Goal: Task Accomplishment & Management: Complete application form

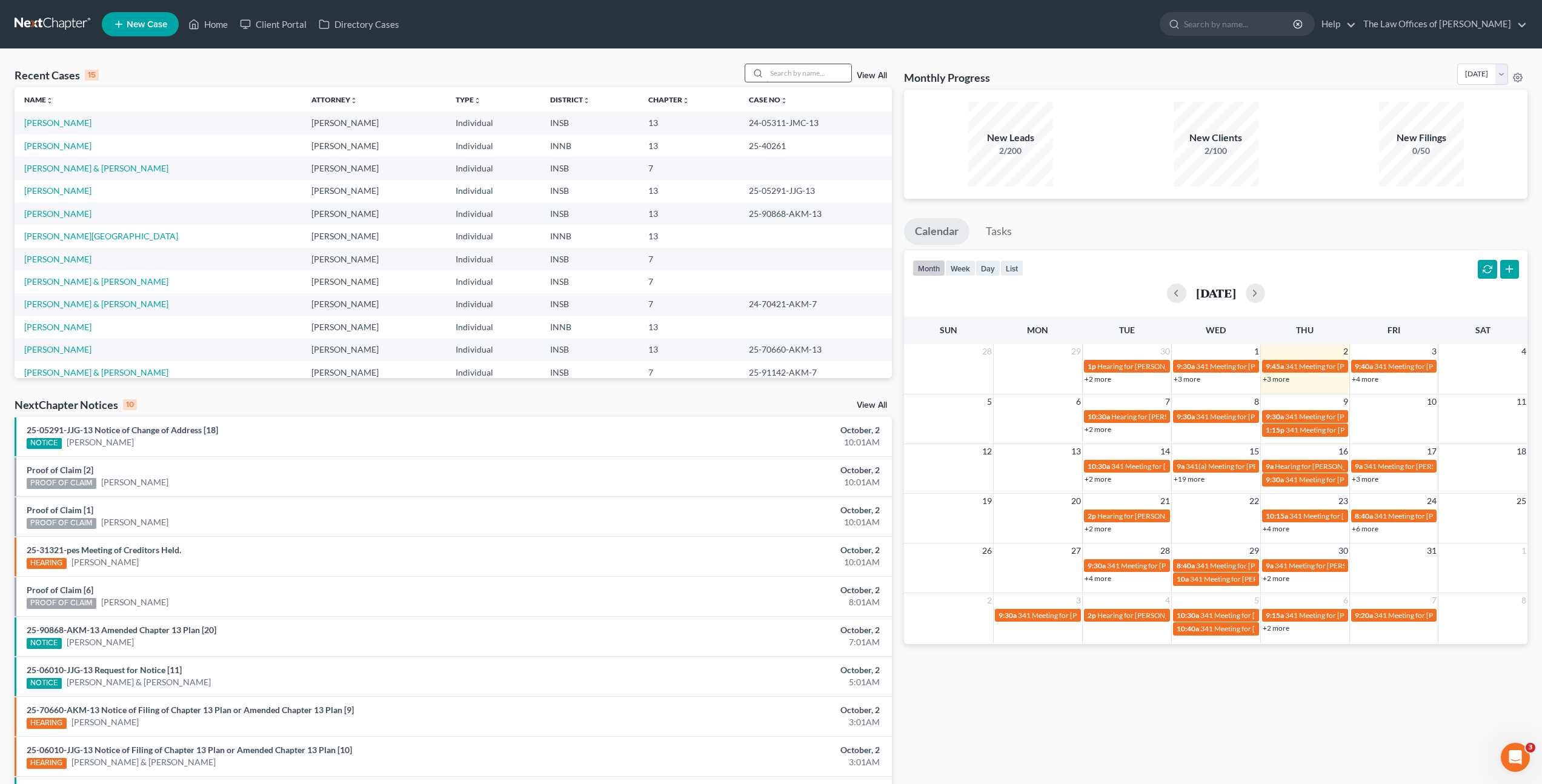
click at [787, 65] on input "search" at bounding box center [809, 73] width 85 height 17
type input "pam"
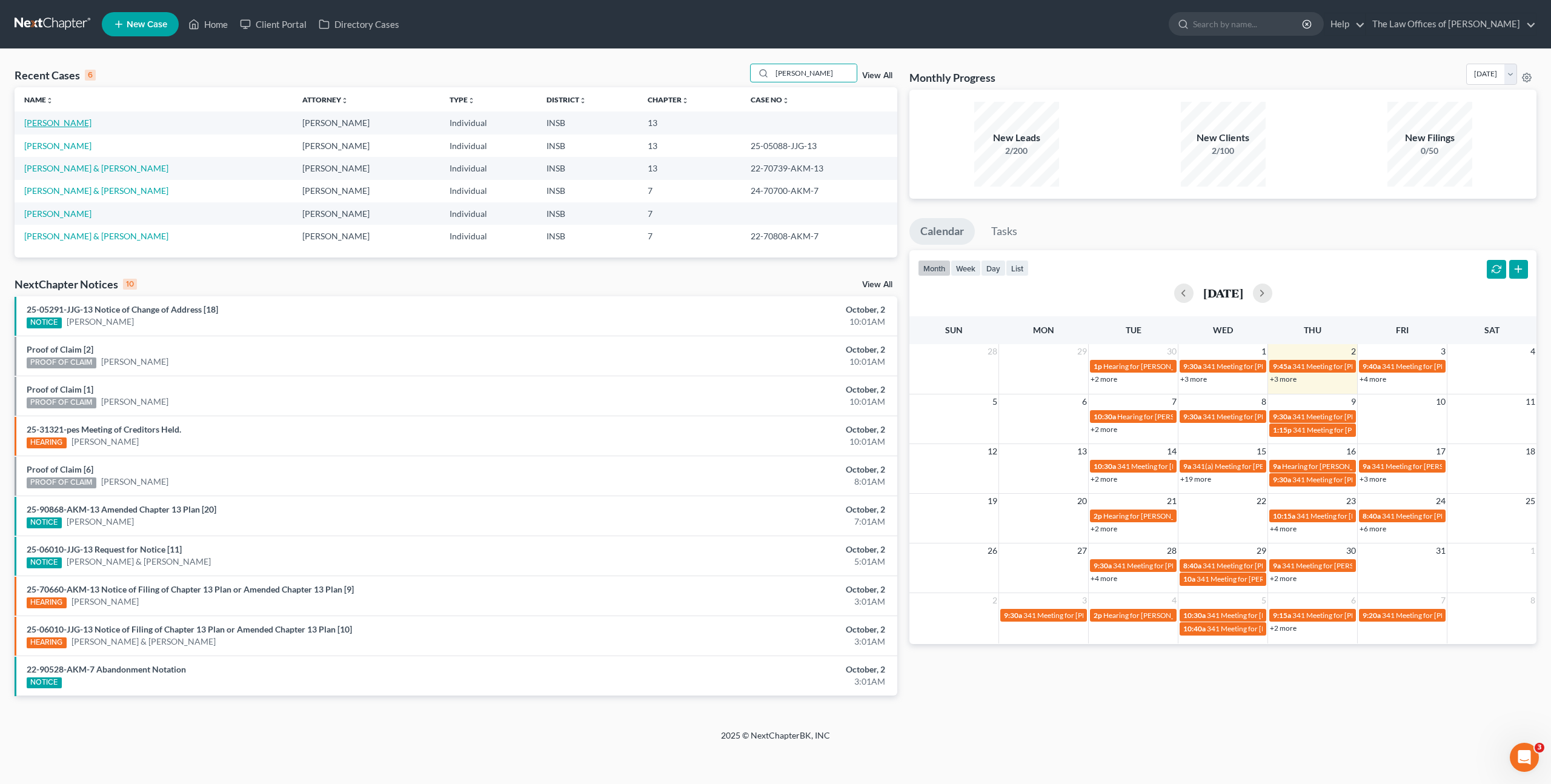
click at [87, 120] on link "[PERSON_NAME]" at bounding box center [57, 122] width 67 height 10
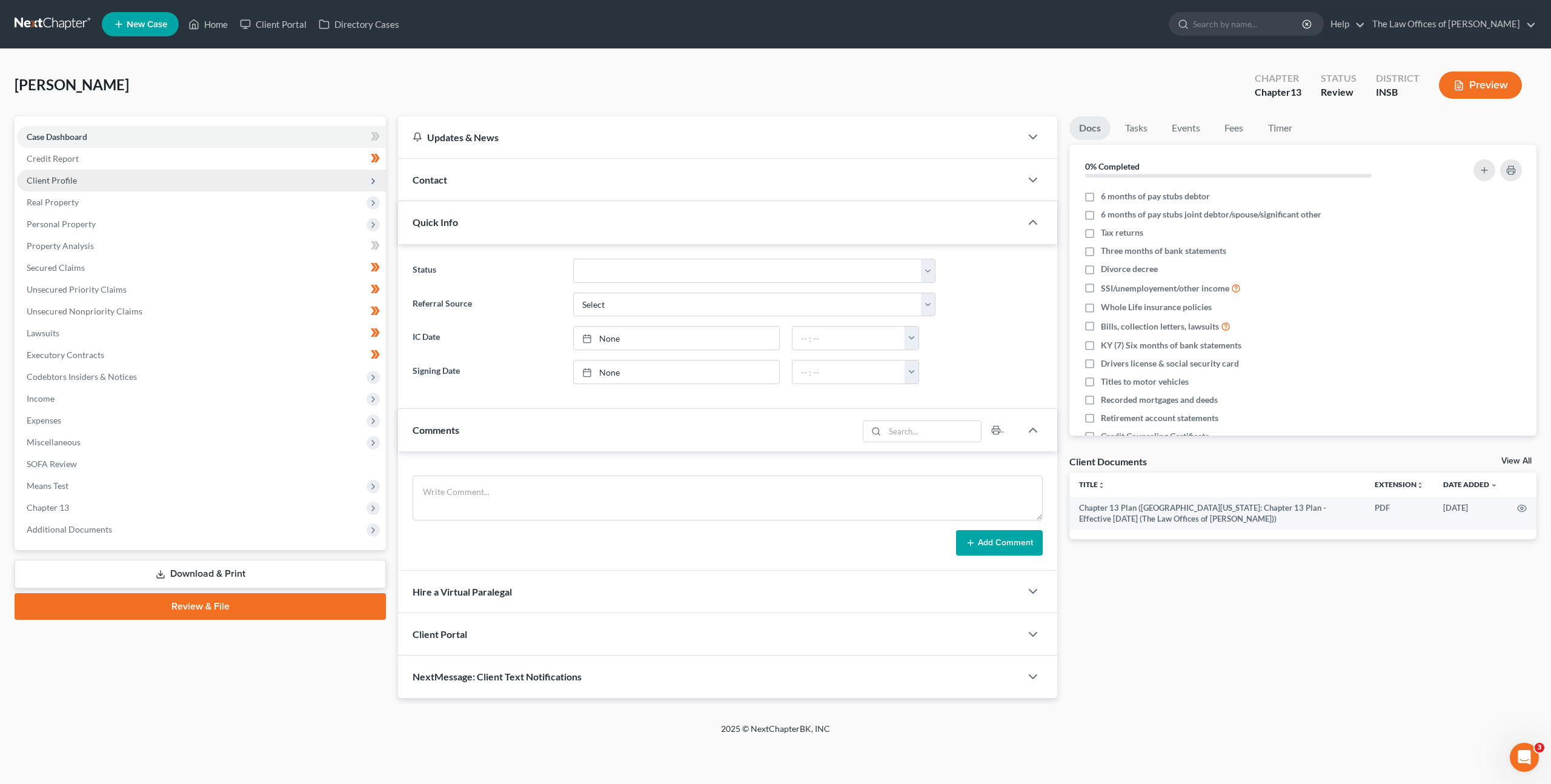
click at [293, 177] on span "Client Profile" at bounding box center [201, 181] width 369 height 21
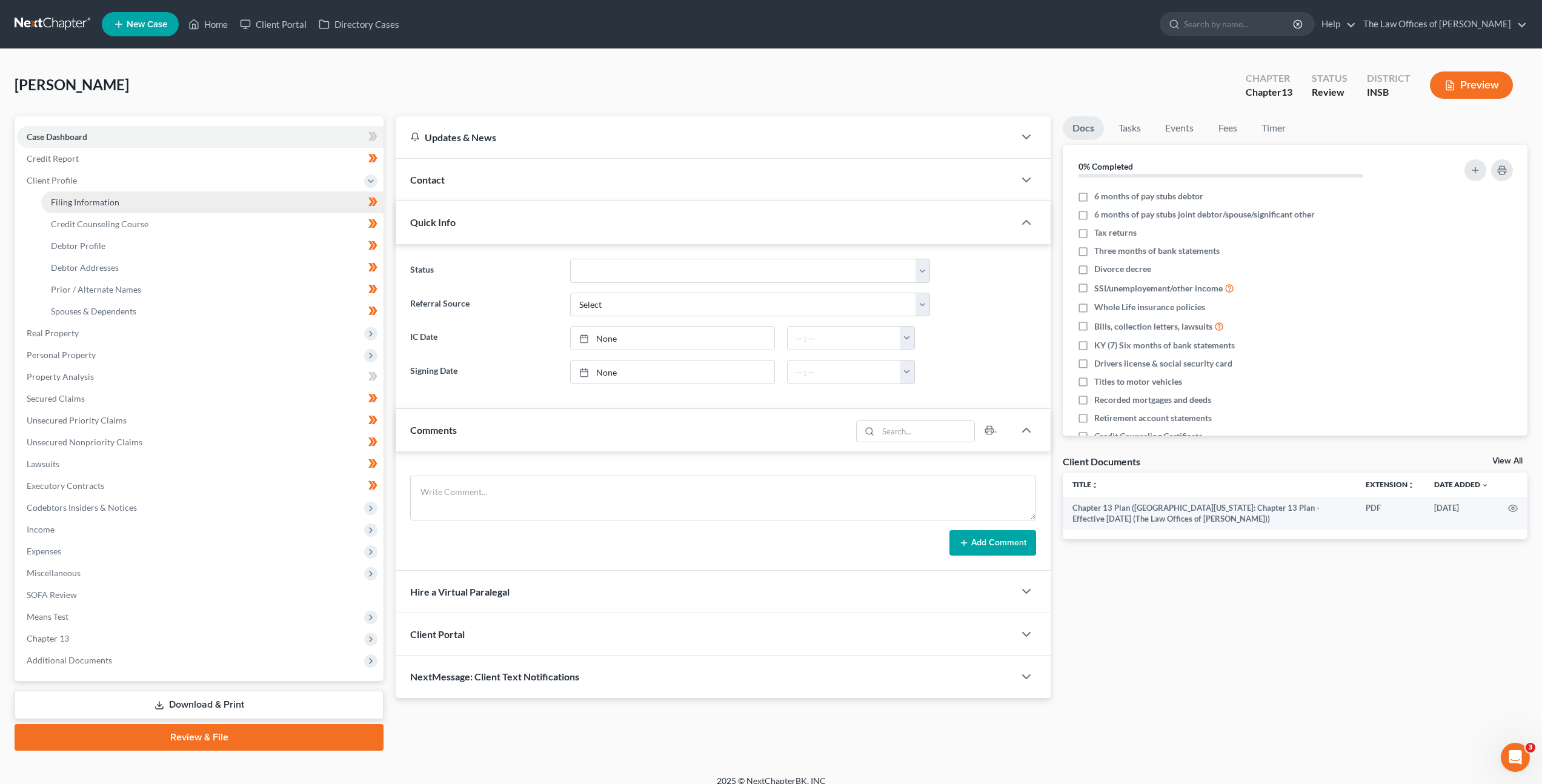
click at [269, 200] on link "Filing Information" at bounding box center [212, 202] width 343 height 21
select select "1"
select select "0"
select select "3"
select select "15"
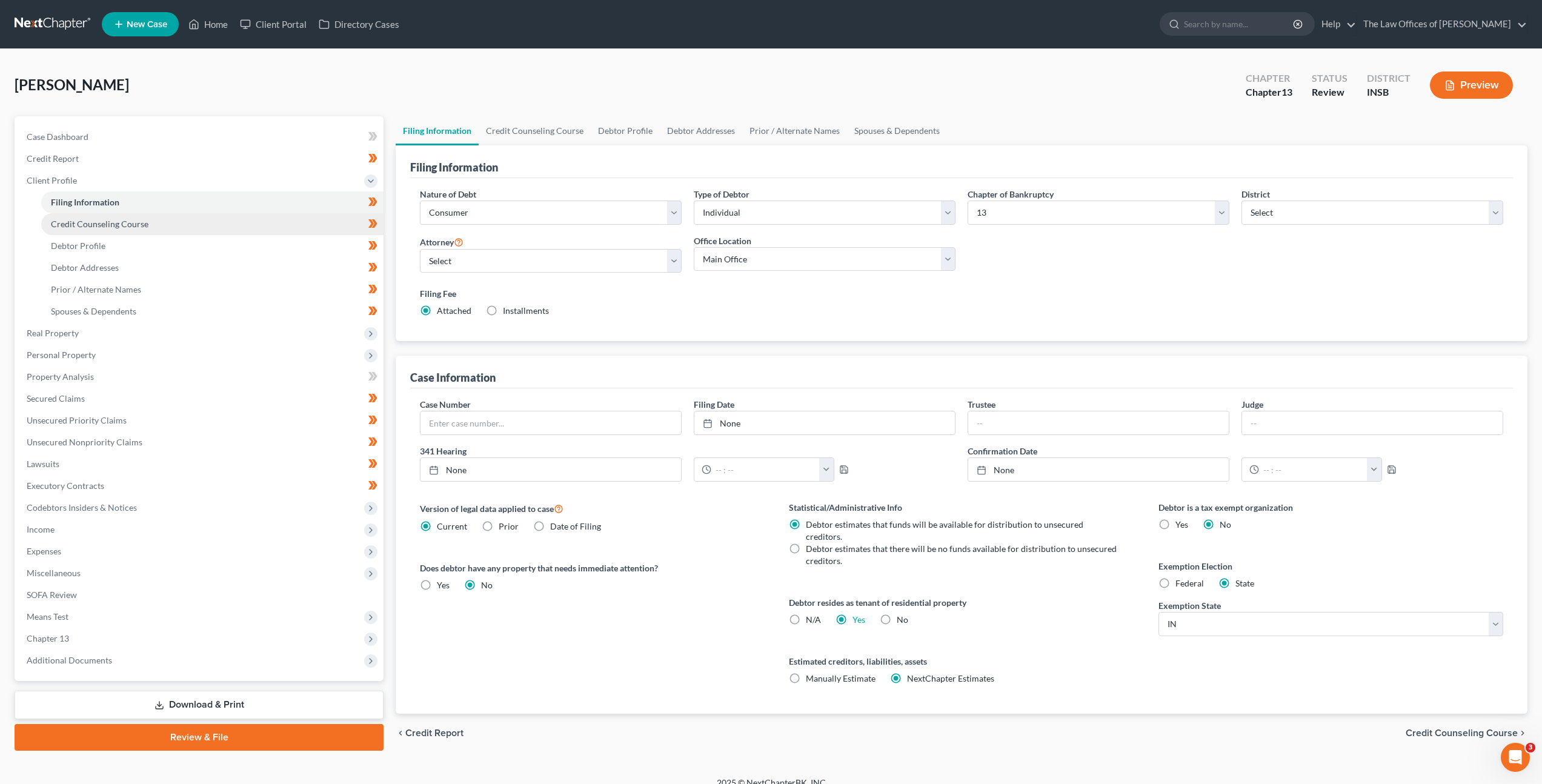
click at [267, 215] on link "Credit Counseling Course" at bounding box center [212, 224] width 343 height 21
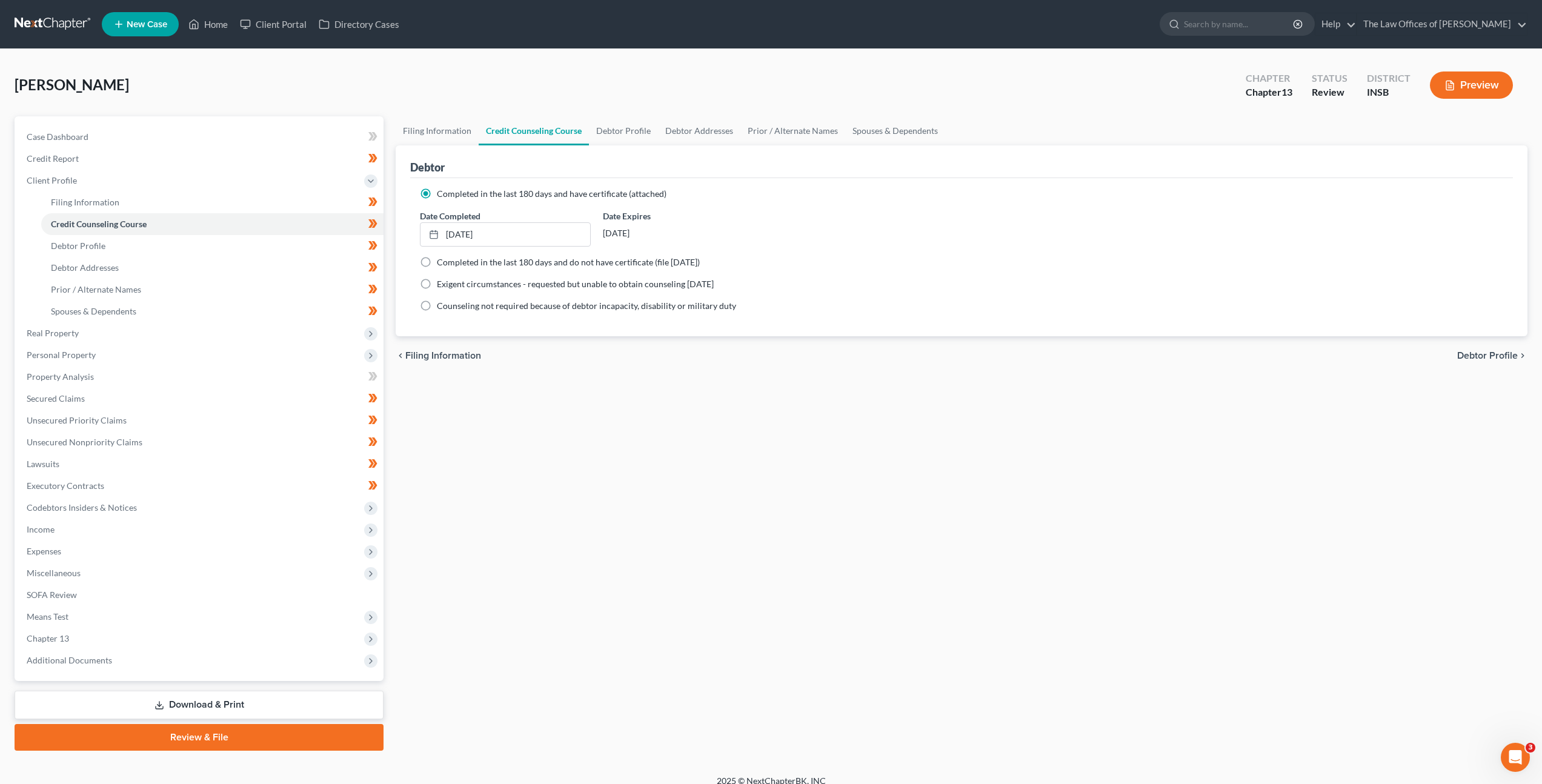
click at [607, 542] on div "Filing Information Credit Counseling Course Debtor Profile Debtor Addresses Pri…" at bounding box center [962, 433] width 1144 height 635
click at [872, 551] on div "Filing Information Credit Counseling Course Debtor Profile Debtor Addresses Pri…" at bounding box center [962, 433] width 1144 height 635
click at [584, 95] on div "Nurrenbern, Pamela Upgraded Chapter Chapter 13 Status Review District INSB Prev…" at bounding box center [771, 90] width 1513 height 53
click at [140, 573] on span "Miscellaneous" at bounding box center [201, 573] width 367 height 21
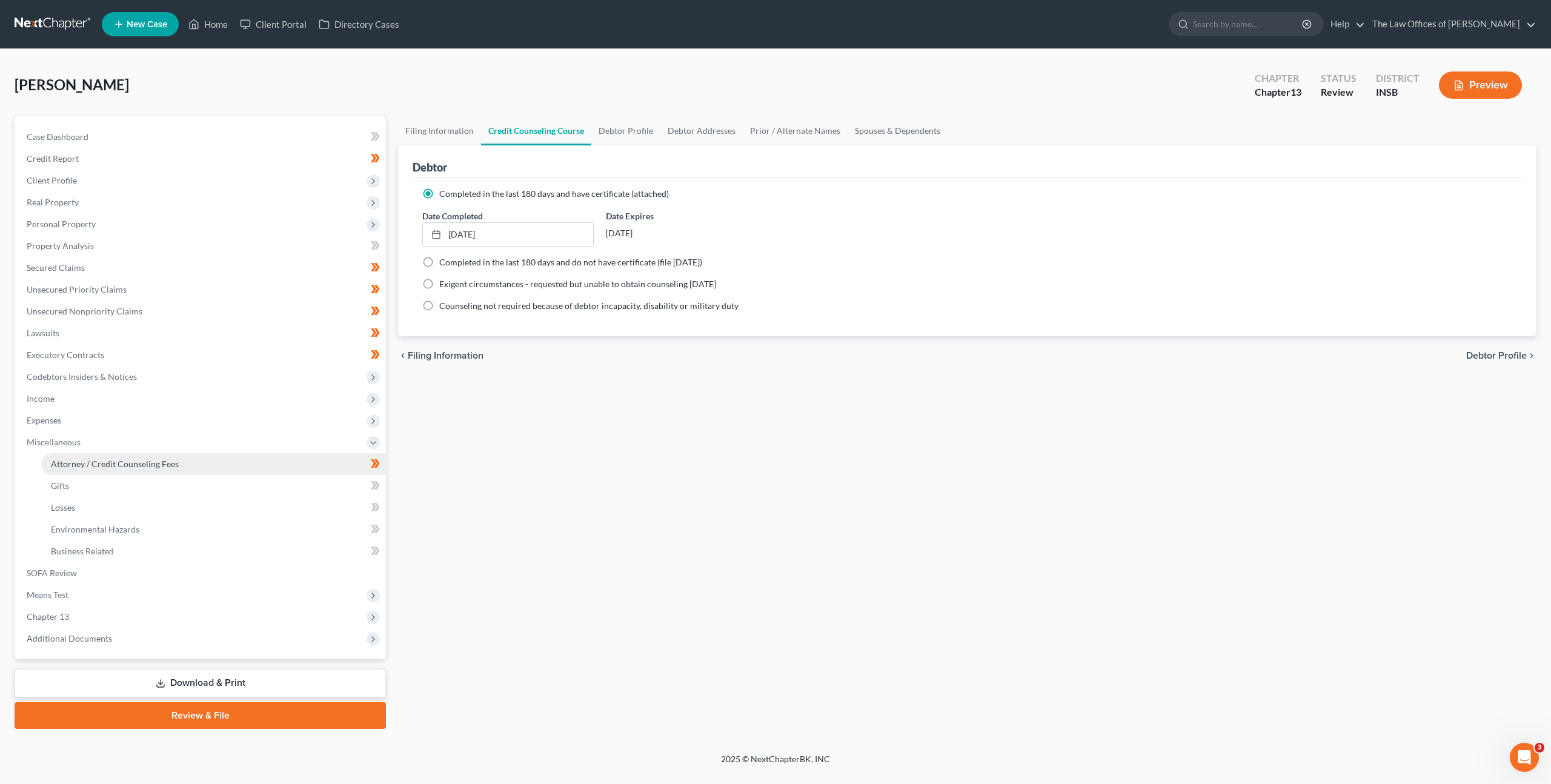
click at [154, 461] on span "Attorney / Credit Counseling Fees" at bounding box center [115, 464] width 128 height 10
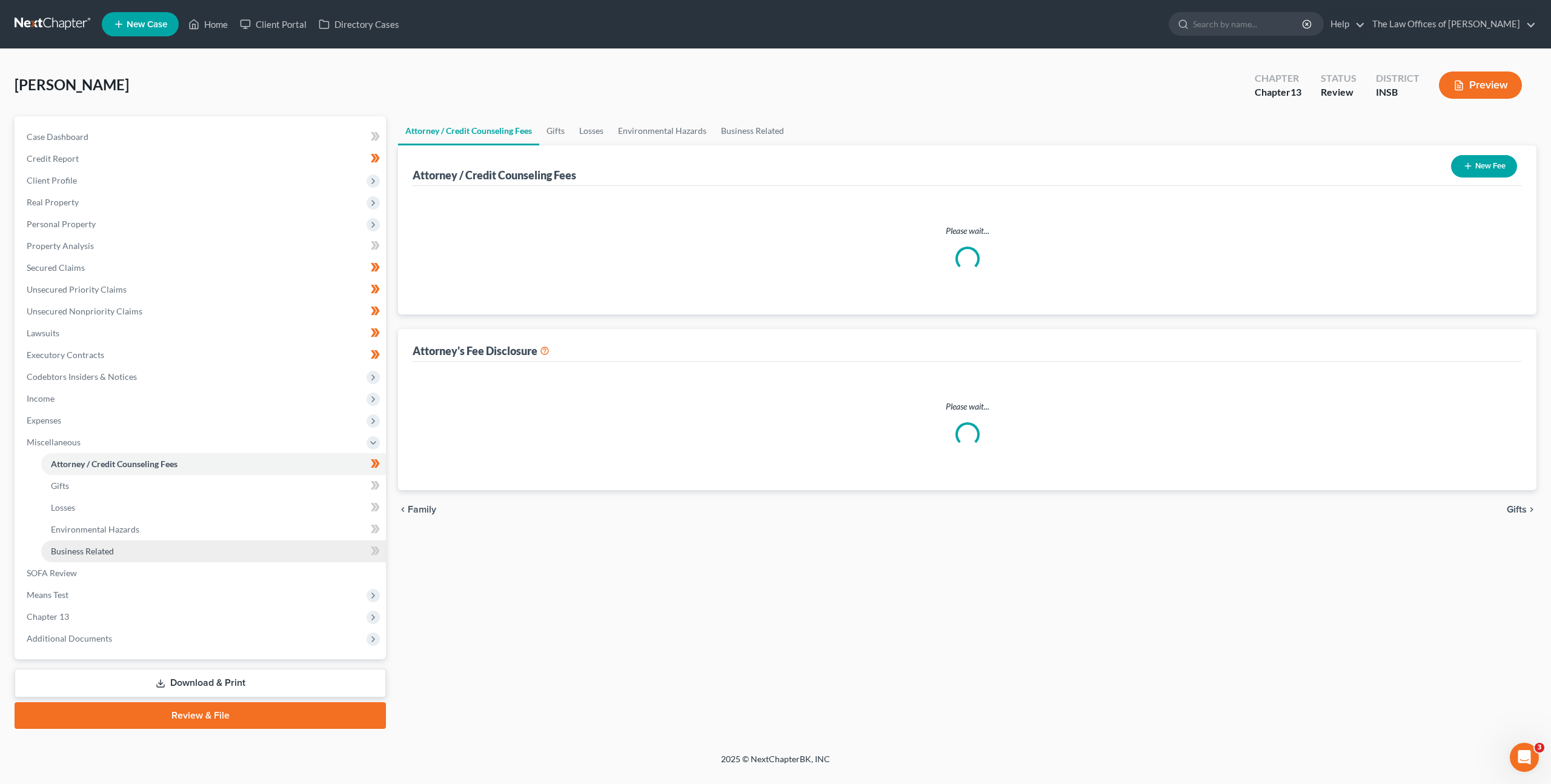
select select "17"
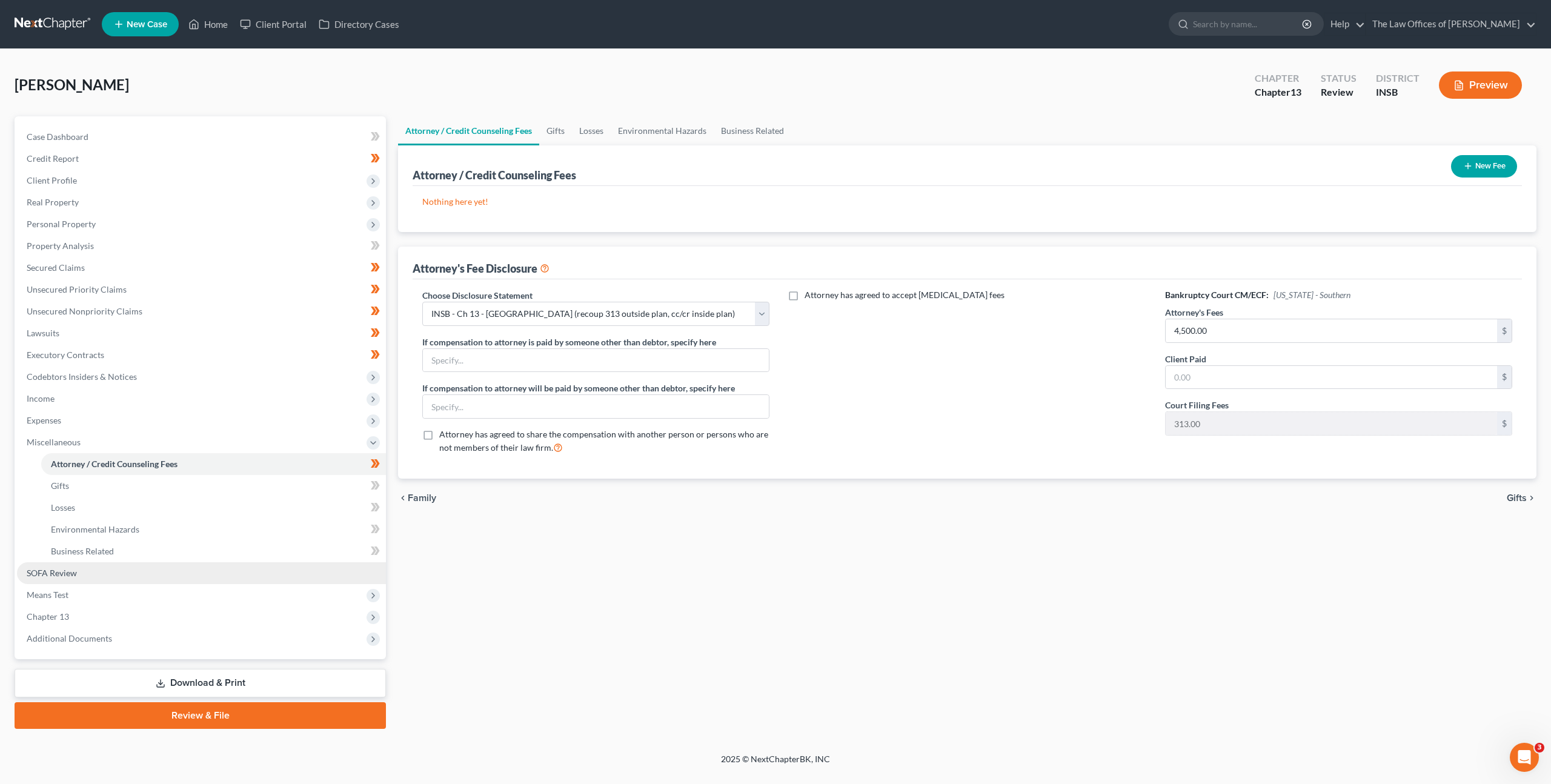
click at [141, 566] on link "SOFA Review" at bounding box center [201, 573] width 369 height 21
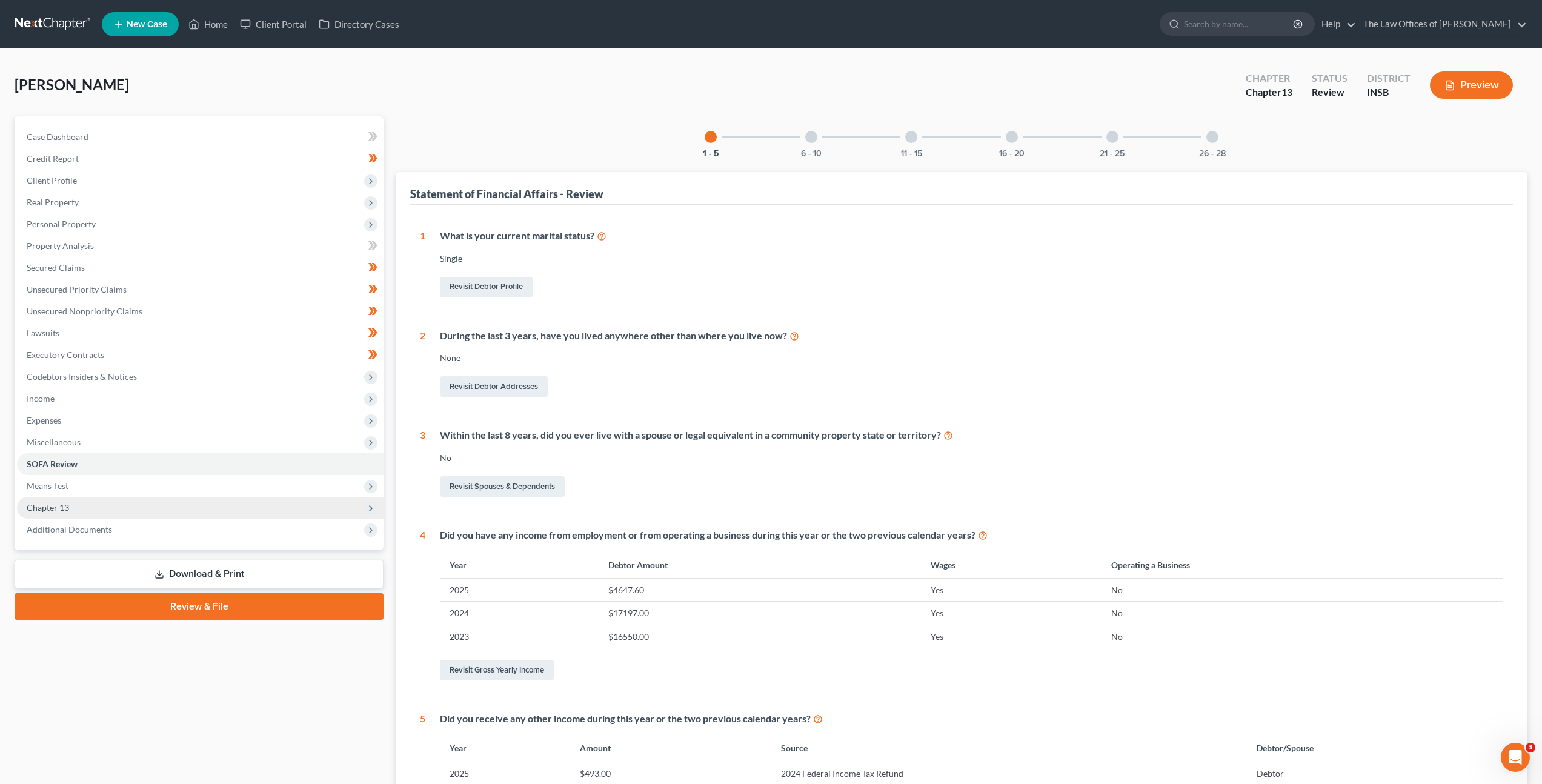
click at [108, 507] on span "Chapter 13" at bounding box center [201, 508] width 367 height 21
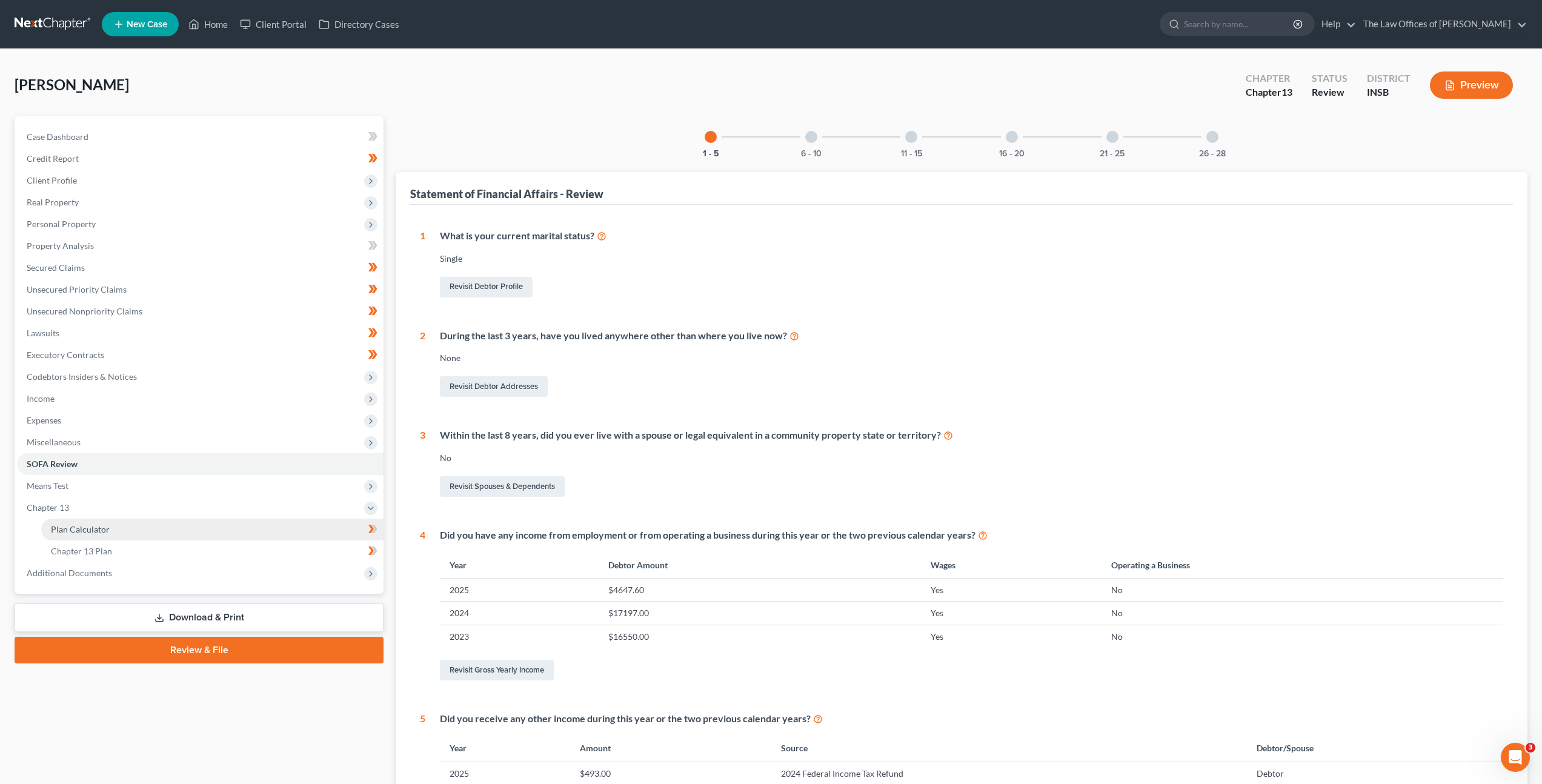
click at [108, 521] on link "Plan Calculator" at bounding box center [212, 529] width 343 height 21
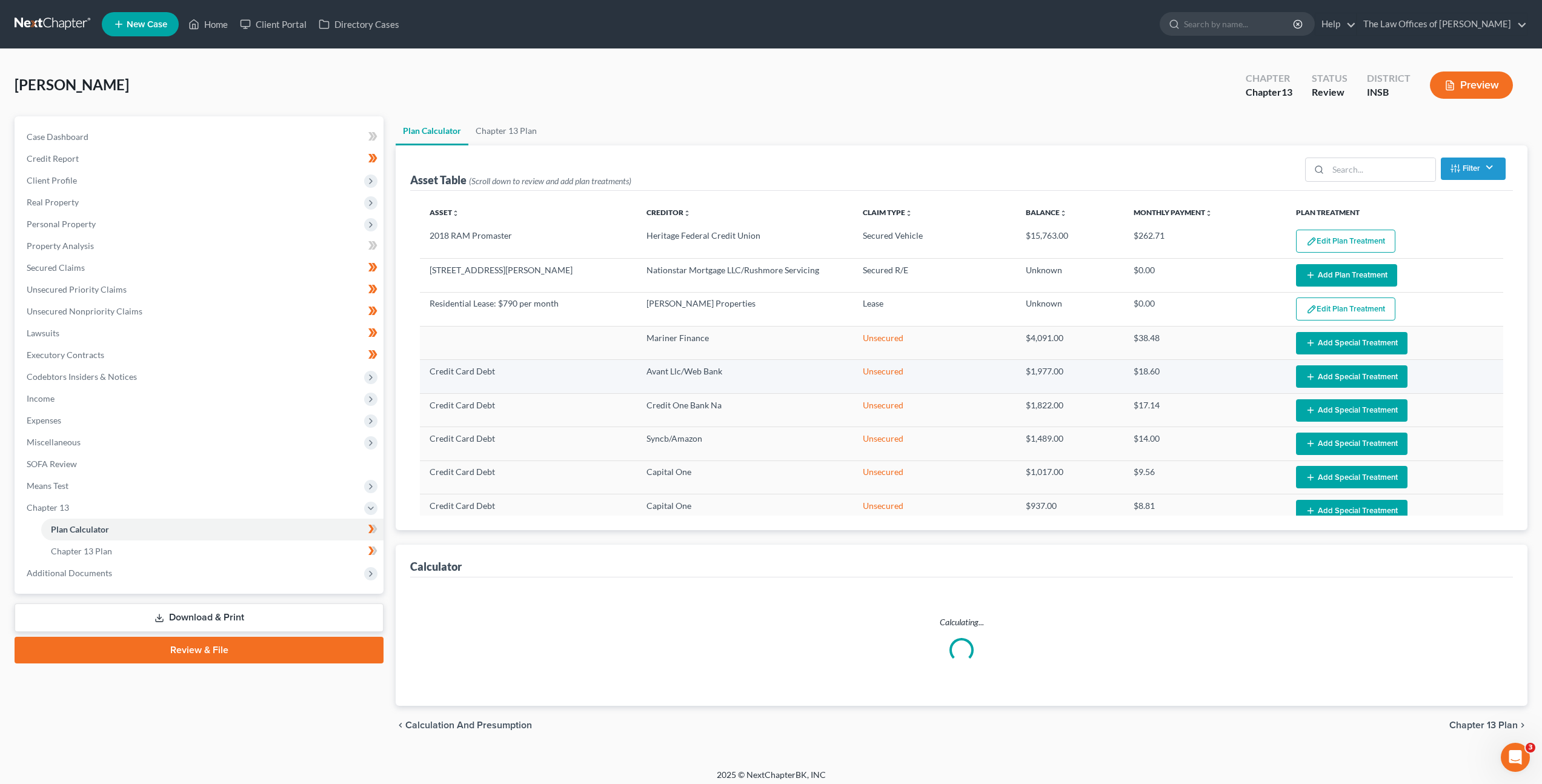
select select "59"
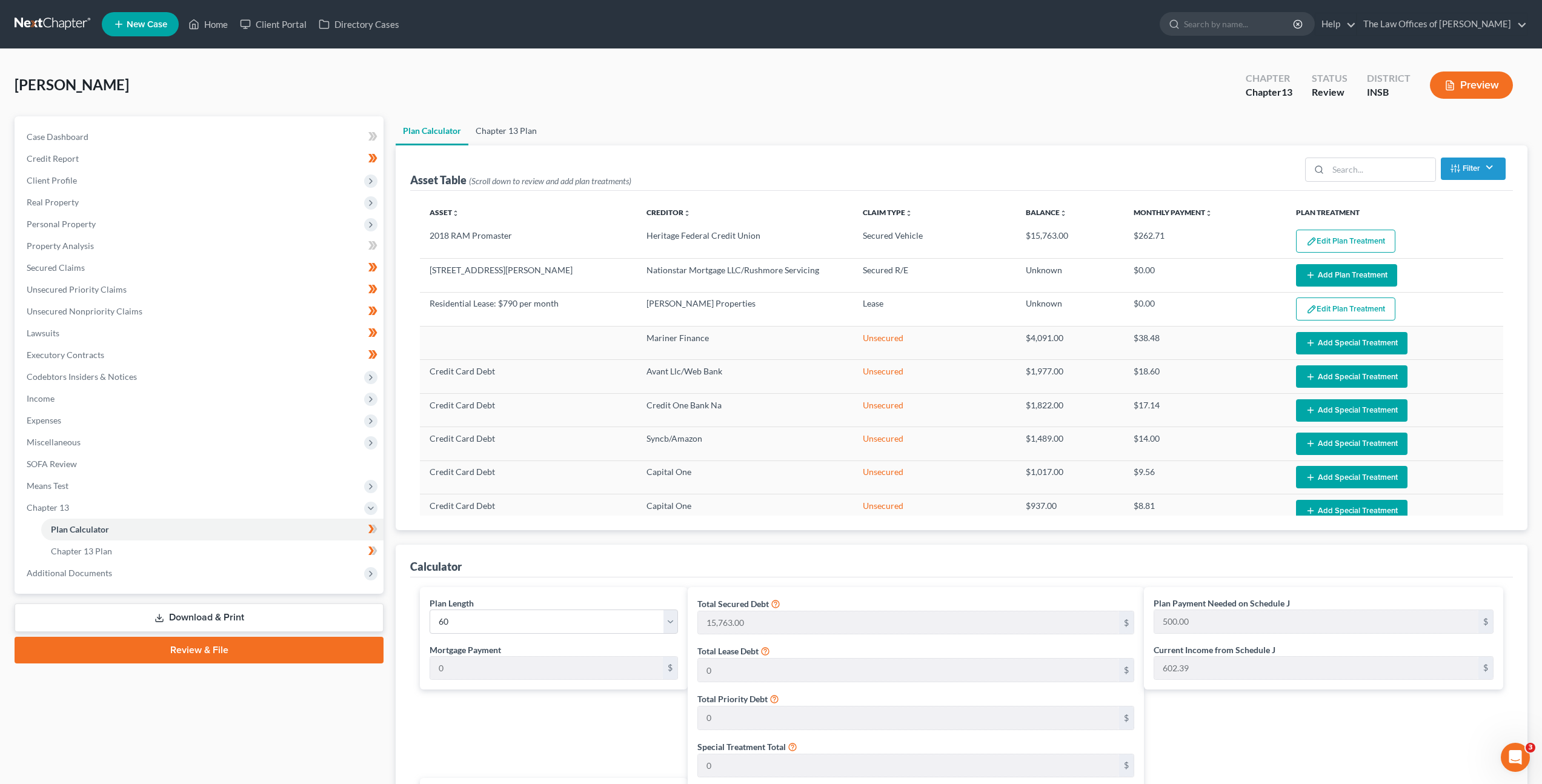
click at [510, 123] on link "Chapter 13 Plan" at bounding box center [506, 130] width 76 height 29
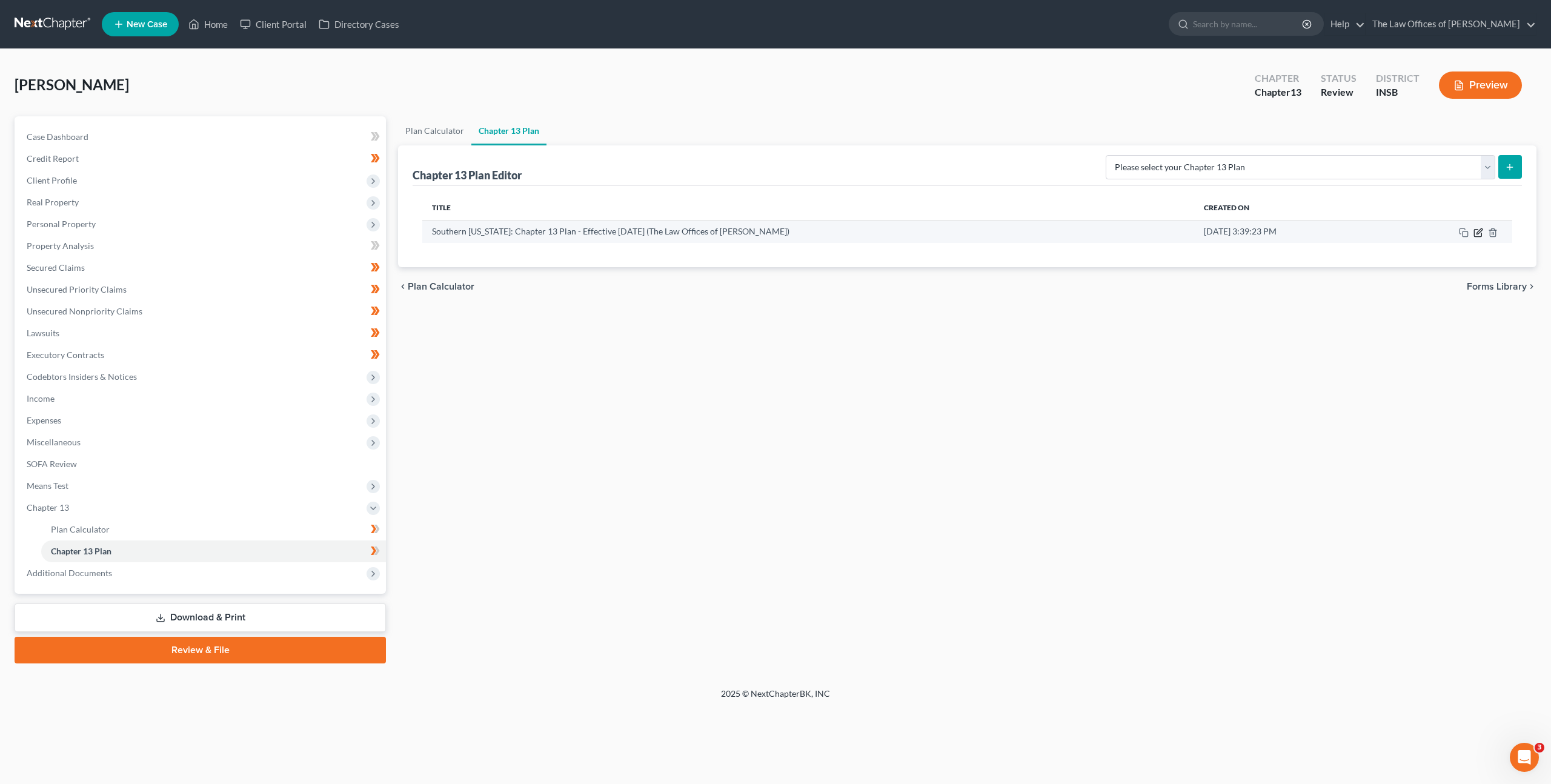
click at [1477, 233] on icon "button" at bounding box center [1479, 231] width 6 height 6
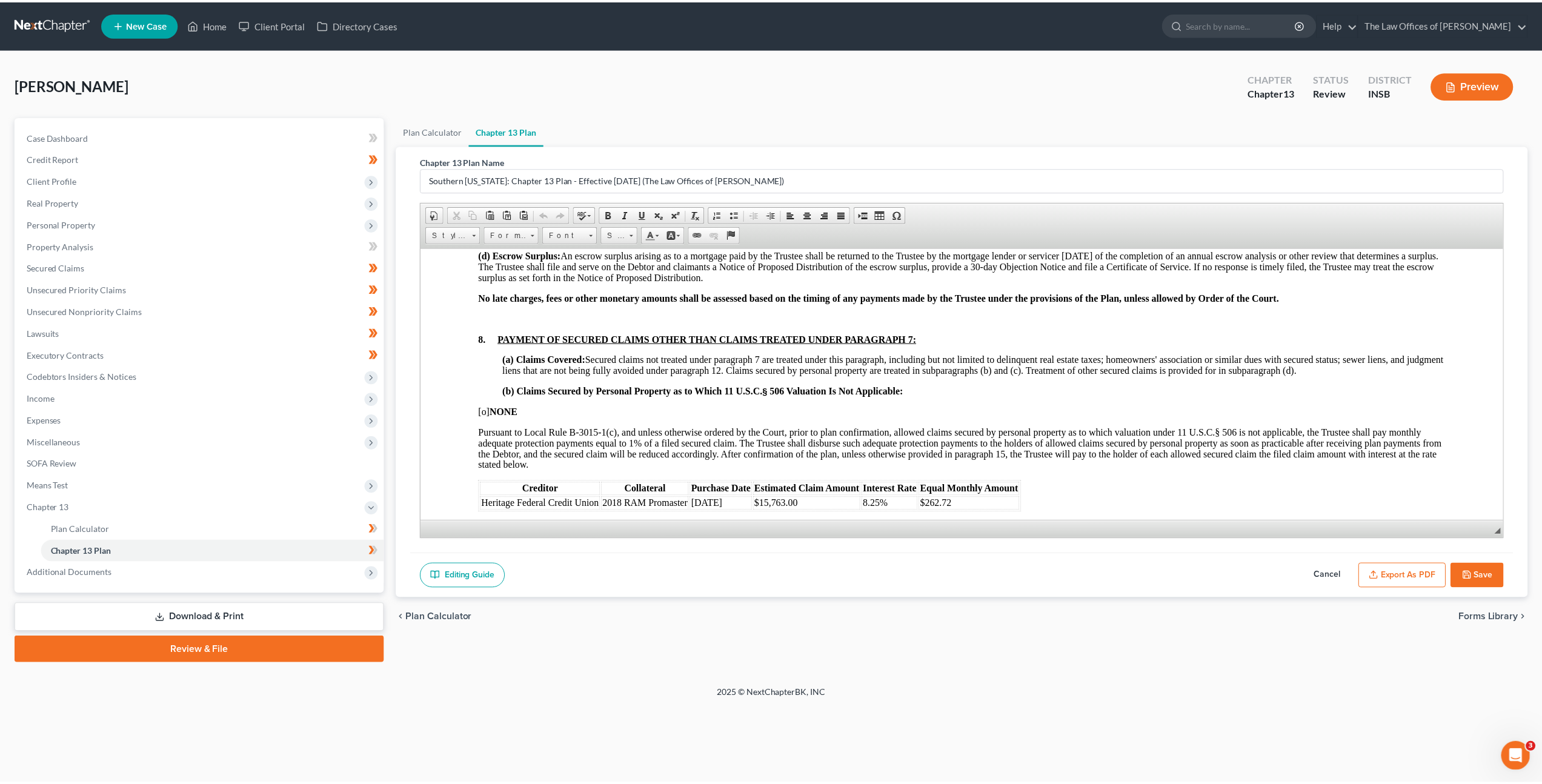
scroll to position [1448, 0]
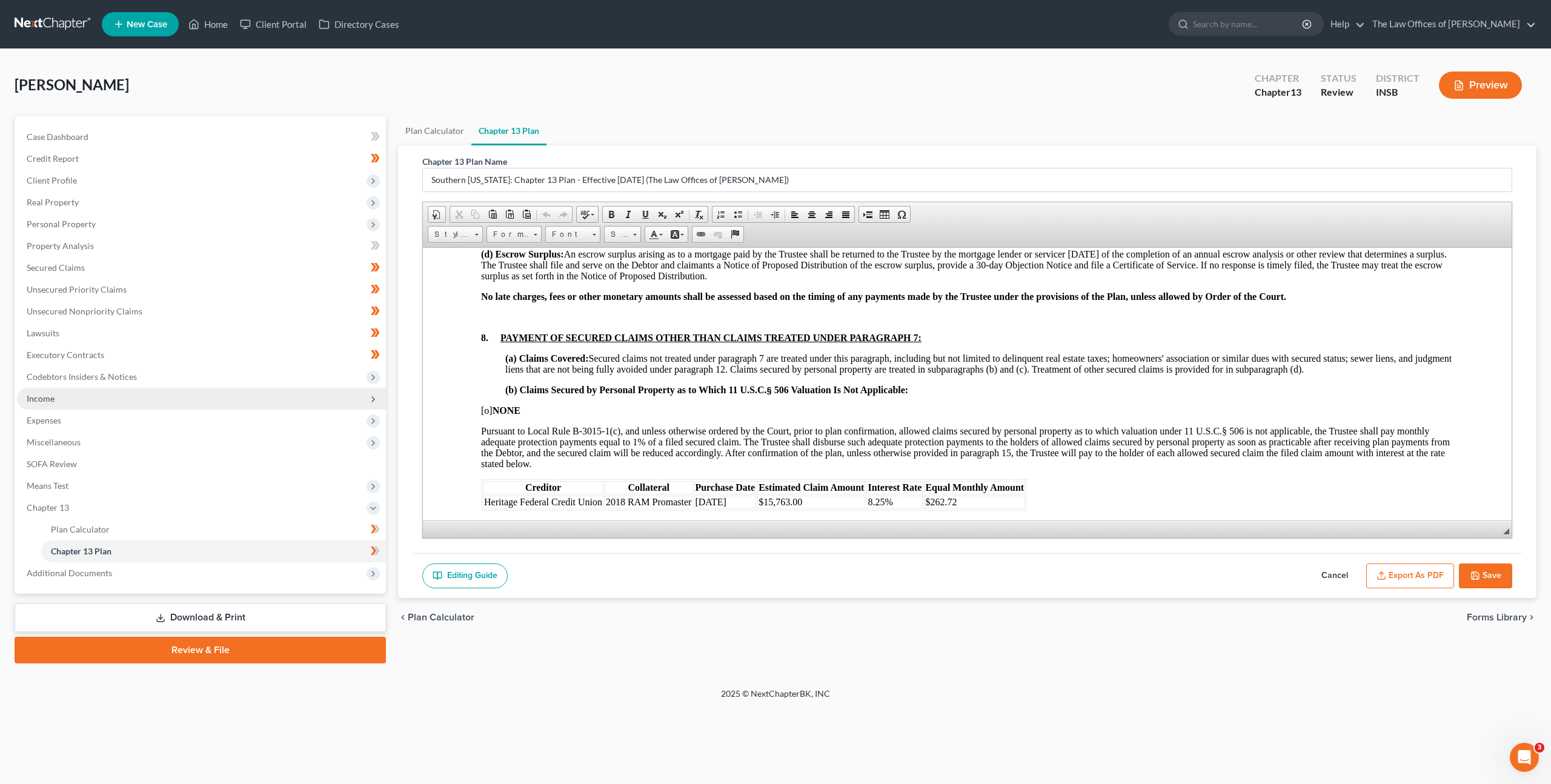
click at [87, 408] on span "Income" at bounding box center [201, 399] width 369 height 21
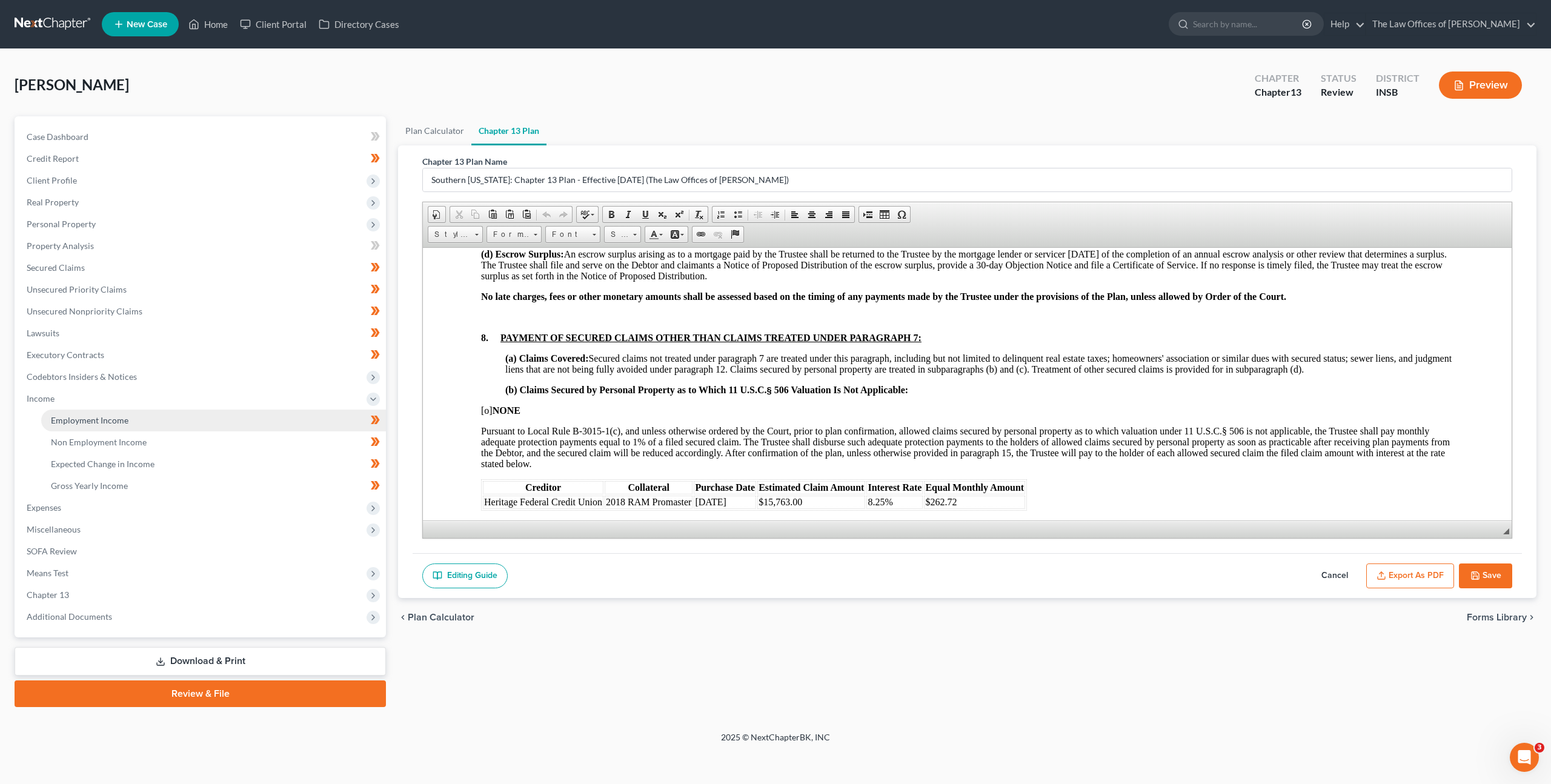
click at [106, 415] on span "Employment Income" at bounding box center [90, 420] width 78 height 10
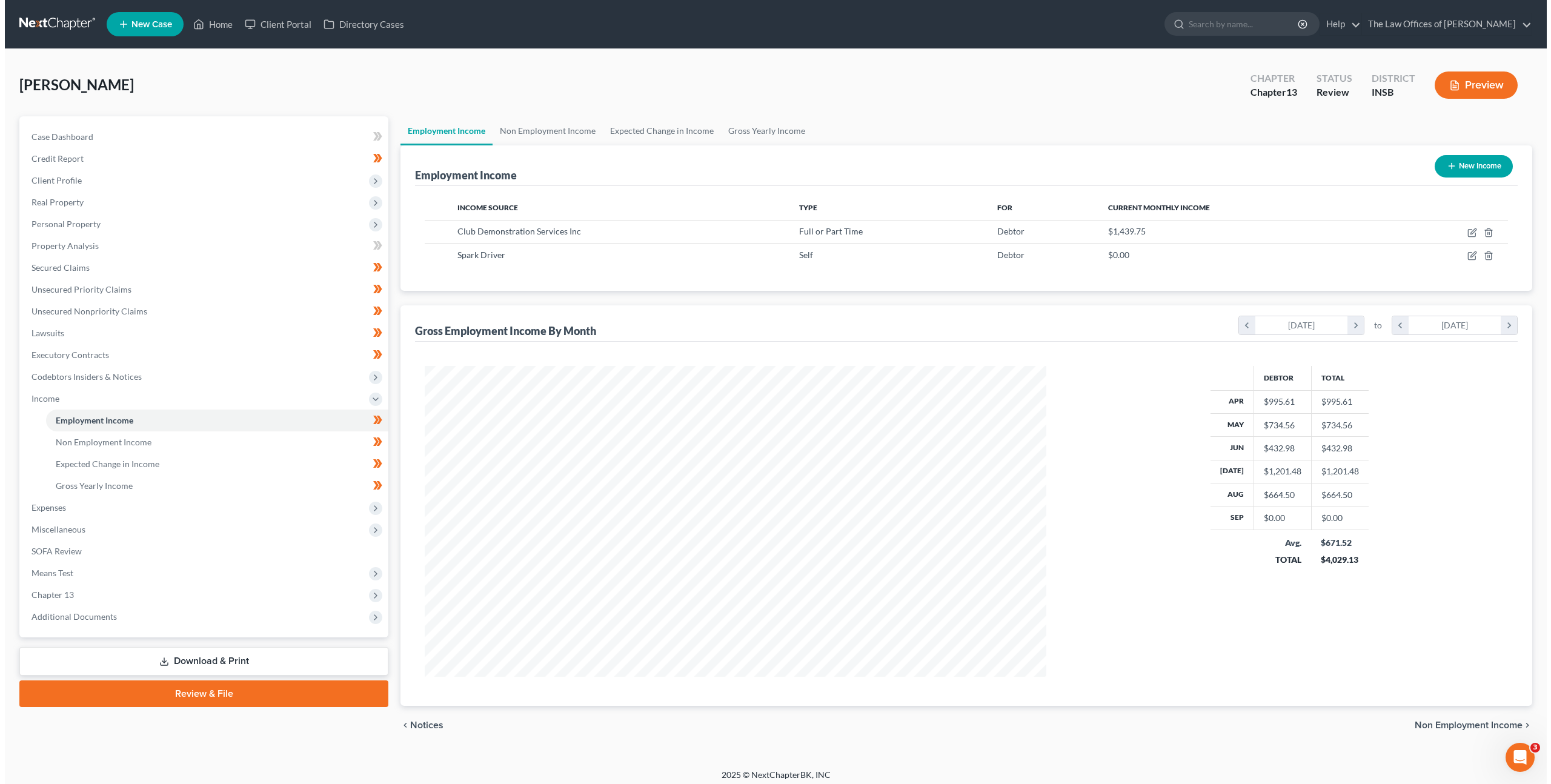
scroll to position [311, 646]
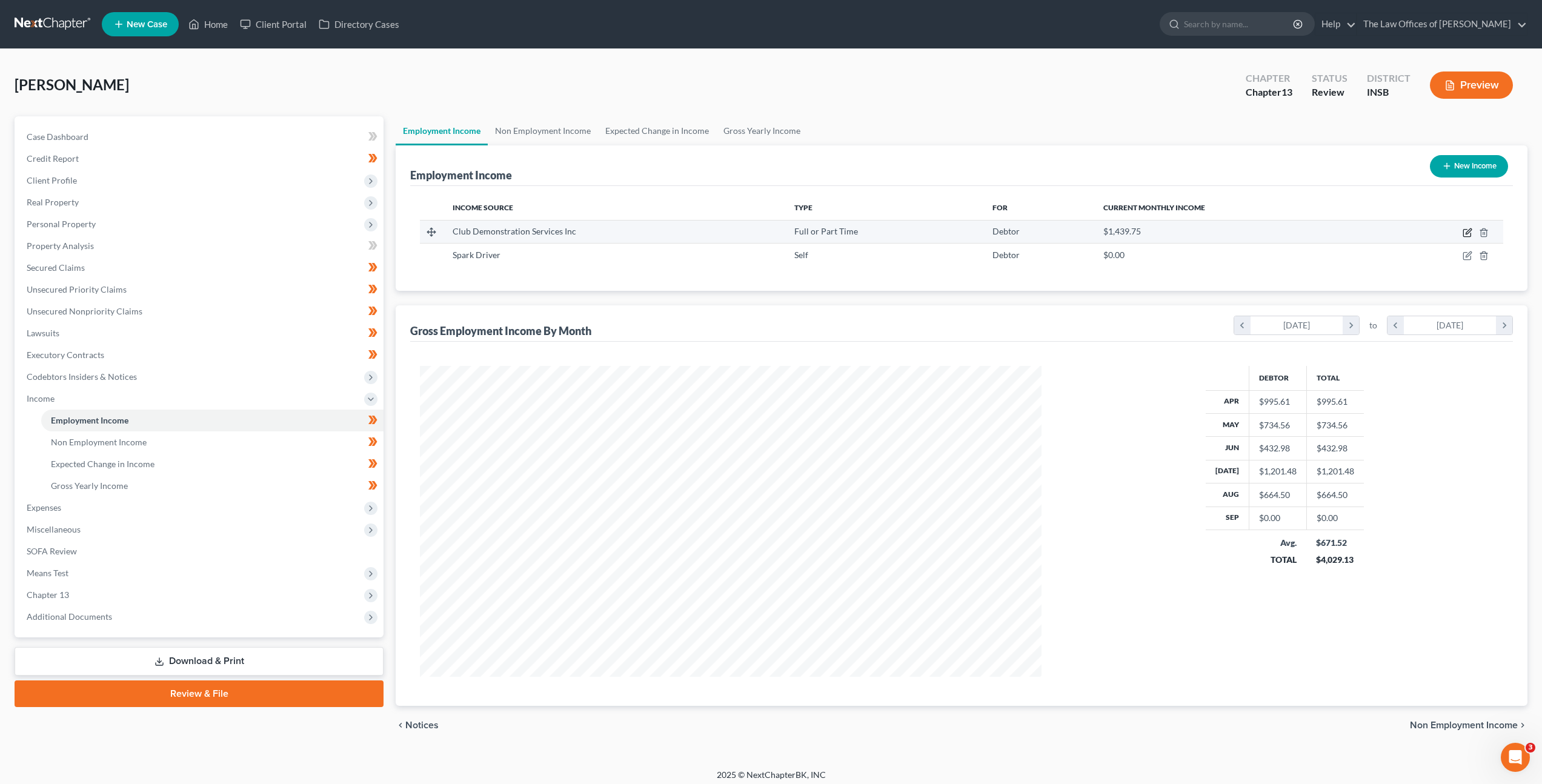
click at [1464, 232] on icon "button" at bounding box center [1468, 233] width 10 height 10
select select "0"
select select "26"
select select "2"
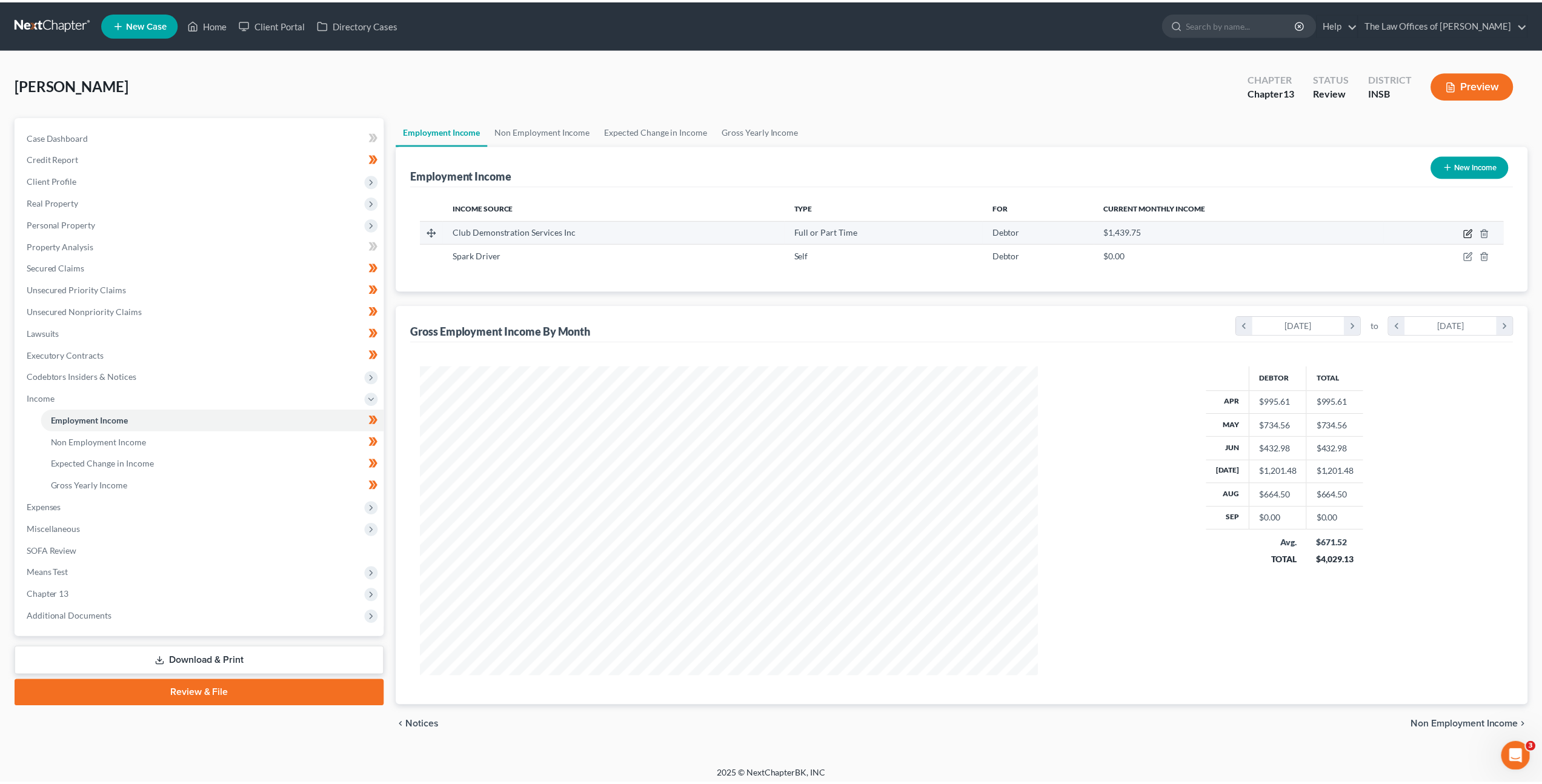
scroll to position [313, 650]
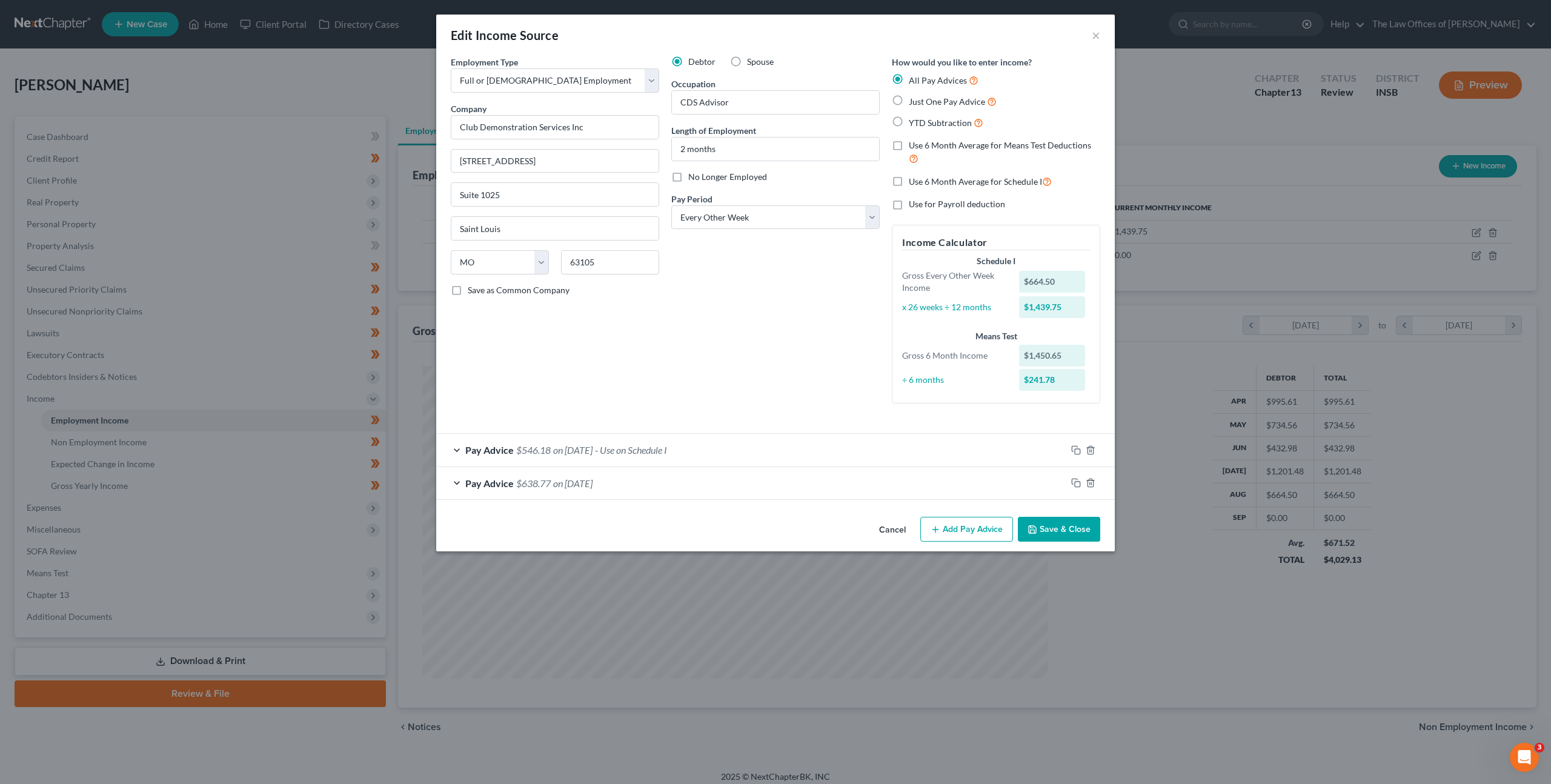
click at [891, 519] on button "Cancel" at bounding box center [892, 530] width 46 height 24
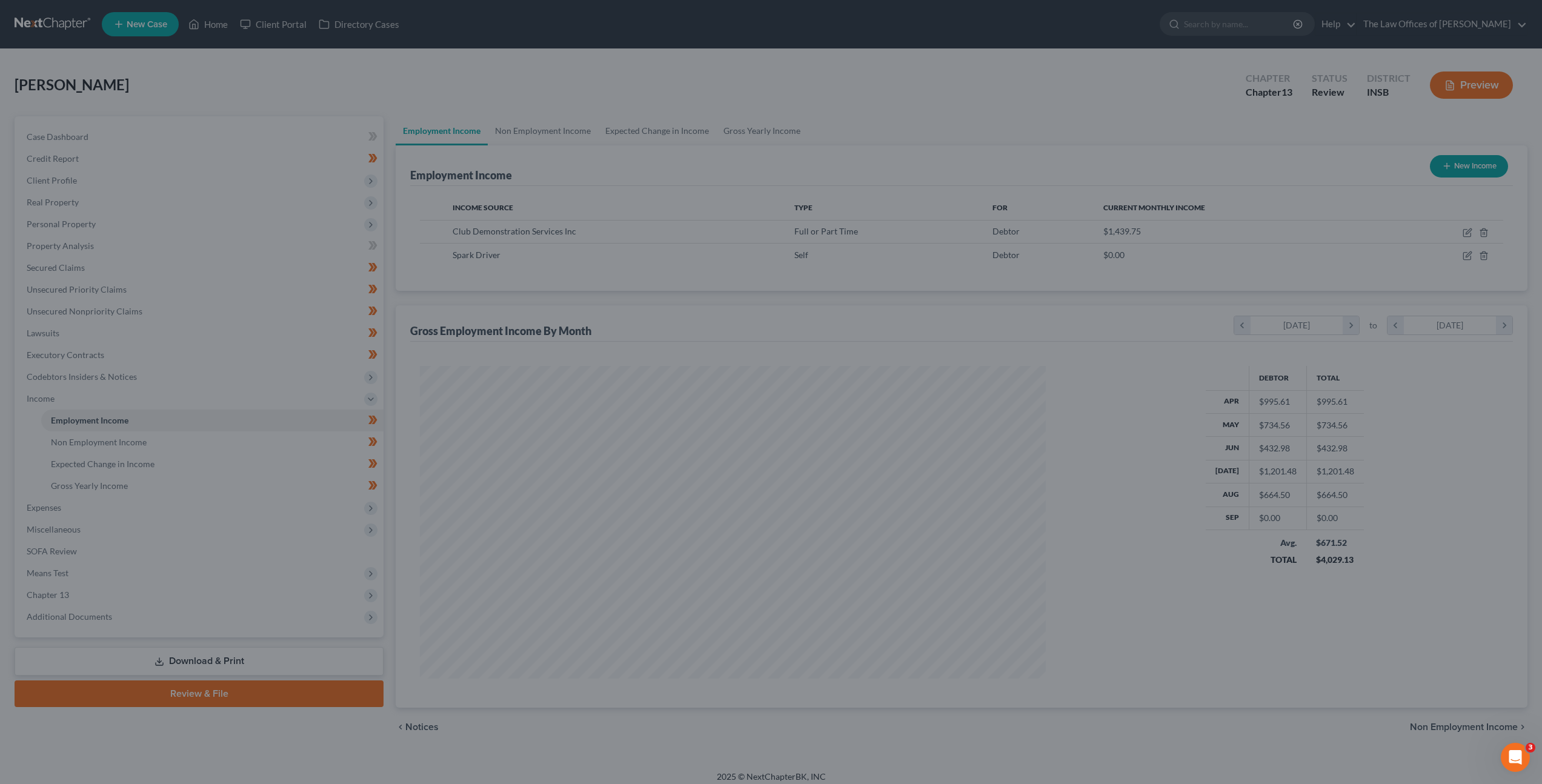
scroll to position [605528, 605353]
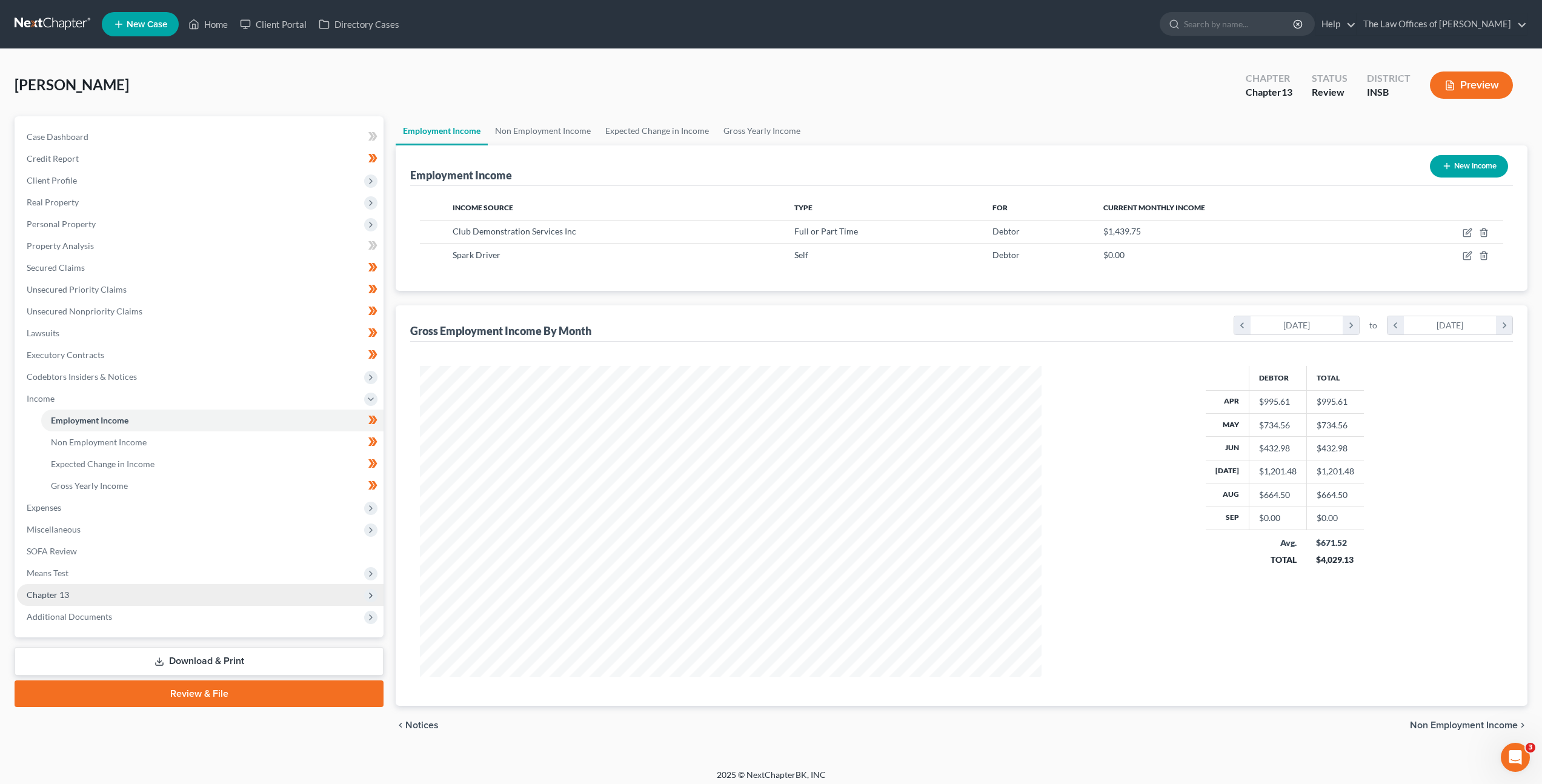
click at [144, 586] on span "Chapter 13" at bounding box center [201, 595] width 367 height 21
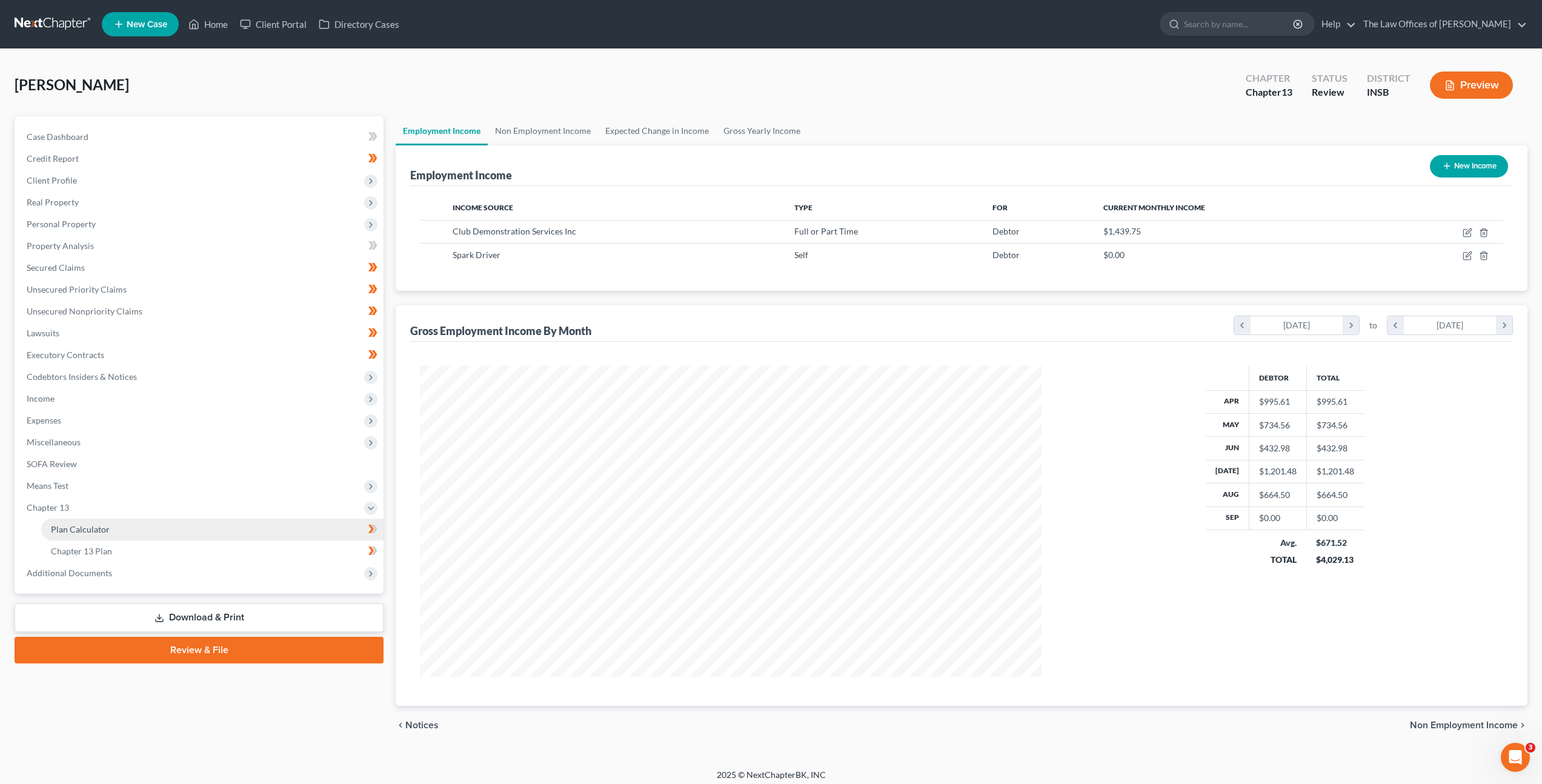
click at [159, 522] on link "Plan Calculator" at bounding box center [212, 529] width 343 height 21
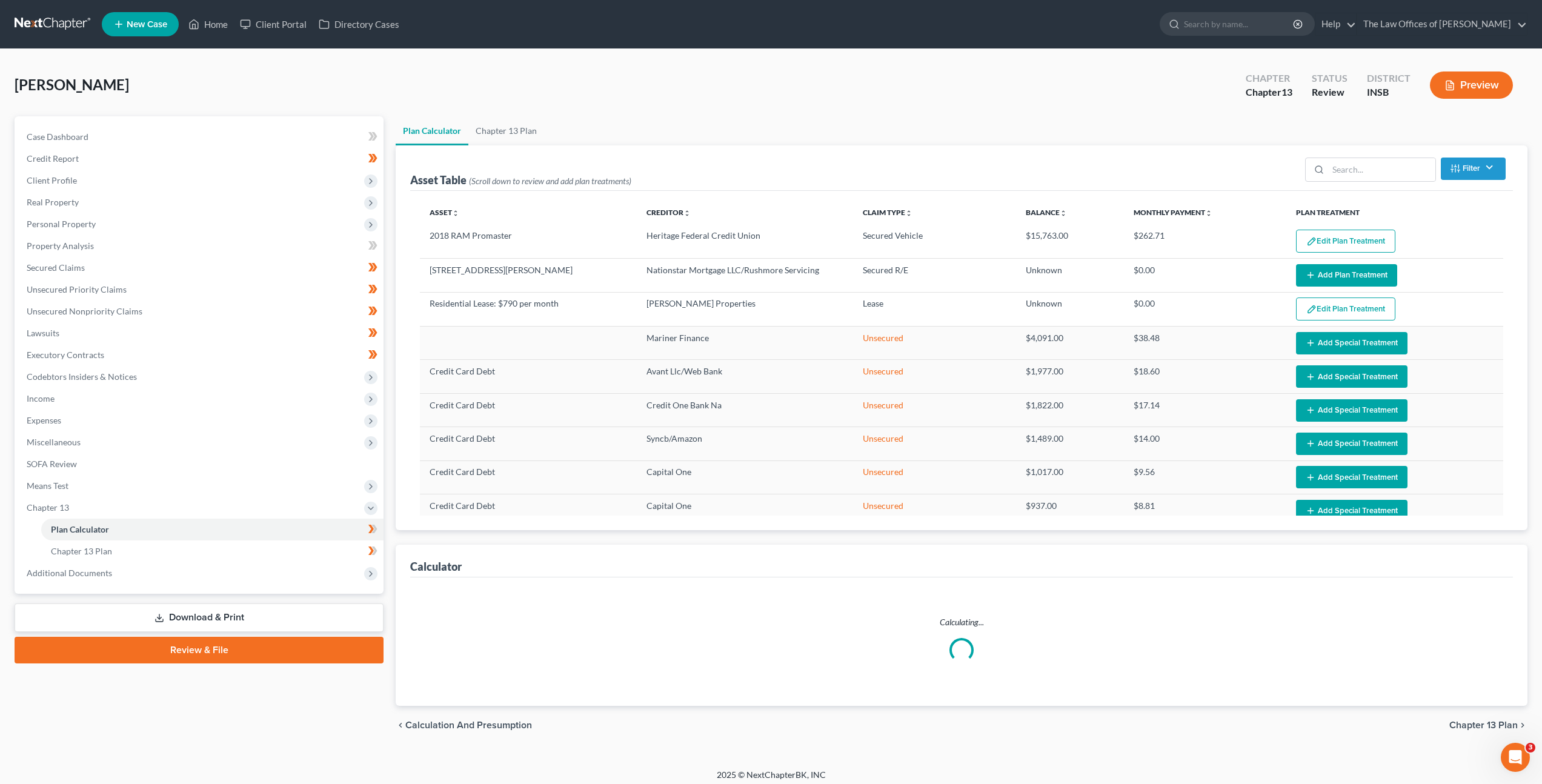
select select "59"
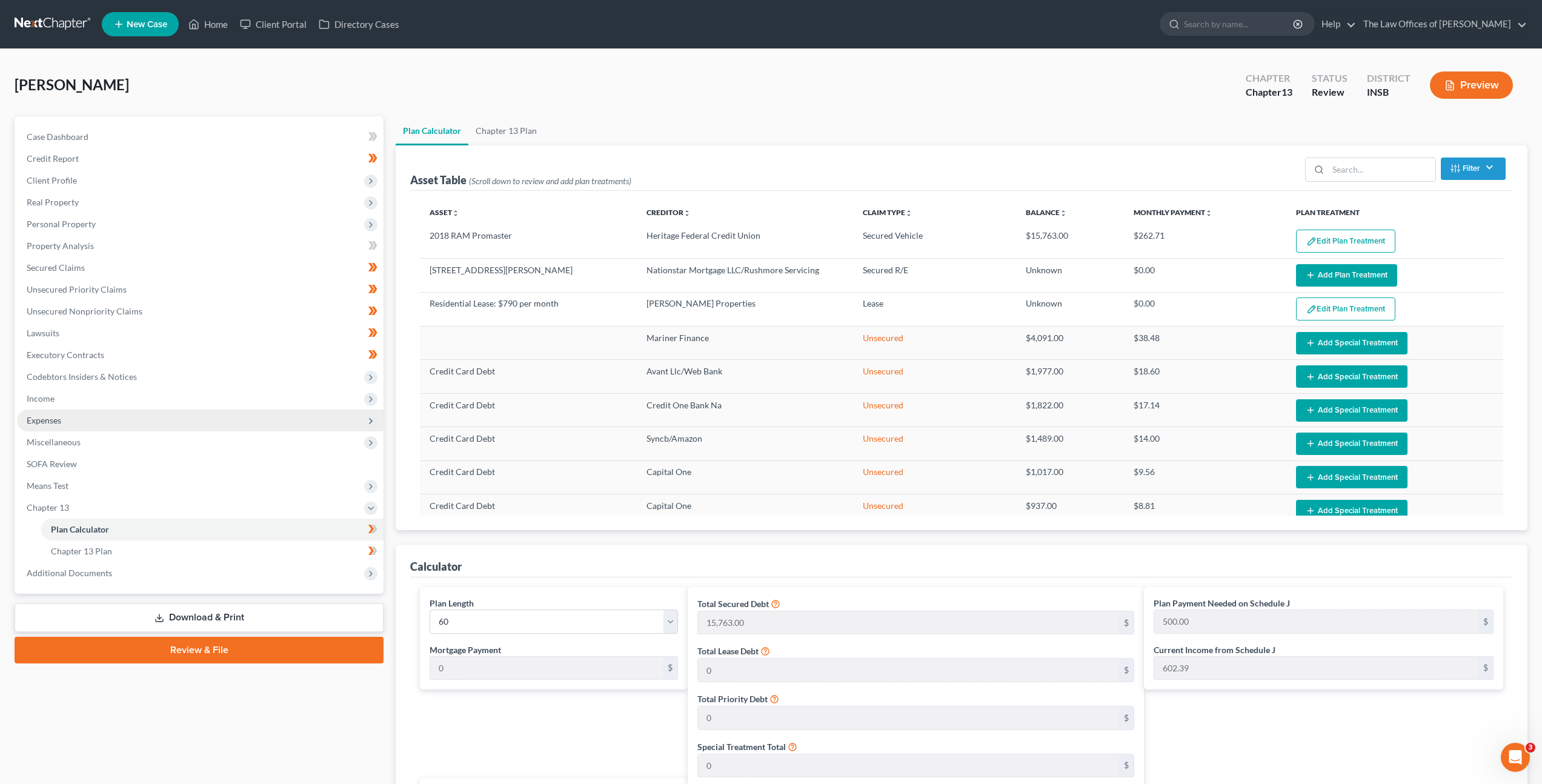
click at [78, 418] on span "Expenses" at bounding box center [201, 420] width 367 height 21
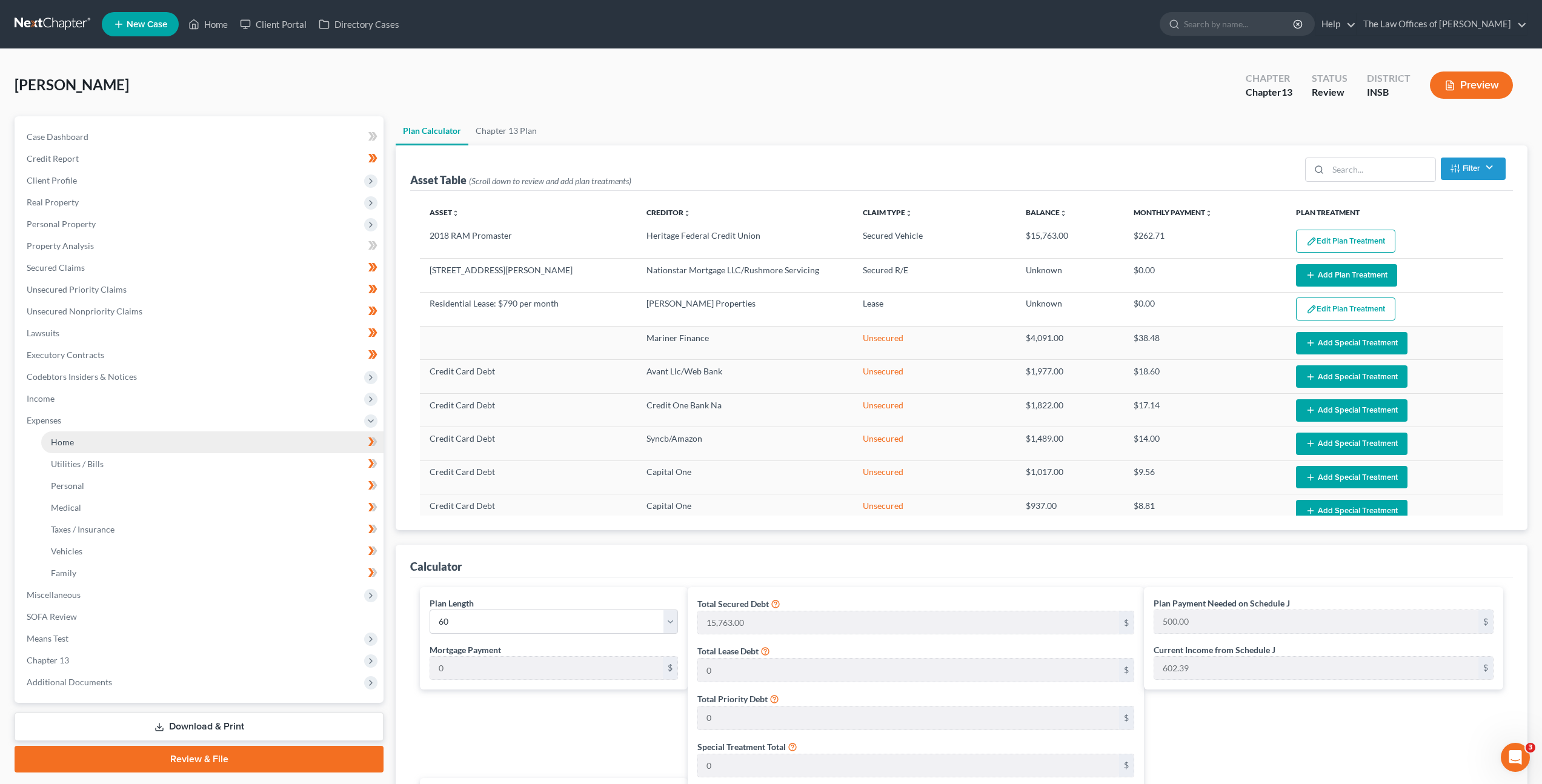
click at [107, 441] on link "Home" at bounding box center [212, 442] width 343 height 21
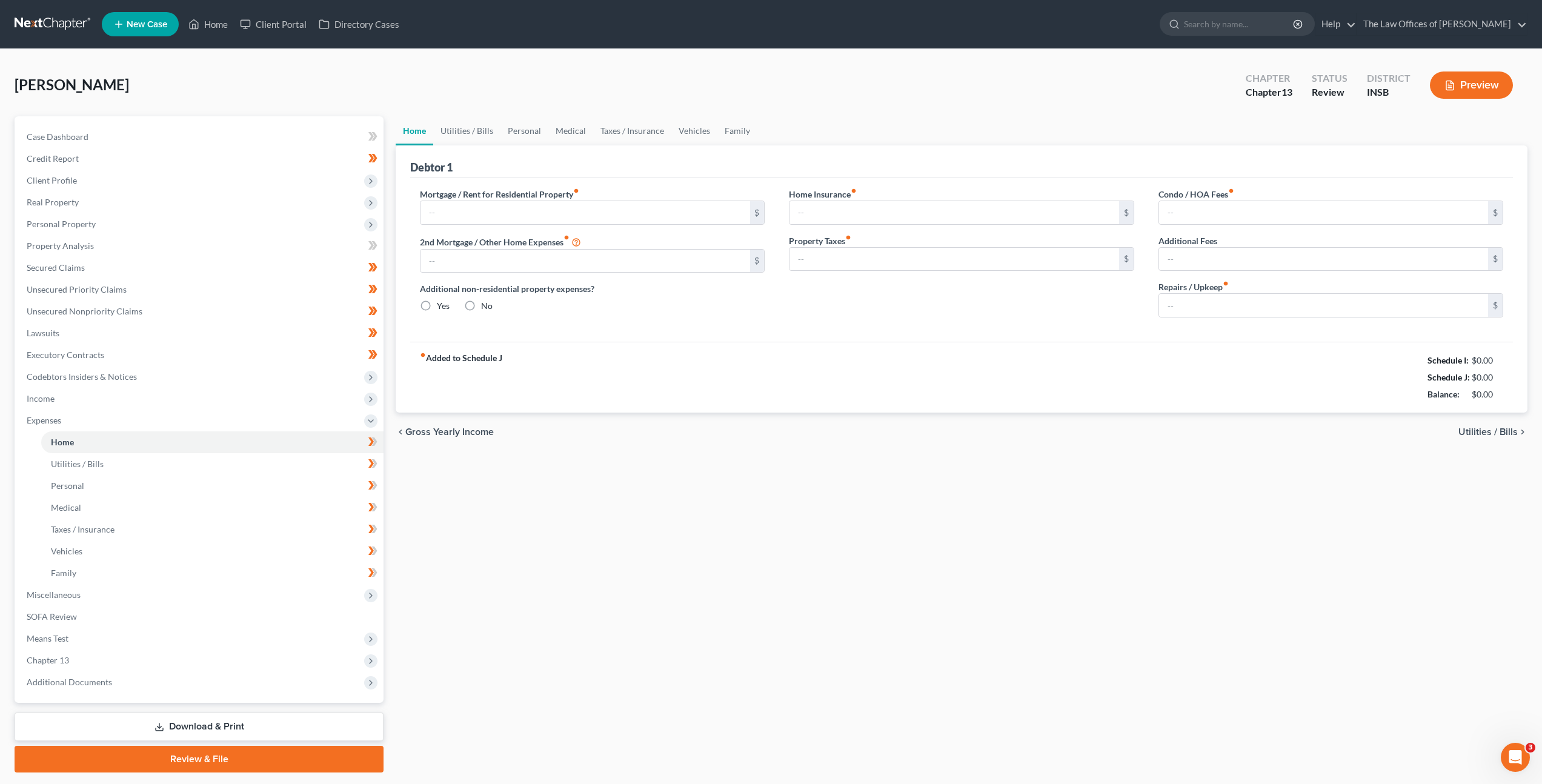
type input "790.00"
type input "0.00"
radio input "true"
type input "14.00"
type input "0.00"
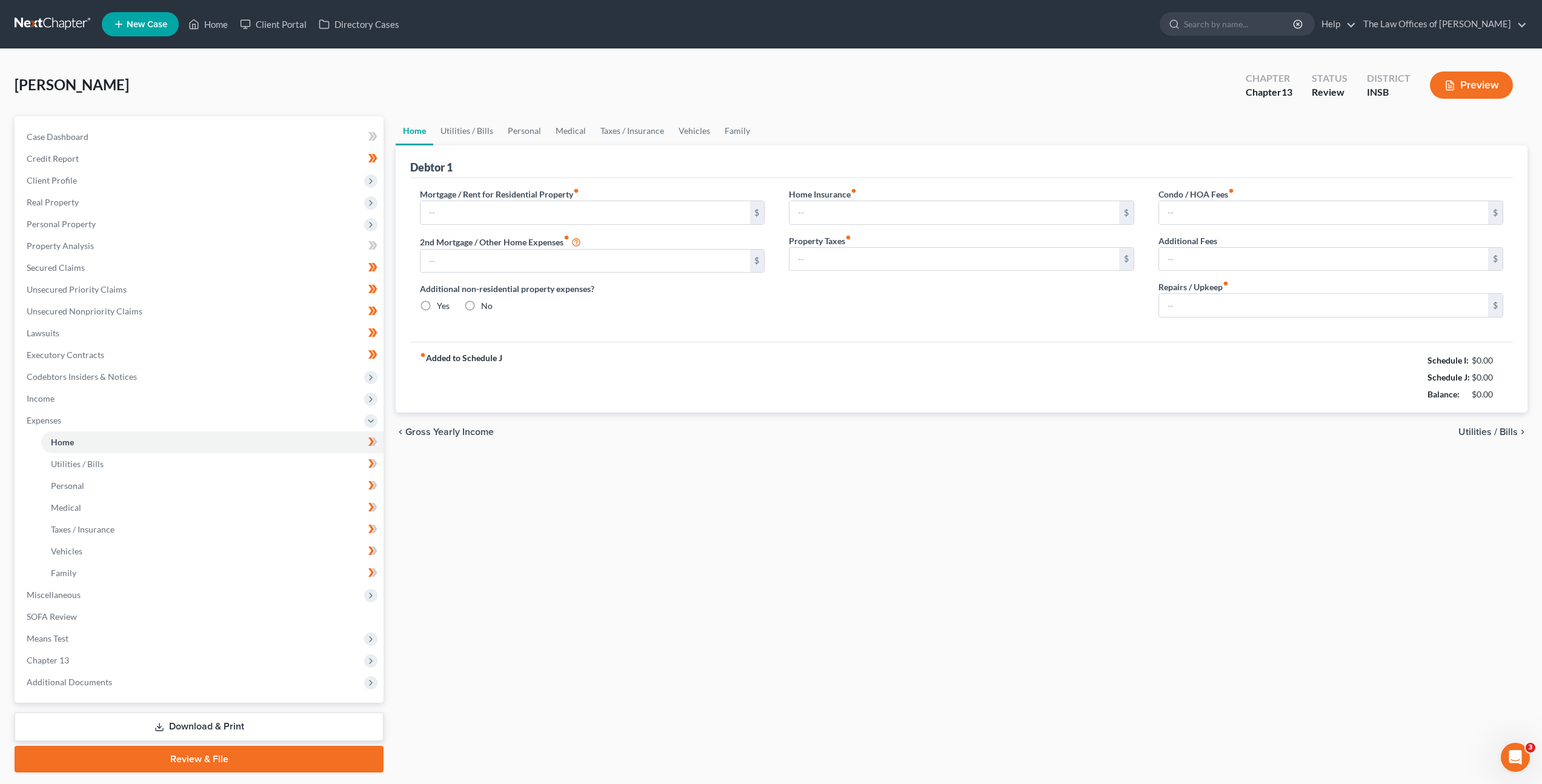
type input "0.00"
click at [718, 131] on link "Family" at bounding box center [737, 130] width 40 height 29
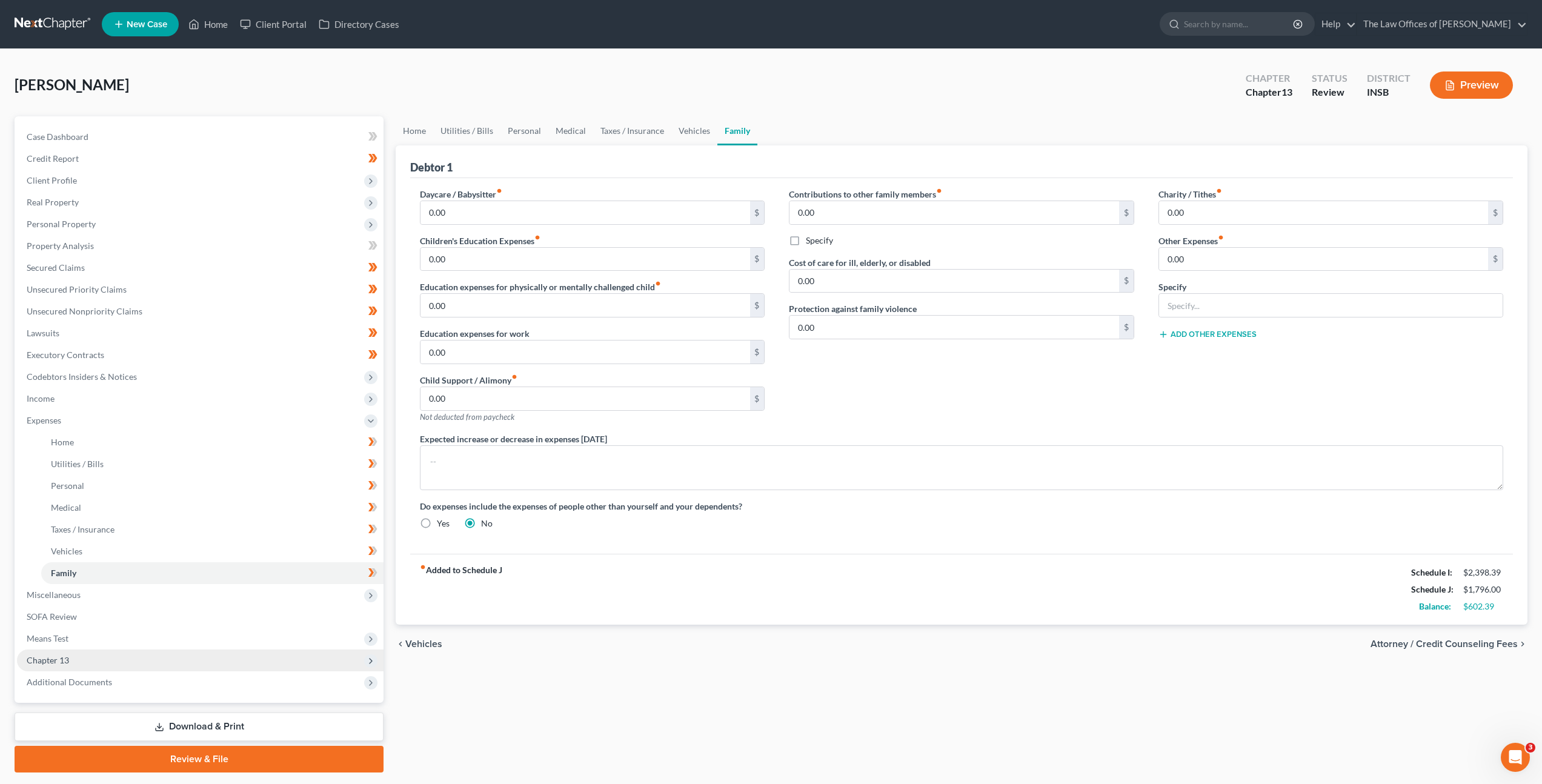
click at [117, 662] on span "Chapter 13" at bounding box center [201, 660] width 367 height 21
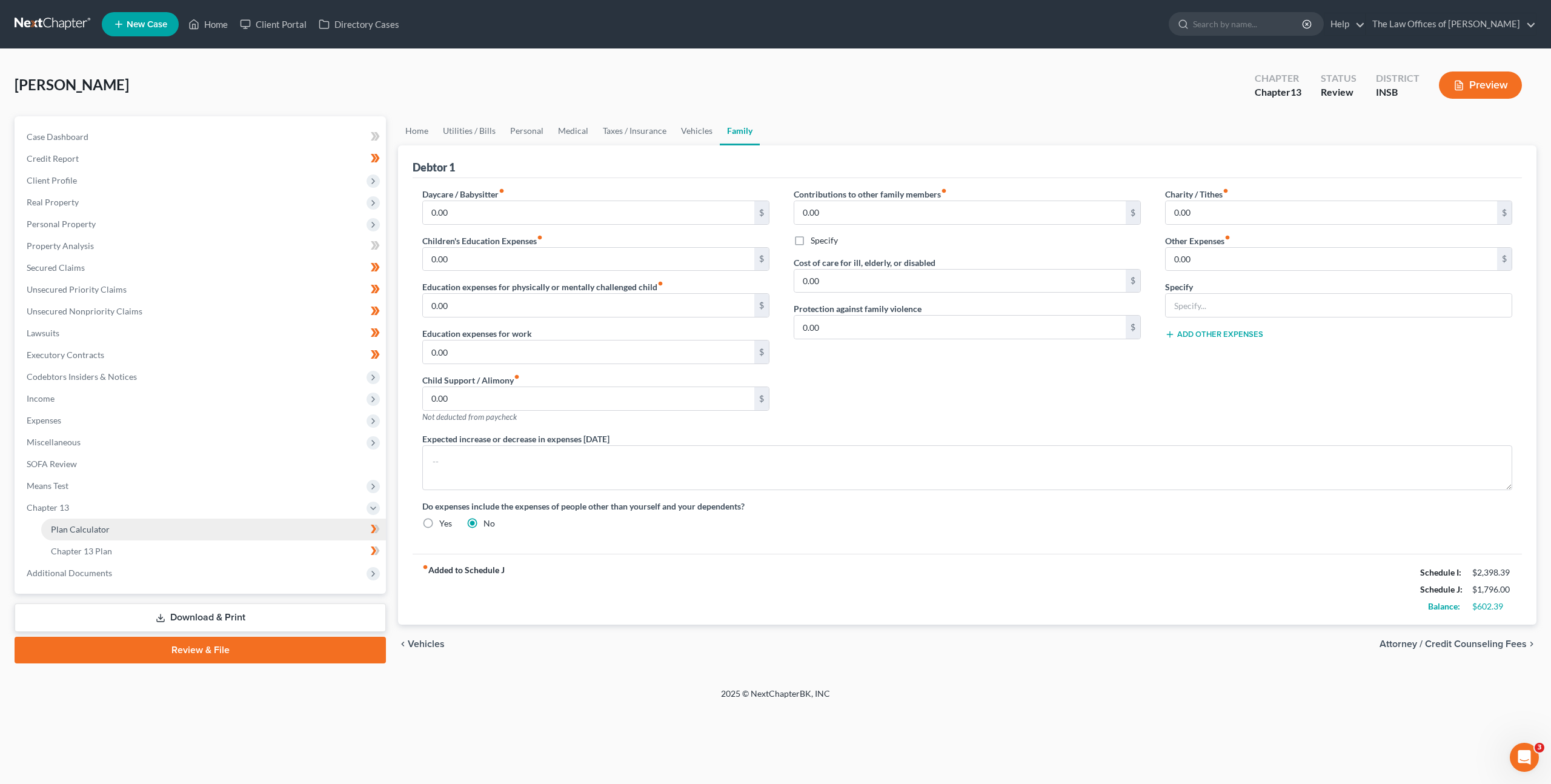
click at [166, 533] on link "Plan Calculator" at bounding box center [214, 529] width 345 height 21
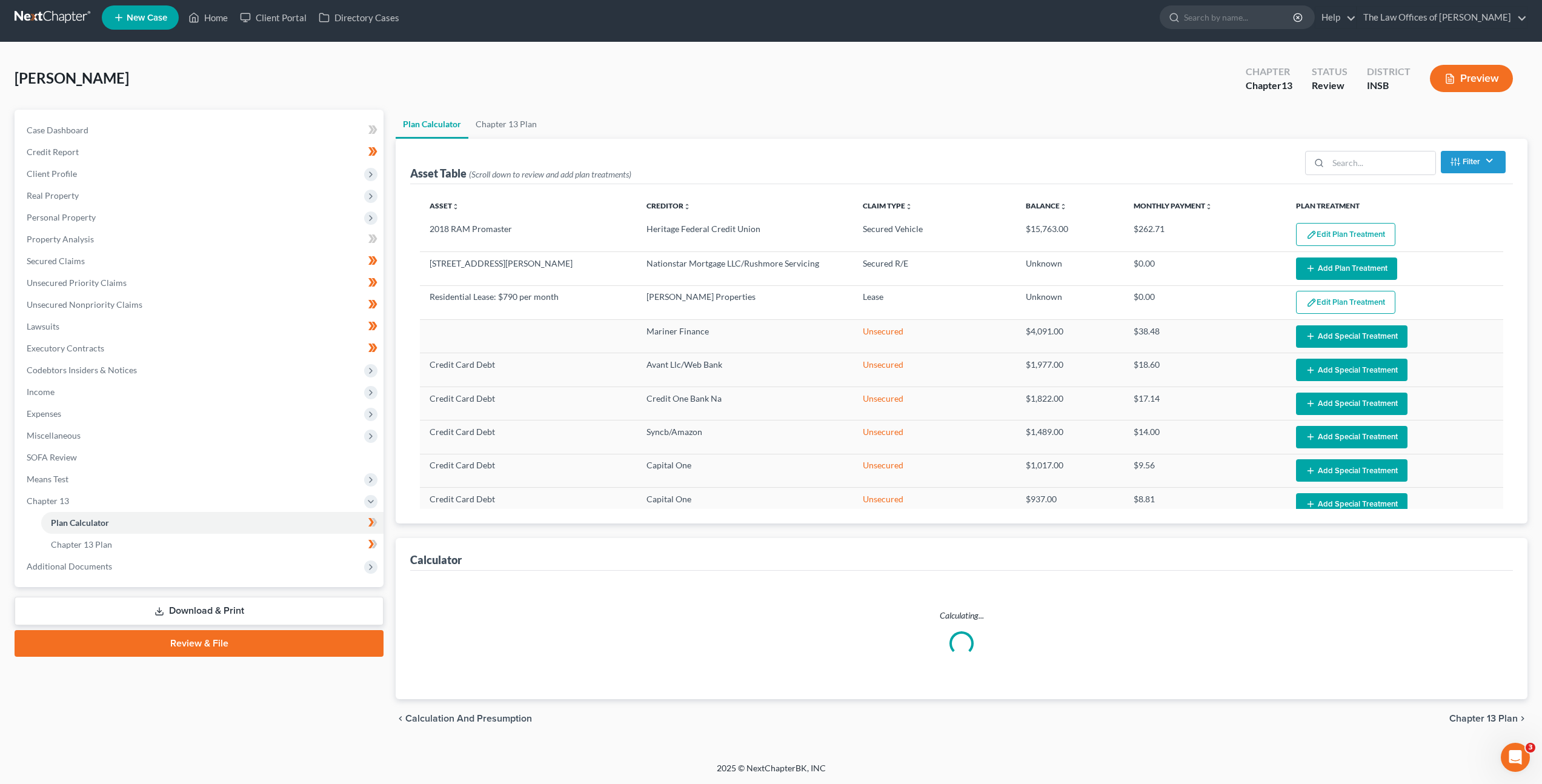
select select "59"
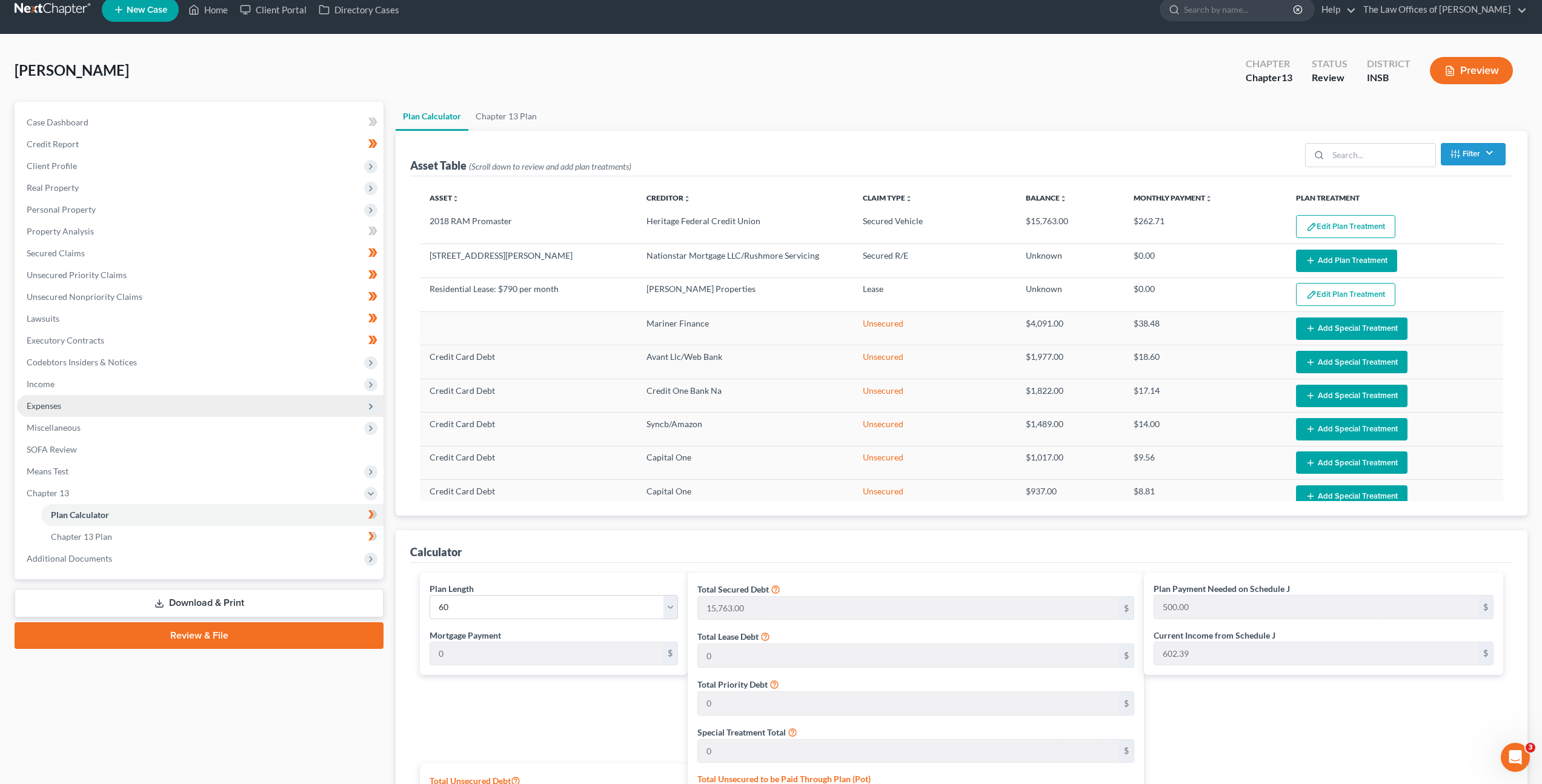
scroll to position [8, 0]
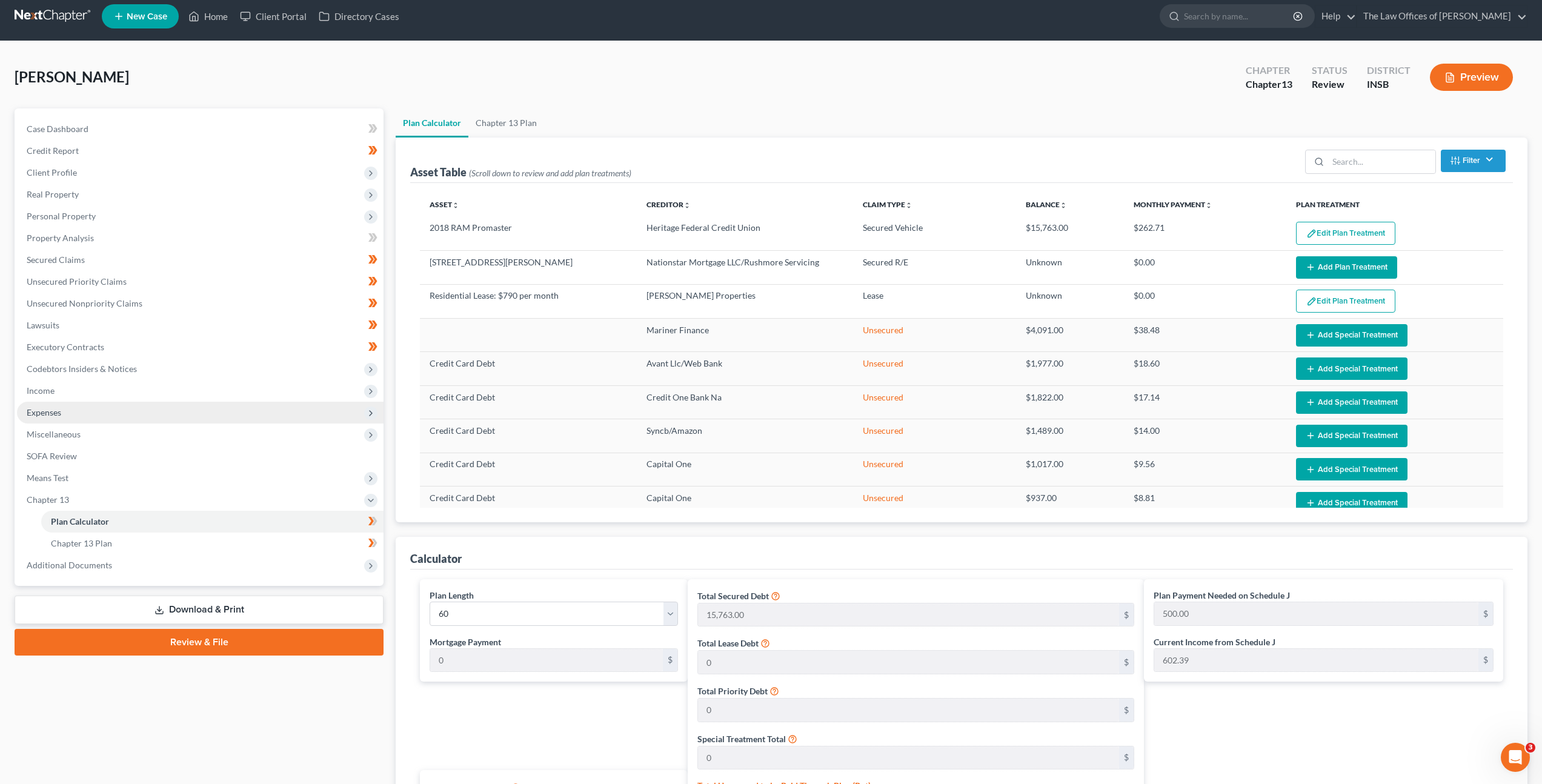
click at [98, 411] on span "Expenses" at bounding box center [201, 413] width 367 height 21
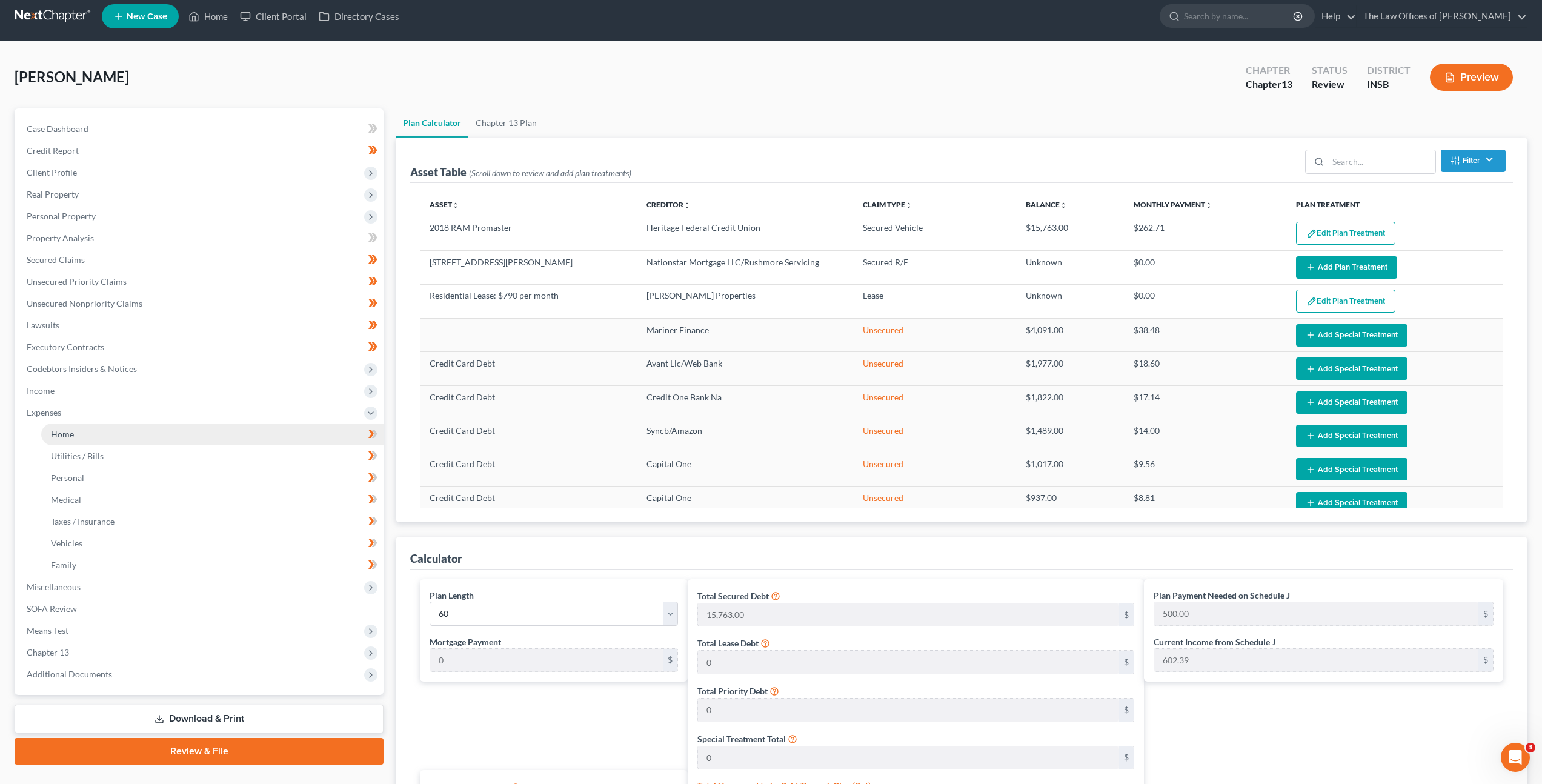
click at [132, 429] on link "Home" at bounding box center [212, 434] width 343 height 21
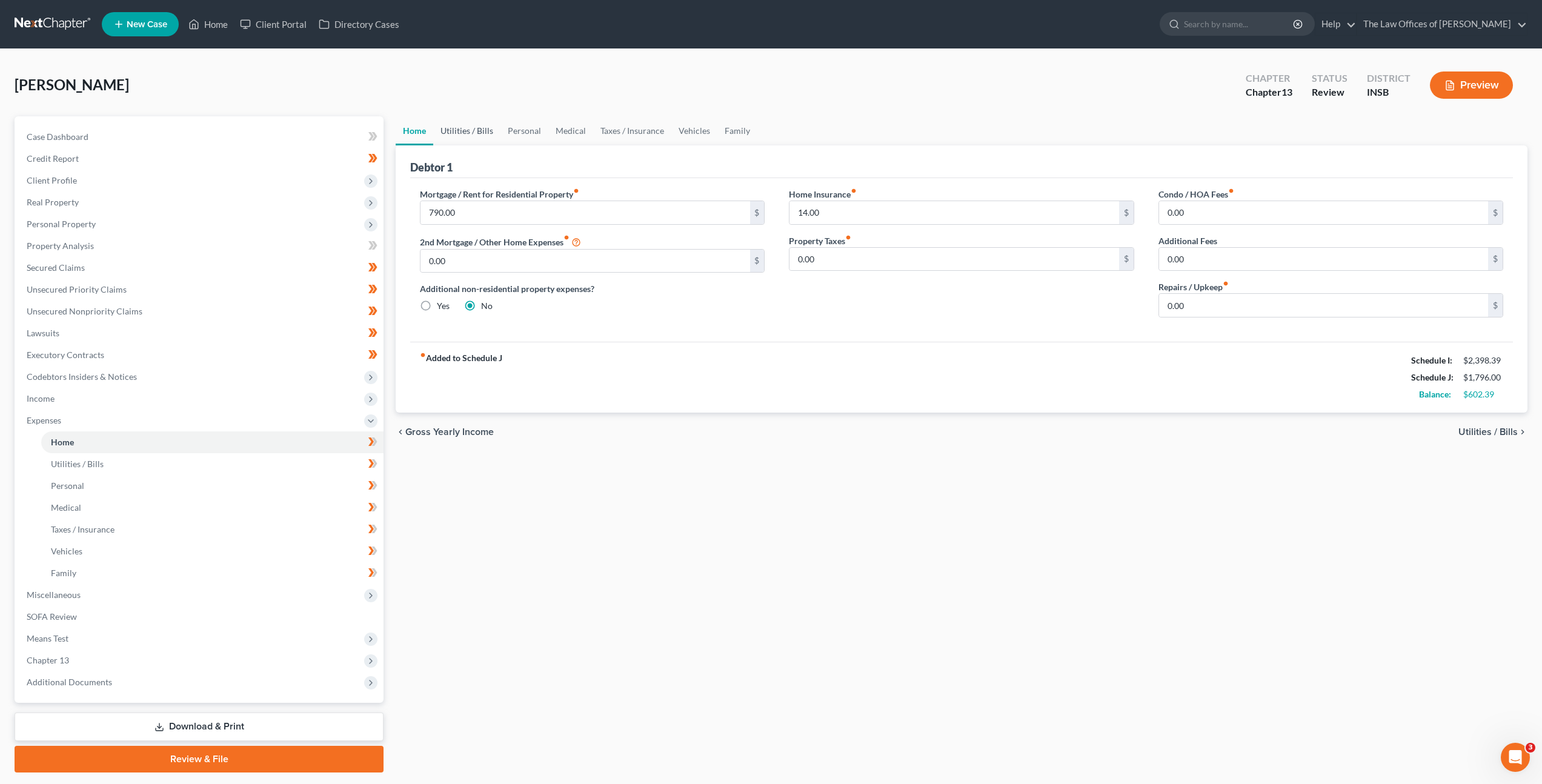
click at [466, 116] on link "Utilities / Bills" at bounding box center [466, 130] width 67 height 29
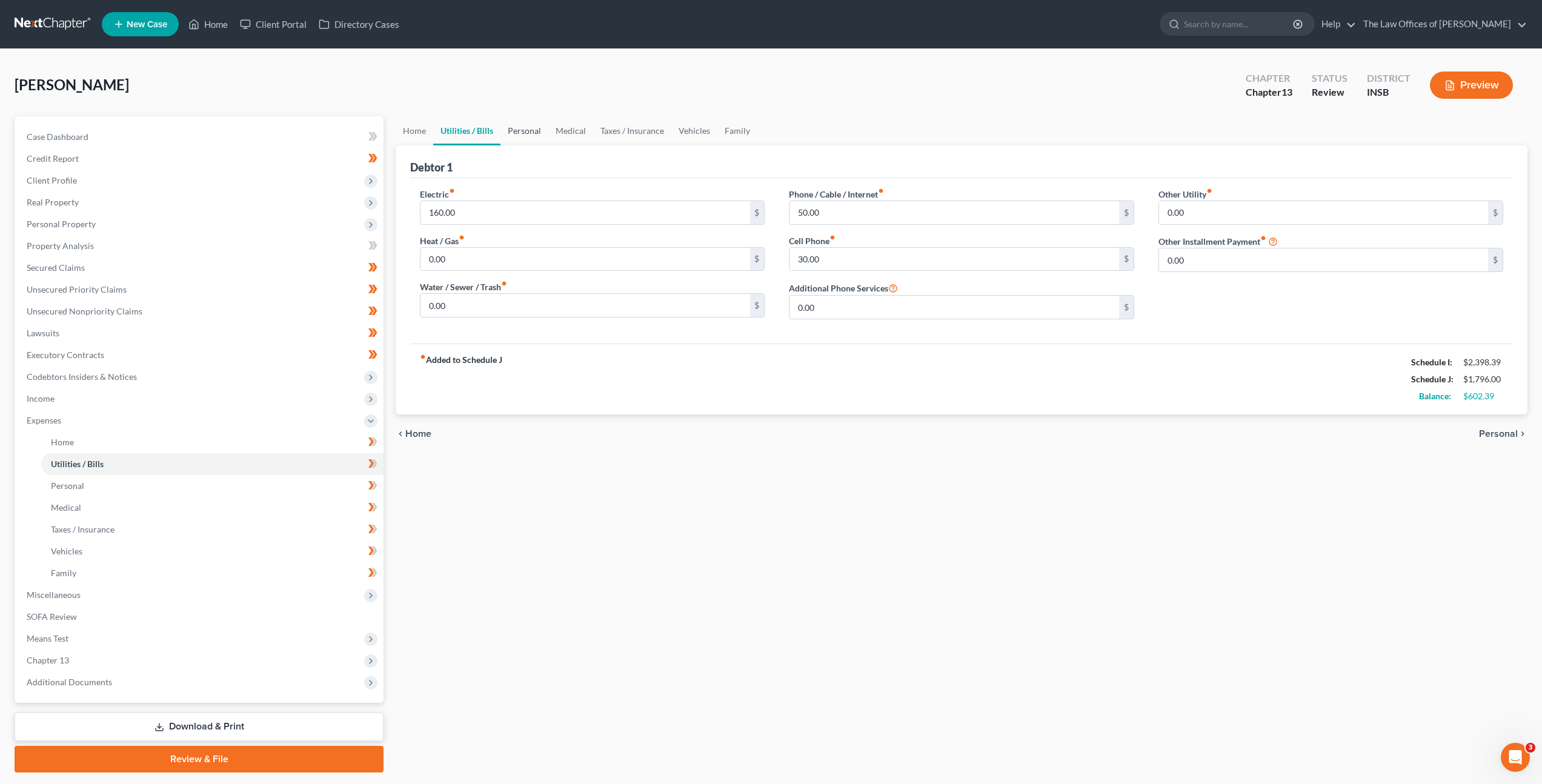
click at [520, 132] on link "Personal" at bounding box center [524, 130] width 48 height 29
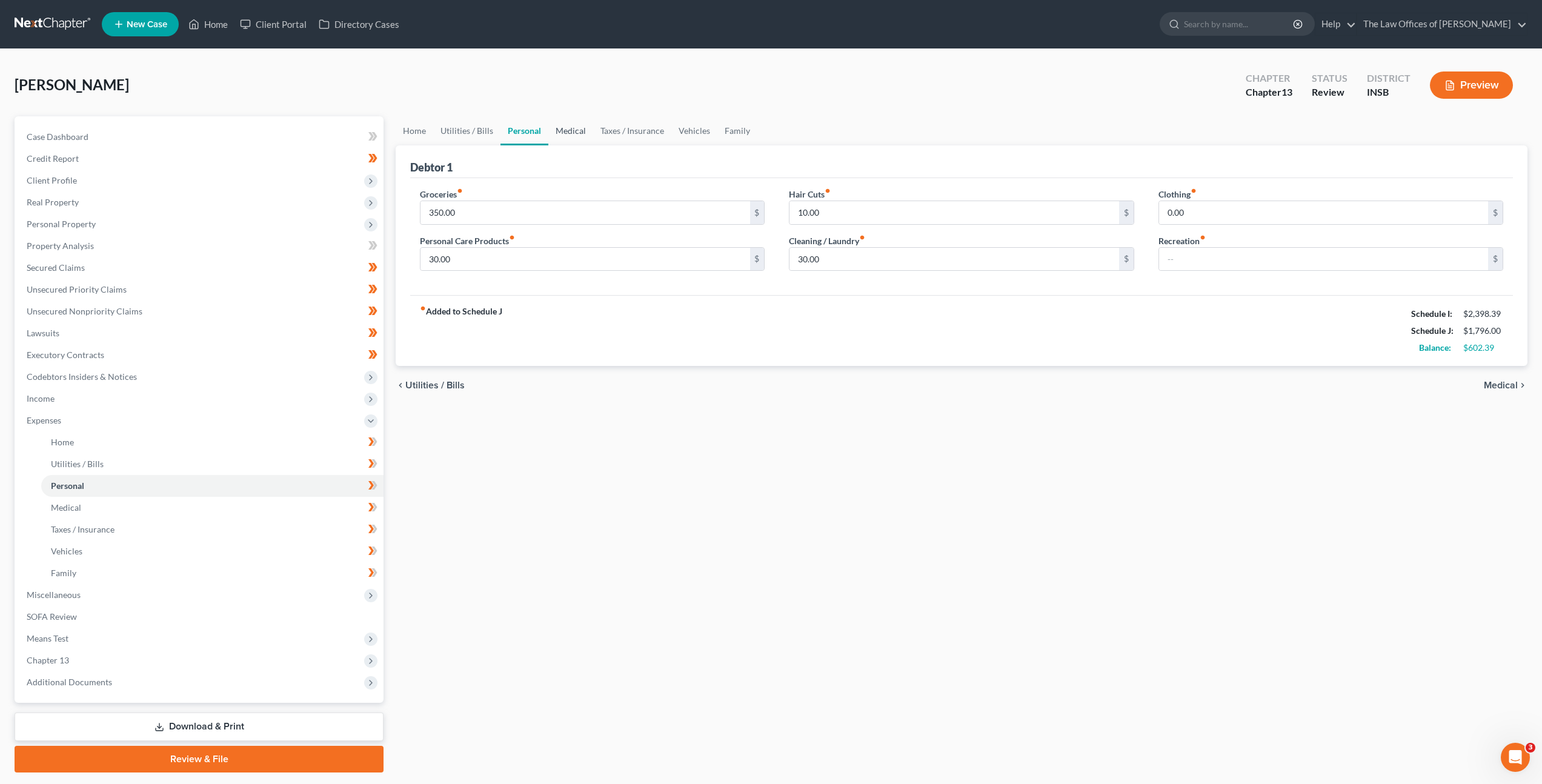
click at [576, 134] on link "Medical" at bounding box center [570, 130] width 45 height 29
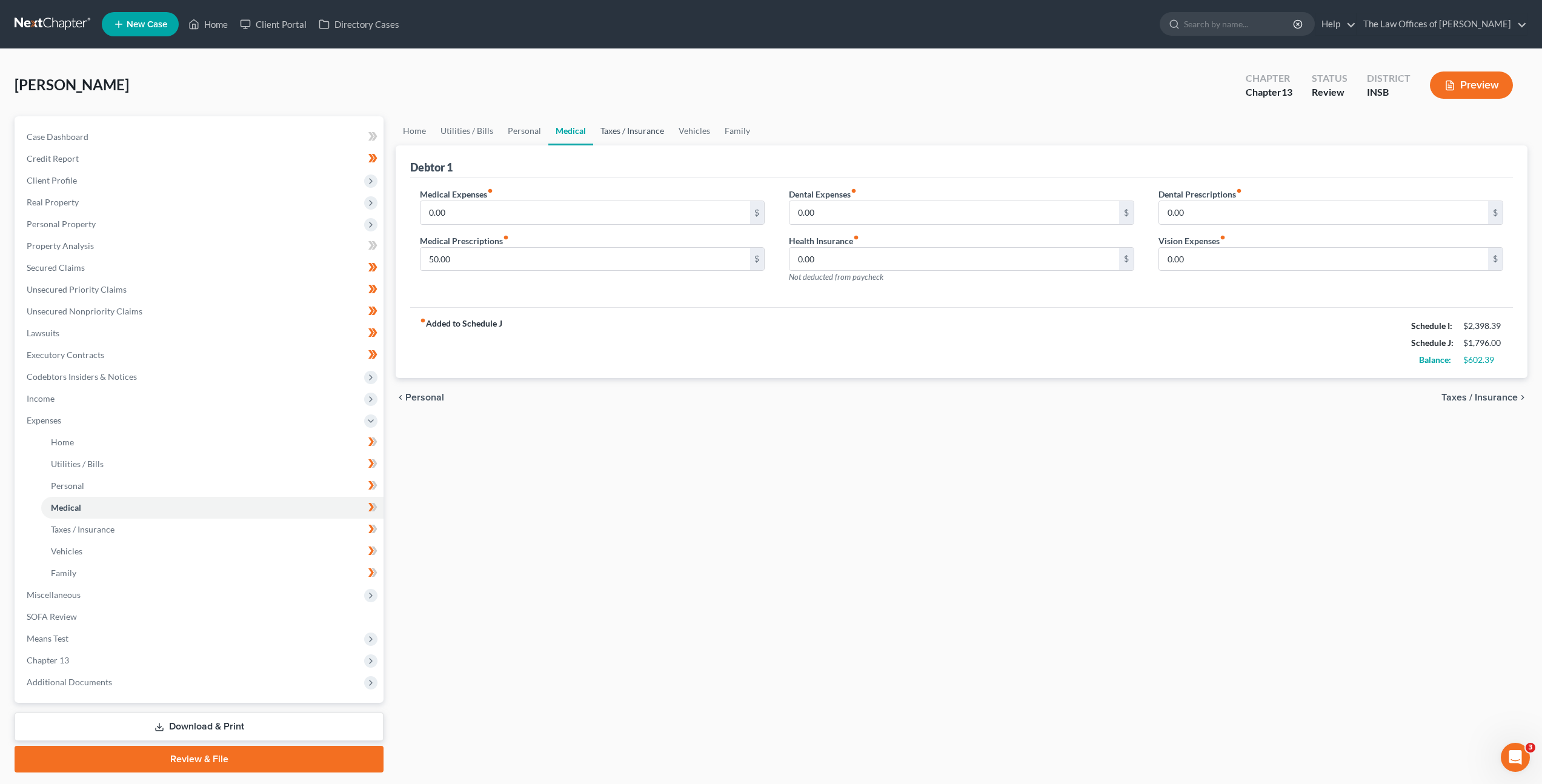
click at [603, 134] on link "Taxes / Insurance" at bounding box center [632, 130] width 78 height 29
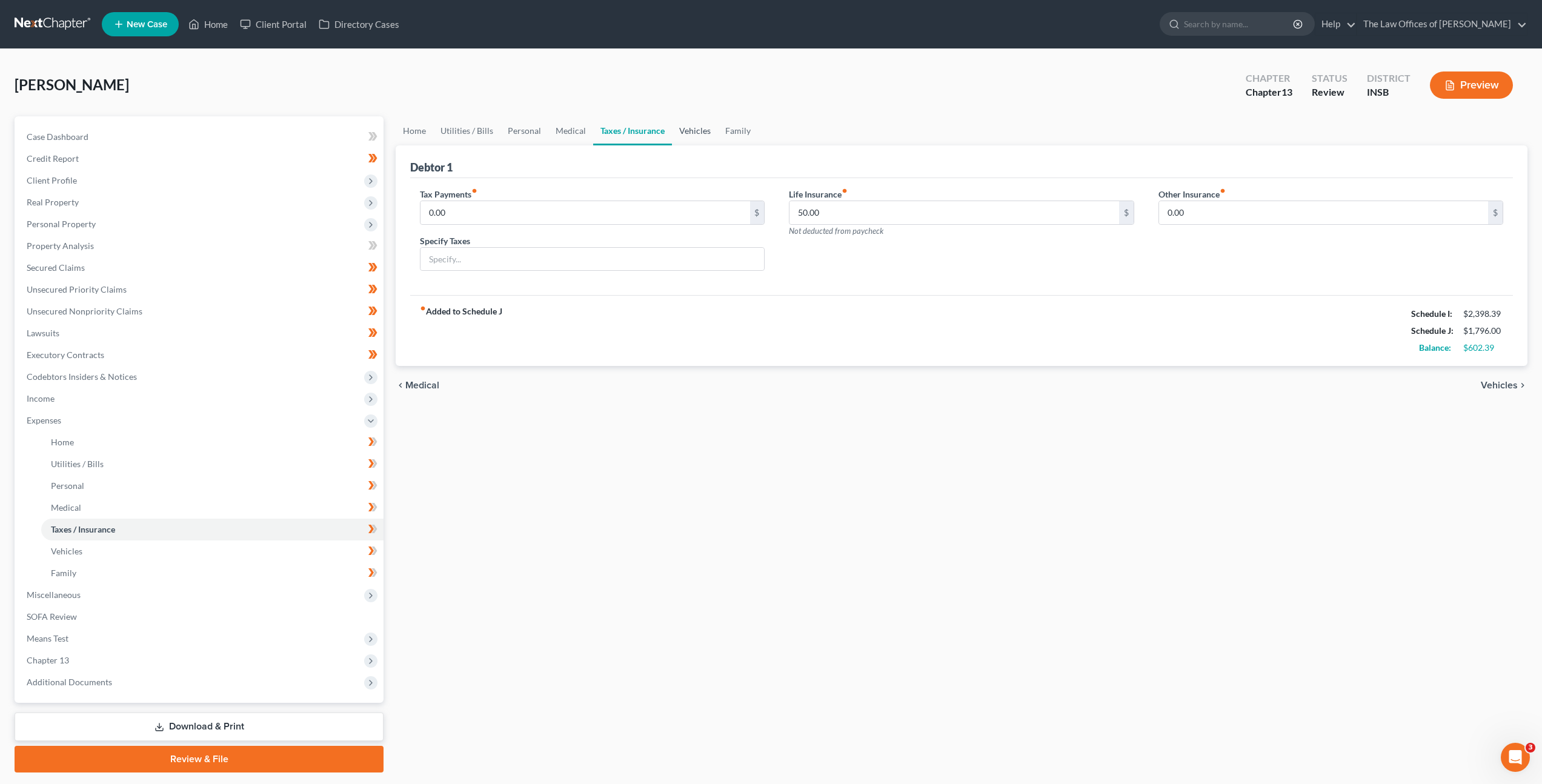
click at [688, 139] on link "Vehicles" at bounding box center [695, 130] width 46 height 29
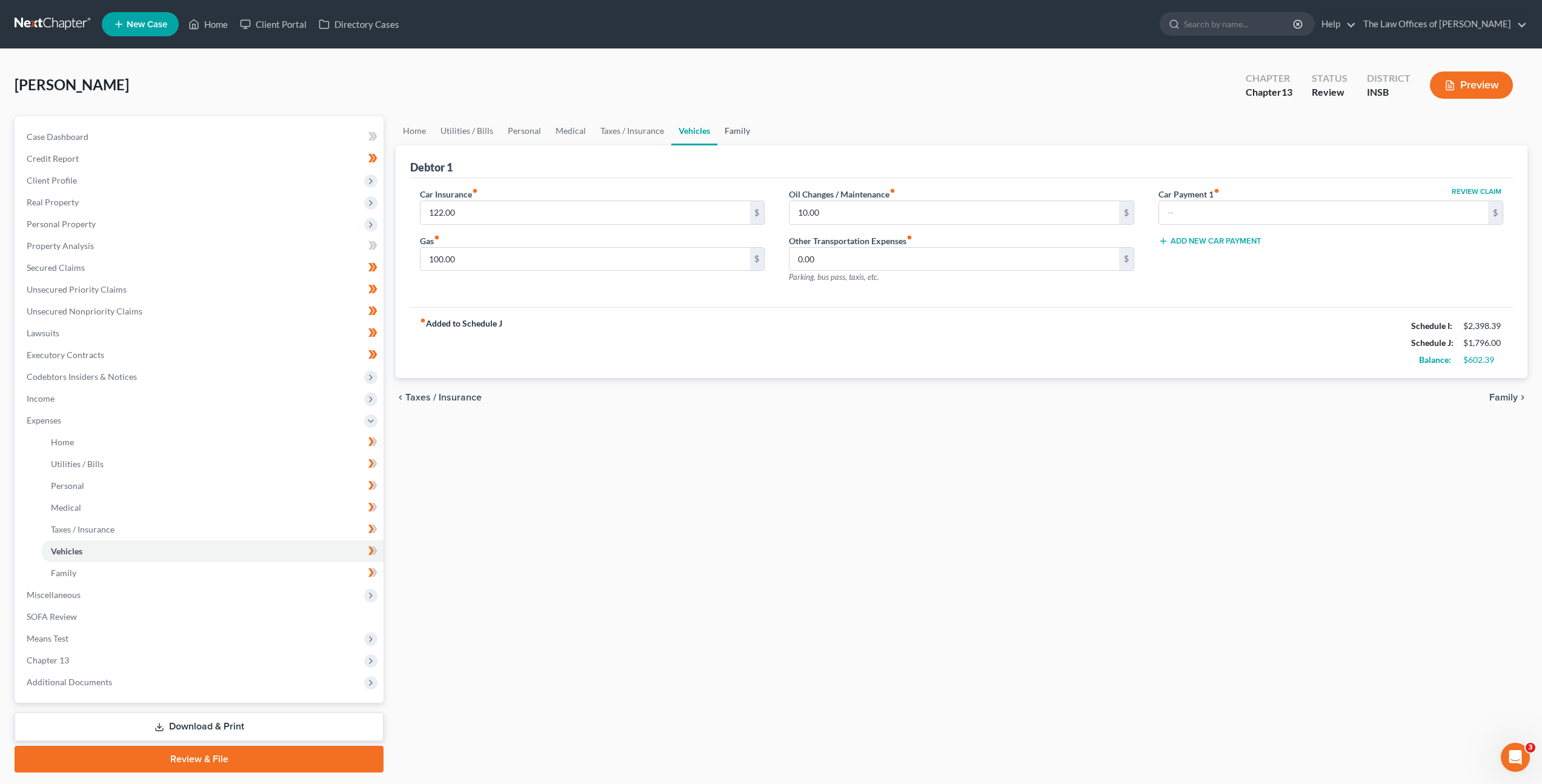
click at [738, 135] on link "Family" at bounding box center [737, 130] width 40 height 29
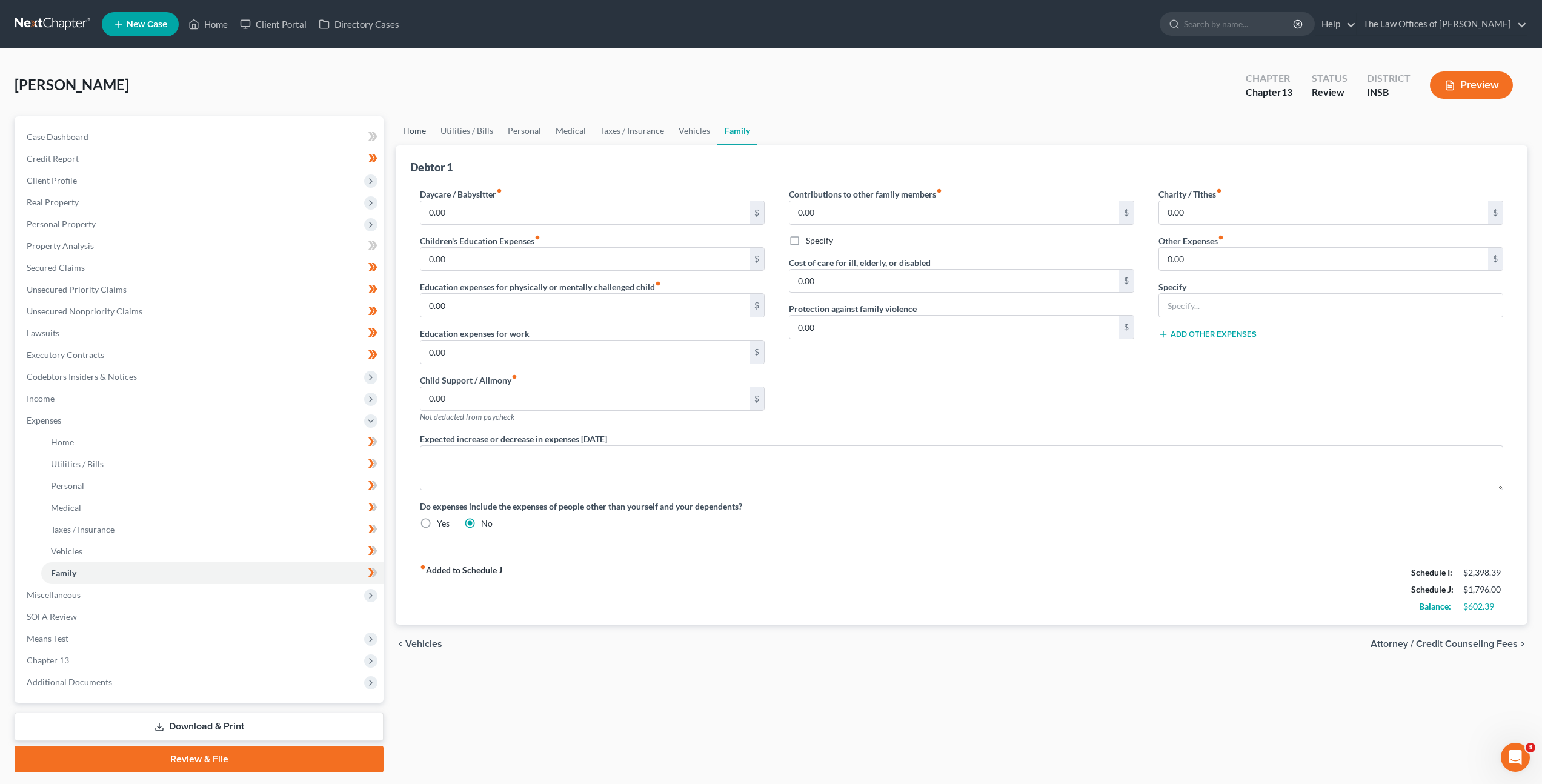
click at [428, 134] on link "Home" at bounding box center [414, 130] width 38 height 29
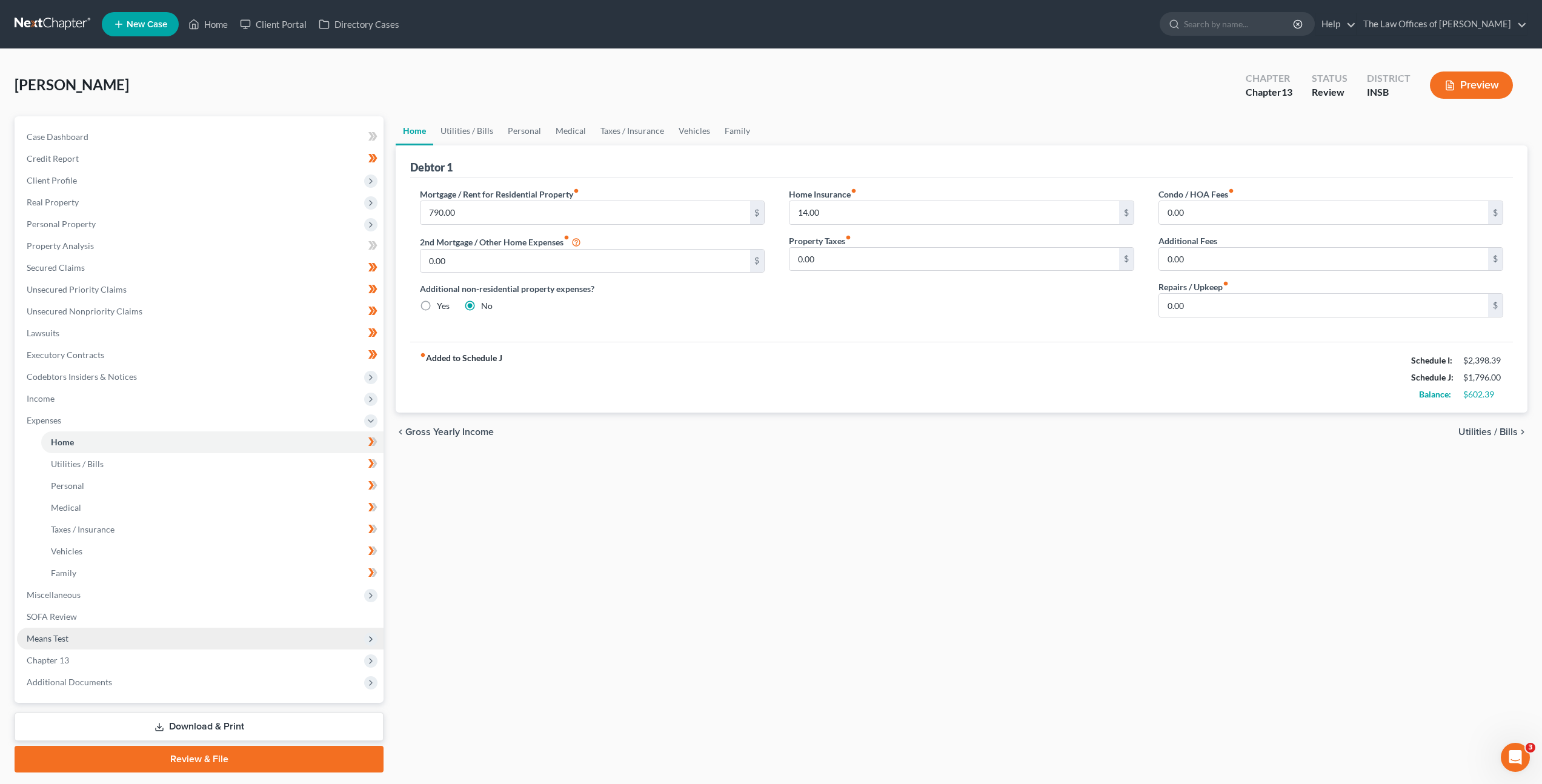
click at [191, 641] on span "Means Test" at bounding box center [201, 639] width 367 height 21
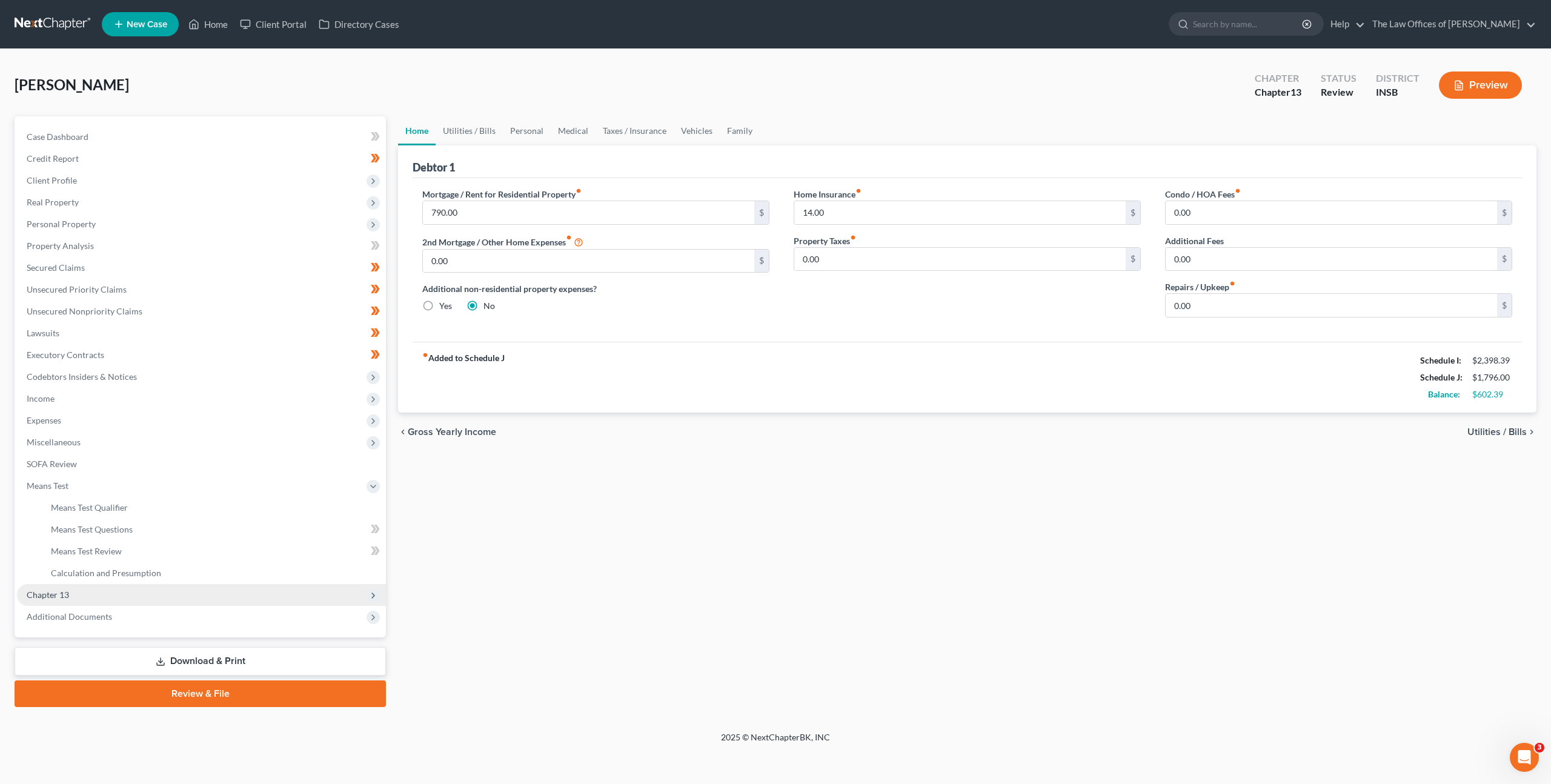
click at [203, 584] on span "Chapter 13" at bounding box center [201, 595] width 369 height 21
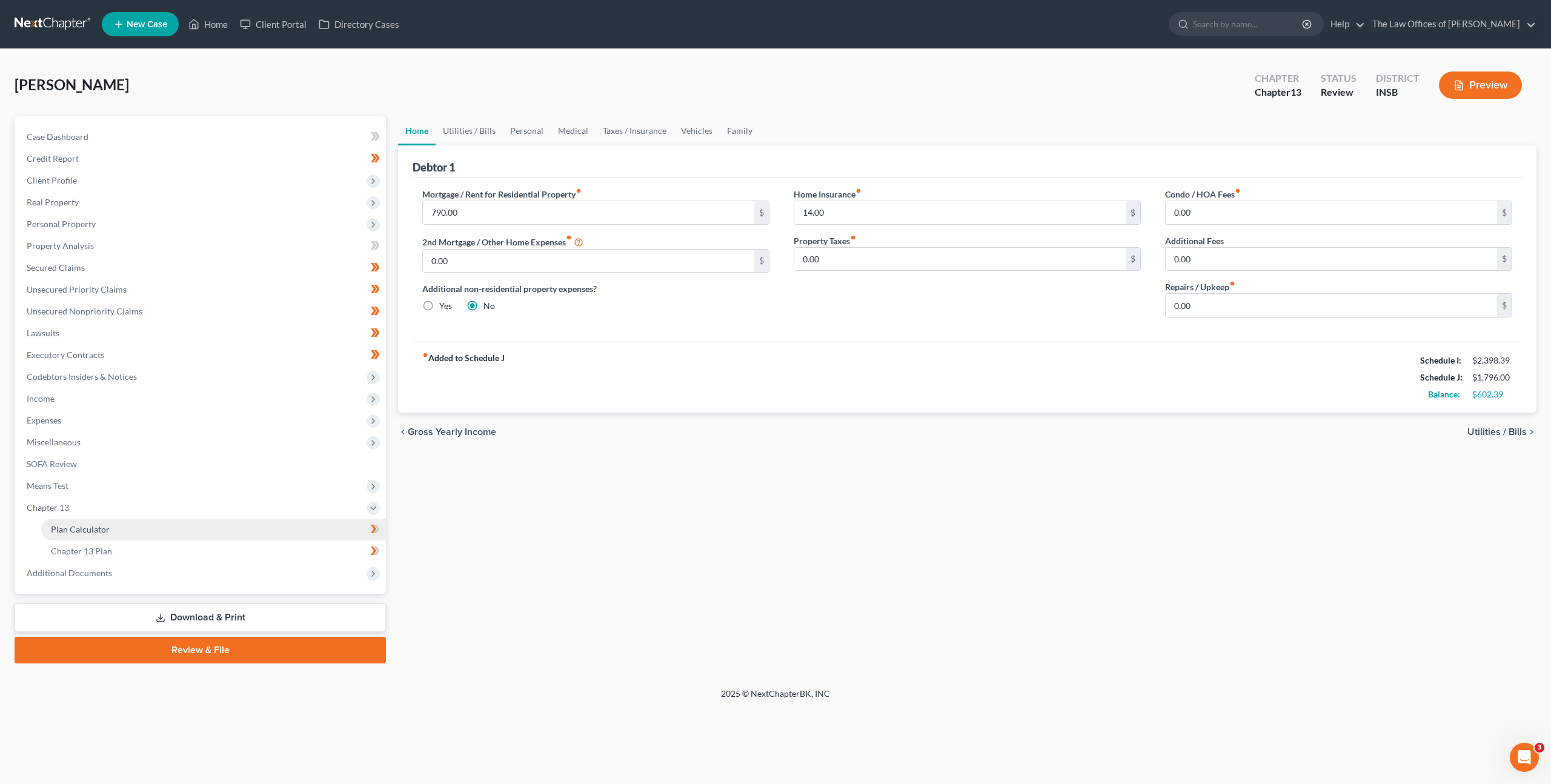
click at [200, 532] on link "Plan Calculator" at bounding box center [214, 529] width 345 height 21
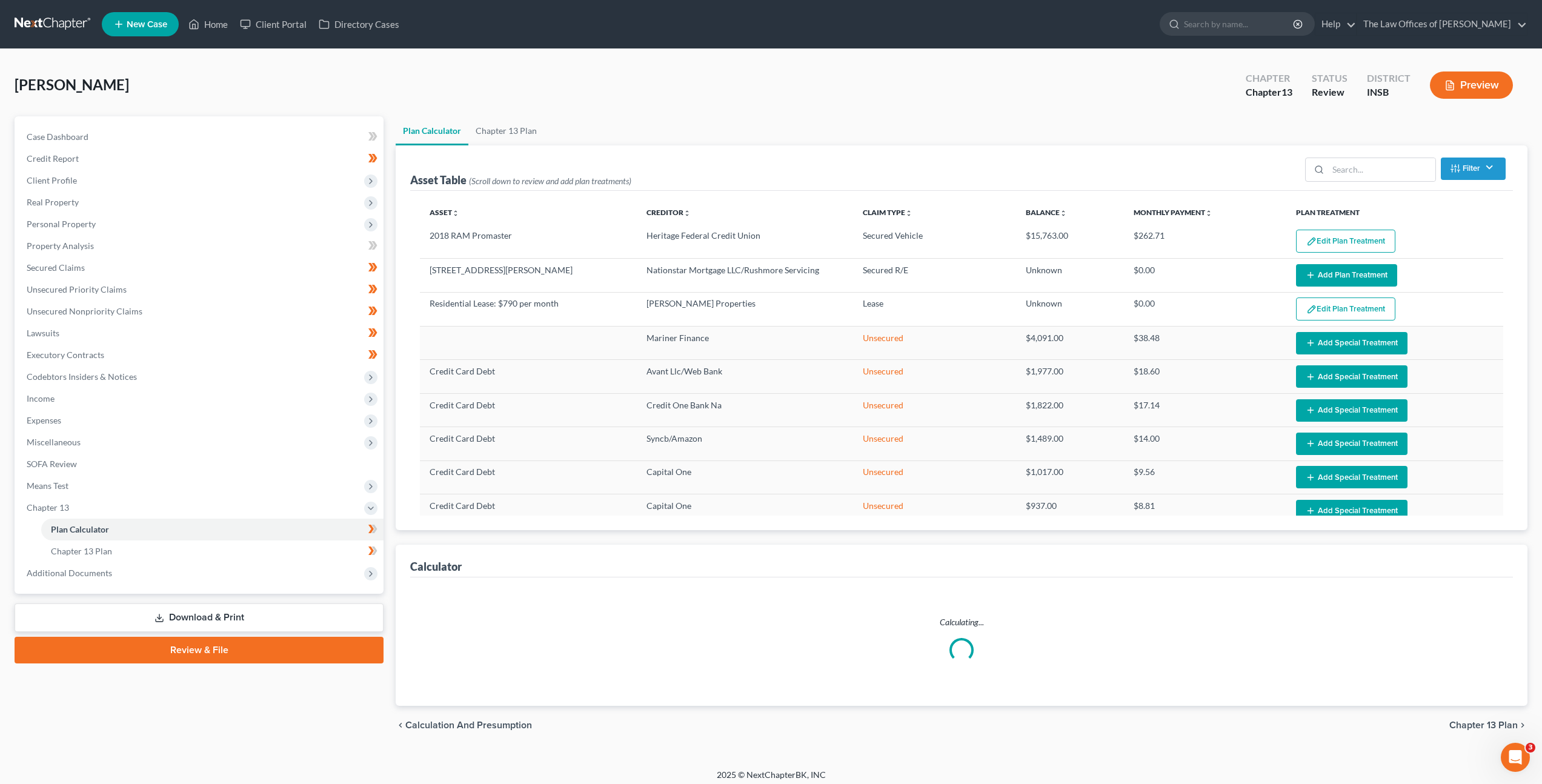
select select "59"
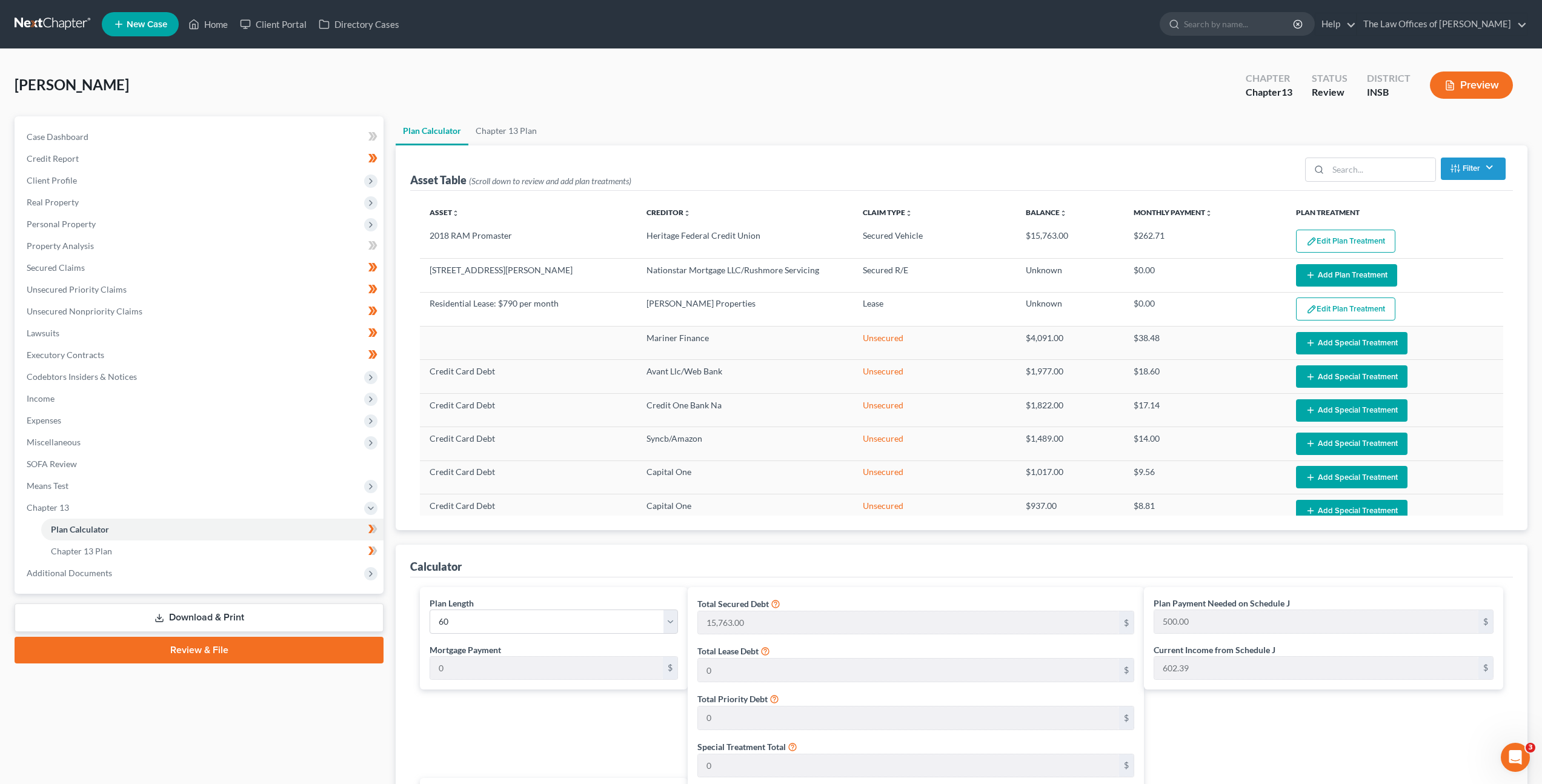
scroll to position [394, 0]
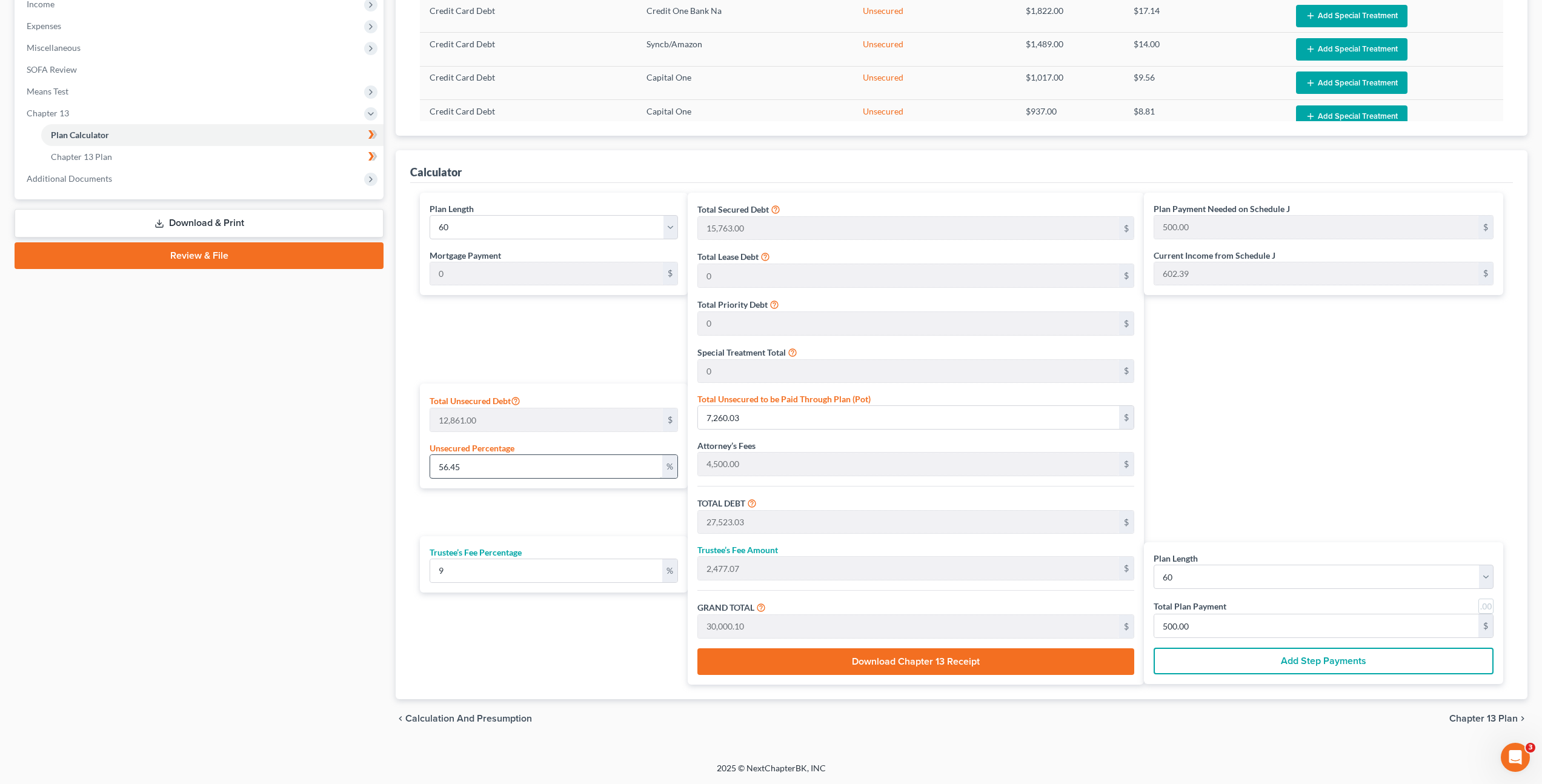
click at [537, 478] on div "Total Unsecured Debt 12,861.00 $ Unsecured Percentage 56.45 %" at bounding box center [554, 436] width 267 height 105
drag, startPoint x: 548, startPoint y: 468, endPoint x: 248, endPoint y: 456, distance: 300.2
click at [250, 456] on div "Petition Navigation Case Dashboard Payments Invoices Payments Payments Credit R…" at bounding box center [771, 229] width 1525 height 1016
type input "1"
type input "128.61"
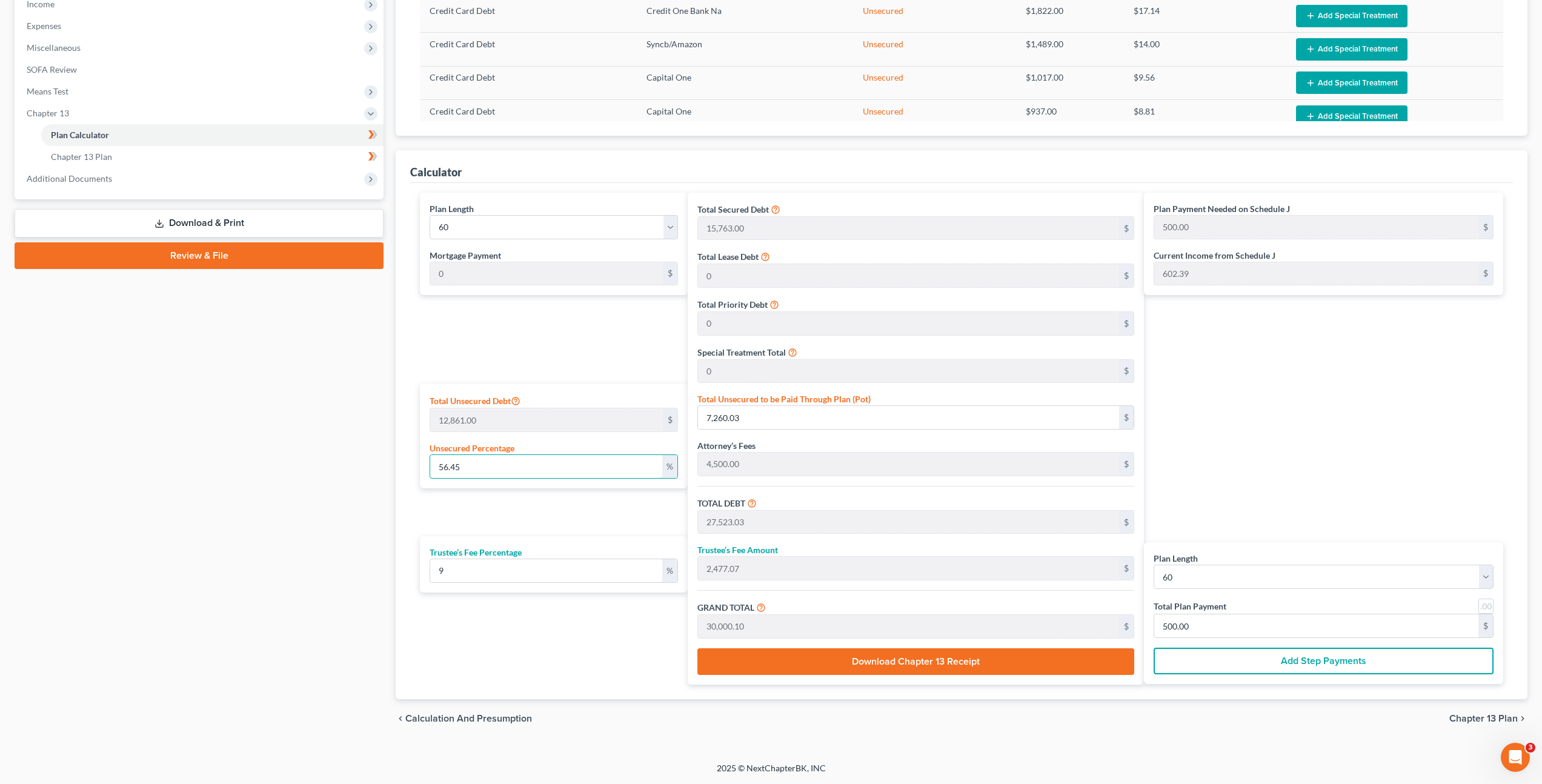
type input "20,391.61"
type input "1,835.24"
type input "22,226.85"
type input "370.44"
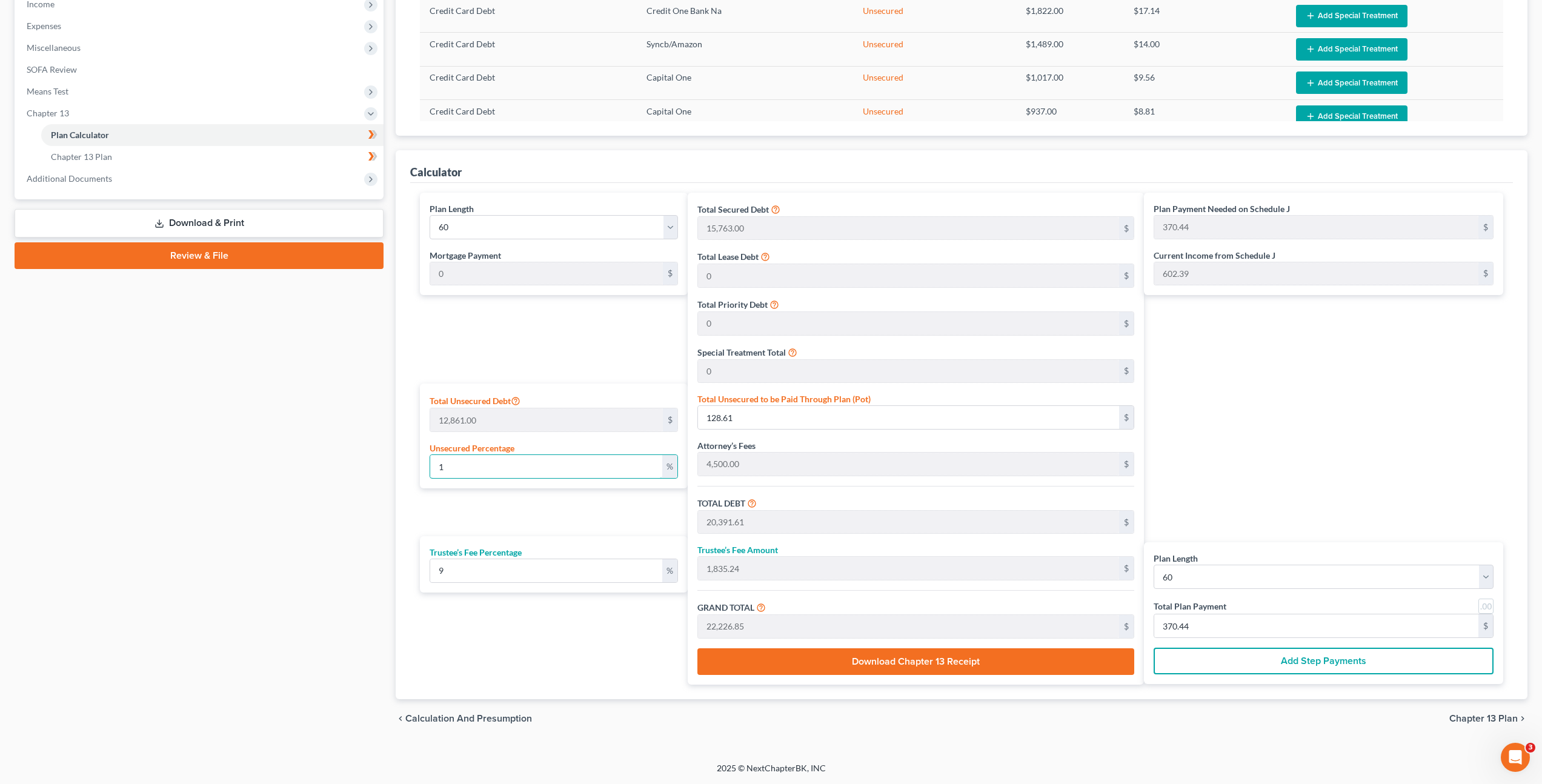
type input "10"
type input "1,286.10"
type input "21,549.10"
type input "1,939.41"
type input "23,488.51"
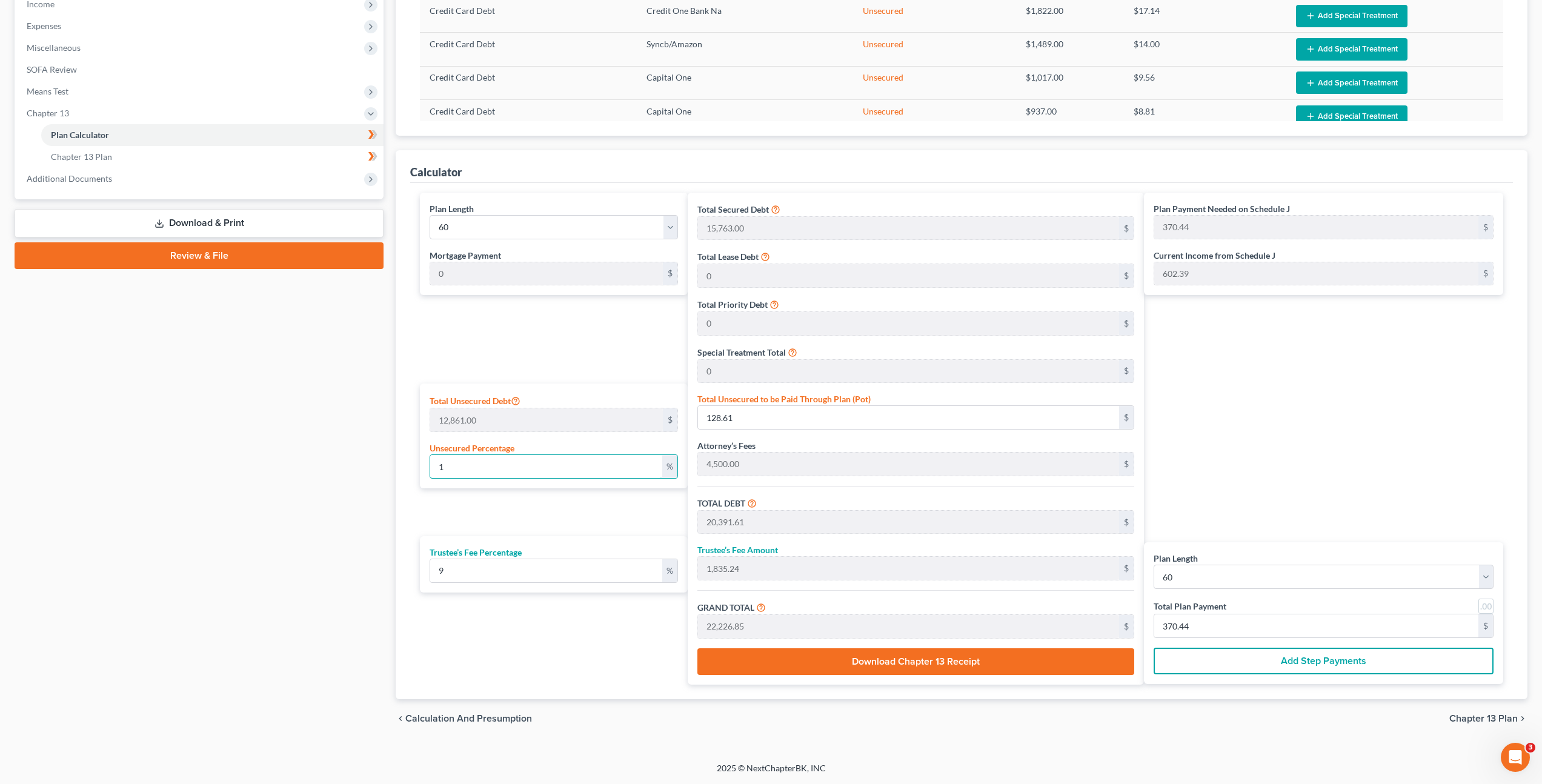
type input "391.47"
type input "100"
type input "12,861.00"
type input "33,124.00"
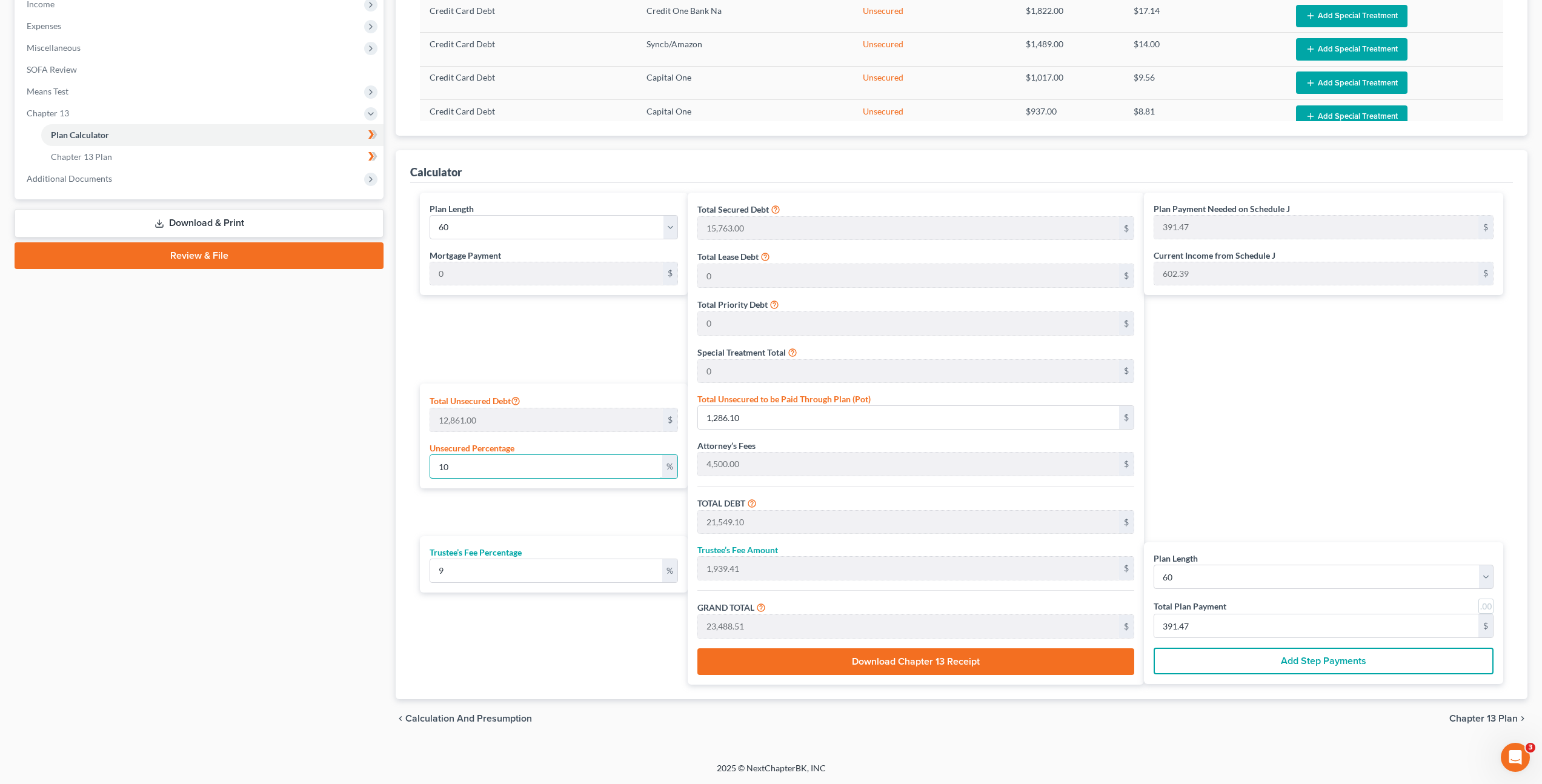
type input "2,981.16"
type input "36,105.16"
type input "601.75"
type input "100"
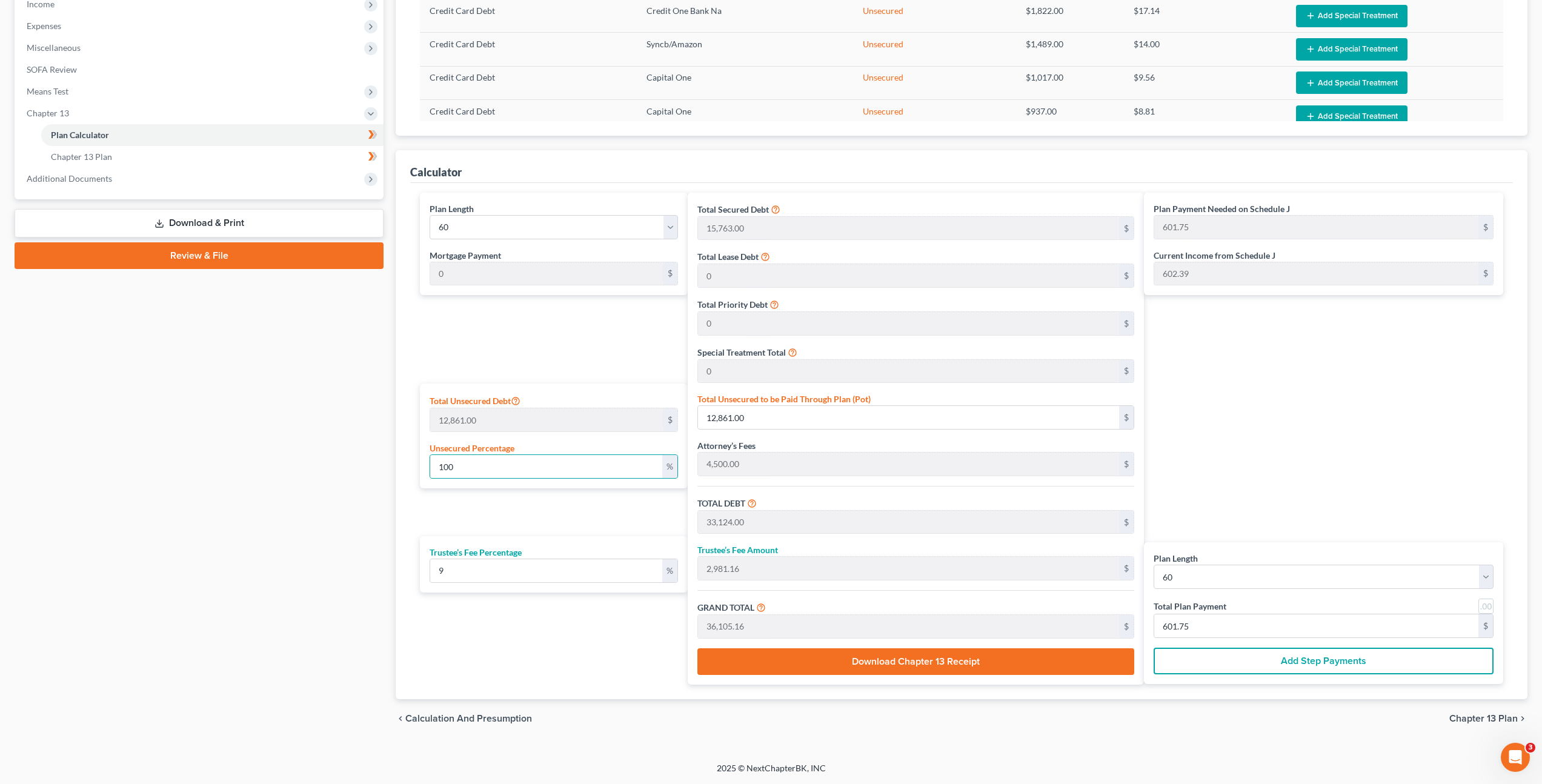
drag, startPoint x: 1332, startPoint y: 440, endPoint x: 1298, endPoint y: 445, distance: 34.4
click at [1332, 440] on div "Plan Payment Needed on Schedule J 601.75 $ Current Income from Schedule J 602.3…" at bounding box center [1327, 438] width 366 height 492
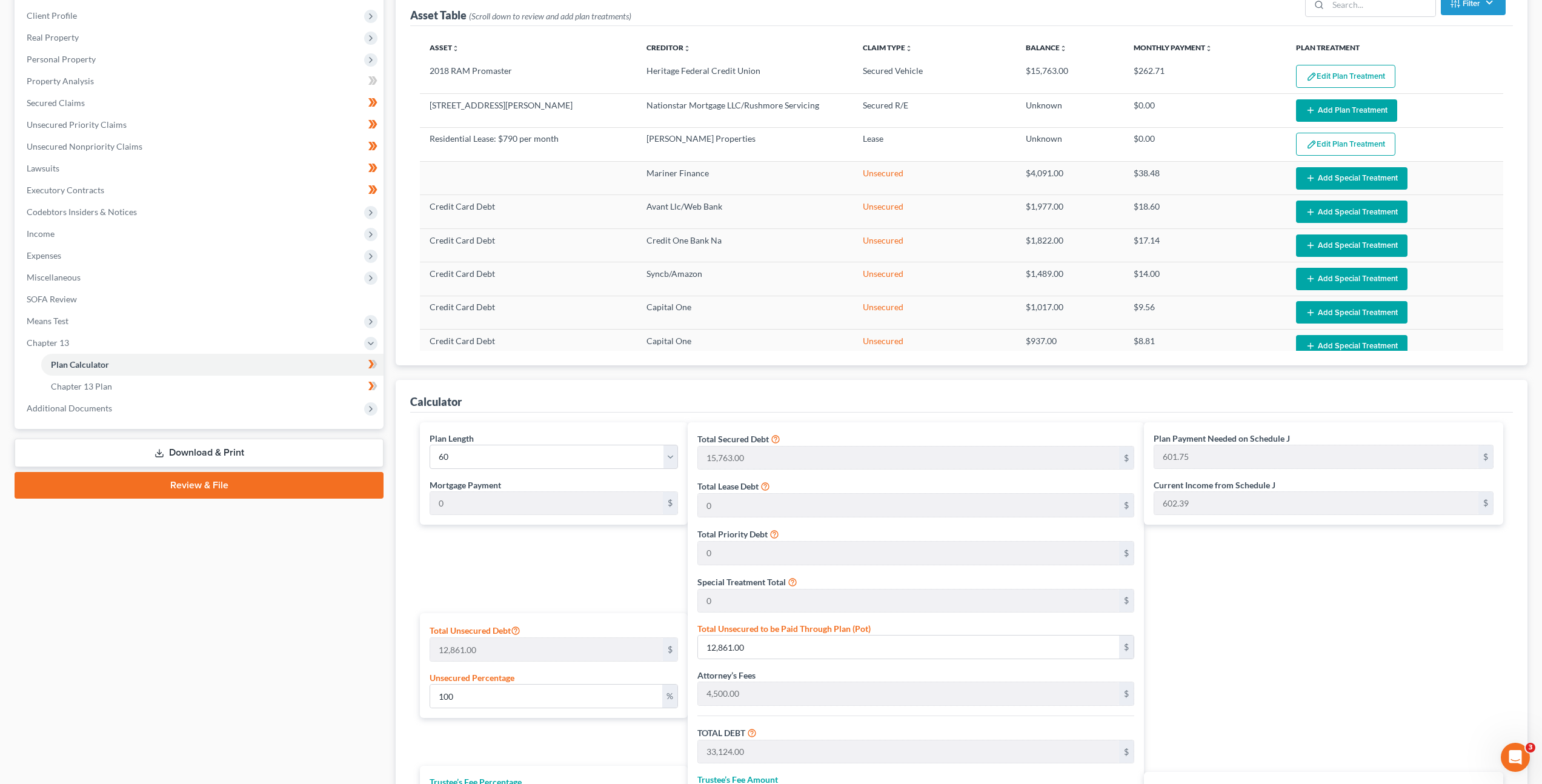
scroll to position [35, 0]
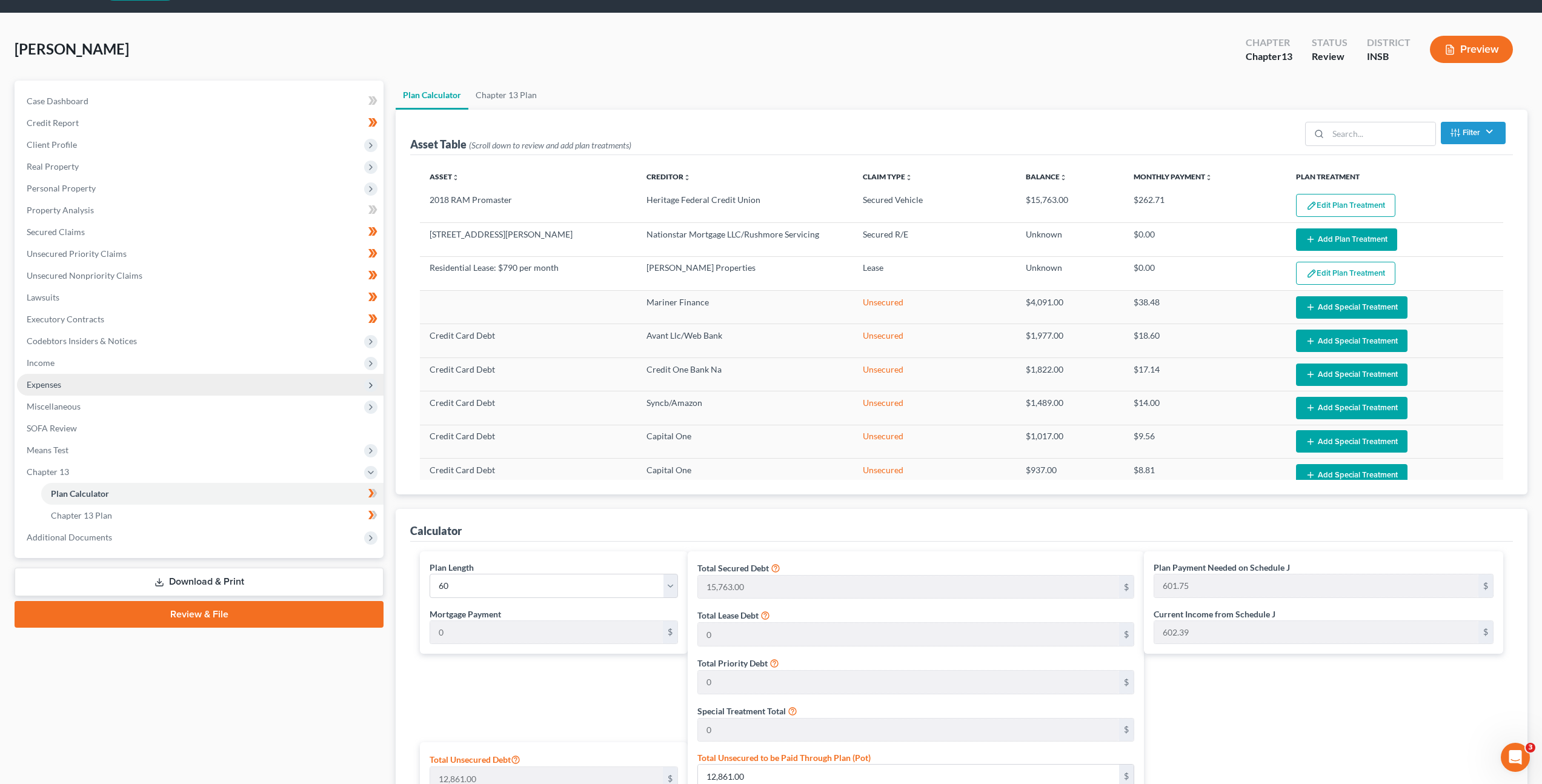
click at [143, 383] on span "Expenses" at bounding box center [201, 385] width 367 height 21
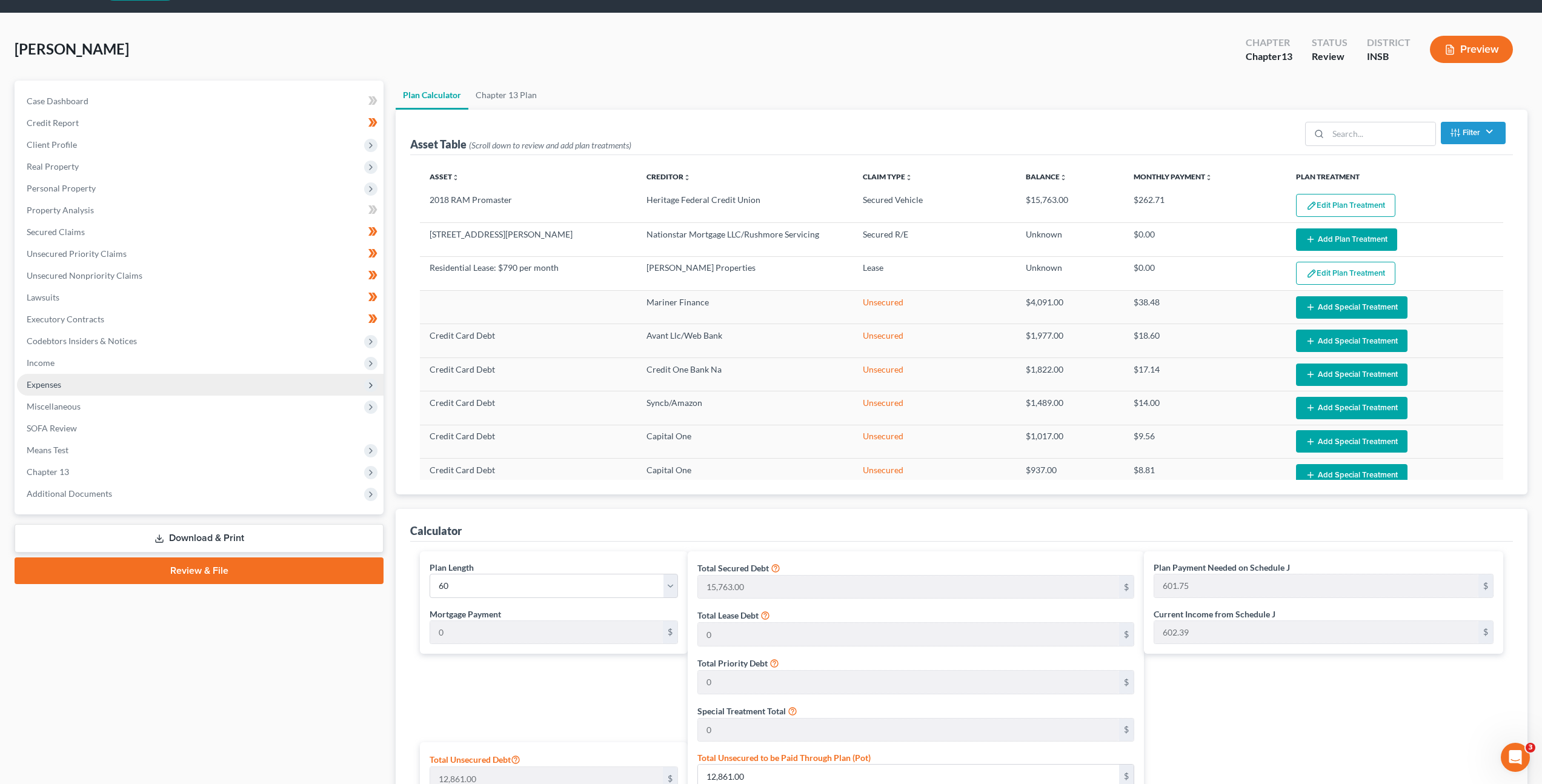
click at [151, 378] on span "Expenses" at bounding box center [201, 385] width 367 height 21
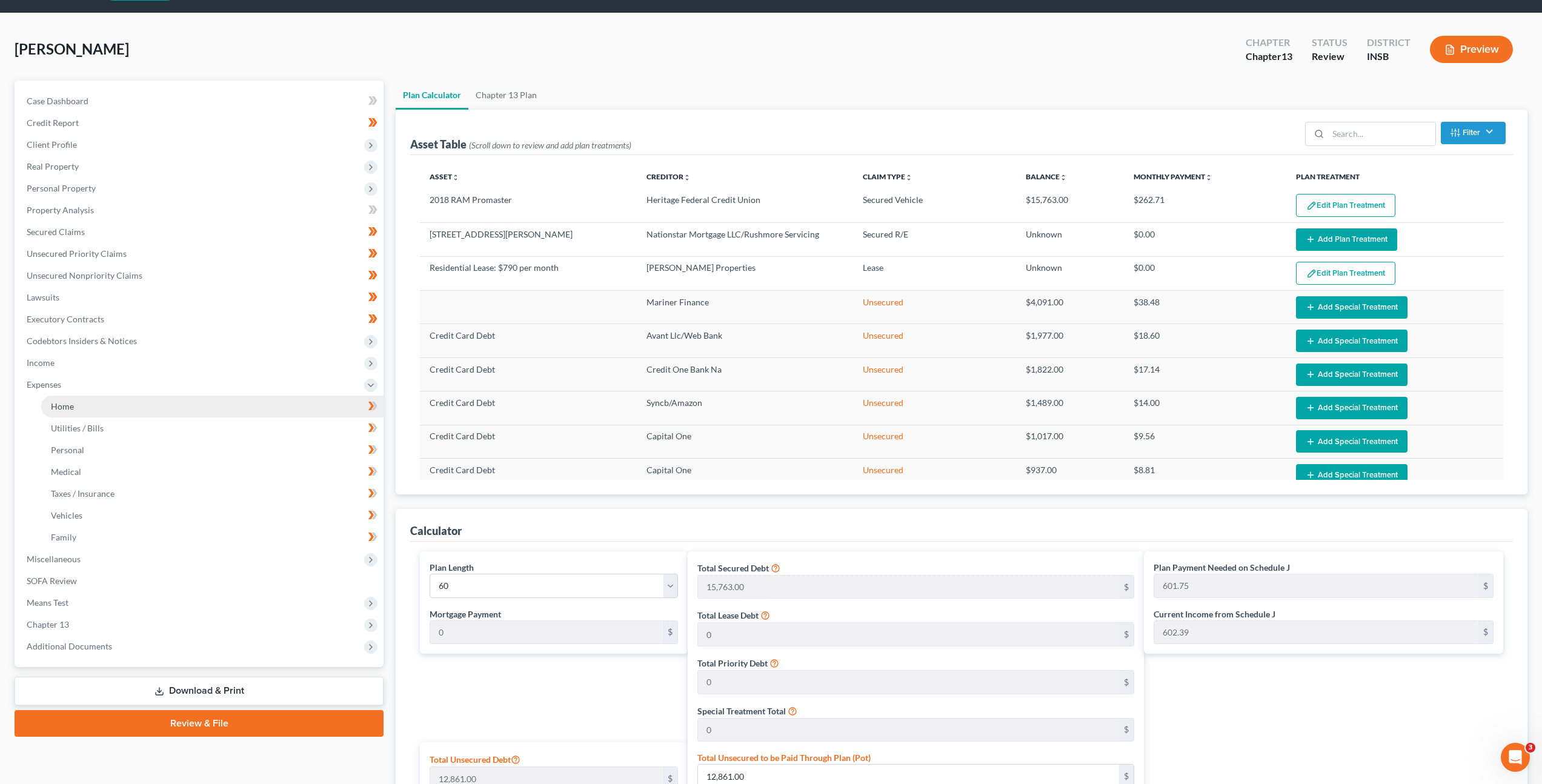
click at [149, 407] on link "Home" at bounding box center [212, 406] width 343 height 21
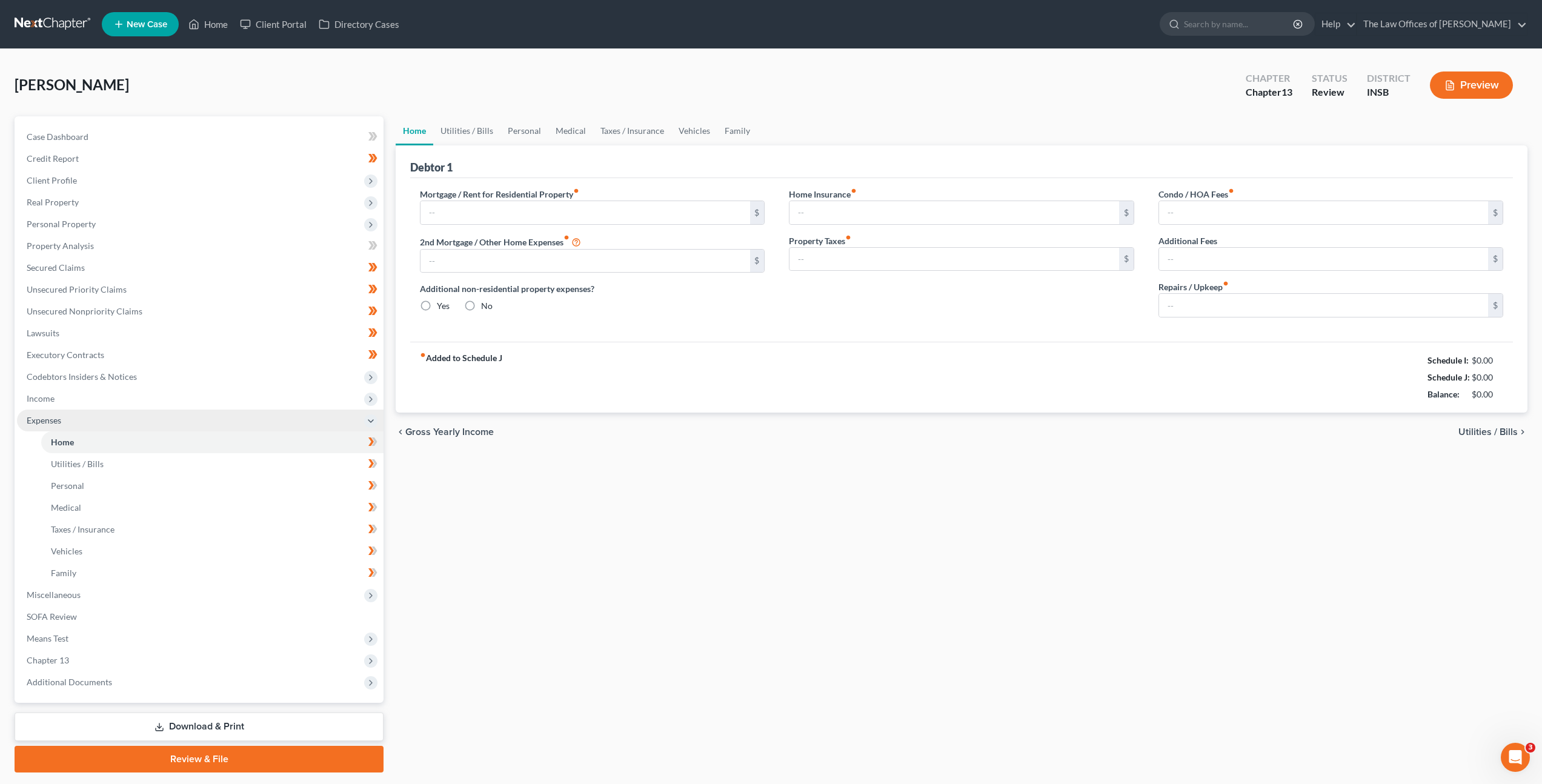
type input "790.00"
type input "0.00"
radio input "true"
type input "14.00"
type input "0.00"
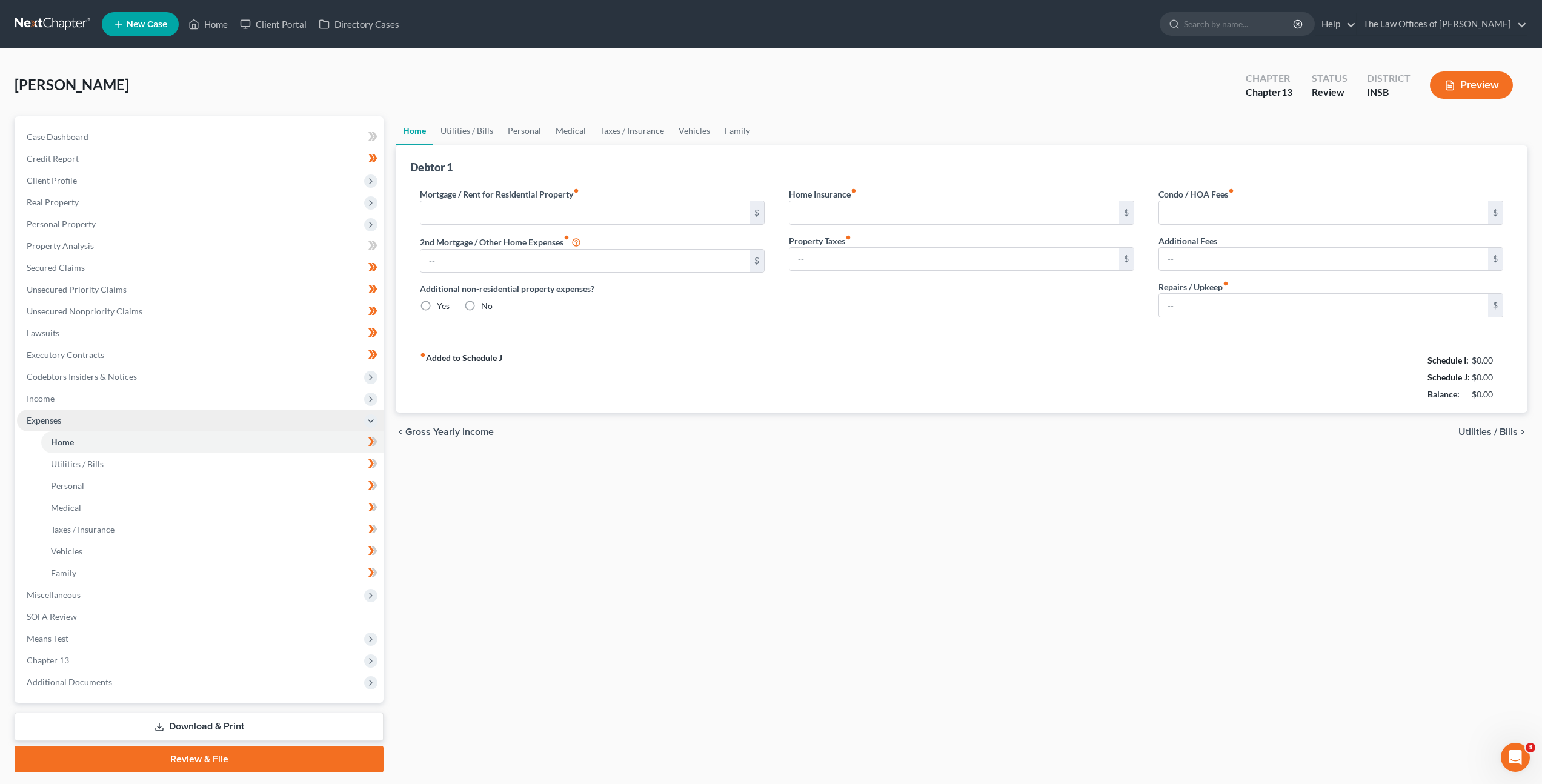
type input "0.00"
click at [205, 393] on span "Income" at bounding box center [201, 399] width 367 height 21
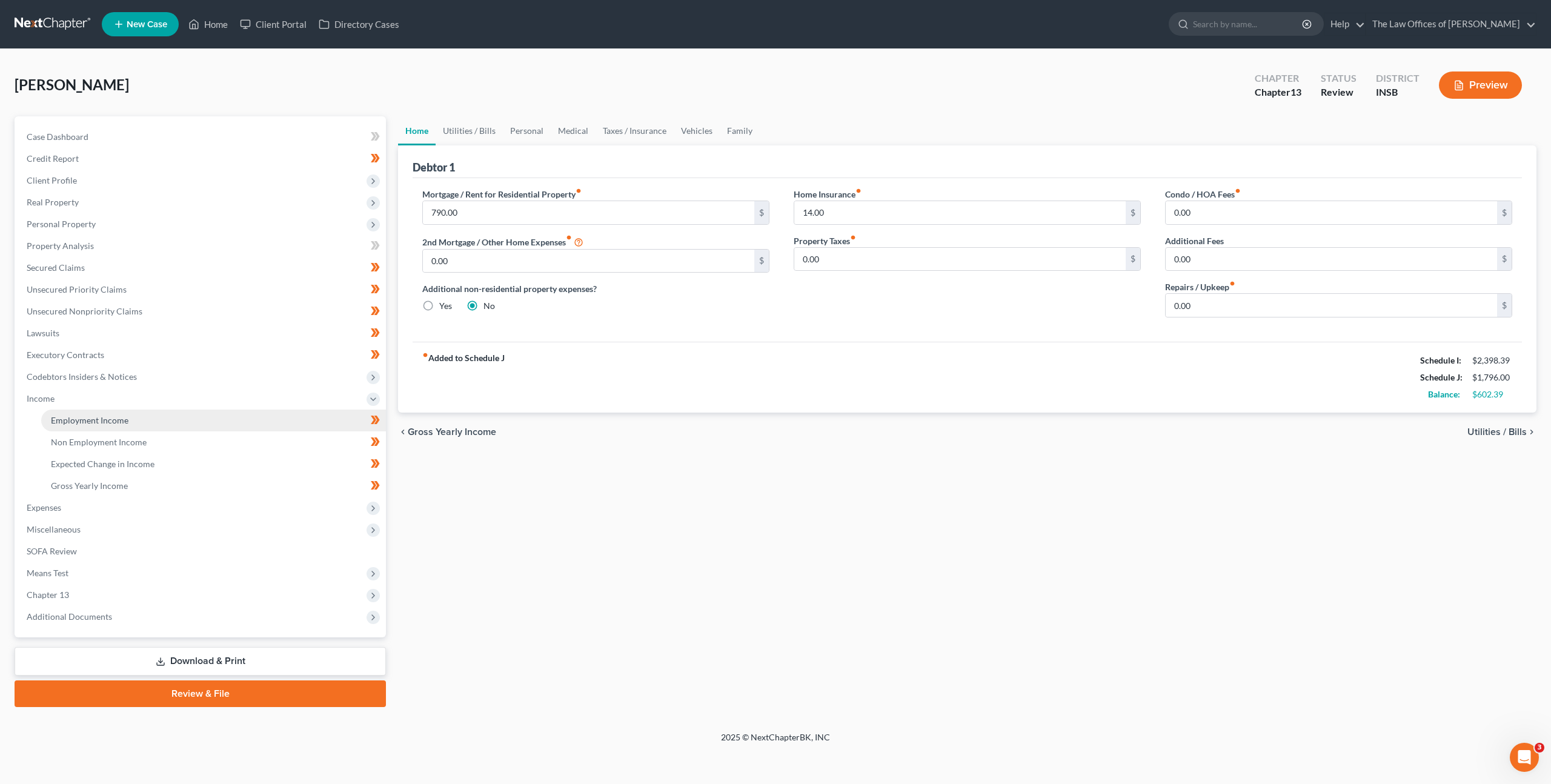
click at [208, 422] on link "Employment Income" at bounding box center [214, 420] width 345 height 21
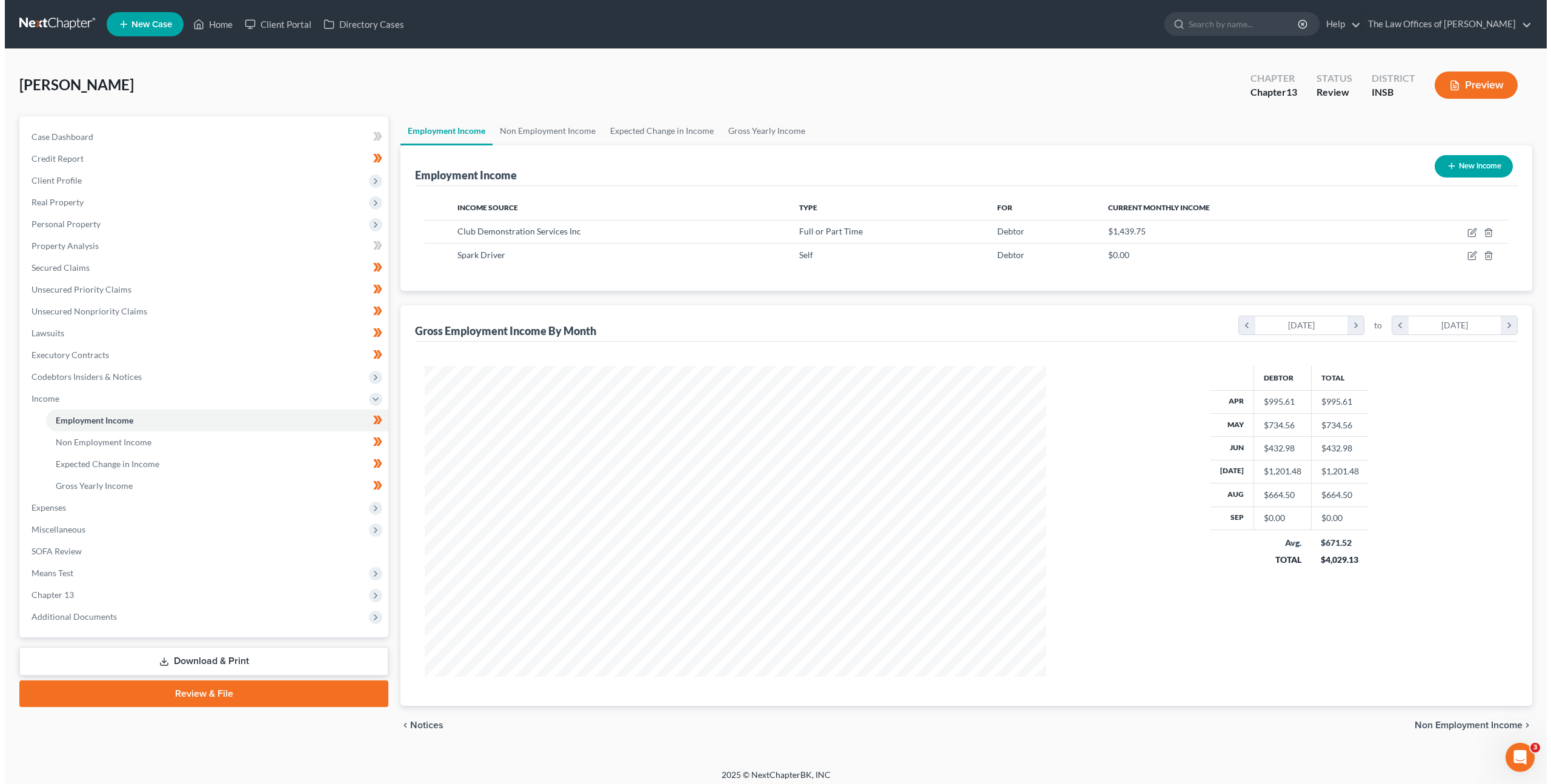
scroll to position [311, 646]
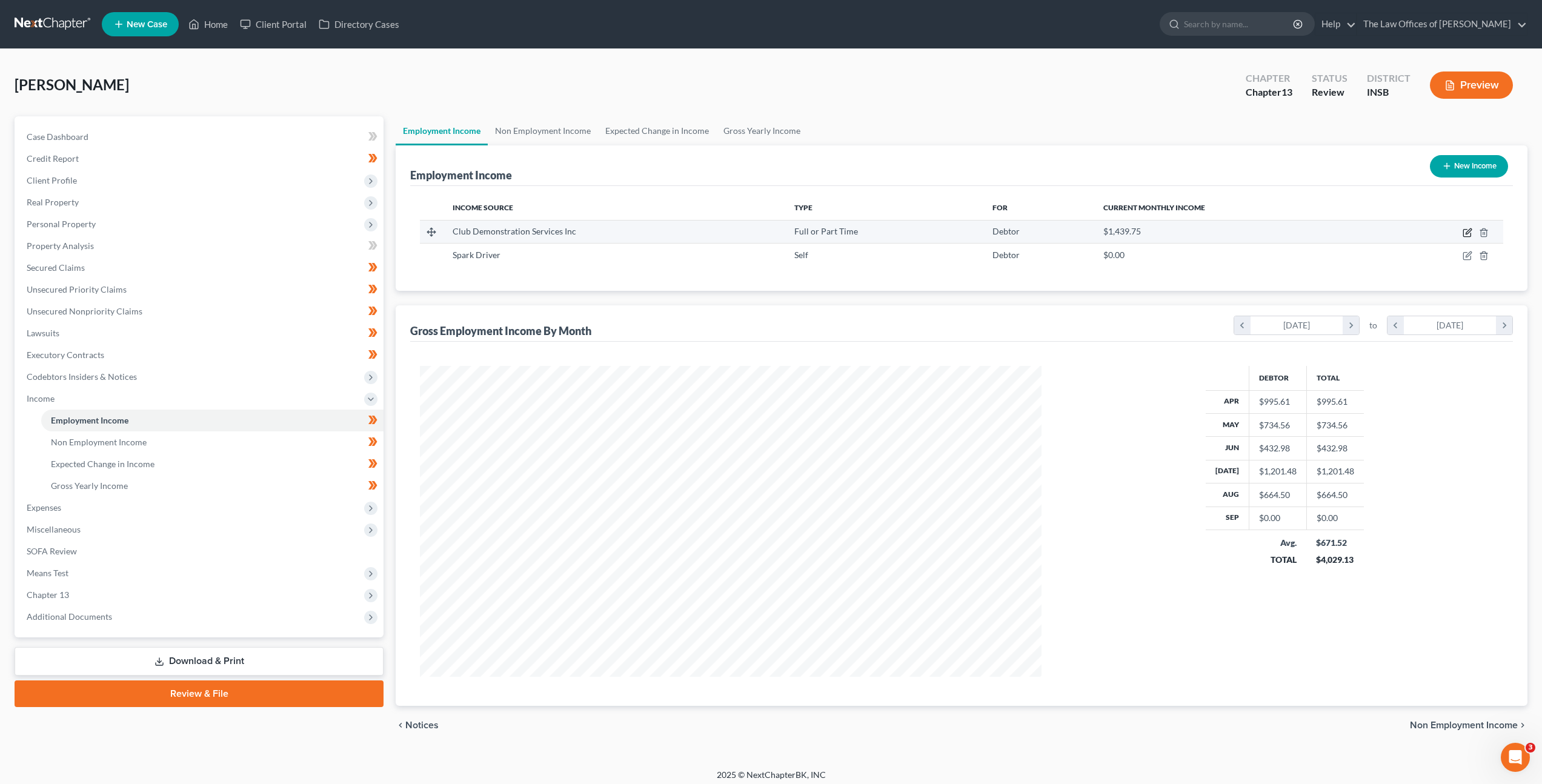
click at [1464, 234] on icon "button" at bounding box center [1468, 233] width 10 height 10
select select "0"
select select "26"
select select "2"
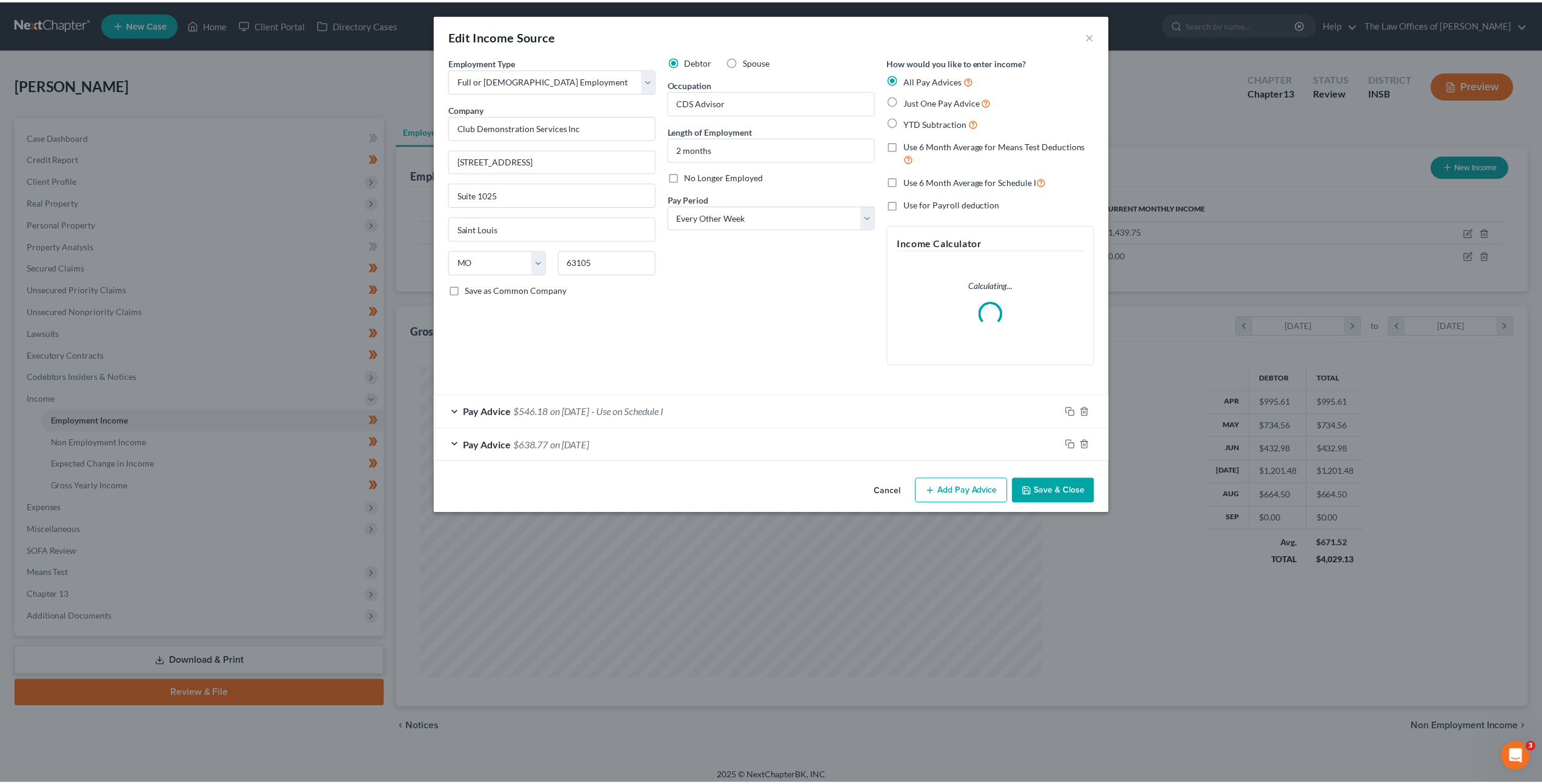
scroll to position [313, 650]
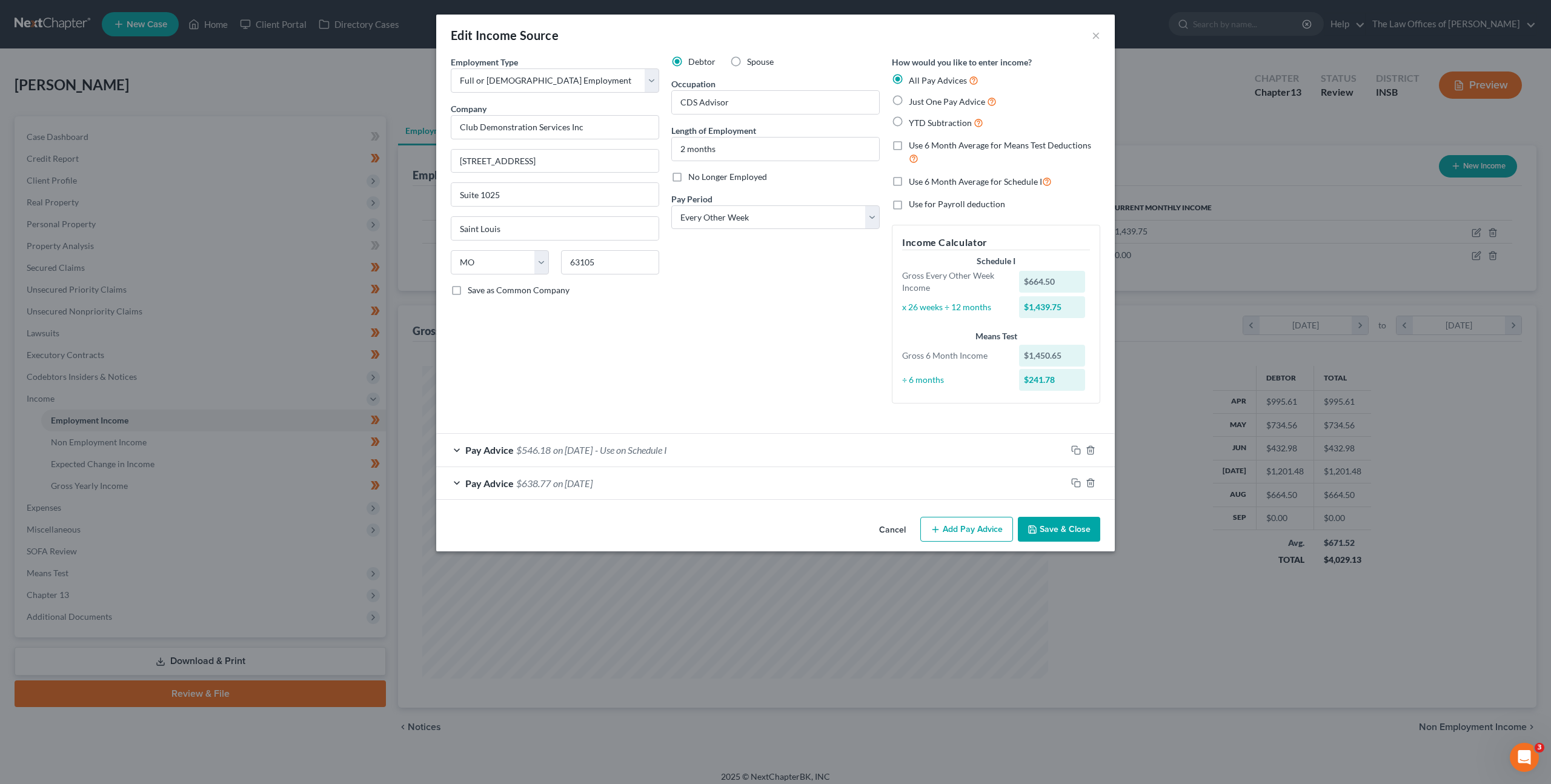
drag, startPoint x: 894, startPoint y: 530, endPoint x: 932, endPoint y: 455, distance: 84.1
click at [894, 530] on button "Cancel" at bounding box center [892, 530] width 46 height 24
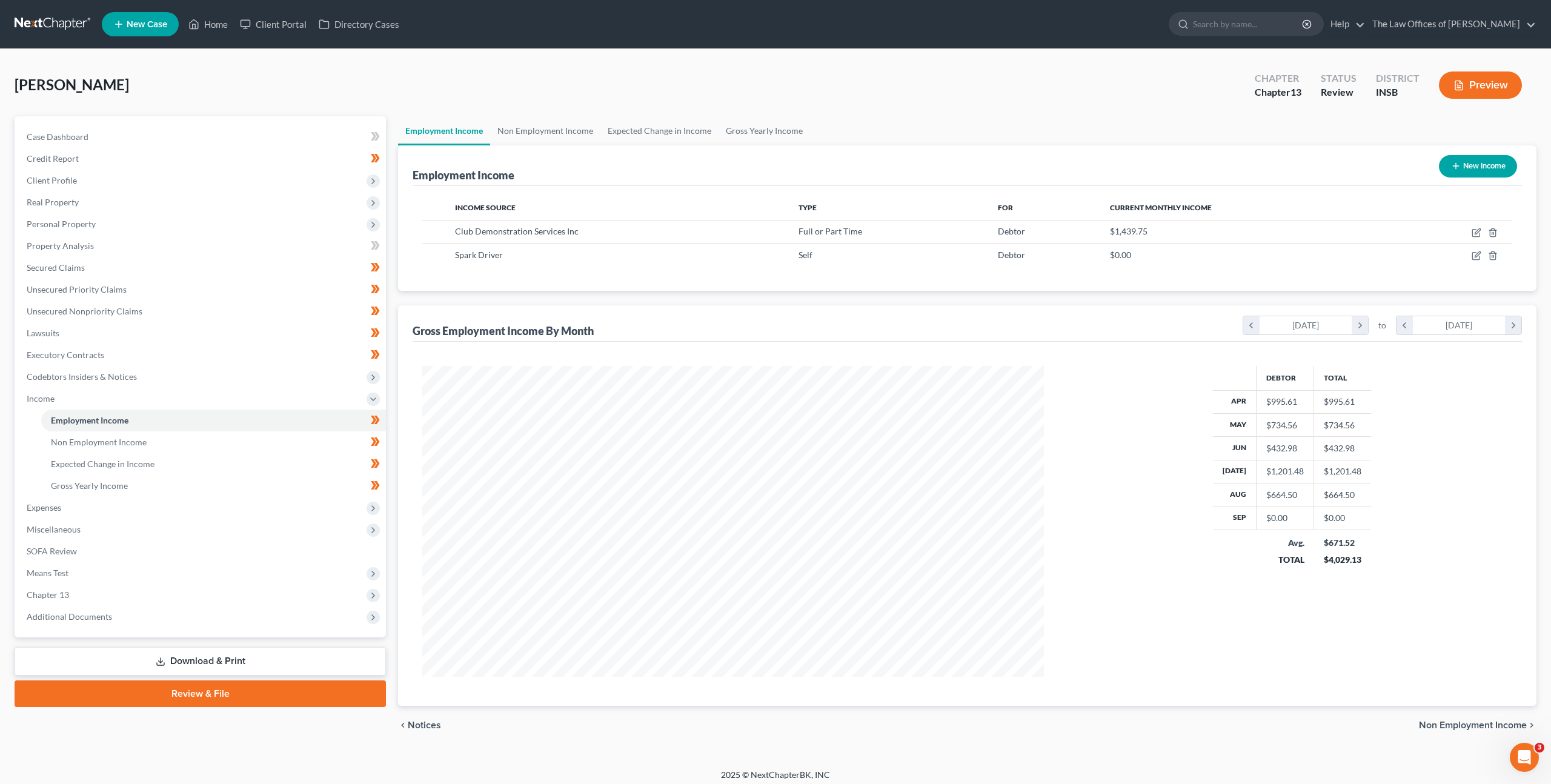
scroll to position [605528, 605322]
click at [552, 130] on link "Non Employment Income" at bounding box center [543, 130] width 111 height 29
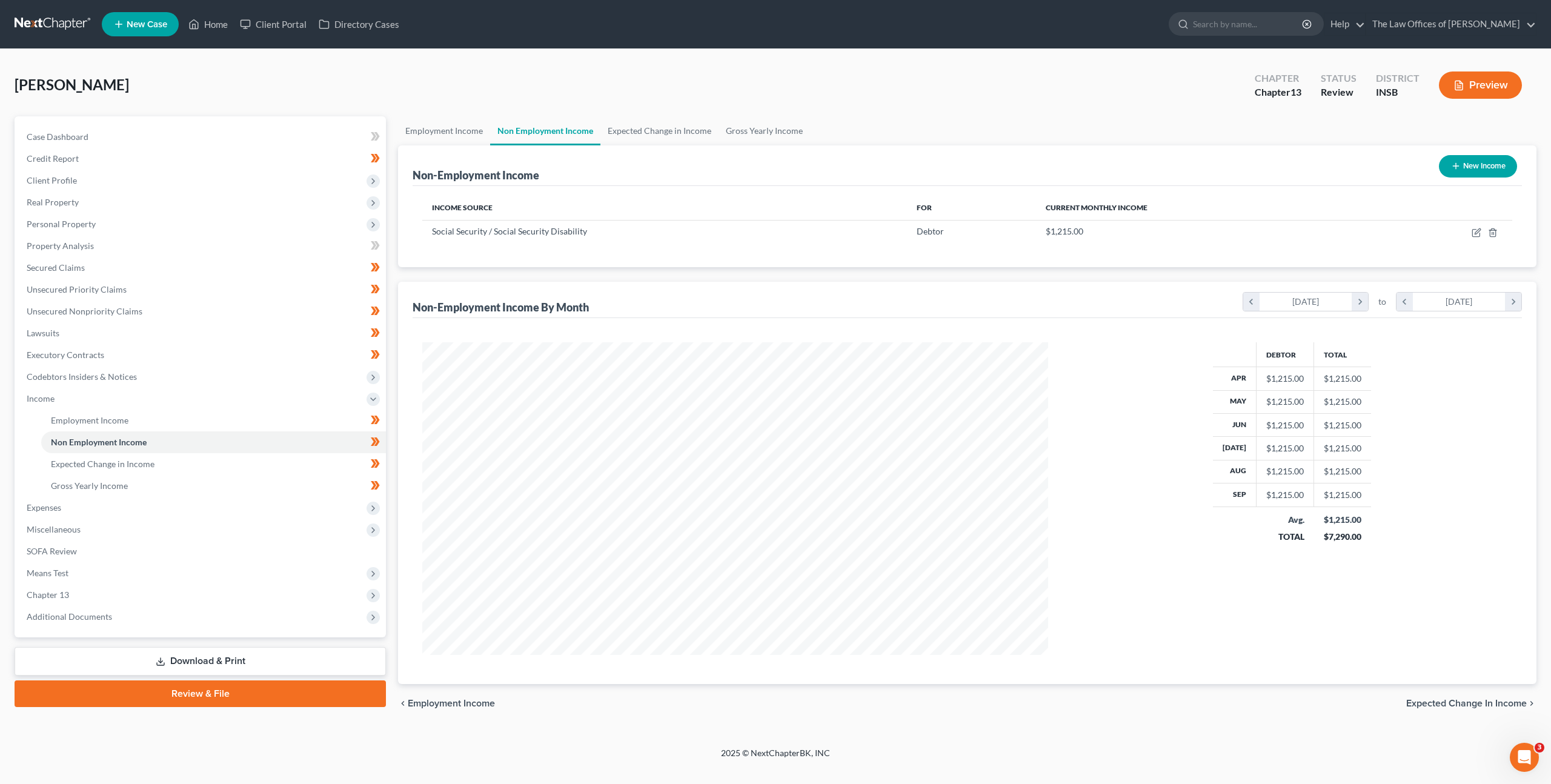
scroll to position [313, 650]
click at [57, 26] on link at bounding box center [54, 24] width 78 height 21
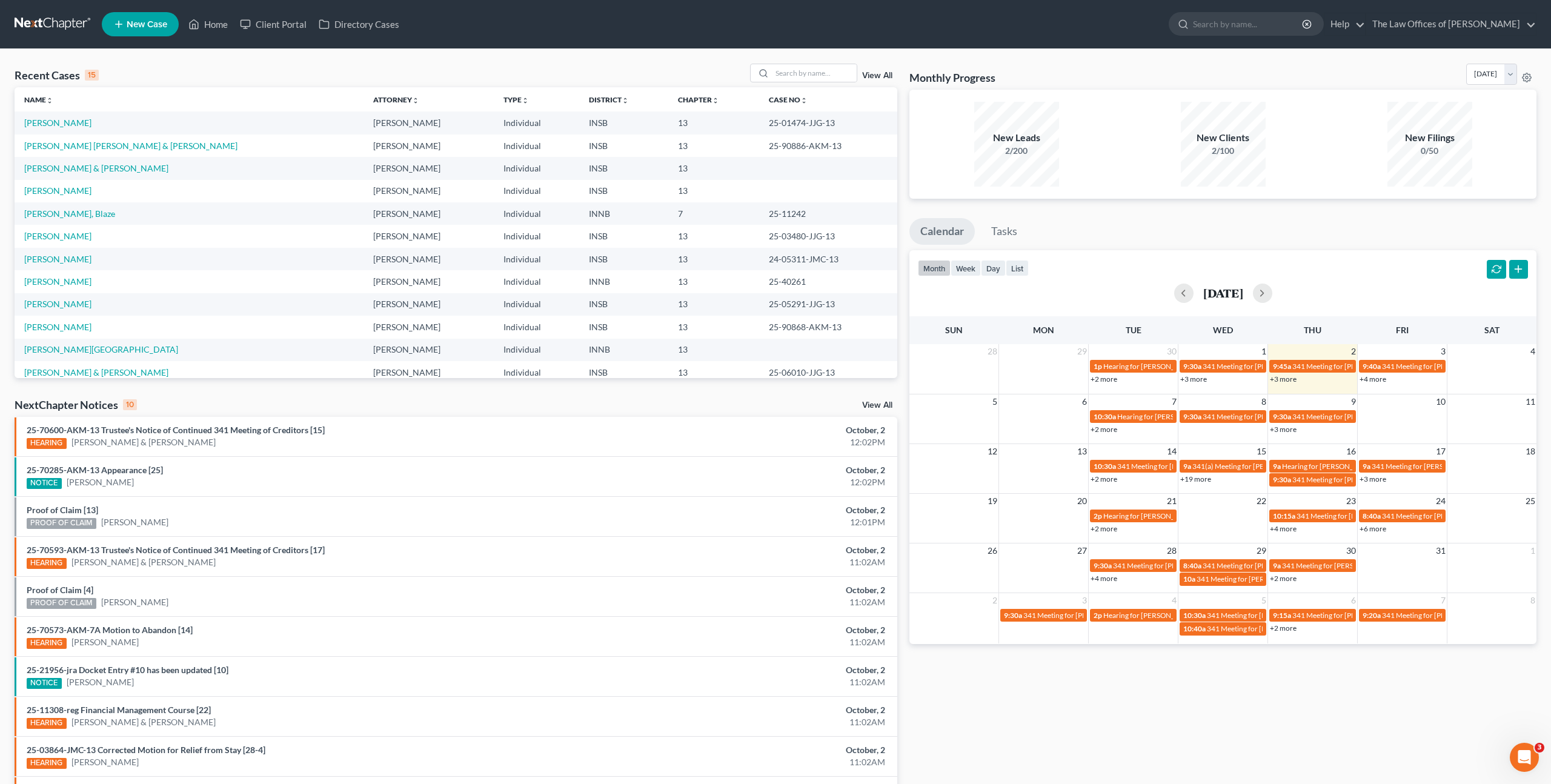
click at [1072, 226] on ul "Calendar Tasks" at bounding box center [1223, 234] width 627 height 32
click at [825, 73] on input "search" at bounding box center [814, 73] width 85 height 17
type input "[PERSON_NAME]"
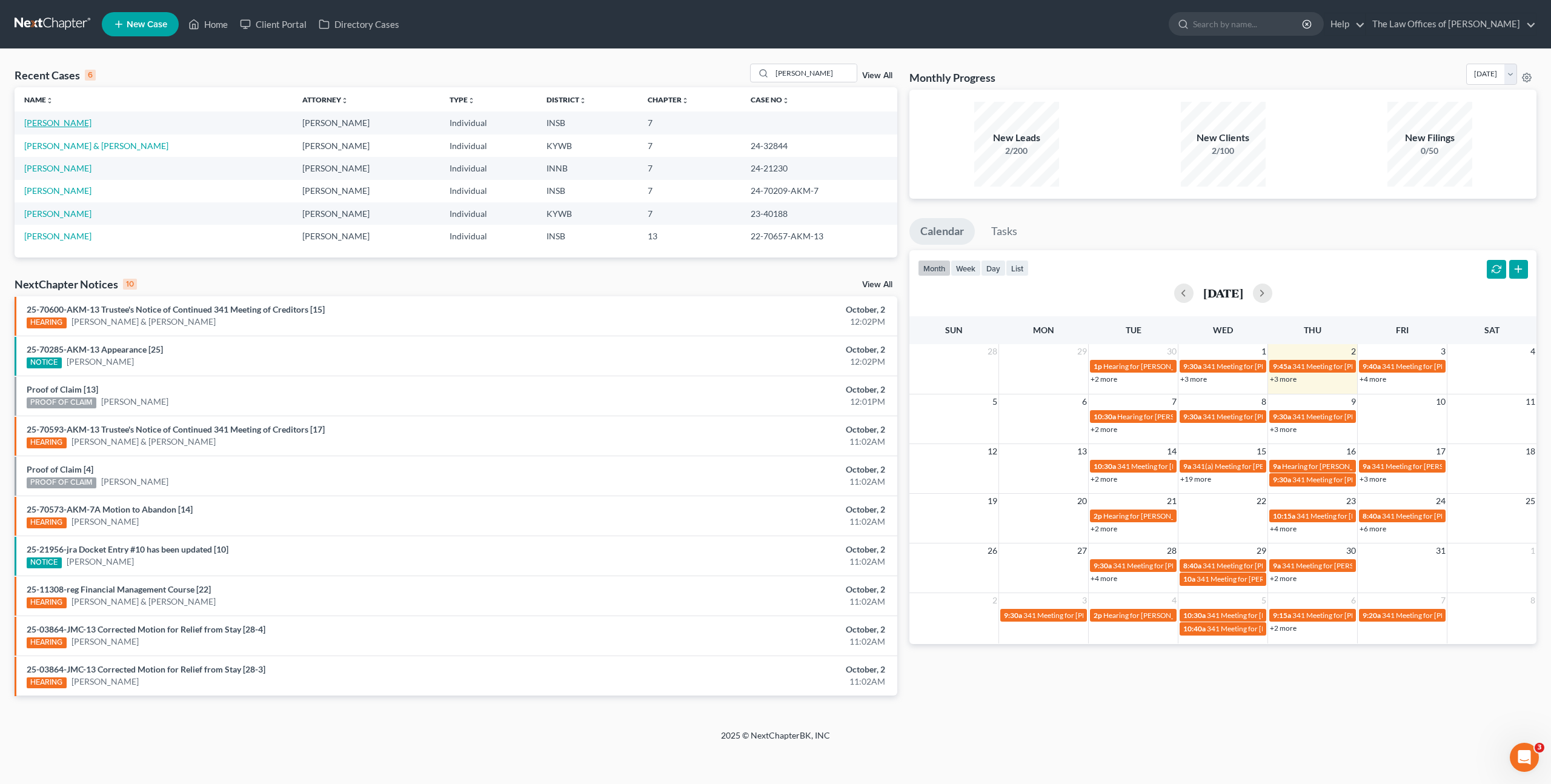
click at [60, 123] on link "[PERSON_NAME]" at bounding box center [57, 122] width 67 height 10
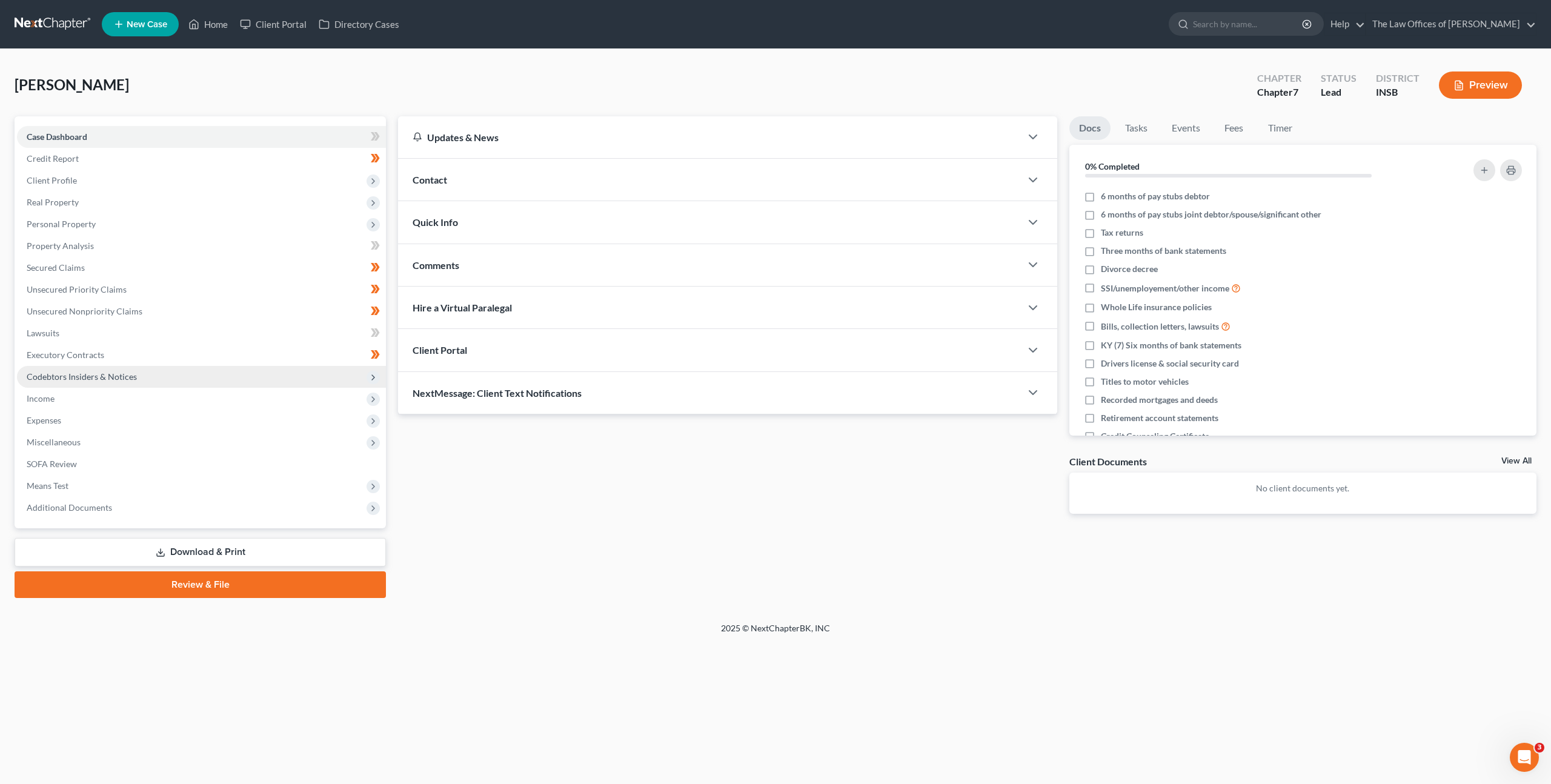
click at [193, 383] on span "Codebtors Insiders & Notices" at bounding box center [201, 376] width 369 height 21
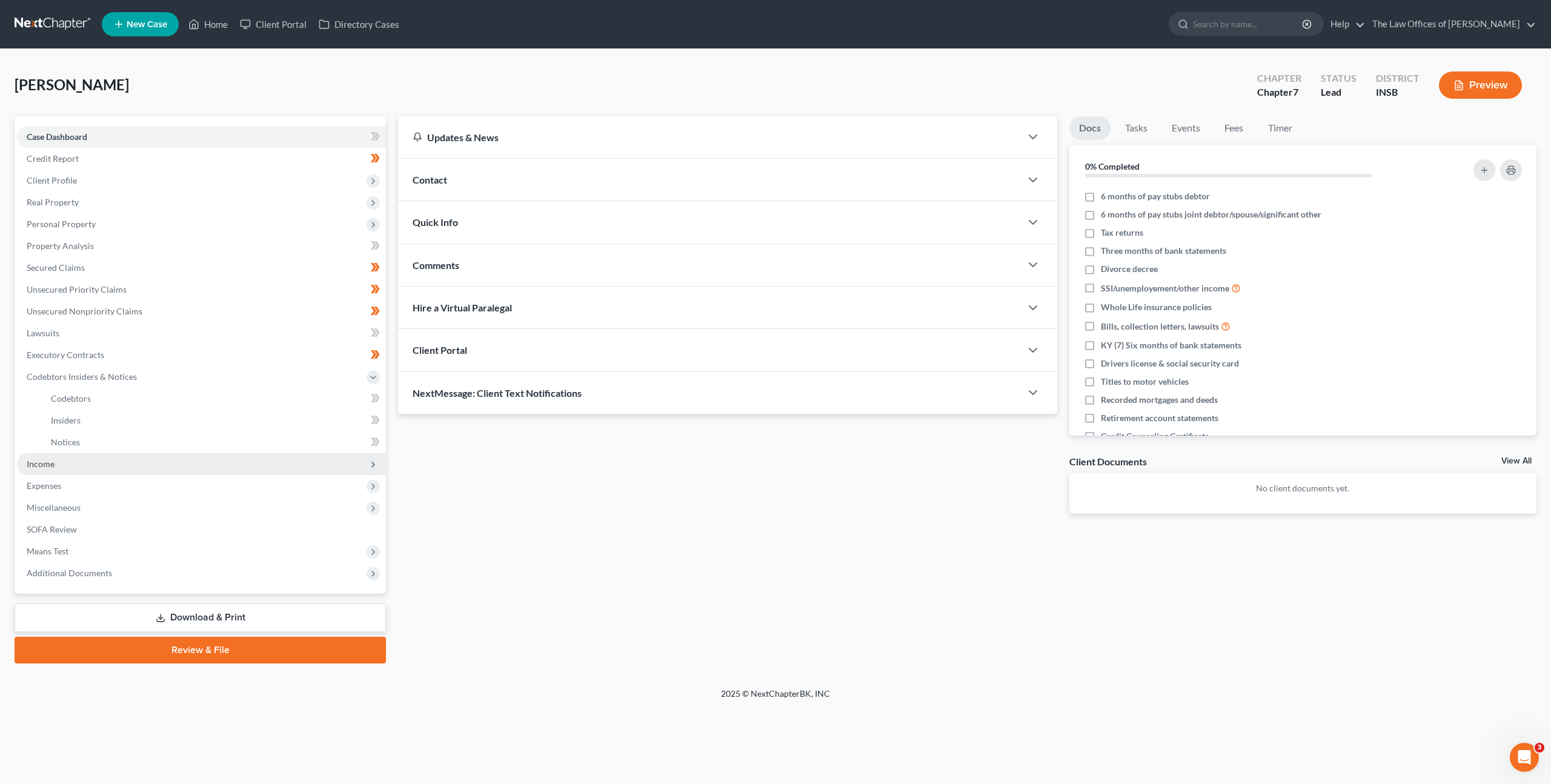
click at [151, 456] on span "Income" at bounding box center [201, 464] width 369 height 21
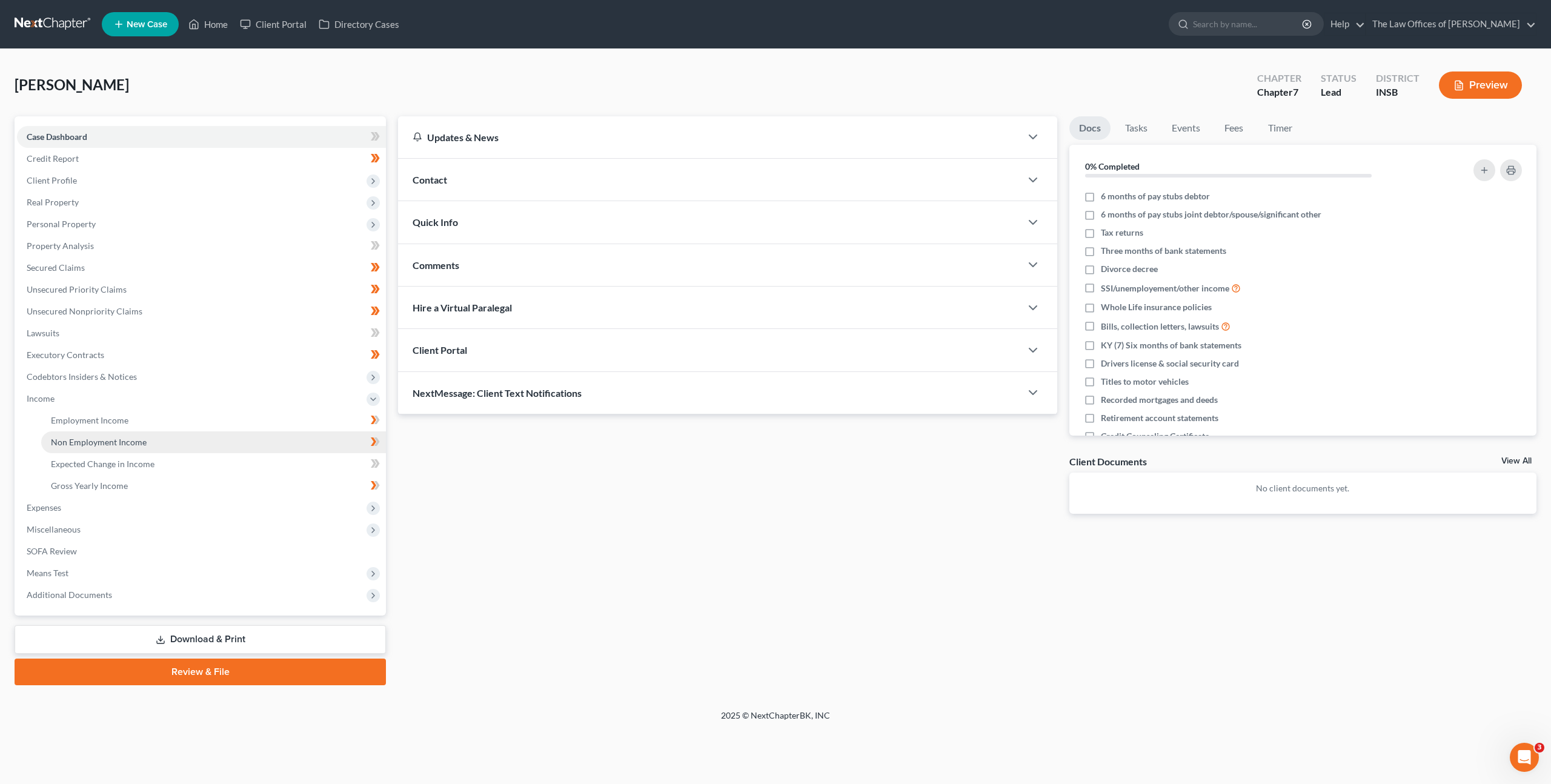
click at [154, 442] on link "Non Employment Income" at bounding box center [214, 442] width 345 height 21
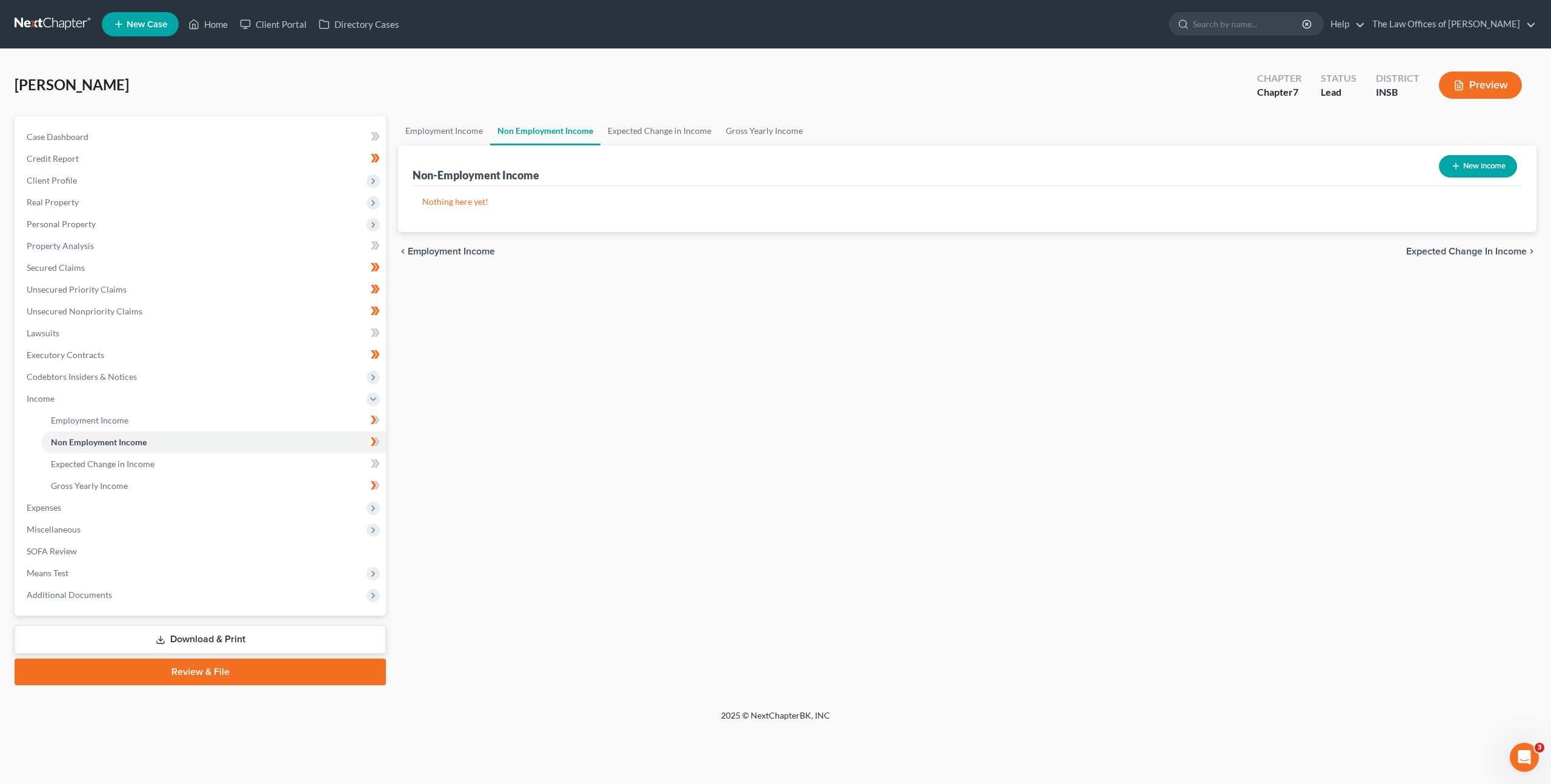
click at [35, 24] on link at bounding box center [54, 24] width 78 height 21
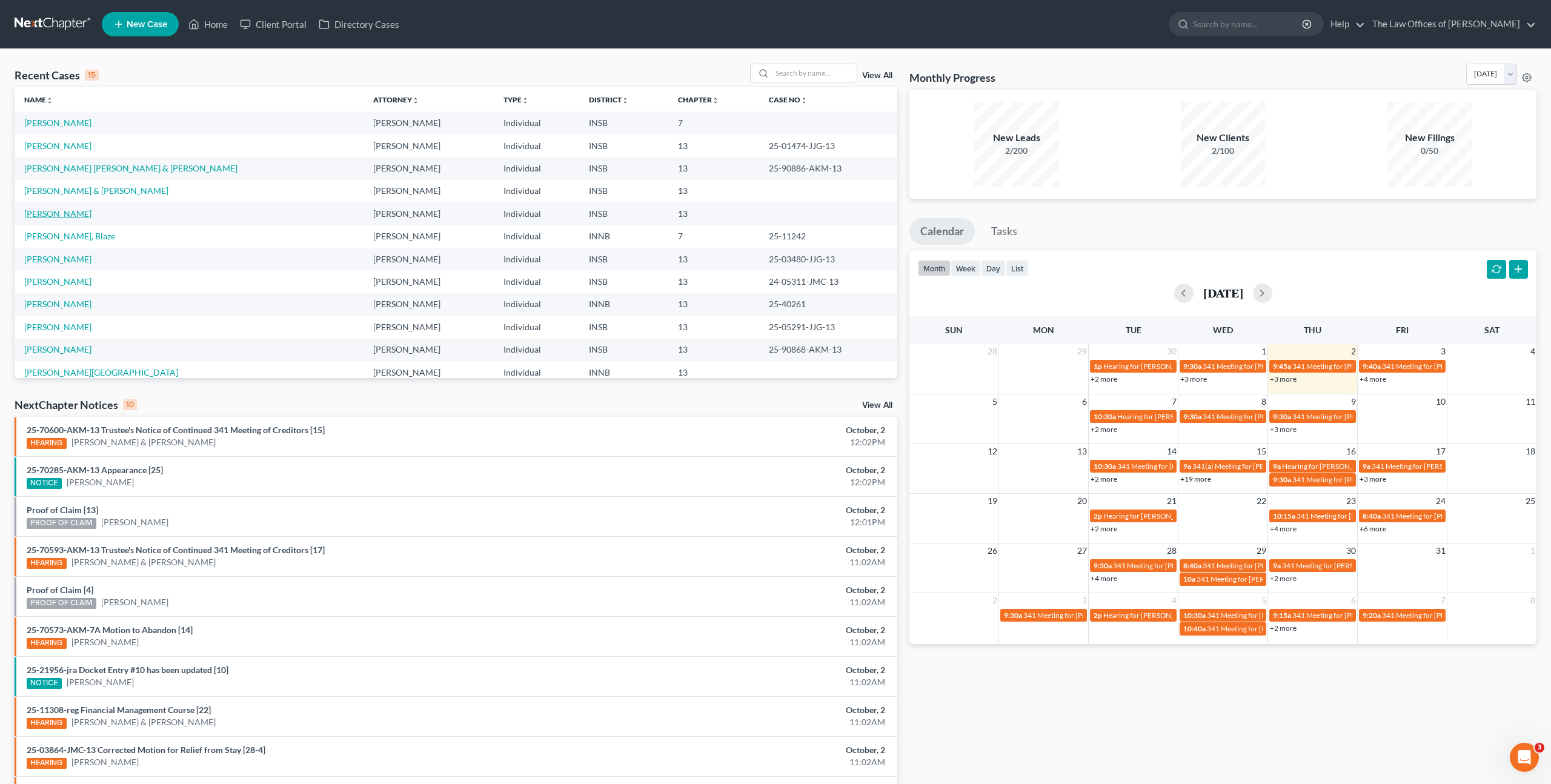
drag, startPoint x: 62, startPoint y: 219, endPoint x: 63, endPoint y: 212, distance: 7.1
click at [62, 219] on td "[PERSON_NAME]" at bounding box center [189, 213] width 349 height 22
click at [63, 212] on link "[PERSON_NAME]" at bounding box center [57, 214] width 67 height 10
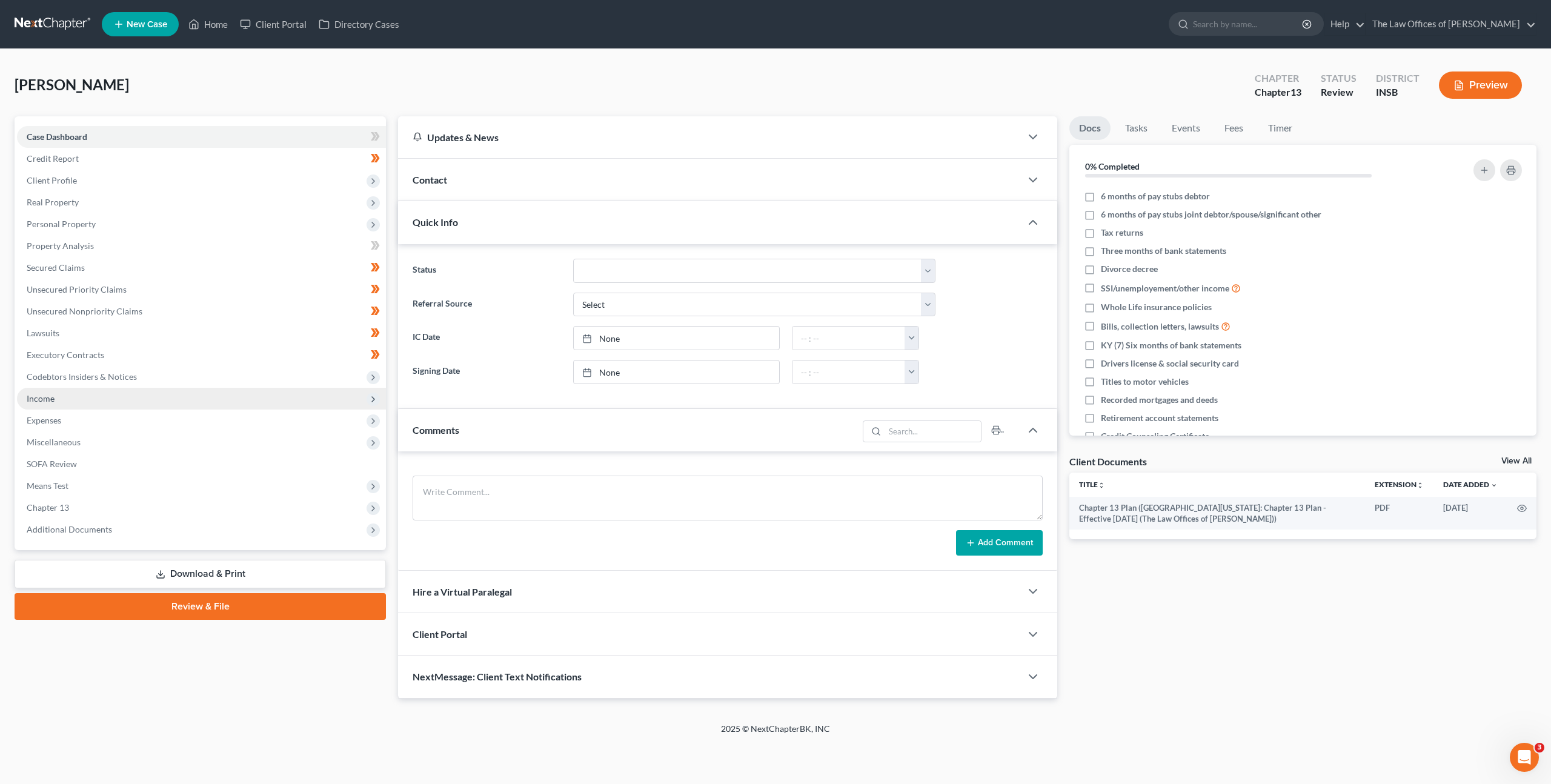
click at [77, 400] on span "Income" at bounding box center [201, 399] width 369 height 21
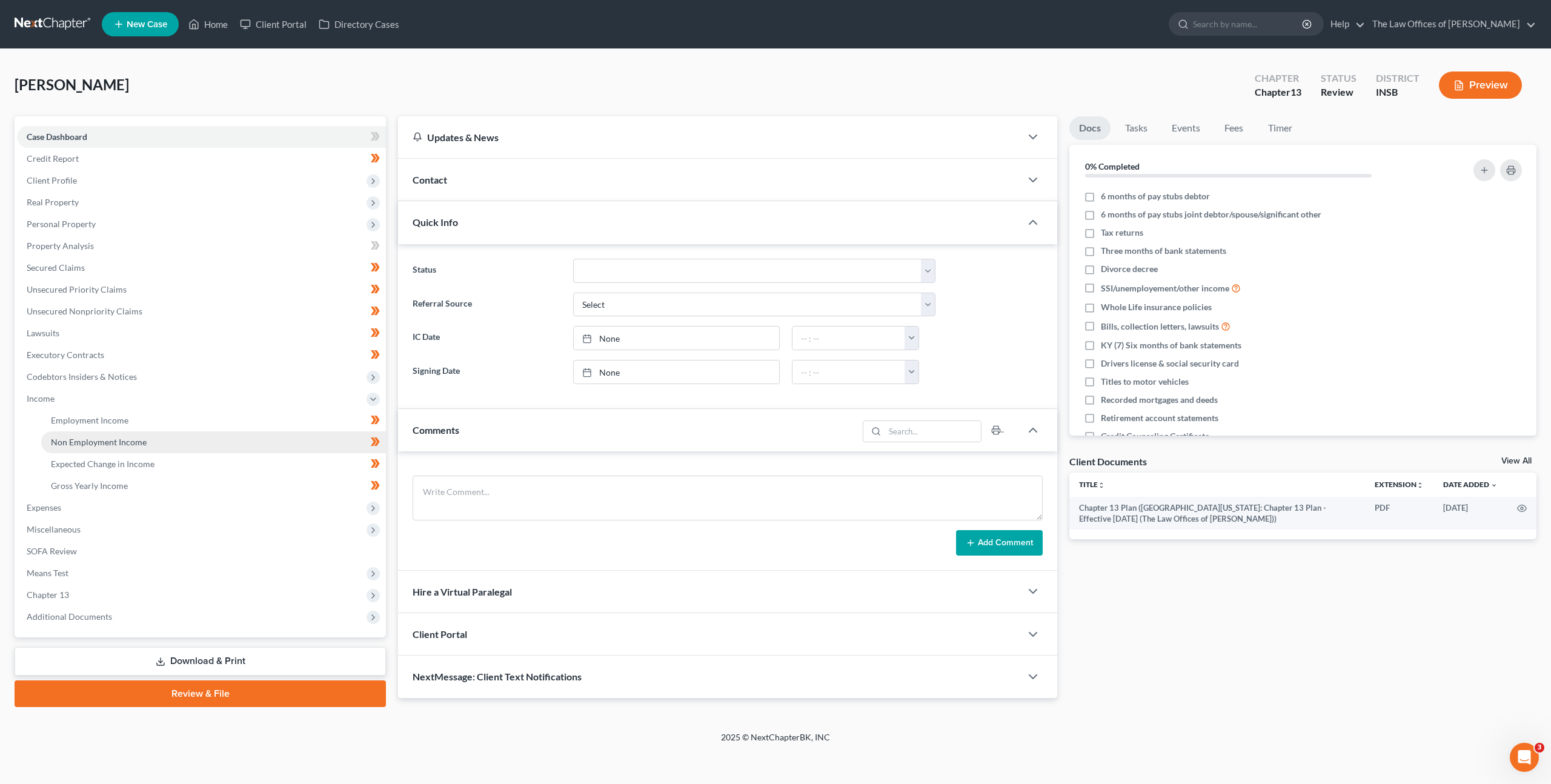
click at [81, 438] on span "Non Employment Income" at bounding box center [99, 442] width 96 height 10
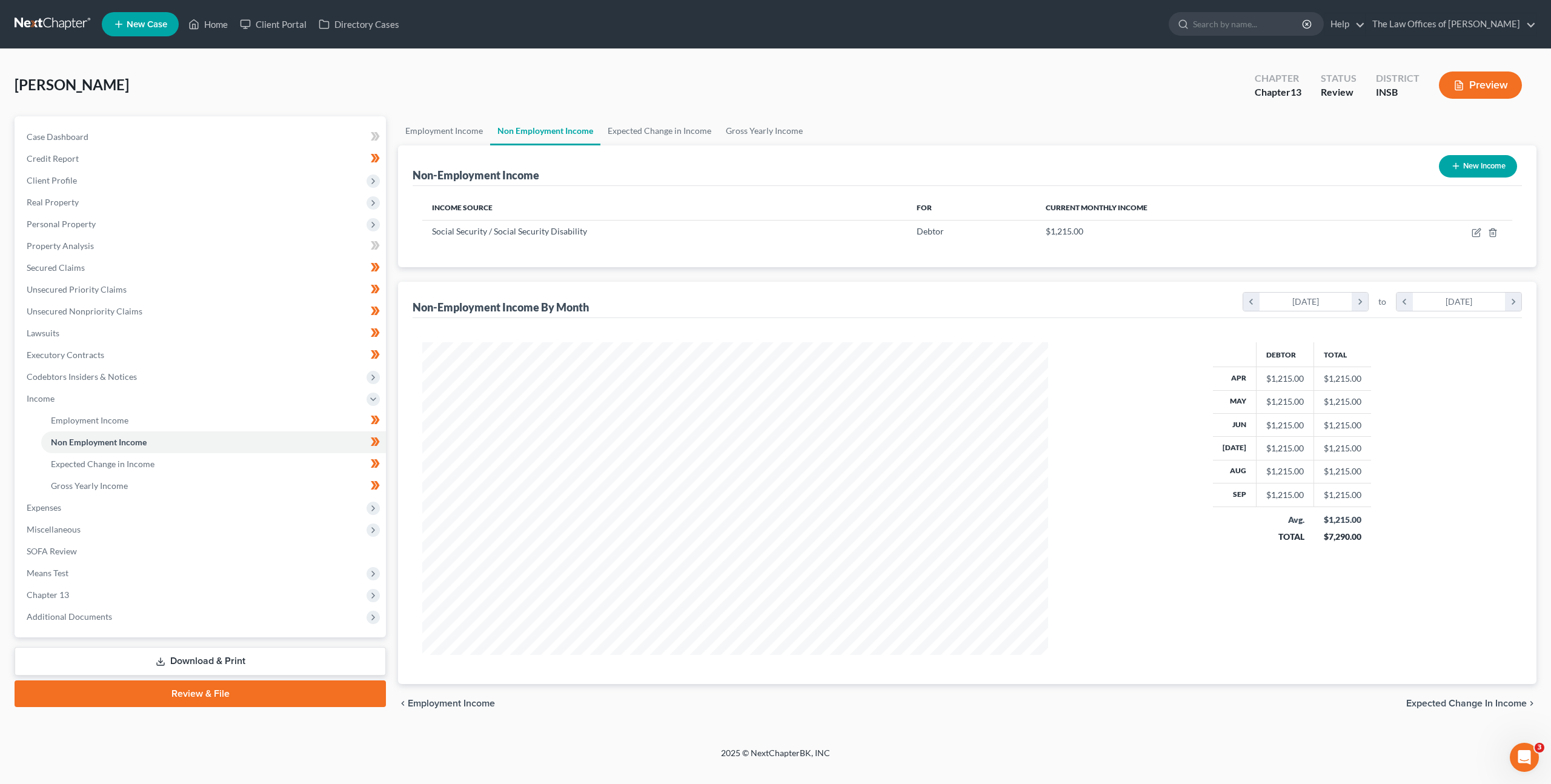
scroll to position [313, 650]
click at [46, 27] on link at bounding box center [54, 24] width 78 height 21
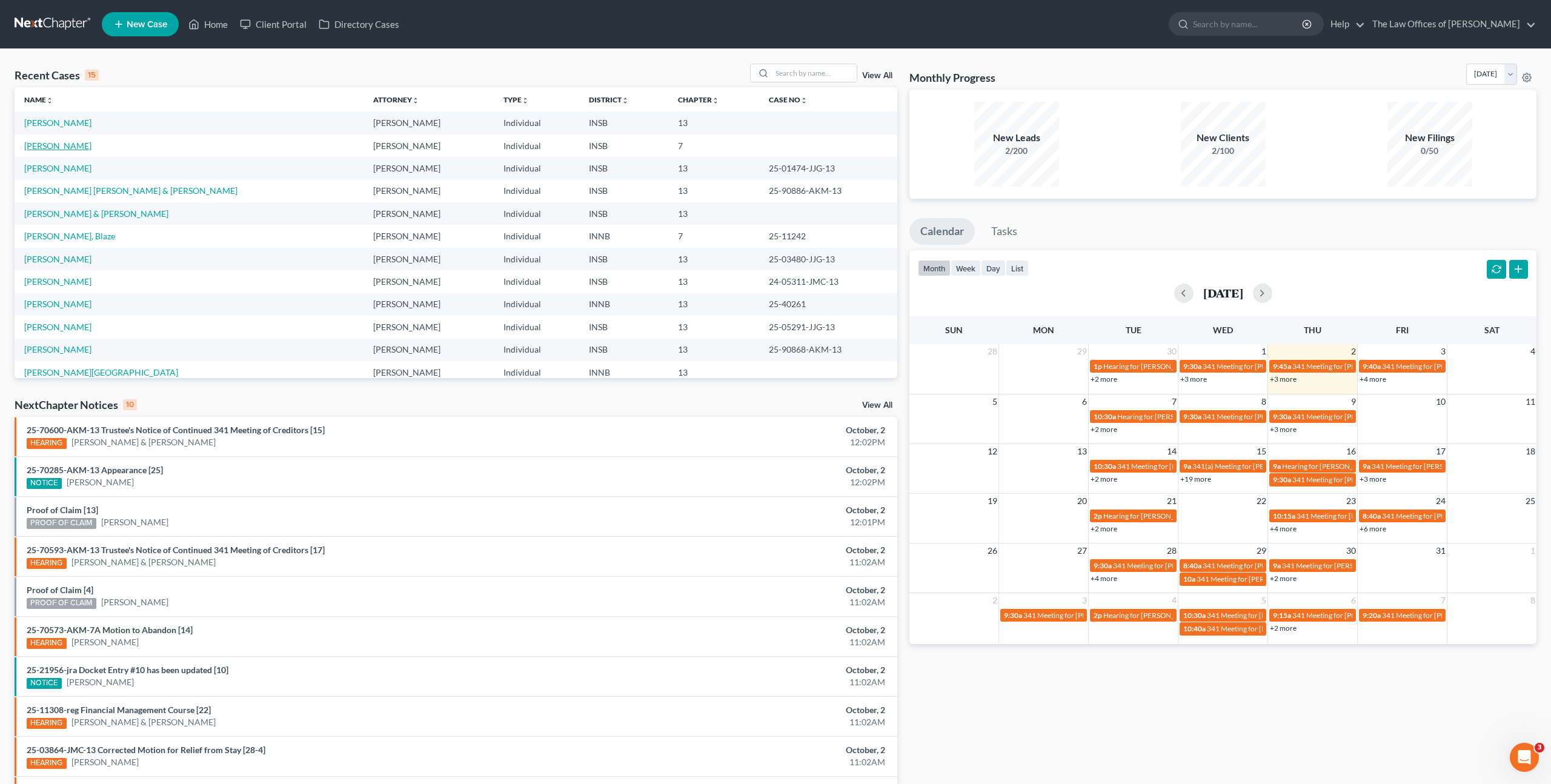
click at [42, 144] on link "[PERSON_NAME]" at bounding box center [57, 145] width 67 height 10
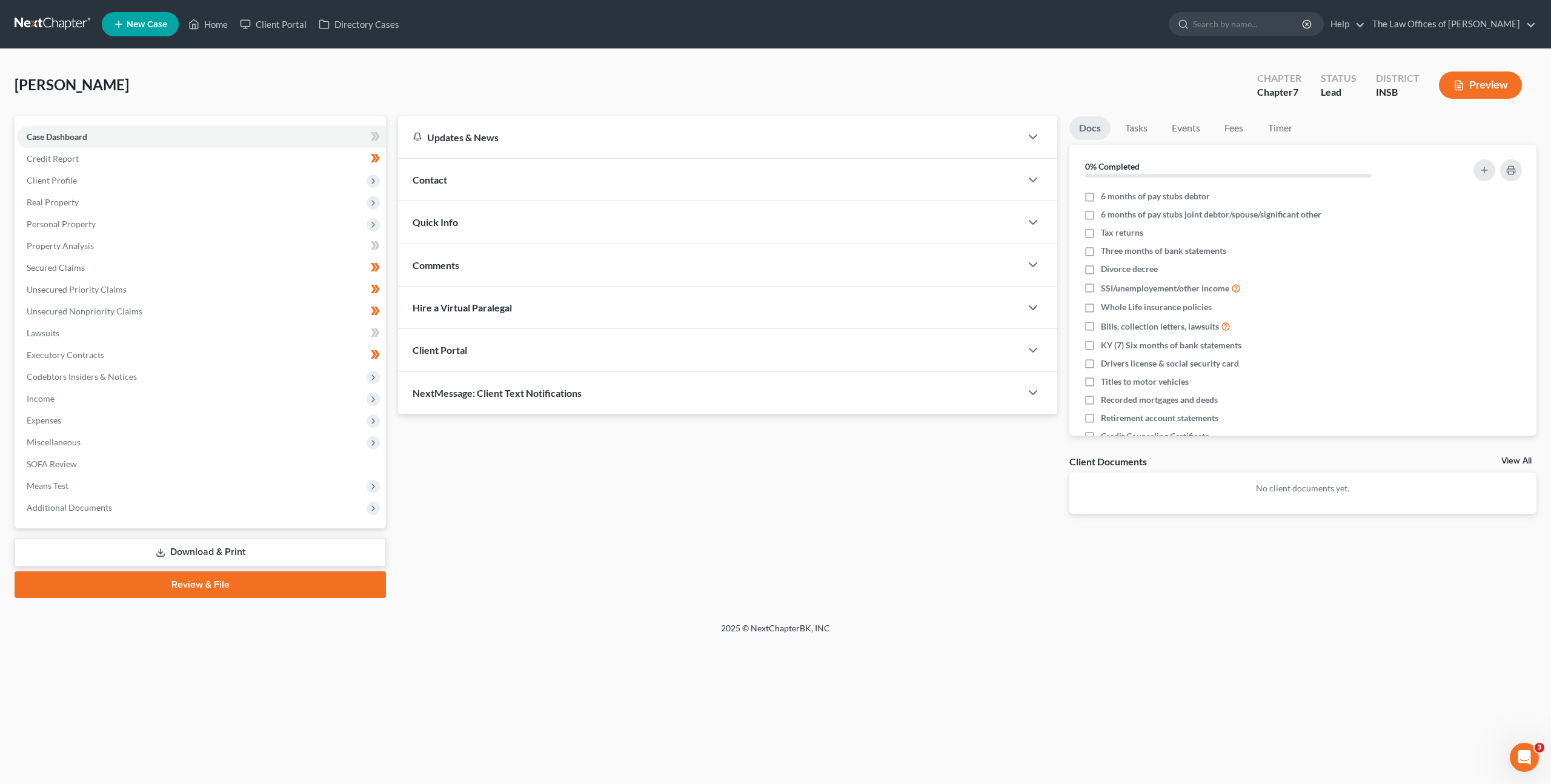
drag, startPoint x: 694, startPoint y: 493, endPoint x: 693, endPoint y: 468, distance: 25.0
click at [694, 487] on div "Updates & News × [US_STATE] [GEOGRAPHIC_DATA] Notes Take a look at NextChapter'…" at bounding box center [727, 324] width 671 height 417
click at [314, 86] on div "[PERSON_NAME] Upgraded Chapter Chapter 7 Status Lead District INSB Preview" at bounding box center [776, 90] width 1522 height 53
click at [202, 158] on link "Credit Report" at bounding box center [201, 158] width 369 height 21
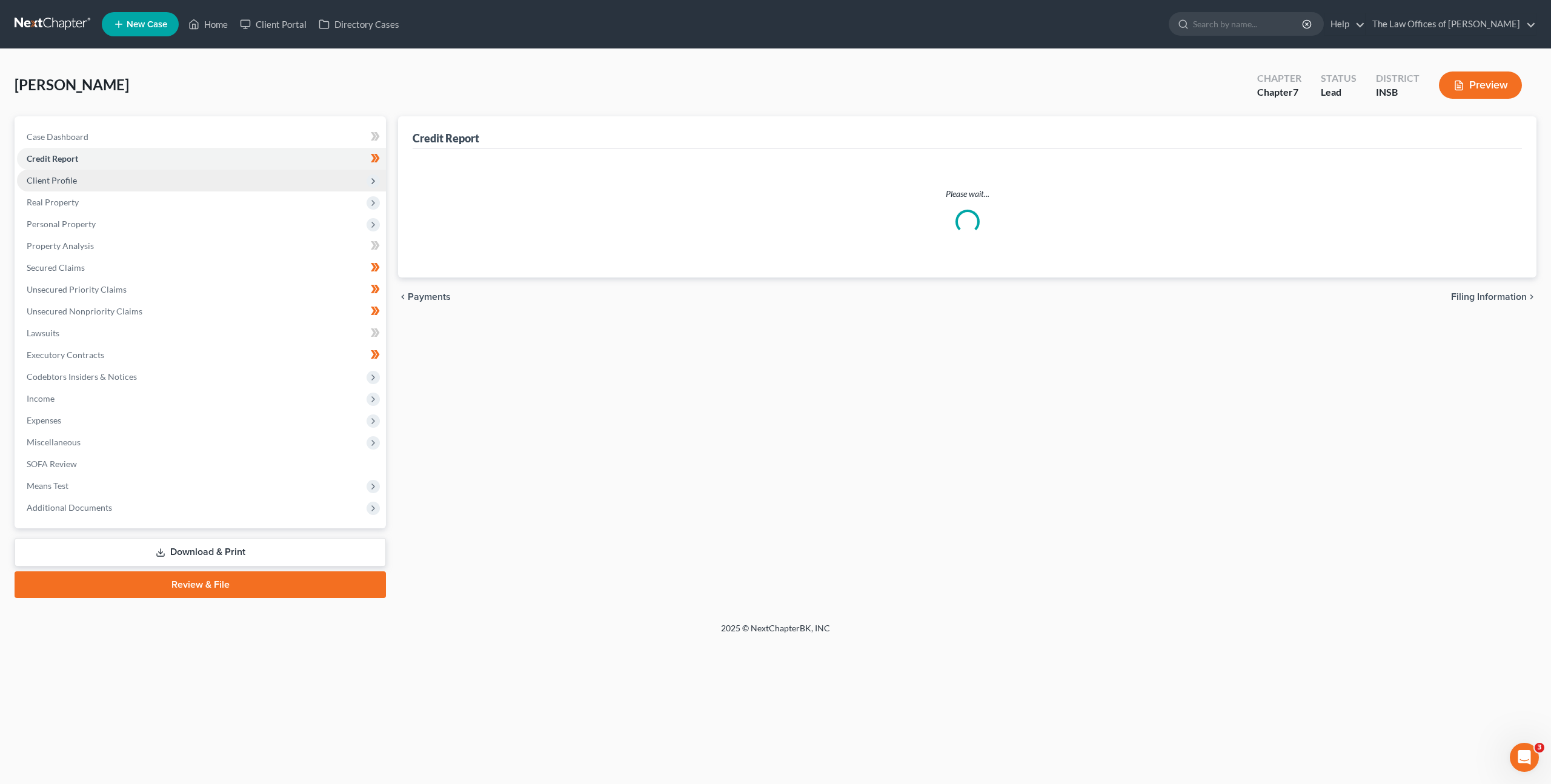
click at [206, 182] on span "Client Profile" at bounding box center [201, 181] width 369 height 21
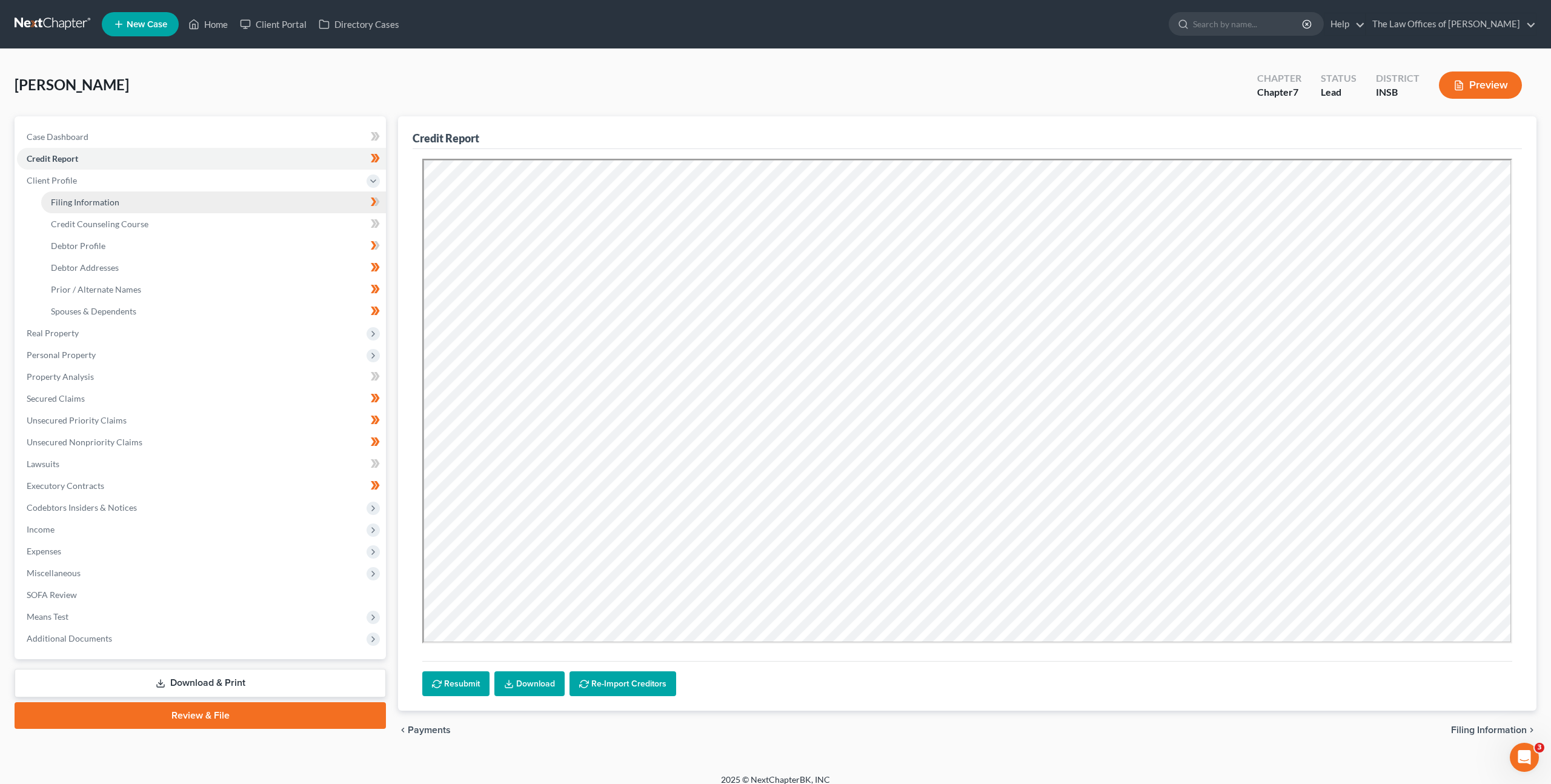
click at [221, 195] on link "Filing Information" at bounding box center [214, 202] width 345 height 21
select select "1"
select select "0"
select select "15"
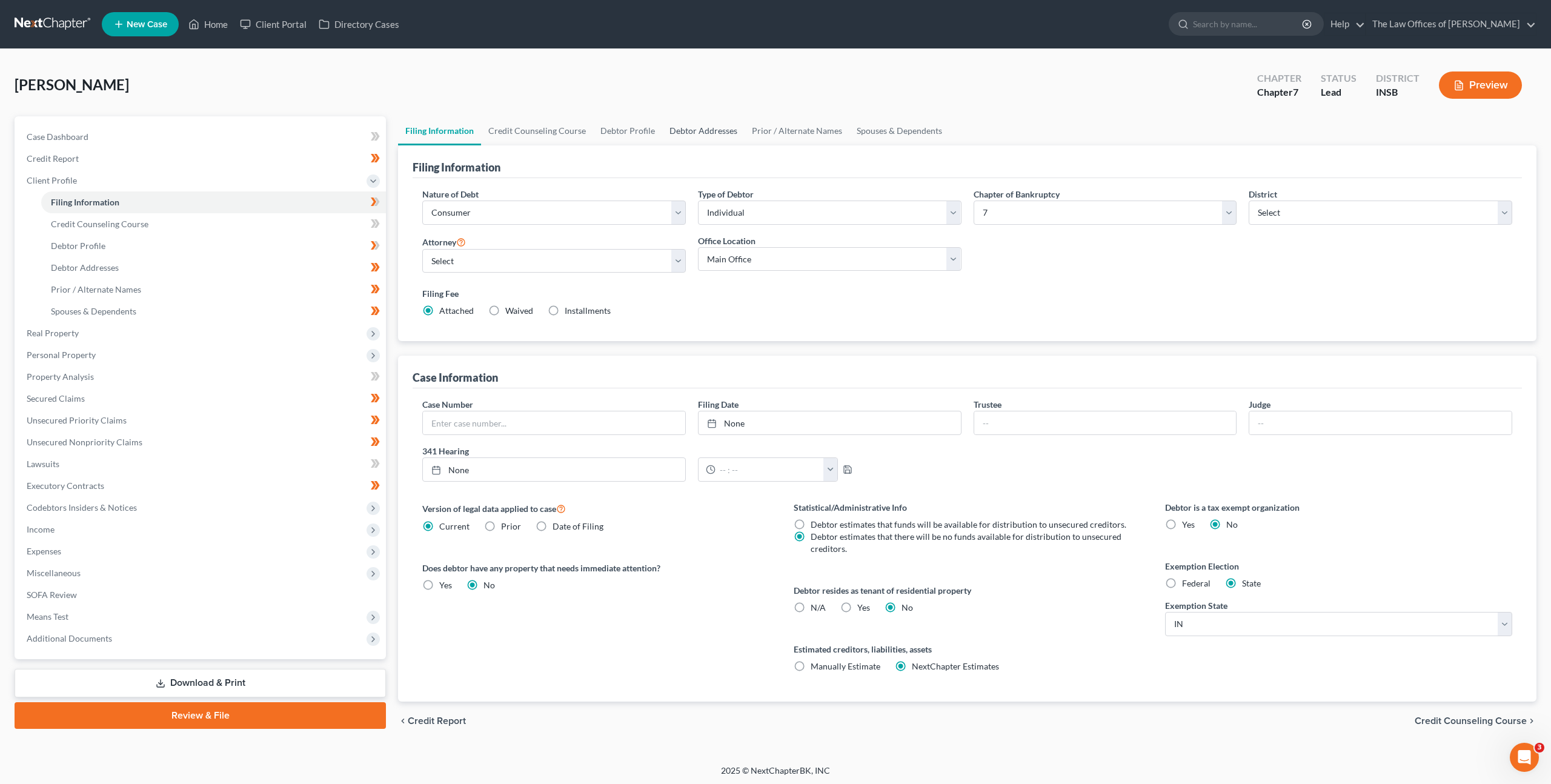
click at [683, 129] on link "Debtor Addresses" at bounding box center [703, 130] width 83 height 29
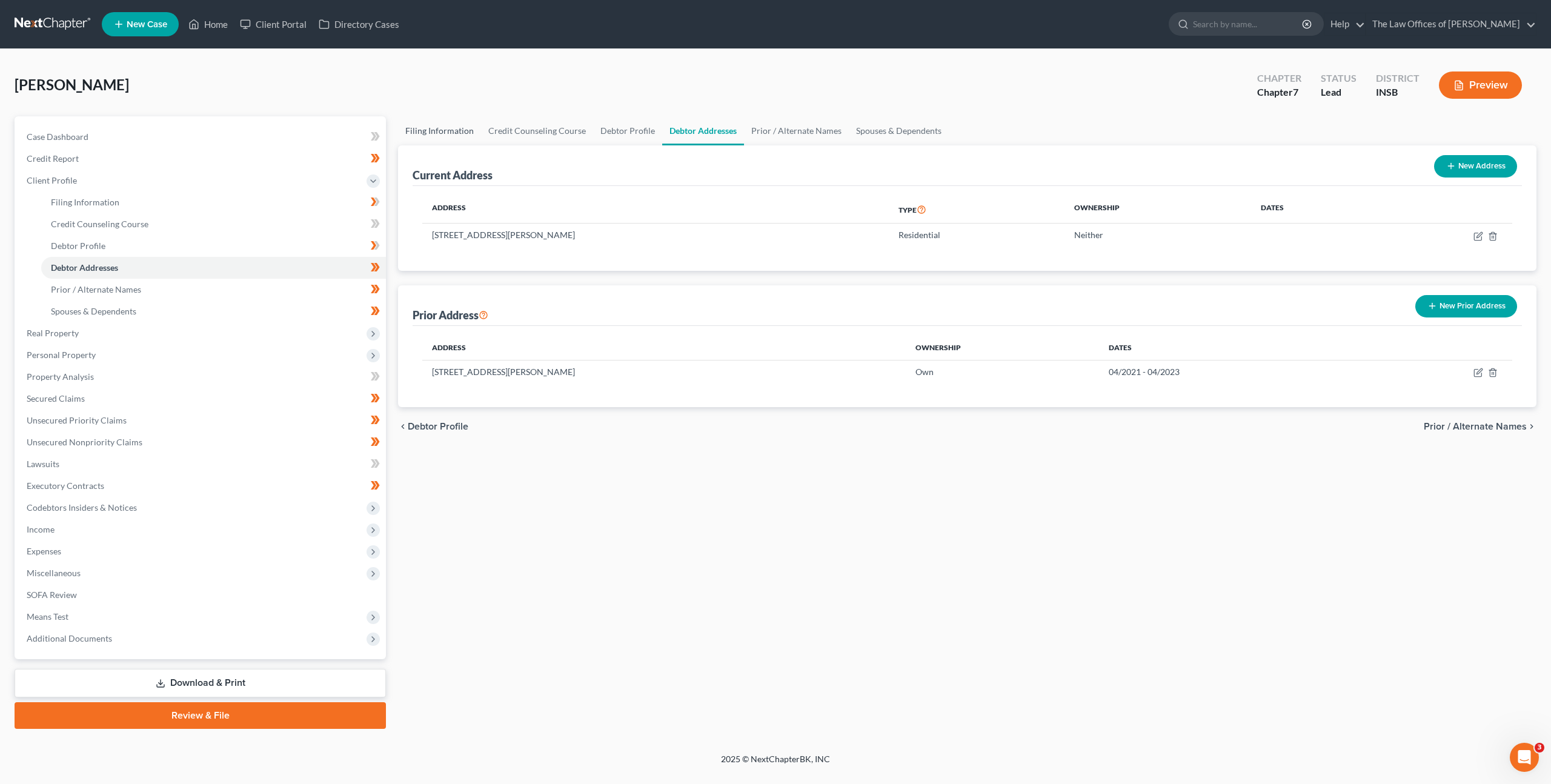
click at [461, 130] on link "Filing Information" at bounding box center [439, 130] width 83 height 29
select select "1"
select select "0"
select select "28"
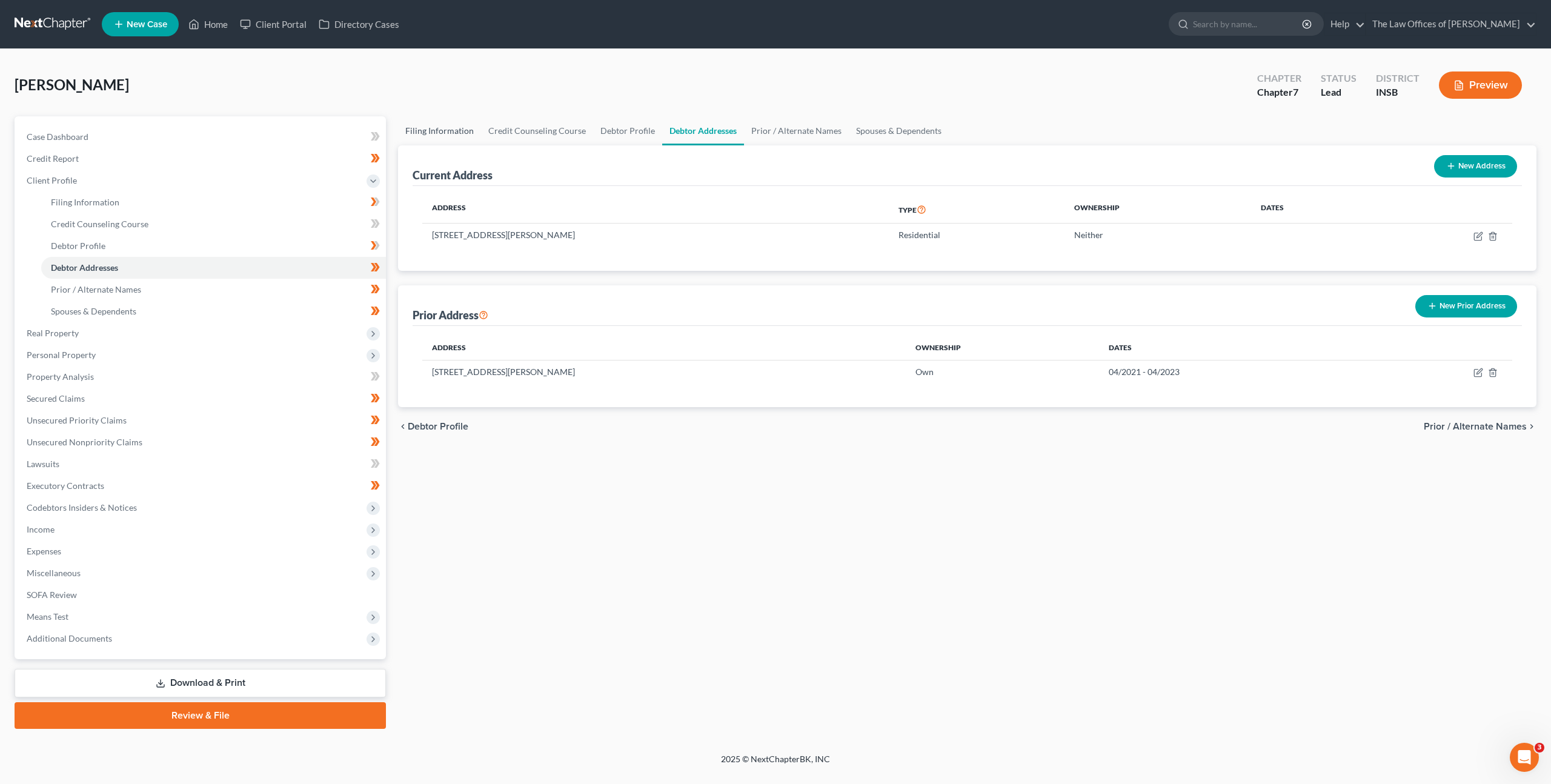
select select "0"
select select "15"
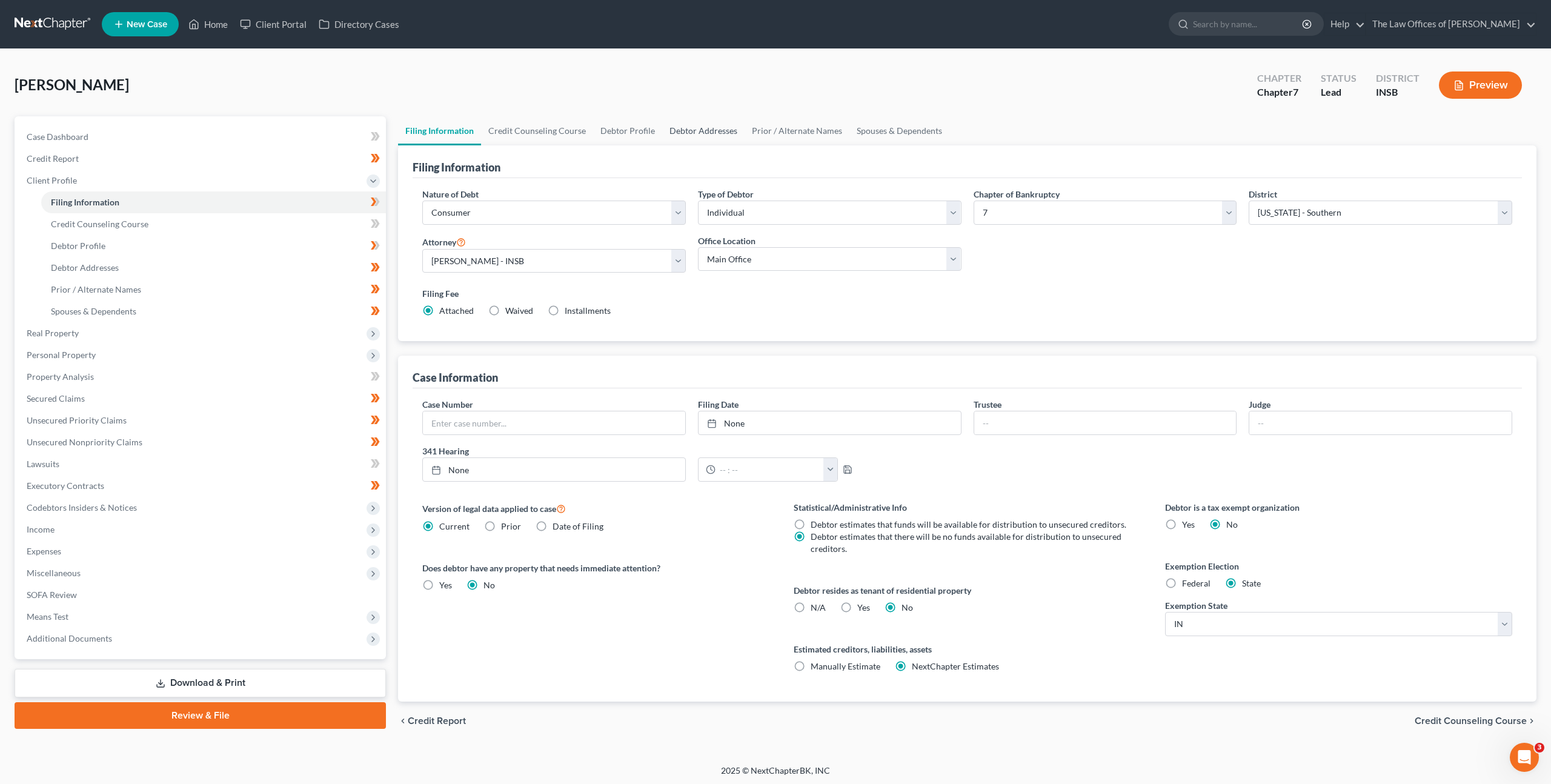
click at [674, 133] on link "Debtor Addresses" at bounding box center [703, 130] width 83 height 29
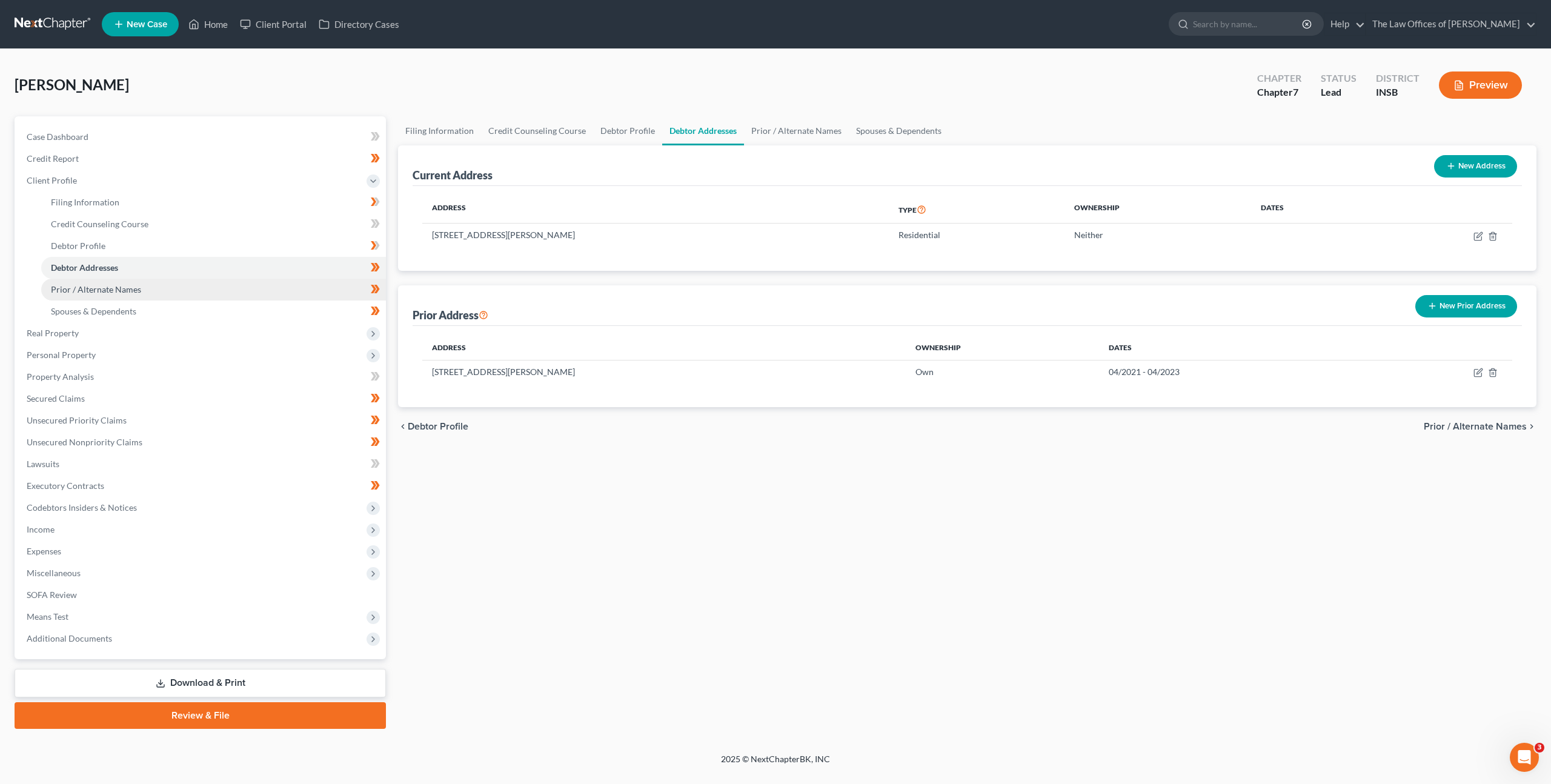
click at [163, 290] on link "Prior / Alternate Names" at bounding box center [214, 290] width 345 height 21
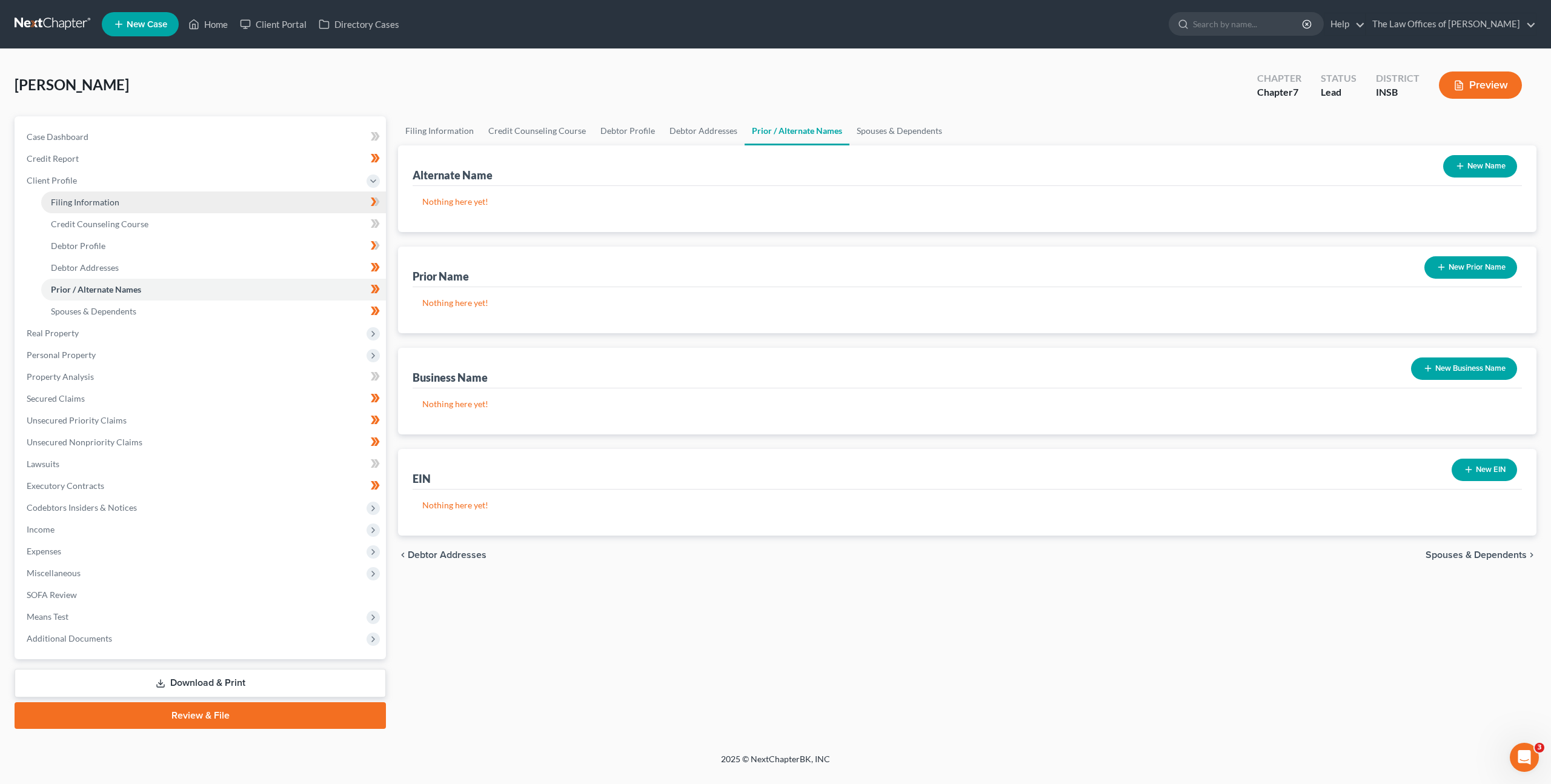
click at [174, 201] on link "Filing Information" at bounding box center [214, 202] width 345 height 21
select select "1"
select select "0"
select select "28"
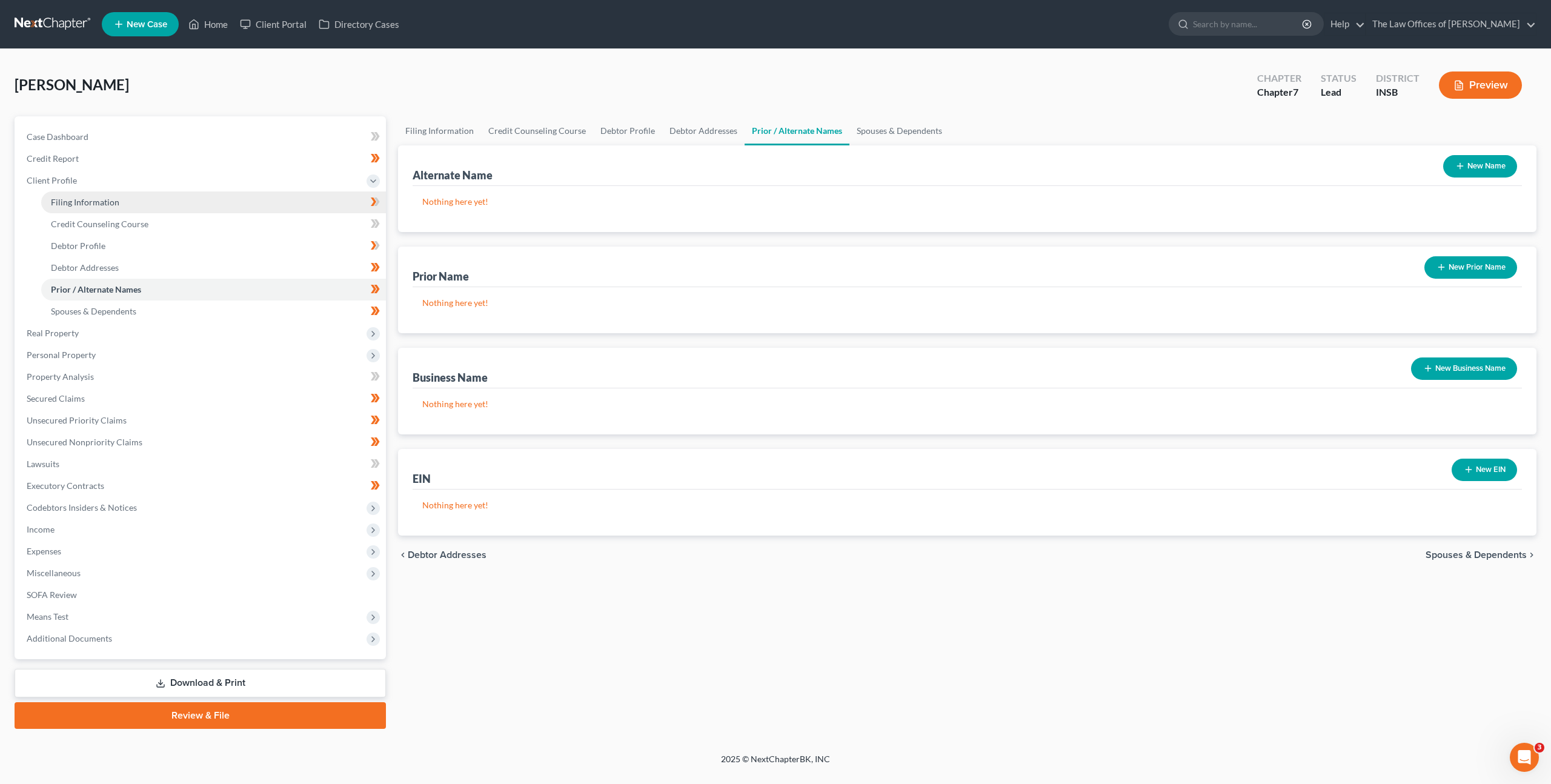
select select "0"
select select "15"
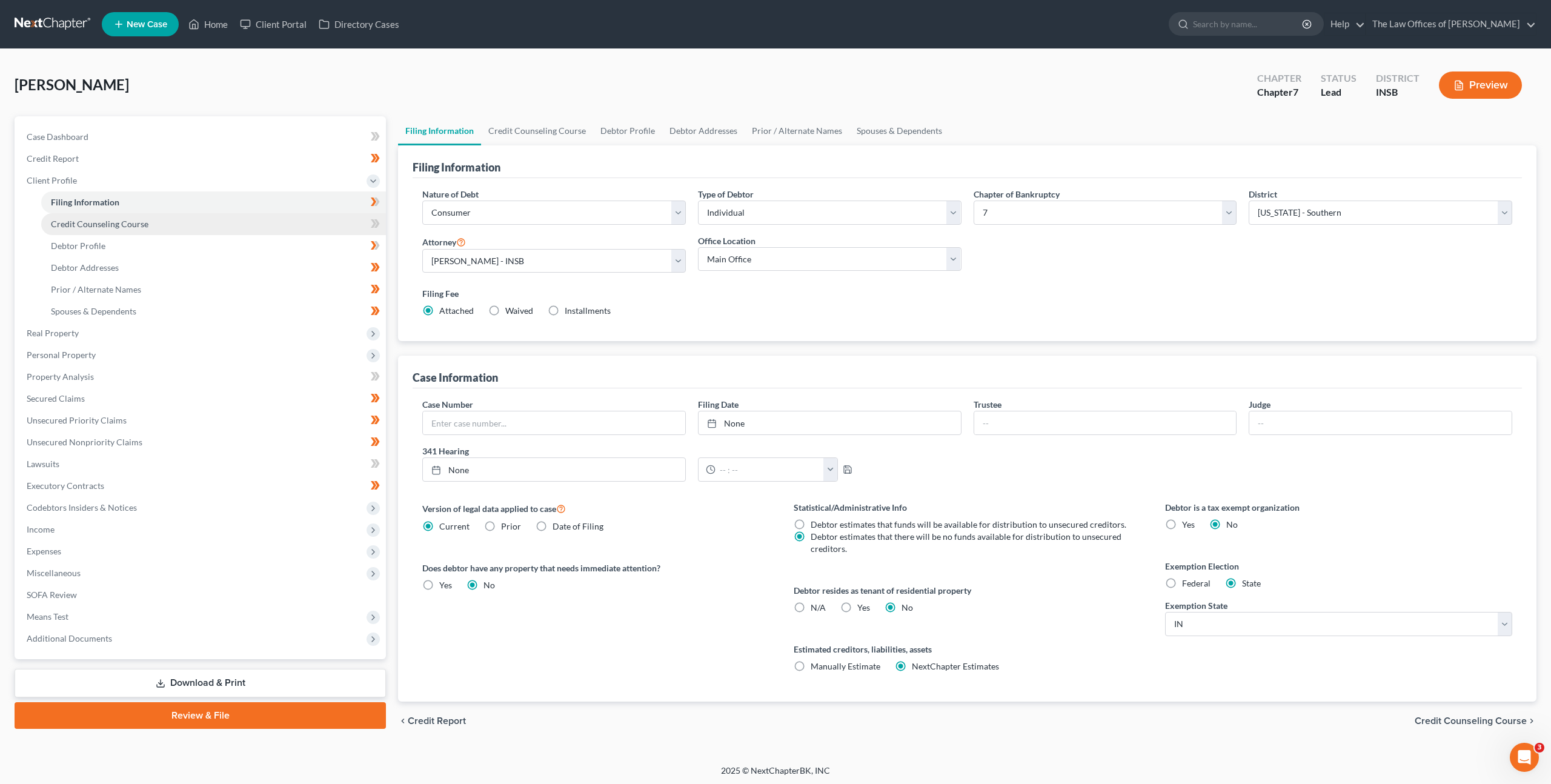
click at [198, 221] on link "Credit Counseling Course" at bounding box center [214, 224] width 345 height 21
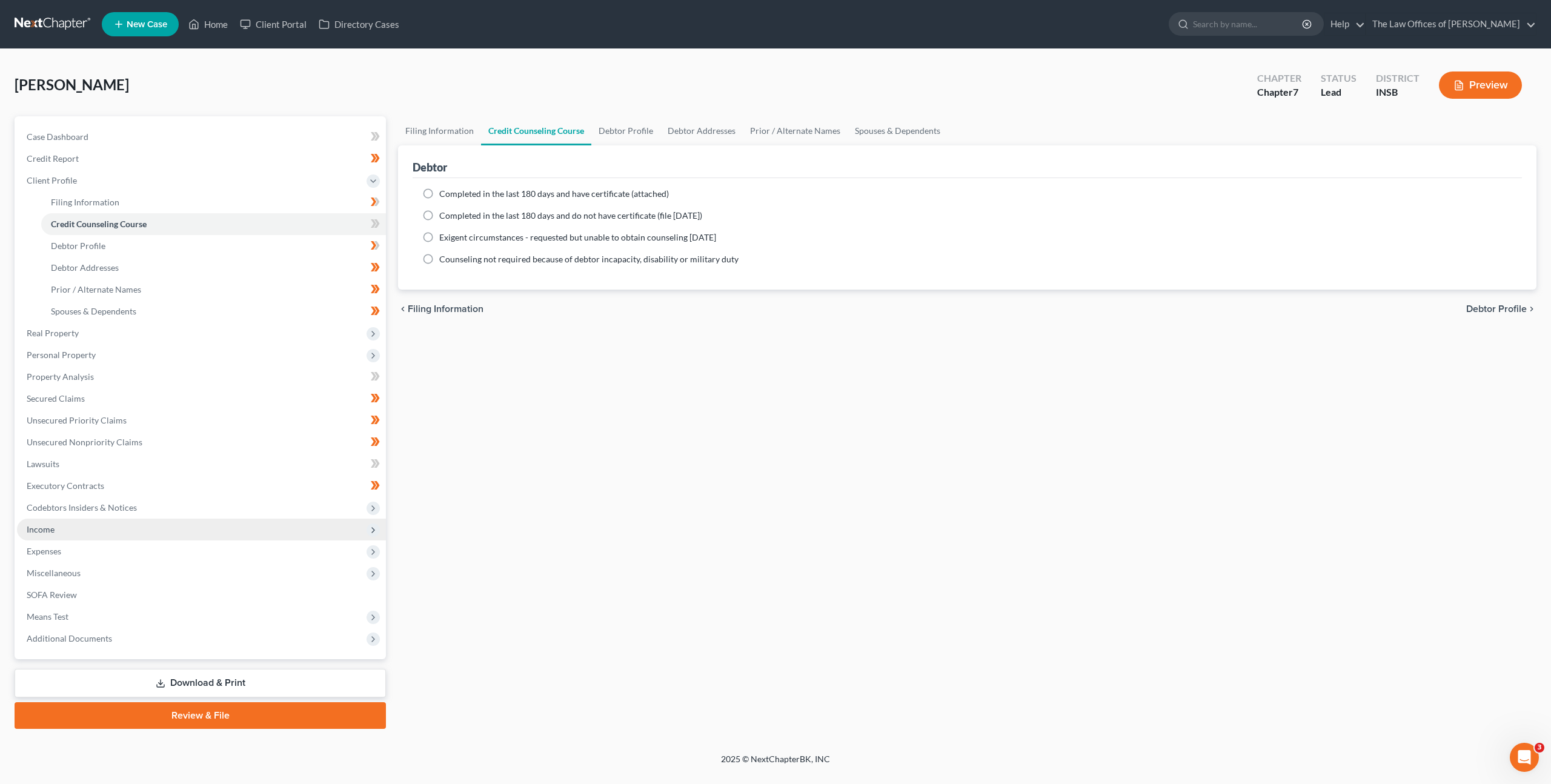
click at [126, 527] on span "Income" at bounding box center [201, 529] width 369 height 21
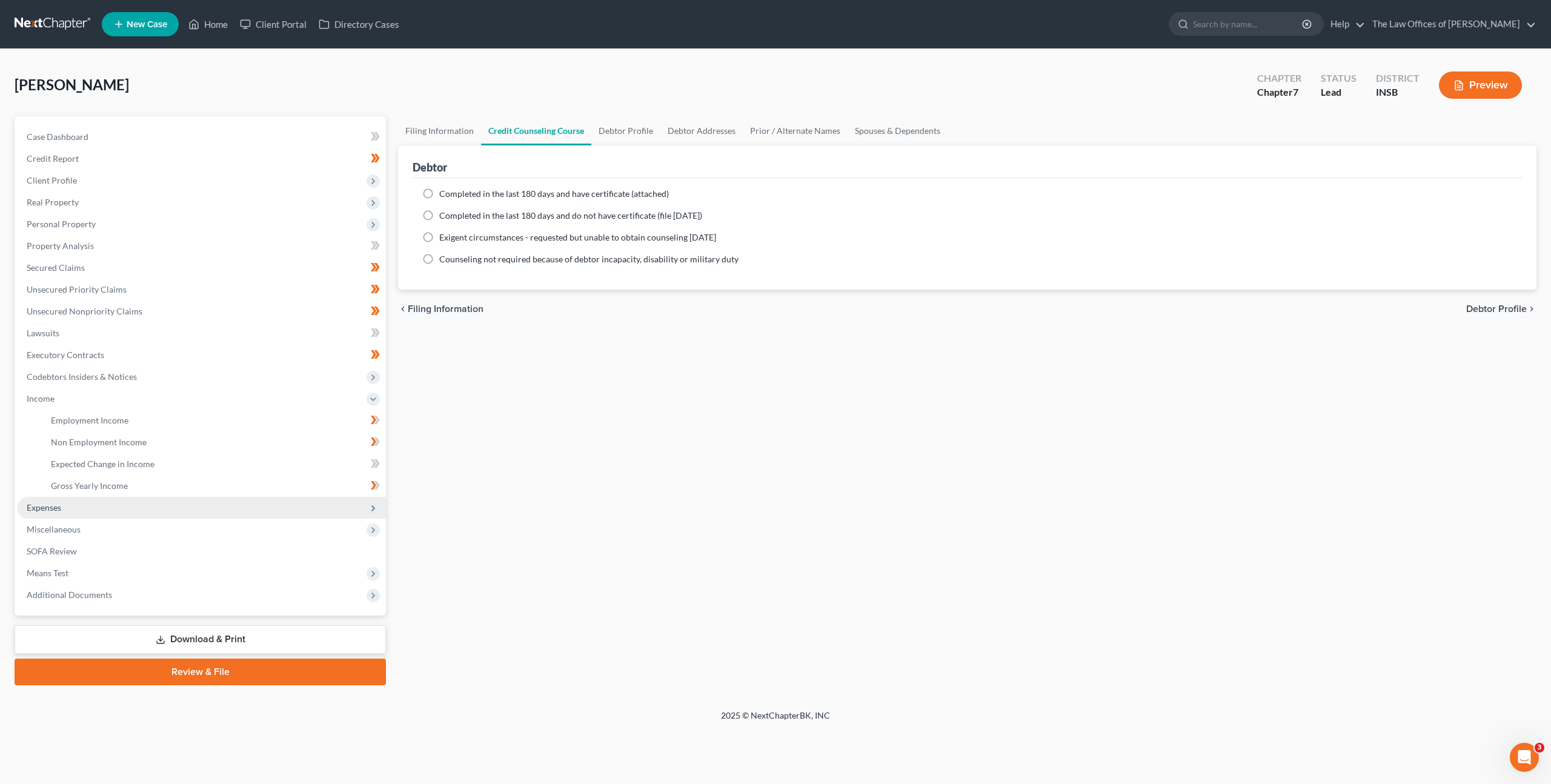
click at [135, 508] on span "Expenses" at bounding box center [201, 508] width 369 height 21
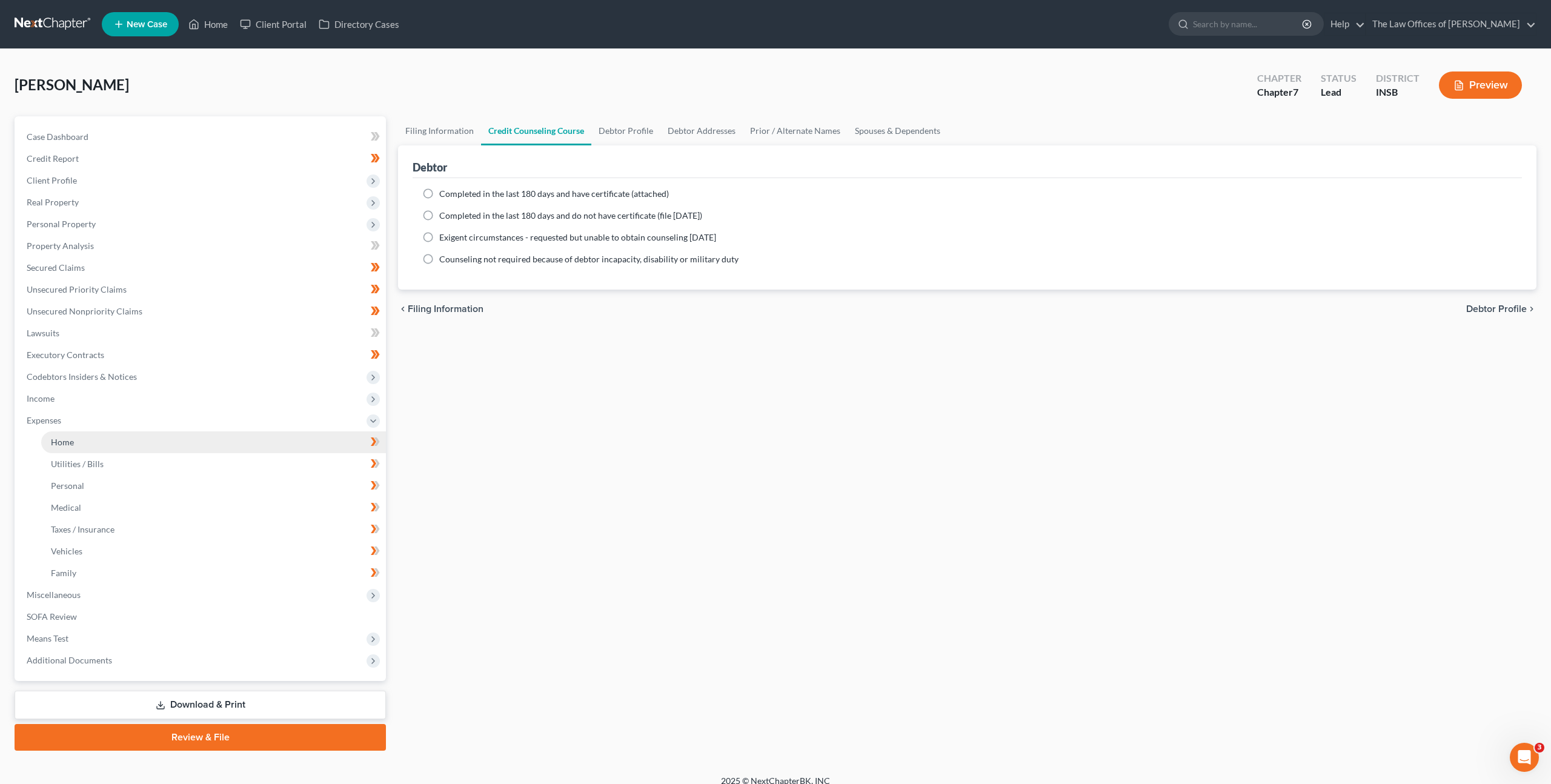
click at [177, 437] on link "Home" at bounding box center [214, 442] width 345 height 21
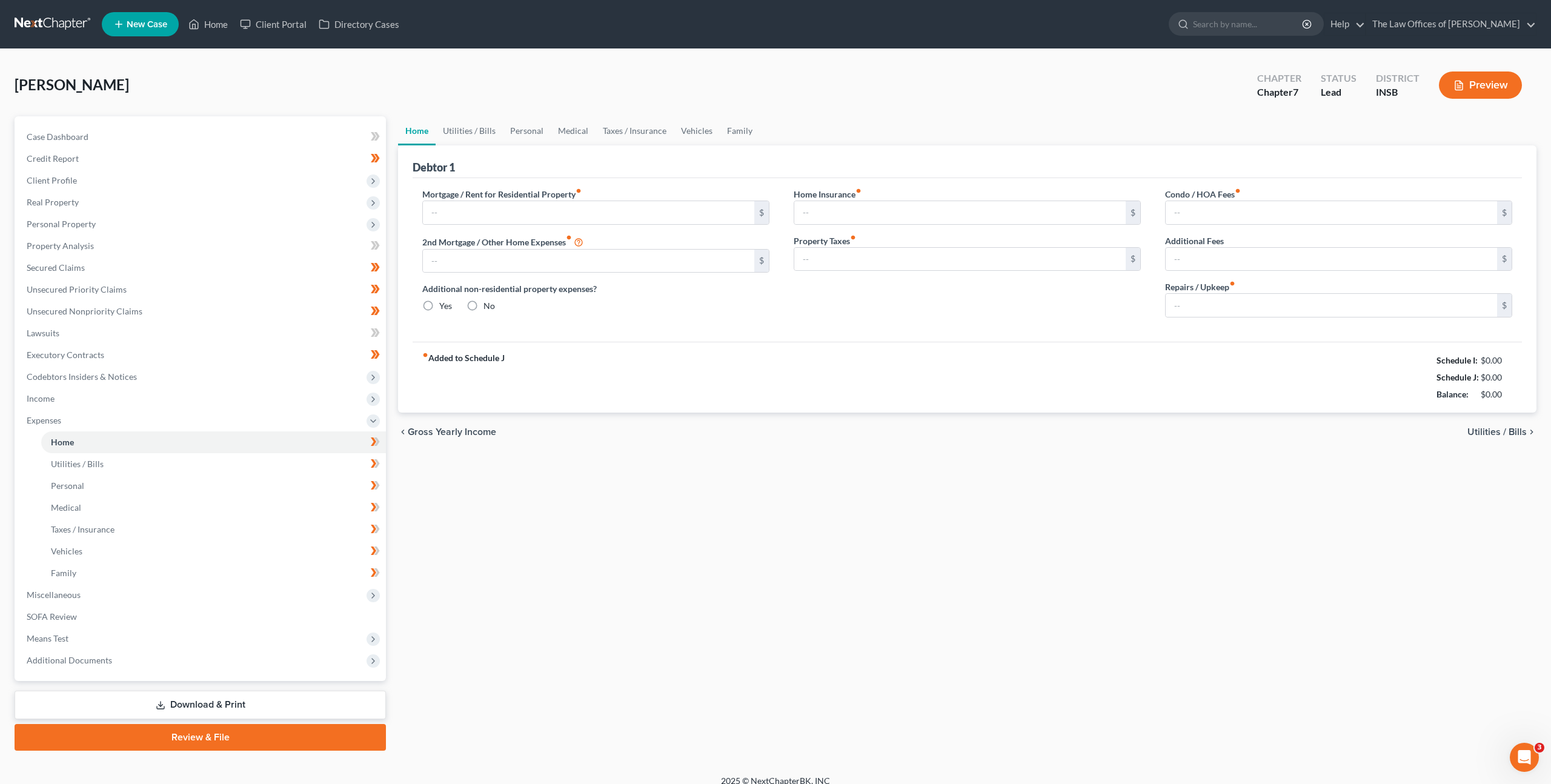
type input "1,100.00"
type input "0.00"
radio input "true"
type input "0.00"
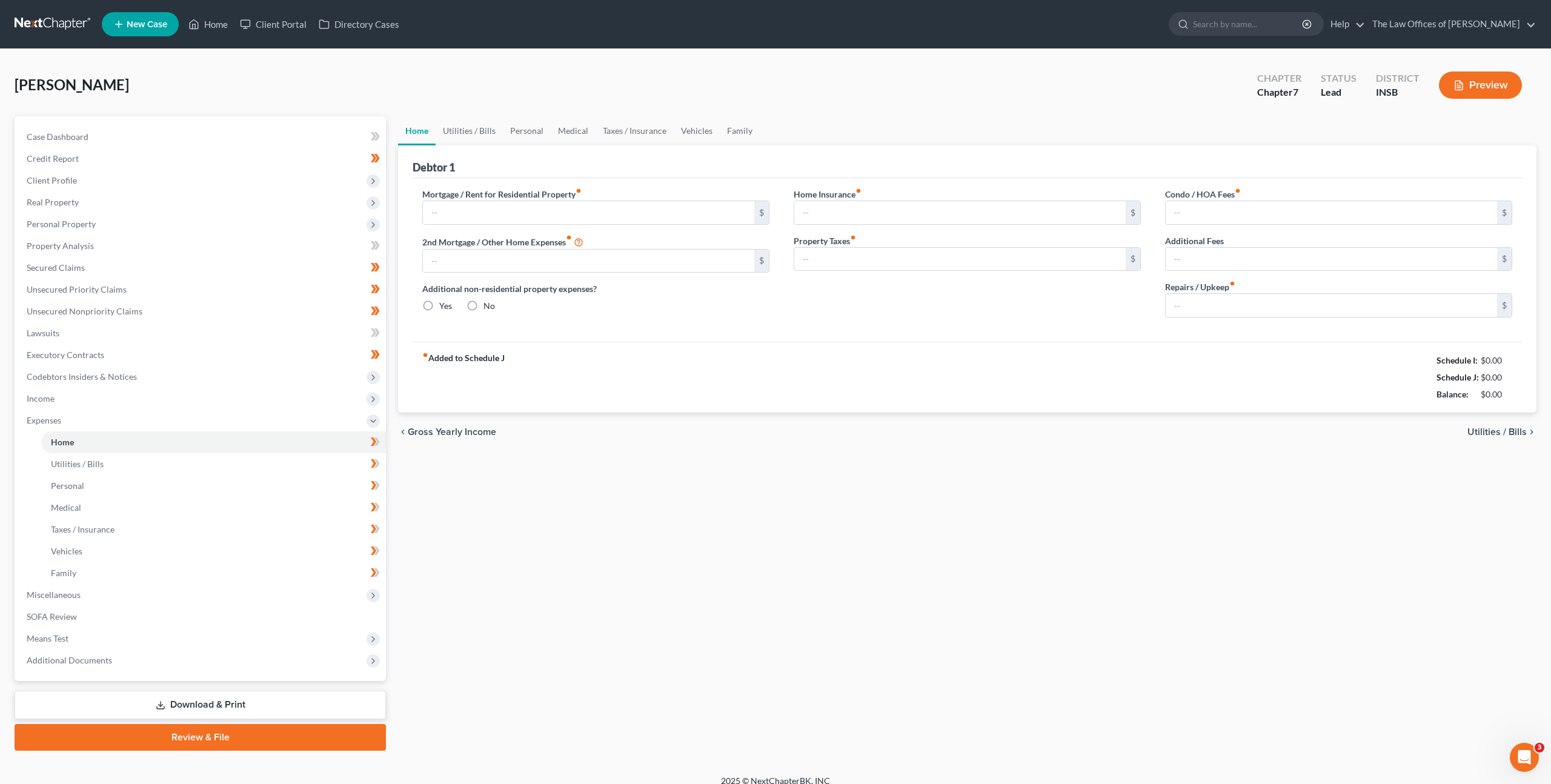
type input "0.00"
type input "10.00"
click at [262, 398] on span "Income" at bounding box center [201, 399] width 369 height 21
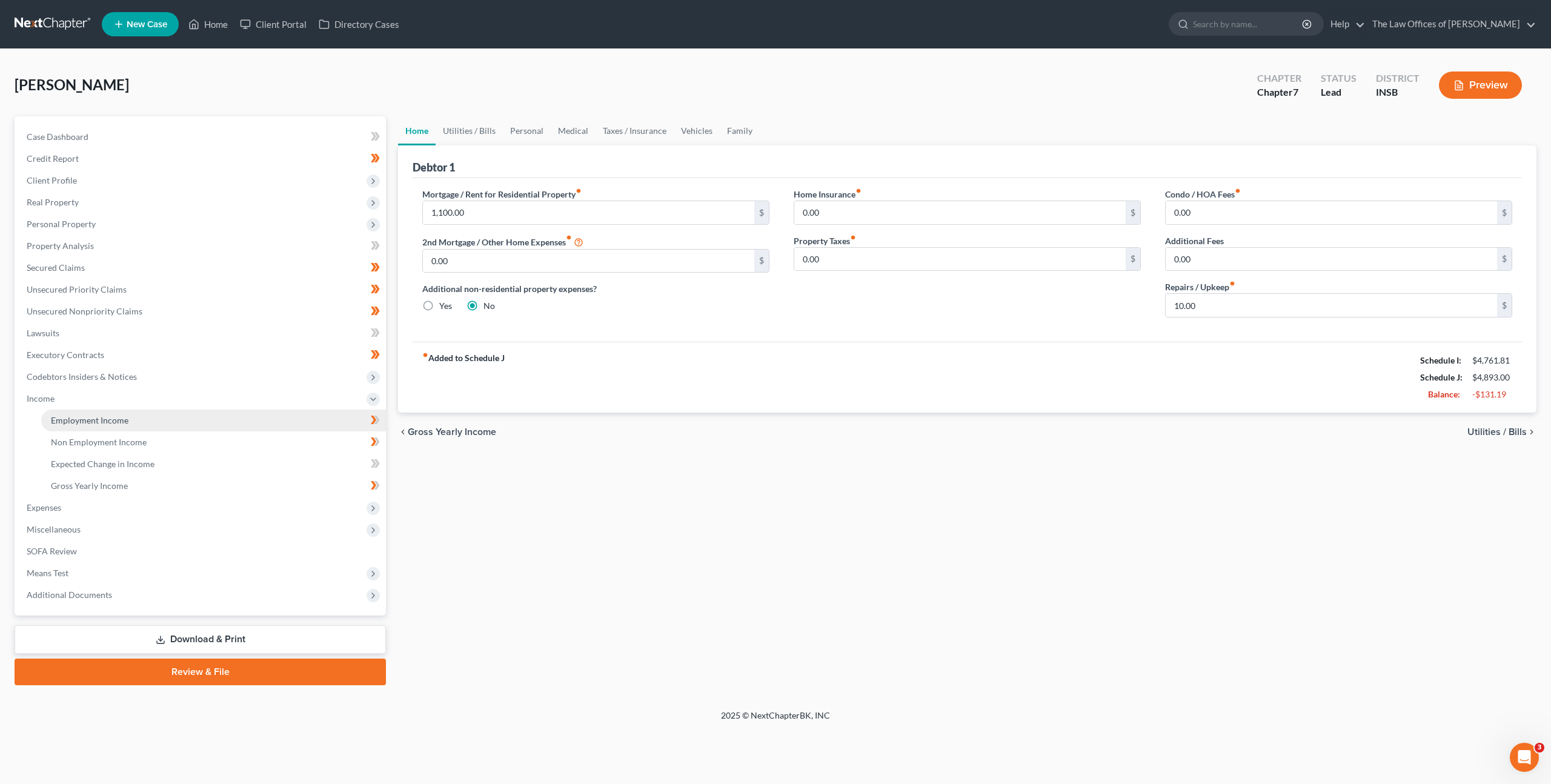
click at [251, 418] on link "Employment Income" at bounding box center [214, 420] width 345 height 21
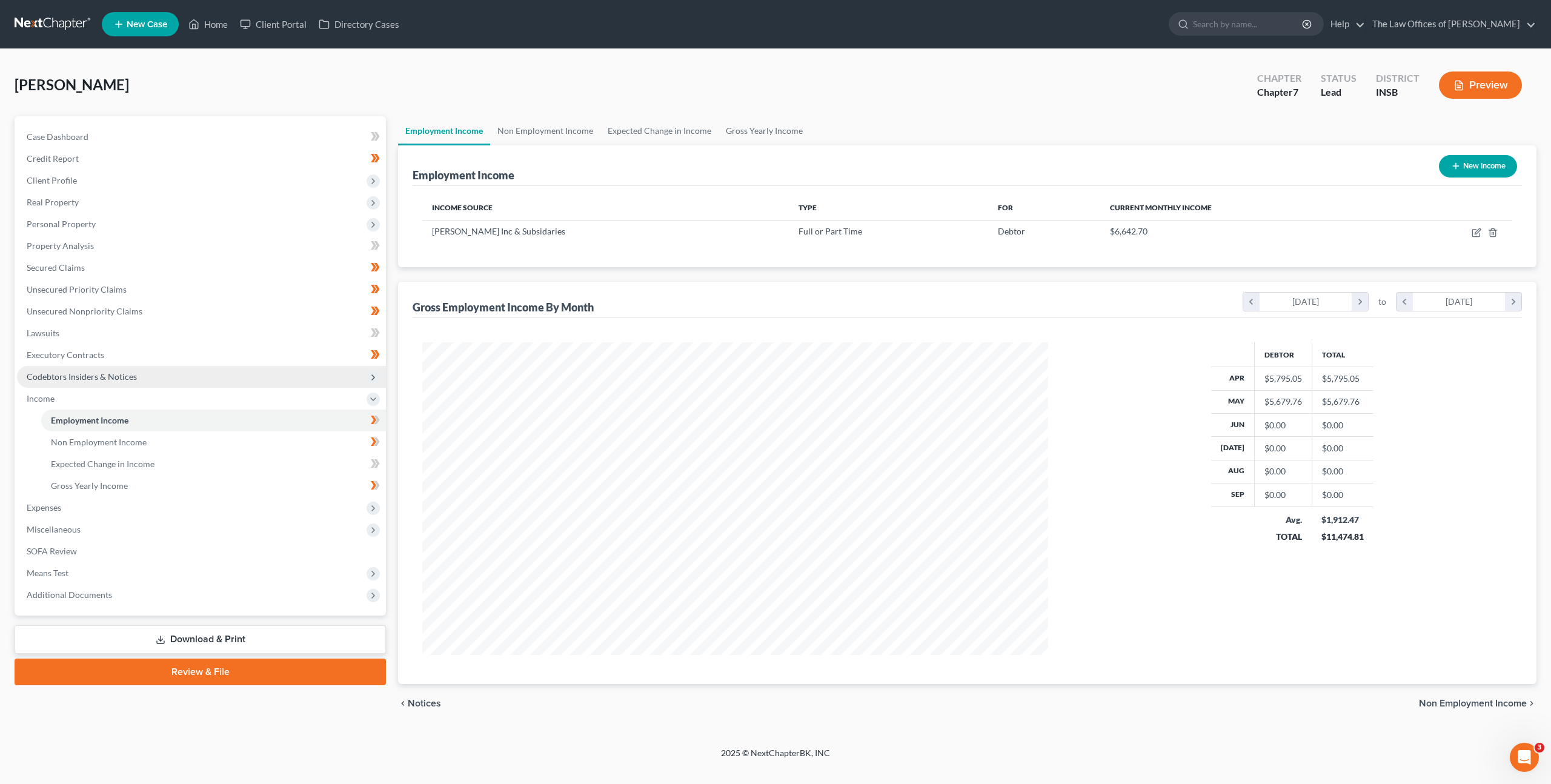
scroll to position [313, 650]
click at [197, 379] on span "Codebtors Insiders & Notices" at bounding box center [201, 376] width 369 height 21
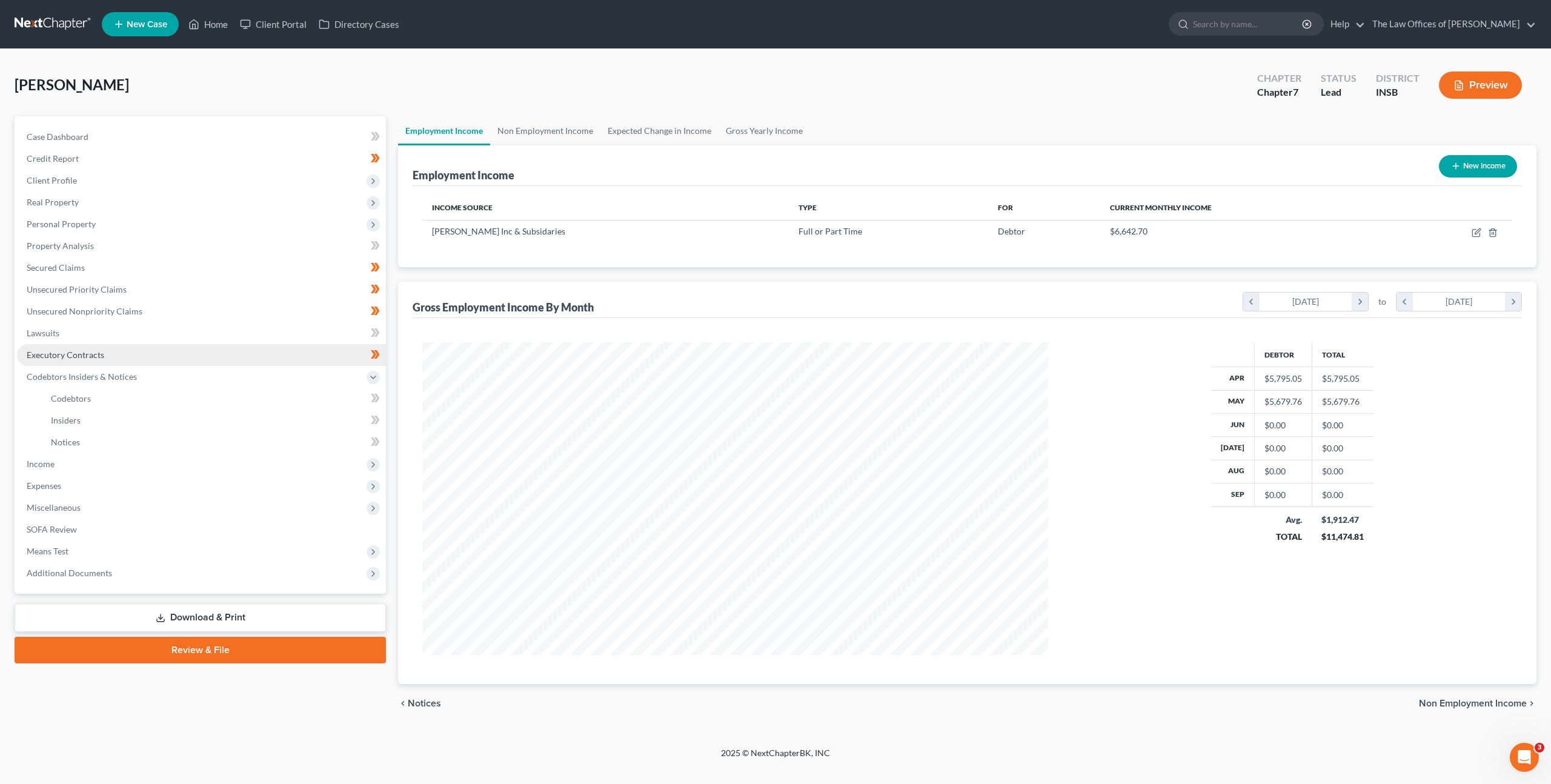
click at [197, 350] on link "Executory Contracts" at bounding box center [201, 355] width 369 height 21
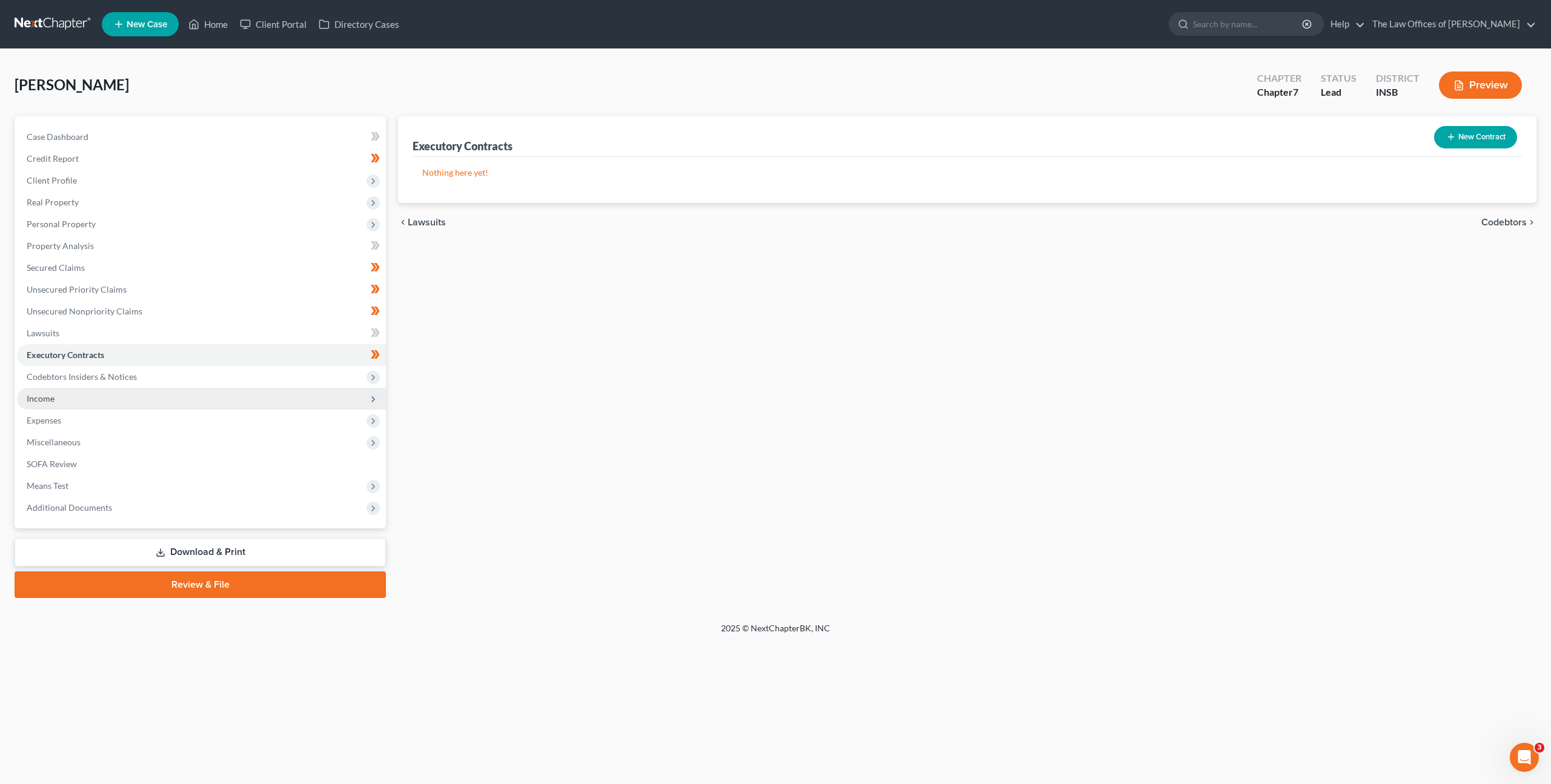
click at [168, 392] on span "Income" at bounding box center [201, 399] width 369 height 21
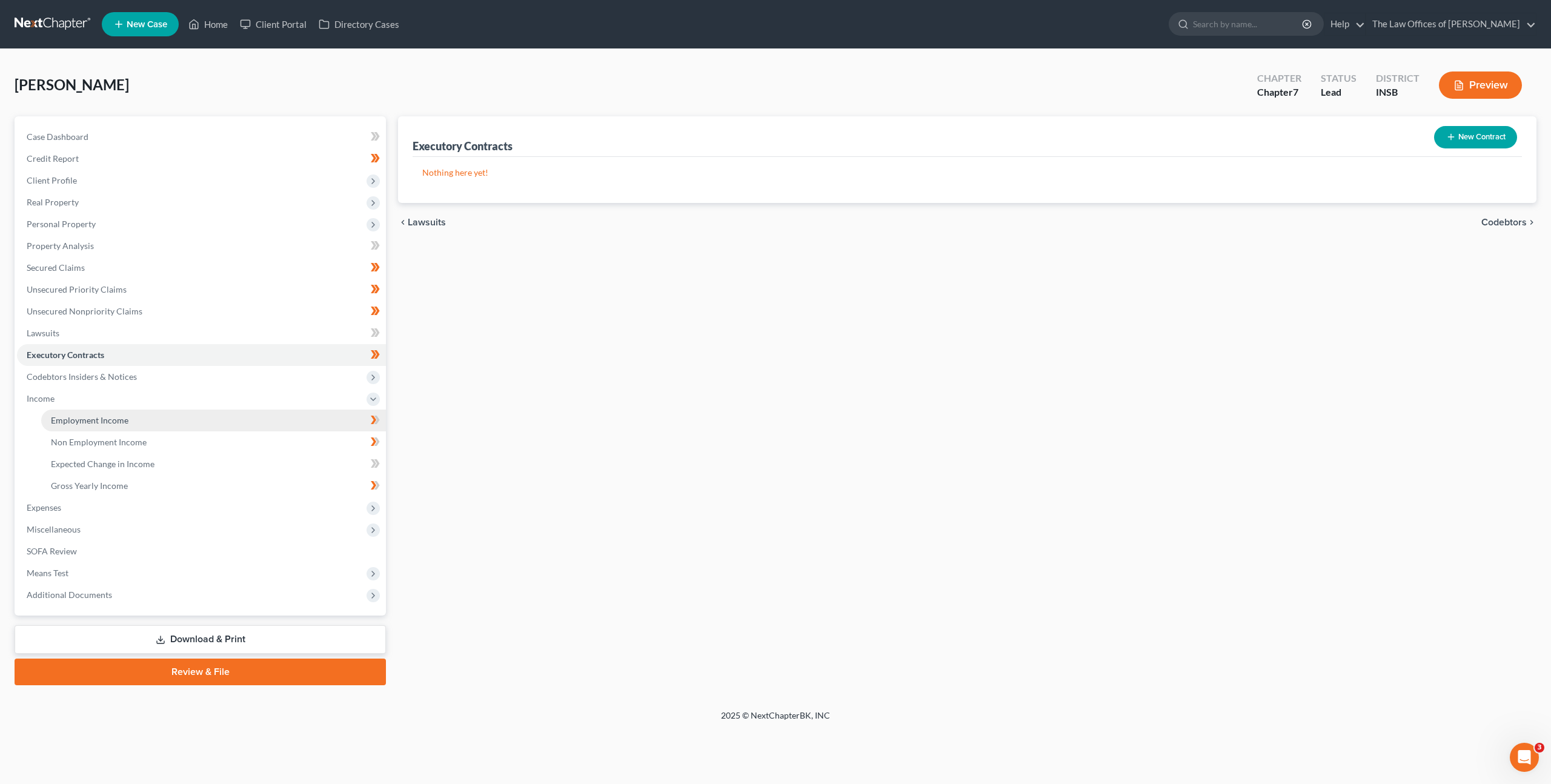
click at [279, 418] on link "Employment Income" at bounding box center [214, 420] width 345 height 21
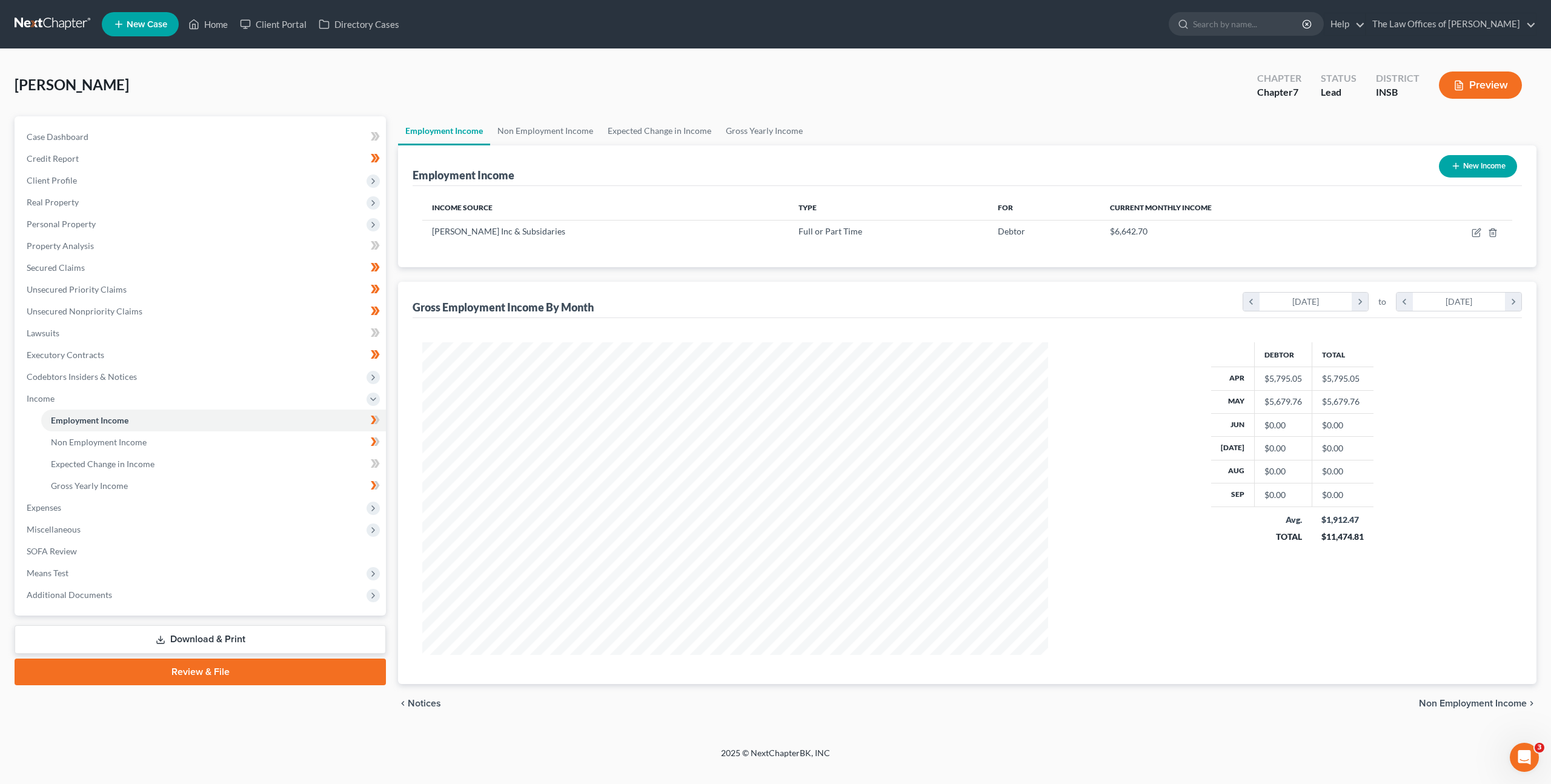
scroll to position [313, 650]
click at [1477, 232] on icon "button" at bounding box center [1477, 233] width 10 height 10
select select "0"
select select "15"
select select "3"
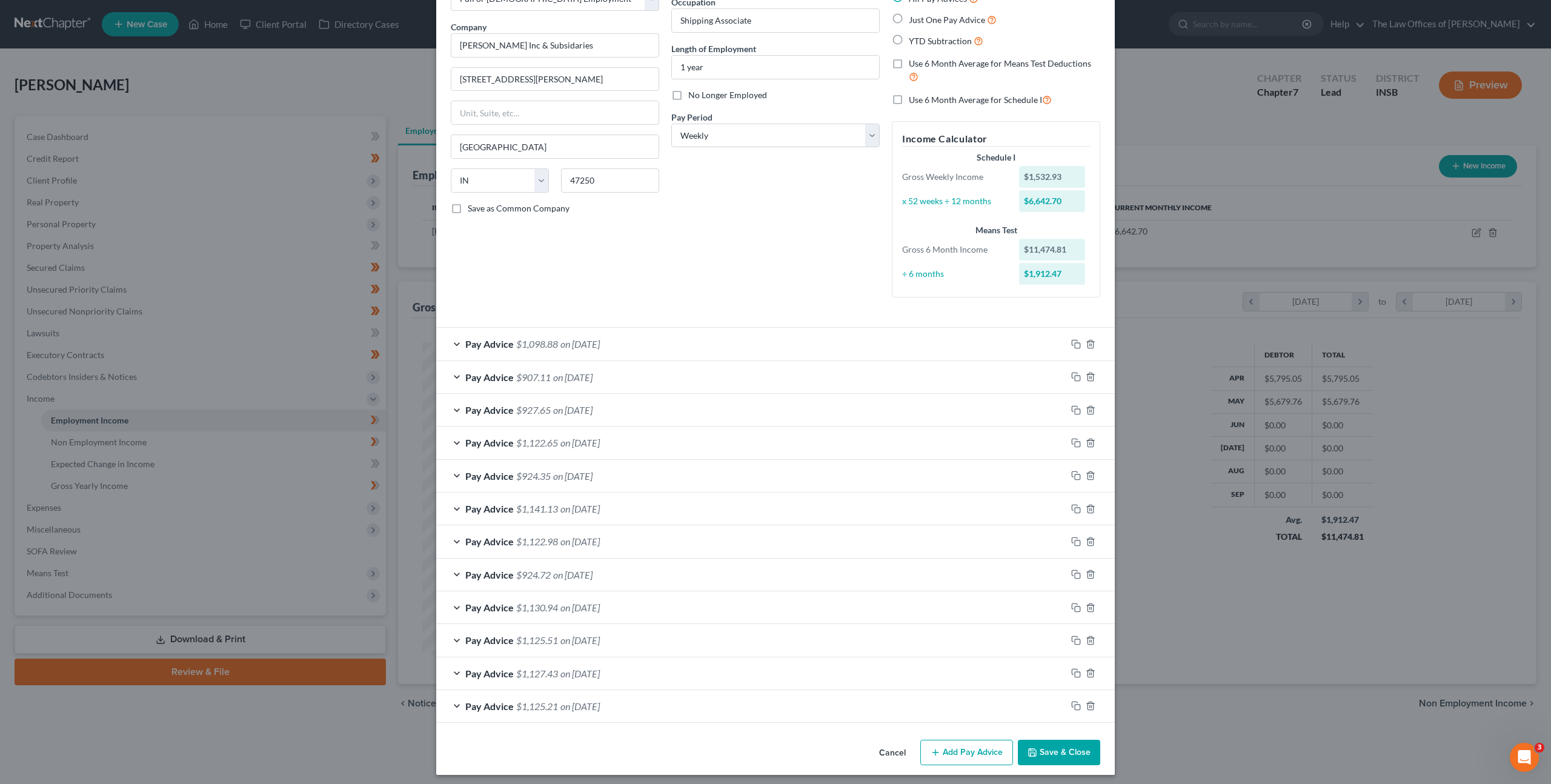
scroll to position [87, 0]
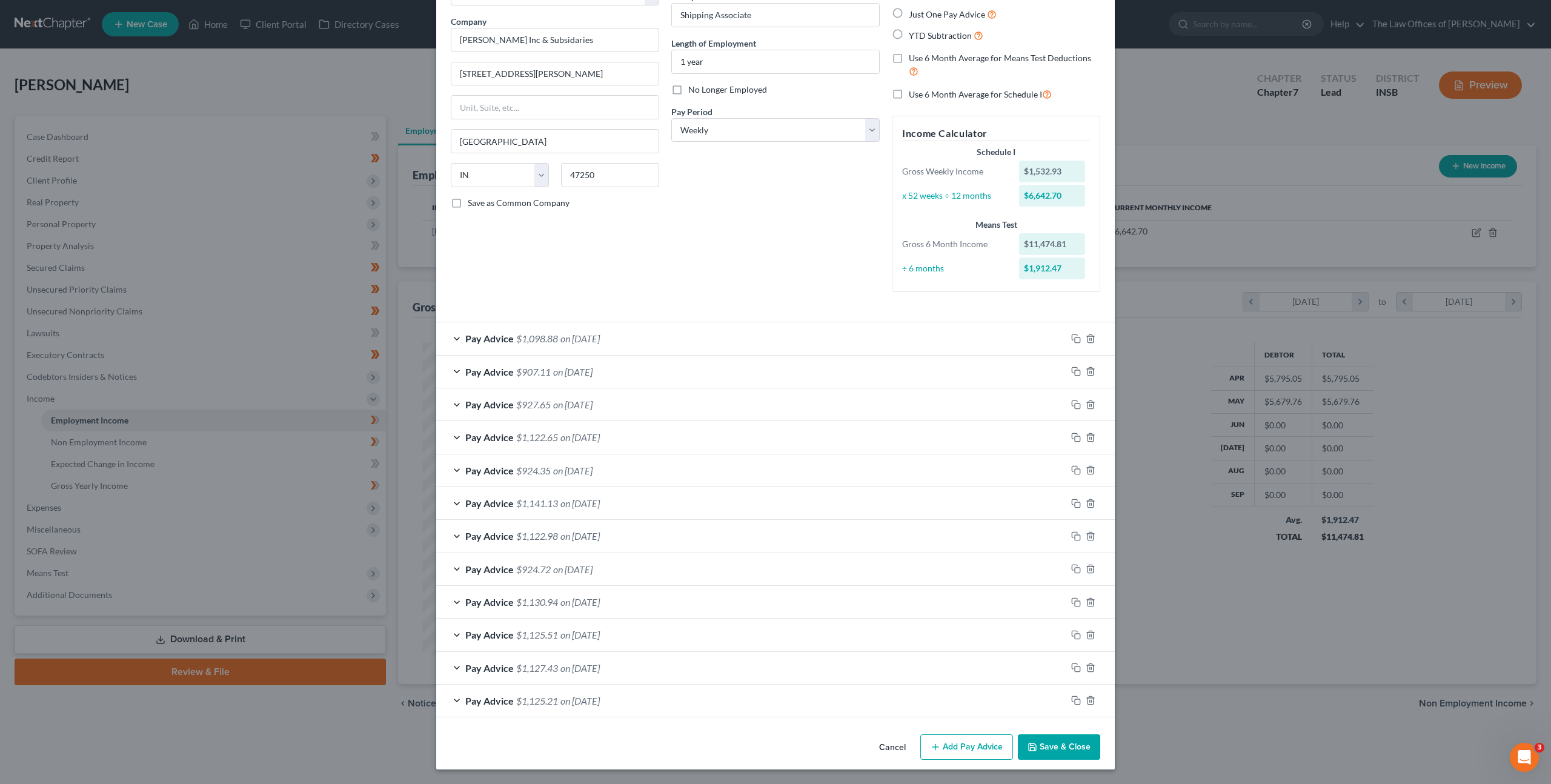
click at [883, 743] on button "Cancel" at bounding box center [892, 747] width 46 height 24
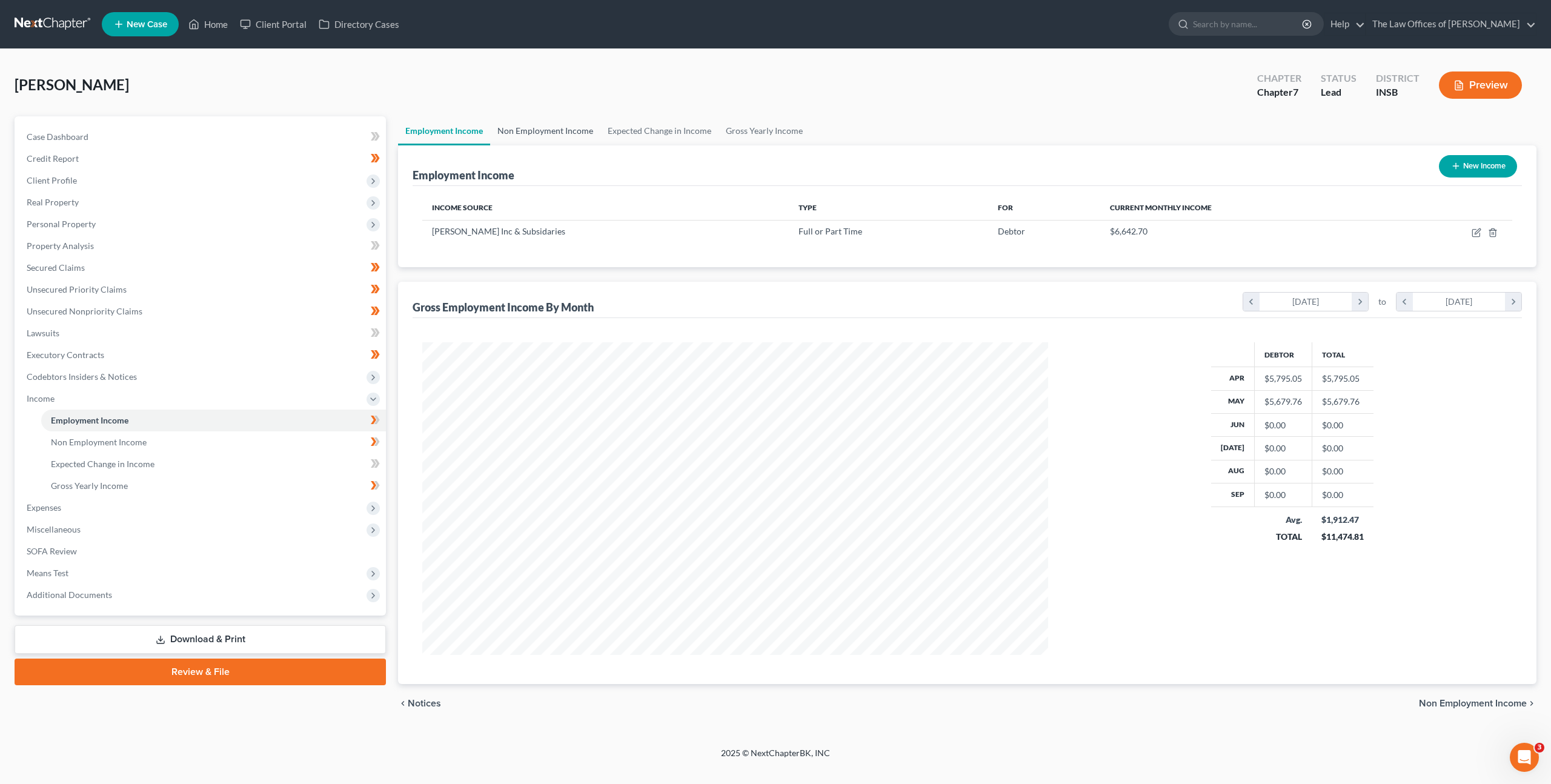
click at [556, 133] on link "Non Employment Income" at bounding box center [546, 130] width 111 height 29
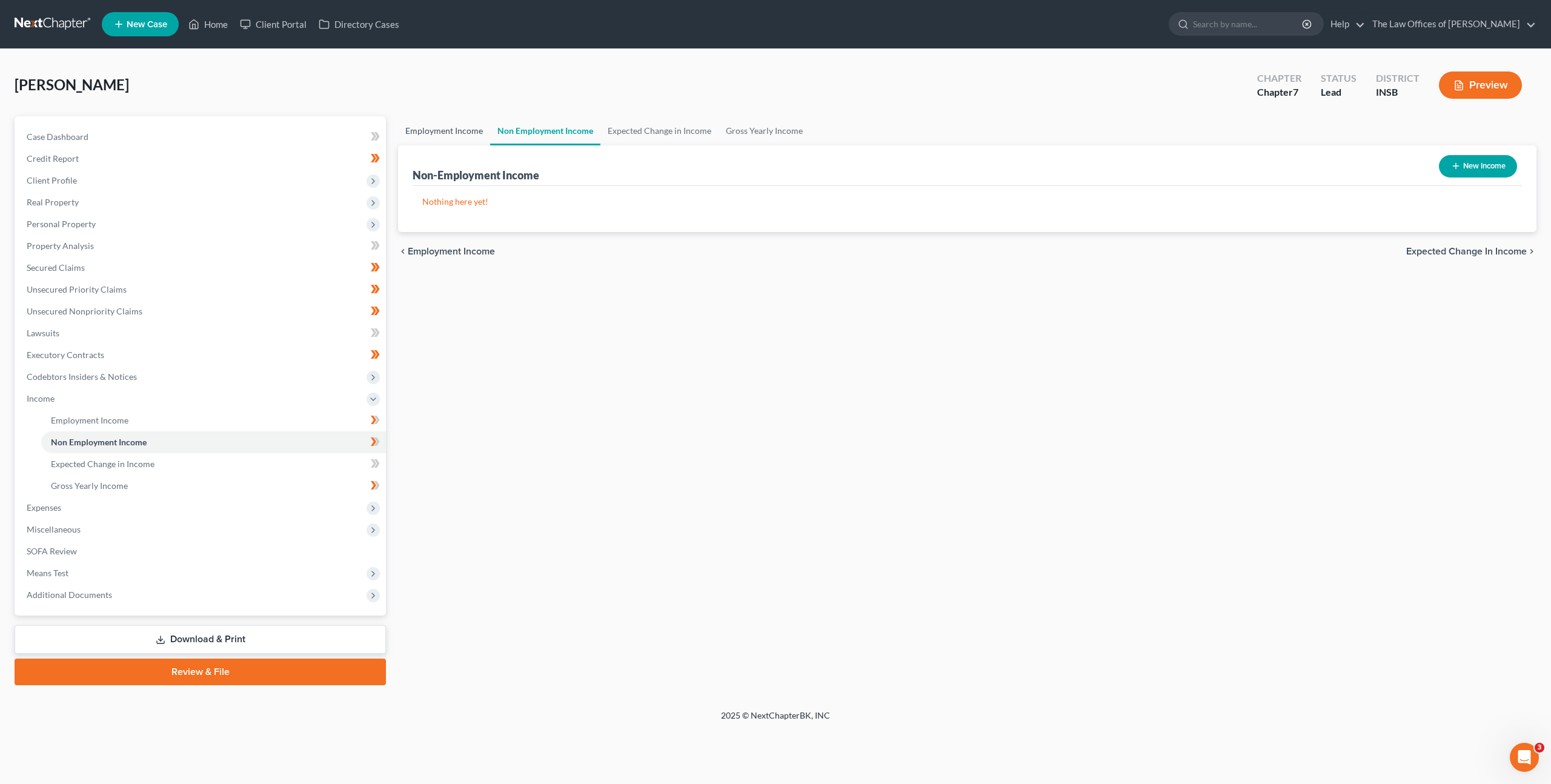
click at [448, 134] on link "Employment Income" at bounding box center [444, 130] width 92 height 29
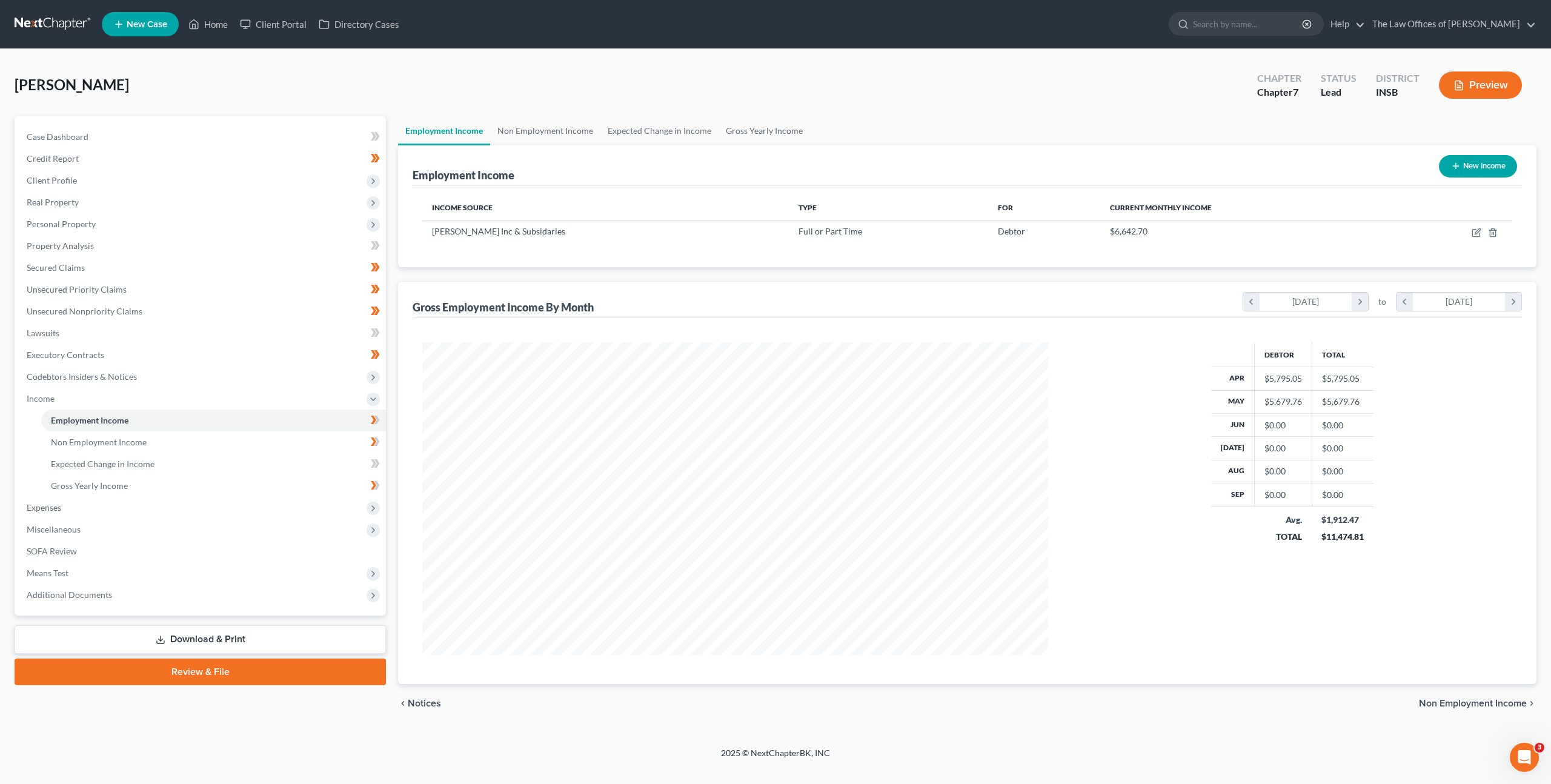
scroll to position [313, 650]
click at [1474, 235] on icon "button" at bounding box center [1477, 233] width 10 height 10
select select "0"
select select "15"
select select "3"
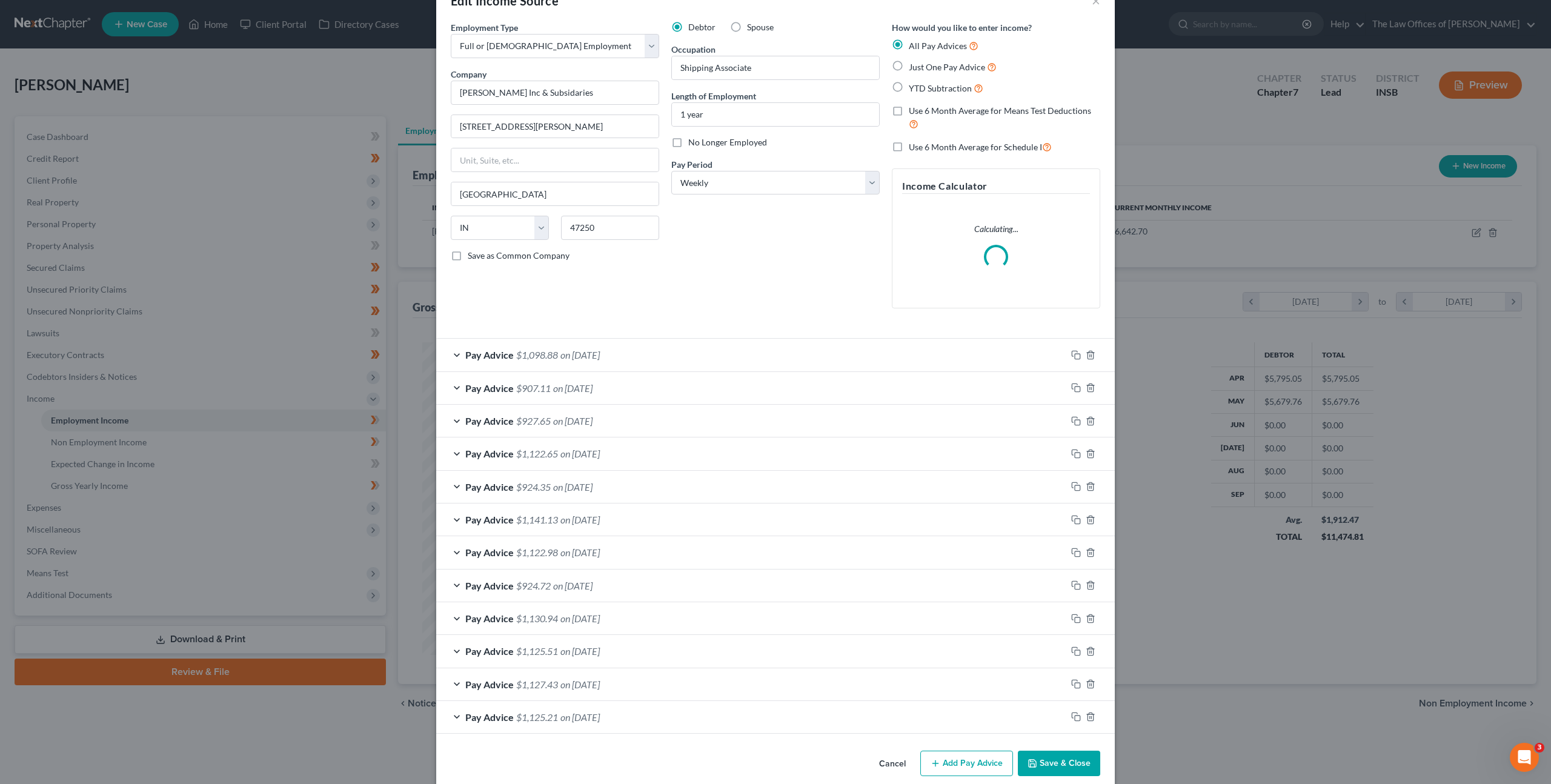
scroll to position [51, 0]
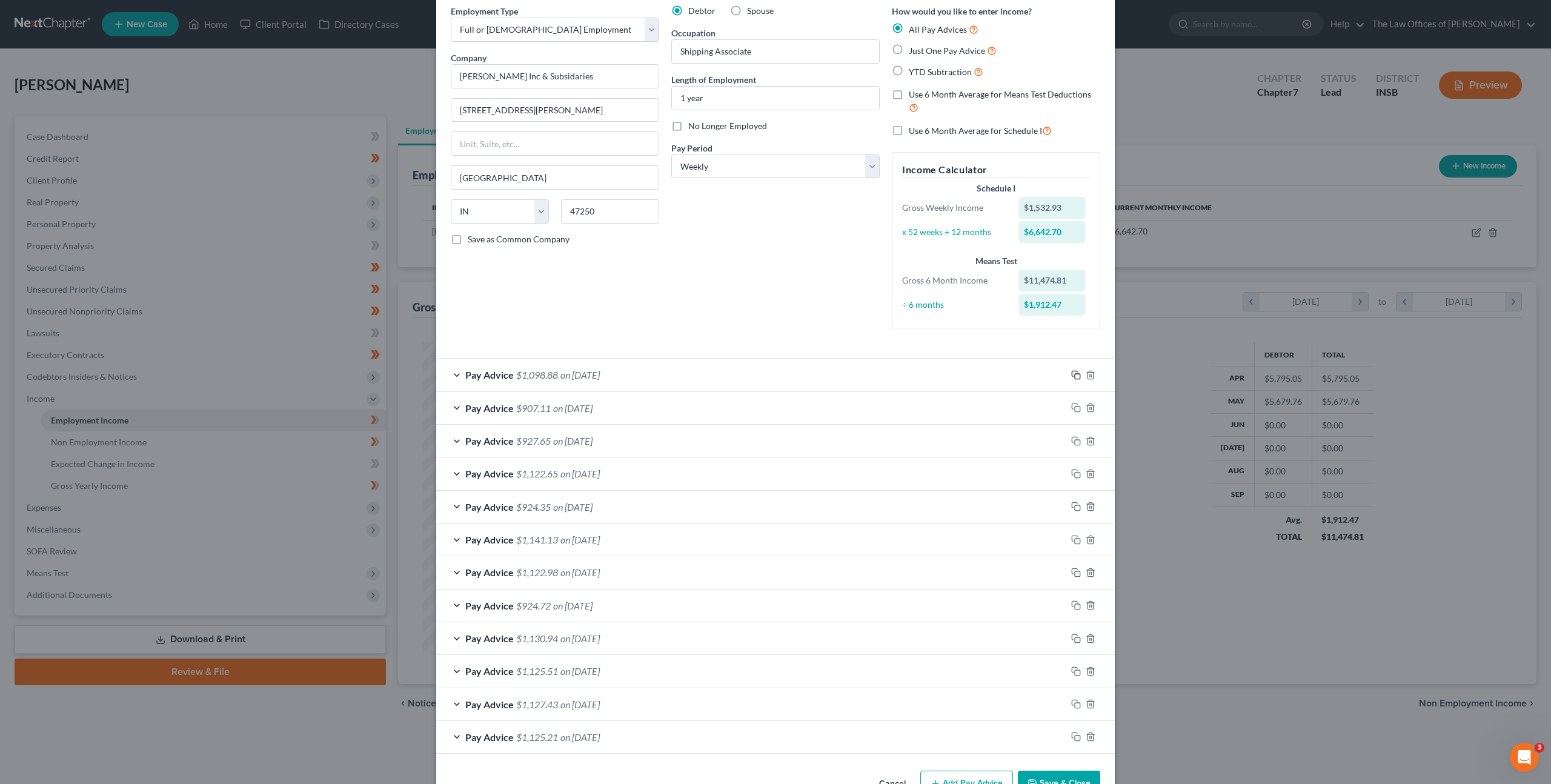
drag, startPoint x: 1073, startPoint y: 375, endPoint x: 1042, endPoint y: 371, distance: 31.3
click at [1073, 375] on icon "button" at bounding box center [1076, 375] width 10 height 10
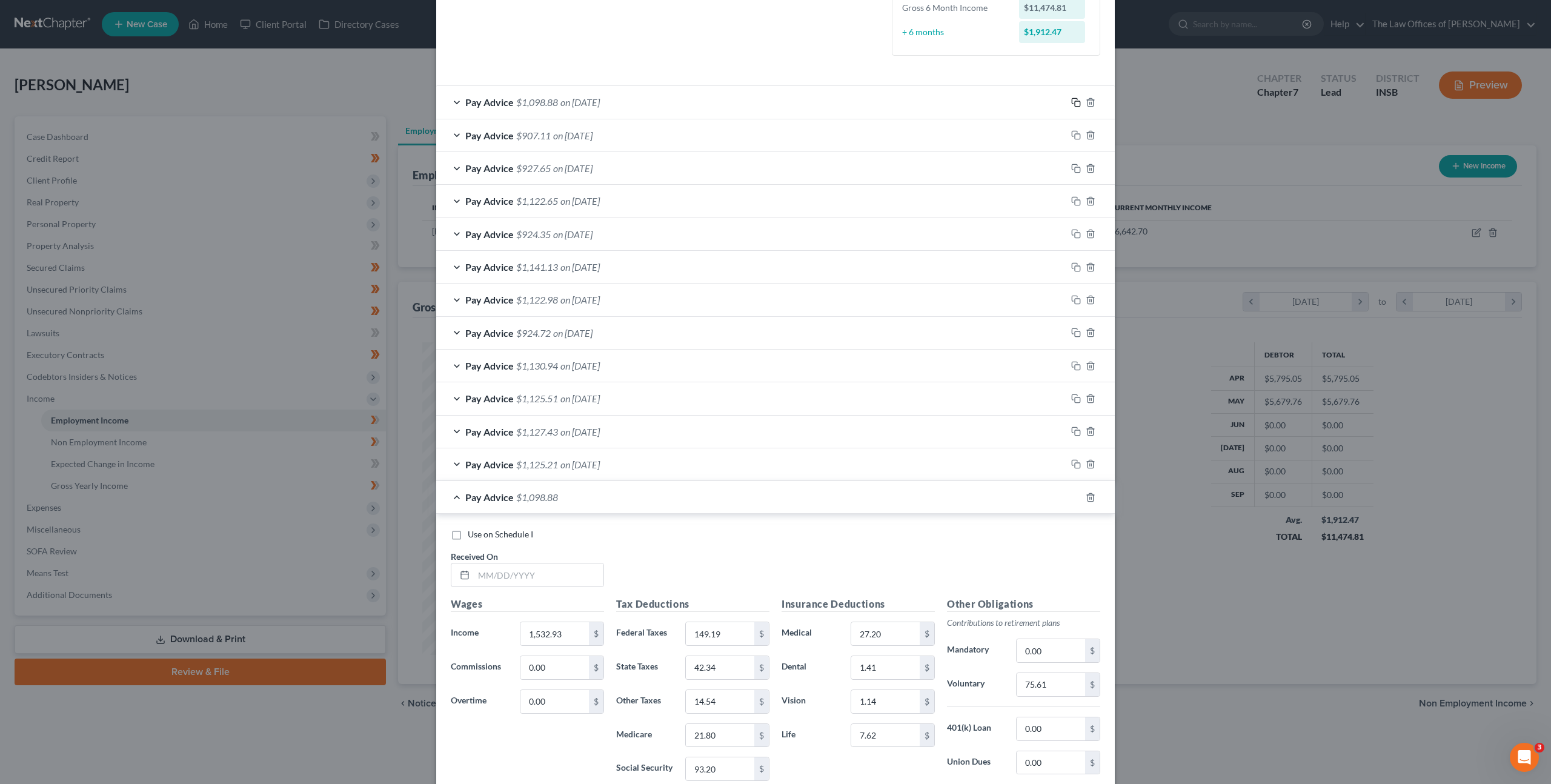
scroll to position [484, 0]
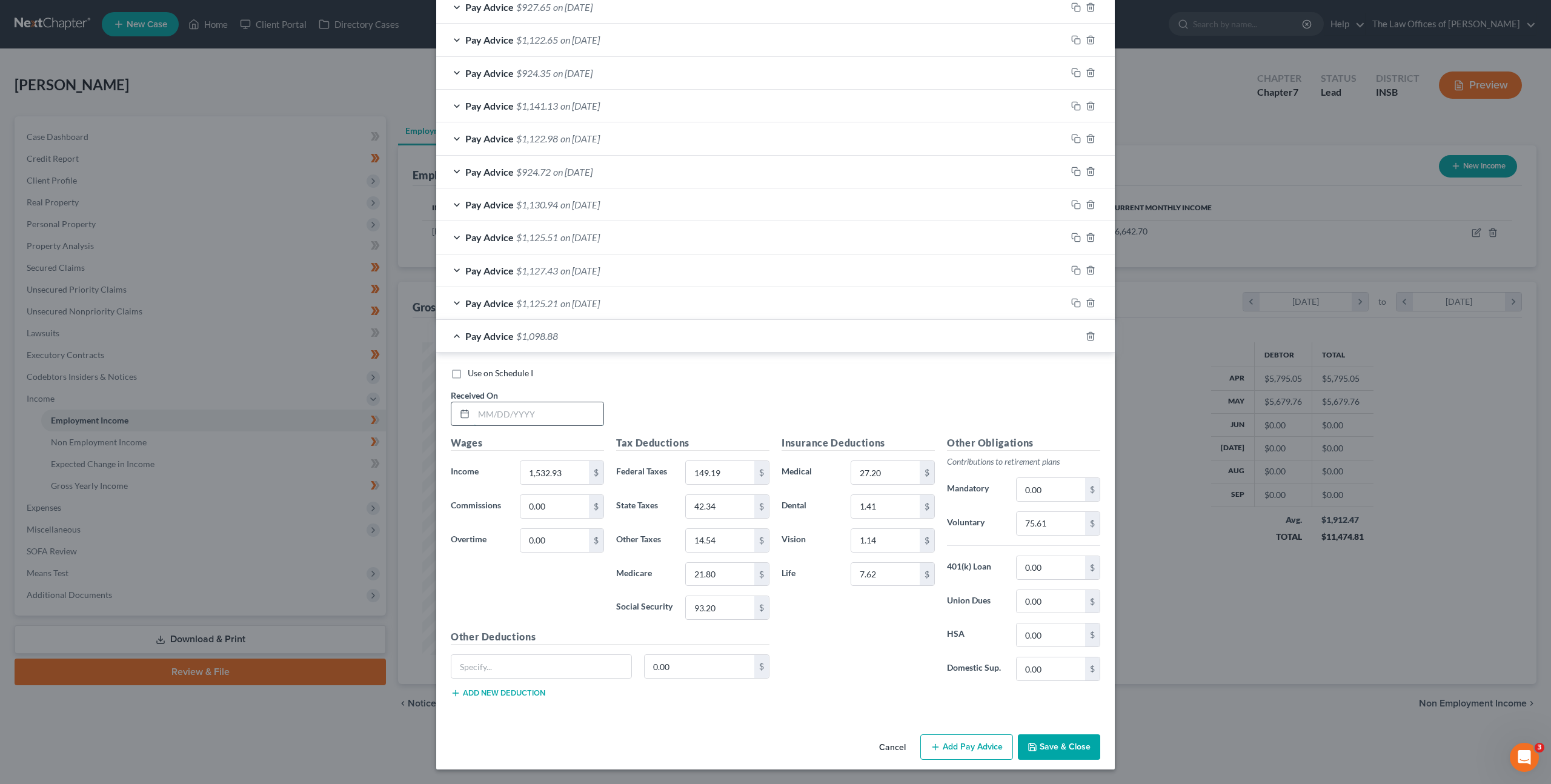
click at [540, 402] on input "text" at bounding box center [538, 413] width 130 height 23
type input "05/29/2025"
type input "1,290.48"
click at [720, 470] on input "149.19" at bounding box center [720, 473] width 69 height 23
click at [733, 457] on div "Tax Deductions Federal Taxes 149.19 $ State Taxes 42.34 $ Other Taxes 14.54 $ M…" at bounding box center [693, 532] width 165 height 194
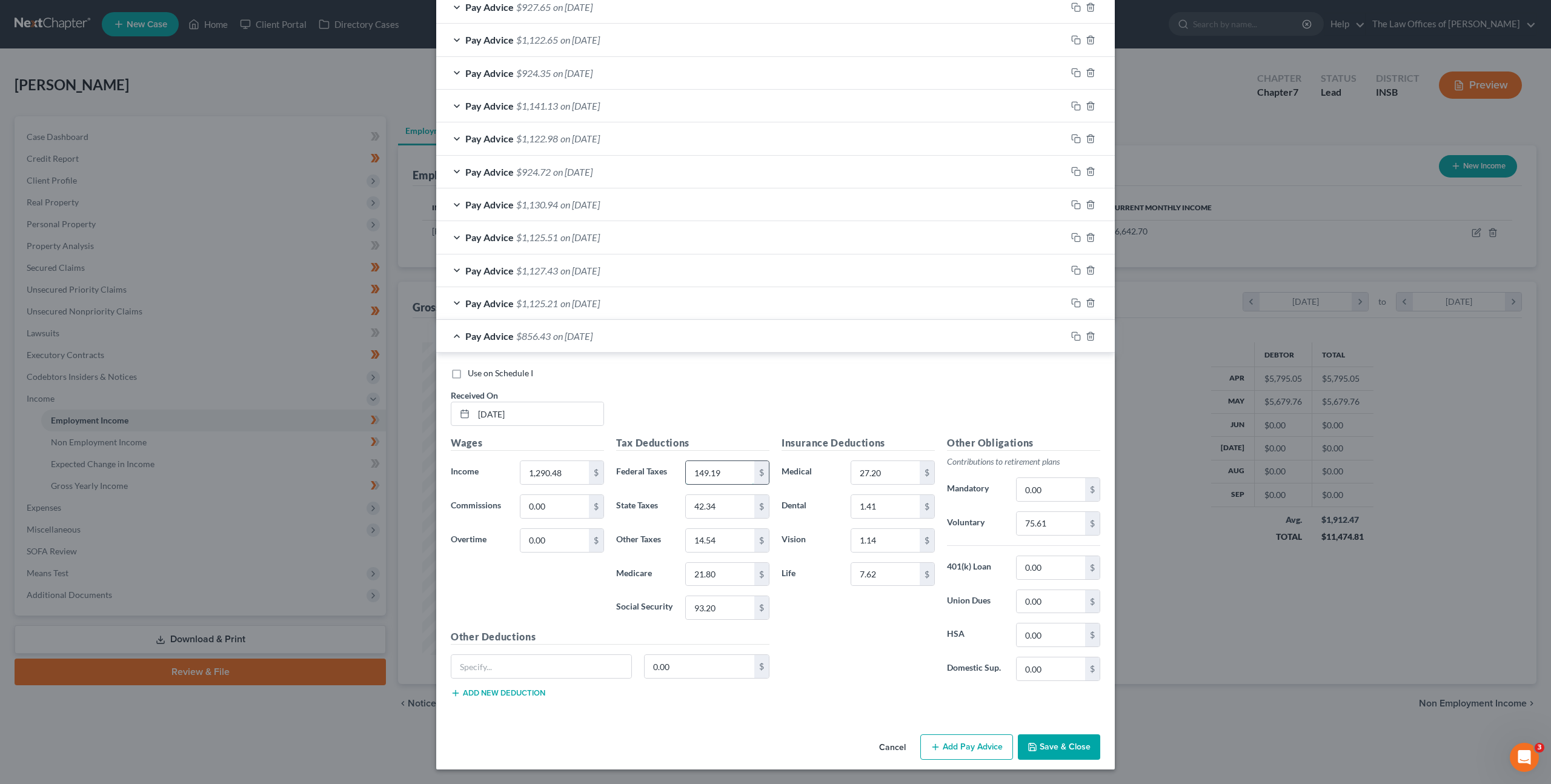
click at [731, 470] on input "149.19" at bounding box center [720, 473] width 69 height 23
type input "102.79"
type input "35.50"
type input "12.19"
type input "18.28"
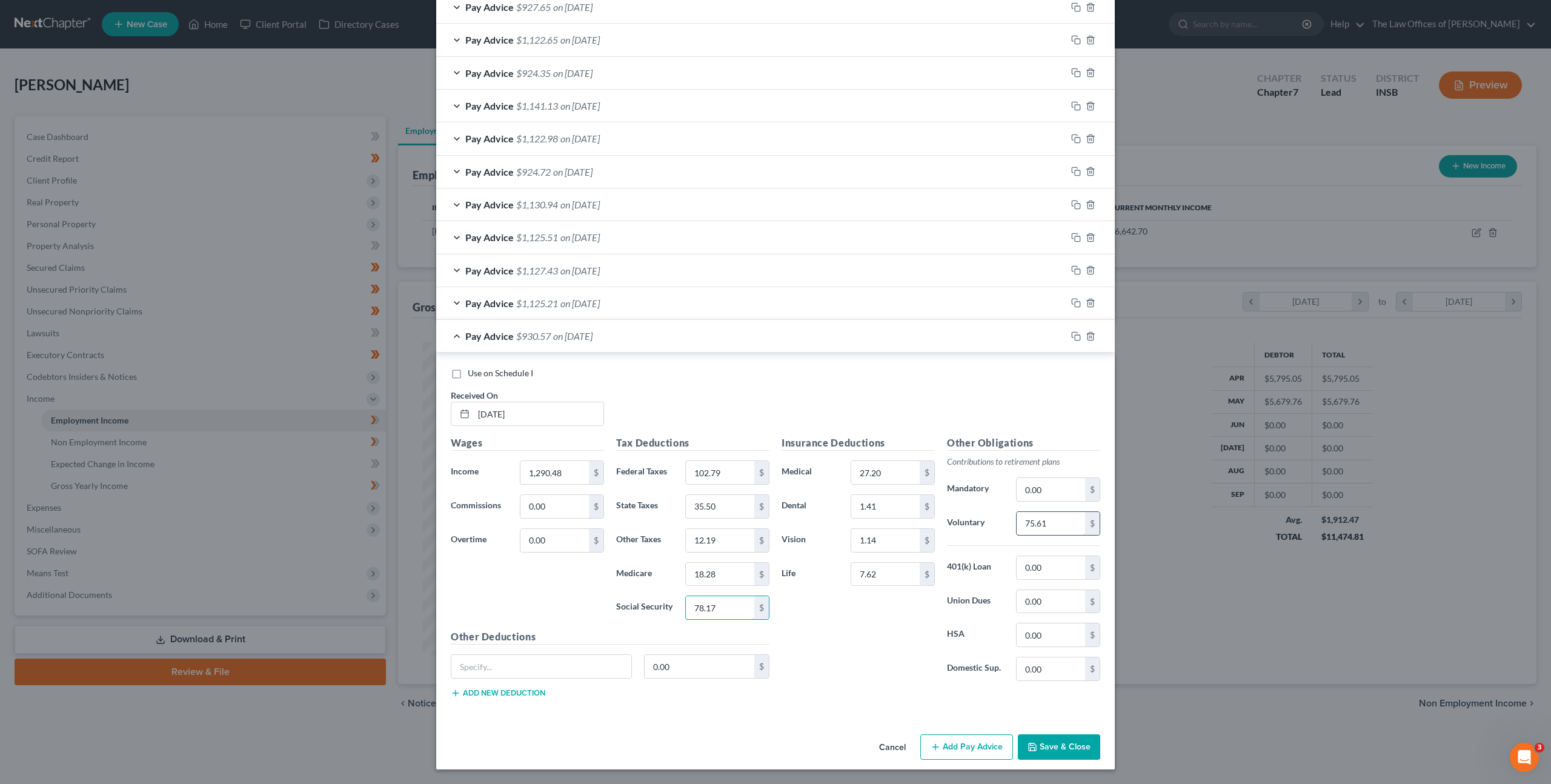
type input "78.17"
click at [1078, 527] on input "75.61" at bounding box center [1051, 523] width 69 height 23
type input "77.43"
click at [1077, 336] on icon "button" at bounding box center [1076, 337] width 10 height 10
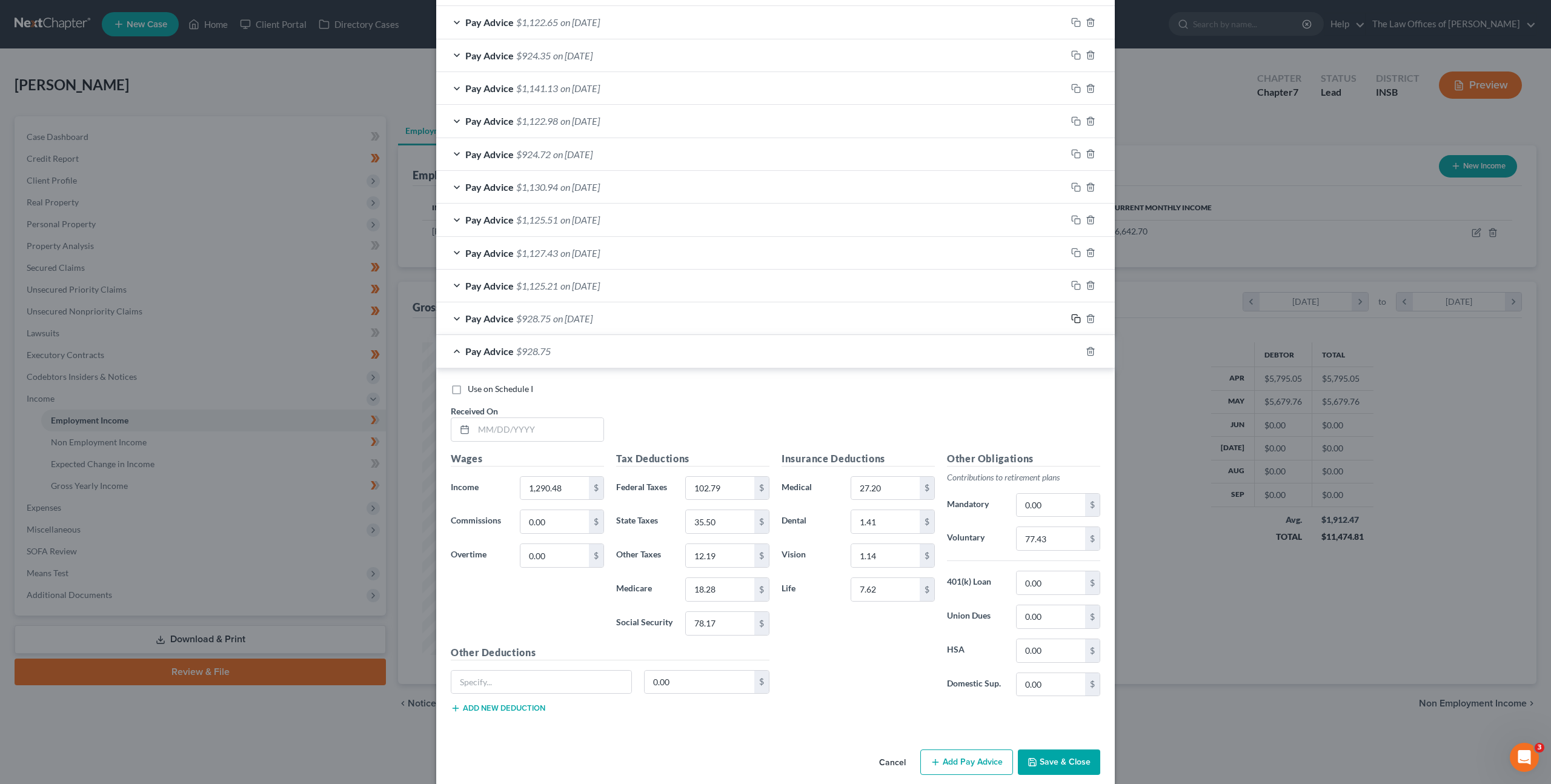
scroll to position [517, 0]
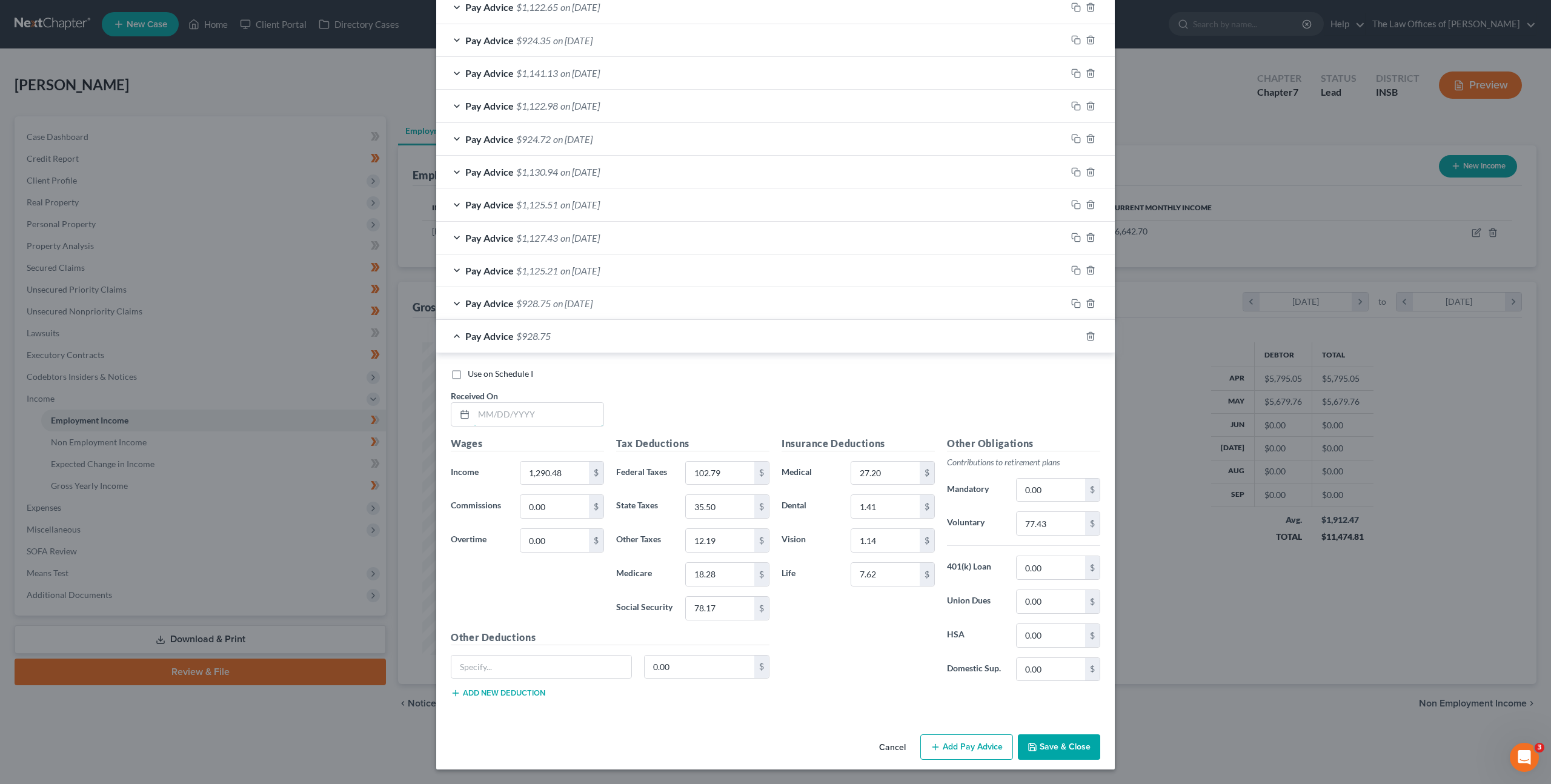
click at [557, 404] on input "text" at bounding box center [538, 414] width 130 height 23
type input "06/05/2025"
type input "1,177.24"
click at [726, 464] on input "102.79" at bounding box center [720, 473] width 69 height 23
drag, startPoint x: 740, startPoint y: 473, endPoint x: 700, endPoint y: 454, distance: 44.3
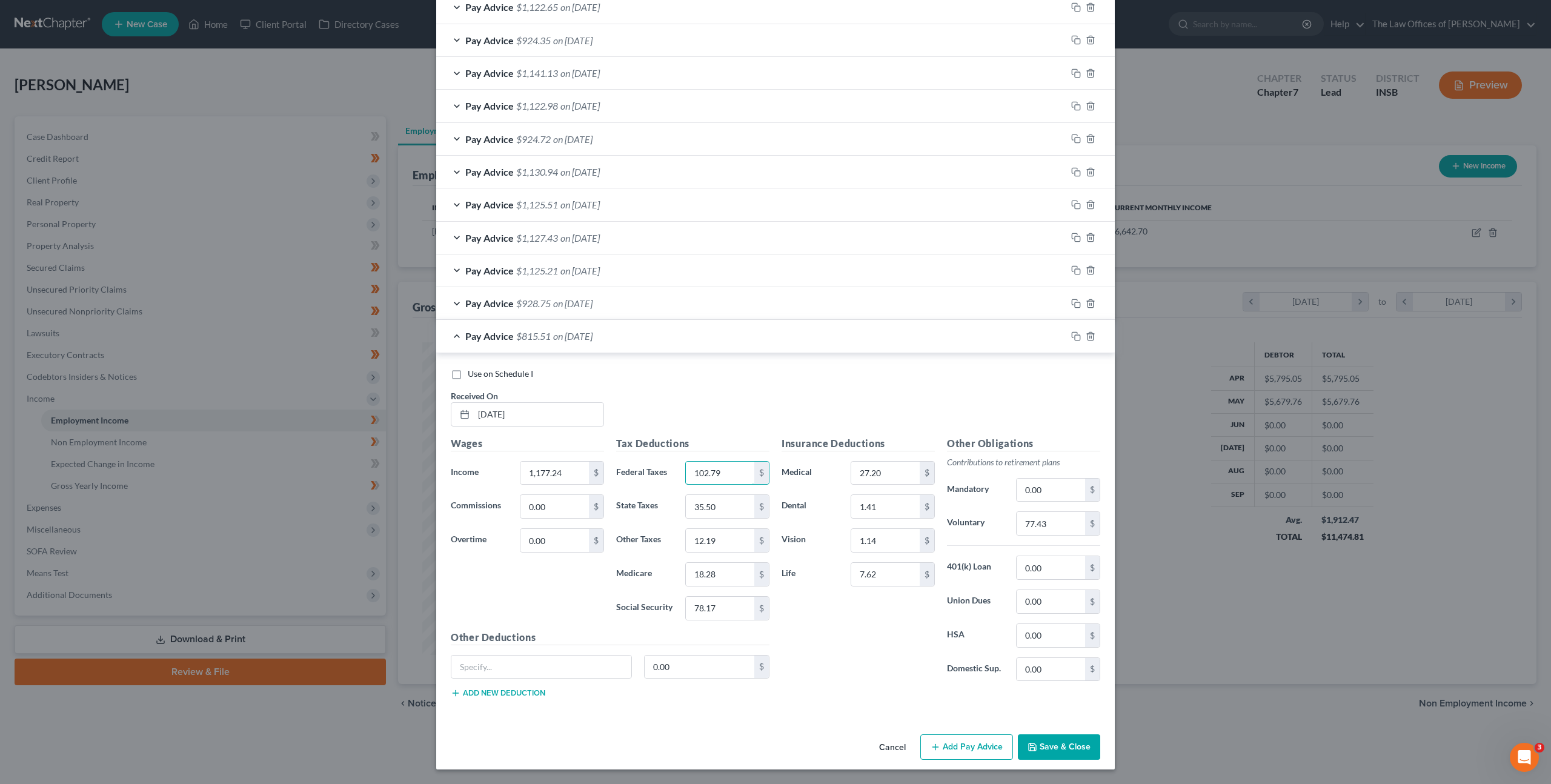
click at [702, 466] on input "102.79" at bounding box center [720, 473] width 69 height 23
type input "90.02"
type input "32.31"
type input "11.09"
type input "16.64"
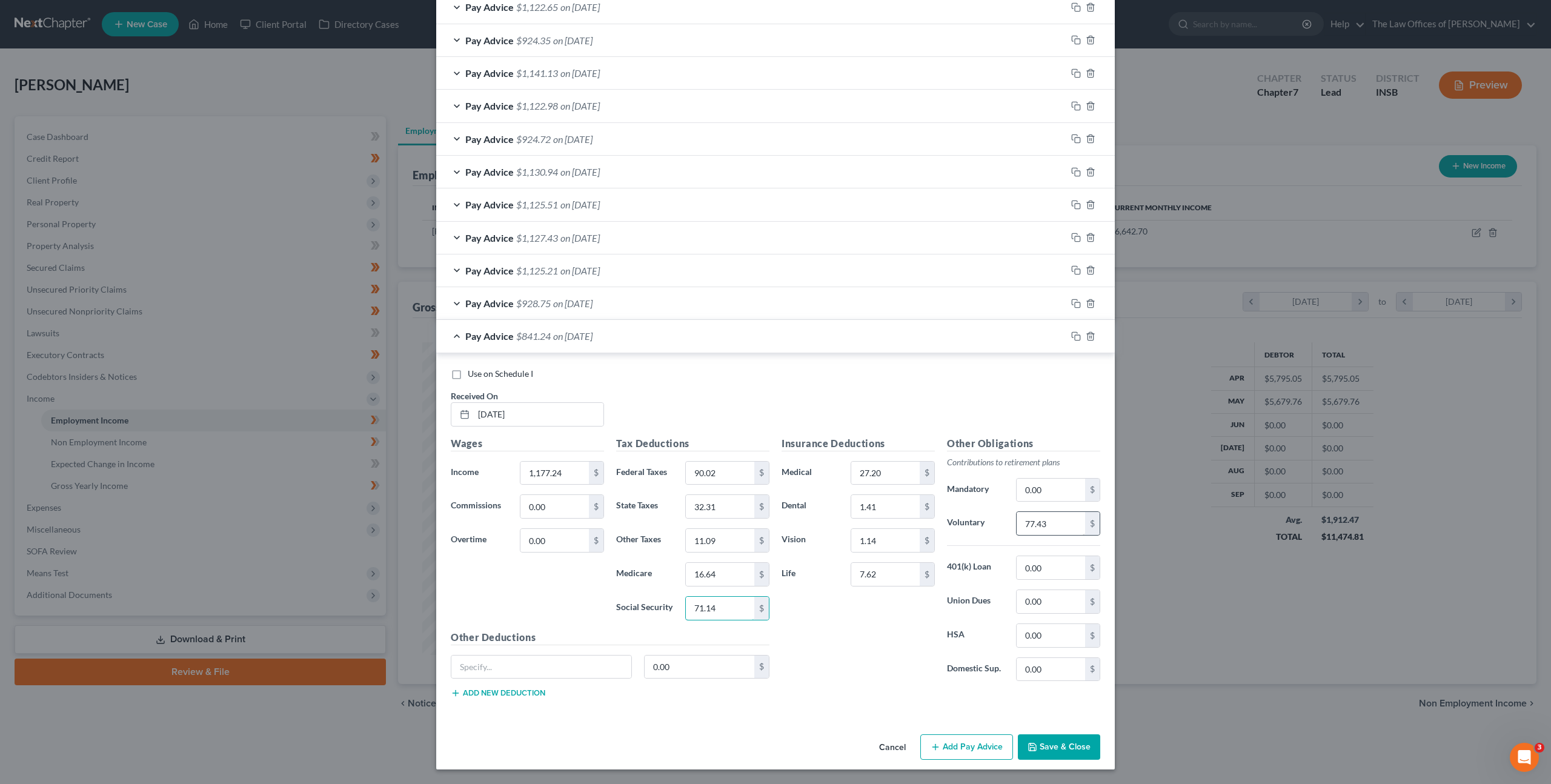
type input "71.14"
click at [1066, 522] on input "77.43" at bounding box center [1051, 523] width 69 height 23
type input "70.63"
click at [1080, 337] on icon "button" at bounding box center [1076, 337] width 10 height 10
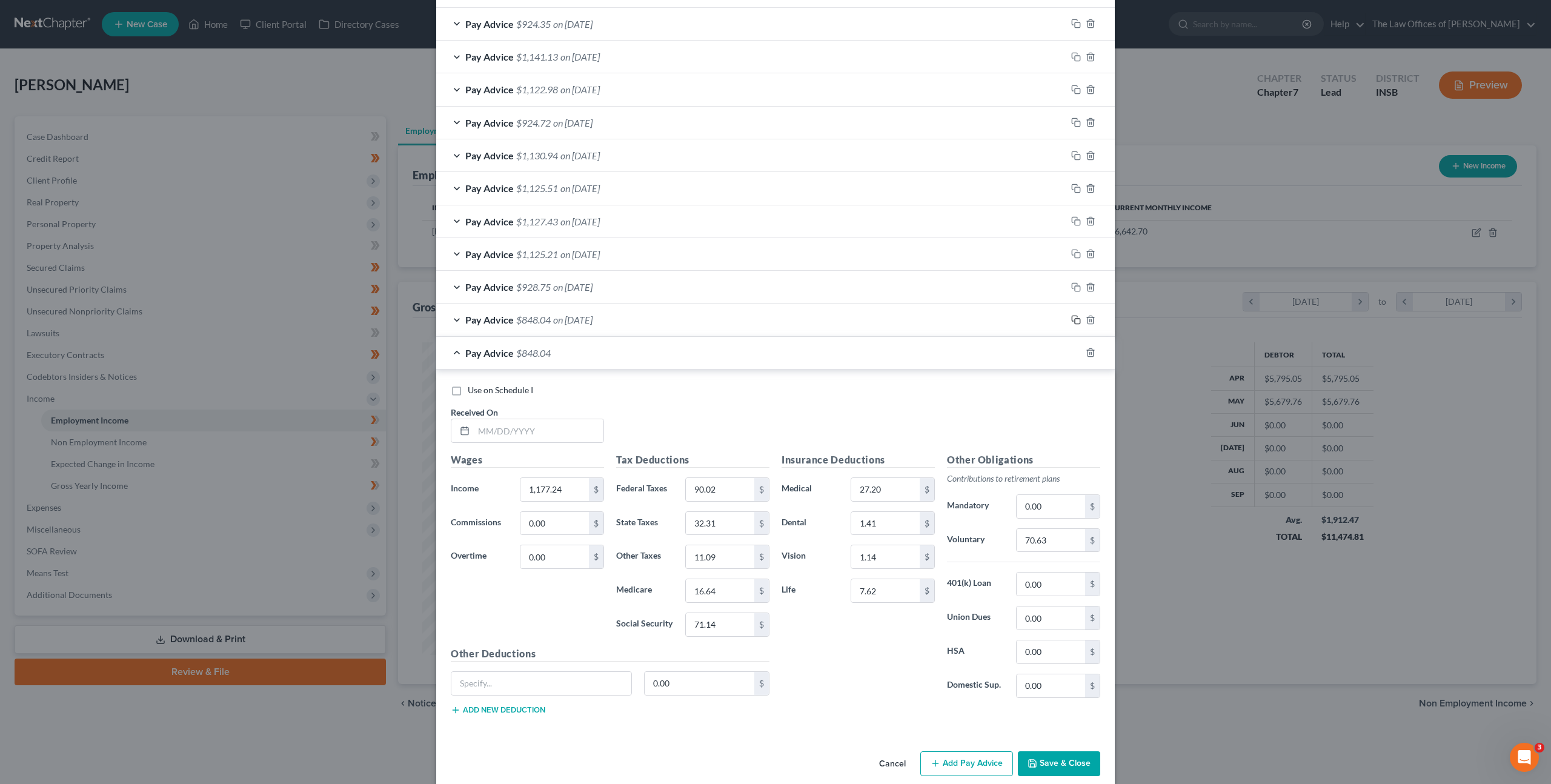
scroll to position [550, 0]
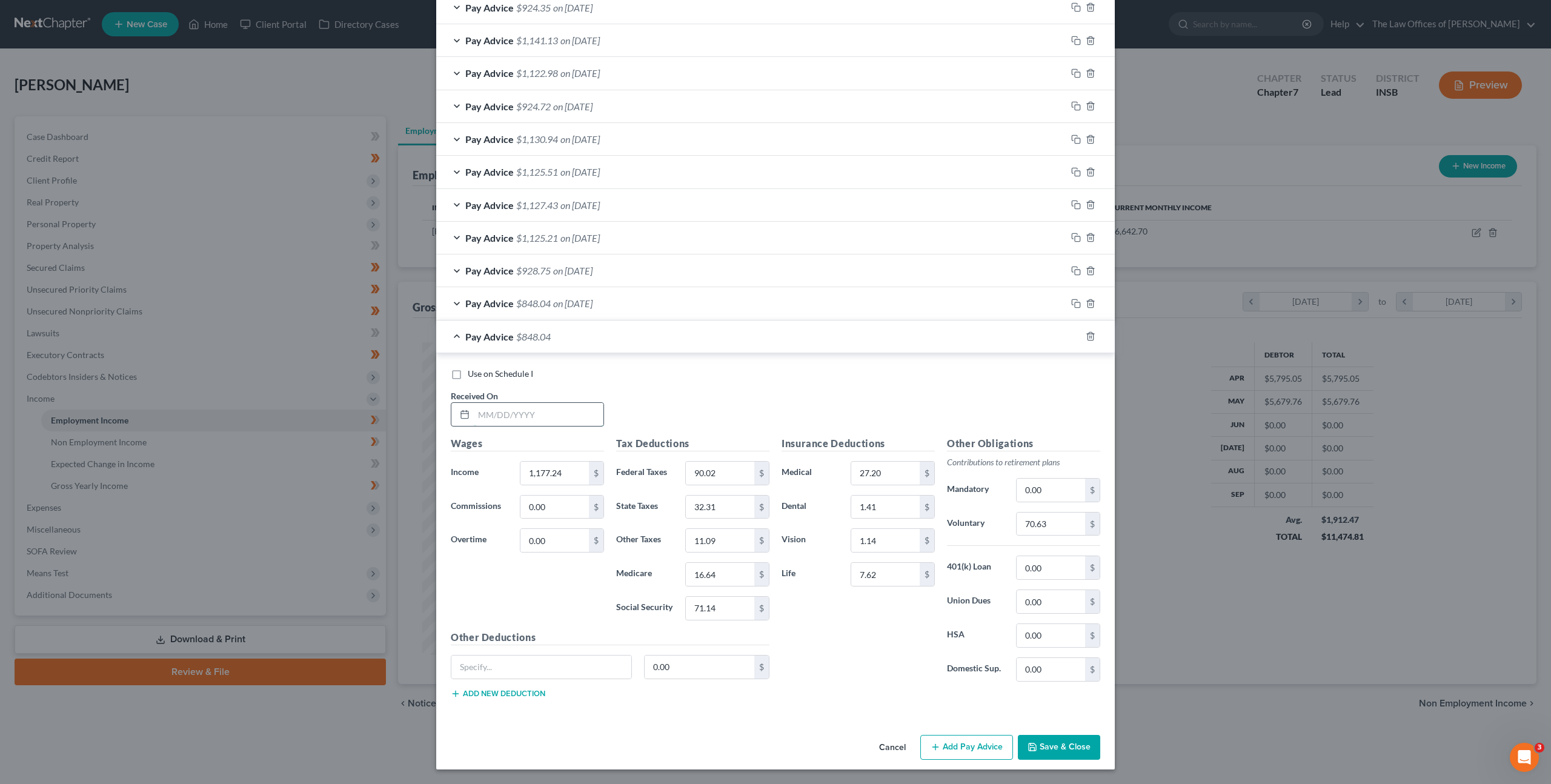
click at [581, 407] on input "text" at bounding box center [538, 414] width 130 height 23
type input "06/12/2025"
type input "1,184.96"
type input "90.89"
type input "32.52"
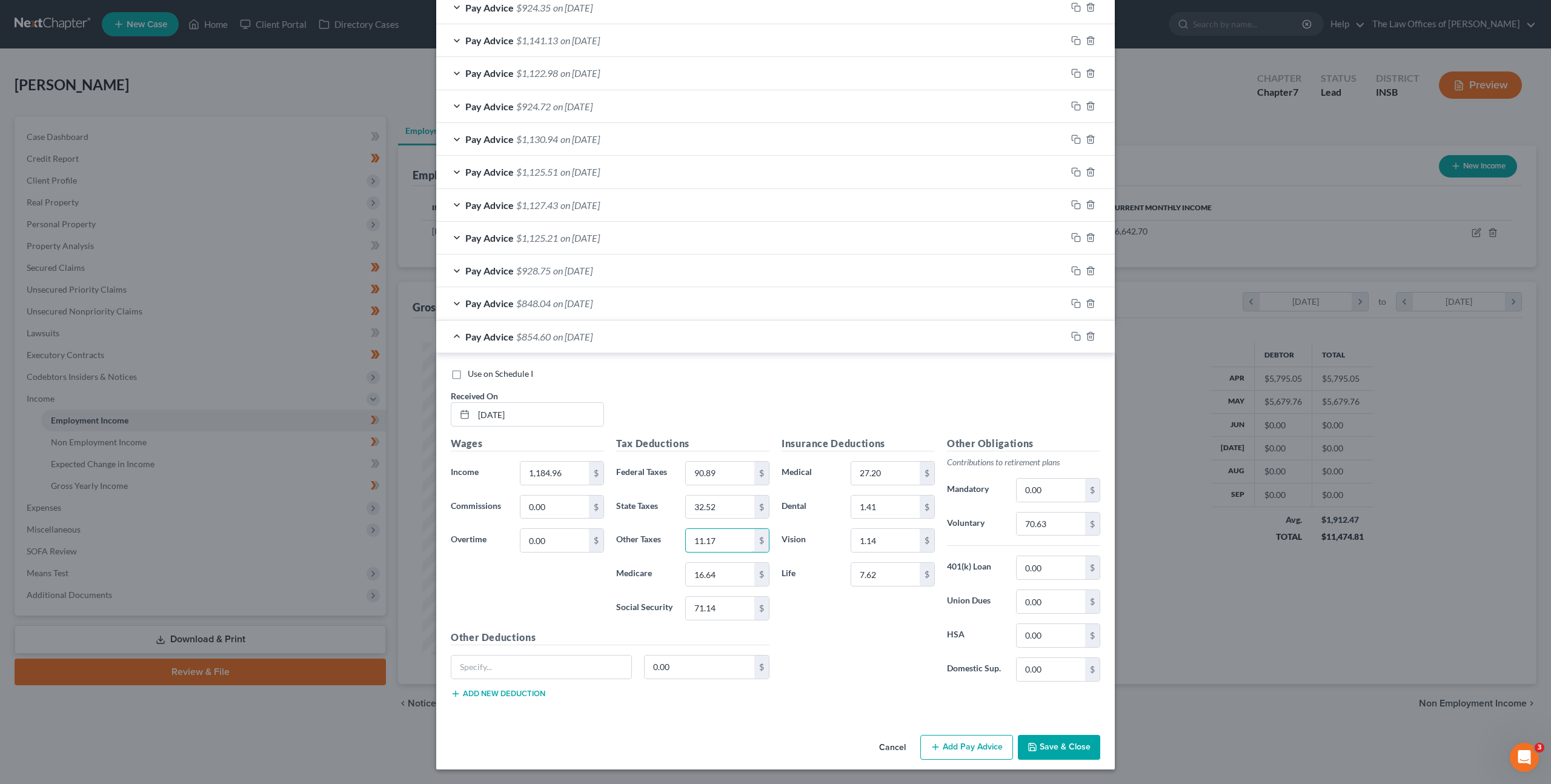
type input "11.17"
type input "16.75"
type input "71.62"
drag, startPoint x: 1031, startPoint y: 529, endPoint x: 1035, endPoint y: 521, distance: 8.9
click at [1031, 529] on input "70.63" at bounding box center [1051, 524] width 69 height 23
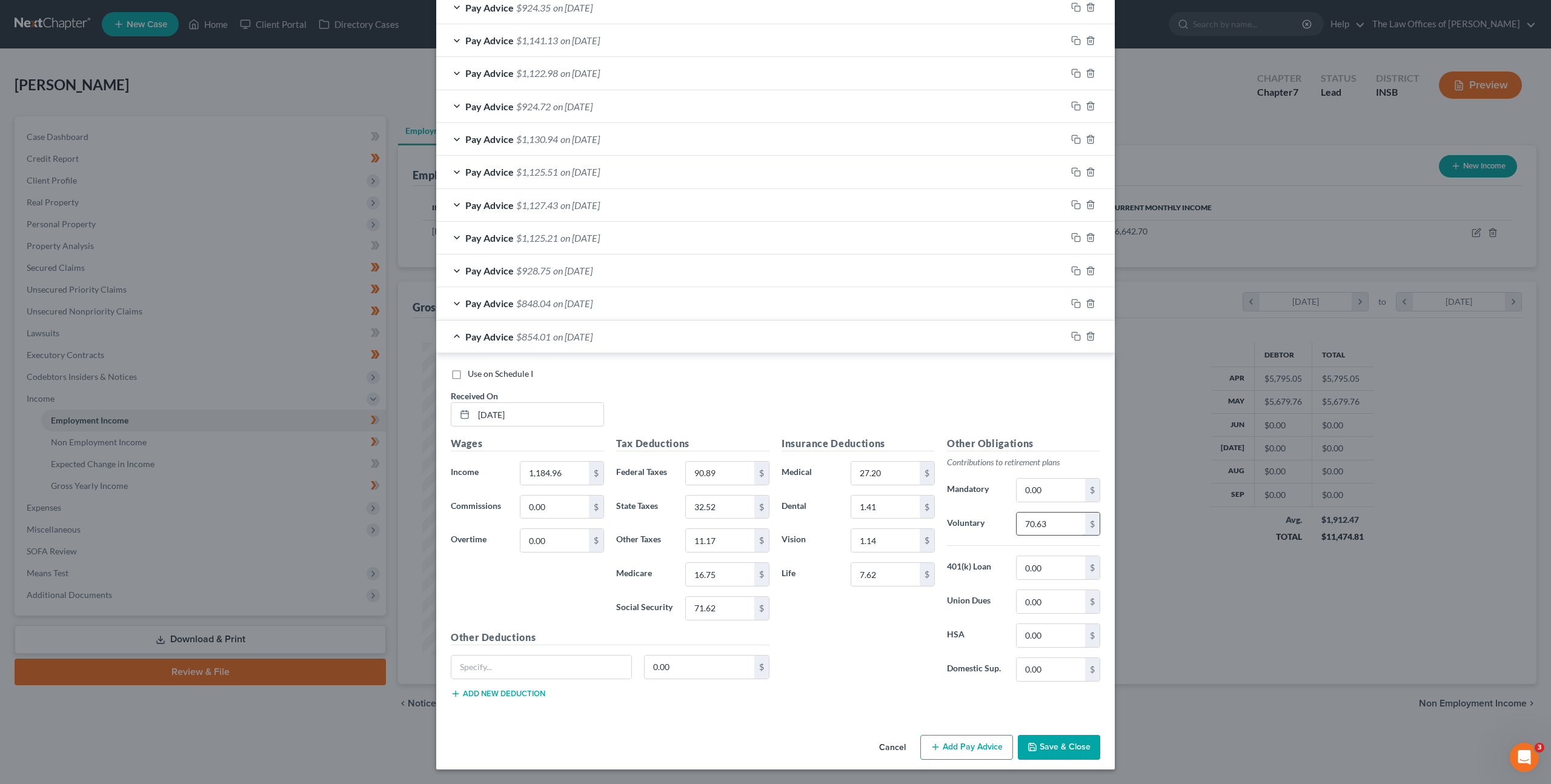
click at [1041, 527] on input "70.63" at bounding box center [1051, 524] width 69 height 23
click at [962, 514] on div "Voluntary 70.63 $" at bounding box center [1024, 523] width 165 height 24
type input "71.10"
click at [1079, 337] on icon "button" at bounding box center [1076, 337] width 10 height 10
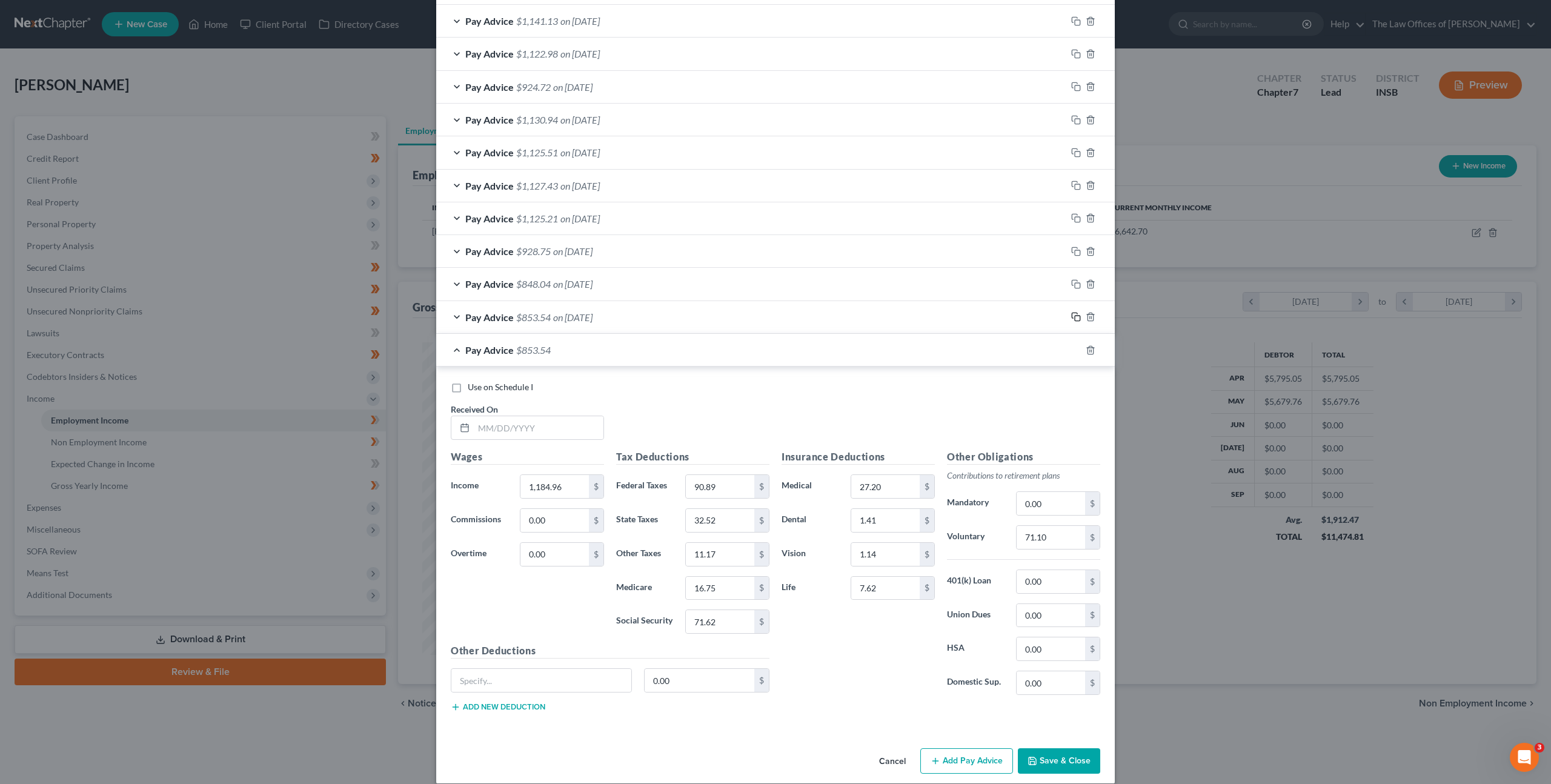
scroll to position [583, 0]
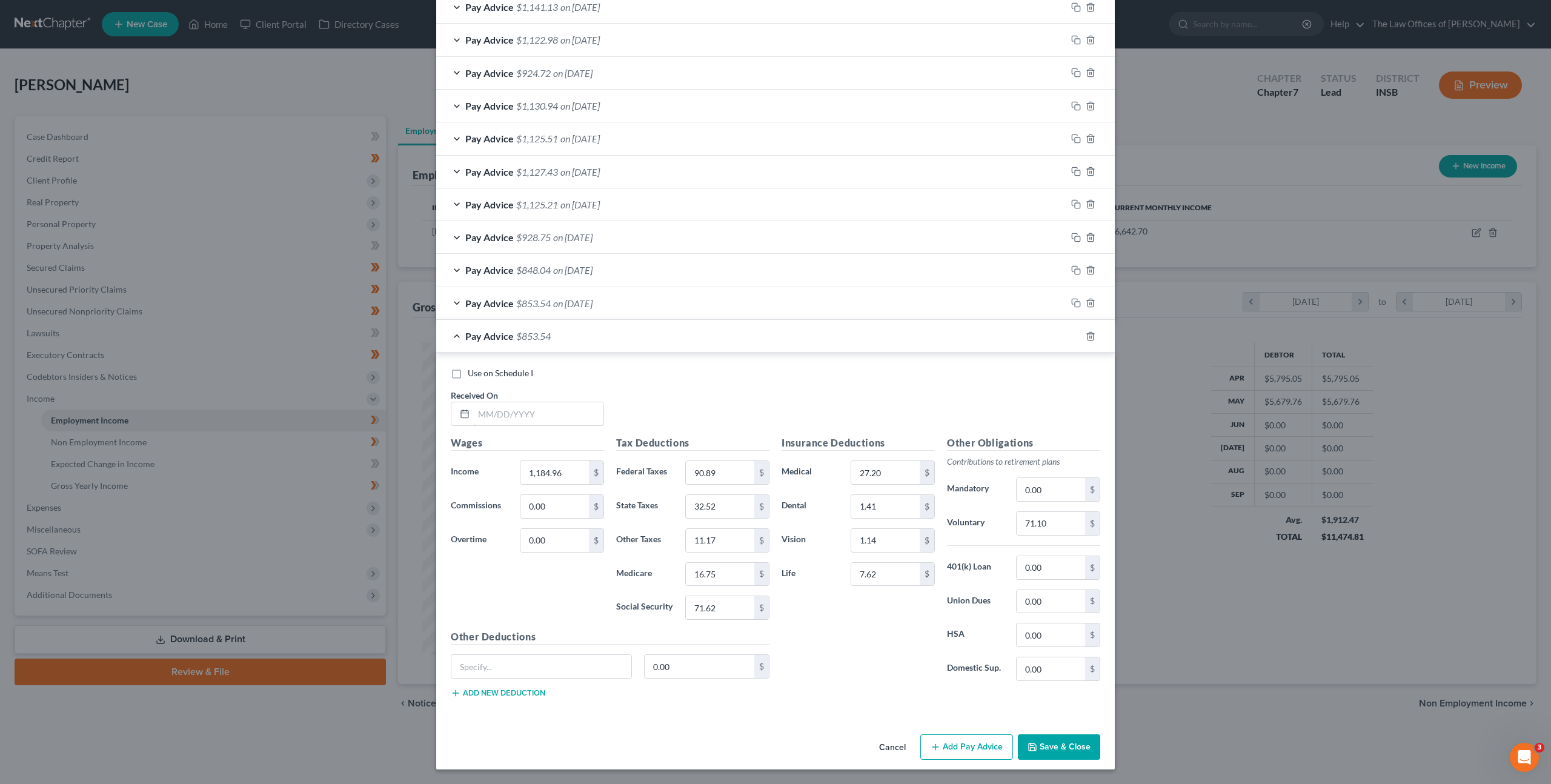
drag, startPoint x: 592, startPoint y: 418, endPoint x: 636, endPoint y: 400, distance: 47.5
click at [593, 417] on input "text" at bounding box center [538, 413] width 130 height 23
type input "06/13/2025"
type input "1,018"
type input "210.52"
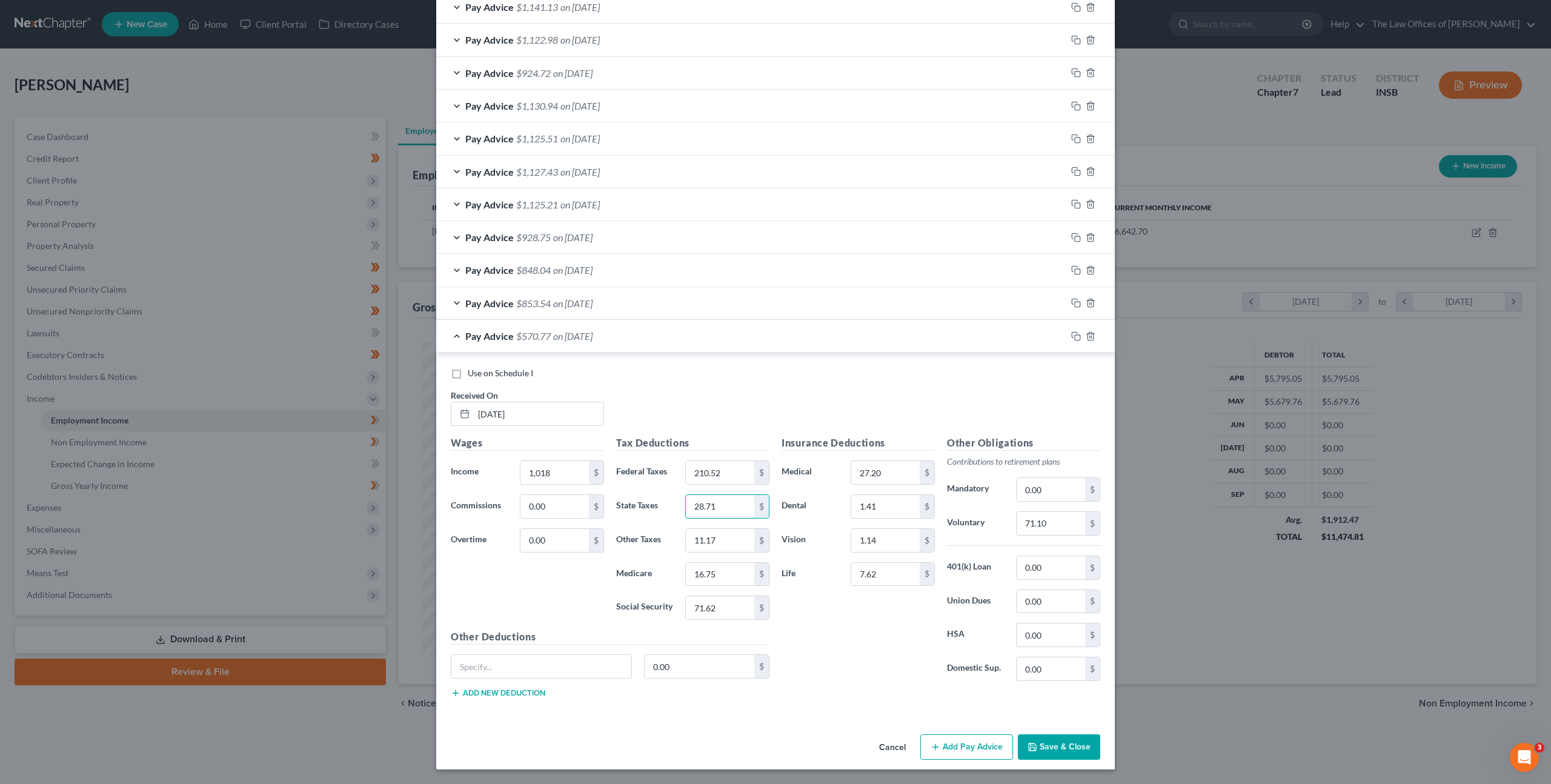
type input "28.71"
click at [758, 535] on div "$" at bounding box center [762, 541] width 15 height 23
drag, startPoint x: 721, startPoint y: 538, endPoint x: 692, endPoint y: 505, distance: 43.9
click at [655, 518] on div "Tax Deductions Federal Taxes 210.52 $ State Taxes 28.71 $ Other Taxes 11.17 $ M…" at bounding box center [693, 532] width 165 height 194
click at [610, 510] on div "Tax Deductions Federal Taxes 210.52 $ State Taxes 28.71 $ Other Taxes 11.17 $ M…" at bounding box center [693, 532] width 165 height 194
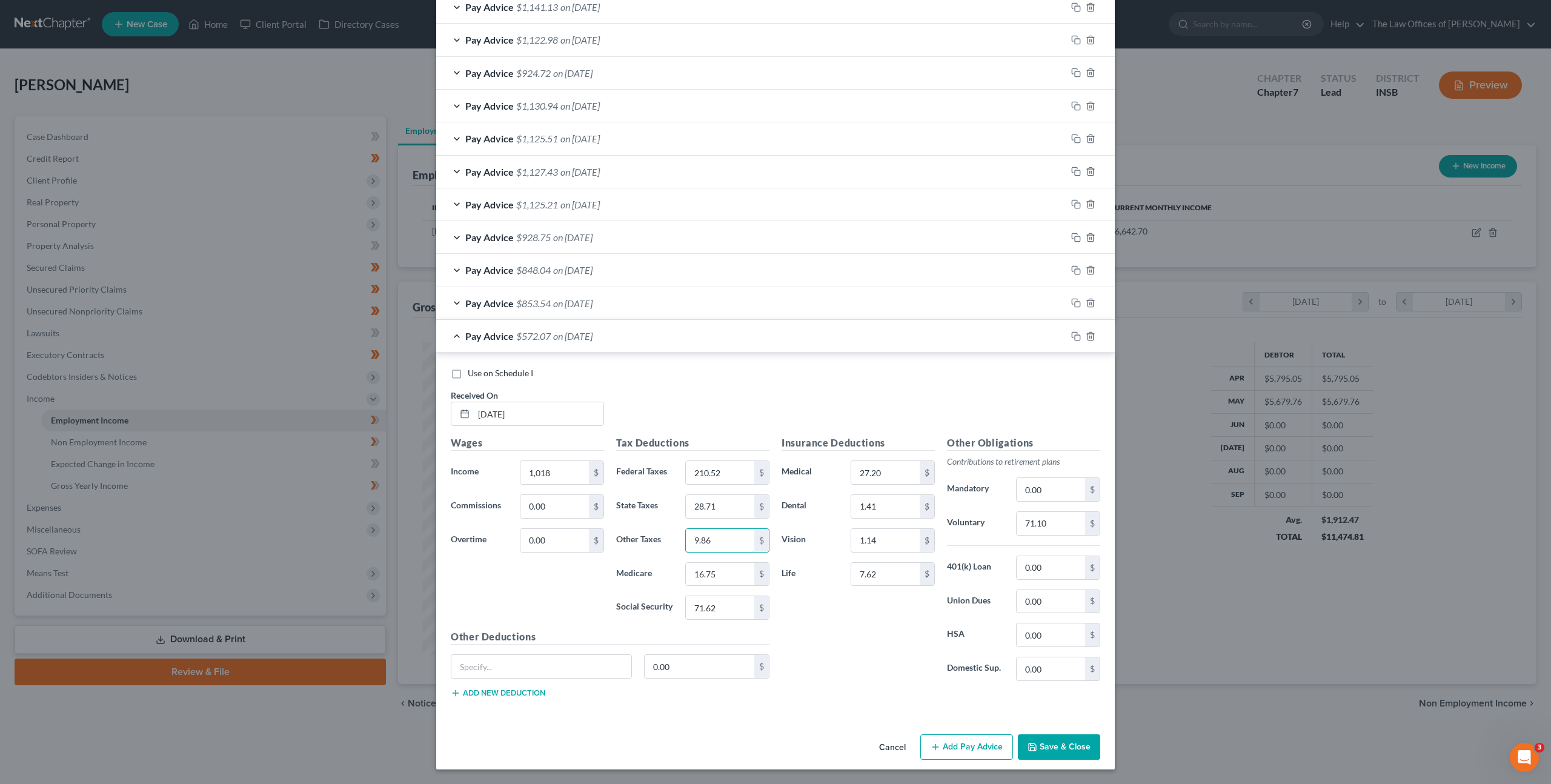
type input "9.86"
type input "14.76"
type input "63.12"
click at [1057, 525] on input "71.10" at bounding box center [1051, 523] width 69 height 23
type input "61.08"
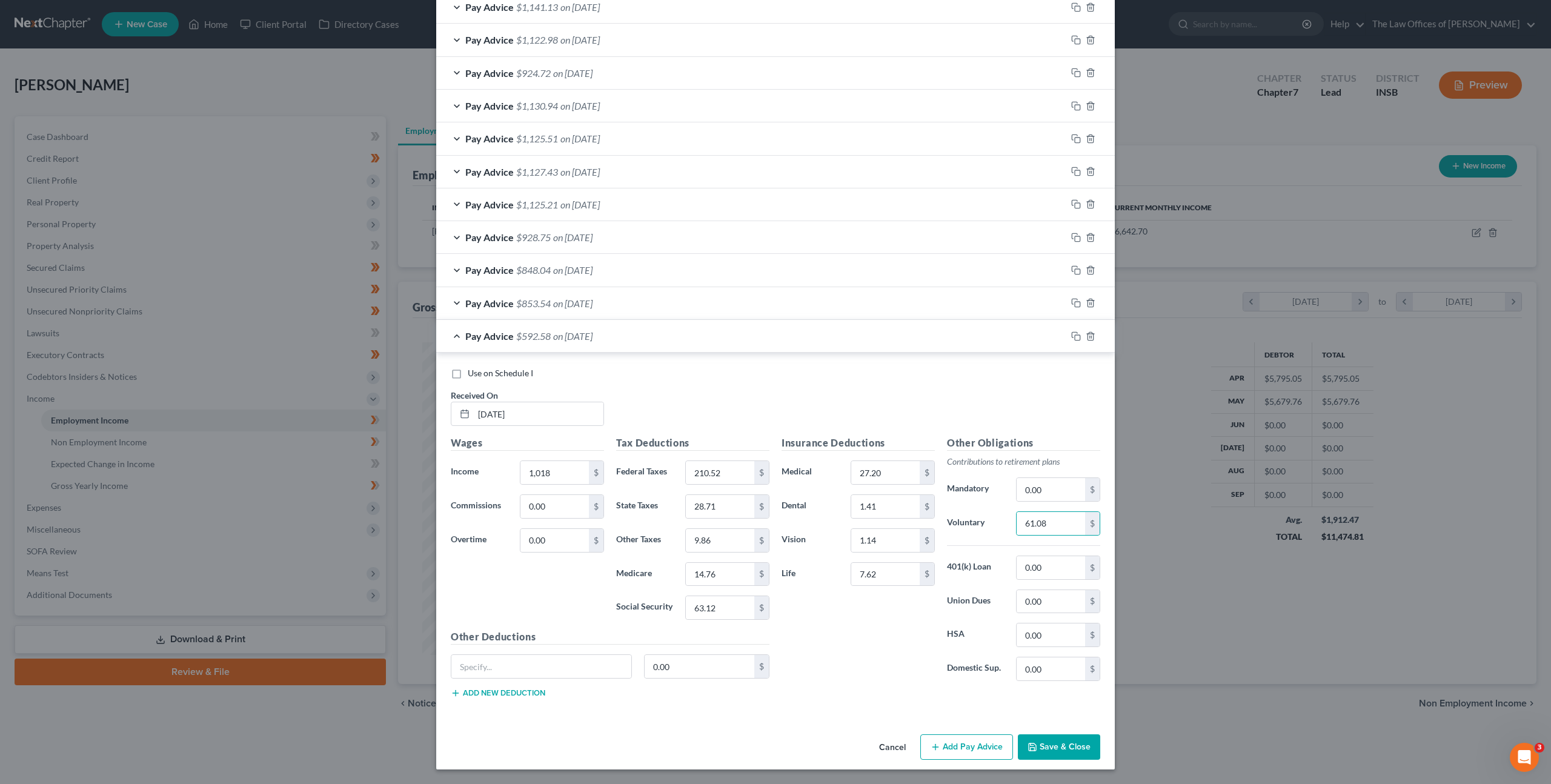
click at [734, 297] on div "Pay Advice $853.54 on 06/12/2025" at bounding box center [751, 303] width 630 height 32
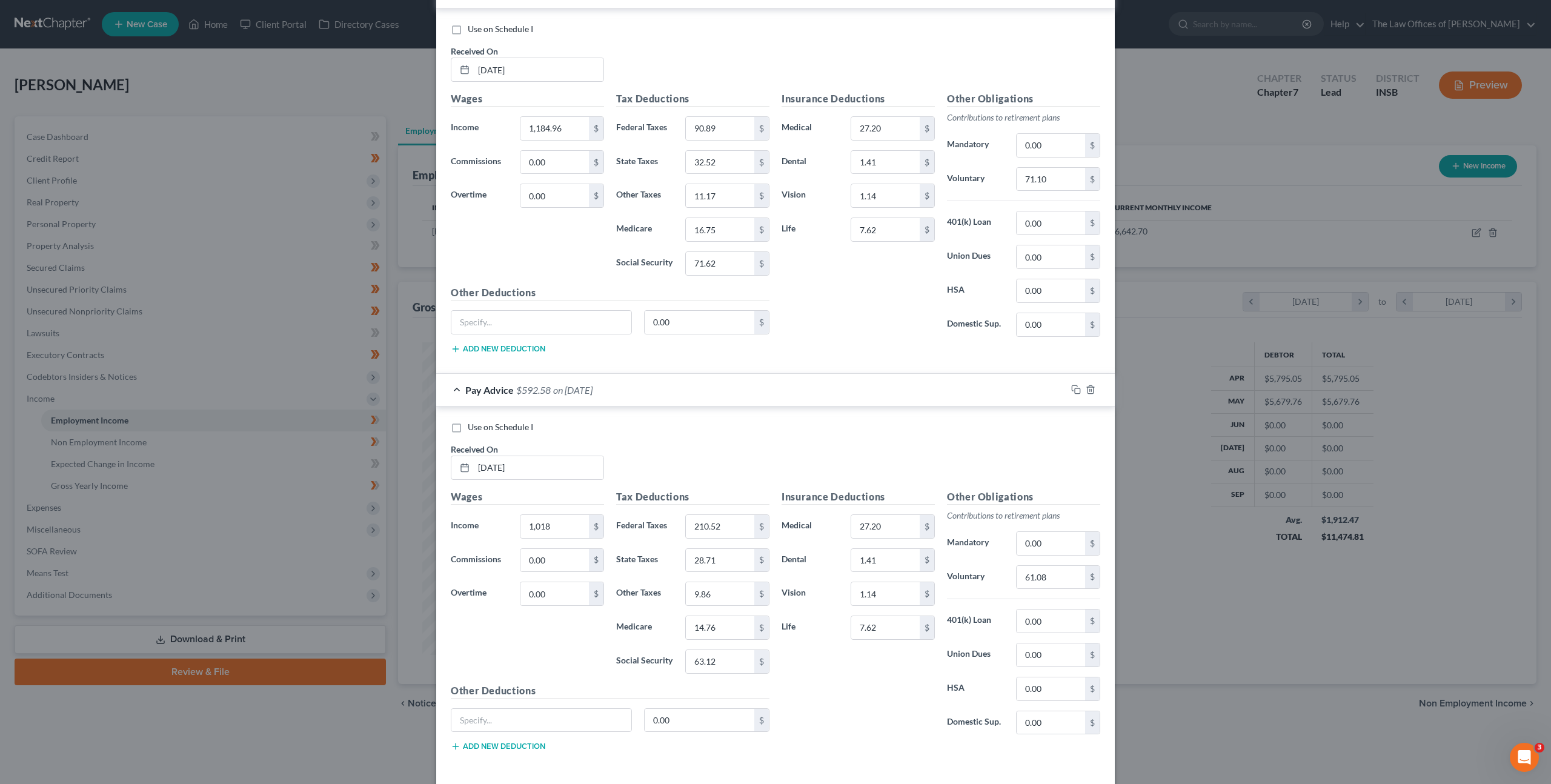
scroll to position [894, 0]
click at [566, 129] on input "1,184.96" at bounding box center [555, 130] width 69 height 23
type input "2,202.96"
click at [723, 130] on input "90.89" at bounding box center [720, 130] width 69 height 23
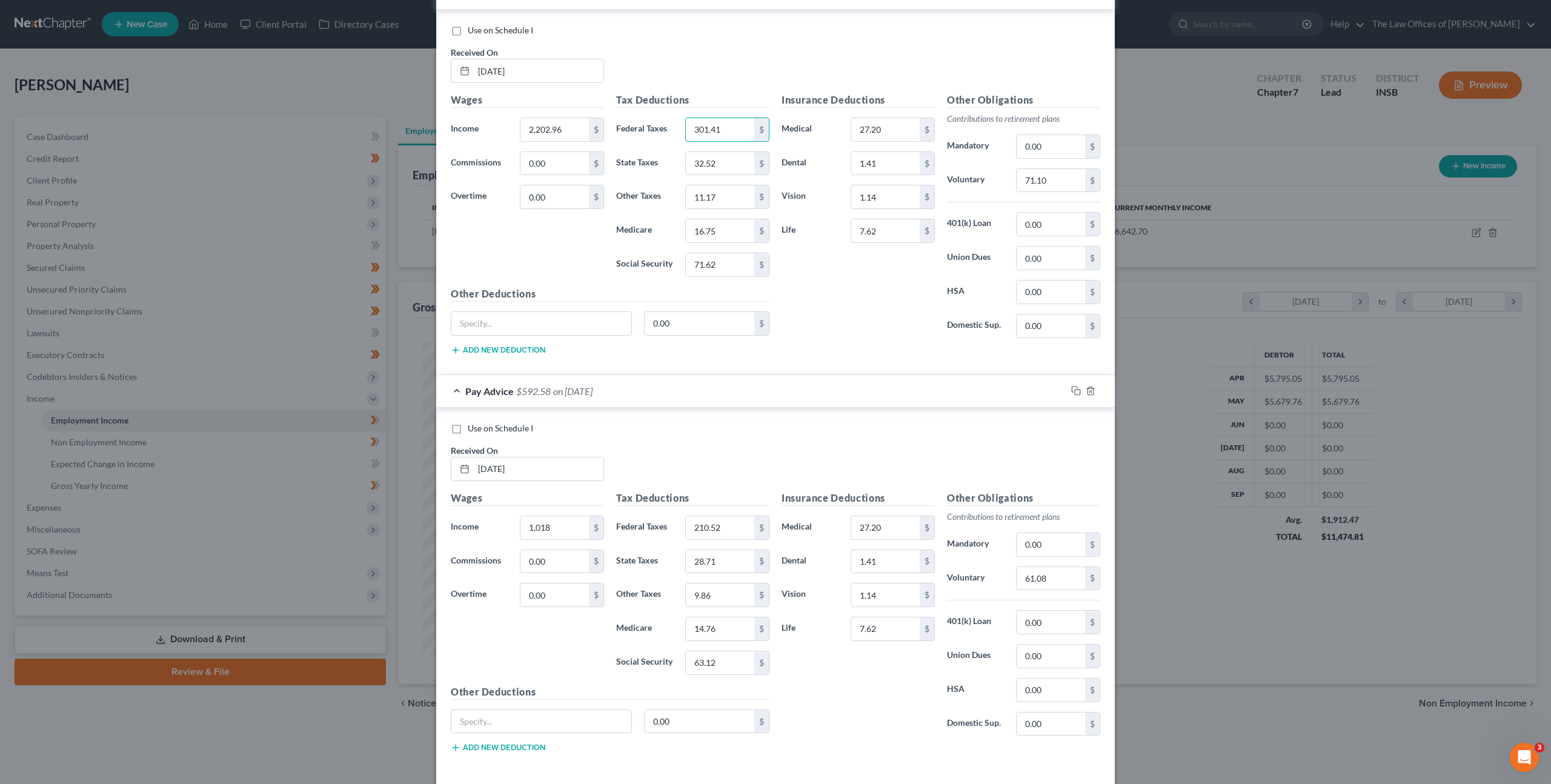
type input "301.41"
click at [730, 163] on input "32.52" at bounding box center [720, 163] width 69 height 23
type input "61.23"
click at [740, 200] on input "11.17" at bounding box center [720, 197] width 69 height 23
type input "21.03"
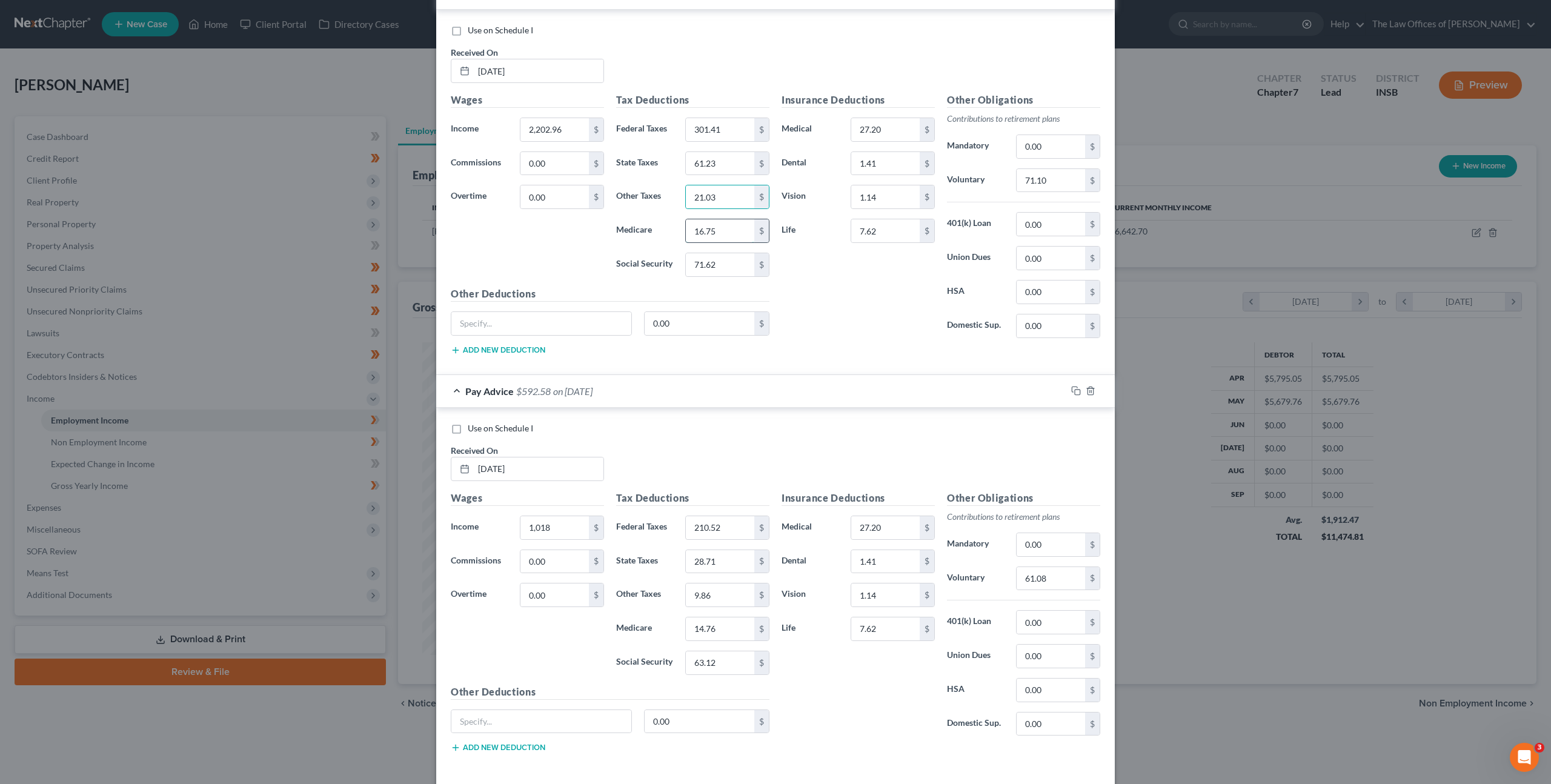
click at [716, 232] on input "16.75" at bounding box center [720, 231] width 69 height 23
type input "31.51"
click at [724, 262] on input "71.62" at bounding box center [720, 265] width 69 height 23
drag, startPoint x: 724, startPoint y: 262, endPoint x: 733, endPoint y: 262, distance: 9.0
click at [724, 262] on input "71.62" at bounding box center [720, 265] width 69 height 23
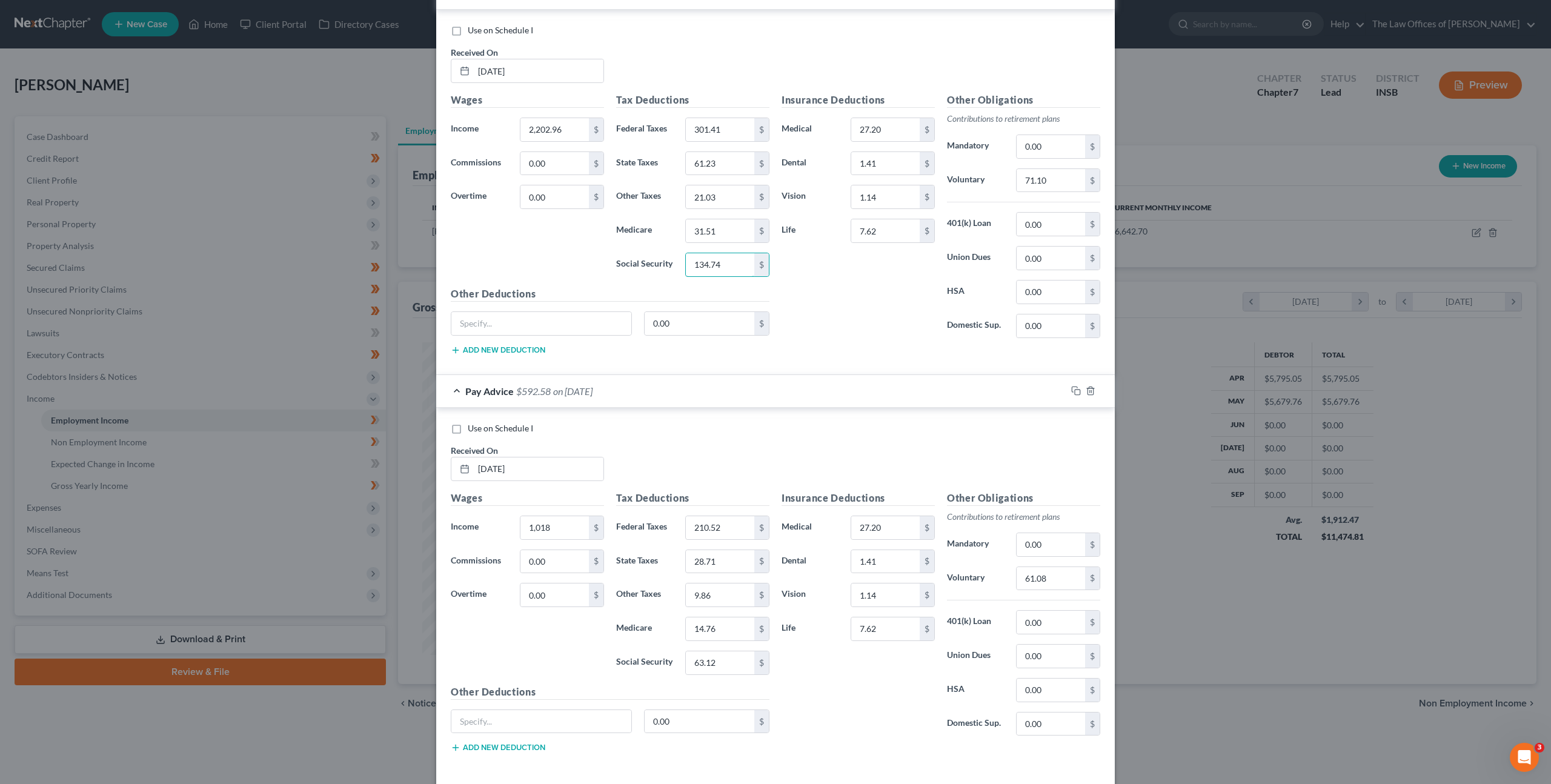
type input "134.74"
drag, startPoint x: 1062, startPoint y: 173, endPoint x: 1043, endPoint y: 150, distance: 29.8
click at [1062, 173] on input "71.10" at bounding box center [1051, 181] width 69 height 23
drag, startPoint x: 1043, startPoint y: 177, endPoint x: 962, endPoint y: 131, distance: 93.2
click at [953, 147] on div "Other Obligations Contributions to retirement plans Mandatory 0.00 $ Voluntary …" at bounding box center [1024, 220] width 165 height 255
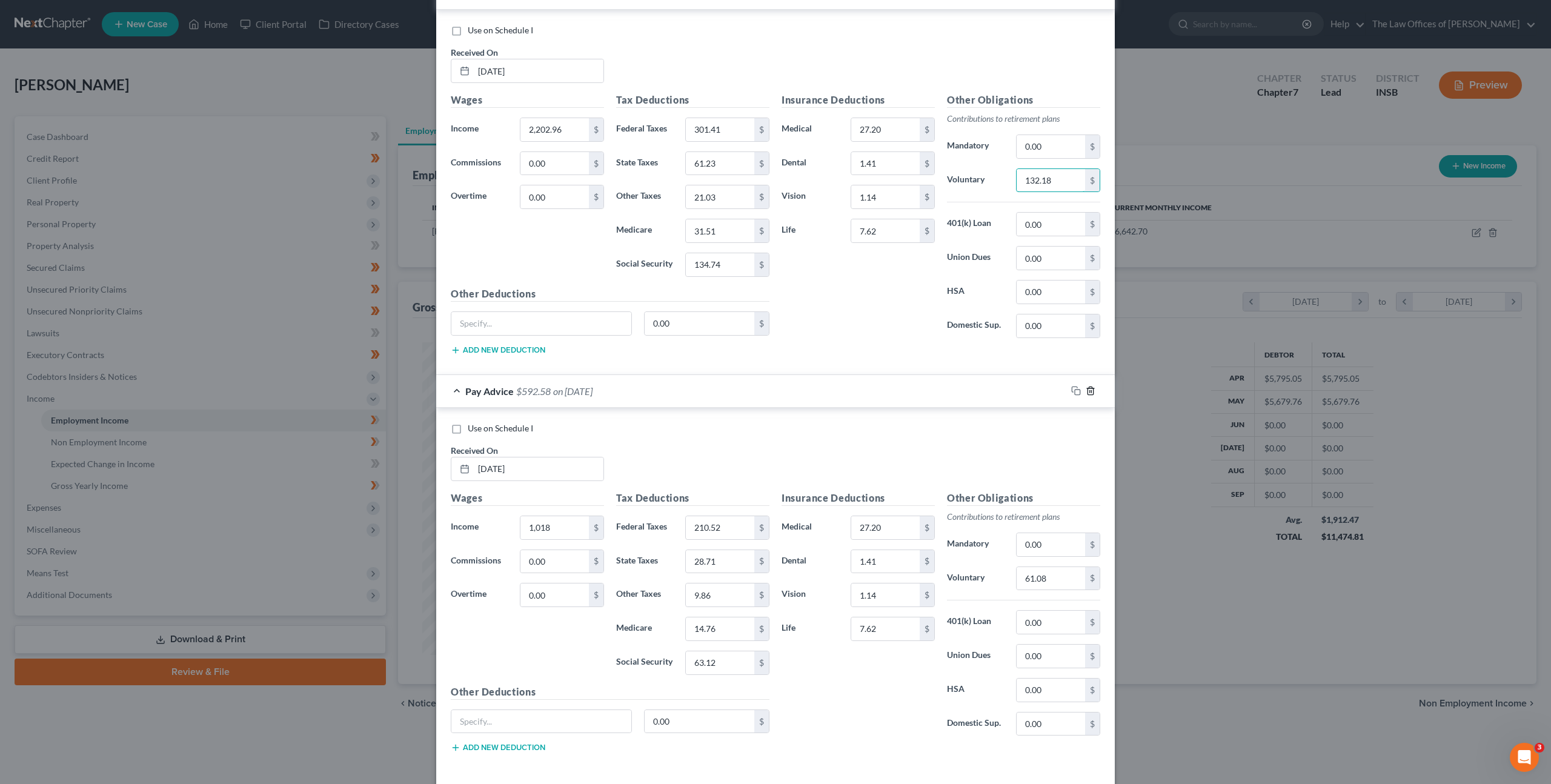
type input "132.18"
click at [1090, 391] on icon "button" at bounding box center [1091, 391] width 10 height 10
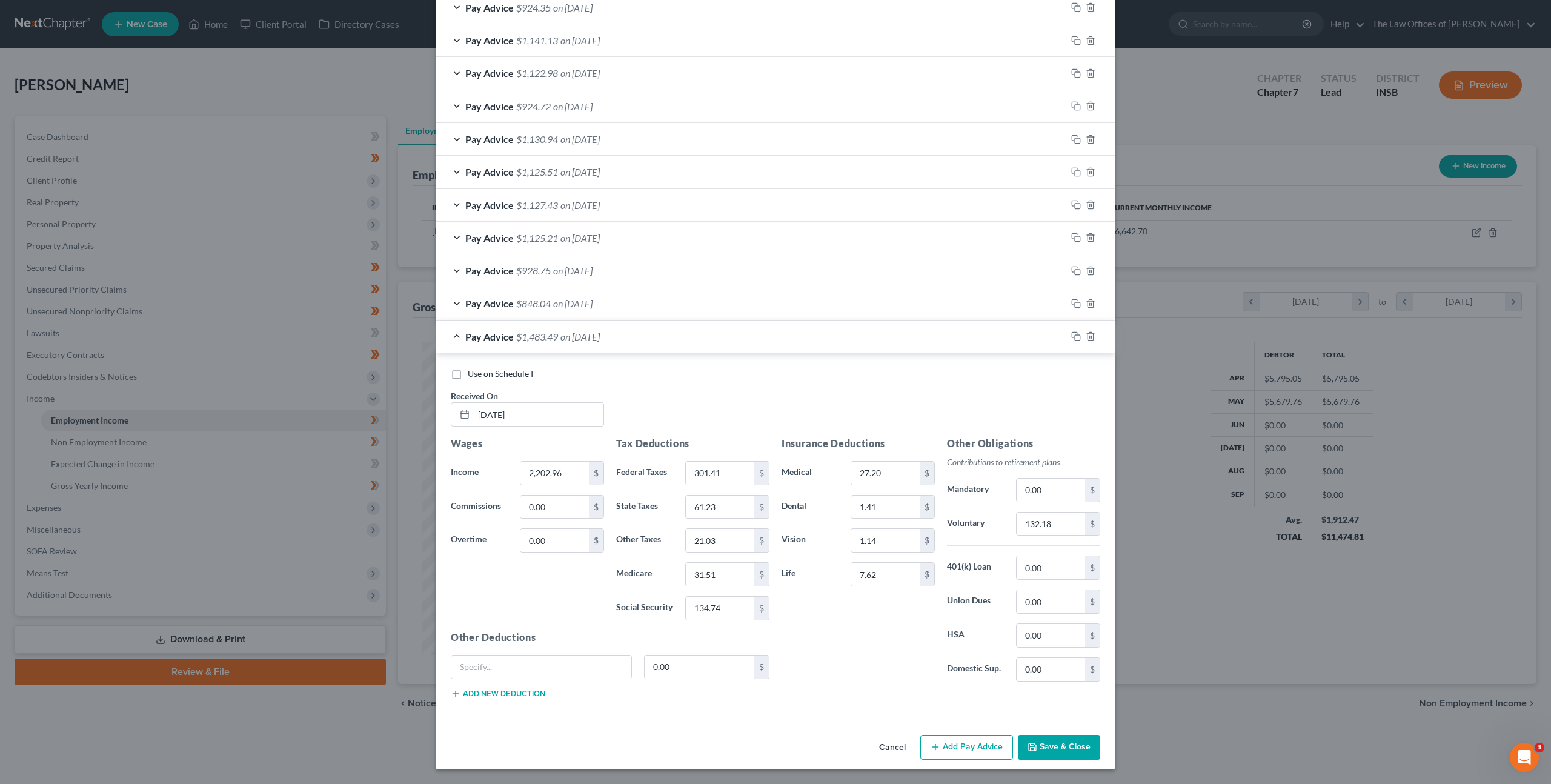
scroll to position [550, 0]
click at [754, 387] on div "Use on Schedule I Received On * 06/12/2025" at bounding box center [776, 402] width 662 height 68
drag, startPoint x: 1072, startPoint y: 333, endPoint x: 1031, endPoint y: 356, distance: 47.0
click at [1072, 333] on icon "button" at bounding box center [1076, 337] width 10 height 10
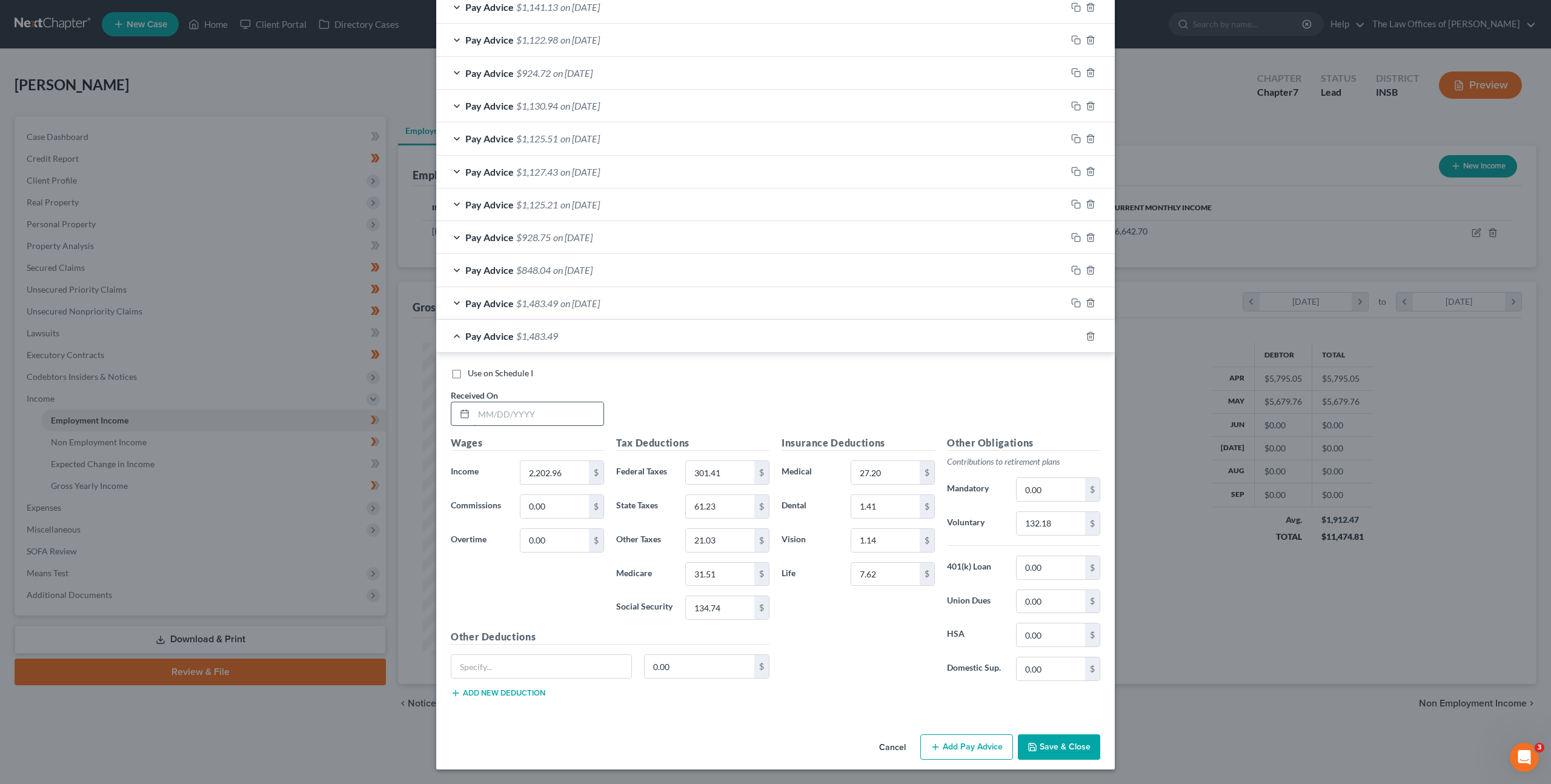
drag, startPoint x: 571, startPoint y: 416, endPoint x: 596, endPoint y: 409, distance: 26.0
click at [571, 416] on input "text" at bounding box center [538, 413] width 130 height 23
type input "06/18/2025"
type input "1,349.90"
type input "111.35"
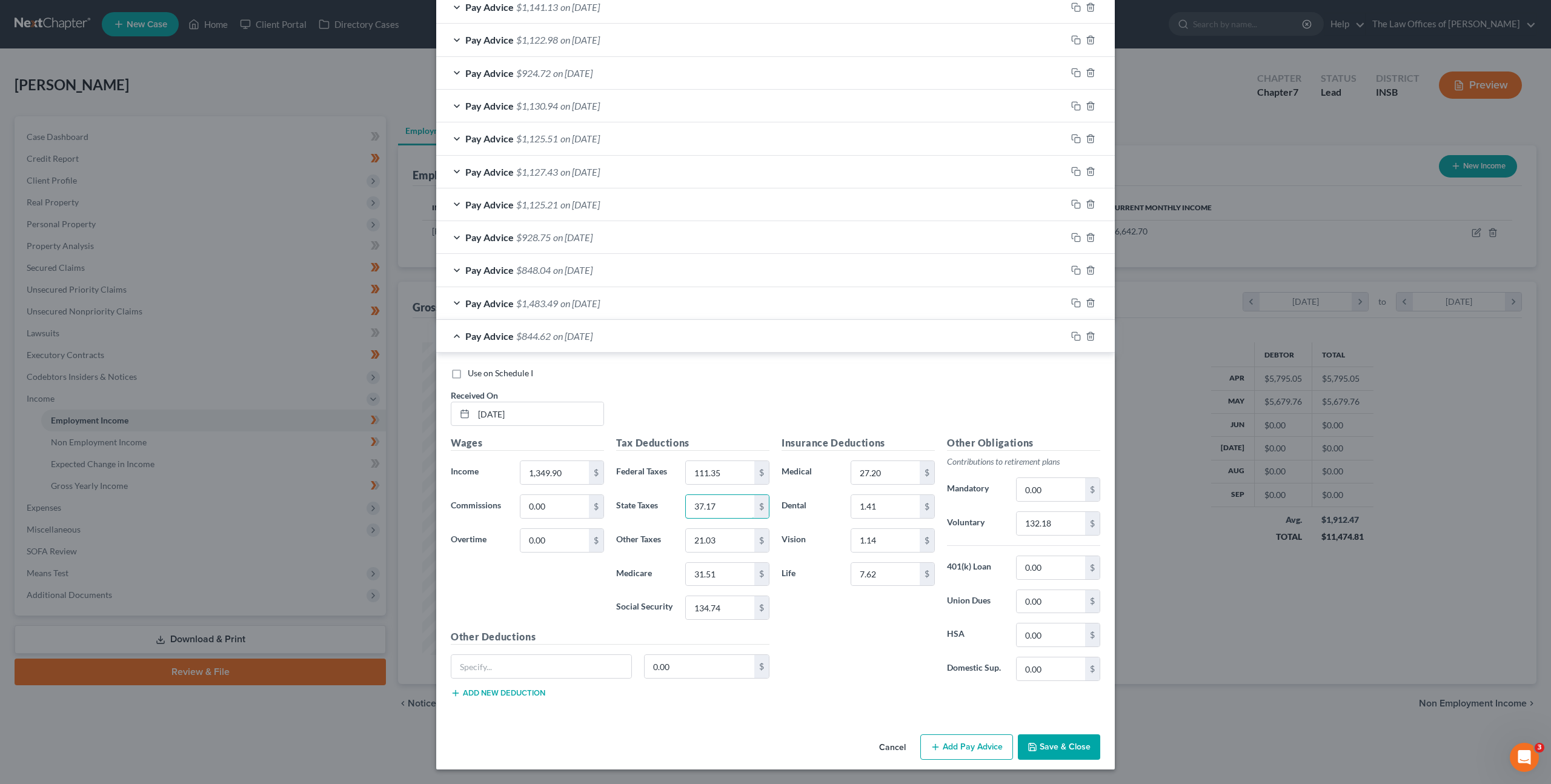
type input "37.17"
type input "12.76"
type input "19.14"
type input "81.85"
click at [1037, 516] on input "132.18" at bounding box center [1051, 523] width 69 height 23
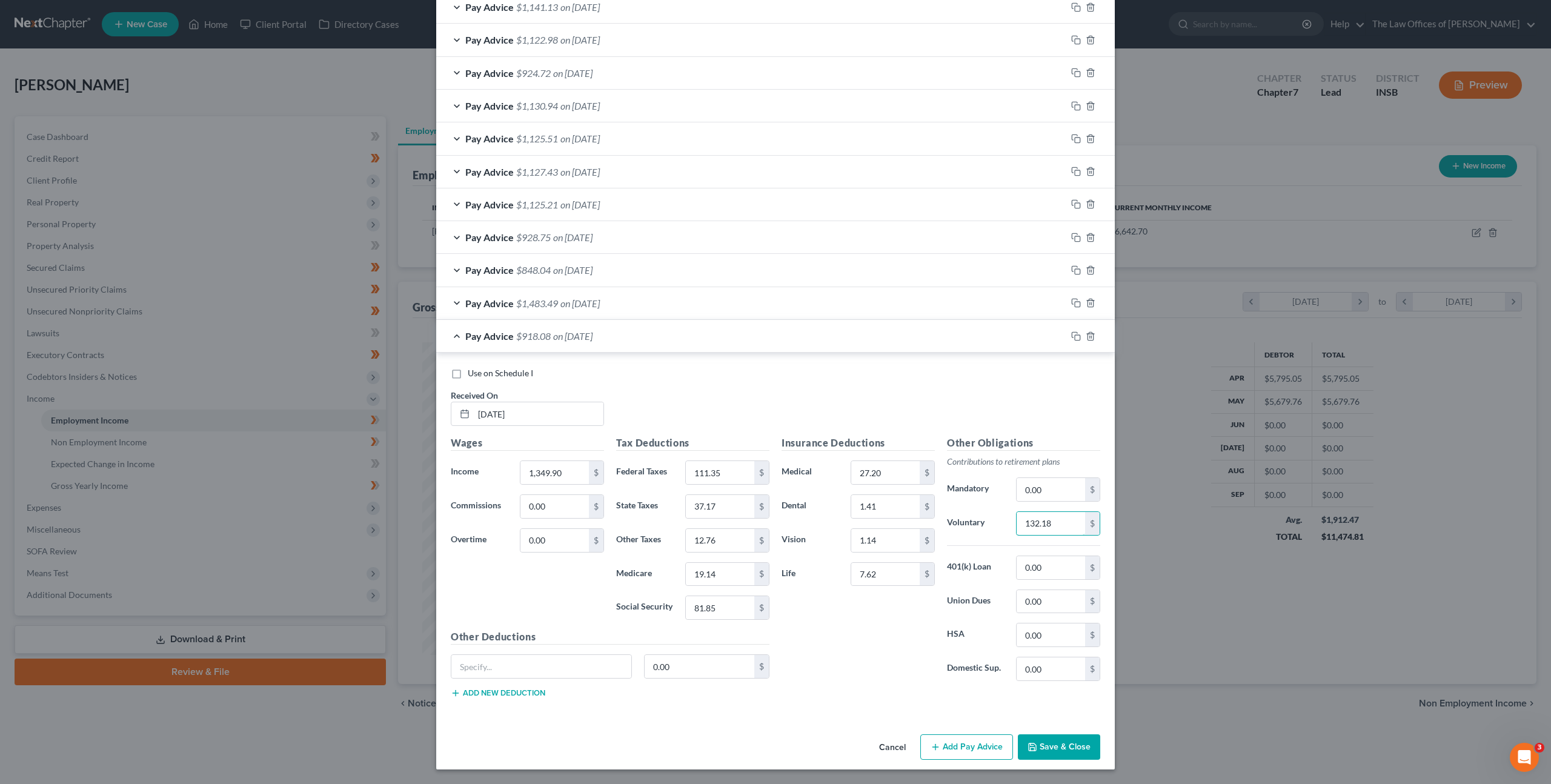
drag, startPoint x: 1038, startPoint y: 524, endPoint x: 970, endPoint y: 503, distance: 71.2
click at [970, 505] on div "Other Obligations Contributions to retirement plans Mandatory 0.00 $ Voluntary …" at bounding box center [1024, 563] width 165 height 255
type input "80.99"
click at [914, 394] on div "Use on Schedule I Received On * 06/18/2025" at bounding box center [776, 401] width 662 height 68
click at [1076, 338] on icon "button" at bounding box center [1076, 337] width 10 height 10
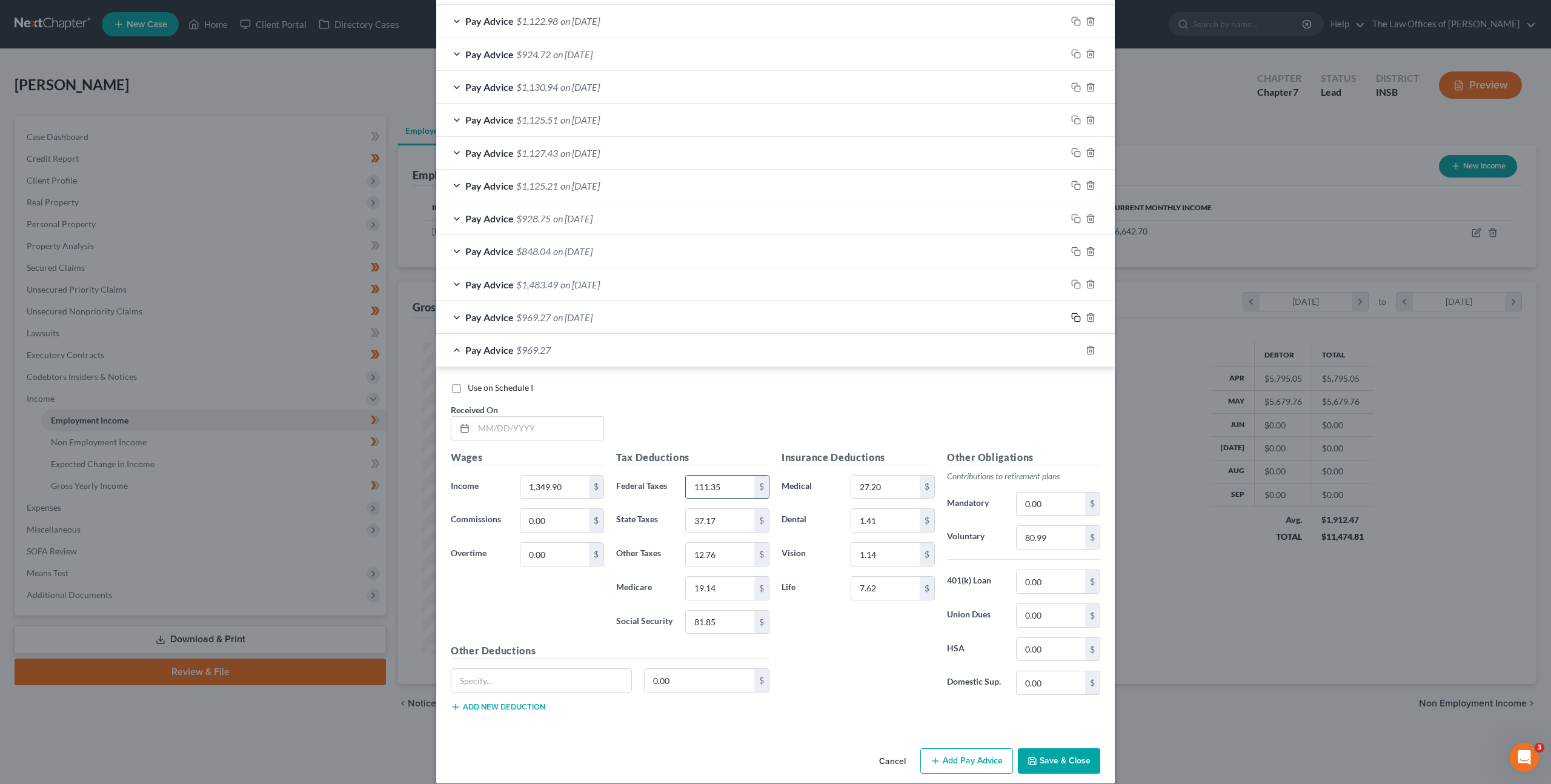
scroll to position [616, 0]
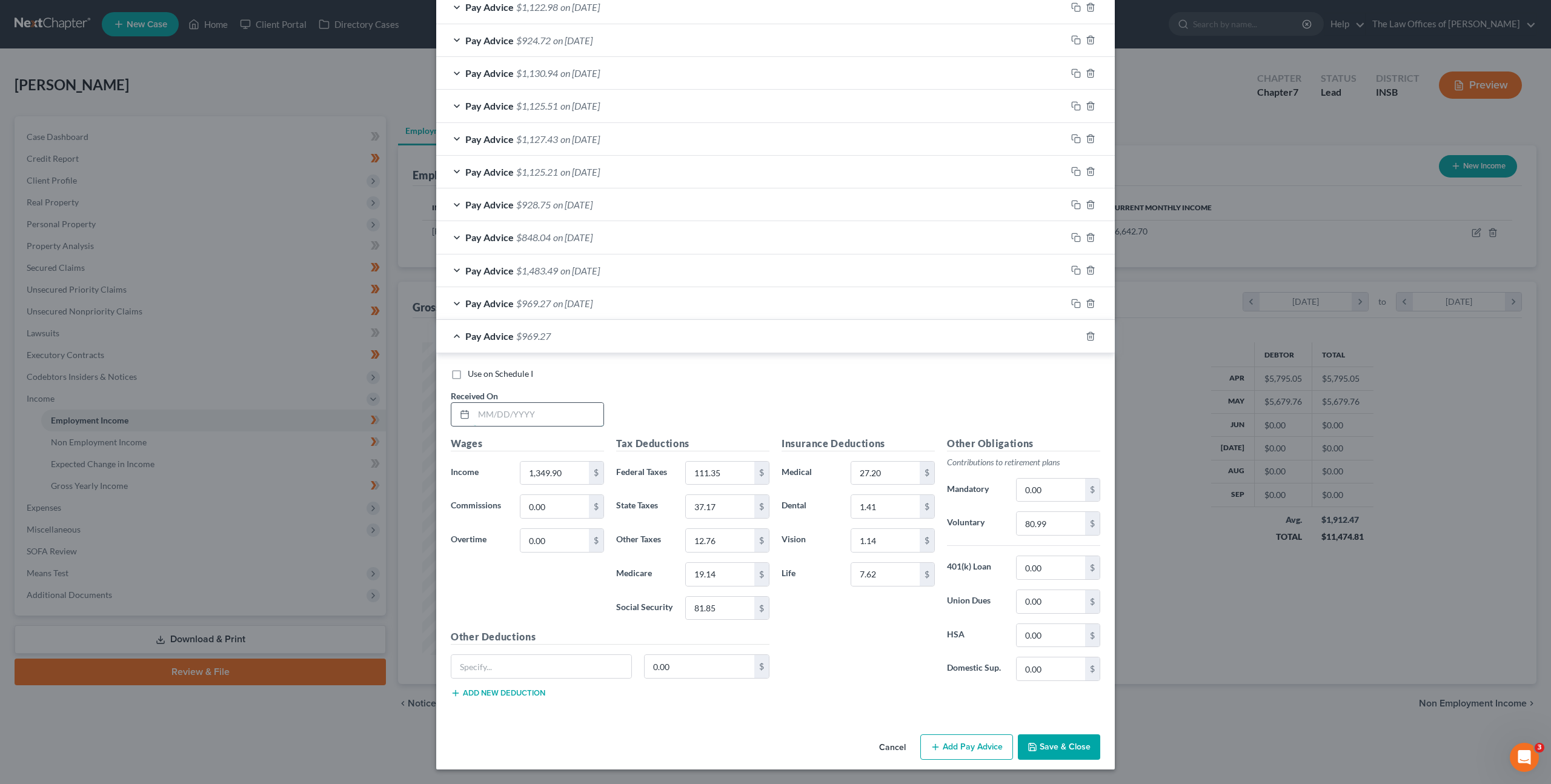
click at [555, 411] on input "text" at bounding box center [538, 414] width 130 height 23
type input "06/26/2025"
click at [566, 470] on input "1,349.90" at bounding box center [555, 473] width 69 height 23
drag, startPoint x: 569, startPoint y: 470, endPoint x: 471, endPoint y: 446, distance: 100.9
click at [464, 448] on div "Wages Income * 1,349.90 $ Commissions 0.00 $ Overtime 0.00 $" at bounding box center [527, 533] width 165 height 194
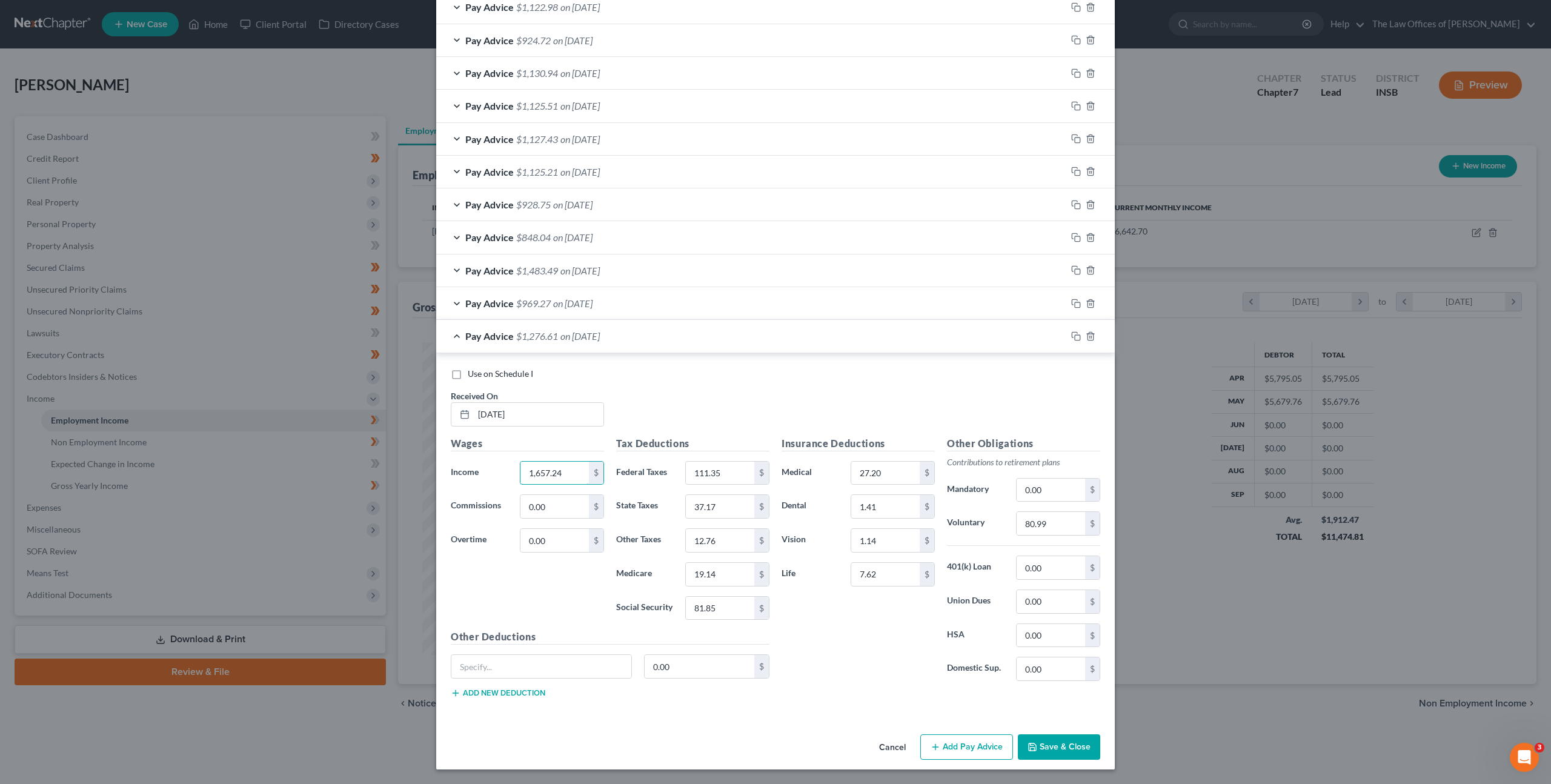
type input "1,657.24"
type input "174.90"
type input "45.84"
type input "15.74"
type input "23.60"
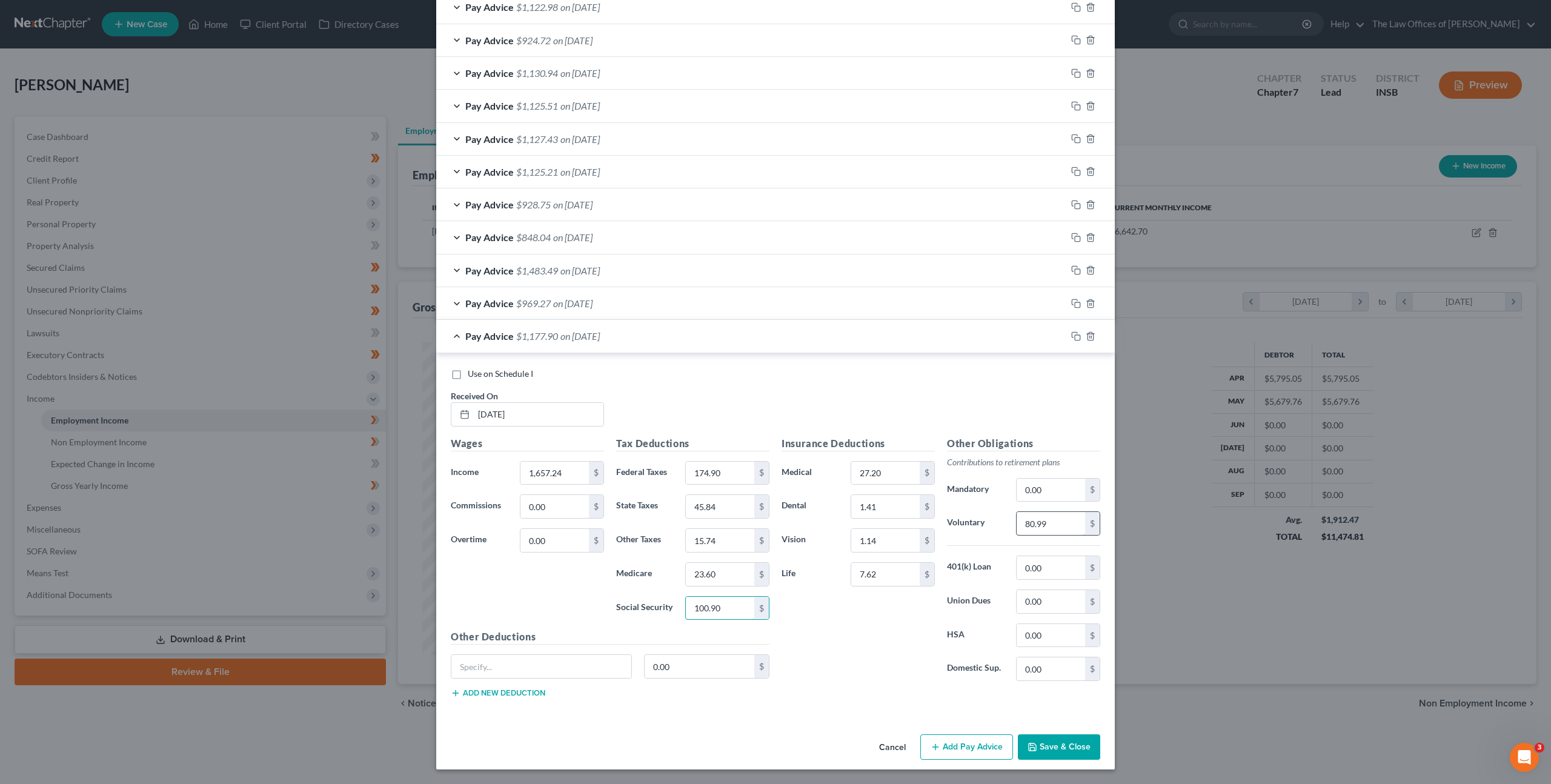
type input "100.90"
click at [1052, 514] on input "80.99" at bounding box center [1051, 523] width 69 height 23
click at [1052, 517] on input "80.99" at bounding box center [1051, 523] width 69 height 23
click at [958, 499] on div "Other Obligations Contributions to retirement plans Mandatory 0.00 $ Voluntary …" at bounding box center [1024, 564] width 165 height 255
type input "99.43"
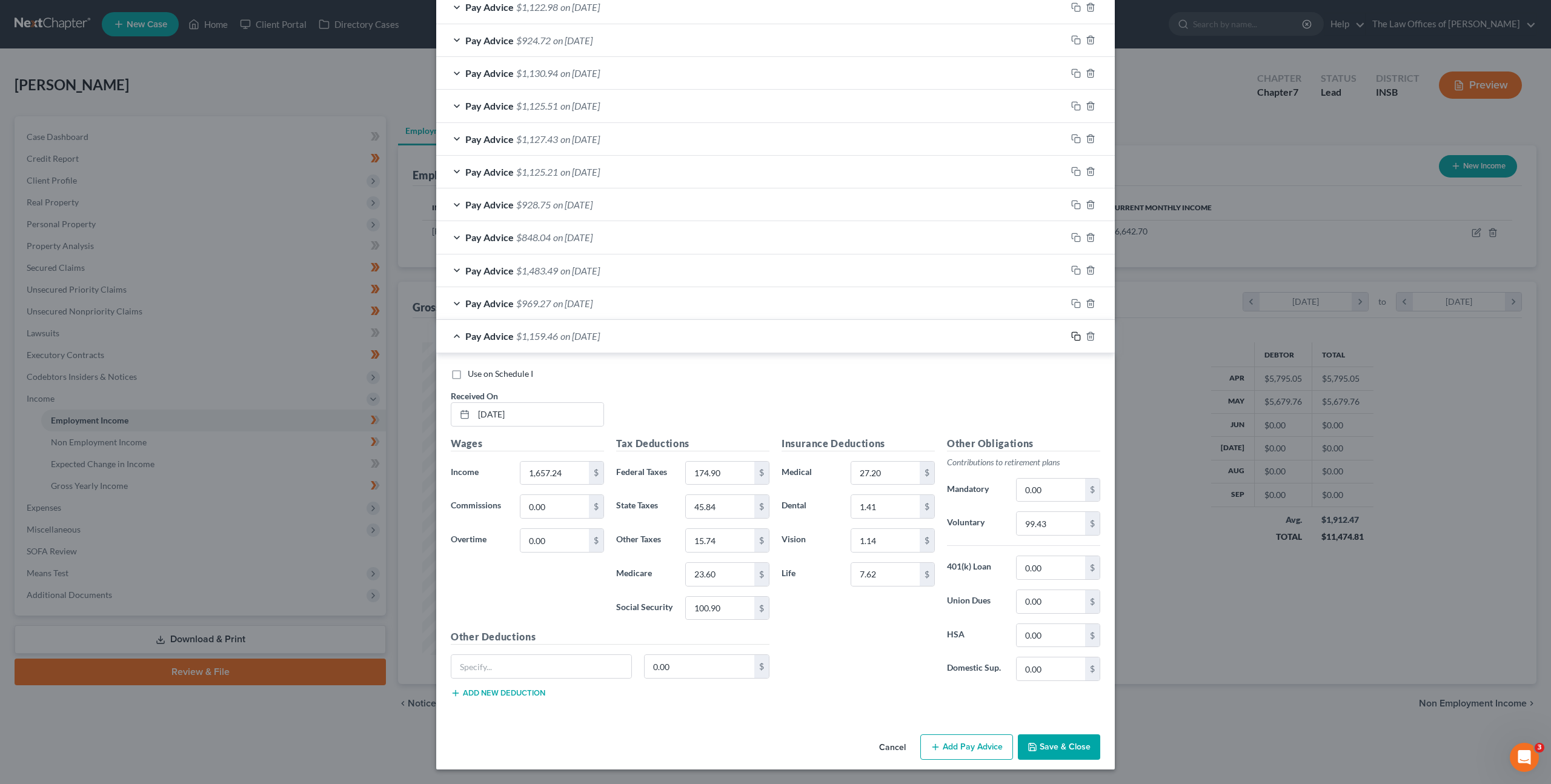
click at [1078, 332] on icon "button" at bounding box center [1076, 337] width 10 height 10
click at [578, 432] on div "Use on Schedule I Received On *" at bounding box center [776, 402] width 662 height 68
drag, startPoint x: 549, startPoint y: 412, endPoint x: 681, endPoint y: 398, distance: 132.7
click at [549, 412] on input "text" at bounding box center [538, 414] width 130 height 23
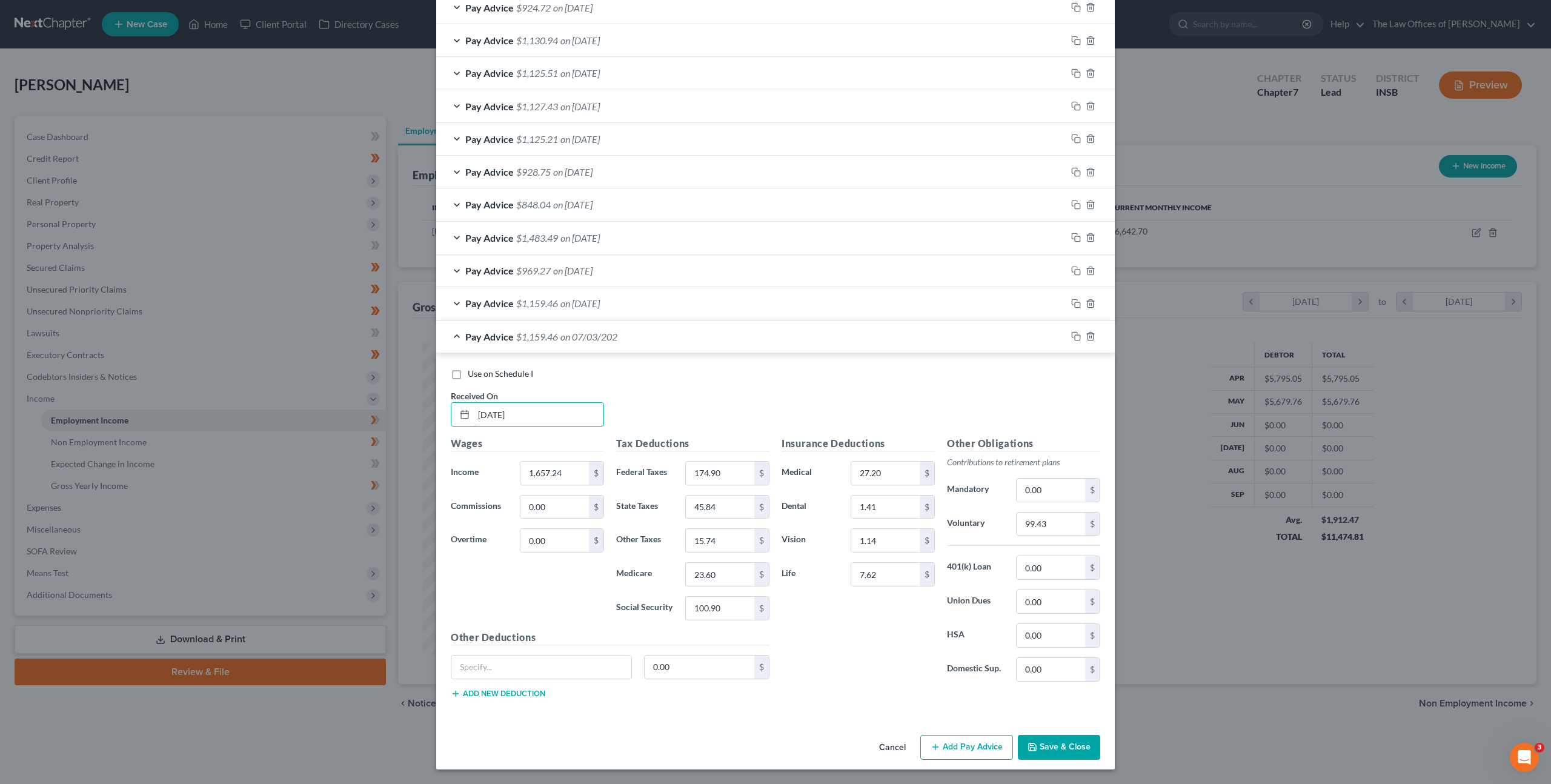
type input "07/03/2025"
type input "1,665.93"
type input "176.70"
type input "46.09"
type input "15.82"
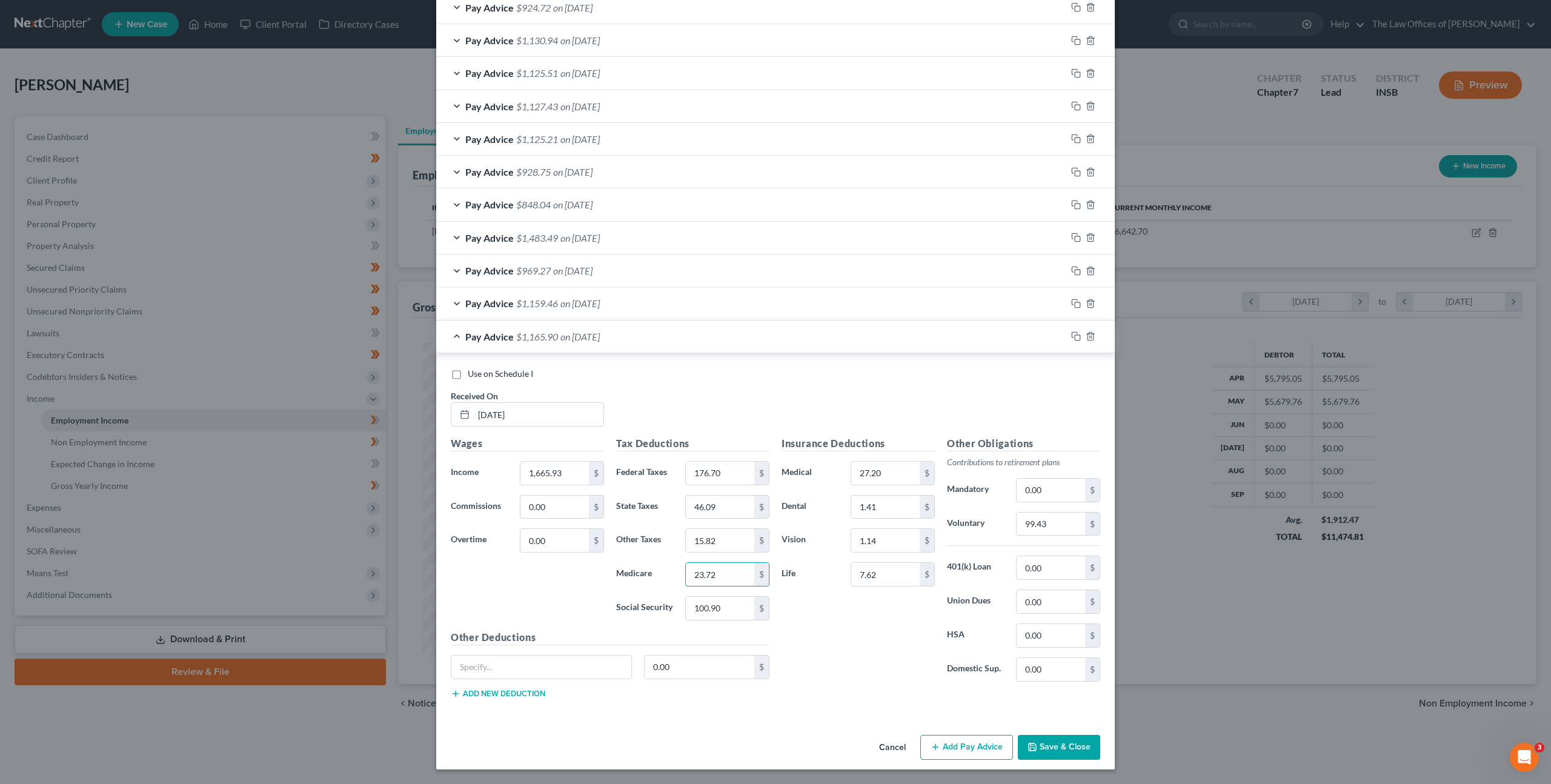
type input "23.72"
type input "101.44"
click at [1052, 516] on input "99.43" at bounding box center [1051, 524] width 69 height 23
drag, startPoint x: 1055, startPoint y: 521, endPoint x: 985, endPoint y: 467, distance: 88.4
click at [1007, 495] on div "Other Obligations Contributions to retirement plans Mandatory 0.00 $ Voluntary …" at bounding box center [1024, 564] width 165 height 255
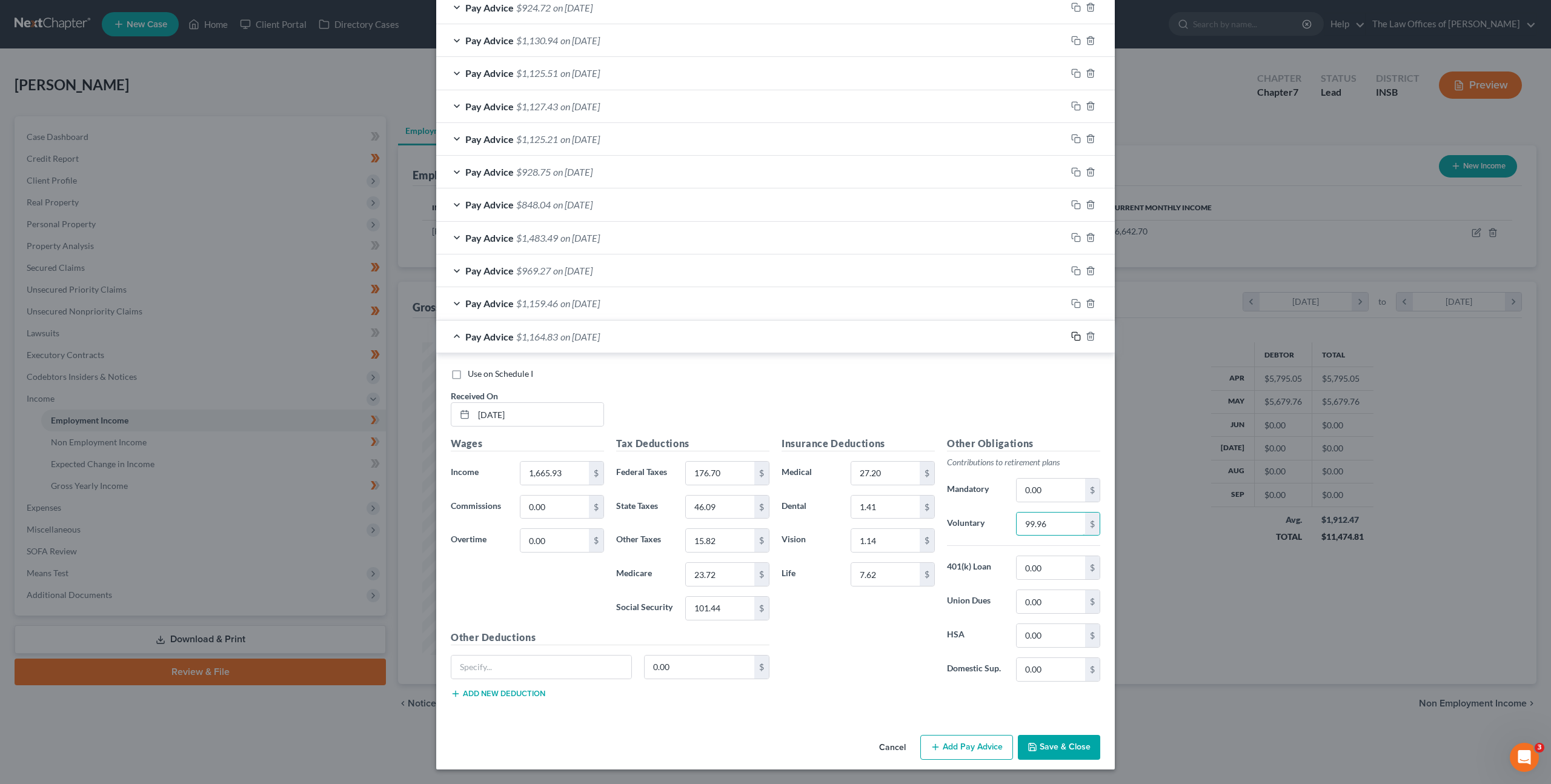
type input "99.96"
click at [1074, 337] on icon "button" at bounding box center [1076, 337] width 10 height 10
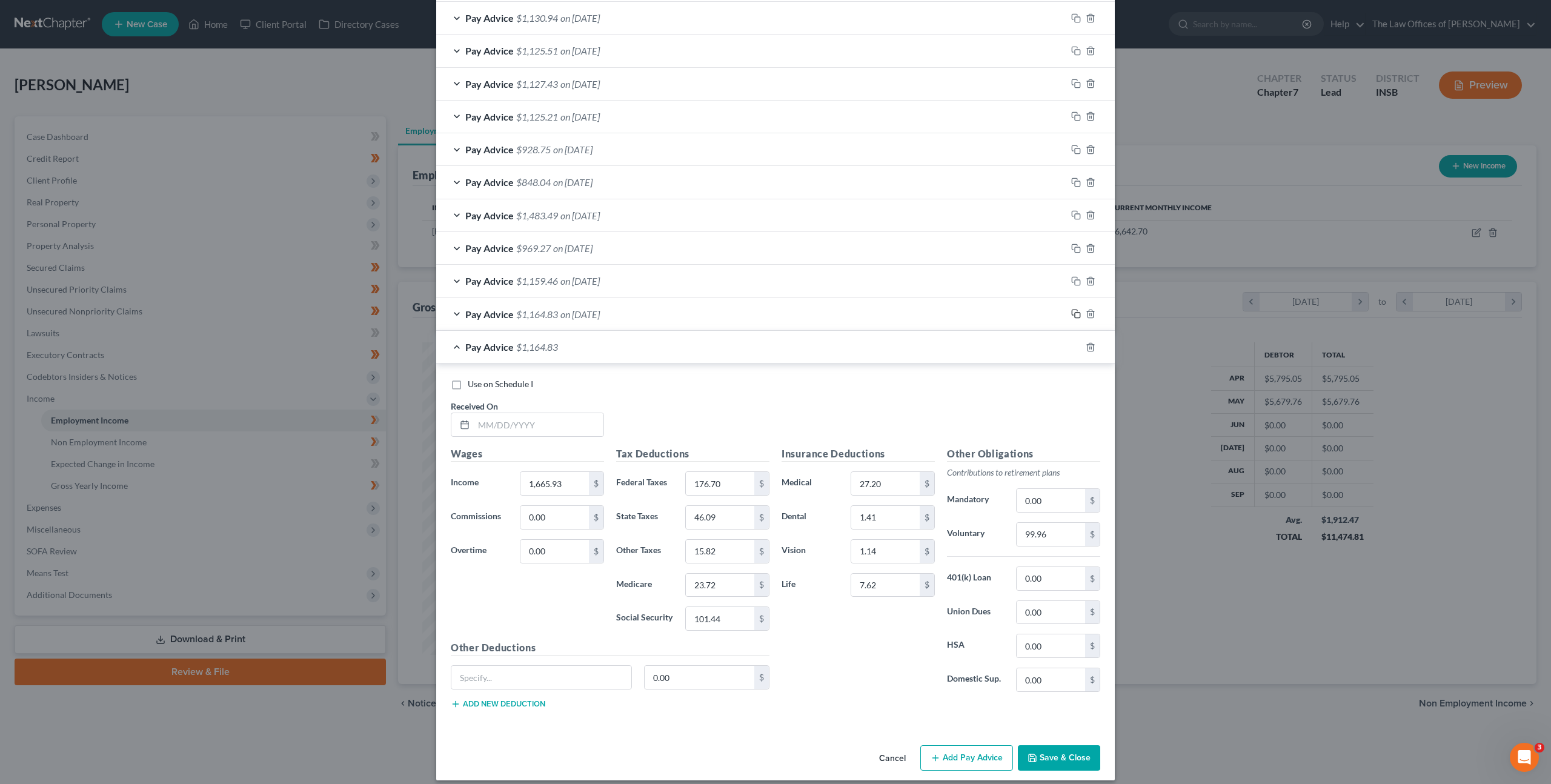
scroll to position [682, 0]
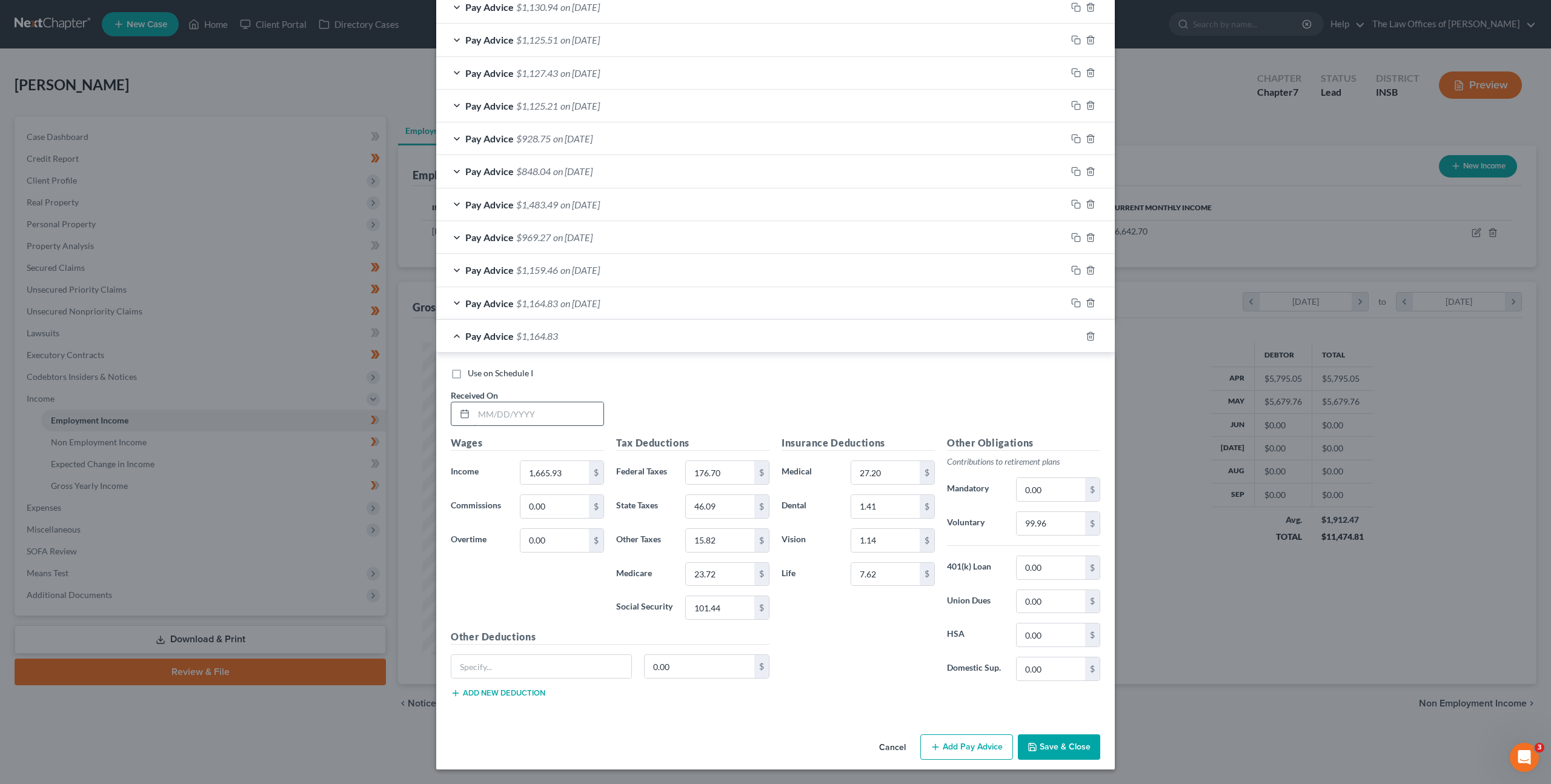
click at [532, 405] on input "text" at bounding box center [538, 413] width 130 height 23
type input "07/10/2025"
type input "1,263.02"
type input "99.70"
type input "34.72"
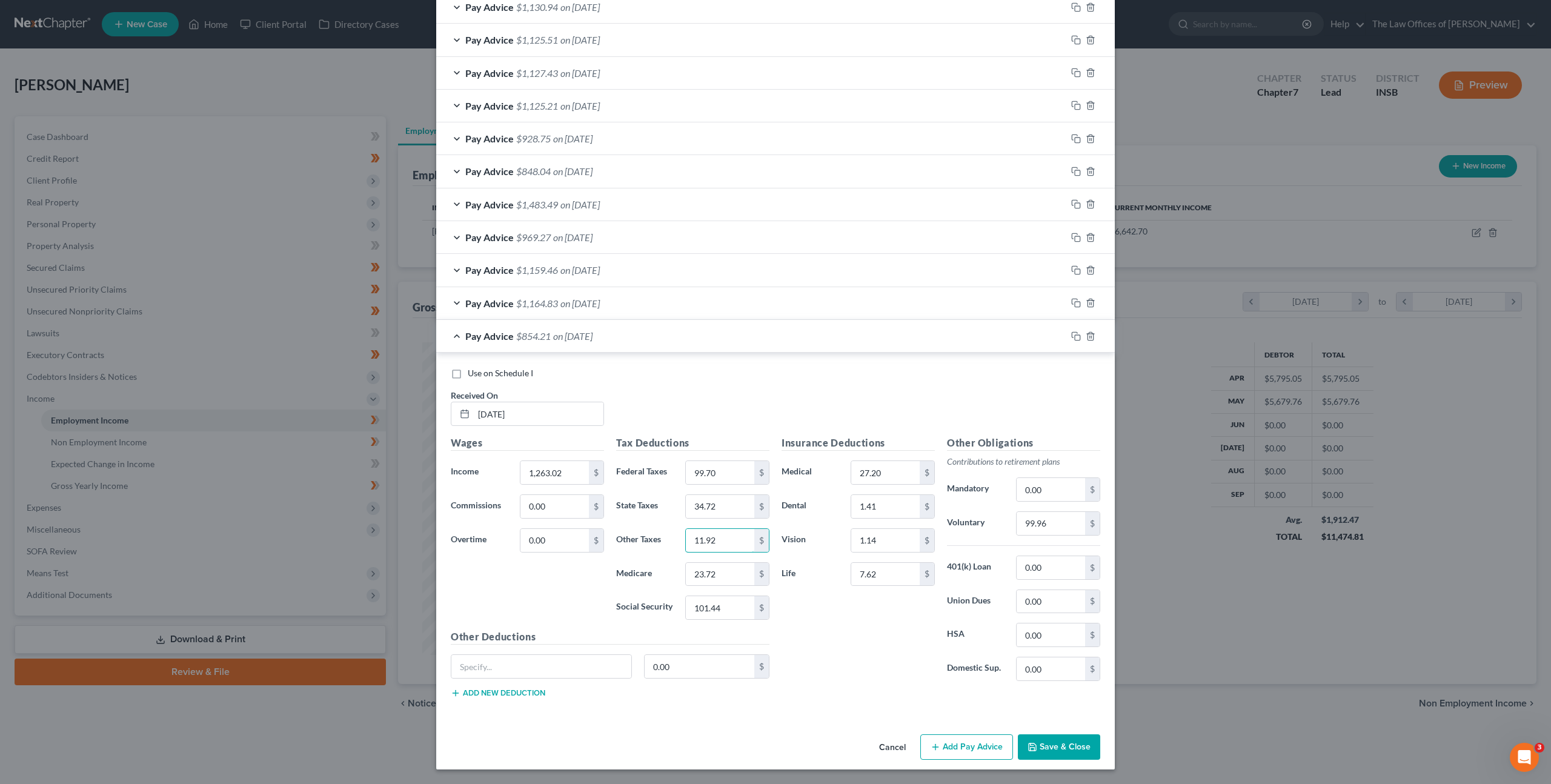
type input "11.92"
type input "17.88"
type input "76.46"
click at [1036, 524] on input "99.96" at bounding box center [1051, 523] width 69 height 23
type input "75.78"
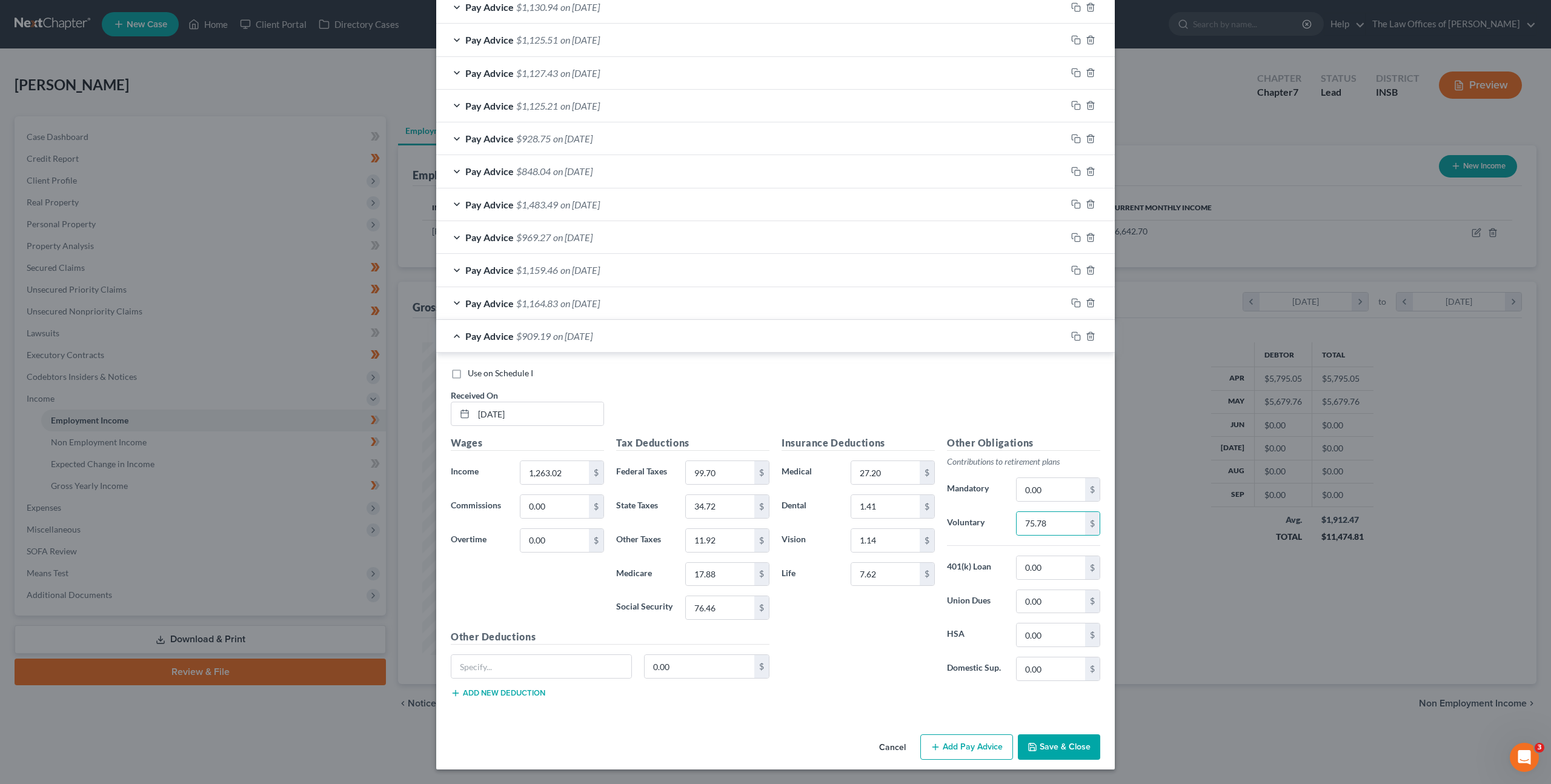
click at [983, 386] on div "Use on Schedule I Received On * 07/10/2025" at bounding box center [776, 401] width 662 height 68
click at [1072, 333] on icon "button" at bounding box center [1075, 334] width 6 height 6
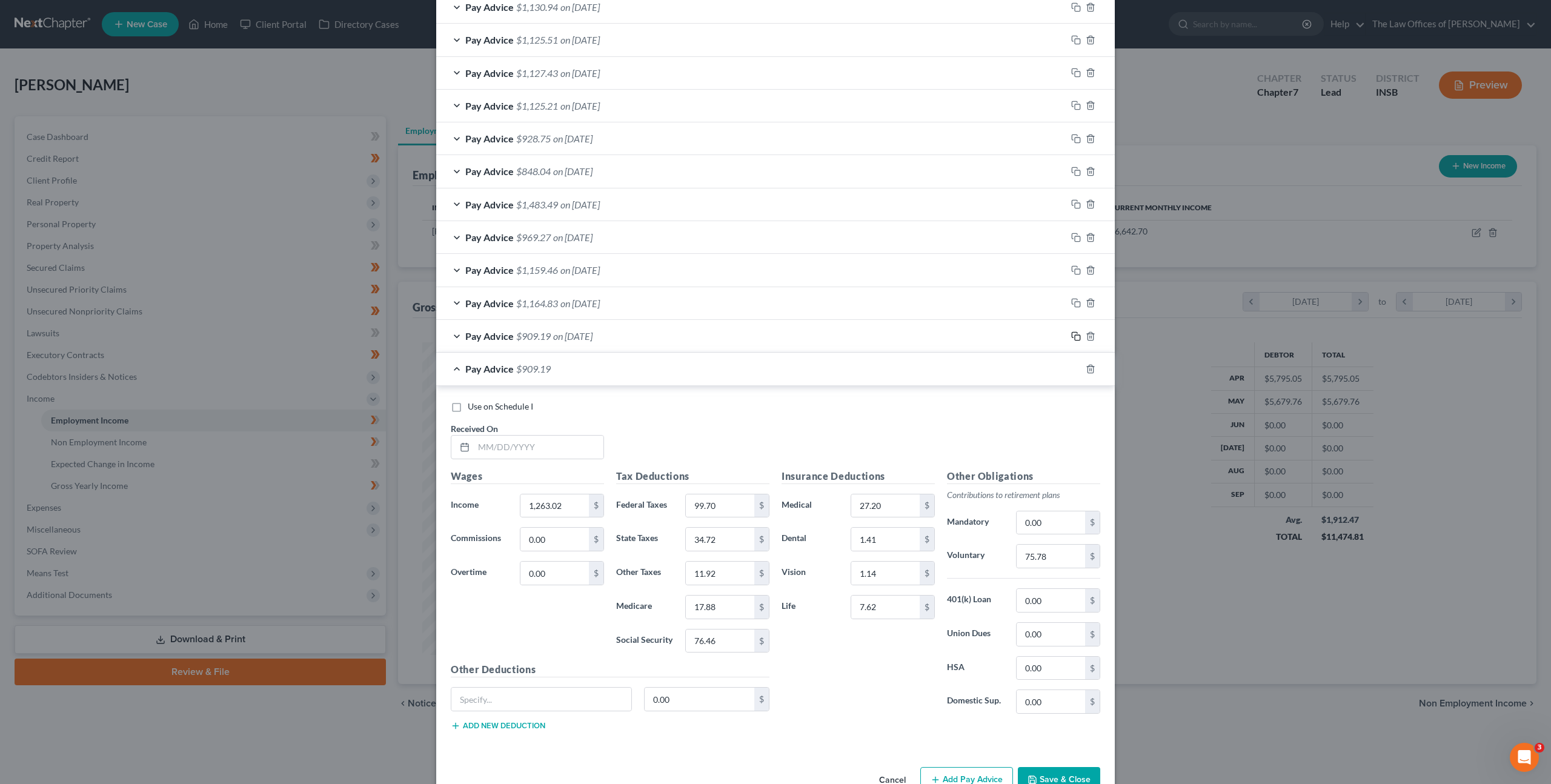
scroll to position [715, 0]
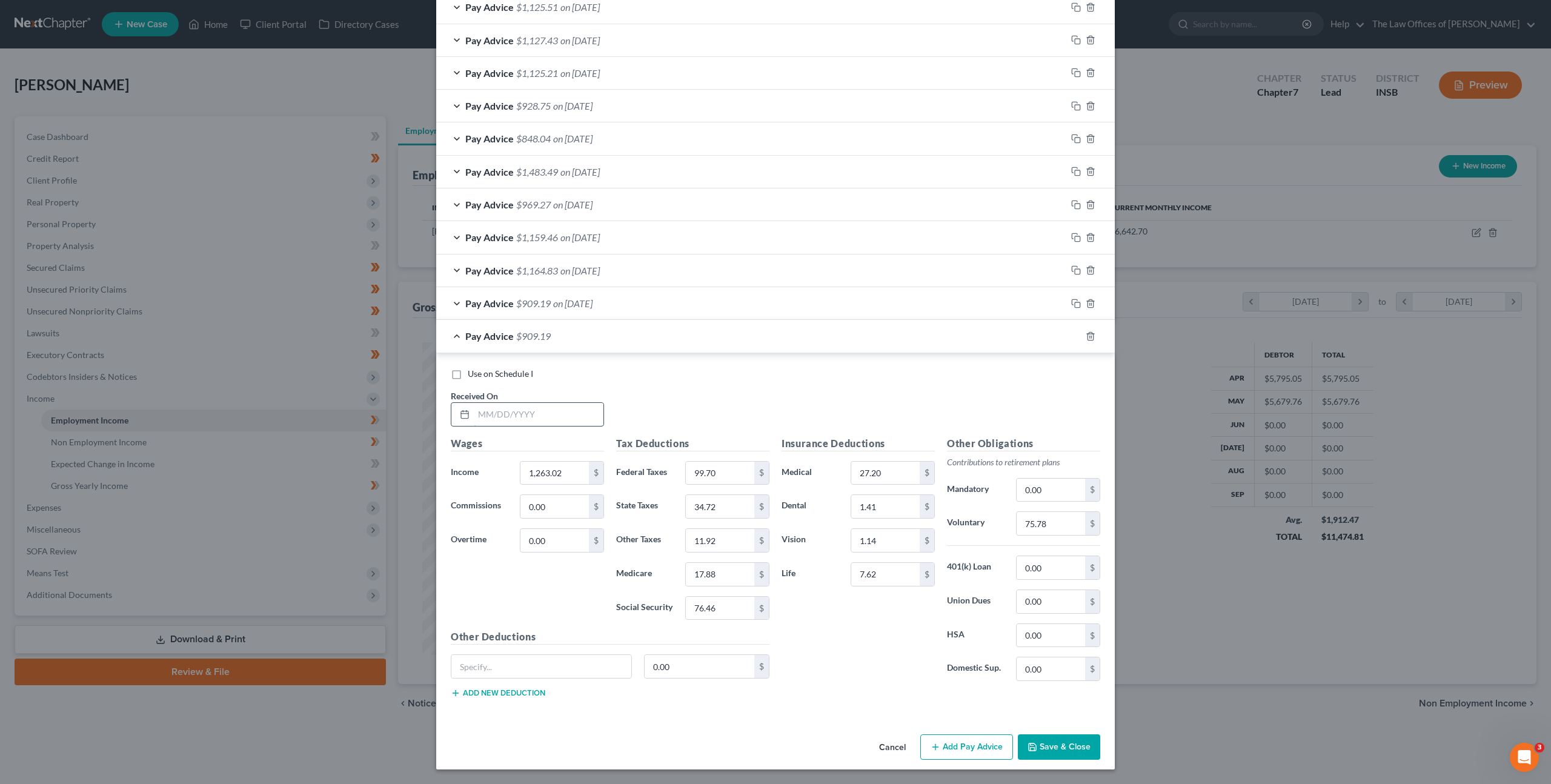
click at [526, 418] on input "text" at bounding box center [538, 414] width 130 height 23
type input "07/17/2025"
type input "1,579.04"
type input "158.73"
type input "43.64"
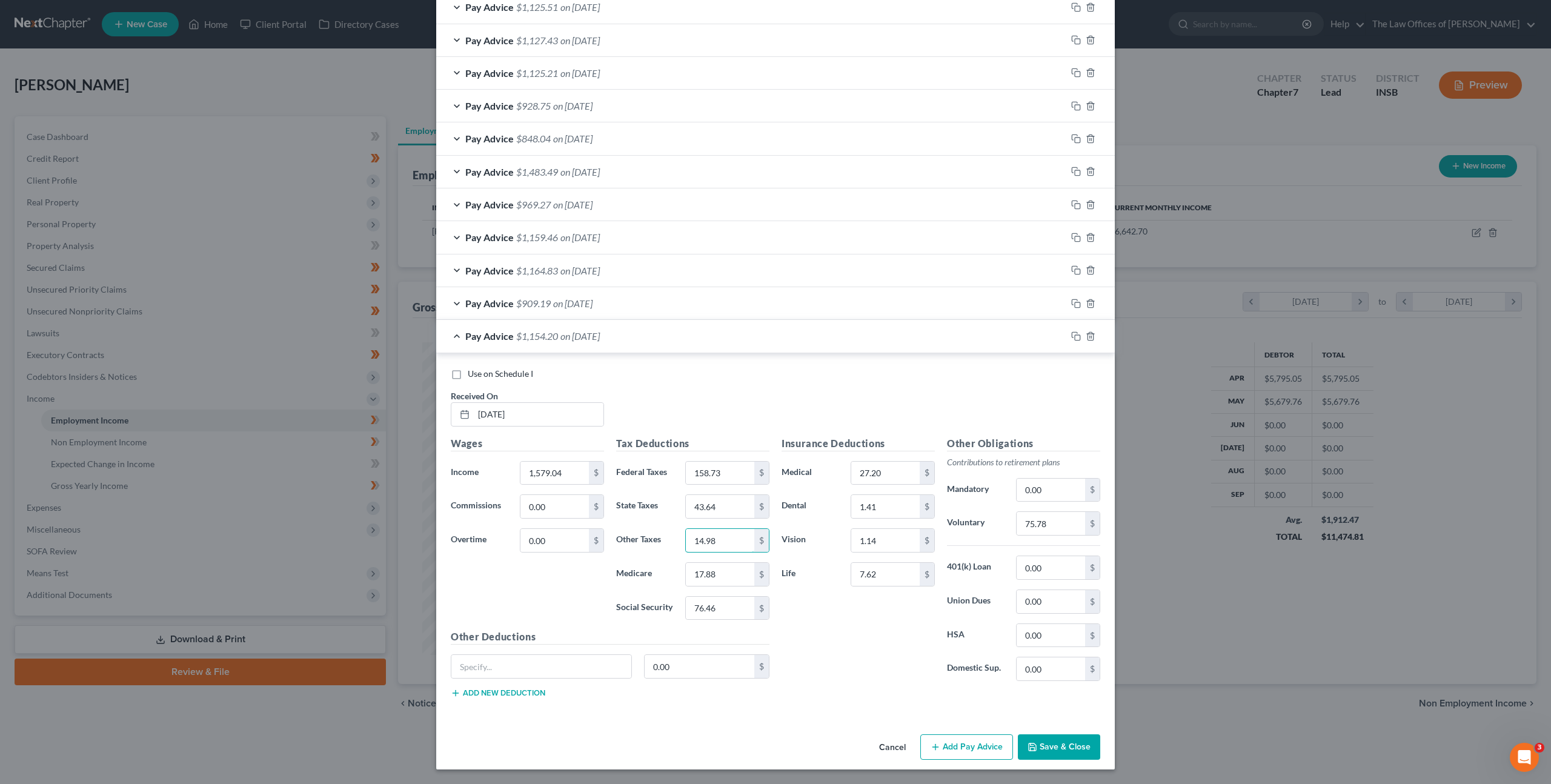
type input "14.98"
type input "22.46"
type input "96.06"
click at [1044, 522] on input "75.78" at bounding box center [1051, 523] width 69 height 23
type input "94.74"
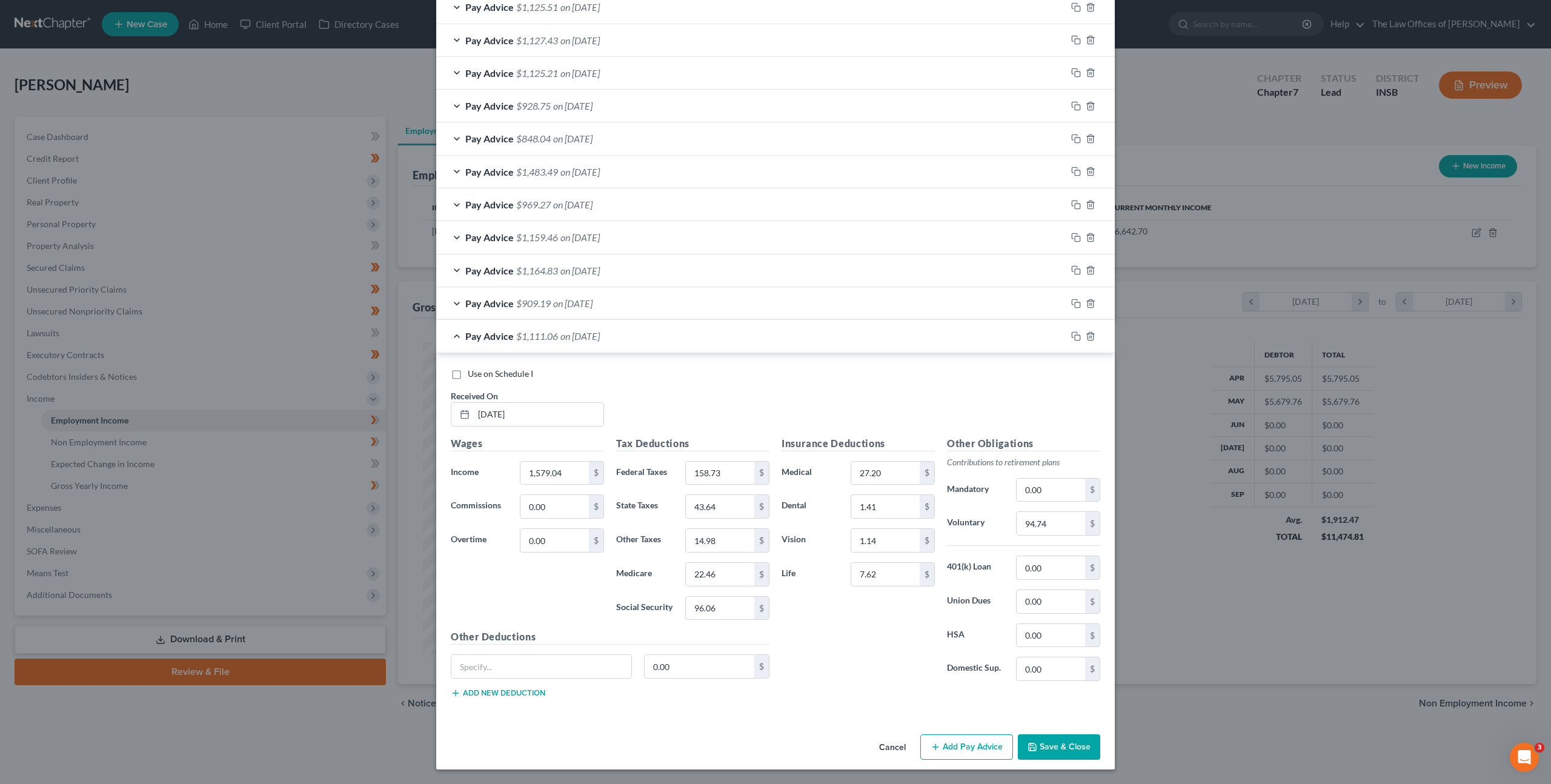
click at [1081, 334] on div at bounding box center [1090, 336] width 49 height 19
click at [1078, 336] on icon "button" at bounding box center [1076, 337] width 10 height 10
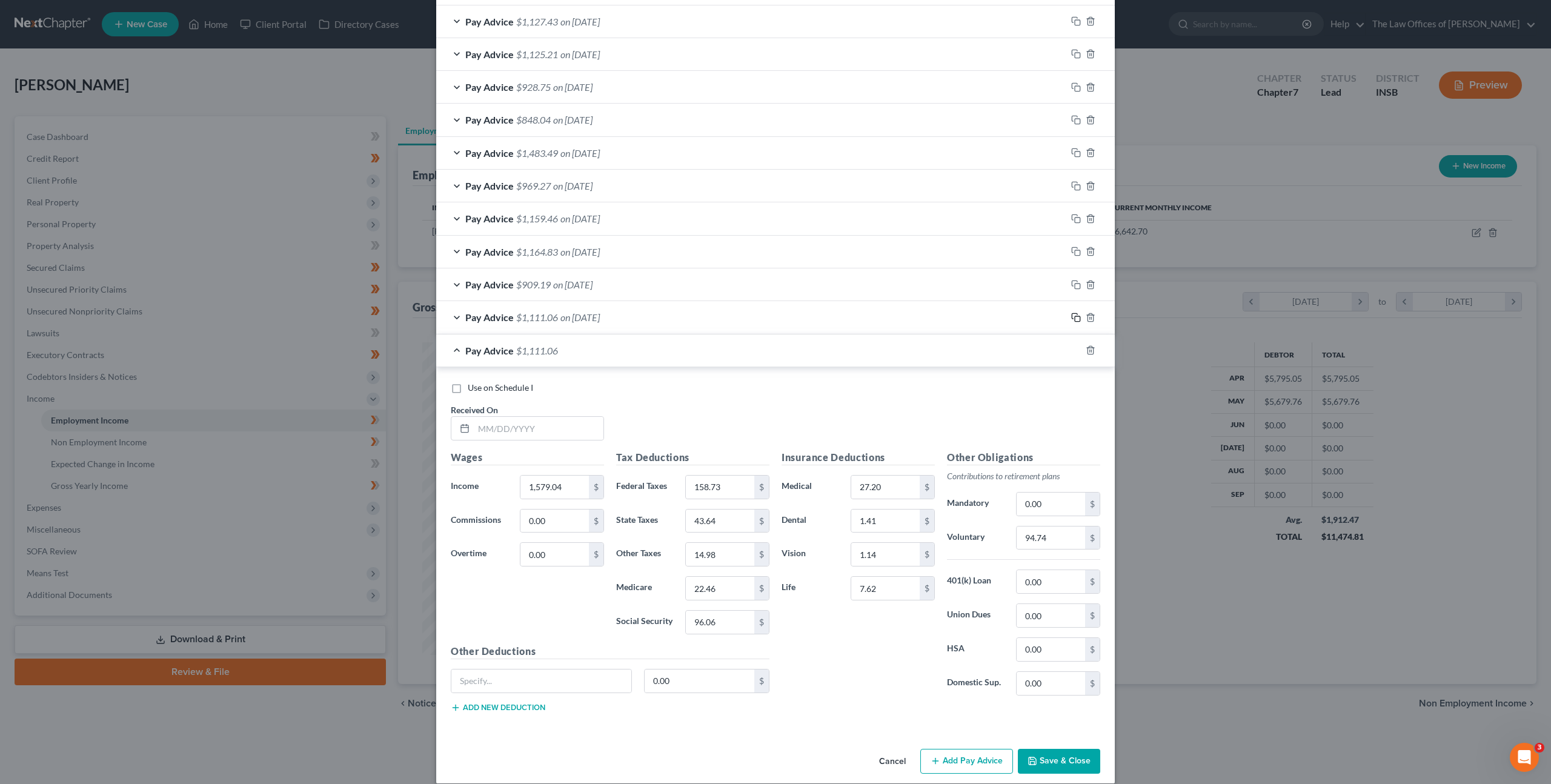
scroll to position [748, 0]
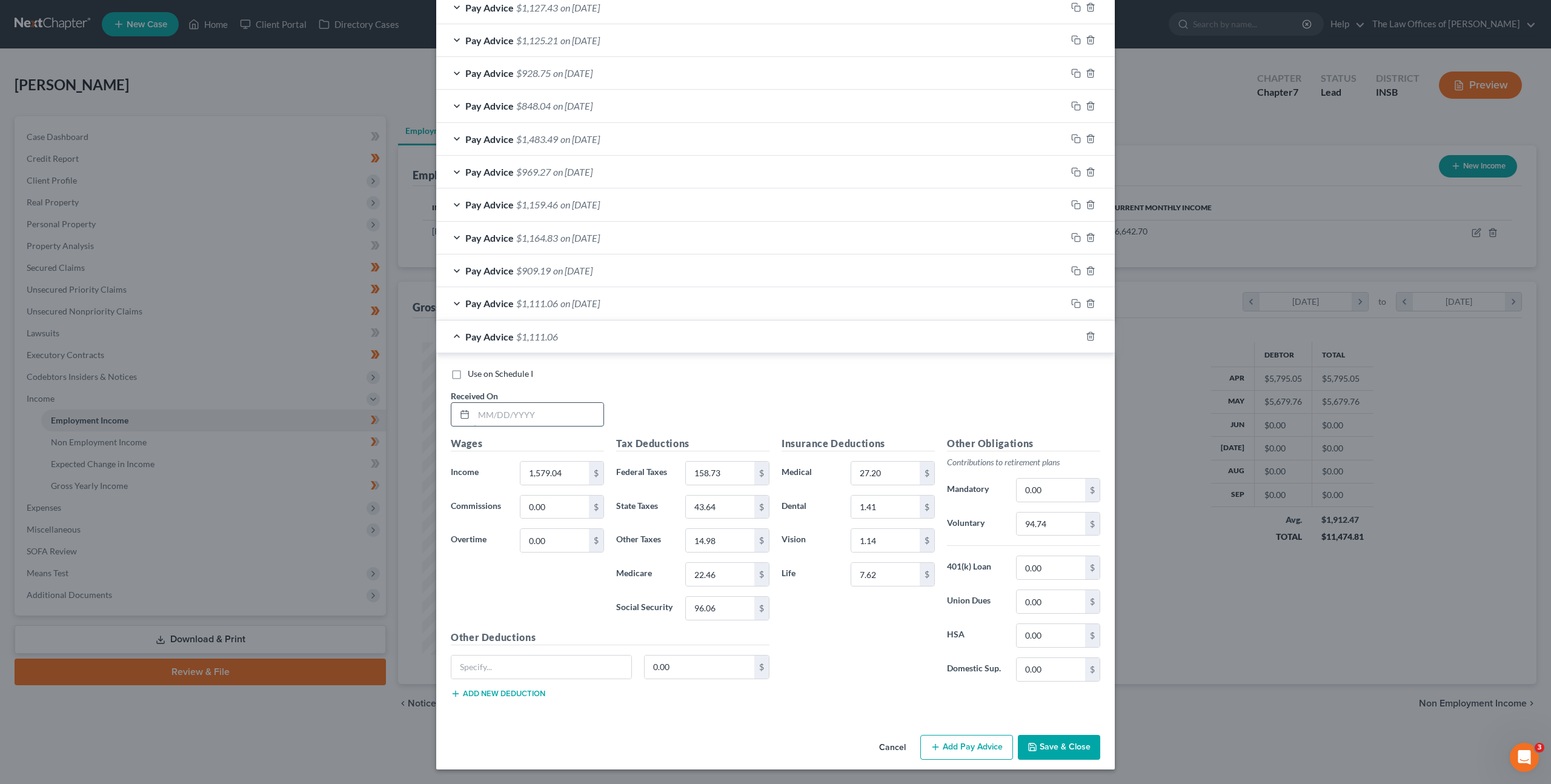
drag, startPoint x: 500, startPoint y: 412, endPoint x: 568, endPoint y: 406, distance: 68.3
click at [503, 410] on input "text" at bounding box center [538, 414] width 130 height 23
type input "07/24/2025"
type input "868.80"
type input "55.23"
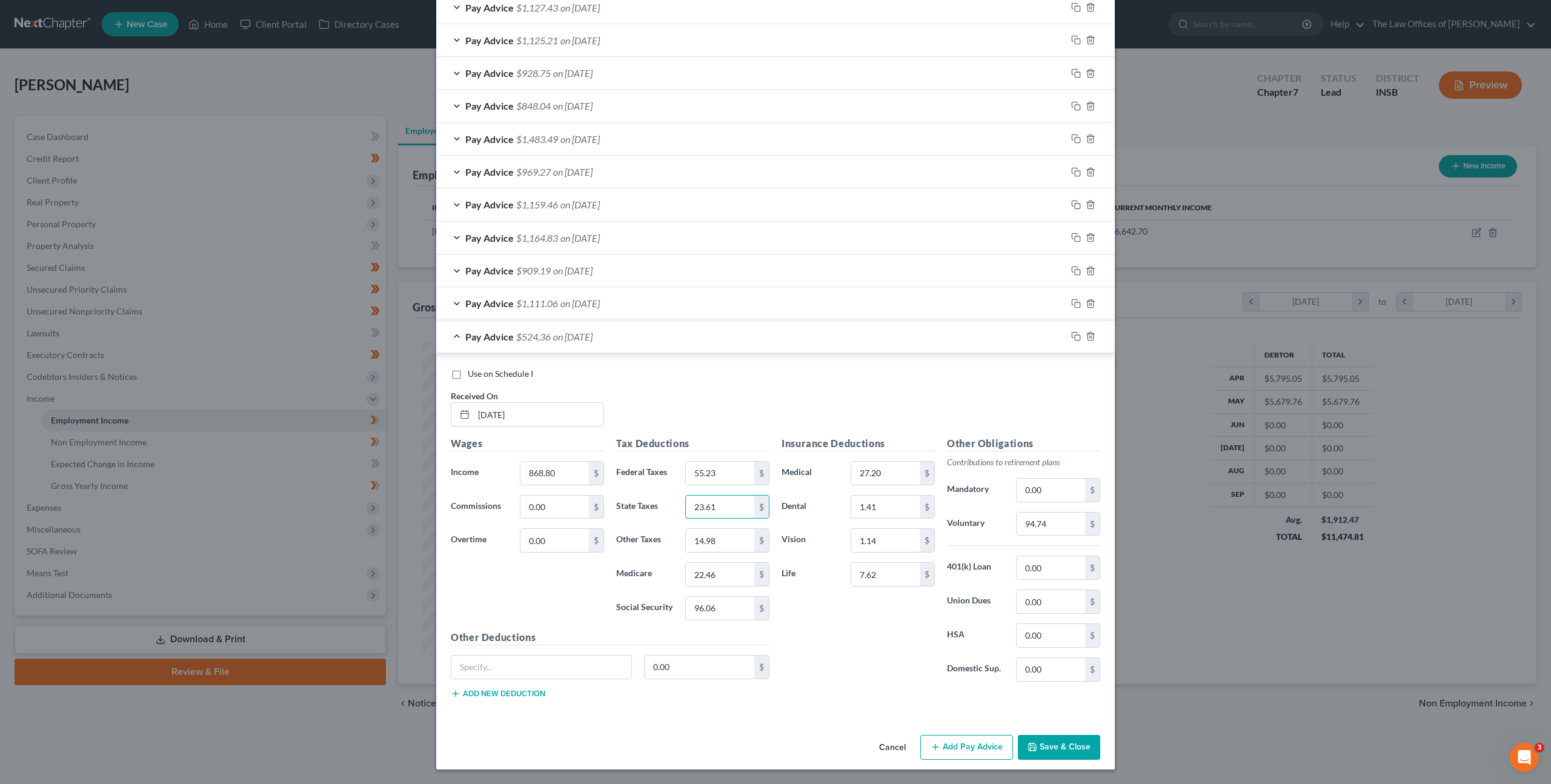
type input "23.61"
type input "8.11"
type input "12.17"
type input "52.02"
click at [1058, 532] on input "94.74" at bounding box center [1051, 524] width 69 height 23
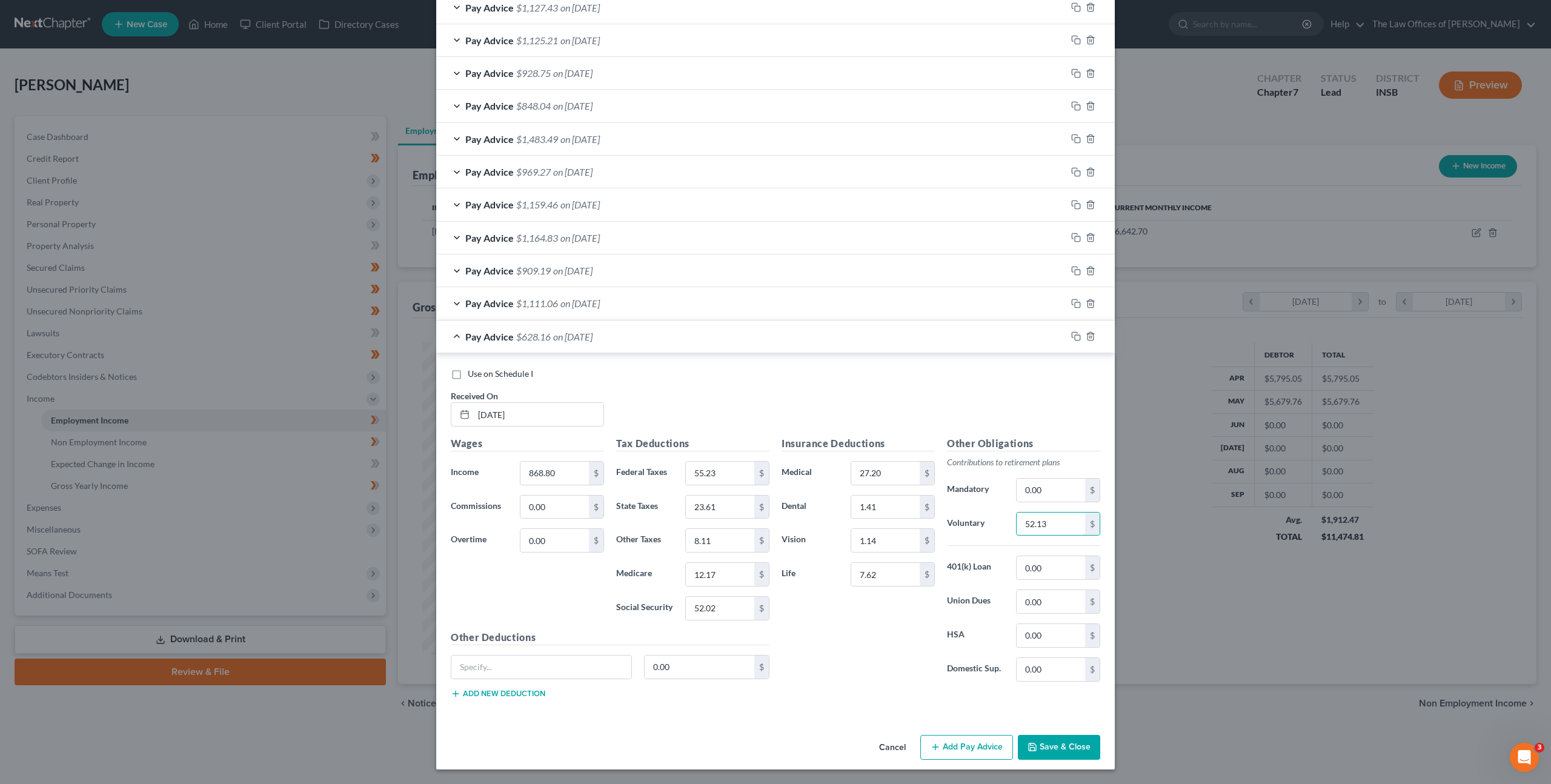
type input "52.13"
click at [1073, 336] on icon "button" at bounding box center [1076, 337] width 10 height 10
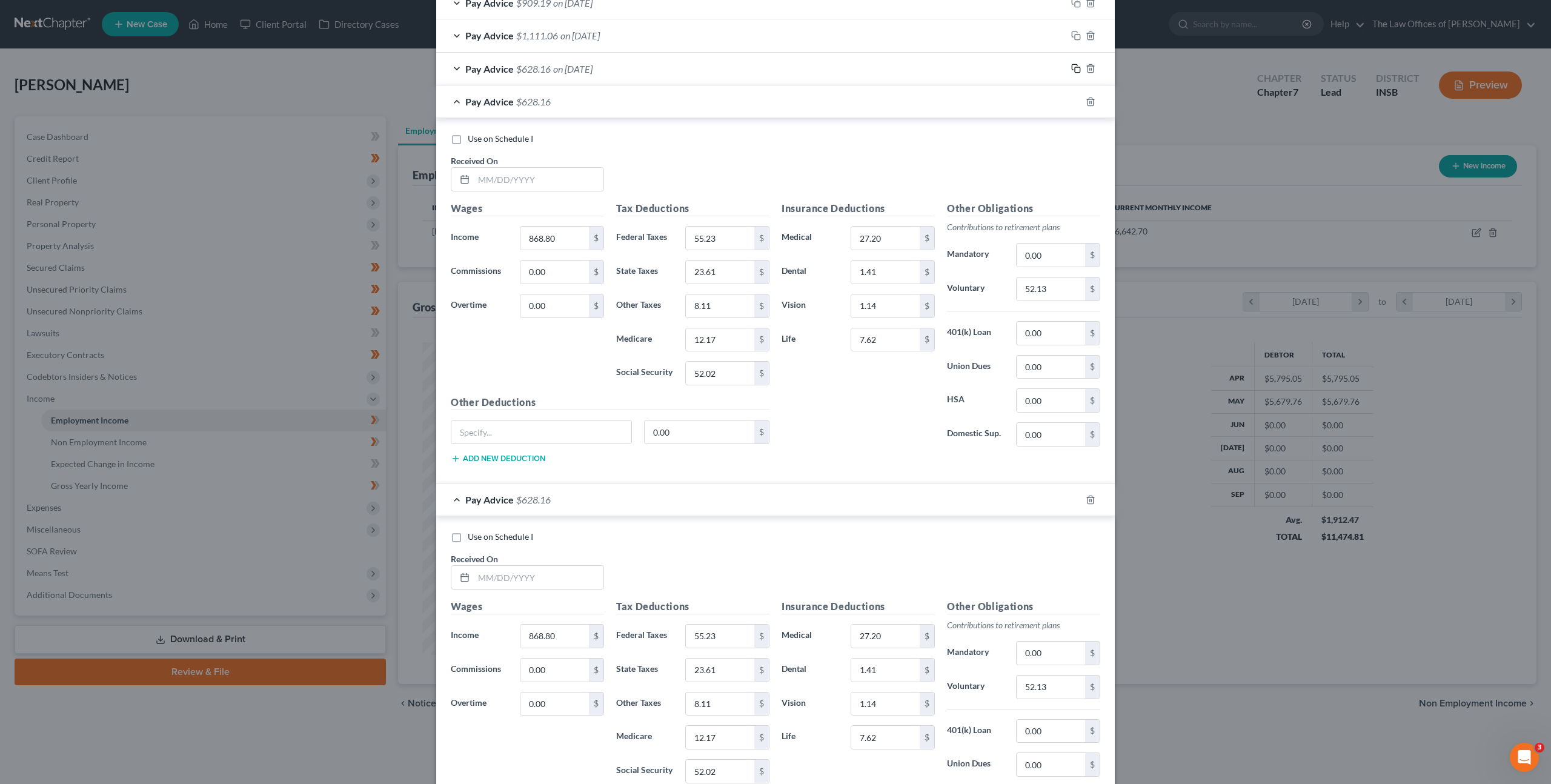
scroll to position [1161, 0]
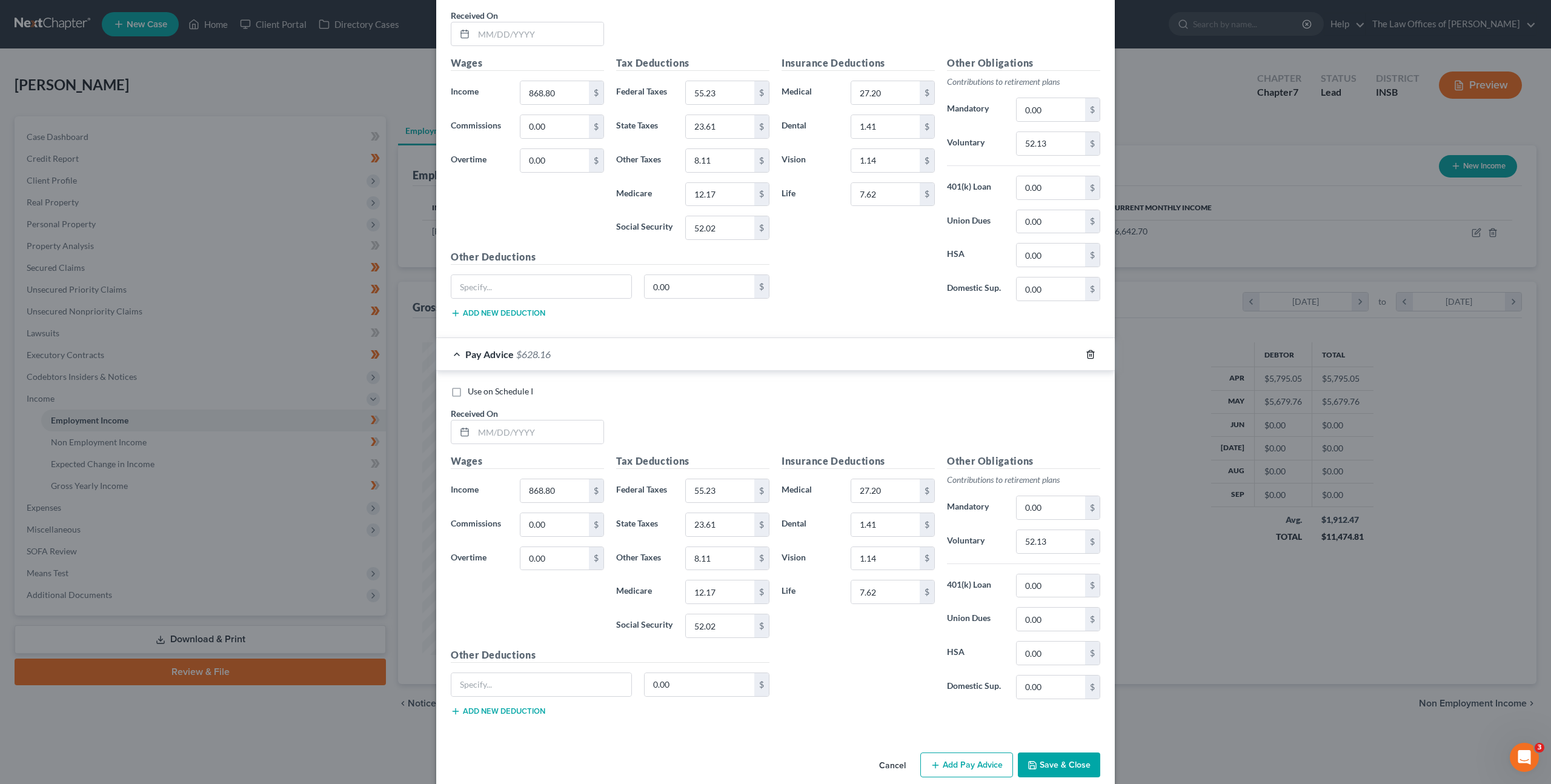
click at [1090, 356] on icon "button" at bounding box center [1091, 355] width 10 height 10
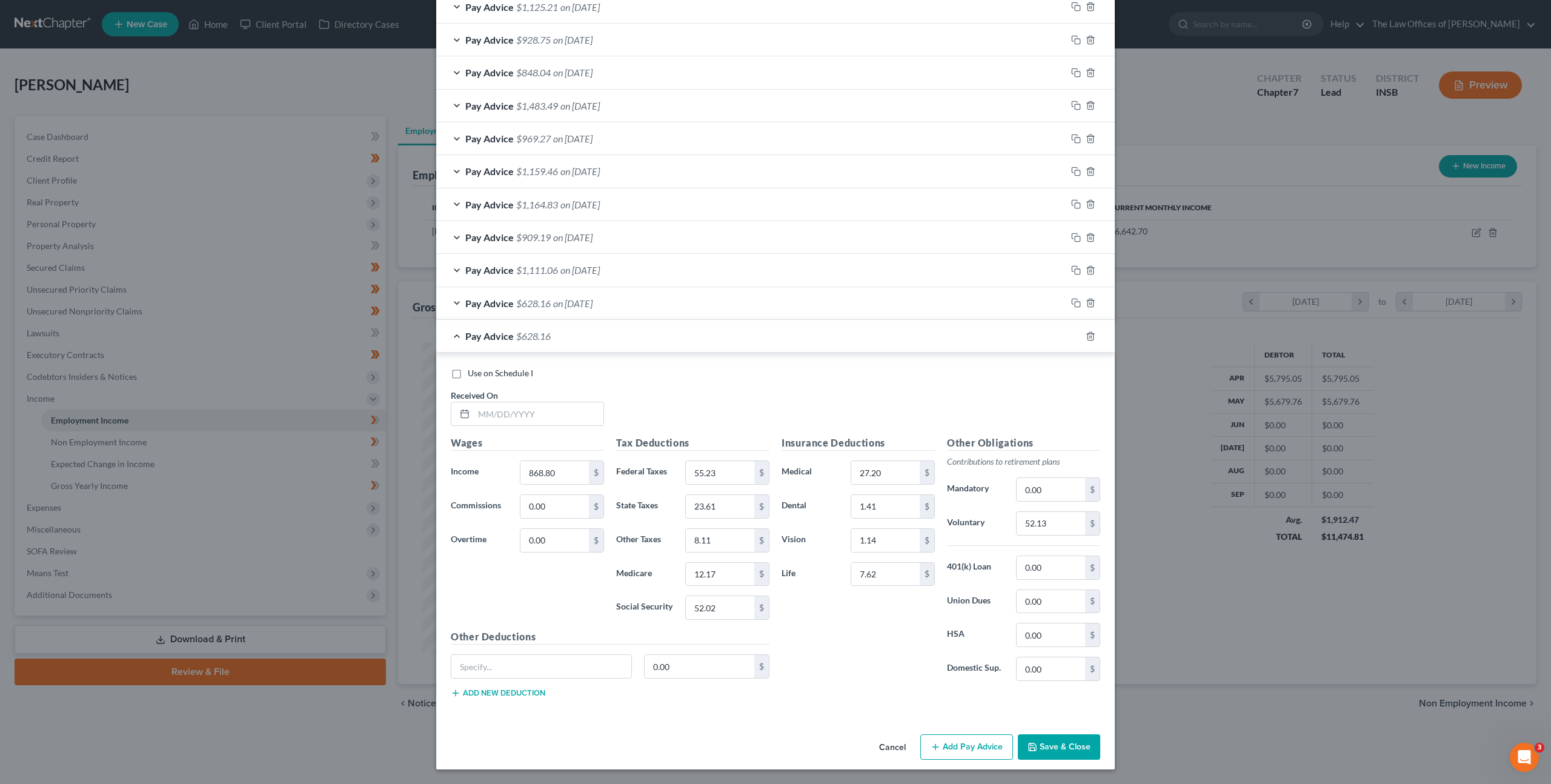
scroll to position [781, 0]
click at [565, 423] on input "text" at bounding box center [538, 413] width 130 height 23
type input "07/31/2025"
click at [558, 466] on input "868.80" at bounding box center [555, 473] width 69 height 23
click at [452, 458] on div "Wages Income * 868.80 $ Commissions 0.00 $ Overtime 0.00 $" at bounding box center [527, 532] width 165 height 194
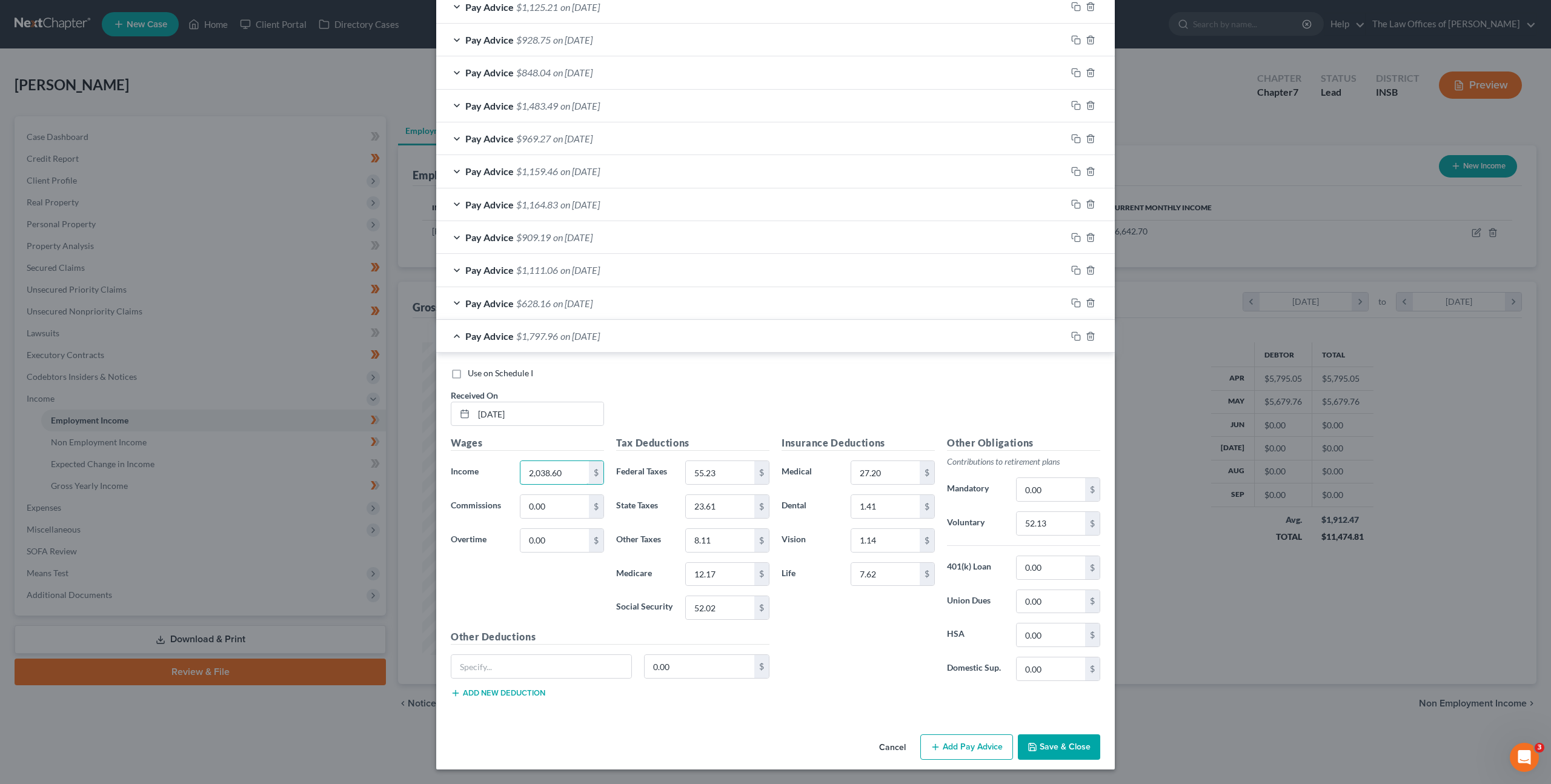
type input "2,038.60"
type input "253.77"
type input "56.60"
type input "19.43"
type input "29.13"
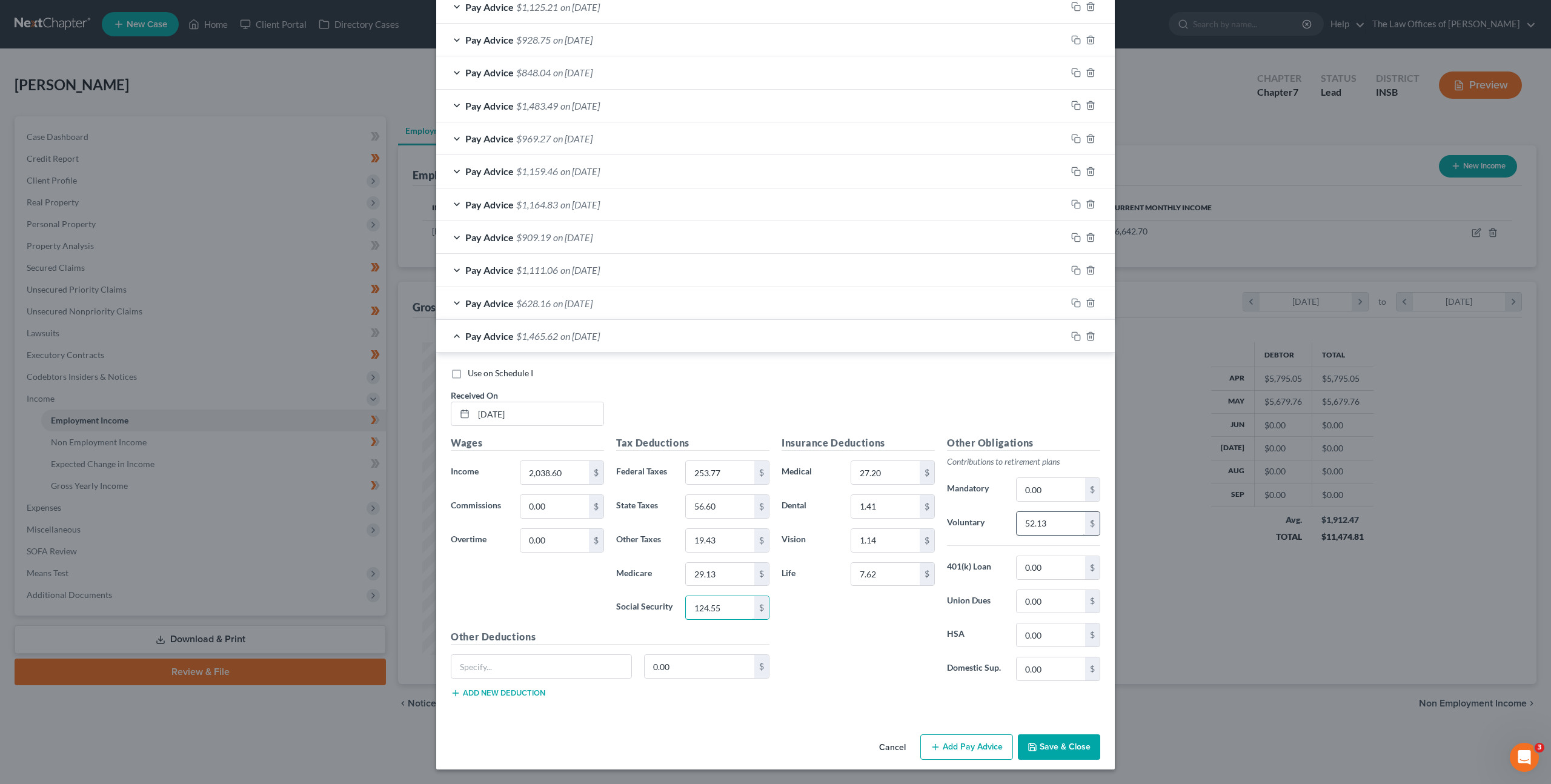
type input "124.55"
click at [1045, 512] on input "52.13" at bounding box center [1051, 523] width 69 height 23
type input "122.32"
click at [1081, 338] on div at bounding box center [1090, 336] width 49 height 19
click at [1080, 339] on rect "button" at bounding box center [1077, 338] width 6 height 6
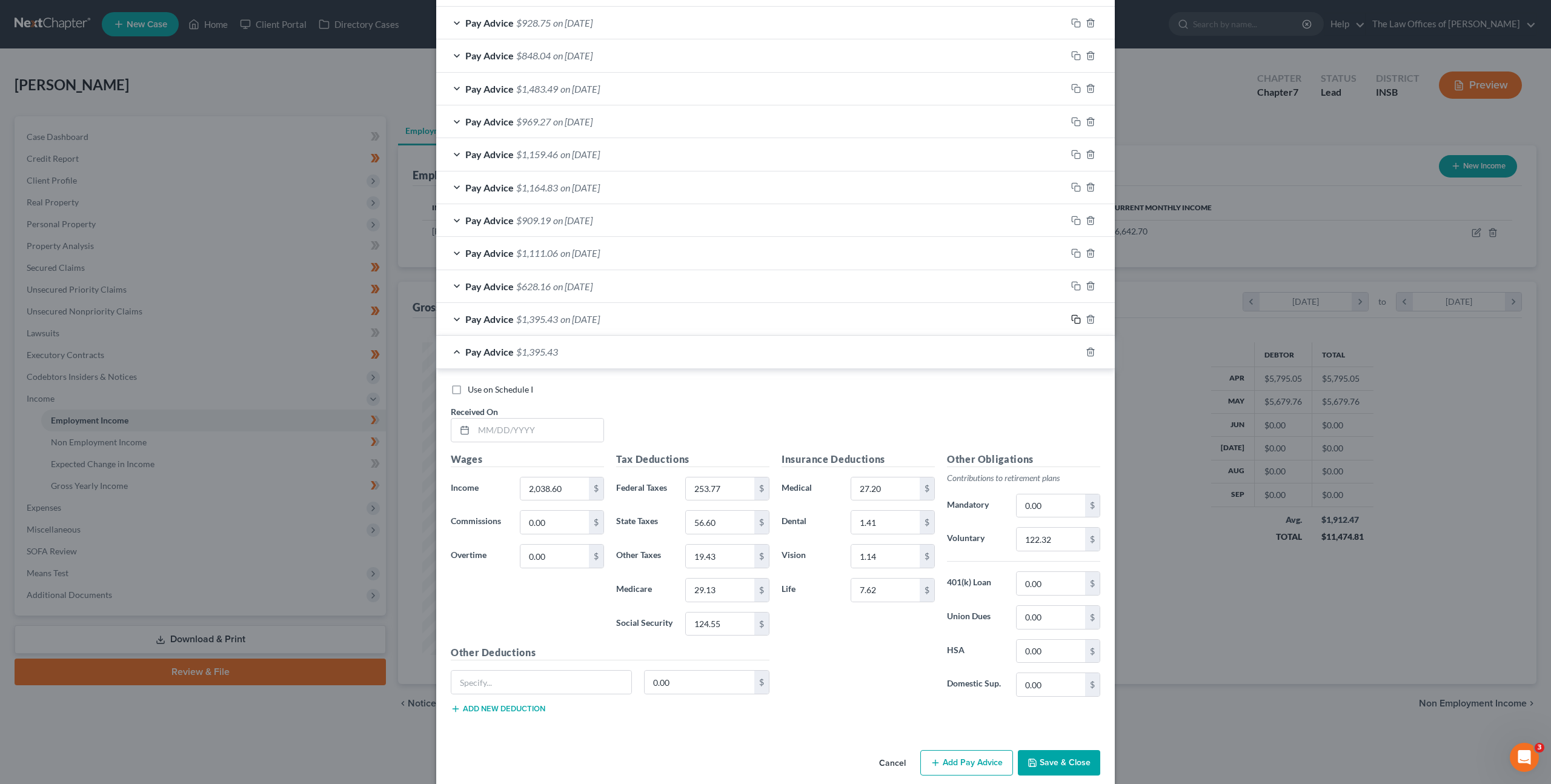
scroll to position [814, 0]
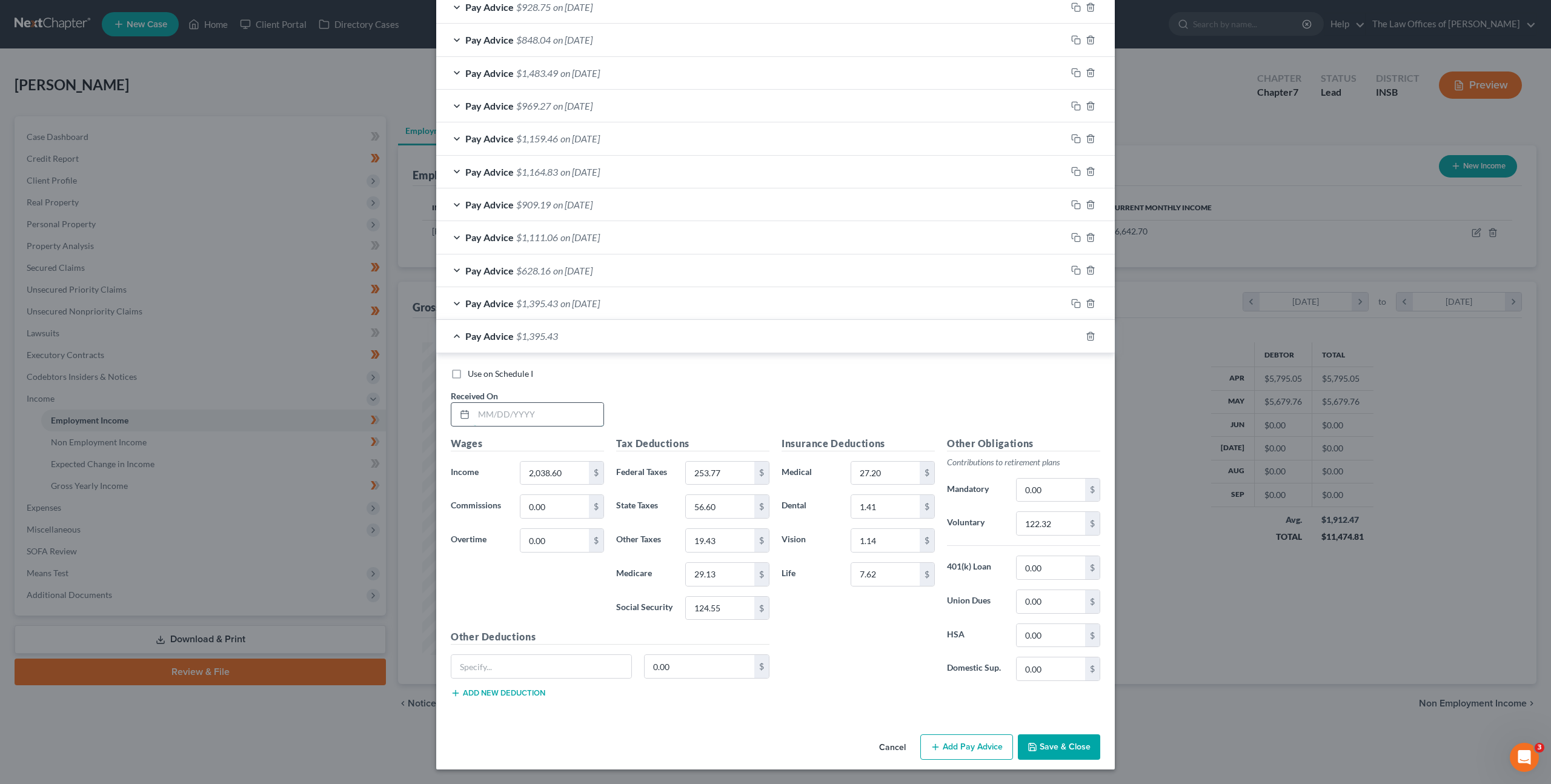
drag, startPoint x: 541, startPoint y: 424, endPoint x: 617, endPoint y: 416, distance: 76.4
click at [541, 424] on input "text" at bounding box center [538, 414] width 130 height 23
type input "08/07/2025"
click at [557, 477] on input "2,038.60" at bounding box center [555, 473] width 69 height 23
drag, startPoint x: 572, startPoint y: 475, endPoint x: 441, endPoint y: 443, distance: 134.9
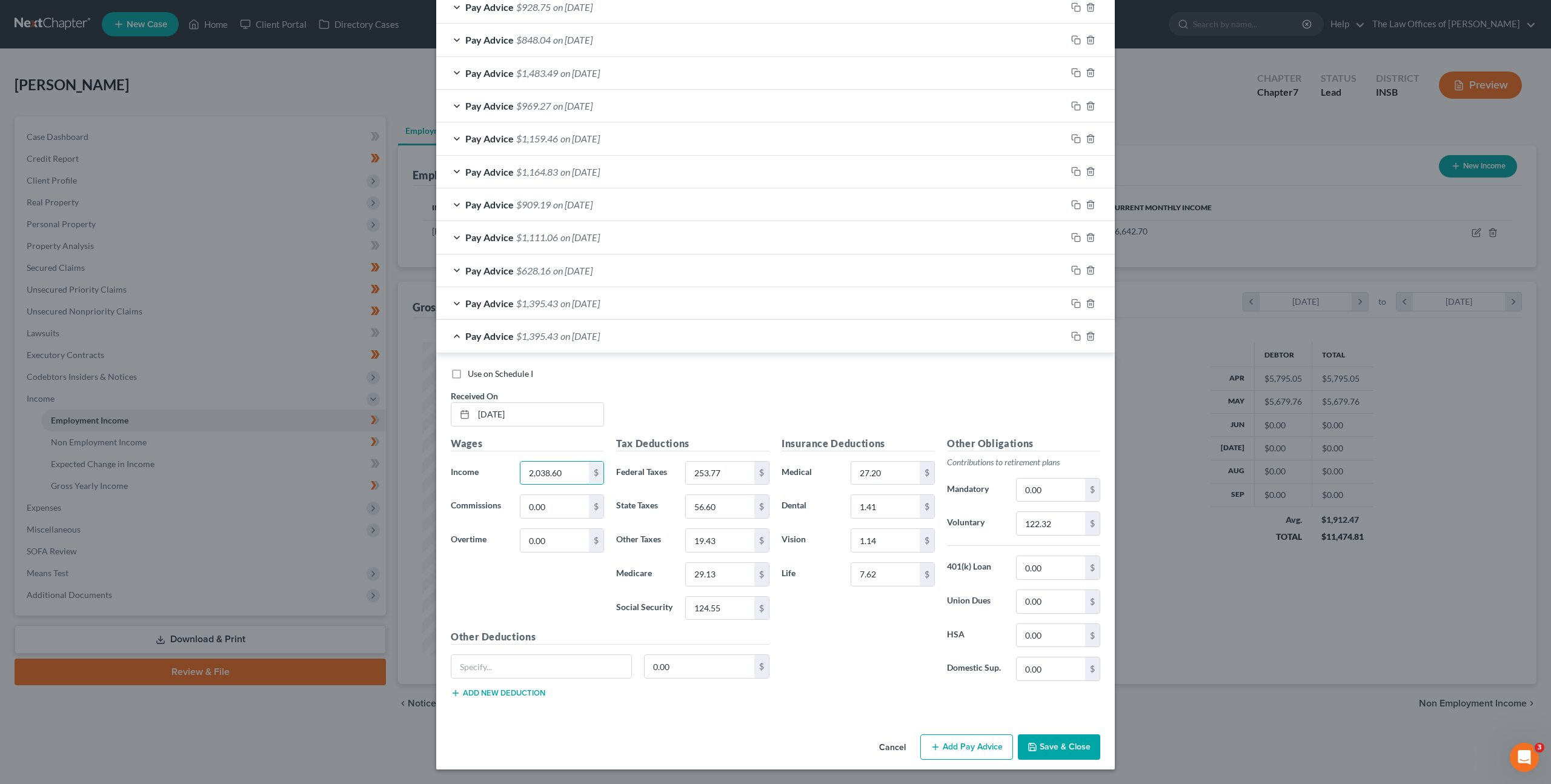
click at [450, 451] on div "Wages Income * 2,038.60 $ Commissions 0.00 $ Overtime 0.00 $" at bounding box center [527, 533] width 165 height 194
type input "1,607.82"
type input "164.68"
type input "44.45"
type input "15.26"
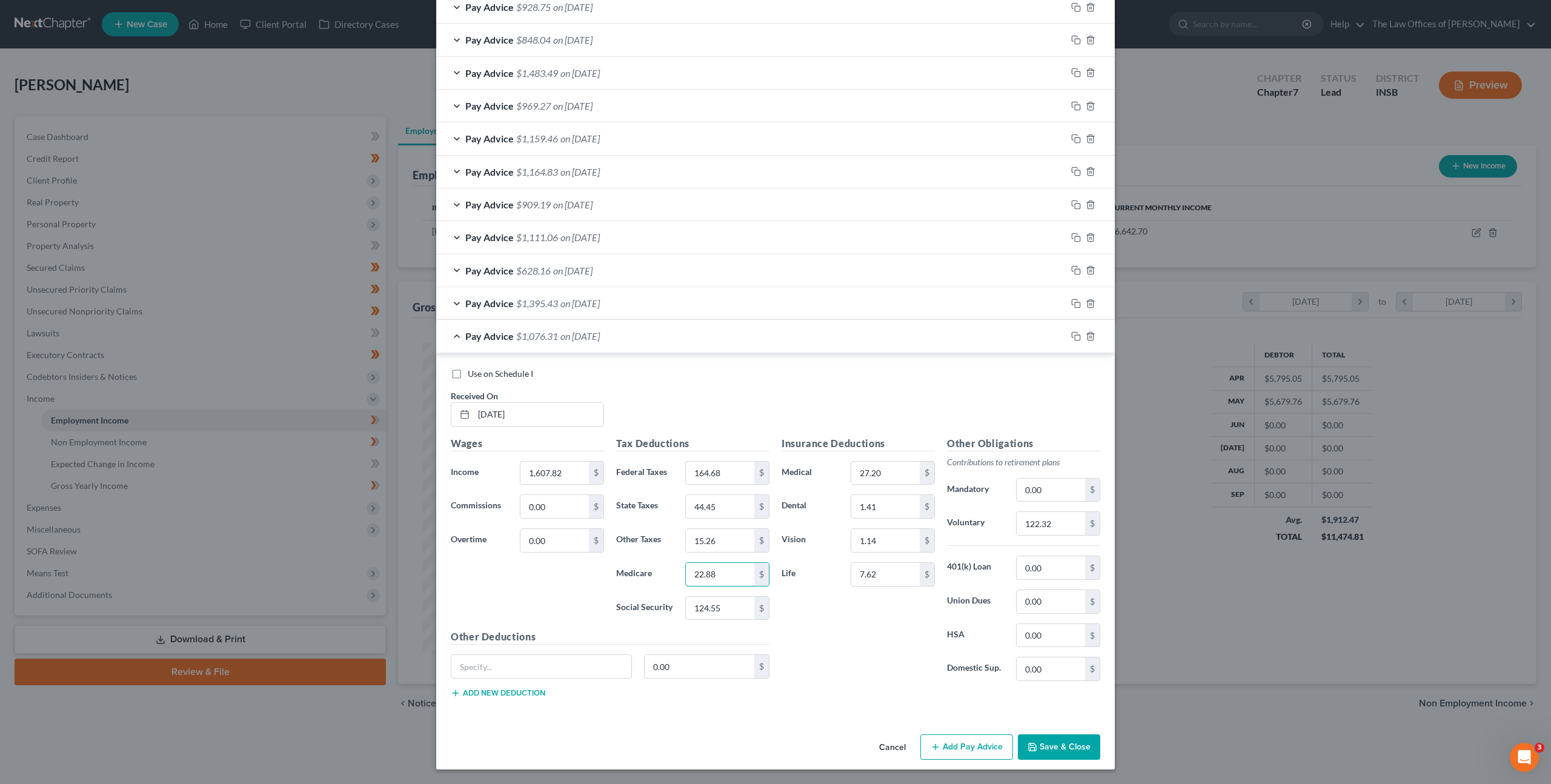
type input "22.88"
type input "97.84"
click at [1057, 523] on input "122.32" at bounding box center [1051, 523] width 69 height 23
type input "96.47"
click at [892, 409] on div "Use on Schedule I Received On * 08/07/2025" at bounding box center [776, 402] width 662 height 68
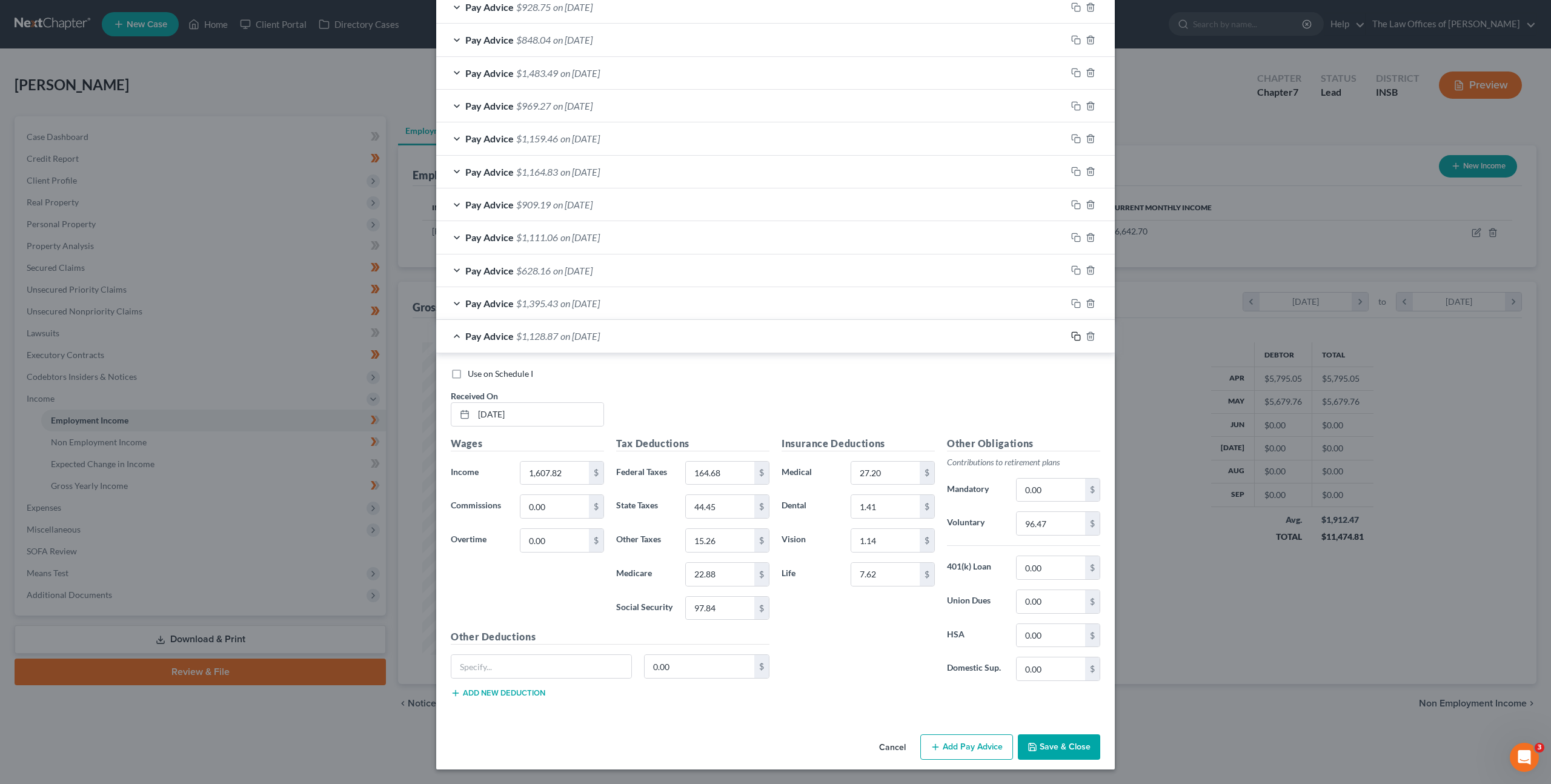
click at [1077, 335] on rect "button" at bounding box center [1077, 338] width 6 height 6
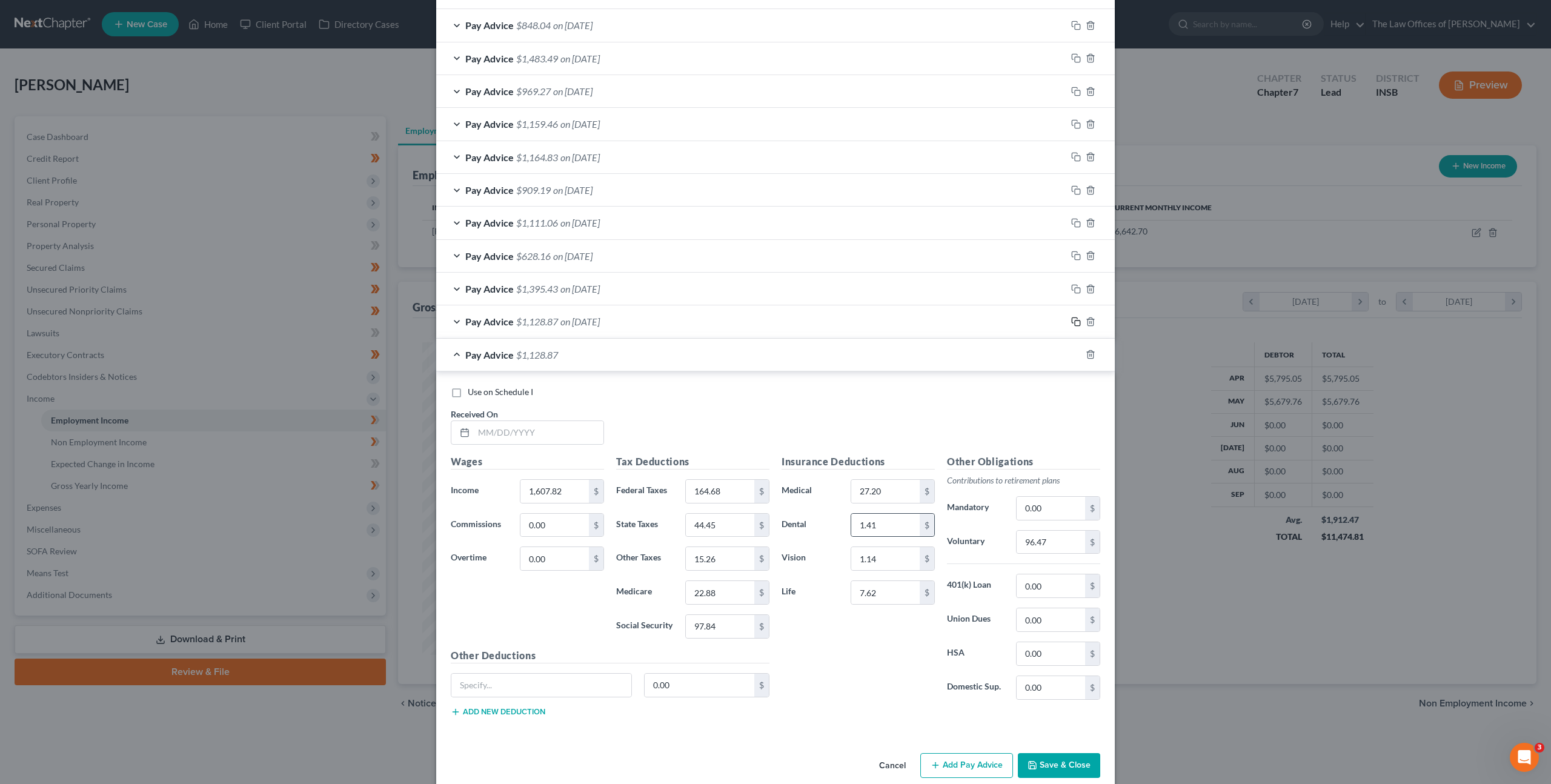
scroll to position [847, 0]
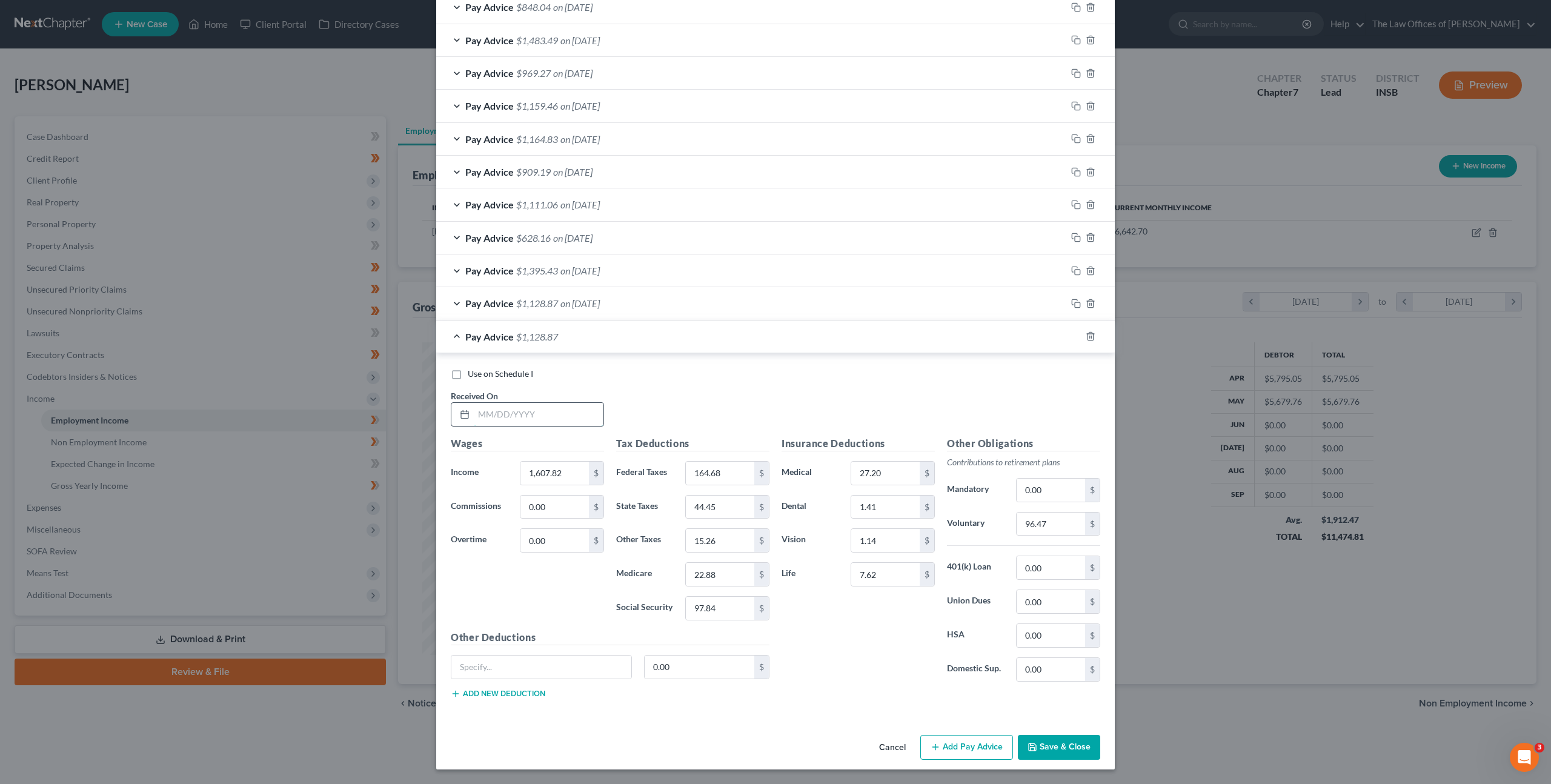
click at [527, 412] on input "text" at bounding box center [538, 414] width 130 height 23
drag, startPoint x: 567, startPoint y: 402, endPoint x: 595, endPoint y: 407, distance: 28.4
click at [566, 402] on div at bounding box center [527, 413] width 154 height 24
click at [587, 409] on input "text" at bounding box center [538, 414] width 130 height 23
type input "08/14/2025"
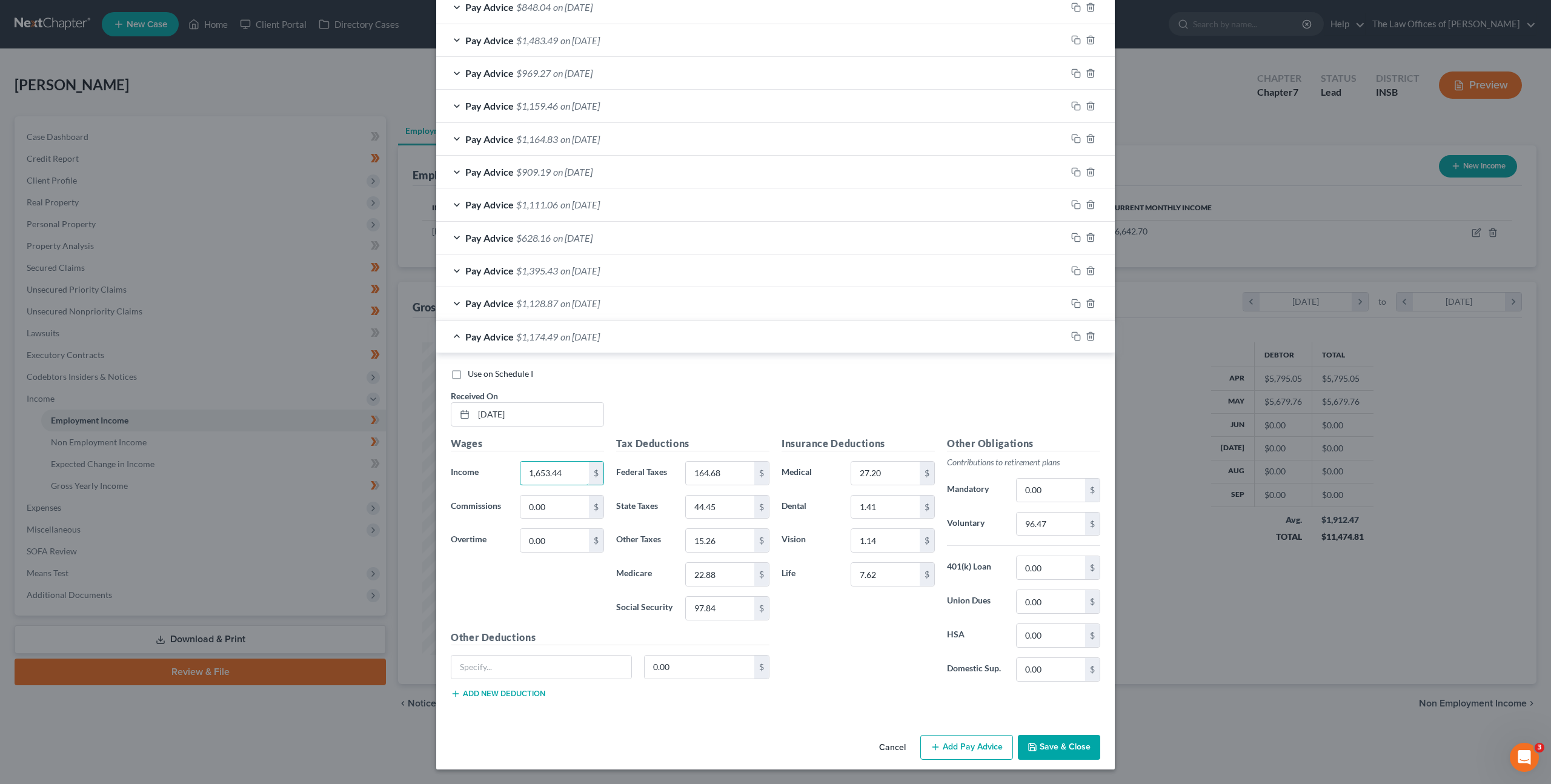
type input "1,653.44"
type input "174.12"
type input "45.73"
type input "15.70"
type input "23.54"
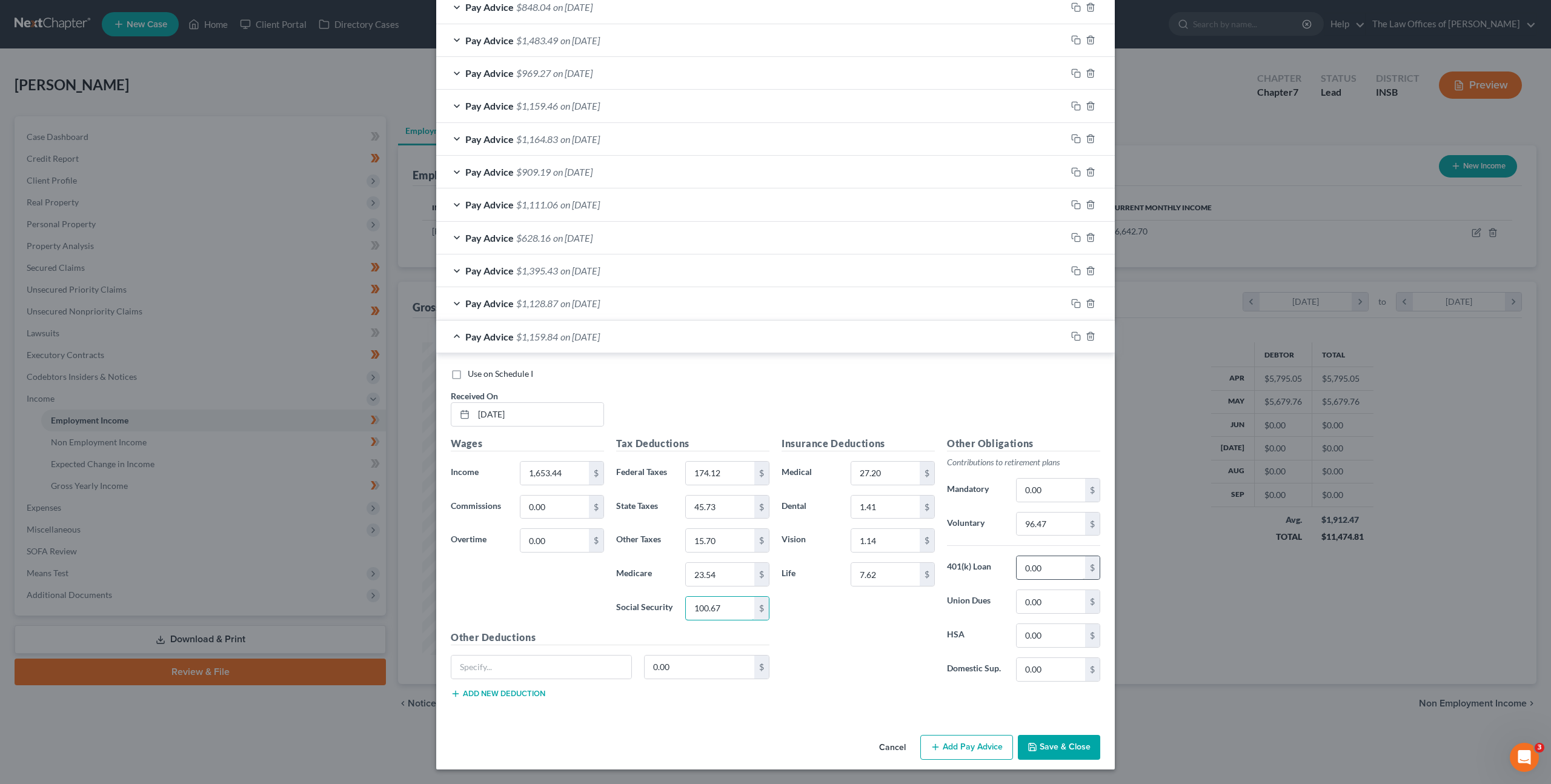
type input "100.67"
drag, startPoint x: 1029, startPoint y: 569, endPoint x: 1062, endPoint y: 569, distance: 33.0
click at [1032, 570] on input "0.00" at bounding box center [1051, 568] width 69 height 23
drag, startPoint x: 981, startPoint y: 555, endPoint x: 893, endPoint y: 541, distance: 89.1
click at [897, 541] on div "Insurance Deductions Medical 27.20 $ Dental 1.41 $ Vision 1.14 $ Life 7.62 $ Ot…" at bounding box center [941, 564] width 331 height 255
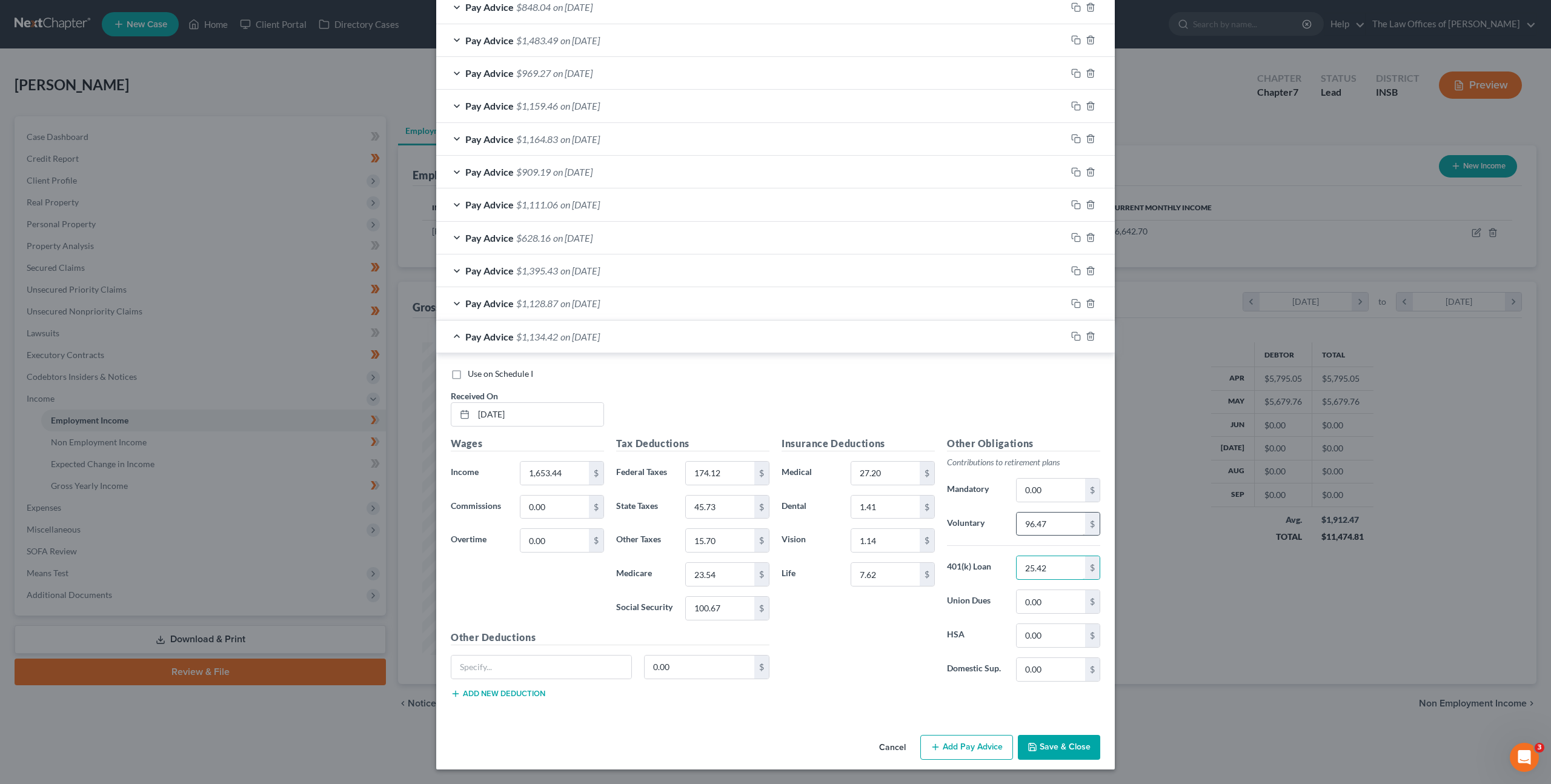
type input "25.42"
click at [1065, 525] on input "96.47" at bounding box center [1051, 524] width 69 height 23
type input "99.21"
click at [874, 624] on div "Insurance Deductions Medical 27.20 $ Dental 1.41 $ Vision 1.14 $ Life 7.62 $" at bounding box center [858, 564] width 165 height 255
click at [1079, 333] on icon "button" at bounding box center [1076, 337] width 10 height 10
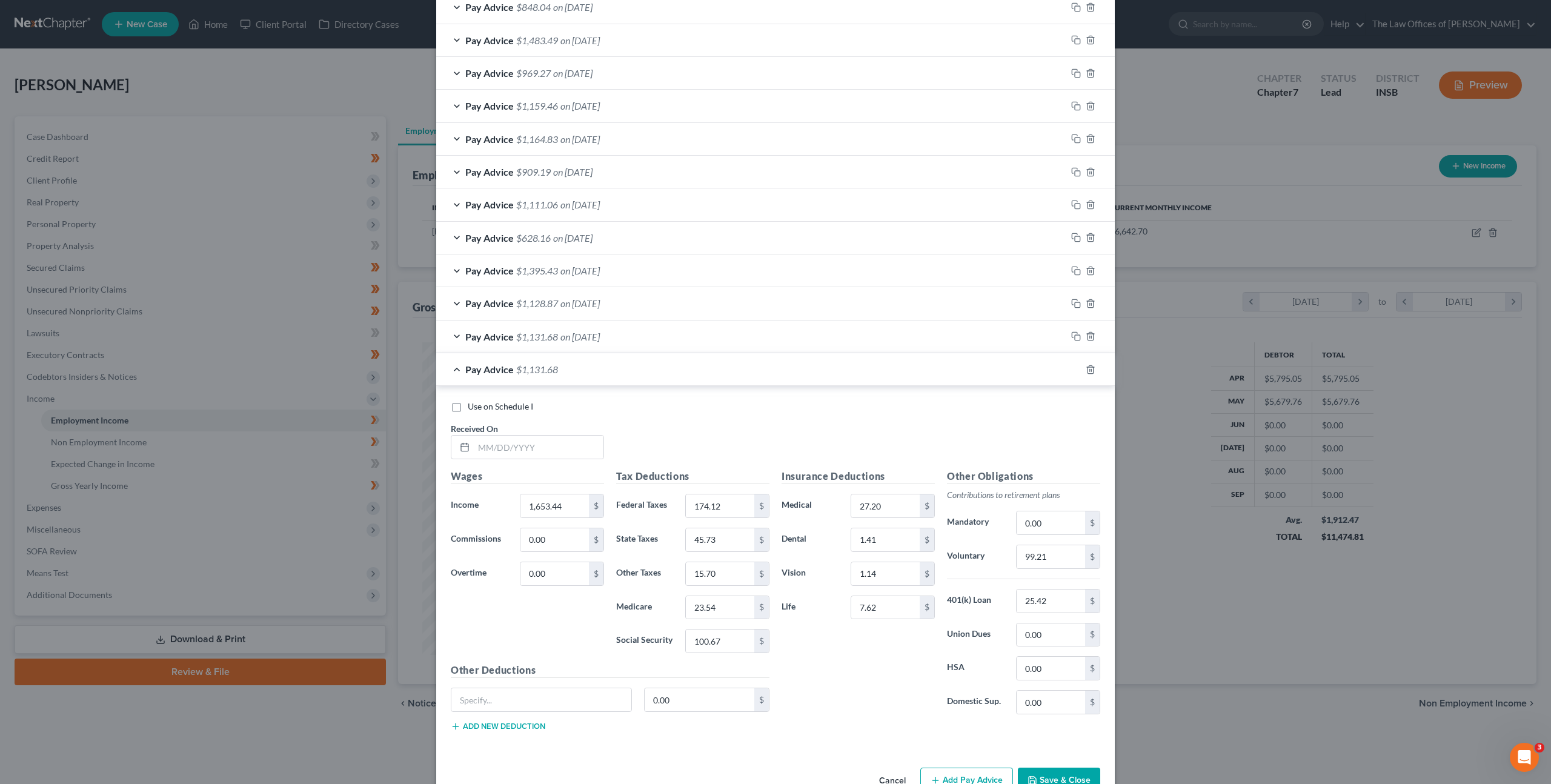
click at [544, 433] on div "Received On *" at bounding box center [527, 441] width 165 height 37
drag, startPoint x: 530, startPoint y: 449, endPoint x: 649, endPoint y: 462, distance: 119.7
click at [532, 449] on input "text" at bounding box center [538, 447] width 130 height 23
type input "08/21/2025"
type input "1,391.17"
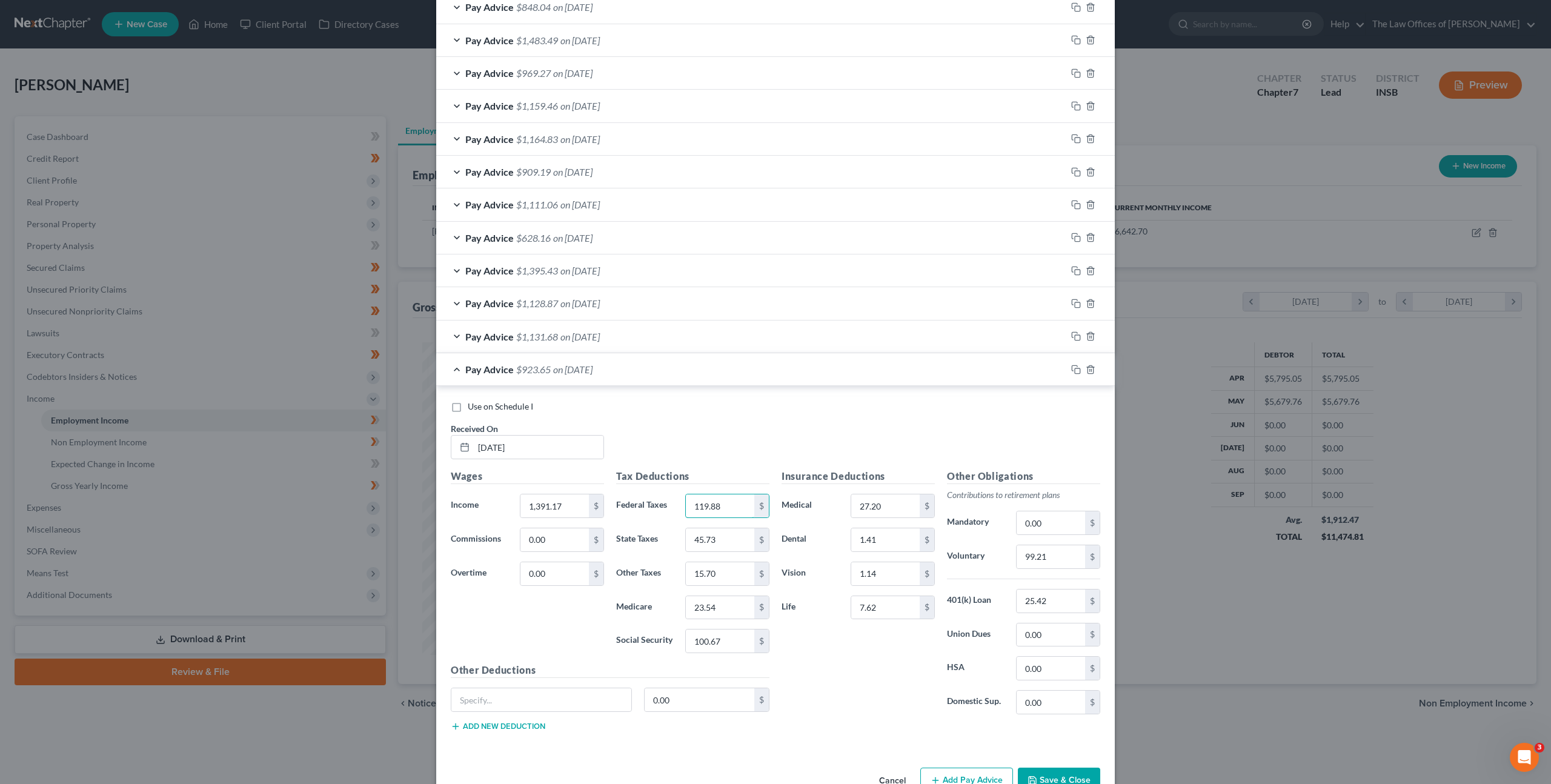
type input "119.88"
type input "38.34"
type input "13.16"
click at [728, 603] on input "23.54" at bounding box center [720, 607] width 69 height 23
drag, startPoint x: 677, startPoint y: 601, endPoint x: 584, endPoint y: 575, distance: 96.6
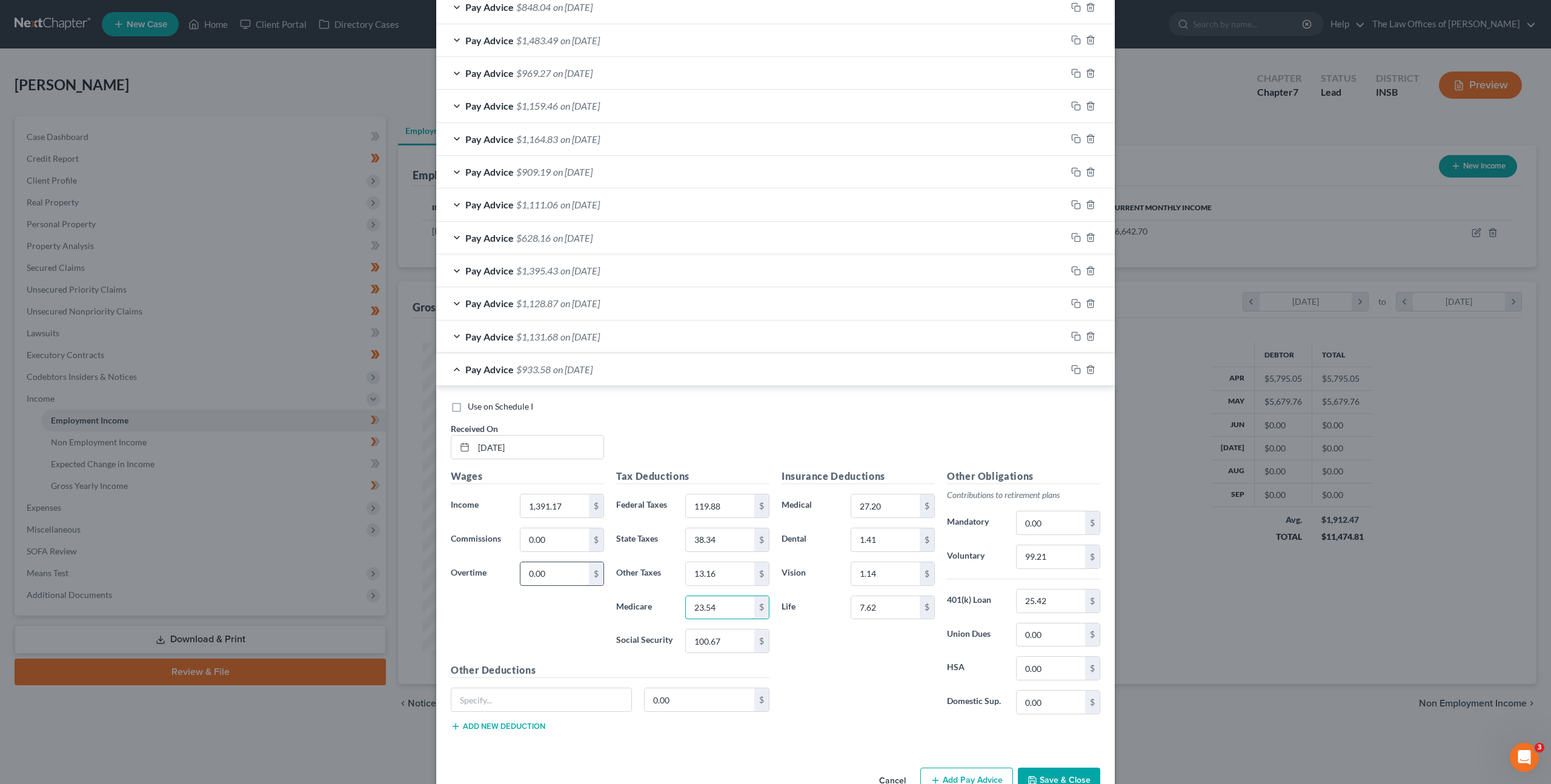
click at [595, 578] on div "Wages Income * 1,391.17 $ Commissions 0.00 $ Overtime 0.00 $ Tax Deductions Fed…" at bounding box center [610, 605] width 331 height 272
type input "19.74"
type input "84.41"
click at [816, 410] on div "Use on Schedule I" at bounding box center [775, 406] width 650 height 12
click at [1066, 560] on input "99.21" at bounding box center [1051, 557] width 69 height 23
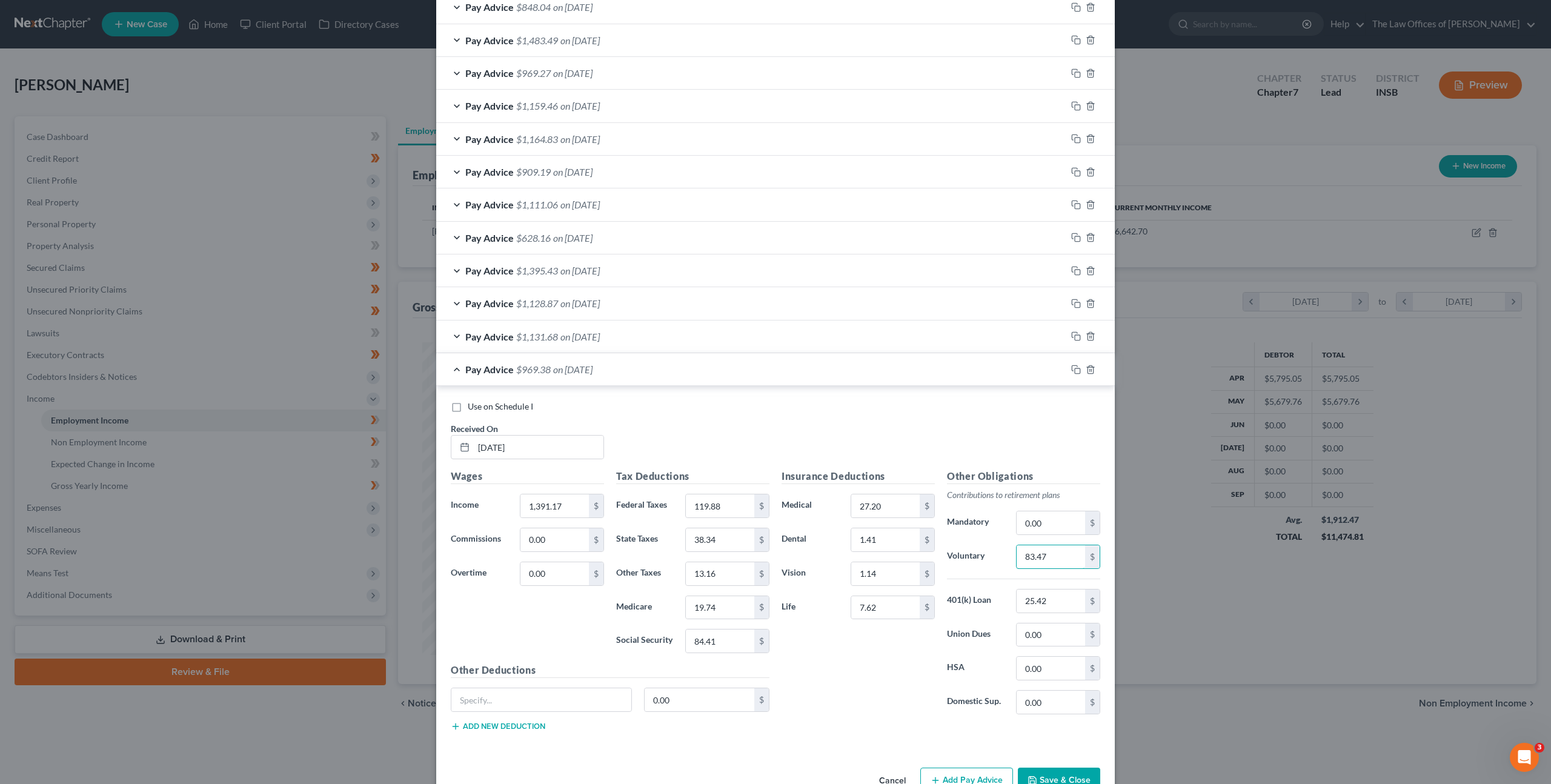
type input "83.47"
click at [902, 427] on div "Use on Schedule I Received On * 08/21/2025" at bounding box center [776, 434] width 662 height 68
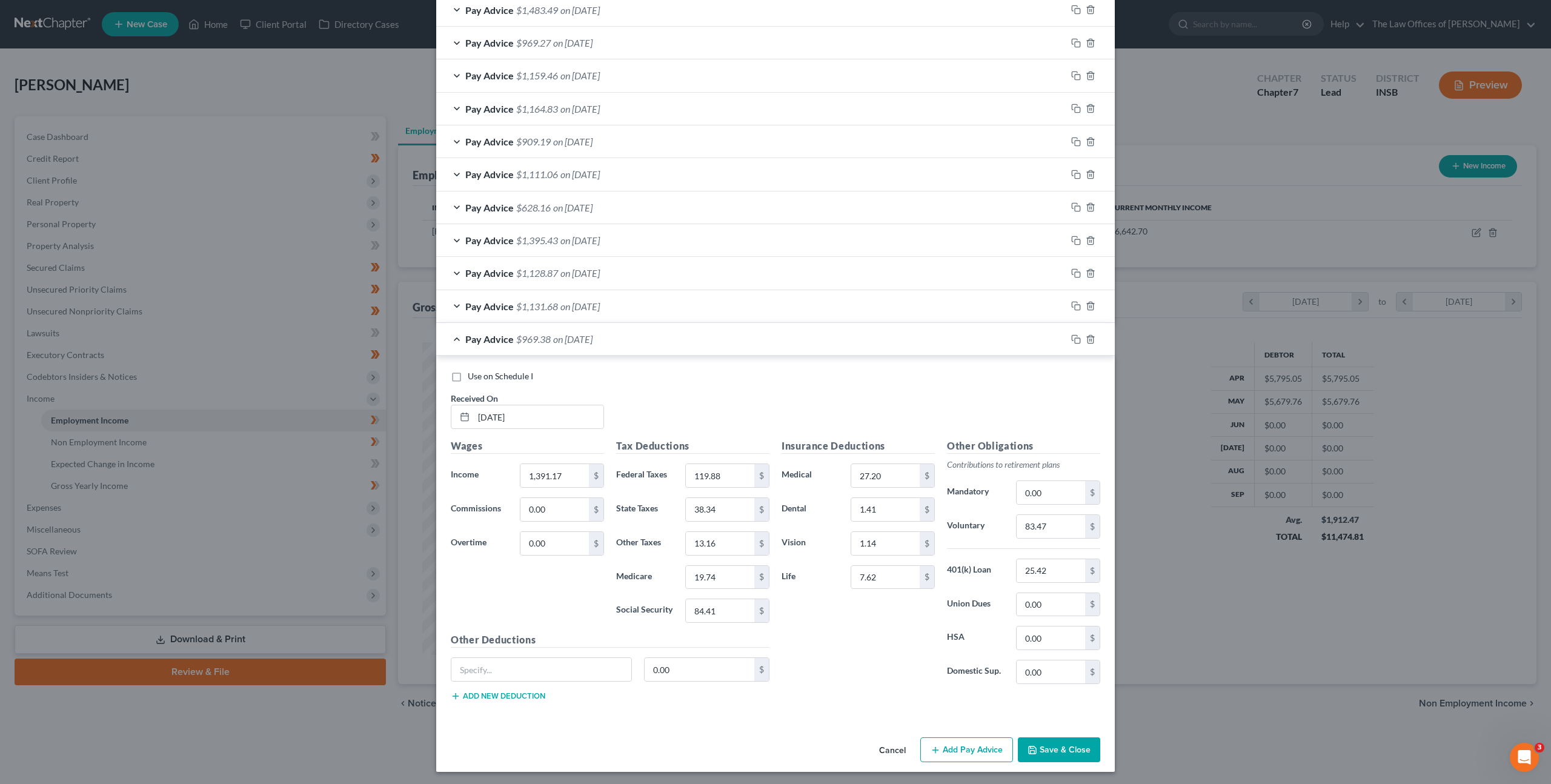
scroll to position [879, 0]
click at [1073, 338] on icon "button" at bounding box center [1076, 337] width 10 height 10
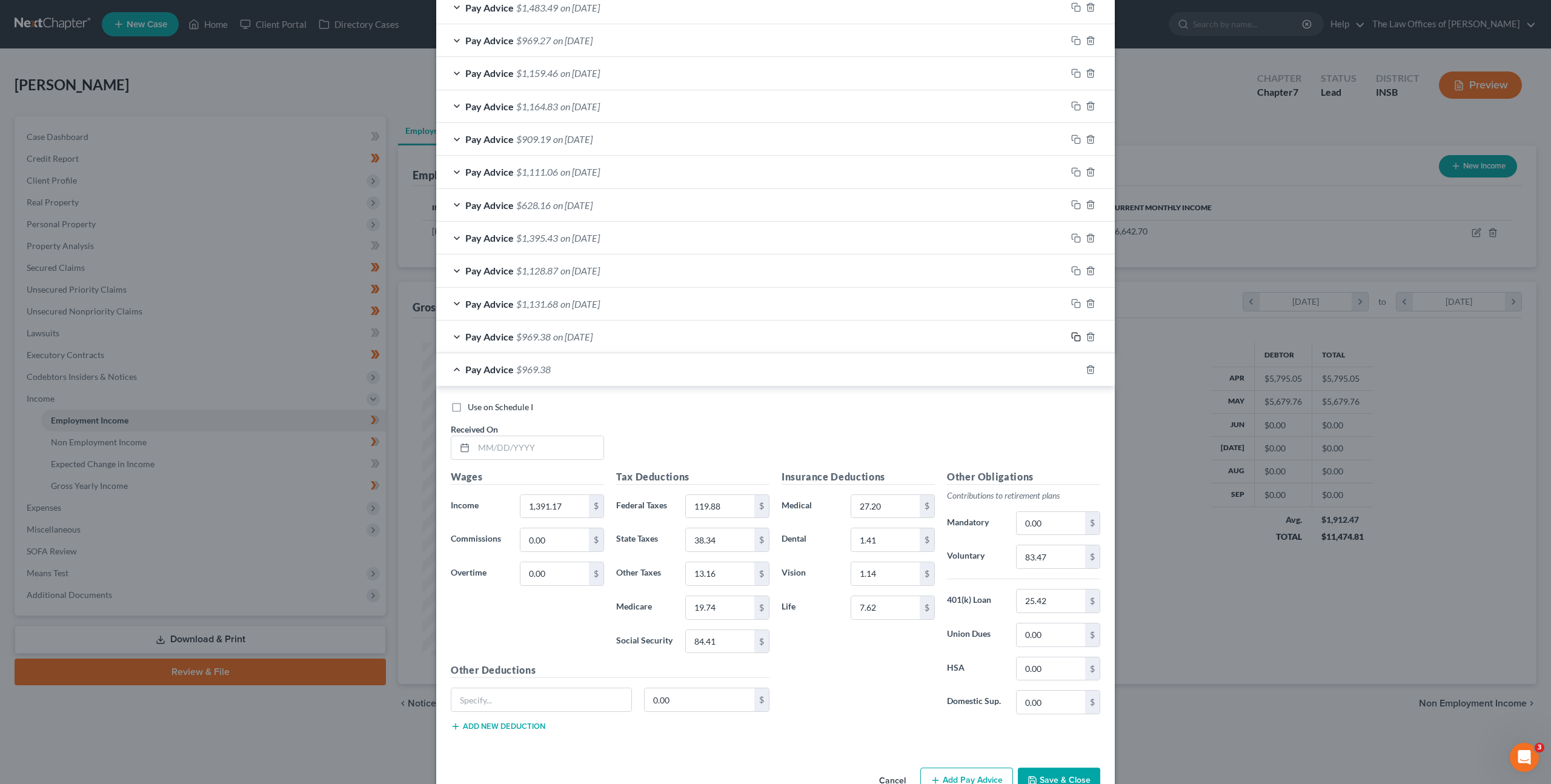
scroll to position [913, 0]
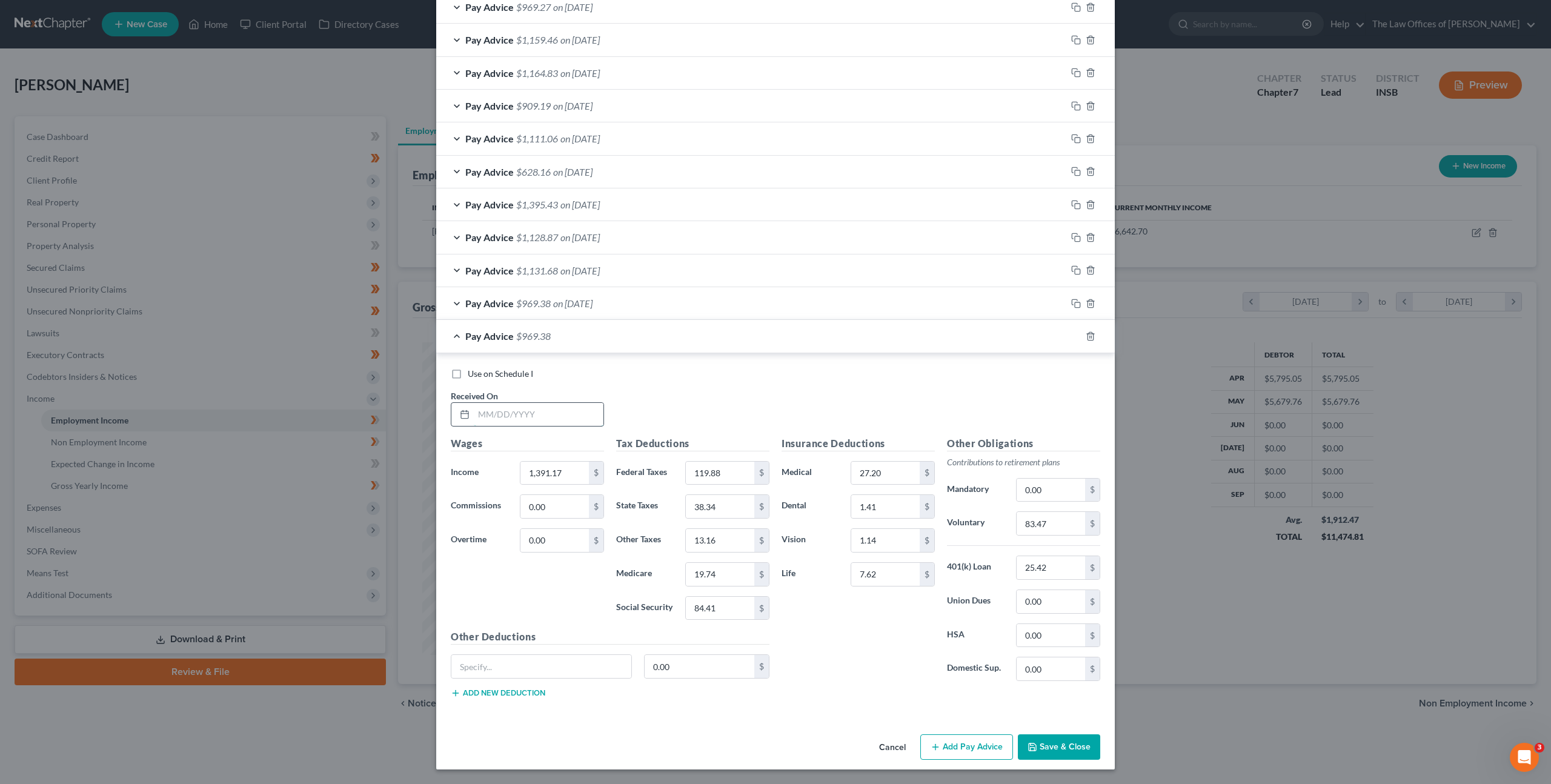
drag, startPoint x: 525, startPoint y: 423, endPoint x: 558, endPoint y: 416, distance: 33.7
click at [525, 423] on input "text" at bounding box center [538, 414] width 130 height 23
type input "08/28/2025"
type input "1,648.55"
type input "173.11"
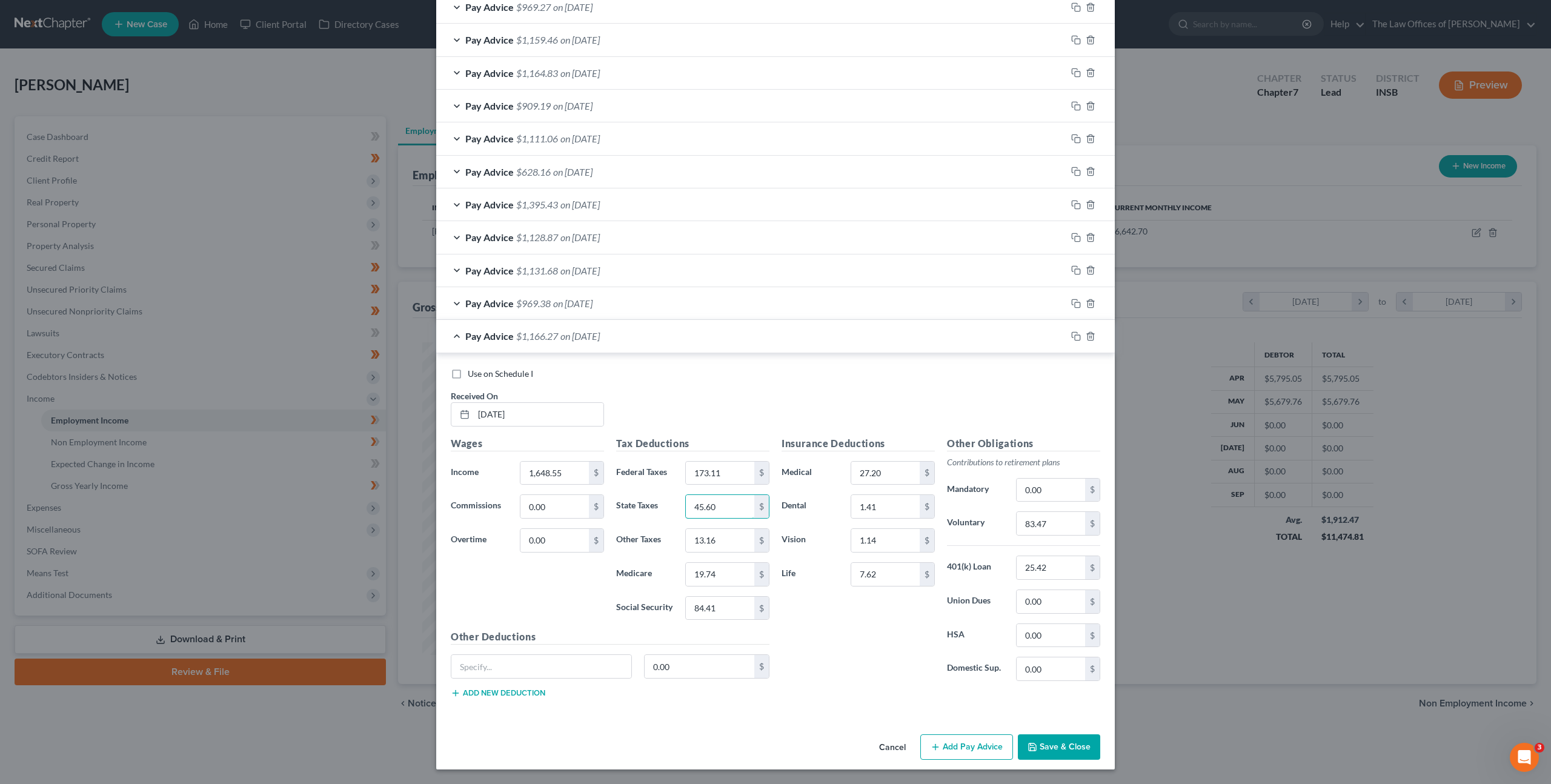
type input "45.60"
type input "15.65"
type input "23.47"
type input "100.37"
click at [1051, 531] on input "83.47" at bounding box center [1051, 523] width 69 height 23
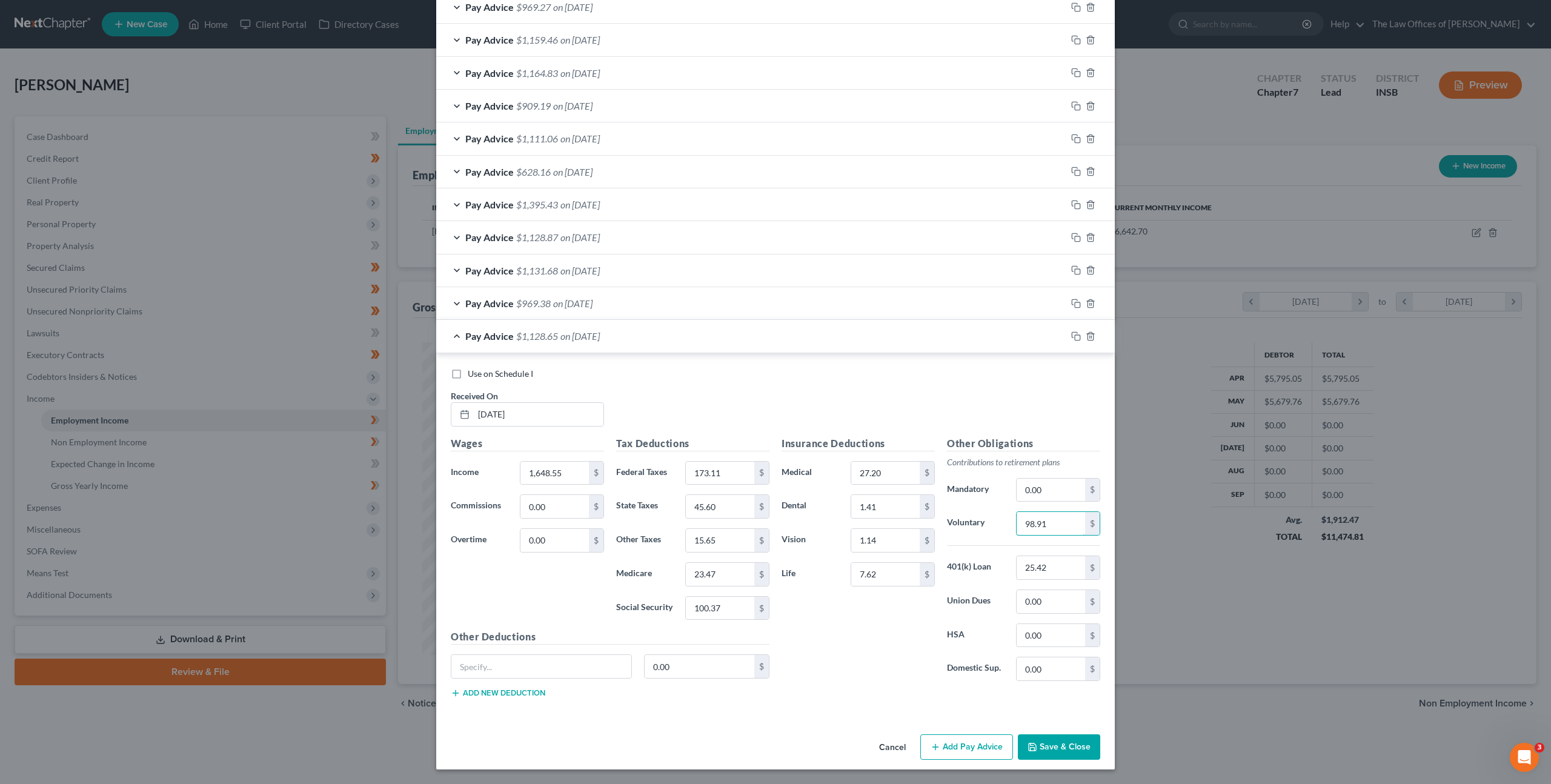
type input "98.91"
click at [860, 385] on div "Use on Schedule I Received On * 08/28/2025" at bounding box center [776, 402] width 662 height 68
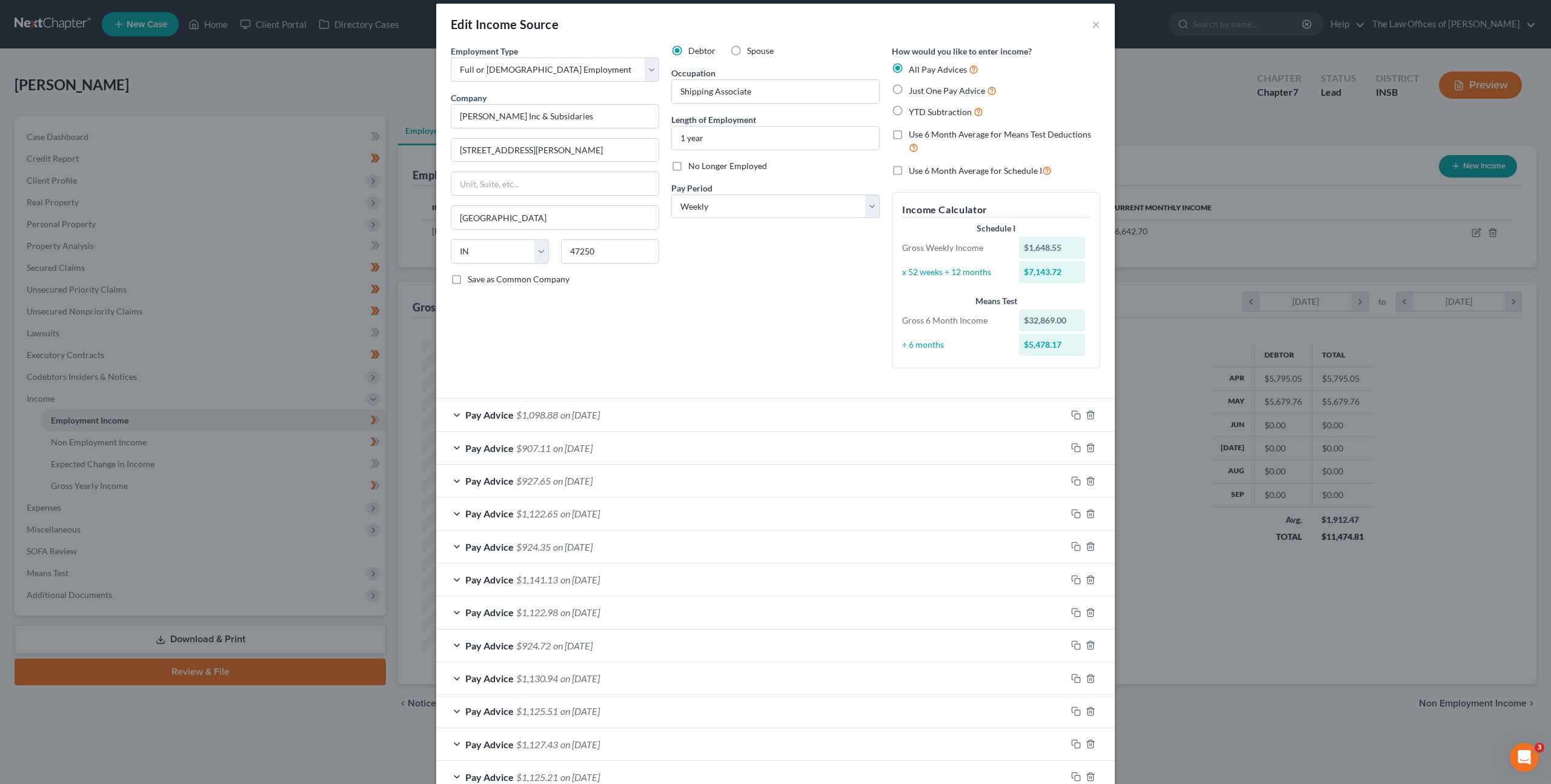
scroll to position [0, 0]
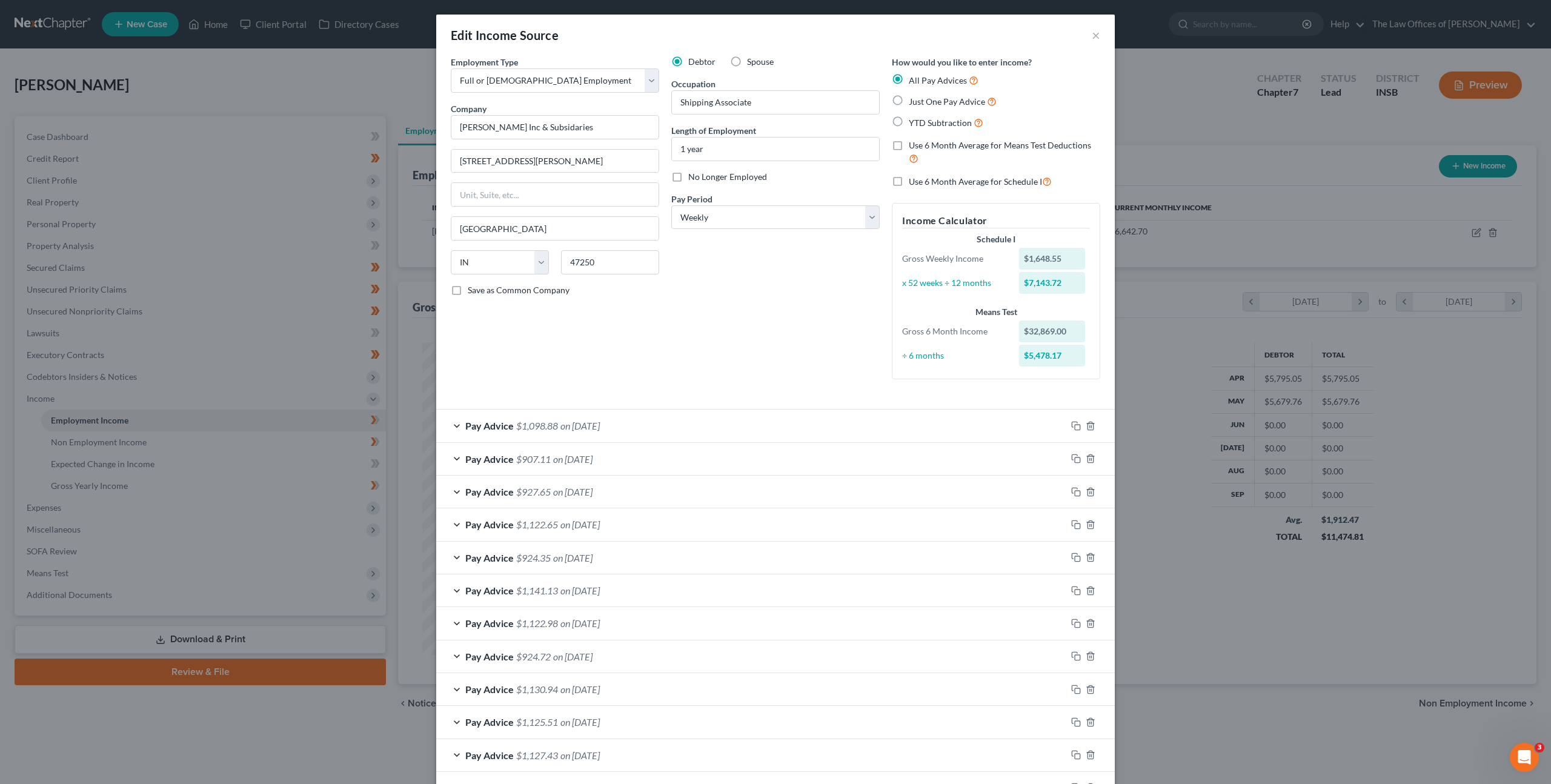
click at [909, 183] on label "Use 6 Month Average for Schedule I" at bounding box center [980, 181] width 143 height 14
click at [914, 182] on input "Use 6 Month Average for Schedule I" at bounding box center [918, 178] width 8 height 8
checkbox input "true"
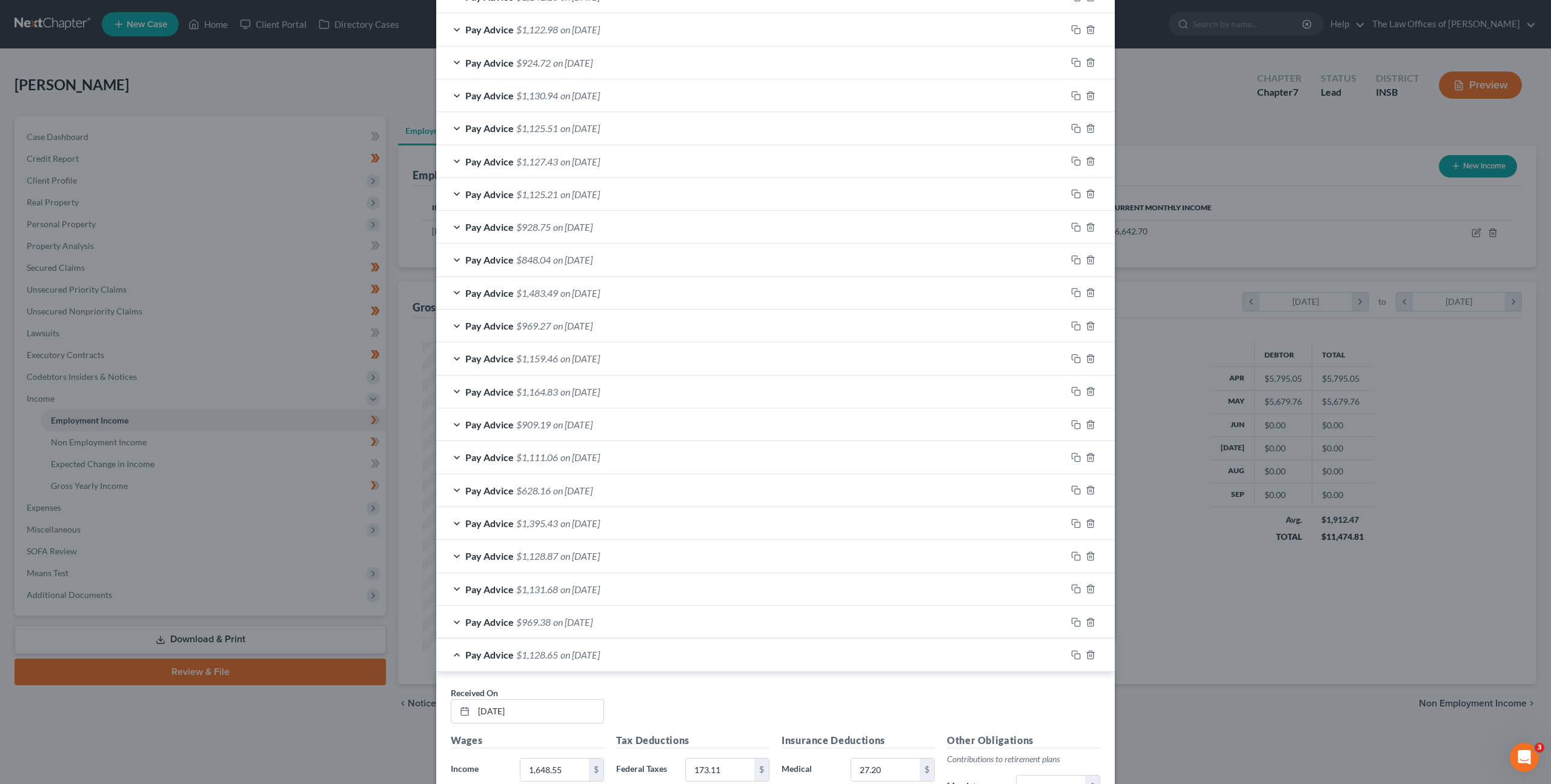
scroll to position [890, 0]
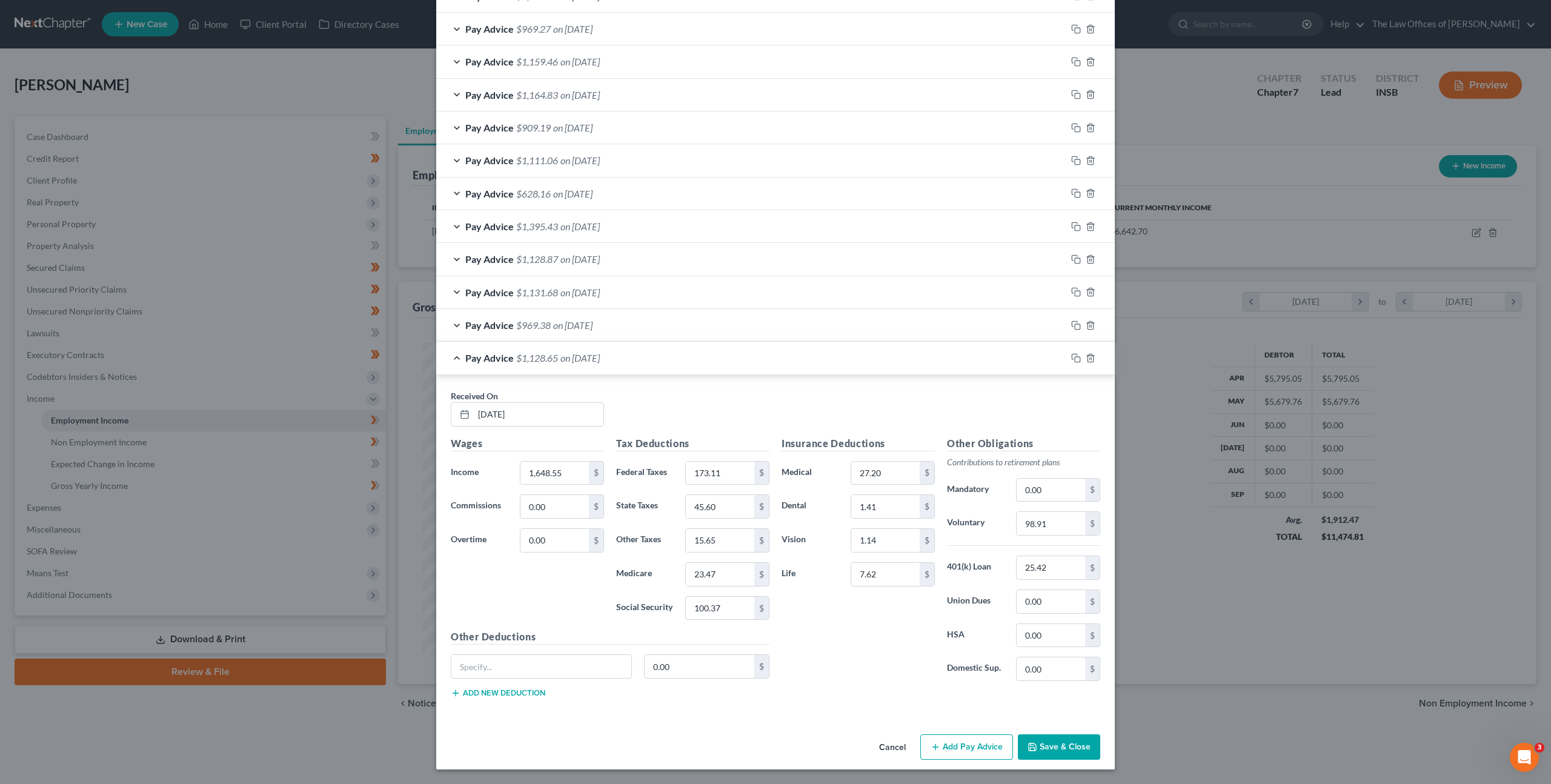
click at [1052, 744] on button "Save & Close" at bounding box center [1059, 747] width 83 height 26
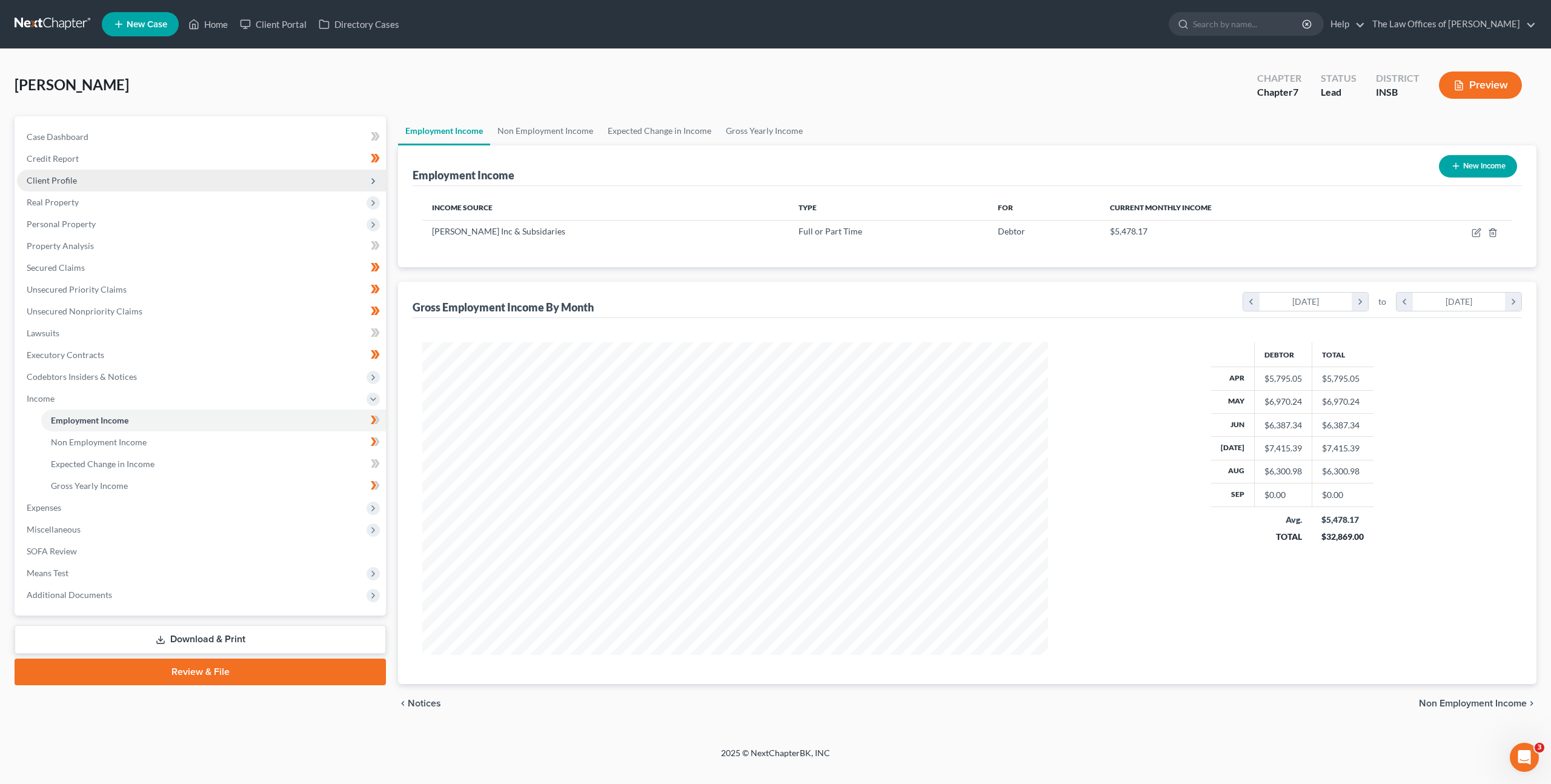
click at [306, 179] on span "Client Profile" at bounding box center [201, 181] width 369 height 21
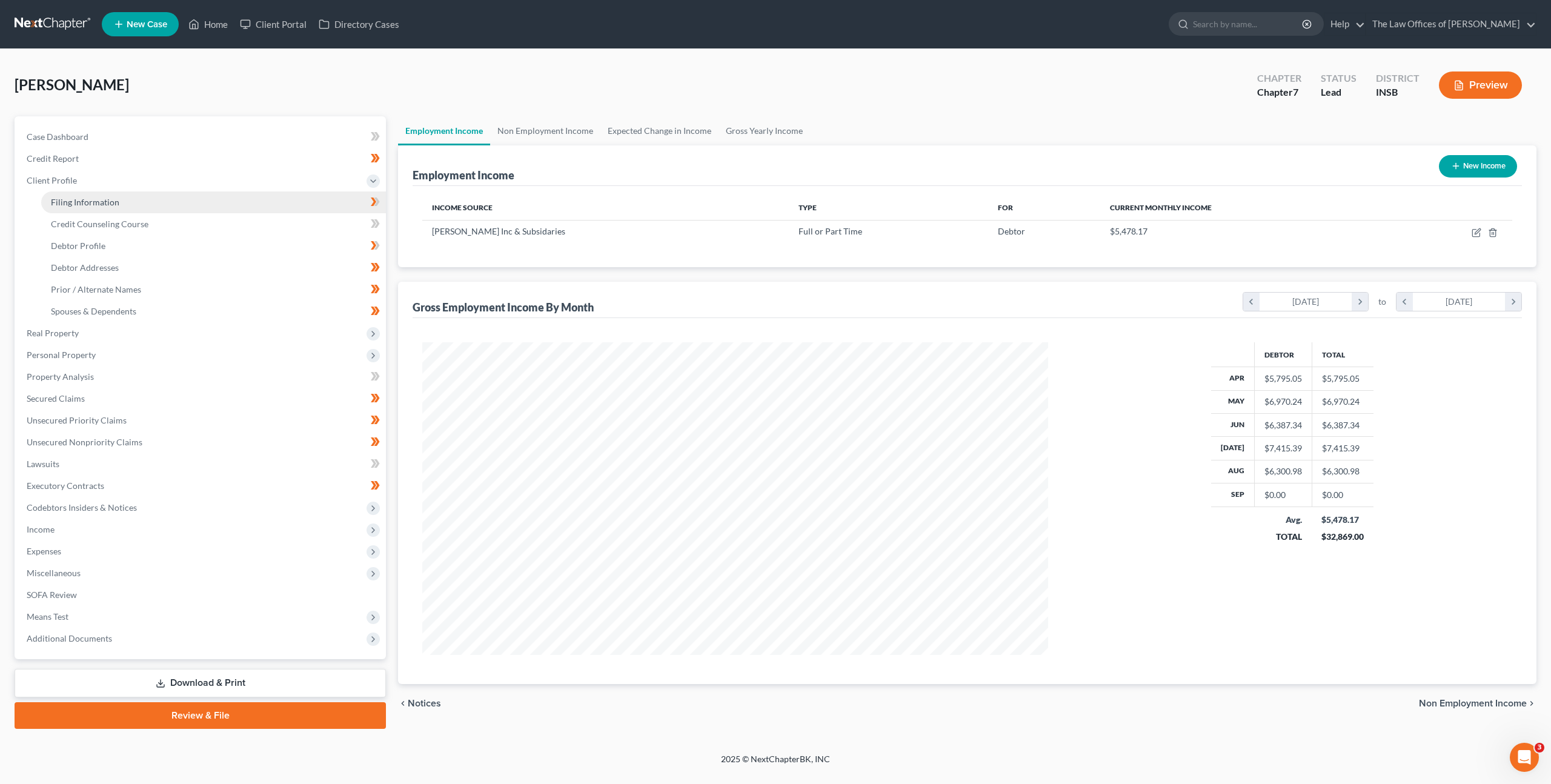
click at [270, 210] on link "Filing Information" at bounding box center [214, 202] width 345 height 21
select select "1"
select select "0"
select select "28"
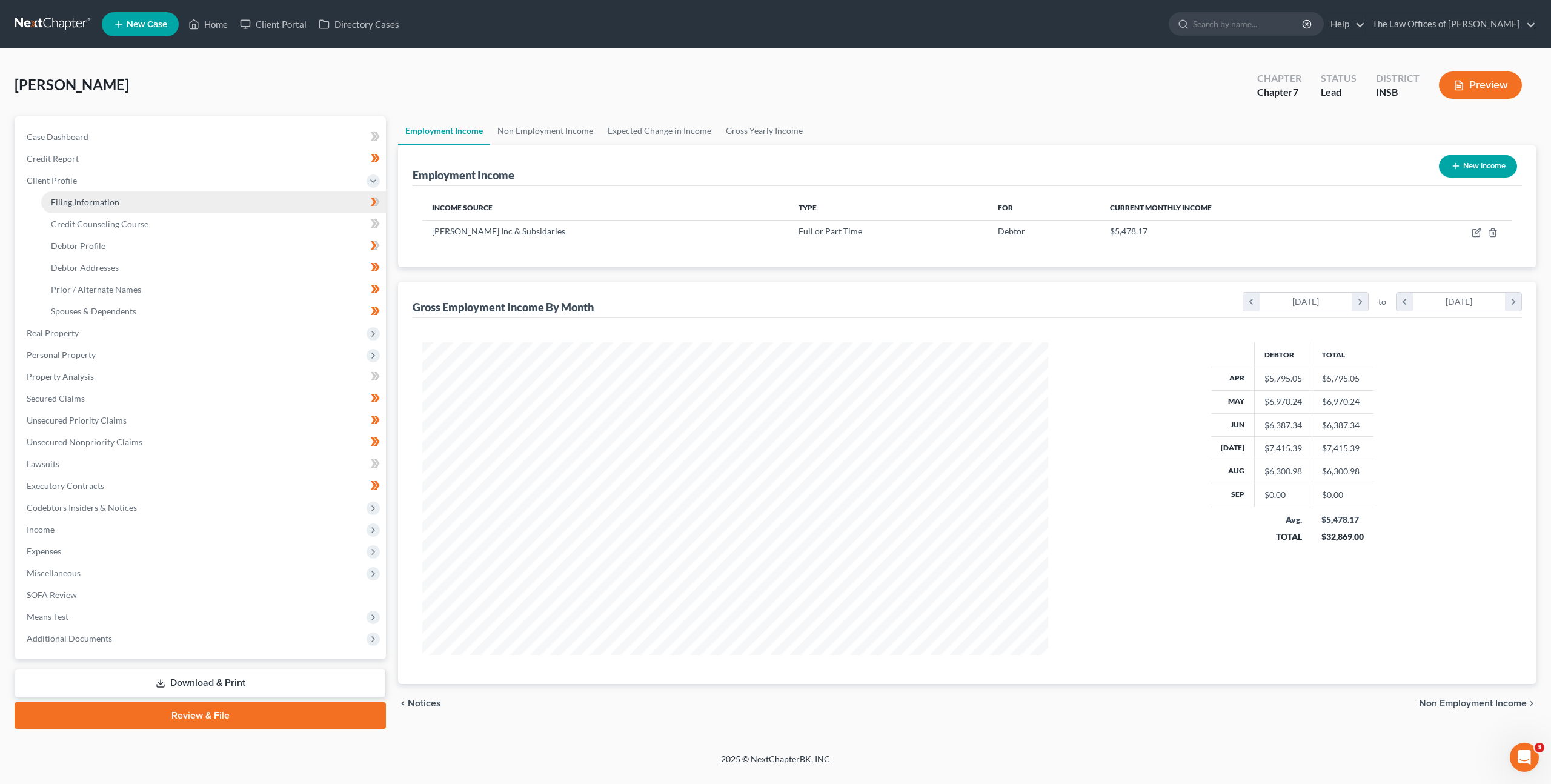
select select "0"
select select "15"
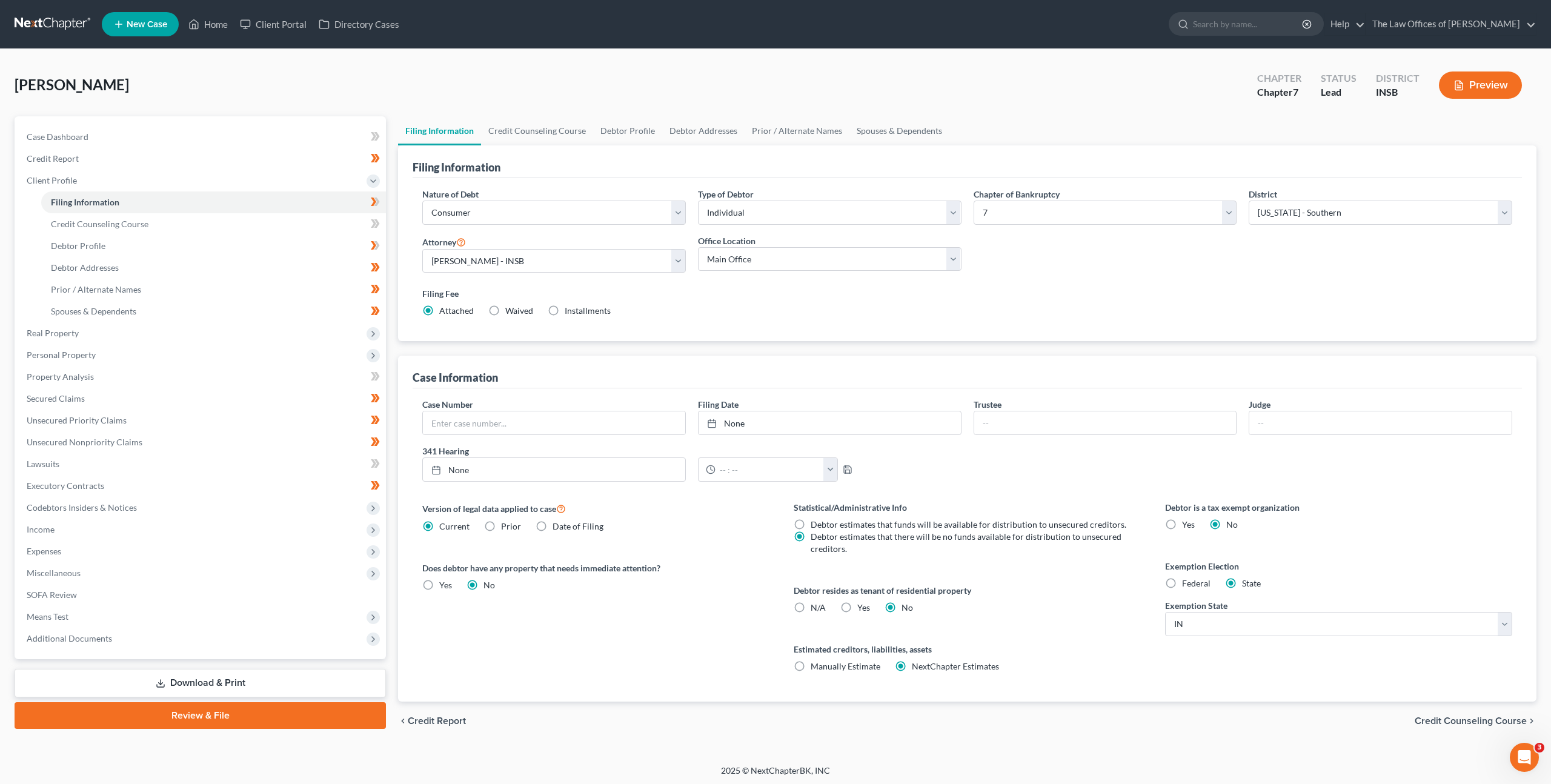
click at [811, 607] on label "N/A" at bounding box center [818, 607] width 15 height 12
click at [816, 607] on input "N/A" at bounding box center [820, 606] width 8 height 8
radio input "true"
radio input "false"
click at [380, 202] on span at bounding box center [376, 204] width 21 height 18
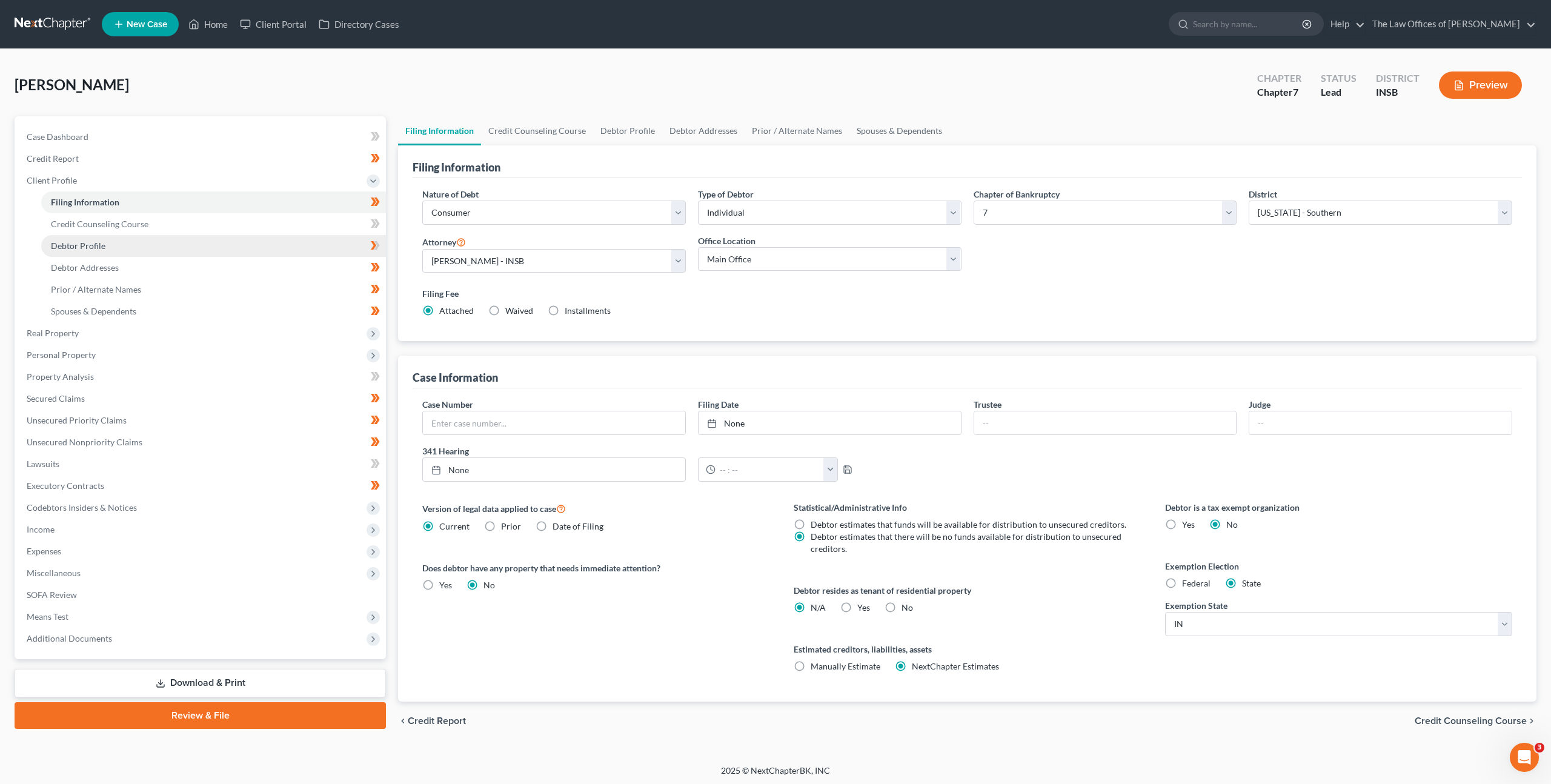
click at [322, 241] on link "Debtor Profile" at bounding box center [214, 246] width 345 height 21
select select "0"
select select "1"
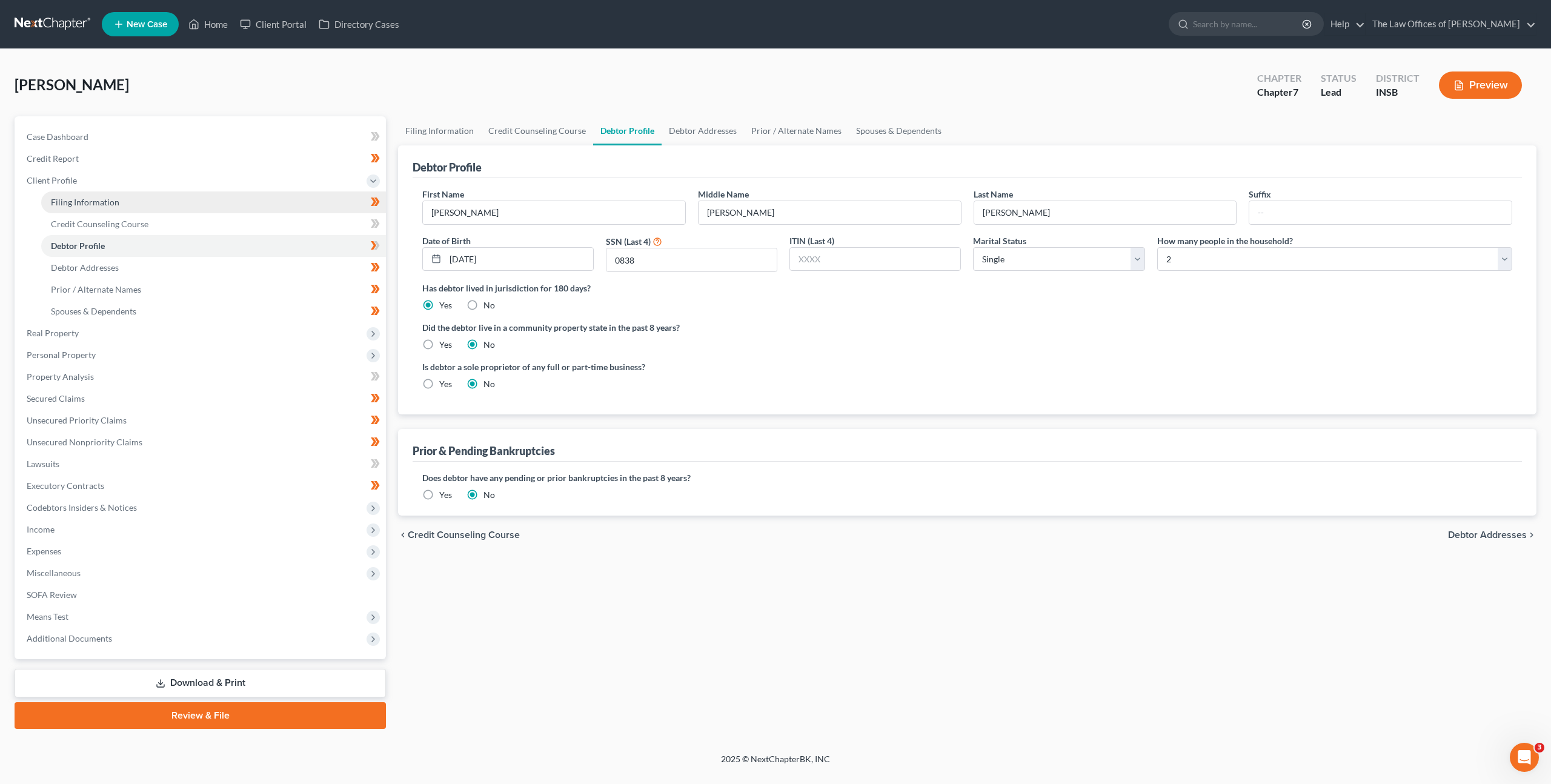
click at [305, 204] on link "Filing Information" at bounding box center [214, 202] width 345 height 21
select select "1"
select select "0"
select select "28"
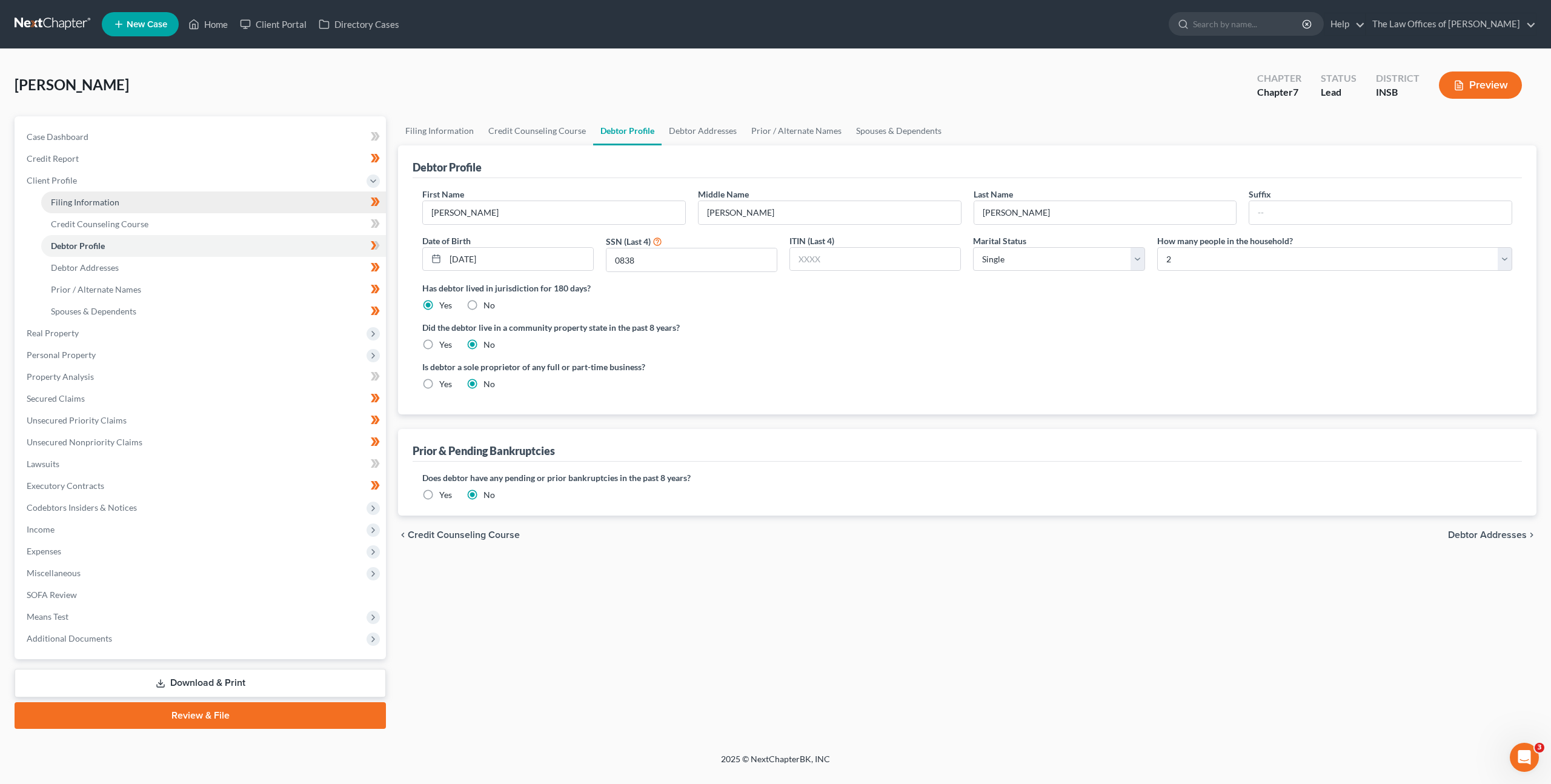
select select "0"
select select "15"
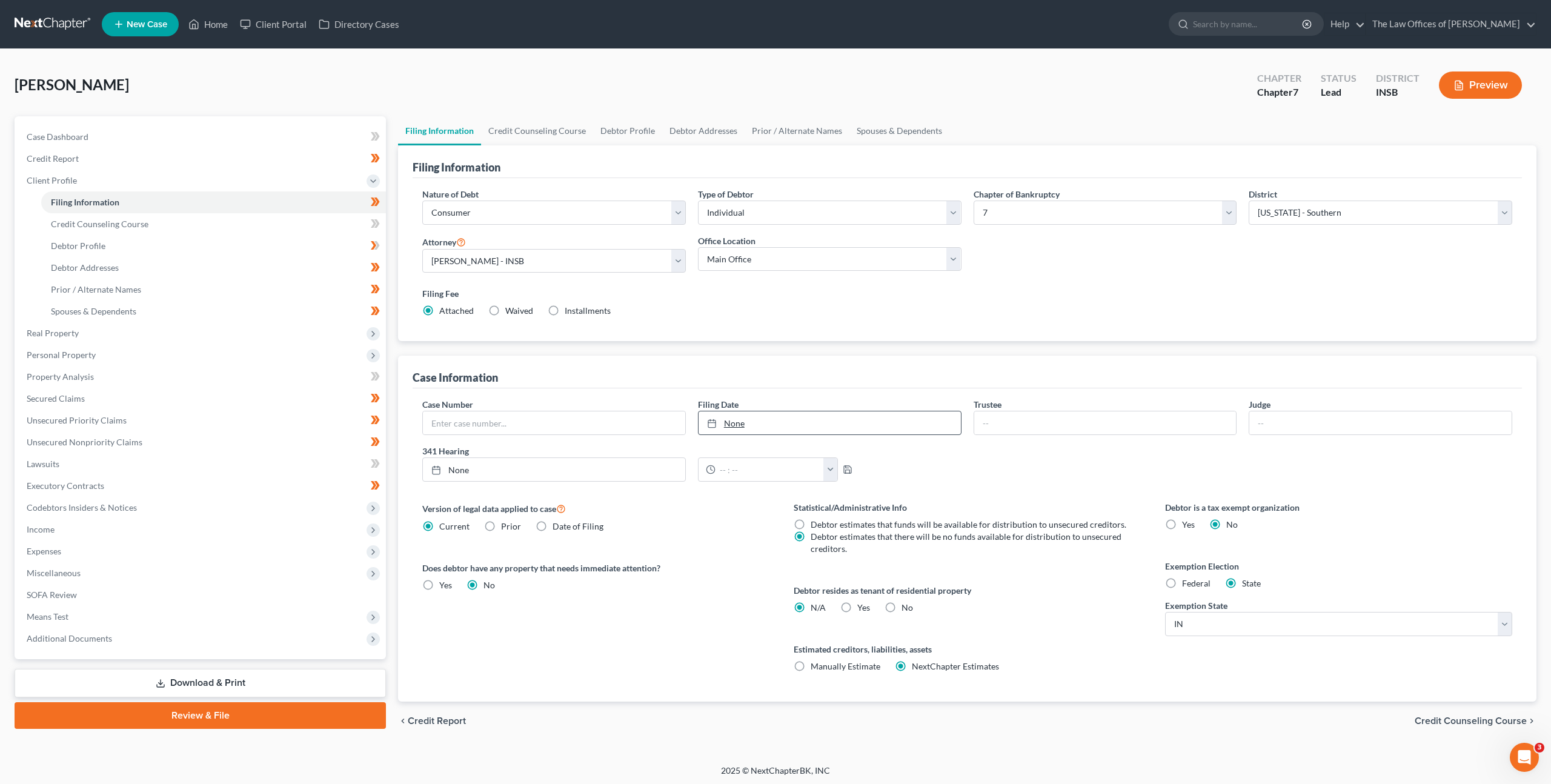
click at [768, 430] on link "None" at bounding box center [830, 423] width 262 height 23
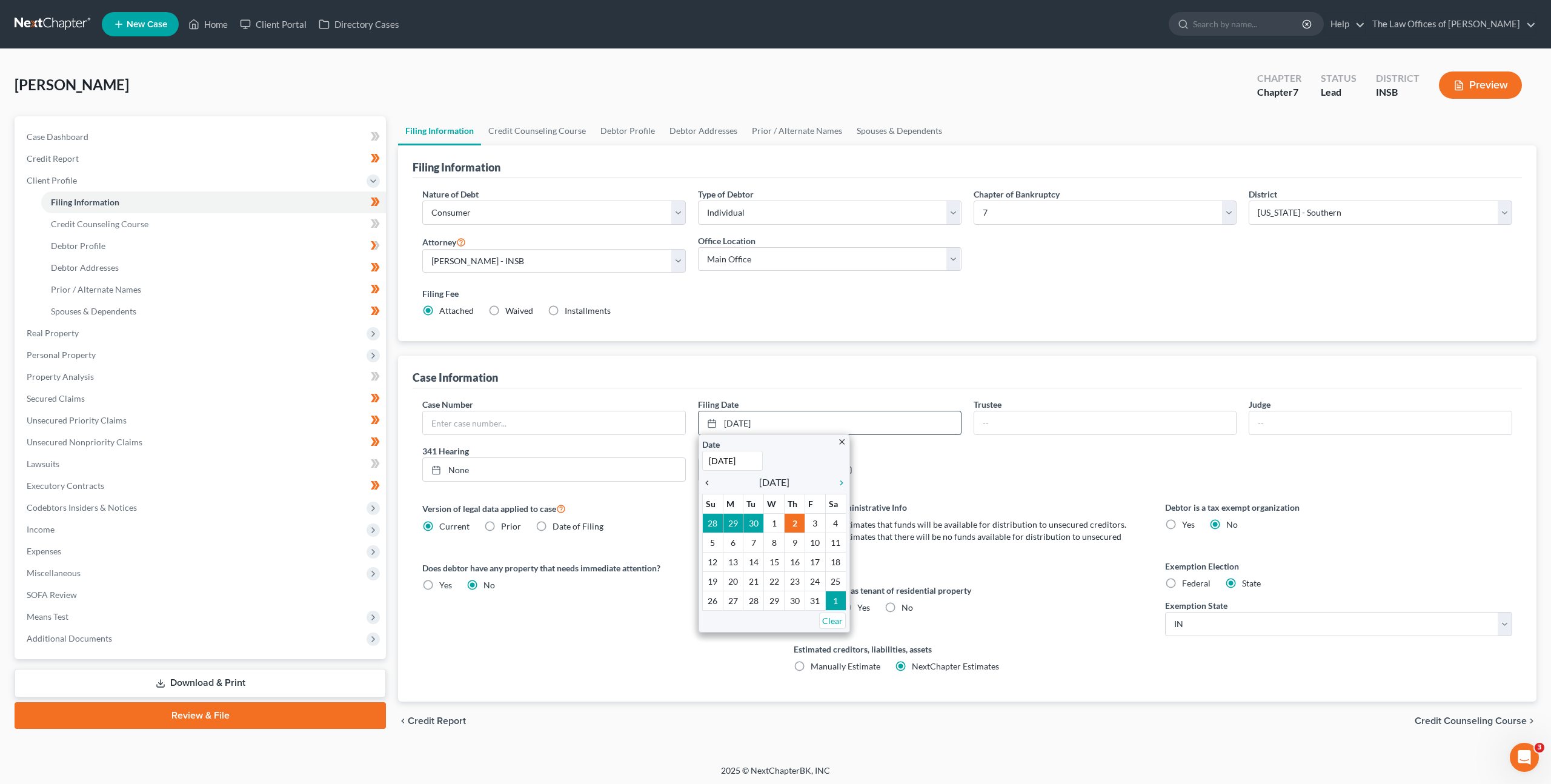
click at [709, 484] on icon "chevron_left" at bounding box center [710, 483] width 16 height 10
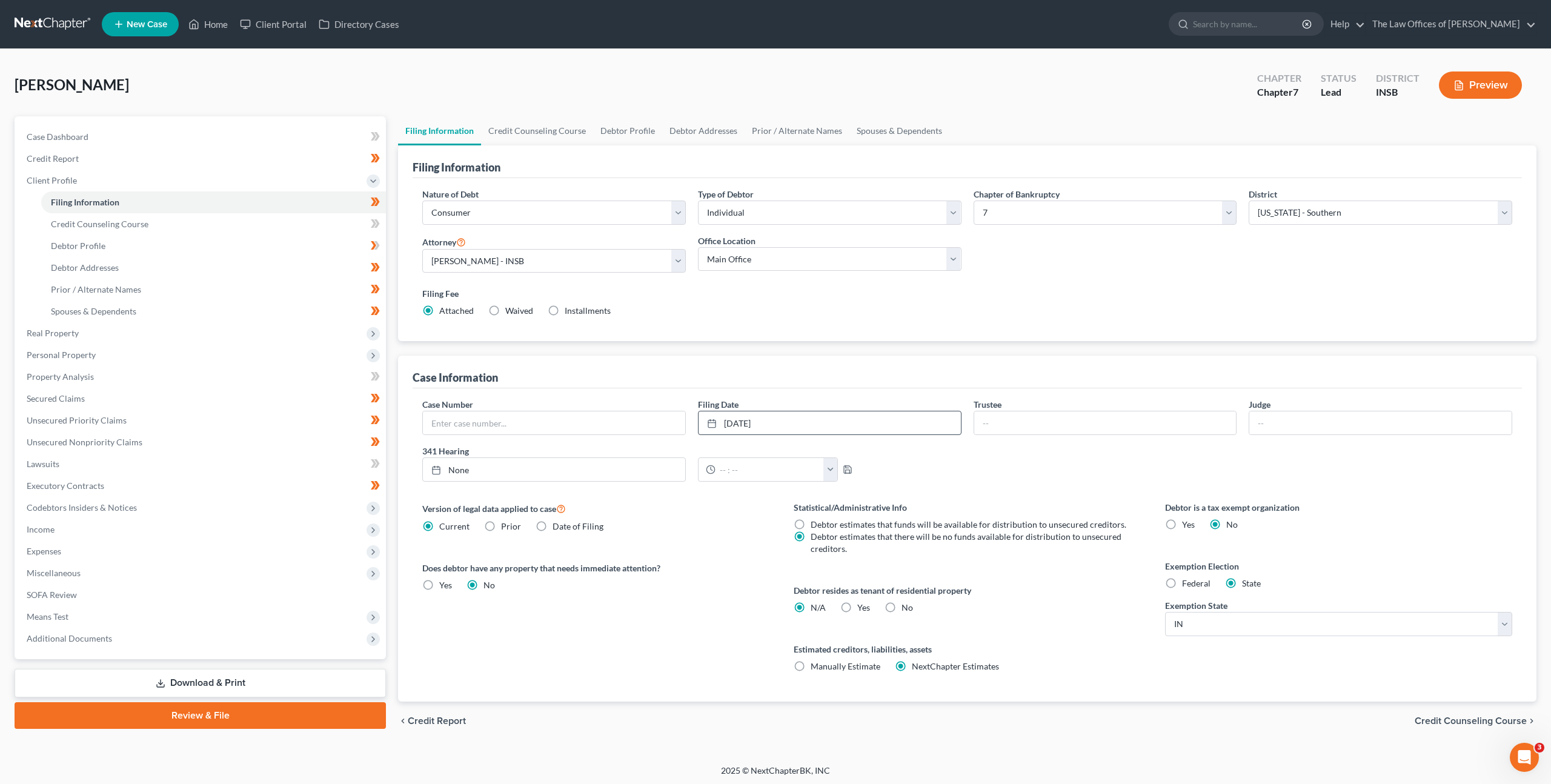
click at [850, 377] on div "Case Information" at bounding box center [967, 372] width 1109 height 33
click at [338, 216] on link "Credit Counseling Course" at bounding box center [214, 224] width 345 height 21
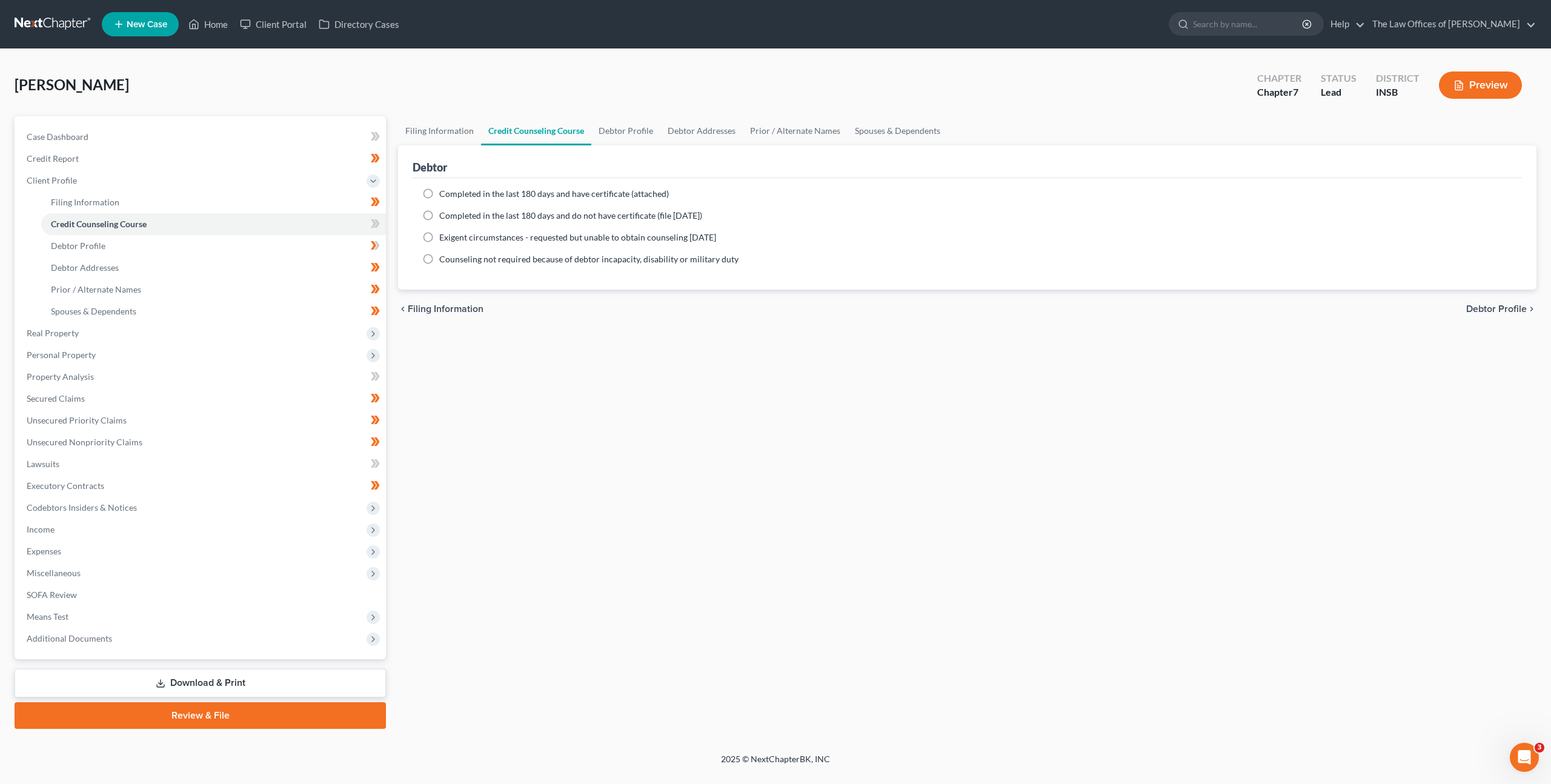
click at [473, 191] on span "Completed in the last 180 days and have certificate (attached)" at bounding box center [554, 193] width 229 height 10
click at [452, 191] on input "Completed in the last 180 days and have certificate (attached)" at bounding box center [448, 192] width 8 height 8
radio input "true"
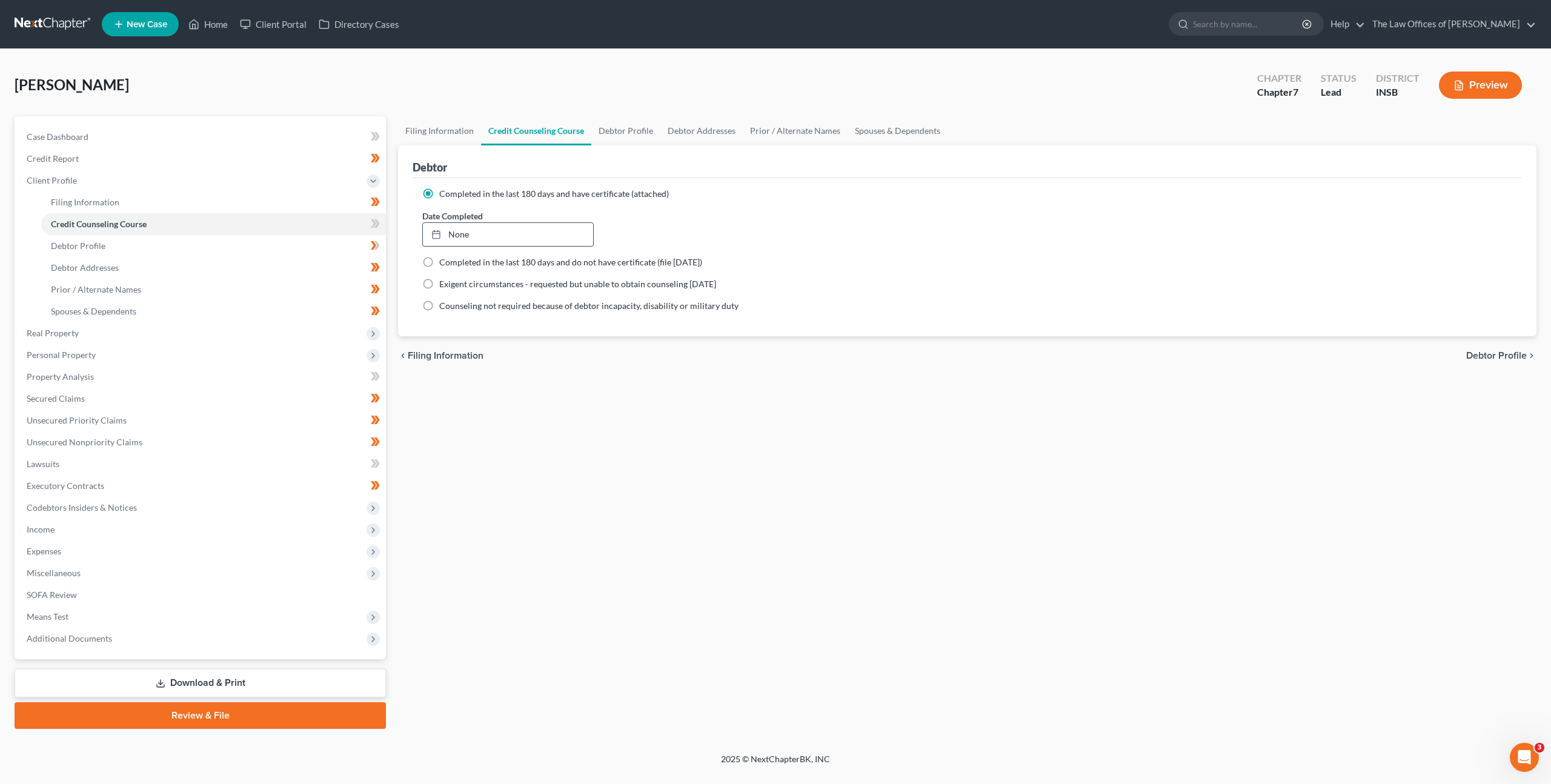
click at [500, 246] on div "None close Date Time chevron_left October 2025 chevron_right Su M Tu W Th F Sa …" at bounding box center [508, 234] width 172 height 24
type input "10/2/2025"
click at [507, 239] on link "None" at bounding box center [508, 234] width 170 height 23
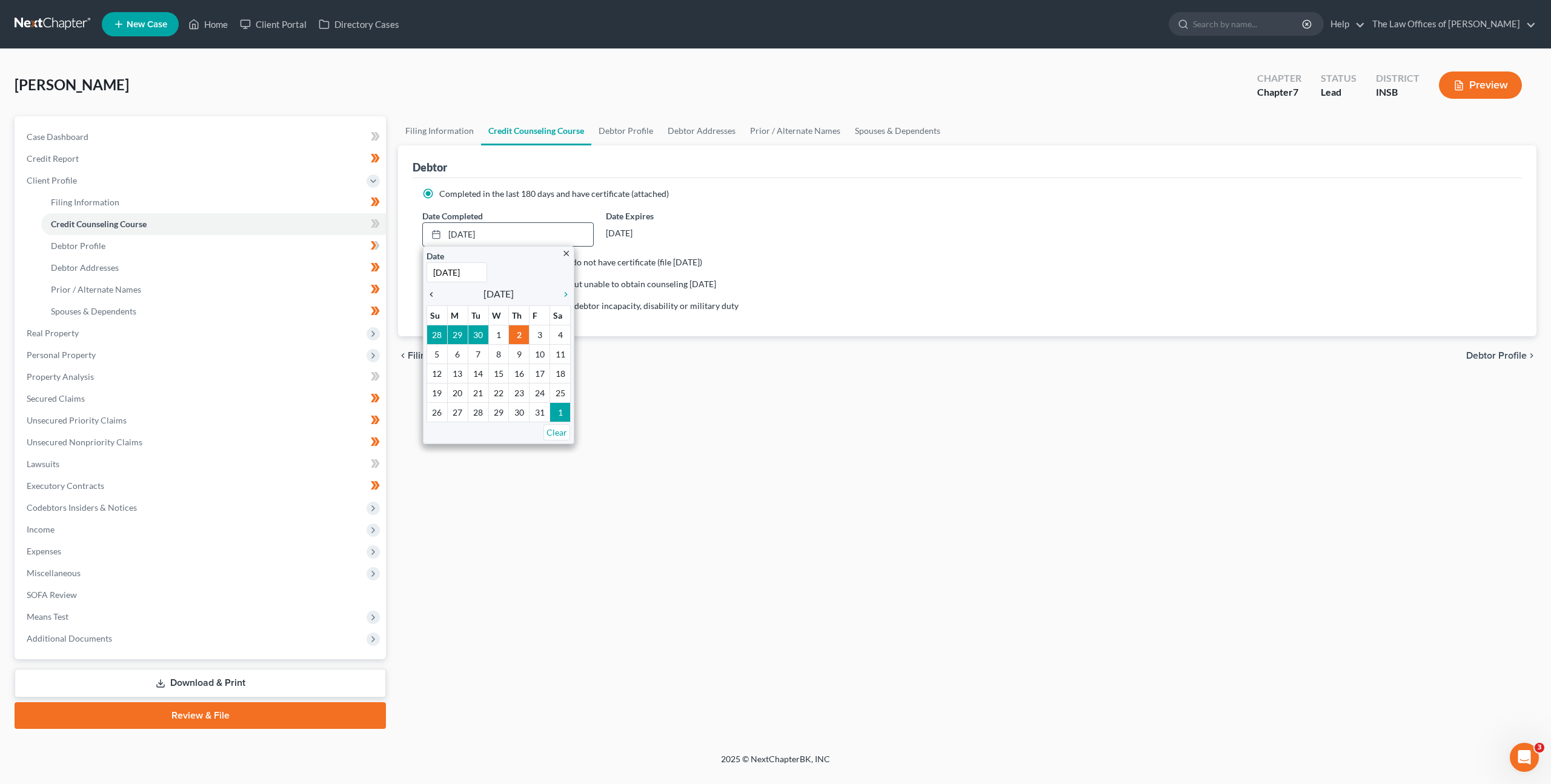
click at [437, 290] on icon "chevron_left" at bounding box center [434, 295] width 16 height 10
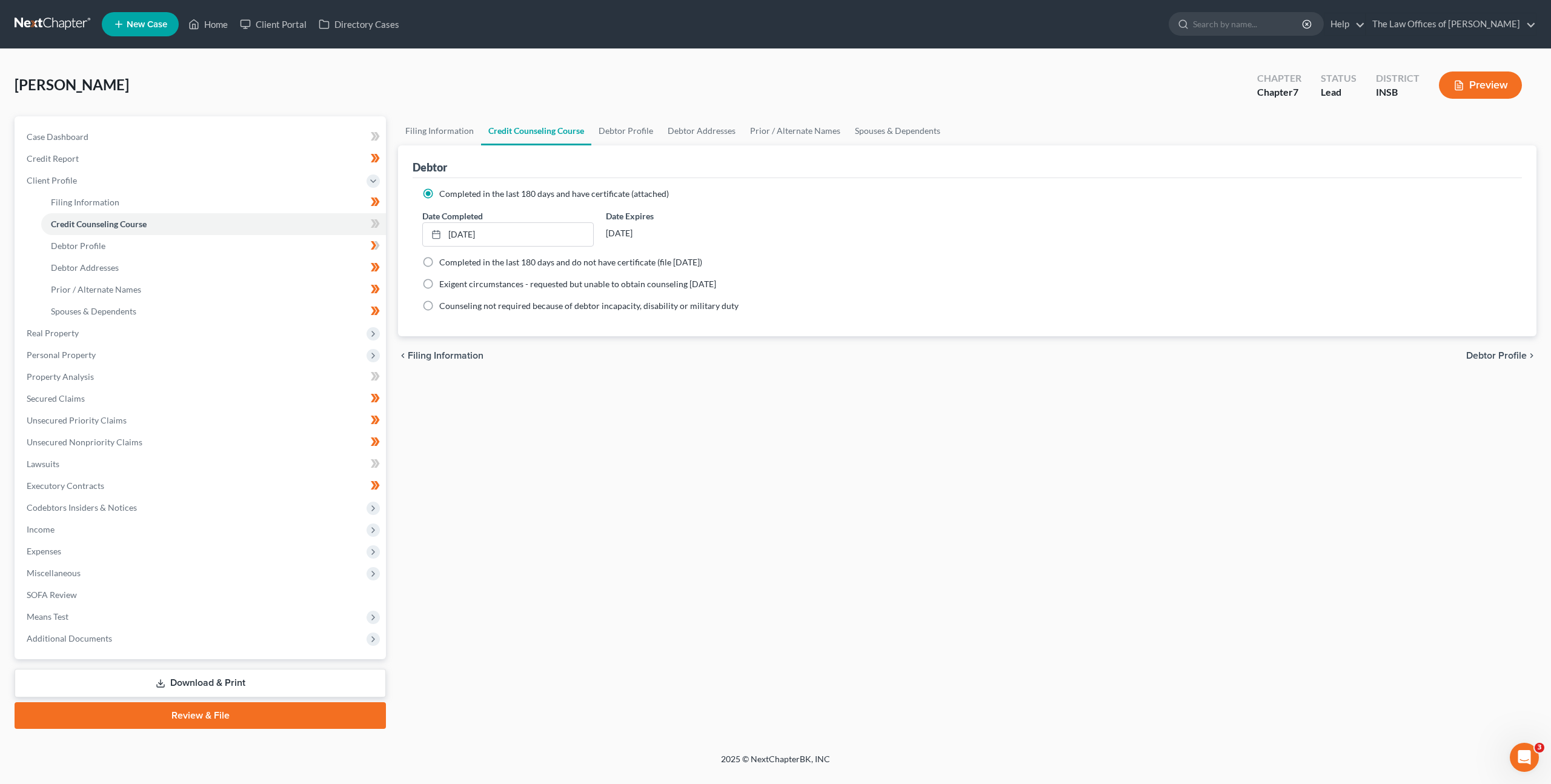
drag, startPoint x: 744, startPoint y: 418, endPoint x: 764, endPoint y: 388, distance: 36.1
click at [744, 418] on div "Filing Information Credit Counseling Course Debtor Profile Debtor Addresses Pri…" at bounding box center [967, 423] width 1151 height 612
click at [382, 223] on span at bounding box center [376, 225] width 21 height 18
drag, startPoint x: 576, startPoint y: 468, endPoint x: 464, endPoint y: 360, distance: 155.6
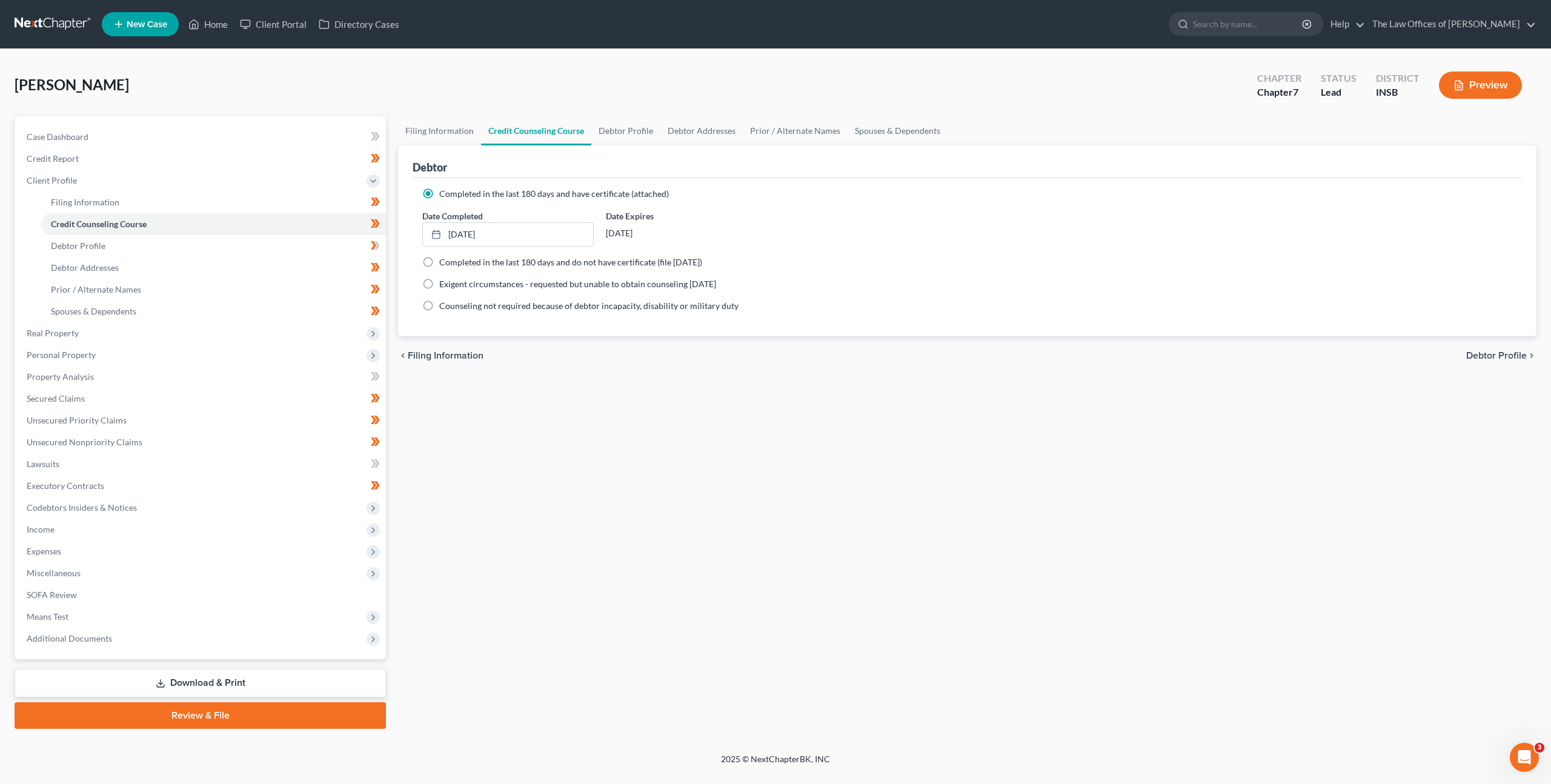
click at [576, 465] on div "Filing Information Credit Counseling Course Debtor Profile Debtor Addresses Pri…" at bounding box center [967, 423] width 1151 height 612
click at [306, 248] on link "Debtor Profile" at bounding box center [214, 246] width 345 height 21
select select "0"
select select "1"
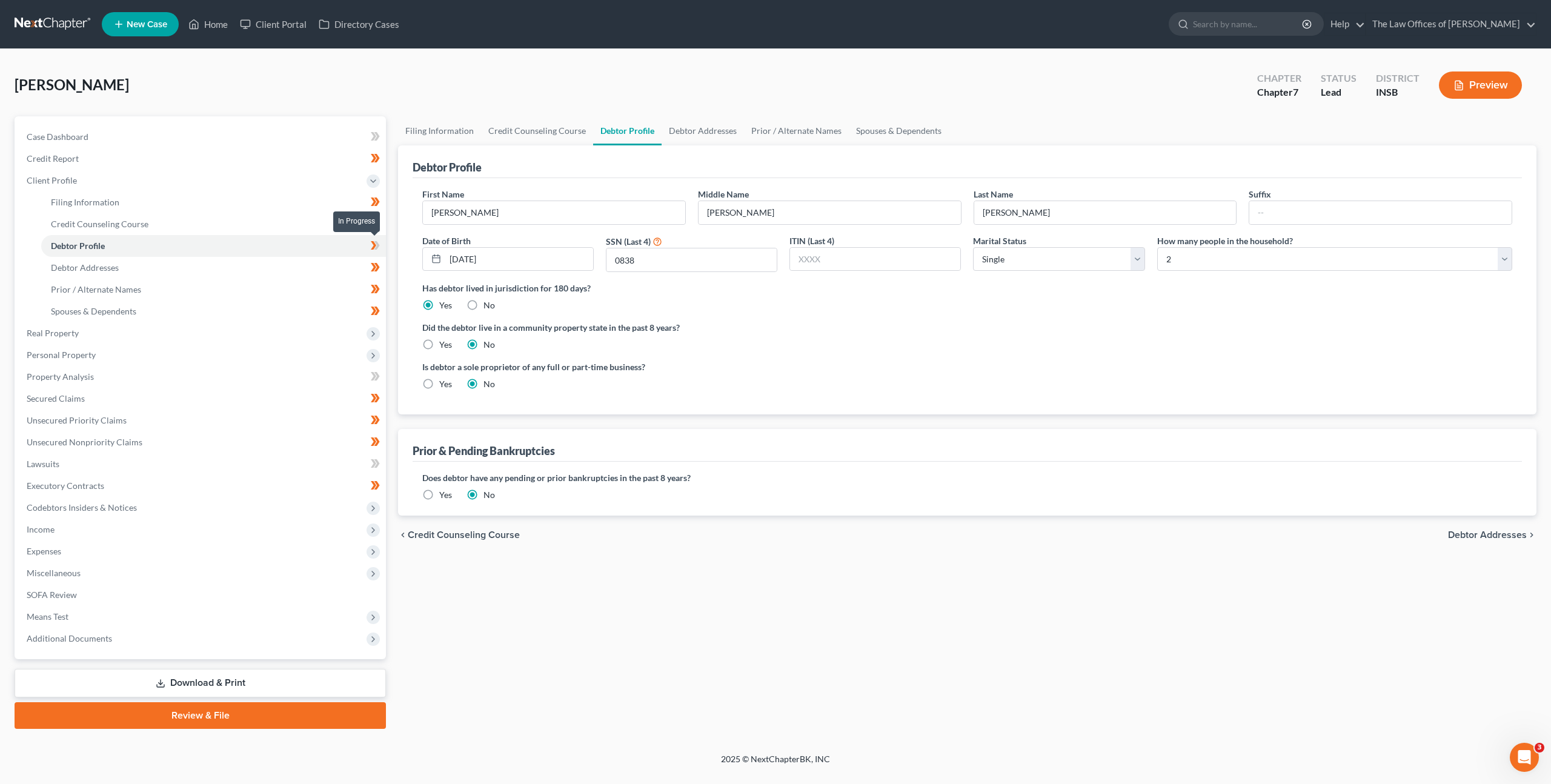
click at [366, 243] on span at bounding box center [376, 248] width 21 height 18
click at [134, 266] on link "Debtor Addresses" at bounding box center [214, 267] width 345 height 21
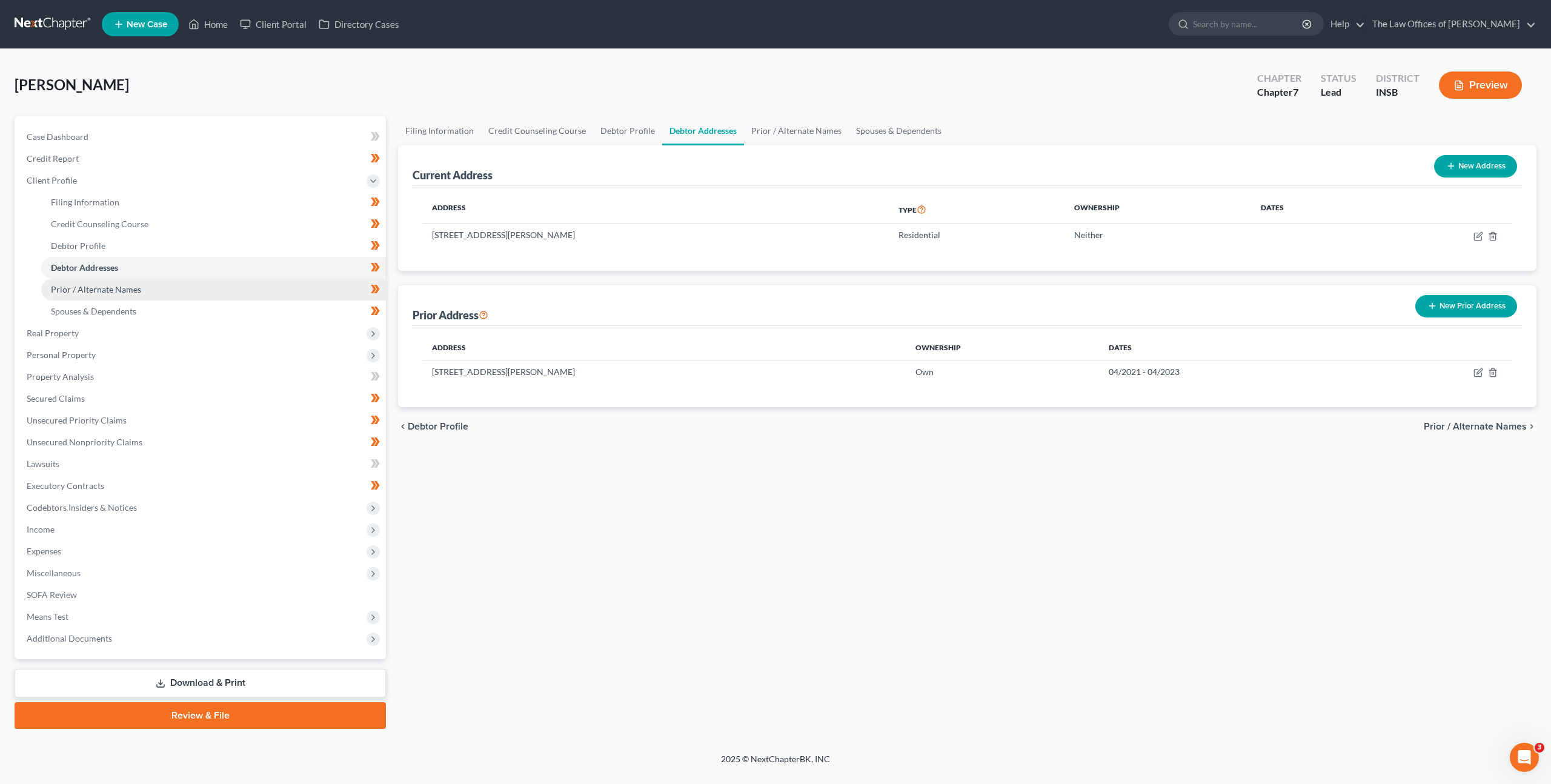
click at [151, 297] on link "Prior / Alternate Names" at bounding box center [214, 290] width 345 height 21
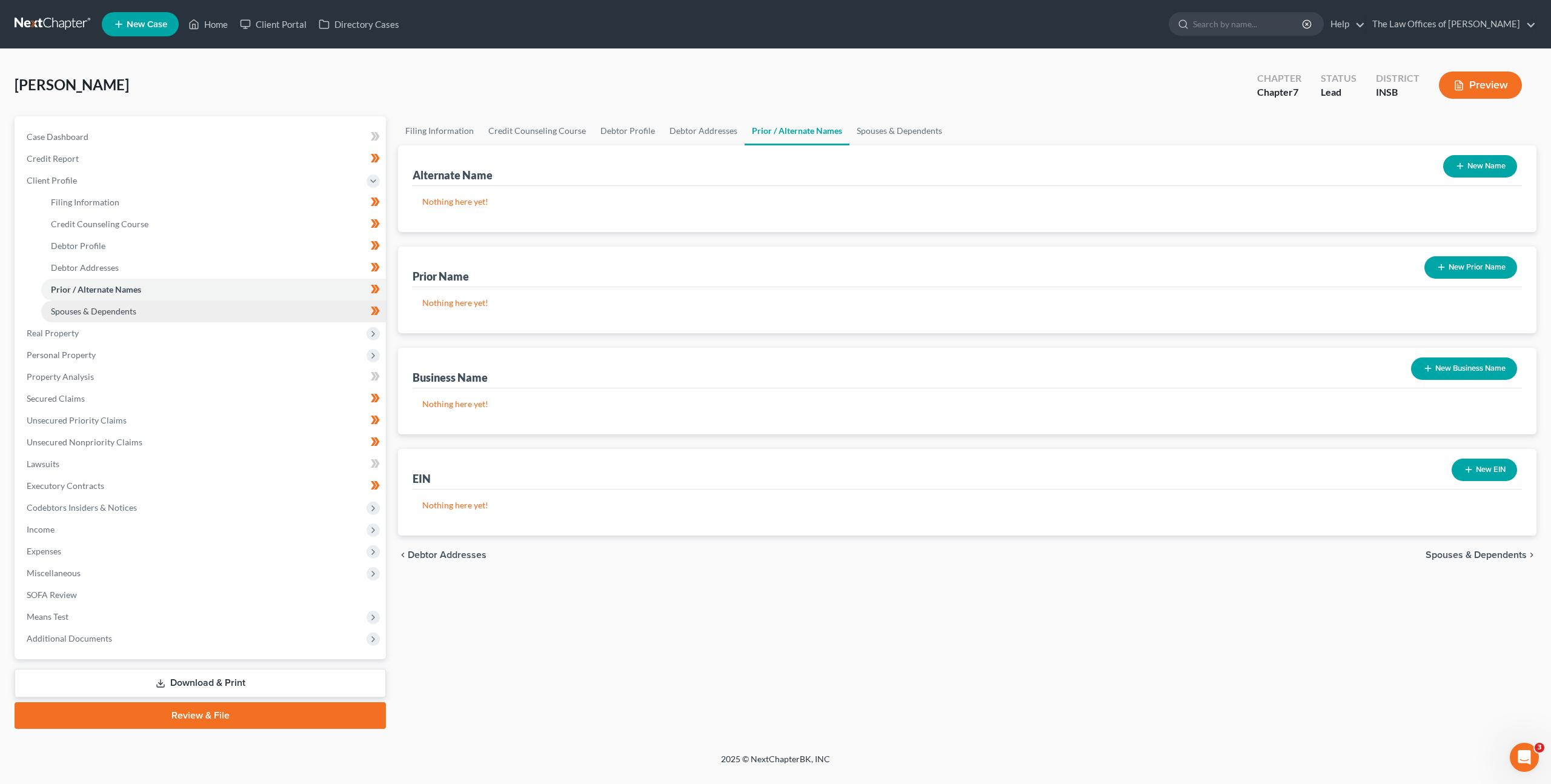
click at [149, 307] on link "Spouses & Dependents" at bounding box center [214, 311] width 345 height 21
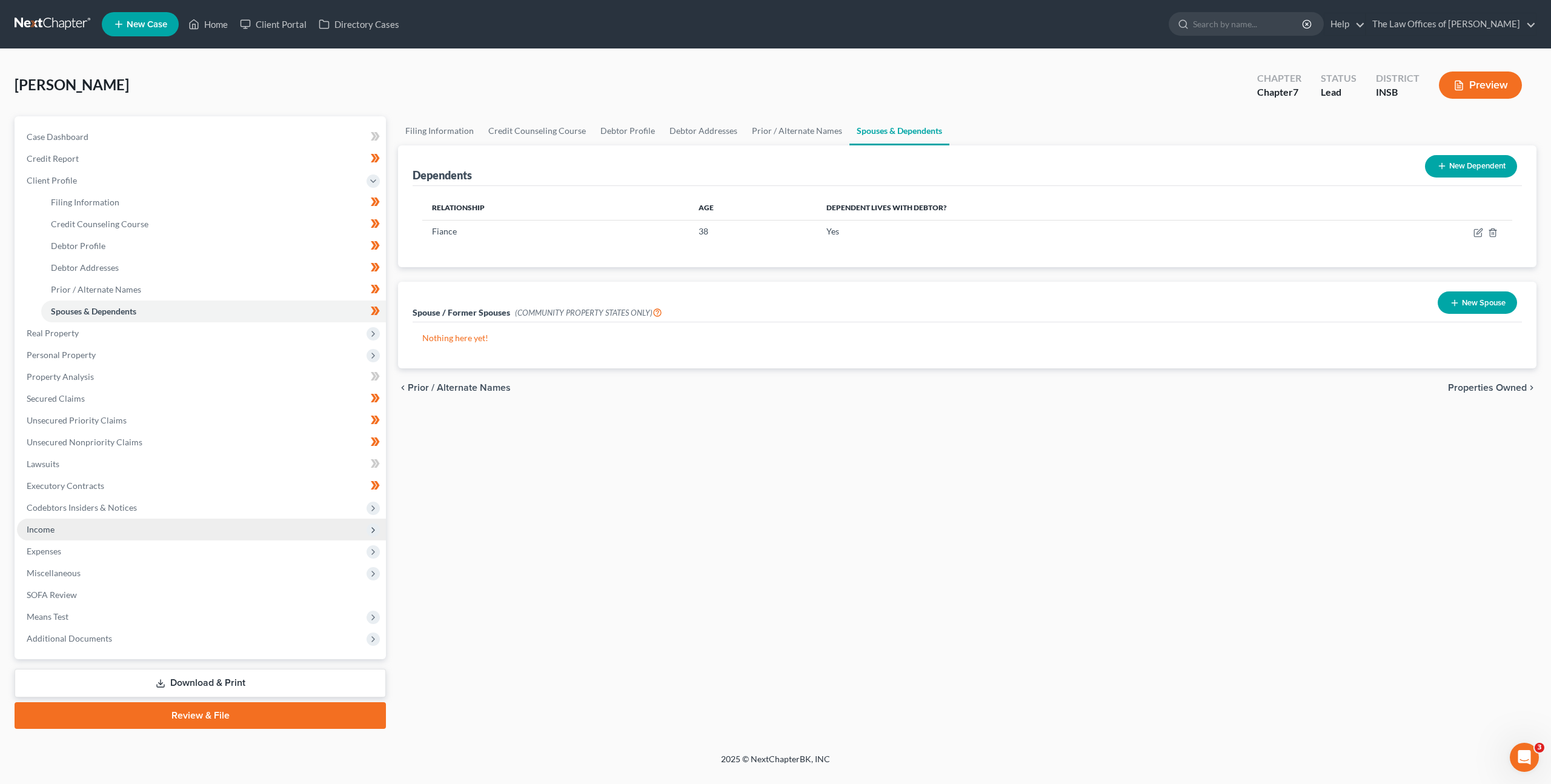
click at [124, 536] on span "Income" at bounding box center [201, 529] width 369 height 21
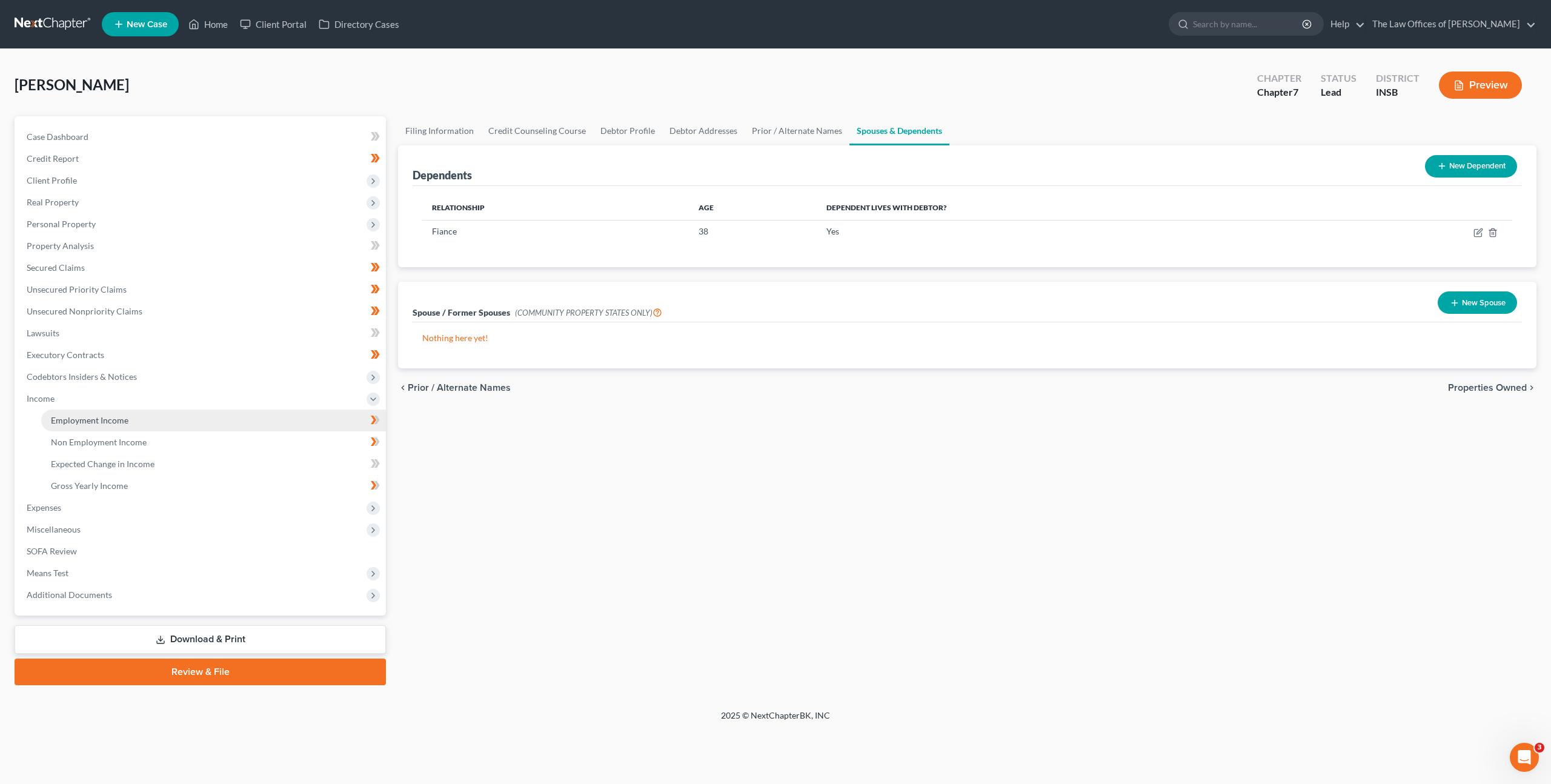
click at [179, 423] on link "Employment Income" at bounding box center [214, 420] width 345 height 21
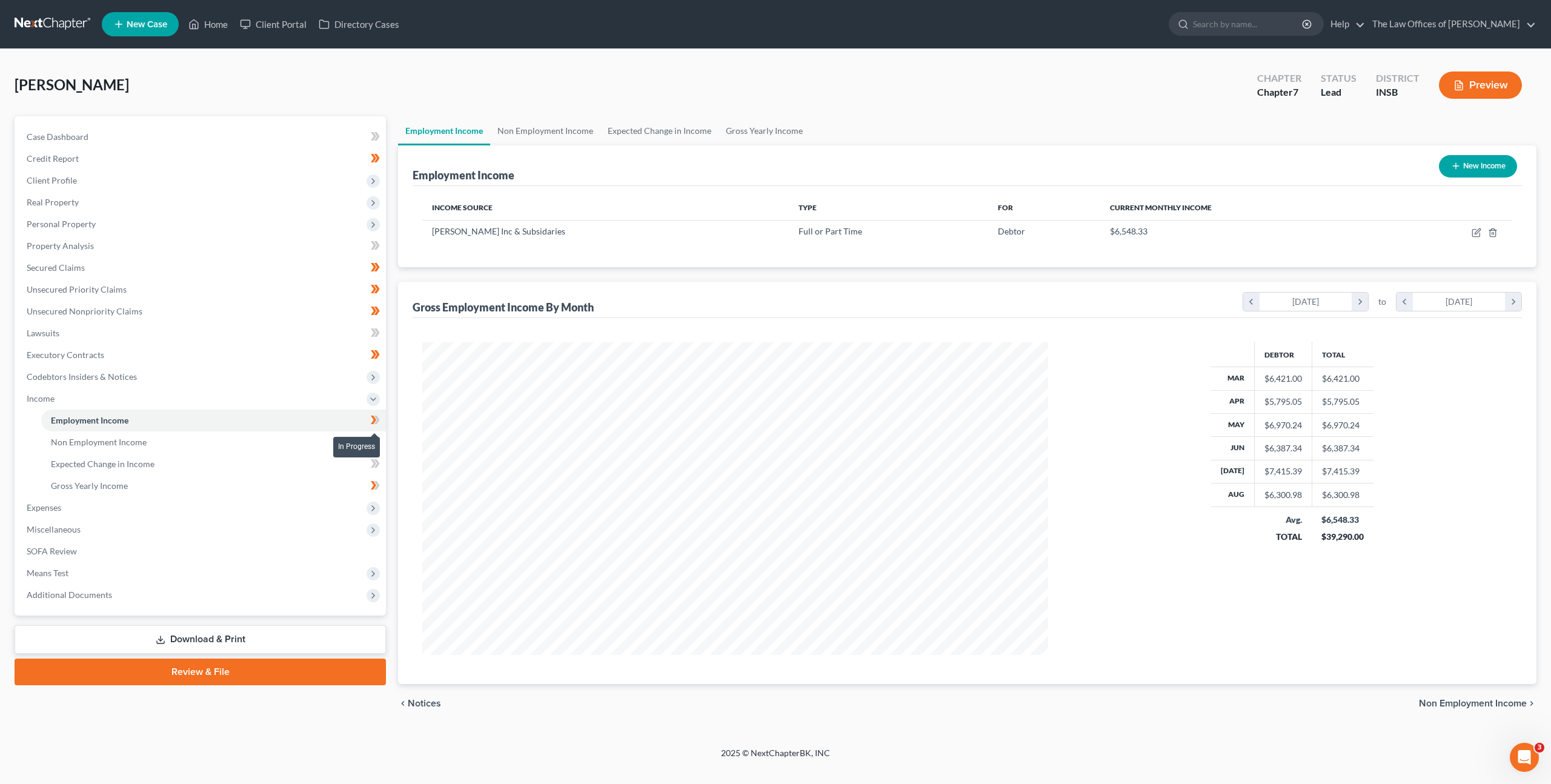
scroll to position [313, 650]
click at [380, 418] on span at bounding box center [376, 422] width 21 height 18
click at [291, 439] on link "Non Employment Income" at bounding box center [214, 442] width 345 height 21
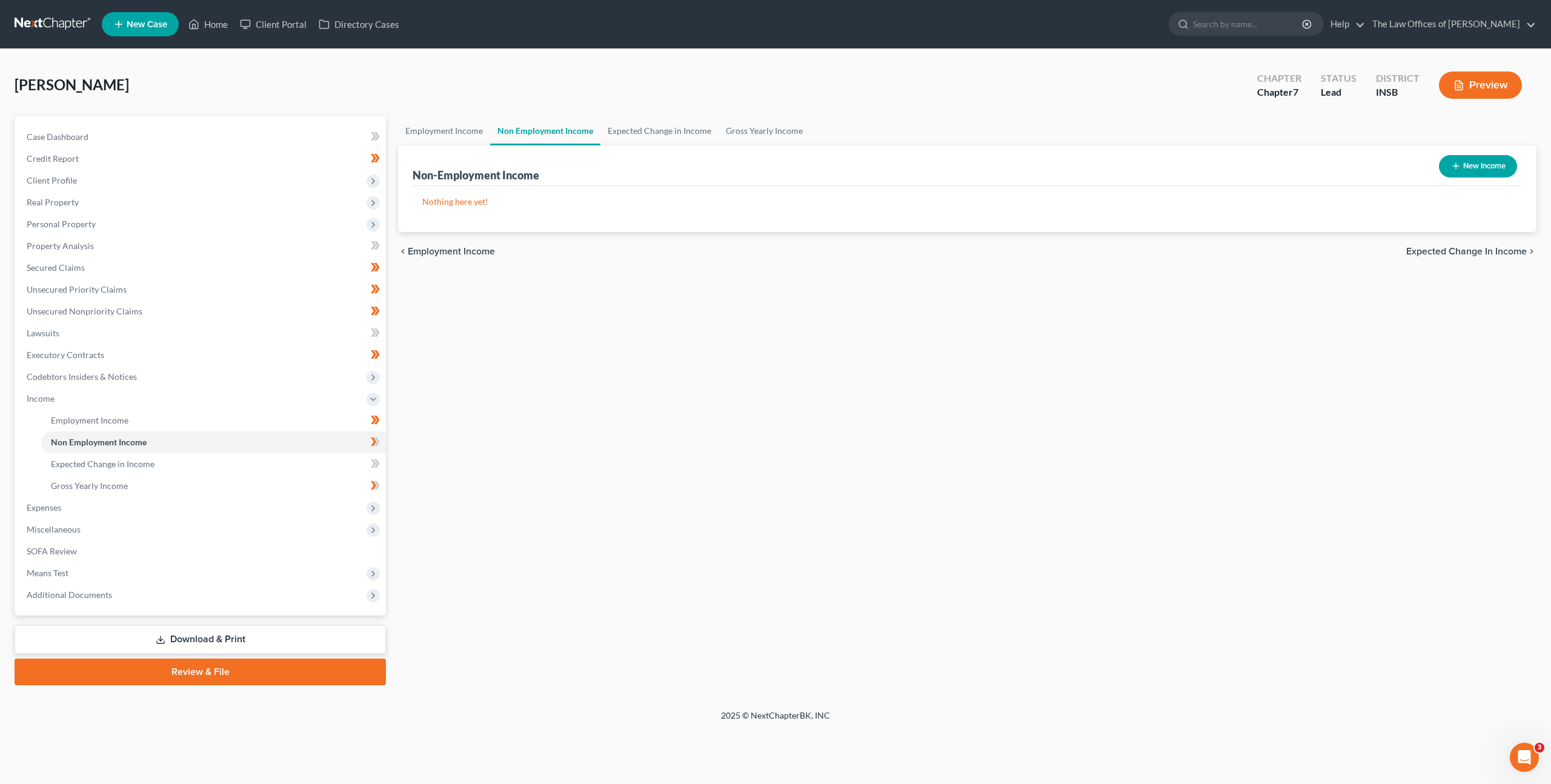
click at [1475, 169] on button "New Income" at bounding box center [1478, 166] width 78 height 22
select select "0"
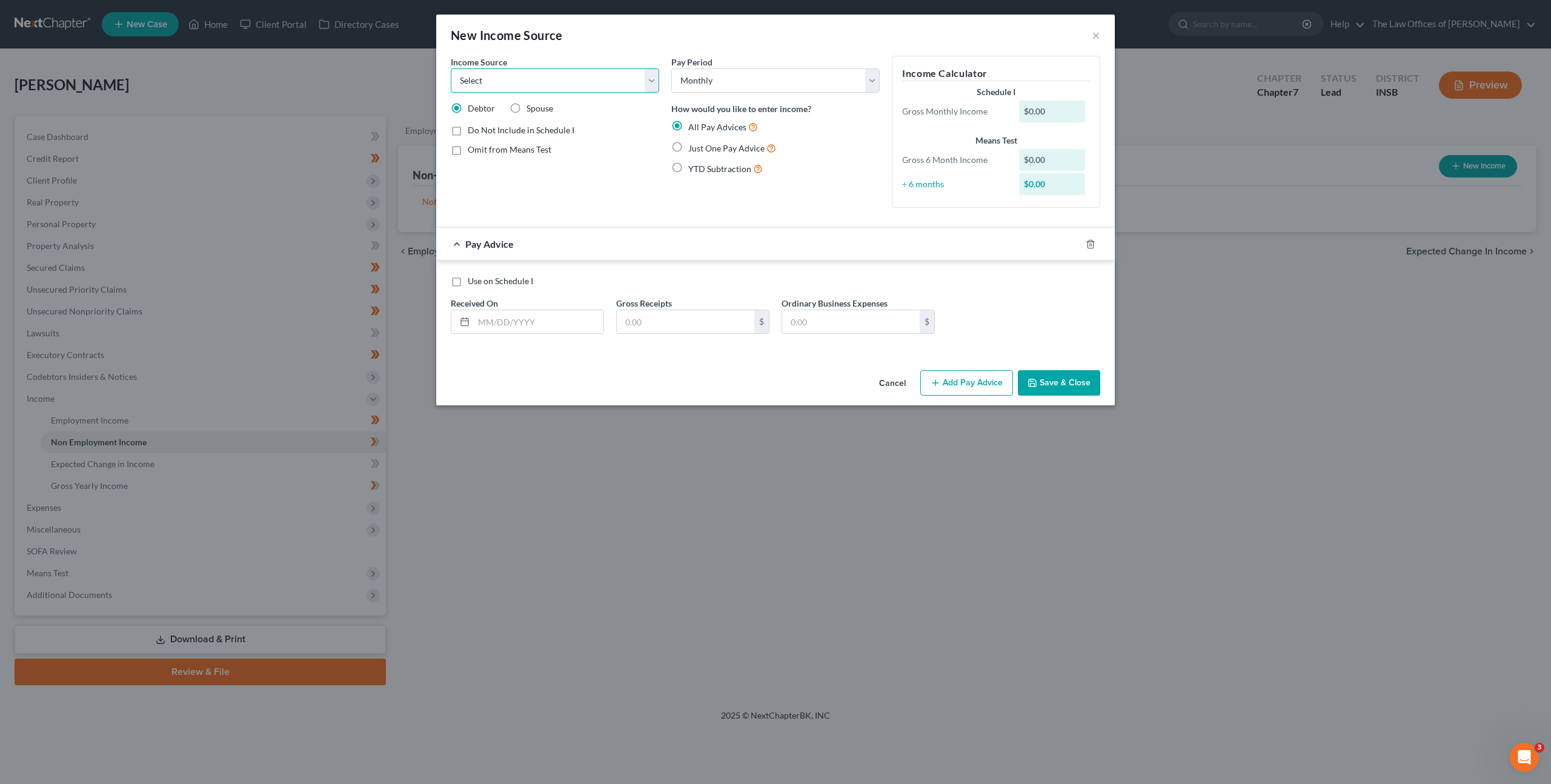
click at [546, 87] on select "Select Unemployment Disability (from employer) Pension Retirement Social Securi…" at bounding box center [555, 80] width 209 height 24
select select "13"
click at [451, 68] on select "Select Unemployment Disability (from employer) Pension Retirement Social Securi…" at bounding box center [555, 80] width 209 height 24
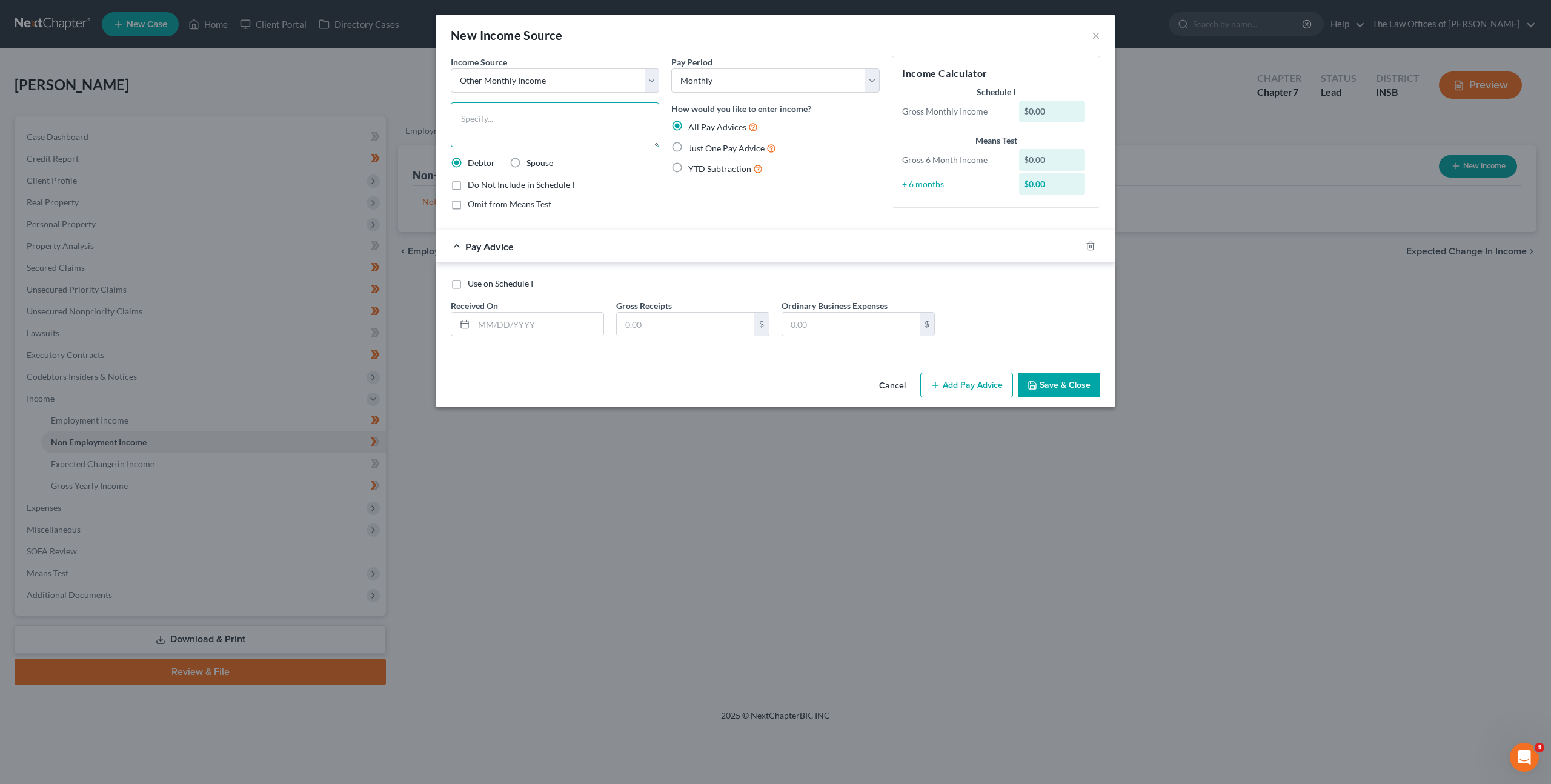
click at [541, 106] on textarea at bounding box center [555, 125] width 209 height 45
type textarea "Fiance's Contribution to household"
click at [703, 84] on select "Select Monthly Twice Monthly Every Other Week Weekly" at bounding box center [775, 80] width 209 height 24
click at [688, 149] on label "Just One Pay Advice" at bounding box center [732, 148] width 87 height 14
click at [693, 149] on input "Just One Pay Advice" at bounding box center [697, 145] width 8 height 8
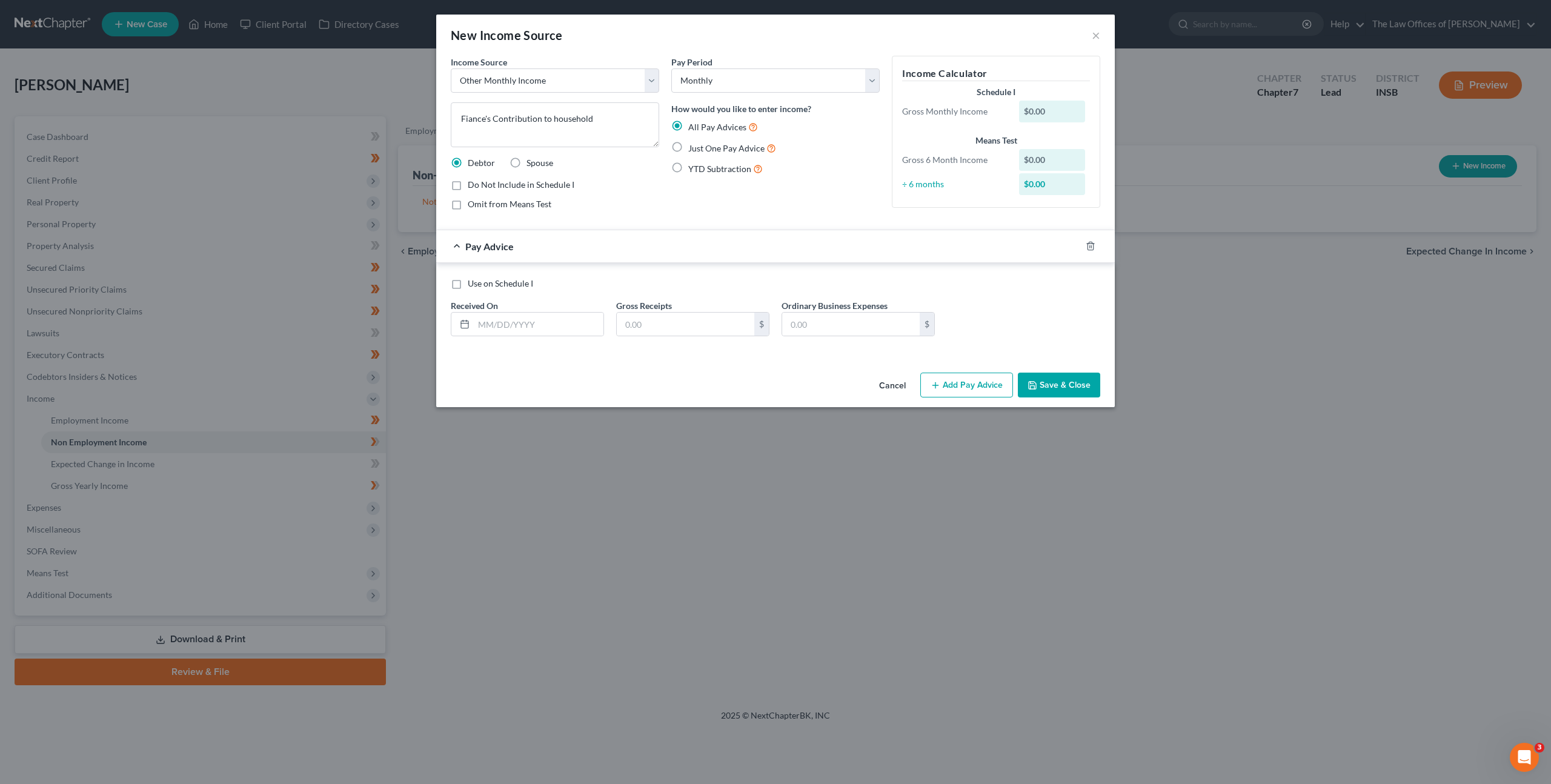
radio input "true"
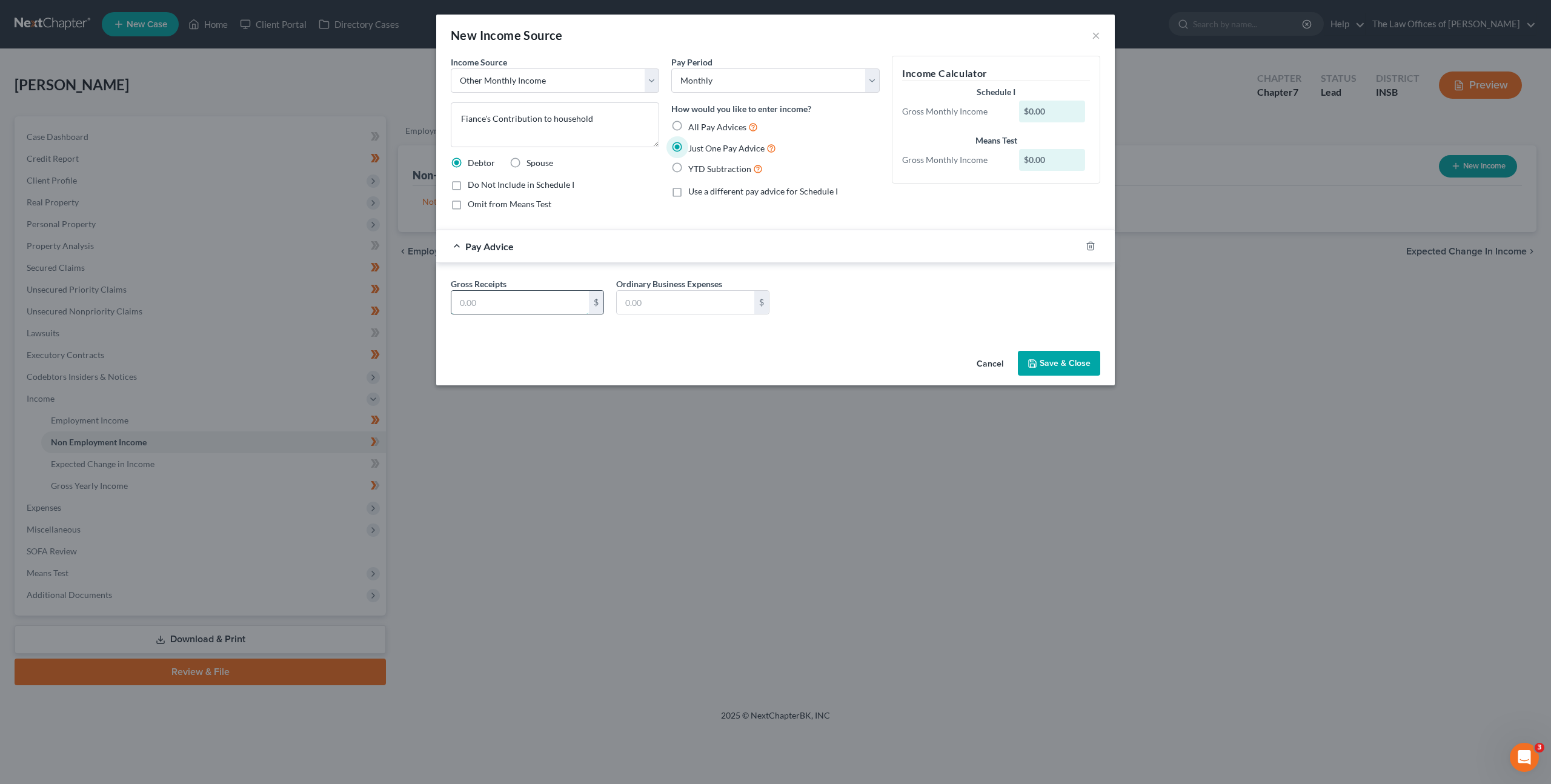
click at [534, 293] on input "text" at bounding box center [520, 302] width 138 height 23
click at [853, 314] on div "Gross Receipts 561.62 $ Ordinary Business Expenses $" at bounding box center [776, 300] width 662 height 47
drag, startPoint x: 490, startPoint y: 298, endPoint x: 544, endPoint y: 314, distance: 56.3
click at [491, 299] on input "561.62" at bounding box center [520, 302] width 138 height 23
type input "1,109.28"
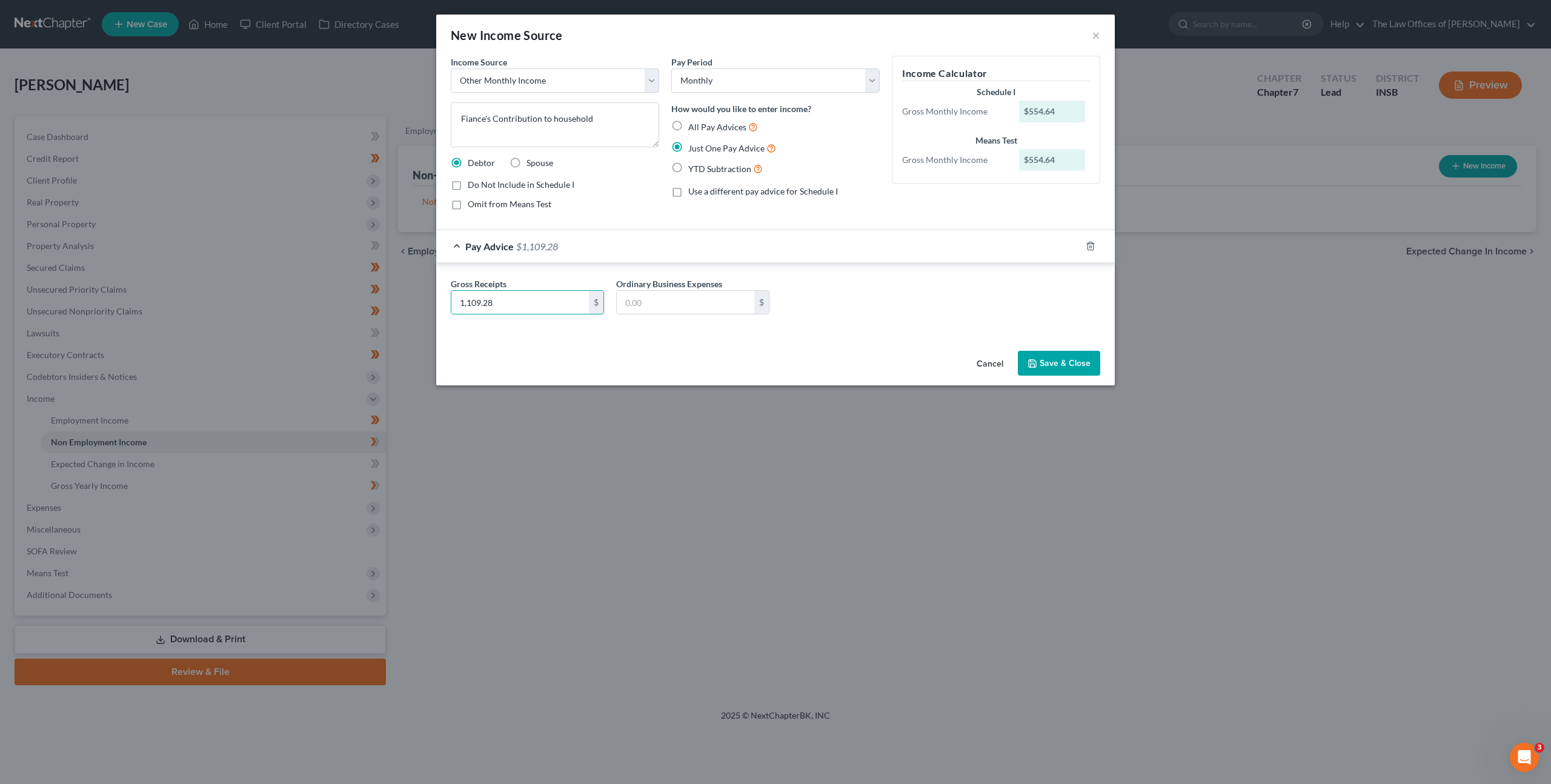
click at [809, 338] on div "Income Source * Select Unemployment Disability (from employer) Pension Retireme…" at bounding box center [776, 201] width 679 height 290
click at [1095, 361] on button "Save & Close" at bounding box center [1059, 363] width 83 height 26
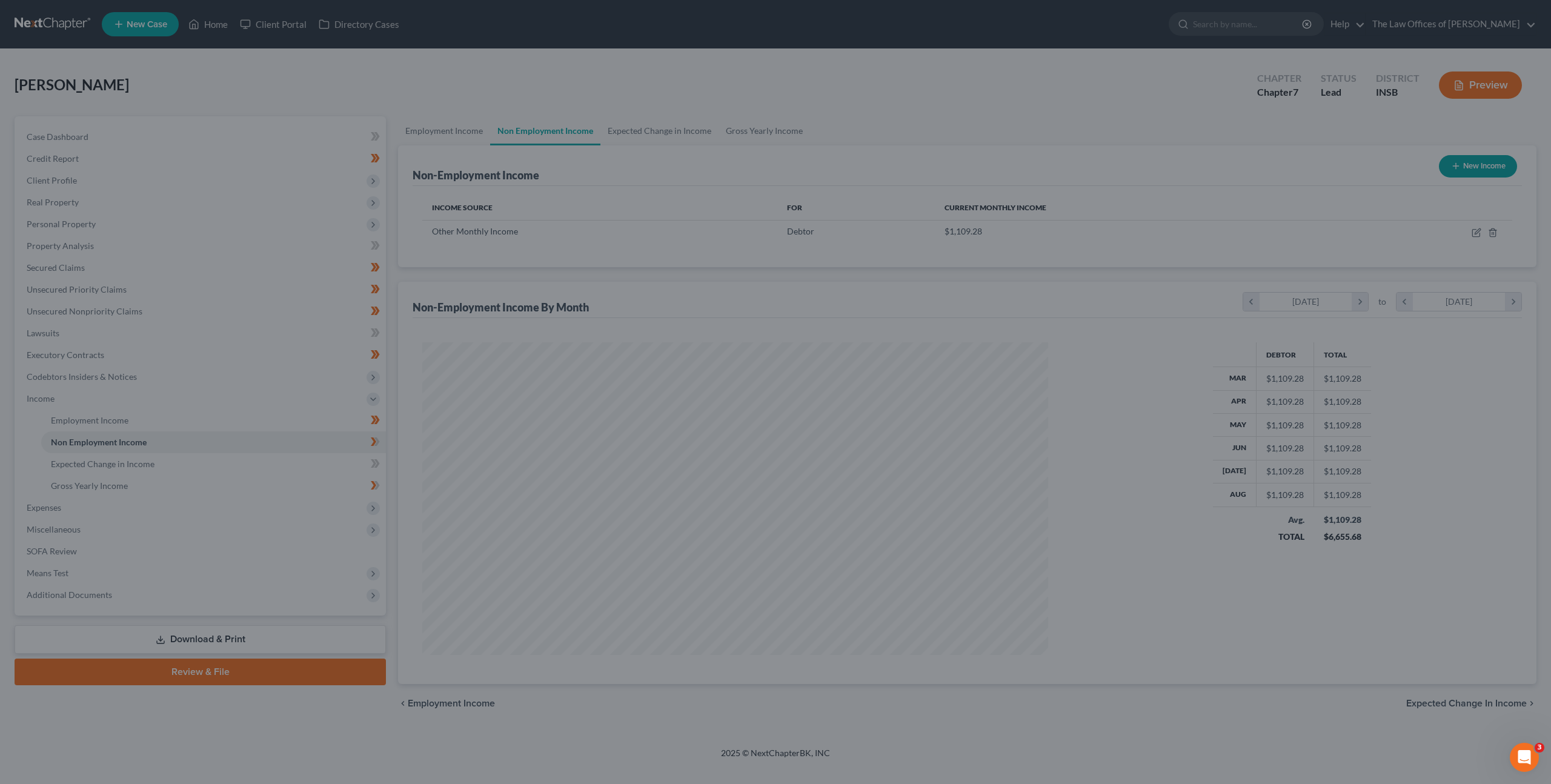
scroll to position [313, 650]
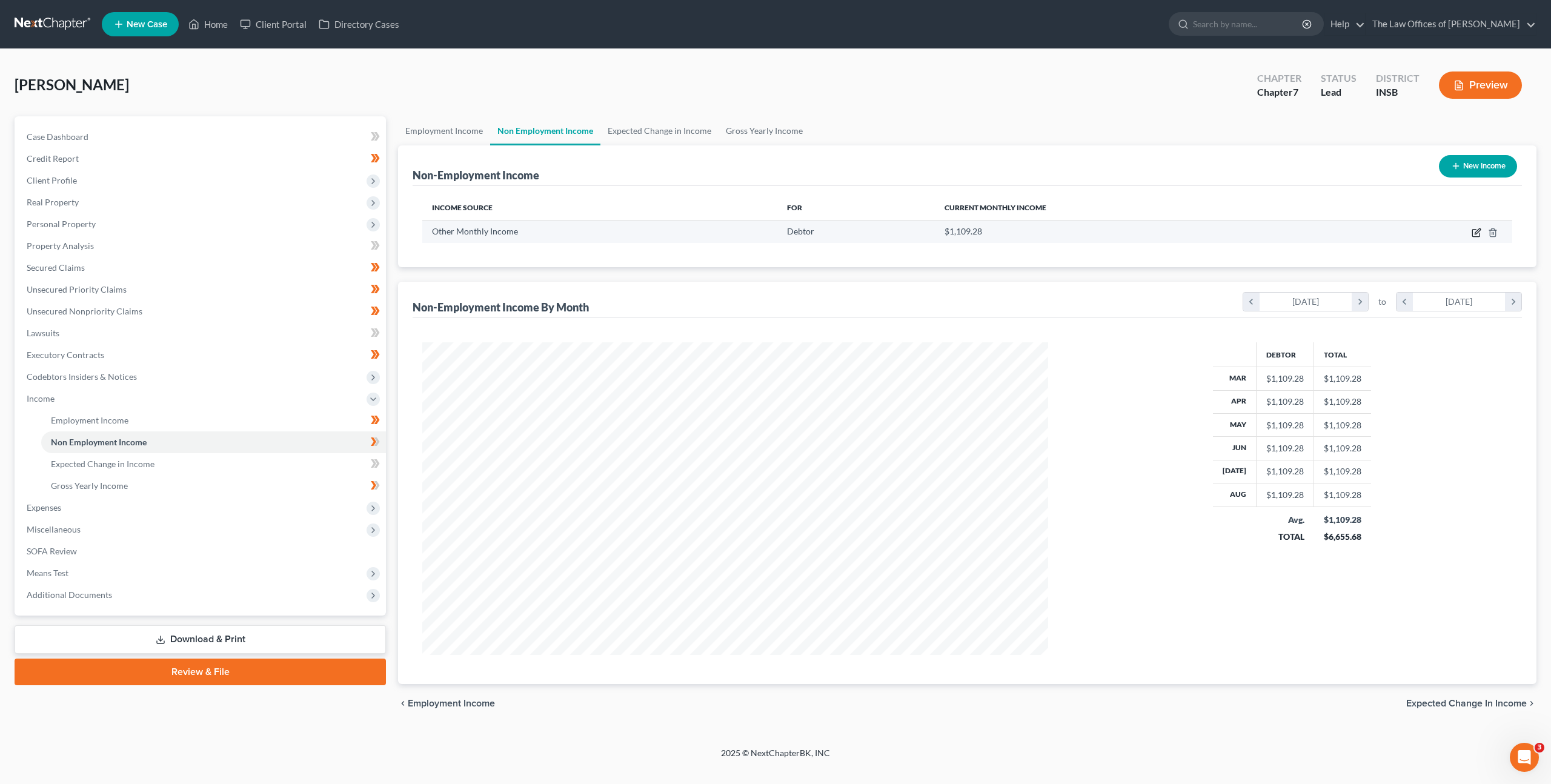
click at [1475, 233] on icon "button" at bounding box center [1477, 233] width 10 height 10
select select "13"
select select "0"
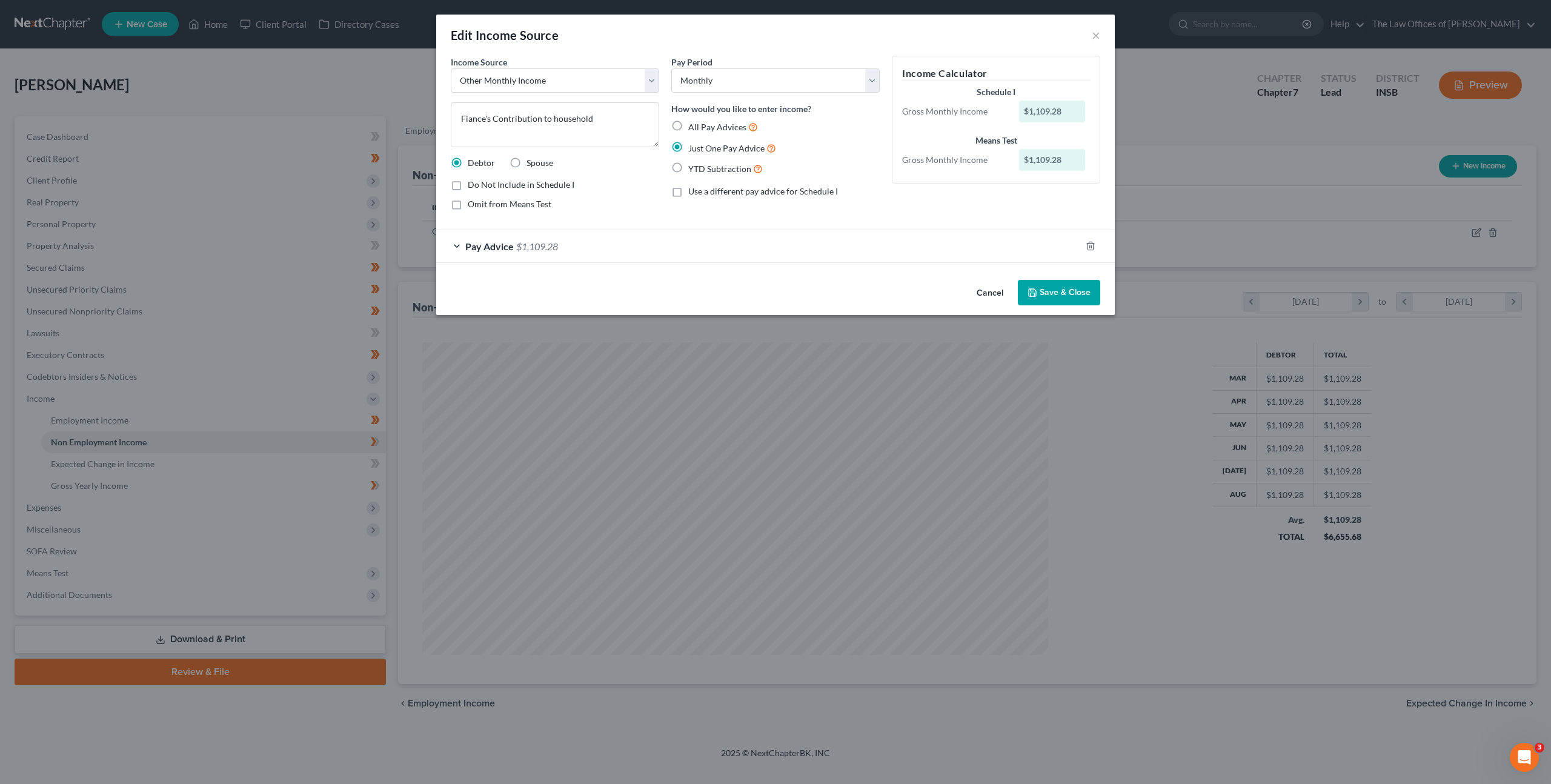
click at [1072, 292] on button "Save & Close" at bounding box center [1059, 292] width 83 height 26
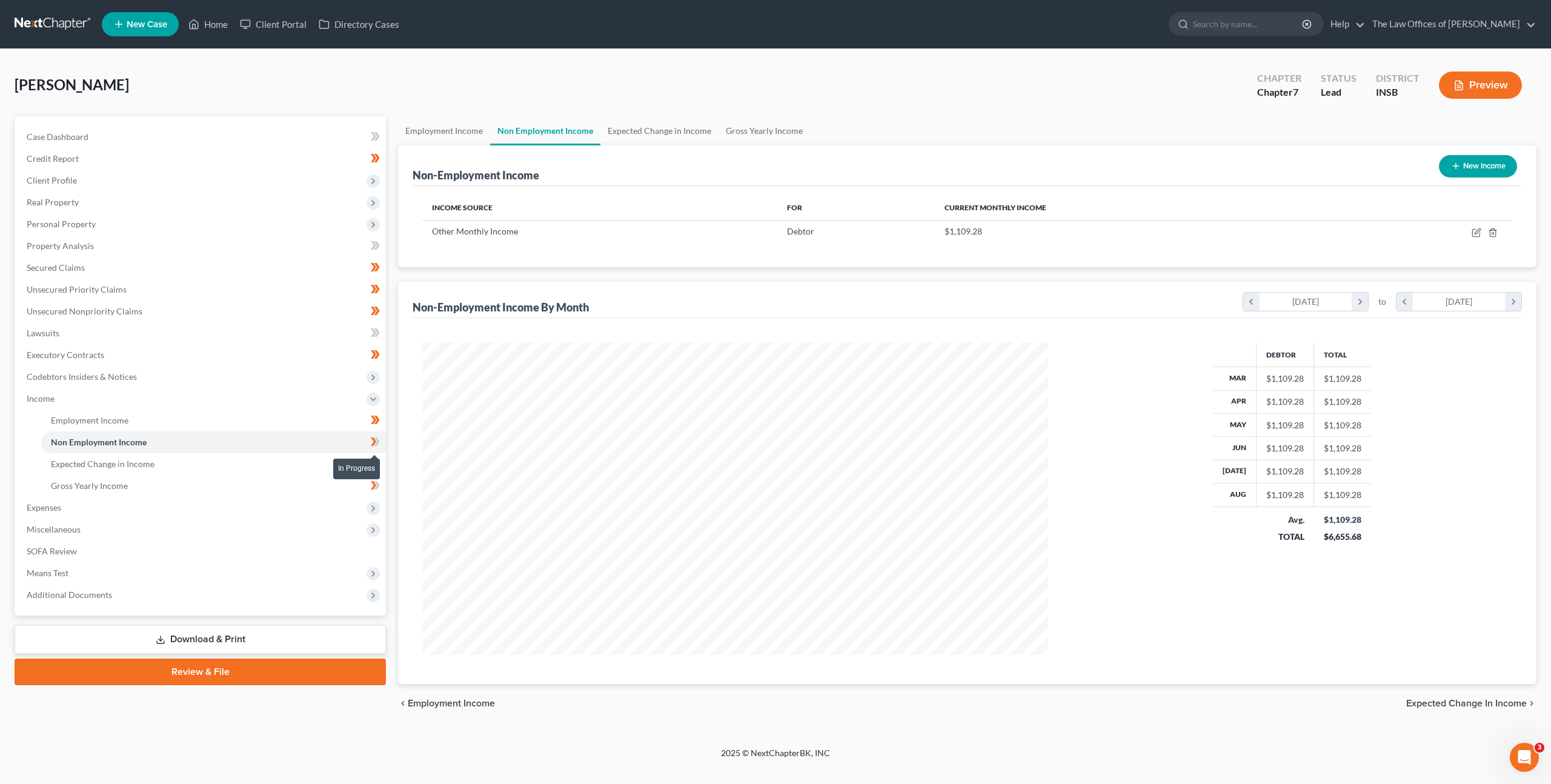
click at [377, 441] on icon at bounding box center [375, 442] width 9 height 15
click at [277, 465] on link "Expected Change in Income" at bounding box center [214, 464] width 345 height 21
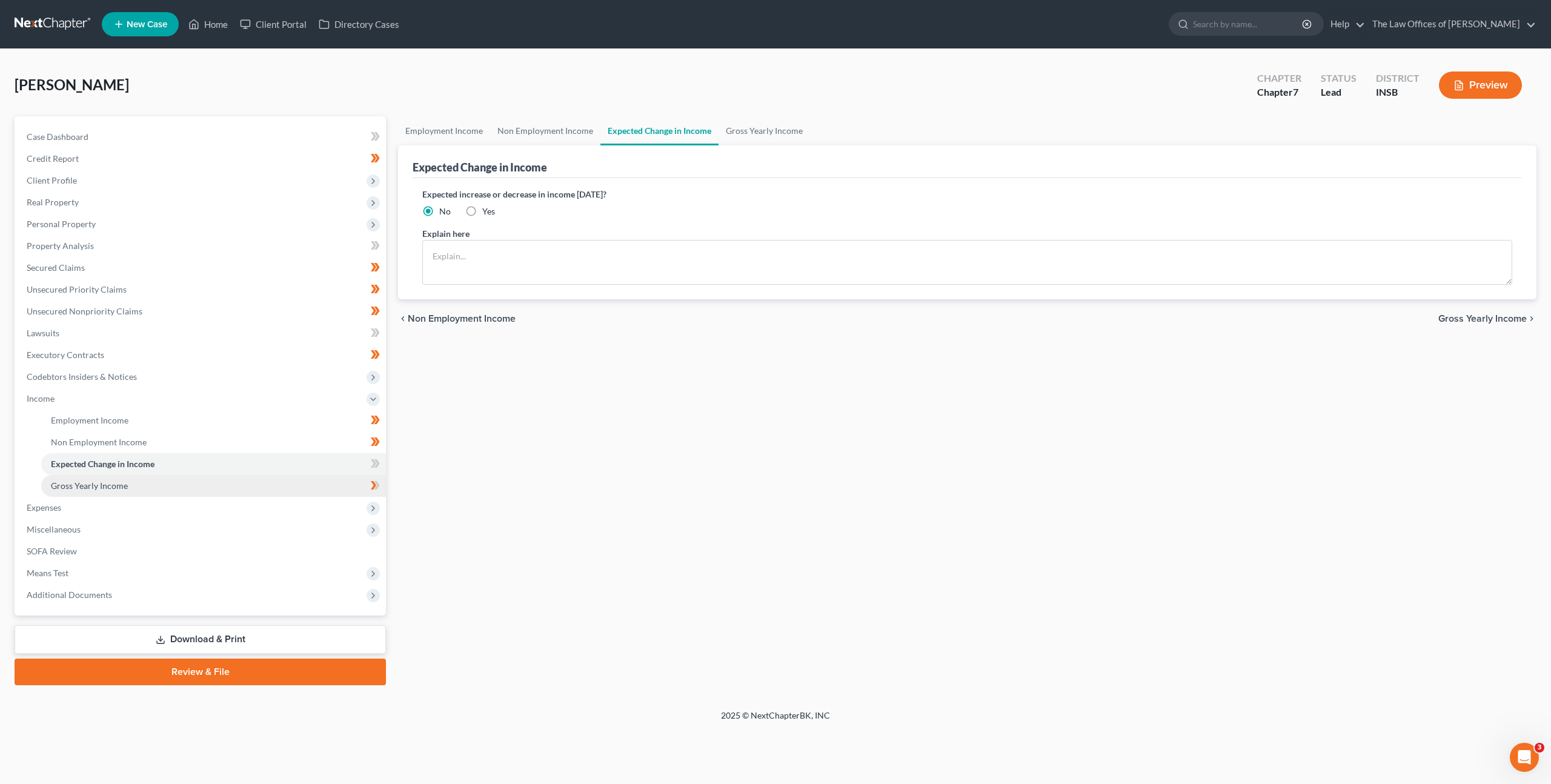
click at [272, 482] on link "Gross Yearly Income" at bounding box center [214, 486] width 345 height 21
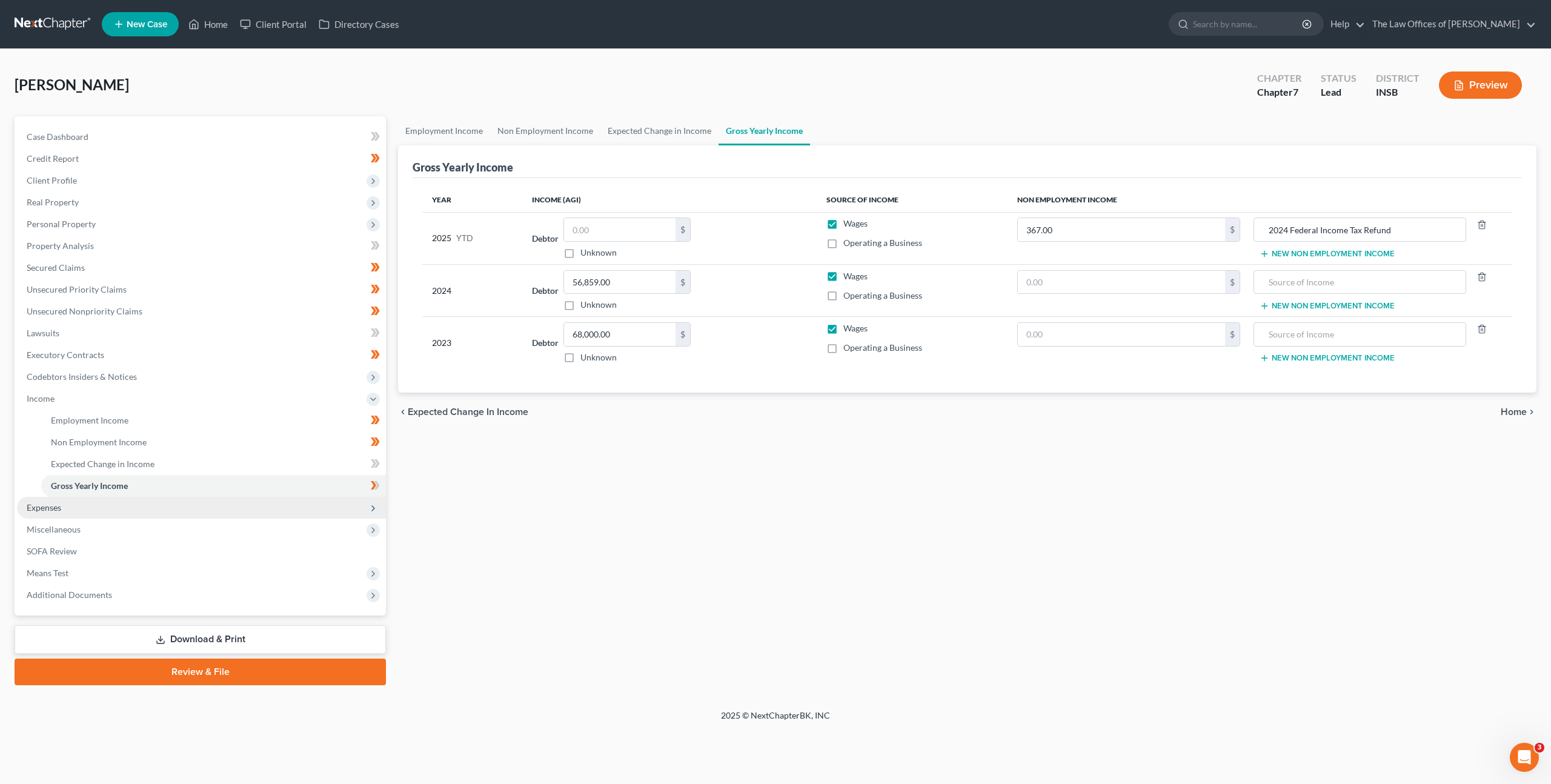
click at [222, 503] on span "Expenses" at bounding box center [201, 508] width 369 height 21
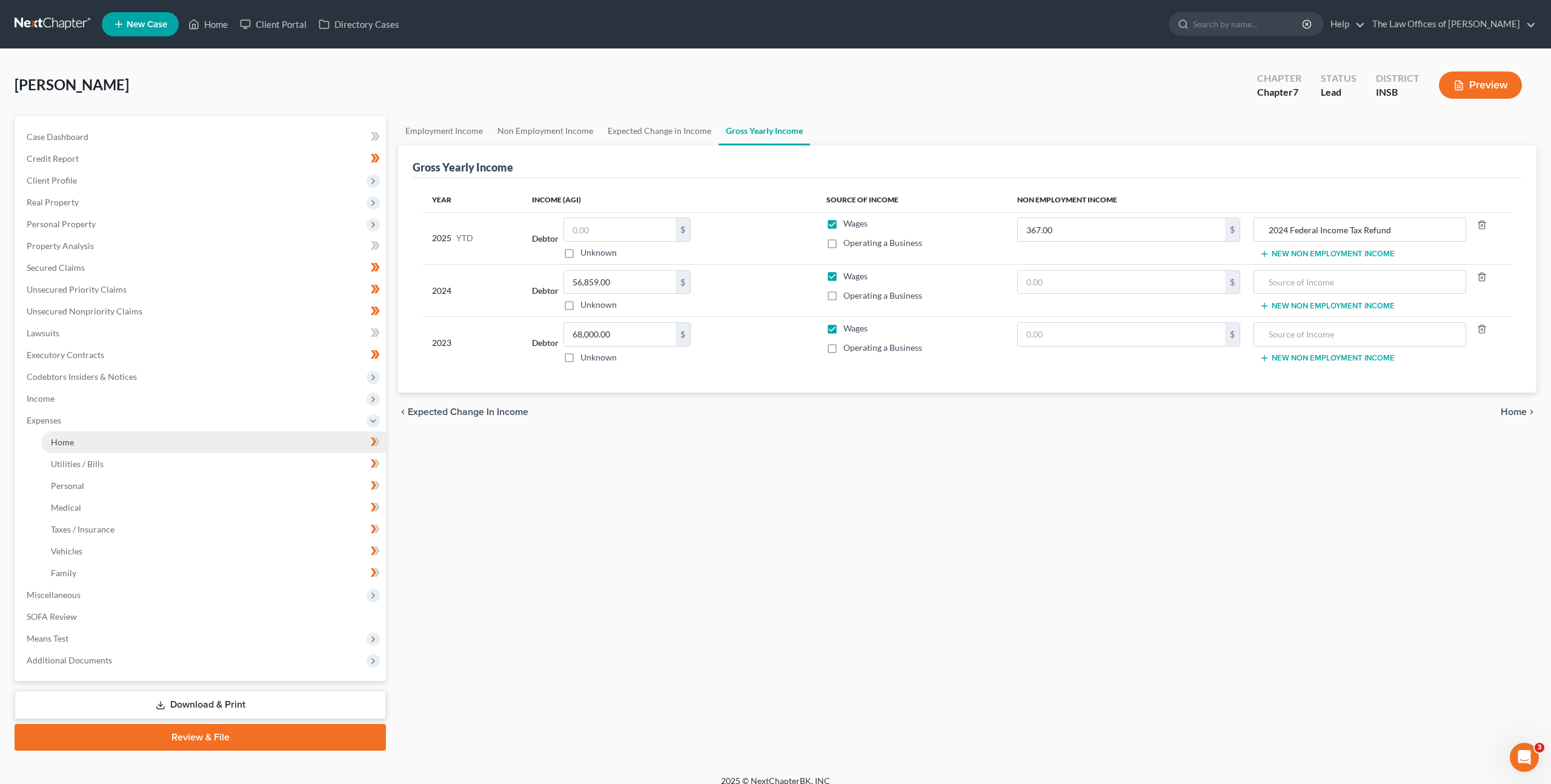
click at [218, 447] on link "Home" at bounding box center [214, 442] width 345 height 21
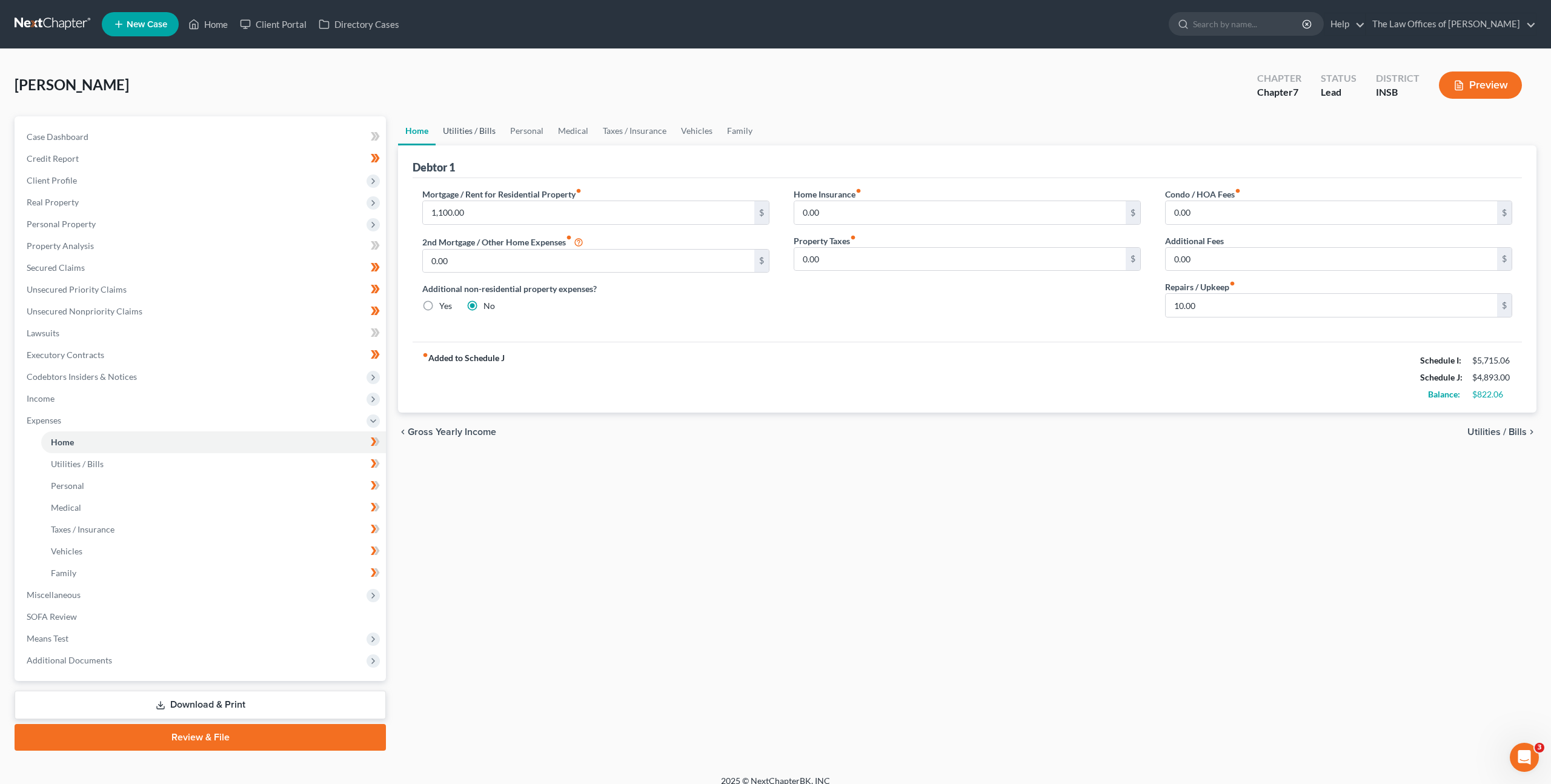
click at [475, 125] on link "Utilities / Bills" at bounding box center [469, 130] width 67 height 29
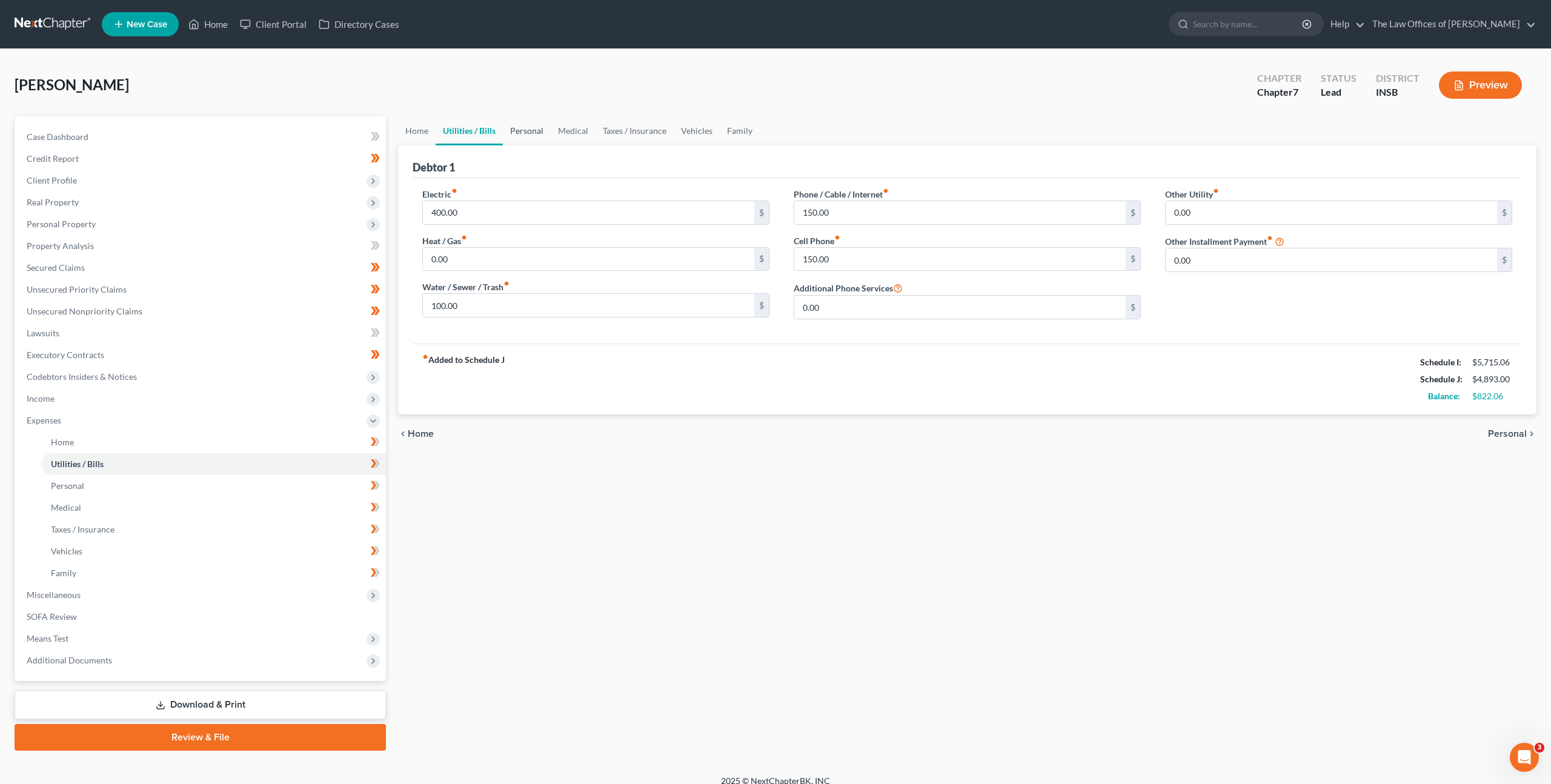
click at [512, 124] on link "Personal" at bounding box center [527, 130] width 48 height 29
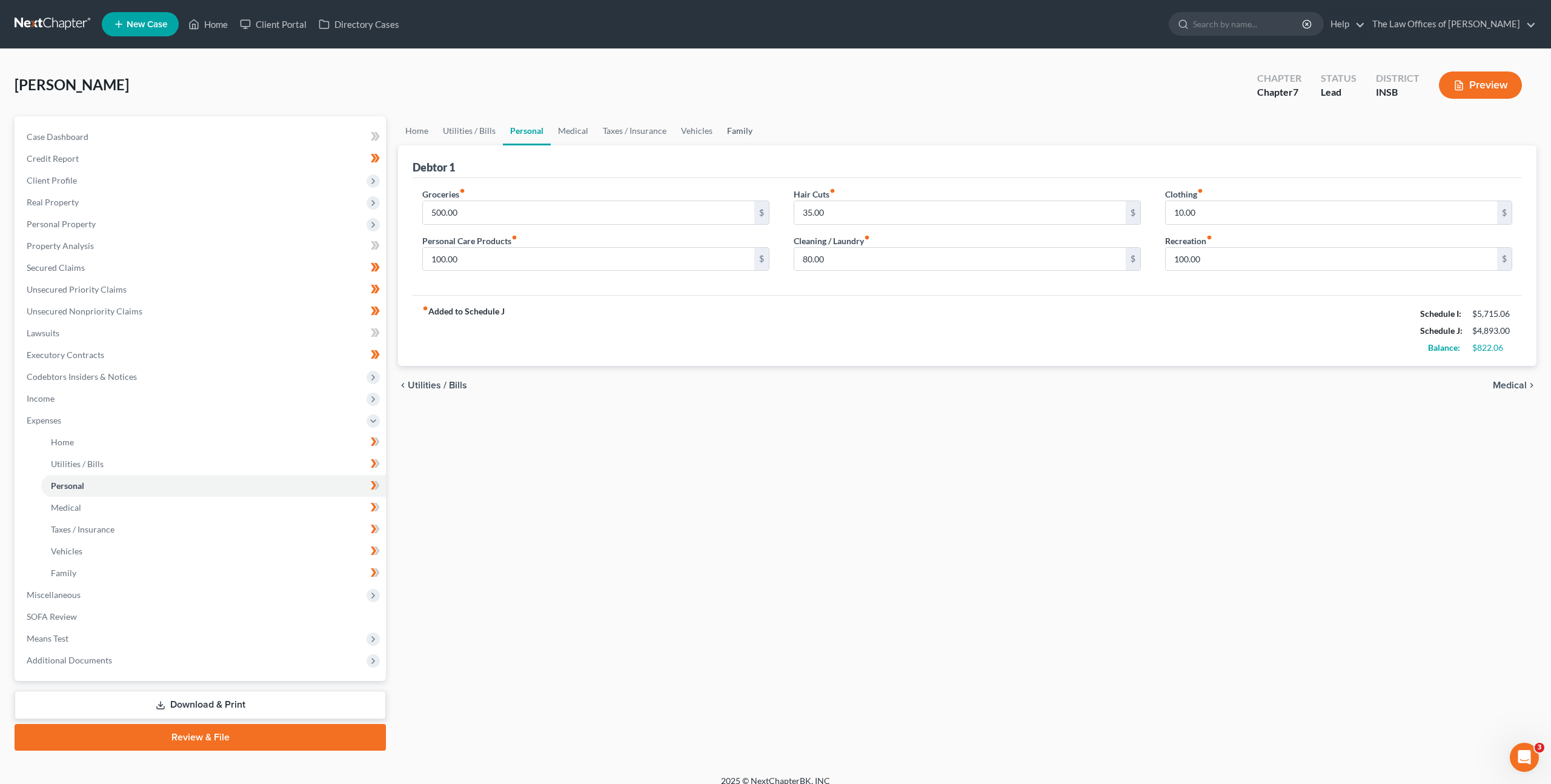
click at [740, 127] on link "Family" at bounding box center [740, 130] width 40 height 29
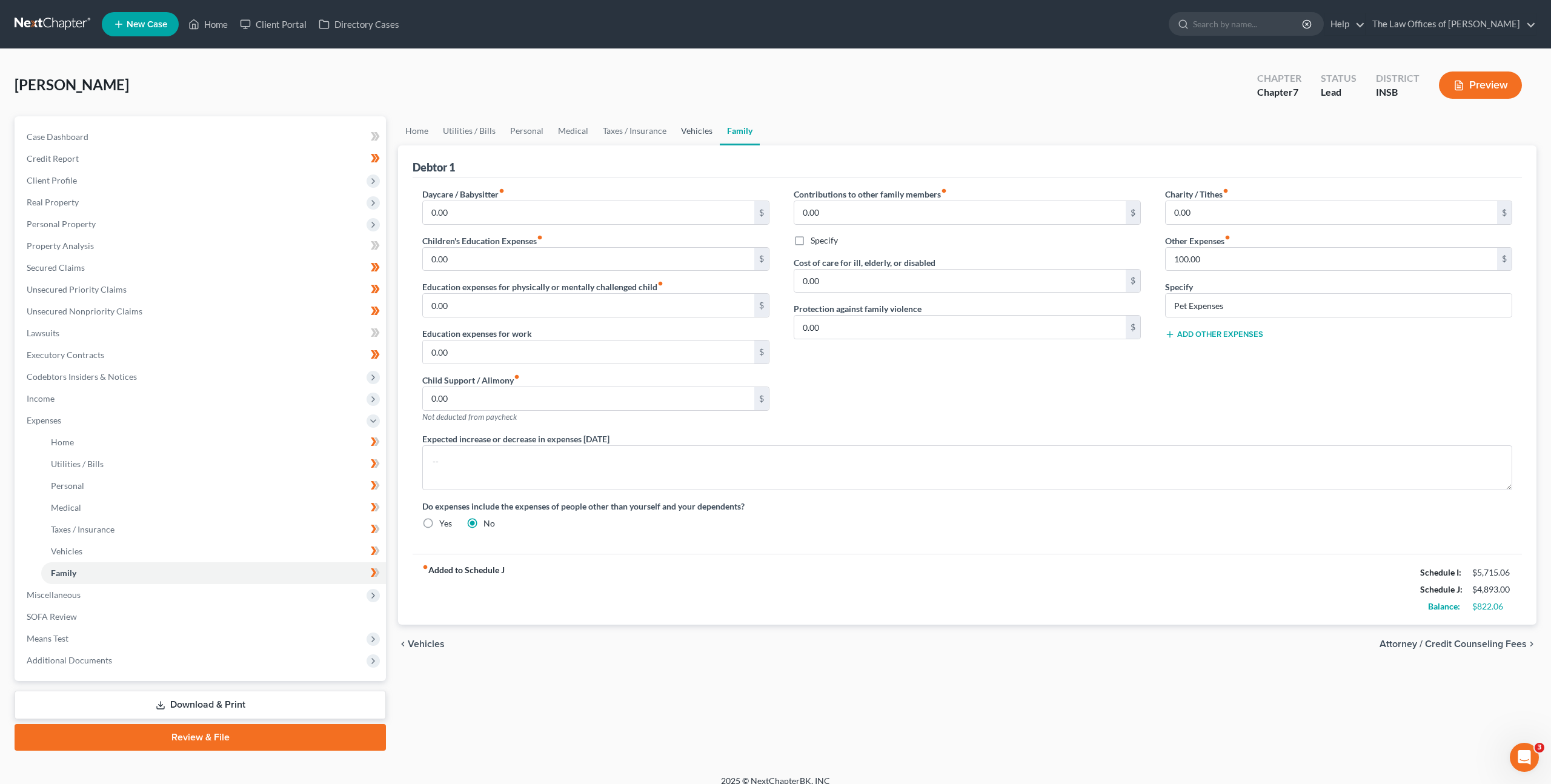
click at [678, 135] on link "Vehicles" at bounding box center [697, 130] width 46 height 29
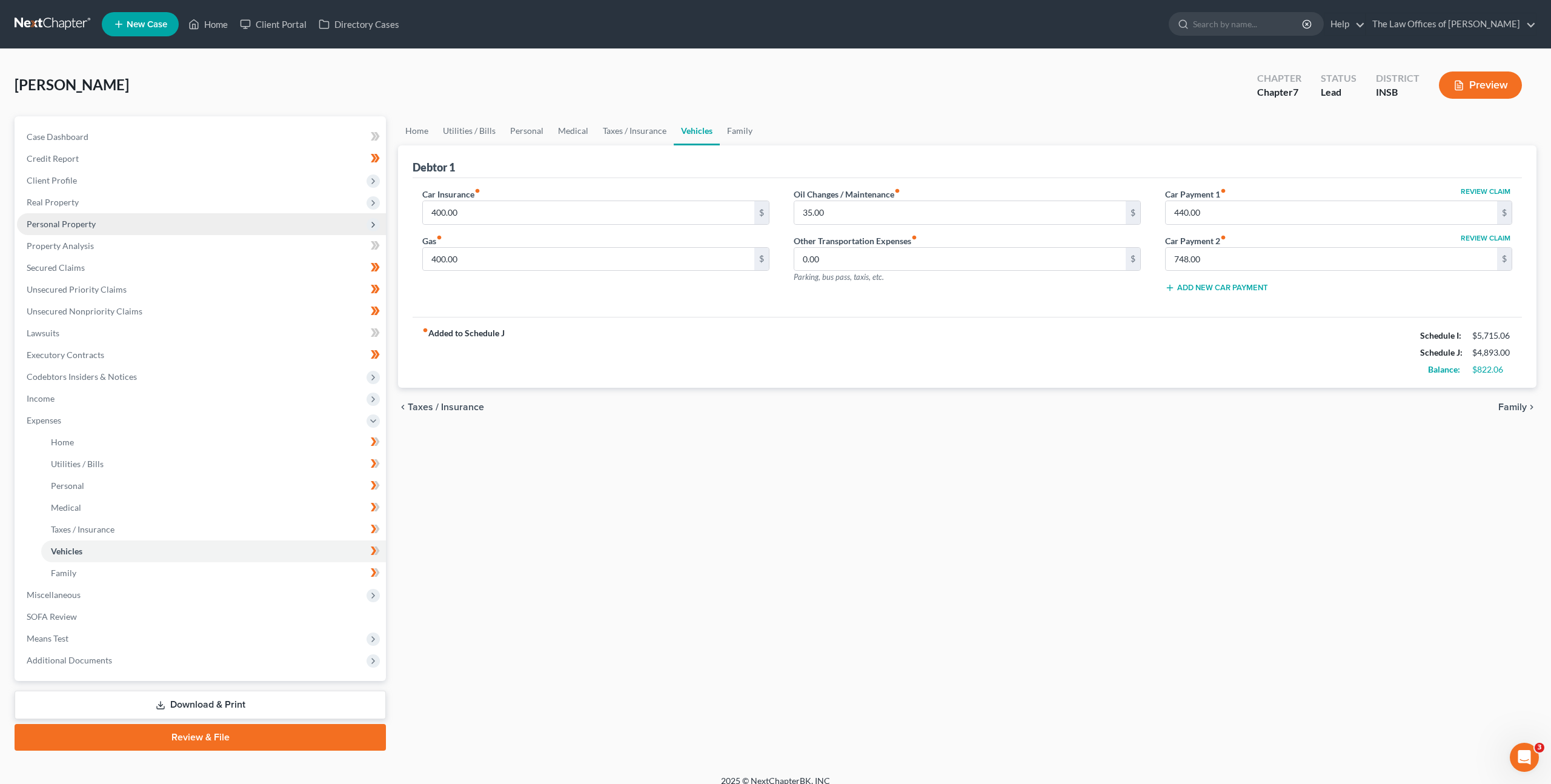
click at [227, 229] on span "Personal Property" at bounding box center [201, 224] width 369 height 21
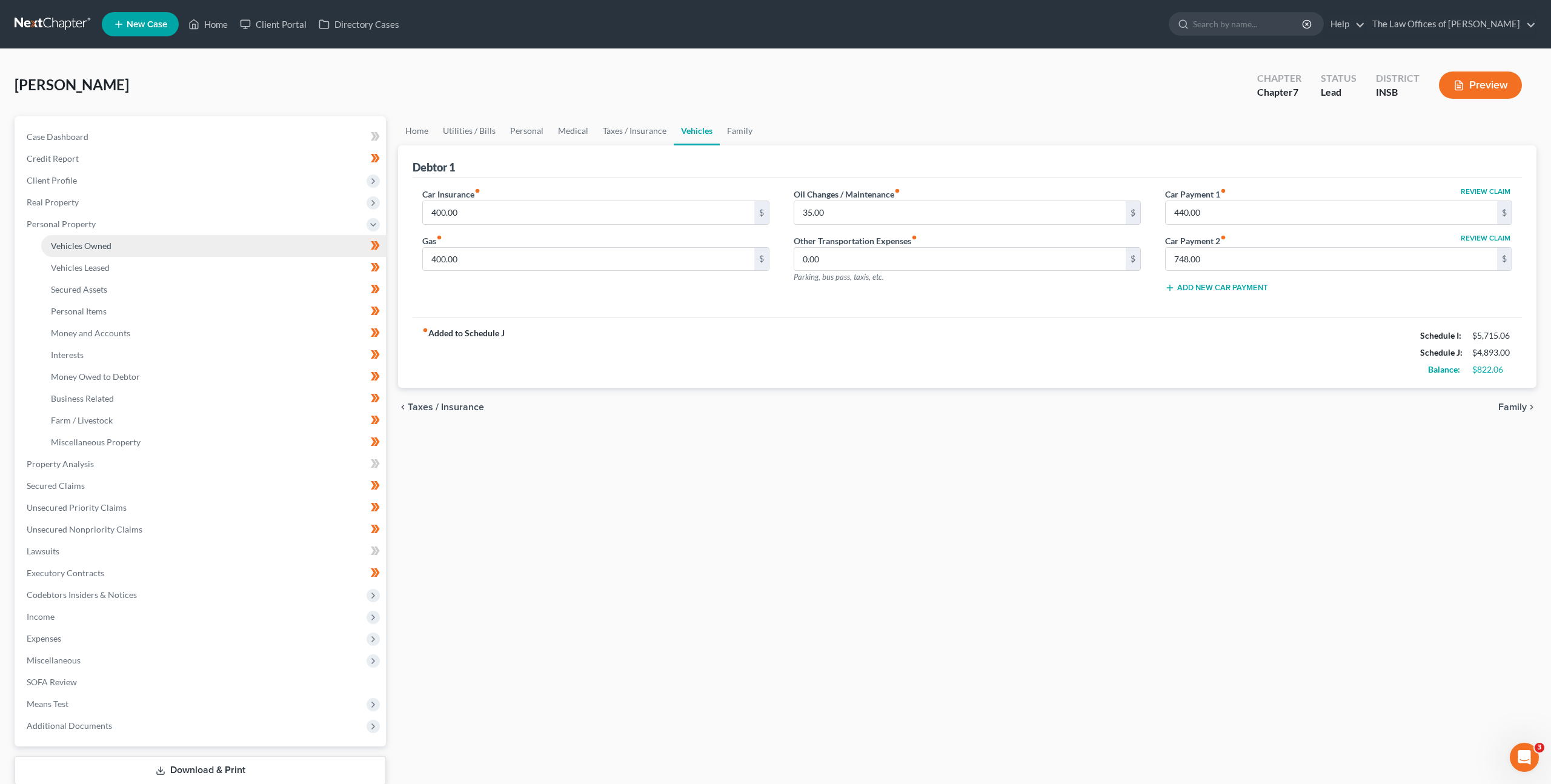
click at [218, 245] on link "Vehicles Owned" at bounding box center [214, 246] width 345 height 21
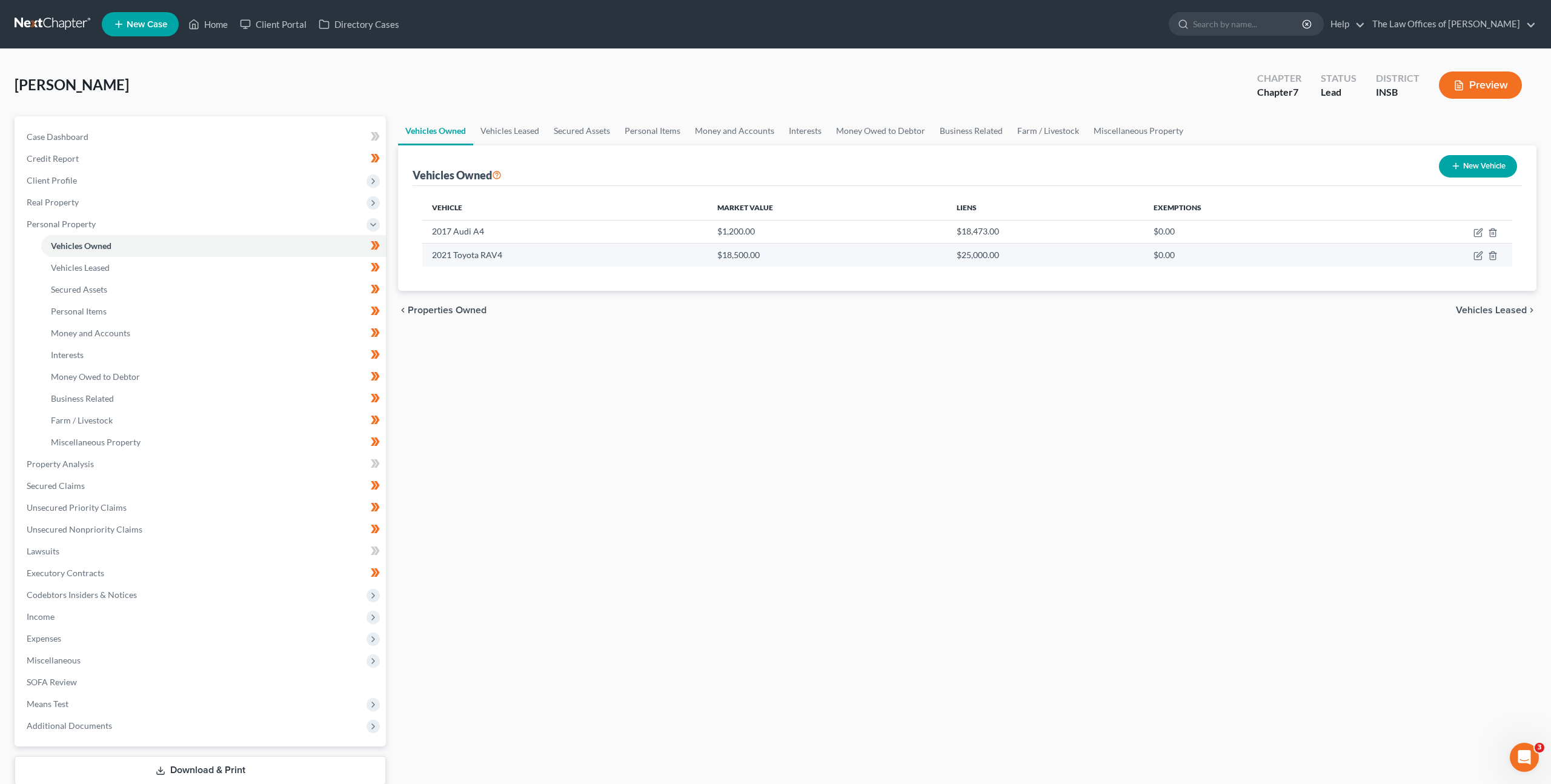
click at [1473, 257] on td at bounding box center [1435, 255] width 154 height 23
click at [1477, 256] on icon "button" at bounding box center [1478, 256] width 10 height 10
select select "0"
select select "5"
select select "0"
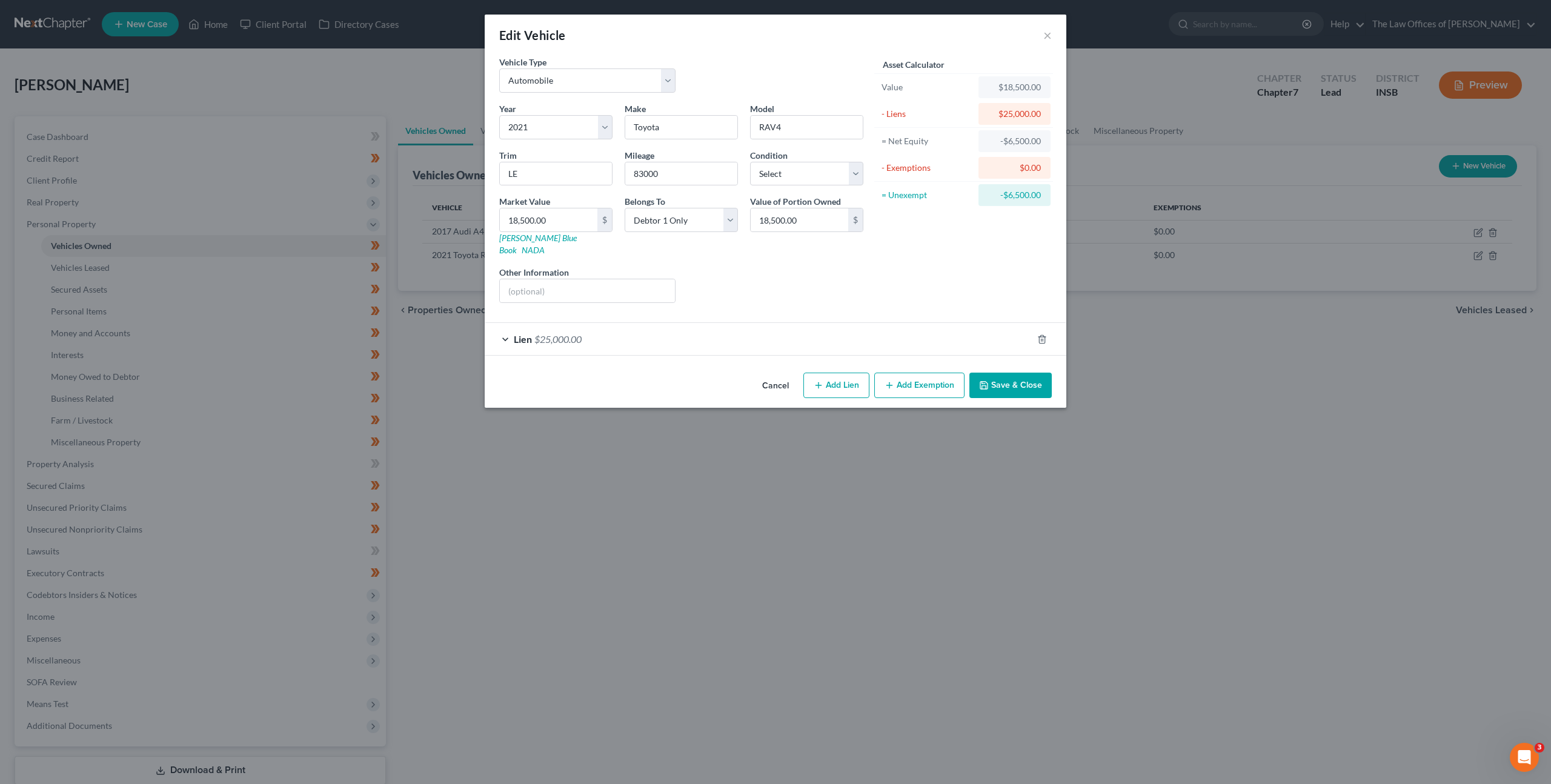
click at [779, 323] on div "Lien $25,000.00" at bounding box center [759, 338] width 548 height 32
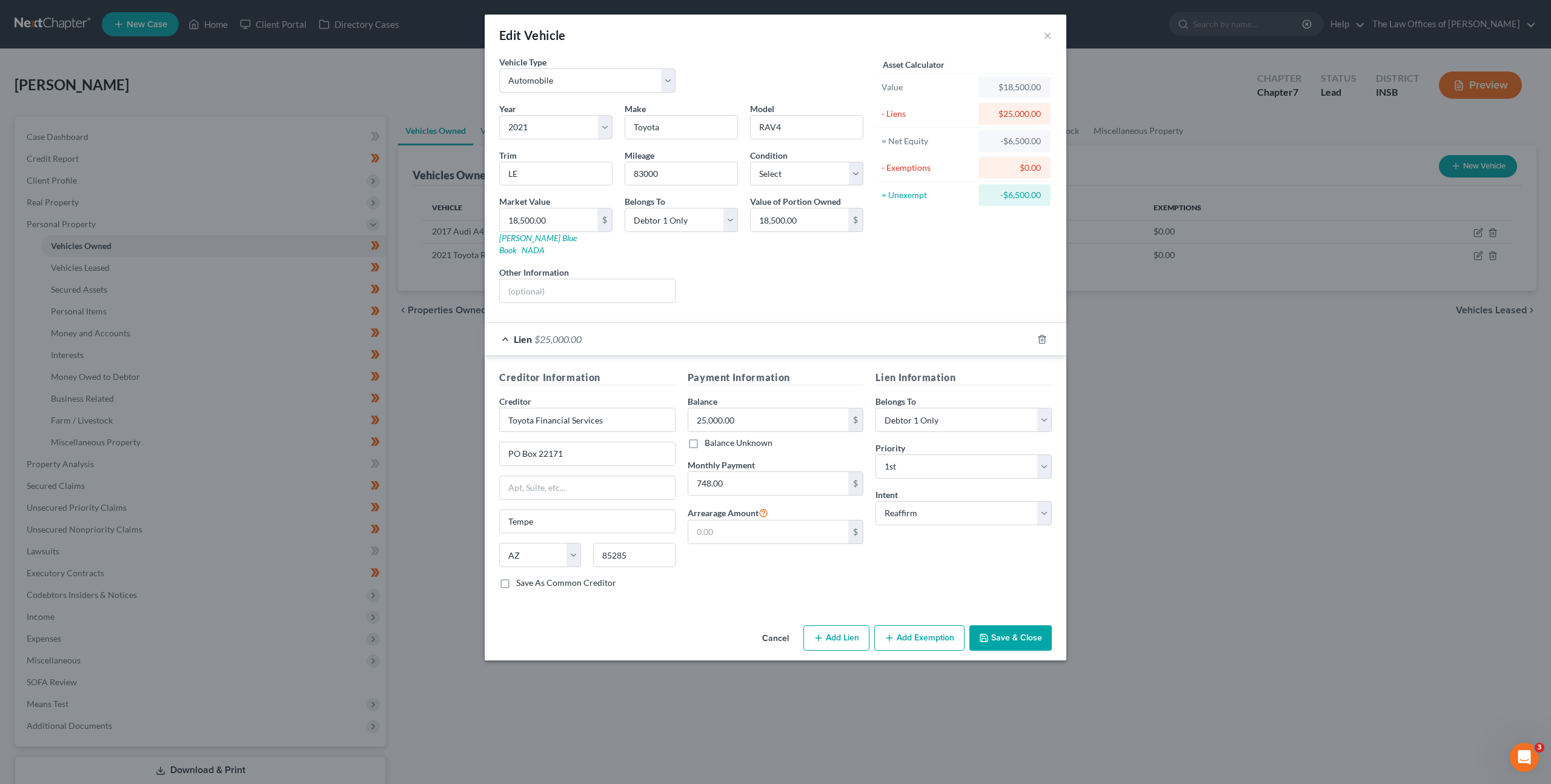
click at [779, 323] on div "Lien $25,000.00" at bounding box center [759, 338] width 548 height 32
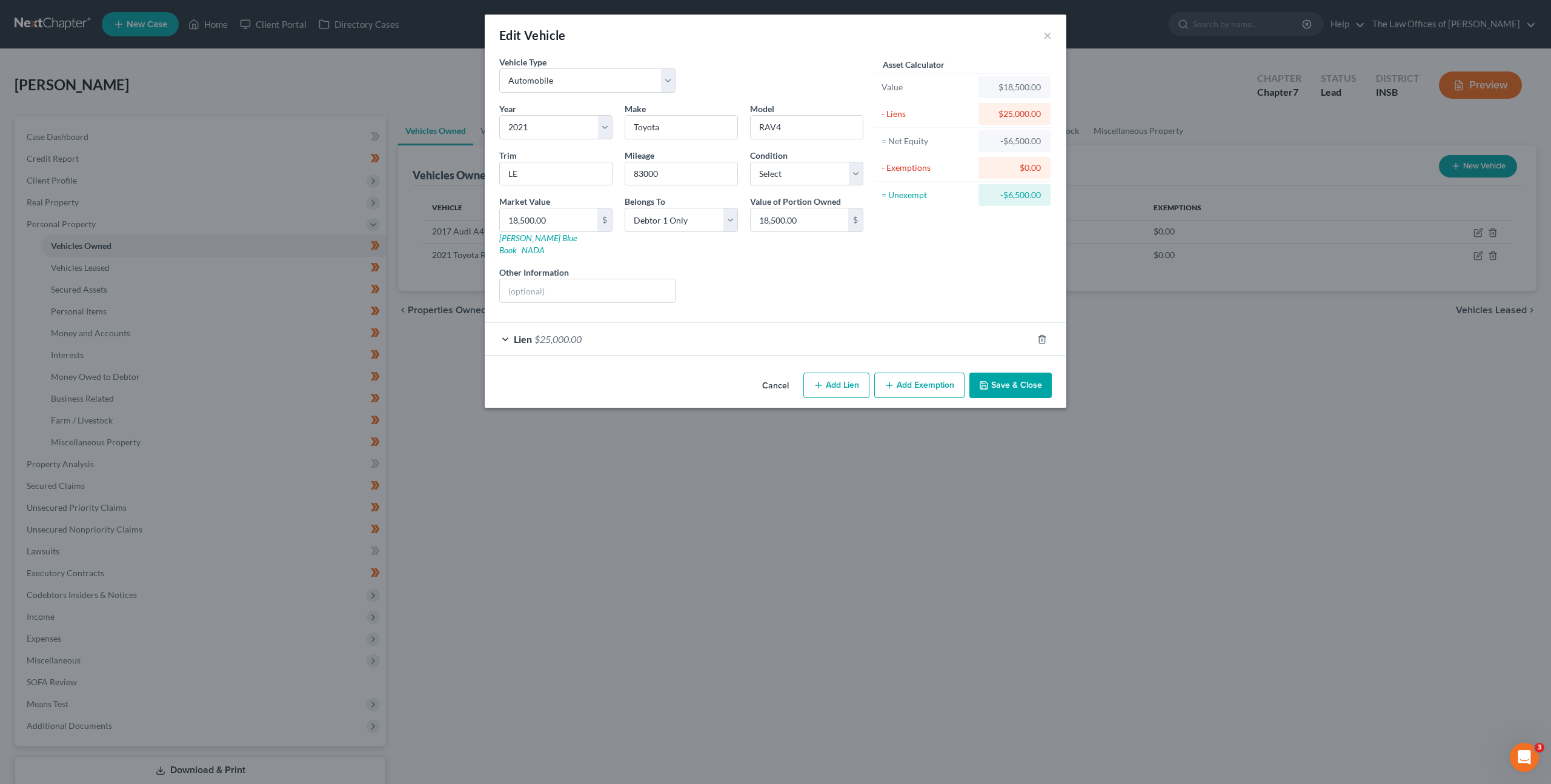
click at [787, 381] on button "Cancel" at bounding box center [776, 385] width 46 height 24
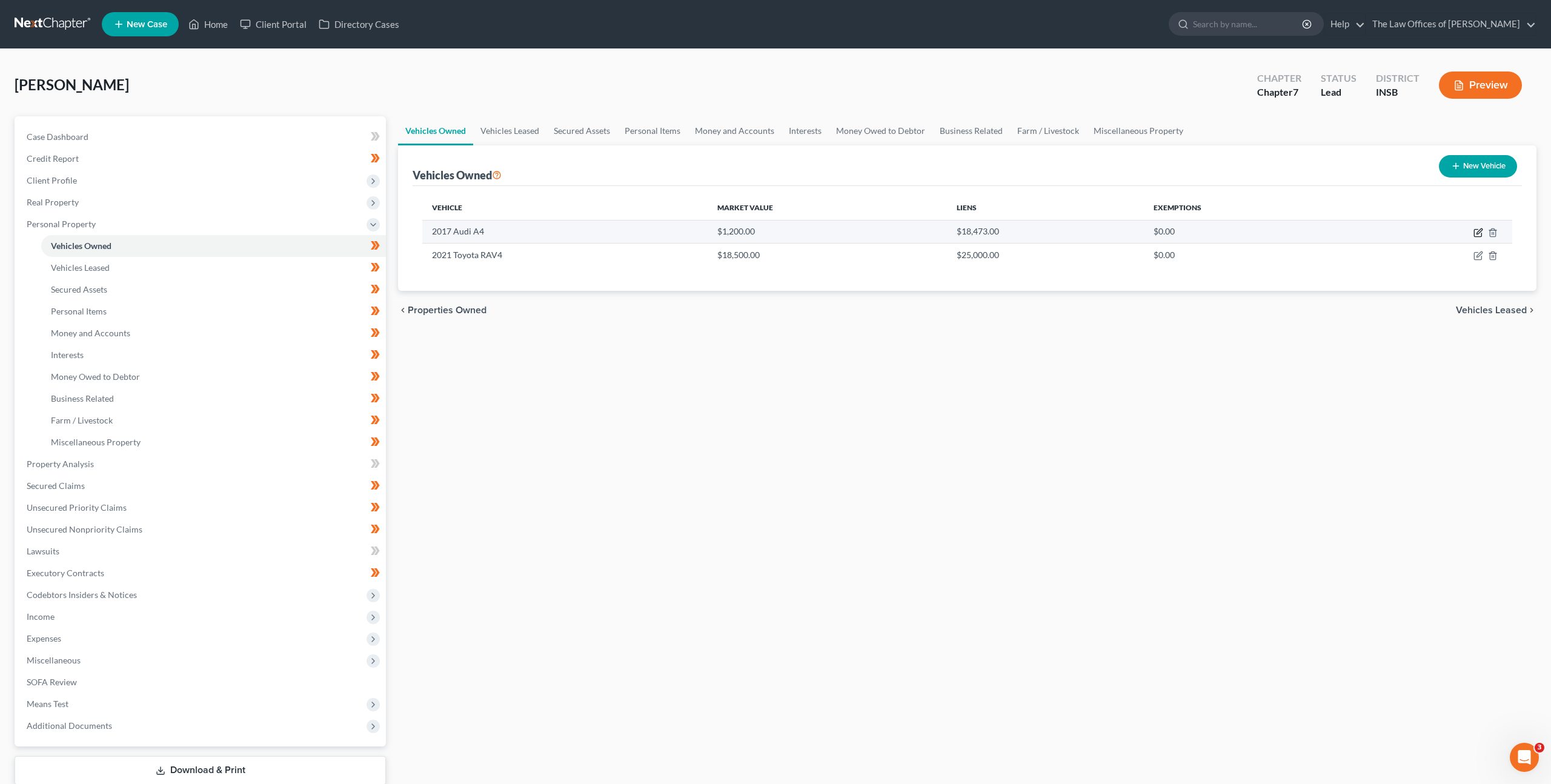
click at [1478, 234] on icon "button" at bounding box center [1479, 231] width 6 height 6
select select "0"
select select "9"
select select "0"
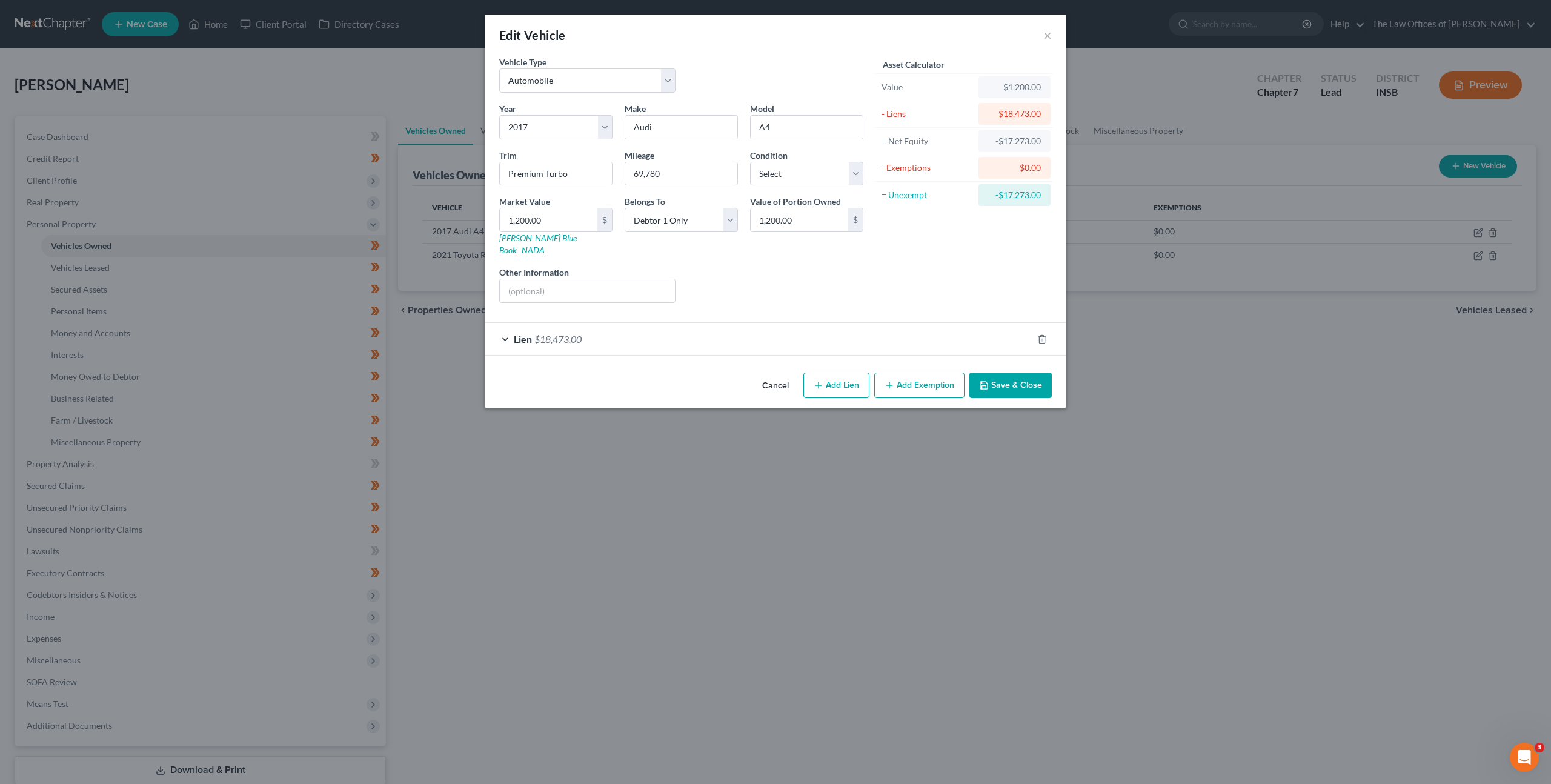
click at [835, 332] on div "Lien $18,473.00" at bounding box center [759, 338] width 548 height 32
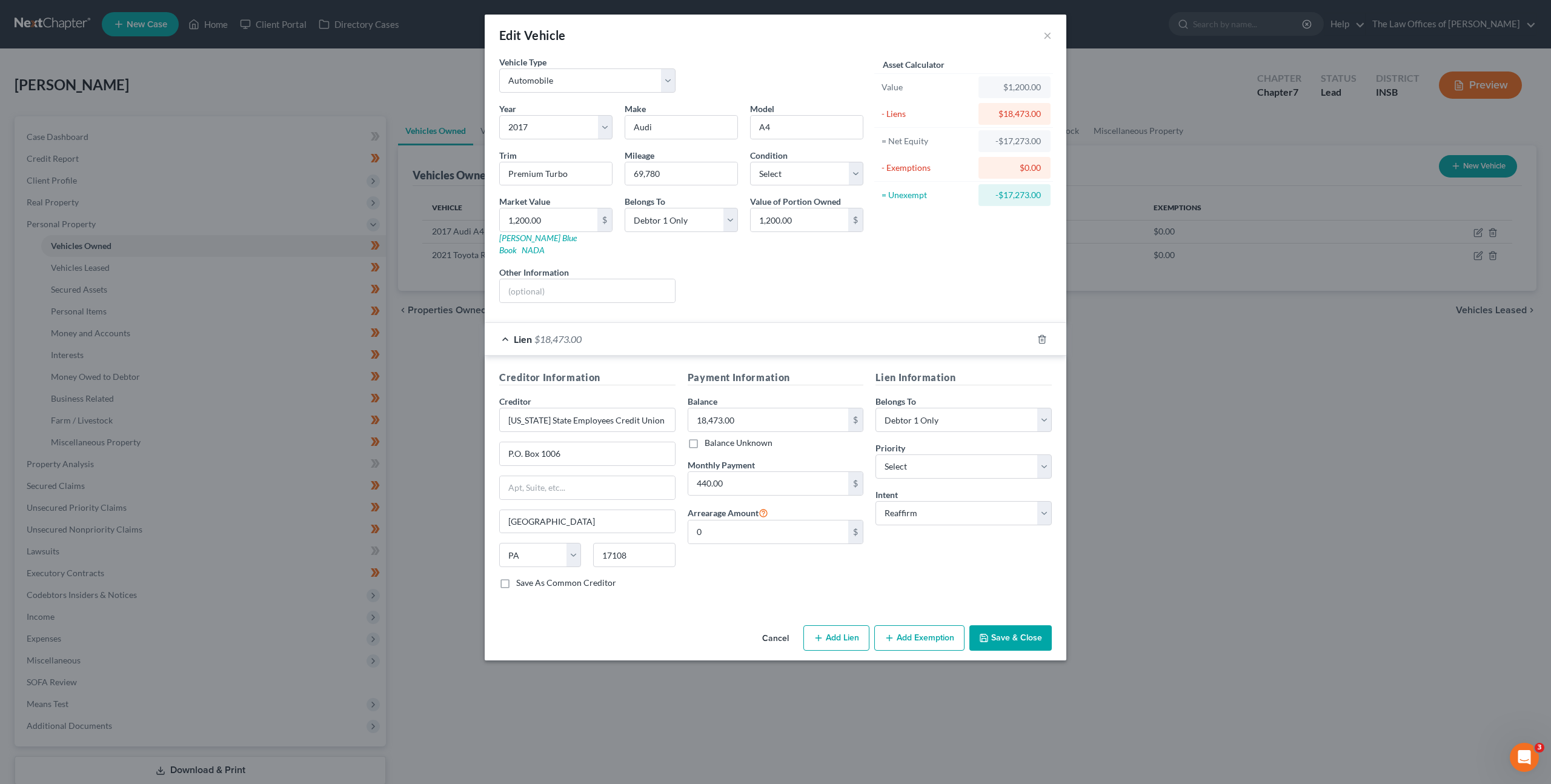
drag, startPoint x: 767, startPoint y: 630, endPoint x: 771, endPoint y: 621, distance: 9.8
click at [767, 630] on button "Cancel" at bounding box center [776, 638] width 46 height 24
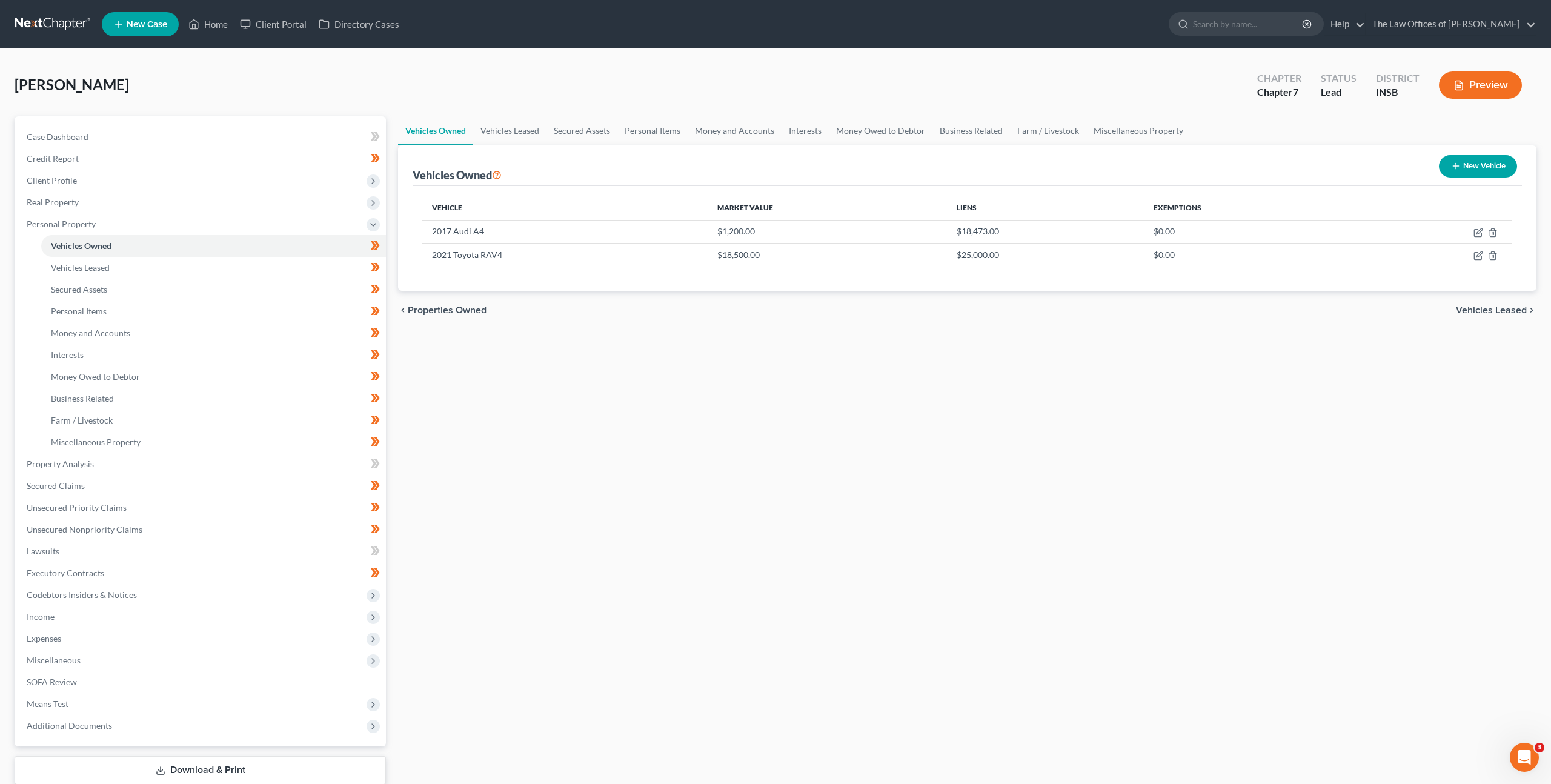
click at [749, 569] on div "Vehicles Owned Vehicles Leased Secured Assets Personal Items Money and Accounts…" at bounding box center [967, 466] width 1151 height 700
click at [218, 586] on span "Codebtors Insiders & Notices" at bounding box center [201, 595] width 369 height 21
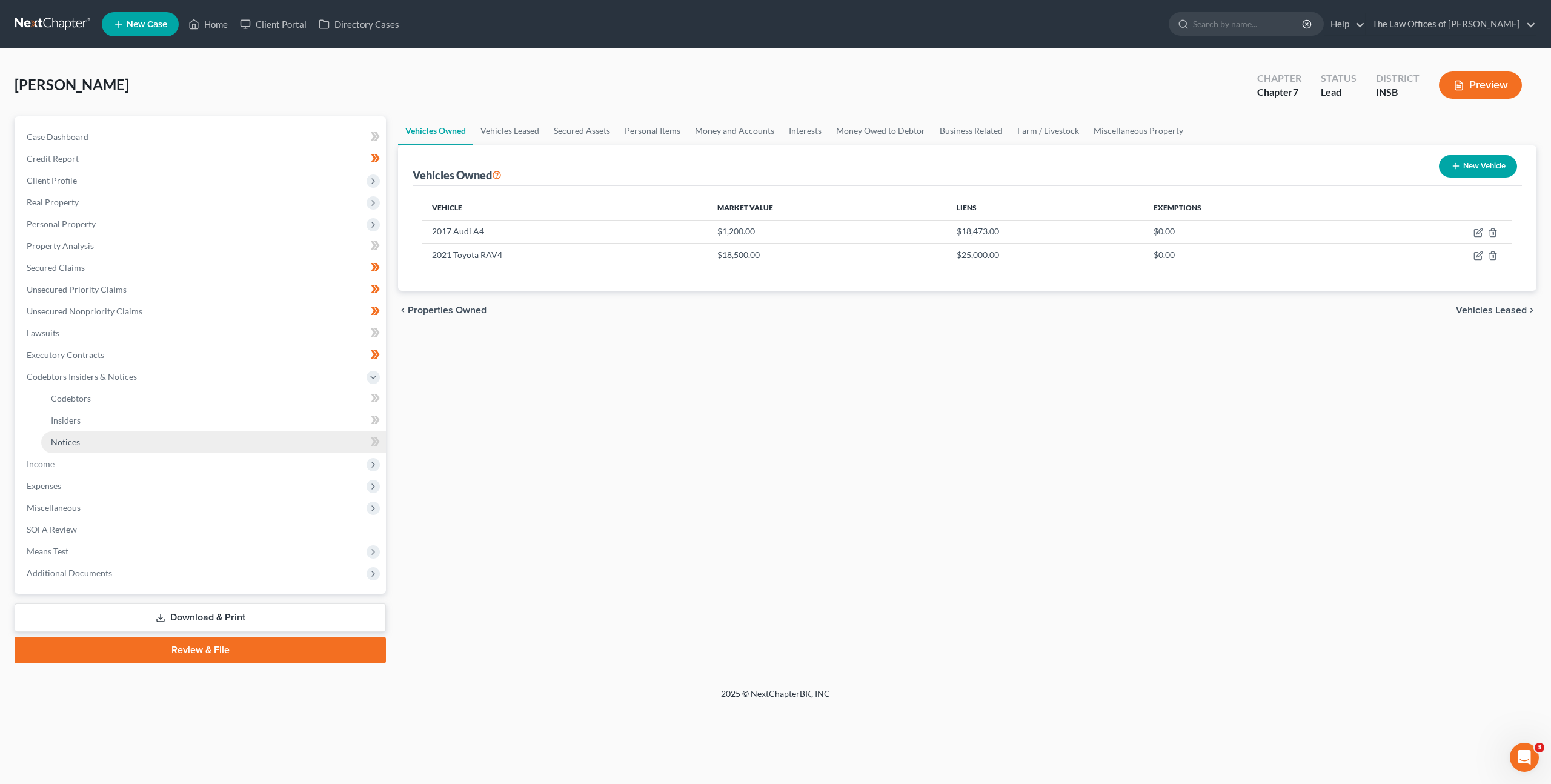
click at [161, 442] on link "Notices" at bounding box center [214, 442] width 345 height 21
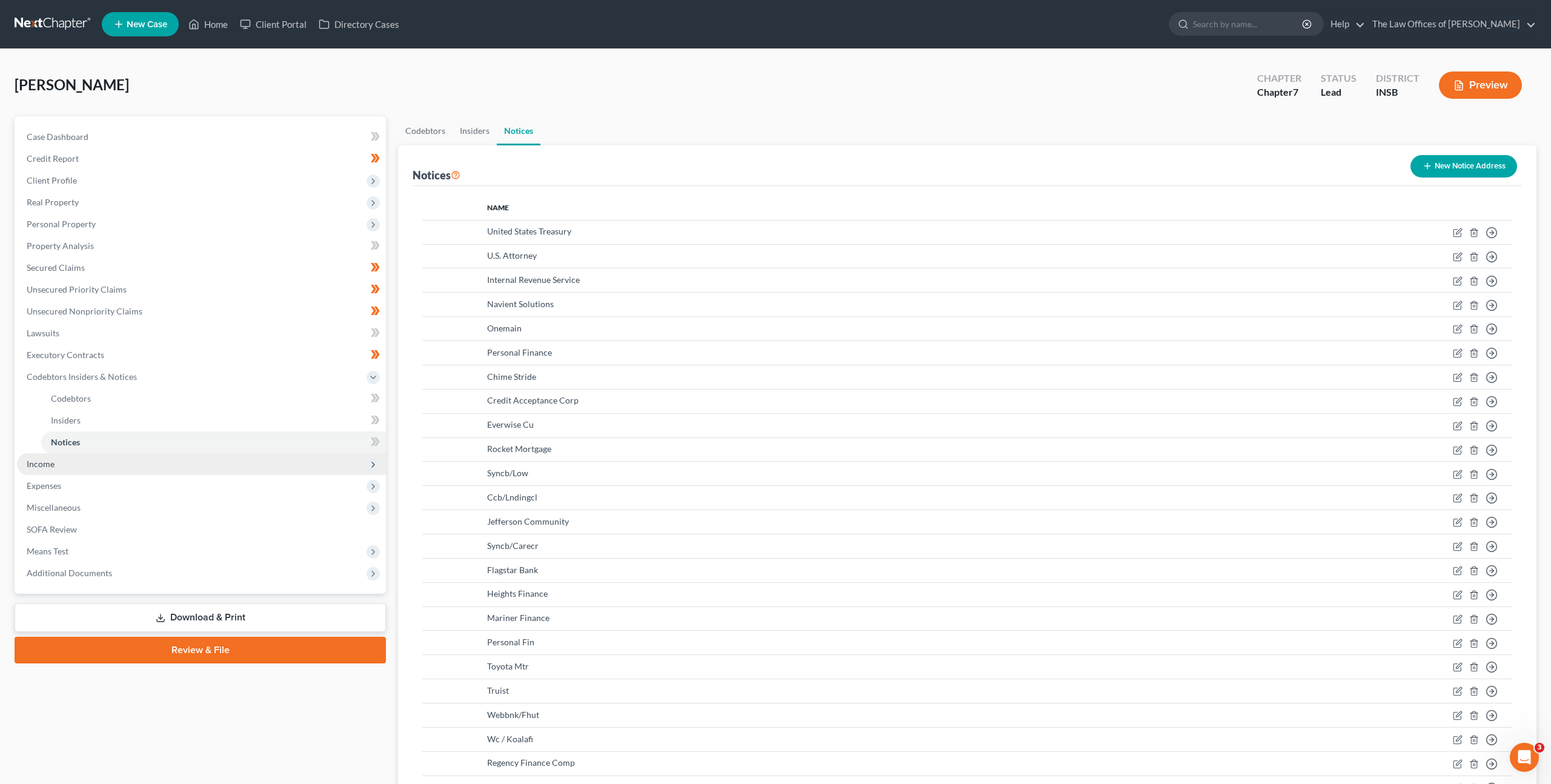
click at [152, 465] on span "Income" at bounding box center [201, 464] width 369 height 21
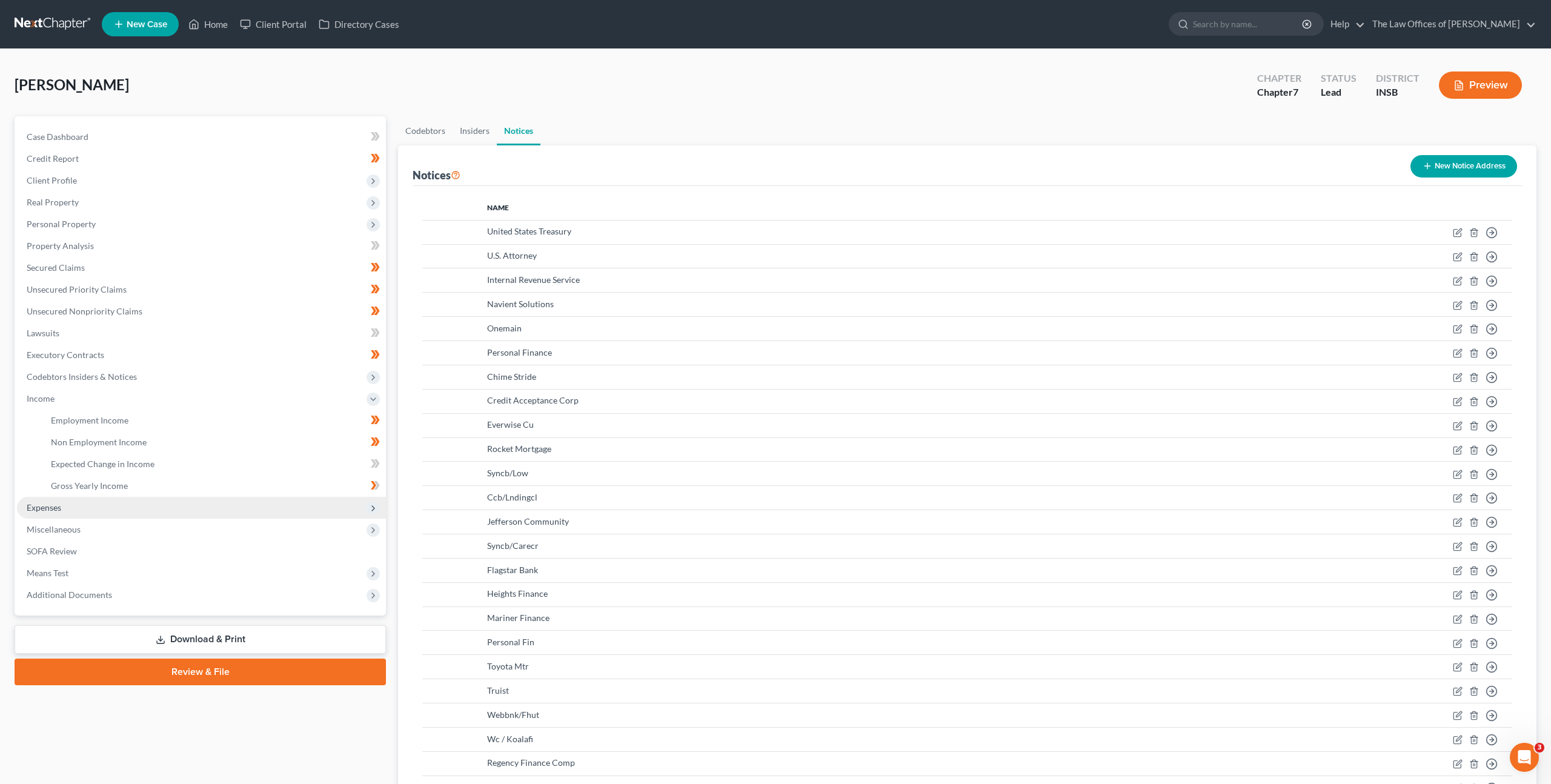
click at [139, 513] on span "Expenses" at bounding box center [201, 508] width 369 height 21
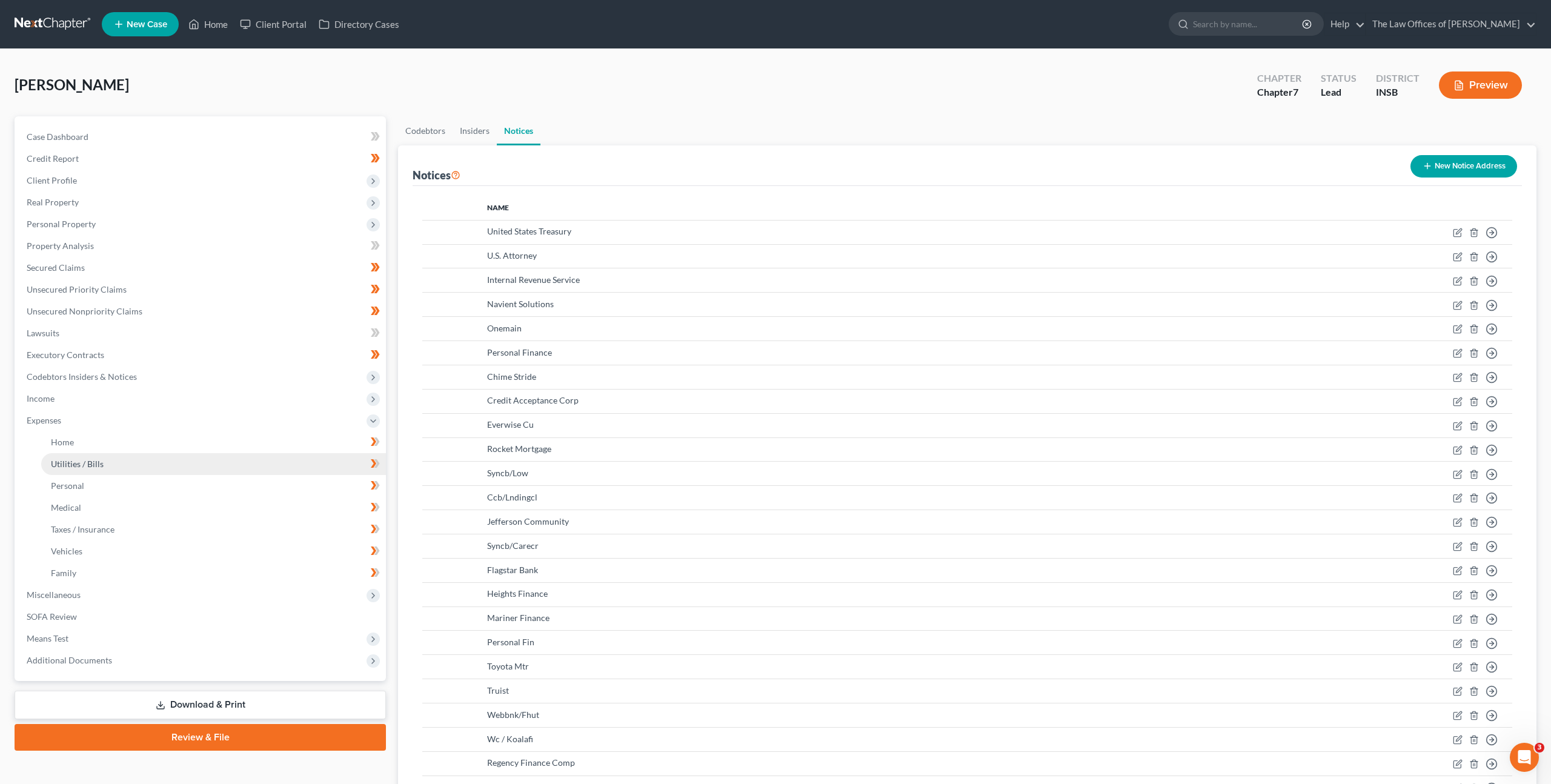
click at [140, 463] on link "Utilities / Bills" at bounding box center [214, 464] width 345 height 21
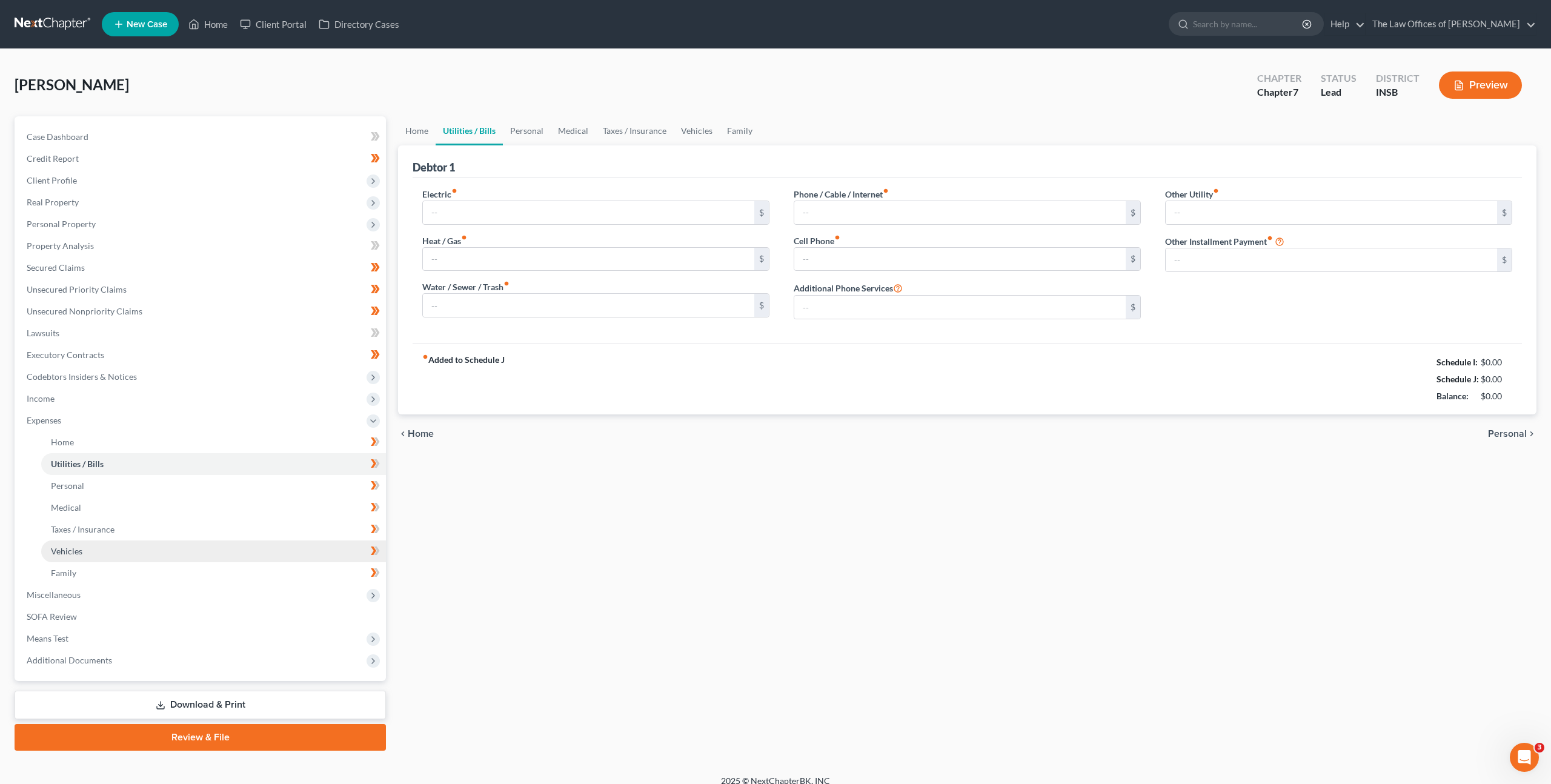
type input "400.00"
type input "0.00"
type input "100.00"
type input "150.00"
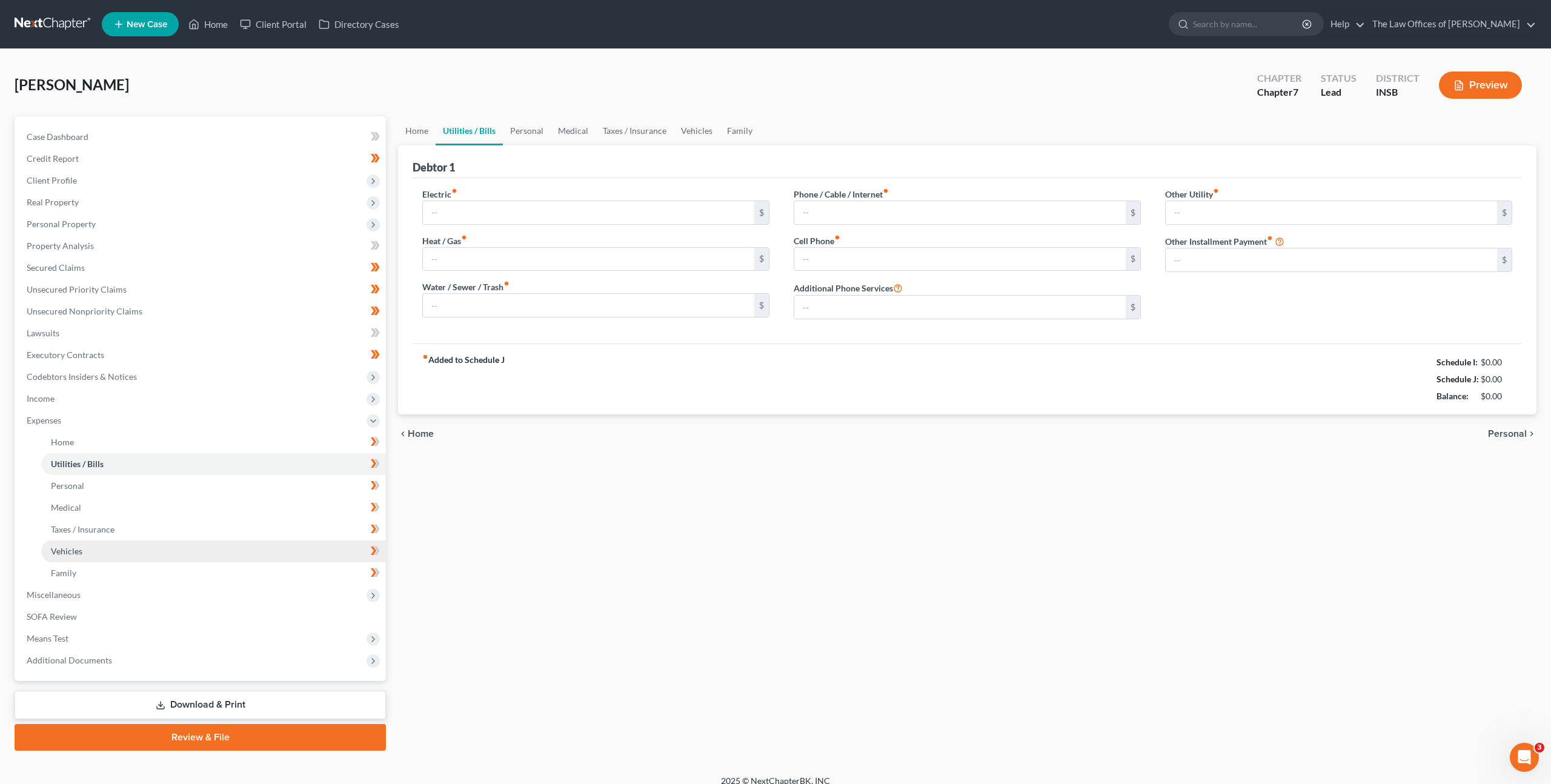
type input "0.00"
click at [127, 557] on link "Vehicles" at bounding box center [214, 551] width 345 height 21
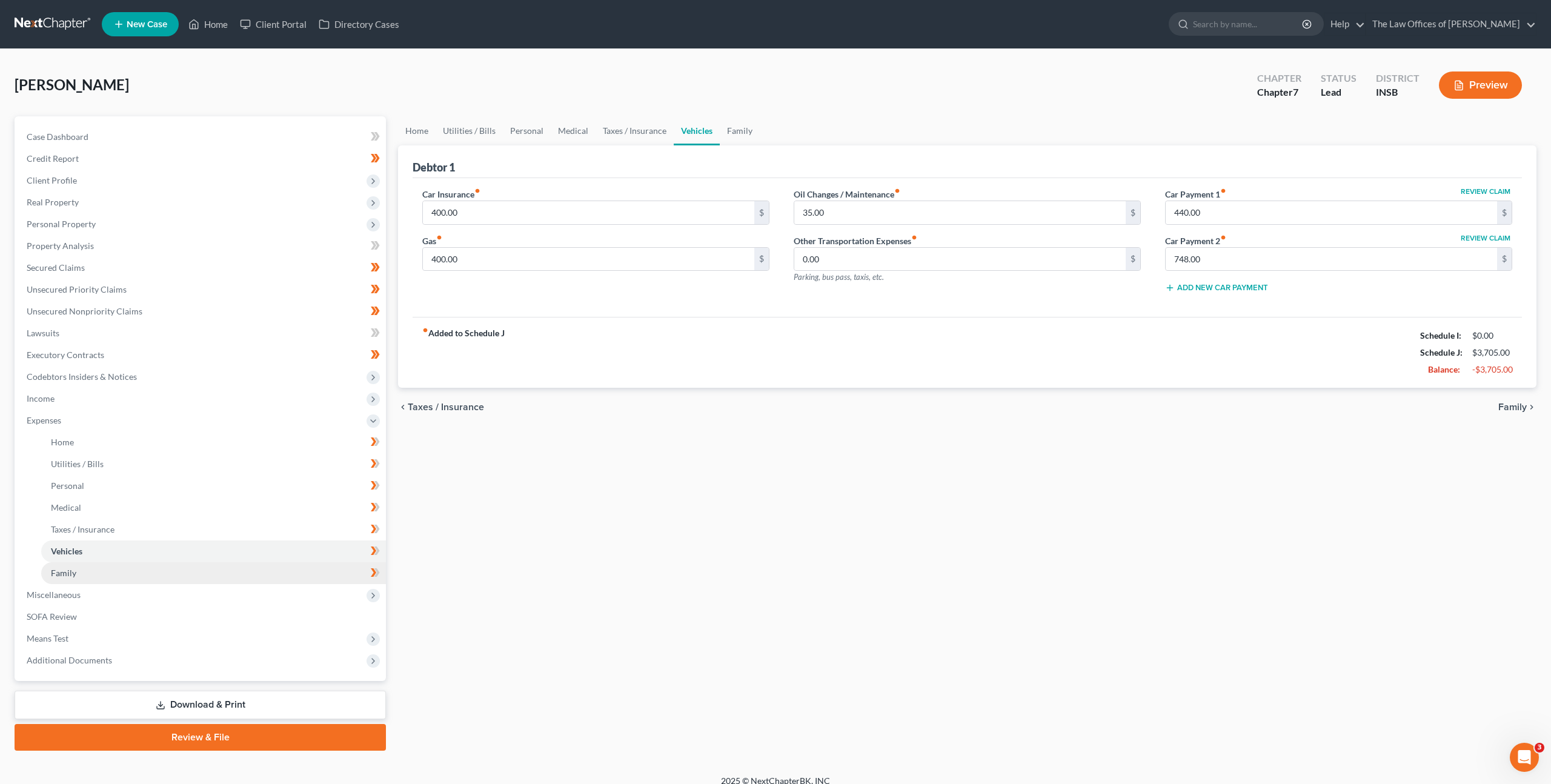
click at [122, 569] on link "Family" at bounding box center [214, 573] width 345 height 21
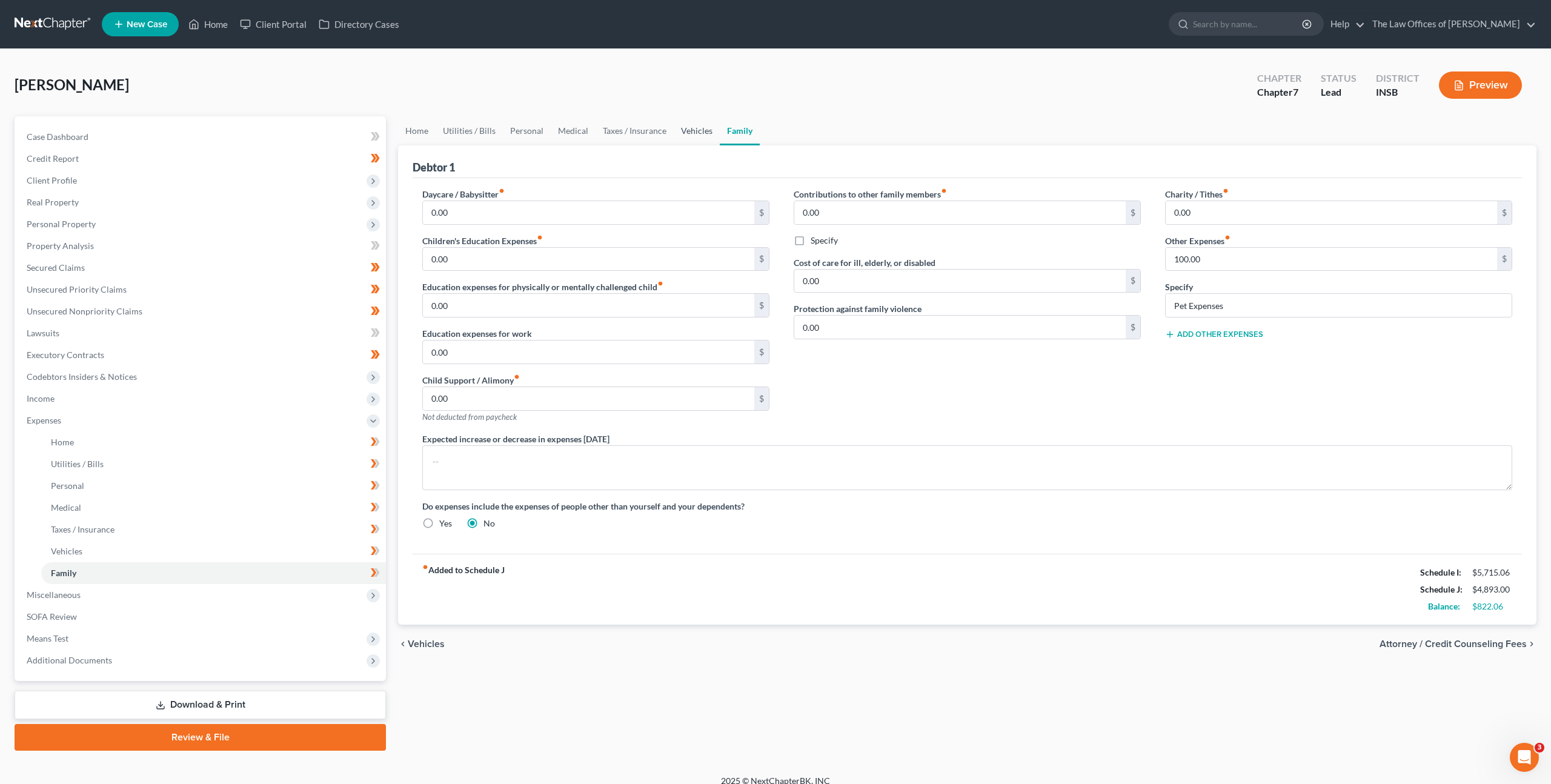
click at [680, 120] on link "Vehicles" at bounding box center [697, 130] width 46 height 29
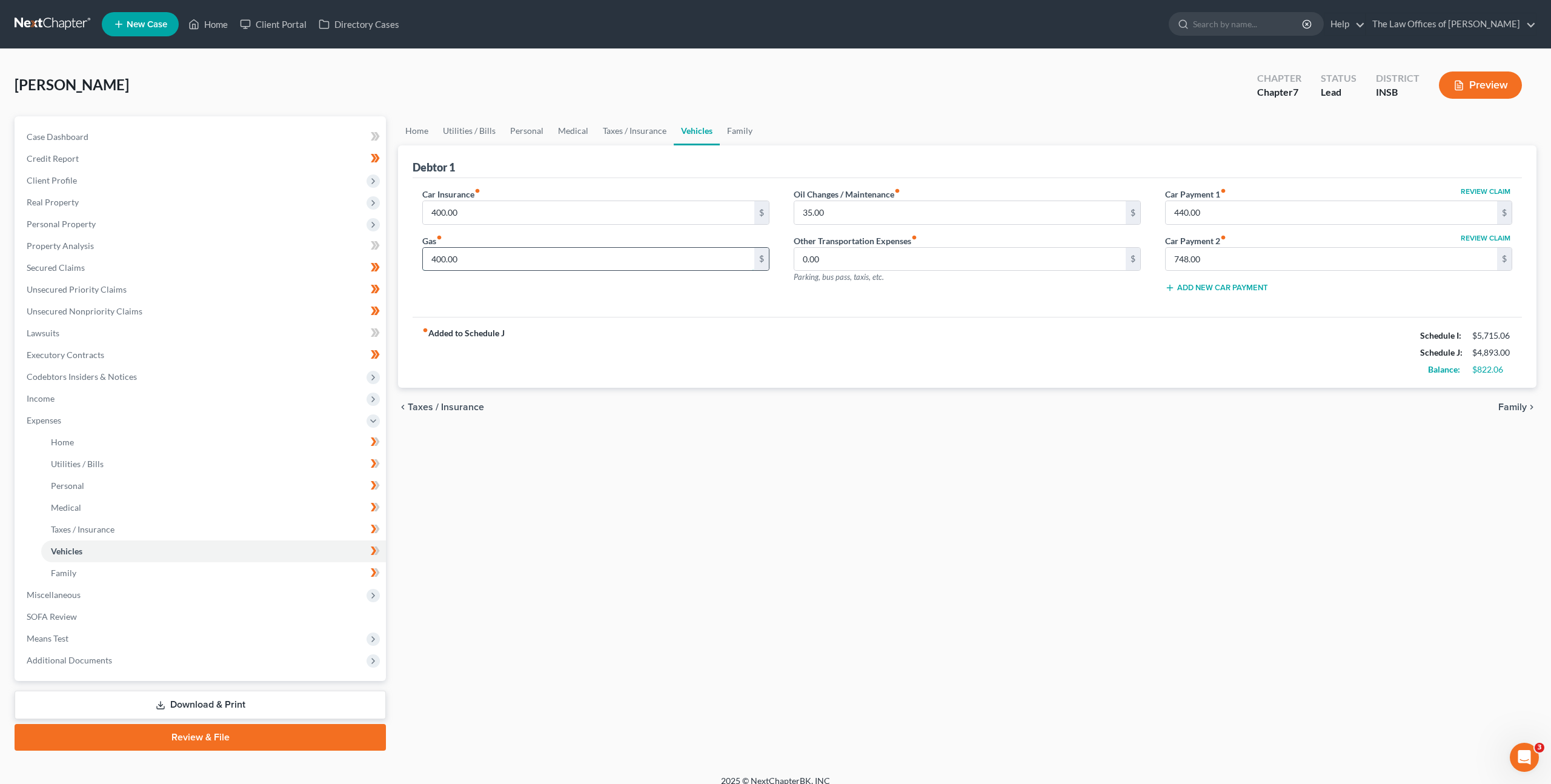
click at [567, 267] on input "400.00" at bounding box center [589, 259] width 332 height 23
click at [809, 218] on input "35.00" at bounding box center [960, 213] width 332 height 23
click at [729, 133] on link "Family" at bounding box center [740, 130] width 40 height 29
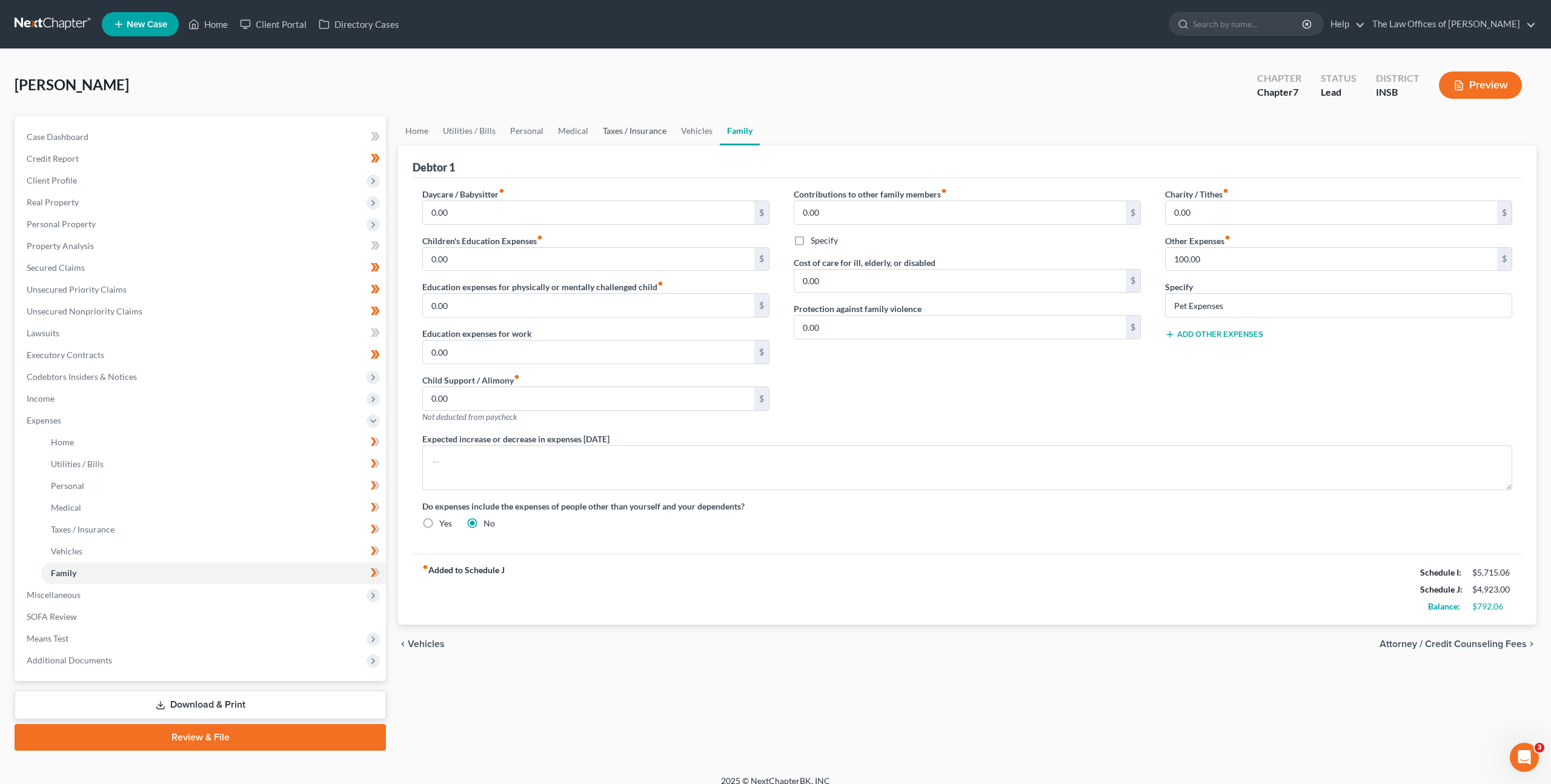
click at [602, 130] on link "Taxes / Insurance" at bounding box center [635, 130] width 78 height 29
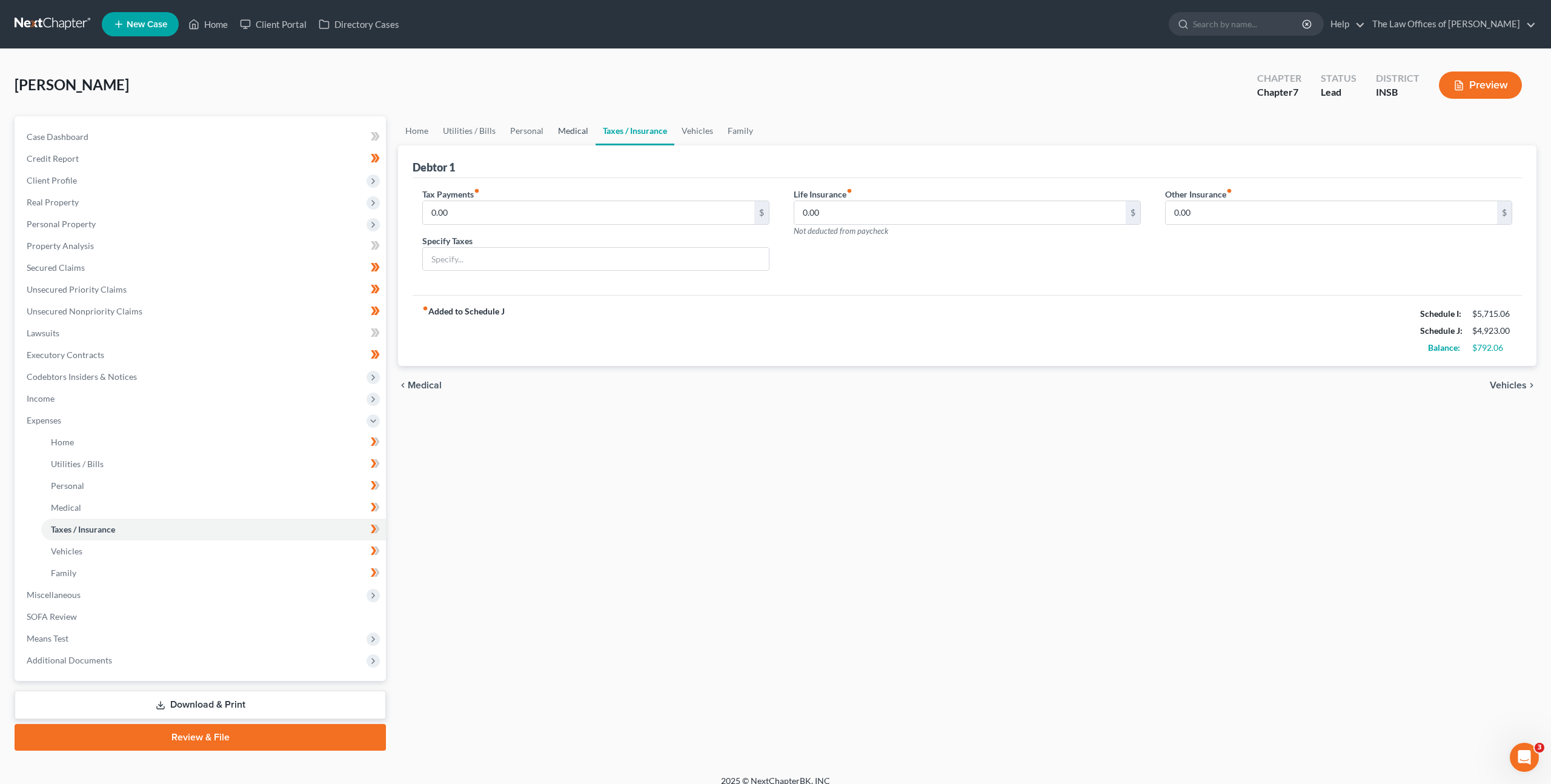
click at [557, 129] on link "Medical" at bounding box center [573, 130] width 45 height 29
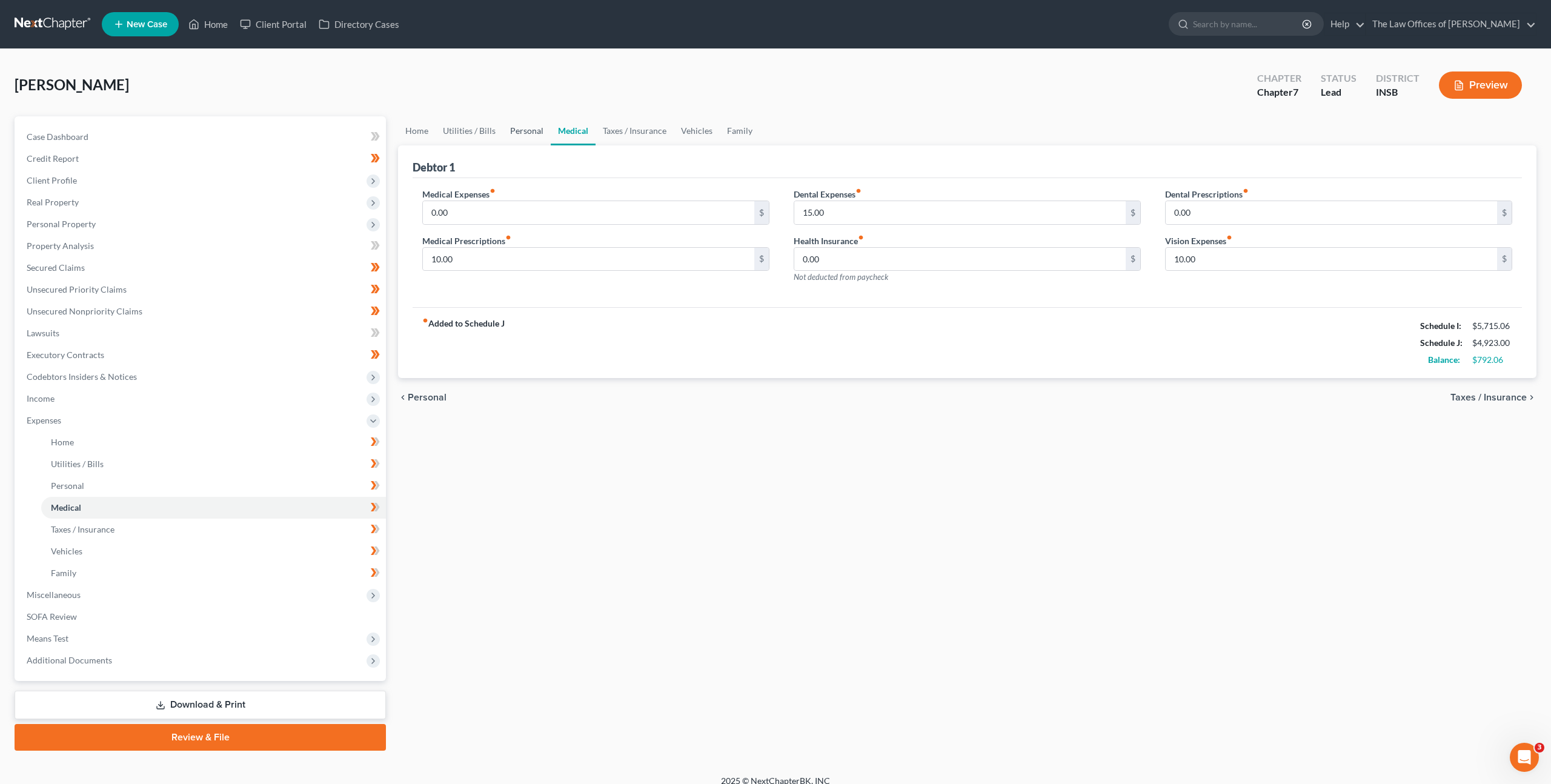
click at [523, 131] on link "Personal" at bounding box center [527, 130] width 48 height 29
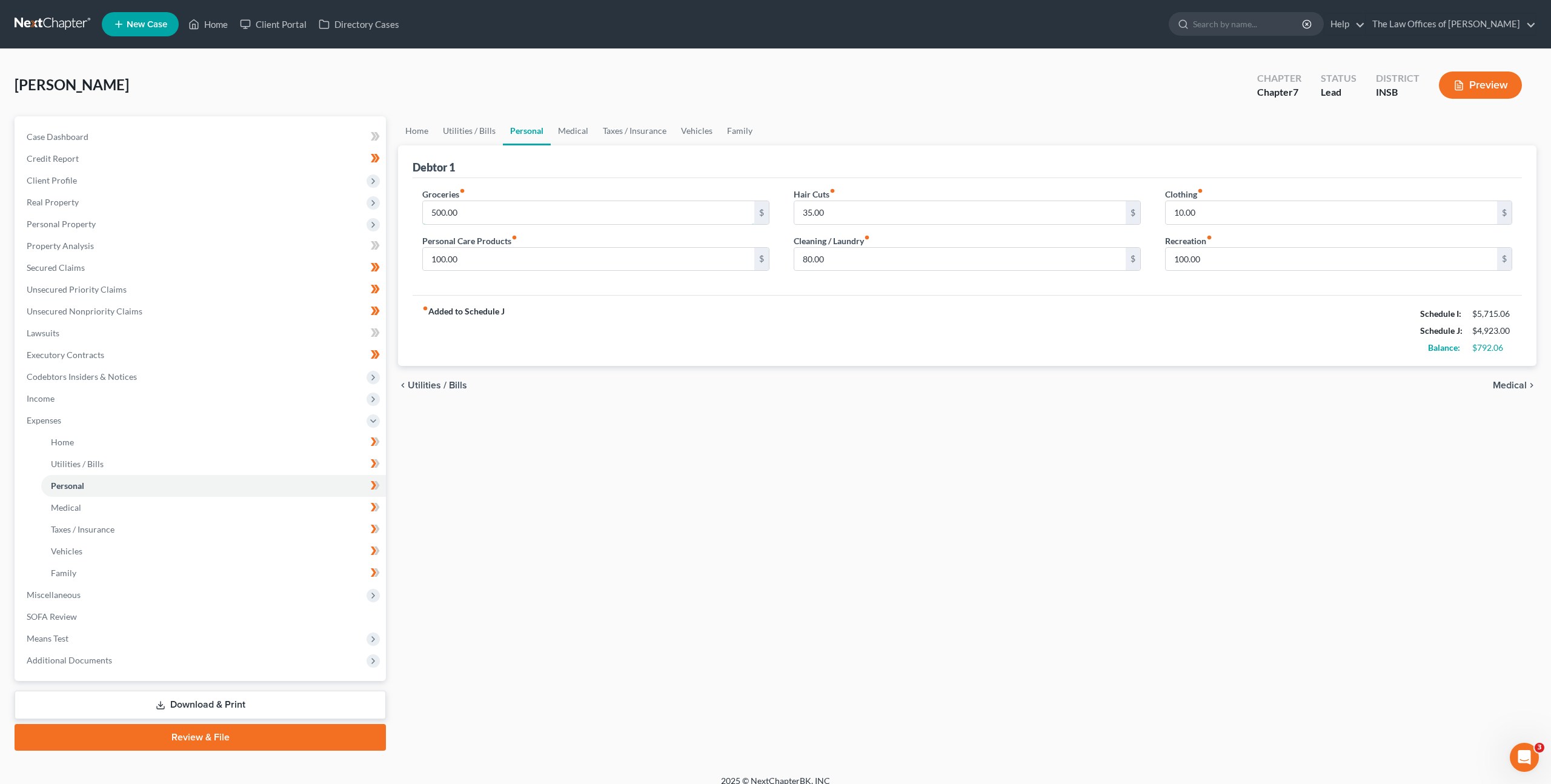
drag, startPoint x: 472, startPoint y: 210, endPoint x: 560, endPoint y: 163, distance: 99.8
click at [472, 210] on input "500.00" at bounding box center [589, 213] width 332 height 23
click at [201, 645] on span "Means Test" at bounding box center [201, 639] width 369 height 21
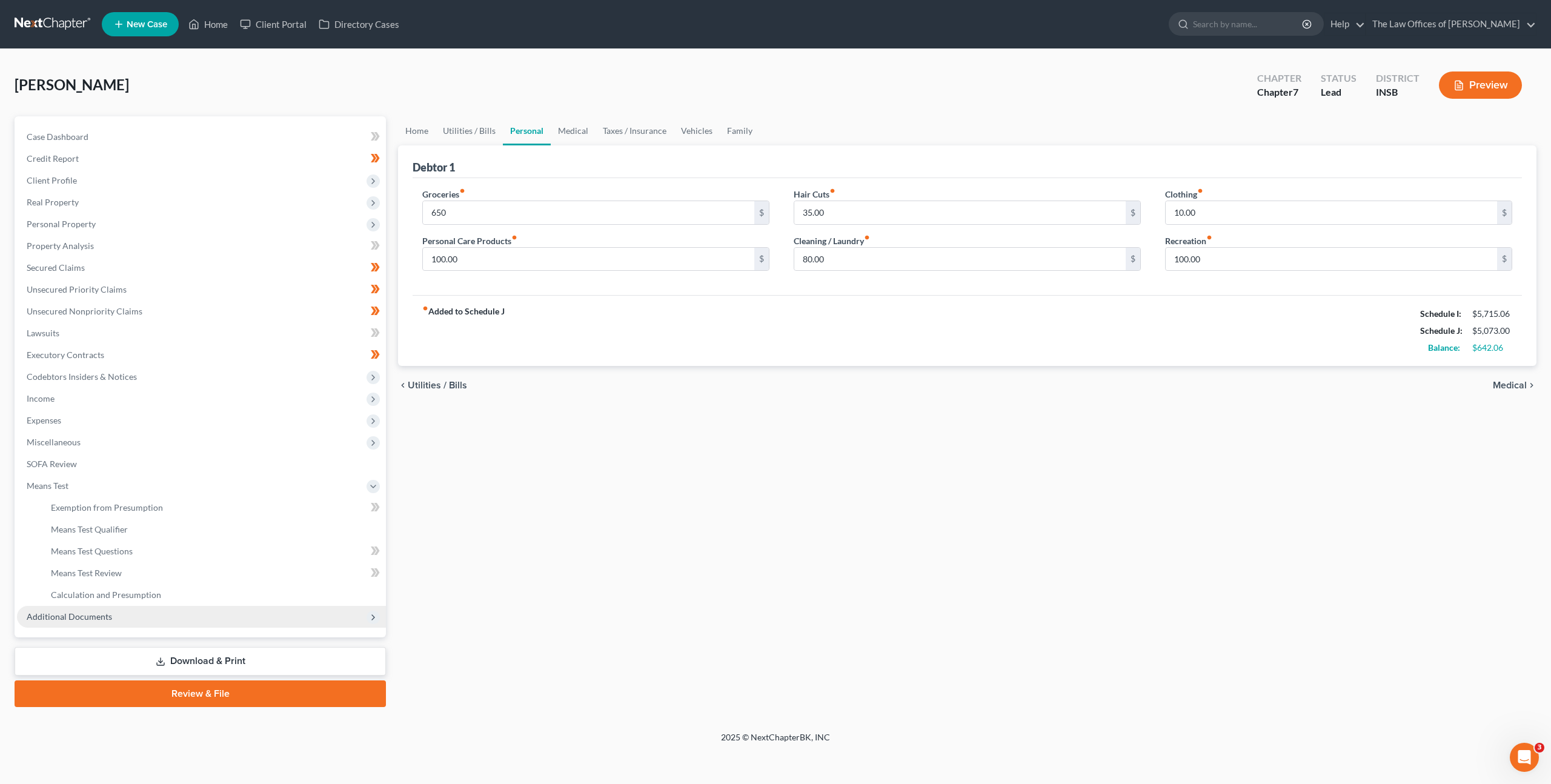
drag, startPoint x: 156, startPoint y: 614, endPoint x: 175, endPoint y: 581, distance: 38.1
click at [156, 614] on span "Additional Documents" at bounding box center [201, 616] width 369 height 21
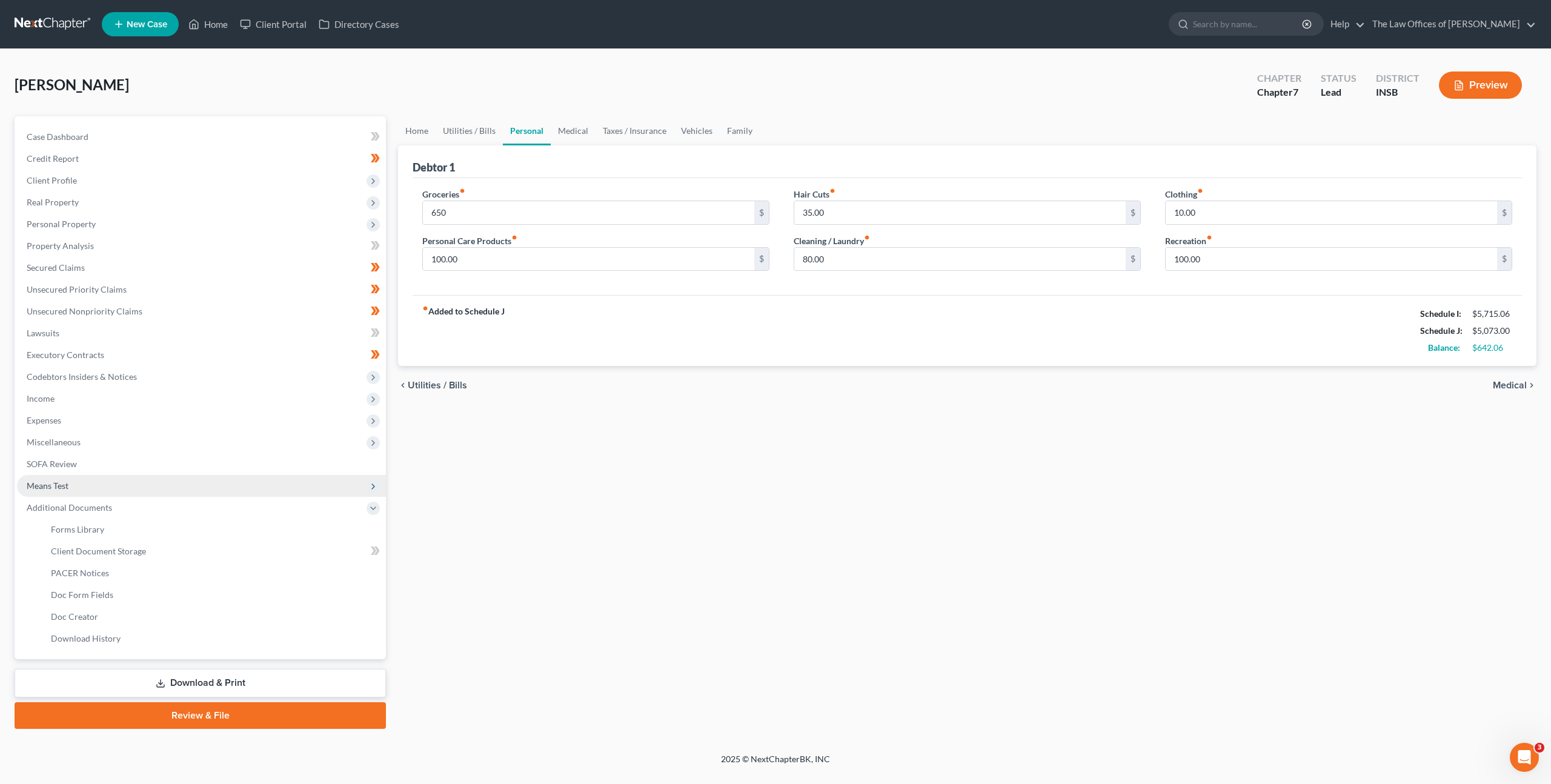
drag, startPoint x: 170, startPoint y: 489, endPoint x: 158, endPoint y: 505, distance: 20.0
click at [170, 489] on span "Means Test" at bounding box center [201, 486] width 369 height 21
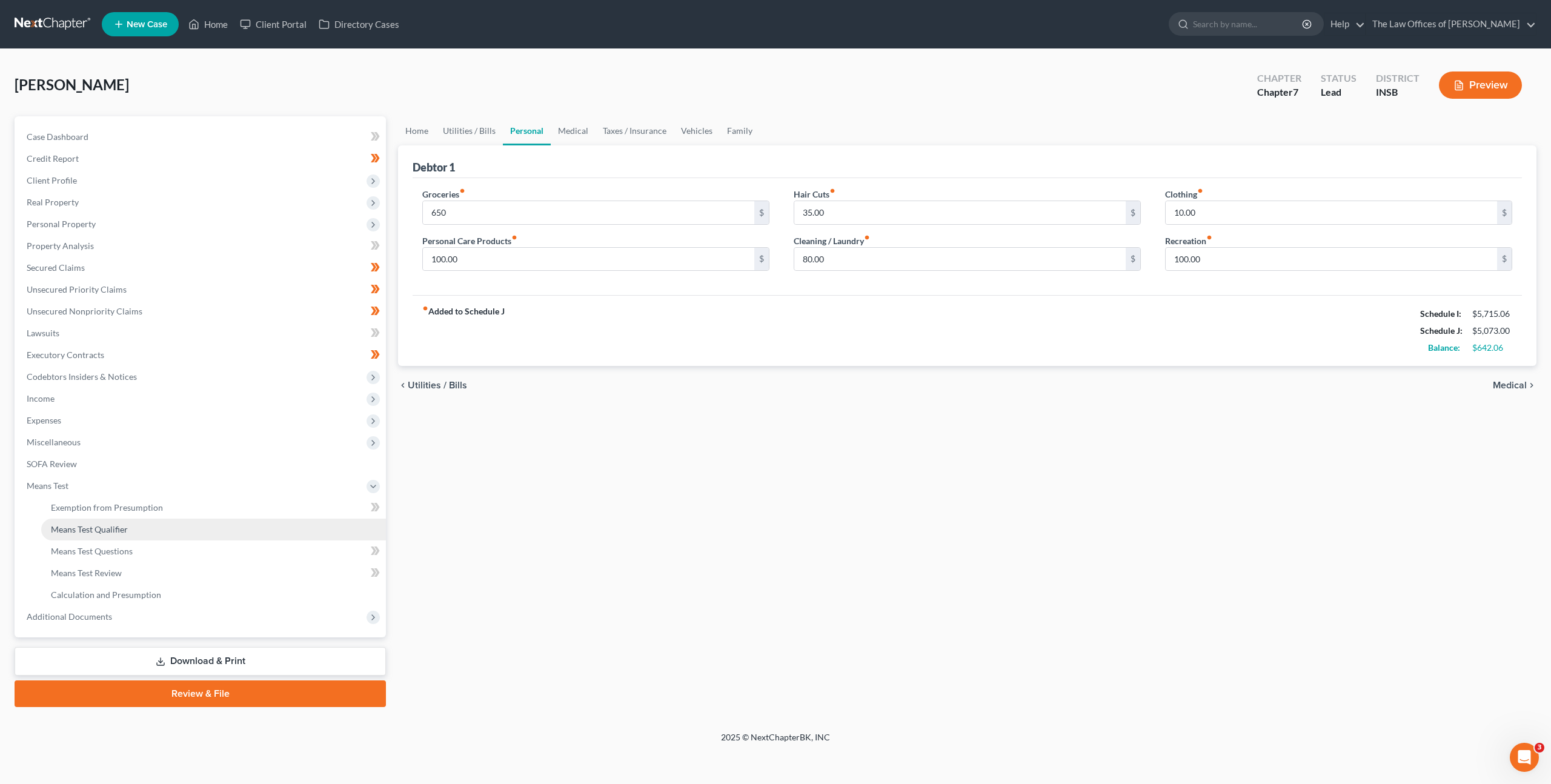
click at [131, 534] on link "Means Test Qualifier" at bounding box center [214, 529] width 345 height 21
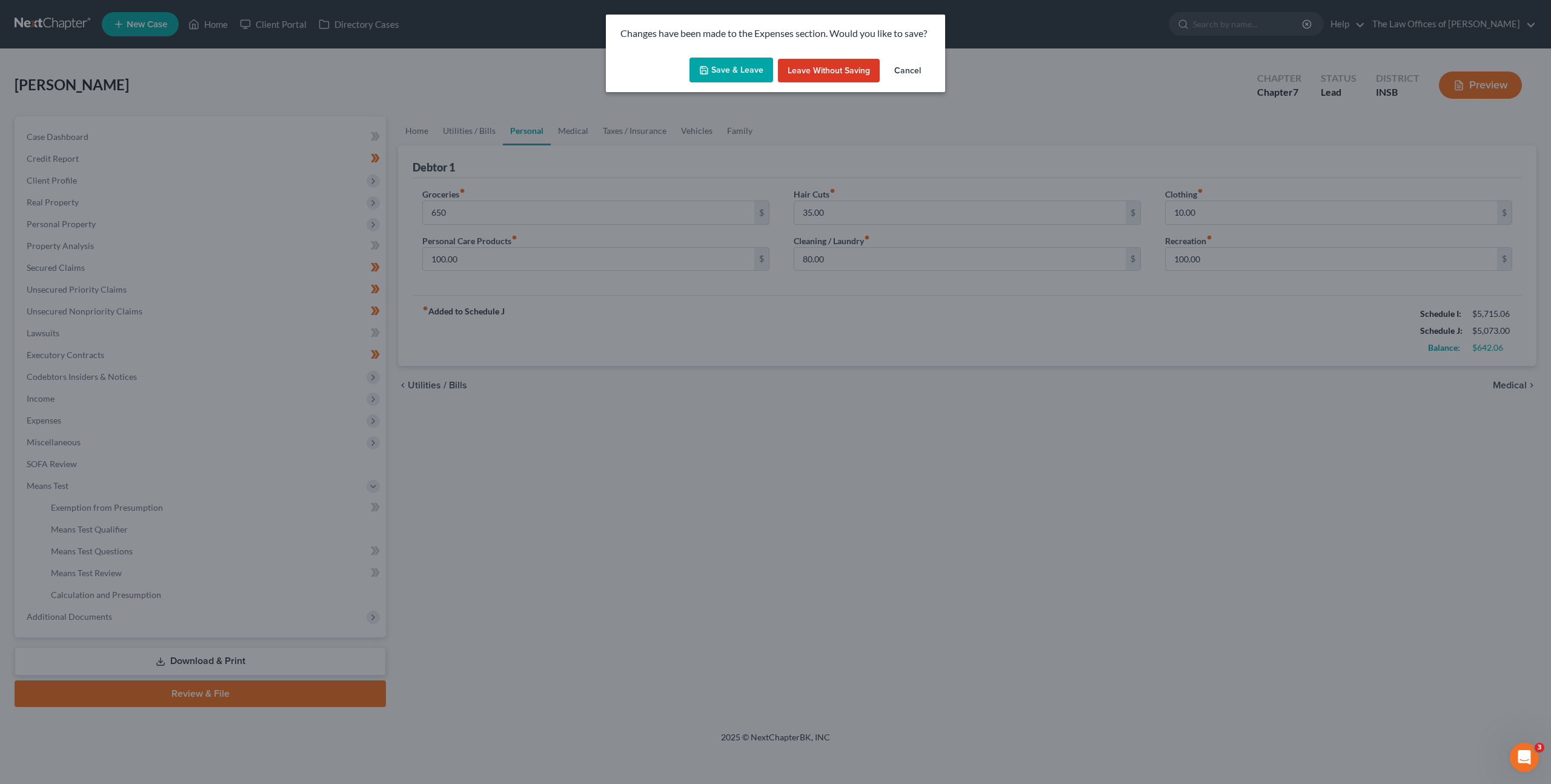
click at [733, 73] on button "Save & Leave" at bounding box center [731, 70] width 83 height 26
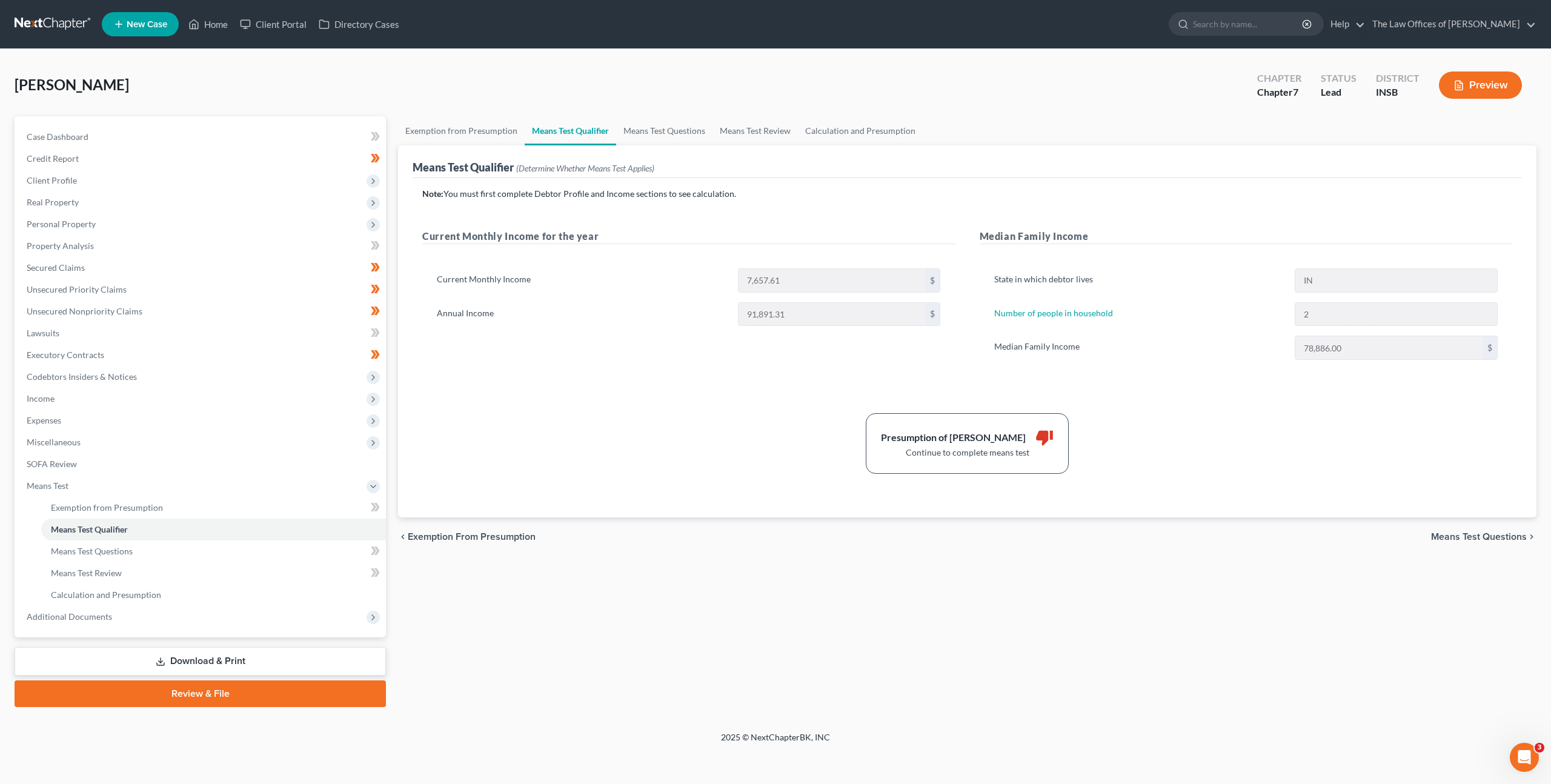
click at [688, 475] on div "Note: You must first complete Debtor Profile and Income sections to see calcula…" at bounding box center [967, 347] width 1109 height 339
click at [489, 135] on link "Exemption from Presumption" at bounding box center [461, 130] width 126 height 29
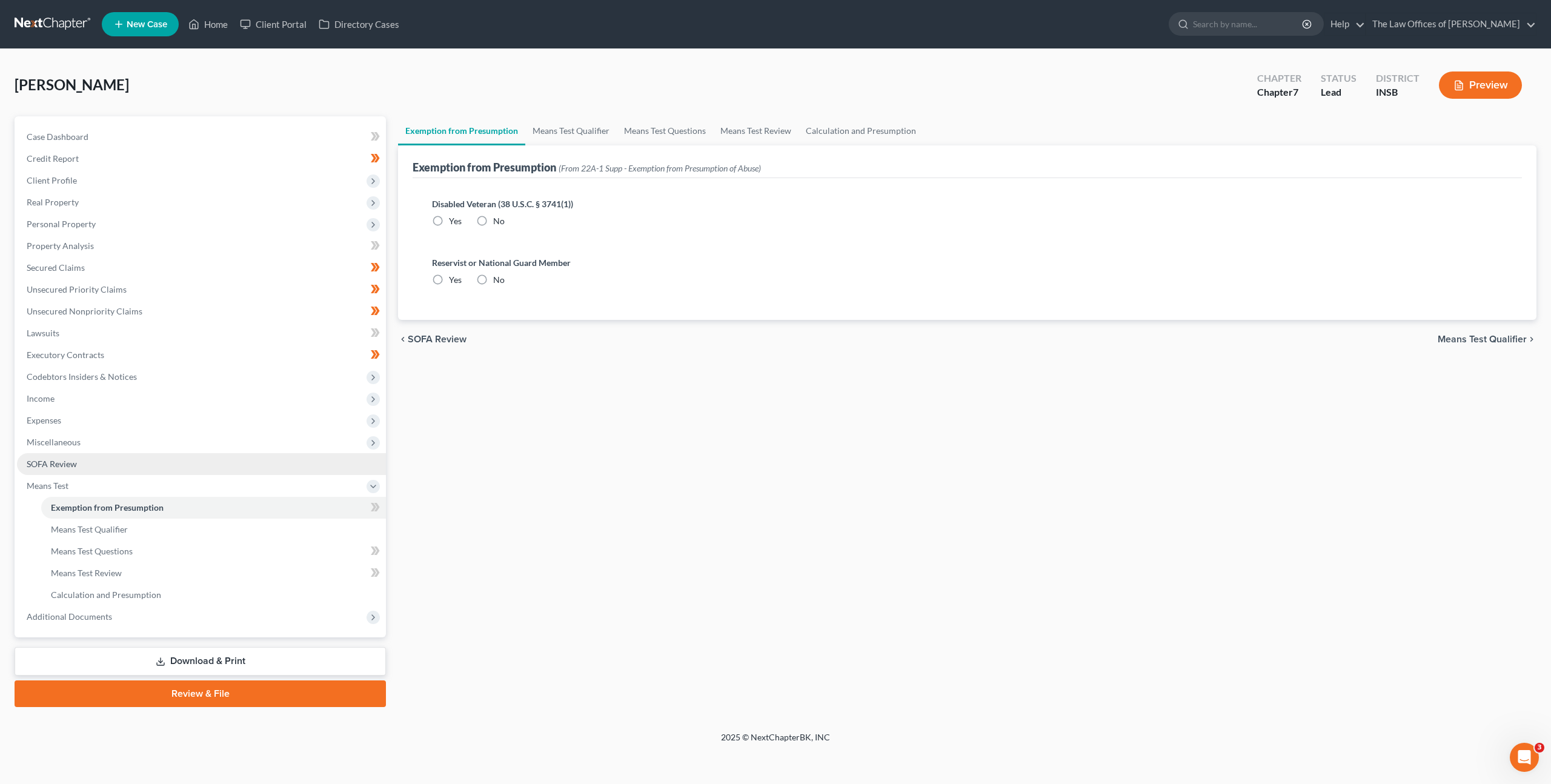
drag, startPoint x: 173, startPoint y: 461, endPoint x: 185, endPoint y: 451, distance: 15.6
click at [174, 460] on link "SOFA Review" at bounding box center [201, 464] width 369 height 21
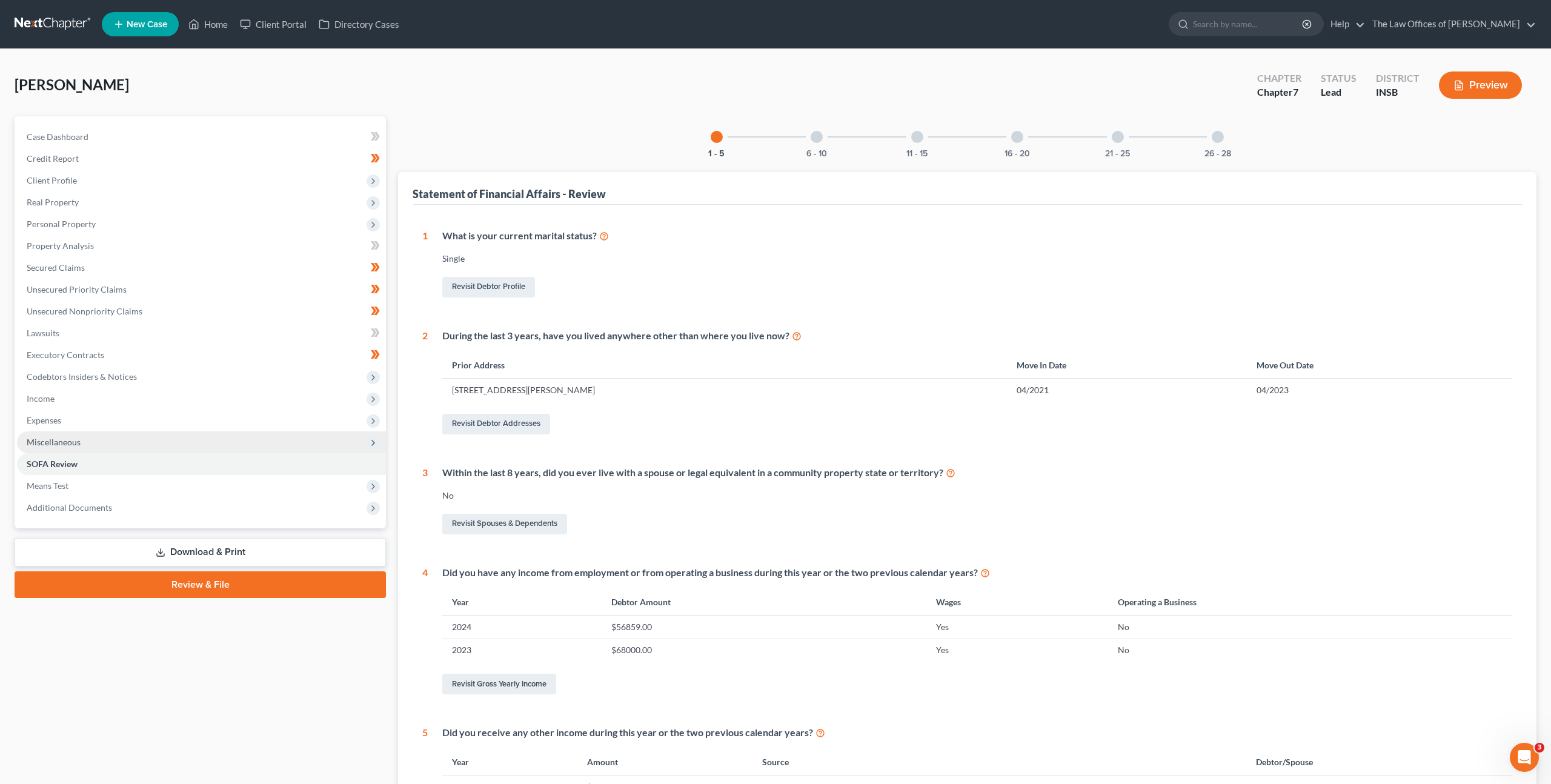
click at [192, 438] on span "Miscellaneous" at bounding box center [201, 442] width 369 height 21
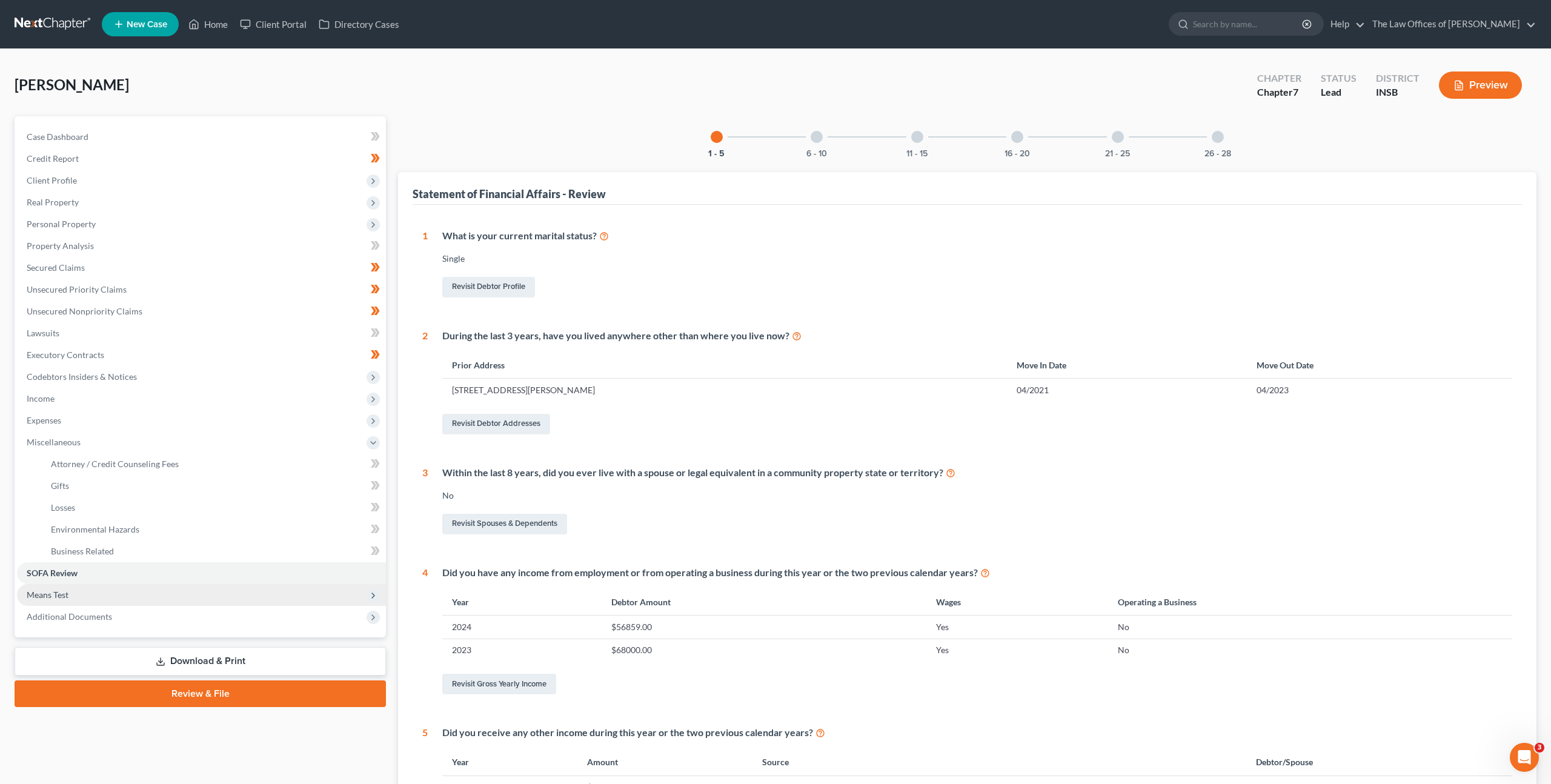
click at [124, 587] on span "Means Test" at bounding box center [201, 595] width 369 height 21
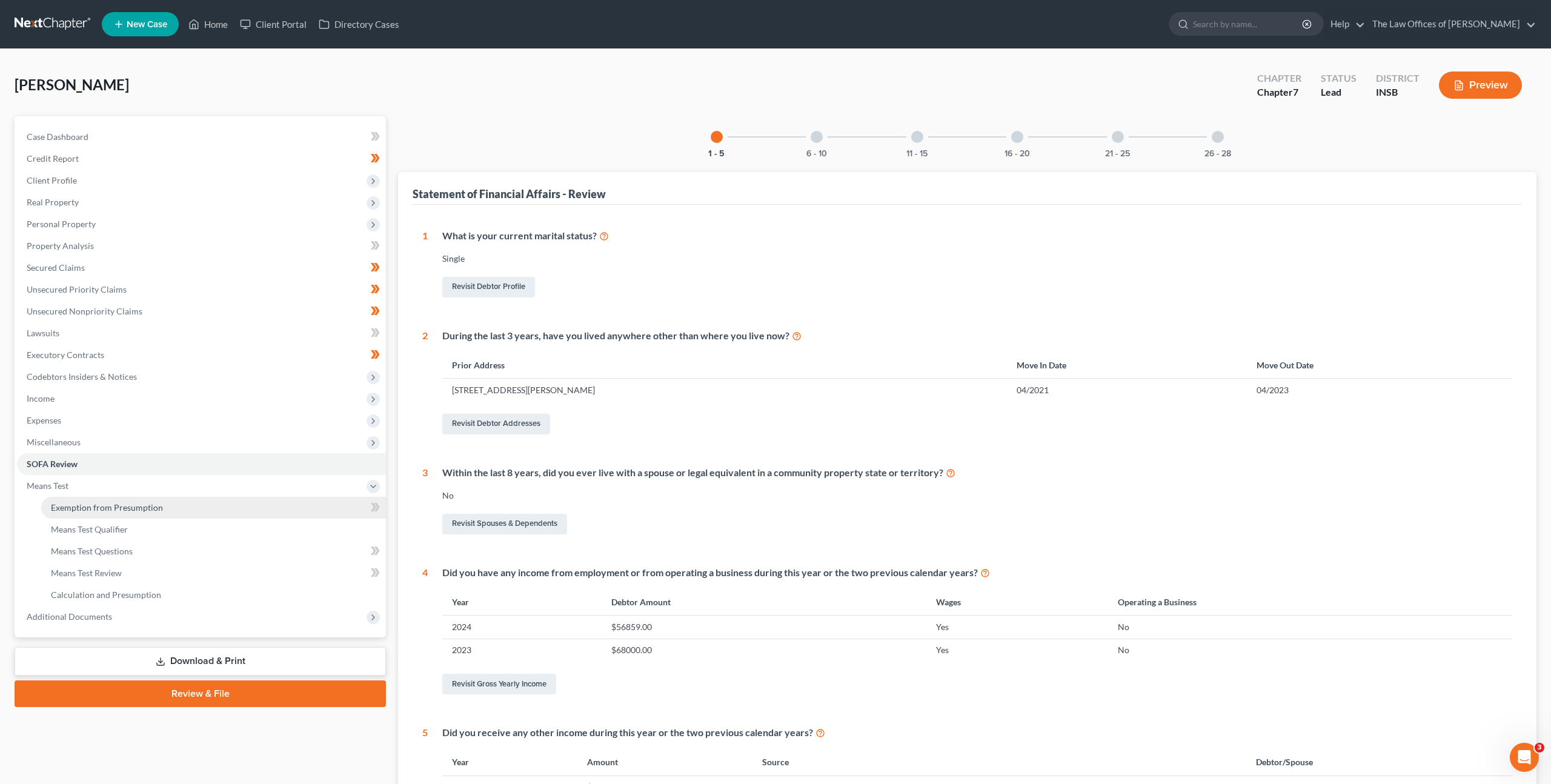
drag, startPoint x: 117, startPoint y: 513, endPoint x: 124, endPoint y: 513, distance: 7.0
click at [116, 513] on link "Exemption from Presumption" at bounding box center [214, 508] width 345 height 21
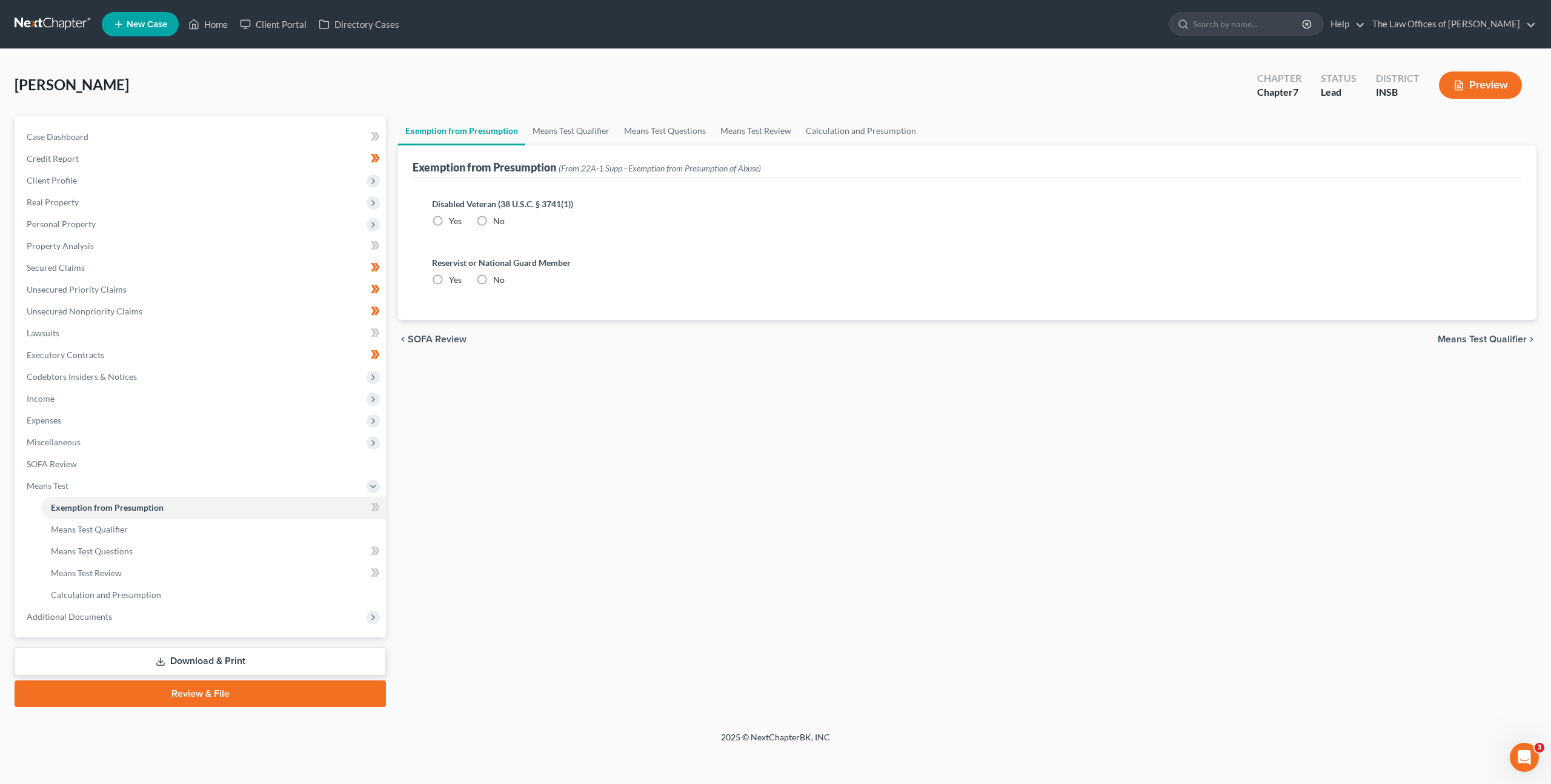
click at [494, 220] on label "No" at bounding box center [499, 221] width 12 height 12
click at [498, 220] on input "No" at bounding box center [502, 220] width 8 height 8
click at [494, 274] on label "No" at bounding box center [499, 280] width 12 height 12
click at [498, 274] on input "No" at bounding box center [502, 278] width 8 height 8
click at [568, 122] on link "Means Test Qualifier" at bounding box center [570, 130] width 92 height 29
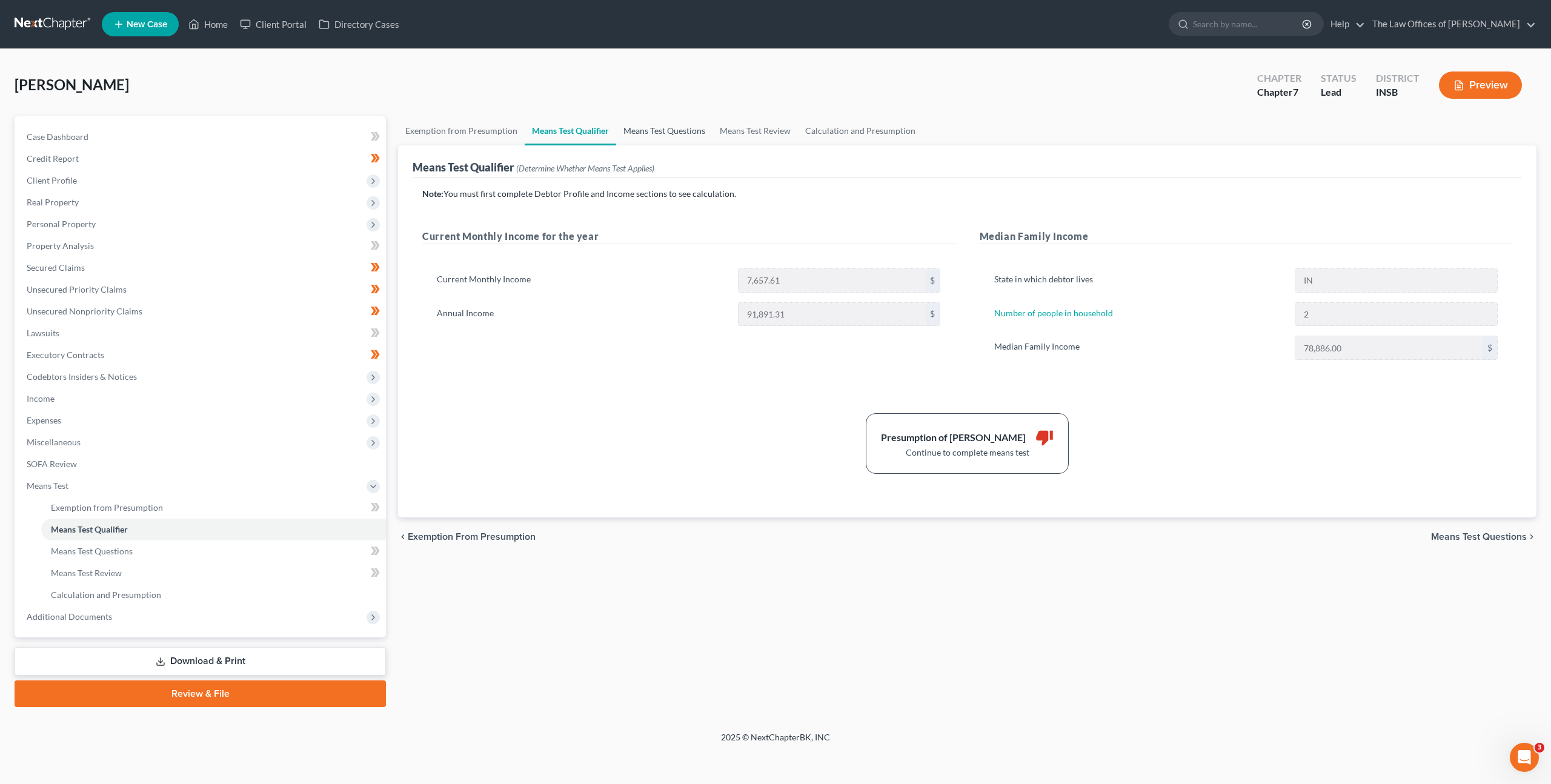
click at [648, 130] on link "Means Test Questions" at bounding box center [664, 130] width 97 height 29
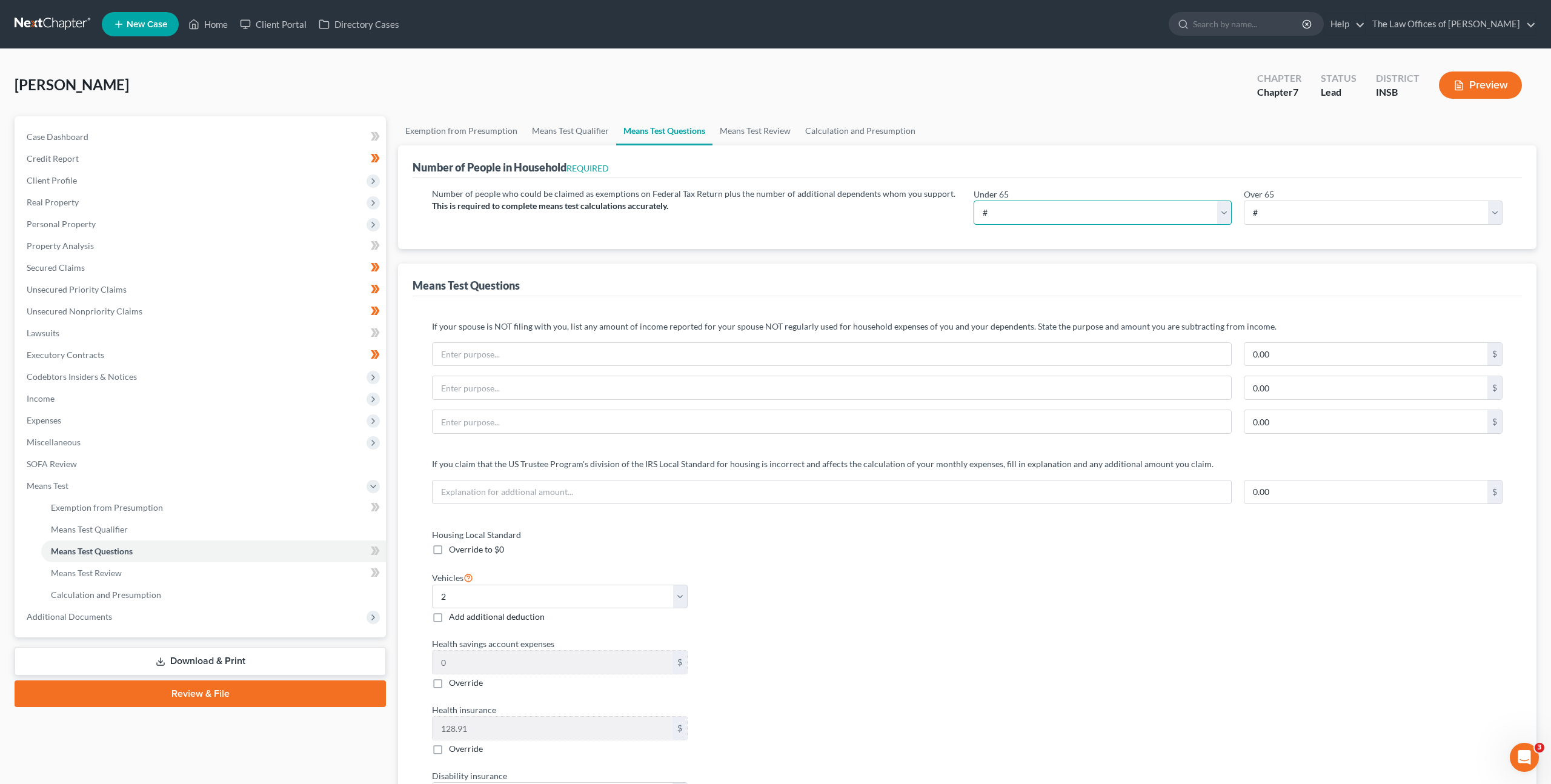
click at [1088, 206] on select "# 0 1 2 3 4 5 6 7 8 9 10" at bounding box center [1103, 212] width 258 height 24
click at [974, 201] on select "# 0 1 2 3 4 5 6 7 8 9 10" at bounding box center [1103, 212] width 258 height 24
click at [875, 272] on div "Means Test Questions" at bounding box center [967, 280] width 1109 height 33
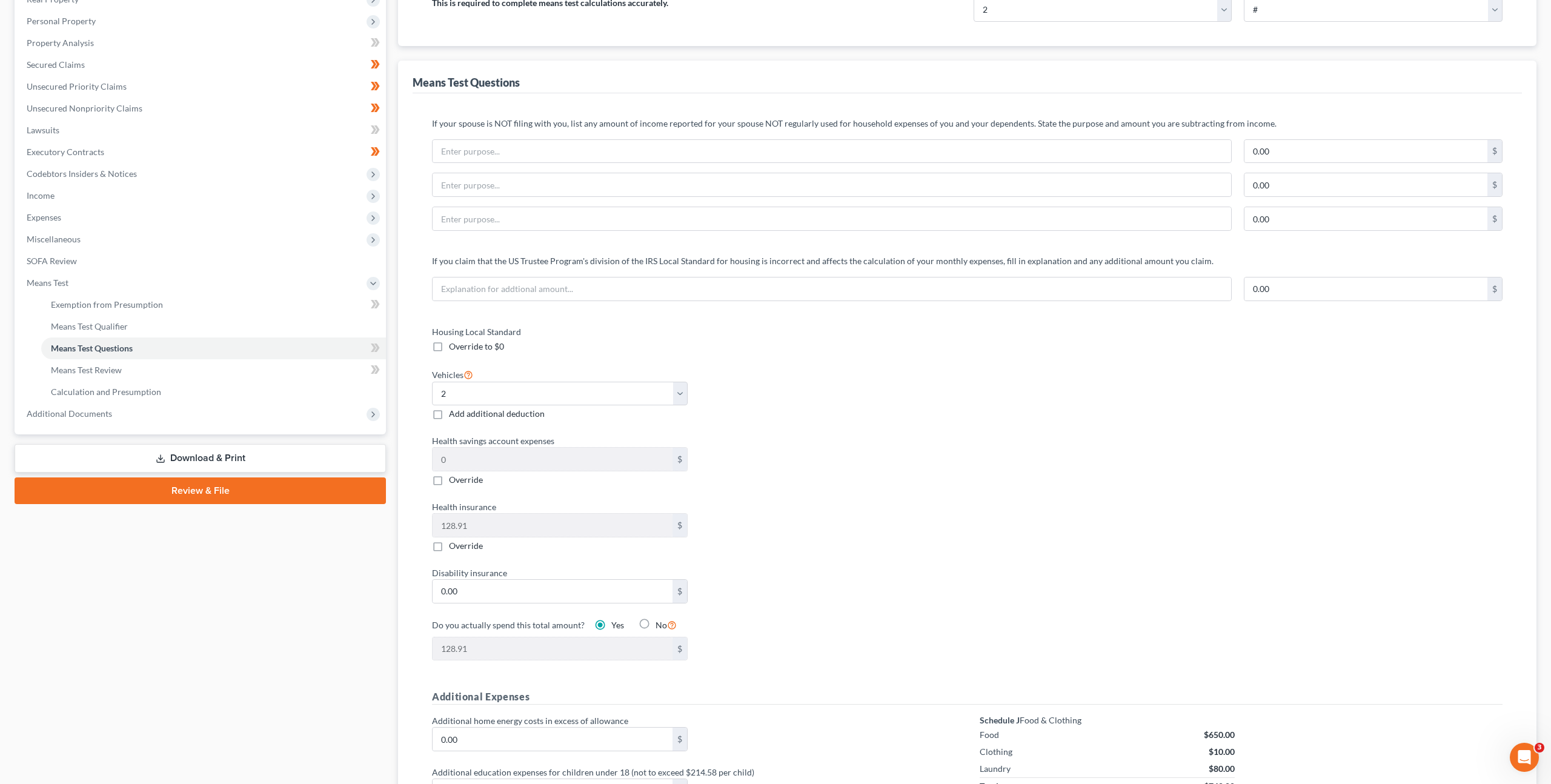
scroll to position [229, 0]
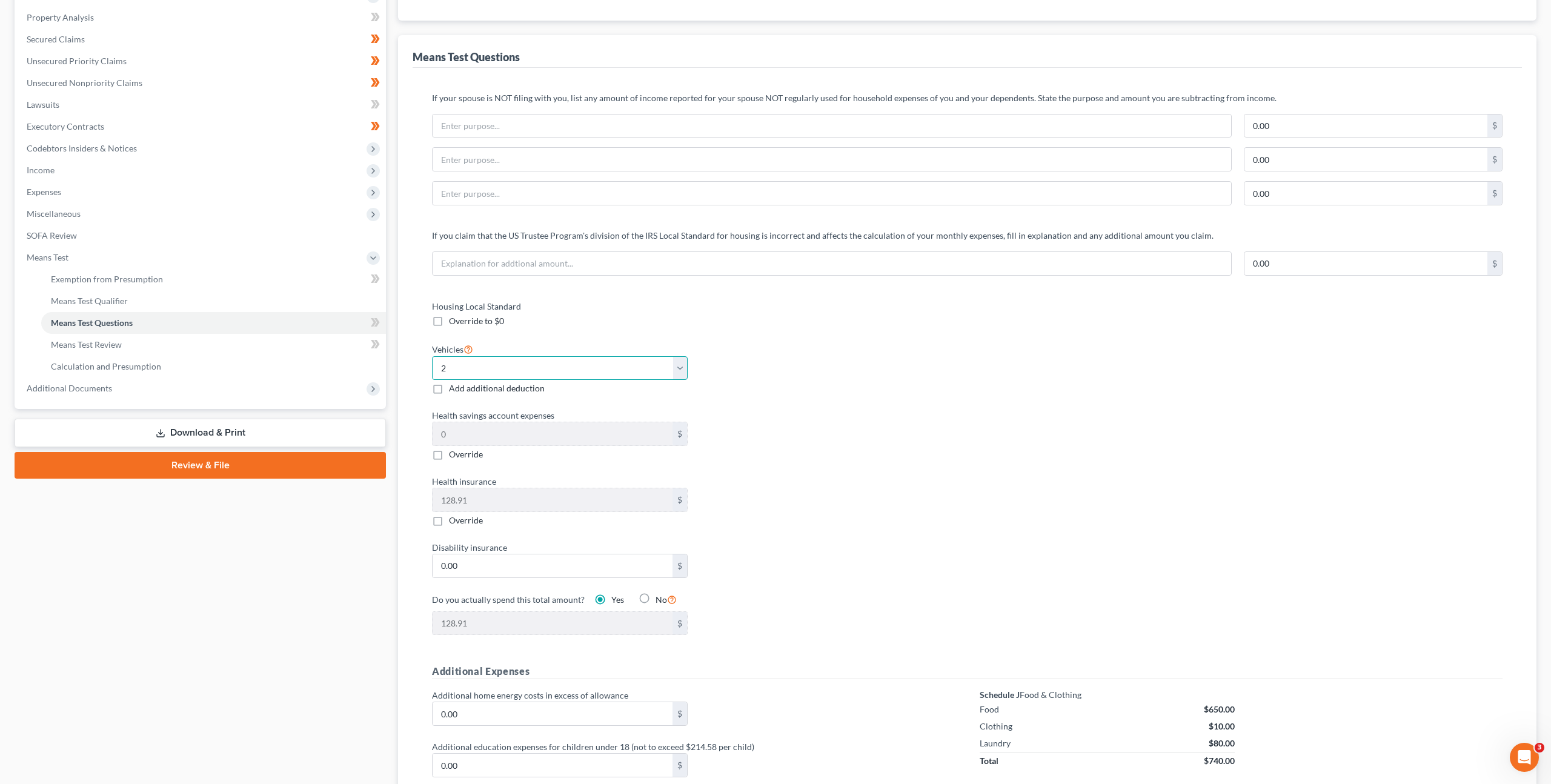
click at [574, 364] on select "Select 0 1 2 3 4 5" at bounding box center [560, 368] width 256 height 24
click at [432, 357] on select "Select 0 1 2 3 4 5" at bounding box center [560, 368] width 256 height 24
click at [824, 347] on div "Vehicles Select 0 1 2 3 4 5 Add additional deduction" at bounding box center [693, 368] width 536 height 54
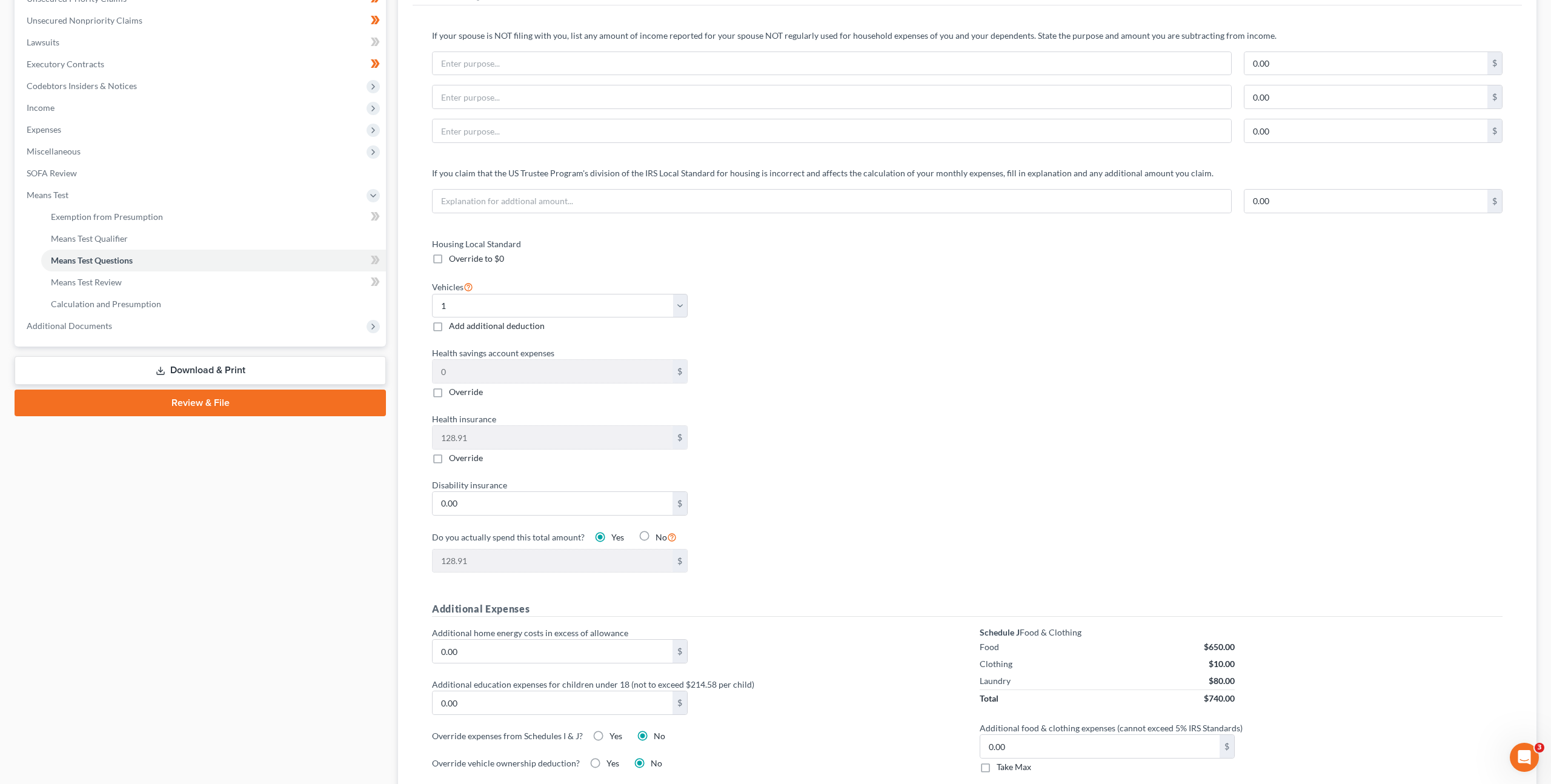
scroll to position [343, 0]
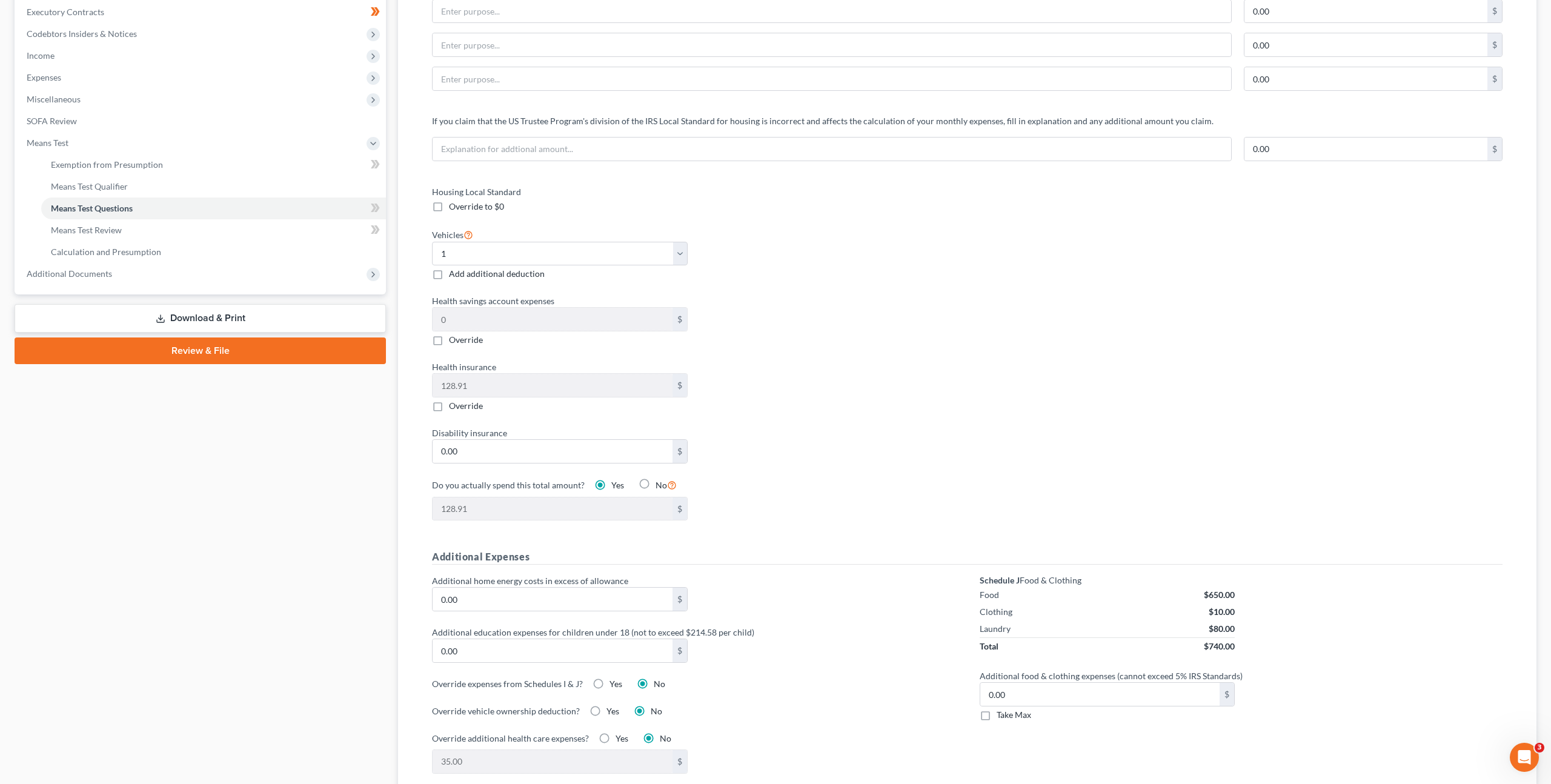
click at [423, 372] on div "Housing Local Standard Override to $0 Vehicles Select 0 1 2 3 4 5 Add additiona…" at bounding box center [694, 361] width 548 height 350
click at [894, 363] on label "Health insurance" at bounding box center [693, 366] width 536 height 12
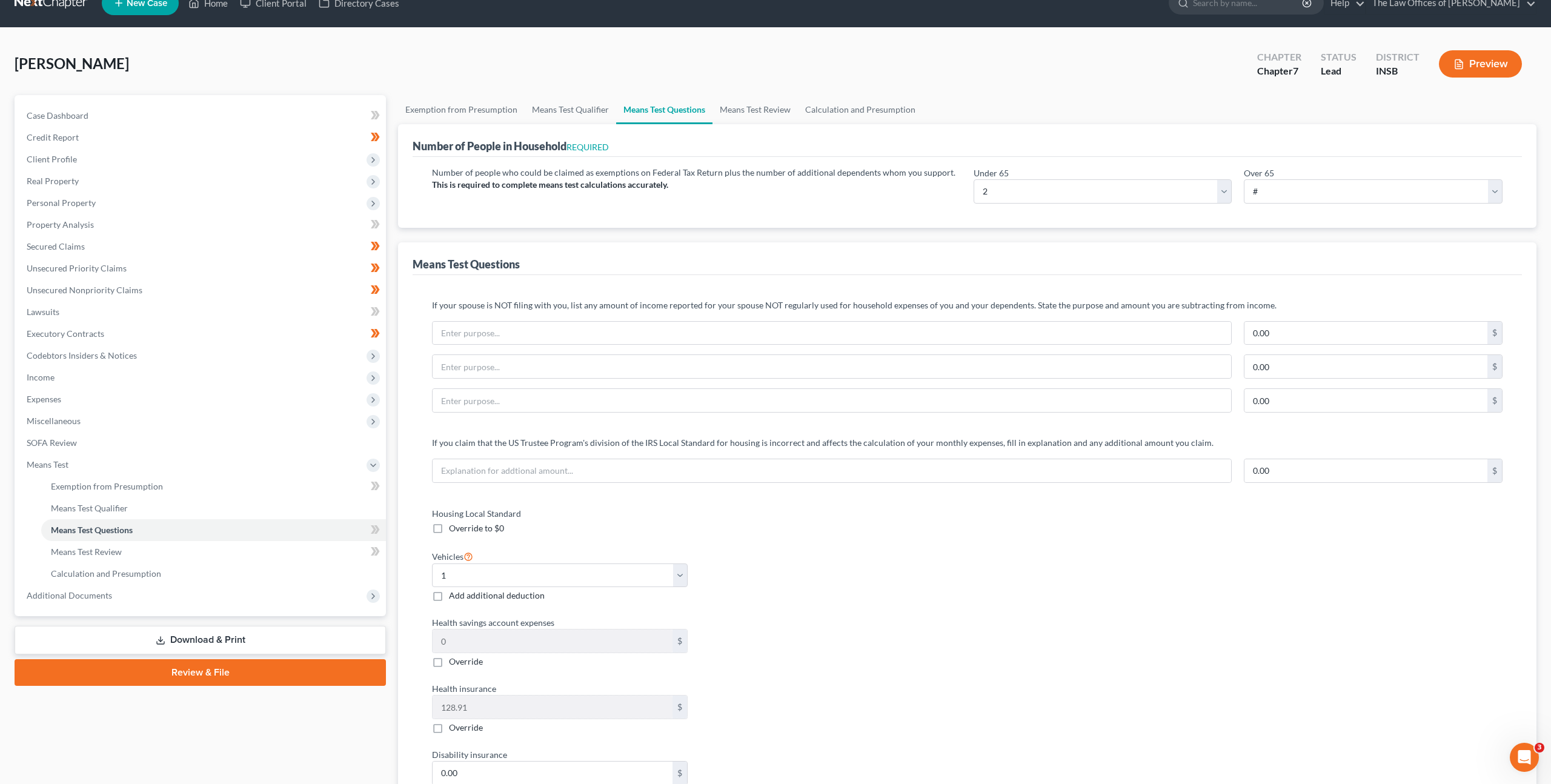
scroll to position [0, 0]
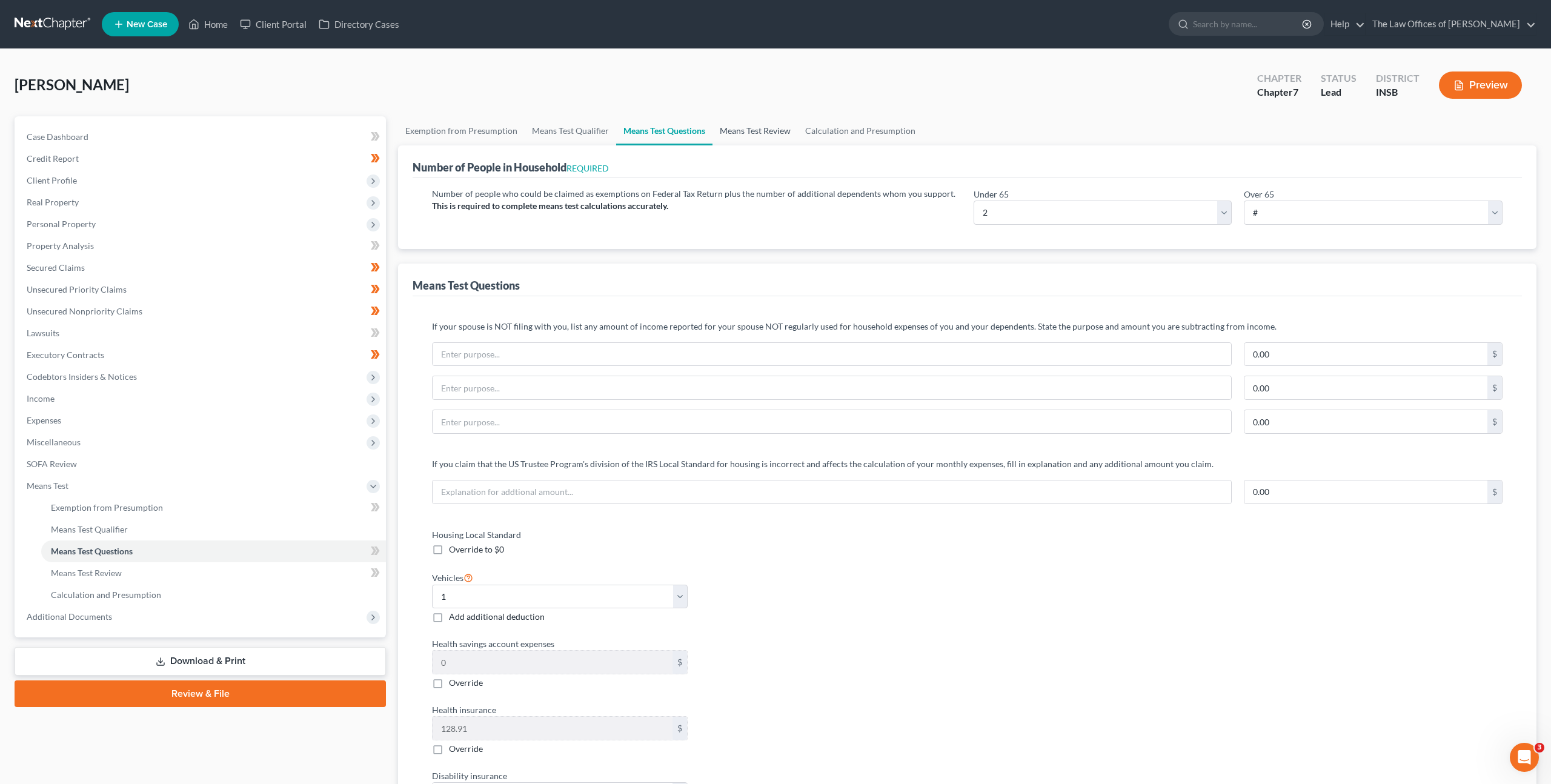
click at [746, 119] on link "Means Test Review" at bounding box center [755, 130] width 86 height 29
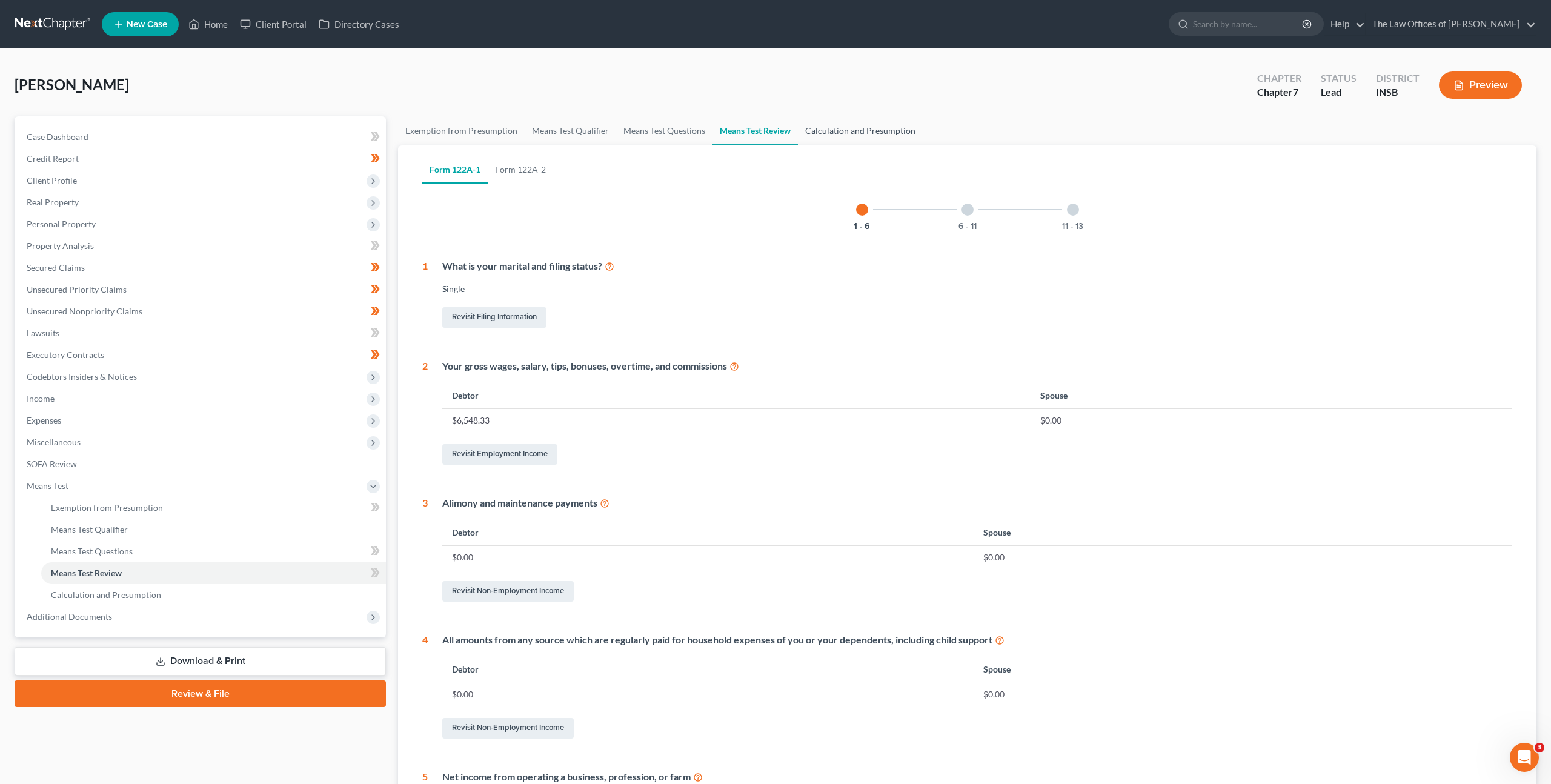
click at [821, 127] on link "Calculation and Presumption" at bounding box center [860, 130] width 125 height 29
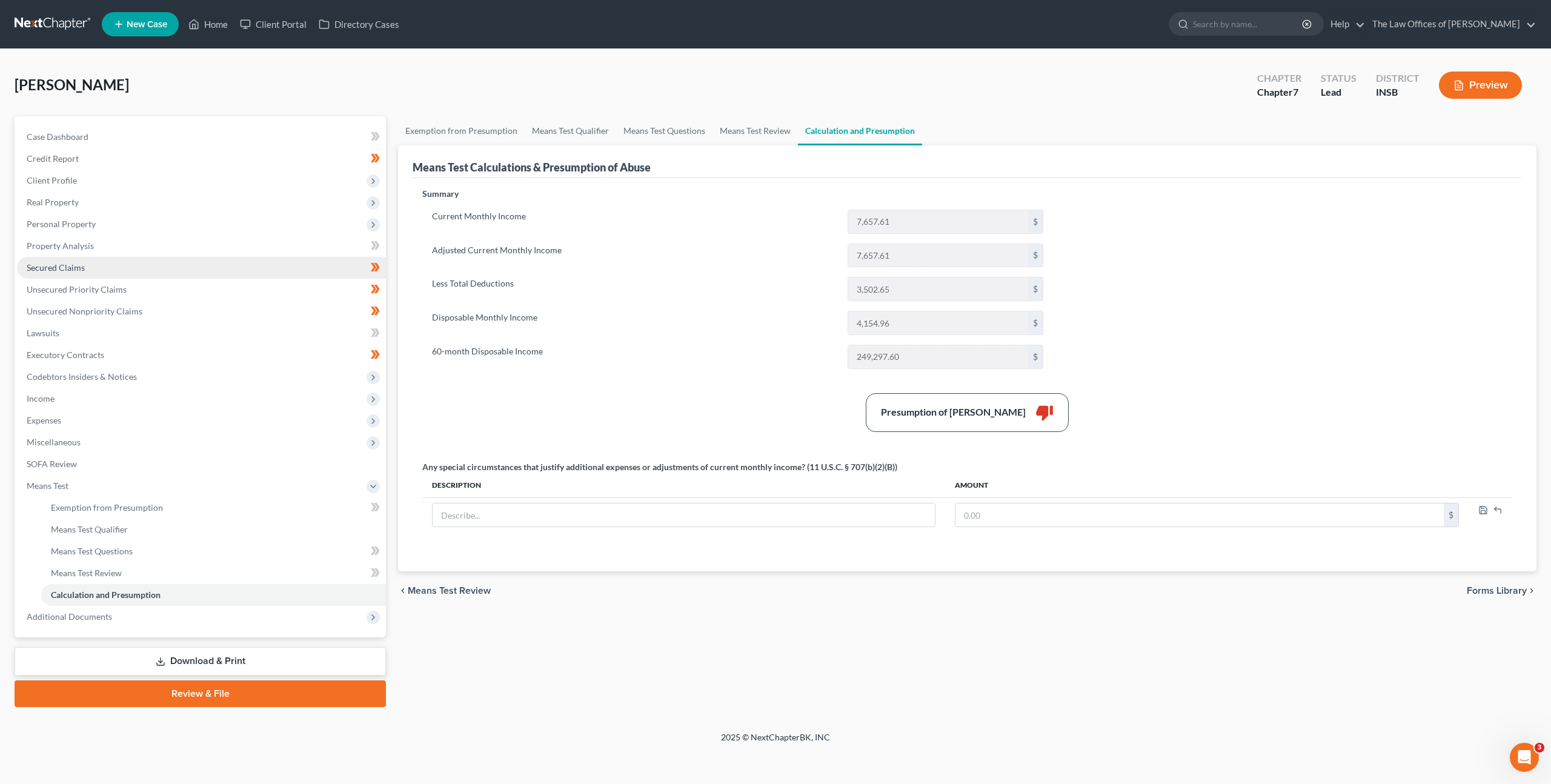
click at [200, 277] on link "Secured Claims" at bounding box center [201, 267] width 369 height 21
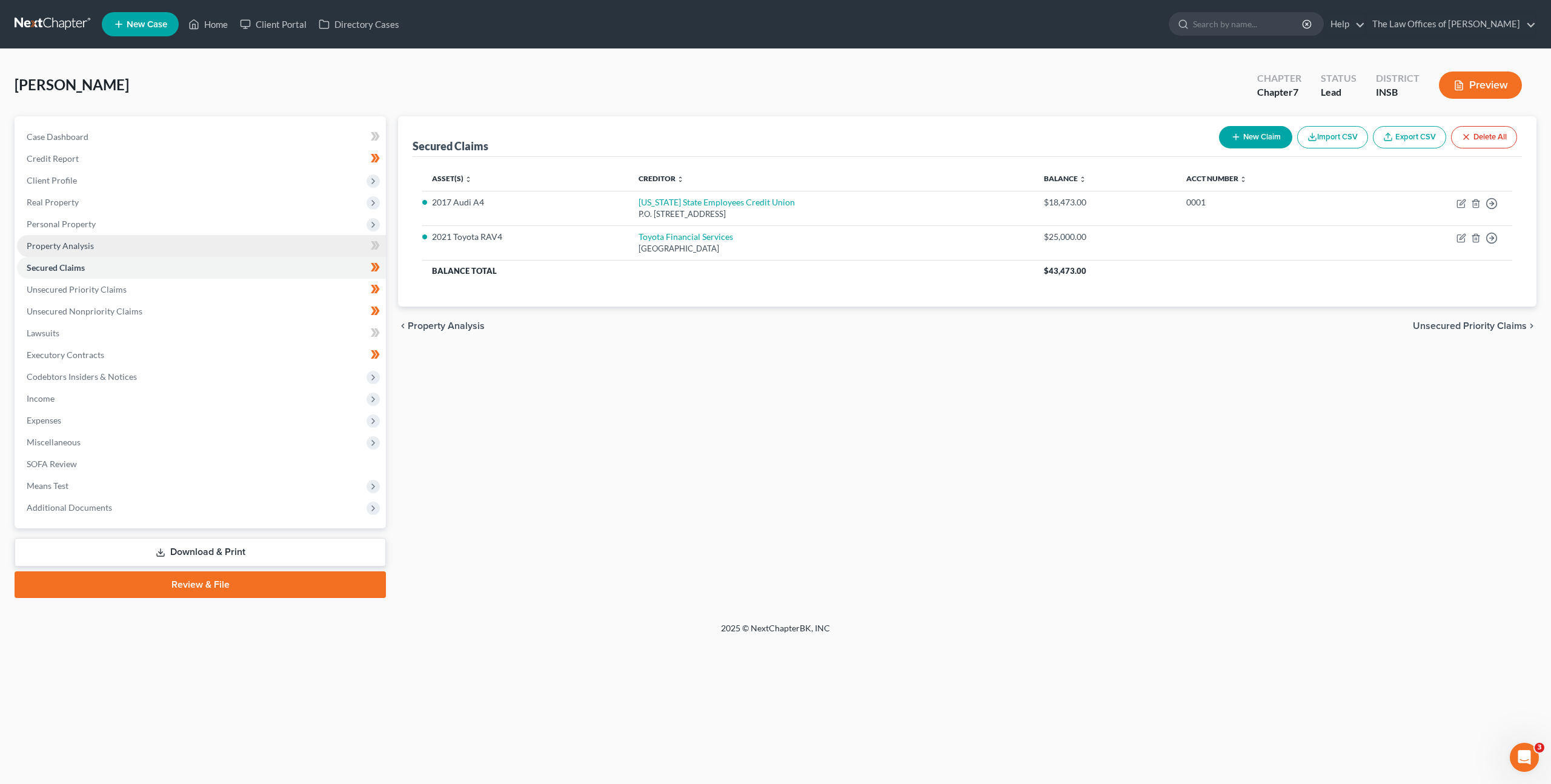
click at [161, 240] on link "Property Analysis" at bounding box center [201, 246] width 369 height 21
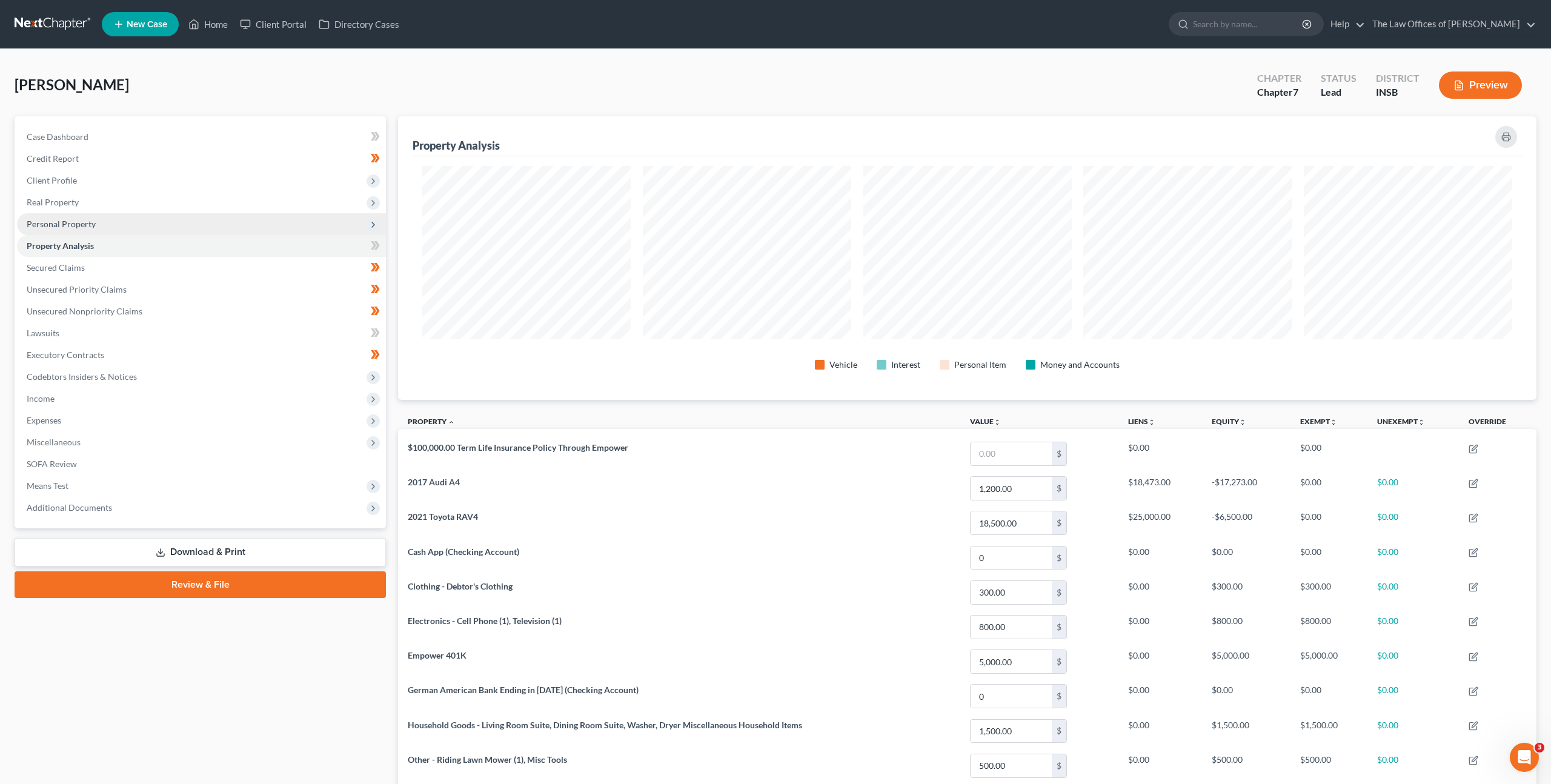
click at [164, 226] on span "Personal Property" at bounding box center [201, 224] width 369 height 21
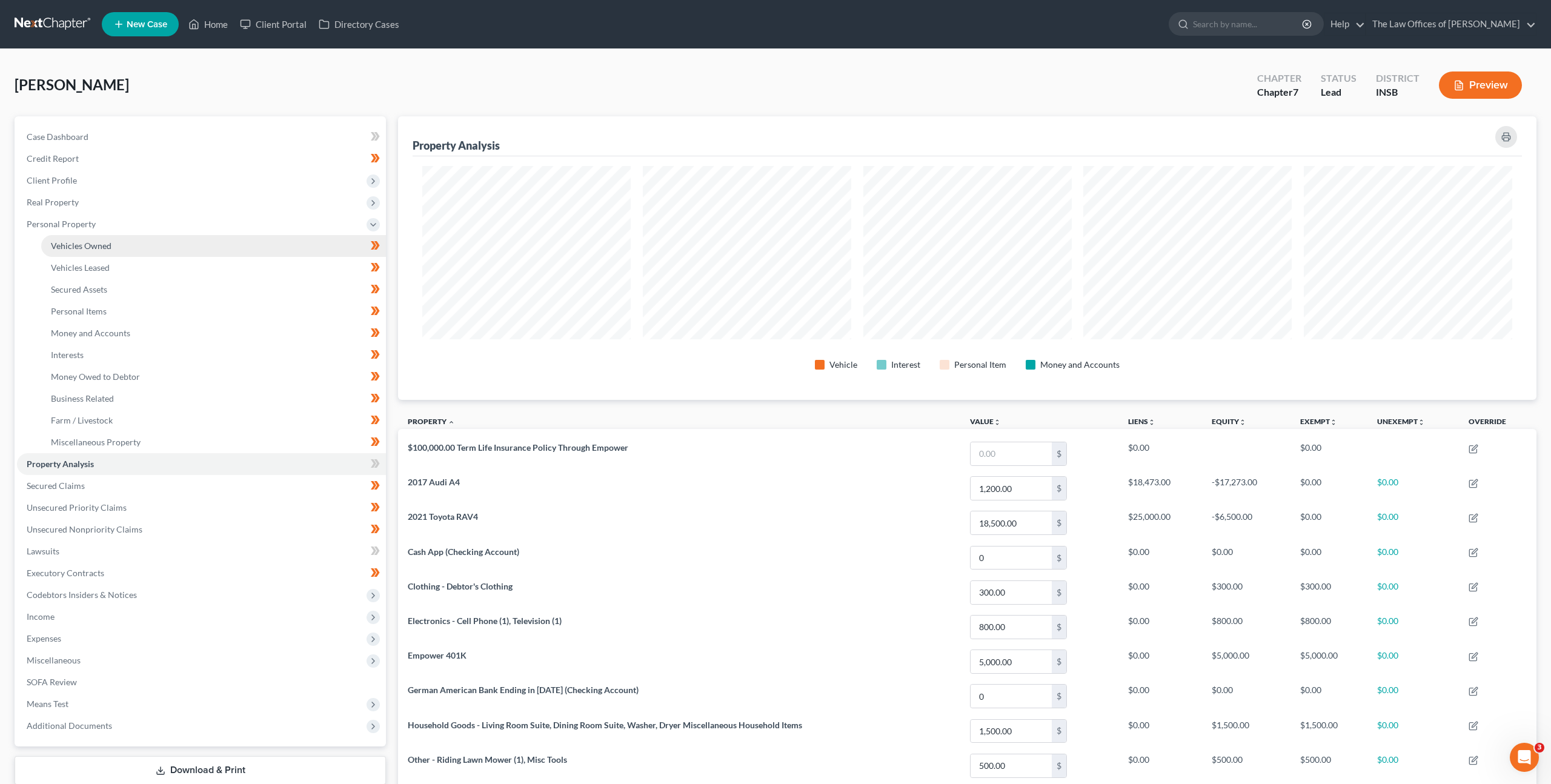
click at [149, 243] on link "Vehicles Owned" at bounding box center [214, 246] width 345 height 21
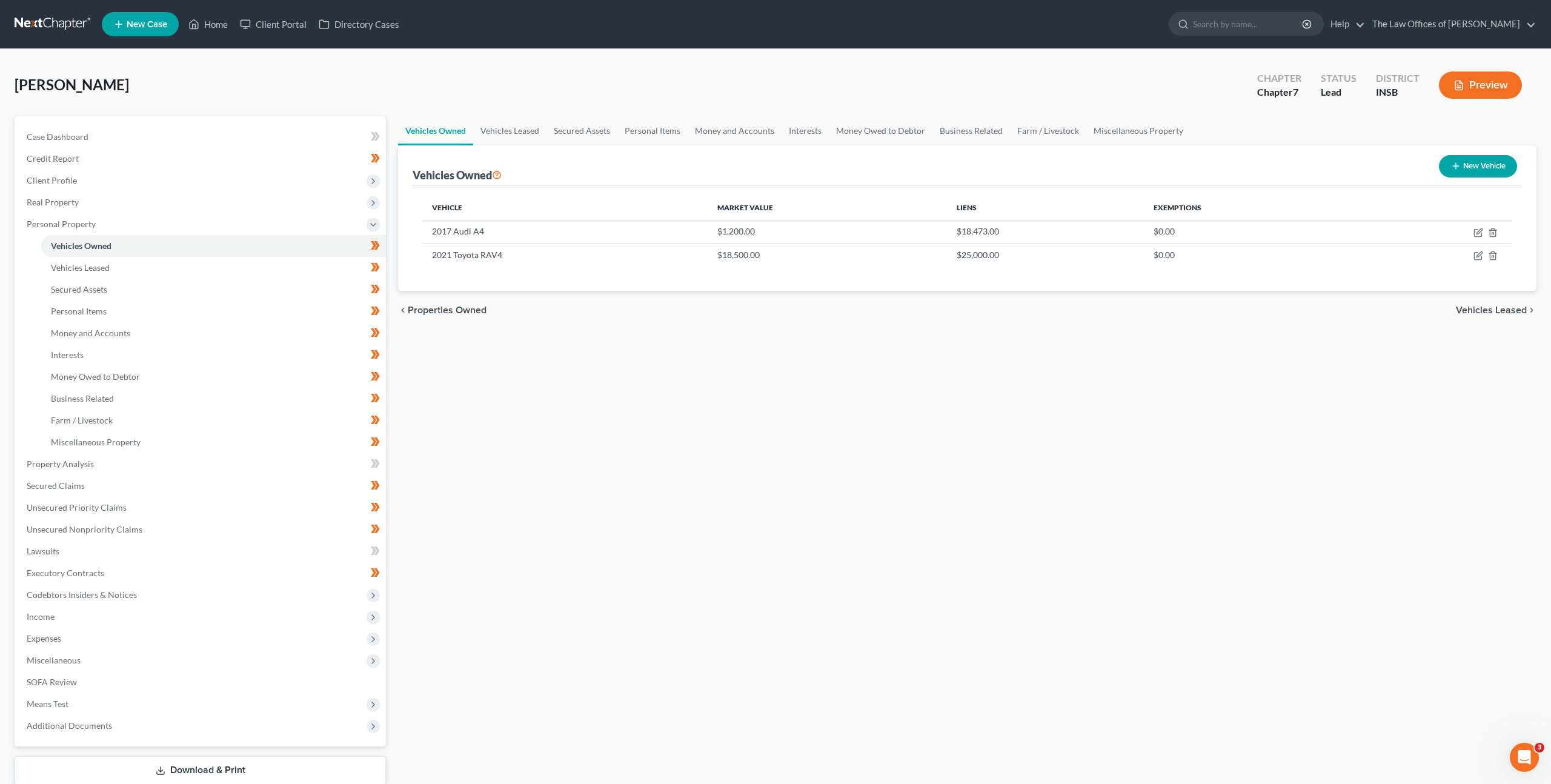
click at [1487, 169] on button "New Vehicle" at bounding box center [1478, 166] width 78 height 22
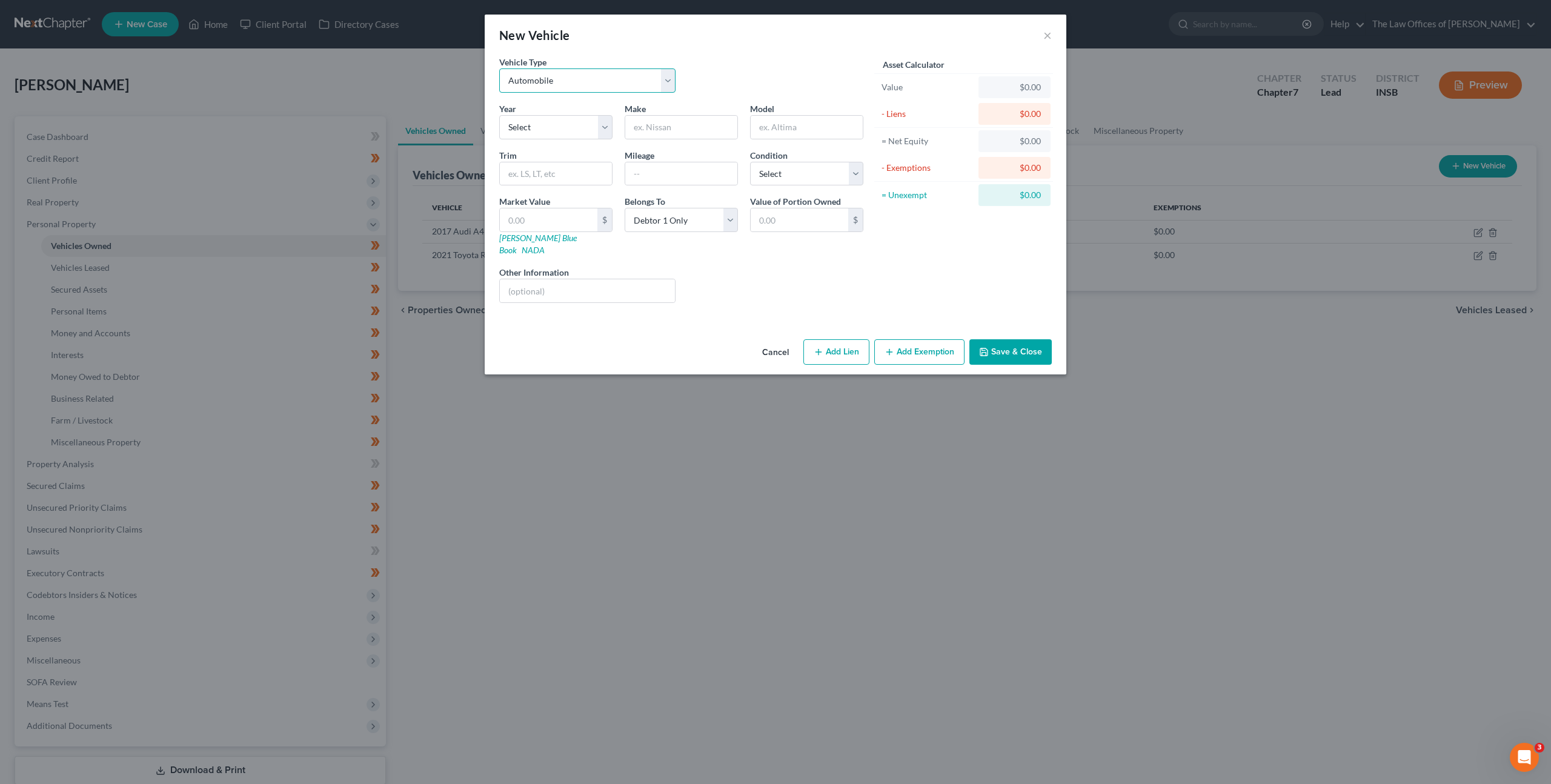
click at [538, 90] on select "Select Automobile Truck Trailer Watercraft Aircraft Motor Home Atv Other Vehicle" at bounding box center [588, 80] width 177 height 24
click at [499, 68] on select "Select Automobile Truck Trailer Watercraft Aircraft Motor Home Atv Other Vehicle" at bounding box center [588, 80] width 177 height 24
click at [562, 129] on select "Select 2026 2025 2024 2023 2022 2021 2020 2019 2018 2017 2016 2015 2014 2013 20…" at bounding box center [556, 126] width 113 height 24
click at [593, 130] on select "Select 2026 2025 2024 2023 2022 2021 2020 2019 2018 2017 2016 2015 2014 2013 20…" at bounding box center [556, 126] width 113 height 24
click at [499, 115] on select "Select 2026 2025 2024 2023 2022 2021 2020 2019 2018 2017 2016 2015 2014 2013 20…" at bounding box center [556, 126] width 113 height 24
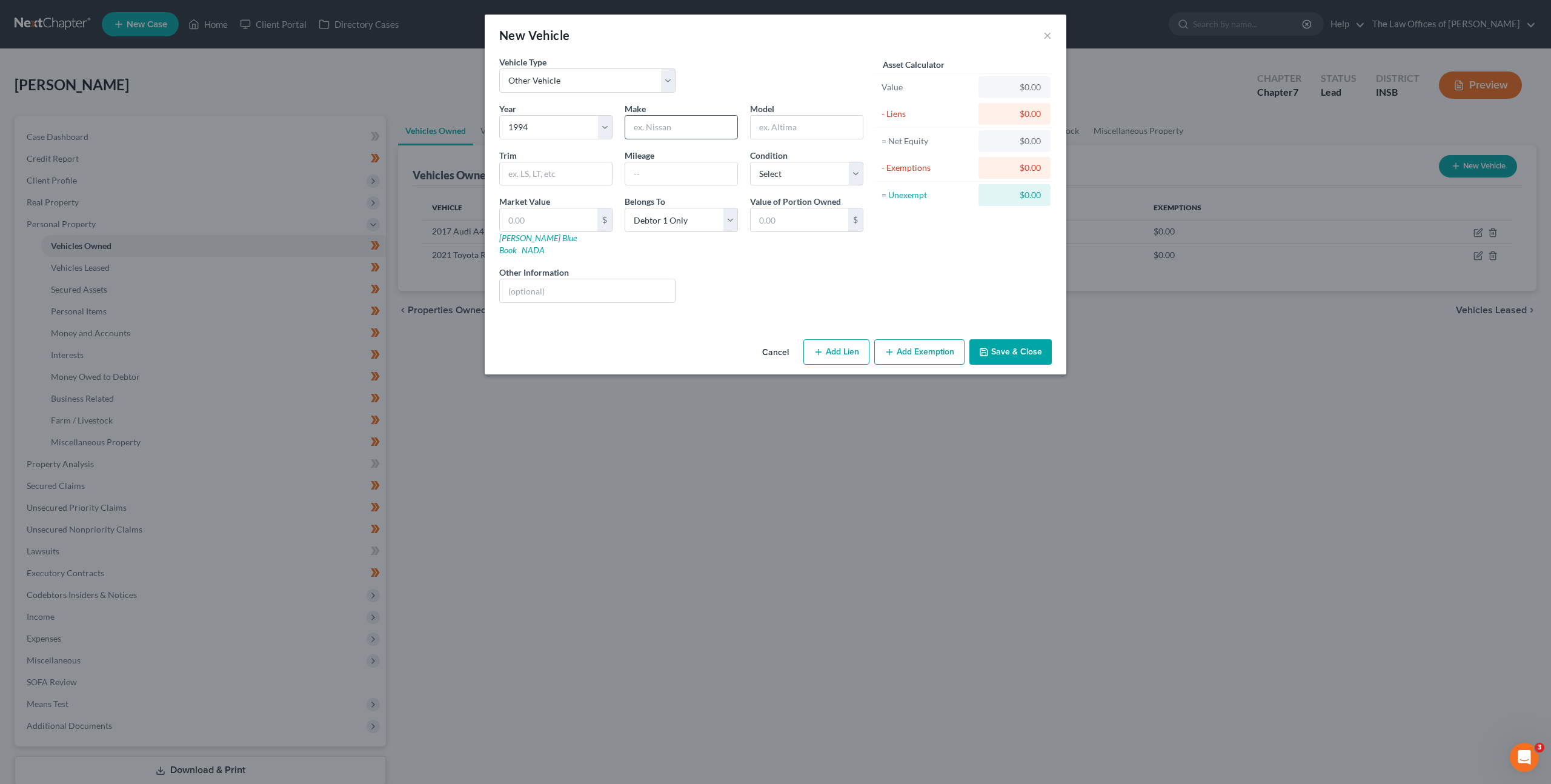
click at [671, 137] on input "text" at bounding box center [682, 127] width 112 height 23
click at [760, 177] on select "Select Excellent Very Good Good Fair Poor" at bounding box center [806, 173] width 113 height 24
click at [750, 162] on select "Select Excellent Very Good Good Fair Poor" at bounding box center [806, 173] width 113 height 24
click at [560, 220] on input "text" at bounding box center [549, 220] width 97 height 23
click at [570, 216] on input "text" at bounding box center [549, 220] width 97 height 23
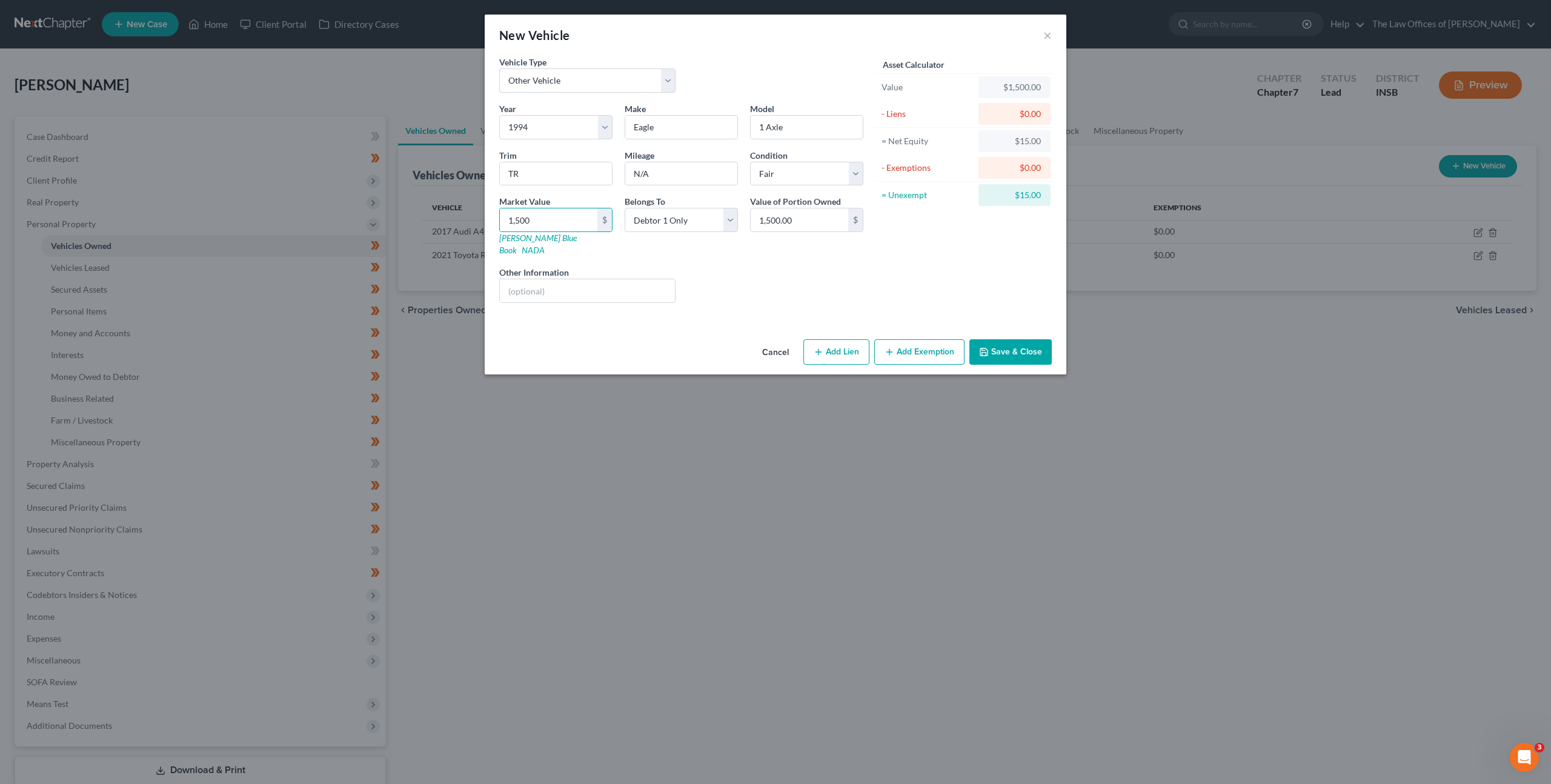
drag, startPoint x: 915, startPoint y: 350, endPoint x: 904, endPoint y: 380, distance: 32.0
click at [915, 350] on button "Add Exemption" at bounding box center [919, 352] width 90 height 26
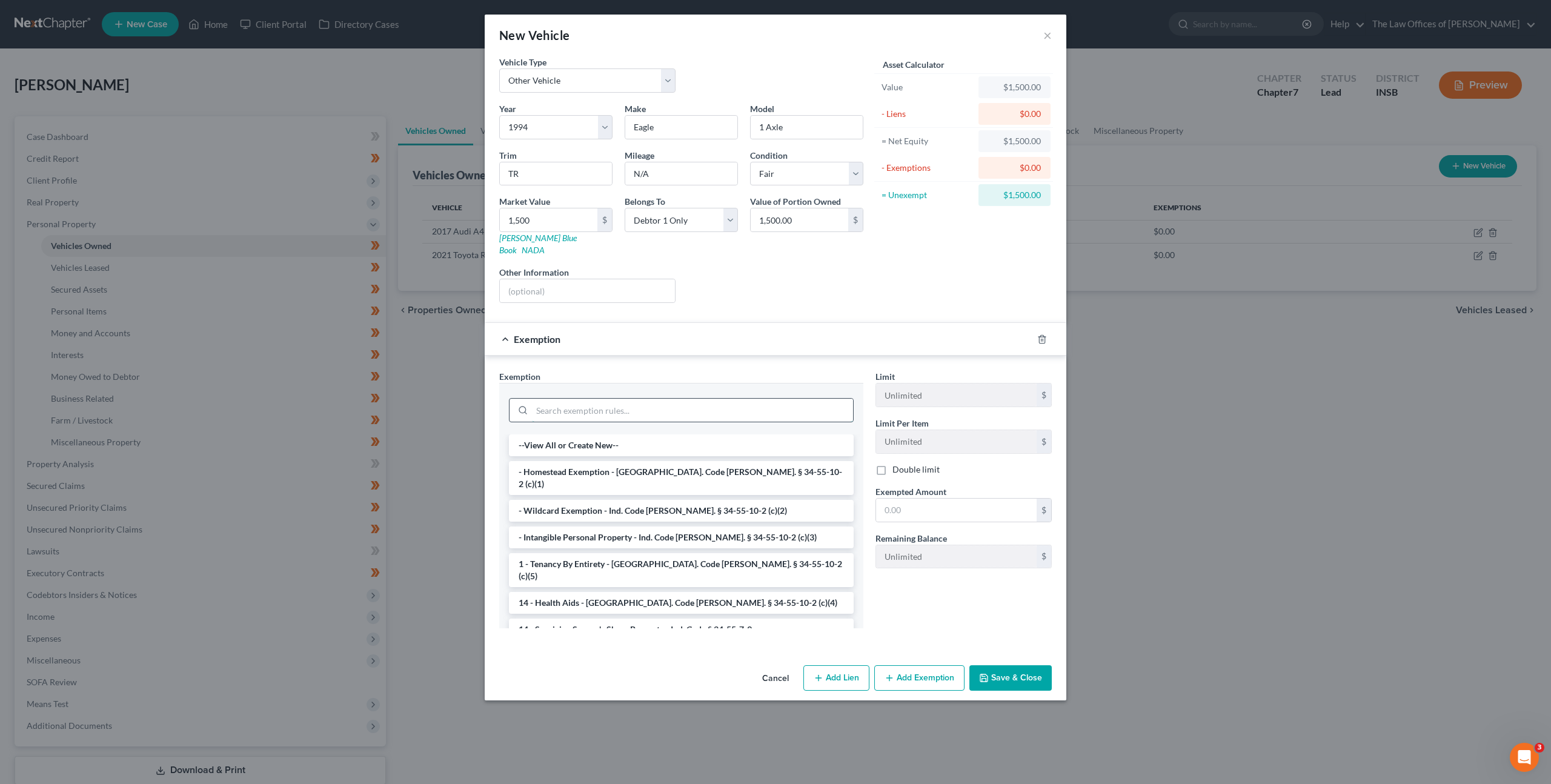
click at [734, 399] on input "search" at bounding box center [693, 410] width 321 height 23
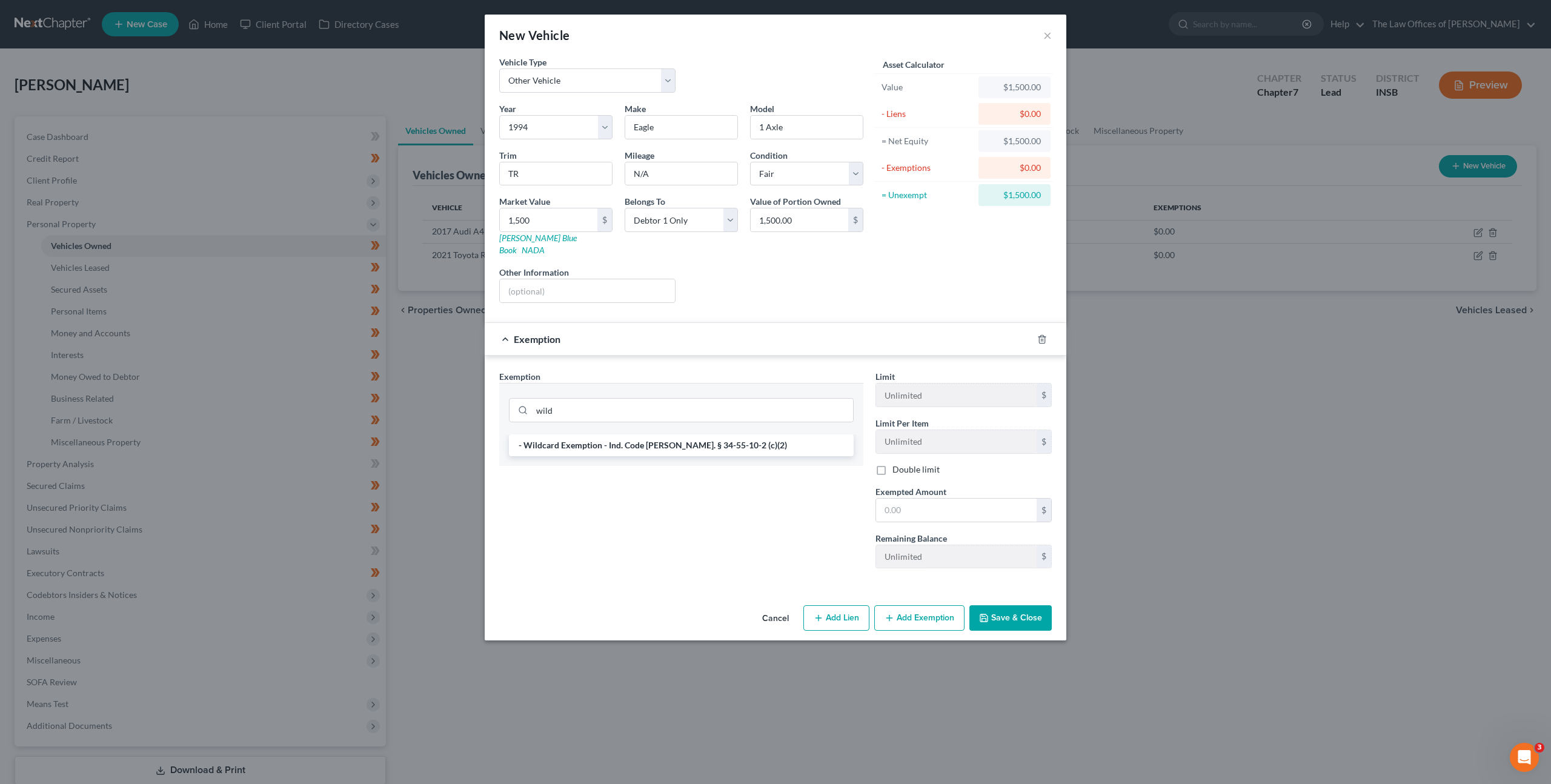
click at [692, 448] on div "- Wildcard Exemption - Ind. Code Ann. § 34-55-10-2 (c)(2)" at bounding box center [681, 450] width 364 height 31
drag, startPoint x: 707, startPoint y: 439, endPoint x: 754, endPoint y: 456, distance: 50.0
click at [707, 438] on li "- Wildcard Exemption - Ind. Code Ann. § 34-55-10-2 (c)(2)" at bounding box center [682, 445] width 345 height 21
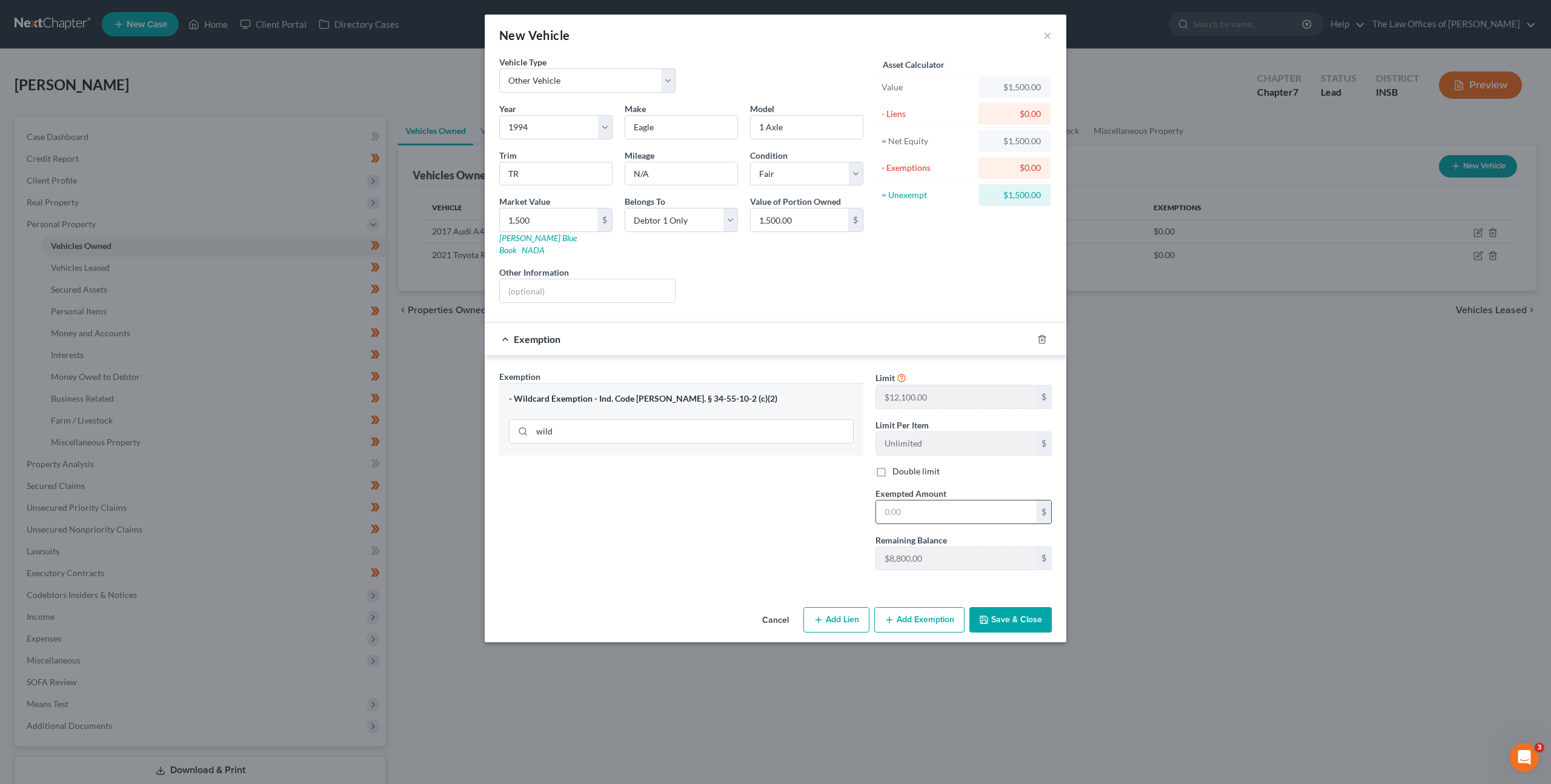
click at [924, 507] on input "text" at bounding box center [957, 512] width 161 height 23
click at [1020, 607] on button "Save & Close" at bounding box center [1011, 620] width 83 height 26
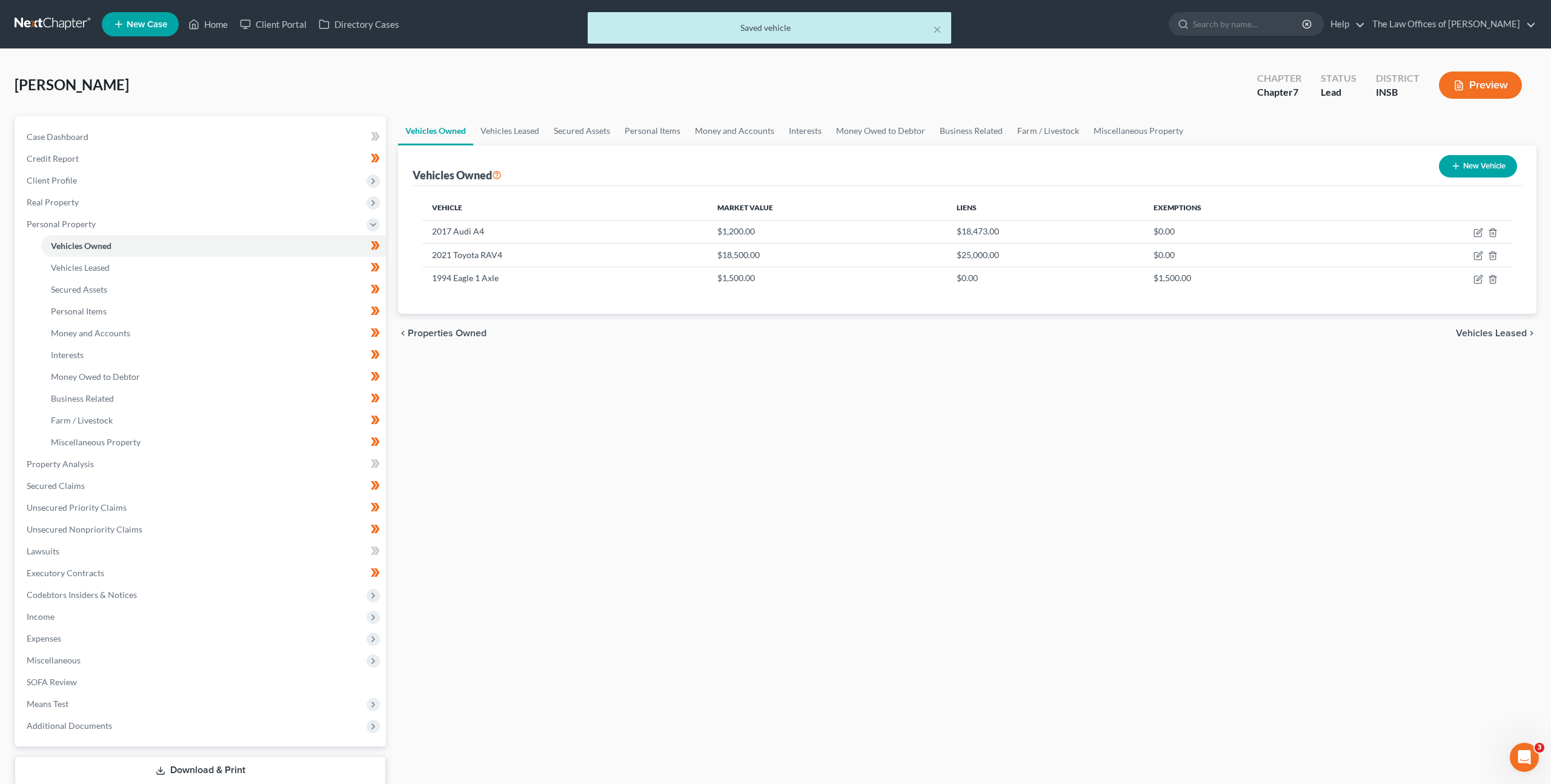
click at [863, 455] on div "Vehicles Owned Vehicles Leased Secured Assets Personal Items Money and Accounts…" at bounding box center [967, 466] width 1151 height 700
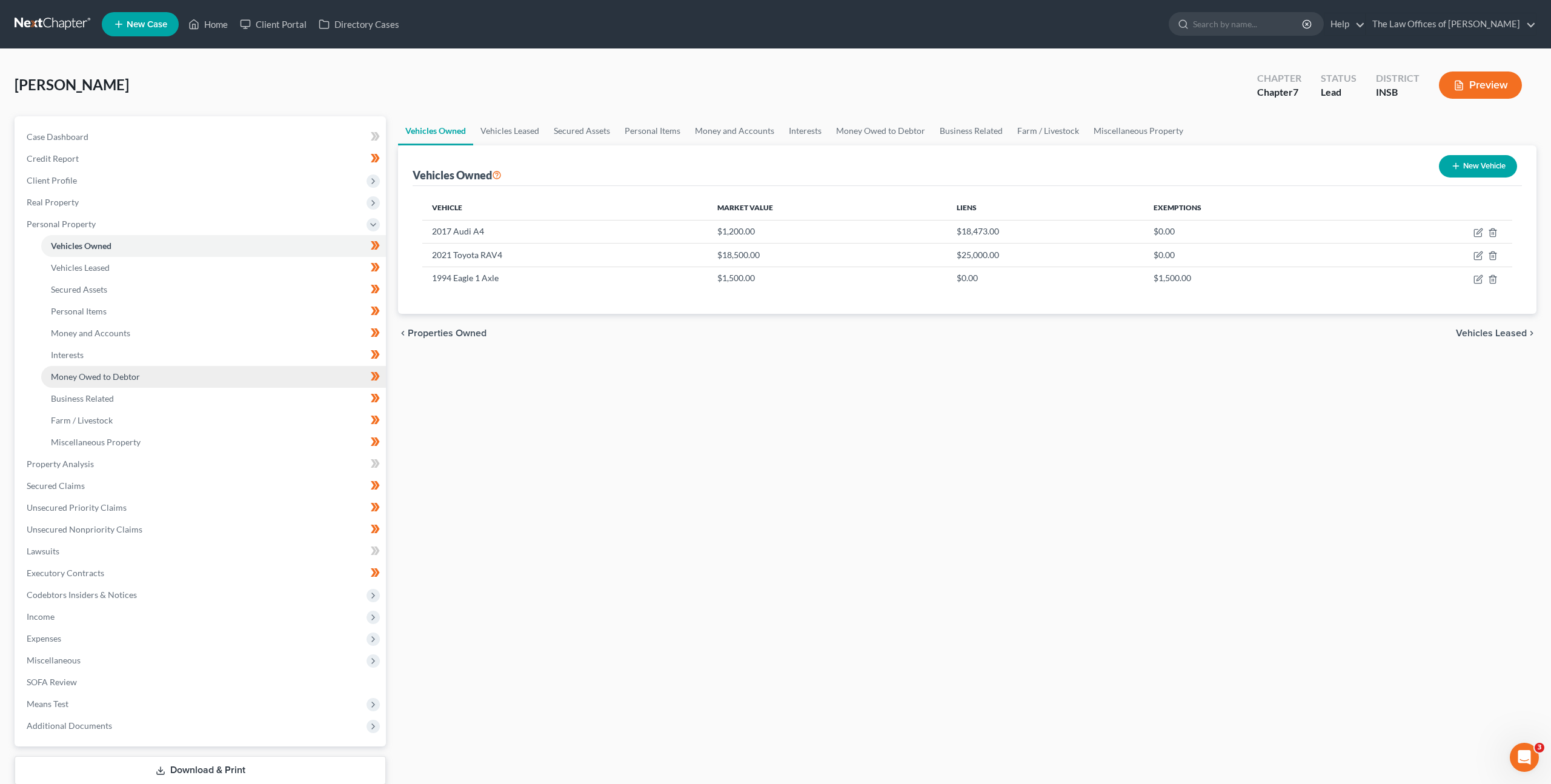
click at [246, 372] on link "Money Owed to Debtor" at bounding box center [214, 376] width 345 height 21
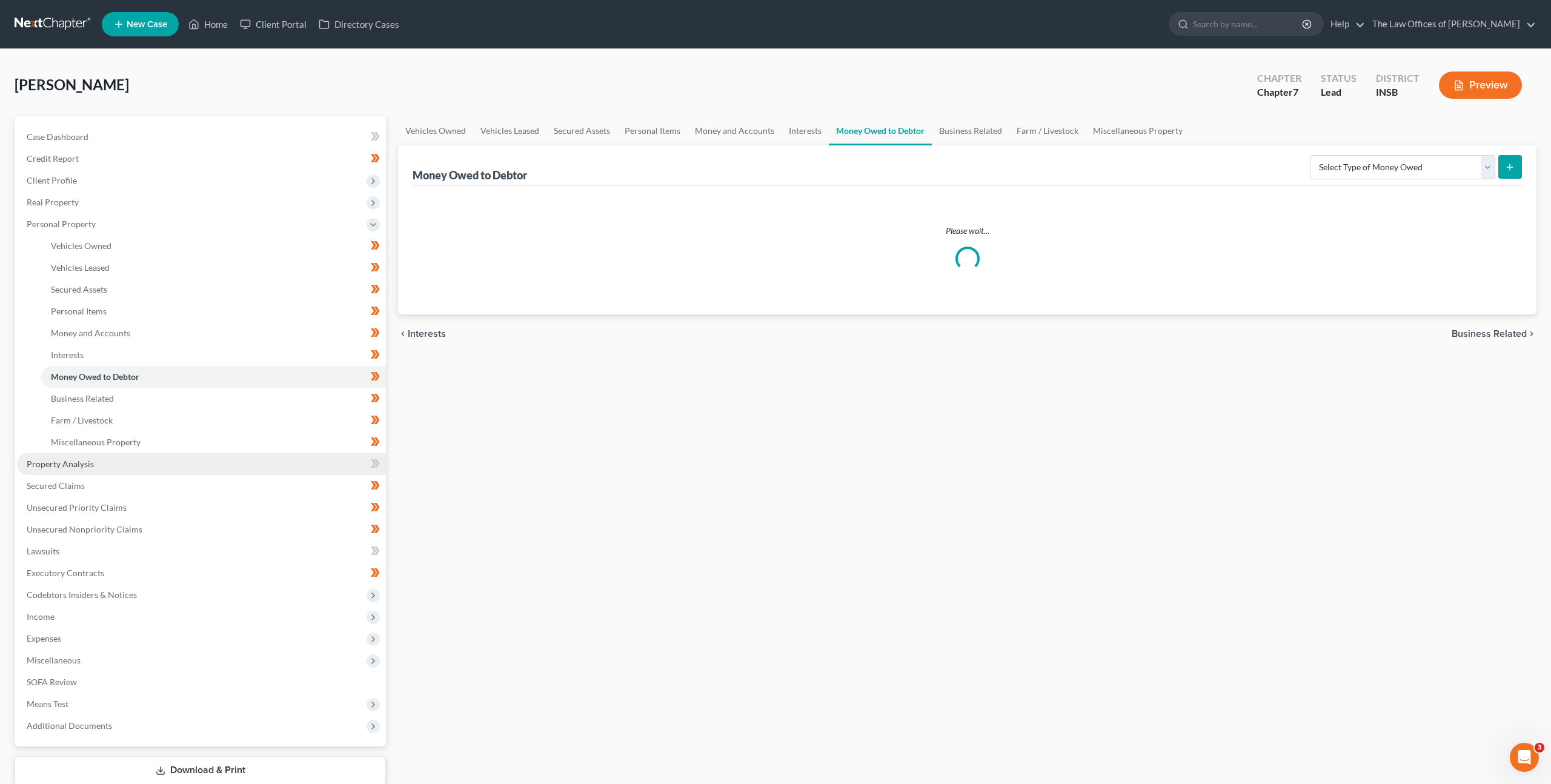
click at [233, 459] on link "Property Analysis" at bounding box center [201, 464] width 369 height 21
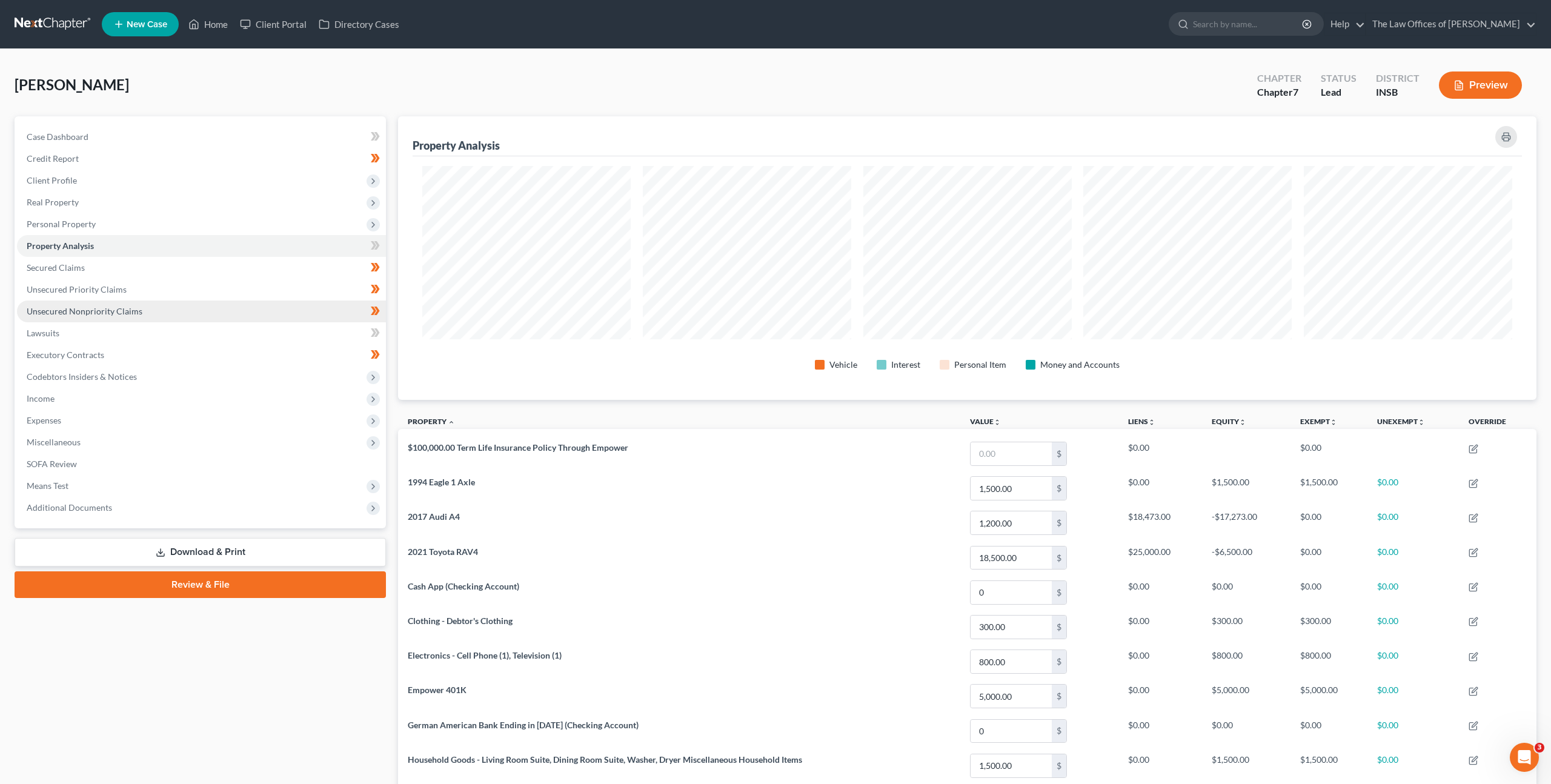
scroll to position [284, 1138]
click at [215, 269] on link "Secured Claims" at bounding box center [201, 267] width 369 height 21
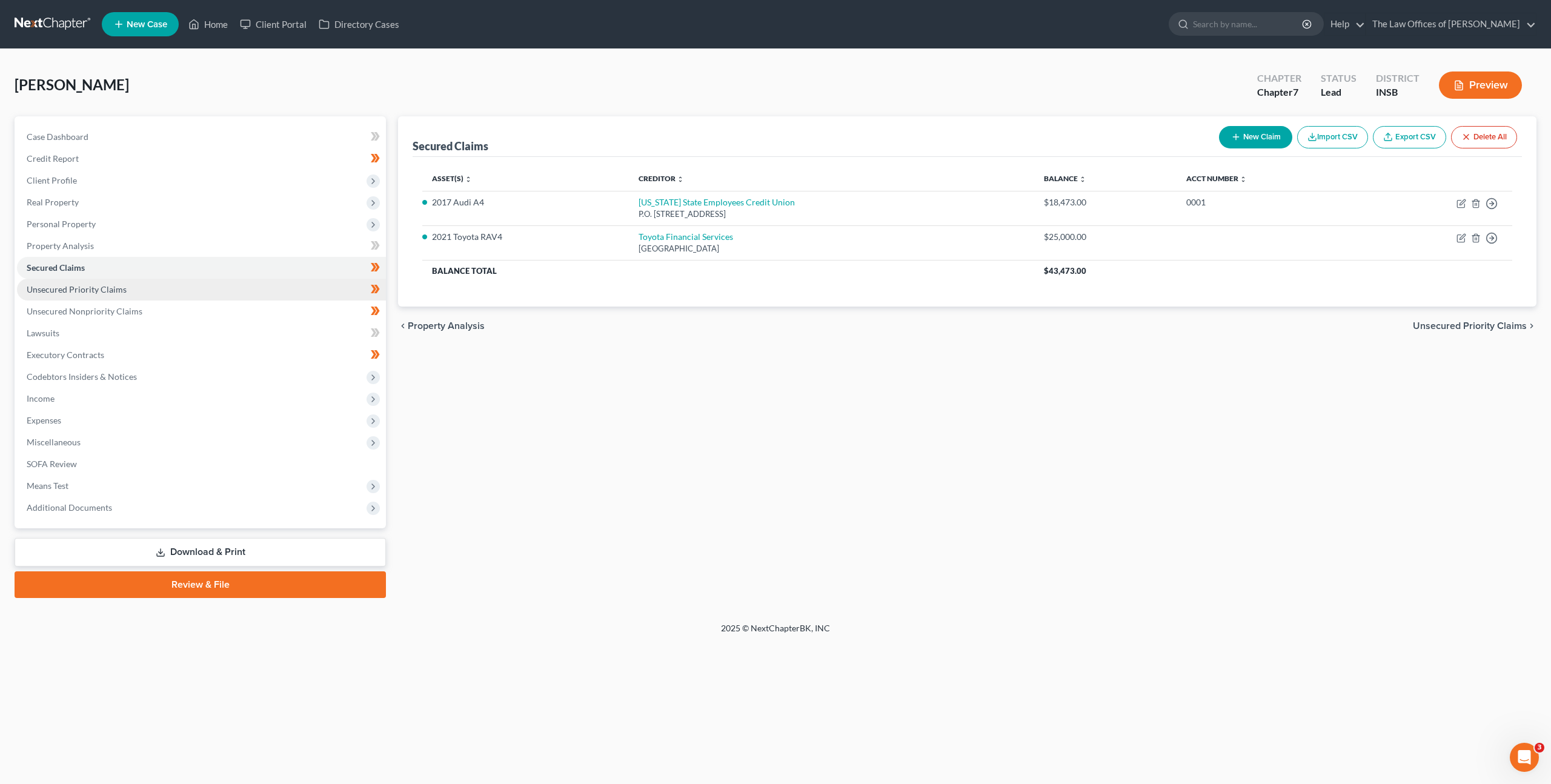
click at [230, 293] on link "Unsecured Priority Claims" at bounding box center [201, 290] width 369 height 21
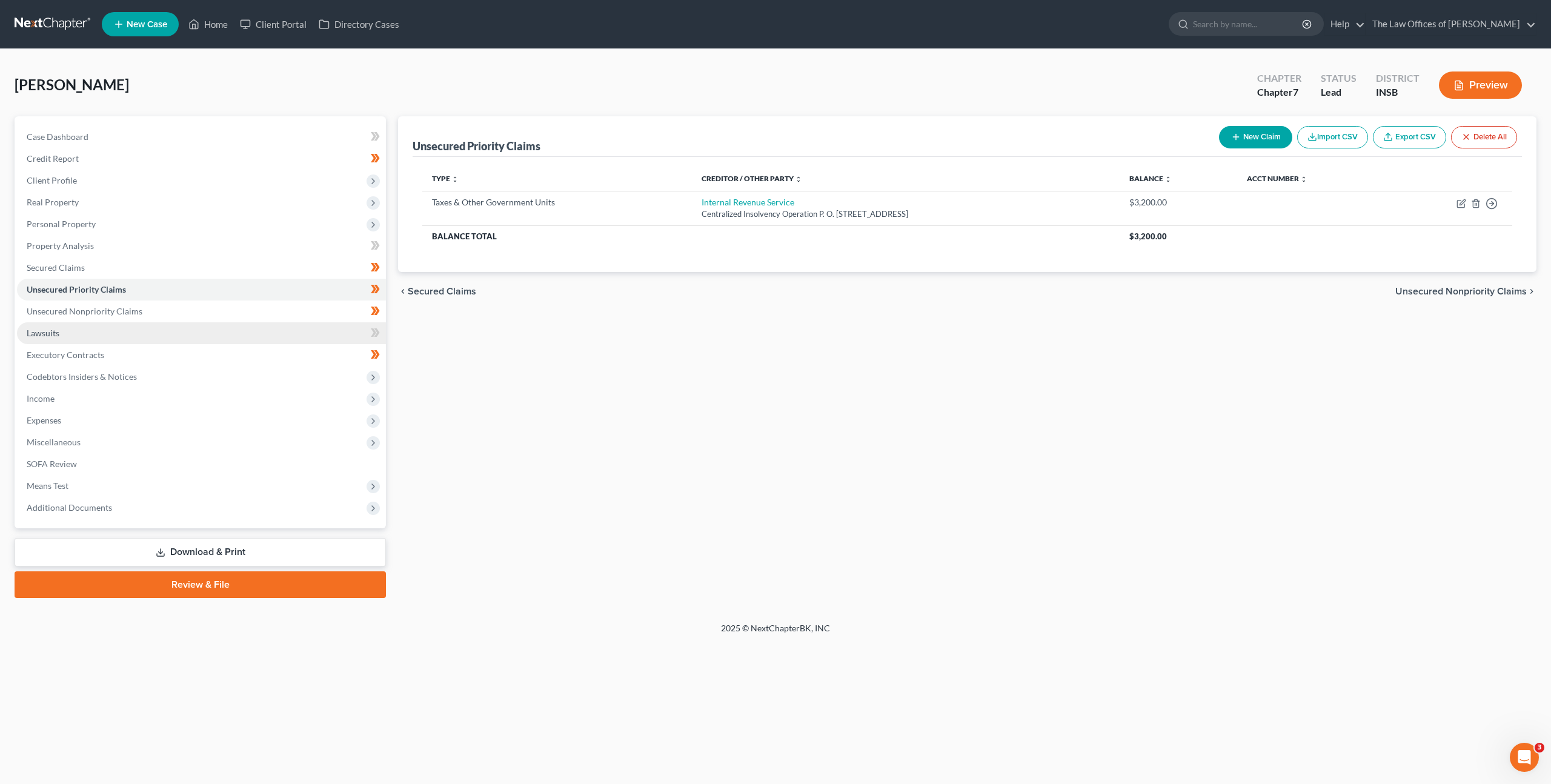
click at [215, 329] on link "Lawsuits" at bounding box center [201, 333] width 369 height 21
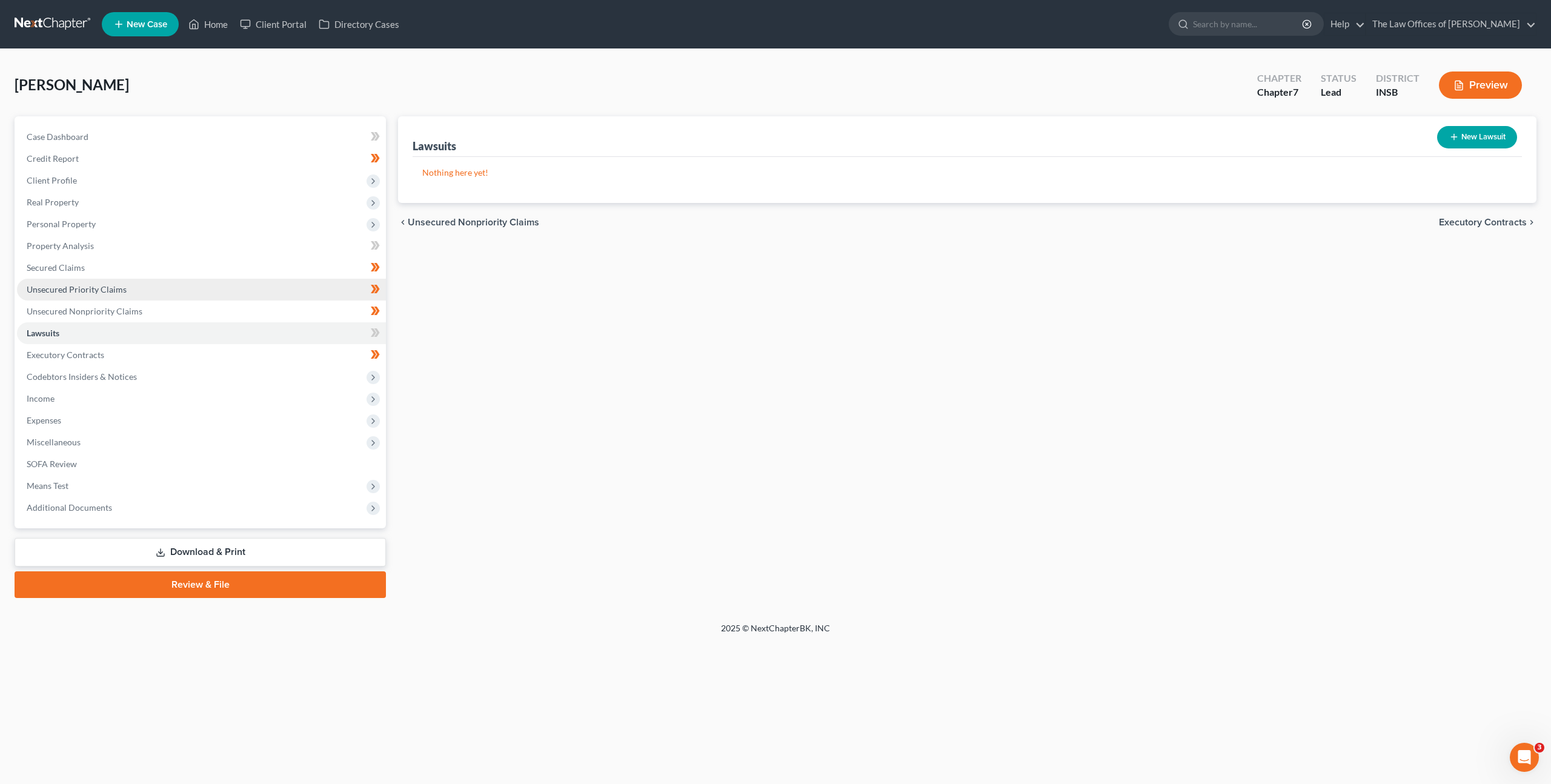
click at [306, 299] on link "Unsecured Priority Claims" at bounding box center [201, 290] width 369 height 21
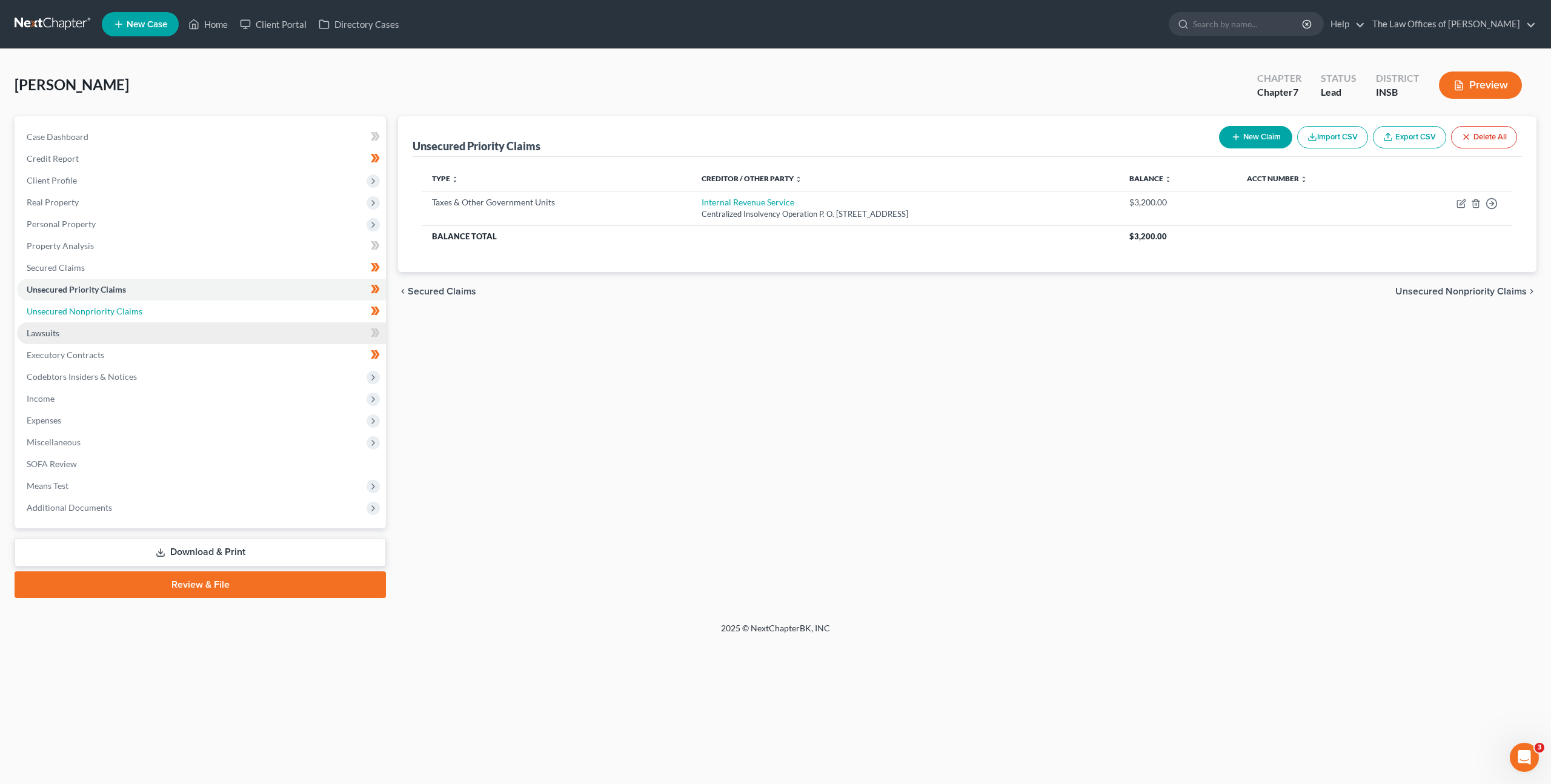
drag, startPoint x: 305, startPoint y: 310, endPoint x: 319, endPoint y: 323, distance: 19.1
click at [305, 309] on link "Unsecured Nonpriority Claims" at bounding box center [201, 311] width 369 height 21
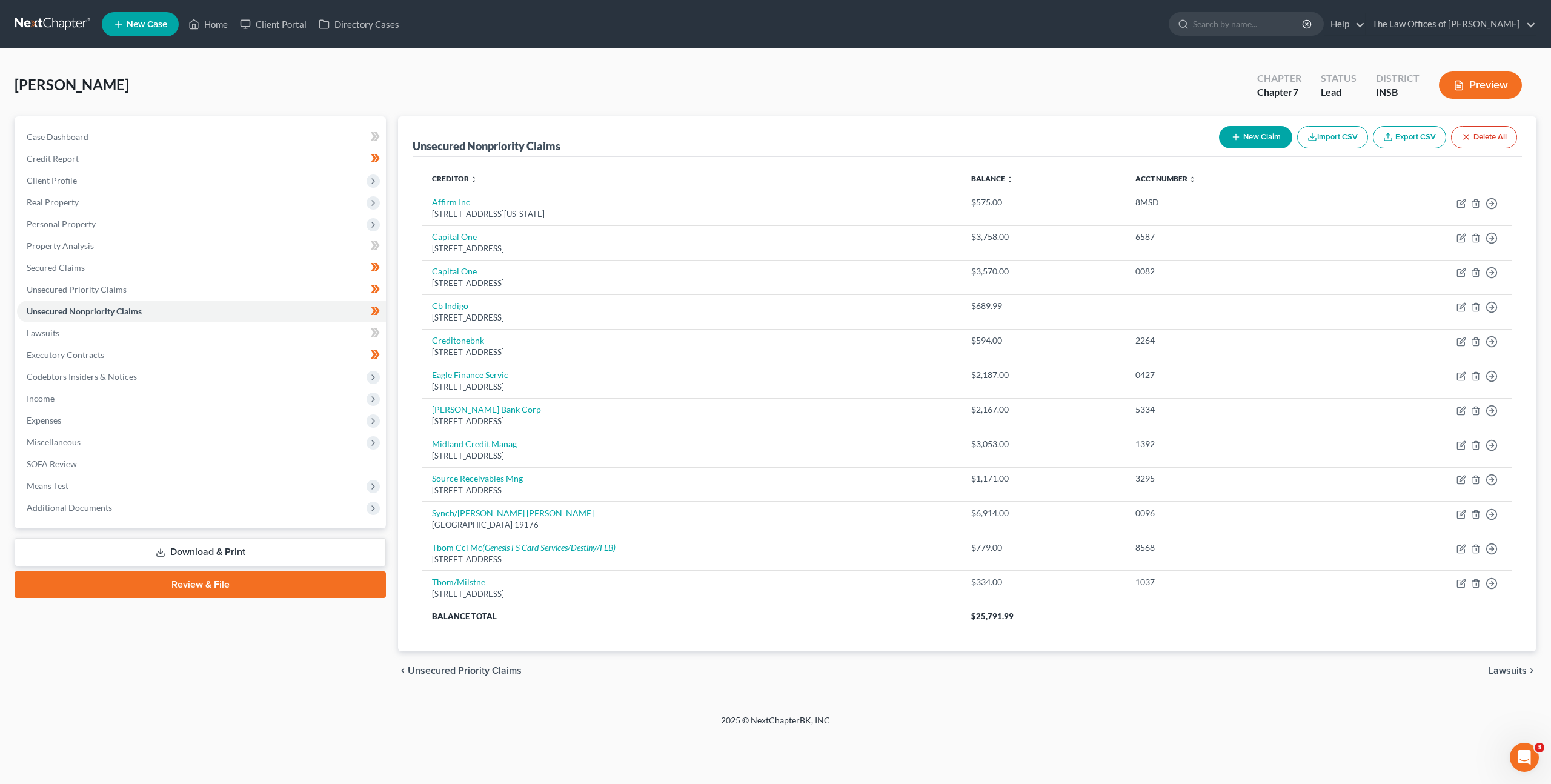
click at [797, 134] on div "Unsecured Nonpriority Claims New Claim Import CSV Export CSV Delete All" at bounding box center [967, 136] width 1109 height 40
click at [244, 286] on link "Unsecured Priority Claims" at bounding box center [201, 290] width 369 height 21
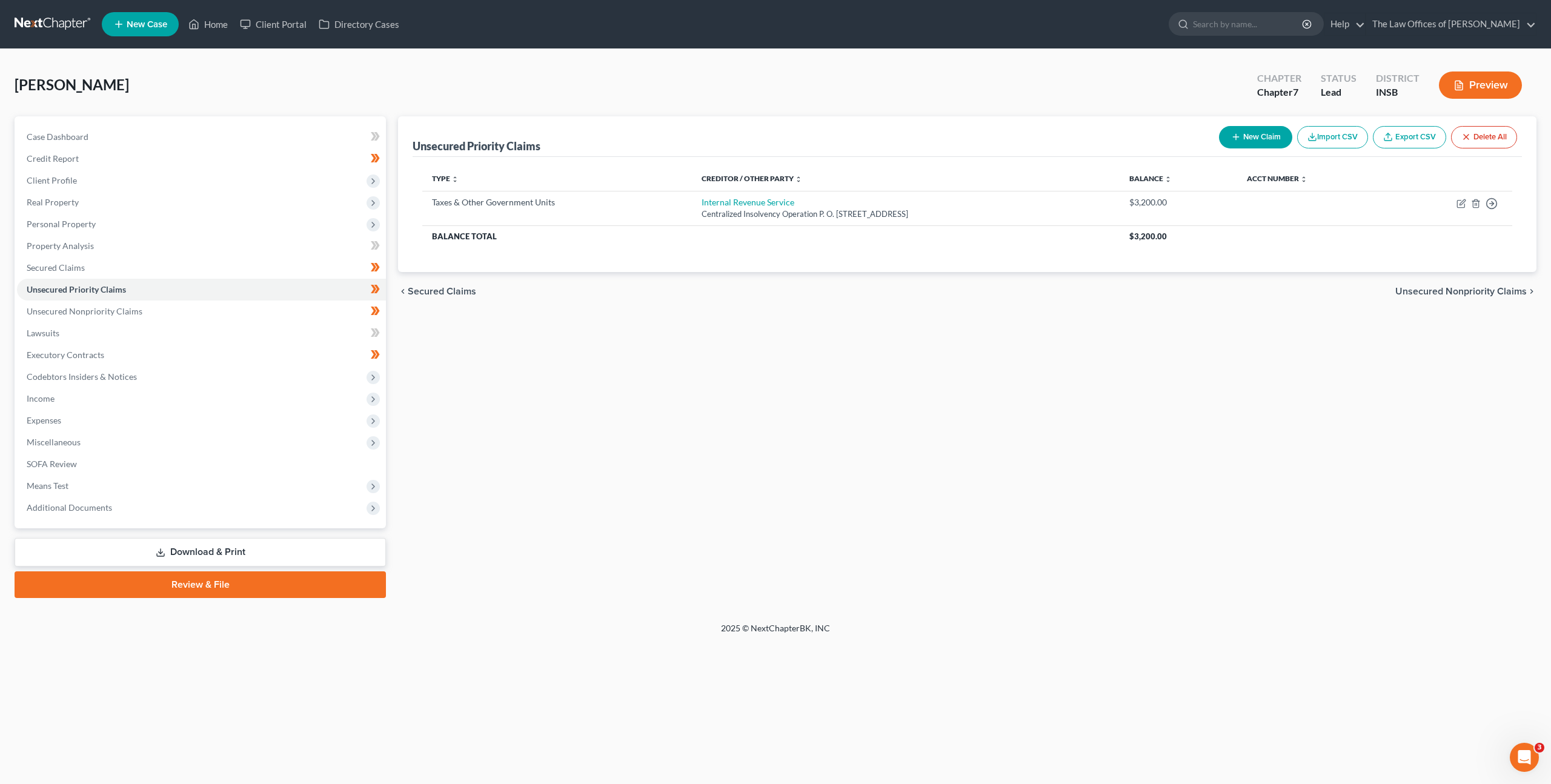
click at [1246, 131] on button "New Claim" at bounding box center [1255, 137] width 73 height 22
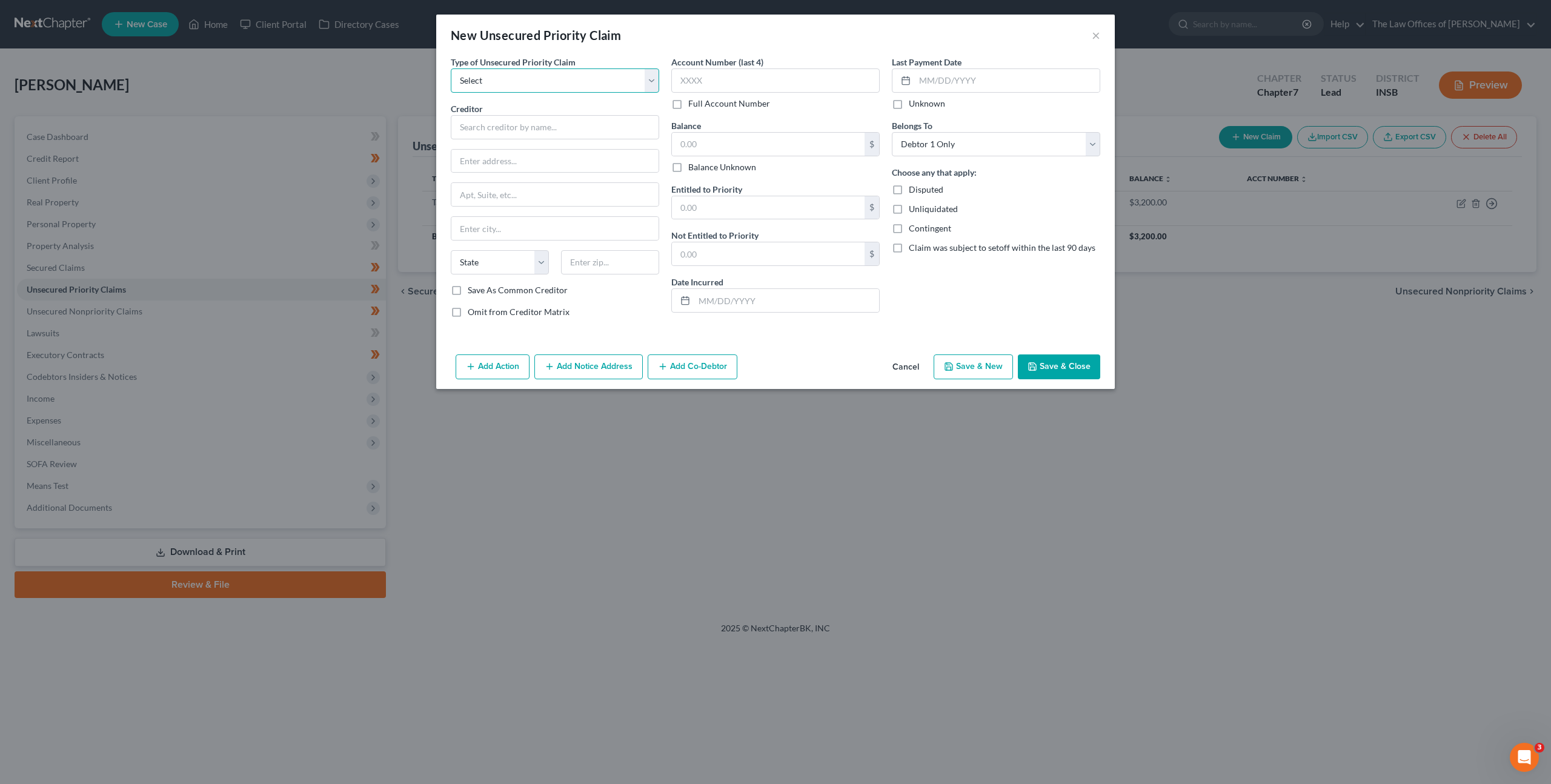
click at [537, 89] on select "Select Taxes & Other Government Units Domestic Support Obligations Extensions o…" at bounding box center [555, 80] width 209 height 24
click at [902, 366] on button "Cancel" at bounding box center [906, 367] width 46 height 24
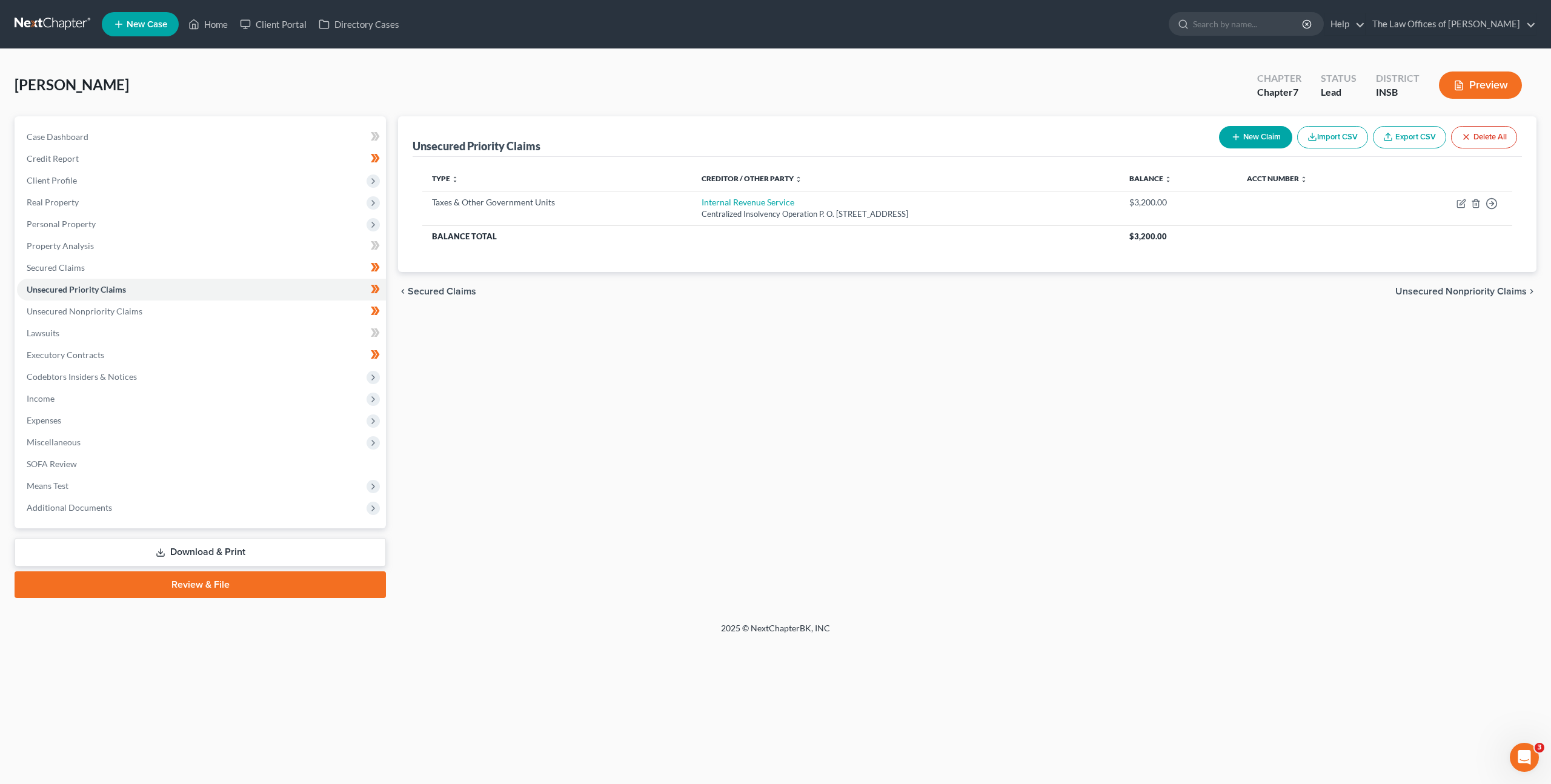
click at [1081, 489] on div "Unsecured Priority Claims New Claim Import CSV Export CSV Delete All Type expan…" at bounding box center [967, 357] width 1151 height 482
click at [562, 354] on div "Unsecured Priority Claims New Claim Import CSV Export CSV Delete All Type expan…" at bounding box center [967, 357] width 1151 height 482
click at [61, 21] on link at bounding box center [54, 24] width 78 height 21
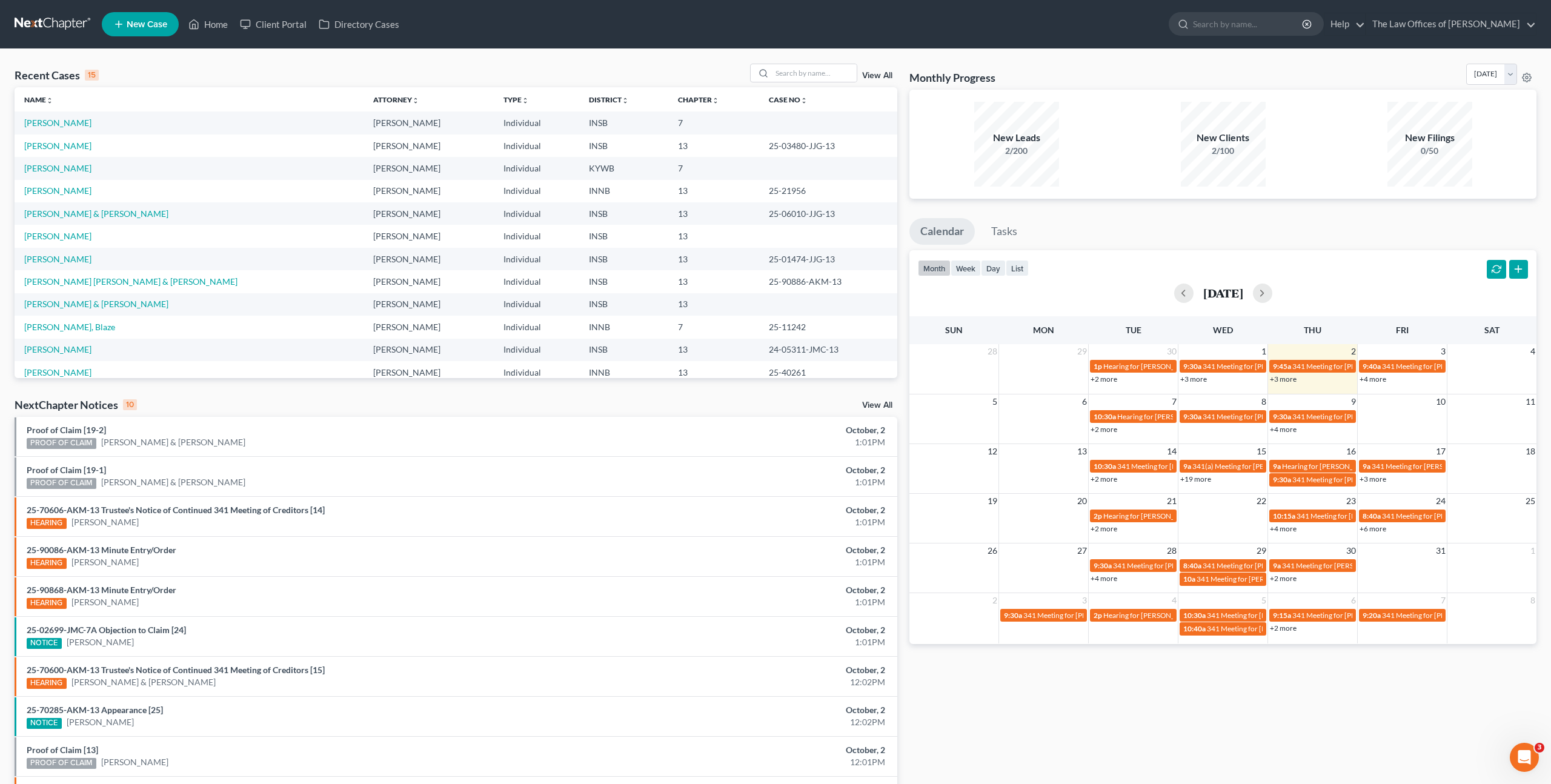
click at [238, 386] on div "Recent Cases 15 View All Name unfold_more expand_more expand_less Attorney unfo…" at bounding box center [456, 449] width 895 height 772
click at [168, 395] on div "Recent Cases 15 View All Name unfold_more expand_more expand_less Attorney unfo…" at bounding box center [456, 449] width 895 height 772
click at [480, 49] on div "Recent Cases 15 View All Name unfold_more expand_more expand_less Attorney unfo…" at bounding box center [775, 449] width 1551 height 801
drag, startPoint x: 795, startPoint y: 67, endPoint x: 806, endPoint y: 62, distance: 12.1
click at [799, 64] on input "search" at bounding box center [814, 73] width 85 height 17
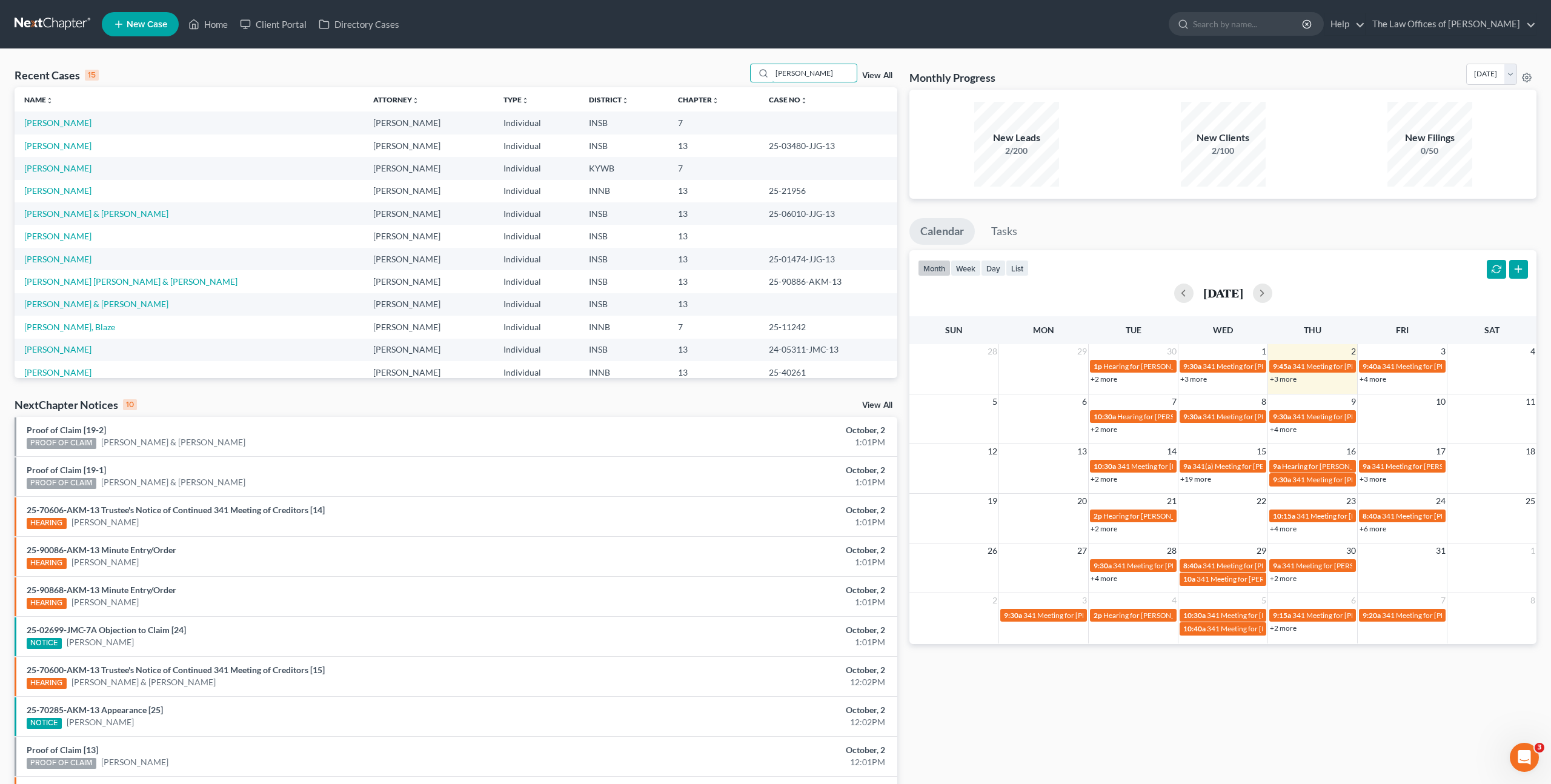
type input "Rebecca Kolb"
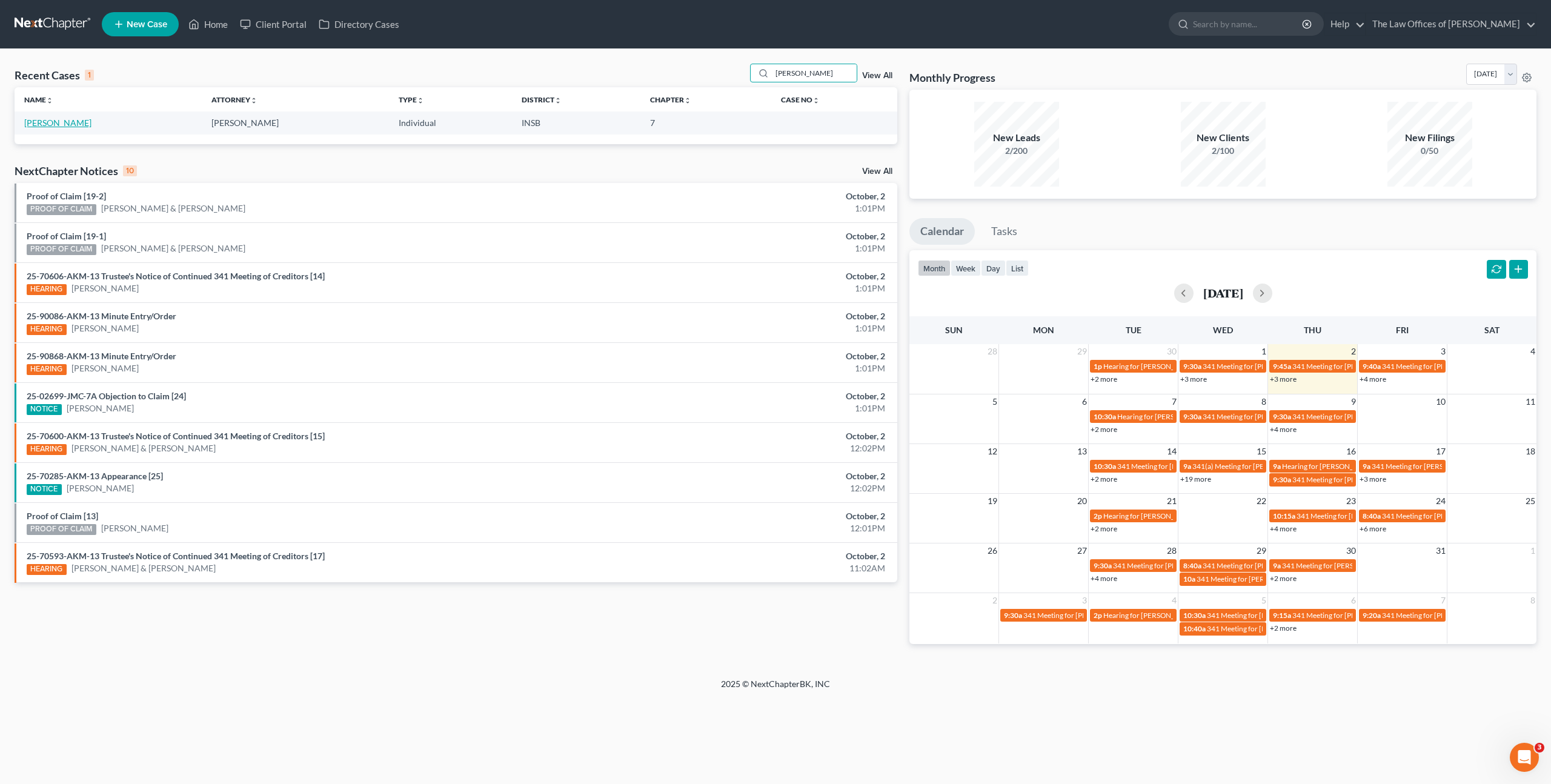
click at [57, 126] on link "[PERSON_NAME]" at bounding box center [57, 122] width 67 height 10
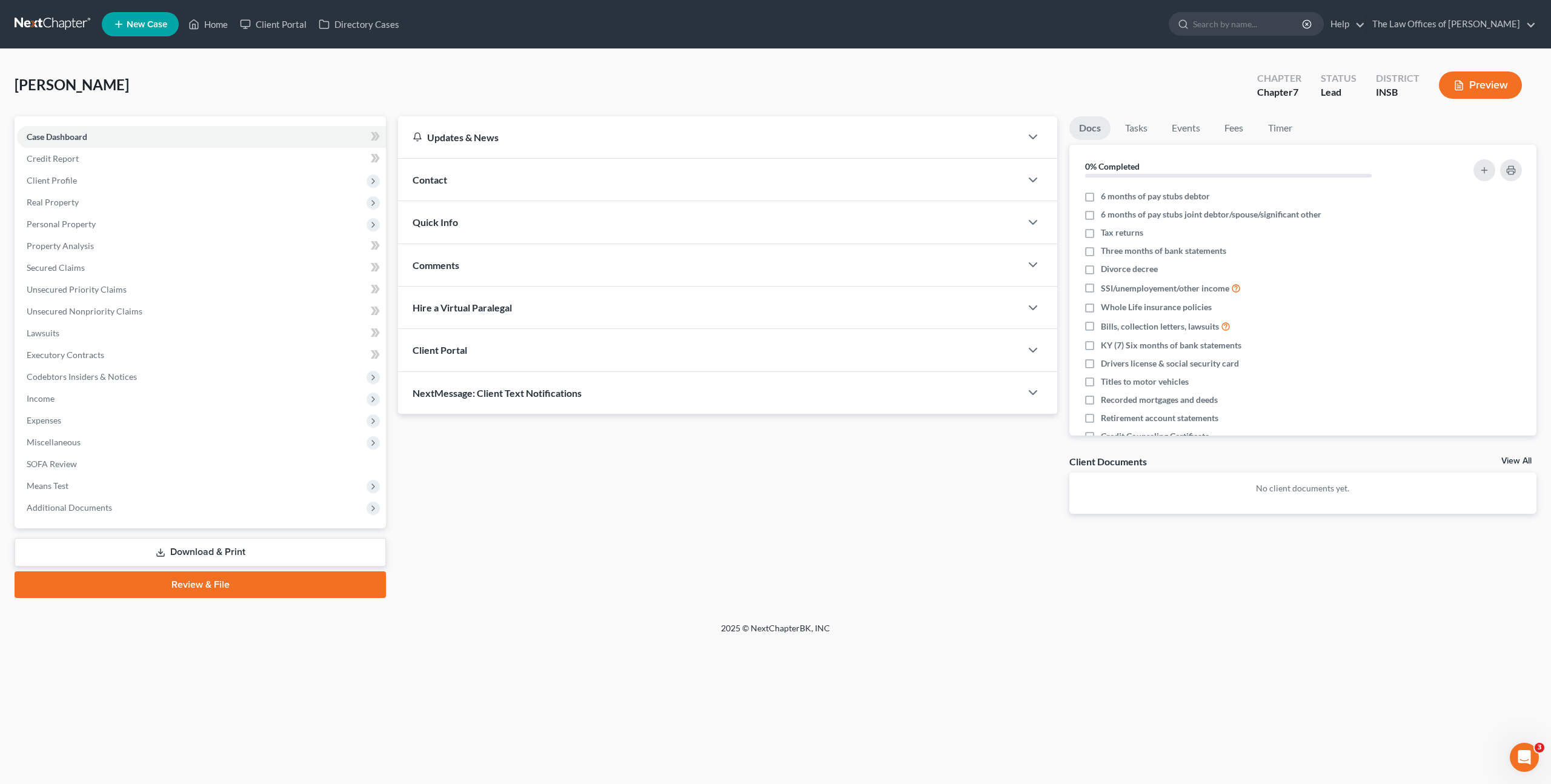
drag, startPoint x: 236, startPoint y: 181, endPoint x: 234, endPoint y: 191, distance: 10.2
click at [236, 181] on span "Client Profile" at bounding box center [201, 181] width 369 height 21
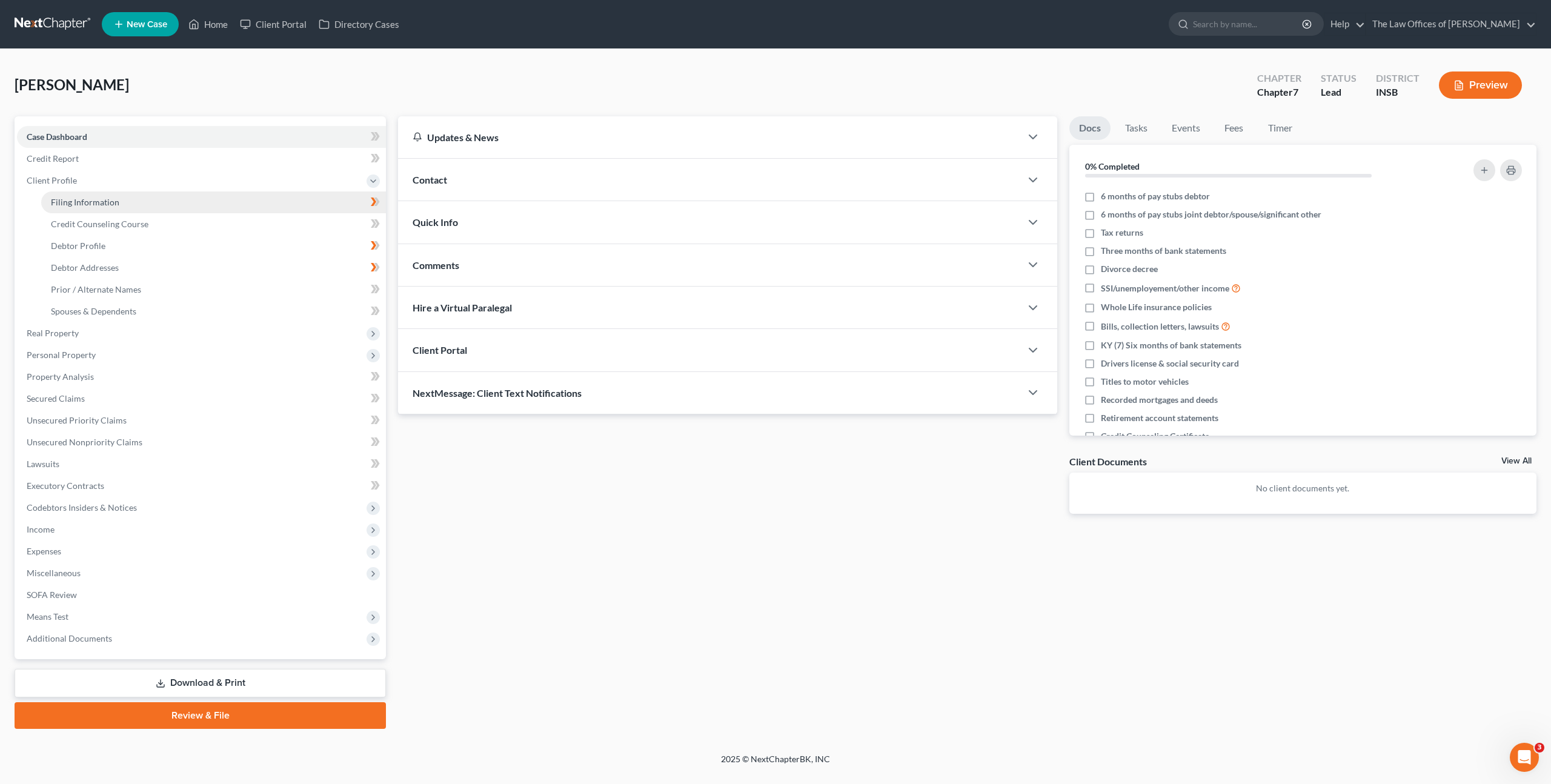
click at [226, 206] on link "Filing Information" at bounding box center [214, 202] width 345 height 21
select select "1"
select select "0"
select select "15"
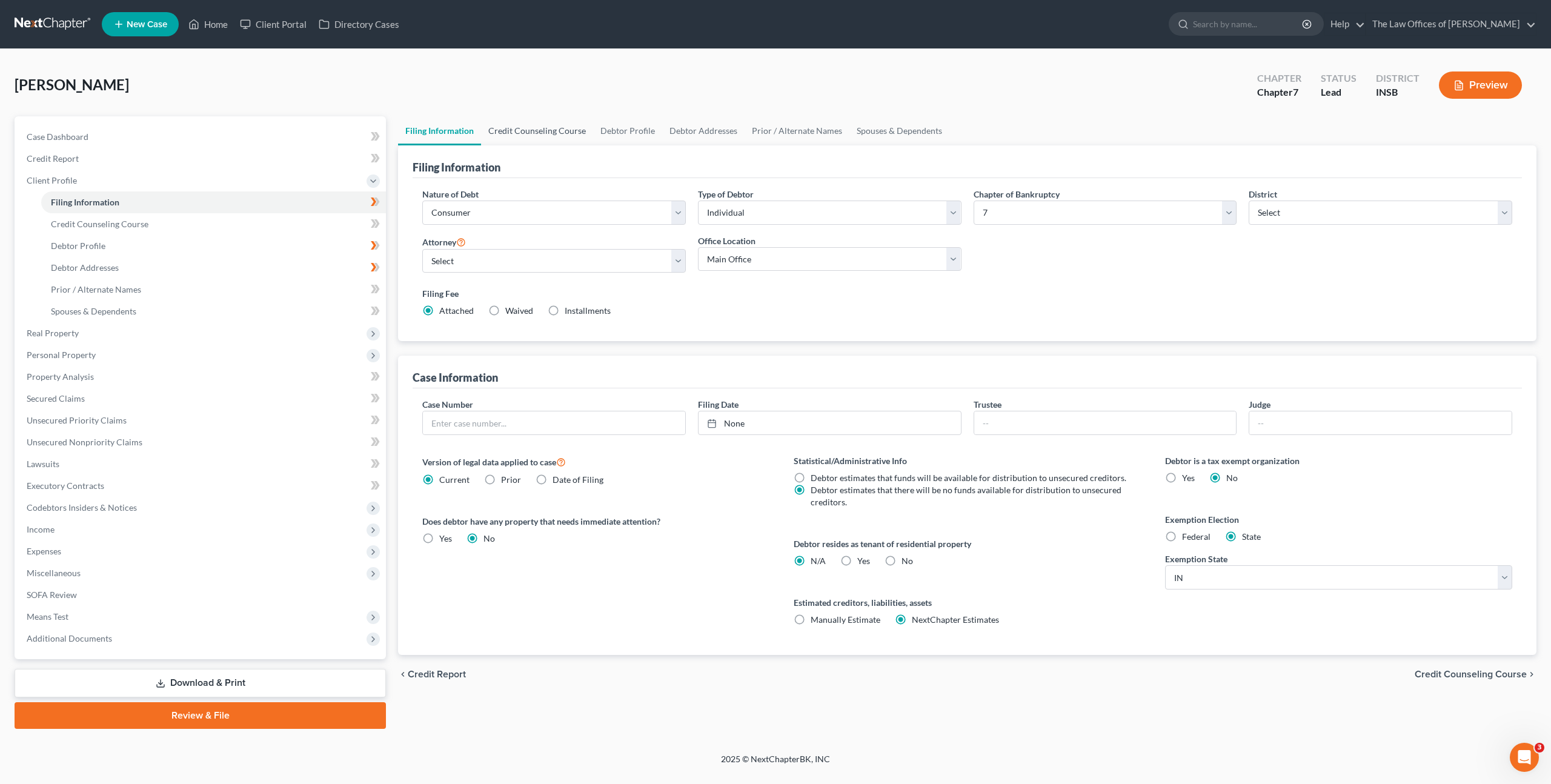
click at [538, 128] on link "Credit Counseling Course" at bounding box center [537, 130] width 112 height 29
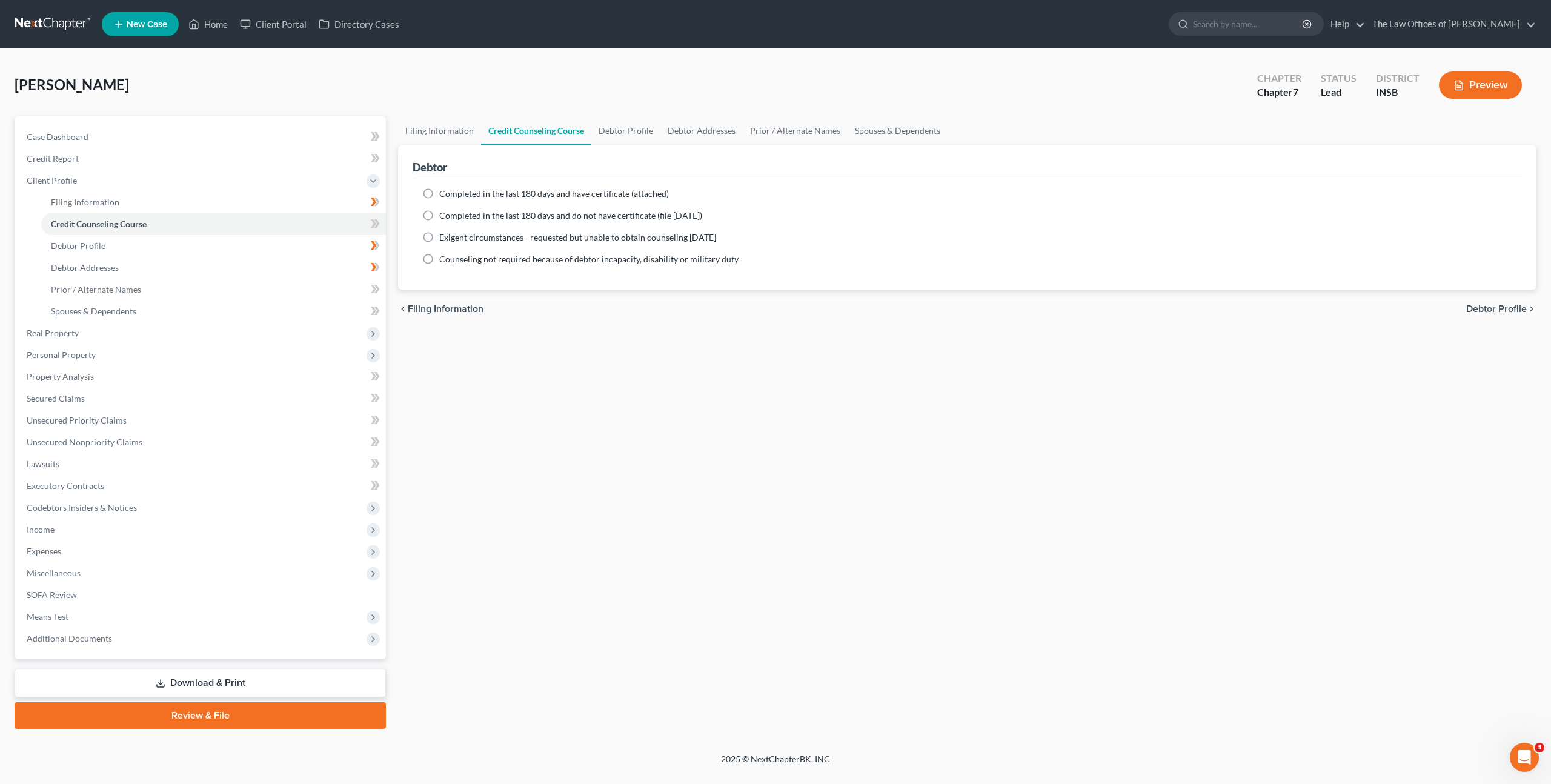
click at [566, 537] on div "Filing Information Credit Counseling Course Debtor Profile Debtor Addresses Pri…" at bounding box center [967, 423] width 1151 height 612
click at [648, 432] on div "Filing Information Credit Counseling Course Debtor Profile Debtor Addresses Pri…" at bounding box center [967, 423] width 1151 height 612
click at [877, 581] on div "Filing Information Credit Counseling Course Debtor Profile Debtor Addresses Pri…" at bounding box center [967, 423] width 1151 height 612
click at [459, 649] on div "Filing Information Credit Counseling Course Debtor Profile Debtor Addresses Pri…" at bounding box center [967, 423] width 1151 height 612
click at [844, 410] on div "Filing Information Credit Counseling Course Debtor Profile Debtor Addresses Pri…" at bounding box center [967, 423] width 1151 height 612
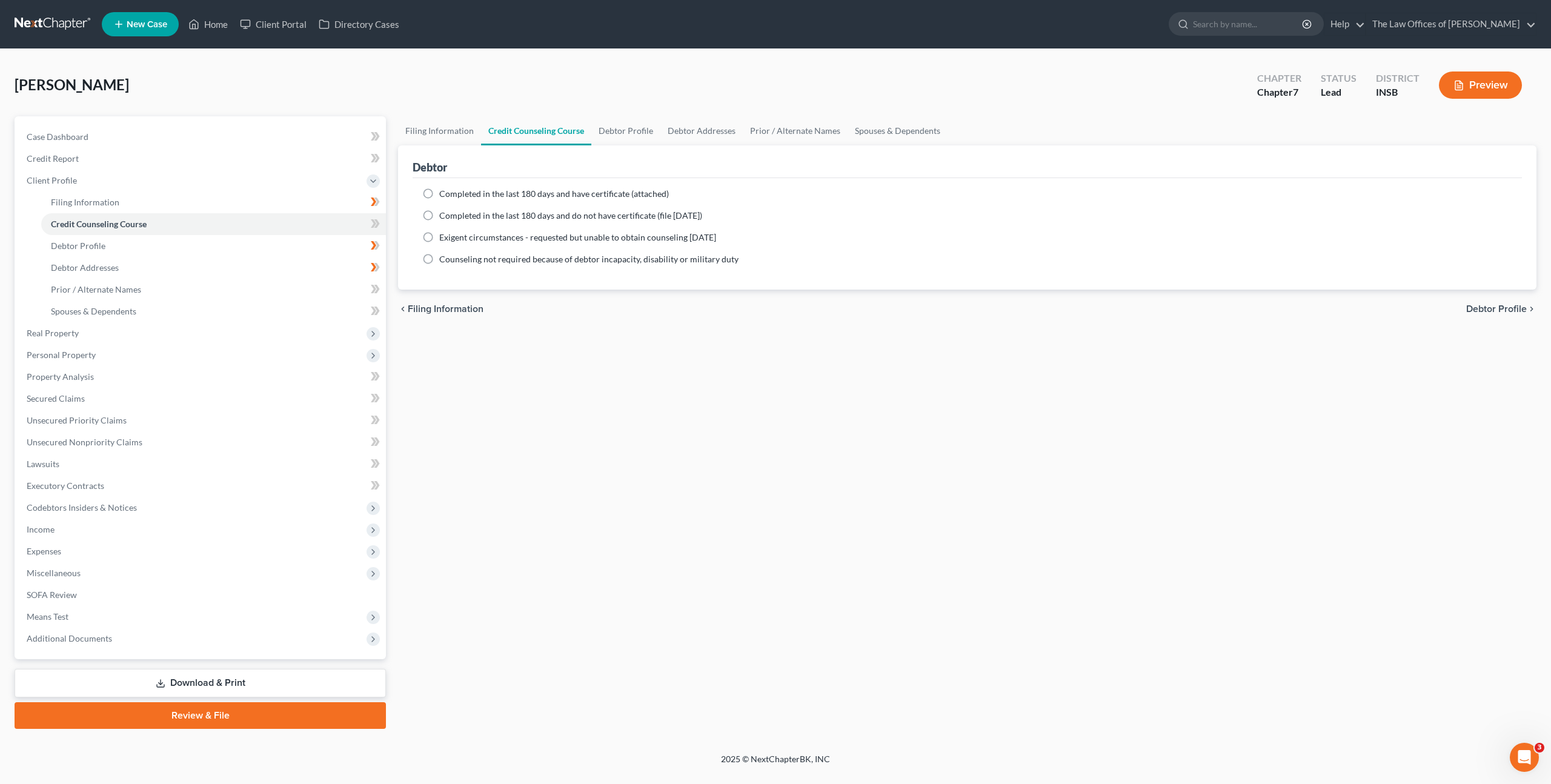
click at [792, 420] on div "Filing Information Credit Counseling Course Debtor Profile Debtor Addresses Pri…" at bounding box center [967, 423] width 1151 height 612
click at [440, 202] on ng-include "Completed in the last 180 days and have certificate (attached) Date Completed N…" at bounding box center [967, 227] width 1090 height 78
click at [439, 198] on label "Completed in the last 180 days and have certificate (attached)" at bounding box center [554, 194] width 229 height 12
click at [444, 196] on input "Completed in the last 180 days and have certificate (attached)" at bounding box center [448, 192] width 8 height 8
radio input "true"
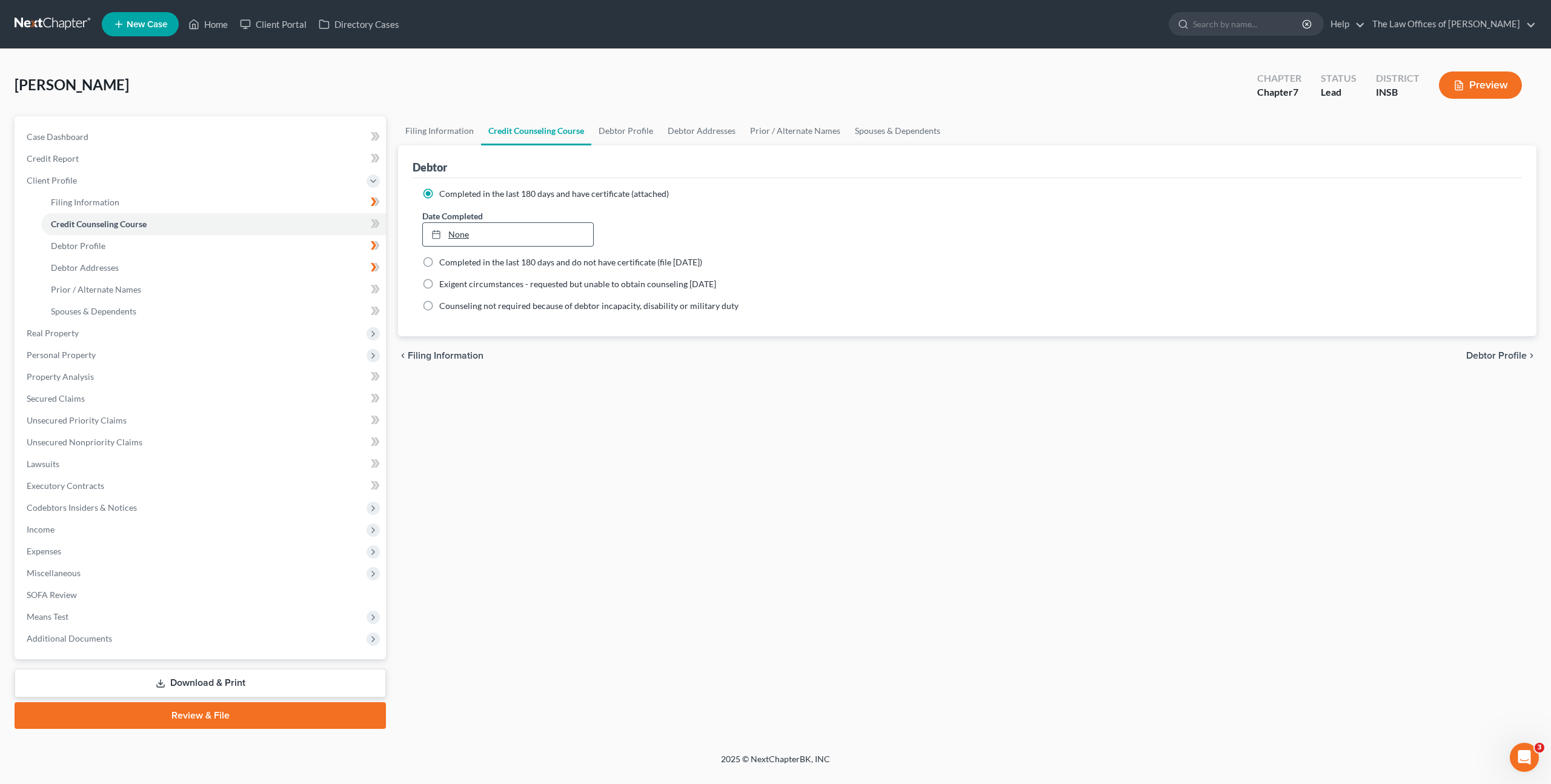
type input "10/2/2025"
click at [473, 236] on link "None" at bounding box center [508, 234] width 170 height 23
click at [859, 231] on div "Date Completed 10/1/2025 close Date 10/1/2025 Time 12:00 AM chevron_left Octobe…" at bounding box center [967, 228] width 1102 height 37
click at [371, 222] on icon at bounding box center [375, 224] width 9 height 15
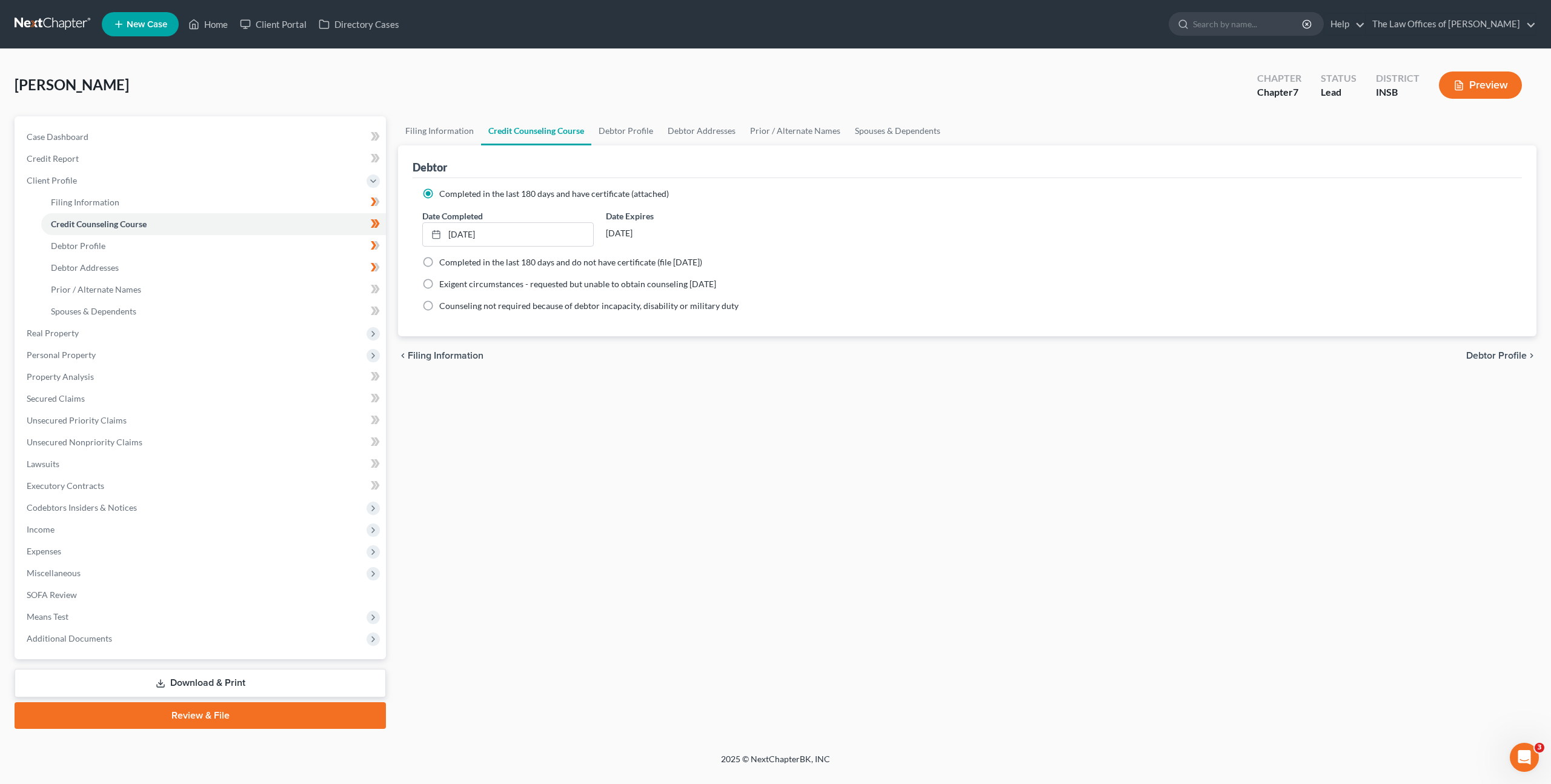
click at [817, 397] on div "Filing Information Credit Counseling Course Debtor Profile Debtor Addresses Pri…" at bounding box center [967, 423] width 1151 height 612
click at [238, 252] on link "Debtor Profile" at bounding box center [214, 246] width 345 height 21
select select "2"
select select "0"
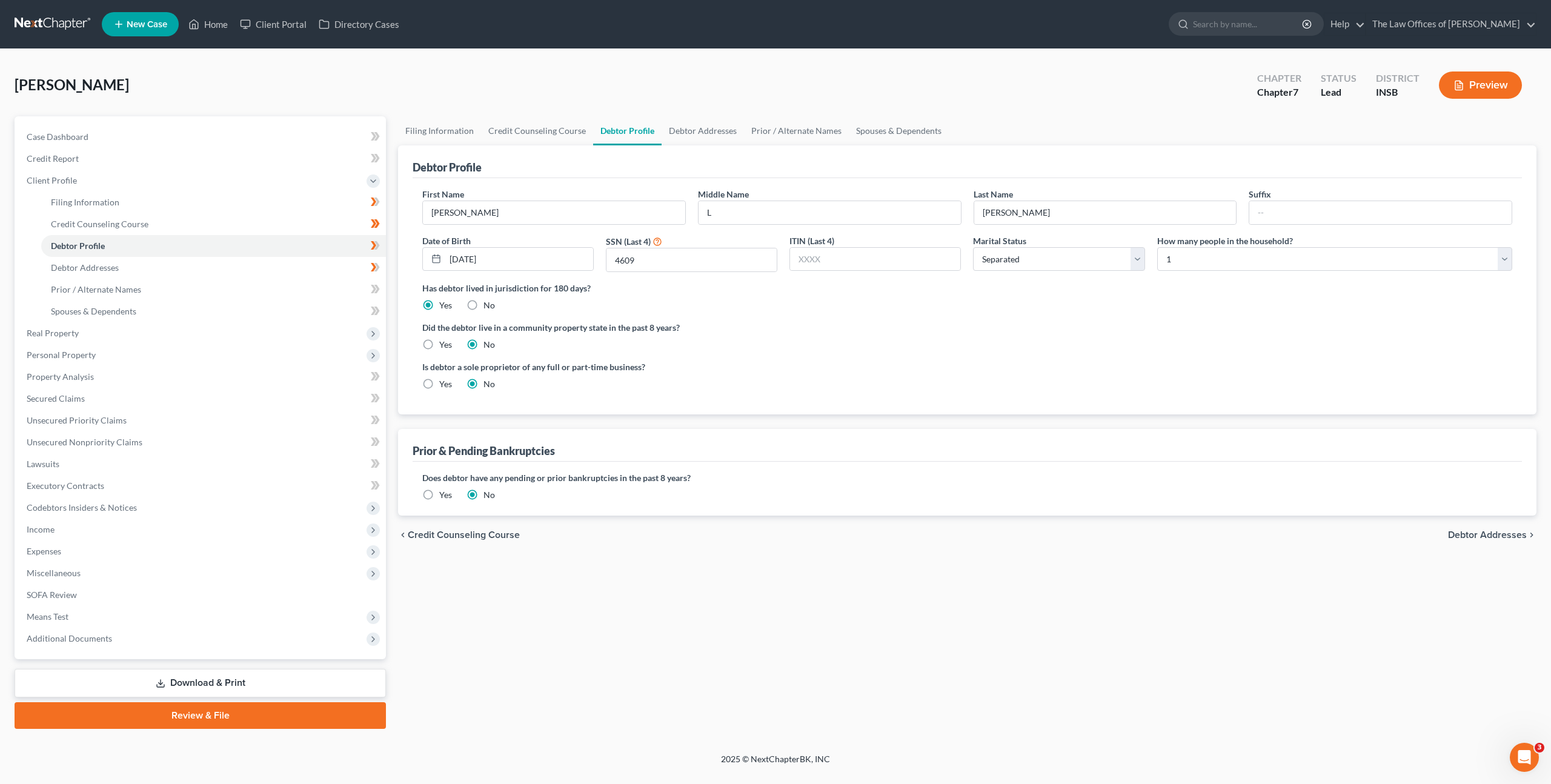
click at [802, 309] on div "Has debtor lived in jurisdiction for 180 days? Yes No Debtor must reside in jur…" at bounding box center [967, 296] width 1090 height 30
click at [737, 255] on input "4609" at bounding box center [692, 260] width 170 height 23
drag, startPoint x: 885, startPoint y: 352, endPoint x: 968, endPoint y: 329, distance: 86.1
click at [886, 351] on ng-include "First Name Rebecca Middle Name L Last Name Kolb Suffix Date of Birth 04/22/1991…" at bounding box center [967, 294] width 1090 height 212
click at [835, 328] on label "Did the debtor live in a community property state in the past 8 years?" at bounding box center [967, 327] width 1090 height 12
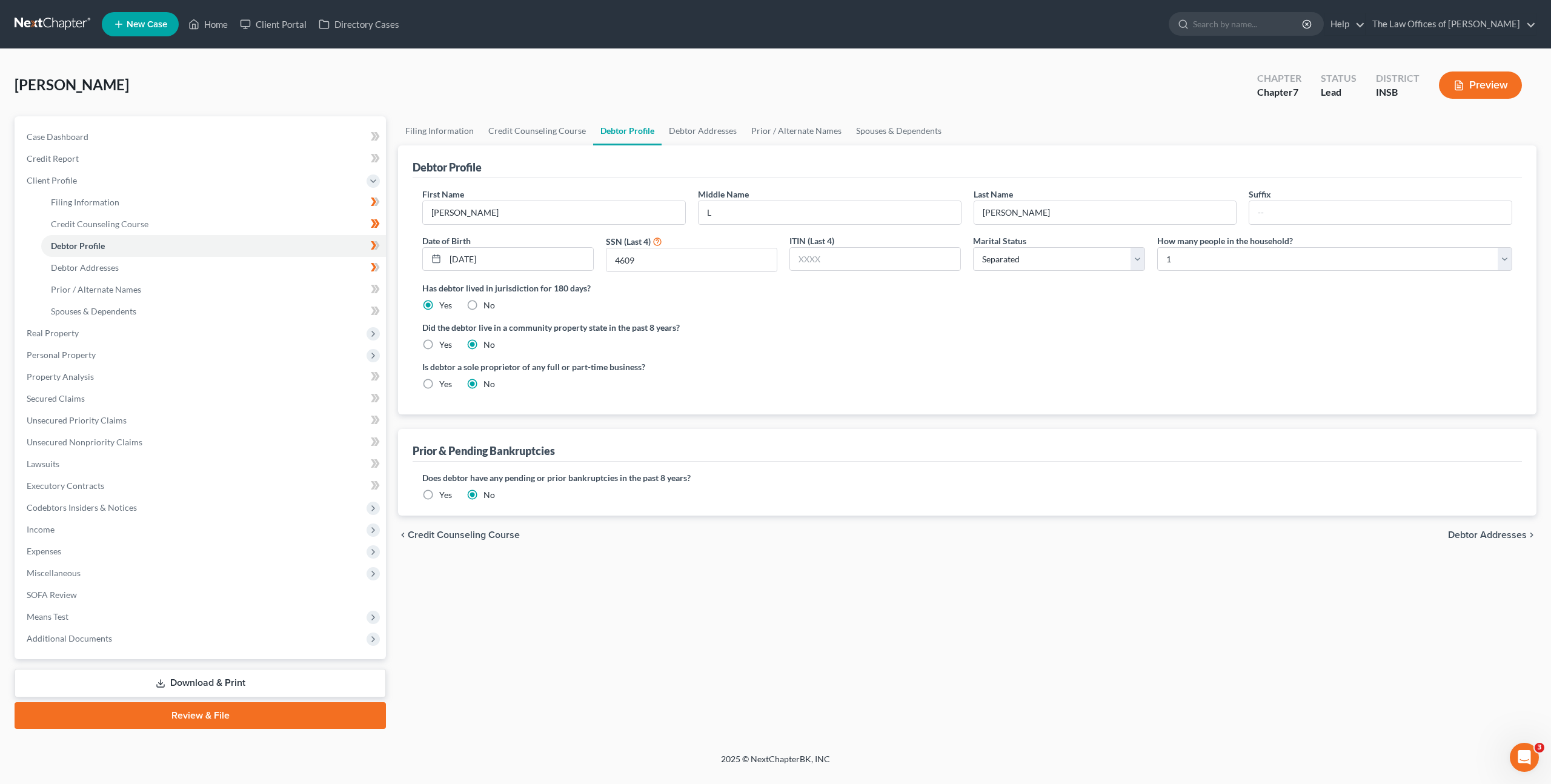
click at [1226, 271] on div "How many people in the household? Select 1 2 3 4 5 6 7 8 9 10 11 12 13 14 15 16…" at bounding box center [1335, 253] width 367 height 38
drag, startPoint x: 900, startPoint y: 341, endPoint x: 893, endPoint y: 343, distance: 7.3
click at [899, 341] on div "Did the debtor live in a community property state in the past 8 years? Yes No" at bounding box center [967, 336] width 1090 height 30
click at [272, 282] on link "Prior / Alternate Names" at bounding box center [214, 290] width 345 height 21
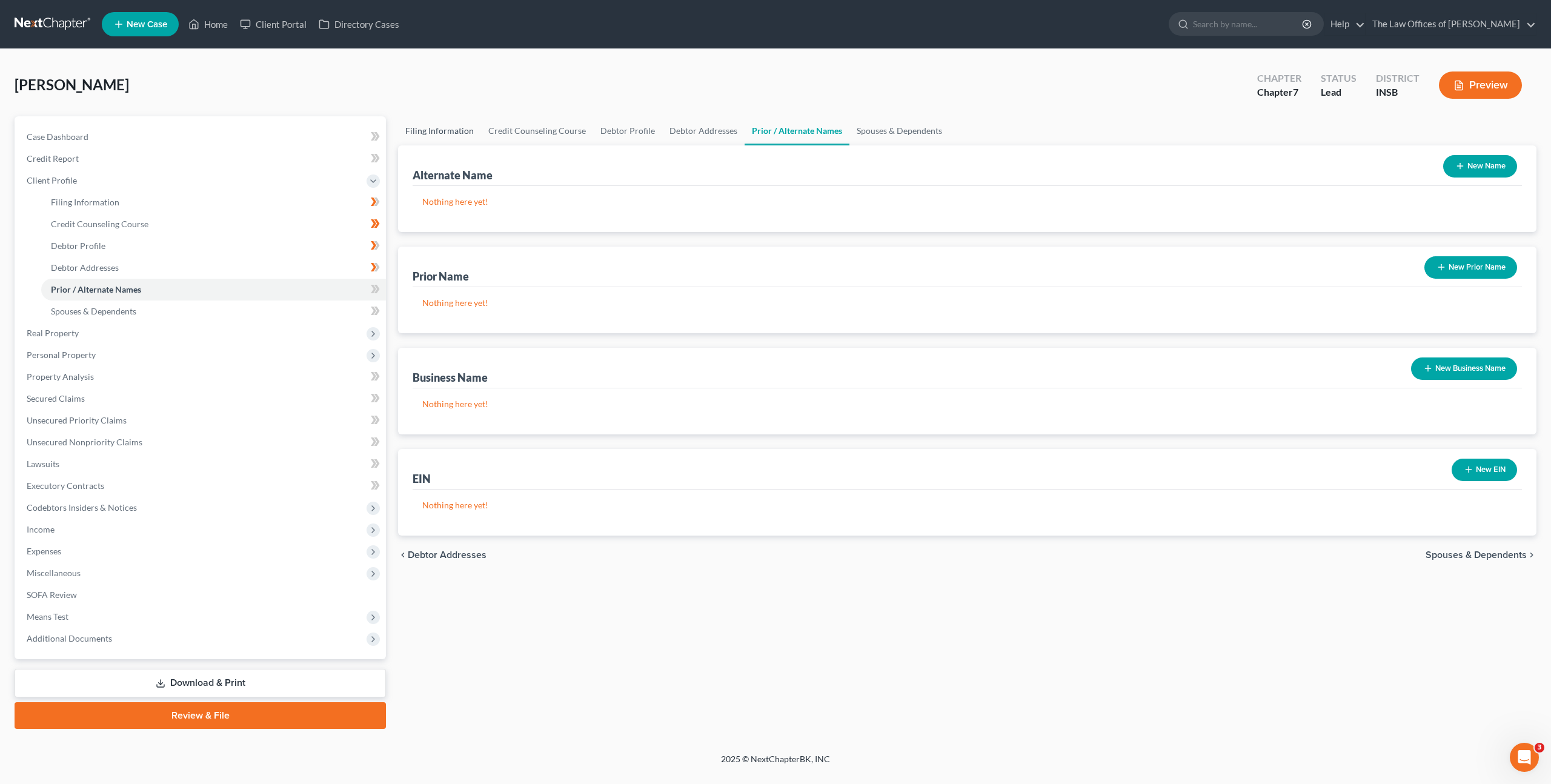
click at [437, 128] on link "Filing Information" at bounding box center [439, 130] width 83 height 29
select select "1"
select select "0"
select select "28"
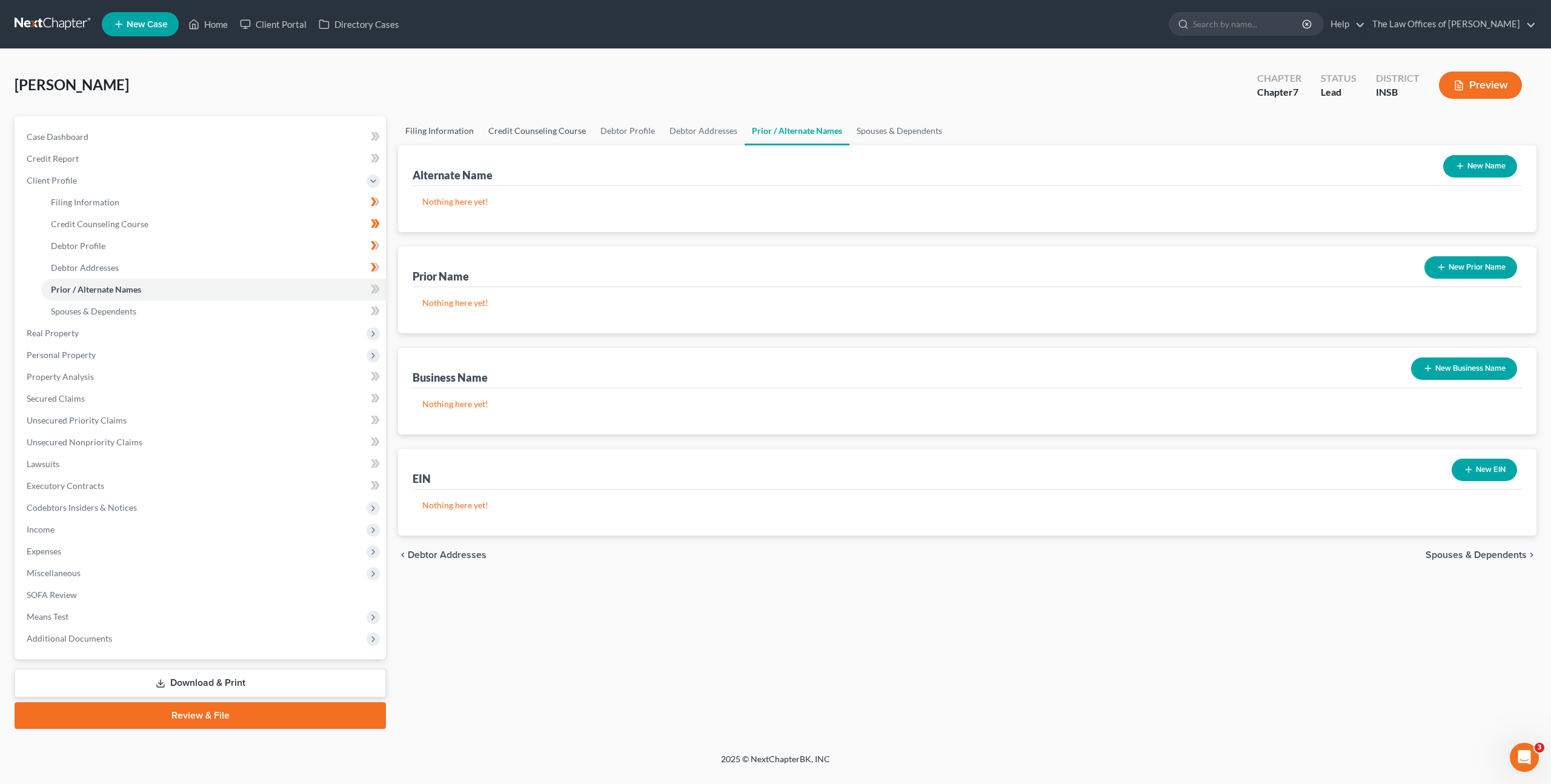
select select "0"
select select "15"
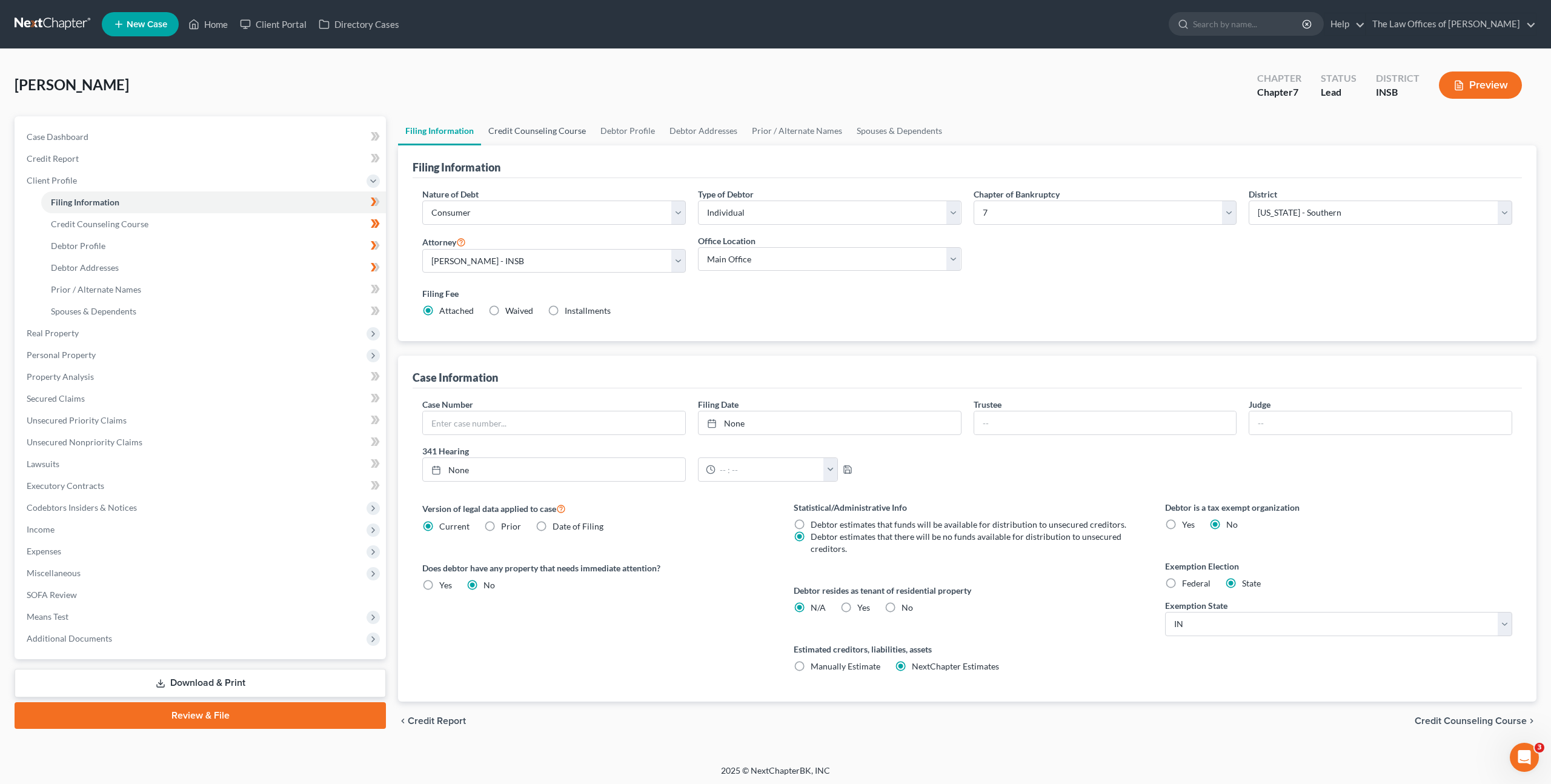
click at [537, 128] on link "Credit Counseling Course" at bounding box center [537, 130] width 112 height 29
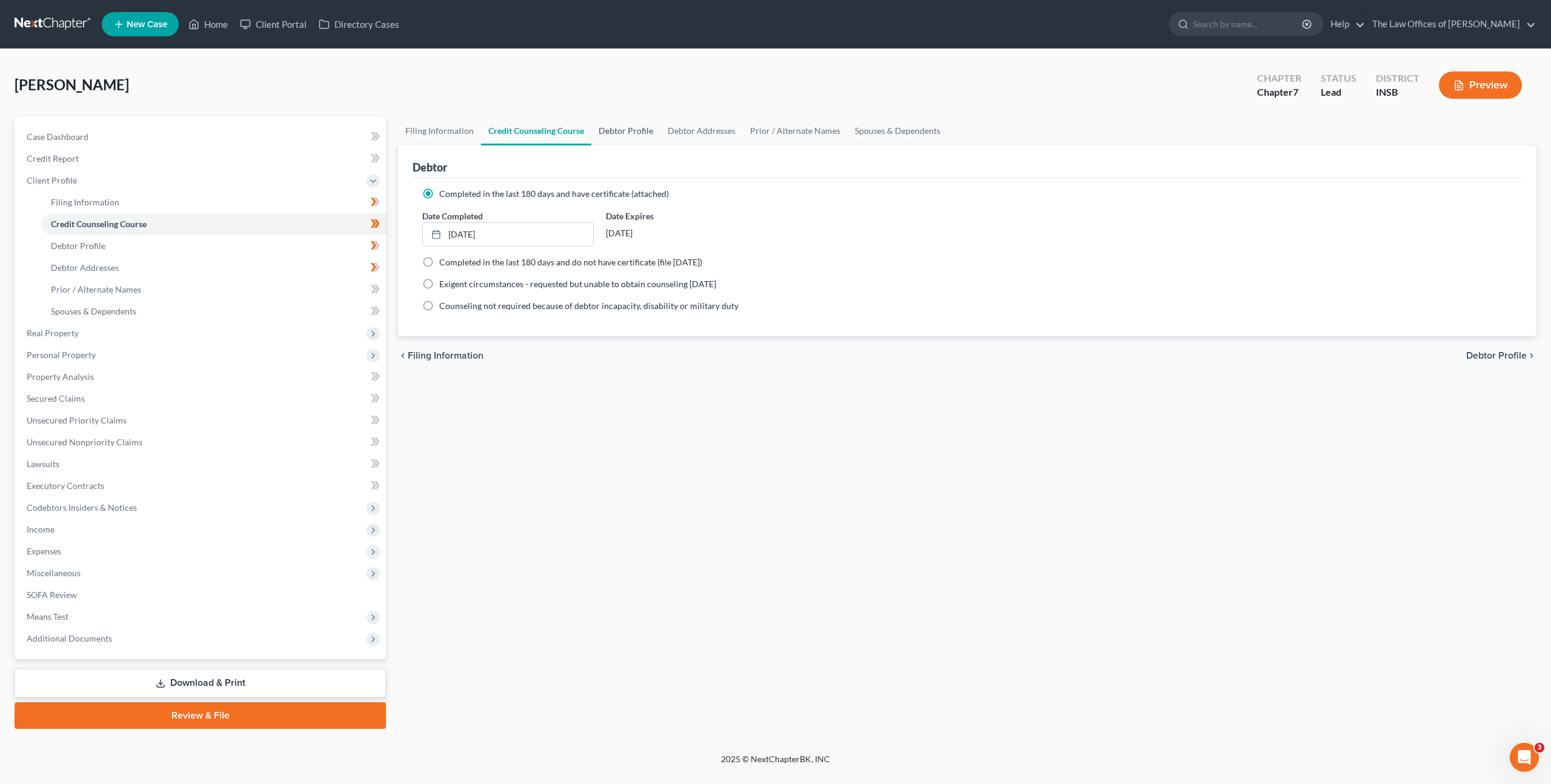
click at [631, 135] on link "Debtor Profile" at bounding box center [626, 130] width 69 height 29
select select "2"
select select "0"
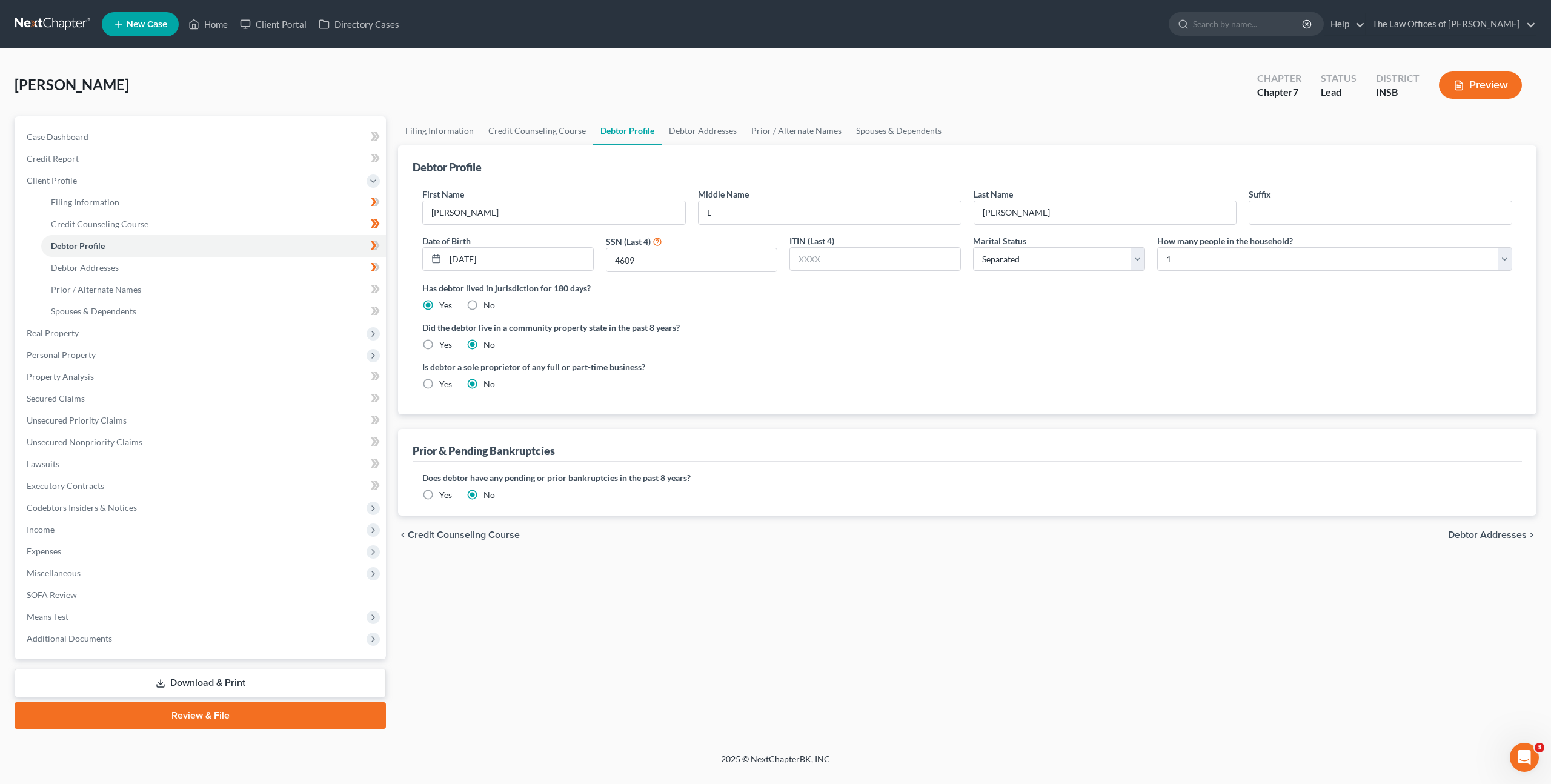
drag, startPoint x: 962, startPoint y: 366, endPoint x: 972, endPoint y: 361, distance: 11.2
click at [962, 366] on div "Is debtor a sole proprietor of any full or part-time business? Yes No" at bounding box center [692, 375] width 551 height 30
click at [1012, 253] on select "Select Single Married Separated Divorced Widowed" at bounding box center [1059, 259] width 172 height 24
click at [962, 347] on div "Did the debtor live in a community property state in the past 8 years? Yes No" at bounding box center [967, 336] width 1090 height 30
click at [1109, 335] on div "Did the debtor live in a community property state in the past 8 years? Yes No" at bounding box center [967, 336] width 1090 height 30
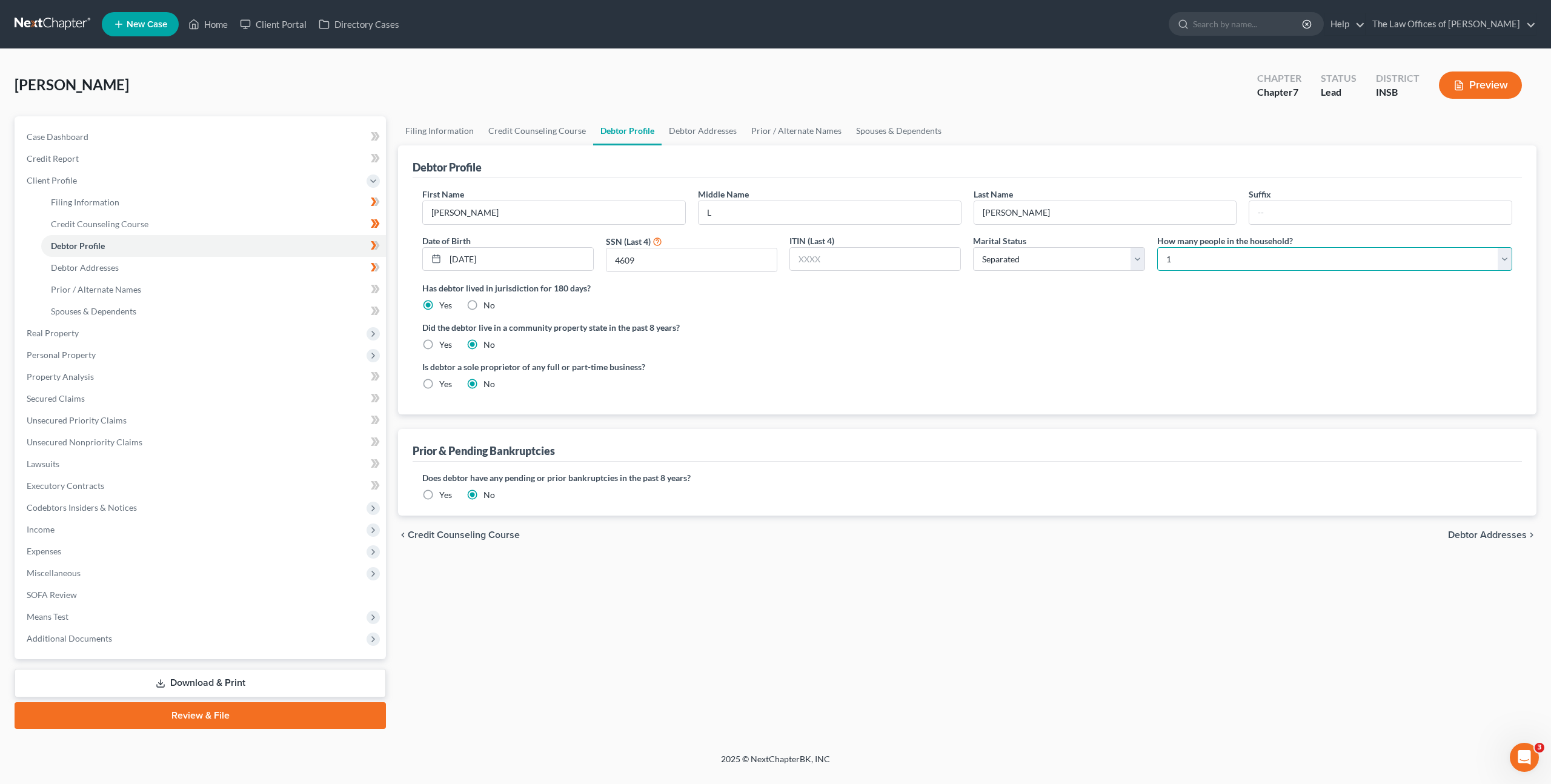
click at [1221, 262] on select "Select 1 2 3 4 5 6 7 8 9 10 11 12 13 14 15 16 17 18 19 20" at bounding box center [1335, 259] width 355 height 24
click at [1047, 332] on label "Did the debtor live in a community property state in the past 8 years?" at bounding box center [967, 327] width 1090 height 12
click at [1087, 302] on div "Has debtor lived in jurisdiction for 180 days? Yes No Debtor must reside in jur…" at bounding box center [967, 296] width 1090 height 30
click at [664, 126] on link "Debtor Addresses" at bounding box center [703, 130] width 83 height 29
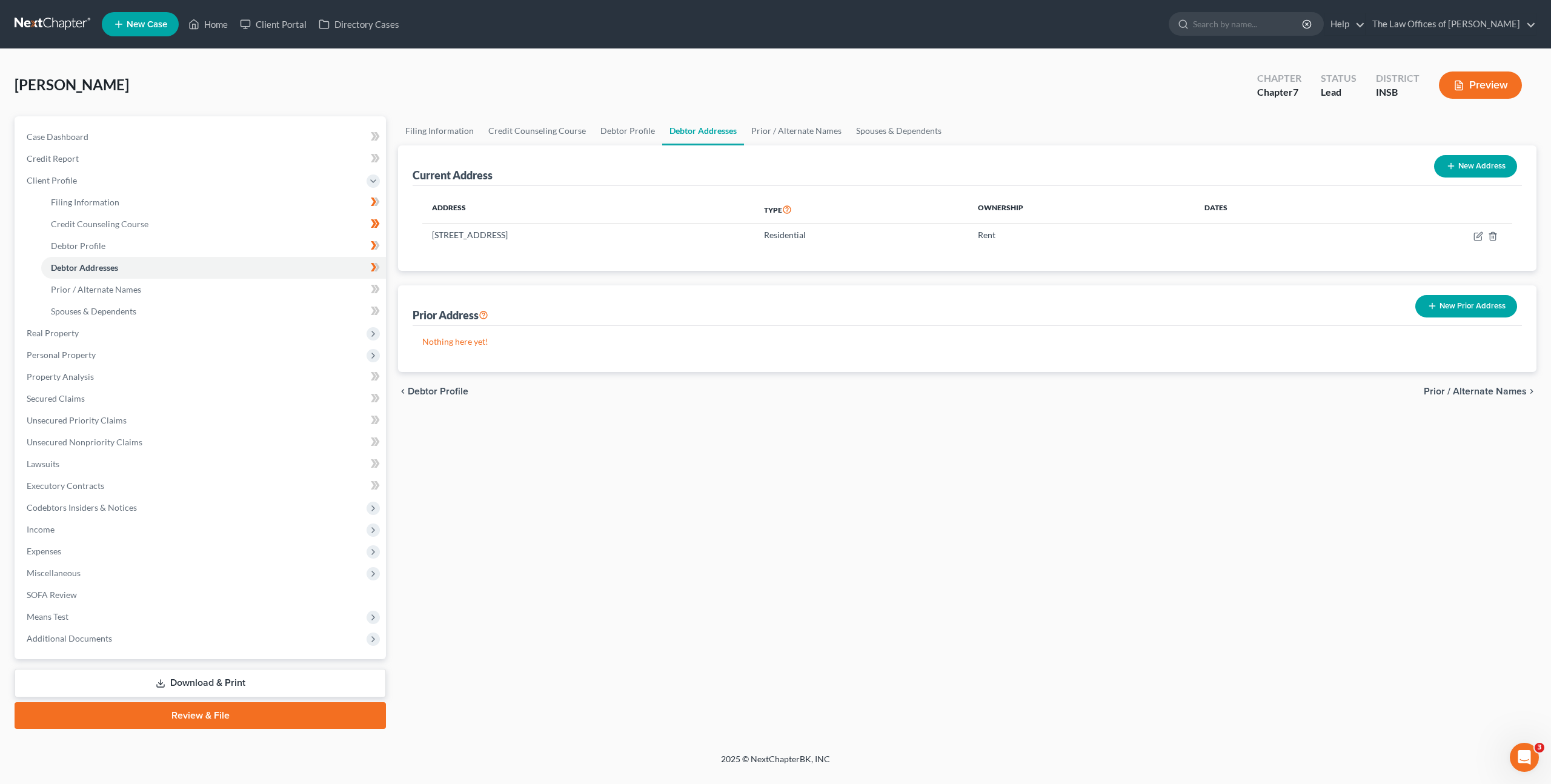
drag, startPoint x: 679, startPoint y: 480, endPoint x: 688, endPoint y: 464, distance: 18.4
click at [679, 480] on div "Filing Information Credit Counseling Course Debtor Profile Debtor Addresses Pri…" at bounding box center [967, 423] width 1151 height 612
click at [1077, 434] on div "Filing Information Credit Counseling Course Debtor Profile Debtor Addresses Pri…" at bounding box center [967, 423] width 1151 height 612
click at [1424, 306] on button "New Prior Address" at bounding box center [1466, 306] width 102 height 22
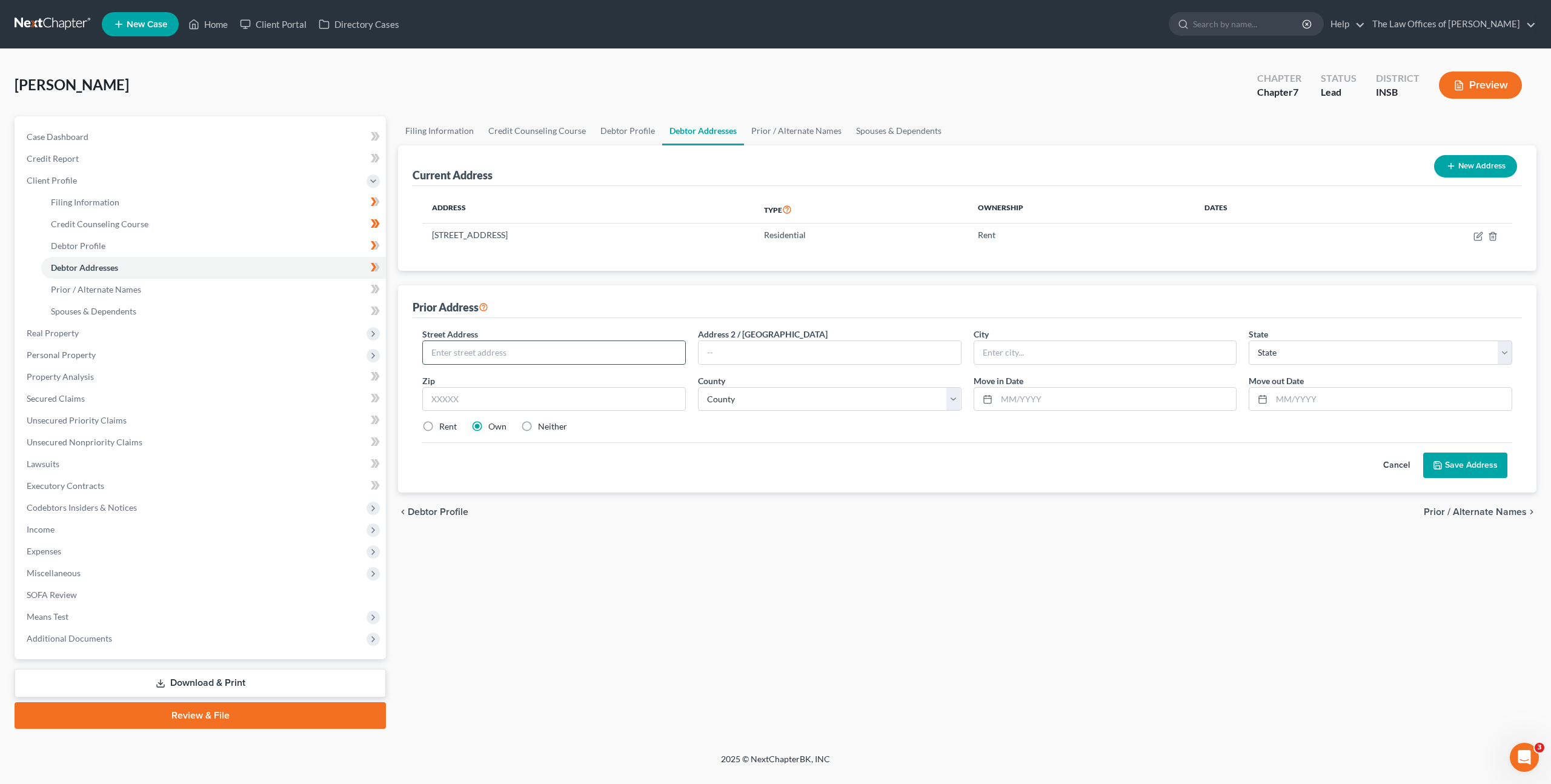
drag, startPoint x: 620, startPoint y: 355, endPoint x: 633, endPoint y: 344, distance: 17.0
click at [620, 355] on input "text" at bounding box center [554, 352] width 262 height 23
click at [1293, 400] on input "text" at bounding box center [1392, 399] width 240 height 23
type input "1"
type input "11/01/2024"
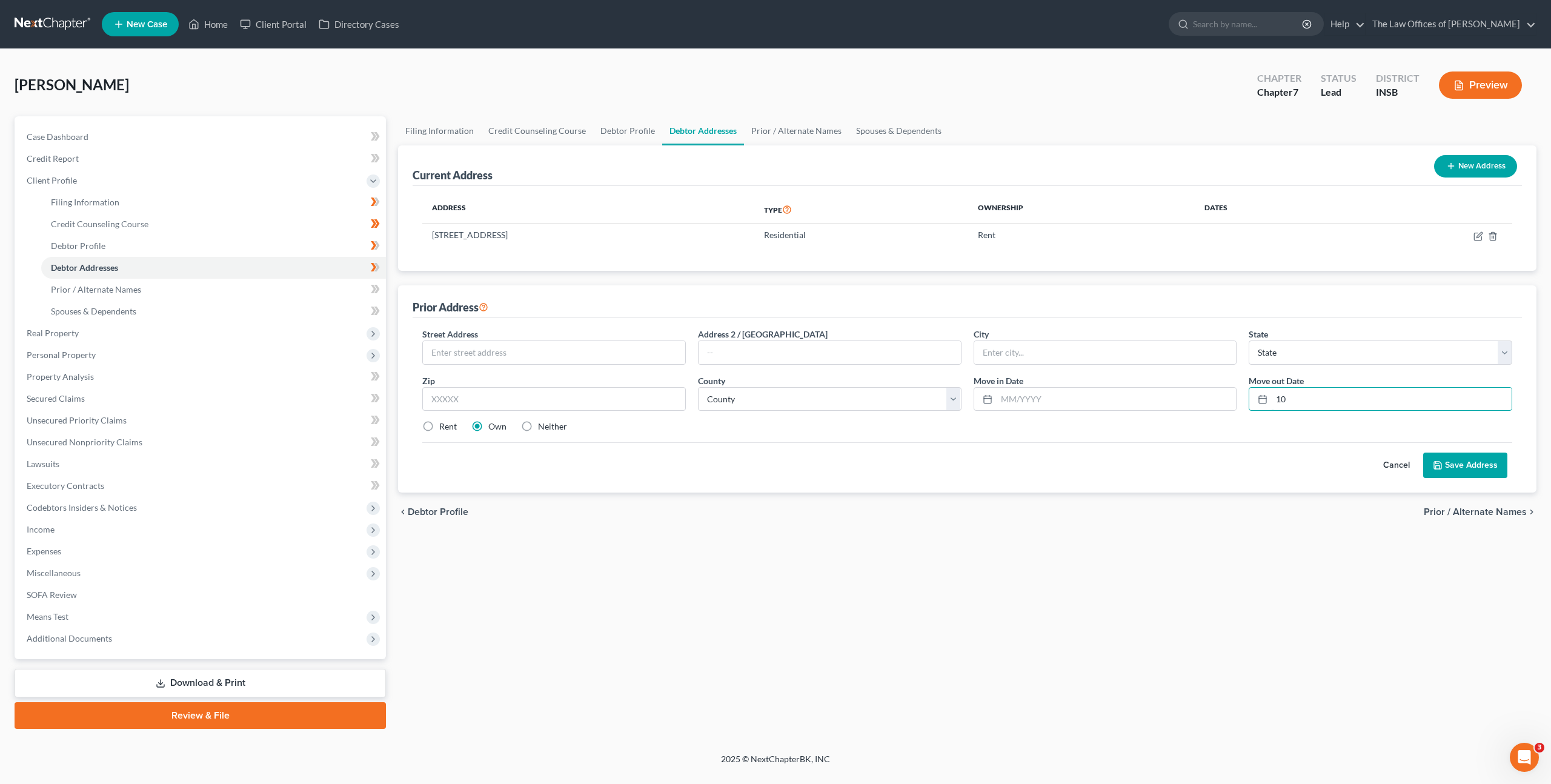
type input "1"
type input "11/01/2024"
click at [963, 532] on div "Filing Information Credit Counseling Course Debtor Profile Debtor Addresses Pri…" at bounding box center [967, 423] width 1151 height 612
click at [570, 345] on input "text" at bounding box center [554, 352] width 262 height 23
click at [628, 359] on input "text" at bounding box center [554, 352] width 262 height 23
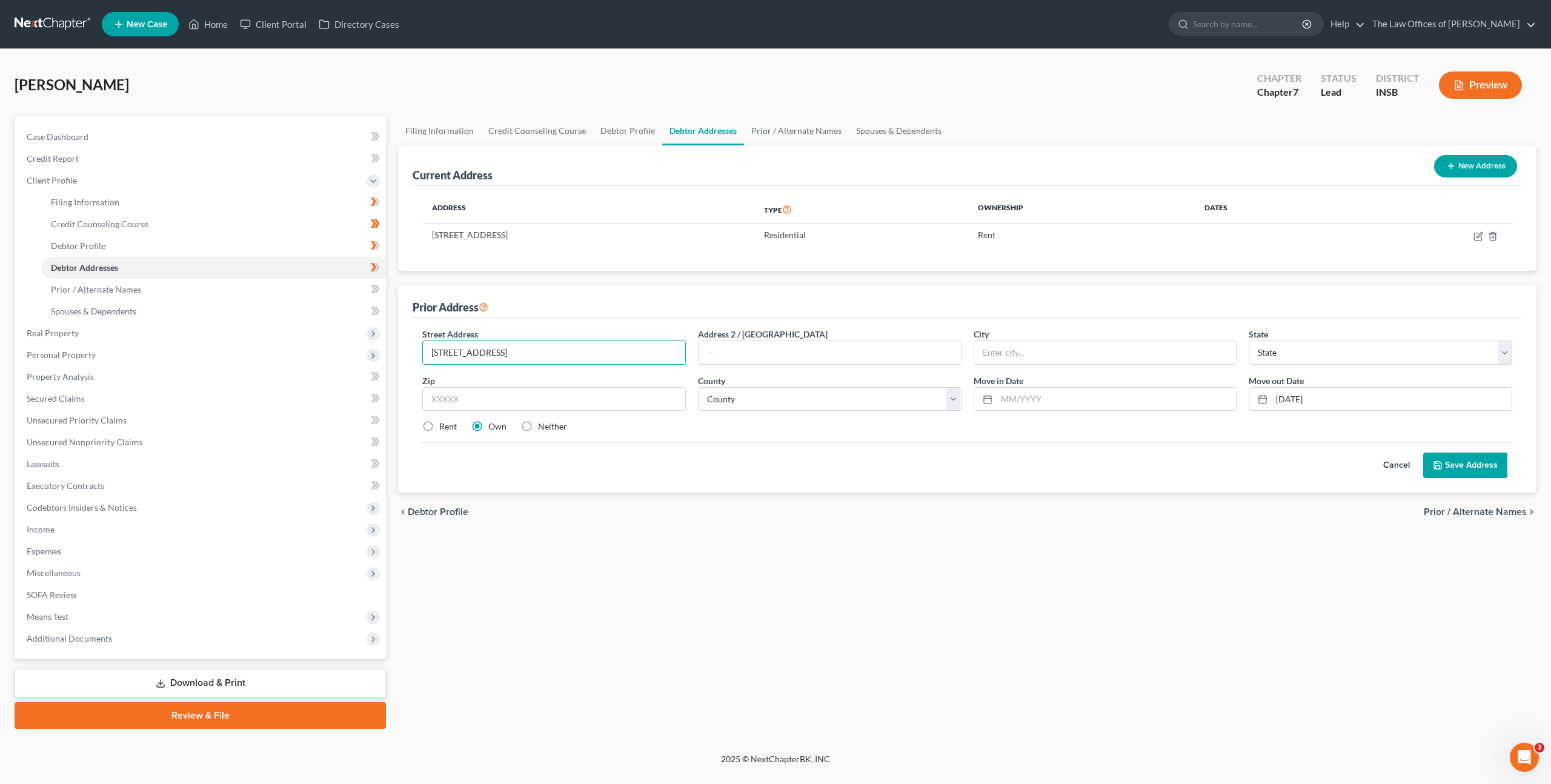
type input "216 Sunset Dr"
type input "37134"
type input "New Johnsonville"
select select "44"
click at [712, 437] on div "Street Address * 216 Sunset Dr Address 2 / PO Box City * New Johnsonville State…" at bounding box center [967, 385] width 1102 height 115
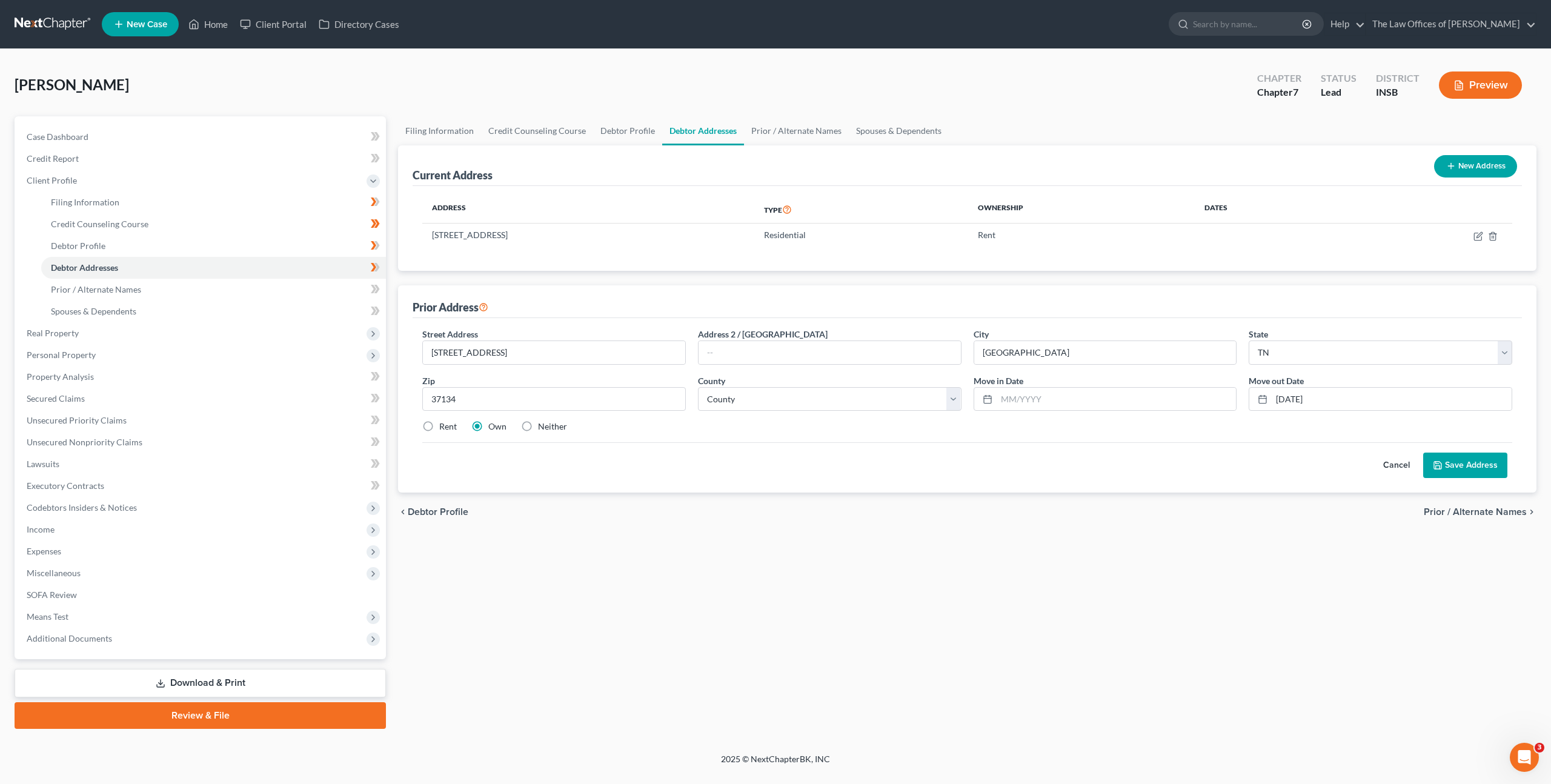
click at [538, 427] on label "Neither" at bounding box center [552, 426] width 29 height 12
click at [543, 427] on input "Neither" at bounding box center [547, 424] width 8 height 8
radio input "true"
click at [739, 470] on div "Cancel Save Address" at bounding box center [967, 460] width 1090 height 35
click at [805, 398] on select "County Anderson County Bedford County Benton County Bledsoe County Blount Count…" at bounding box center [830, 399] width 263 height 24
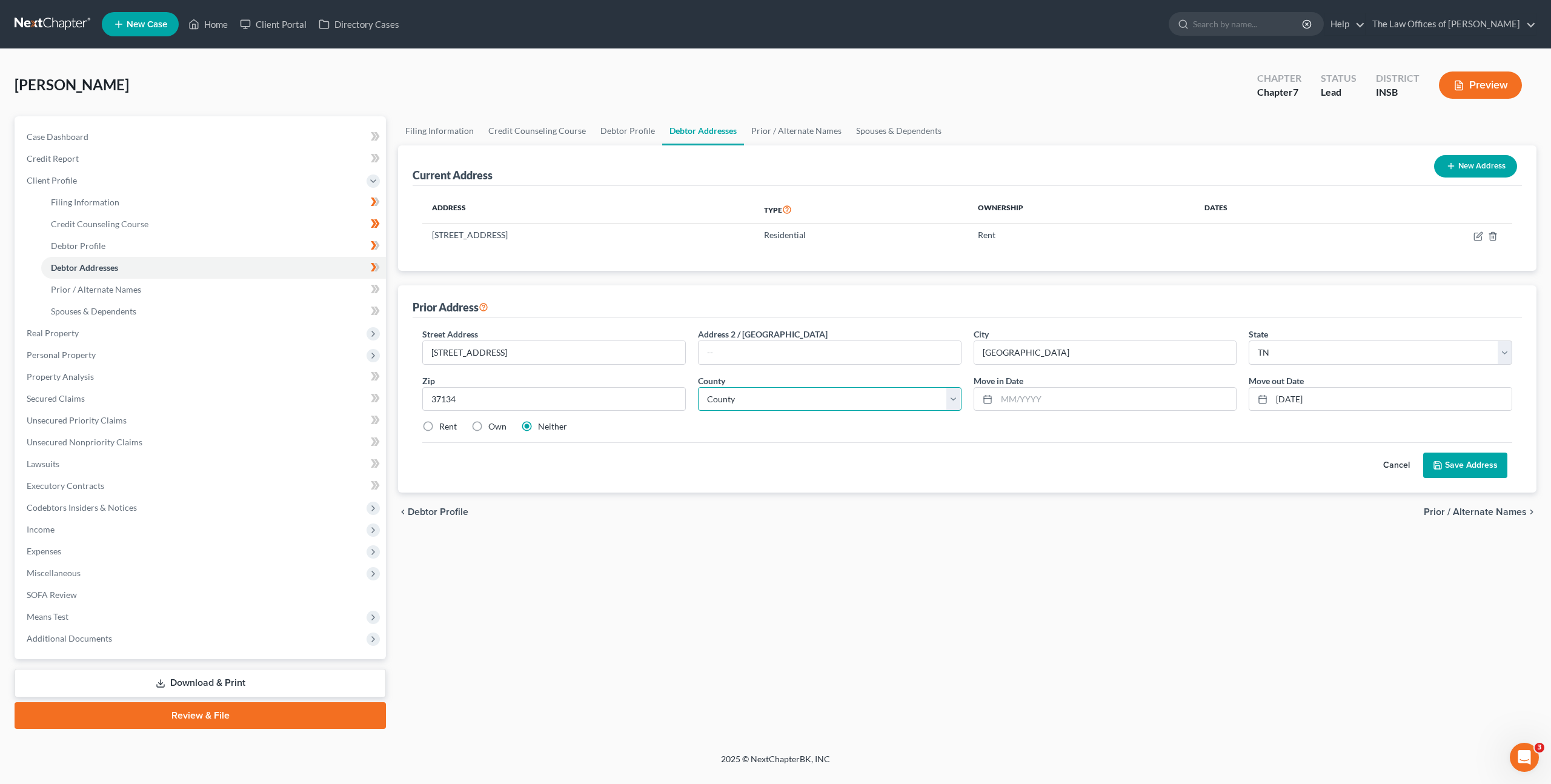
select select "42"
click at [698, 387] on select "County Anderson County Bedford County Benton County Bledsoe County Blount Count…" at bounding box center [830, 399] width 263 height 24
click at [948, 571] on div "Filing Information Credit Counseling Course Debtor Profile Debtor Addresses Pri…" at bounding box center [967, 423] width 1151 height 612
click at [1037, 401] on input "text" at bounding box center [1117, 399] width 240 height 23
type input "11/2021"
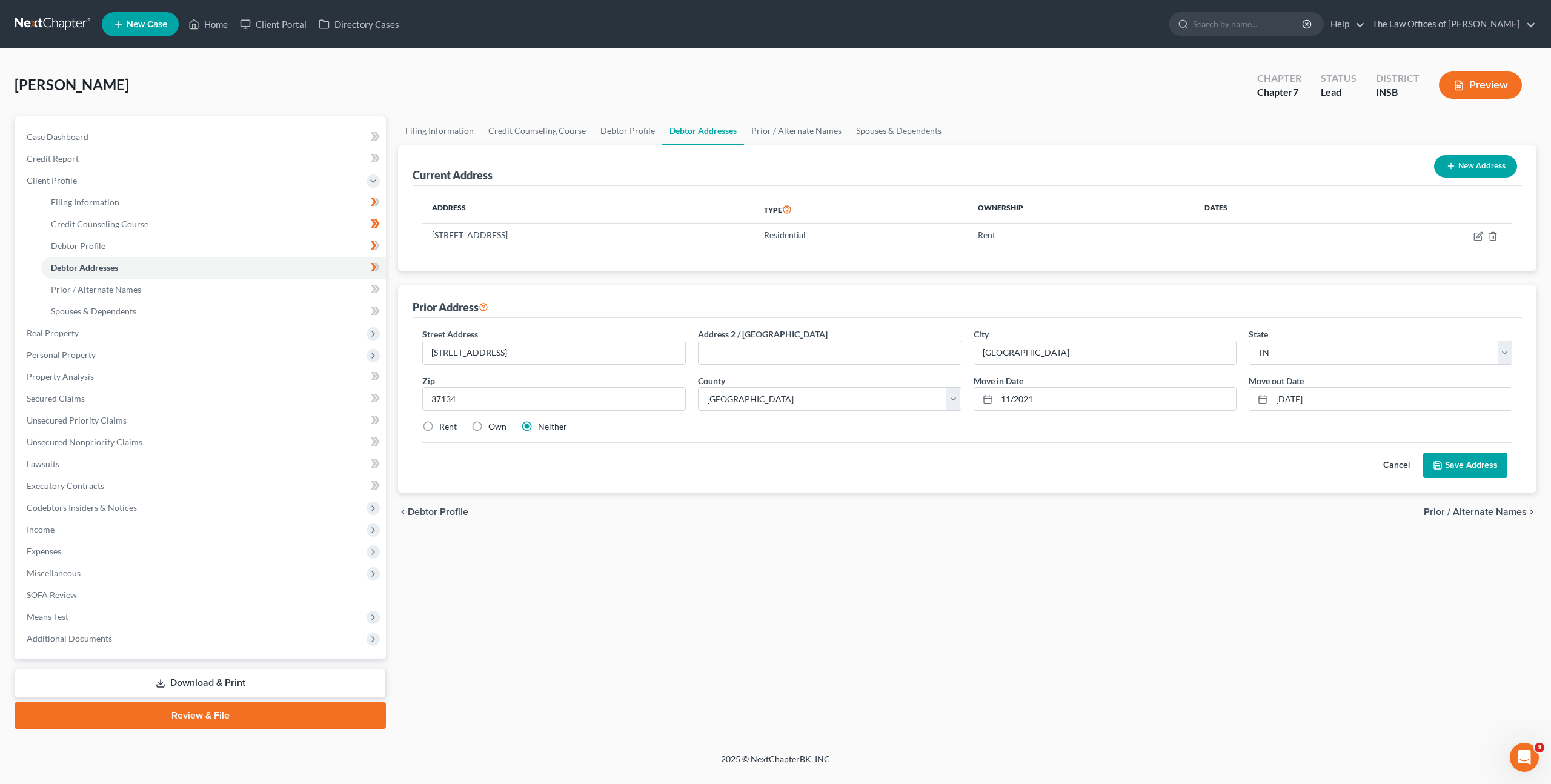
click at [1038, 486] on div "Street Address * 216 Sunset Dr Address 2 / PO Box City * New Johnsonville State…" at bounding box center [967, 404] width 1109 height 174
click at [1474, 464] on button "Save Address" at bounding box center [1465, 465] width 84 height 26
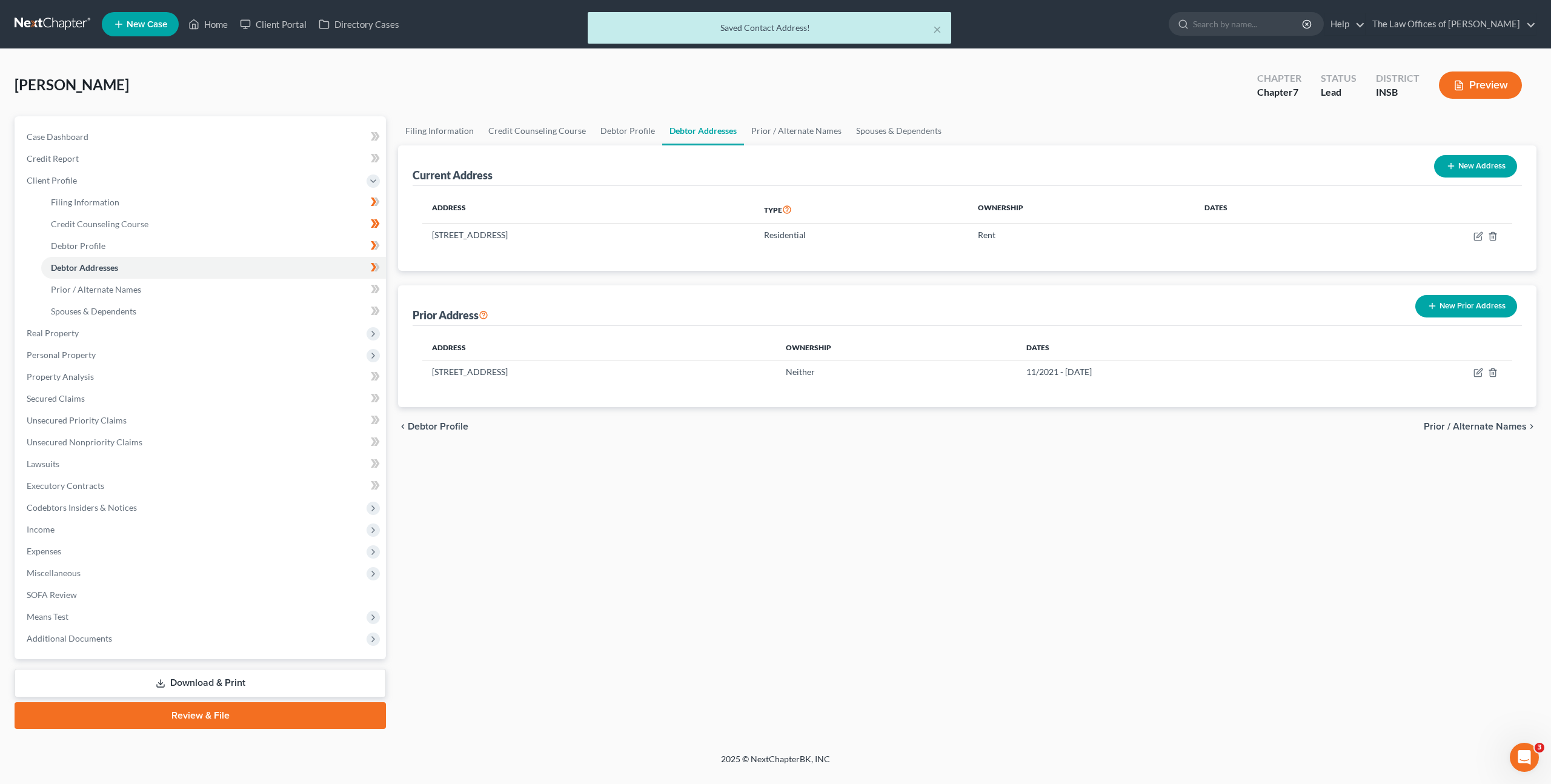
drag, startPoint x: 778, startPoint y: 515, endPoint x: 503, endPoint y: 450, distance: 282.6
click at [778, 515] on div "Filing Information Credit Counseling Course Debtor Profile Debtor Addresses Pri…" at bounding box center [967, 423] width 1151 height 612
click at [284, 295] on link "Prior / Alternate Names" at bounding box center [214, 290] width 345 height 21
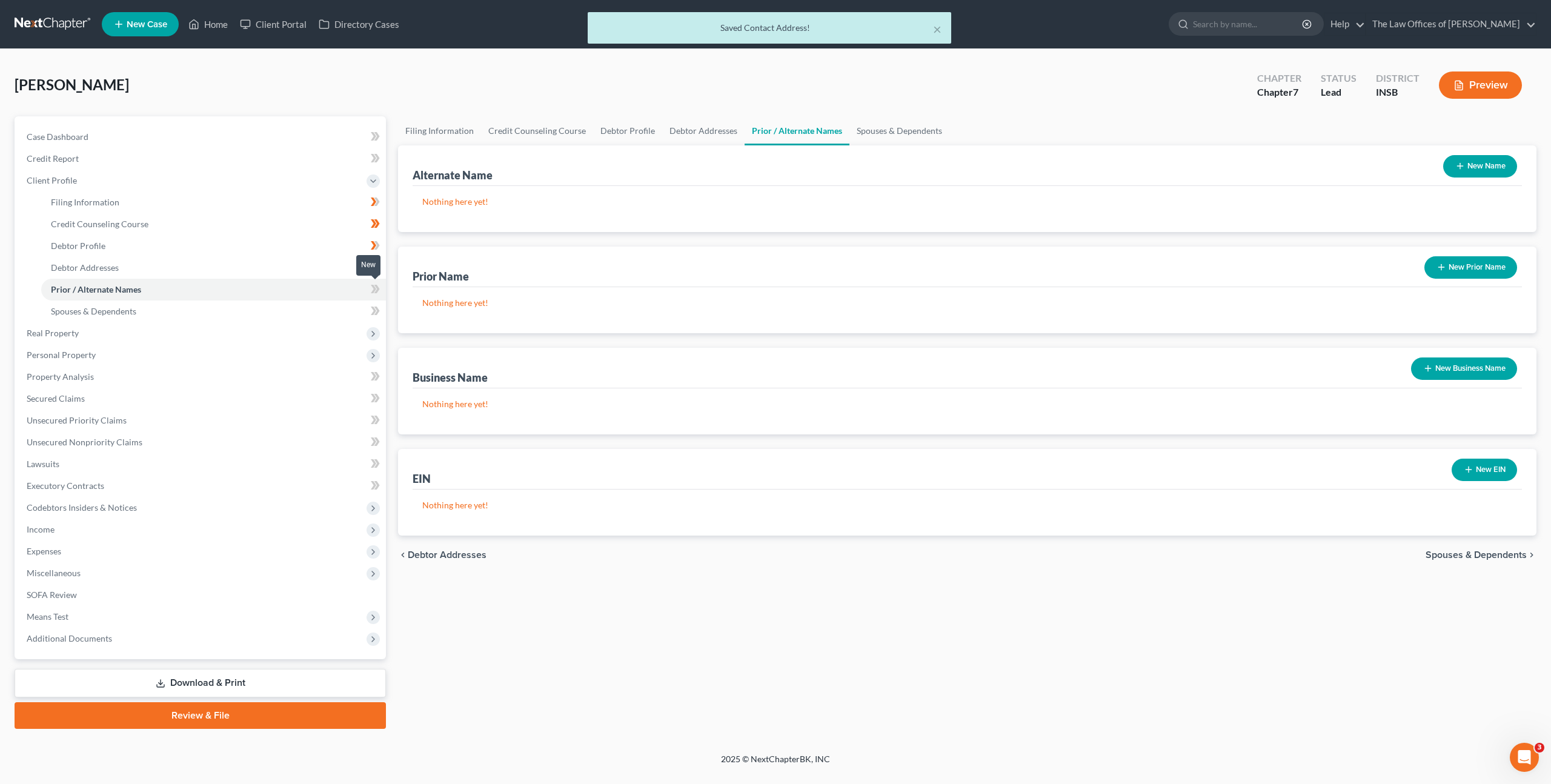
click at [378, 290] on icon at bounding box center [377, 289] width 6 height 8
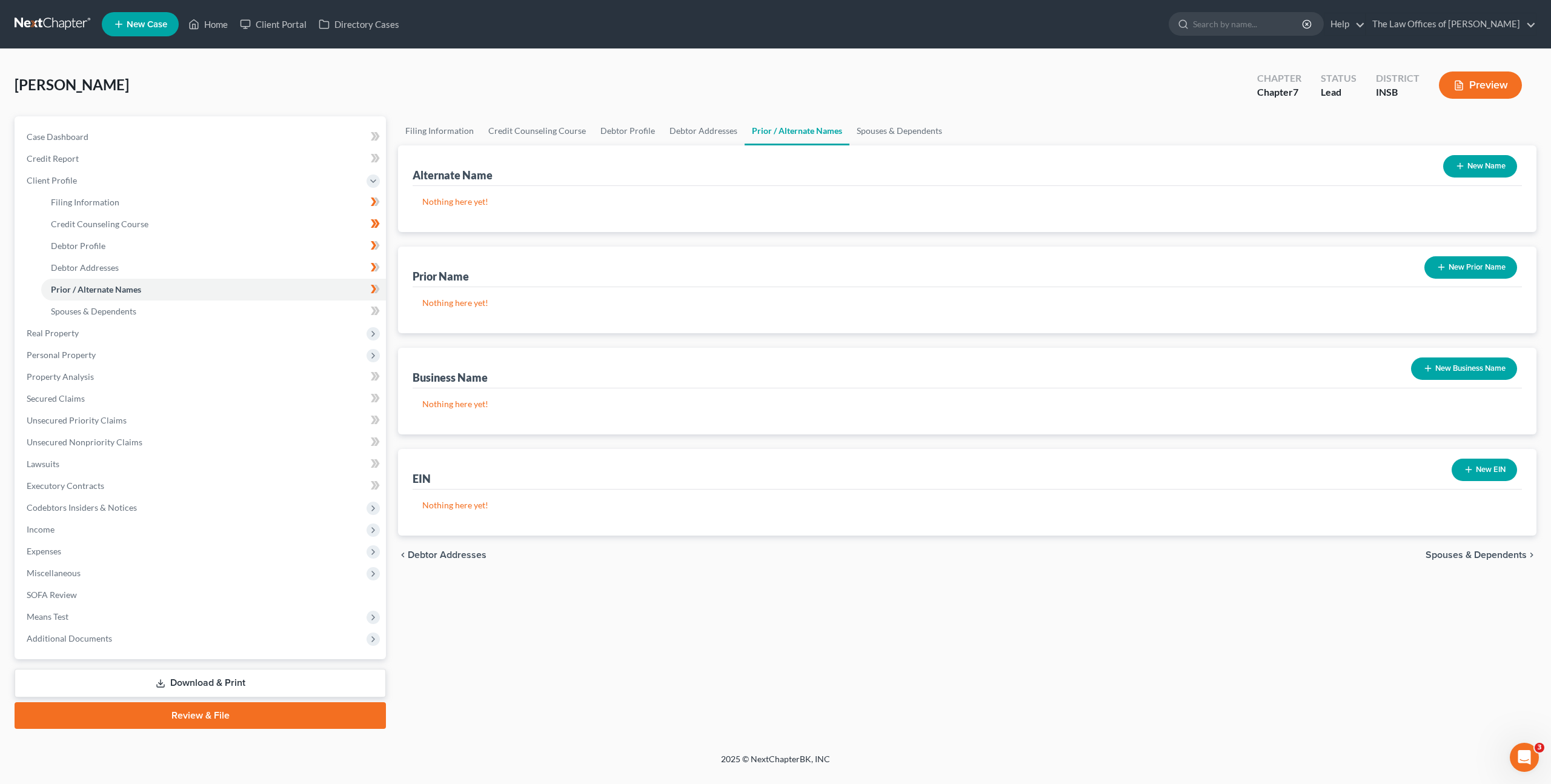
click at [1459, 271] on button "New Prior Name" at bounding box center [1471, 267] width 92 height 22
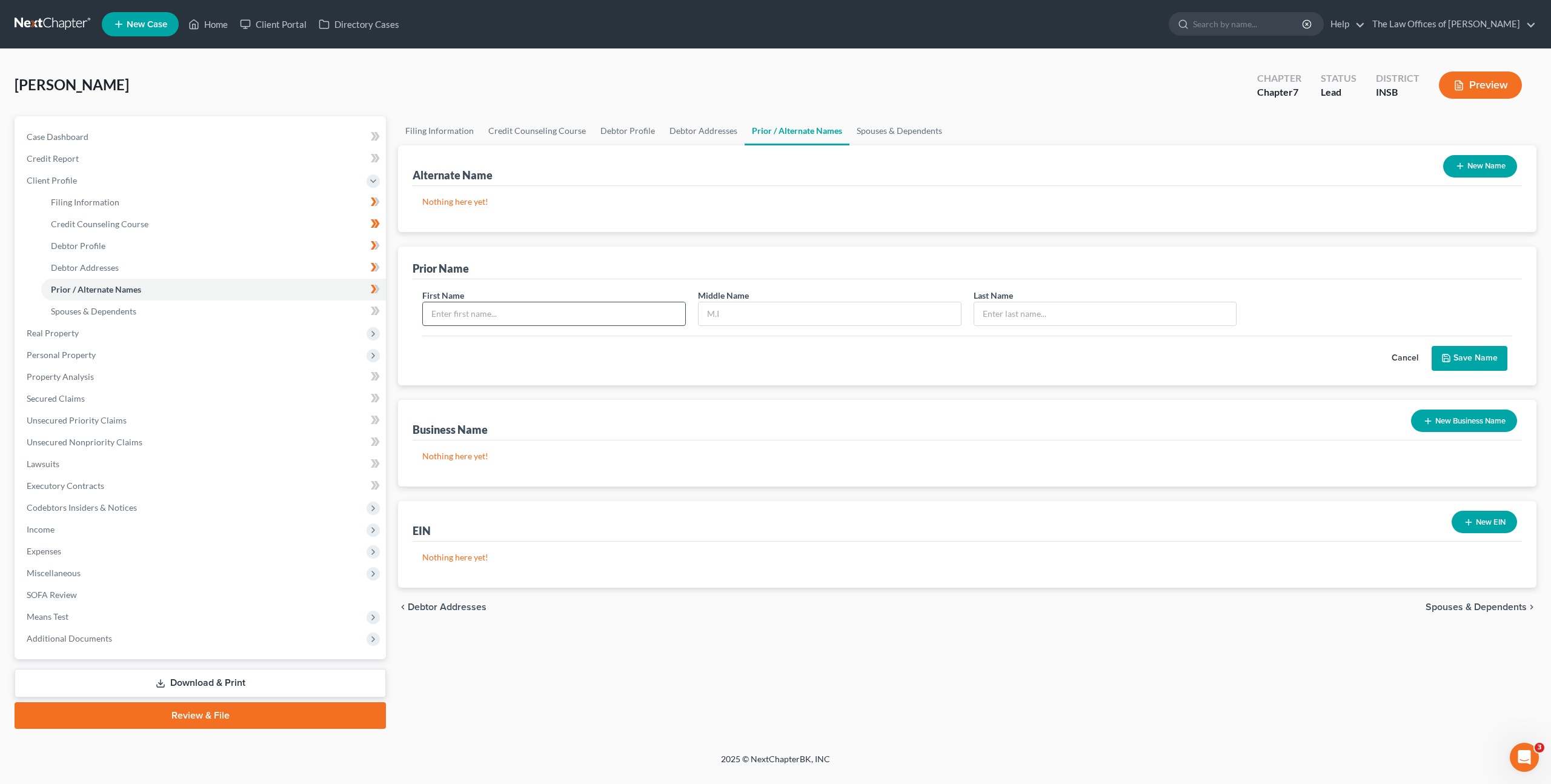
click at [576, 319] on input "text" at bounding box center [554, 314] width 262 height 23
type input "Rebecca"
type input "Kolb"
click at [761, 323] on input "text" at bounding box center [830, 314] width 262 height 23
type input "Lyne"
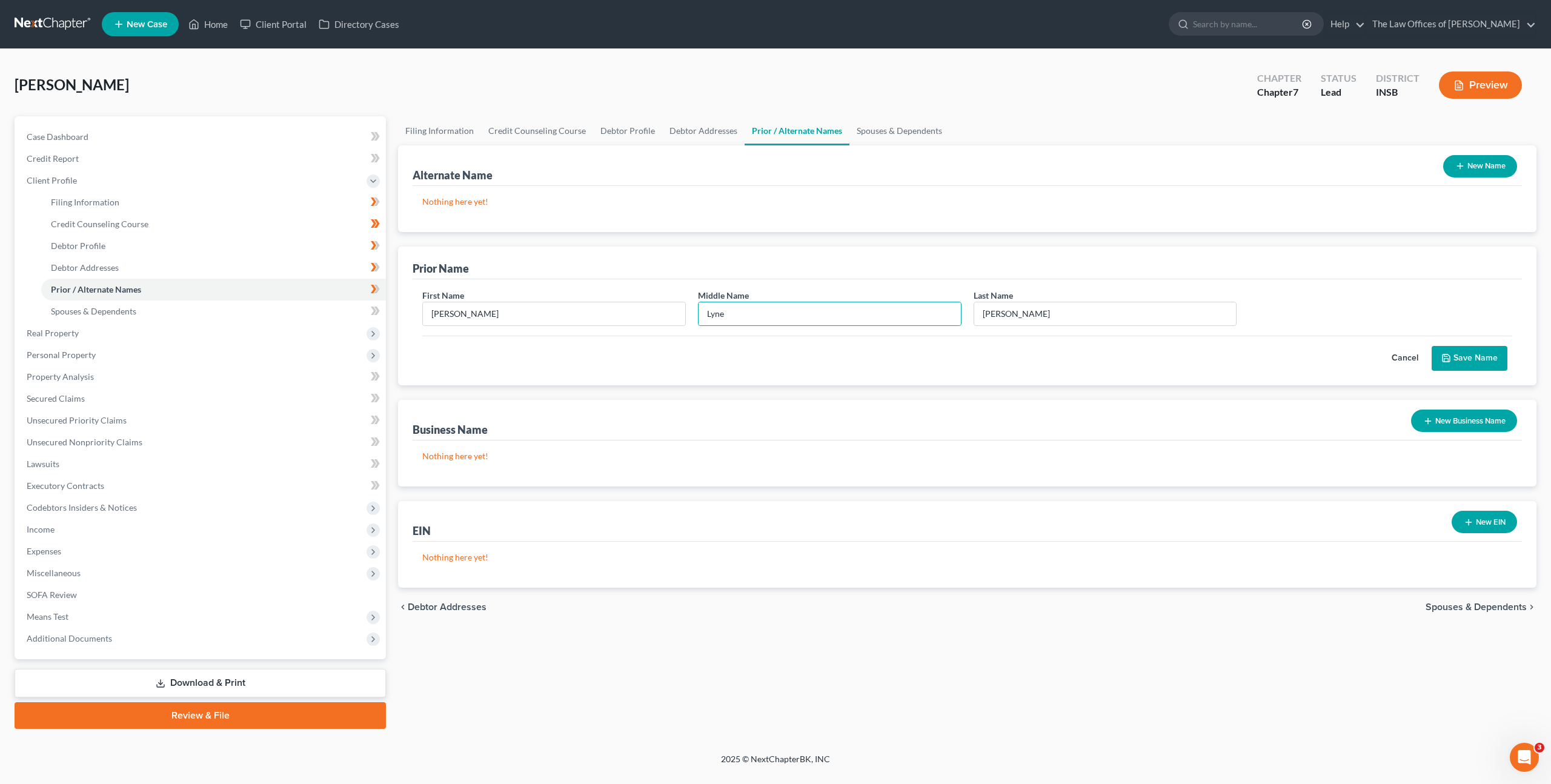
click at [1458, 359] on button "Save Name" at bounding box center [1470, 358] width 76 height 26
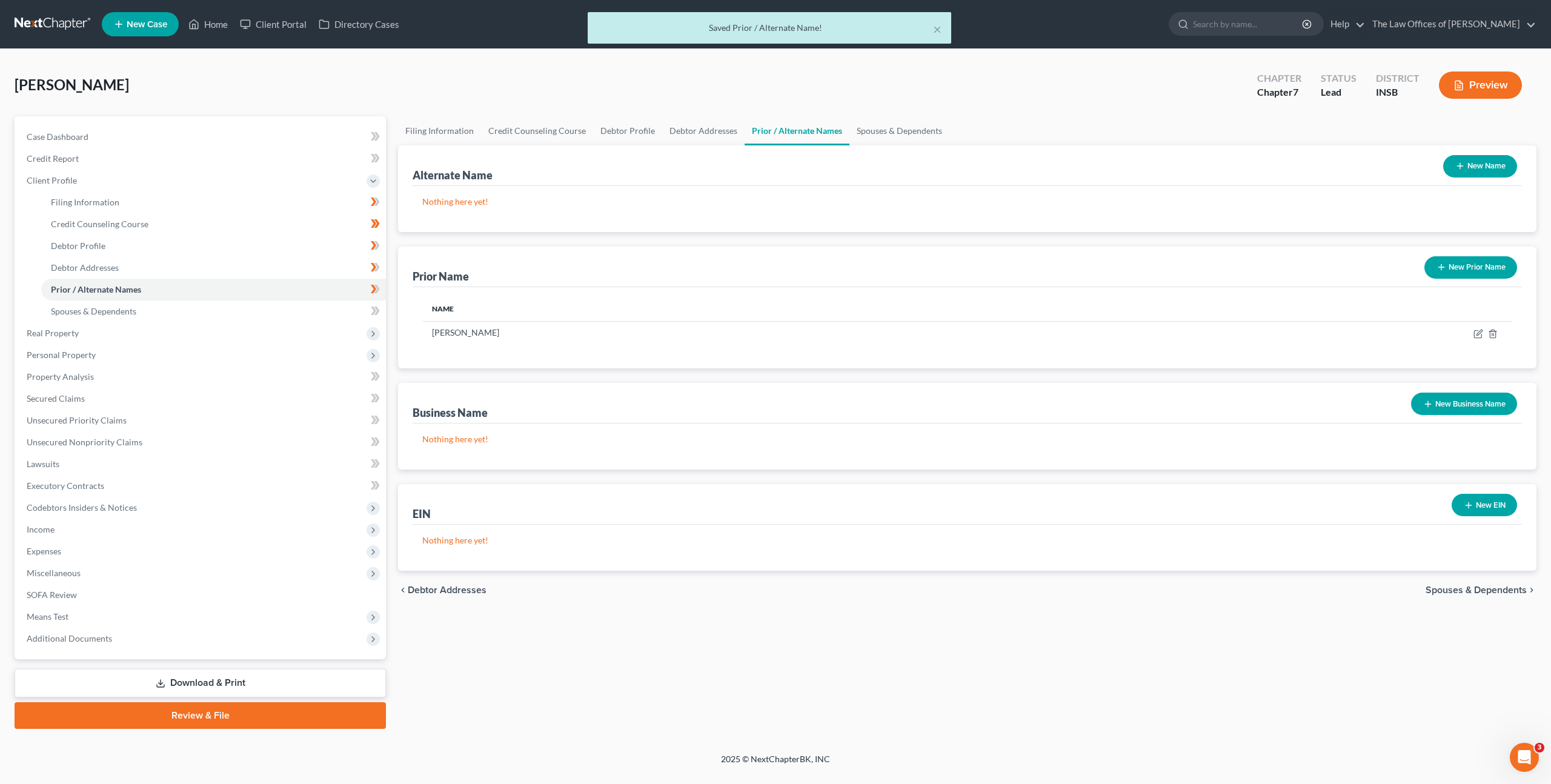
click at [377, 288] on icon at bounding box center [377, 289] width 6 height 8
click at [333, 320] on link "Spouses & Dependents" at bounding box center [214, 311] width 345 height 21
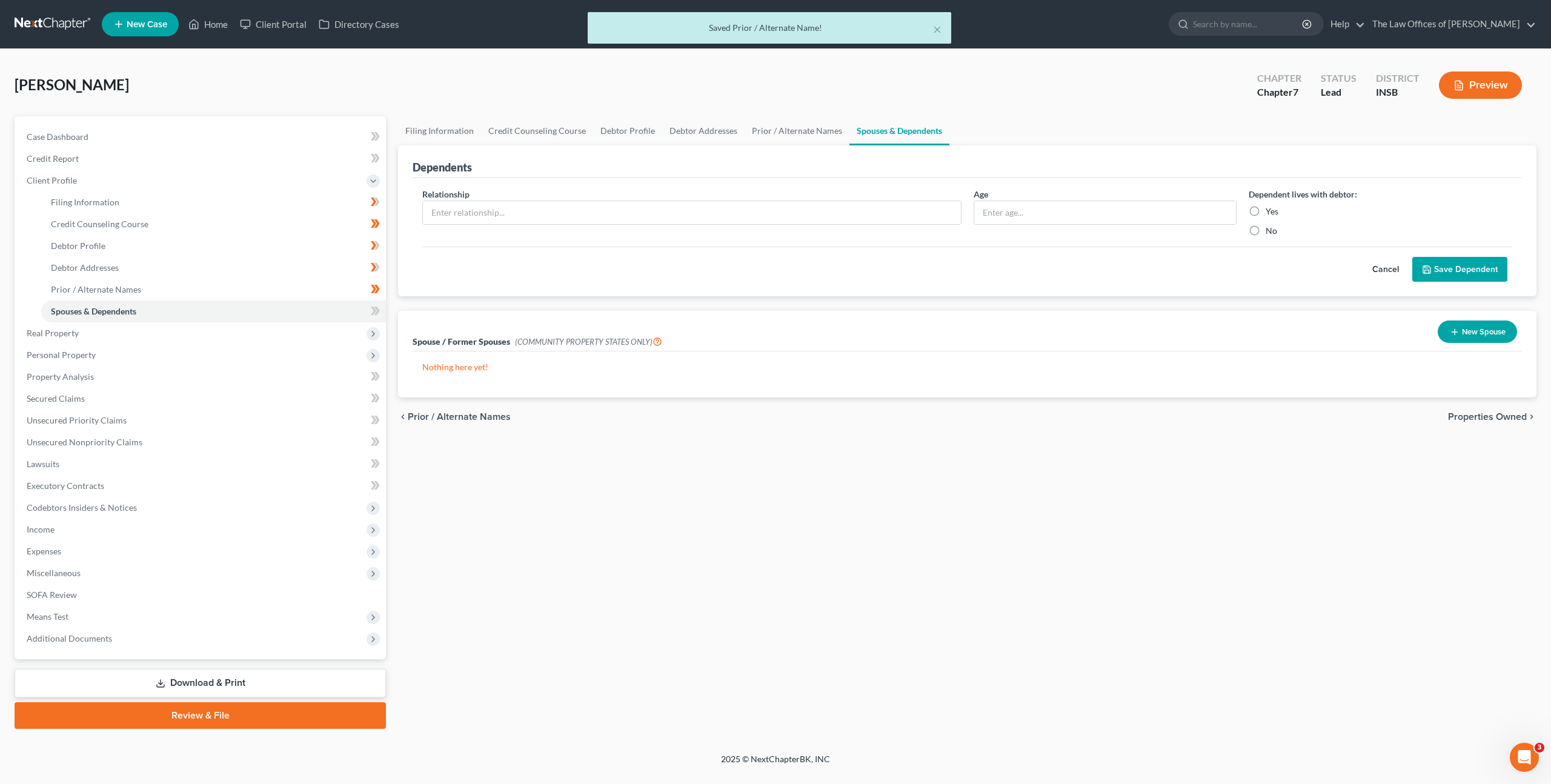
click at [388, 315] on div "Case Dashboard Payments Invoices Payments Payments Credit Report Client Profile" at bounding box center [200, 423] width 384 height 612
click at [375, 309] on icon at bounding box center [375, 311] width 9 height 15
click at [621, 267] on div "Cancel Save Dependent" at bounding box center [967, 264] width 1090 height 35
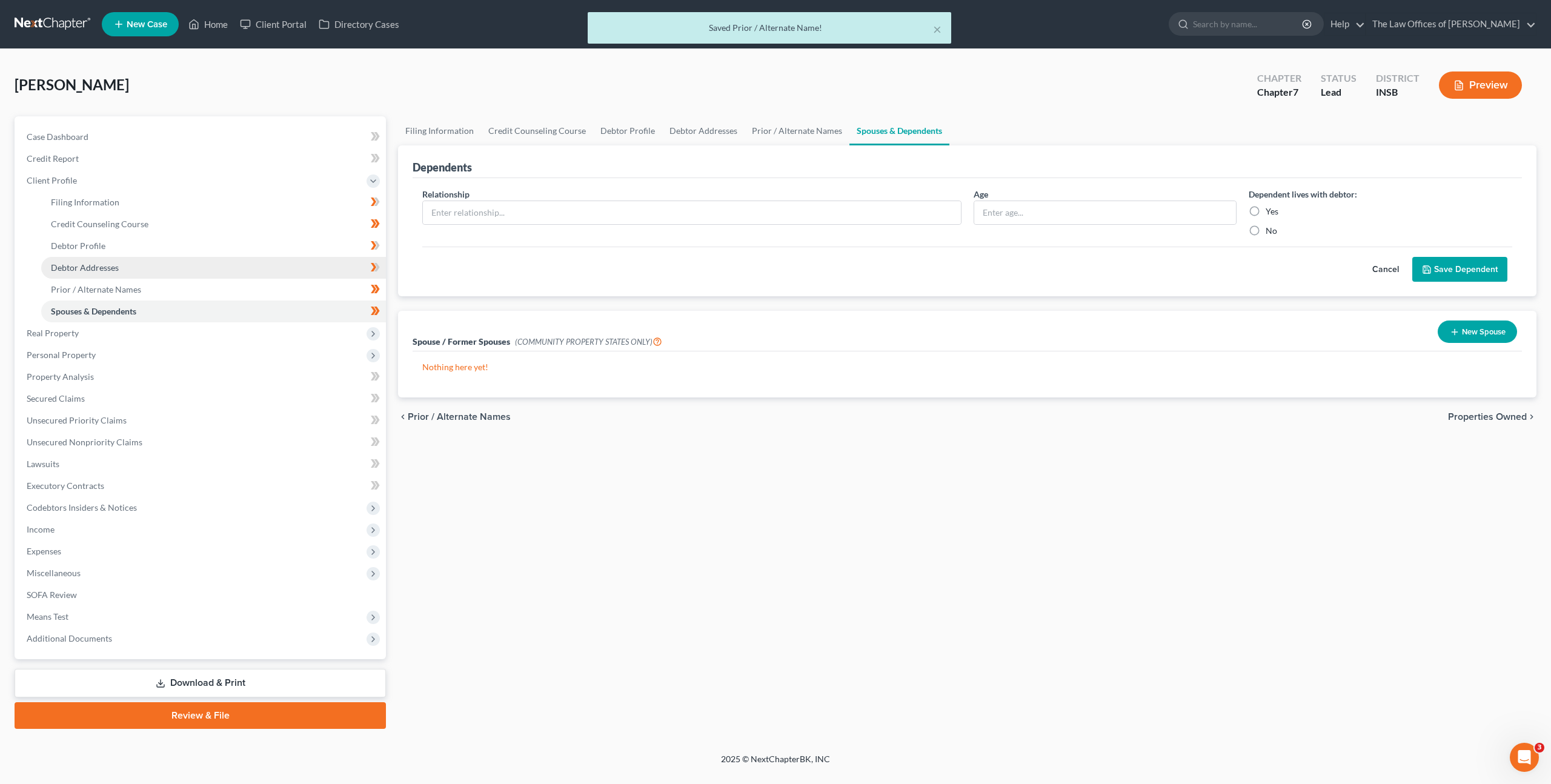
click at [314, 258] on link "Debtor Addresses" at bounding box center [214, 267] width 345 height 21
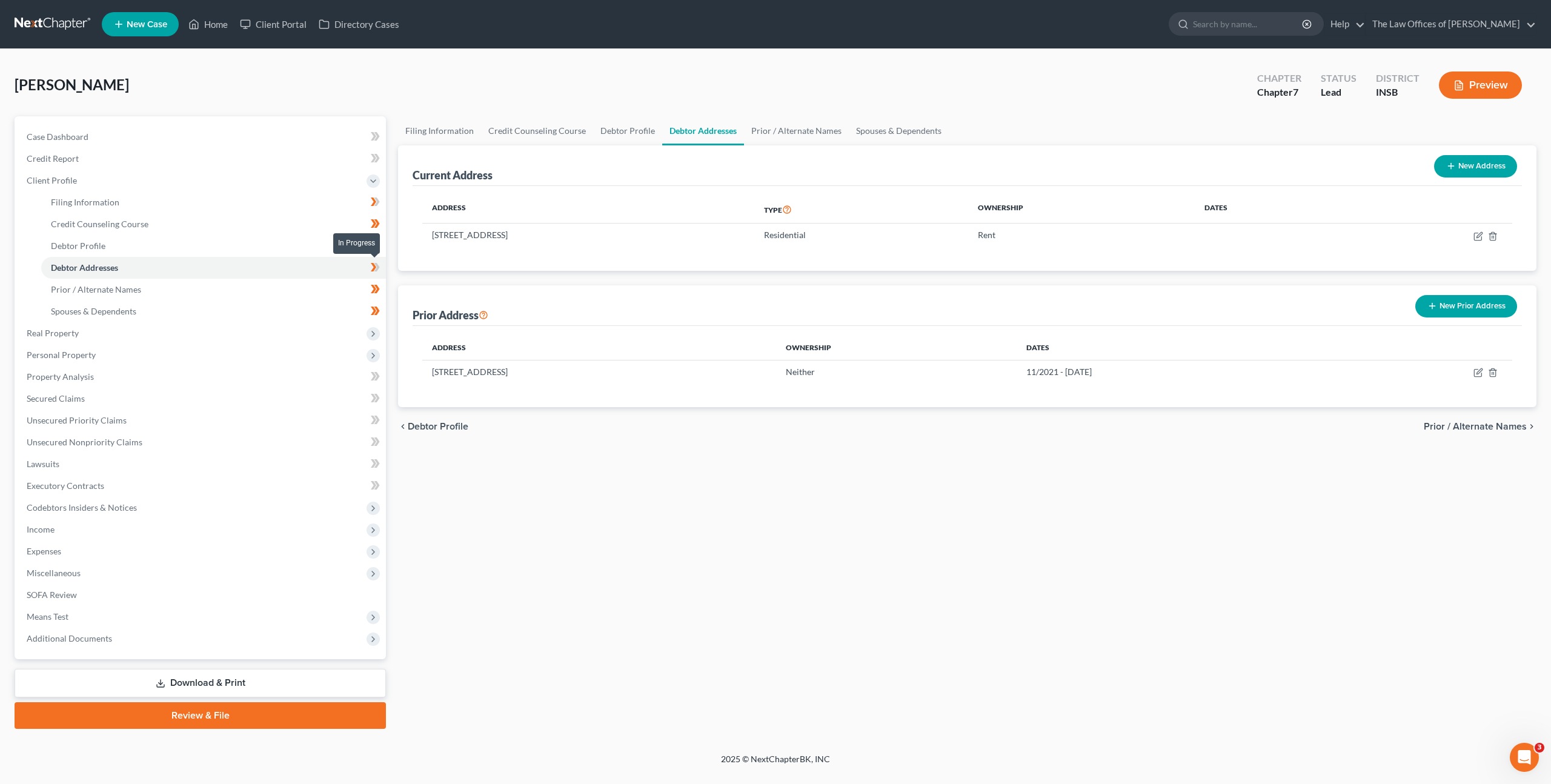
click at [378, 264] on icon at bounding box center [375, 267] width 9 height 15
click at [243, 239] on link "Debtor Profile" at bounding box center [214, 246] width 345 height 21
select select "2"
select select "0"
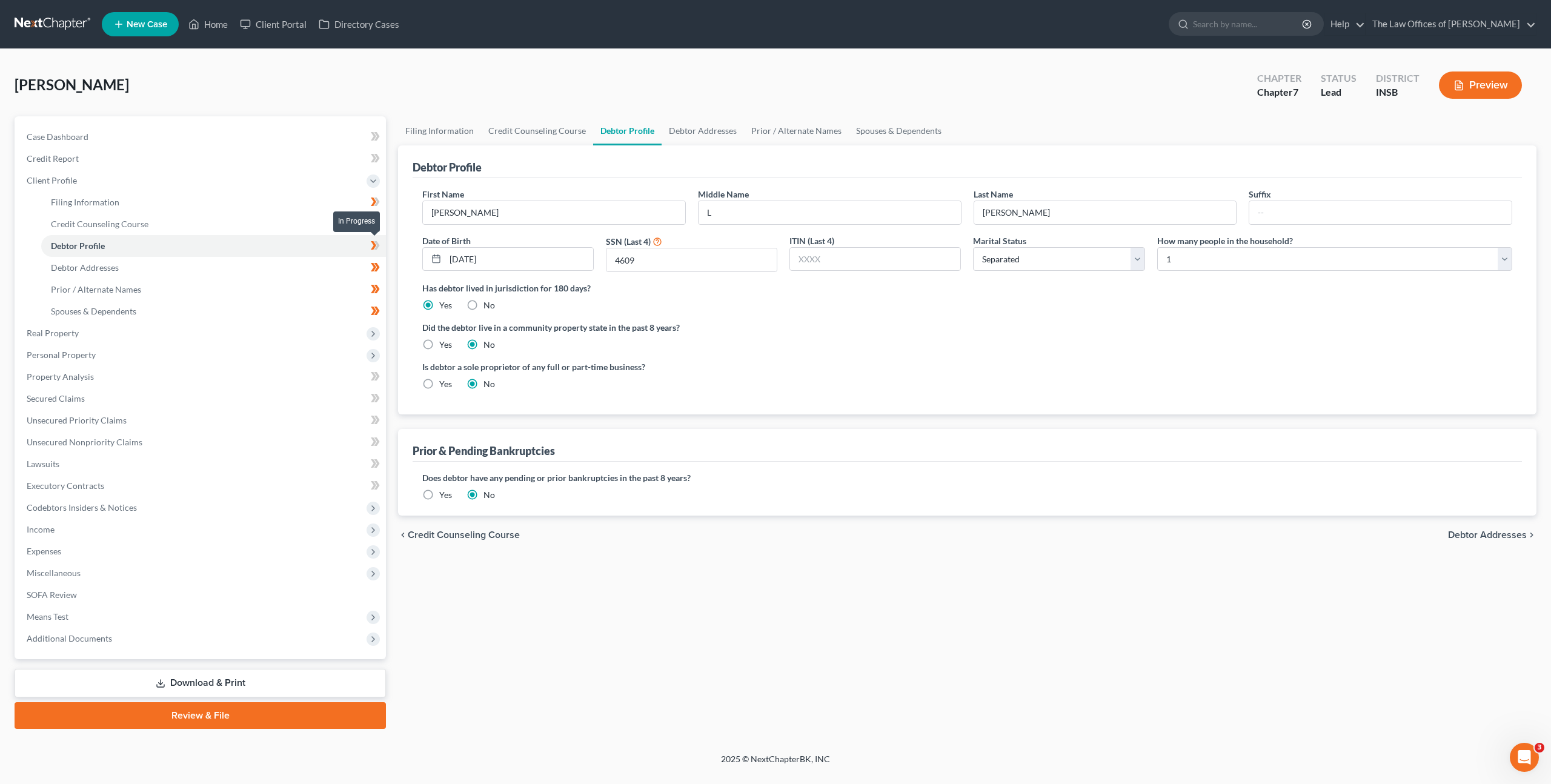
click at [366, 241] on span at bounding box center [376, 248] width 21 height 18
drag, startPoint x: 906, startPoint y: 665, endPoint x: 867, endPoint y: 646, distance: 43.4
click at [906, 665] on div "Filing Information Credit Counseling Course Debtor Profile Debtor Addresses Pri…" at bounding box center [967, 423] width 1151 height 612
click at [367, 202] on span at bounding box center [376, 204] width 21 height 18
click at [333, 199] on link "Filing Information" at bounding box center [214, 202] width 345 height 21
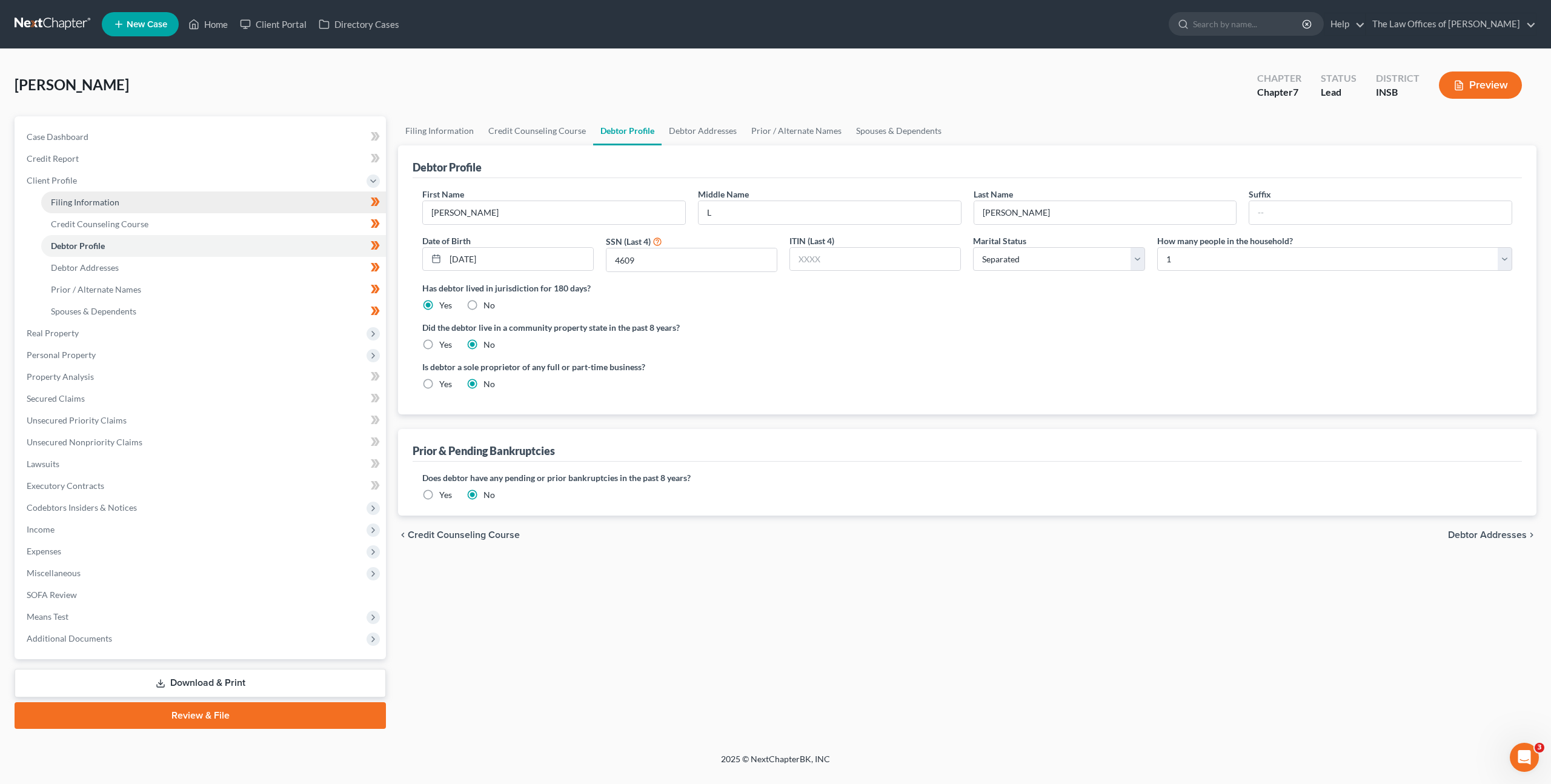
select select "1"
select select "0"
select select "28"
select select "0"
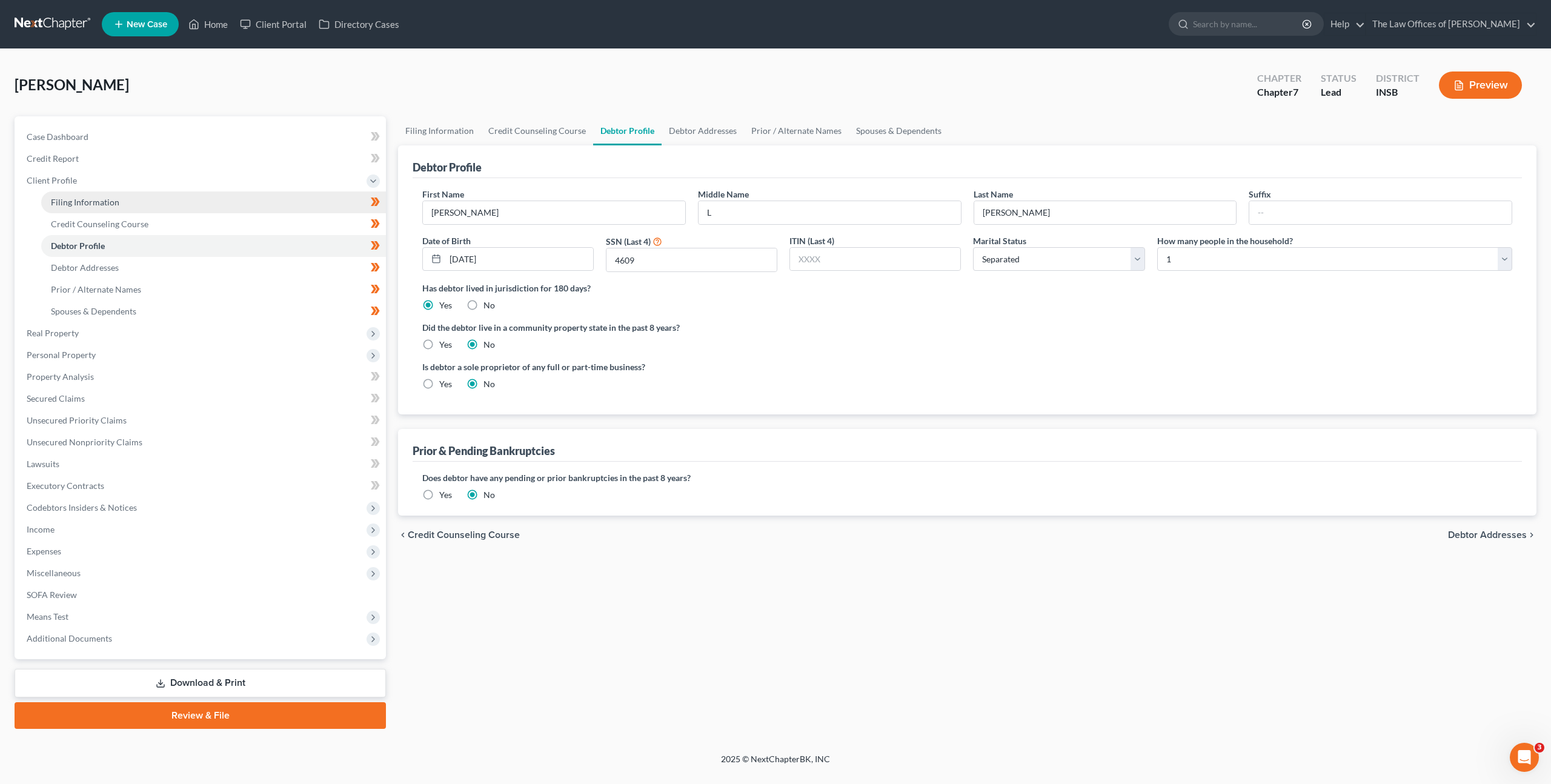
select select "15"
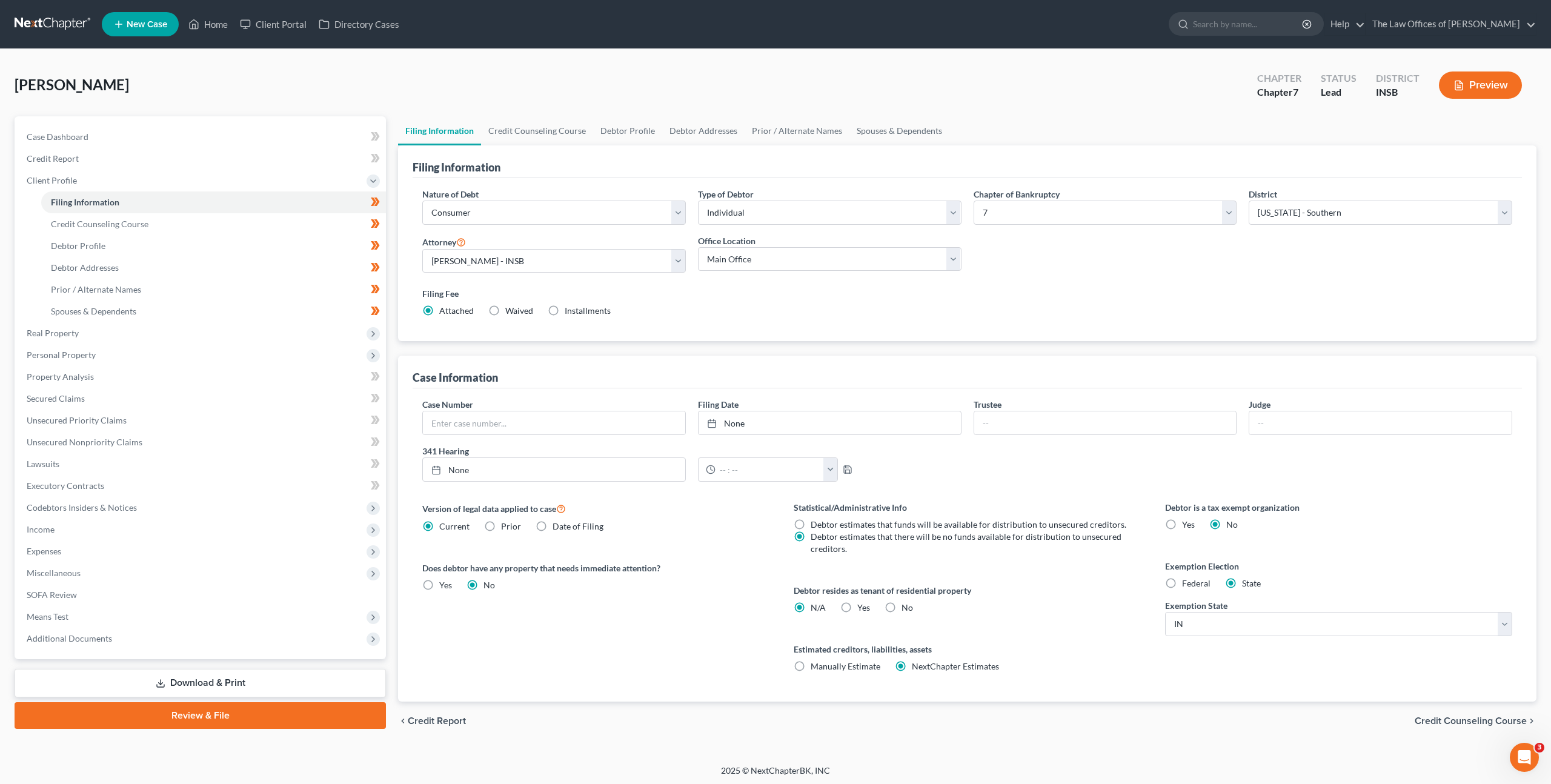
click at [858, 607] on label "Yes Yes" at bounding box center [863, 607] width 12 height 12
click at [863, 607] on input "Yes Yes" at bounding box center [867, 606] width 8 height 8
radio input "true"
radio input "false"
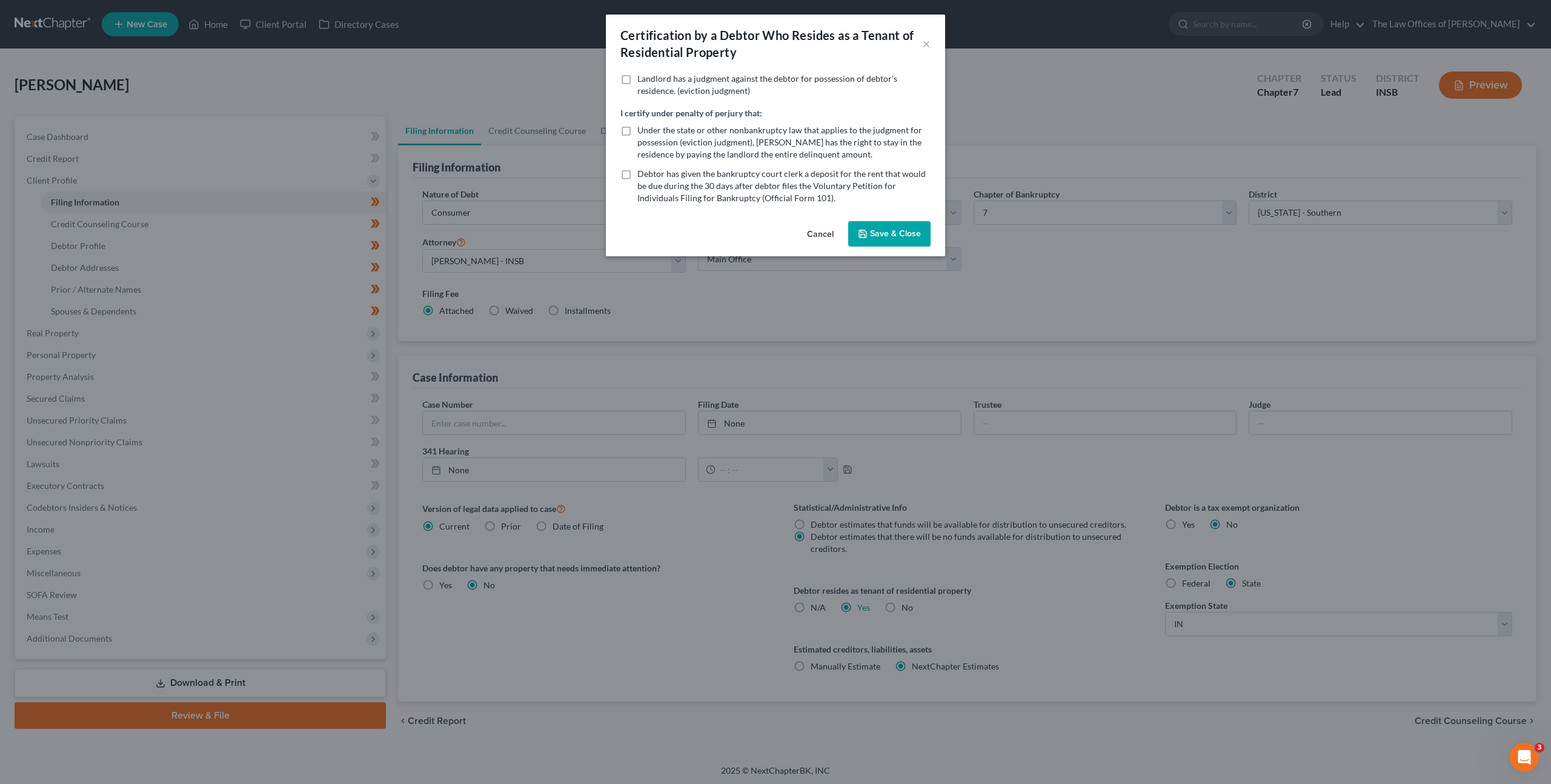
click at [894, 231] on button "Save & Close" at bounding box center [890, 234] width 83 height 26
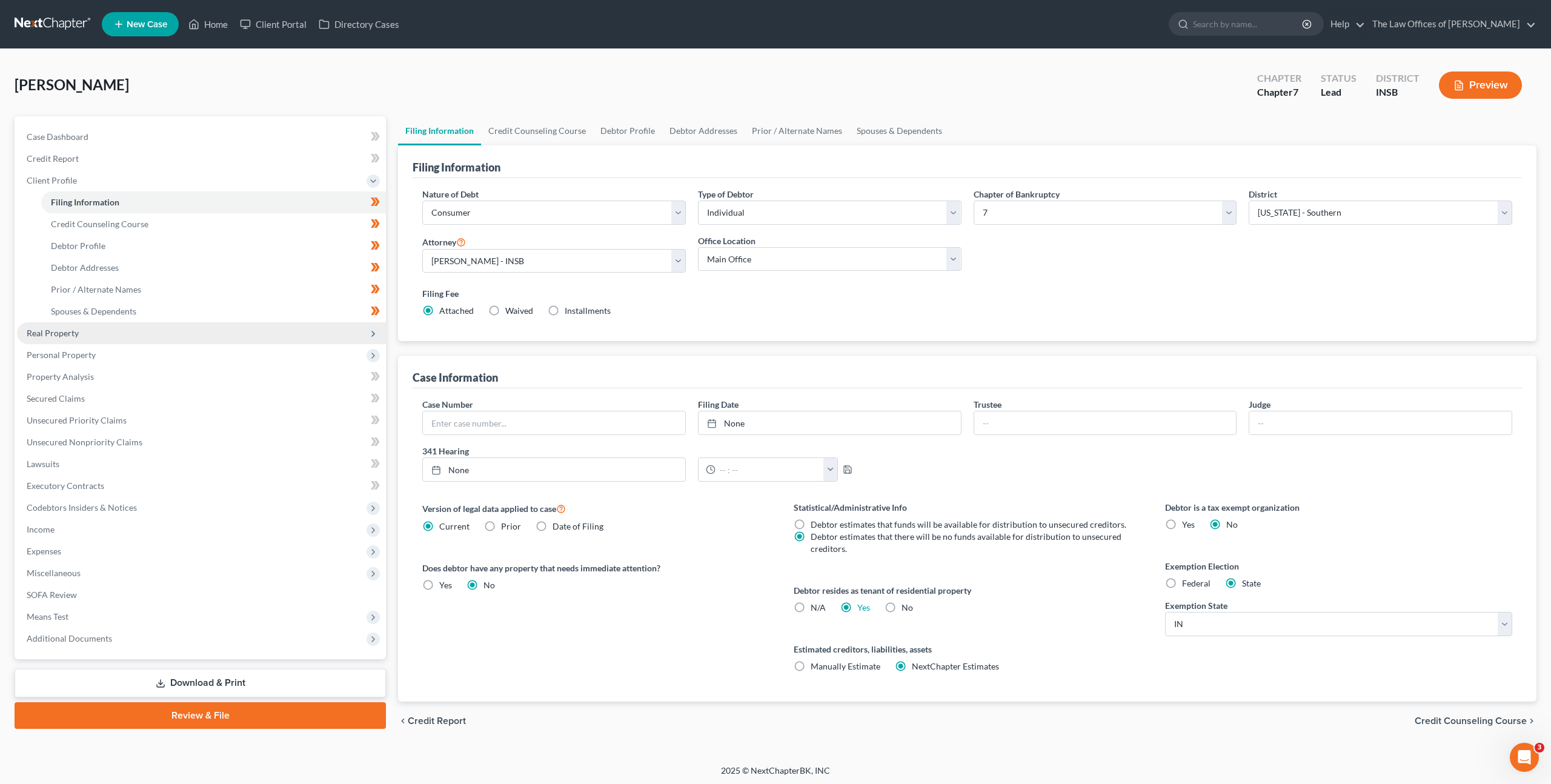
click at [165, 334] on span "Real Property" at bounding box center [201, 333] width 369 height 21
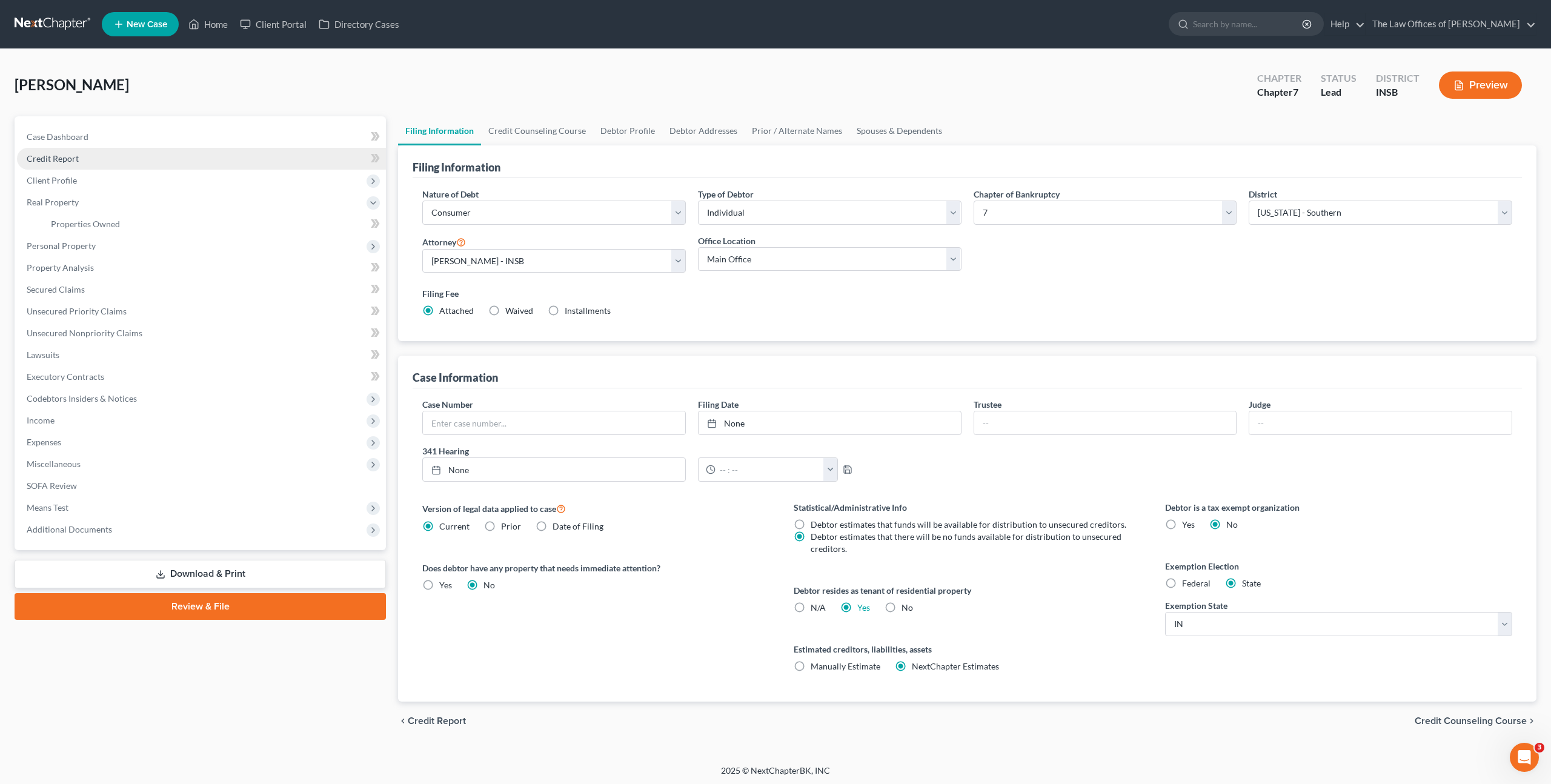
click at [158, 152] on link "Credit Report" at bounding box center [201, 158] width 369 height 21
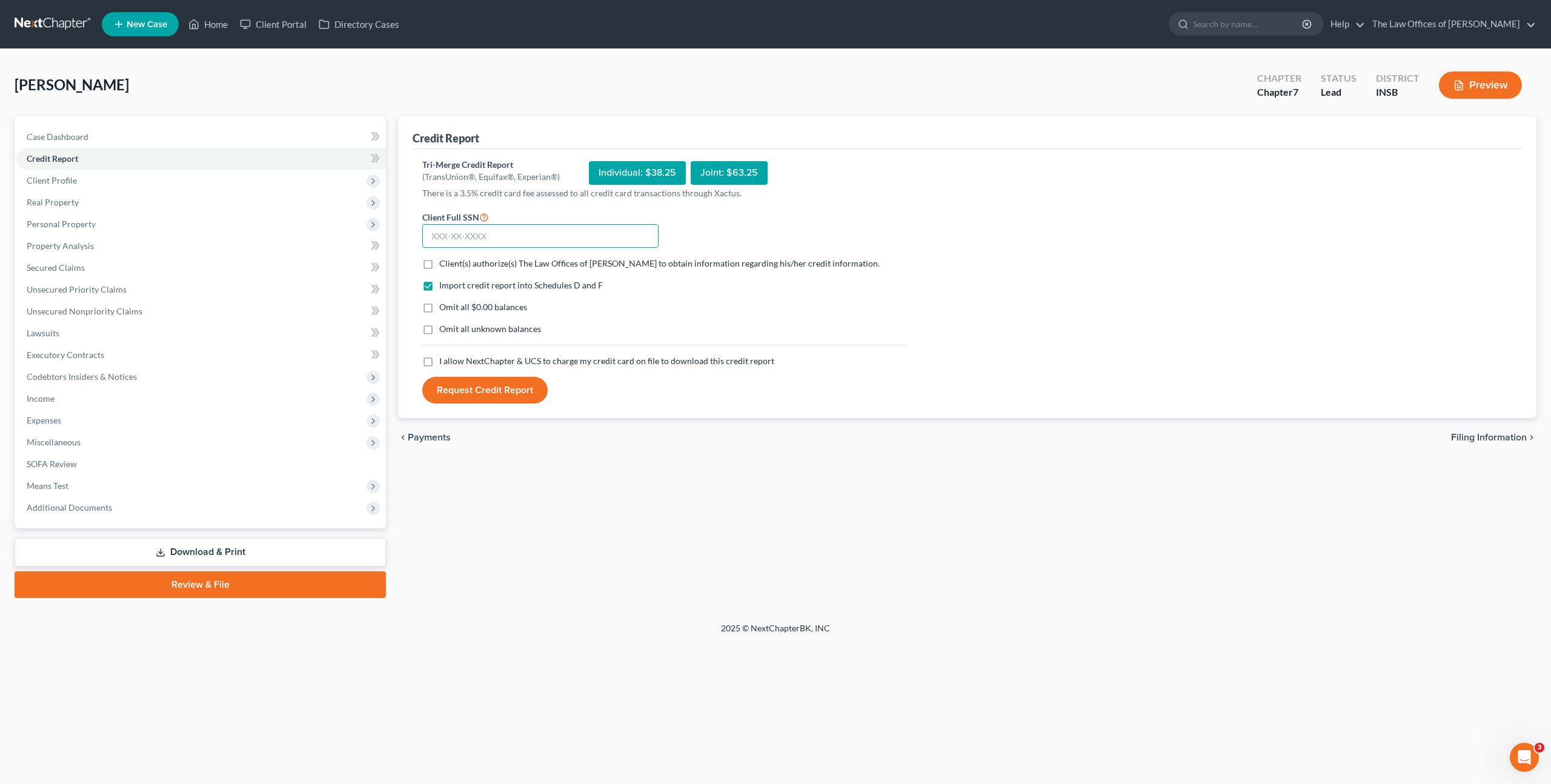
drag, startPoint x: 536, startPoint y: 242, endPoint x: 470, endPoint y: 260, distance: 68.4
click at [536, 242] on input "text" at bounding box center [541, 236] width 236 height 24
click at [264, 182] on span "Client Profile" at bounding box center [201, 181] width 369 height 21
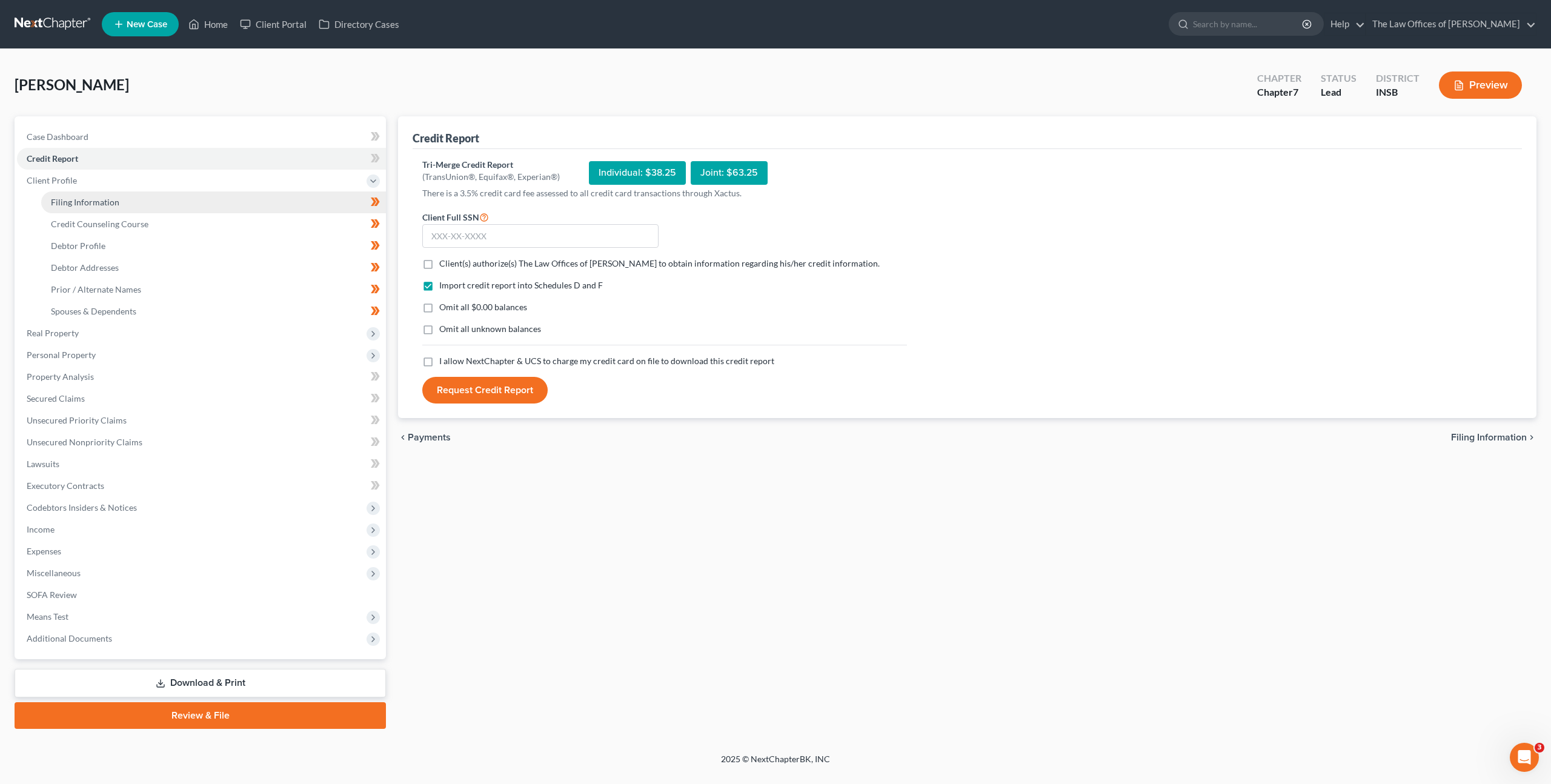
click at [242, 196] on link "Filing Information" at bounding box center [214, 202] width 345 height 21
select select "1"
select select "0"
select select "28"
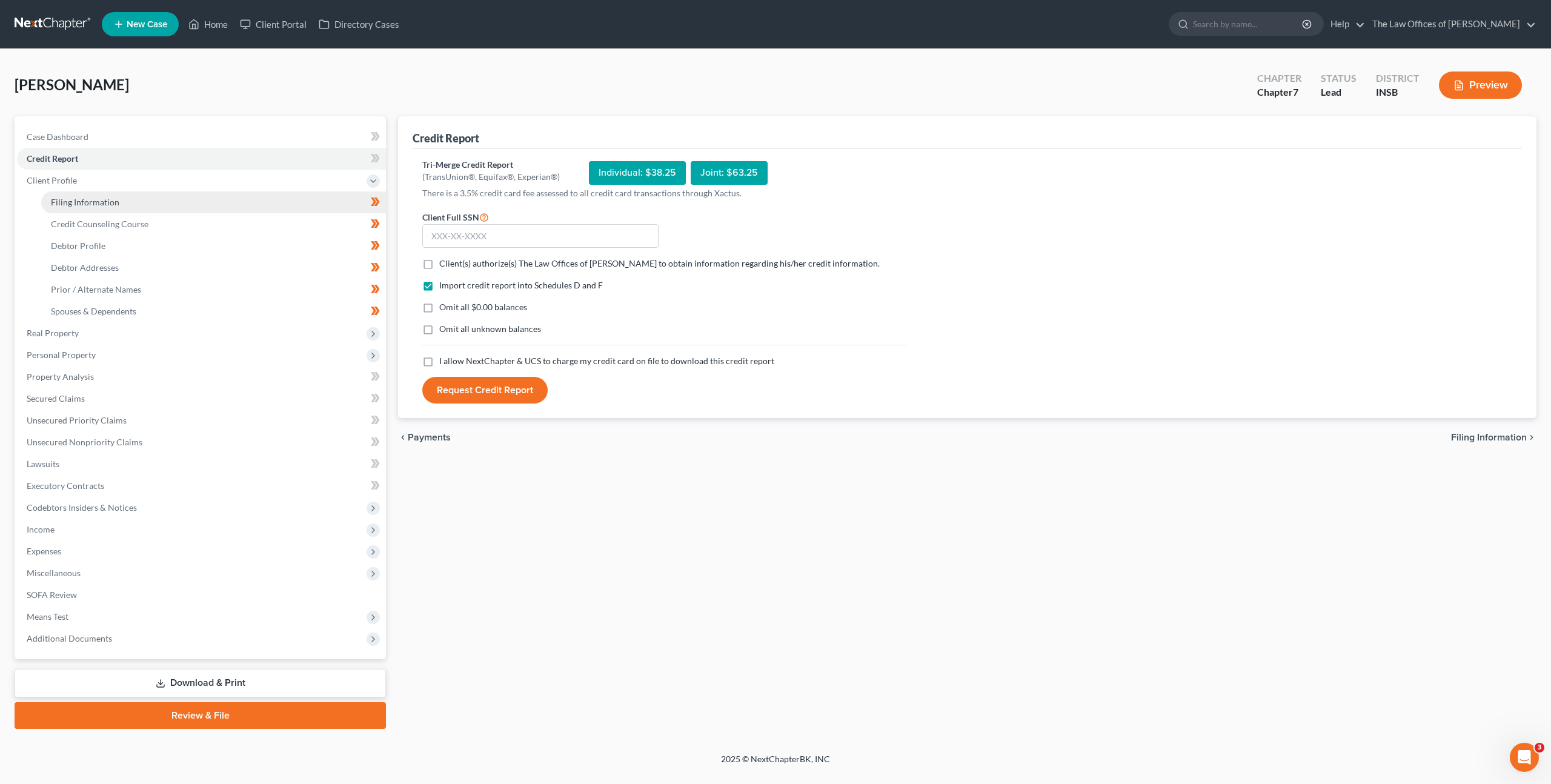
select select "0"
select select "15"
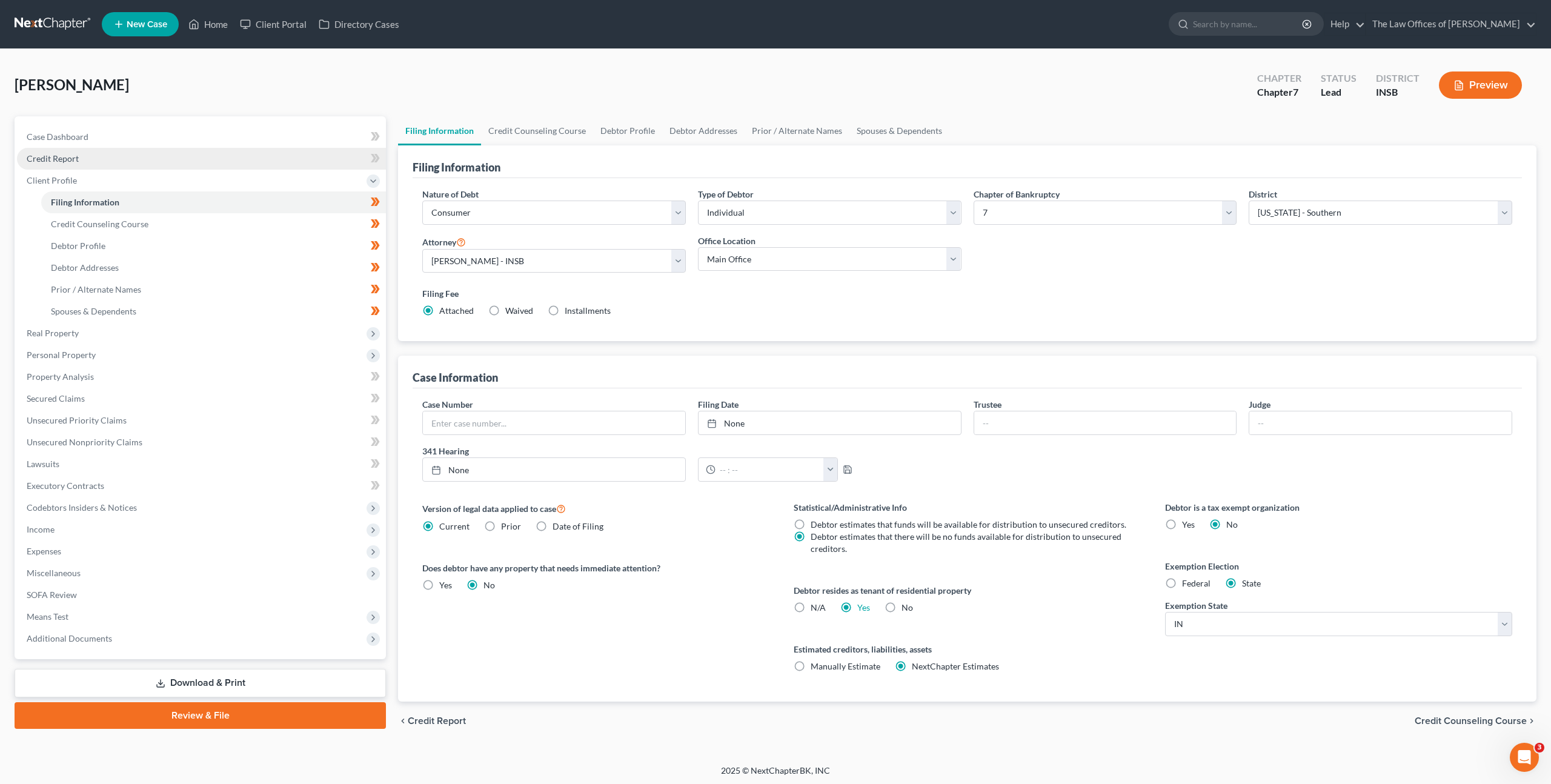
click at [254, 159] on link "Credit Report" at bounding box center [201, 158] width 369 height 21
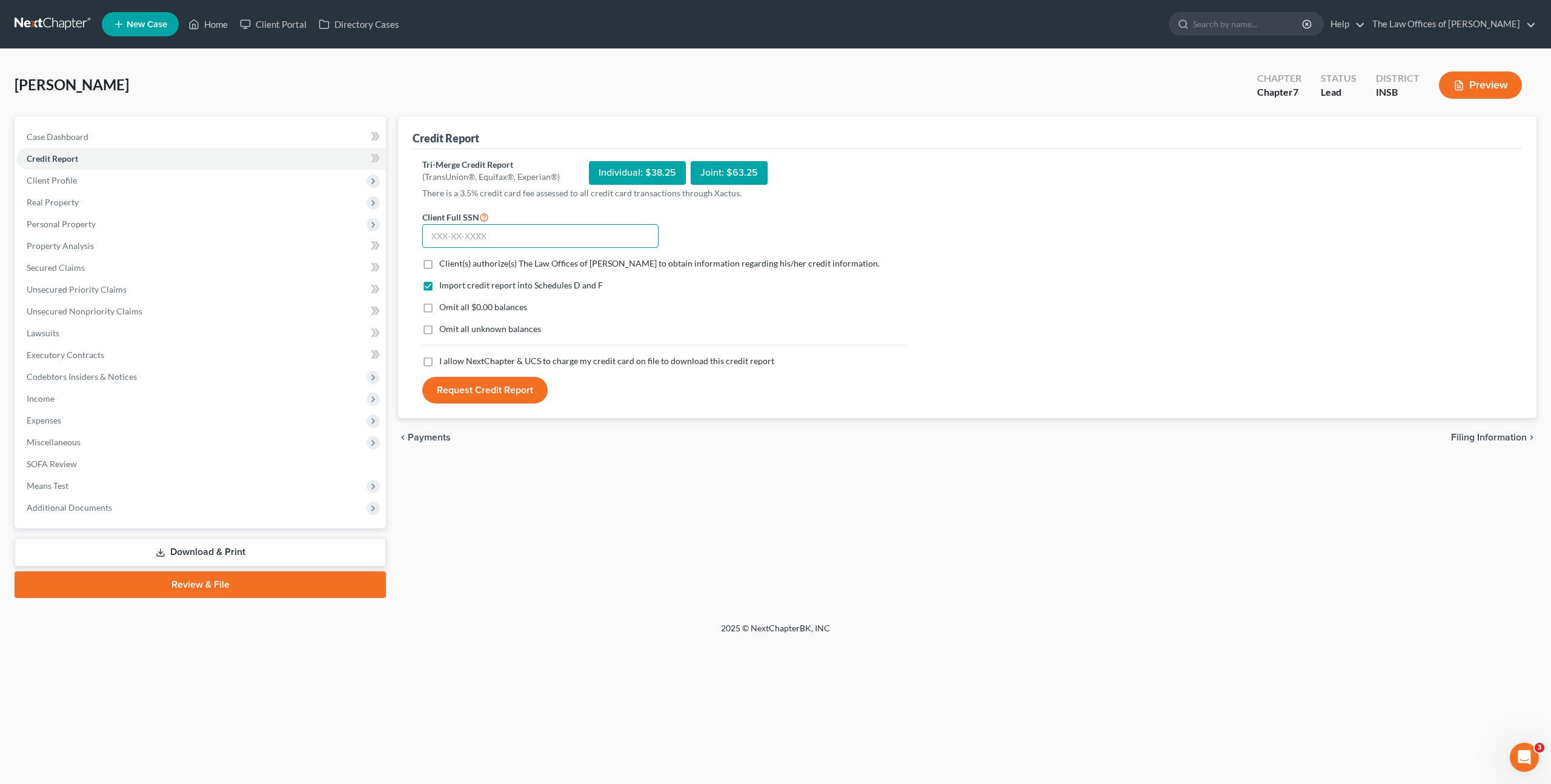
click at [494, 234] on input "text" at bounding box center [541, 236] width 236 height 24
paste input "303-11-4609"
type input "303-11-4609"
click at [439, 263] on label "Client(s) authorize(s) The Law Offices of Dax J. Miller to obtain information r…" at bounding box center [660, 263] width 441 height 12
click at [444, 263] on input "Client(s) authorize(s) The Law Offices of Dax J. Miller to obtain information r…" at bounding box center [448, 262] width 8 height 8
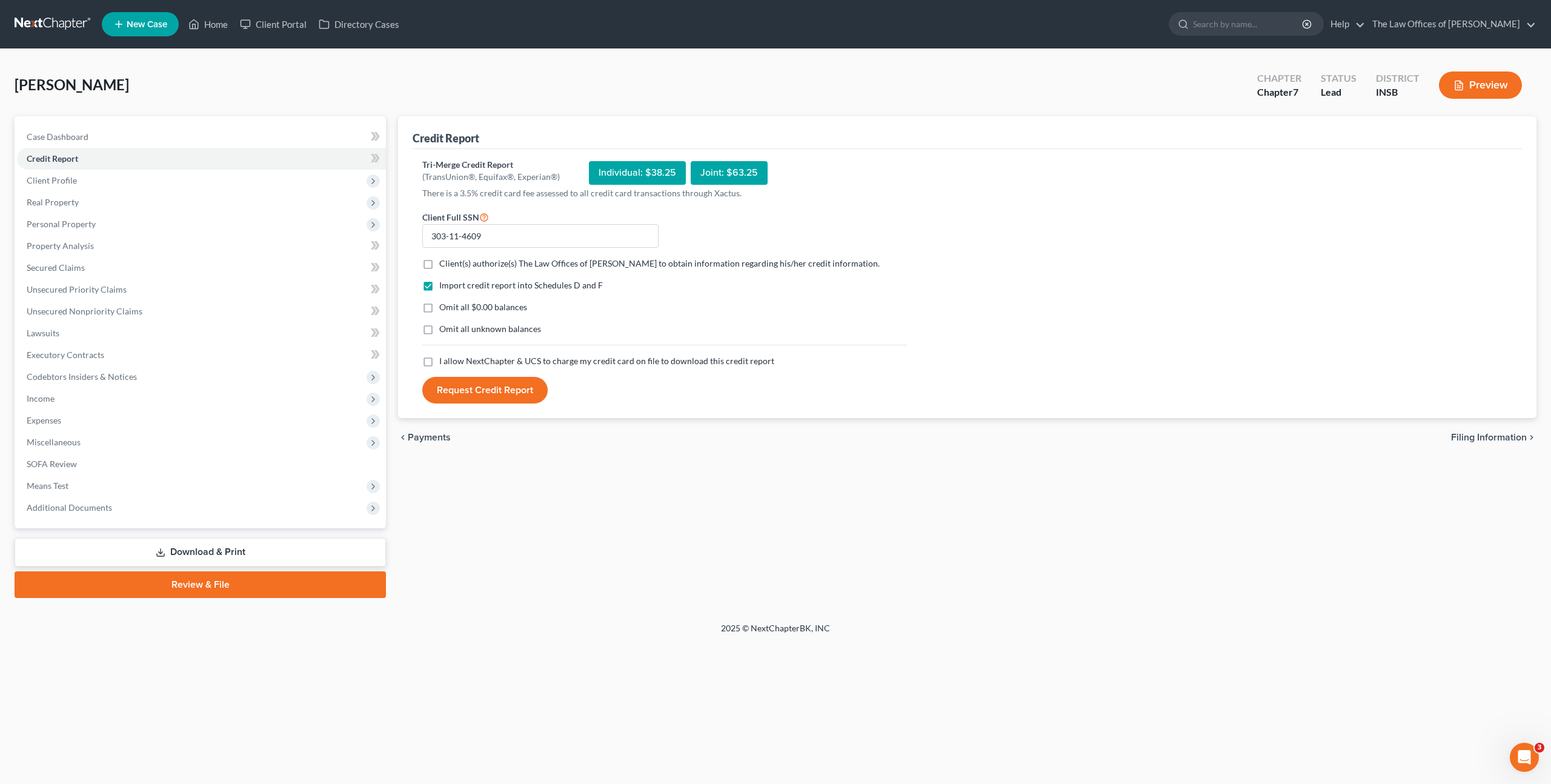
checkbox input "true"
click at [439, 366] on label "I allow NextChapter & UCS to charge my credit card on file to download this cre…" at bounding box center [607, 361] width 335 height 12
click at [444, 363] on input "I allow NextChapter & UCS to charge my credit card on file to download this cre…" at bounding box center [448, 359] width 8 height 8
checkbox input "true"
click at [503, 386] on button "Request Credit Report" at bounding box center [485, 390] width 125 height 26
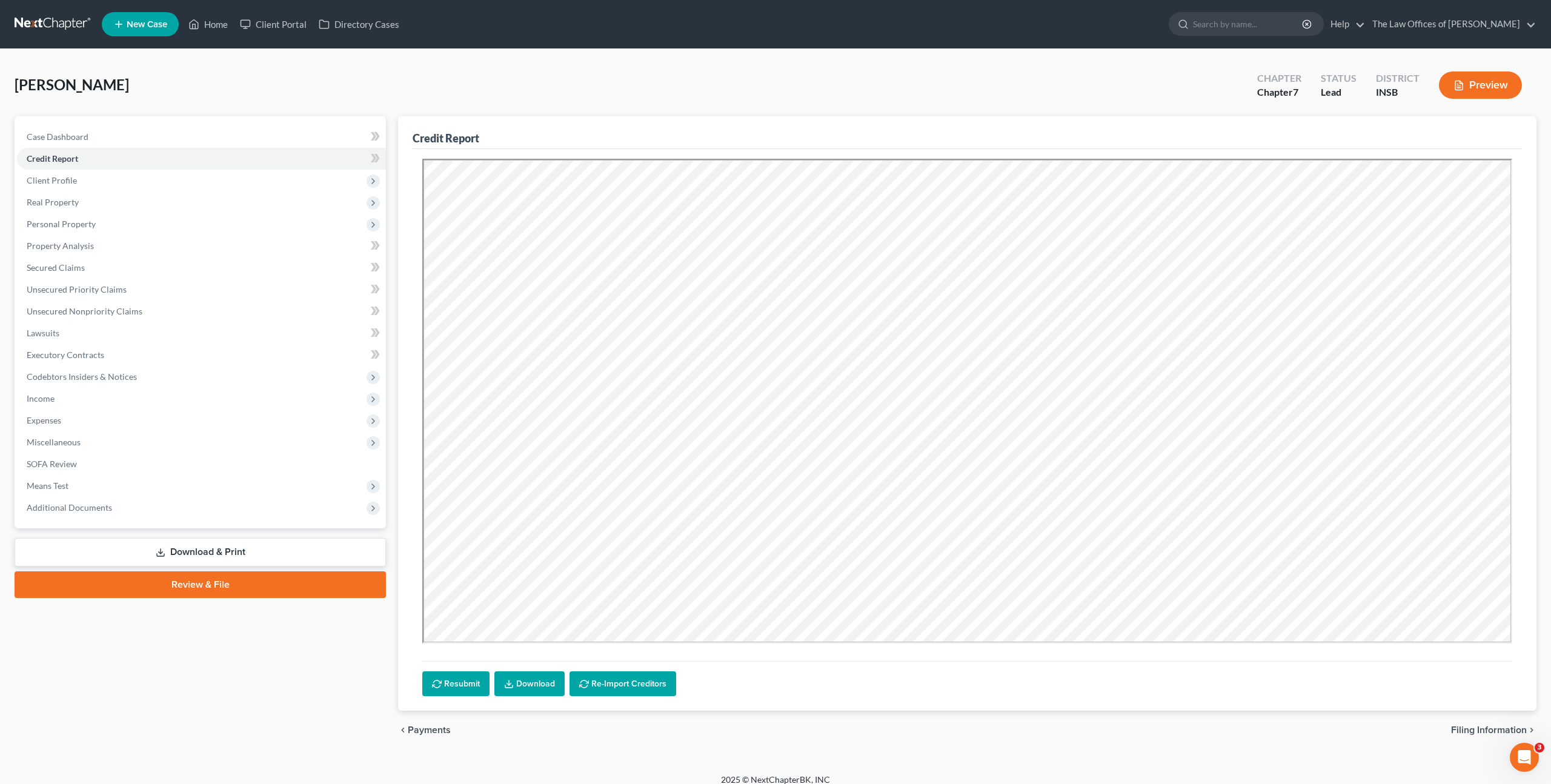
click at [522, 677] on link "Download" at bounding box center [529, 683] width 70 height 26
click at [115, 253] on link "Property Analysis" at bounding box center [201, 246] width 369 height 21
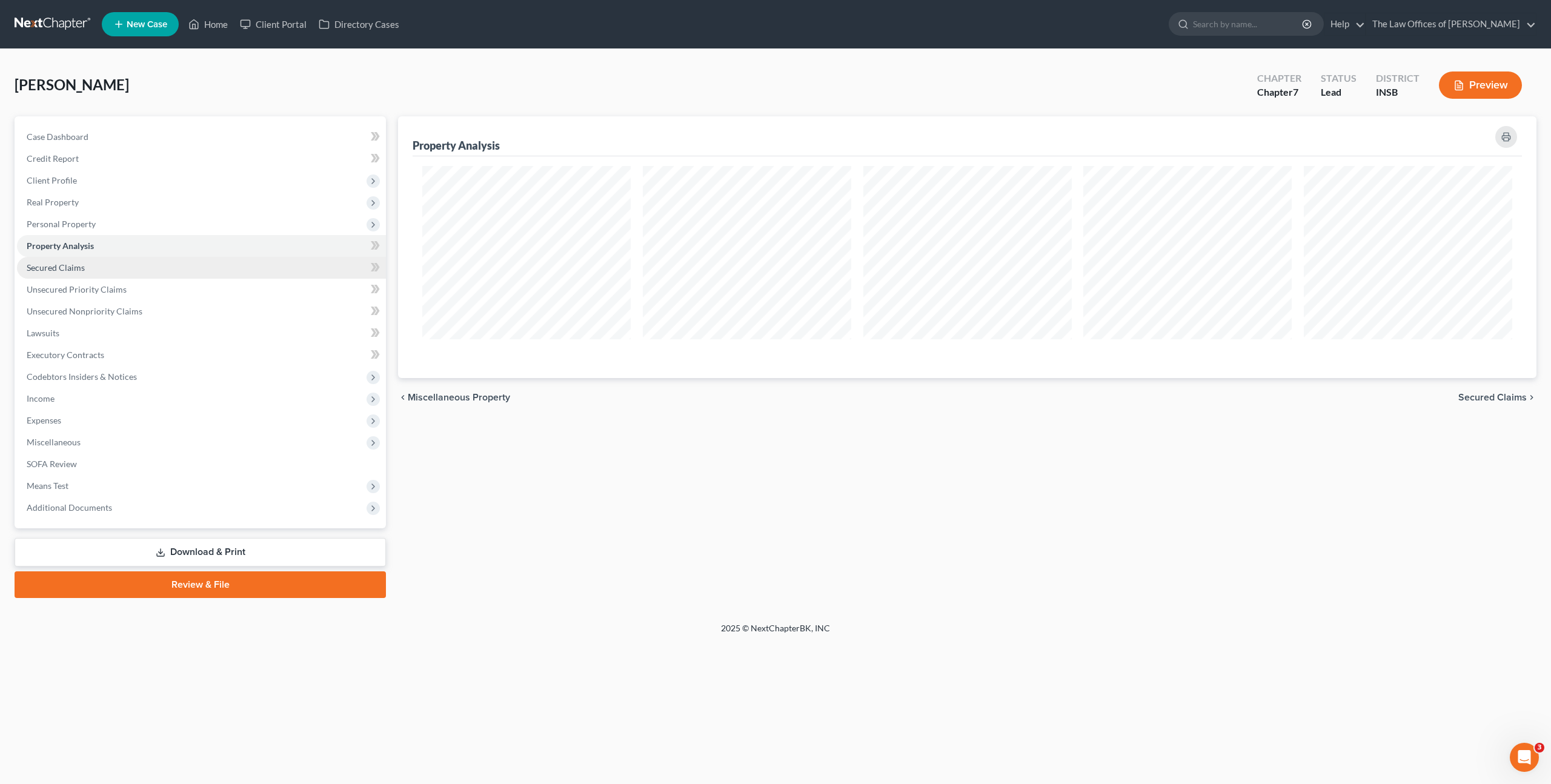
scroll to position [262, 1138]
click at [108, 272] on link "Secured Claims" at bounding box center [201, 267] width 369 height 21
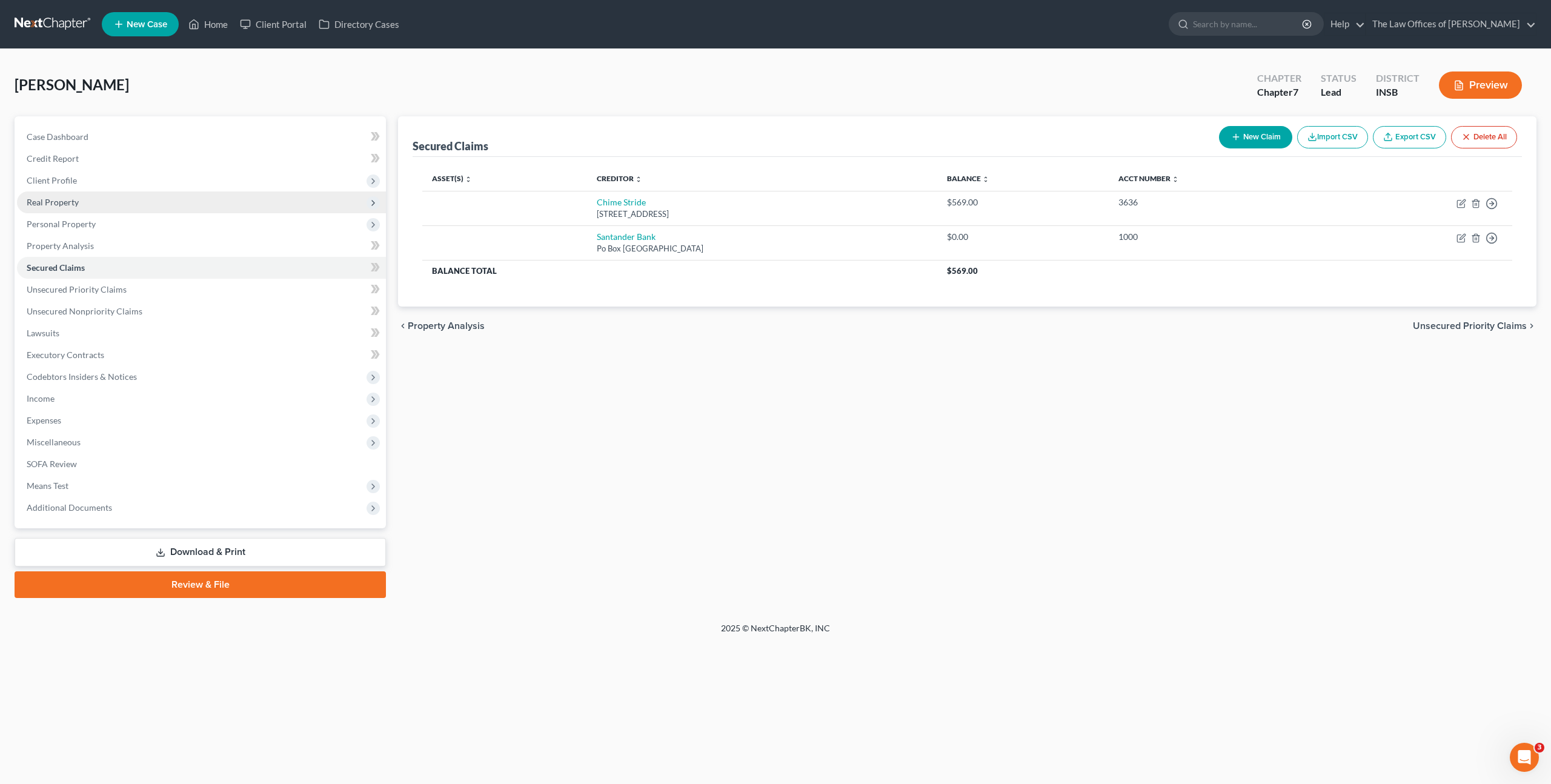
click at [125, 201] on span "Real Property" at bounding box center [201, 202] width 369 height 21
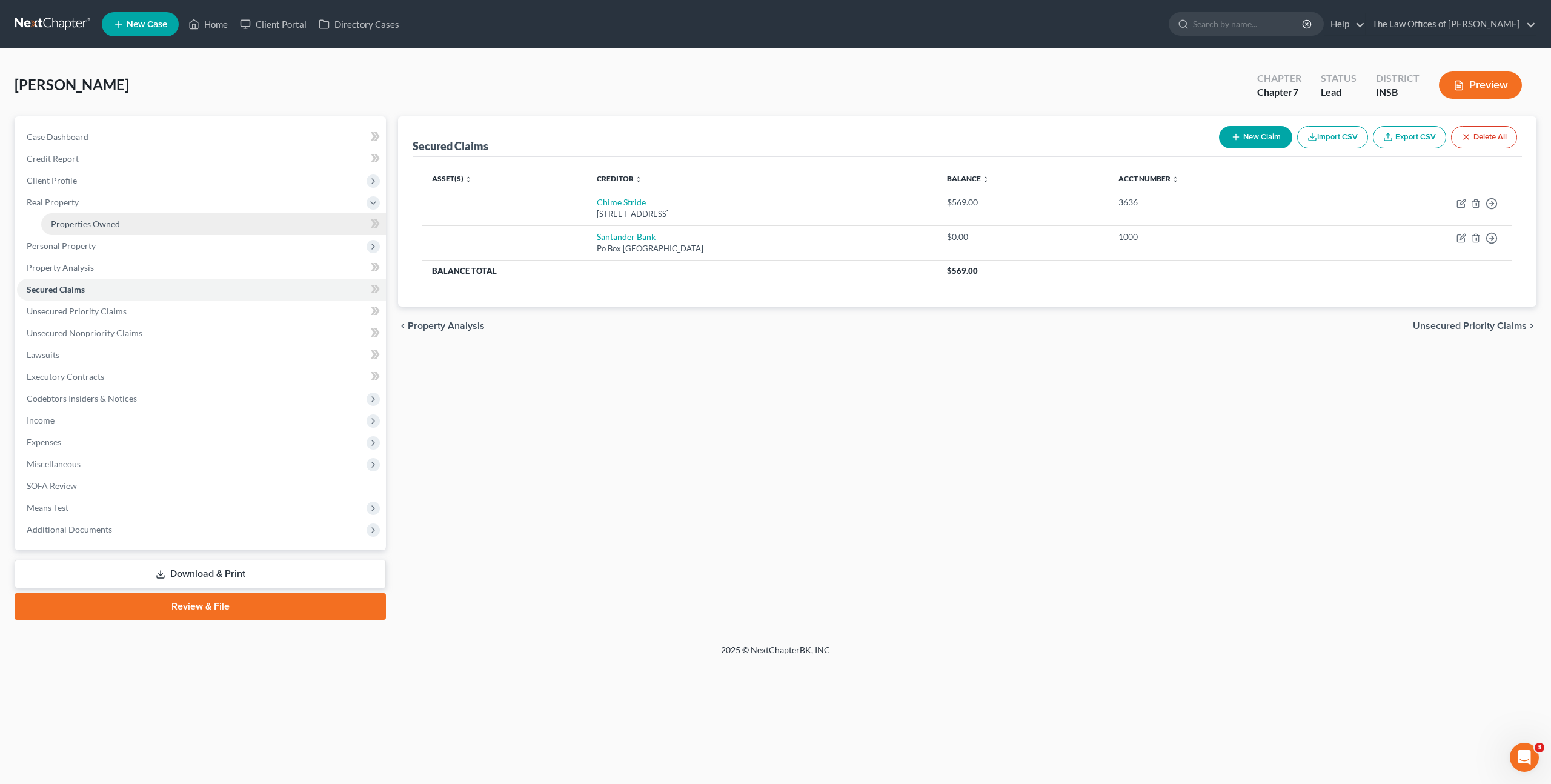
click at [126, 223] on link "Properties Owned" at bounding box center [214, 224] width 345 height 21
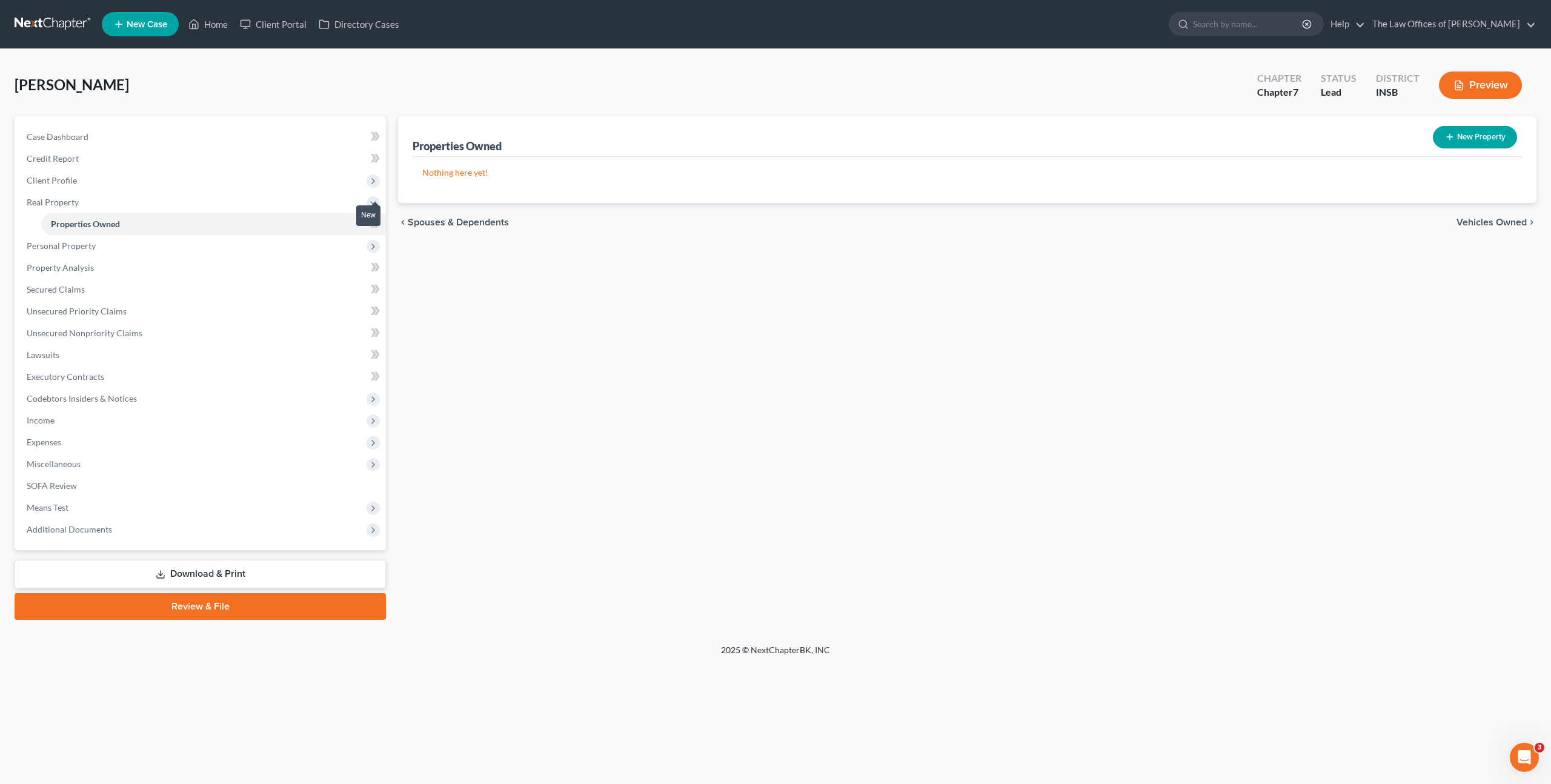
click at [381, 229] on span at bounding box center [376, 225] width 21 height 18
click at [311, 251] on span "Personal Property" at bounding box center [201, 246] width 369 height 21
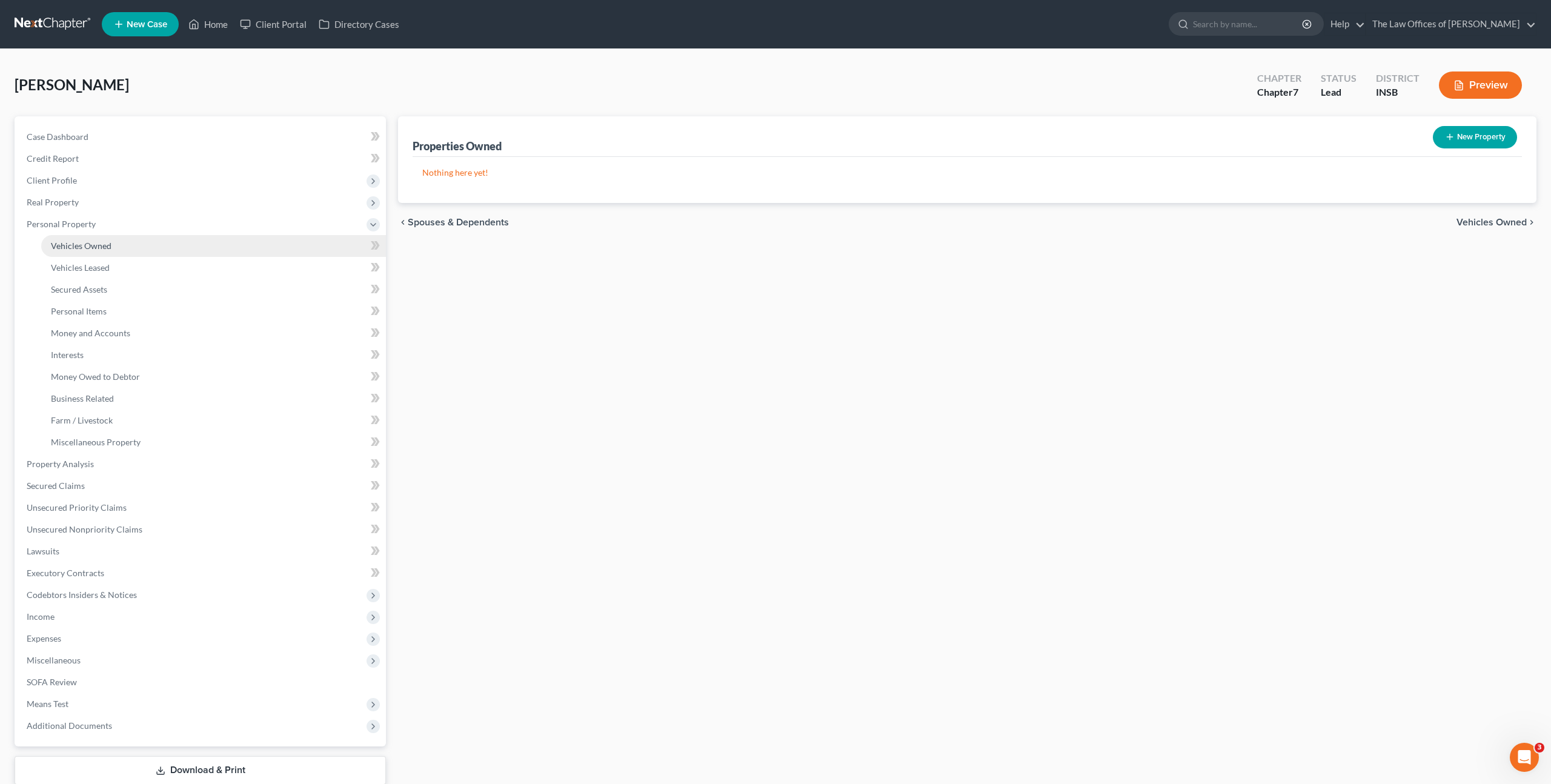
drag, startPoint x: 289, startPoint y: 246, endPoint x: 298, endPoint y: 246, distance: 9.0
click at [289, 246] on link "Vehicles Owned" at bounding box center [214, 246] width 345 height 21
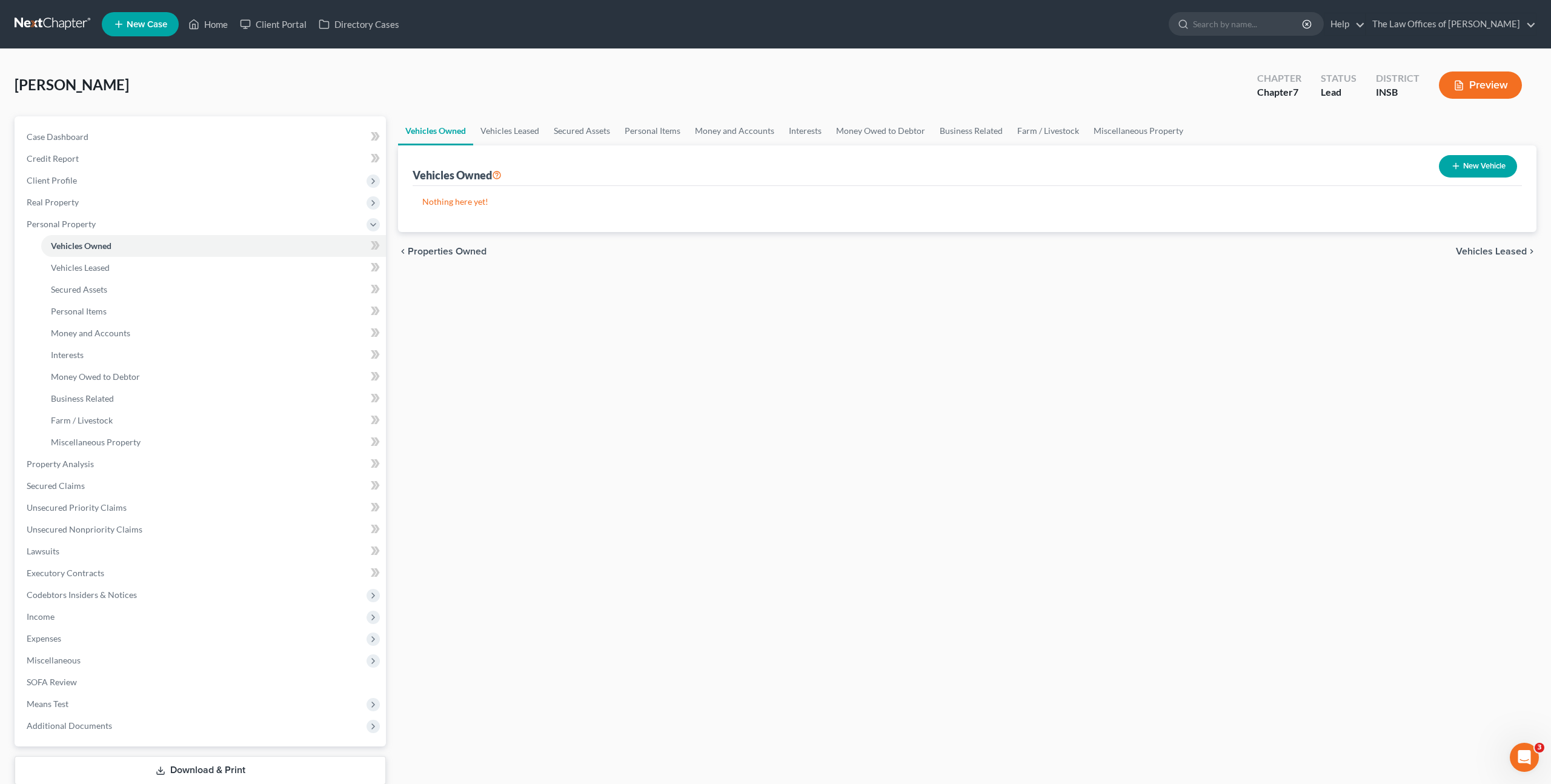
click at [1446, 165] on button "New Vehicle" at bounding box center [1478, 166] width 78 height 22
select select "0"
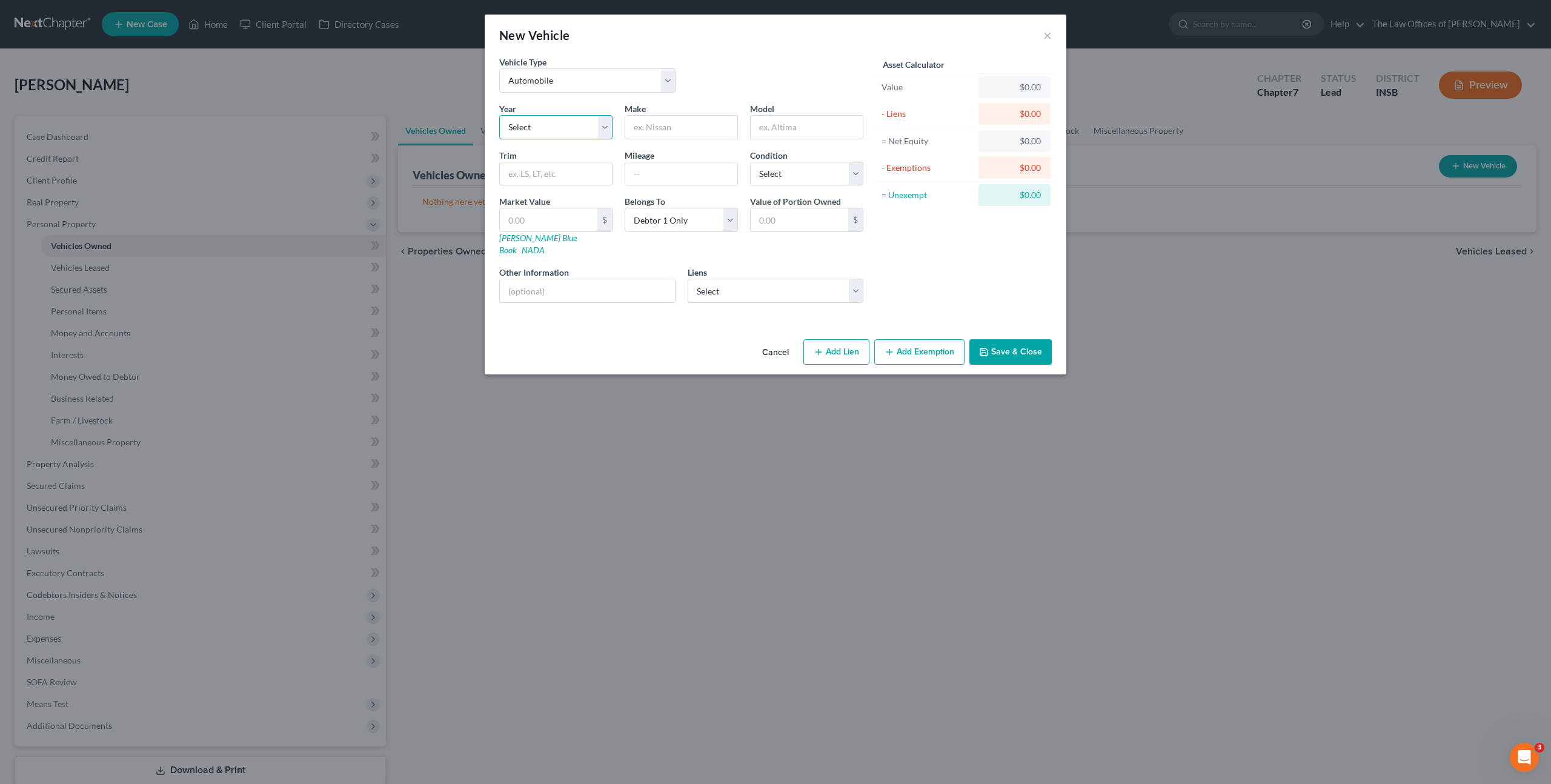
click at [584, 130] on select "Select 2026 2025 2024 2023 2022 2021 2020 2019 2018 2017 2016 2015 2014 2013 20…" at bounding box center [556, 126] width 113 height 24
select select "19"
click at [499, 115] on select "Select 2026 2025 2024 2023 2022 2021 2020 2019 2018 2017 2016 2015 2014 2013 20…" at bounding box center [556, 126] width 113 height 24
click at [702, 120] on input "text" at bounding box center [682, 127] width 112 height 23
type input "Honda"
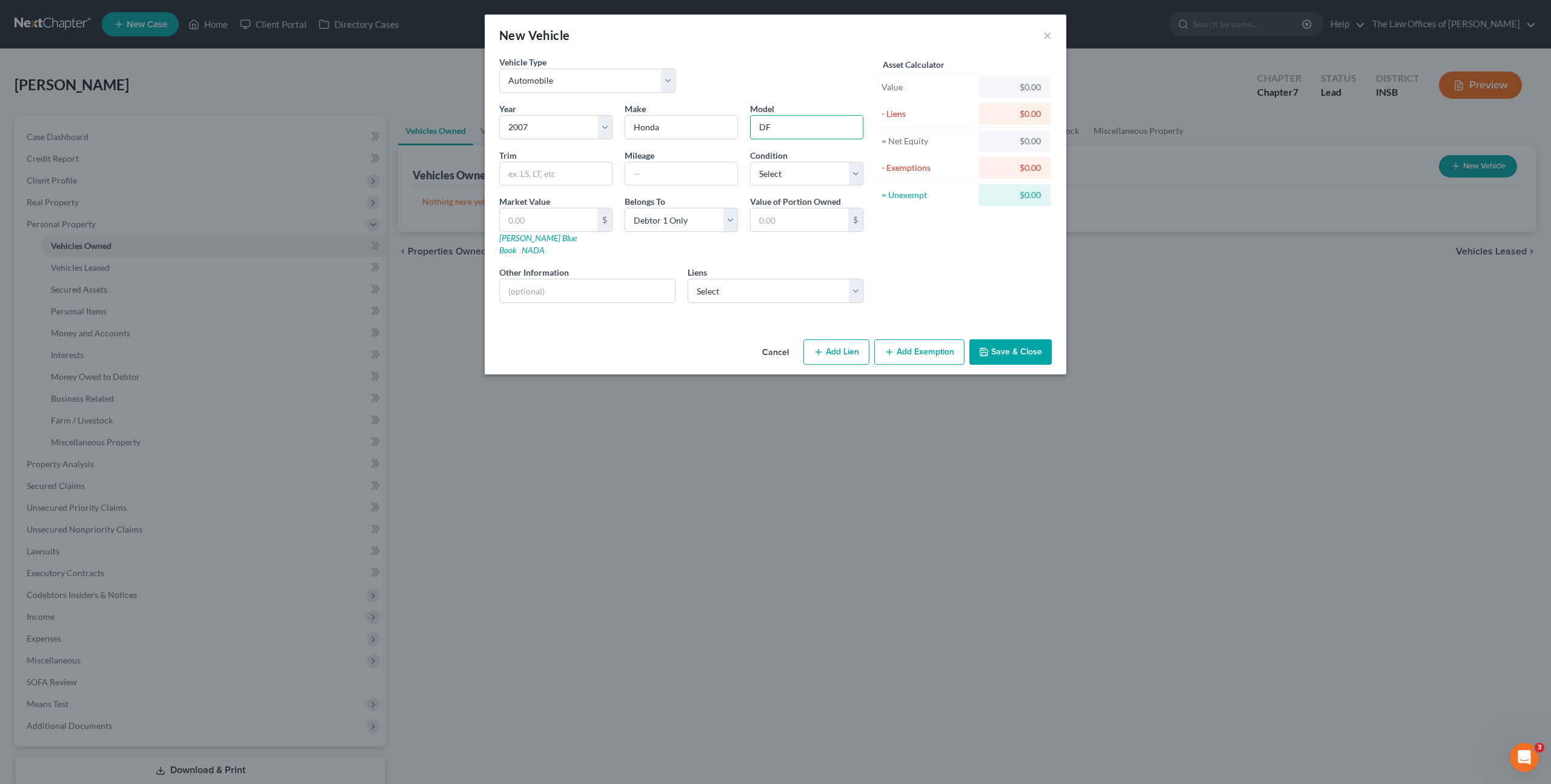
type input "D"
type input "Fit"
click at [545, 245] on link "NADA" at bounding box center [533, 250] width 23 height 10
drag, startPoint x: 666, startPoint y: 177, endPoint x: 683, endPoint y: 171, distance: 18.0
click at [666, 176] on input "text" at bounding box center [682, 174] width 112 height 23
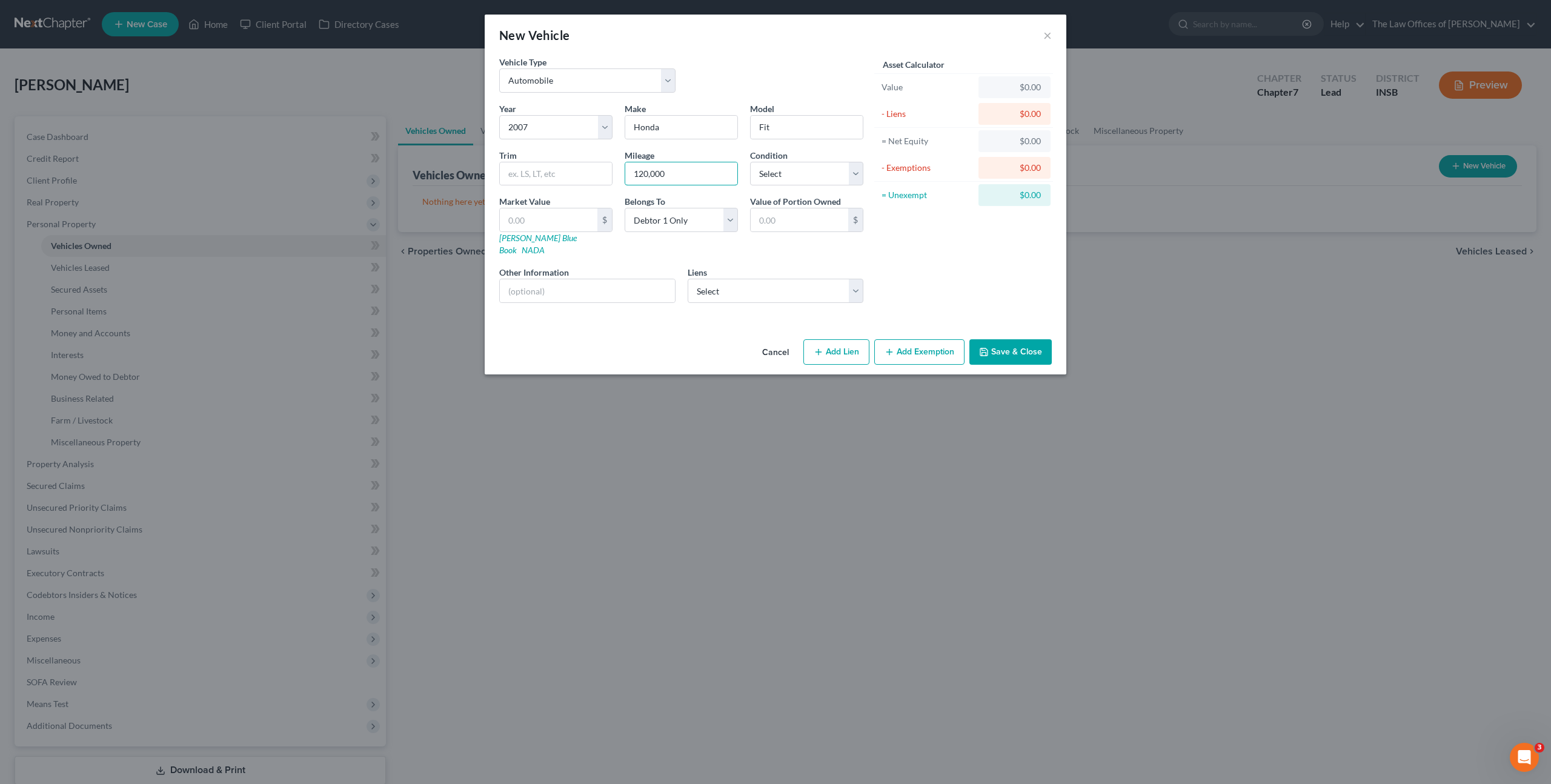
type input "120,000"
click at [542, 206] on label "Market Value" at bounding box center [525, 201] width 51 height 12
drag, startPoint x: 544, startPoint y: 210, endPoint x: 556, endPoint y: 215, distance: 13.0
click at [544, 210] on input "text" at bounding box center [549, 220] width 97 height 23
type input "2"
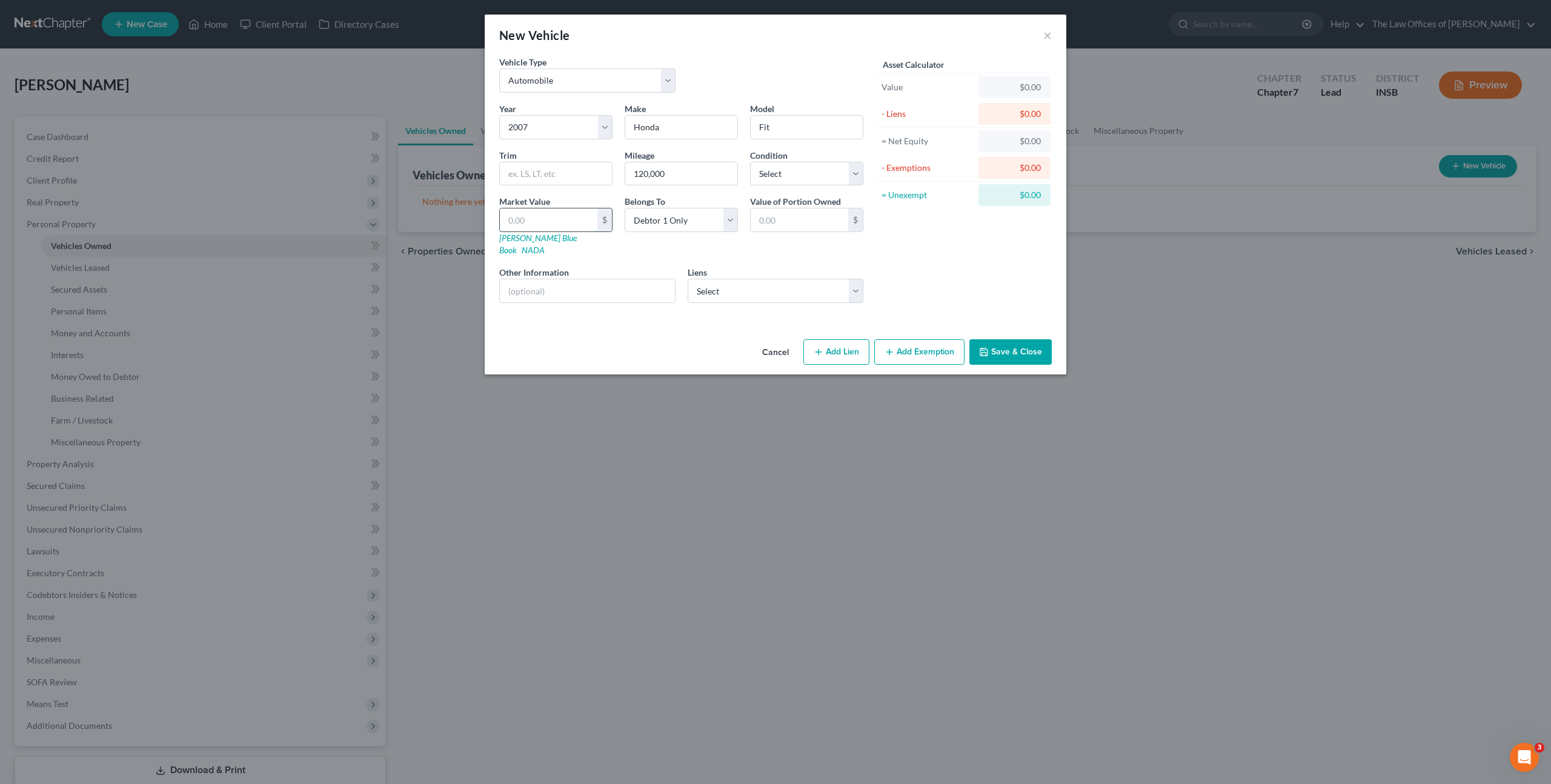
type input "2.00"
type input "25"
type input "25.00"
type input "250"
type input "250.00"
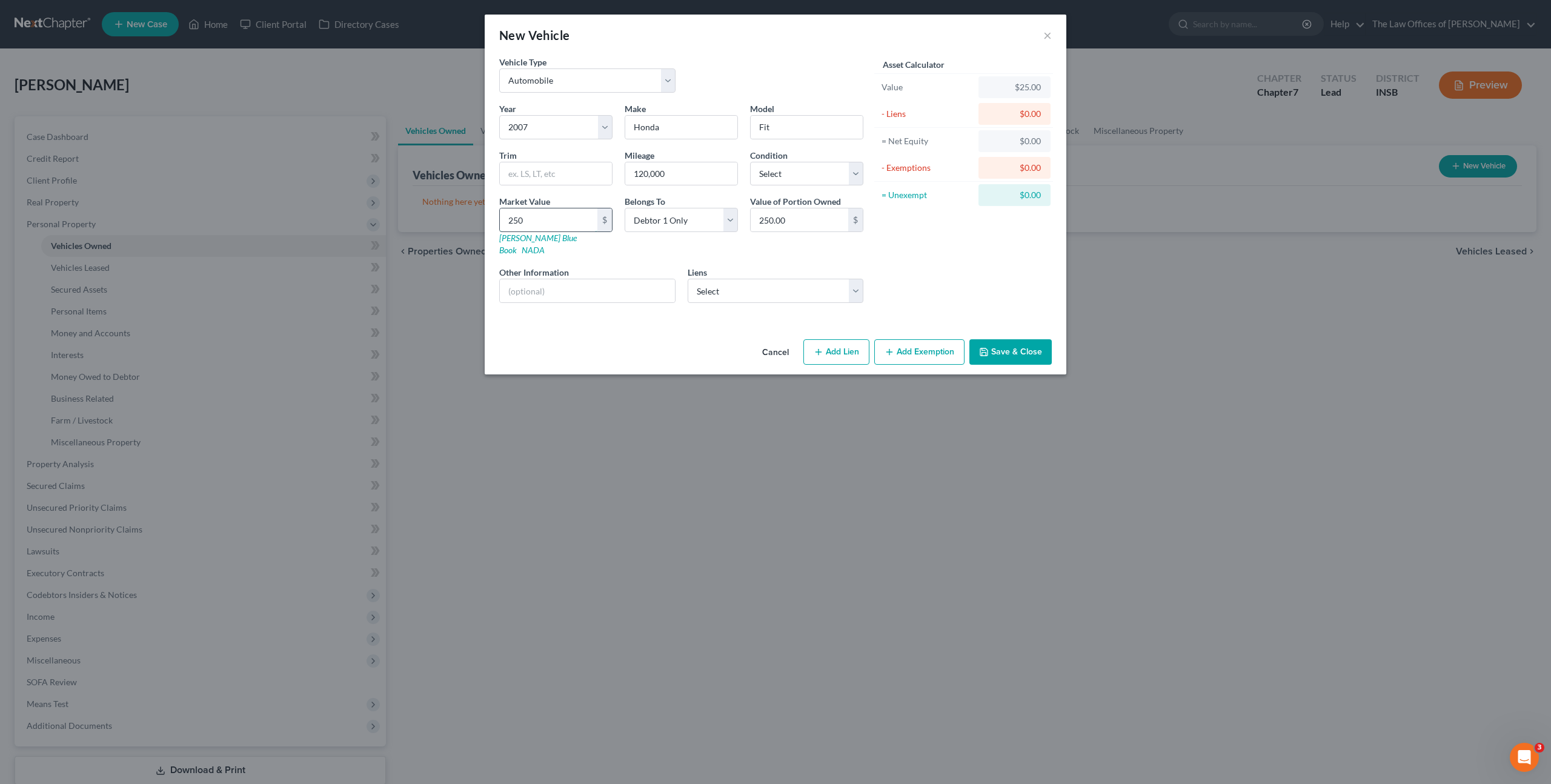
type input "2500"
type input "2,500.00"
type input "2,5000"
type input "25,000.00"
type input "25,00"
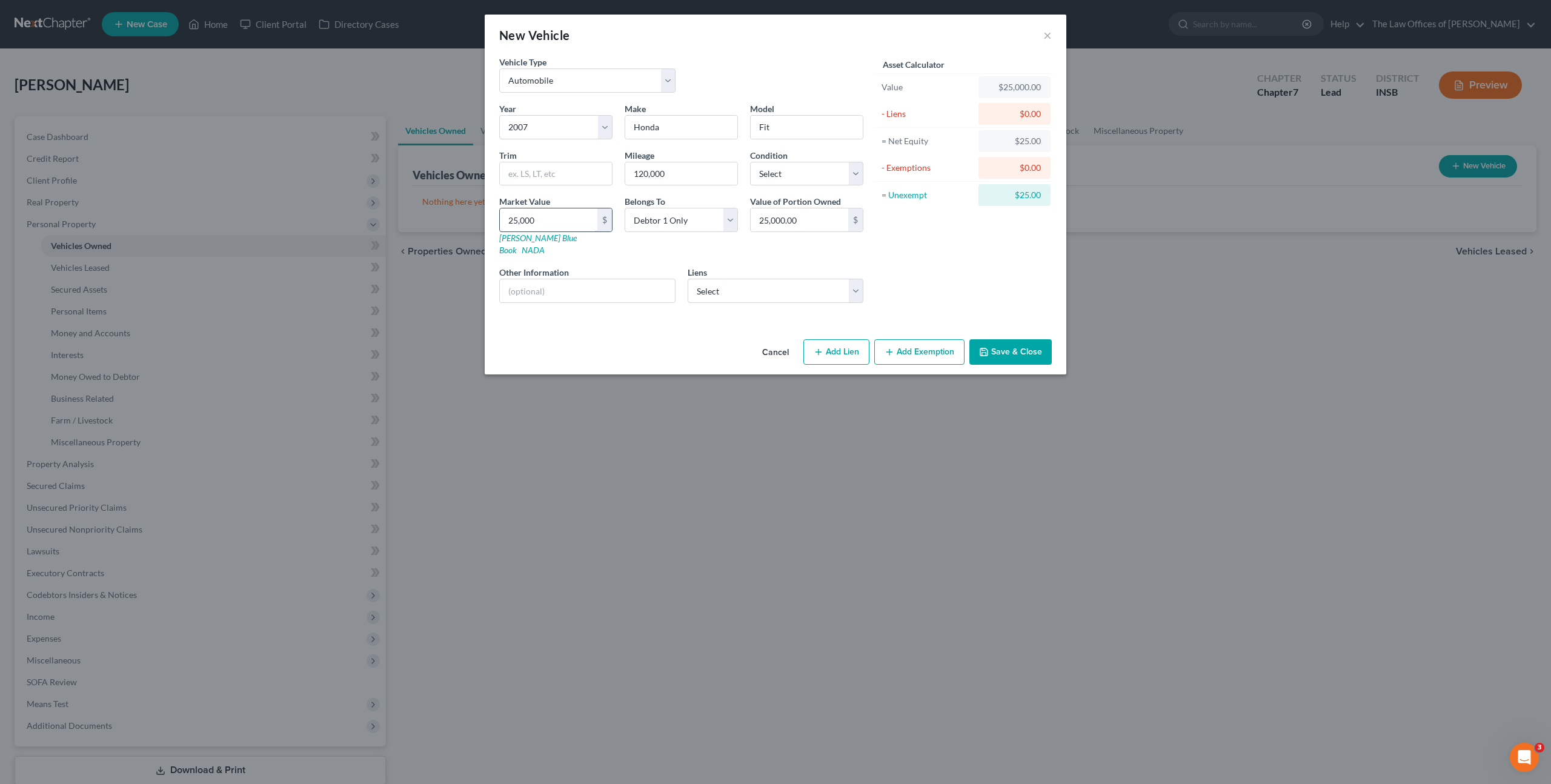
type input "2,500.00"
type input "2,500"
click at [541, 174] on input "text" at bounding box center [556, 174] width 112 height 23
type input "2"
type input "Hatchback"
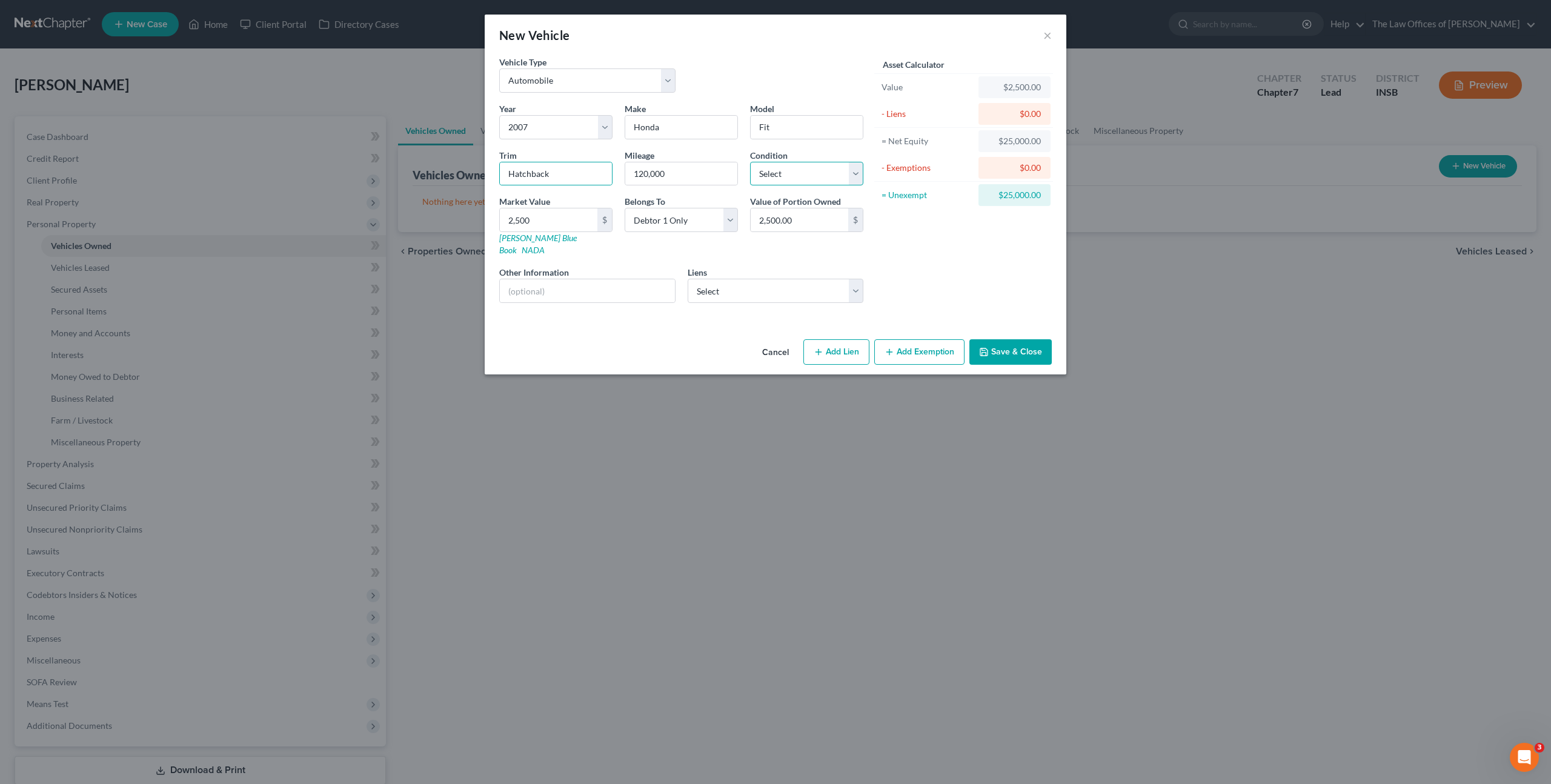
click at [812, 178] on select "Select Excellent Very Good Good Fair Poor" at bounding box center [806, 173] width 113 height 24
select select "3"
click at [750, 162] on select "Select Excellent Very Good Good Fair Poor" at bounding box center [806, 173] width 113 height 24
click at [812, 282] on select "Select Chime Stride - $569.00 Santander Bank - $0.00" at bounding box center [776, 290] width 177 height 24
drag, startPoint x: 851, startPoint y: 336, endPoint x: 879, endPoint y: 275, distance: 67.1
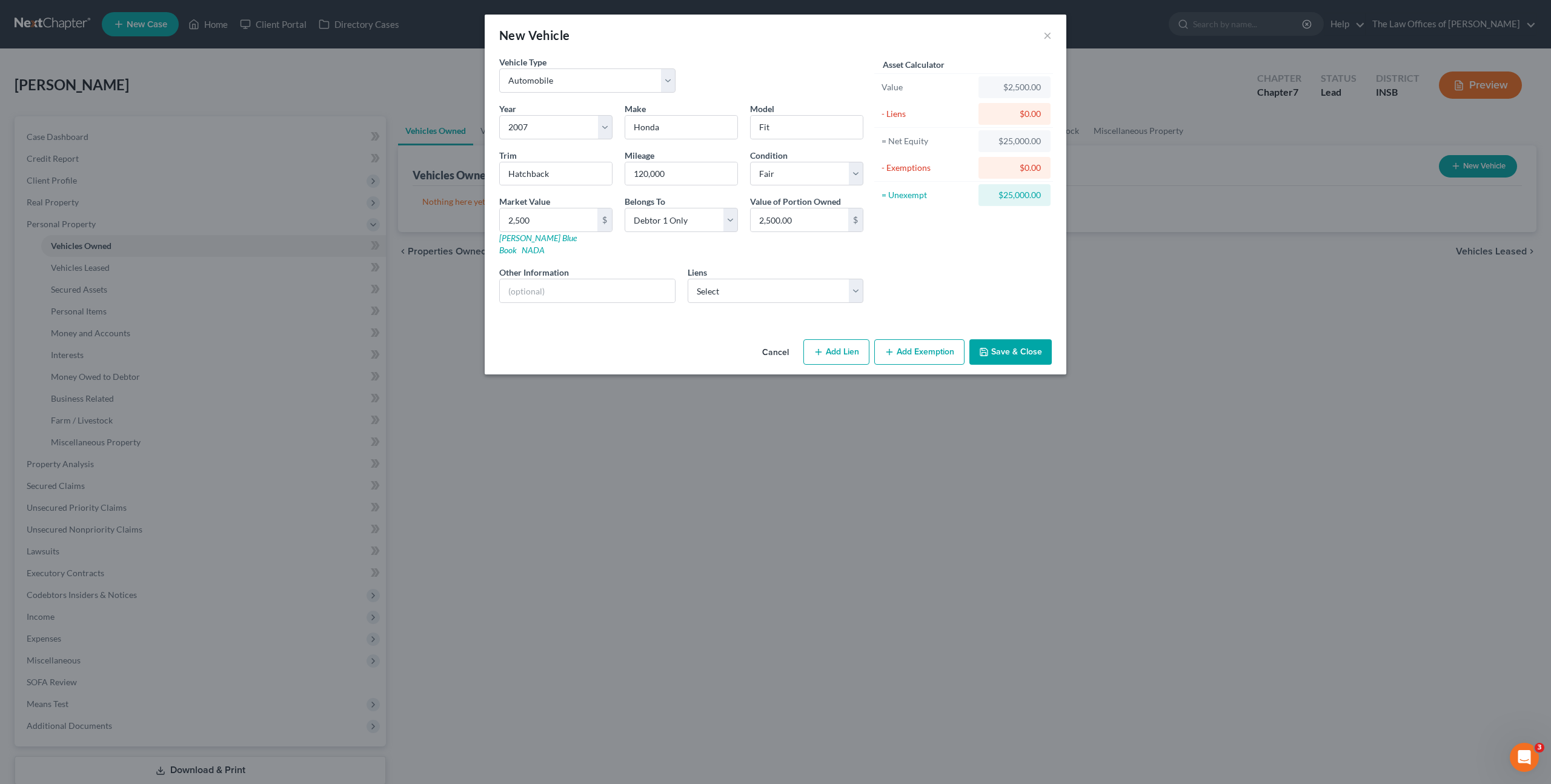
click at [851, 339] on button "Add Lien" at bounding box center [836, 352] width 66 height 26
select select "0"
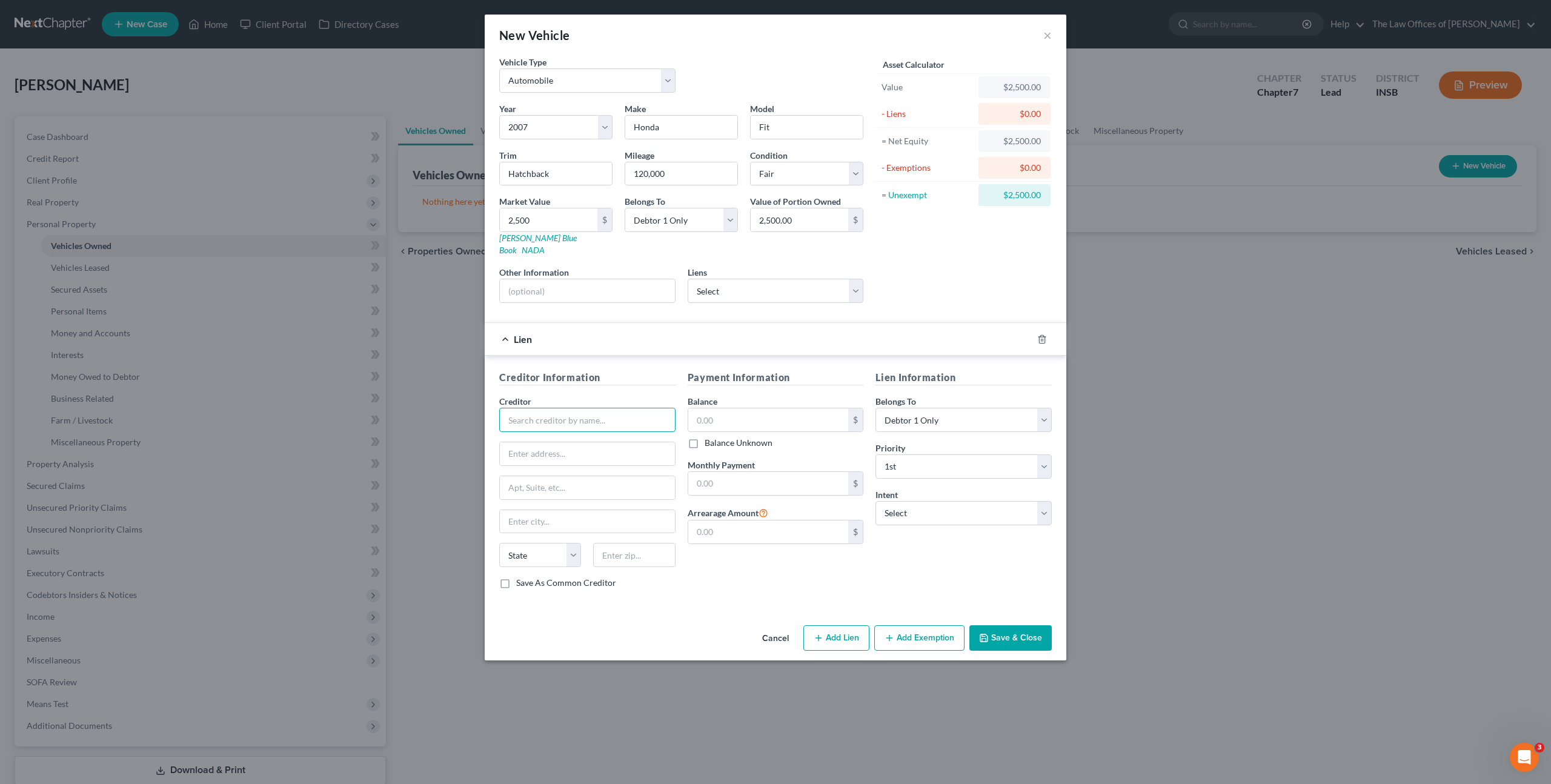
click at [544, 408] on input "text" at bounding box center [588, 419] width 177 height 24
click at [1040, 334] on icon "button" at bounding box center [1043, 339] width 10 height 10
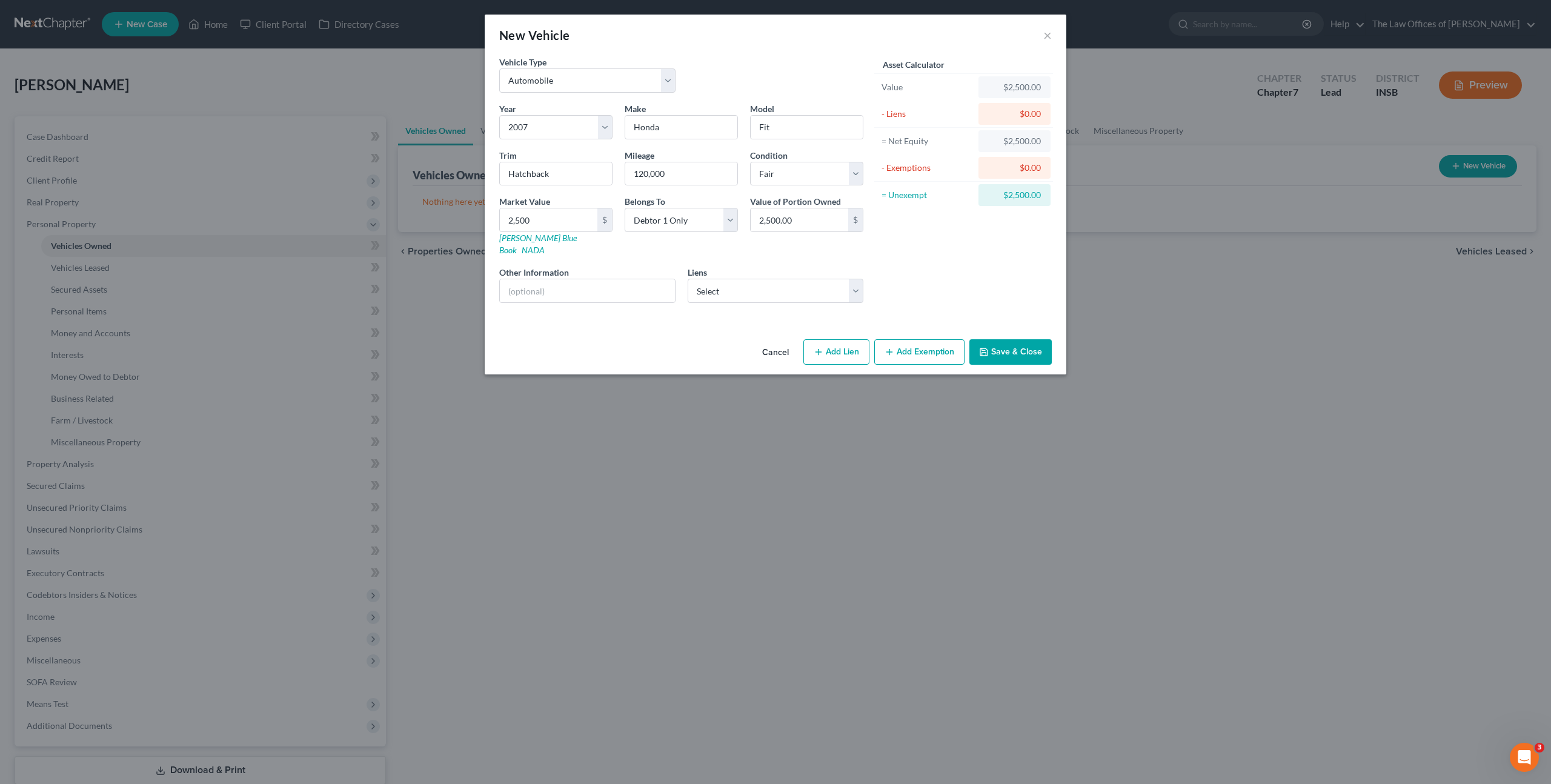
click at [1006, 339] on button "Save & Close" at bounding box center [1011, 352] width 83 height 26
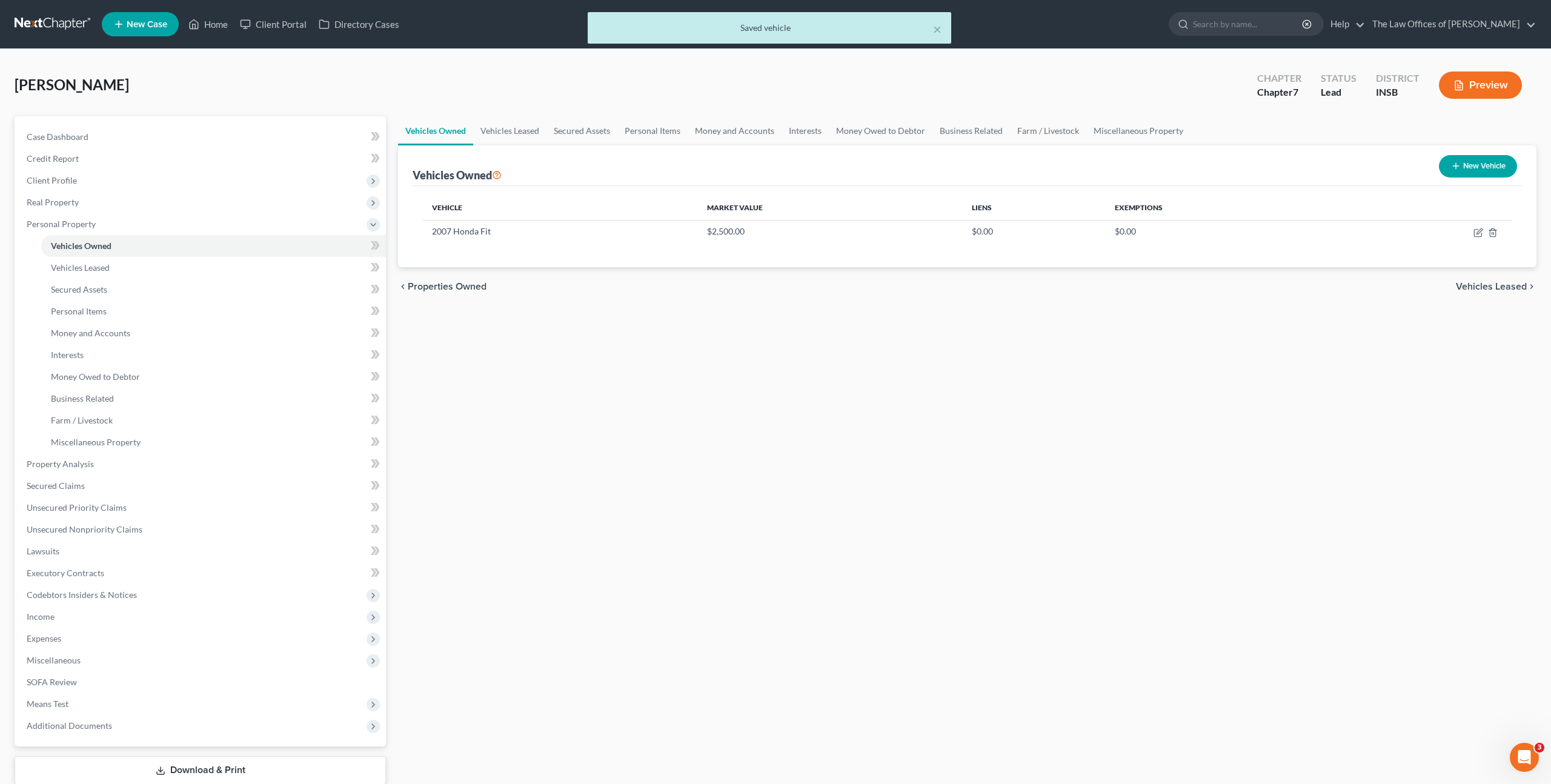
drag, startPoint x: 777, startPoint y: 420, endPoint x: 759, endPoint y: 404, distance: 24.1
click at [777, 417] on div "Vehicles Owned Vehicles Leased Secured Assets Personal Items Money and Accounts…" at bounding box center [967, 466] width 1151 height 700
click at [378, 245] on icon at bounding box center [377, 245] width 6 height 8
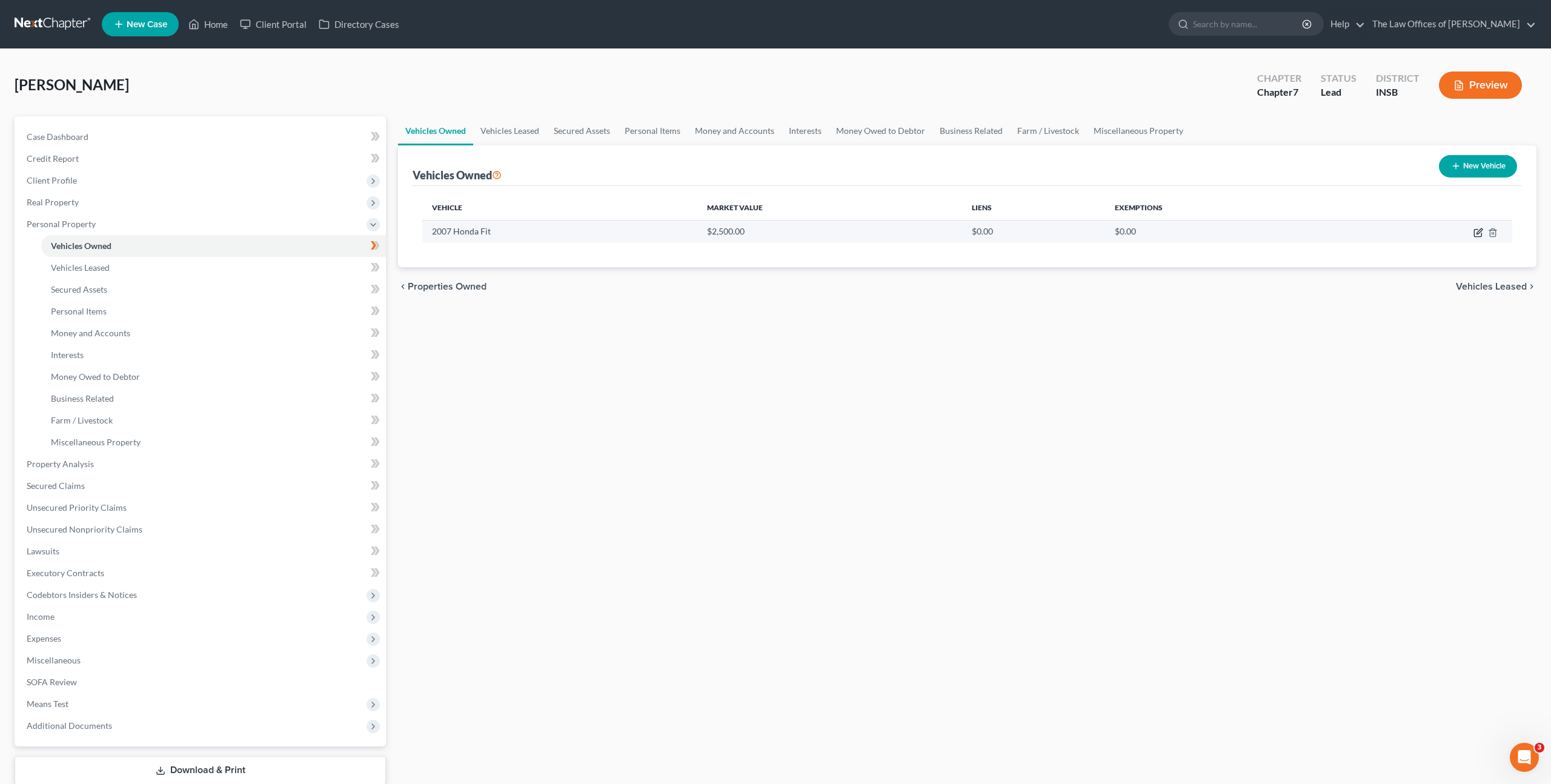
click at [1475, 230] on icon "button" at bounding box center [1478, 233] width 10 height 10
select select "0"
select select "19"
select select "3"
select select "0"
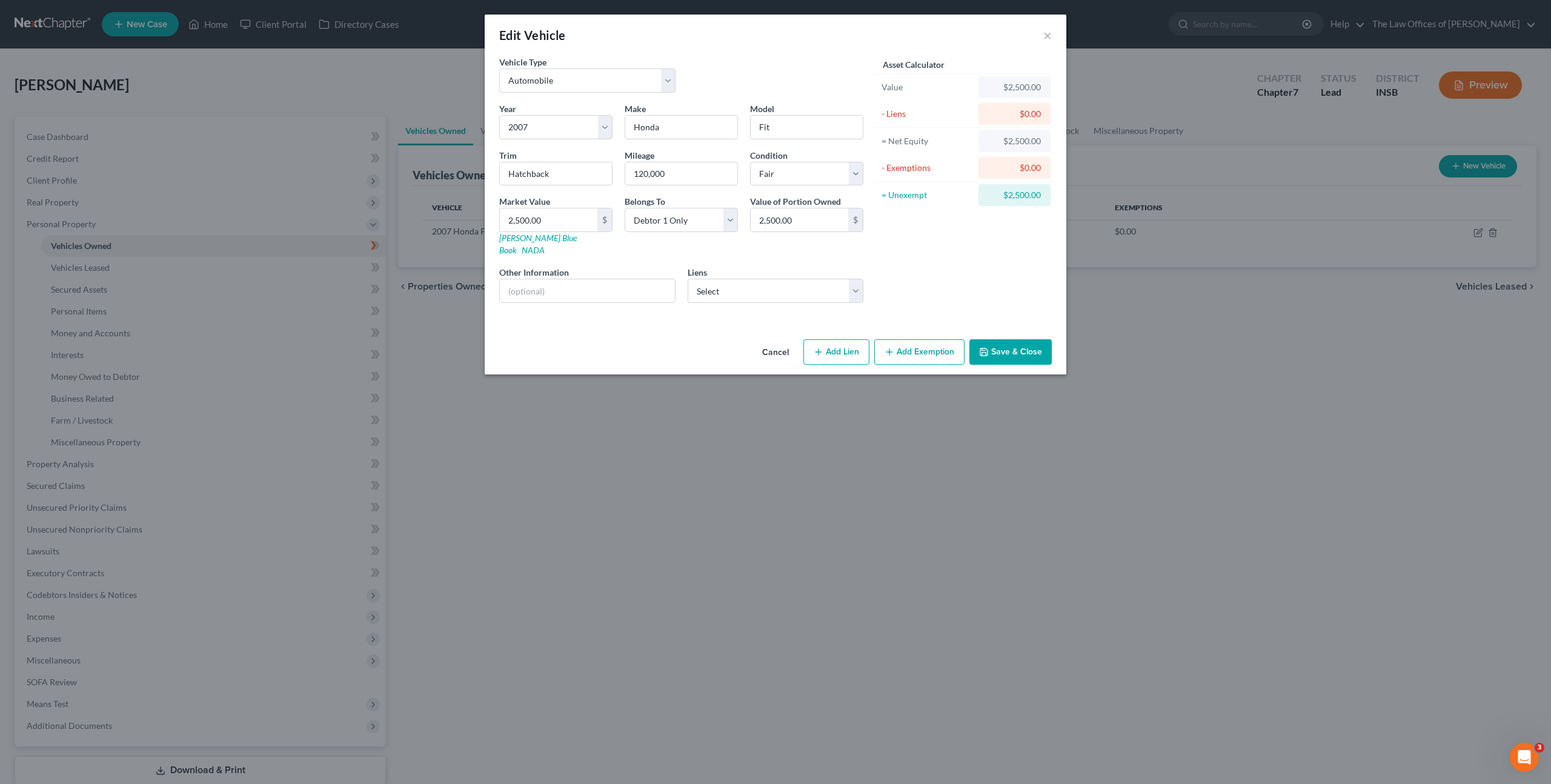
click at [930, 342] on button "Add Exemption" at bounding box center [919, 352] width 90 height 26
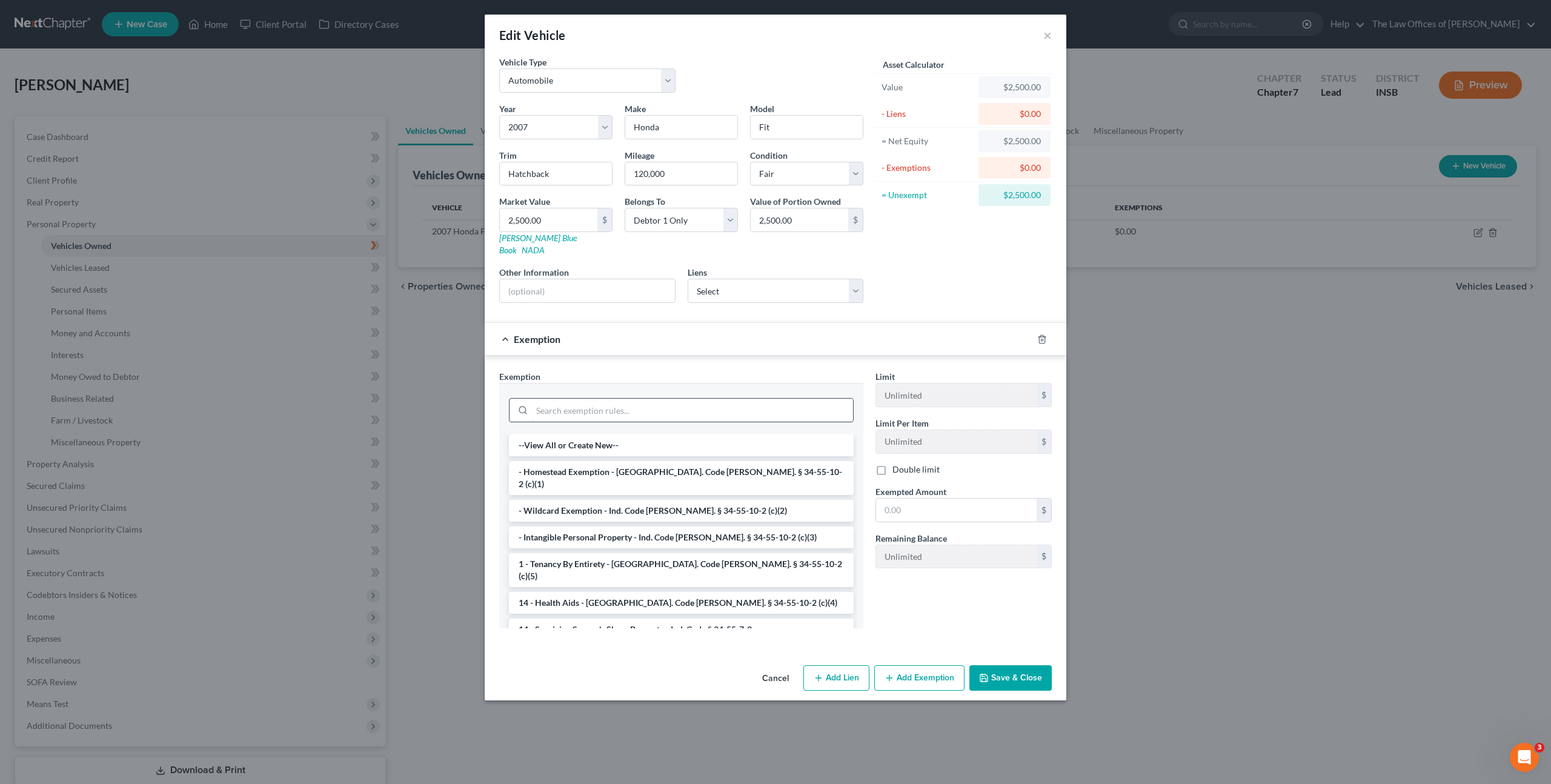
click at [767, 399] on input "search" at bounding box center [693, 410] width 321 height 23
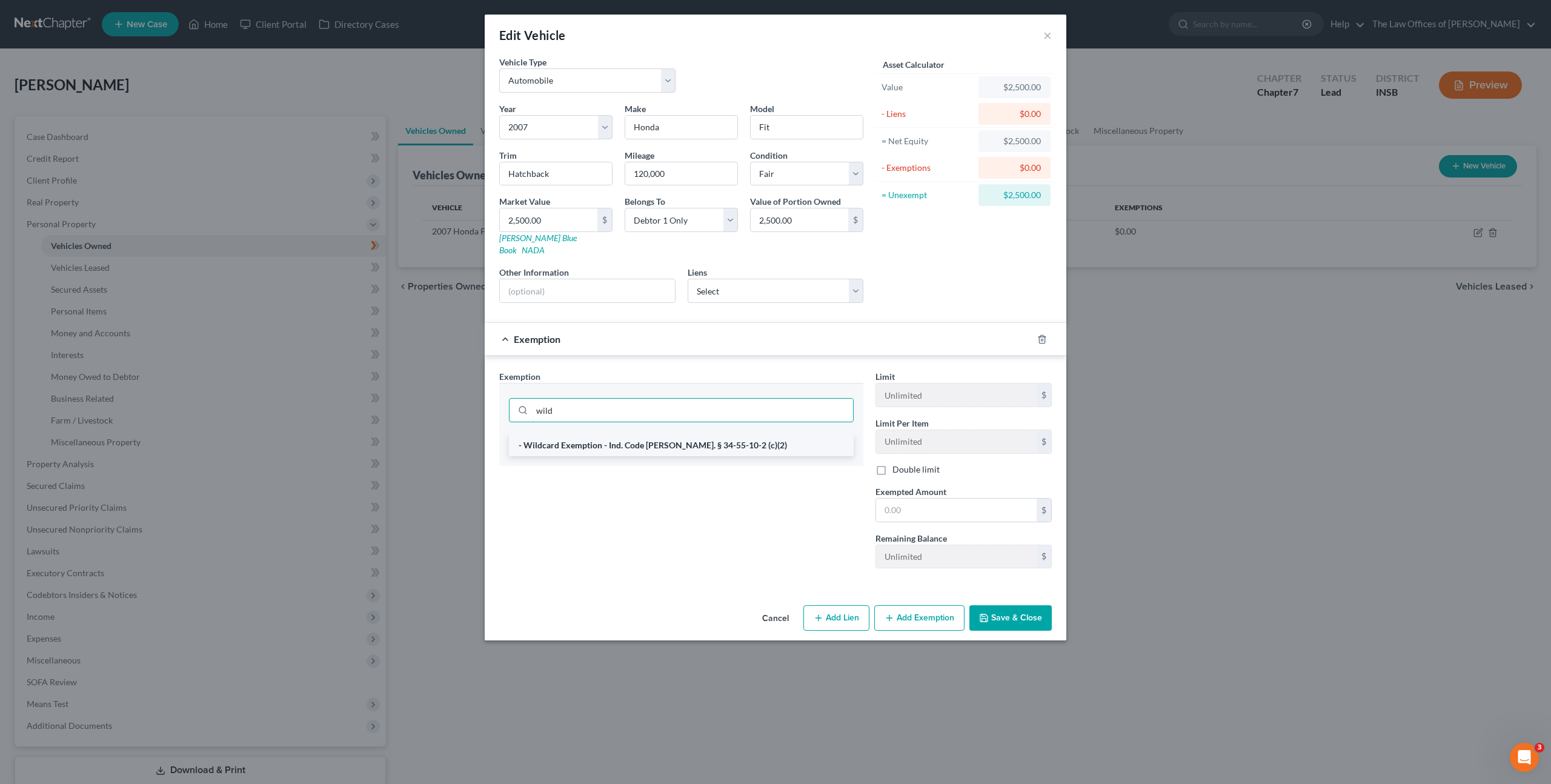
type input "wild"
click at [753, 434] on li "- Wildcard Exemption - Ind. Code Ann. § 34-55-10-2 (c)(2)" at bounding box center [682, 445] width 345 height 21
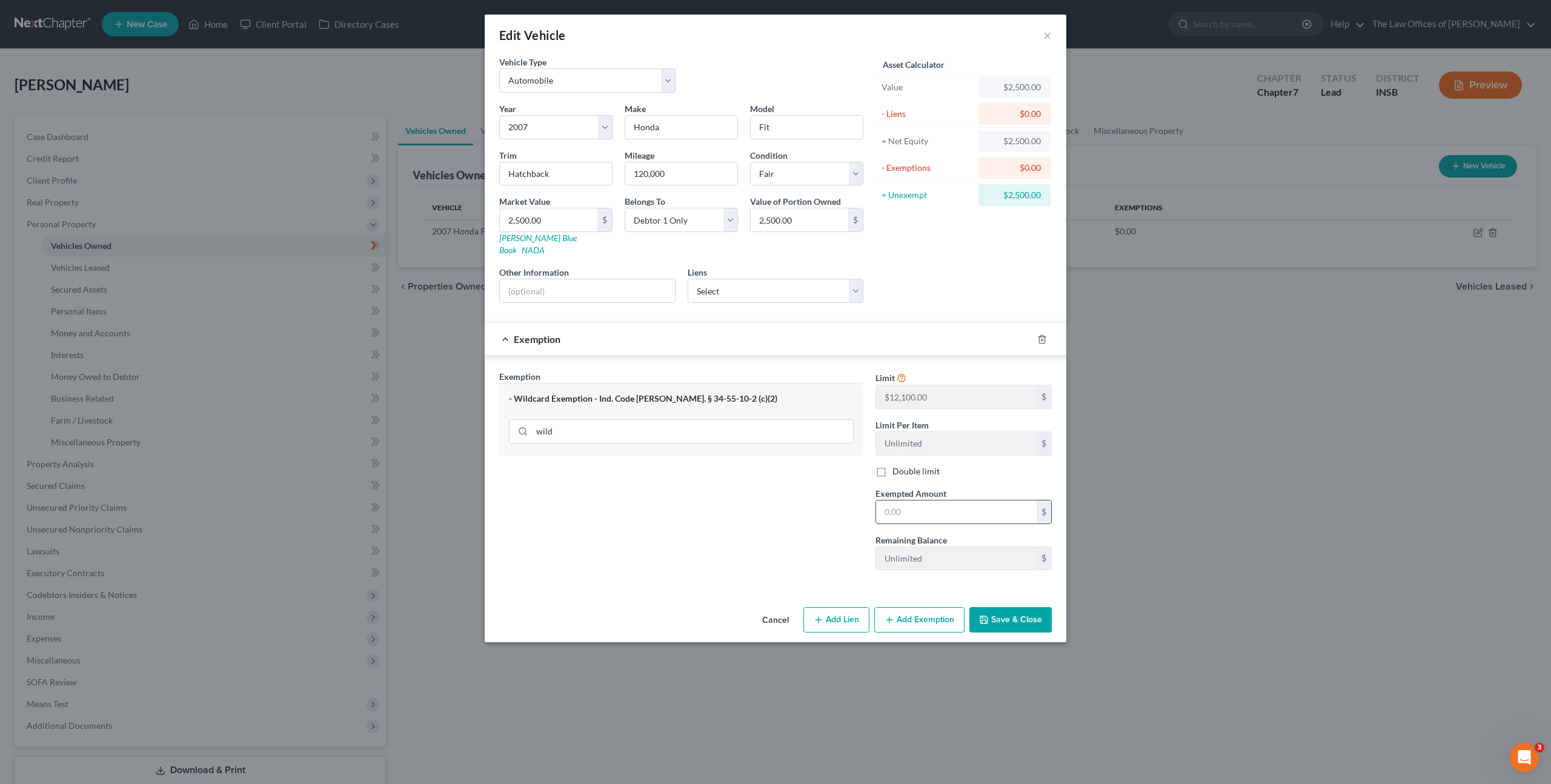
click at [906, 500] on input "text" at bounding box center [957, 512] width 161 height 23
type input "2,500"
click at [707, 508] on div "Exemption Set must be selected for CA. Exemption * - Wildcard Exemption - Ind. …" at bounding box center [682, 475] width 376 height 210
click at [985, 615] on icon "button" at bounding box center [984, 620] width 10 height 10
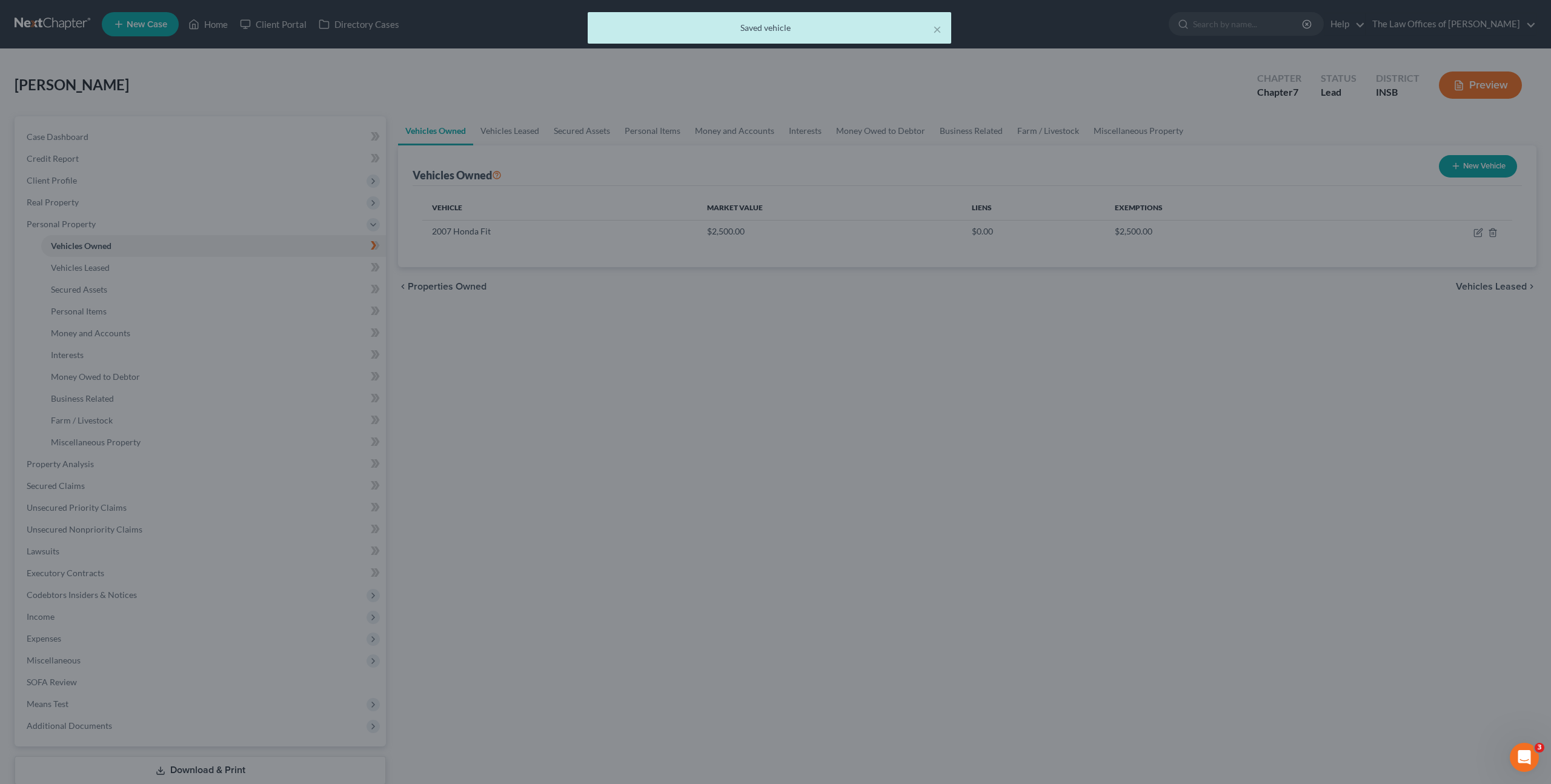
click at [1086, 420] on div at bounding box center [775, 392] width 1551 height 784
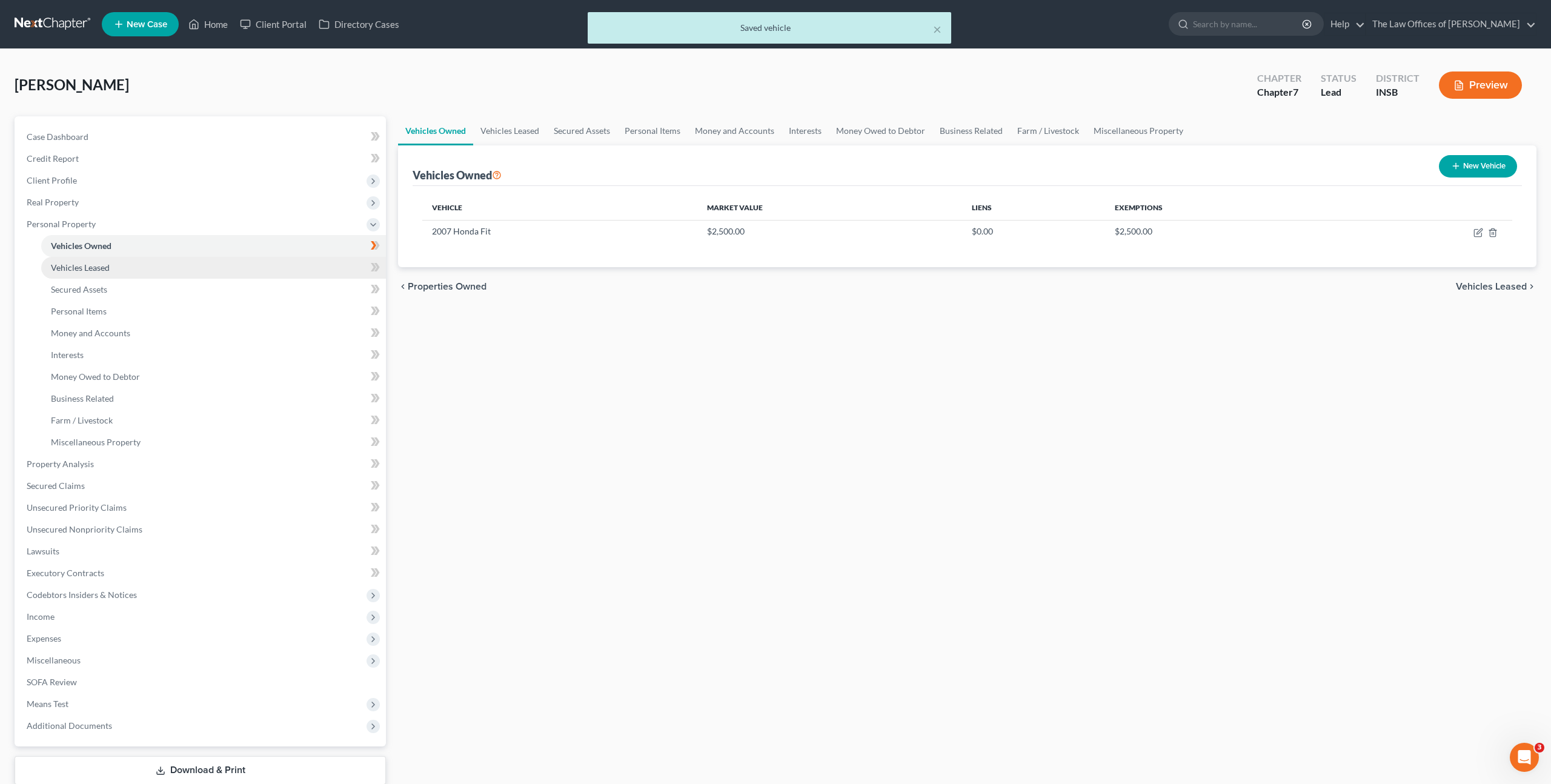
click at [277, 267] on link "Vehicles Leased" at bounding box center [214, 267] width 345 height 21
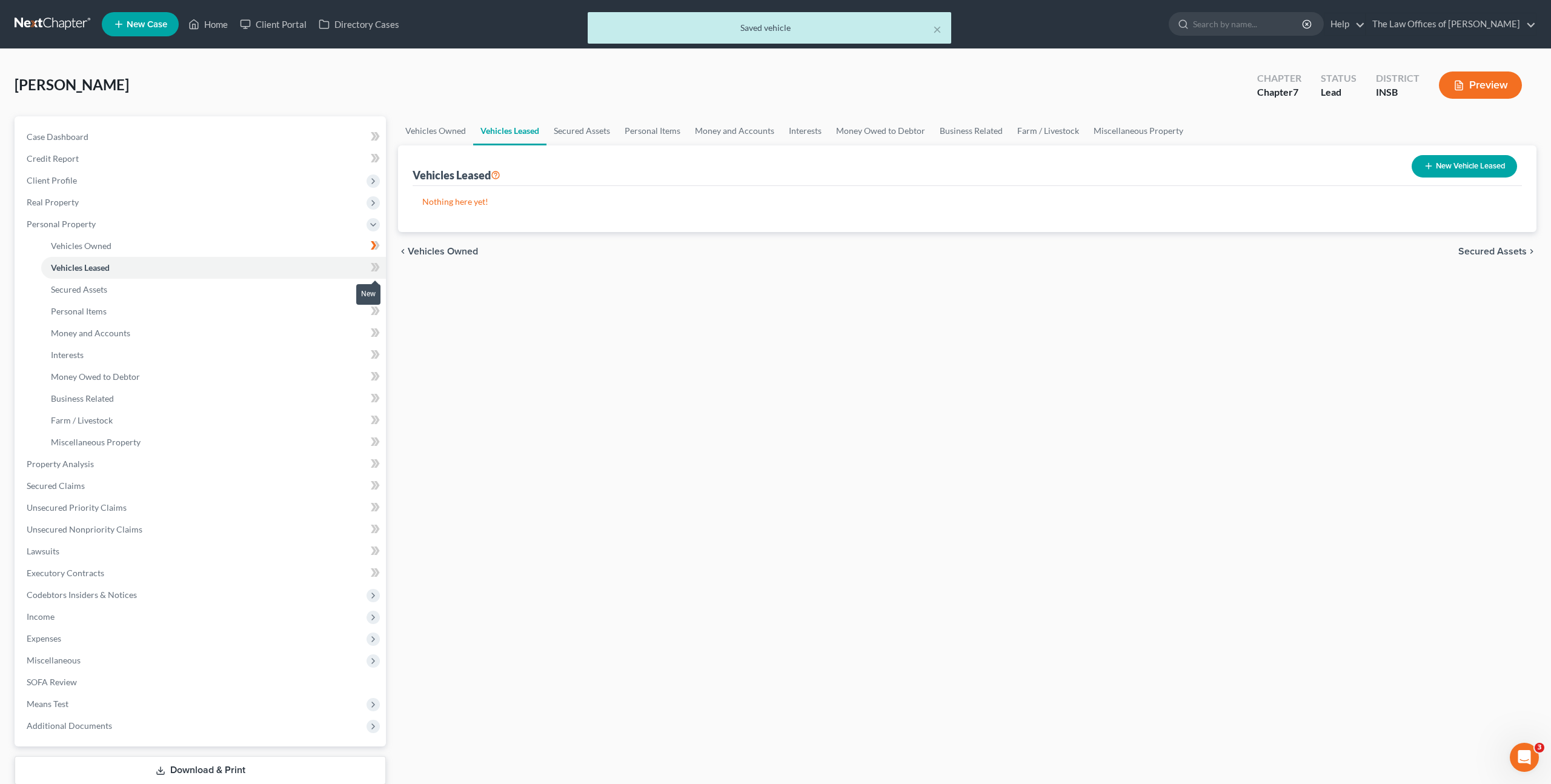
click at [371, 270] on icon at bounding box center [375, 267] width 9 height 15
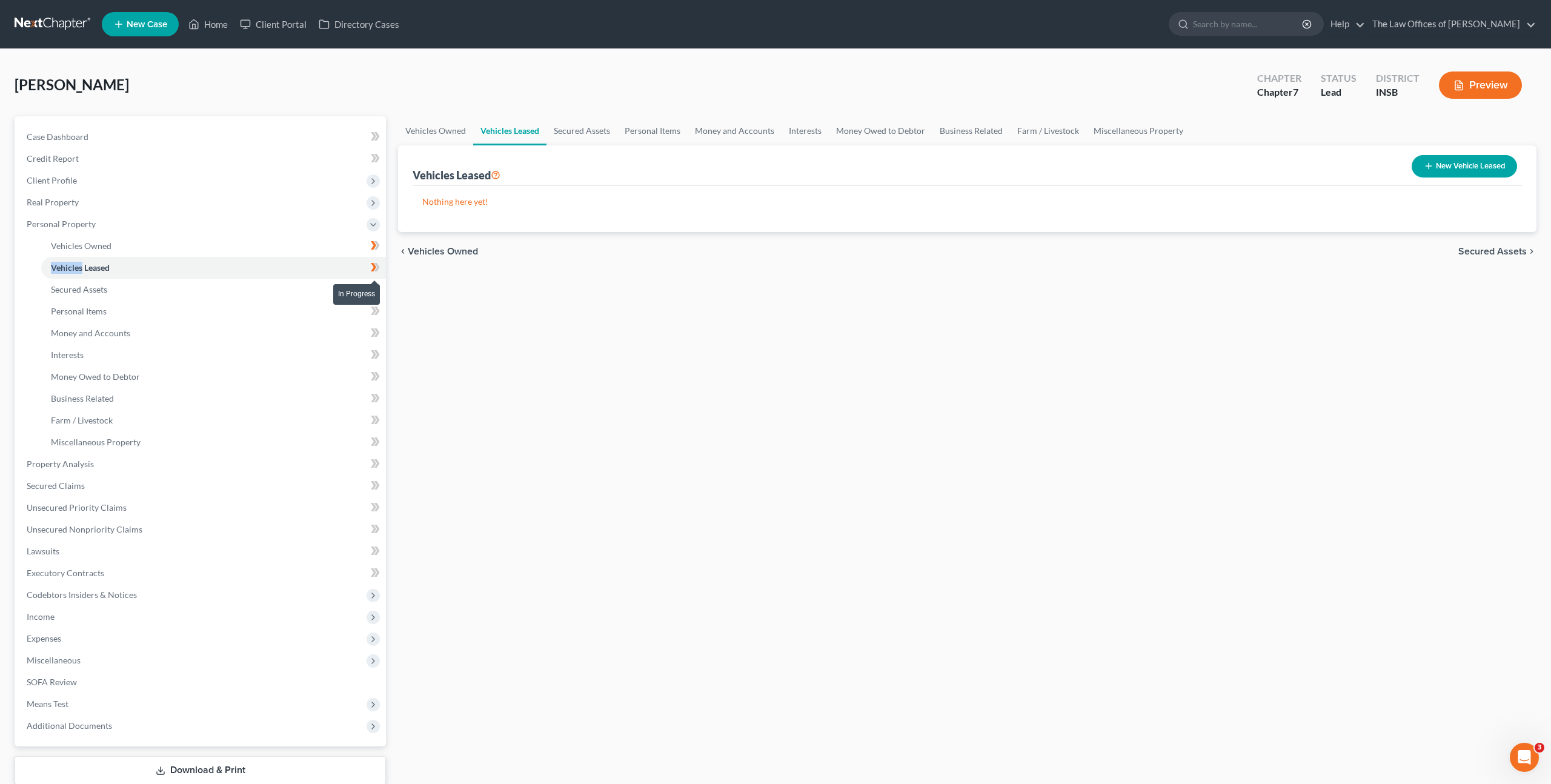
click at [371, 270] on icon at bounding box center [375, 267] width 9 height 15
click at [343, 290] on link "Secured Assets" at bounding box center [214, 290] width 345 height 21
click at [381, 289] on span at bounding box center [376, 290] width 21 height 18
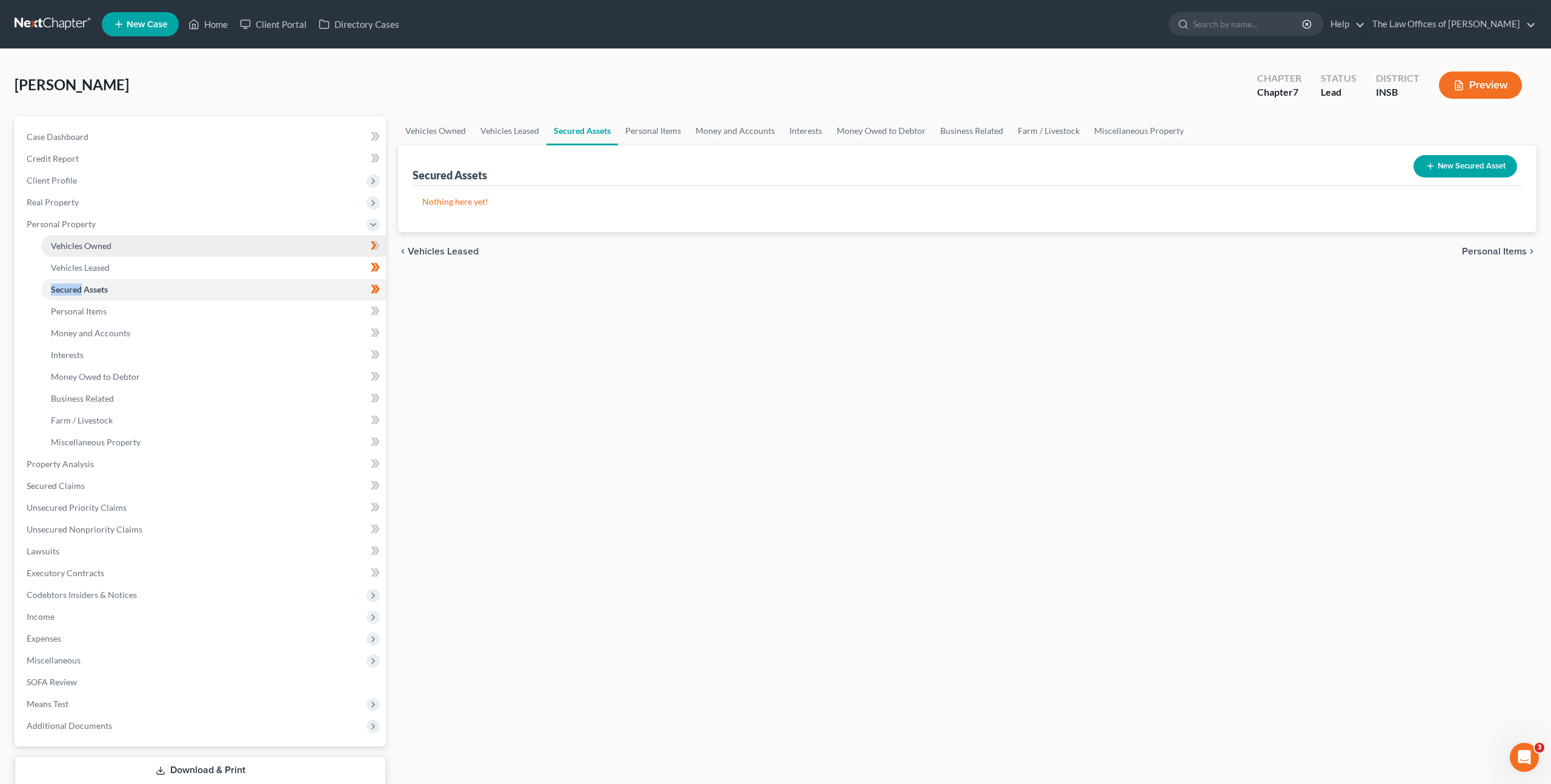
click at [292, 242] on link "Vehicles Owned" at bounding box center [214, 246] width 345 height 21
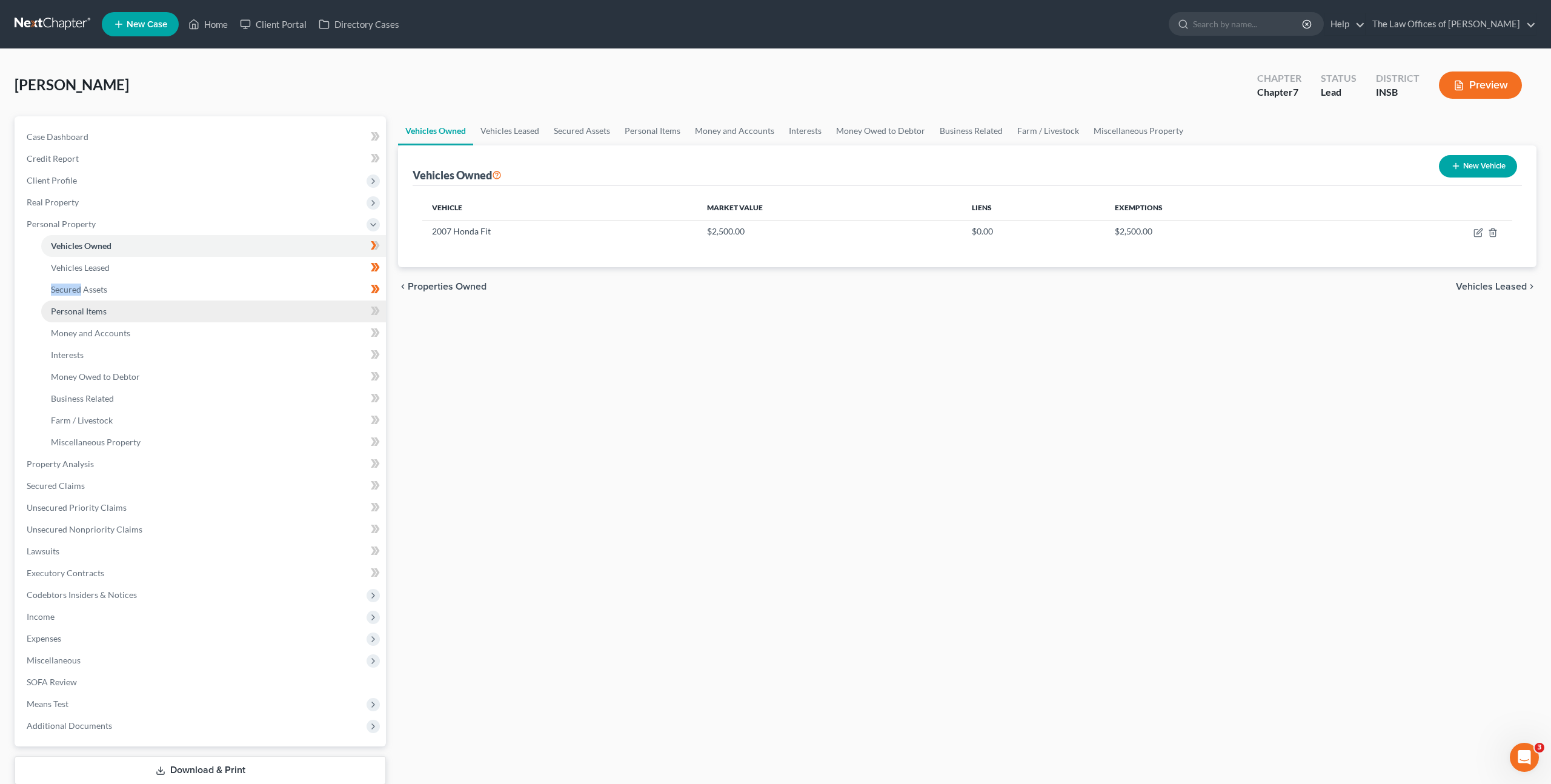
click at [188, 309] on link "Personal Items" at bounding box center [214, 311] width 345 height 21
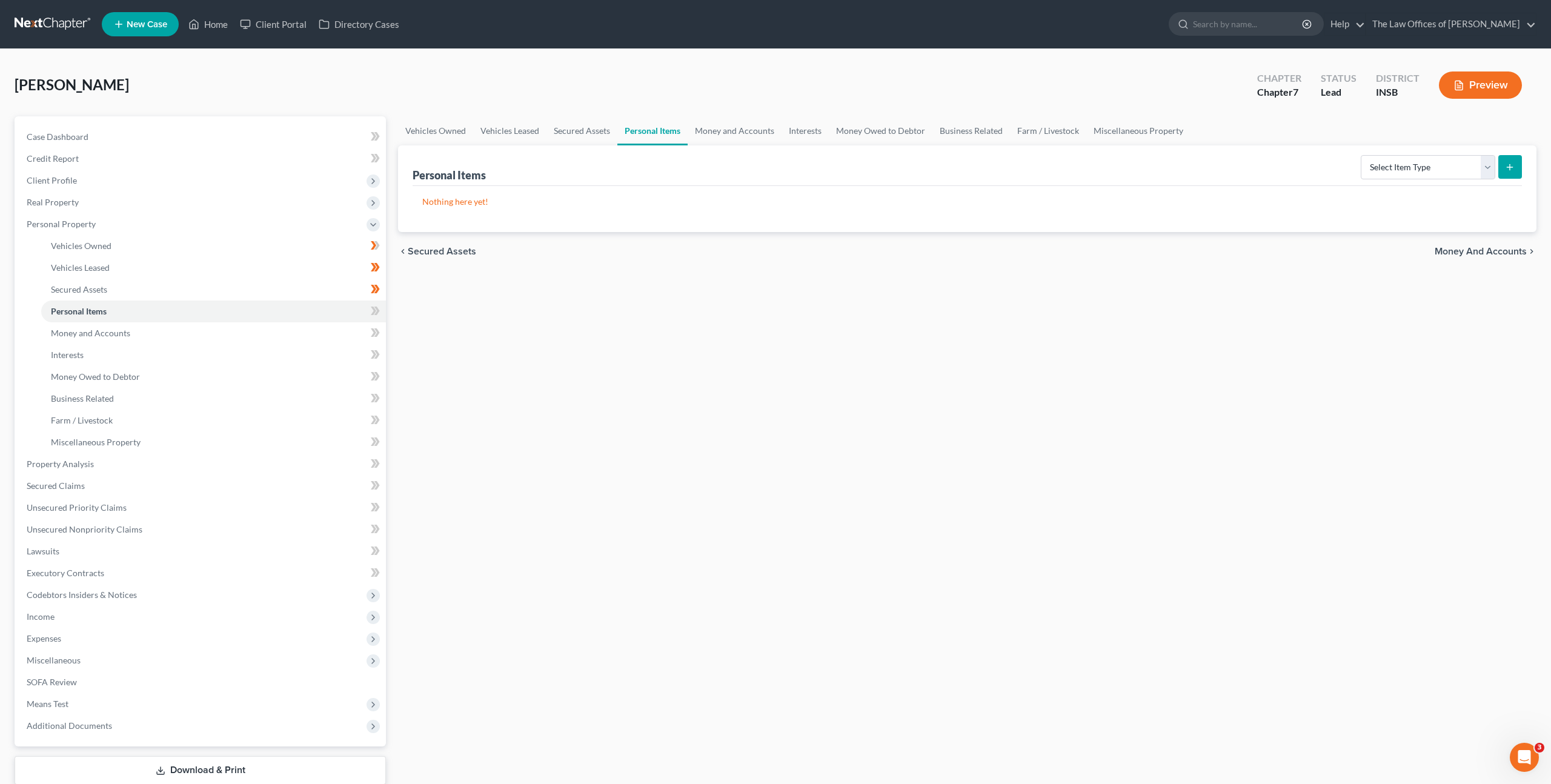
click at [576, 386] on div "Vehicles Owned Vehicles Leased Secured Assets Personal Items Money and Accounts…" at bounding box center [967, 466] width 1151 height 700
click at [1387, 164] on select "Select Item Type Clothing Collectibles Of Value Electronics Firearms Household …" at bounding box center [1428, 167] width 135 height 24
select select "electronics"
click at [1362, 155] on select "Select Item Type Clothing Collectibles Of Value Electronics Firearms Household …" at bounding box center [1428, 167] width 135 height 24
click at [1502, 163] on button "submit" at bounding box center [1510, 167] width 24 height 24
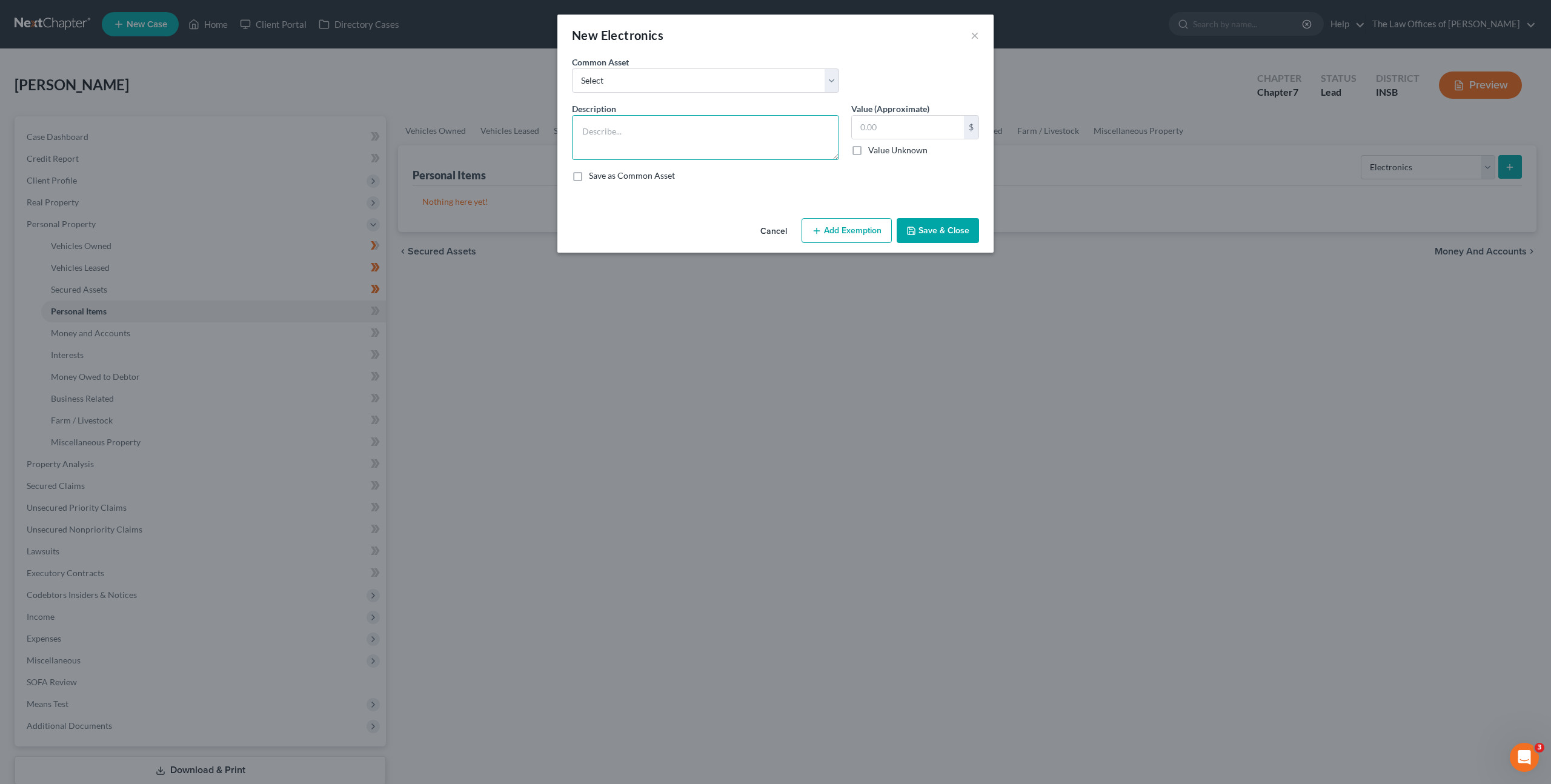
drag, startPoint x: 690, startPoint y: 150, endPoint x: 707, endPoint y: 148, distance: 17.1
click at [690, 150] on textarea at bounding box center [706, 137] width 267 height 45
drag, startPoint x: 681, startPoint y: 131, endPoint x: 636, endPoint y: 128, distance: 45.1
click at [636, 128] on textarea "Cellphone (1), Tablet (1)" at bounding box center [706, 137] width 267 height 45
type textarea "Cellphone (1), Laptop (1)"
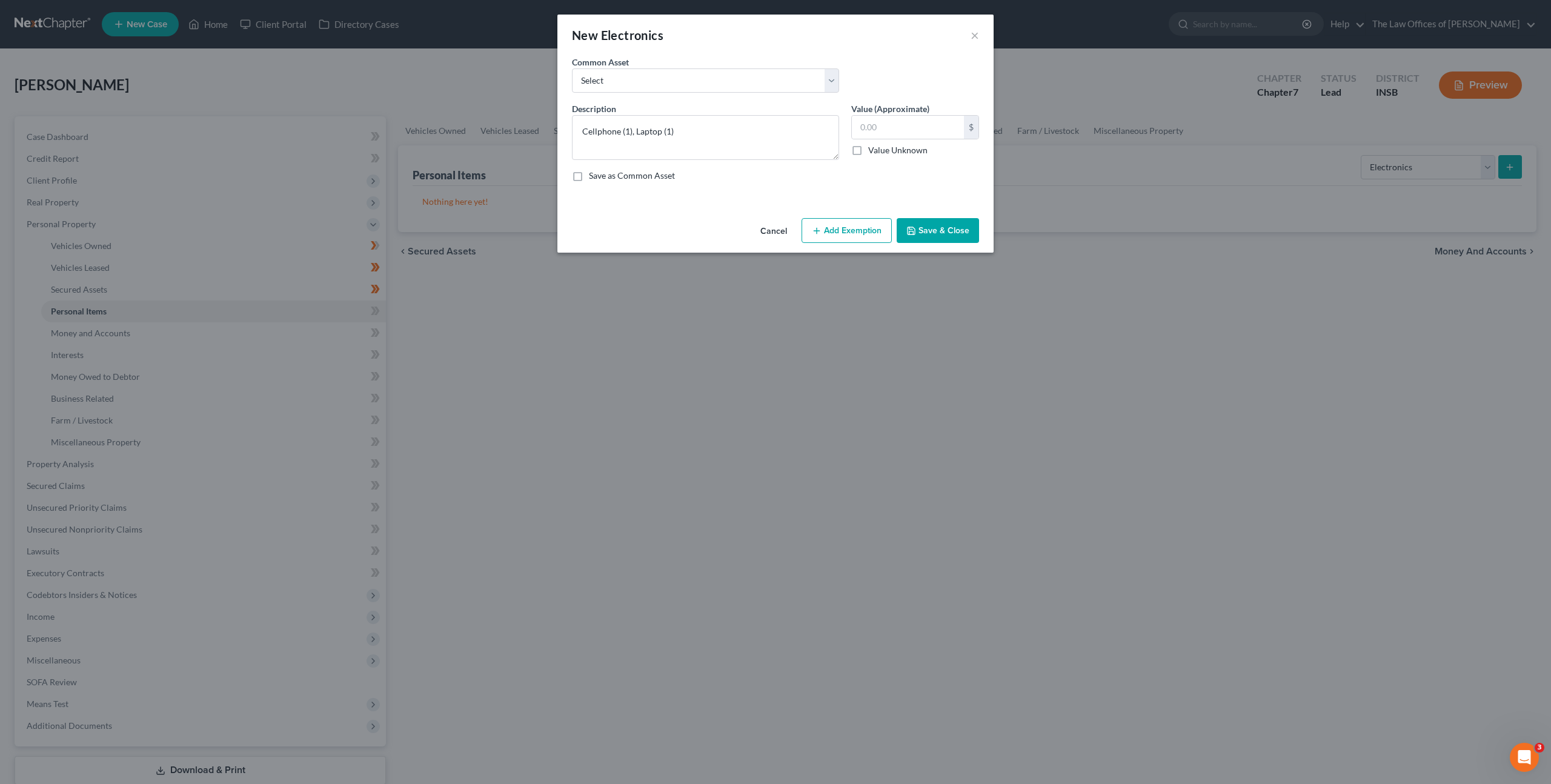
click at [845, 236] on button "Add Exemption" at bounding box center [846, 230] width 90 height 26
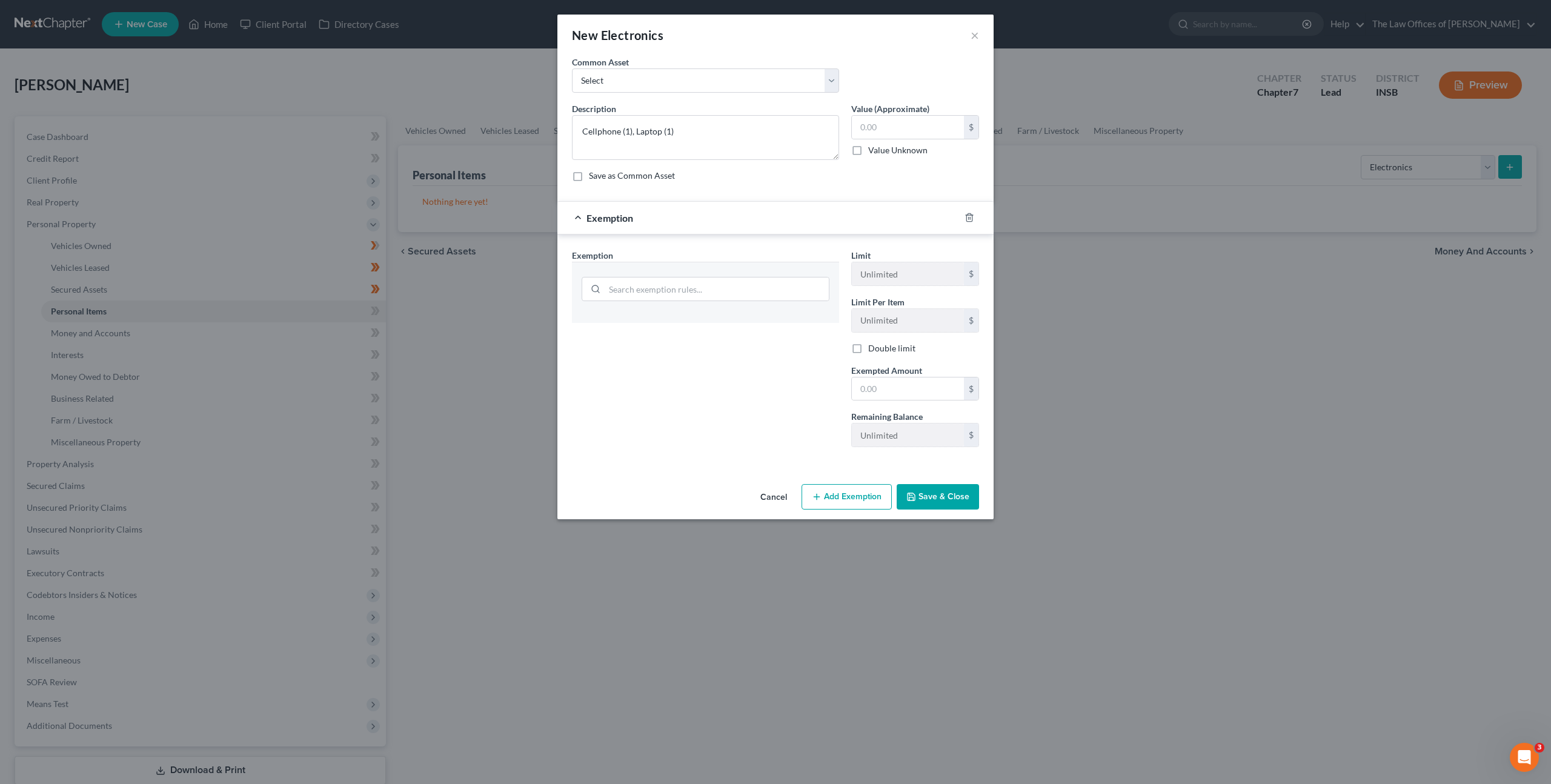
drag, startPoint x: 728, startPoint y: 309, endPoint x: 721, endPoint y: 305, distance: 8.1
click at [726, 309] on div at bounding box center [706, 287] width 267 height 51
click at [719, 300] on input "search" at bounding box center [717, 289] width 225 height 23
type input "wild"
click at [691, 328] on li "- Wildcard Exemption - Ind. Code Ann. § 34-55-10-2 (c)(2)" at bounding box center [706, 330] width 248 height 34
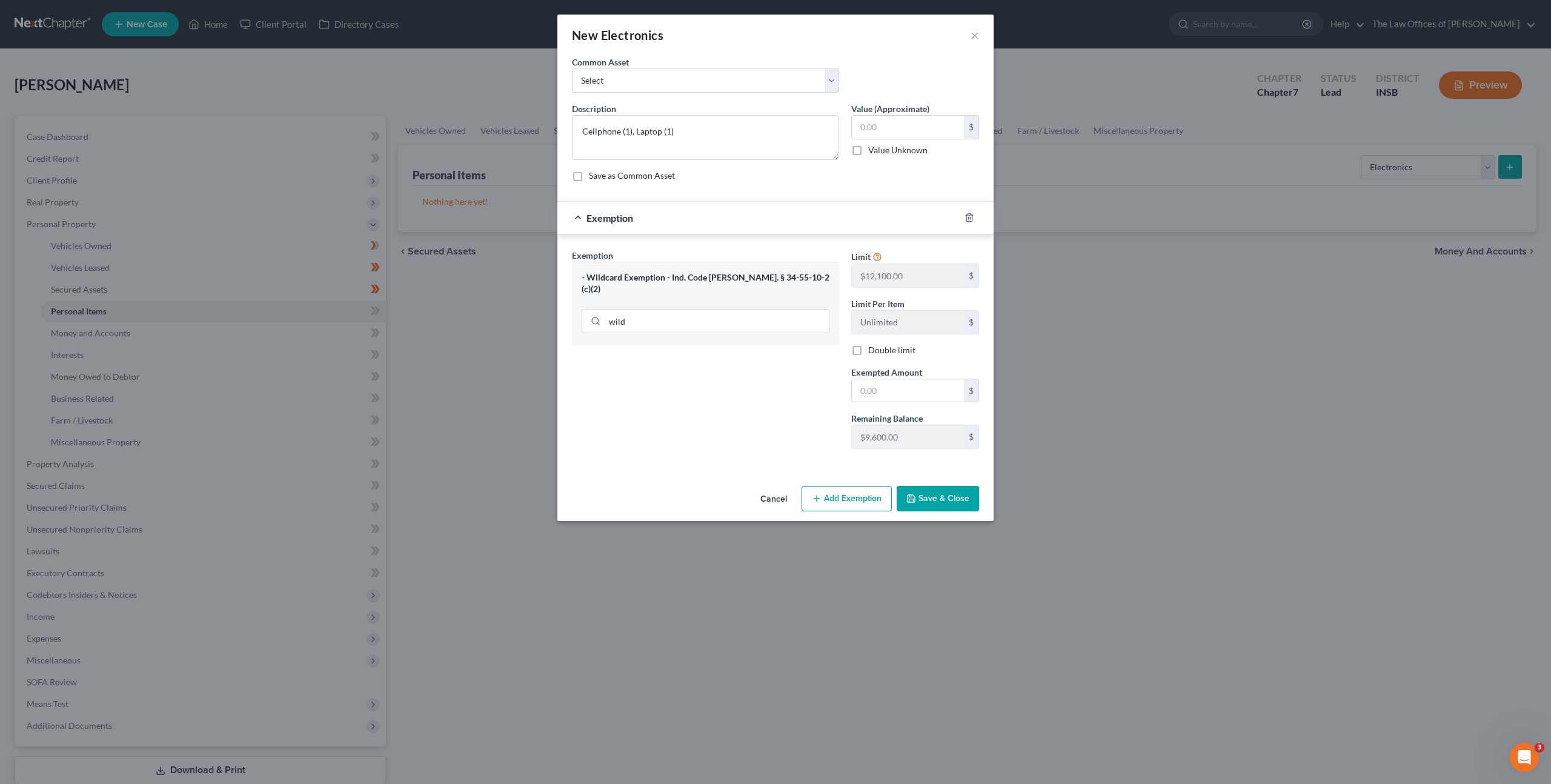
drag, startPoint x: 883, startPoint y: 409, endPoint x: 882, endPoint y: 403, distance: 6.1
click at [883, 409] on div "Limit $12,100.00 $ Limit Per Item Unlimited $ Double limit Exempted Amount * $ …" at bounding box center [915, 354] width 140 height 210
click at [889, 393] on input "text" at bounding box center [908, 391] width 112 height 23
click at [899, 388] on input "text" at bounding box center [908, 391] width 112 height 23
type input "250"
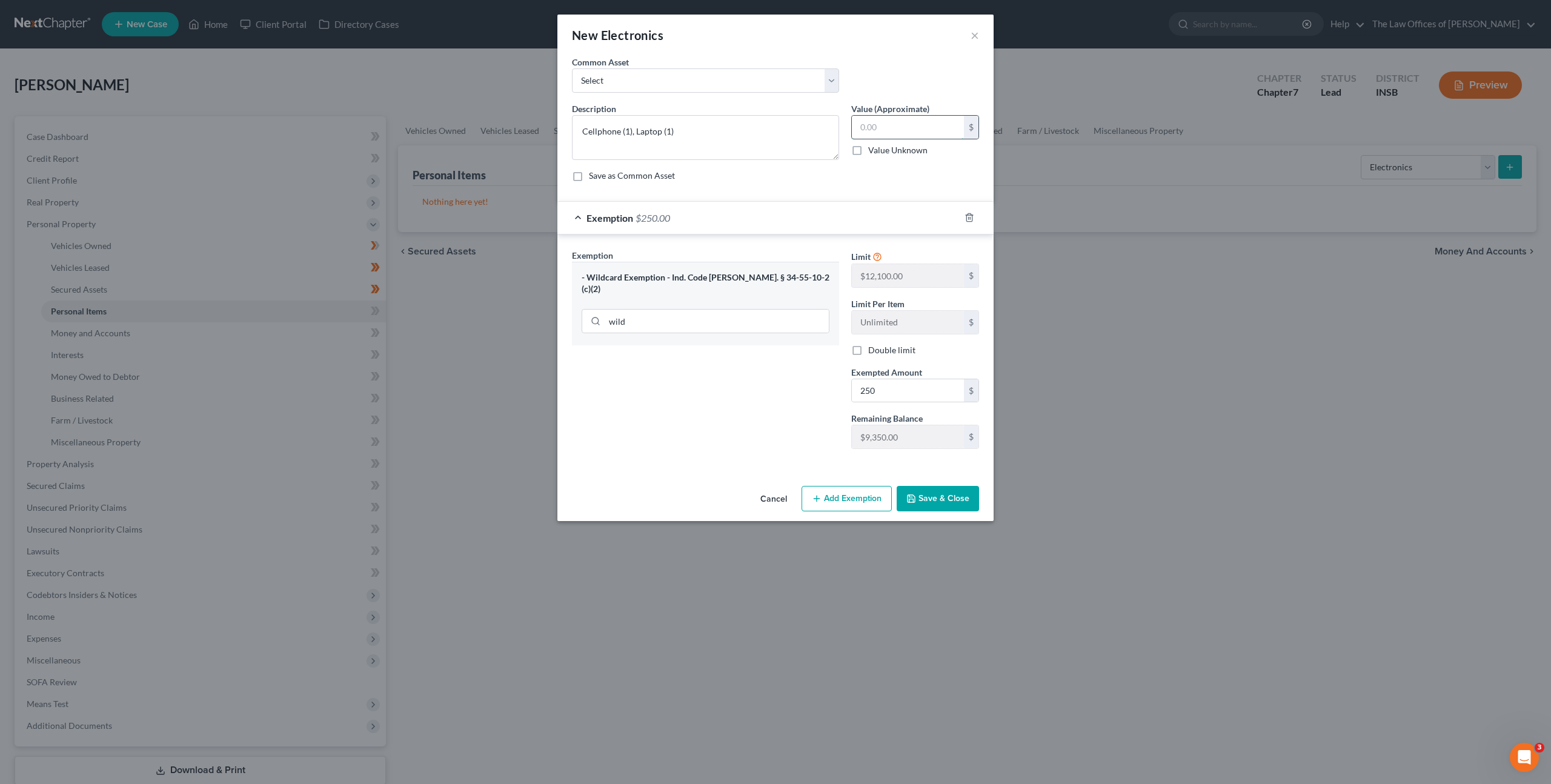
click at [899, 125] on input "text" at bounding box center [908, 127] width 112 height 23
type input "250"
drag, startPoint x: 755, startPoint y: 409, endPoint x: 991, endPoint y: 488, distance: 248.9
click at [755, 409] on div "Exemption Set must be selected for CA. Exemption * - Wildcard Exemption - Ind. …" at bounding box center [706, 354] width 279 height 210
drag, startPoint x: 950, startPoint y: 498, endPoint x: 1051, endPoint y: 368, distance: 164.6
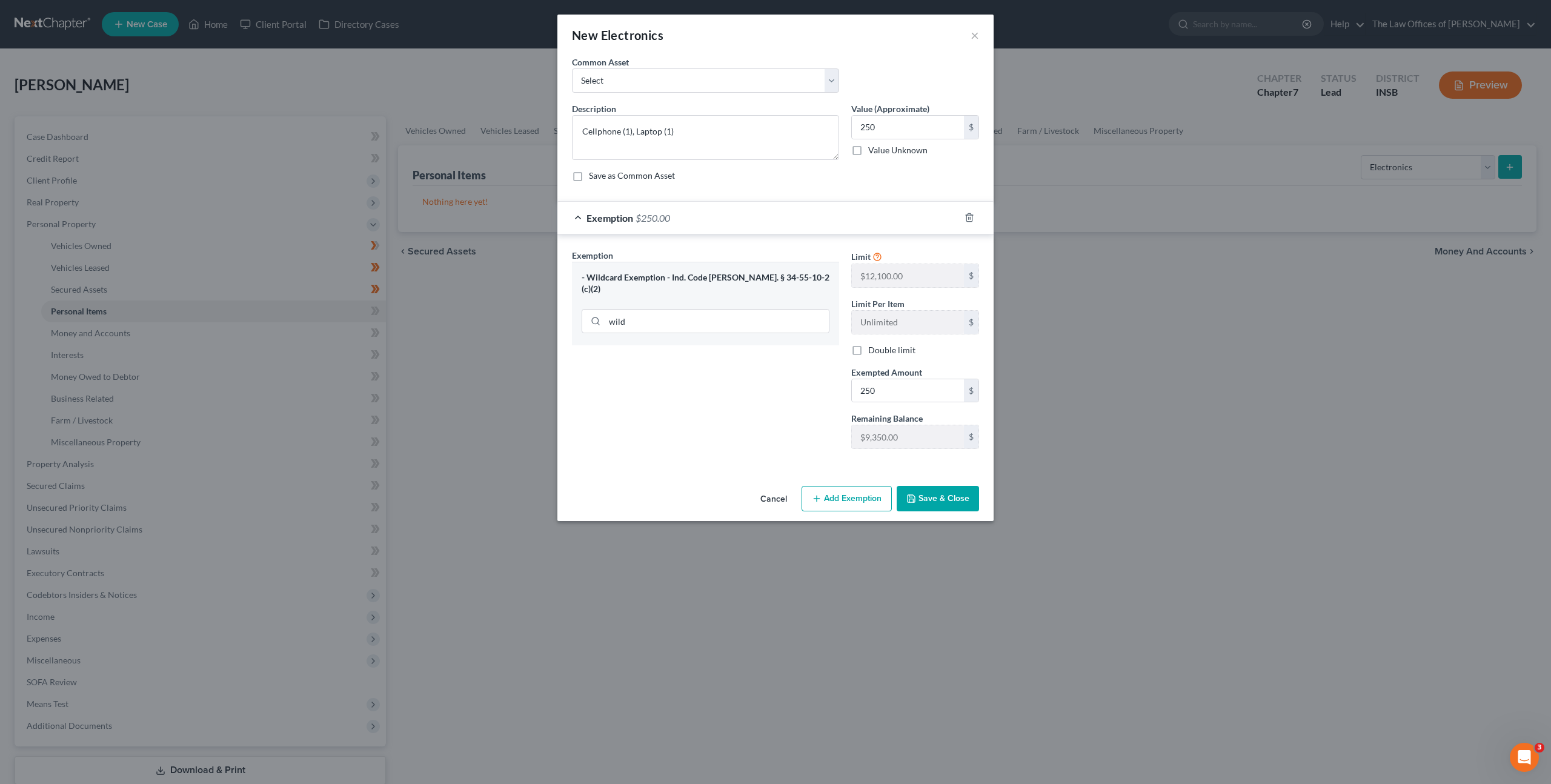
click at [950, 498] on button "Save & Close" at bounding box center [938, 498] width 83 height 26
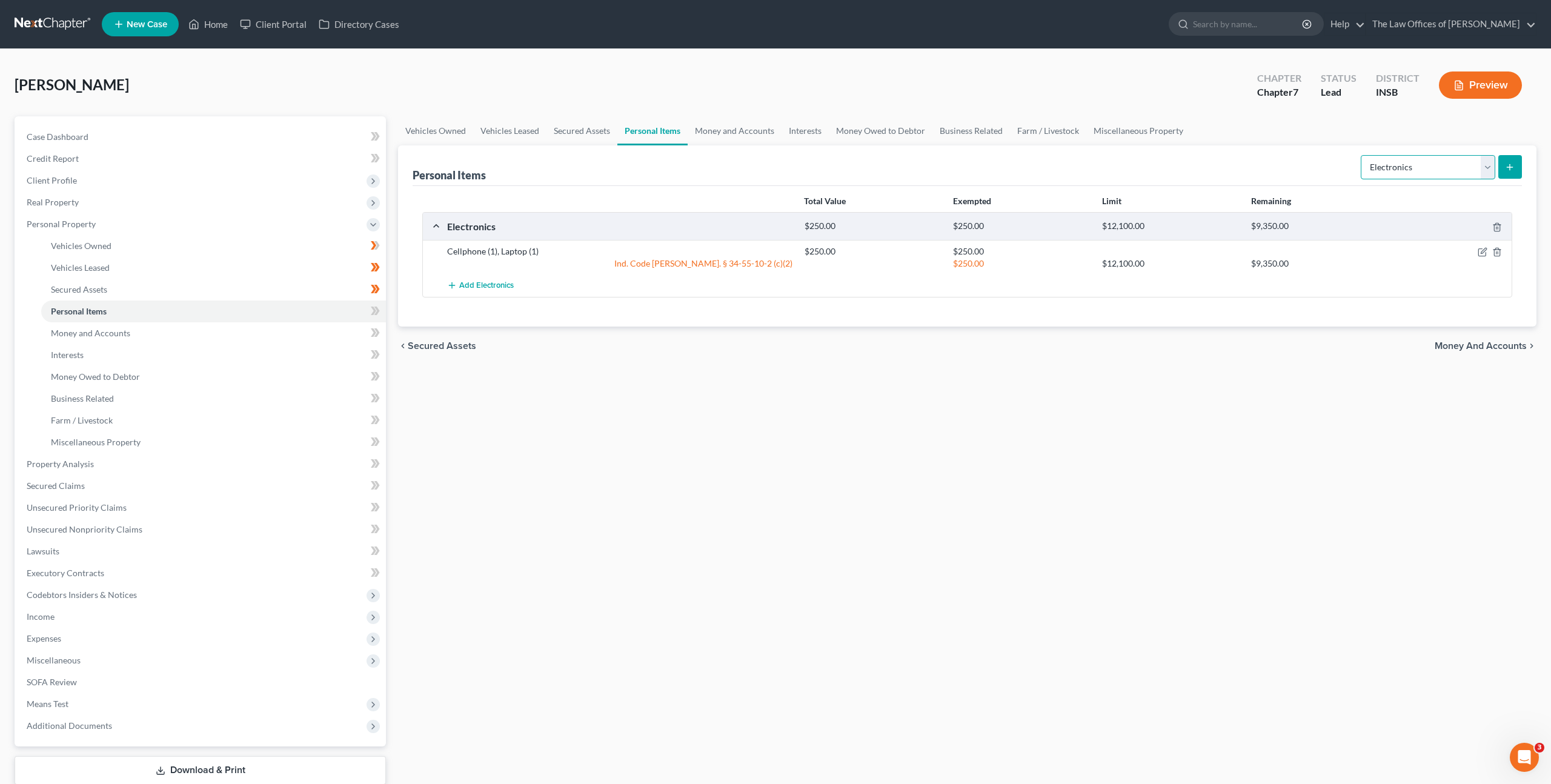
click at [1399, 167] on select "Select Item Type Clothing Collectibles Of Value Electronics Firearms Household …" at bounding box center [1428, 167] width 135 height 24
click at [1362, 155] on select "Select Item Type Clothing Collectibles Of Value Electronics Firearms Household …" at bounding box center [1428, 167] width 135 height 24
click at [1436, 162] on select "Select Item Type Clothing Collectibles Of Value Electronics Firearms Household …" at bounding box center [1428, 167] width 135 height 24
select select "clothing"
click at [1362, 155] on select "Select Item Type Clothing Collectibles Of Value Electronics Firearms Household …" at bounding box center [1428, 167] width 135 height 24
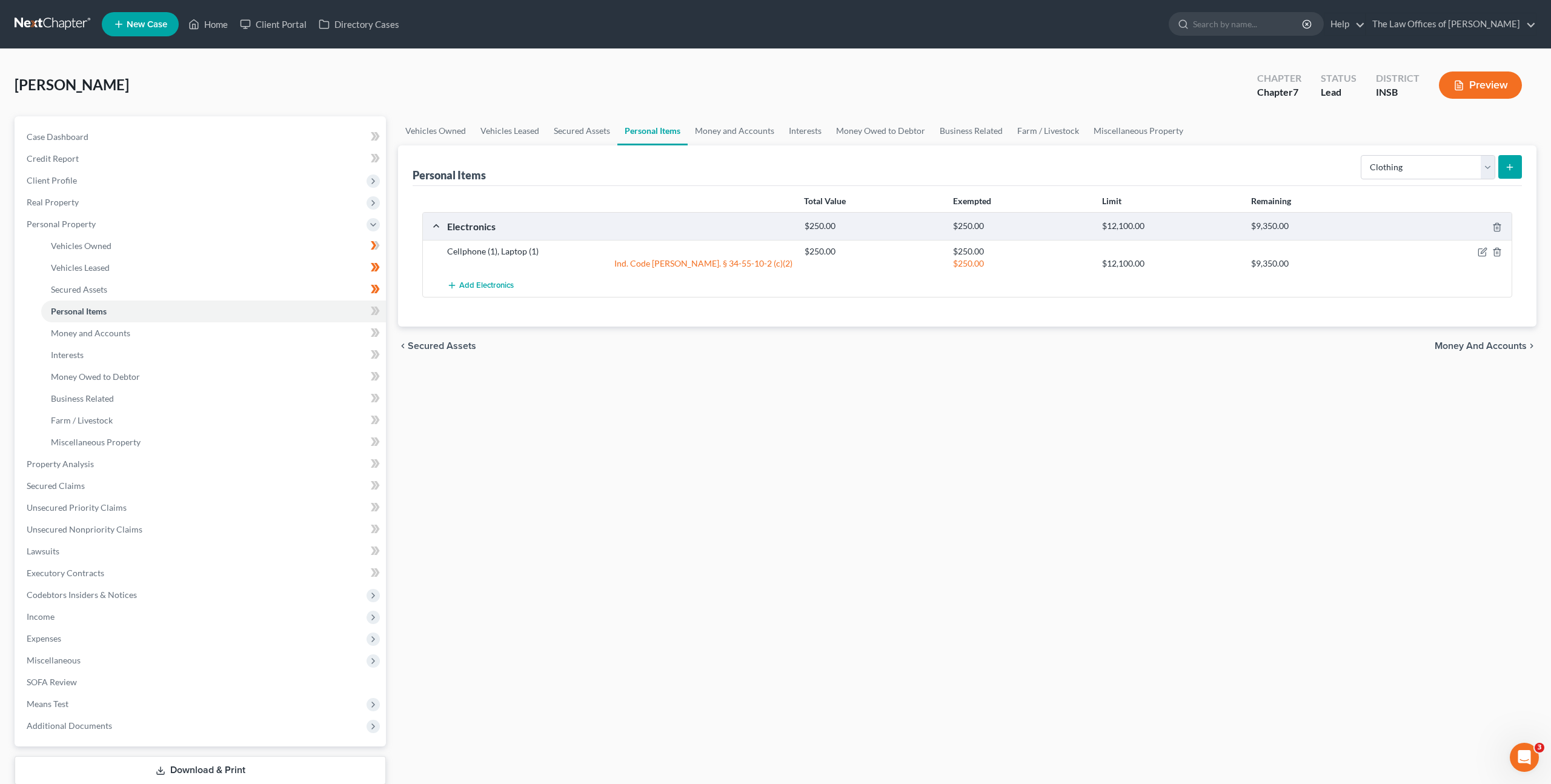
click at [1511, 168] on icon "submit" at bounding box center [1511, 168] width 10 height 10
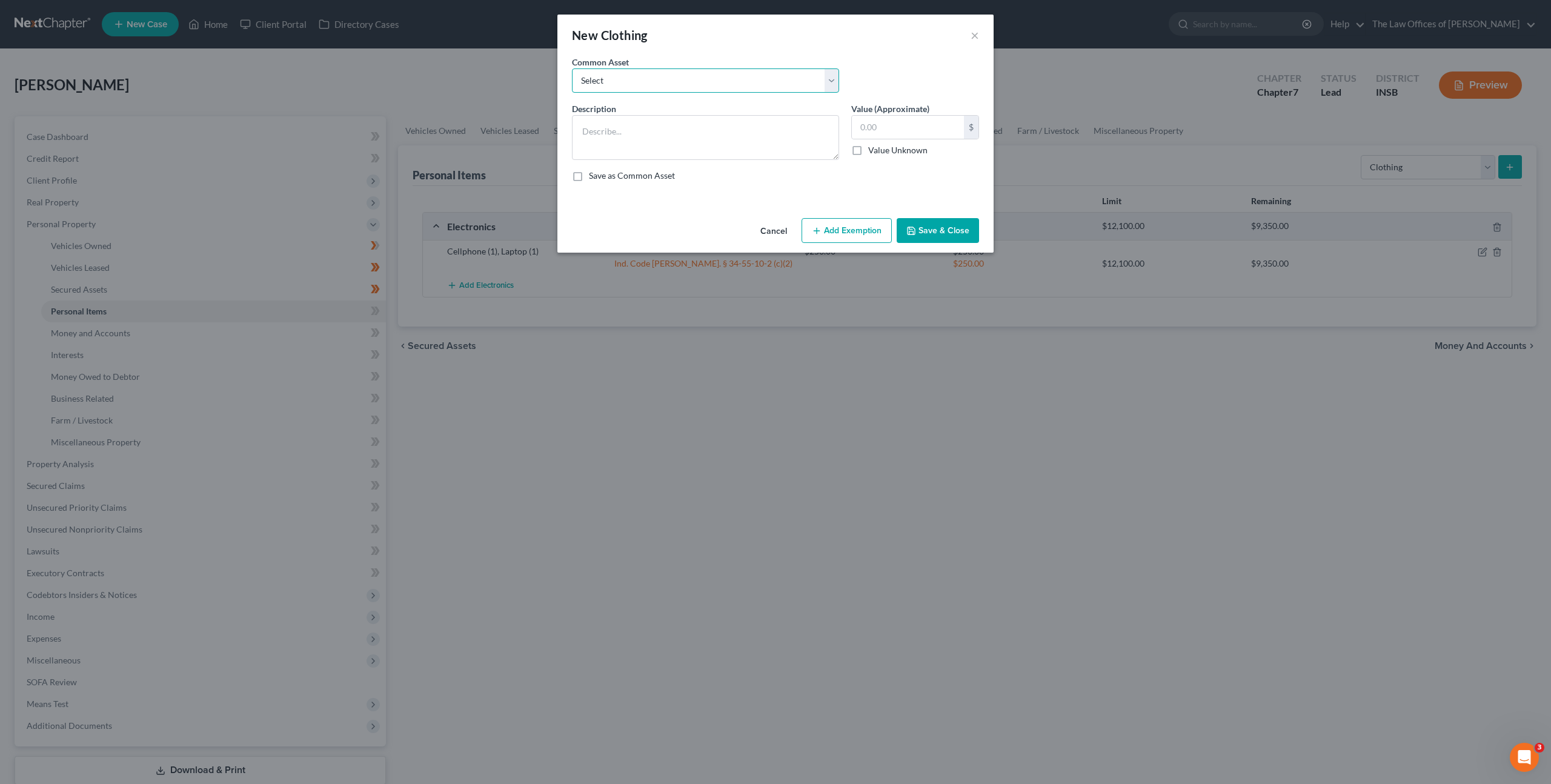
click at [748, 76] on select "Select Debtor's Clothing Joint Debtor's Clothing" at bounding box center [706, 80] width 267 height 24
select select "0"
click at [572, 68] on select "Select Debtor's Clothing Joint Debtor's Clothing" at bounding box center [706, 80] width 267 height 24
type textarea "Debtor's Clothing"
type input "50.00"
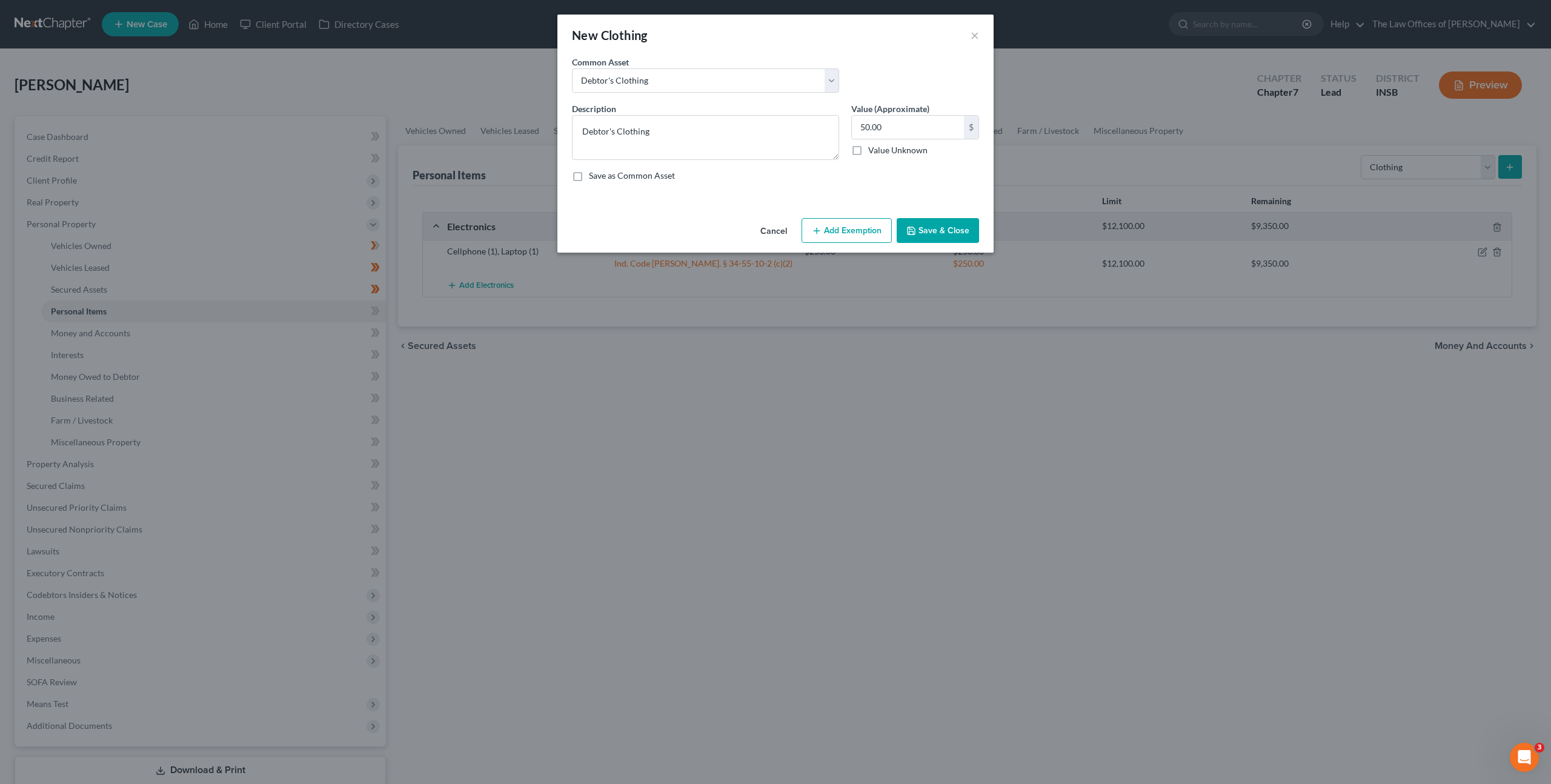
click at [841, 230] on button "Add Exemption" at bounding box center [846, 230] width 90 height 26
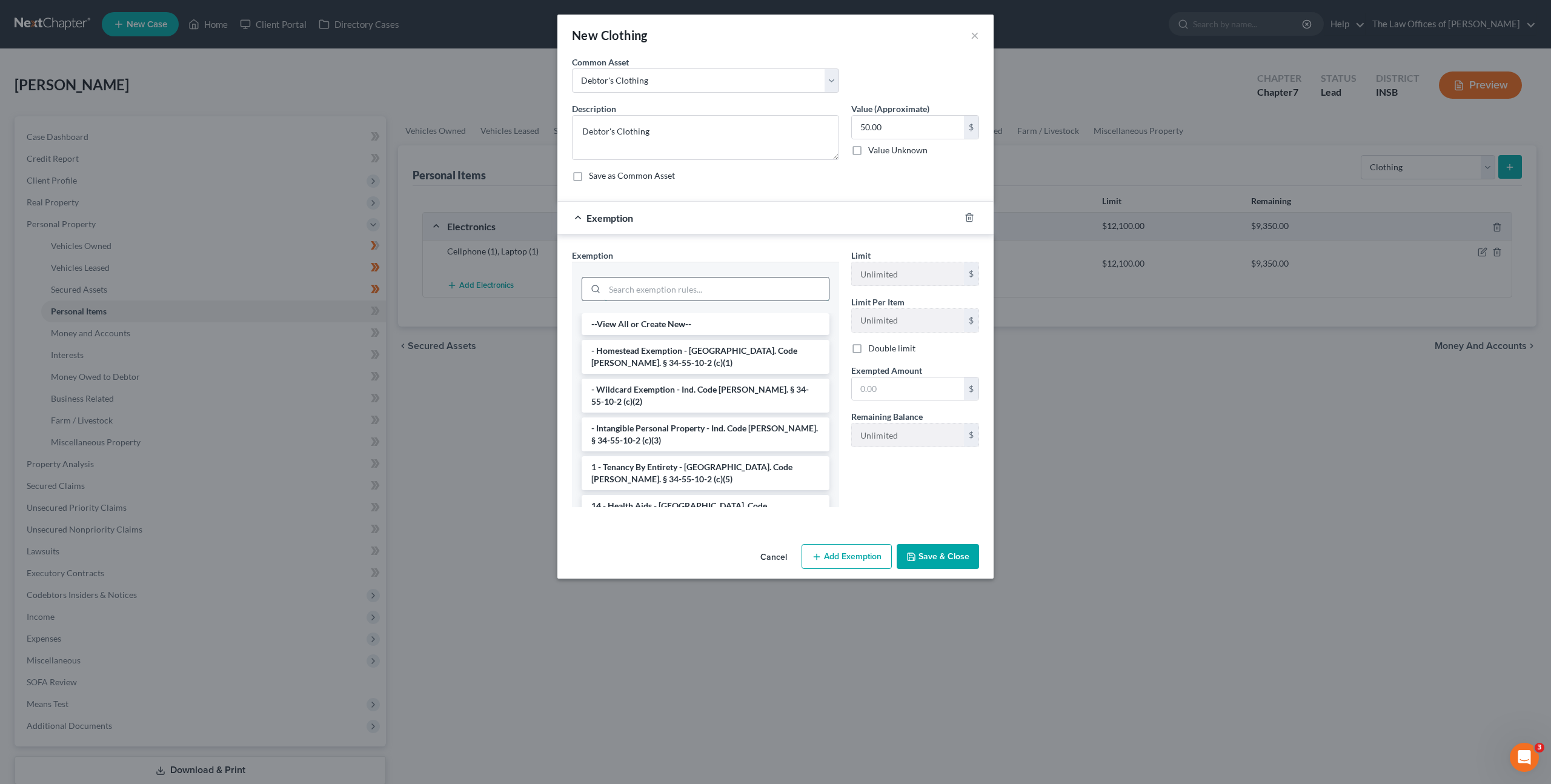
drag, startPoint x: 657, startPoint y: 286, endPoint x: 709, endPoint y: 278, distance: 52.6
click at [657, 286] on input "search" at bounding box center [717, 289] width 225 height 23
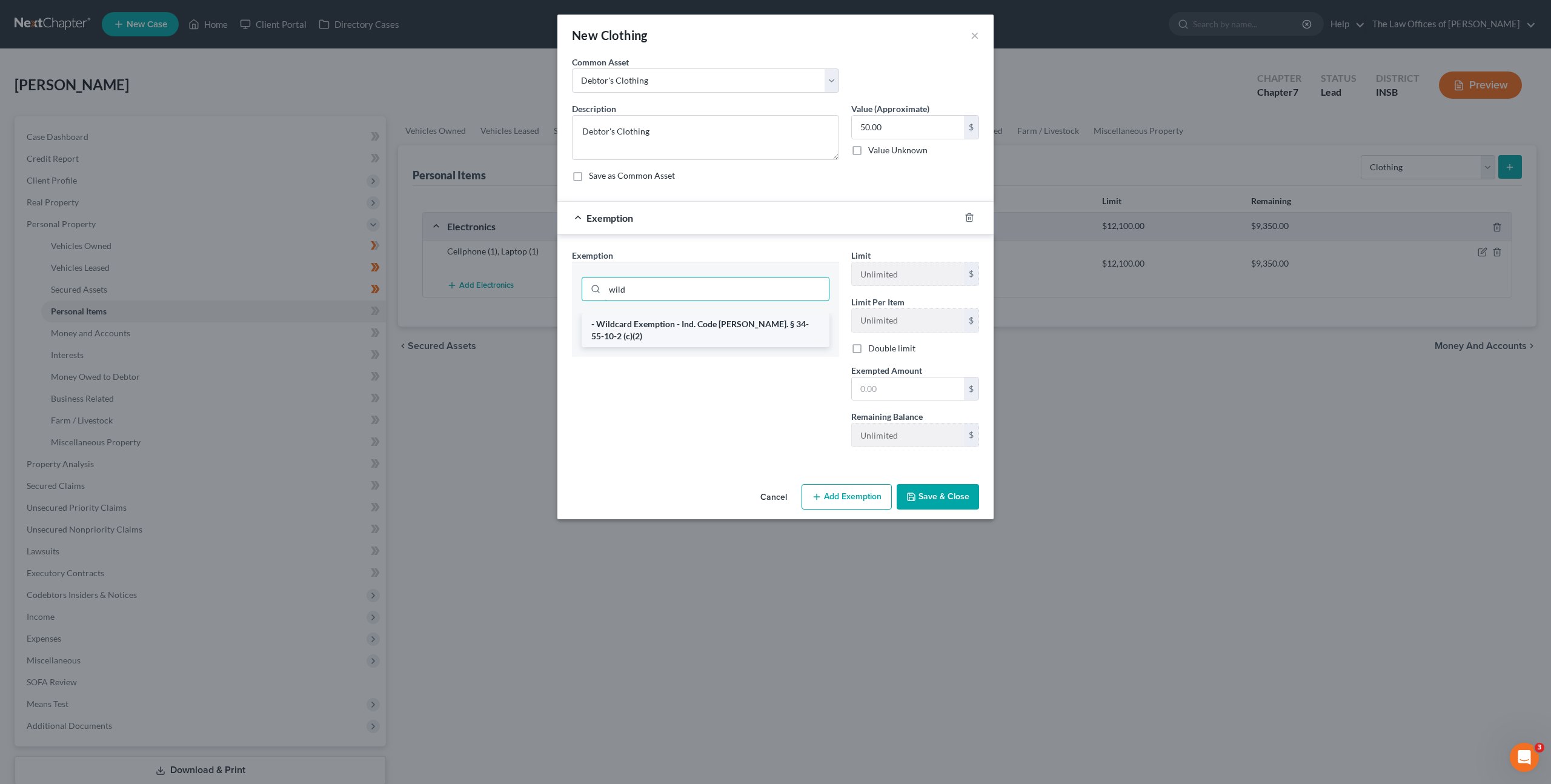
type input "wild"
click at [735, 324] on li "- Wildcard Exemption - Ind. Code Ann. § 34-55-10-2 (c)(2)" at bounding box center [706, 330] width 248 height 34
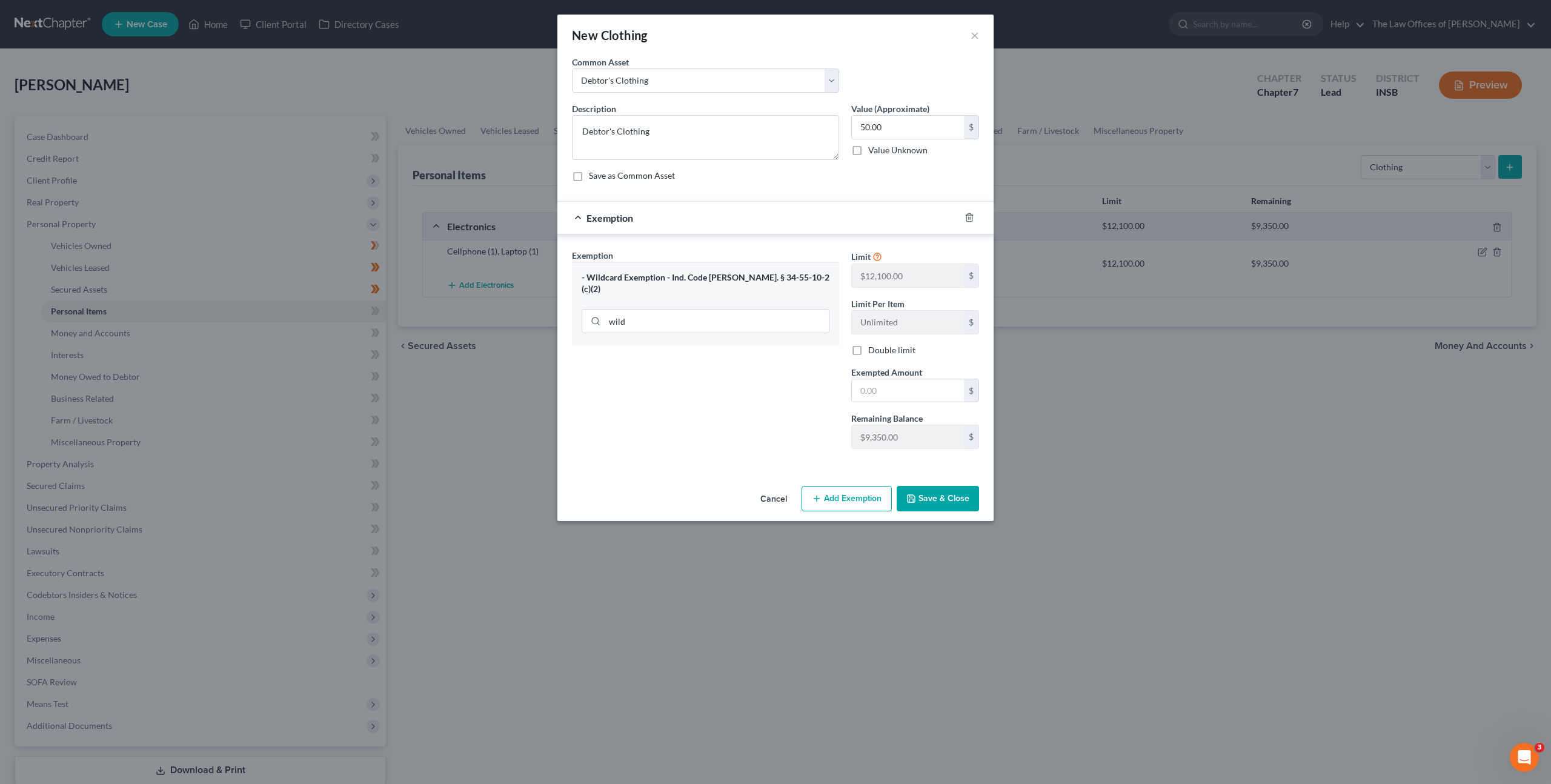
click at [887, 367] on span "Exempted Amount" at bounding box center [887, 372] width 71 height 10
drag, startPoint x: 887, startPoint y: 383, endPoint x: 820, endPoint y: 392, distance: 67.6
click at [887, 384] on input "text" at bounding box center [908, 391] width 112 height 23
type input "150"
click at [868, 125] on input "50.00" at bounding box center [908, 127] width 112 height 23
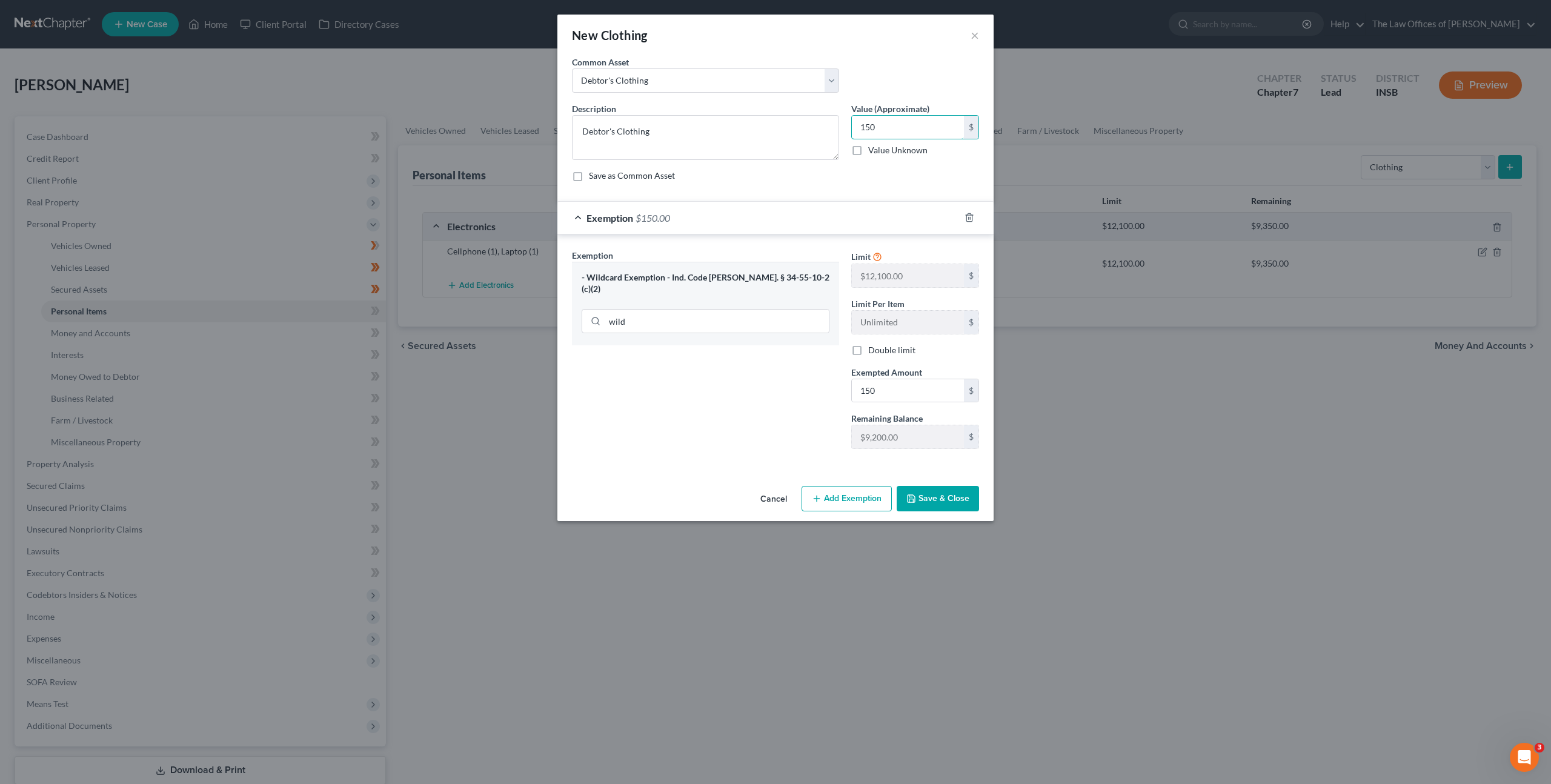
type input "150"
click at [915, 500] on icon "button" at bounding box center [911, 498] width 10 height 10
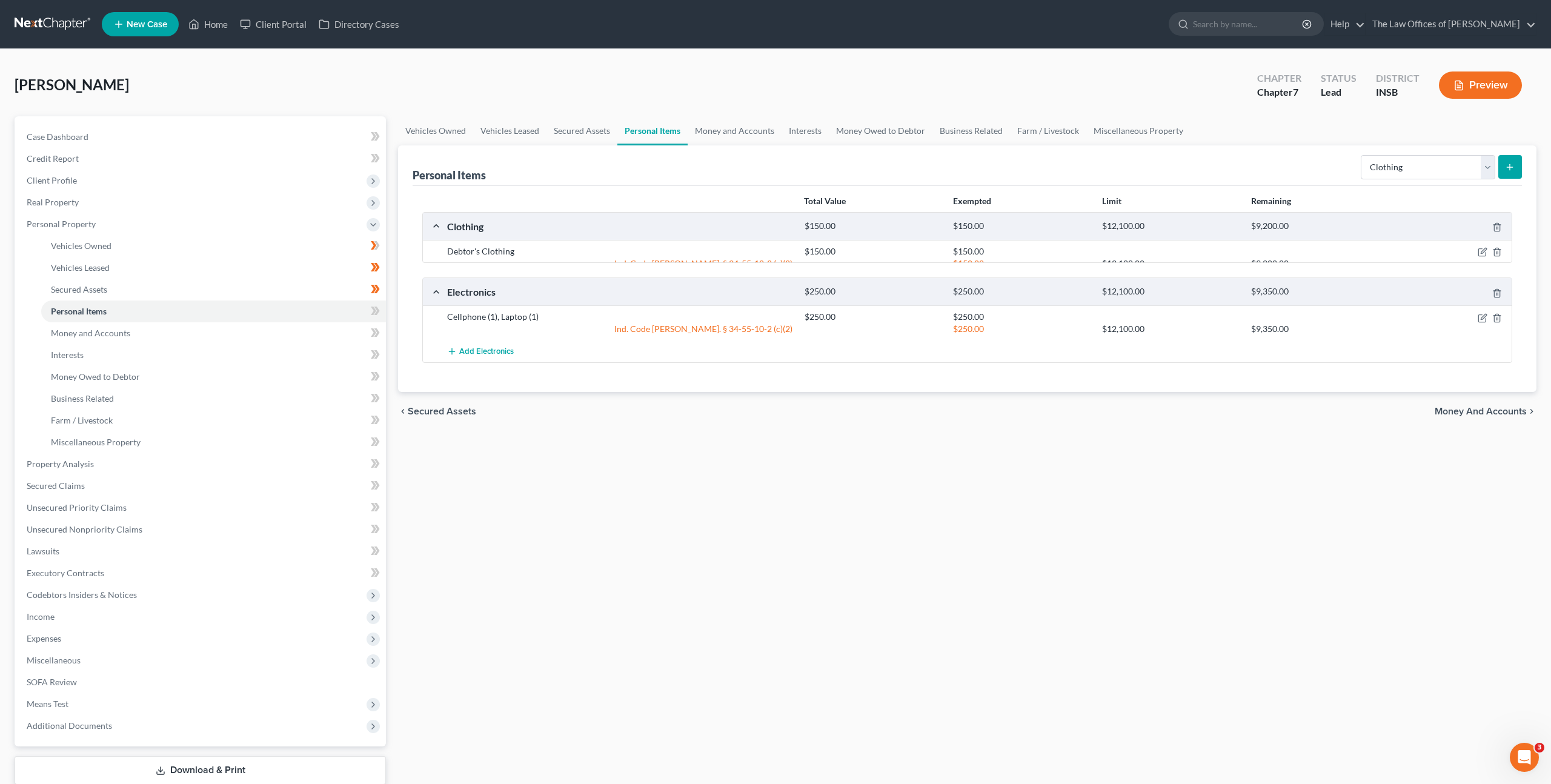
drag, startPoint x: 1074, startPoint y: 464, endPoint x: 1085, endPoint y: 447, distance: 20.2
click at [1074, 431] on div "chevron_left Secured Assets Money and Accounts chevron_right" at bounding box center [967, 411] width 1138 height 39
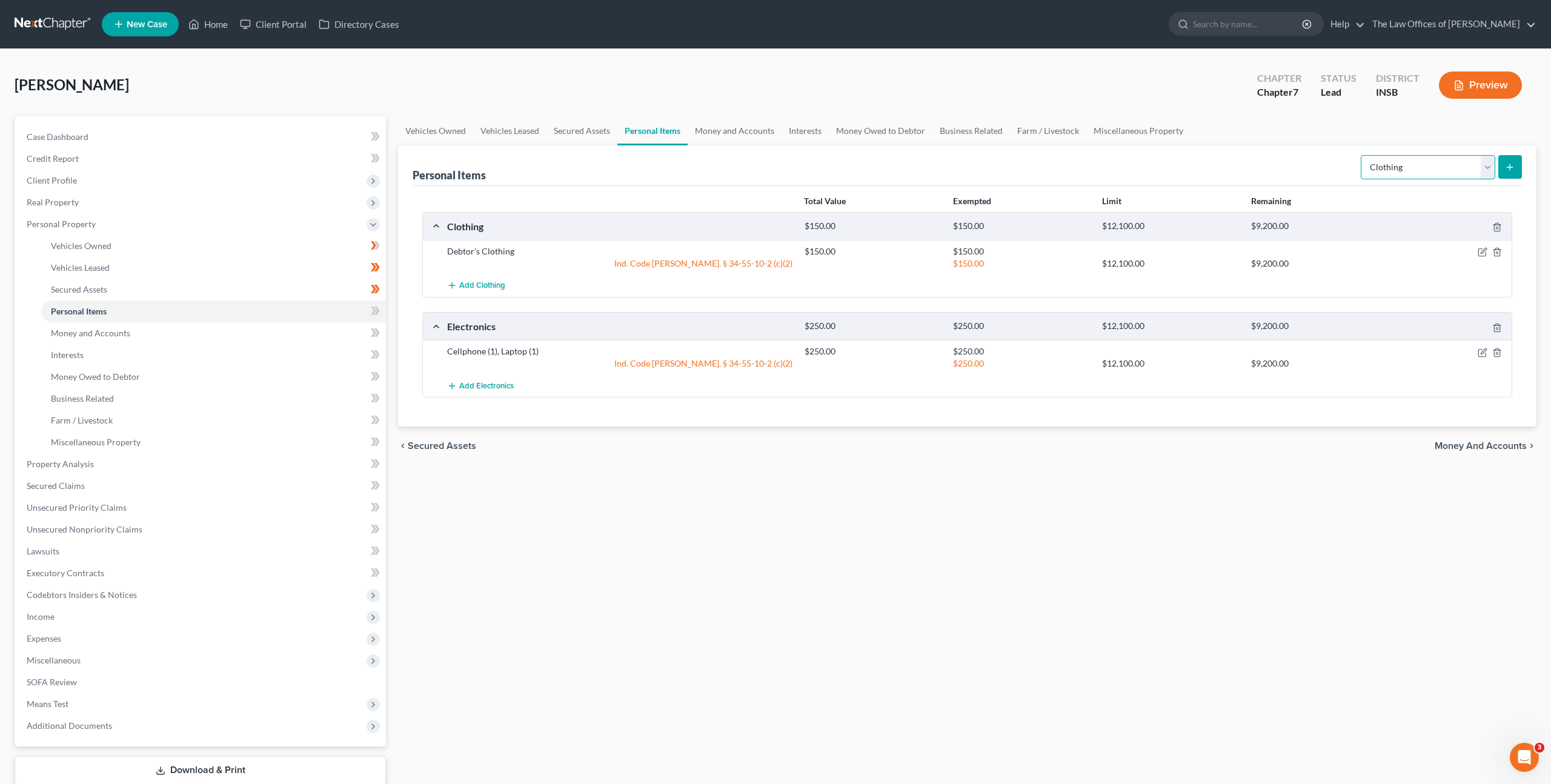
click at [1396, 170] on select "Select Item Type Clothing Collectibles Of Value Electronics Firearms Household …" at bounding box center [1428, 167] width 135 height 24
click at [1362, 155] on select "Select Item Type Clothing Collectibles Of Value Electronics Firearms Household …" at bounding box center [1428, 167] width 135 height 24
click at [1396, 144] on ul "Vehicles Owned Vehicles Leased Secured Assets Personal Items Money and Accounts…" at bounding box center [967, 130] width 1138 height 29
click at [1405, 169] on select "Select Item Type Clothing Collectibles Of Value Electronics Firearms Household …" at bounding box center [1428, 167] width 135 height 24
click at [1362, 155] on select "Select Item Type Clothing Collectibles Of Value Electronics Firearms Household …" at bounding box center [1428, 167] width 135 height 24
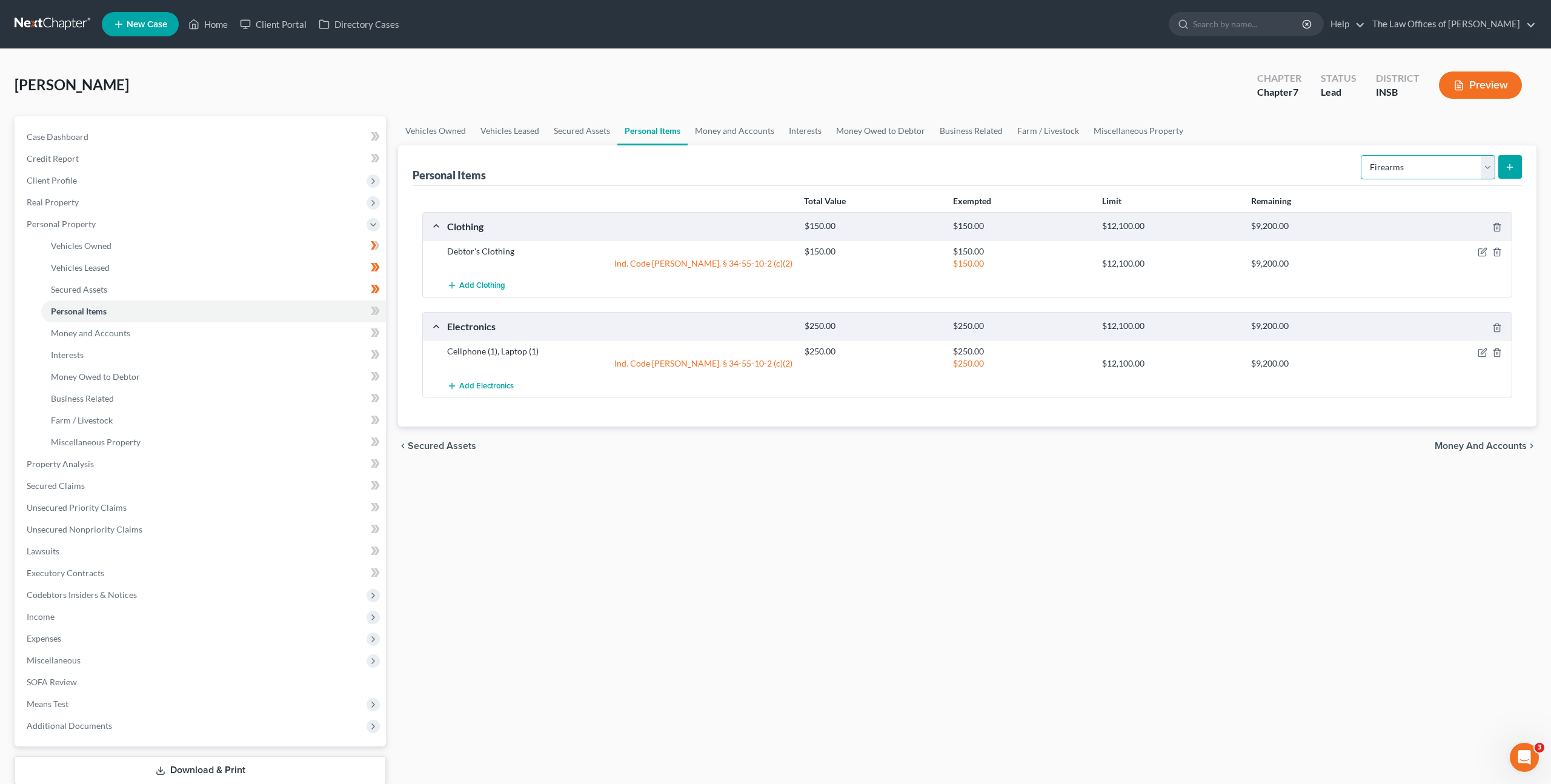
click at [1410, 168] on select "Select Item Type Clothing Collectibles Of Value Electronics Firearms Household …" at bounding box center [1428, 167] width 135 height 24
click at [1479, 171] on select "Select Item Type Clothing Collectibles Of Value Electronics Firearms Household …" at bounding box center [1428, 167] width 135 height 24
select select "jewelry"
click at [1362, 155] on select "Select Item Type Clothing Collectibles Of Value Electronics Firearms Household …" at bounding box center [1428, 167] width 135 height 24
click at [1512, 169] on icon "submit" at bounding box center [1511, 168] width 10 height 10
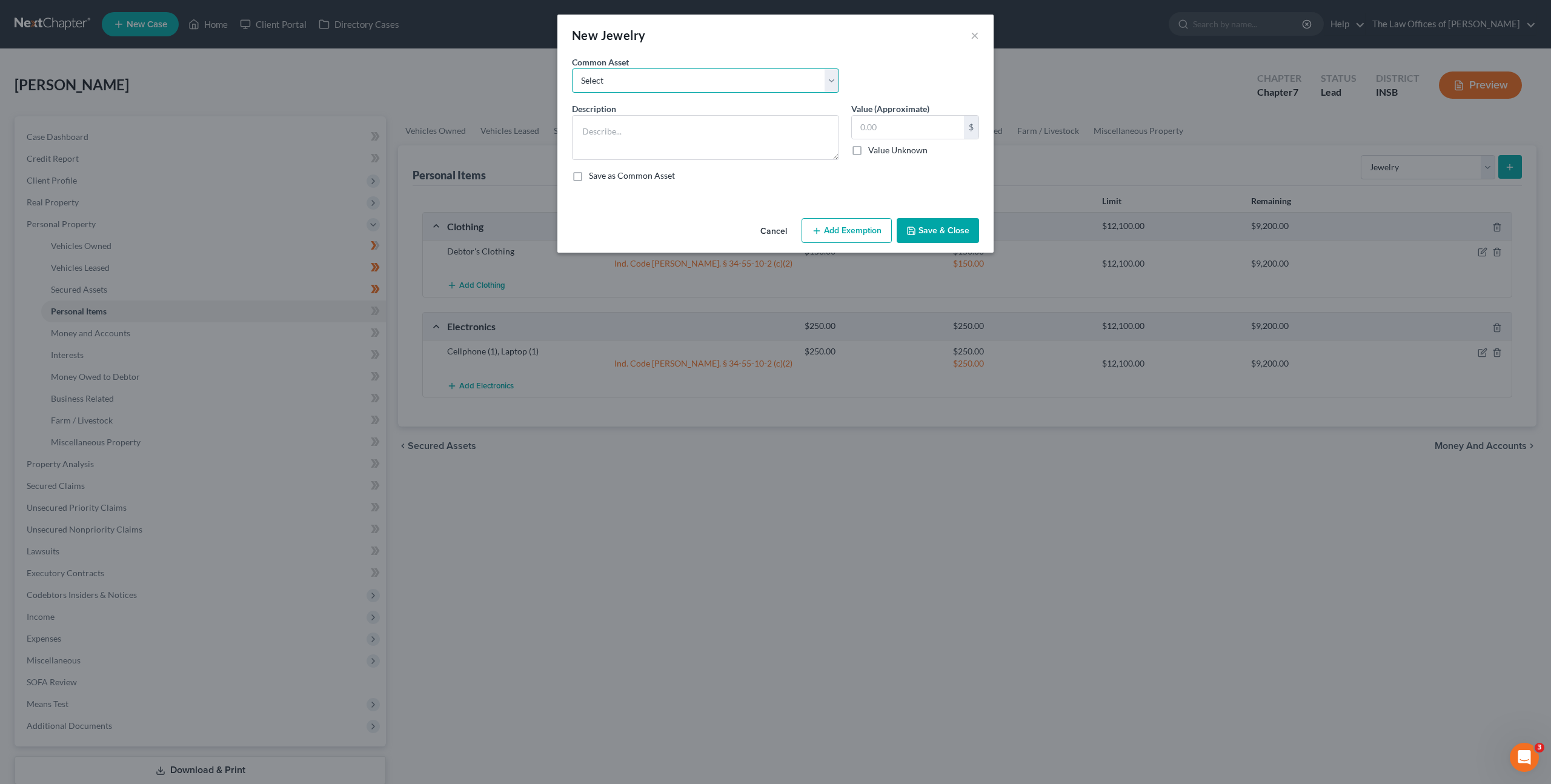
click at [701, 78] on select "Select Costume Jewelry White Gold Necklace with Diamonds (7), White Gold Bracel…" at bounding box center [706, 80] width 267 height 24
click at [718, 136] on textarea at bounding box center [706, 137] width 267 height 45
drag, startPoint x: 871, startPoint y: 128, endPoint x: 893, endPoint y: 115, distance: 25.6
click at [872, 128] on input "text" at bounding box center [908, 127] width 112 height 23
type input "450"
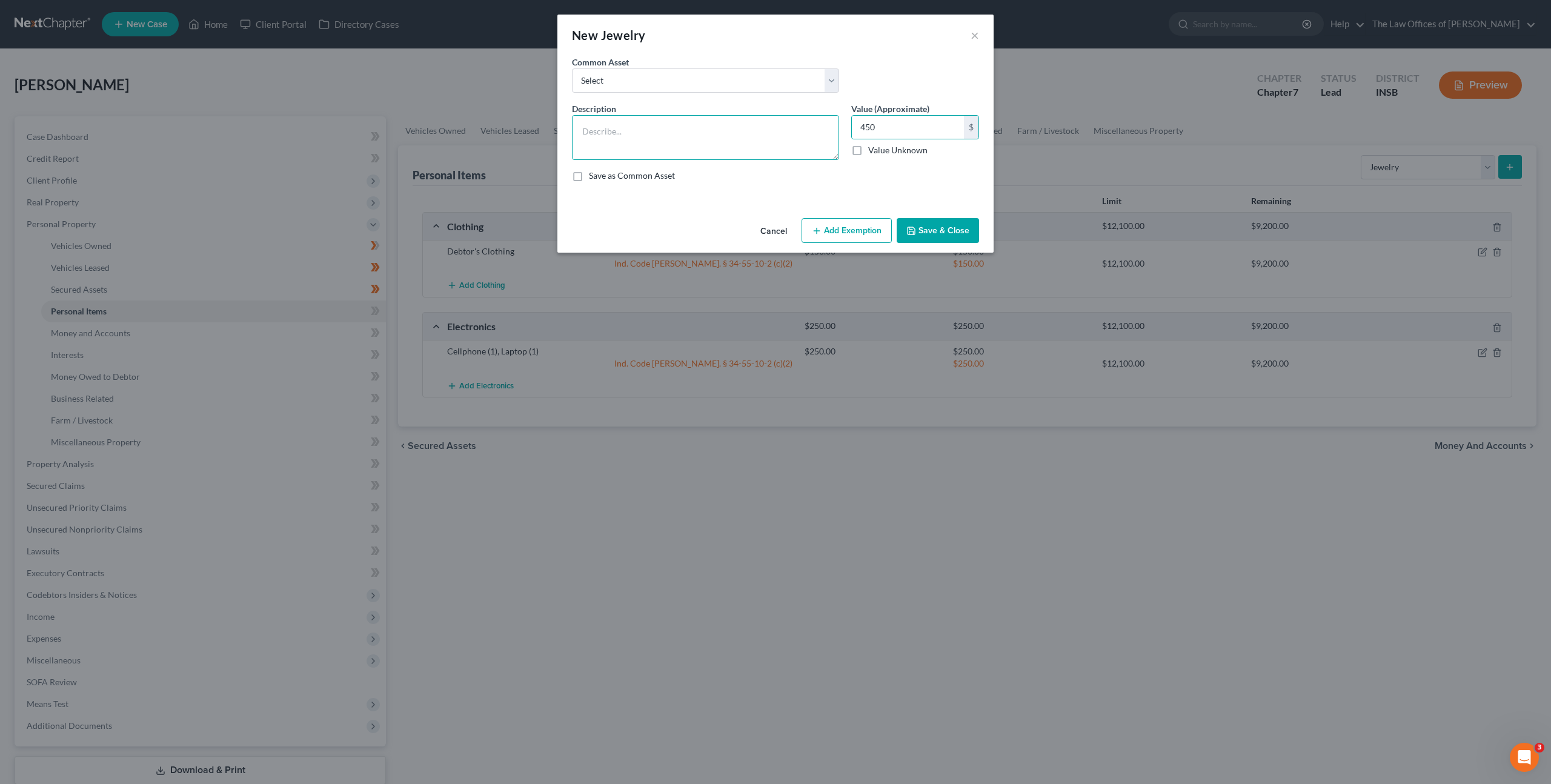
click at [713, 127] on textarea at bounding box center [706, 137] width 267 height 45
type textarea "@"
type textarea "2"
type textarea "Solid Gold Bracelet (2), Diamond Ring (1), Sapphire Ring (1)"
click at [930, 124] on input "450" at bounding box center [908, 127] width 112 height 23
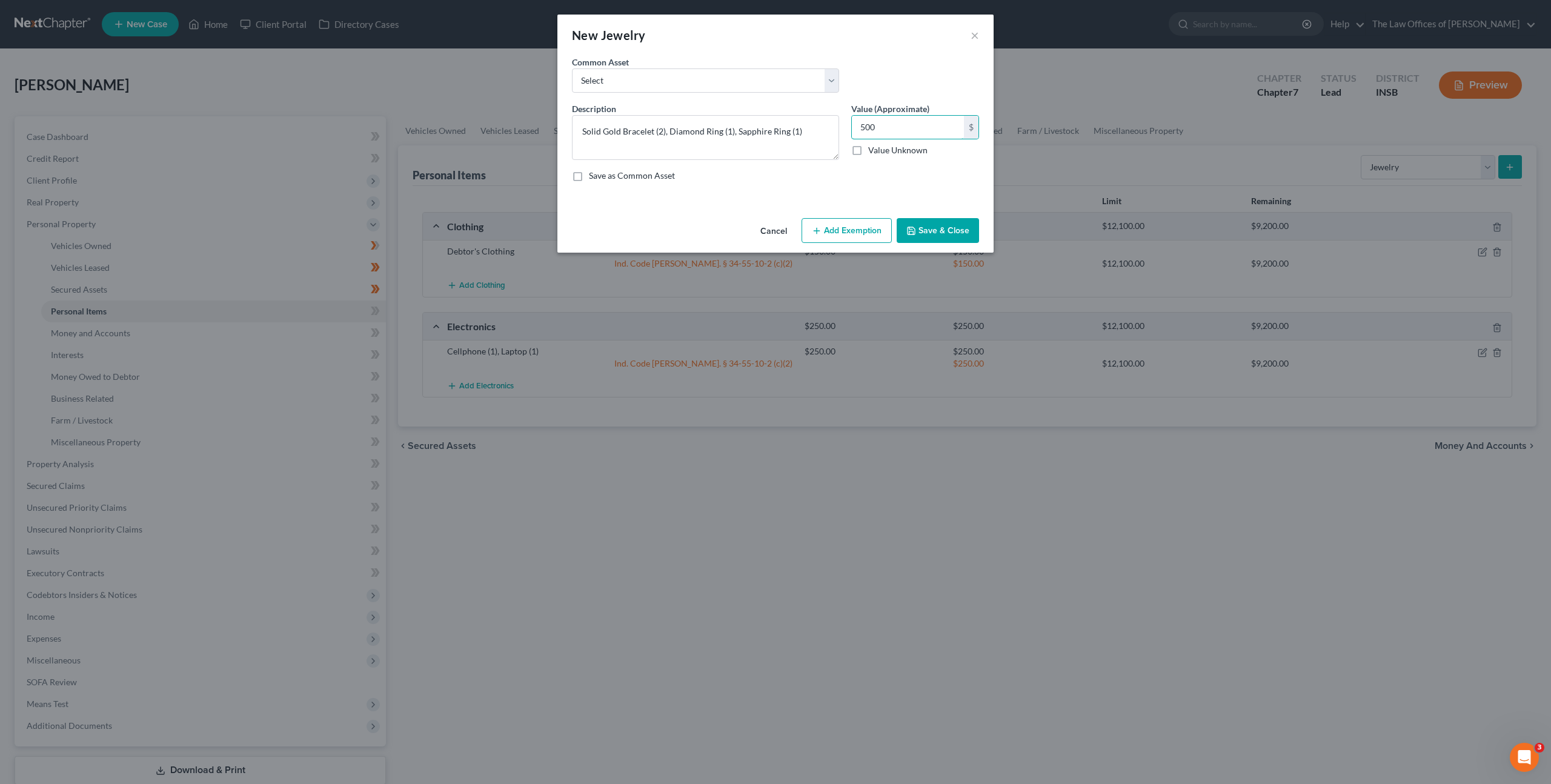
type input "500"
click at [839, 220] on button "Add Exemption" at bounding box center [846, 230] width 90 height 26
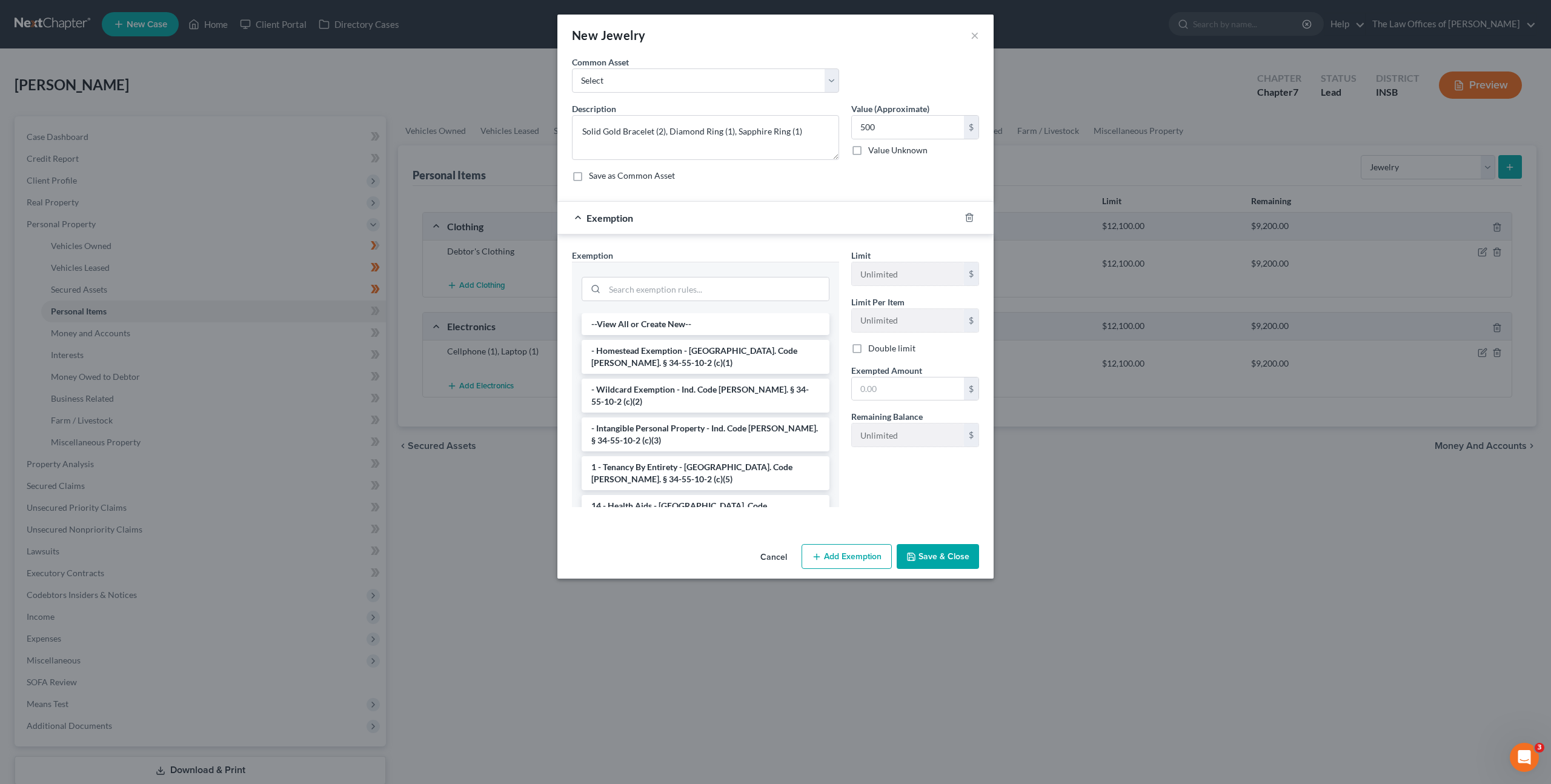
drag, startPoint x: 712, startPoint y: 380, endPoint x: 735, endPoint y: 379, distance: 23.0
click at [713, 380] on li "- Wildcard Exemption - Ind. Code Ann. § 34-55-10-2 (c)(2)" at bounding box center [706, 395] width 248 height 34
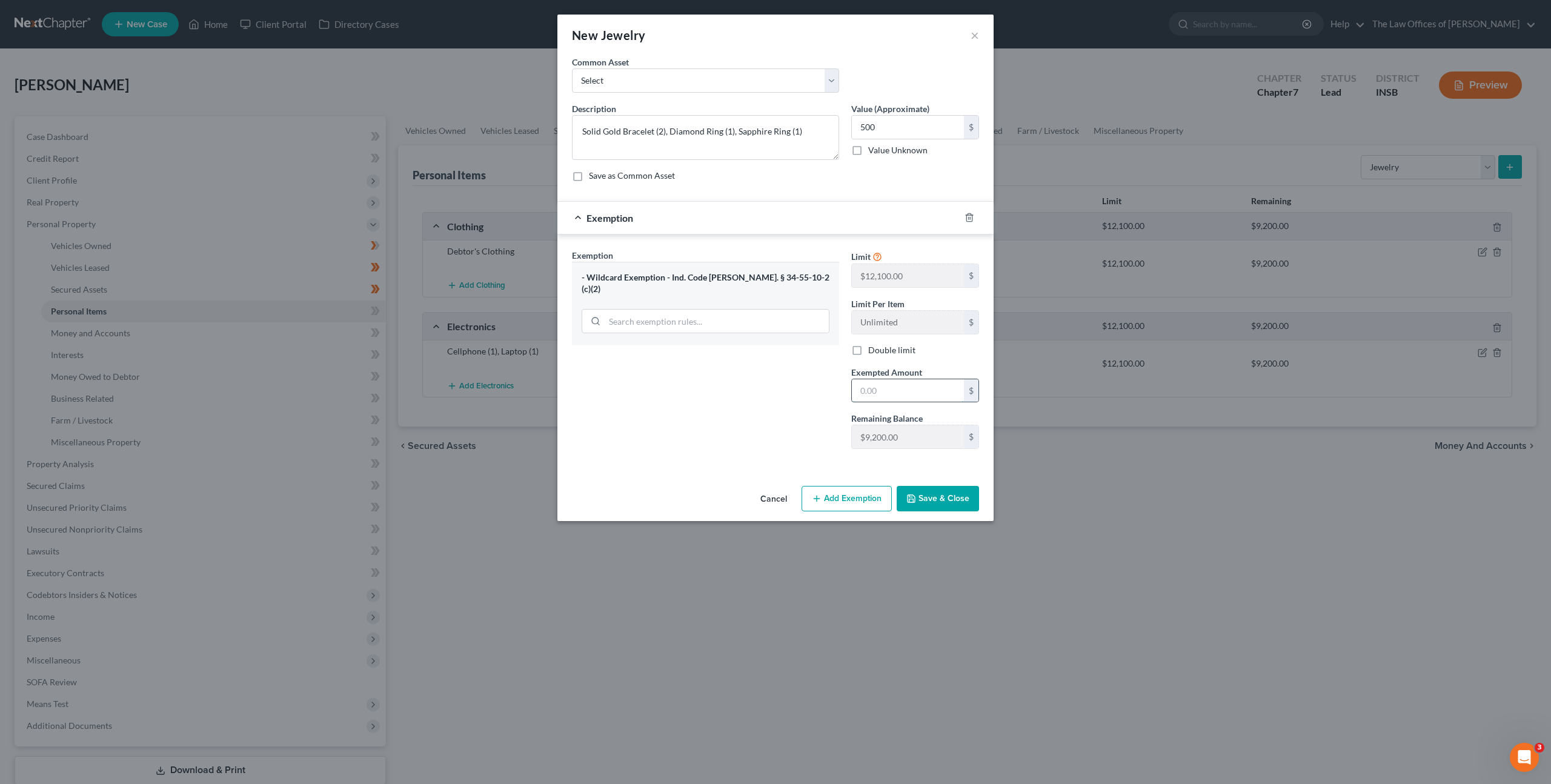
drag, startPoint x: 872, startPoint y: 393, endPoint x: 901, endPoint y: 389, distance: 29.3
click at [873, 393] on input "text" at bounding box center [908, 391] width 112 height 23
type input "500"
drag, startPoint x: 953, startPoint y: 505, endPoint x: 983, endPoint y: 483, distance: 37.2
click at [953, 504] on button "Save & Close" at bounding box center [938, 498] width 83 height 26
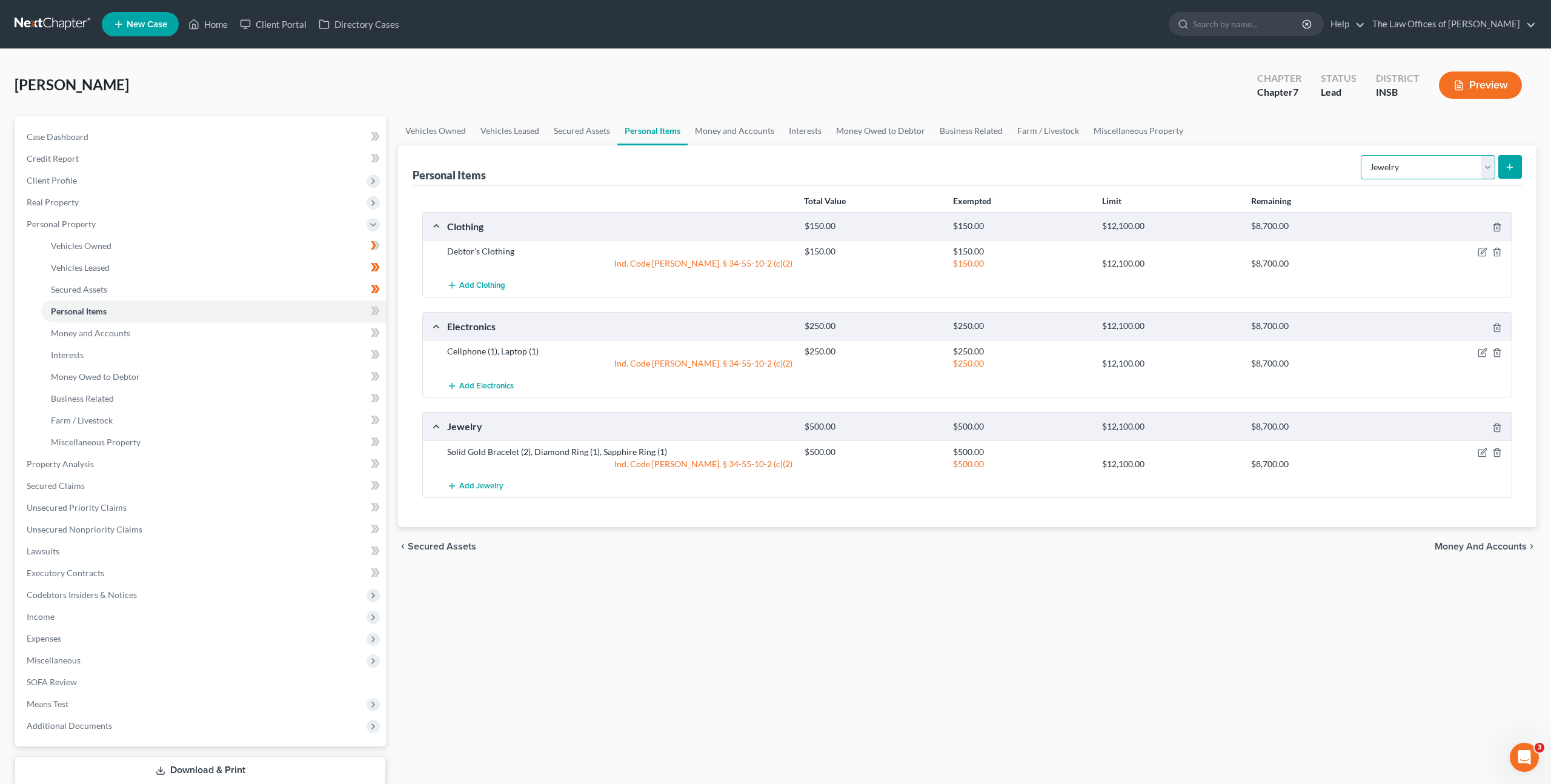
click at [1422, 160] on select "Select Item Type Clothing Collectibles Of Value Electronics Firearms Household …" at bounding box center [1428, 167] width 135 height 24
click at [1362, 155] on select "Select Item Type Clothing Collectibles Of Value Electronics Firearms Household …" at bounding box center [1428, 167] width 135 height 24
click at [1250, 165] on div "Personal Items Select Item Type Clothing Collectibles Of Value Electronics Fire…" at bounding box center [967, 165] width 1109 height 40
click at [1420, 156] on select "Select Item Type Clothing Collectibles Of Value Electronics Firearms Household …" at bounding box center [1428, 167] width 135 height 24
select select "sports_and_hobby_equipment"
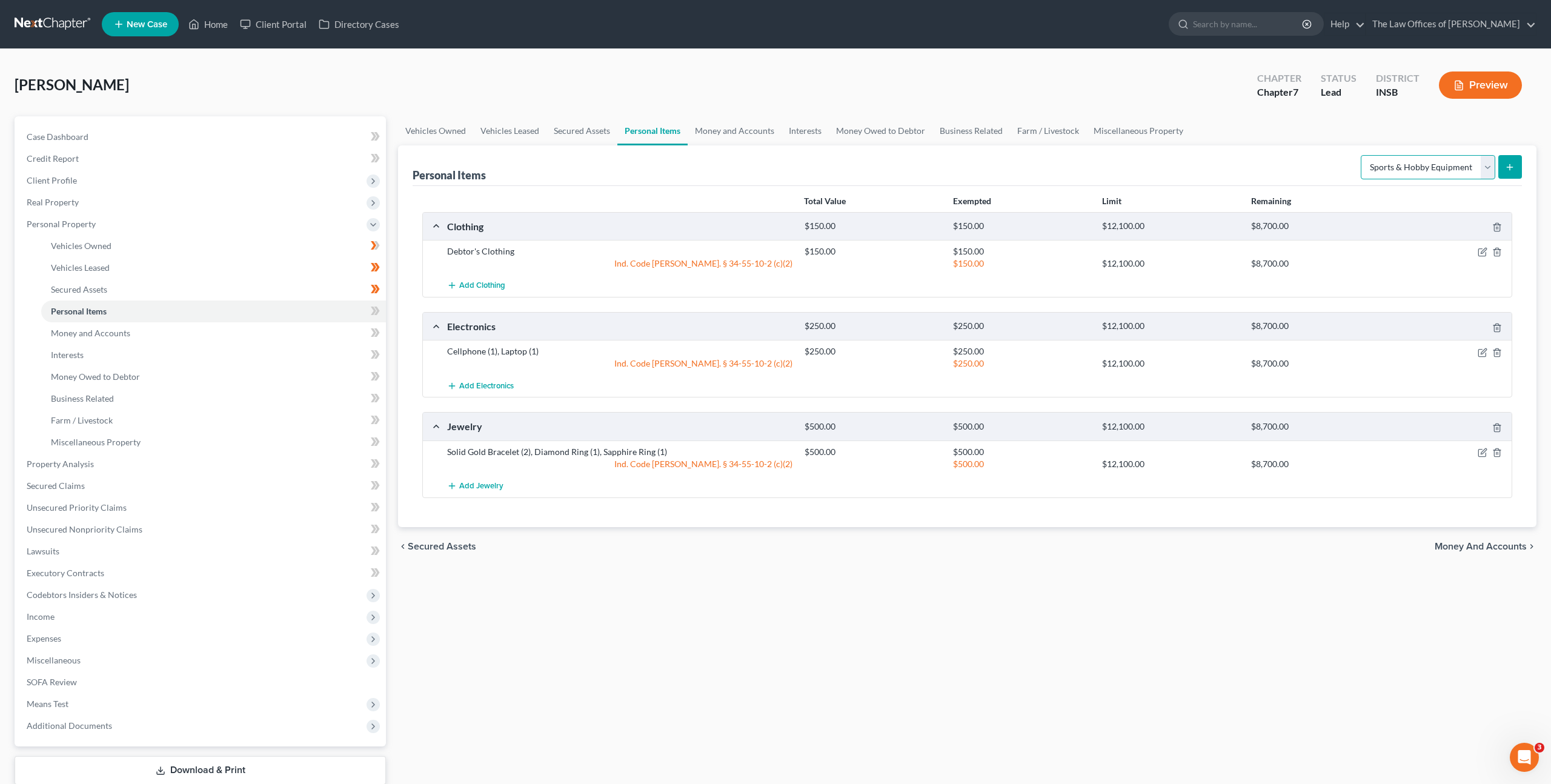
click at [1362, 155] on select "Select Item Type Clothing Collectibles Of Value Electronics Firearms Household …" at bounding box center [1428, 167] width 135 height 24
click at [1216, 157] on div "Personal Items Select Item Type Clothing Collectibles Of Value Electronics Fire…" at bounding box center [967, 165] width 1109 height 40
click at [1507, 168] on icon "submit" at bounding box center [1511, 168] width 10 height 10
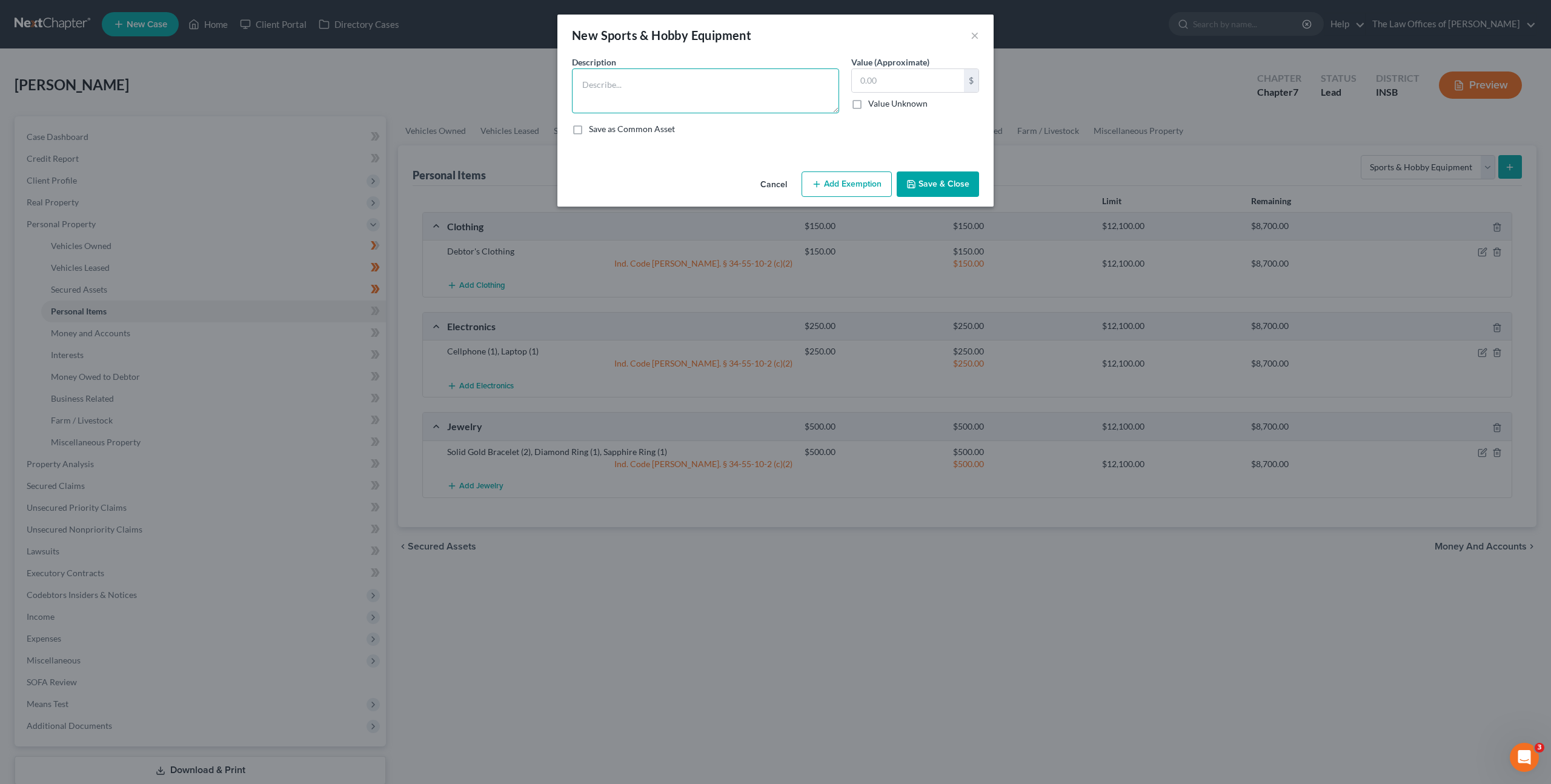
drag, startPoint x: 710, startPoint y: 78, endPoint x: 768, endPoint y: 84, distance: 58.3
click at [710, 78] on textarea at bounding box center [706, 91] width 267 height 45
type textarea "Baseball bat and glove"
drag, startPoint x: 873, startPoint y: 79, endPoint x: 955, endPoint y: 90, distance: 82.7
click at [876, 79] on input "text" at bounding box center [908, 81] width 112 height 23
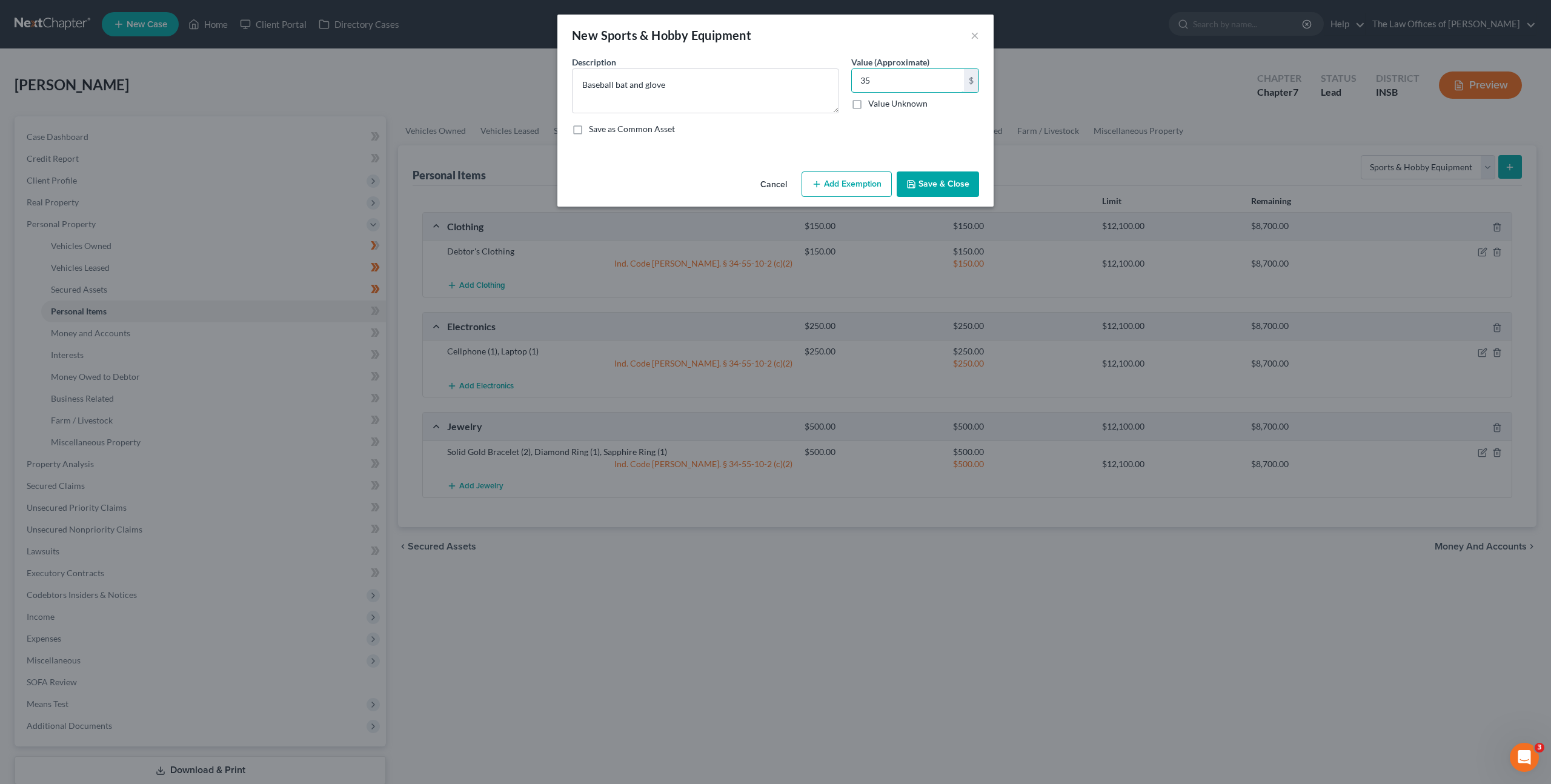
type input "35"
click at [844, 185] on button "Add Exemption" at bounding box center [846, 184] width 90 height 26
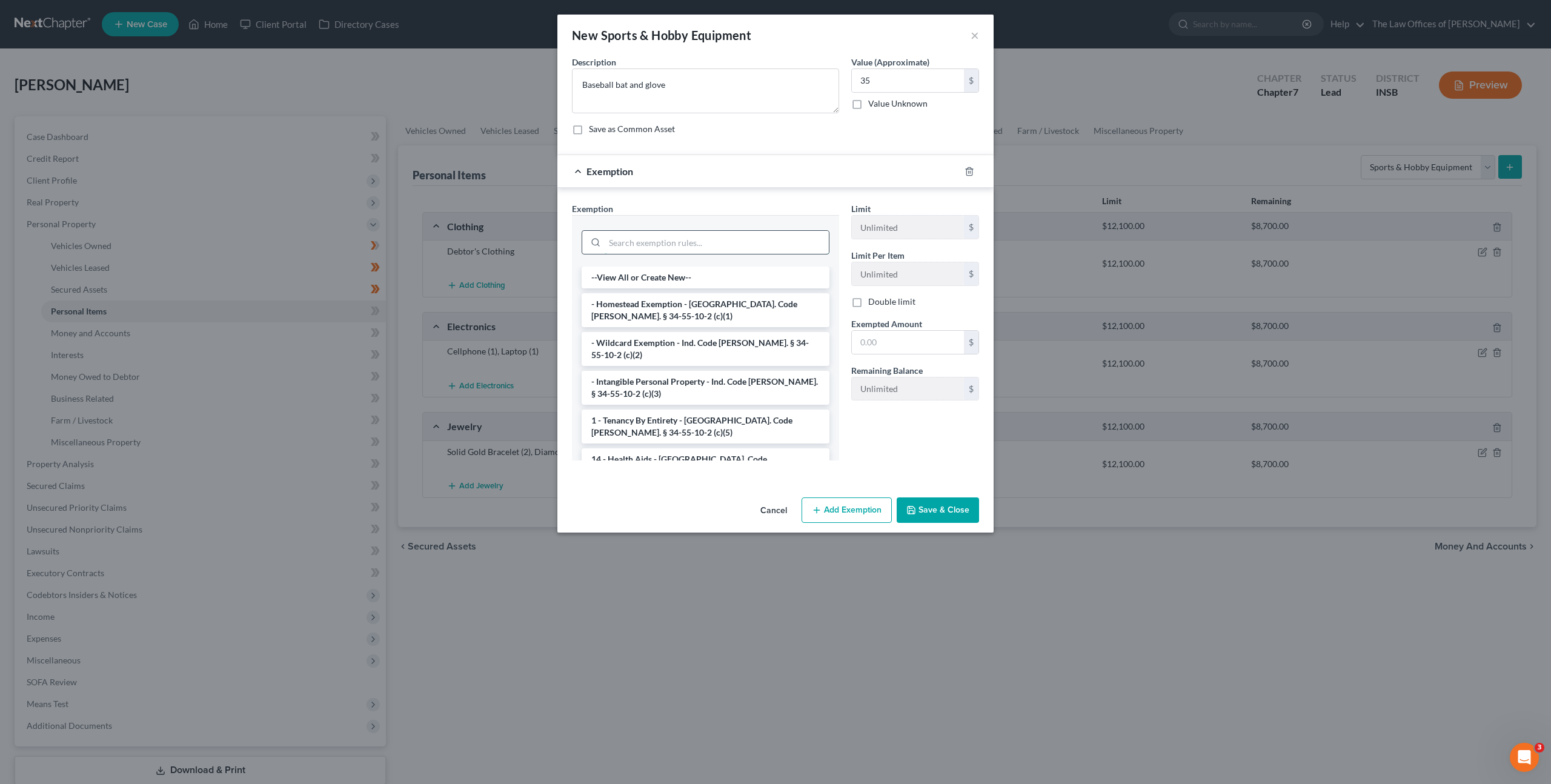
click at [768, 234] on input "search" at bounding box center [717, 243] width 225 height 23
click at [669, 332] on li "- Wildcard Exemption - Ind. Code Ann. § 34-55-10-2 (c)(2)" at bounding box center [706, 348] width 248 height 34
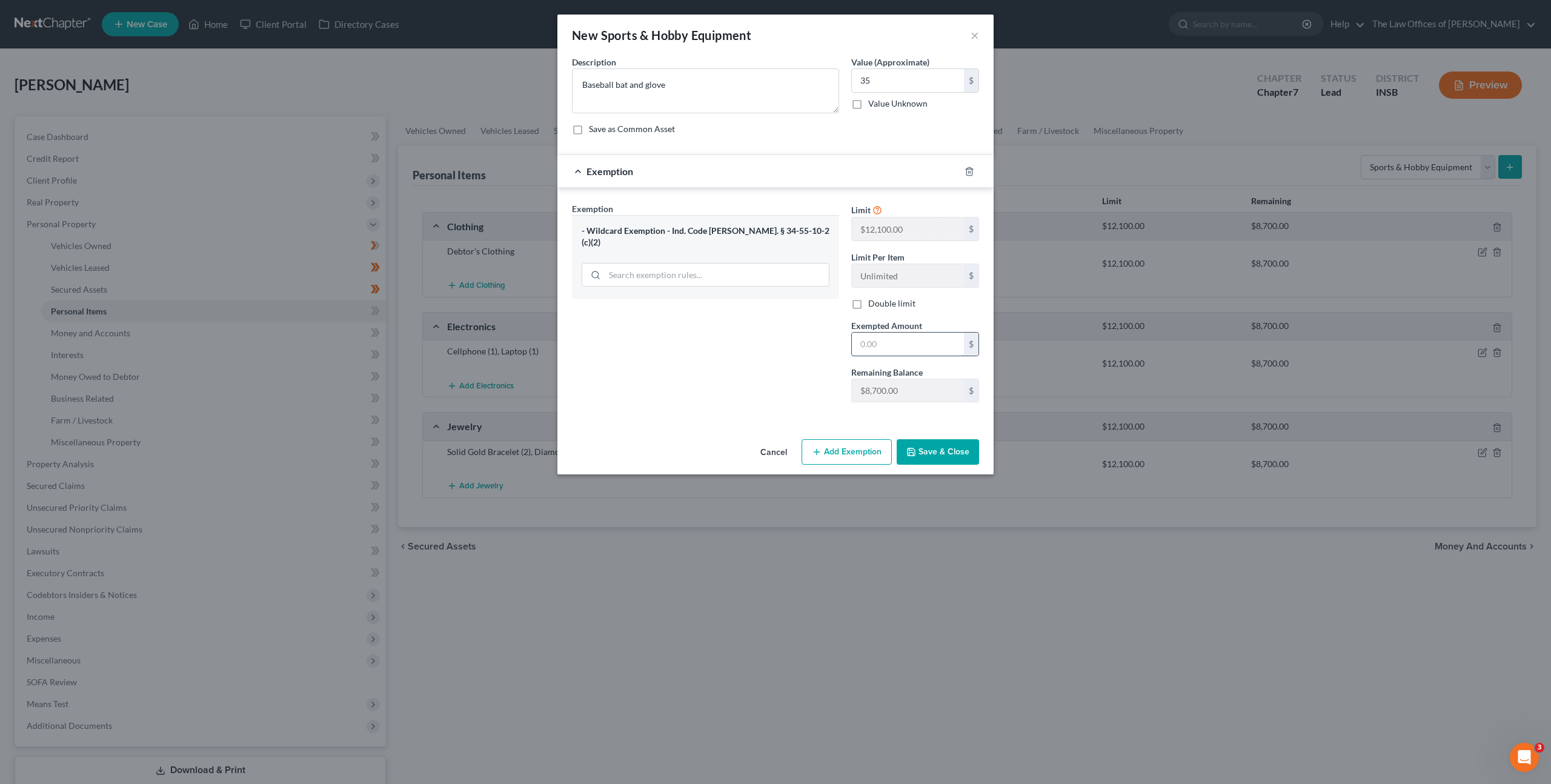
click at [934, 352] on input "text" at bounding box center [908, 344] width 112 height 23
type input "35"
click at [706, 398] on div "Exemption Set must be selected for CA. Exemption * - Wildcard Exemption - Ind. …" at bounding box center [706, 307] width 279 height 210
drag, startPoint x: 962, startPoint y: 451, endPoint x: 954, endPoint y: 446, distance: 9.4
click at [961, 451] on button "Save & Close" at bounding box center [938, 451] width 83 height 26
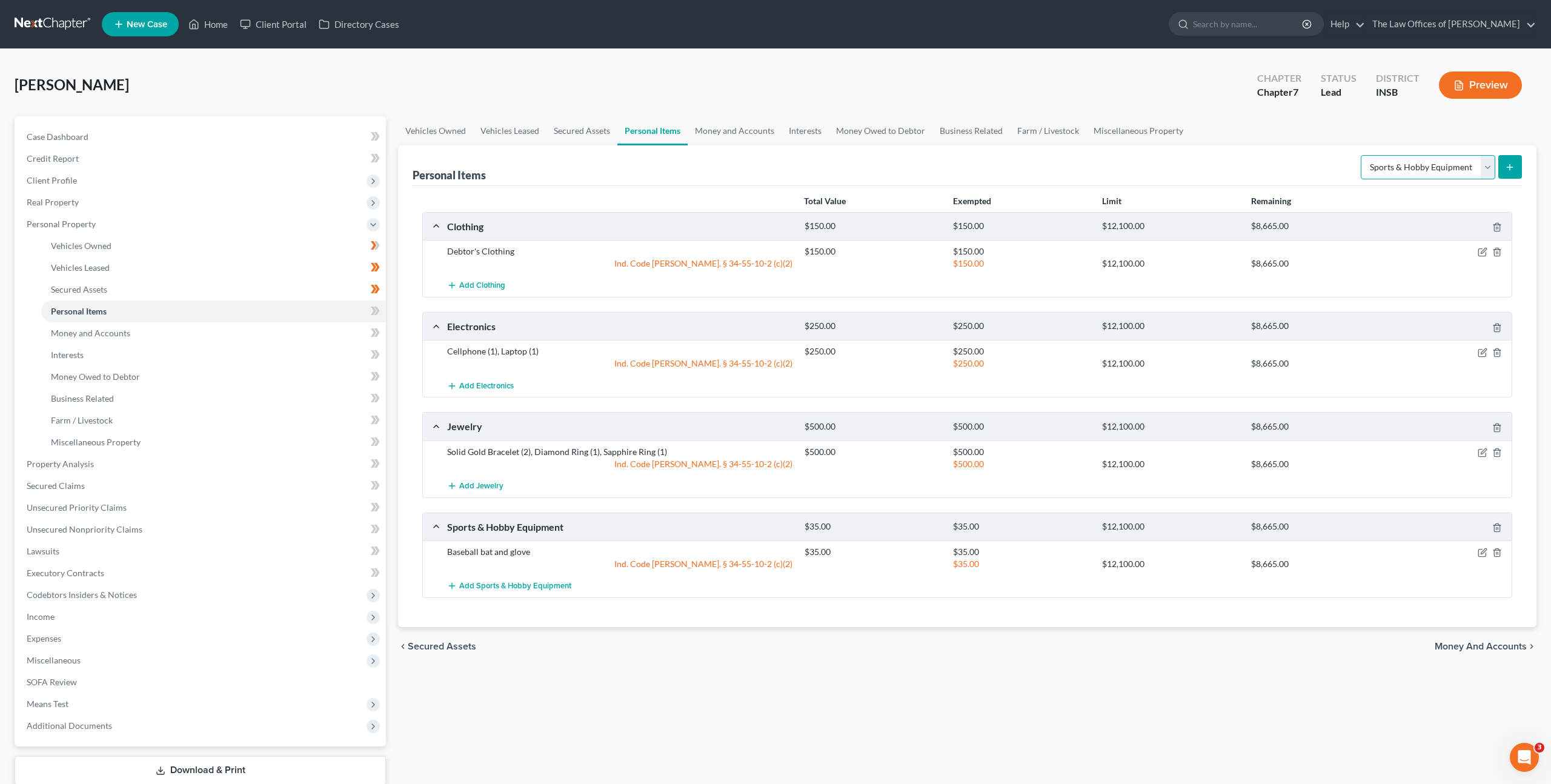
click at [1433, 161] on select "Select Item Type Clothing Collectibles Of Value Electronics Firearms Household …" at bounding box center [1428, 167] width 135 height 24
select select "household_goods"
click at [1362, 155] on select "Select Item Type Clothing Collectibles Of Value Electronics Firearms Household …" at bounding box center [1428, 167] width 135 height 24
click at [1498, 172] on button "submit" at bounding box center [1510, 167] width 24 height 24
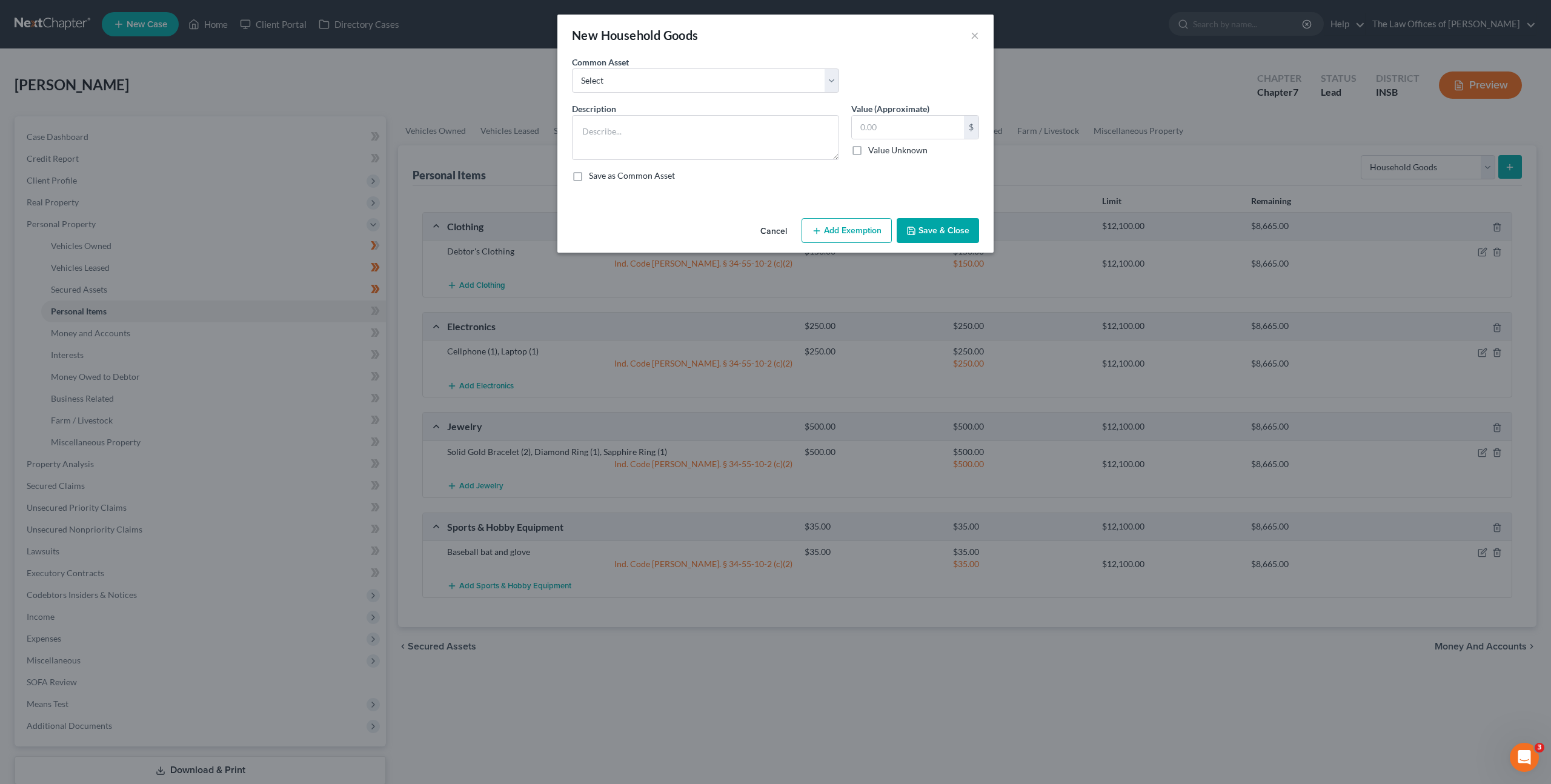
click at [778, 95] on div "Common Asset Select Living Room Suite, Dining Room Suite, Bedroom Suite, Washer…" at bounding box center [776, 79] width 419 height 47
click at [764, 86] on select "Select Living Room Suite, Dining Room Suite, Bedroom Suite, Washer, Dryer, Refr…" at bounding box center [706, 80] width 267 height 24
select select "0"
click at [572, 68] on select "Select Living Room Suite, Dining Room Suite, Bedroom Suite, Washer, Dryer, Refr…" at bounding box center [706, 80] width 267 height 24
type textarea "Living Room Suite, Dining Room Suite, Bedroom Suite, Washer, Dryer, Refrigerato…"
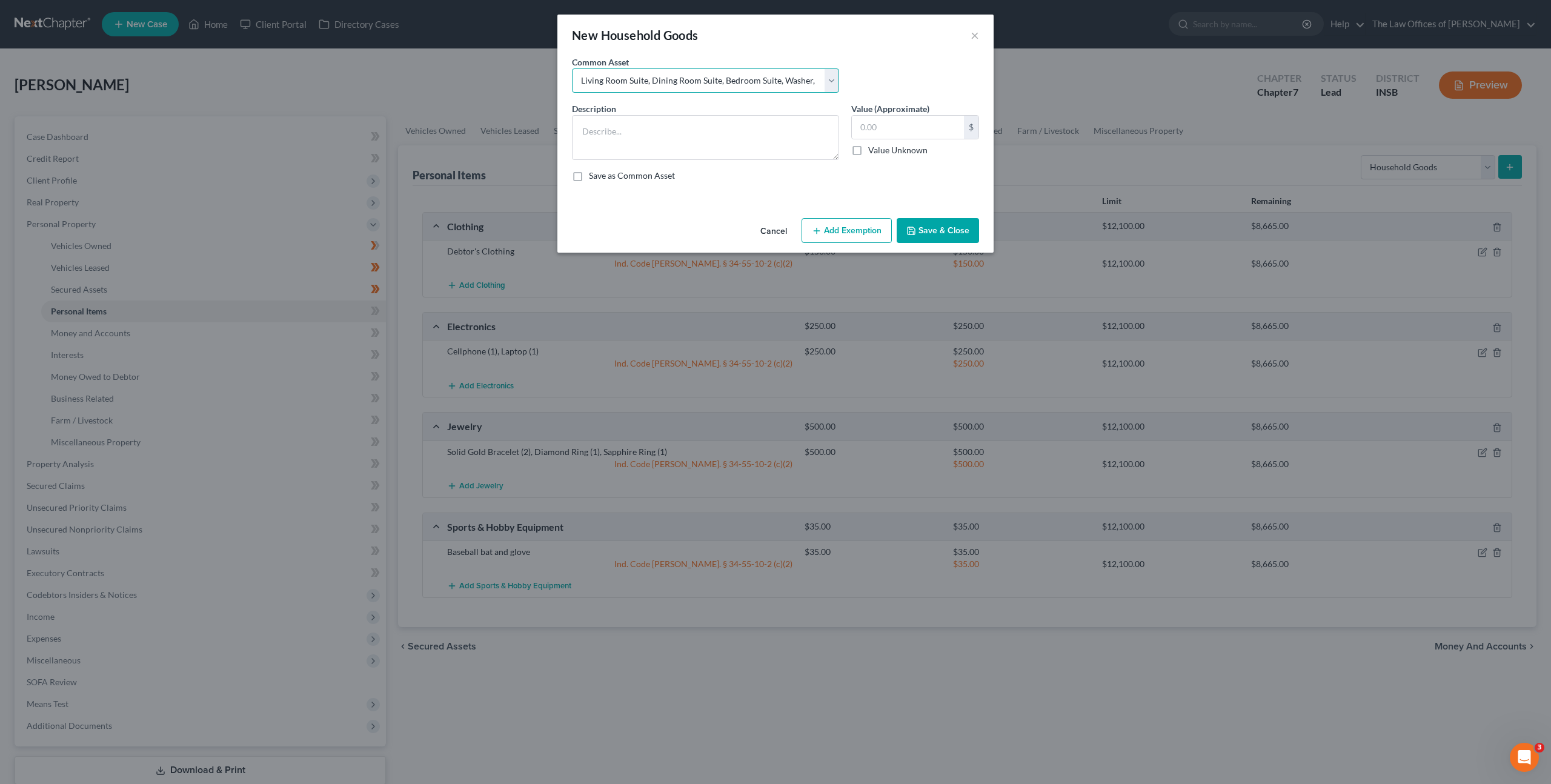
type input "300.00"
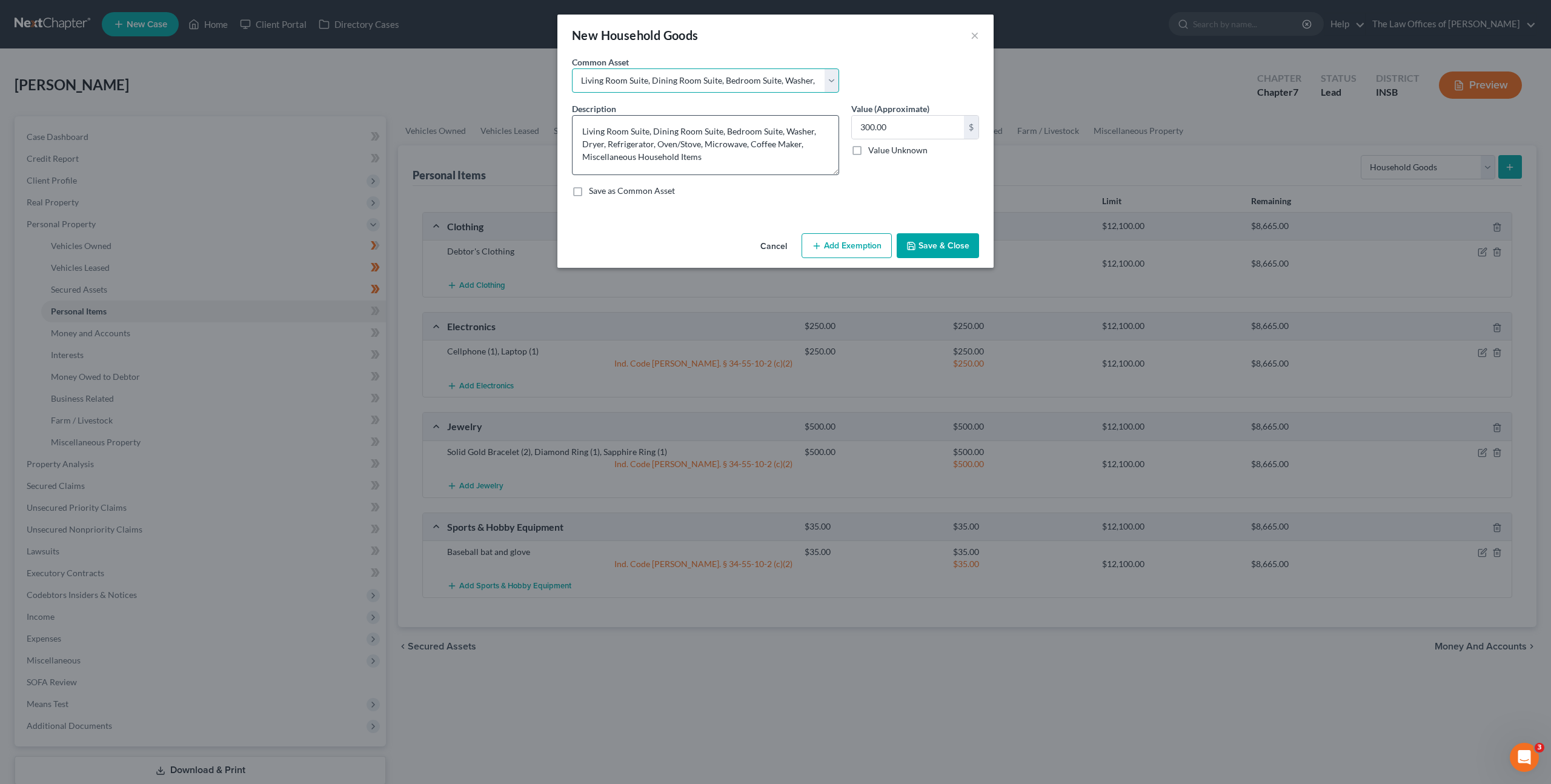
drag, startPoint x: 837, startPoint y: 156, endPoint x: 835, endPoint y: 182, distance: 26.1
click at [835, 175] on textarea "Living Room Suite, Dining Room Suite, Bedroom Suite, Washer, Dryer, Refrigerato…" at bounding box center [706, 144] width 267 height 60
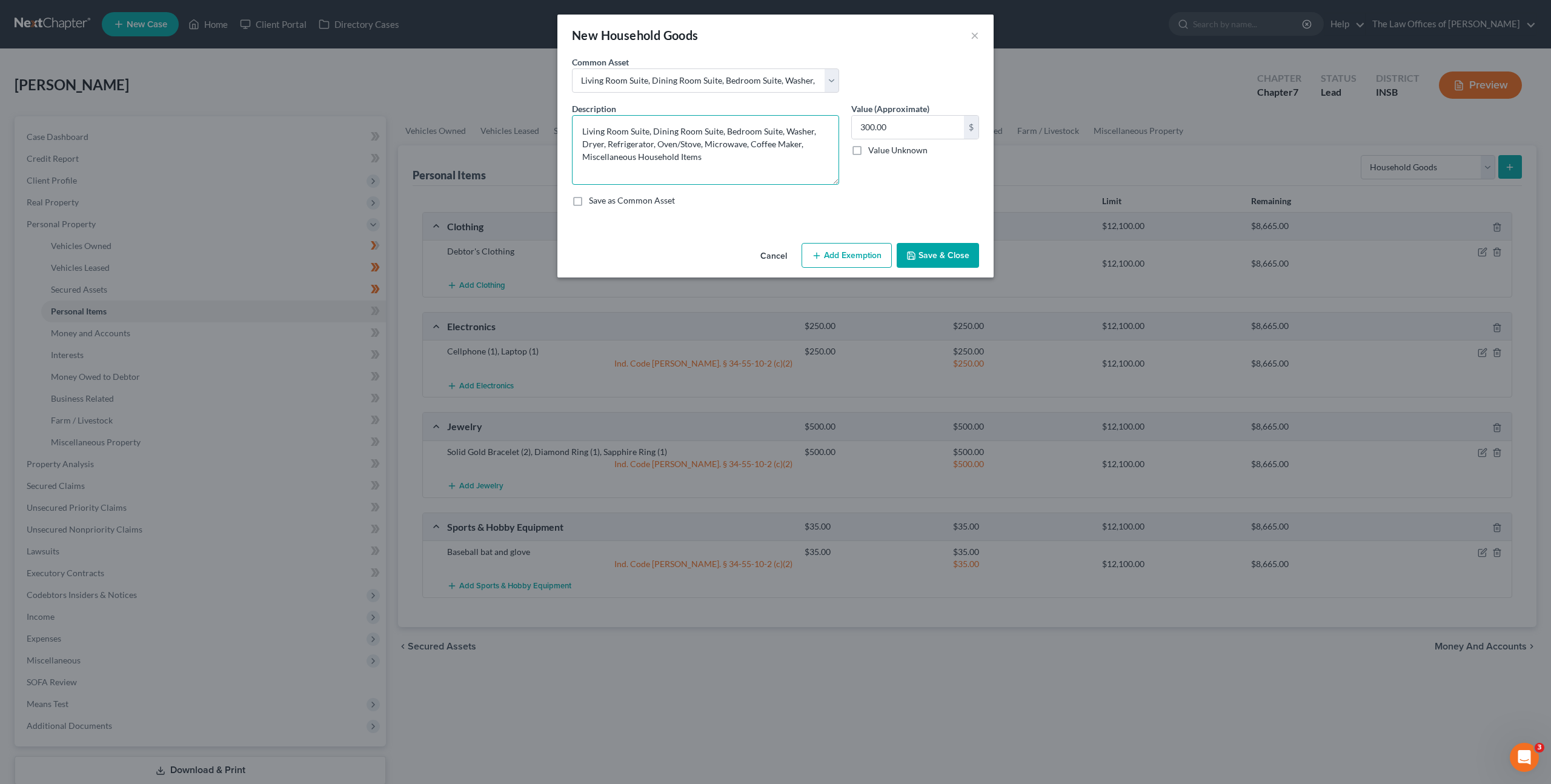
drag, startPoint x: 755, startPoint y: 158, endPoint x: 760, endPoint y: 147, distance: 12.1
click at [758, 150] on textarea "Living Room Suite, Dining Room Suite, Bedroom Suite, Washer, Dryer, Refrigerato…" at bounding box center [706, 149] width 267 height 69
click at [834, 183] on textarea "Living Room Suite, Dining Room Suite, Bedroom Suite, Washer, Dryer, Refrigerato…" at bounding box center [706, 150] width 267 height 72
click at [902, 201] on div "Save as Common Asset" at bounding box center [775, 203] width 407 height 12
drag, startPoint x: 799, startPoint y: 145, endPoint x: 749, endPoint y: 147, distance: 50.0
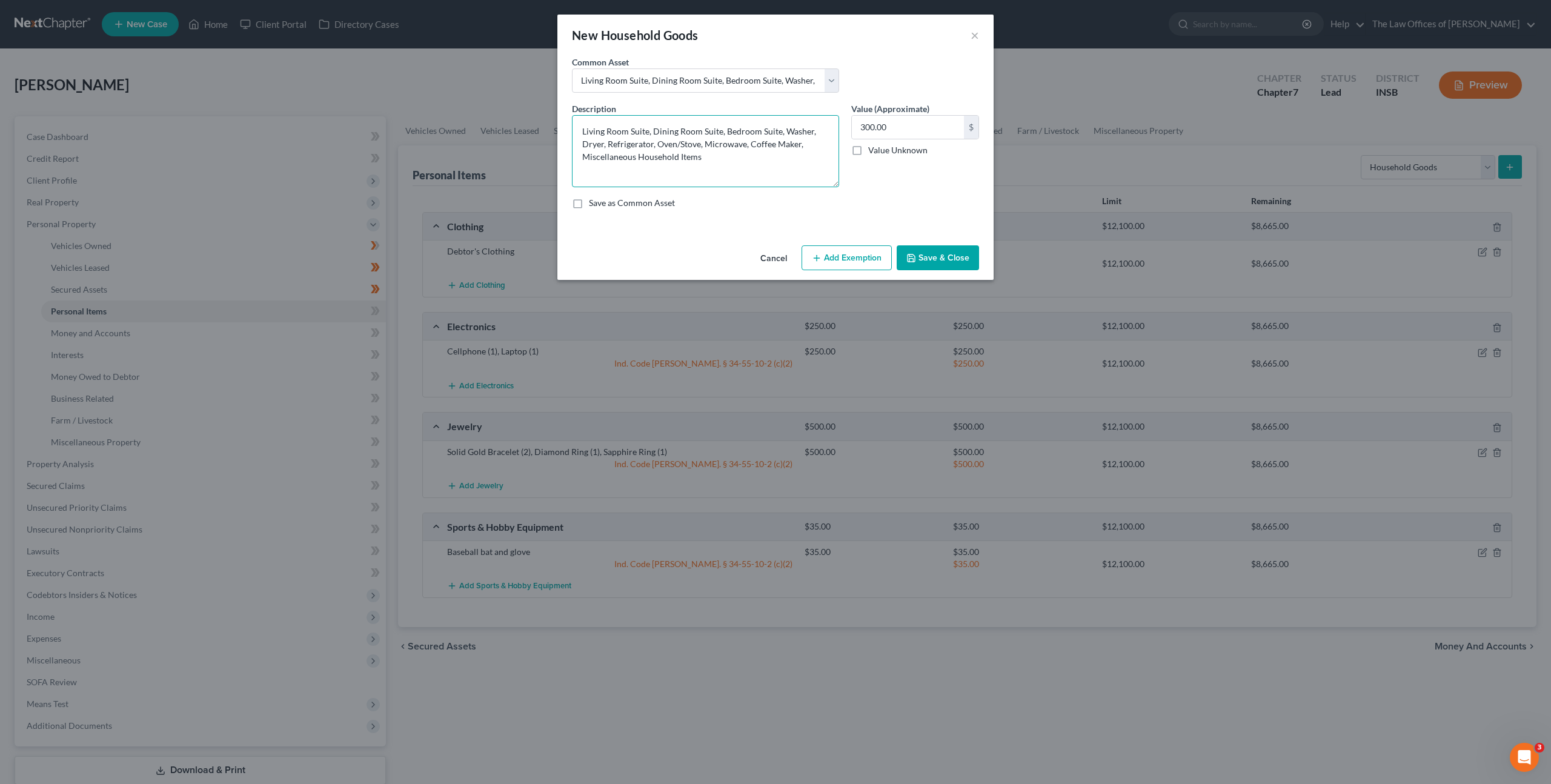
click at [749, 147] on textarea "Living Room Suite, Dining Room Suite, Bedroom Suite, Washer, Dryer, Refrigerato…" at bounding box center [706, 150] width 267 height 72
click at [779, 131] on textarea "Living Room Suite, Dining Room Suite, Bedroom Suite, Washer, Dryer, Refrigerato…" at bounding box center [706, 150] width 267 height 72
drag, startPoint x: 733, startPoint y: 144, endPoint x: 641, endPoint y: 144, distance: 92.0
click at [641, 144] on textarea "Living Room Suite, Dining Room Suite, Bedroom Suite, Office Desk, Washer, Dryer…" at bounding box center [706, 150] width 267 height 72
click at [607, 143] on textarea "Living Room Suite, Dining Room Suite, Bedroom Suite, Office Desk,, Microwave, A…" at bounding box center [706, 150] width 267 height 72
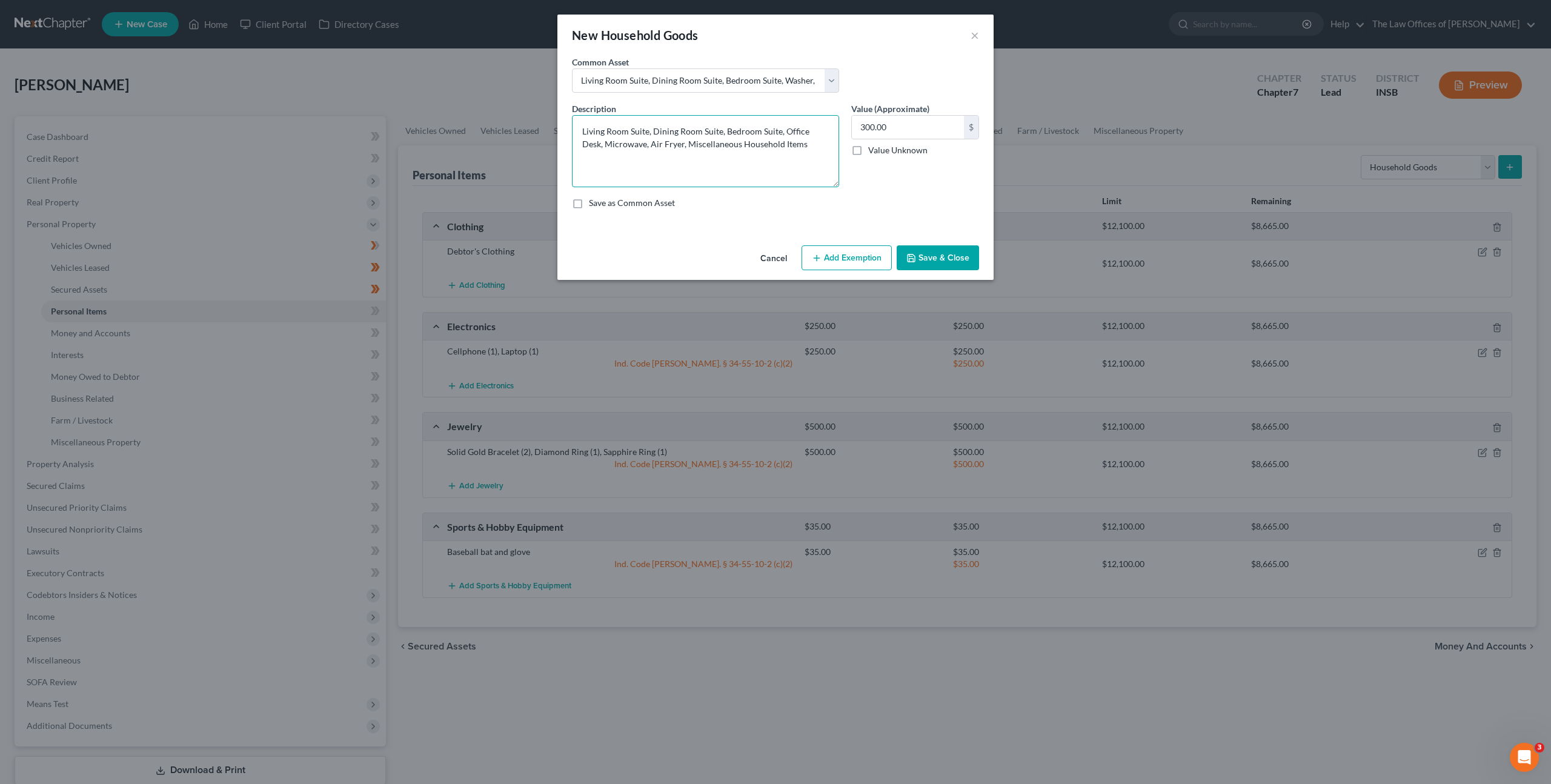
type textarea "Living Room Suite, Dining Room Suite, Bedroom Suite, Office Desk, Microwave, Ai…"
click at [896, 125] on input "300.00" at bounding box center [908, 127] width 112 height 23
type input "1,250"
drag, startPoint x: 742, startPoint y: 213, endPoint x: 810, endPoint y: 227, distance: 69.4
click at [743, 213] on div "Description * Living Room Suite, Dining Room Suite, Bedroom Suite, Office Desk,…" at bounding box center [776, 160] width 419 height 116
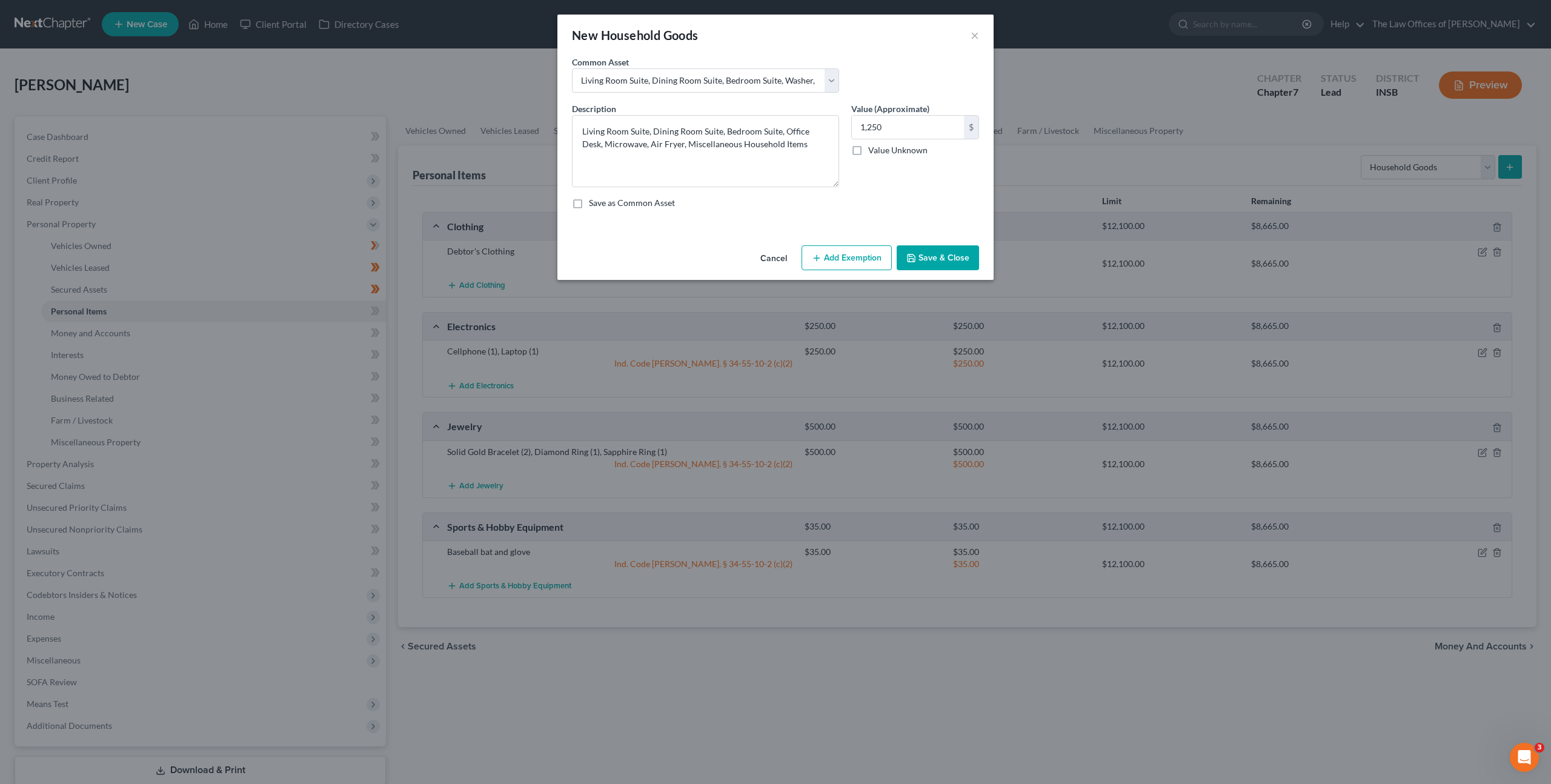
click at [843, 263] on button "Add Exemption" at bounding box center [846, 257] width 90 height 26
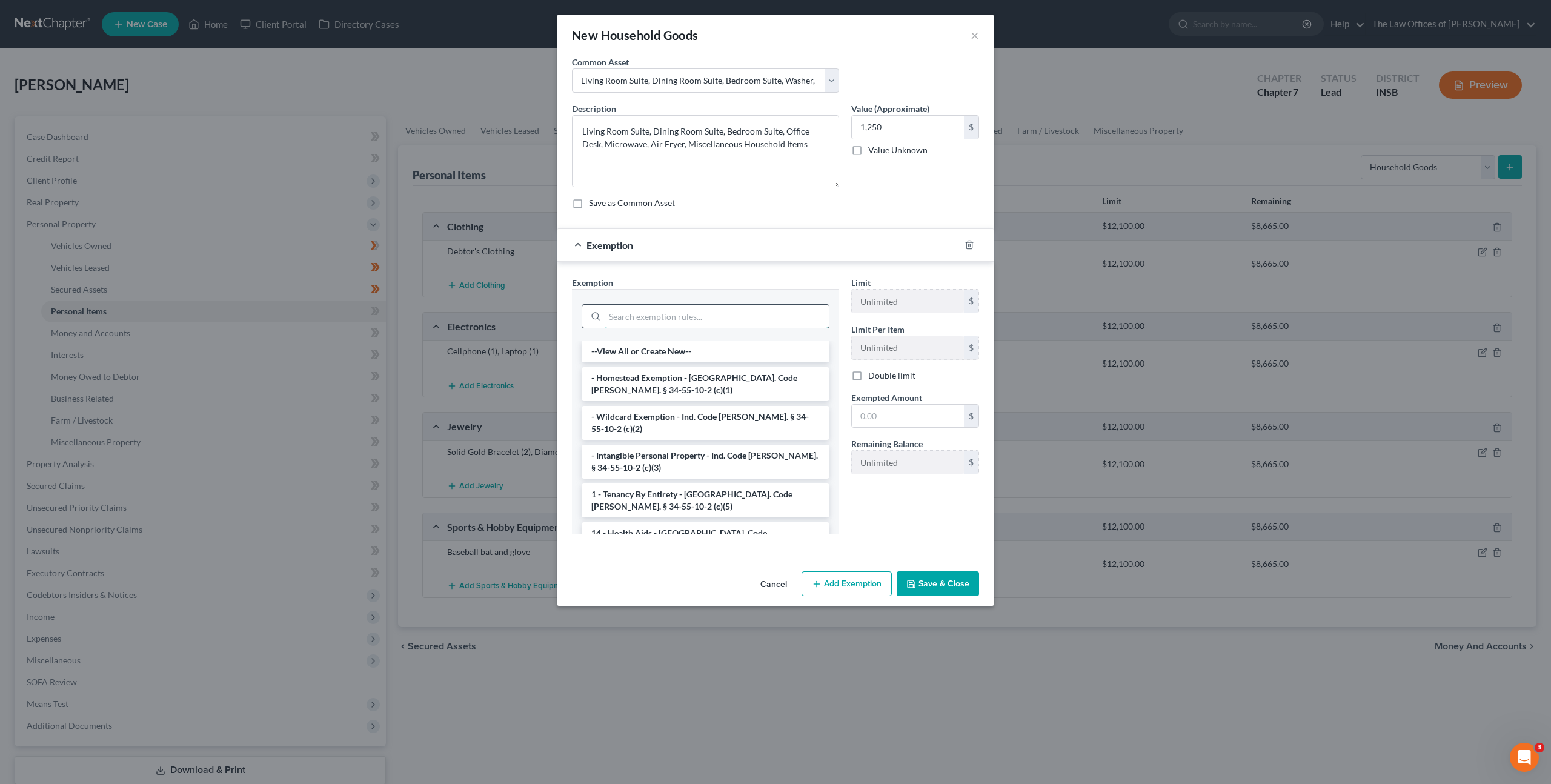
click at [716, 313] on input "search" at bounding box center [717, 316] width 225 height 23
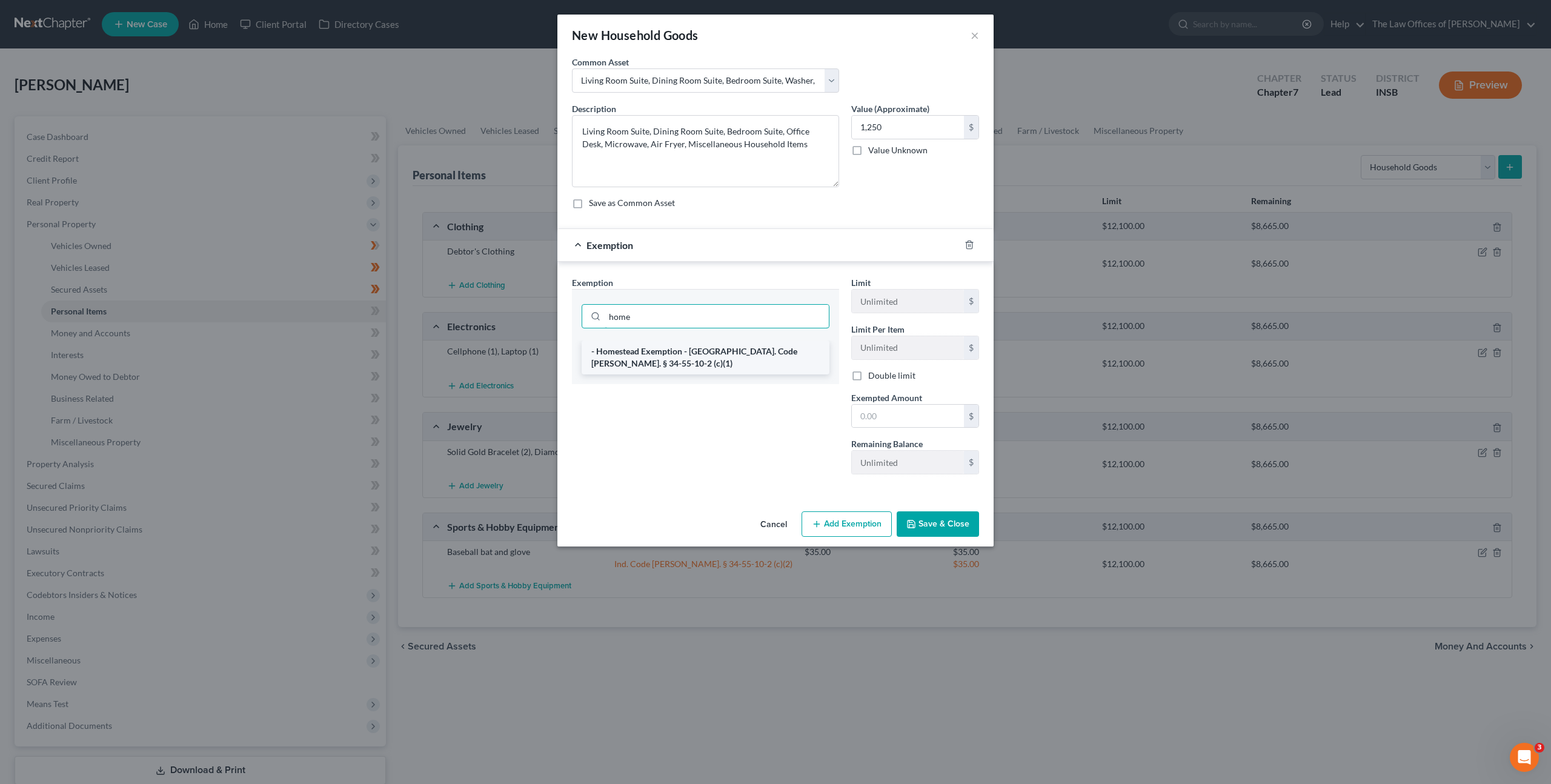
type input "home"
click at [667, 353] on li "- Homestead Exemption - Ind. Code Ann. § 34-55-10-2 (c)(1)" at bounding box center [706, 357] width 248 height 34
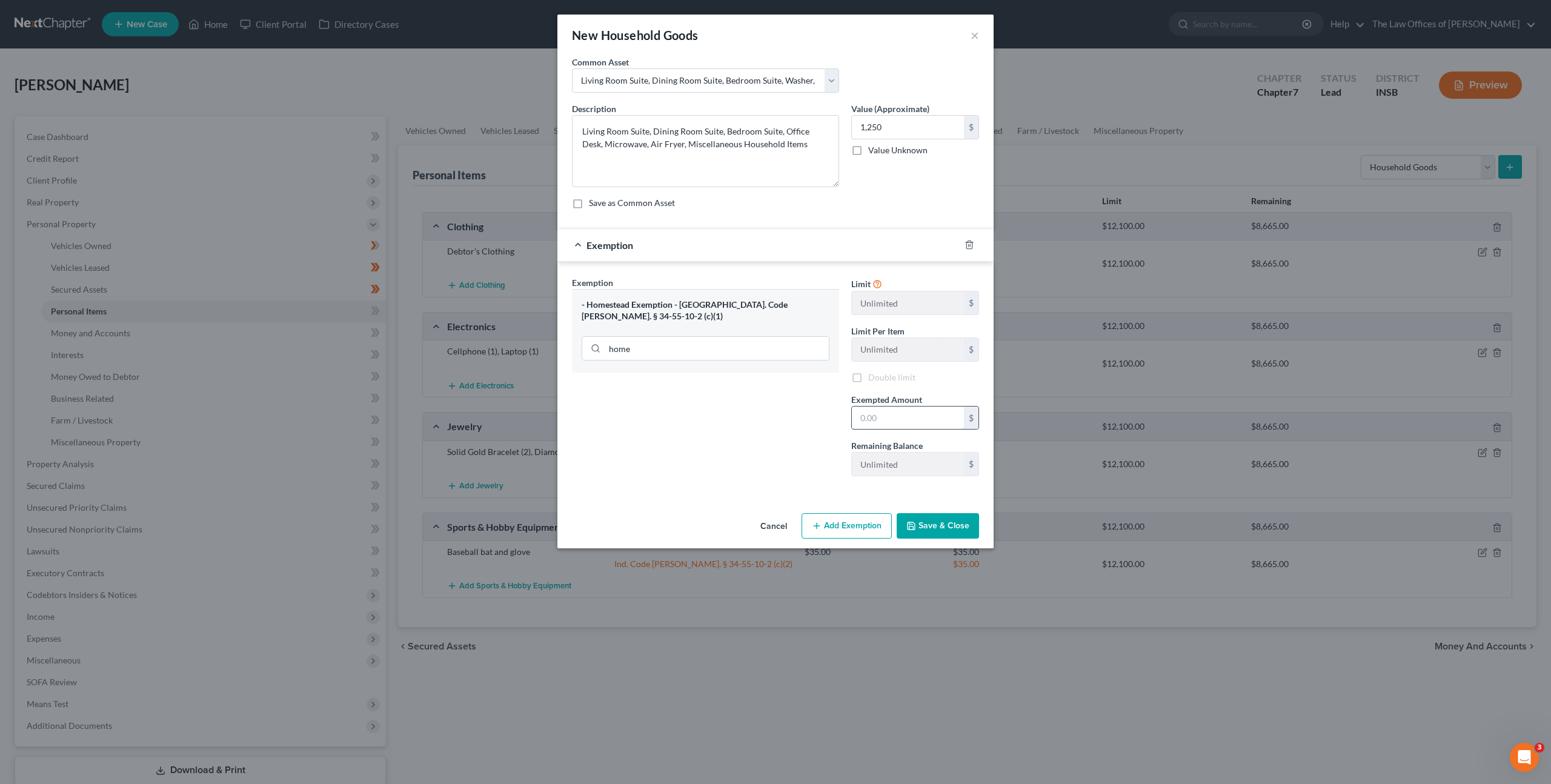
drag, startPoint x: 917, startPoint y: 417, endPoint x: 887, endPoint y: 410, distance: 30.8
click at [917, 417] on input "text" at bounding box center [908, 418] width 112 height 23
type input "1,250"
click at [799, 404] on div "Exemption Set must be selected for CA. Exemption * - Homestead Exemption - Ind.…" at bounding box center [706, 381] width 279 height 210
drag, startPoint x: 917, startPoint y: 526, endPoint x: 1030, endPoint y: 513, distance: 113.7
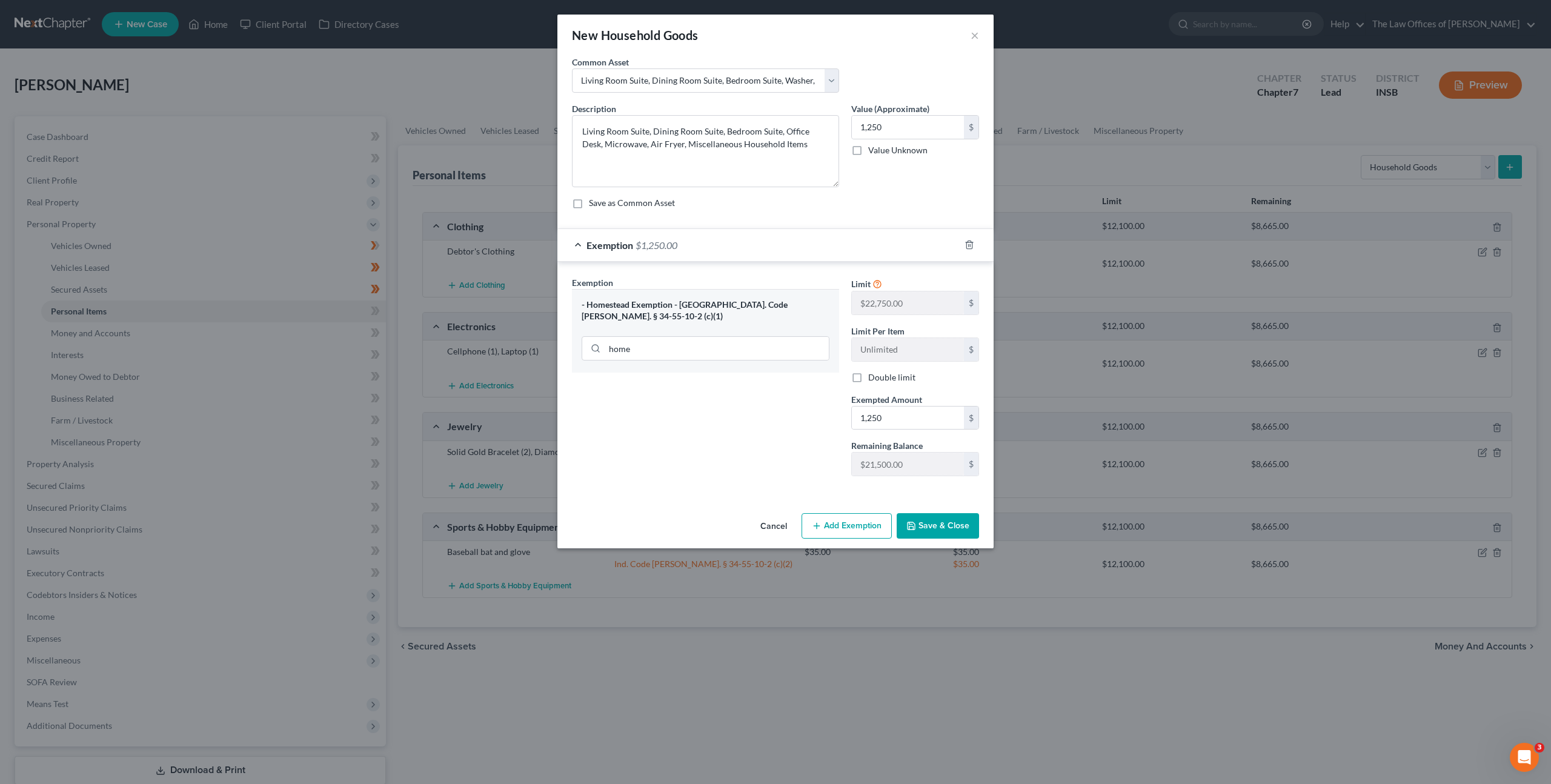
click at [917, 526] on button "Save & Close" at bounding box center [938, 526] width 83 height 26
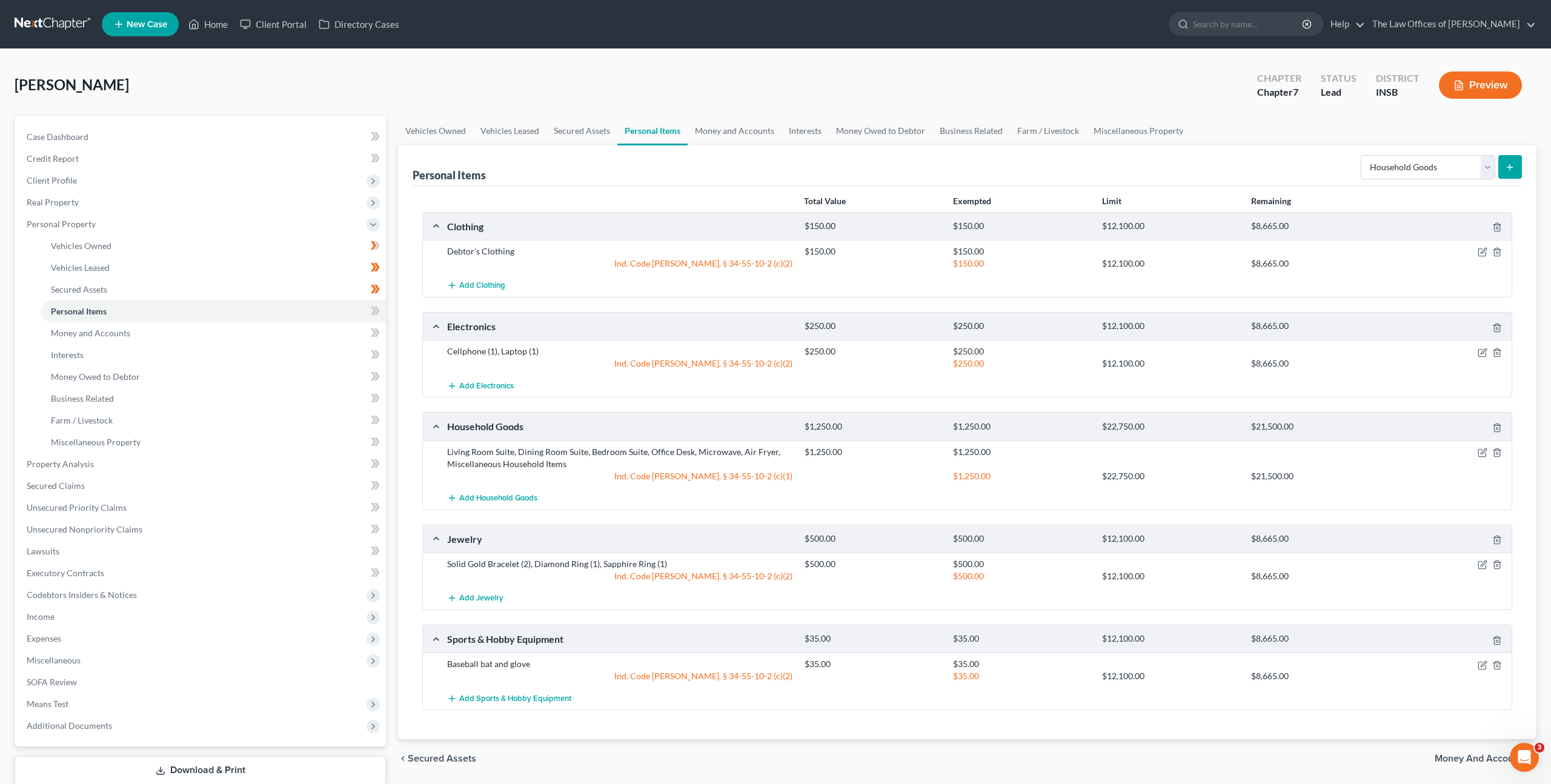
click at [988, 691] on div "Add Sports & Hobby Equipment" at bounding box center [976, 697] width 1072 height 22
click at [377, 305] on icon at bounding box center [375, 311] width 9 height 15
click at [284, 336] on link "Money and Accounts" at bounding box center [214, 333] width 345 height 21
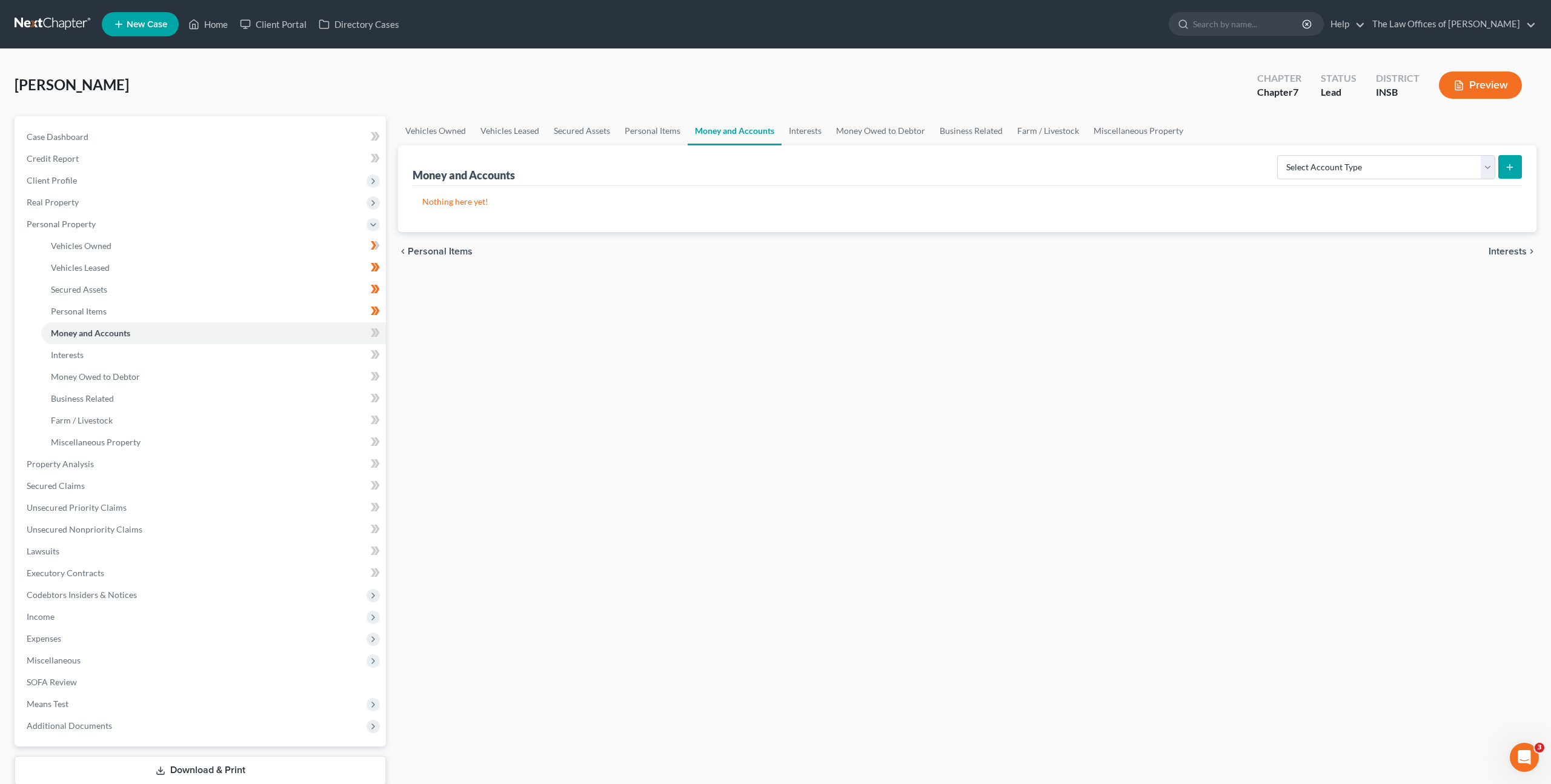
click at [944, 289] on div "Vehicles Owned Vehicles Leased Secured Assets Personal Items Money and Accounts…" at bounding box center [967, 466] width 1151 height 700
click at [1291, 168] on select "Select Account Type Brokerage Cash on Hand Certificates of Deposit Checking Acc…" at bounding box center [1387, 167] width 218 height 24
select select "checking"
click at [1279, 155] on select "Select Account Type Brokerage Cash on Hand Certificates of Deposit Checking Acc…" at bounding box center [1387, 167] width 218 height 24
click at [1506, 168] on icon "submit" at bounding box center [1511, 168] width 10 height 10
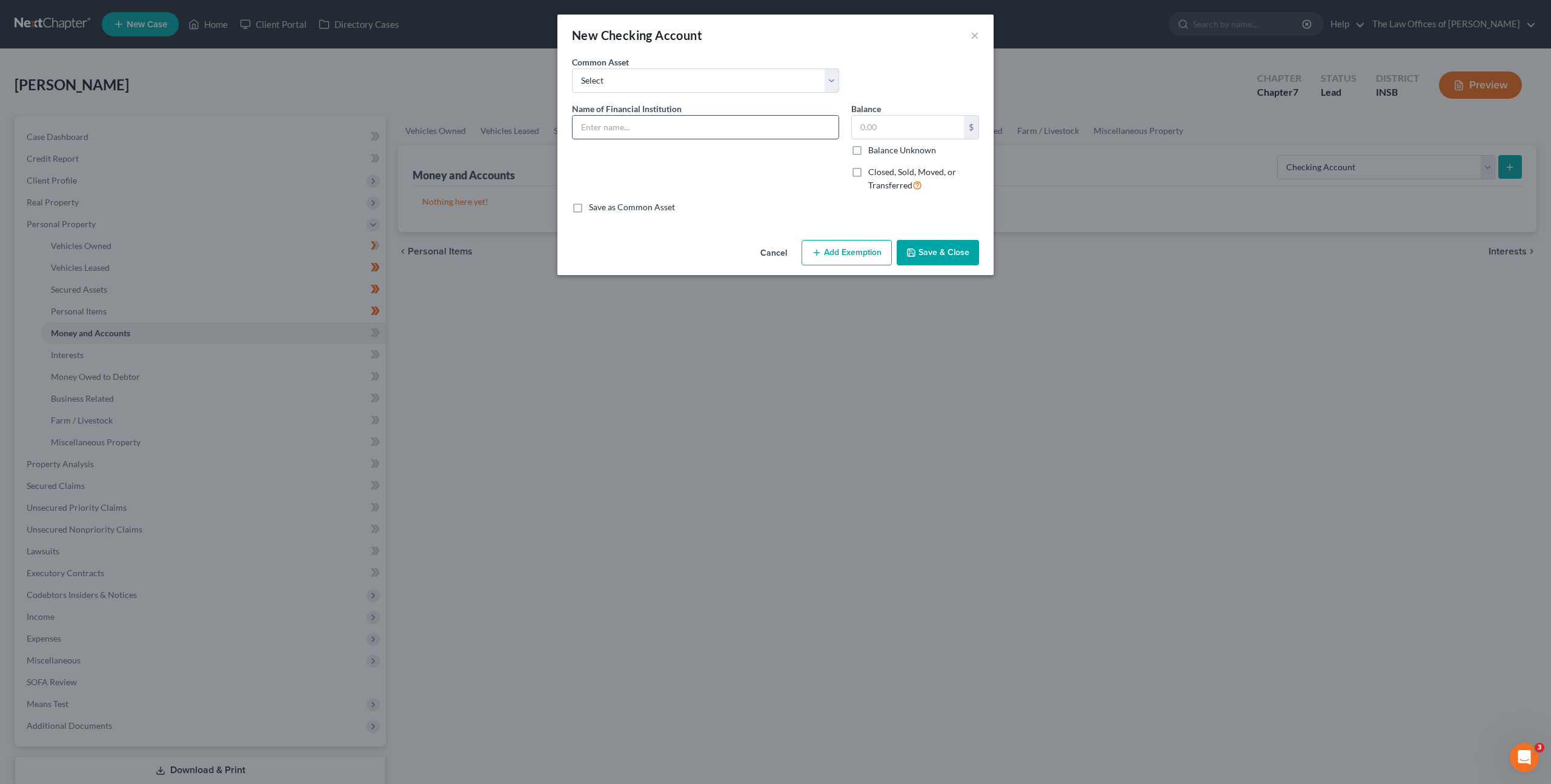
click at [740, 132] on input "text" at bounding box center [706, 127] width 266 height 23
type input "Chime Credit Builder Account Ending x3636"
click at [934, 245] on button "Save & Close" at bounding box center [938, 253] width 83 height 26
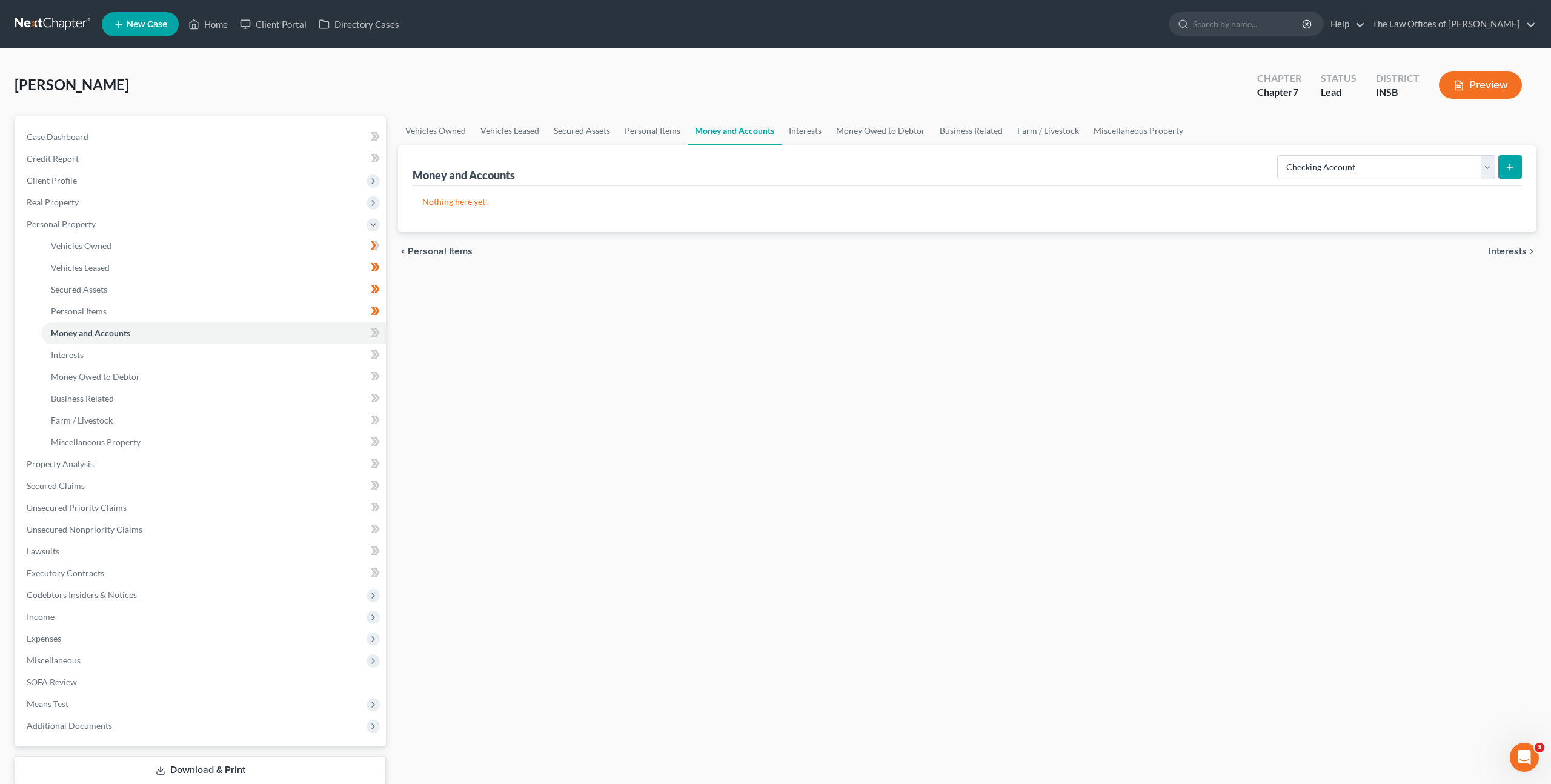
drag, startPoint x: 1077, startPoint y: 363, endPoint x: 1093, endPoint y: 391, distance: 32.2
click at [1079, 361] on div "Vehicles Owned Vehicles Leased Secured Assets Personal Items Money and Accounts…" at bounding box center [967, 466] width 1151 height 700
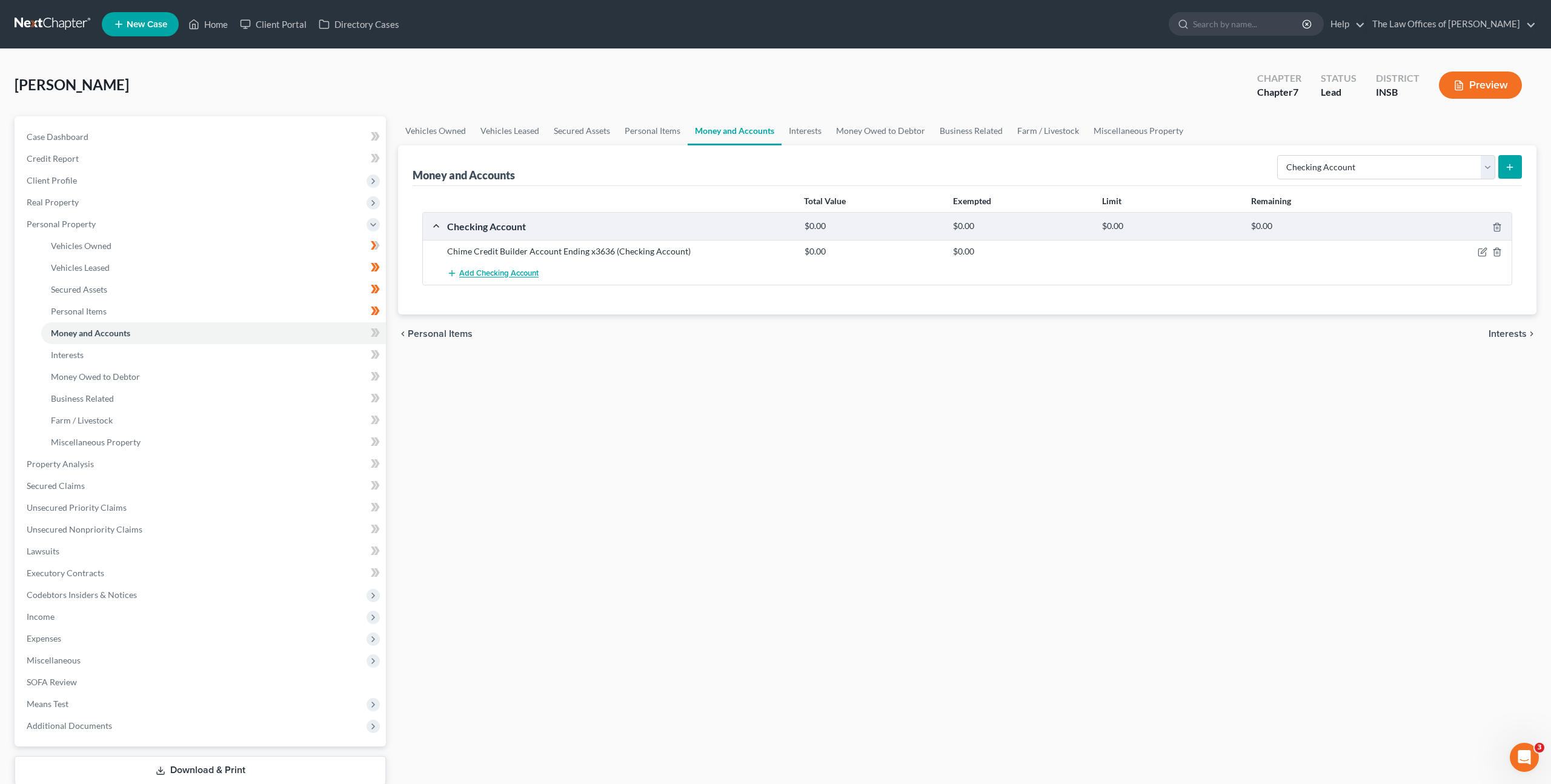
click at [539, 272] on span "Add Checking Account" at bounding box center [499, 274] width 79 height 10
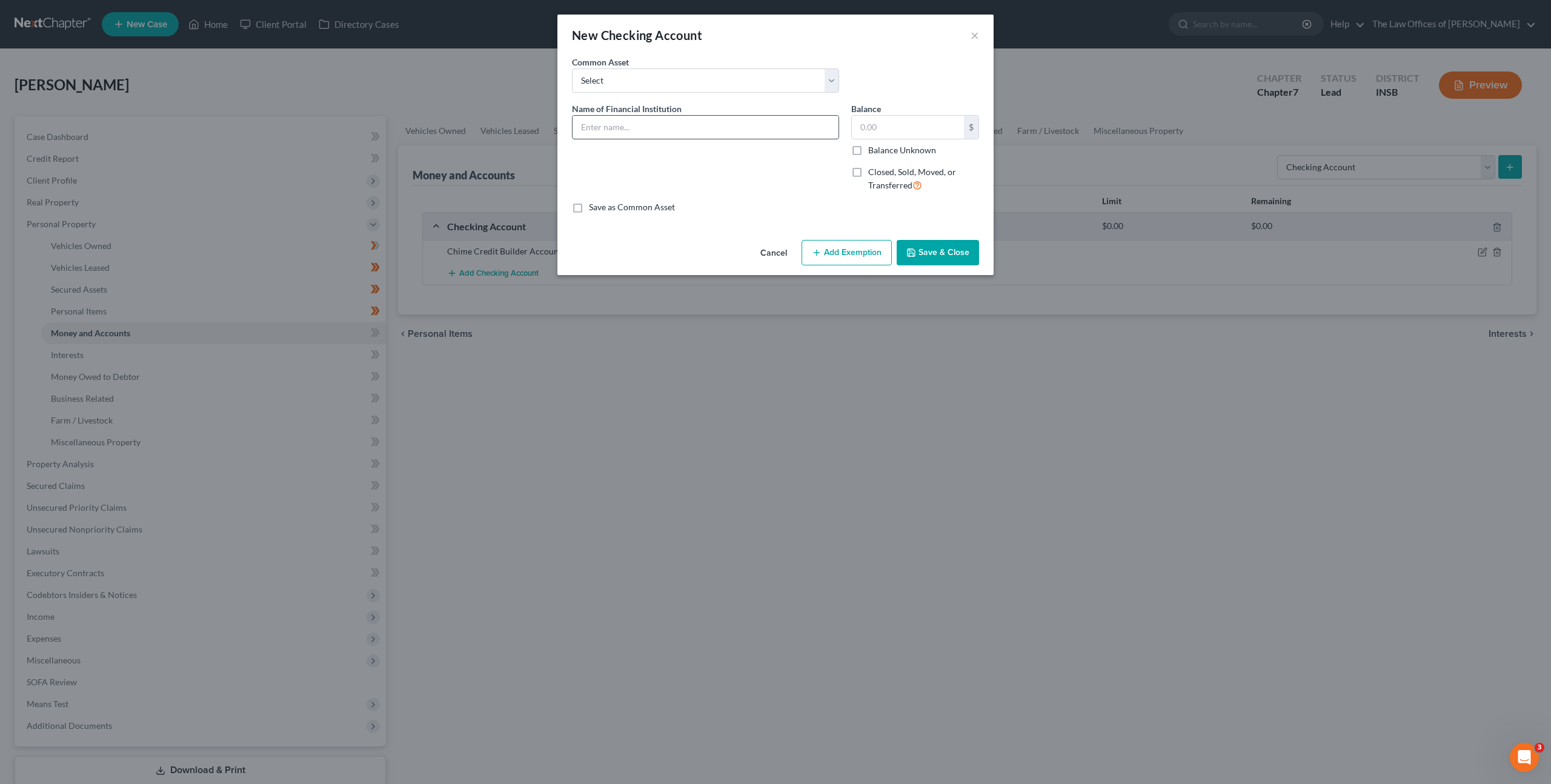
click at [688, 130] on input "text" at bounding box center [706, 127] width 266 height 23
type input "Chime Checking Account Ending in x1592"
click at [912, 240] on button "Save & Close" at bounding box center [938, 253] width 83 height 26
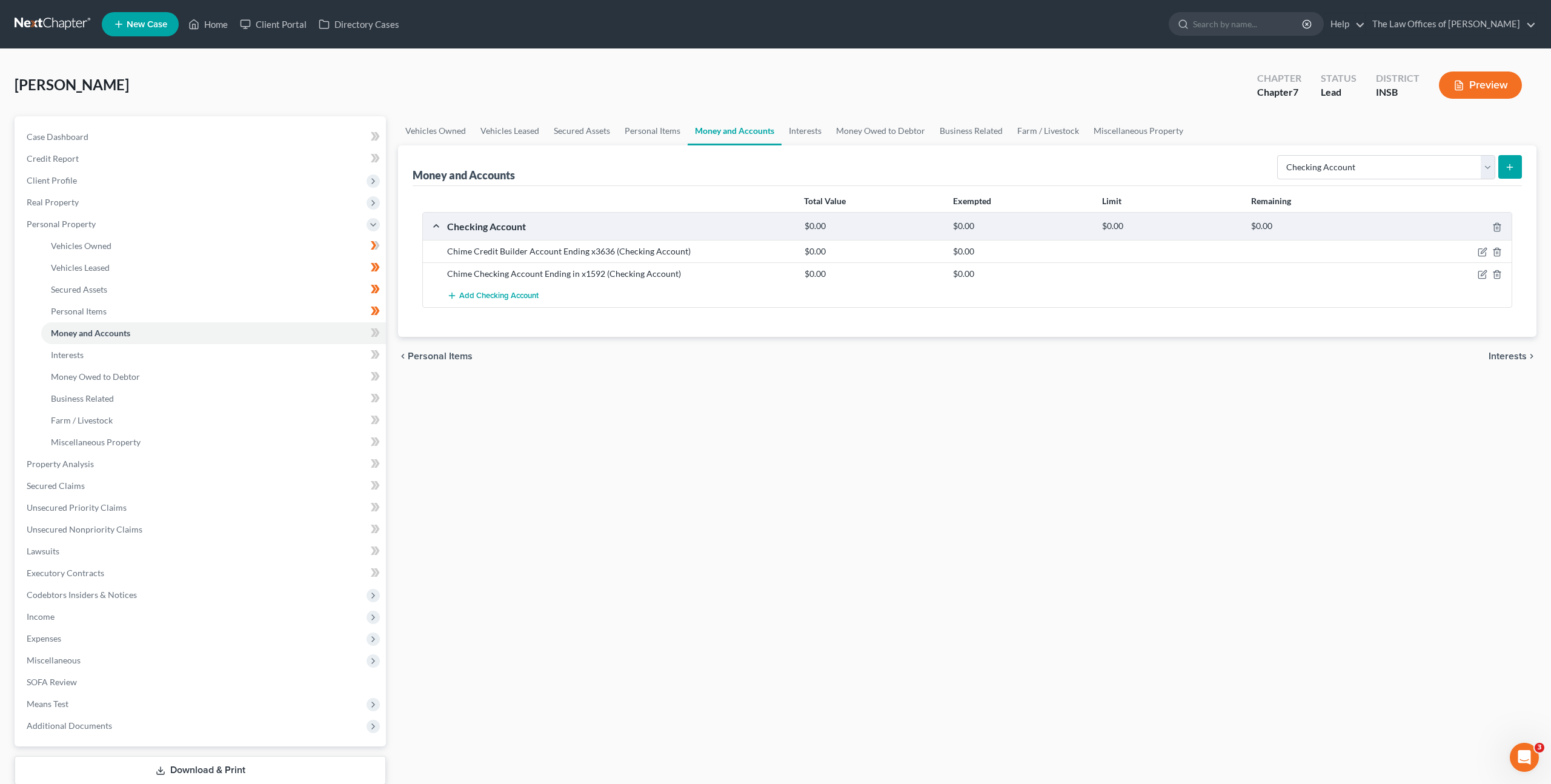
click at [845, 405] on div "Vehicles Owned Vehicles Leased Secured Assets Personal Items Money and Accounts…" at bounding box center [967, 466] width 1151 height 700
click at [520, 293] on span "Add Checking Account" at bounding box center [499, 296] width 79 height 10
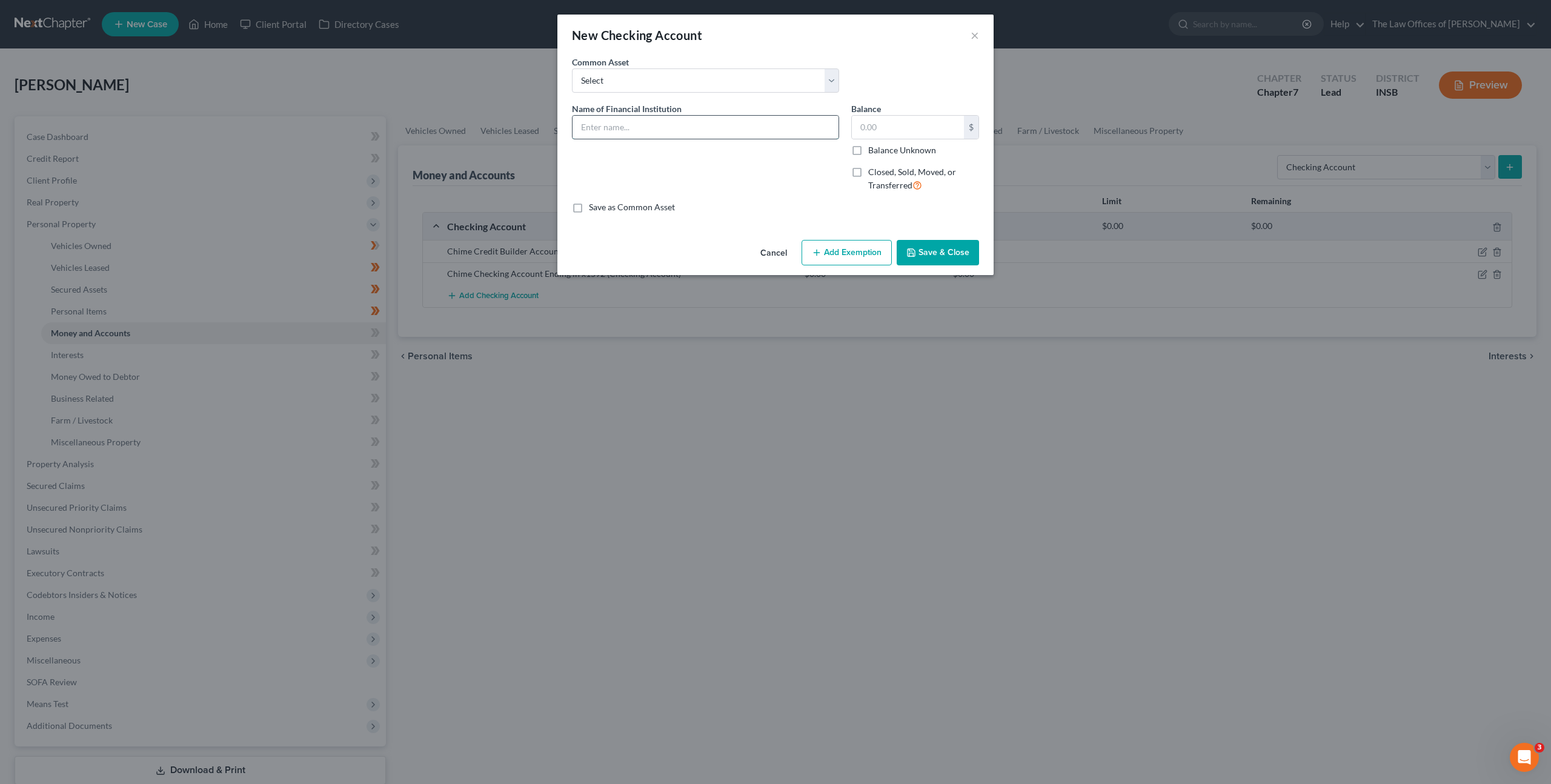
click at [724, 124] on input "text" at bounding box center [706, 127] width 266 height 23
click at [776, 249] on button "Cancel" at bounding box center [774, 253] width 46 height 24
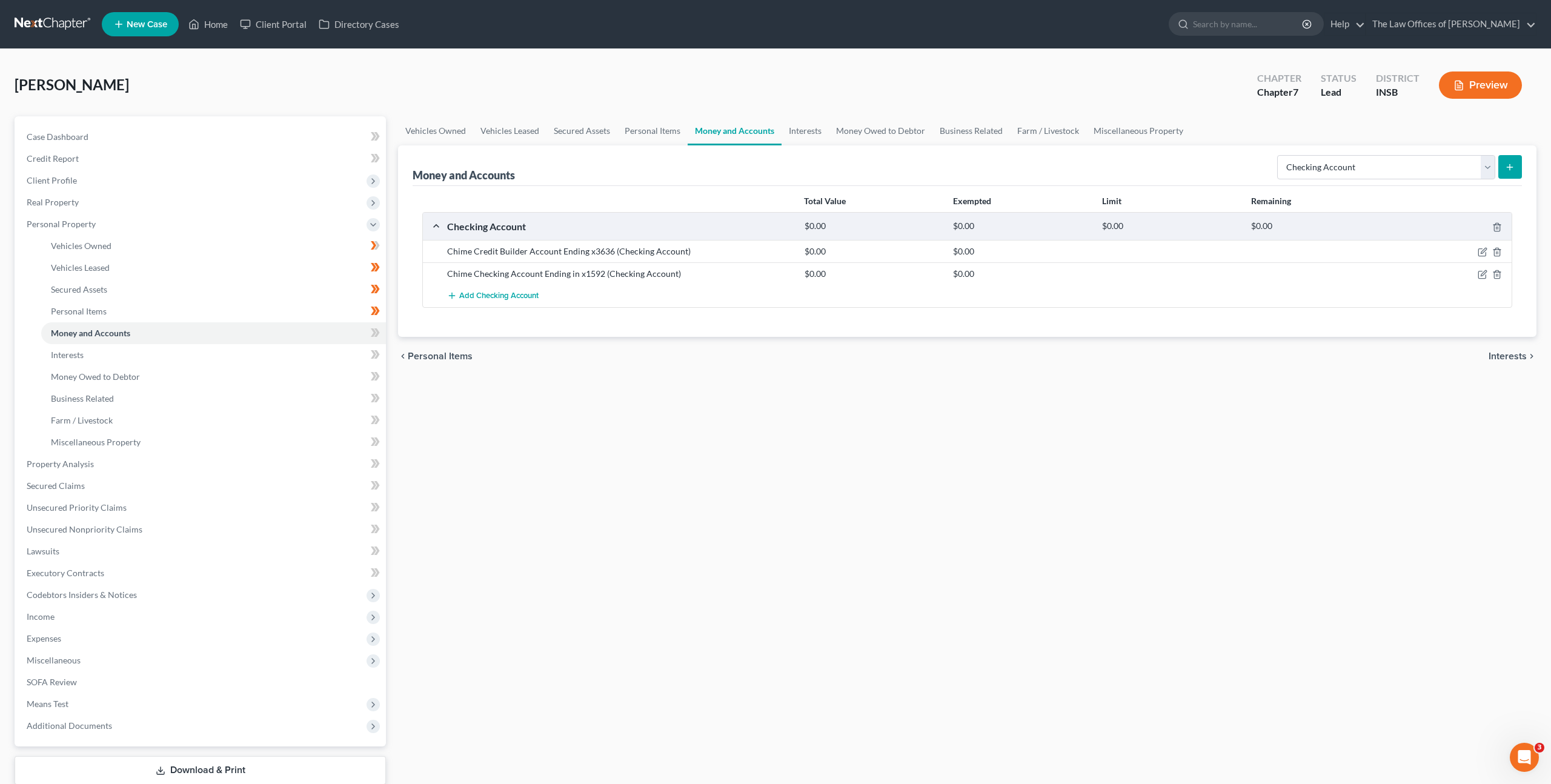
click at [569, 354] on div "chevron_left Personal Items Interests chevron_right" at bounding box center [967, 356] width 1138 height 39
click at [511, 301] on button "Add Checking Account" at bounding box center [493, 295] width 92 height 22
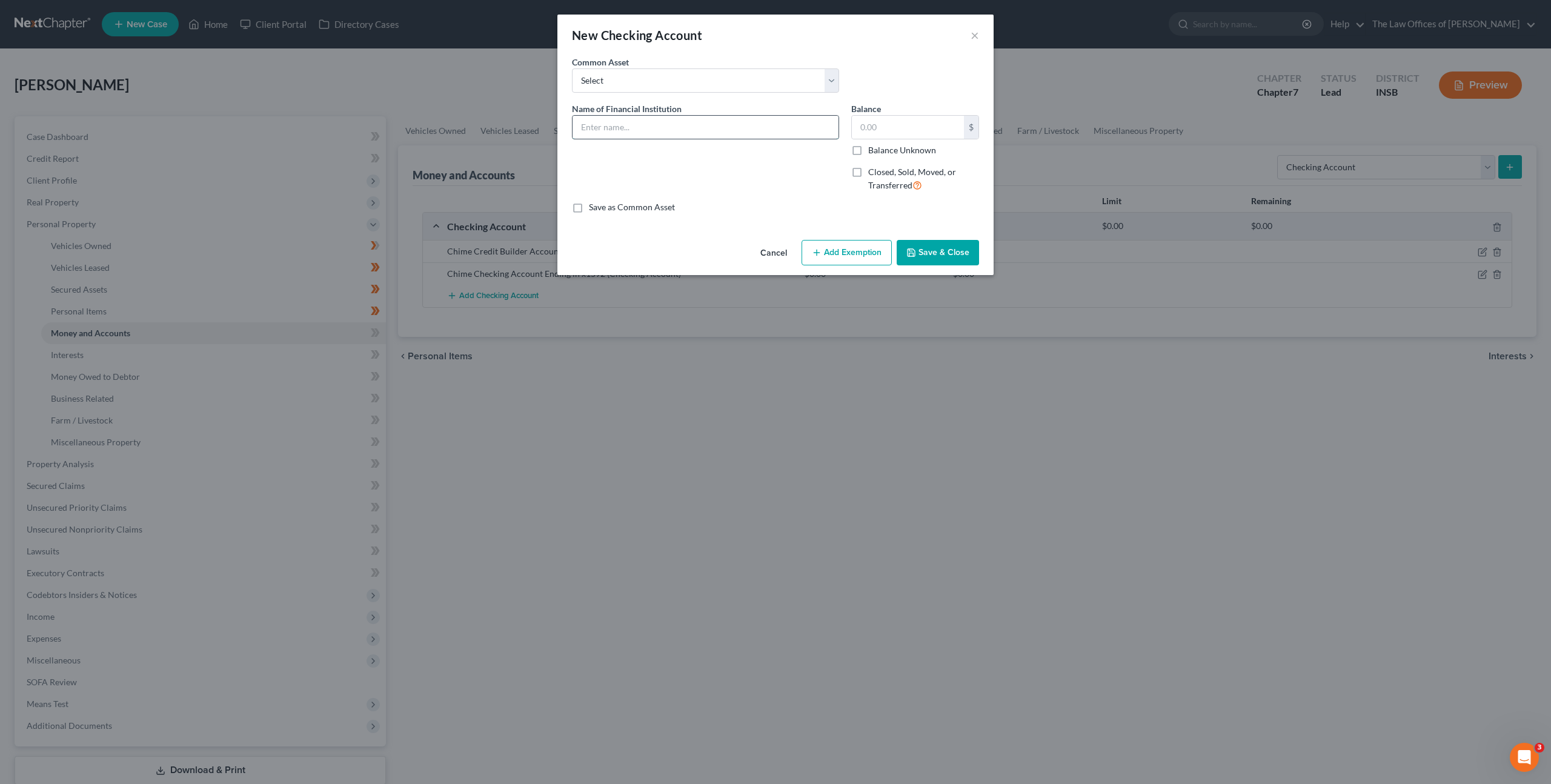
click at [650, 138] on input "text" at bounding box center [706, 127] width 266 height 23
type input "Chime MyPay Account Ending in x92MP"
click at [929, 239] on div "Cancel Add Exemption Save & Close" at bounding box center [775, 255] width 437 height 40
click at [936, 270] on div "Cancel Add Exemption Save & Close" at bounding box center [775, 255] width 437 height 40
drag, startPoint x: 943, startPoint y: 257, endPoint x: 929, endPoint y: 267, distance: 17.2
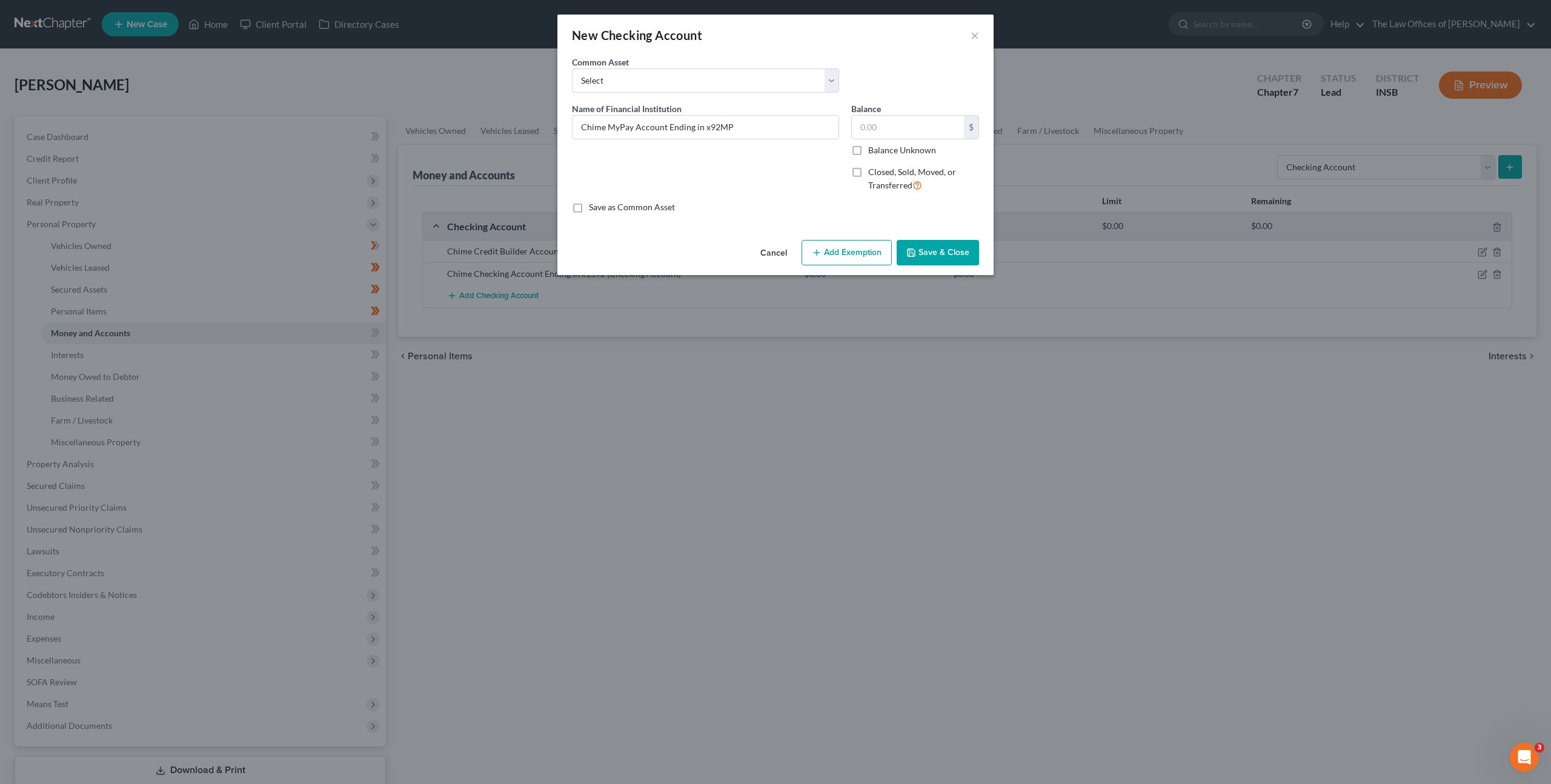
click at [943, 257] on button "Save & Close" at bounding box center [938, 253] width 83 height 26
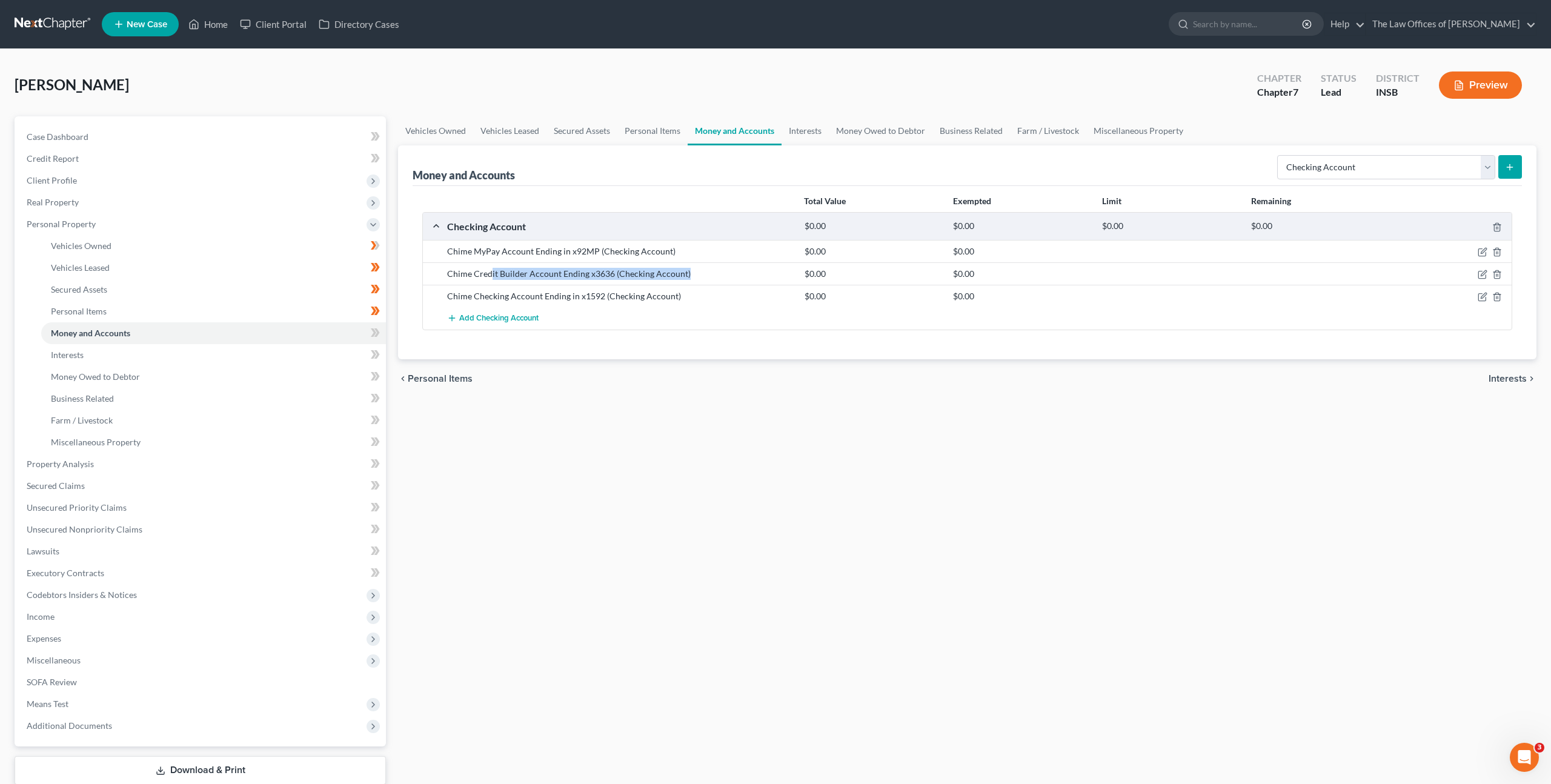
drag, startPoint x: 489, startPoint y: 274, endPoint x: 580, endPoint y: 283, distance: 91.4
click at [580, 283] on div "Chime Credit Builder Account Ending x3636 (Checking Account) $0.00 $0.00" at bounding box center [967, 273] width 1089 height 22
click at [624, 342] on div "Total Value Exempted Limit Remaining Checking Account $0.00 $0.00 $0.00 $0.00 C…" at bounding box center [967, 272] width 1109 height 173
drag, startPoint x: 584, startPoint y: 309, endPoint x: 594, endPoint y: 309, distance: 10.0
click at [594, 309] on div "Chime MyPay Account Ending in x92MP (Checking Account) $0.00 $0.00 Chime Credit…" at bounding box center [967, 285] width 1089 height 90
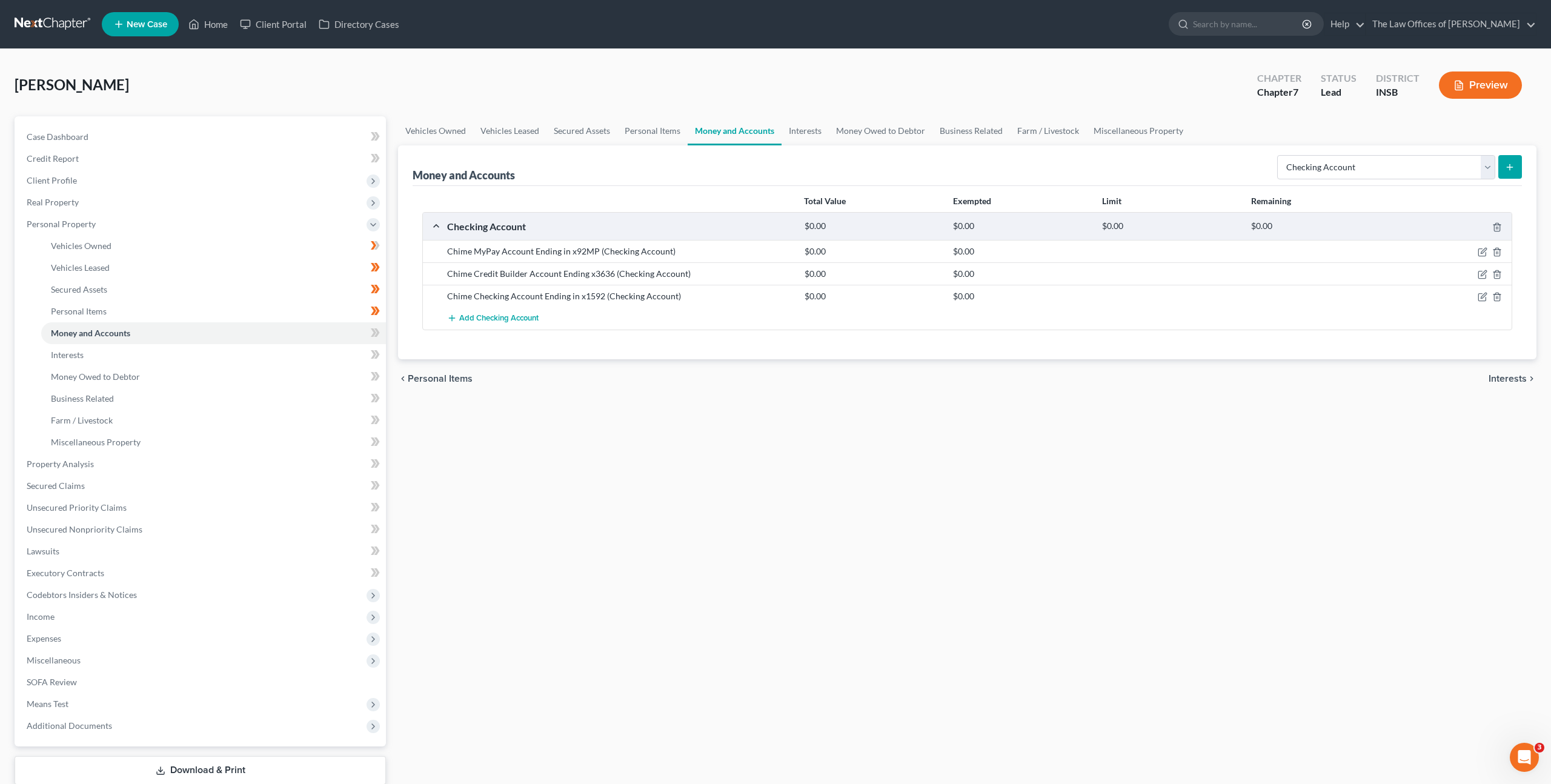
drag, startPoint x: 637, startPoint y: 326, endPoint x: 649, endPoint y: 342, distance: 20.0
click at [637, 329] on div "Add Checking Account" at bounding box center [976, 318] width 1072 height 22
click at [532, 316] on span "Add Checking Account" at bounding box center [499, 319] width 79 height 10
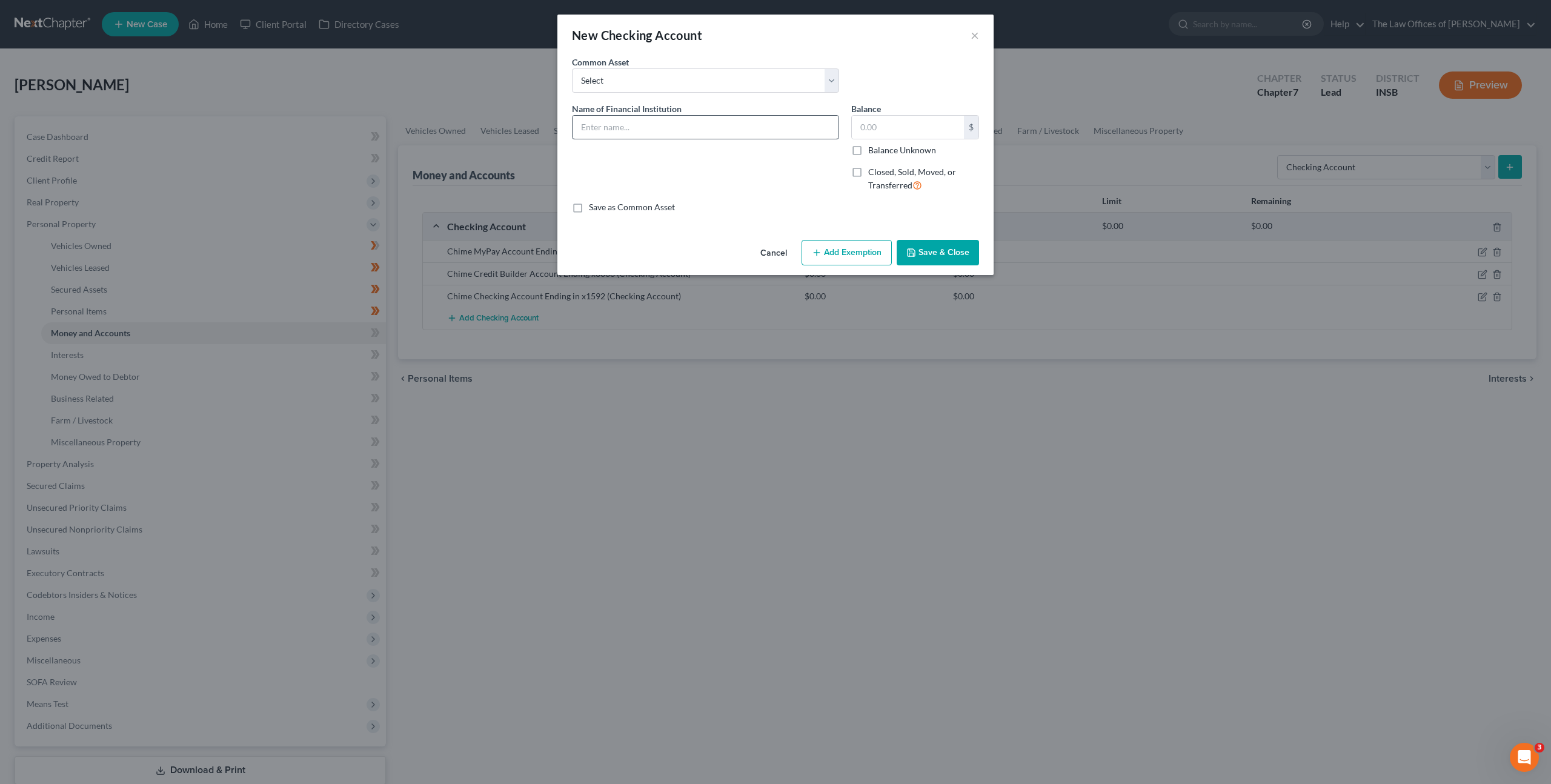
click at [683, 115] on div "Name of Financial Institution *" at bounding box center [706, 120] width 267 height 37
drag, startPoint x: 687, startPoint y: 121, endPoint x: 755, endPoint y: 111, distance: 68.7
click at [689, 120] on input "text" at bounding box center [706, 127] width 266 height 23
type input "Venmo"
click at [948, 248] on button "Save & Close" at bounding box center [938, 253] width 83 height 26
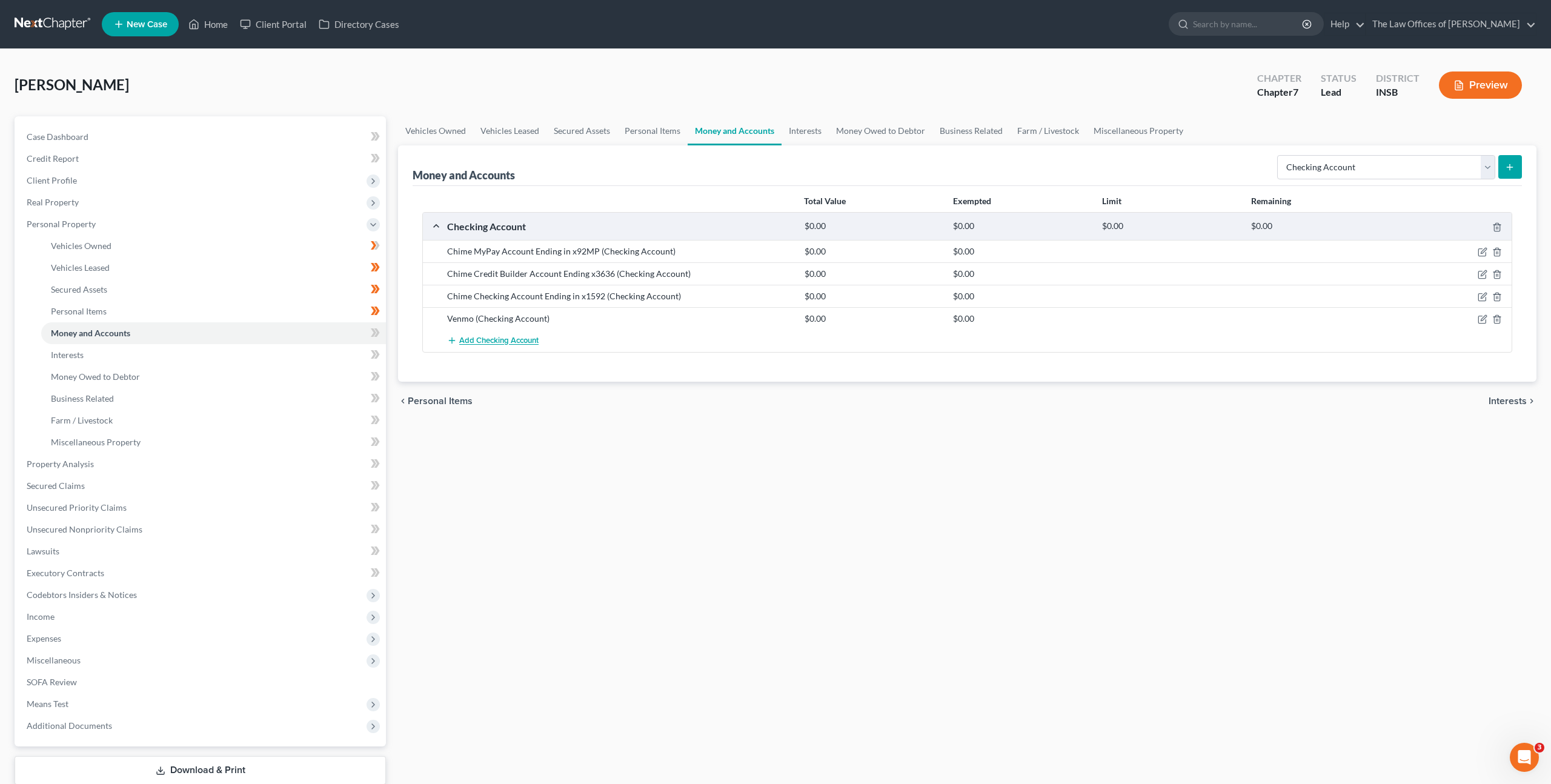
click at [513, 336] on span "Add Checking Account" at bounding box center [499, 341] width 79 height 10
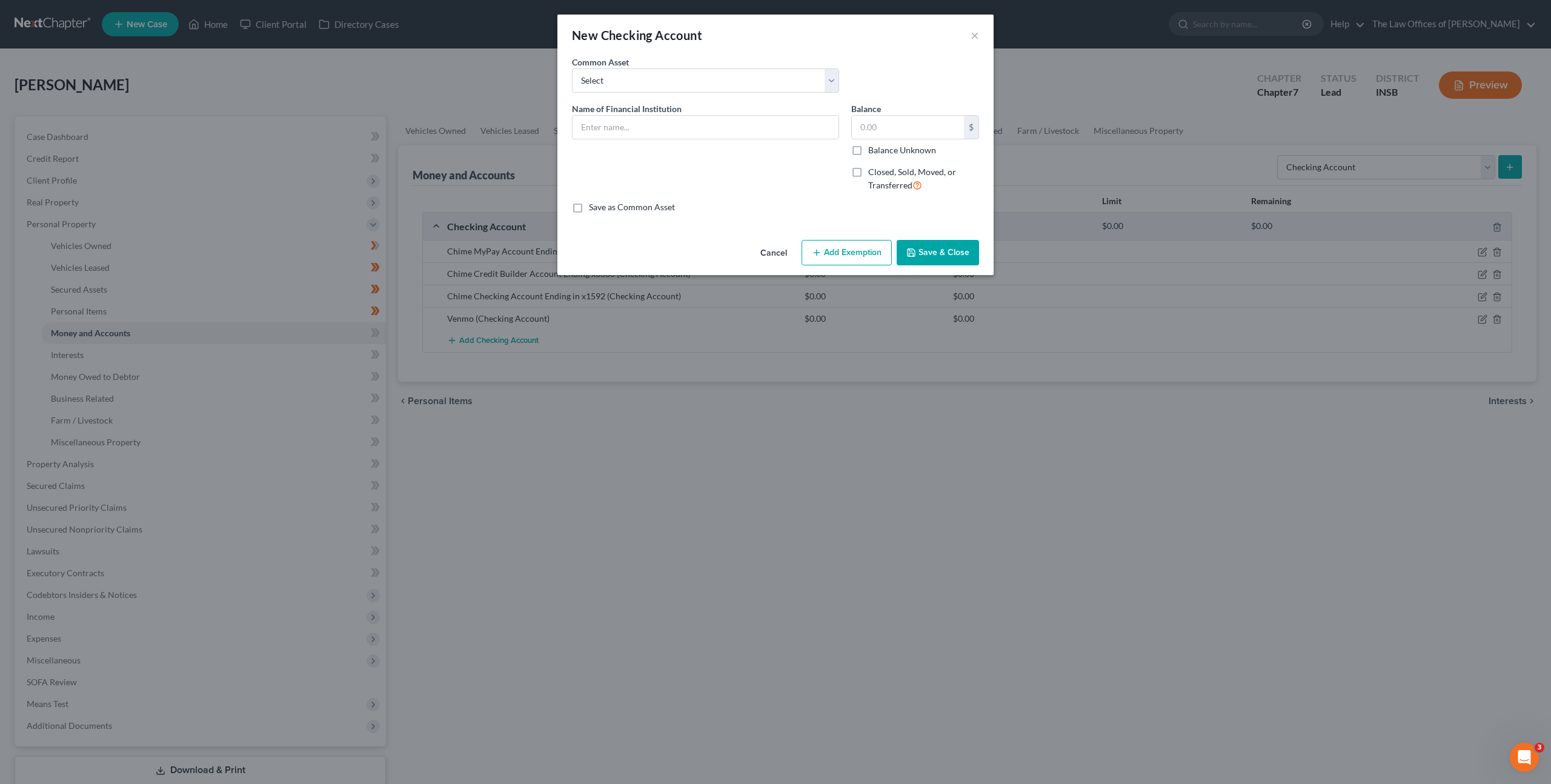
click at [772, 245] on button "Cancel" at bounding box center [774, 253] width 46 height 24
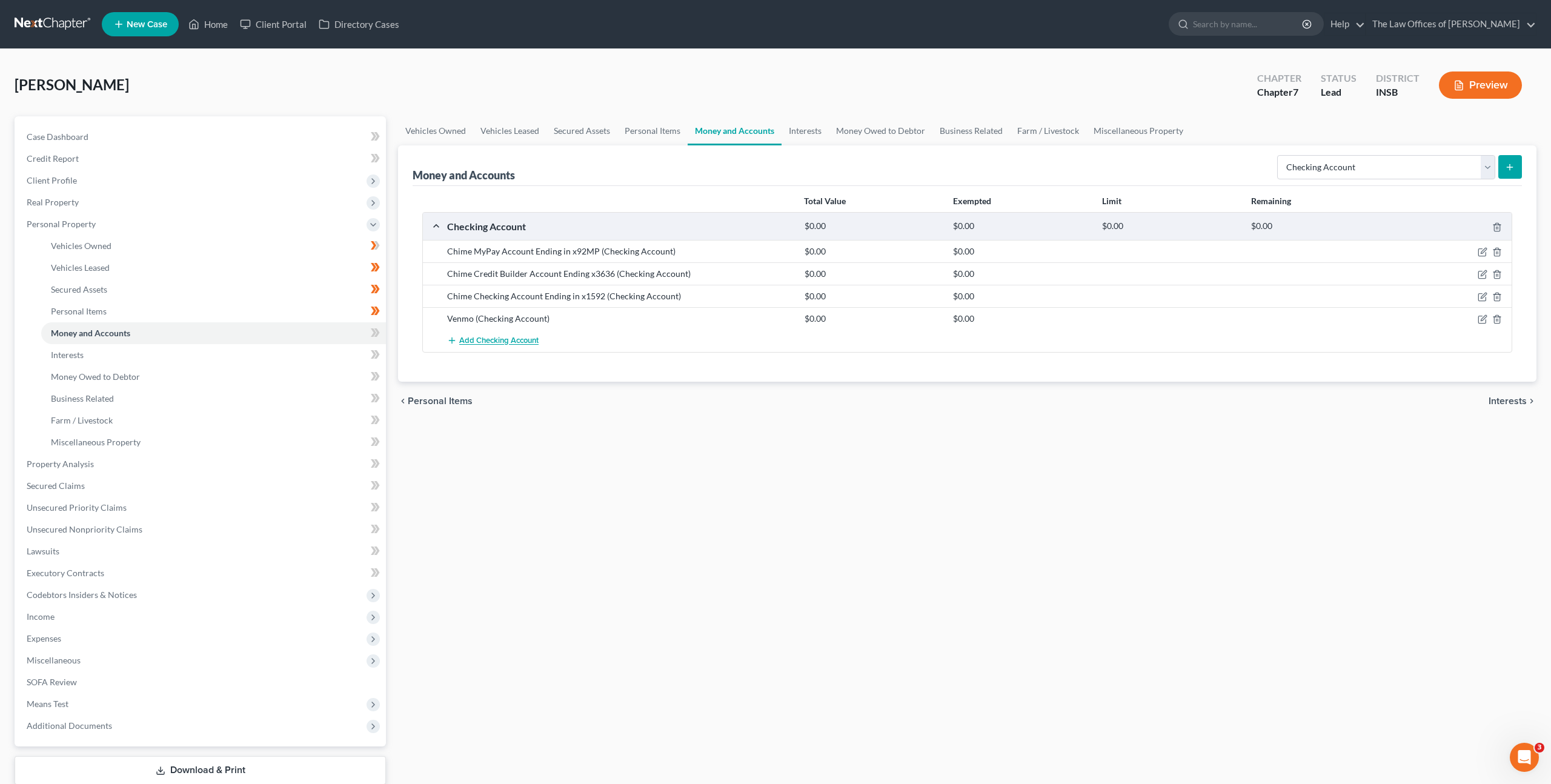
click at [507, 333] on button "Add Checking Account" at bounding box center [493, 340] width 92 height 22
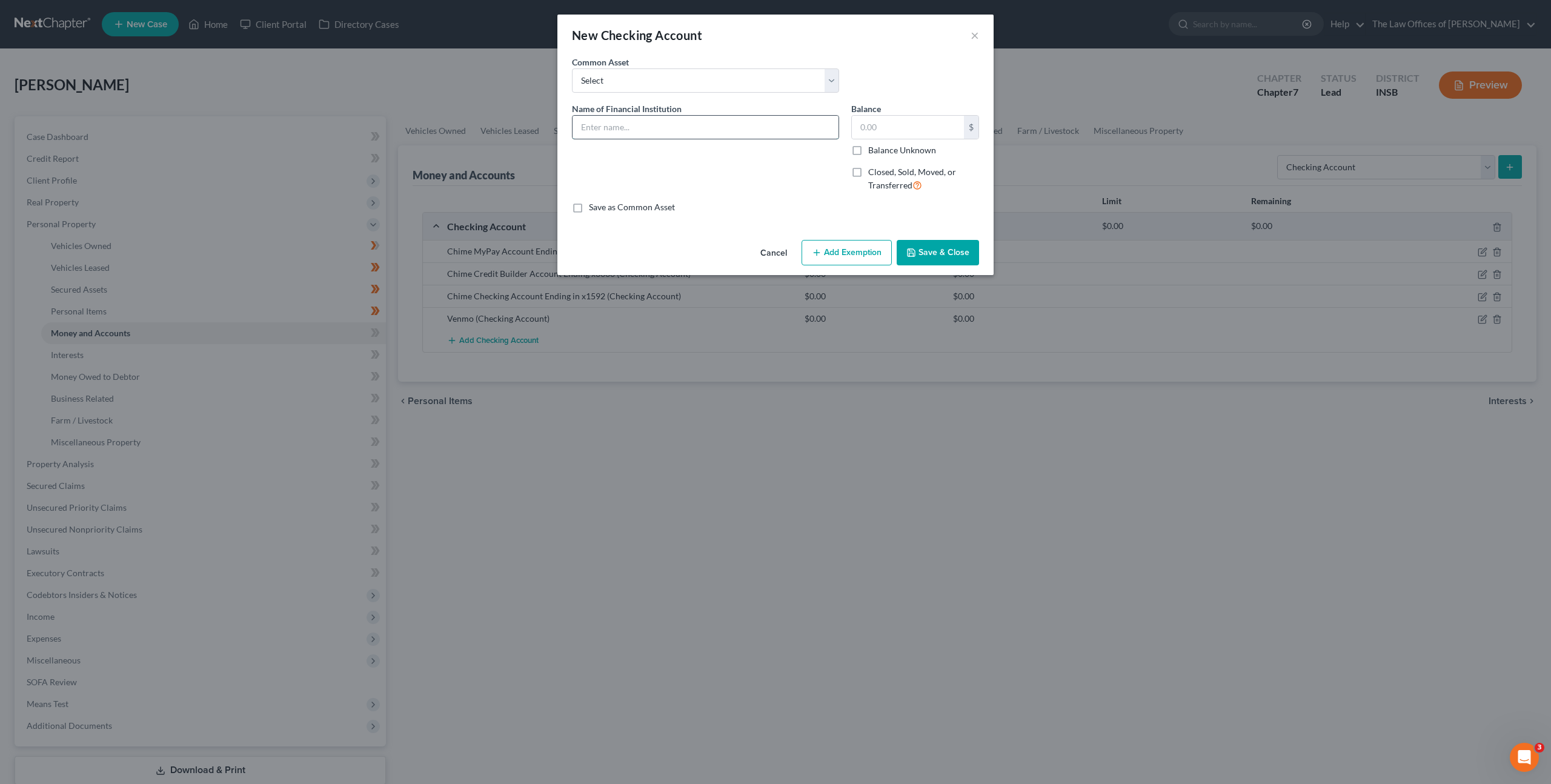
drag, startPoint x: 687, startPoint y: 134, endPoint x: 771, endPoint y: 116, distance: 85.9
click at [690, 131] on input "text" at bounding box center [706, 127] width 266 height 23
click at [694, 126] on input "Heritage Federal Credit Union Account Ending in x6826" at bounding box center [706, 127] width 266 height 23
type input "Heritage Federal Credit Union Checking Account Ending in x6826"
drag, startPoint x: 912, startPoint y: 249, endPoint x: 907, endPoint y: 334, distance: 85.1
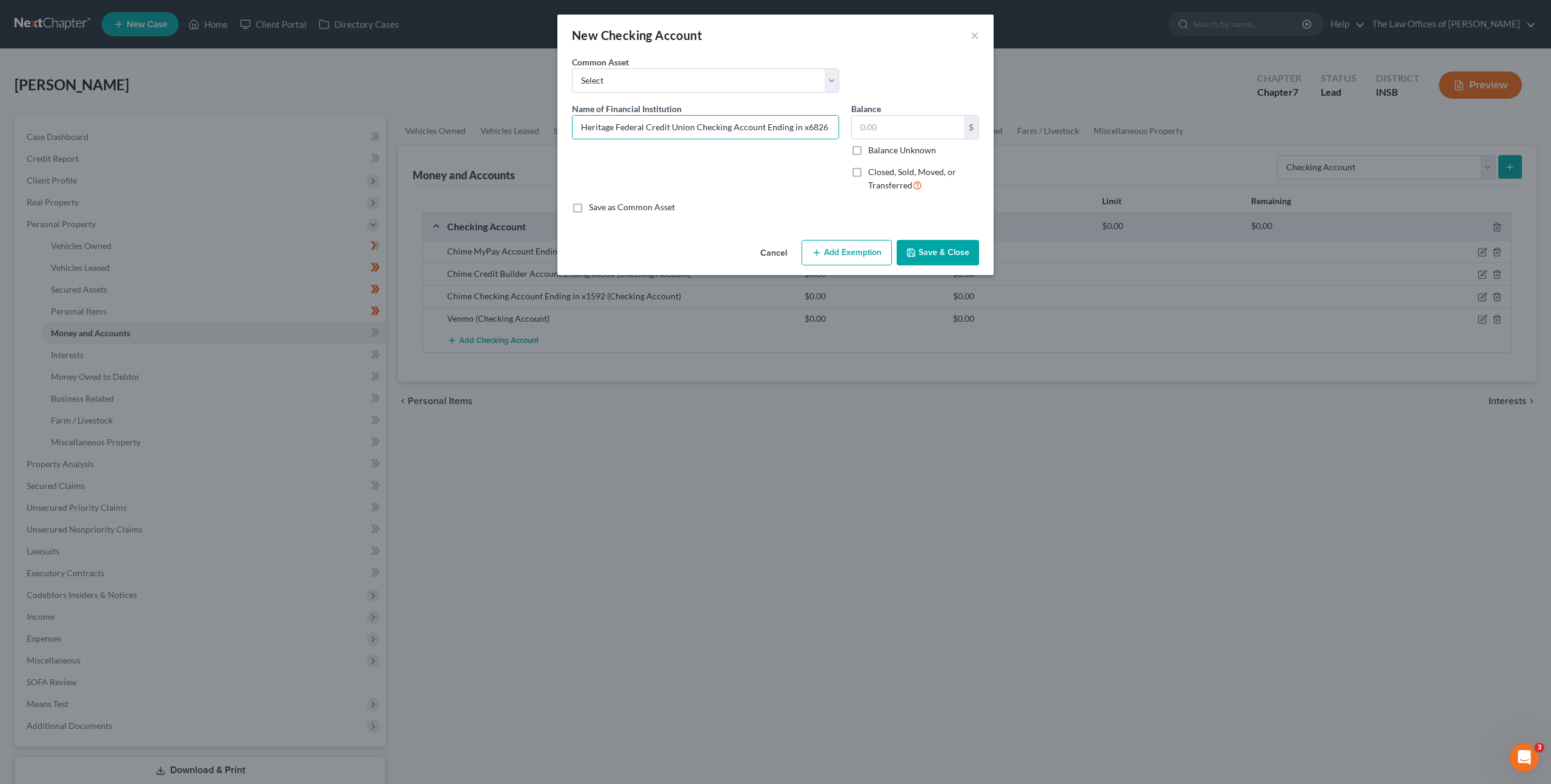
click at [912, 249] on icon "button" at bounding box center [911, 253] width 7 height 7
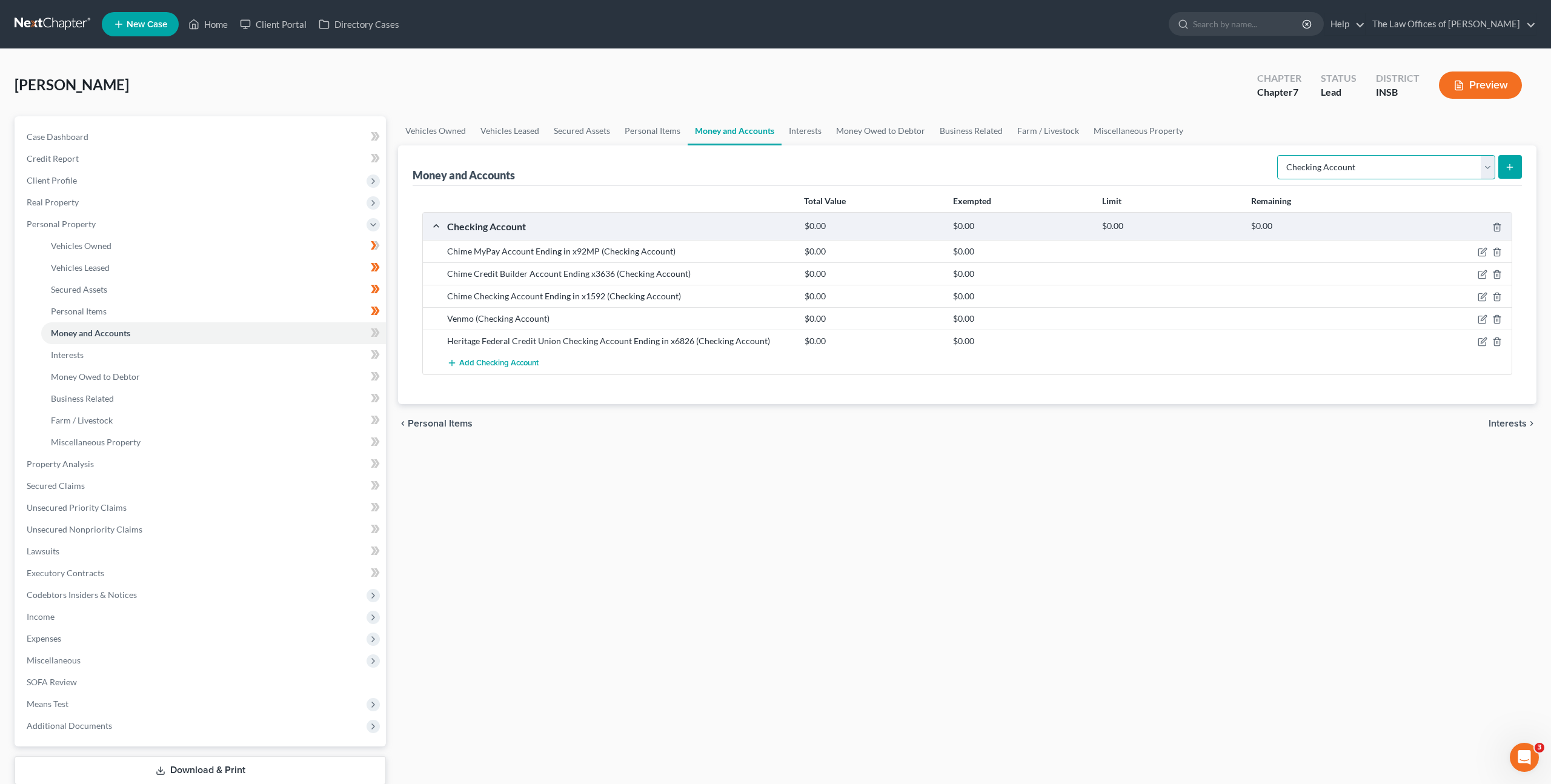
click at [1387, 170] on select "Select Account Type Brokerage Cash on Hand Certificates of Deposit Checking Acc…" at bounding box center [1387, 167] width 218 height 24
select select "savings"
click at [1279, 155] on select "Select Account Type Brokerage Cash on Hand Certificates of Deposit Checking Acc…" at bounding box center [1387, 167] width 218 height 24
click at [1501, 167] on button "submit" at bounding box center [1510, 167] width 24 height 24
click at [1445, 164] on select "Select Account Type Brokerage Cash on Hand Certificates of Deposit Checking Acc…" at bounding box center [1387, 167] width 218 height 24
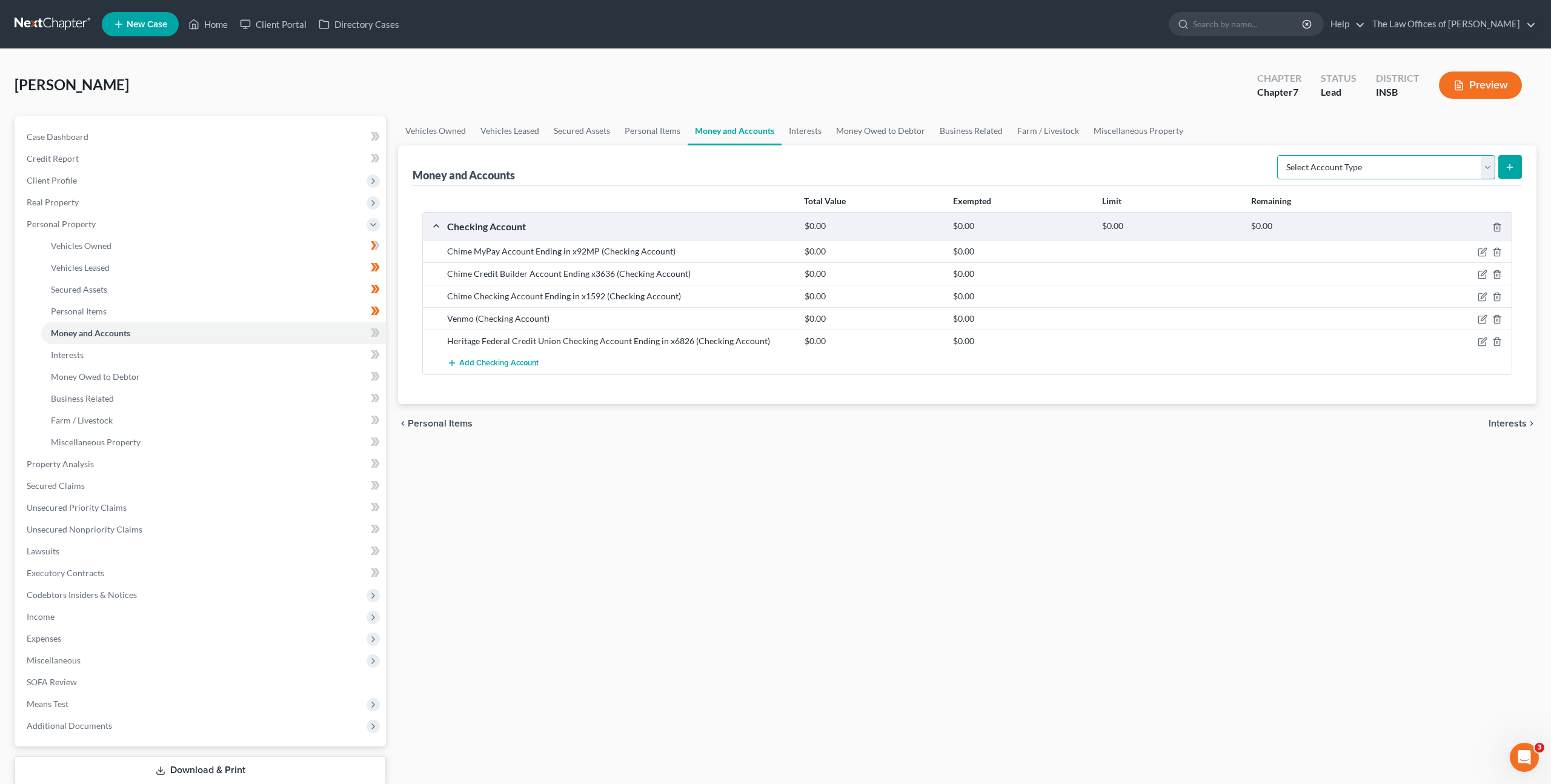
select select "savings"
click at [1279, 155] on select "Select Account Type Brokerage Cash on Hand Certificates of Deposit Checking Acc…" at bounding box center [1387, 167] width 218 height 24
click at [1514, 165] on icon "submit" at bounding box center [1511, 168] width 10 height 10
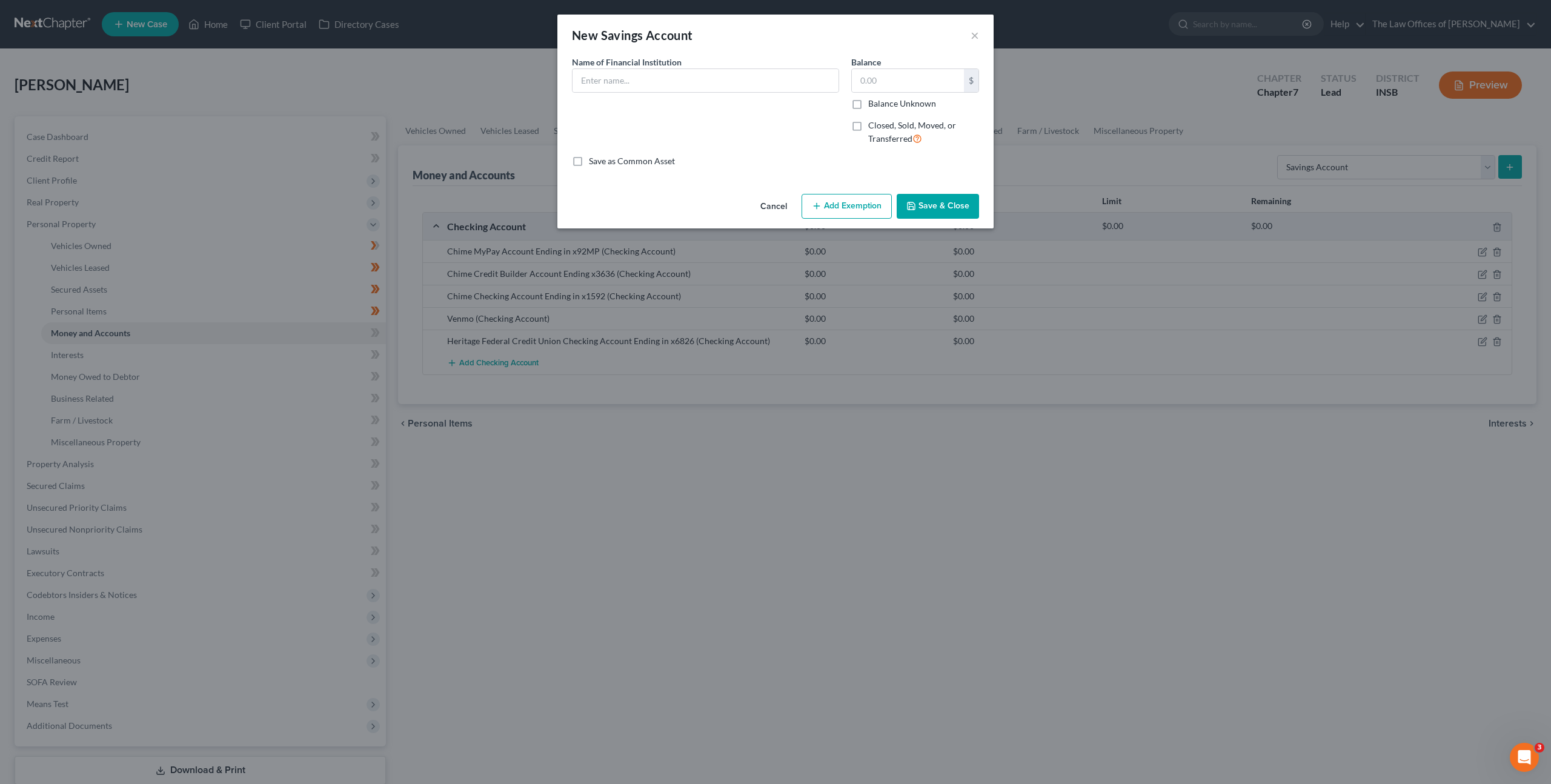
click at [778, 205] on button "Cancel" at bounding box center [774, 206] width 46 height 24
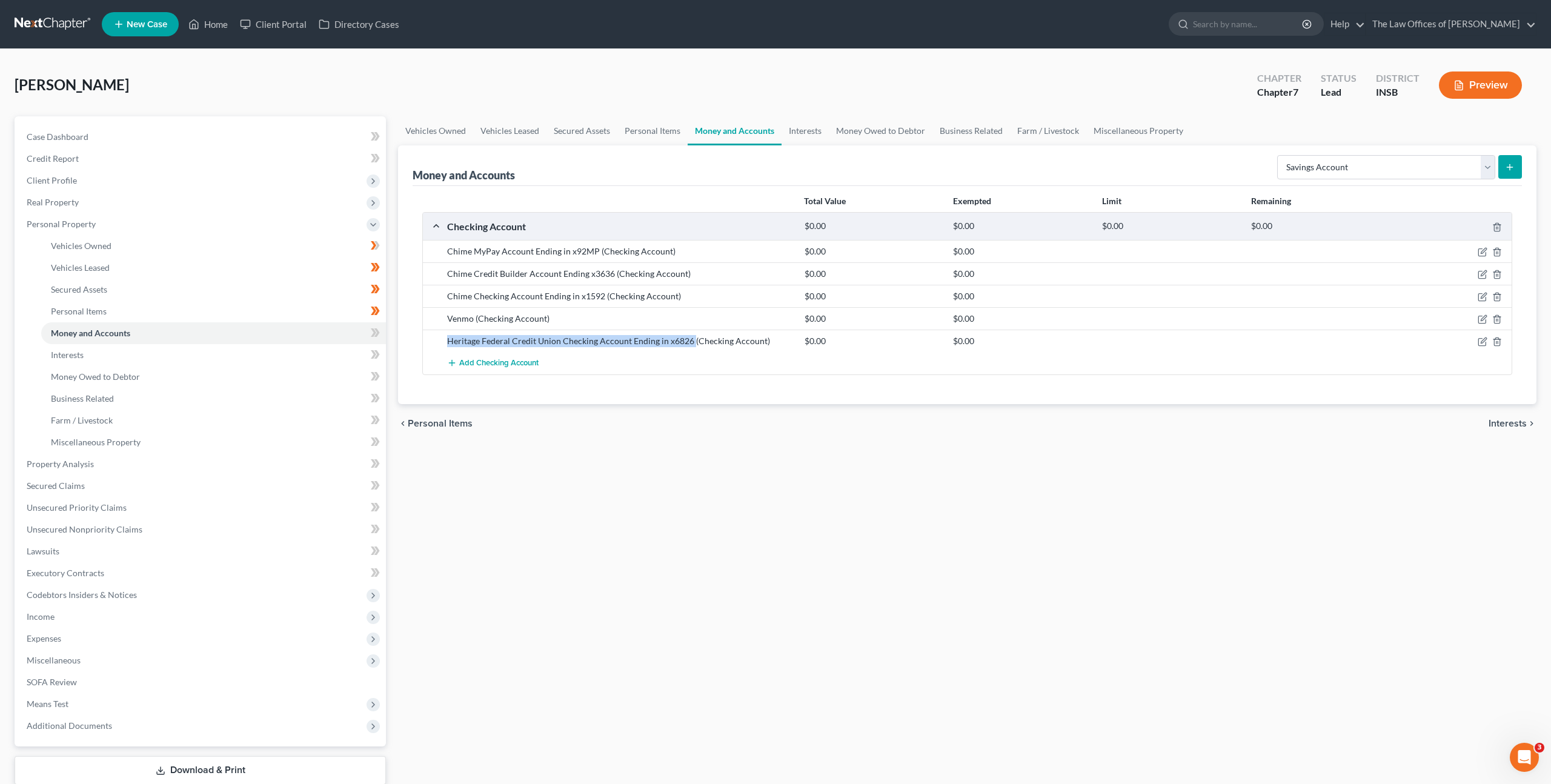
drag, startPoint x: 691, startPoint y: 340, endPoint x: 447, endPoint y: 342, distance: 244.0
click at [447, 342] on div "Heritage Federal Credit Union Checking Account Ending in x6826 (Checking Accoun…" at bounding box center [619, 341] width 357 height 12
click at [1499, 161] on button "submit" at bounding box center [1510, 167] width 24 height 24
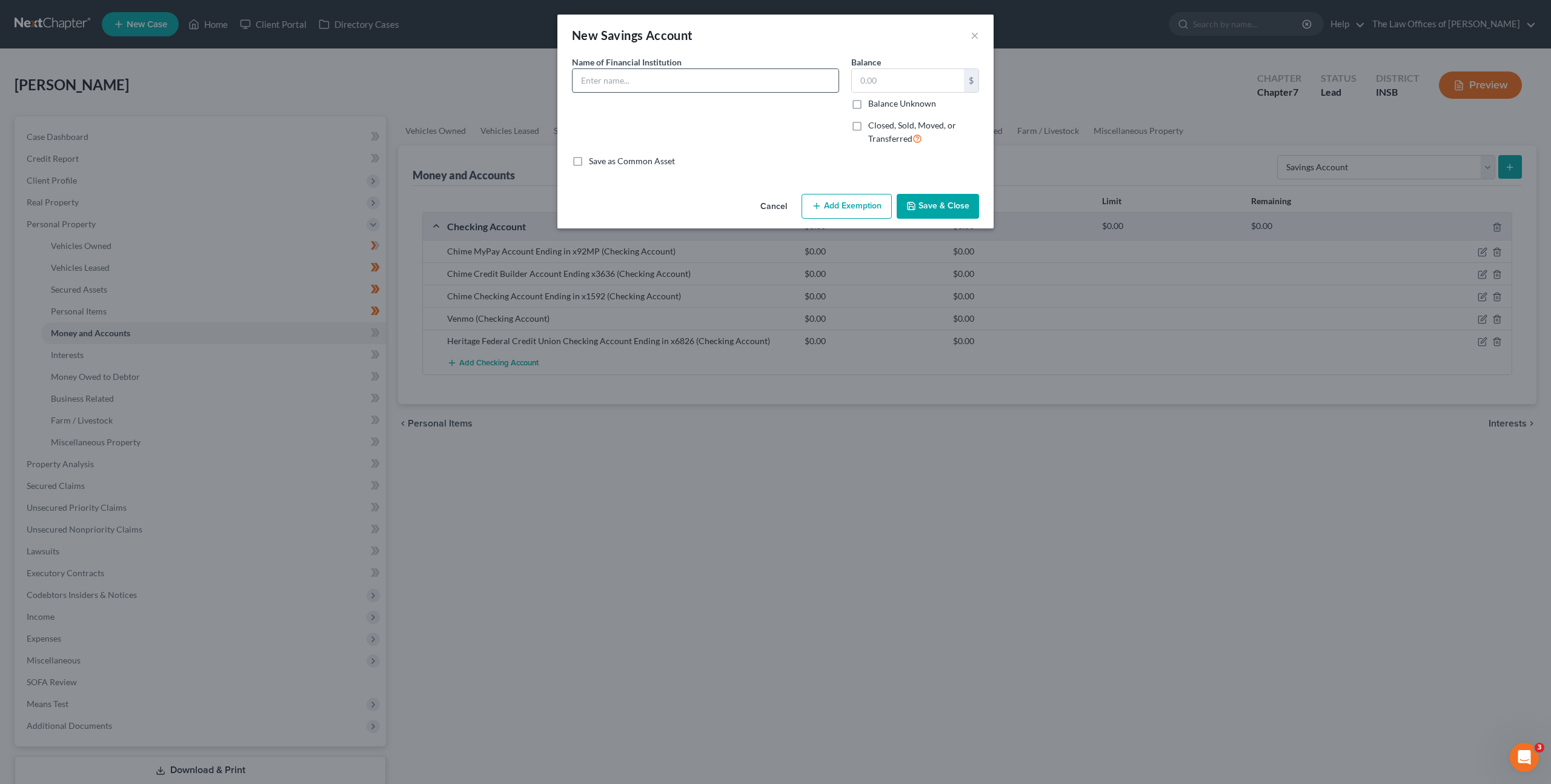
click at [668, 76] on input "text" at bounding box center [706, 81] width 266 height 23
paste input "Heritage Federal Credit Union Checking Account Ending in x6826"
click at [719, 82] on input "Heritage Federal Credit Union Checking Account Ending in x0001" at bounding box center [706, 81] width 266 height 23
type input "Heritage Federal Credit Union Savings Account Ending in x0001"
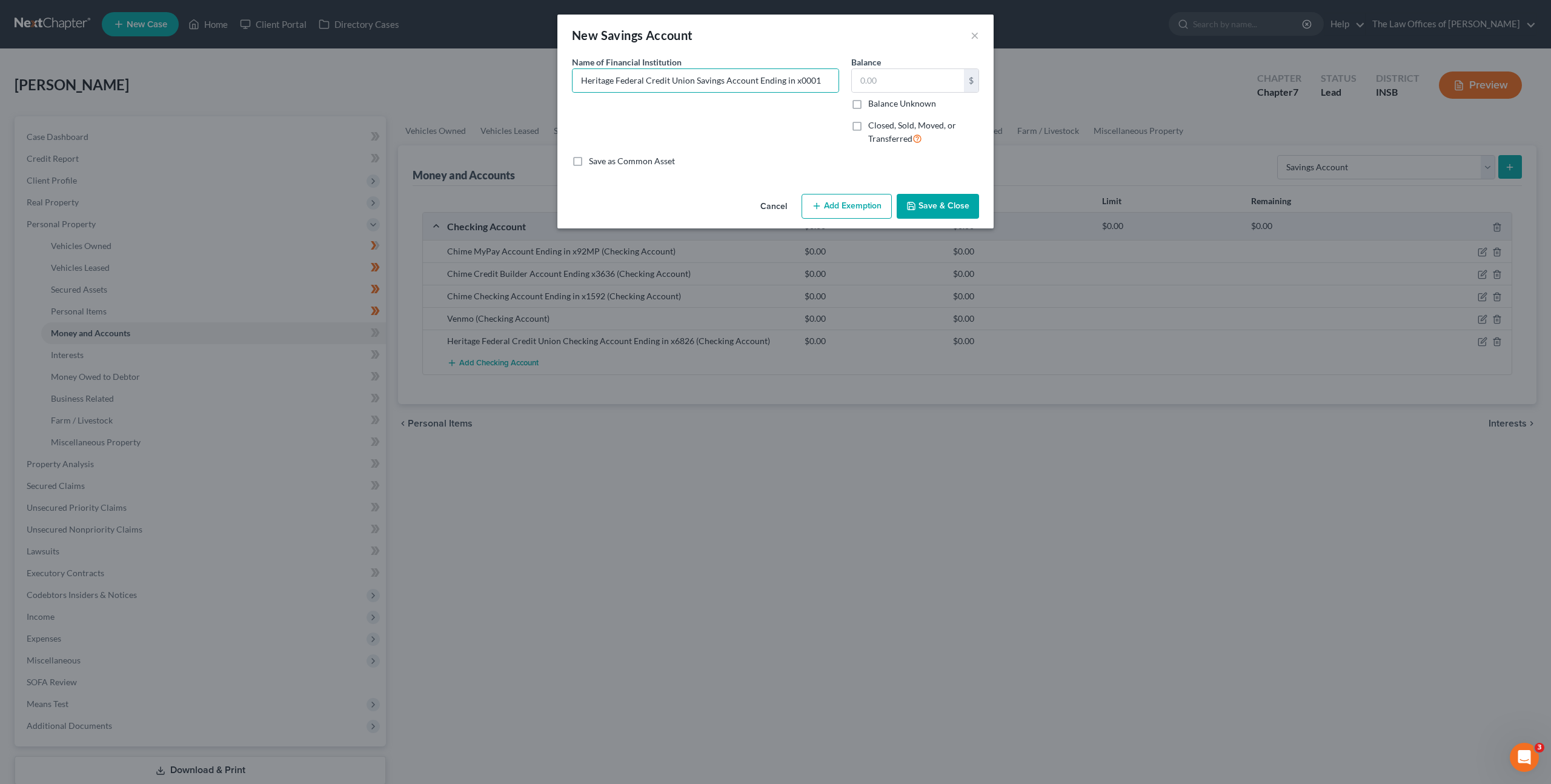
click at [951, 200] on button "Save & Close" at bounding box center [938, 206] width 83 height 26
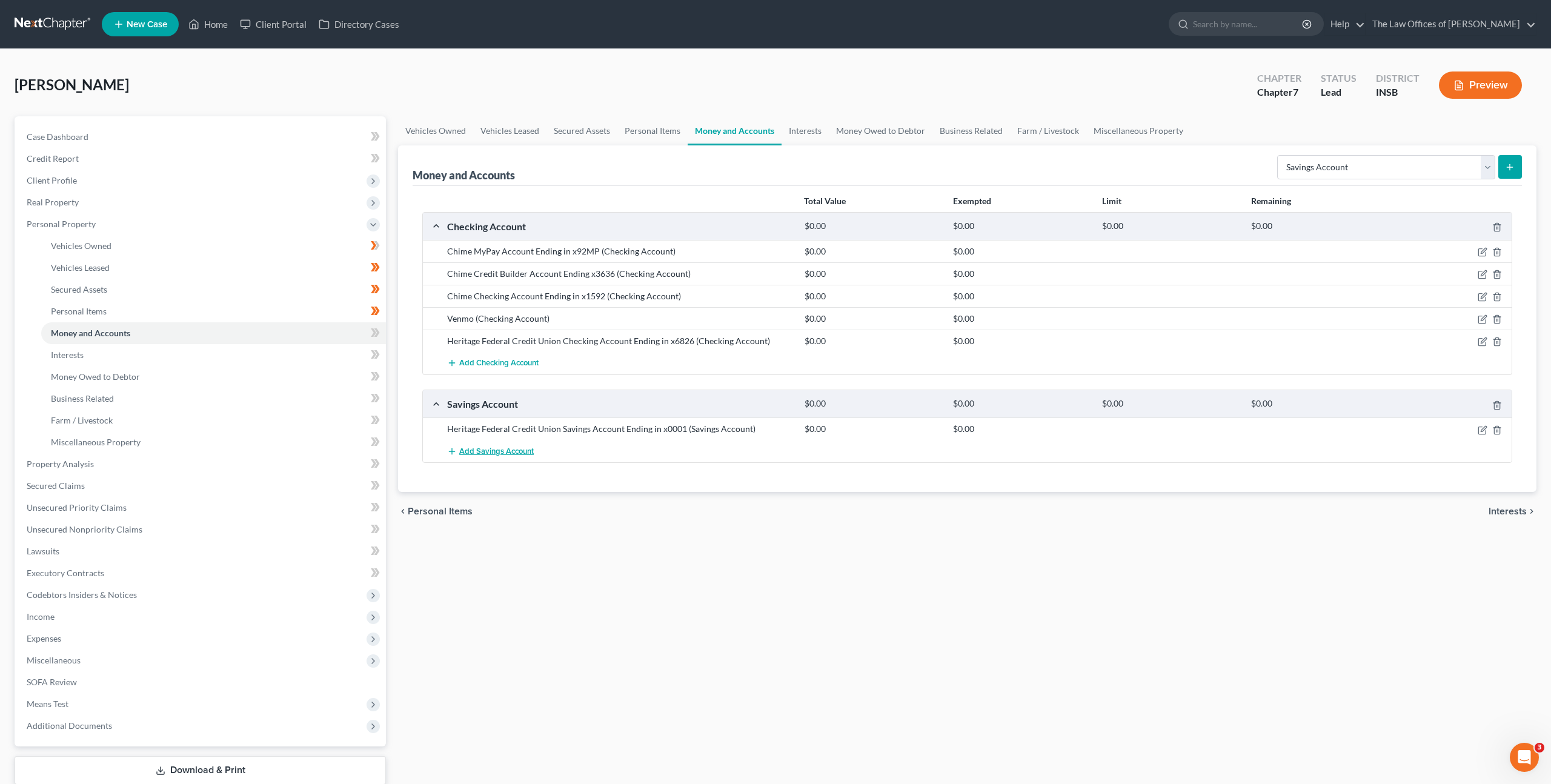
click at [498, 445] on button "Add Savings Account" at bounding box center [490, 451] width 87 height 22
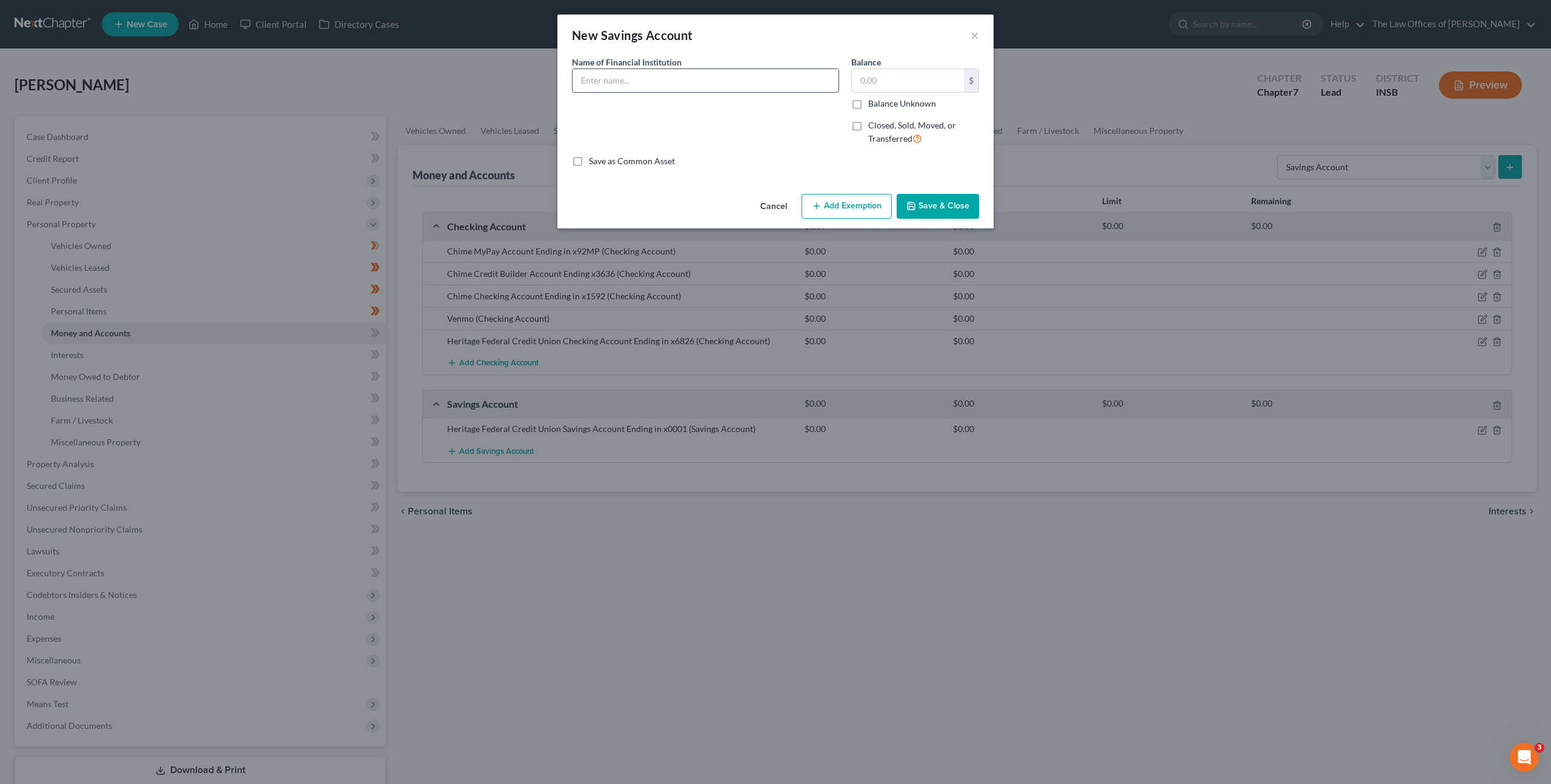
click at [637, 78] on input "text" at bounding box center [706, 81] width 266 height 23
type input "Chime Savings Account Ending in x9543"
click at [920, 201] on button "Save & Close" at bounding box center [938, 206] width 83 height 26
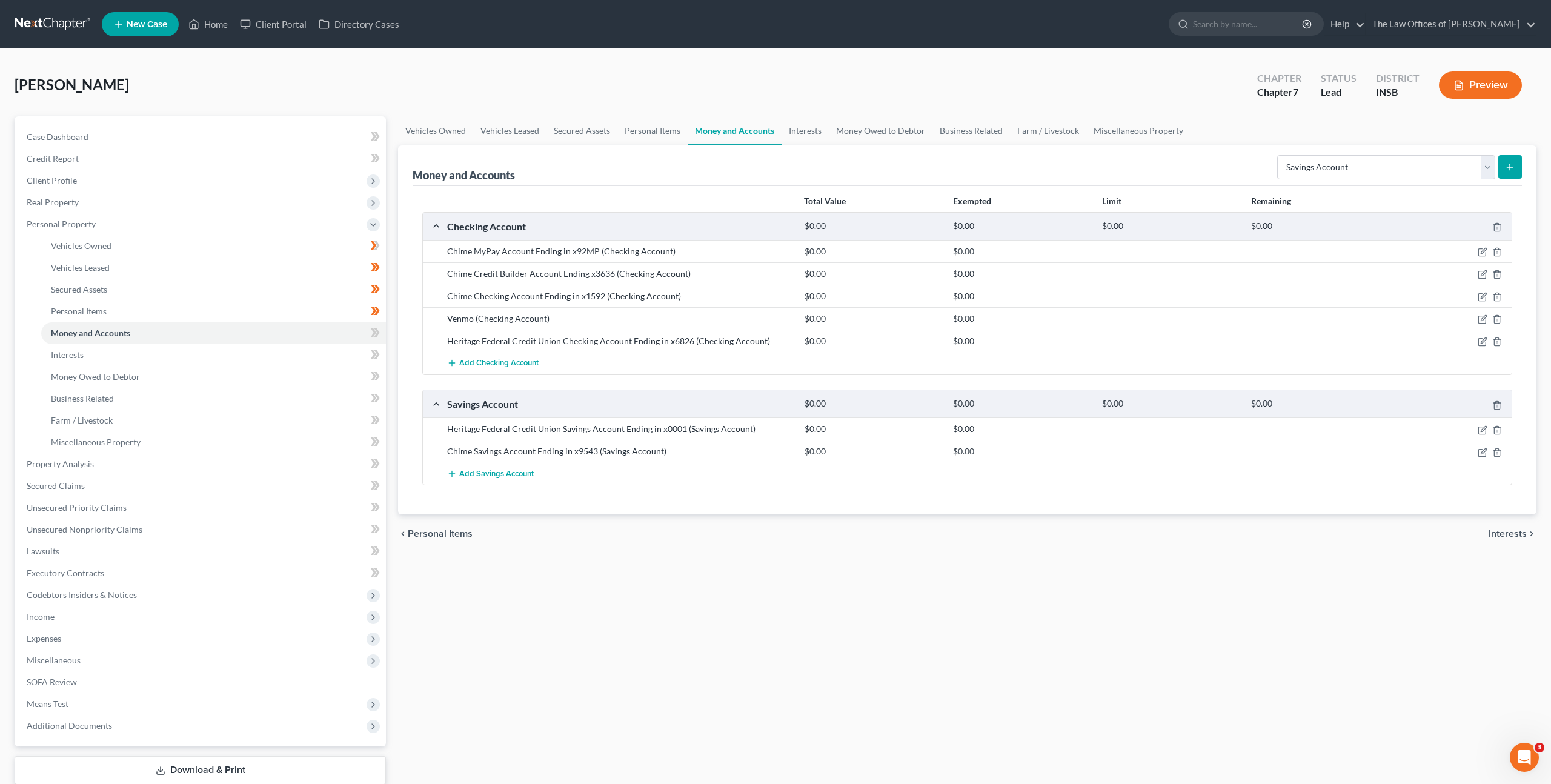
click at [749, 612] on div "Vehicles Owned Vehicles Leased Secured Assets Personal Items Money and Accounts…" at bounding box center [967, 466] width 1151 height 700
click at [378, 339] on icon at bounding box center [375, 333] width 9 height 15
click at [277, 362] on link "Interests" at bounding box center [214, 355] width 345 height 21
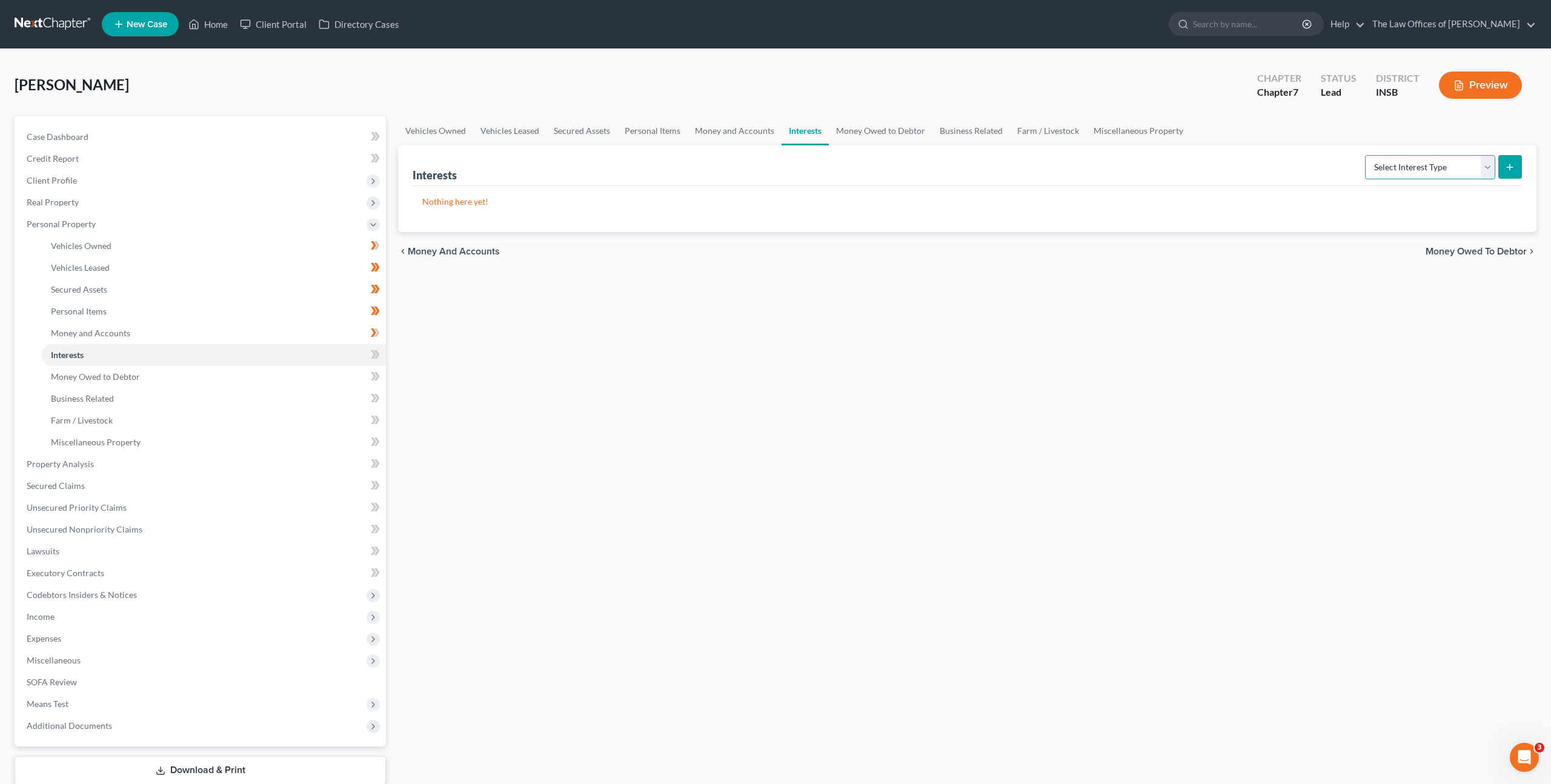
click at [1388, 167] on select "Select Interest Type 401K Annuity Bond Education IRA Government Bond Government…" at bounding box center [1430, 167] width 130 height 24
select select "401k"
click at [1366, 155] on select "Select Interest Type 401K Annuity Bond Education IRA Government Bond Government…" at bounding box center [1430, 167] width 130 height 24
click at [1519, 170] on button "submit" at bounding box center [1510, 167] width 24 height 24
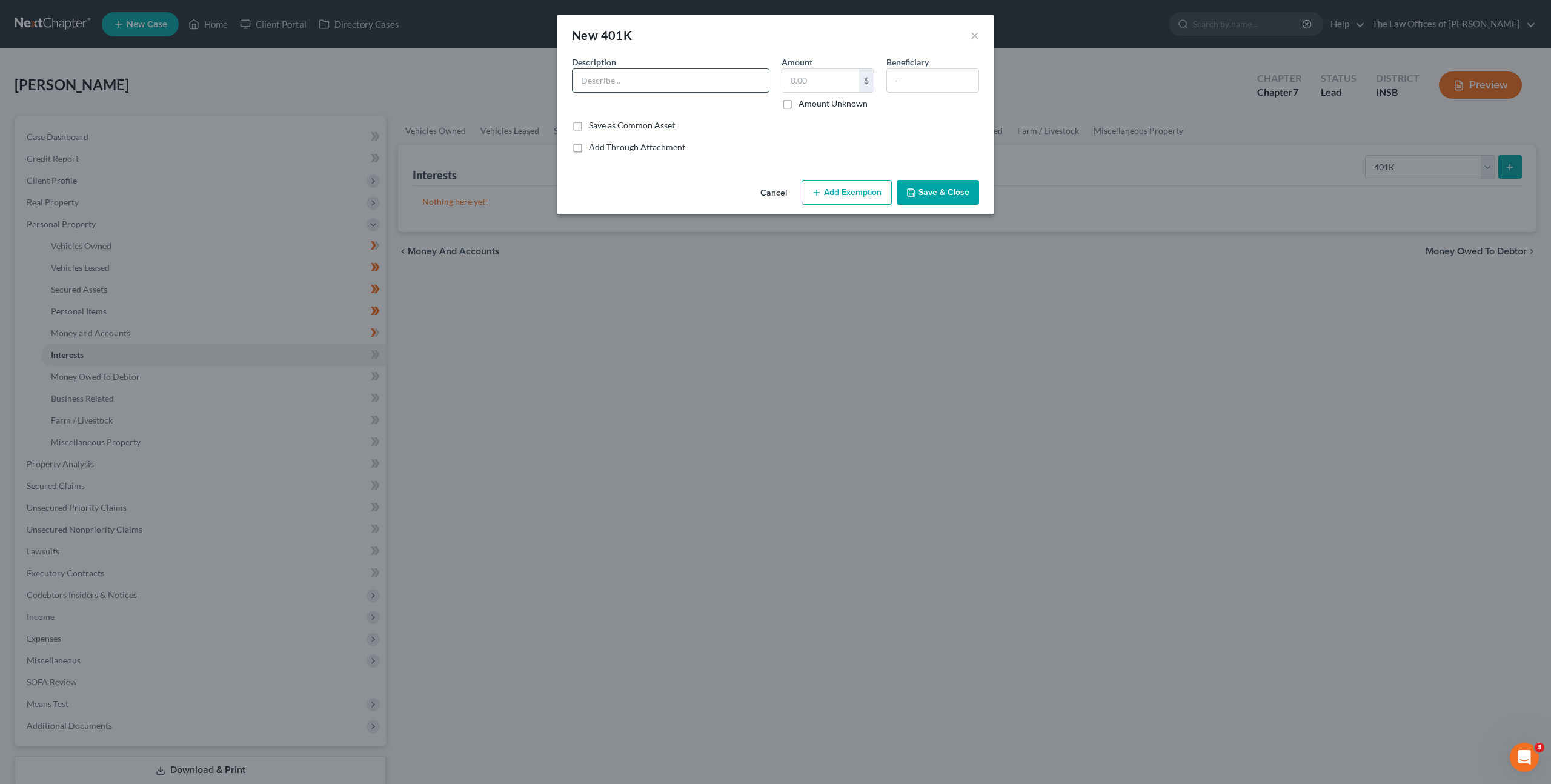
click at [705, 83] on input "text" at bounding box center [671, 81] width 196 height 23
type input "Fidelity 401K"
type input "3,132.91"
click at [833, 186] on button "Add Exemption" at bounding box center [846, 192] width 90 height 26
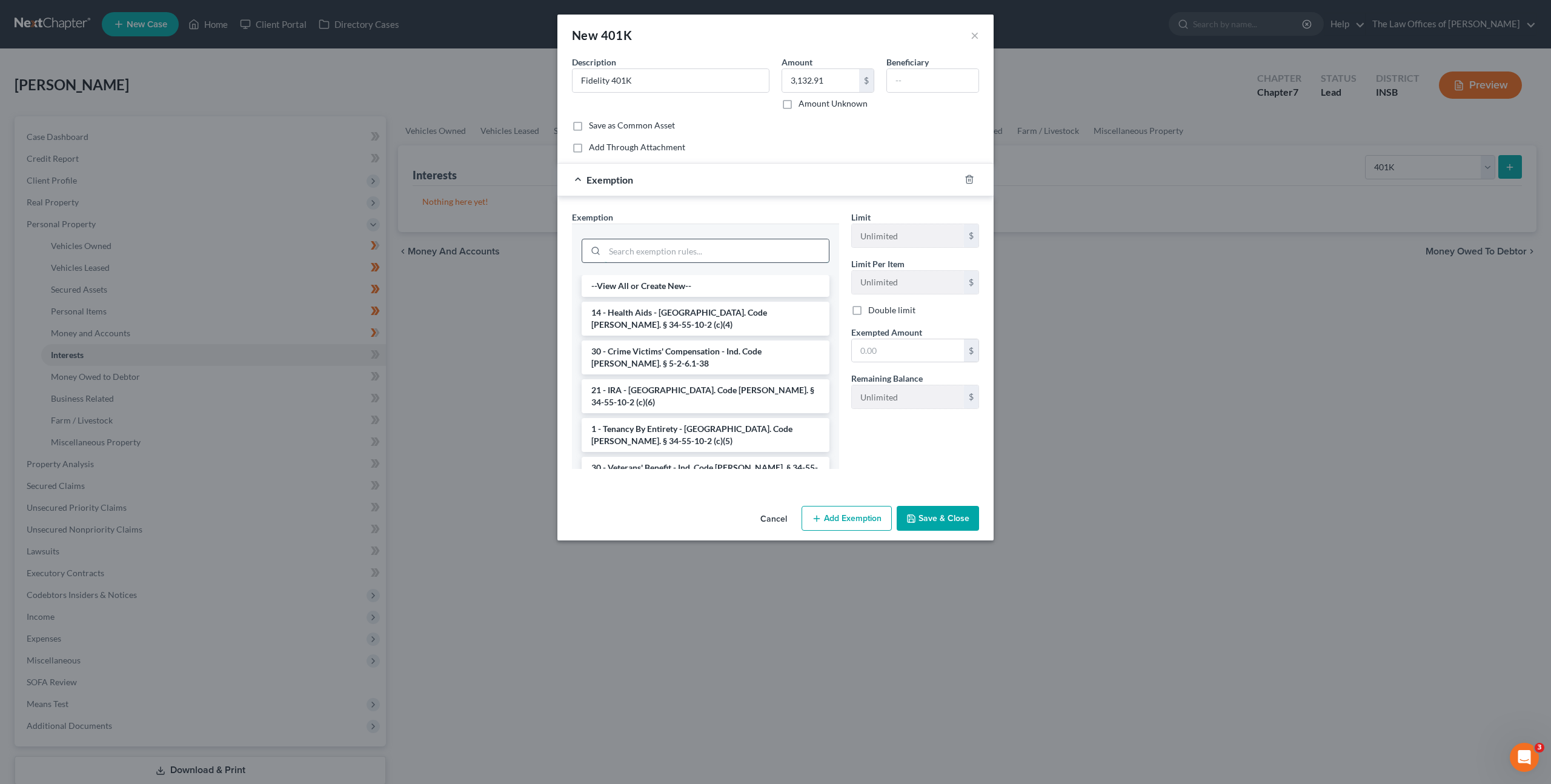
click at [689, 249] on input "search" at bounding box center [717, 251] width 225 height 23
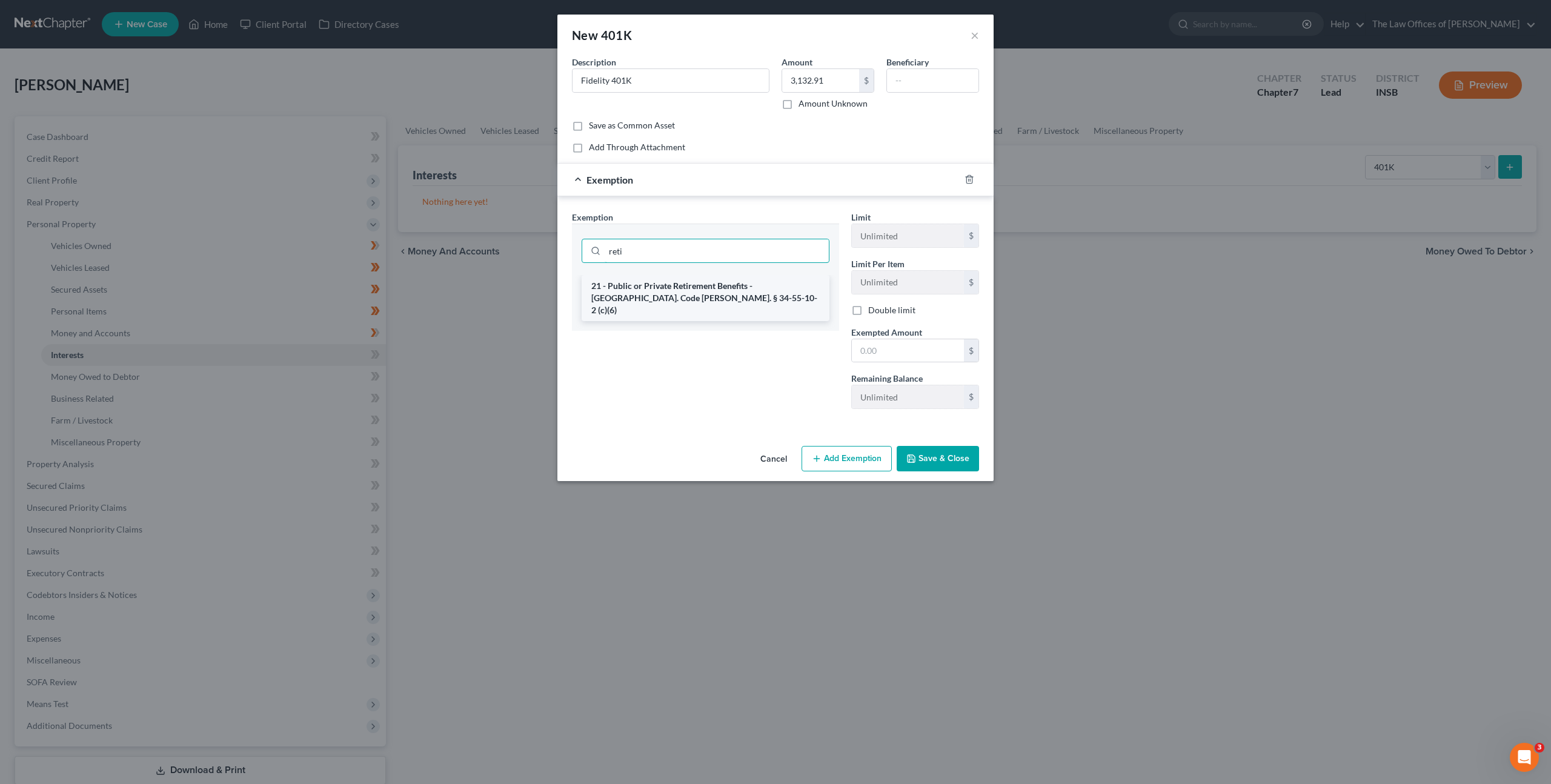
type input "reti"
drag, startPoint x: 674, startPoint y: 288, endPoint x: 800, endPoint y: 290, distance: 126.0
click at [674, 288] on li "21 - Public or Private Retirement Benefits - [GEOGRAPHIC_DATA]. Code [PERSON_NA…" at bounding box center [706, 298] width 248 height 46
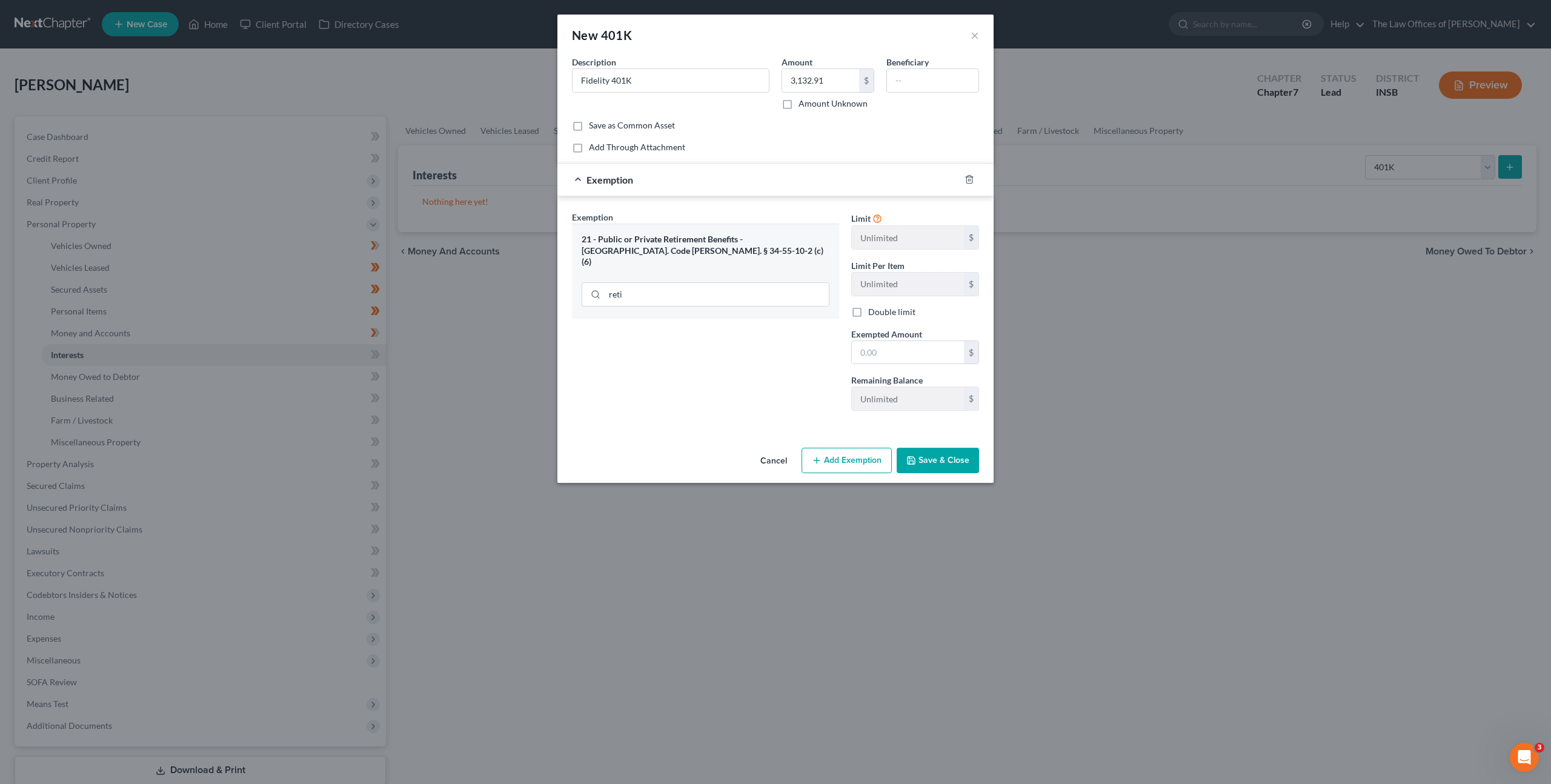
click at [921, 370] on div "Limit Unlimited $ Limit Per Item Unlimited $ Double limit Exempted Amount * $ R…" at bounding box center [915, 315] width 140 height 210
click at [916, 353] on input "text" at bounding box center [908, 352] width 112 height 23
type input "3,132.91"
click at [953, 461] on button "Save & Close" at bounding box center [938, 460] width 83 height 26
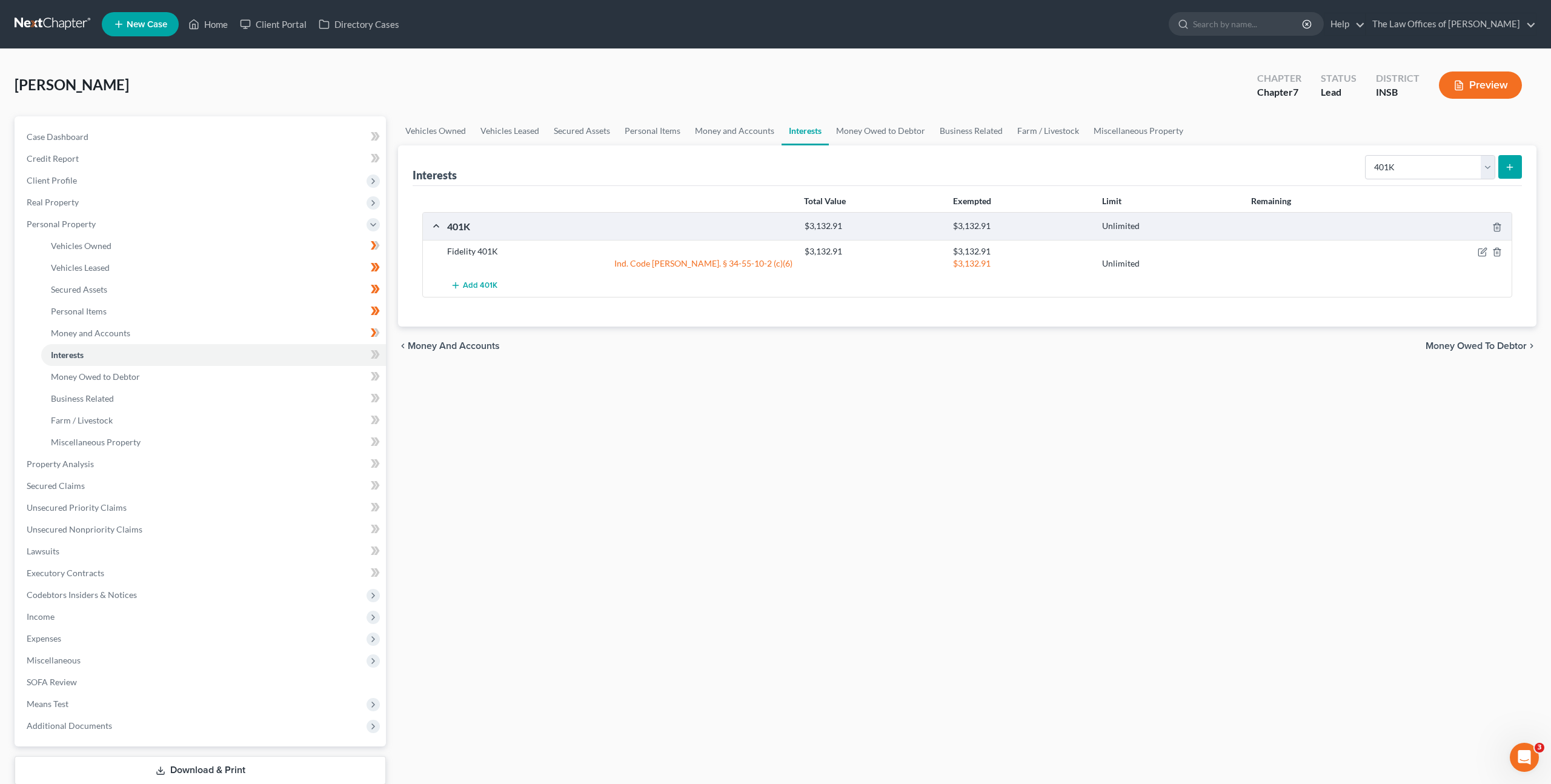
click at [939, 479] on div "Vehicles Owned Vehicles Leased Secured Assets Personal Items Money and Accounts…" at bounding box center [967, 466] width 1151 height 700
click at [1443, 170] on select "Select Interest Type 401K Annuity Bond Education IRA Government Bond Government…" at bounding box center [1430, 167] width 130 height 24
click at [1416, 155] on select "Select Interest Type 401K Annuity Bond Education IRA Government Bond Government…" at bounding box center [1430, 167] width 130 height 24
select select "term_life_insurance"
click at [1366, 155] on select "Select Interest Type 401K Annuity Bond Education IRA Government Bond Government…" at bounding box center [1430, 167] width 130 height 24
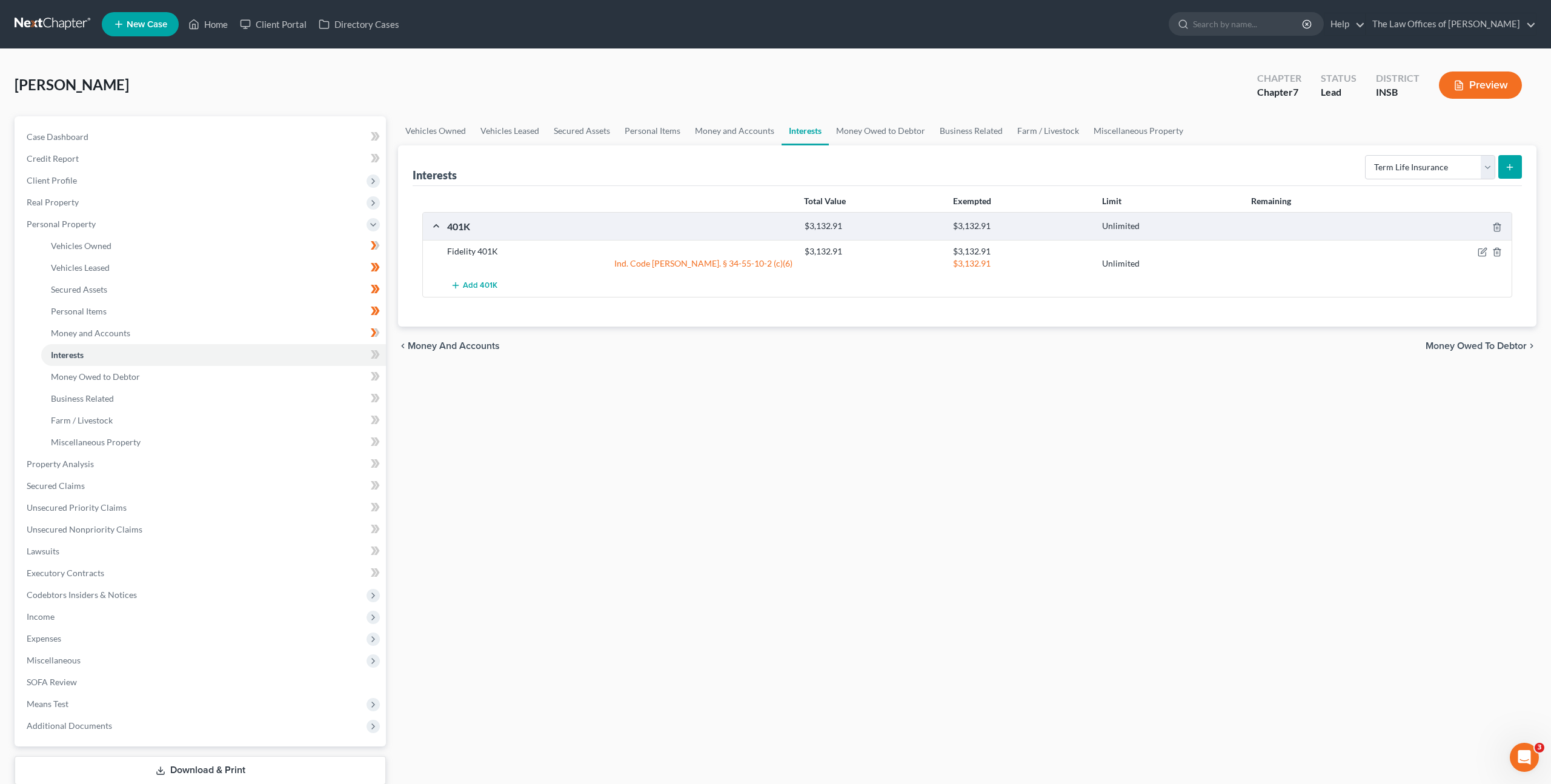
click at [1507, 163] on icon "submit" at bounding box center [1511, 168] width 10 height 10
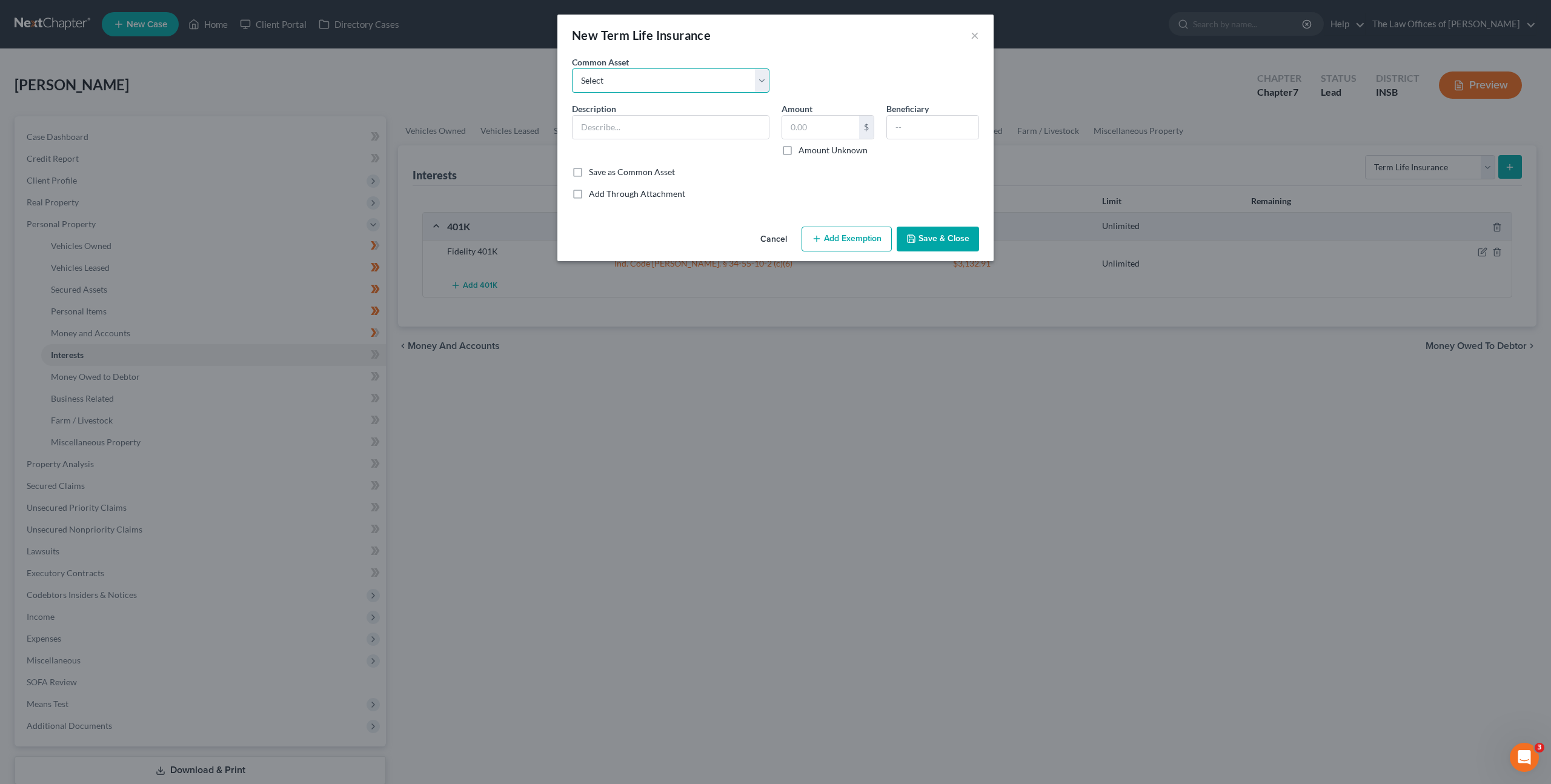
click at [578, 83] on select "Select $250,000.00 Term Life Insurance Policy Through State Farm" at bounding box center [670, 80] width 197 height 24
select select "0"
click at [572, 68] on select "Select $250,000.00 Term Life Insurance Policy Through State Farm" at bounding box center [670, 80] width 197 height 24
click at [593, 124] on input "$250,000.00 Term Life Insurance Policy Through State Farm" at bounding box center [671, 127] width 196 height 23
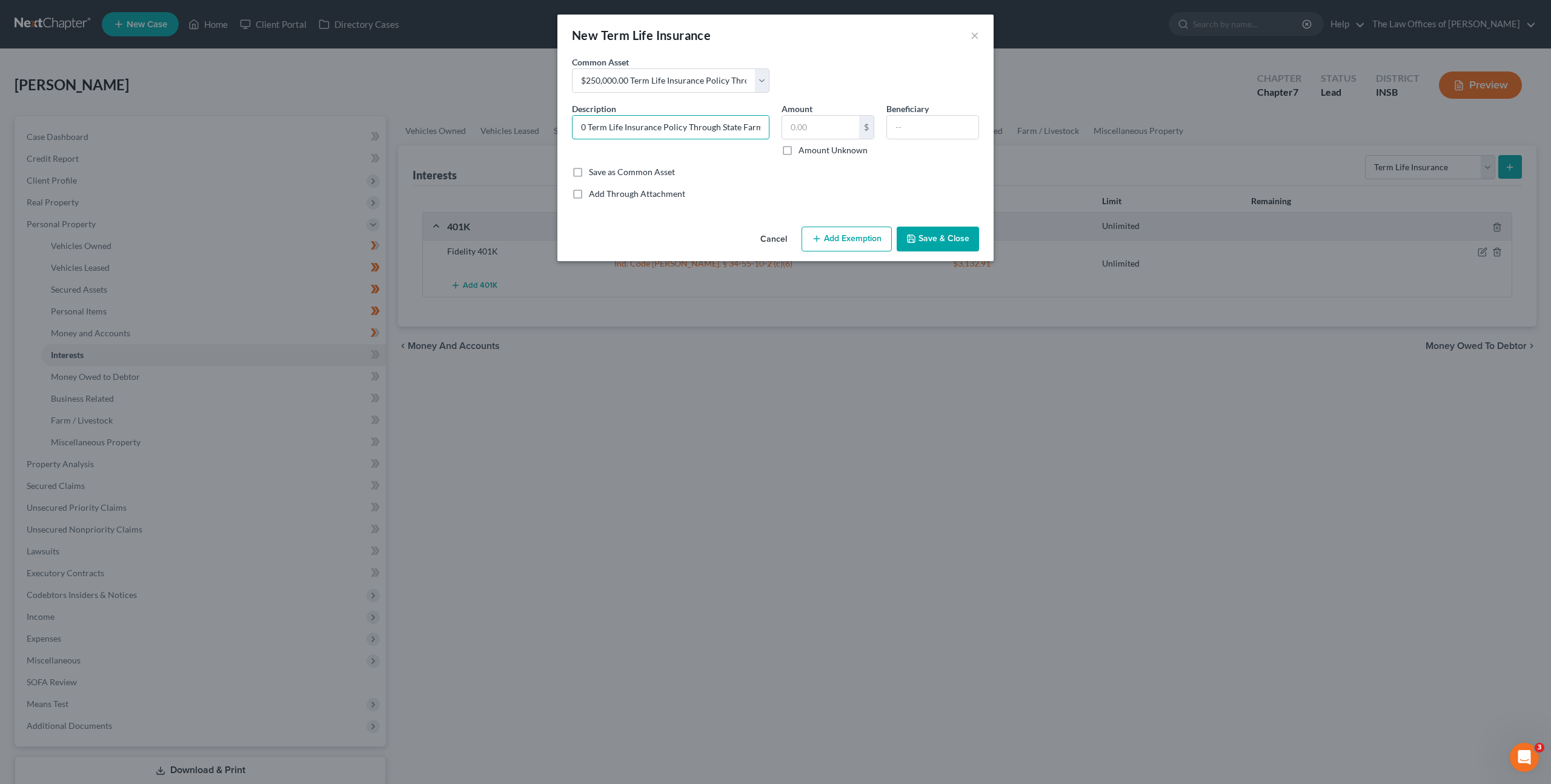
drag, startPoint x: 694, startPoint y: 124, endPoint x: 777, endPoint y: 130, distance: 83.2
click at [778, 130] on div "Description * $100,000.00 Term Life Insurance Policy Through State Farm Amount …" at bounding box center [776, 134] width 419 height 64
click at [764, 129] on input "$100,000.00 Term Life Insurance Policy Through State Farm" at bounding box center [671, 127] width 196 height 23
drag, startPoint x: 764, startPoint y: 129, endPoint x: 720, endPoint y: 126, distance: 44.1
click at [720, 126] on input "$100,000.00 Term Life Insurance Policy Through State Farm" at bounding box center [671, 127] width 196 height 23
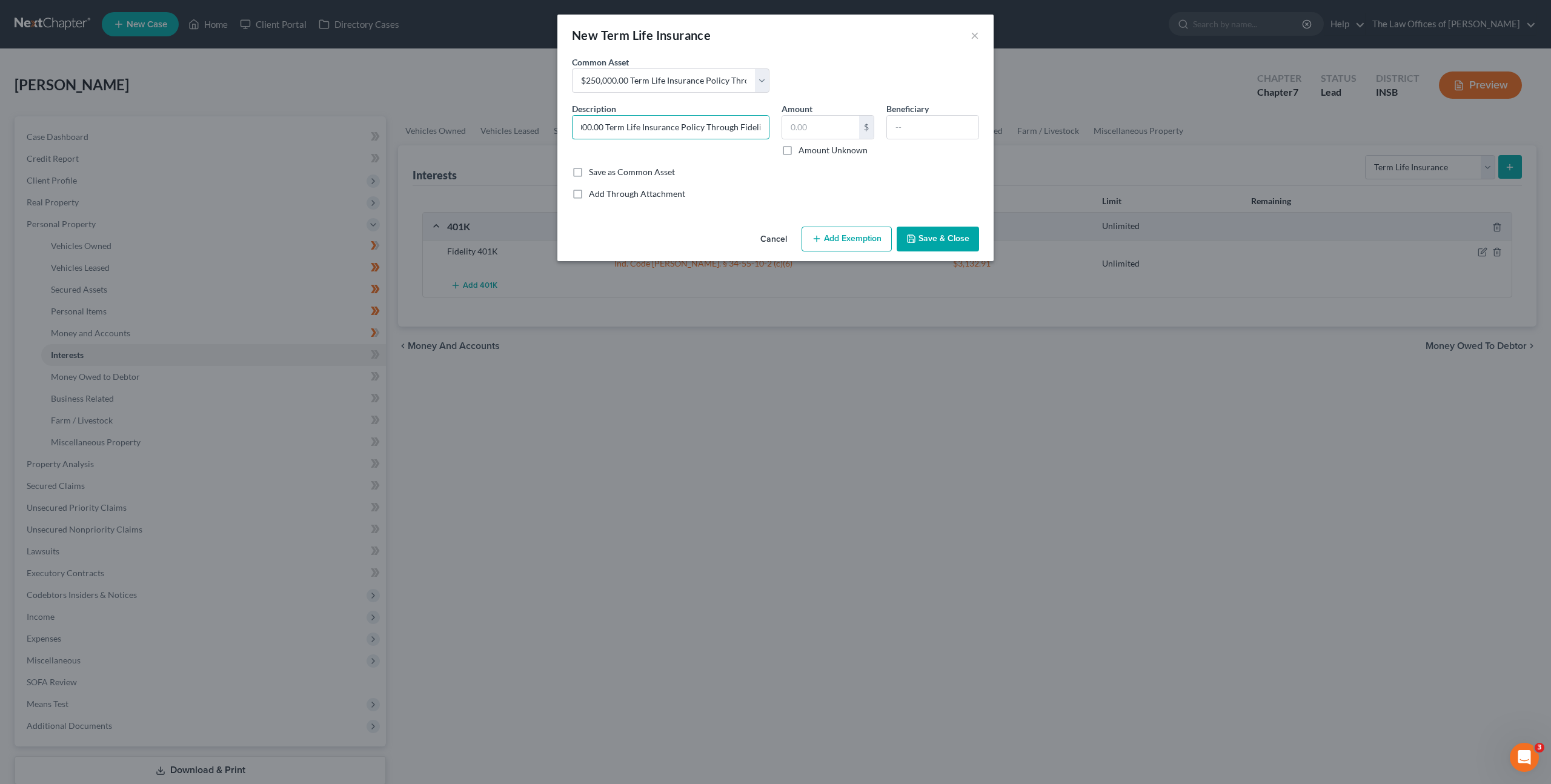
scroll to position [0, 29]
type input "$100,000.00 Term Life Insurance Policy Through Fidelity"
click at [947, 245] on button "Save & Close" at bounding box center [938, 239] width 83 height 26
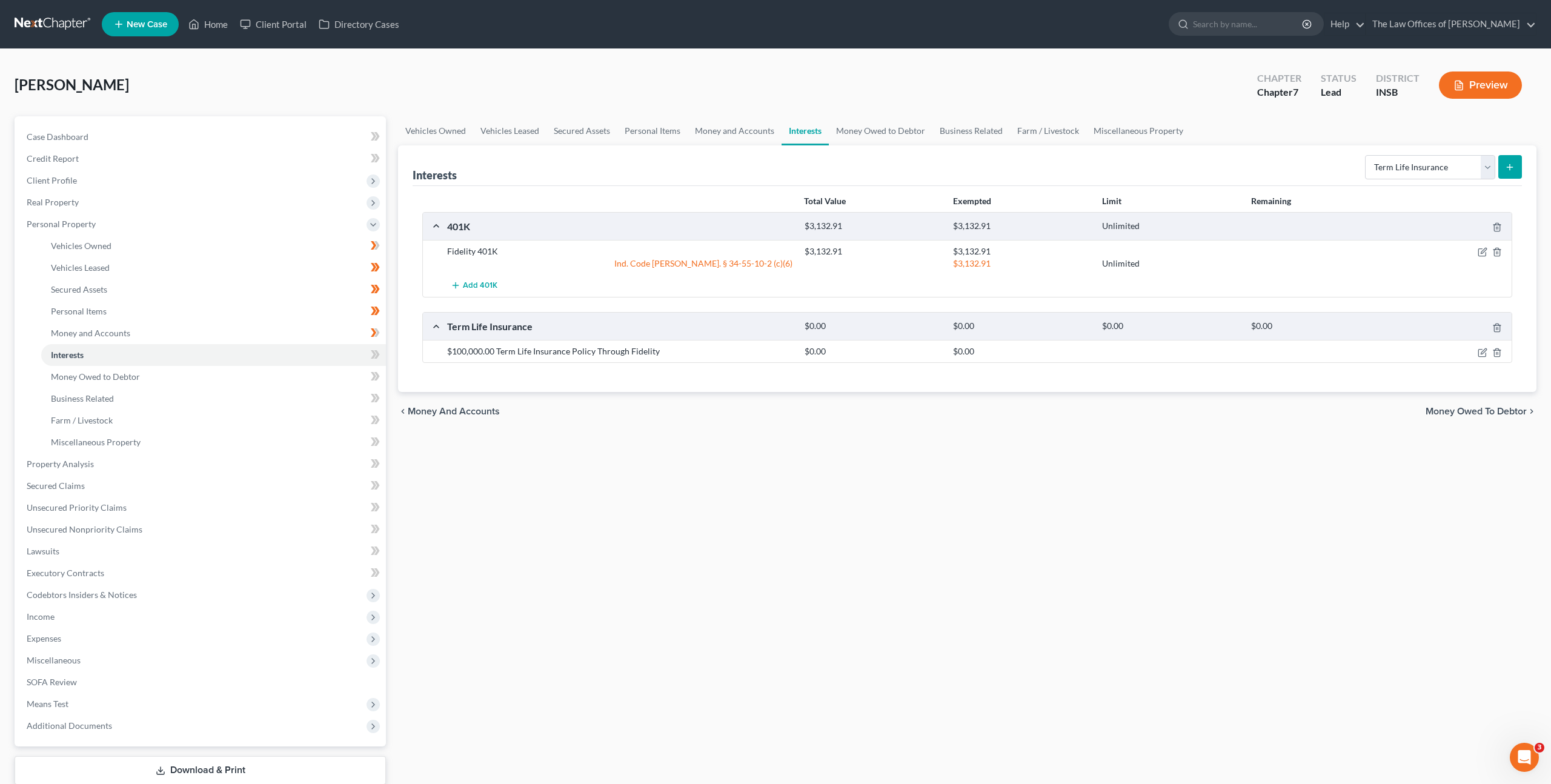
drag, startPoint x: 867, startPoint y: 409, endPoint x: 858, endPoint y: 411, distance: 9.2
click at [867, 410] on div at bounding box center [775, 392] width 1551 height 784
click at [379, 357] on icon at bounding box center [375, 355] width 9 height 15
drag, startPoint x: 379, startPoint y: 357, endPoint x: 338, endPoint y: 371, distance: 43.3
click at [377, 357] on icon at bounding box center [375, 355] width 9 height 15
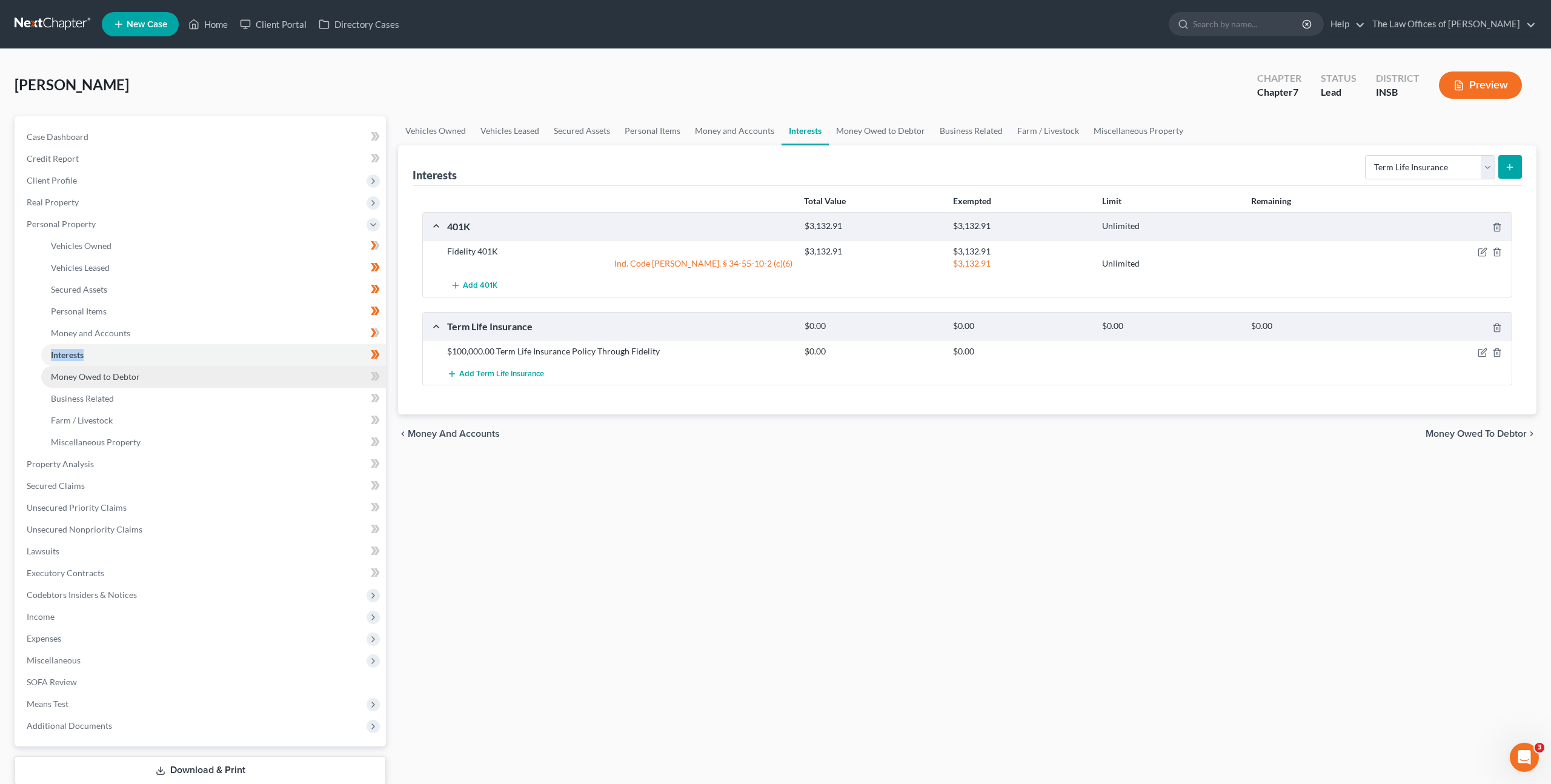
click at [327, 374] on link "Money Owed to Debtor" at bounding box center [214, 376] width 345 height 21
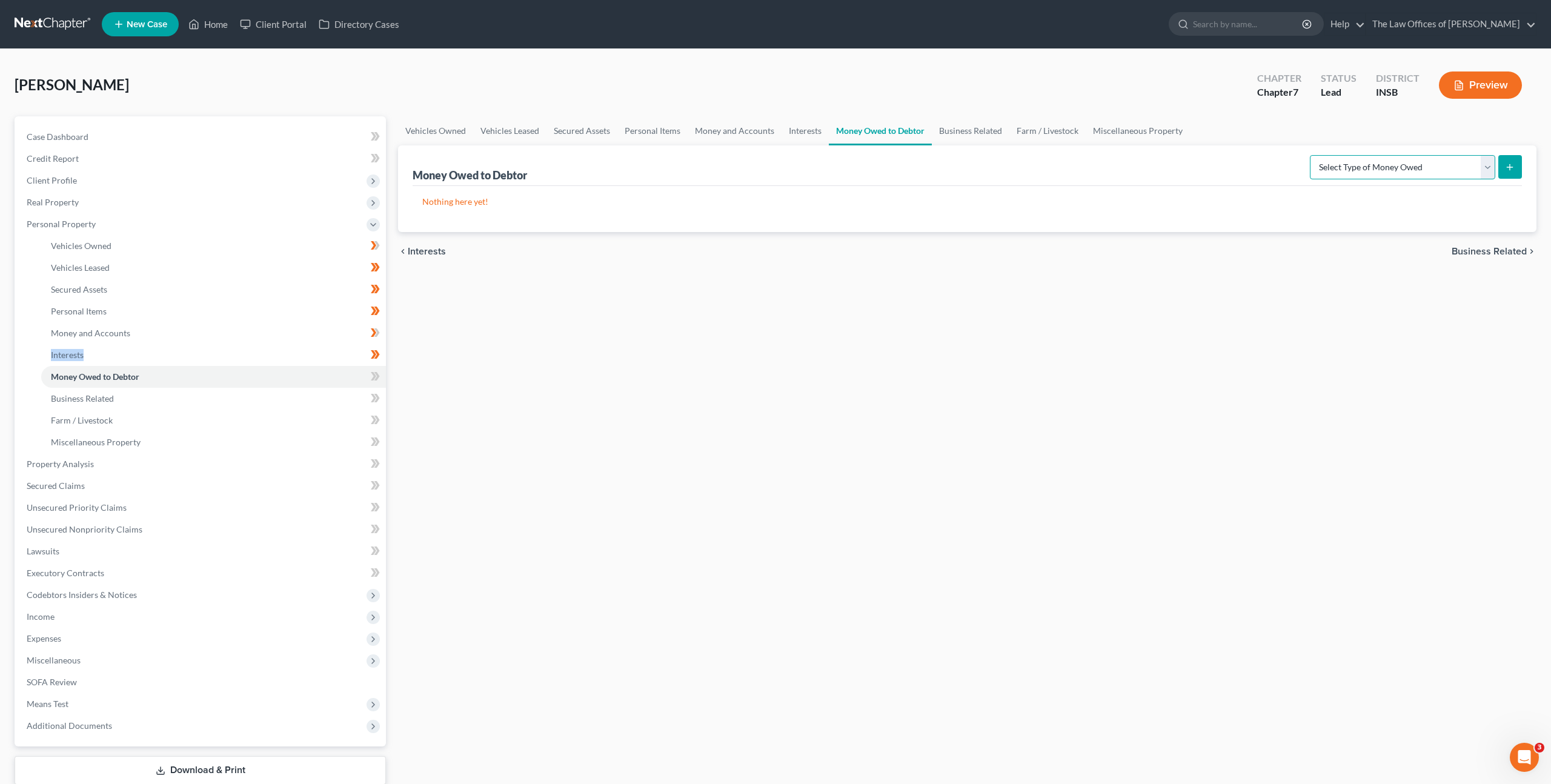
click at [1362, 173] on select "Select Type of Money Owed Accounts Receivable Alimony Child Support Claims Agai…" at bounding box center [1402, 167] width 186 height 24
click at [366, 374] on span at bounding box center [376, 378] width 21 height 18
click at [348, 393] on link "Business Related" at bounding box center [214, 399] width 345 height 21
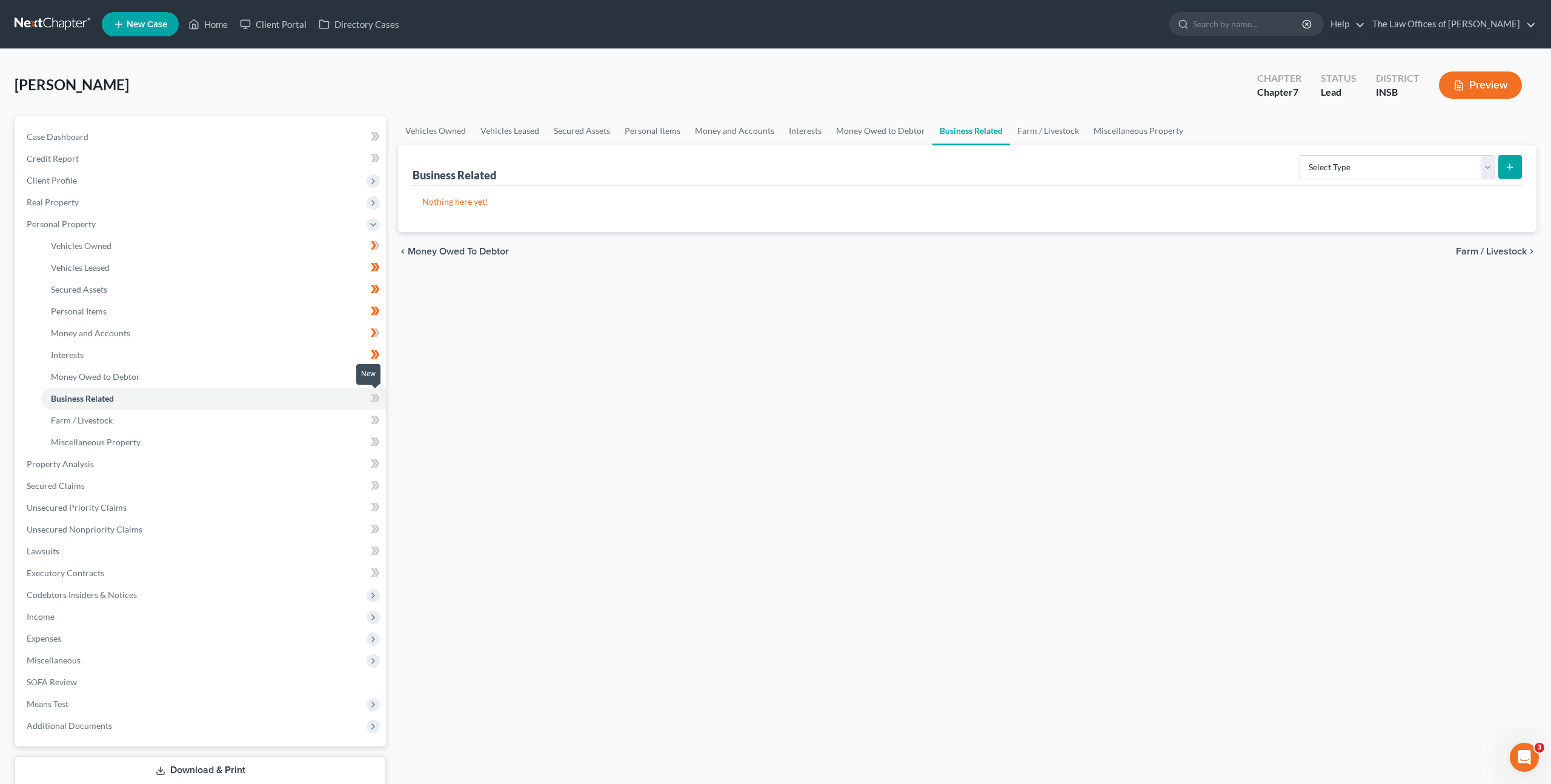
click at [375, 404] on icon at bounding box center [375, 399] width 9 height 15
click at [286, 425] on link "Farm / Livestock" at bounding box center [214, 420] width 345 height 21
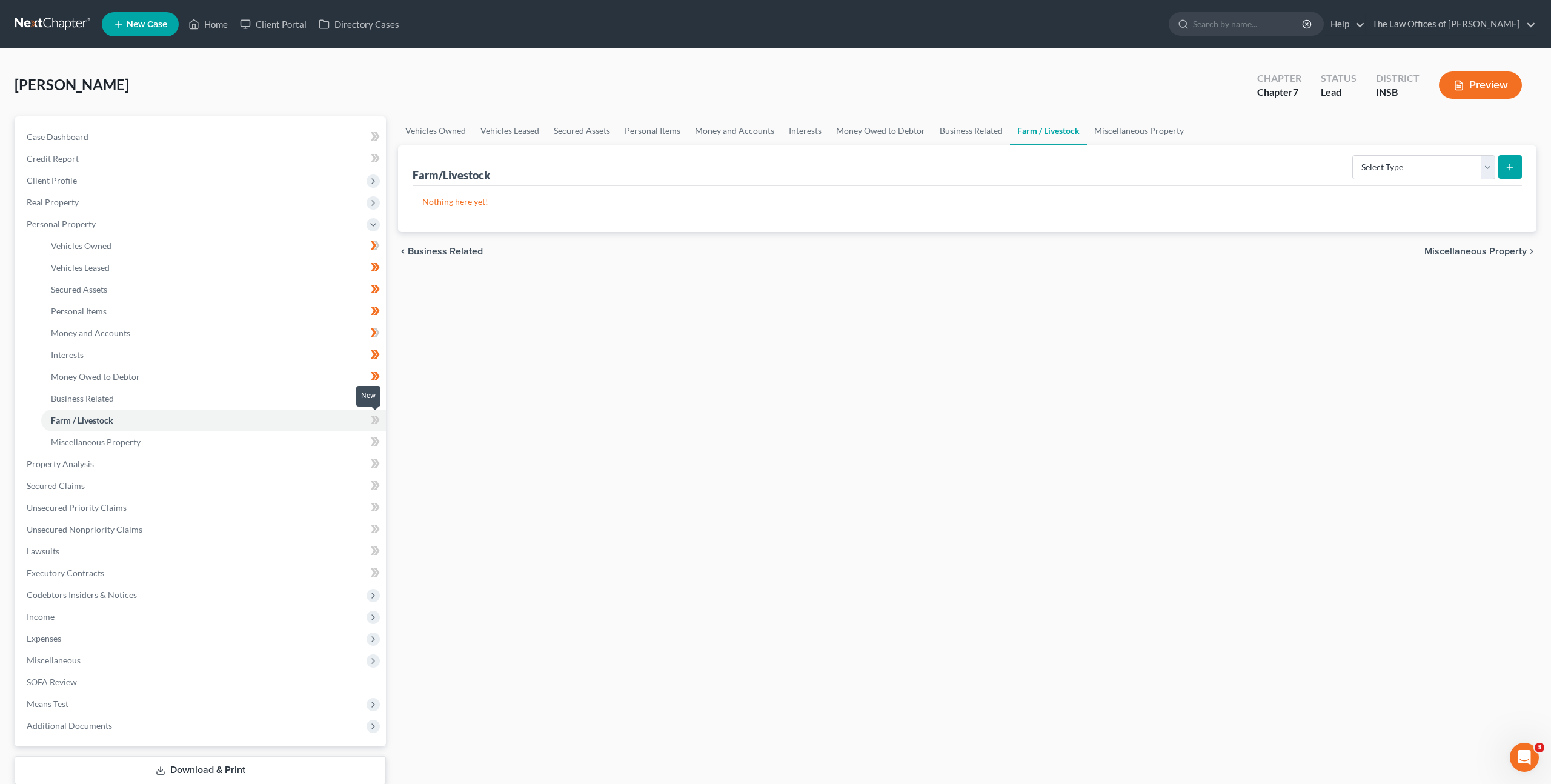
click at [378, 418] on icon at bounding box center [377, 420] width 6 height 8
click at [379, 420] on icon at bounding box center [377, 420] width 6 height 8
click at [300, 435] on link "Miscellaneous Property" at bounding box center [214, 442] width 345 height 21
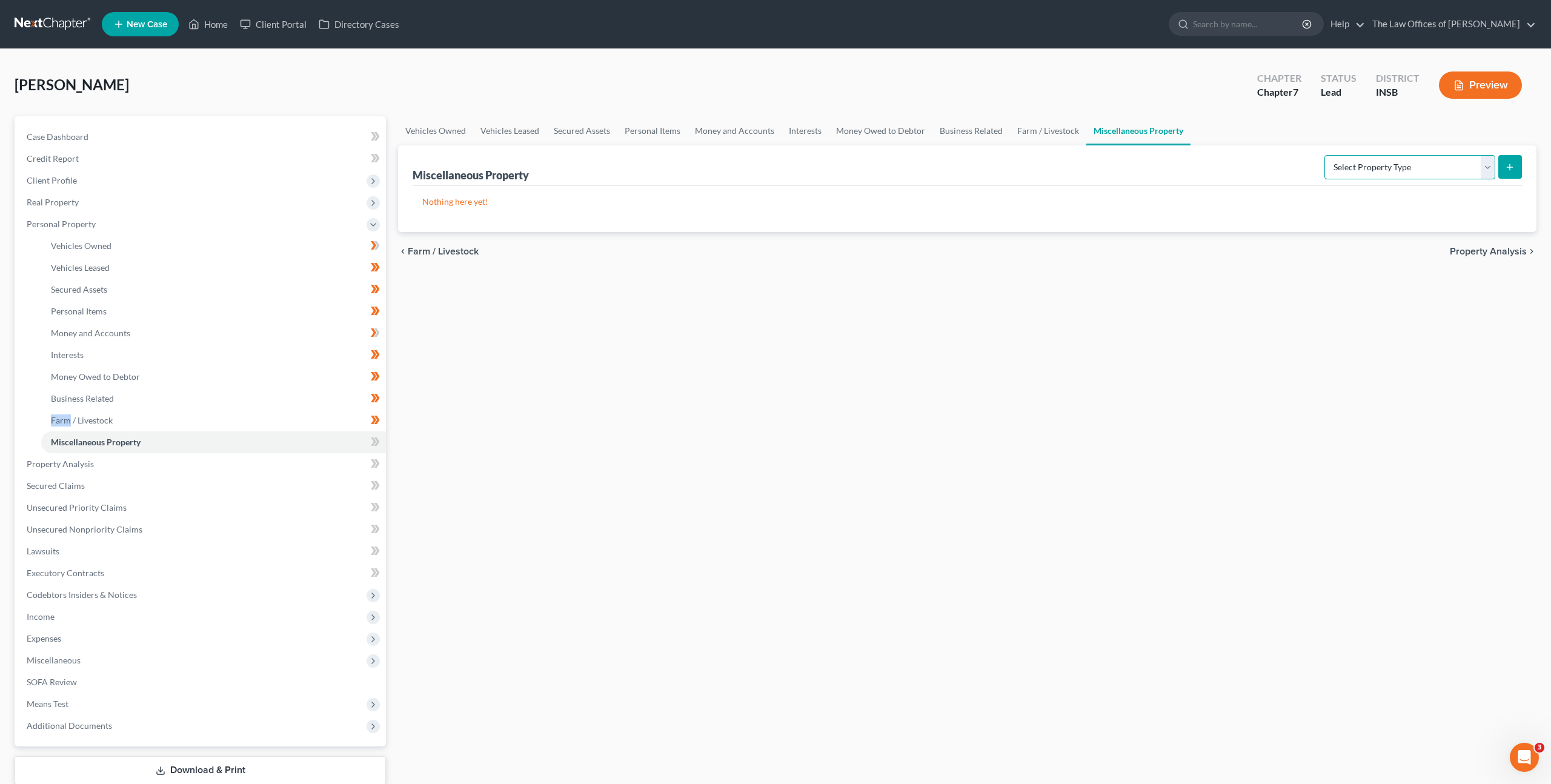
click at [1396, 159] on select "Select Property Type Assigned for Creditor Benefit [DATE] Holding for Another N…" at bounding box center [1410, 167] width 171 height 24
select select "stored_within_1_year"
click at [1325, 155] on select "Select Property Type Assigned for Creditor Benefit [DATE] Holding for Another N…" at bounding box center [1410, 167] width 171 height 24
click at [1506, 172] on icon "submit" at bounding box center [1511, 168] width 10 height 10
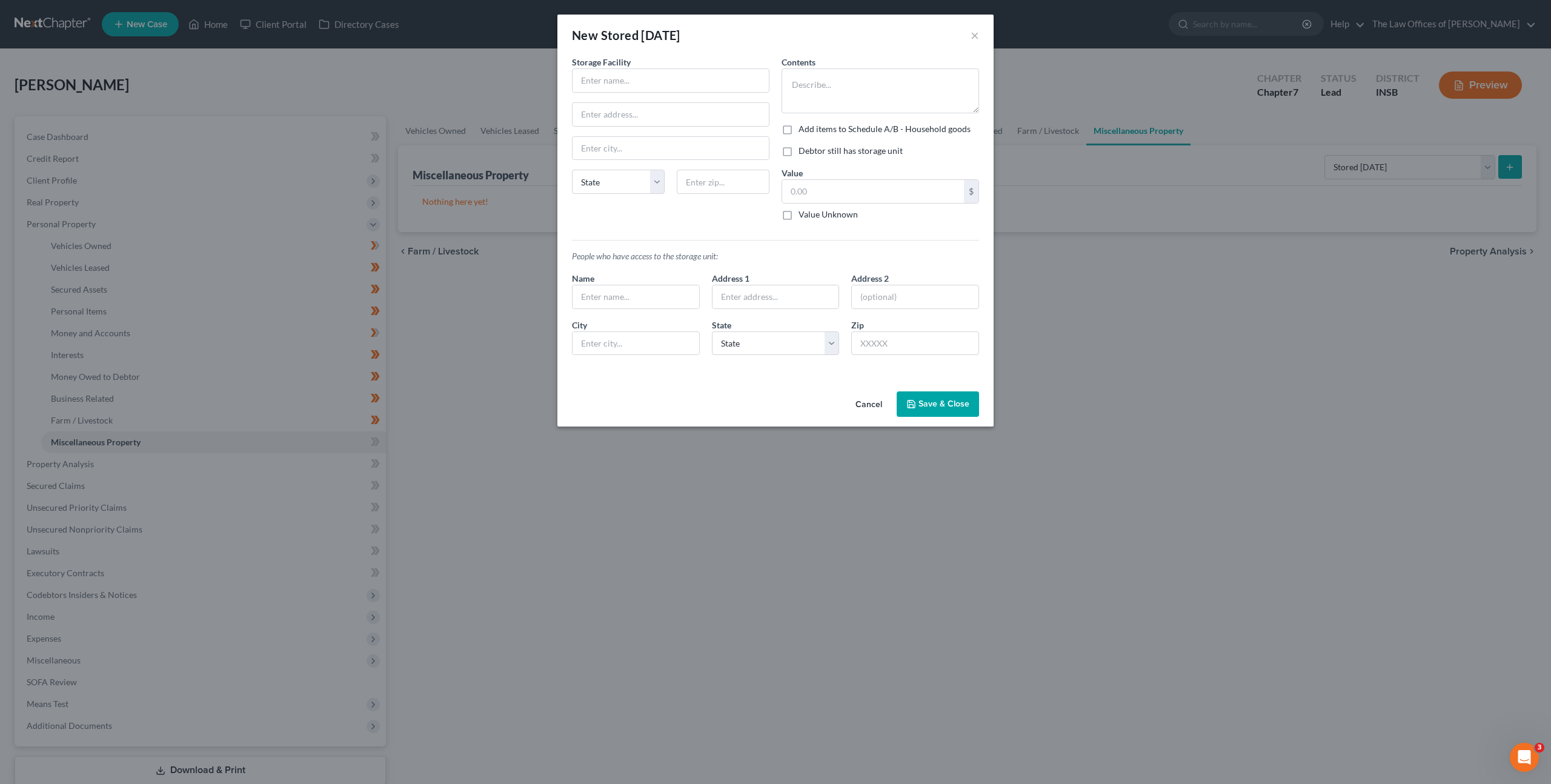
click at [724, 96] on div "Storage Facility State [US_STATE] AK AR AZ CA CO [GEOGRAPHIC_DATA] DE DC [GEOGR…" at bounding box center [671, 143] width 210 height 174
click at [718, 76] on input "text" at bounding box center [671, 81] width 196 height 23
drag, startPoint x: 898, startPoint y: 76, endPoint x: 915, endPoint y: 73, distance: 17.3
click at [904, 74] on textarea at bounding box center [880, 91] width 197 height 45
type textarea "Stored household goods while moving."
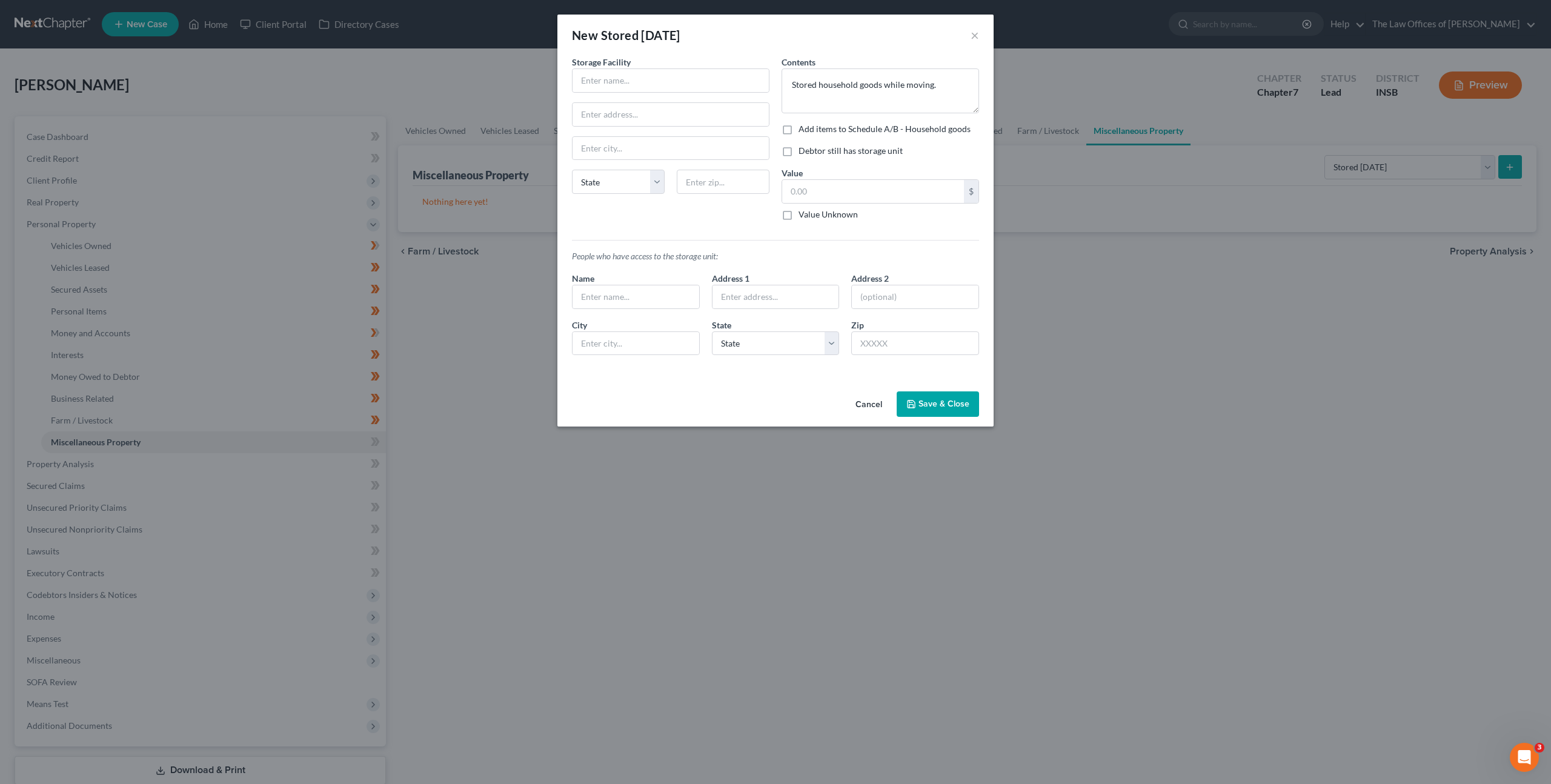
click at [868, 405] on button "Cancel" at bounding box center [869, 404] width 46 height 24
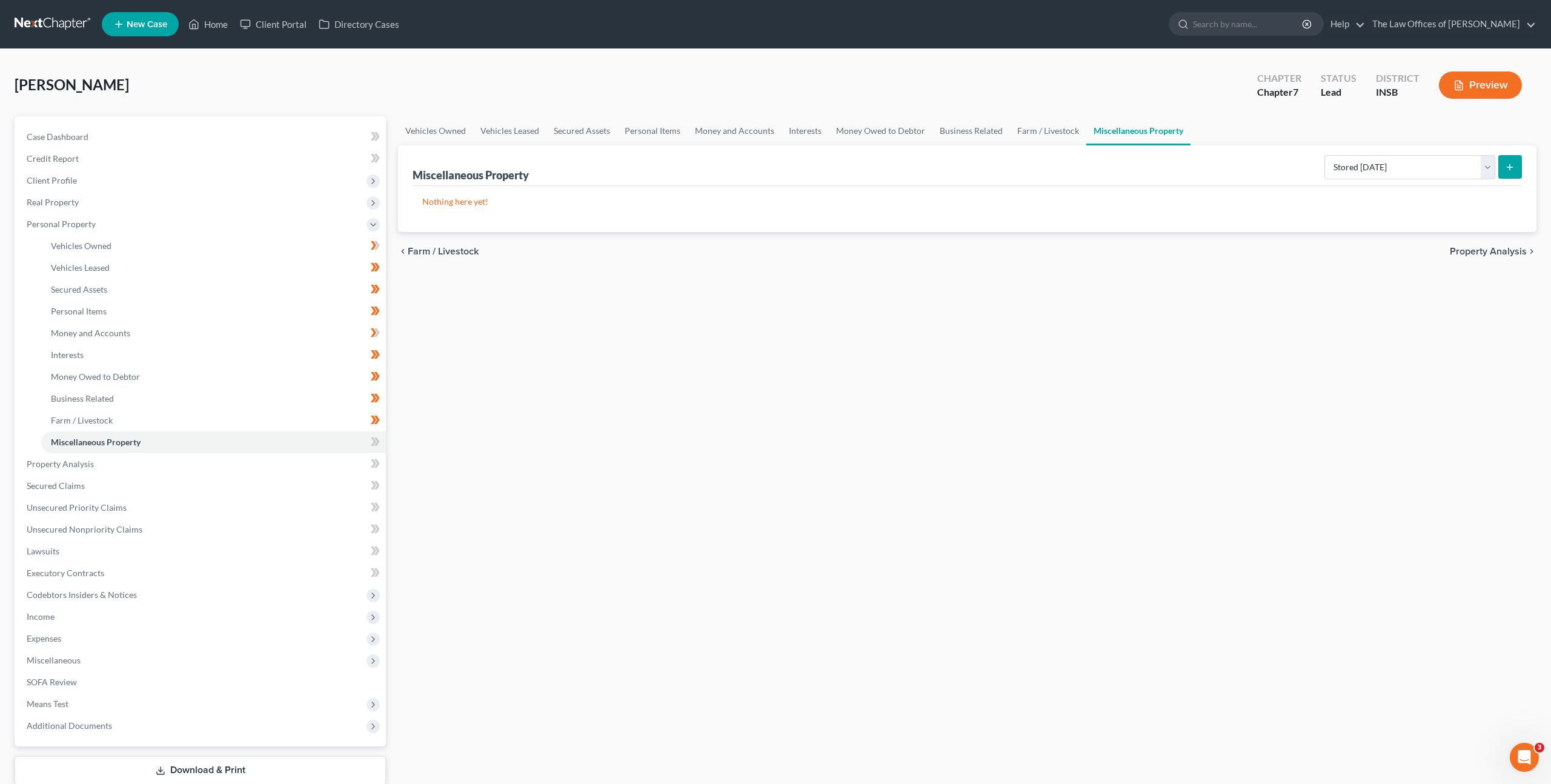
click at [474, 283] on div "Vehicles Owned Vehicles Leased Secured Assets Personal Items Money and Accounts…" at bounding box center [967, 466] width 1151 height 700
click at [383, 445] on span at bounding box center [376, 443] width 21 height 18
click at [297, 458] on link "Property Analysis" at bounding box center [201, 464] width 369 height 21
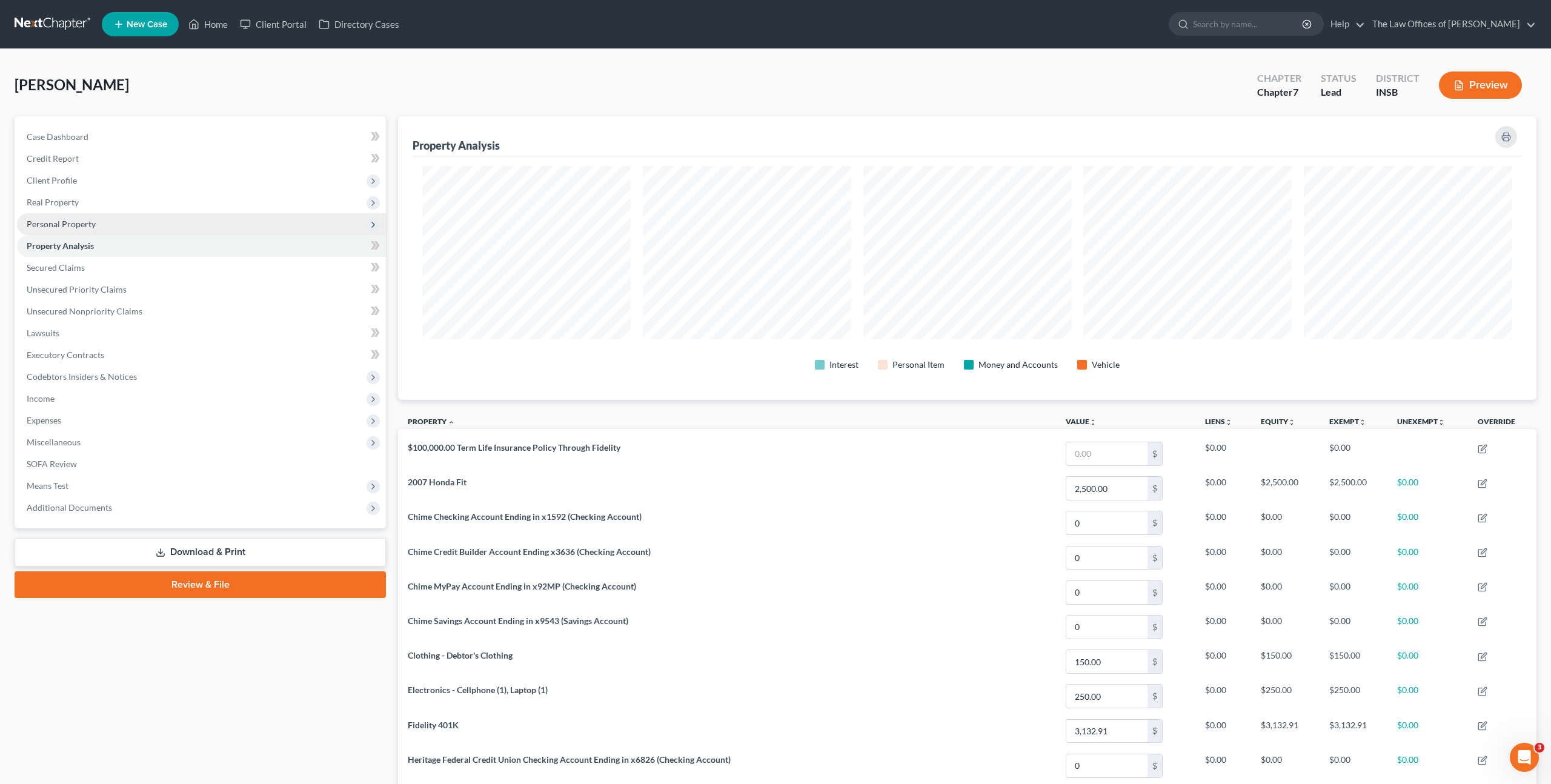
click at [154, 222] on span "Personal Property" at bounding box center [201, 224] width 369 height 21
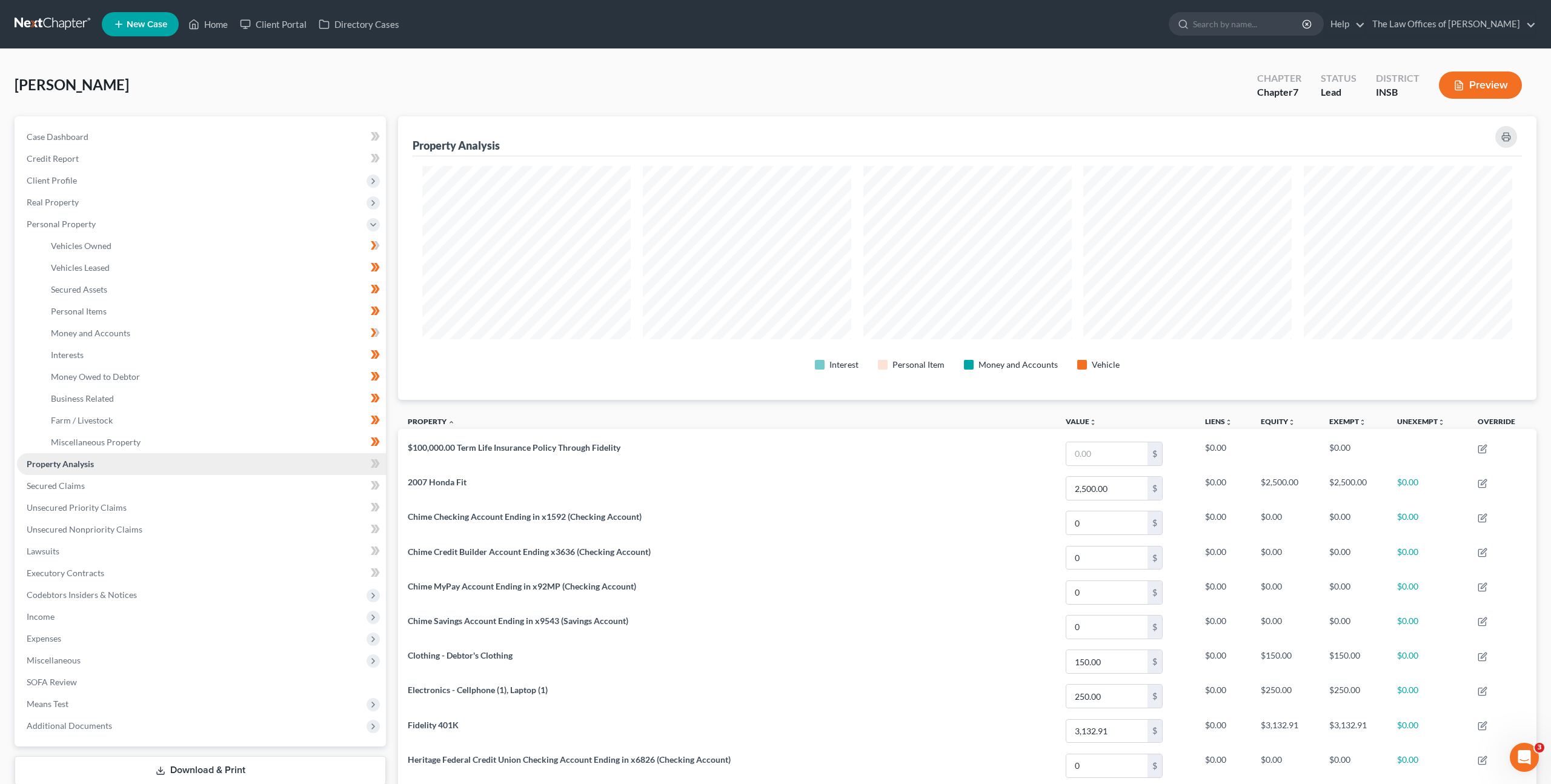
click at [227, 462] on link "Property Analysis" at bounding box center [201, 464] width 369 height 21
click at [167, 489] on link "Secured Claims" at bounding box center [201, 486] width 369 height 21
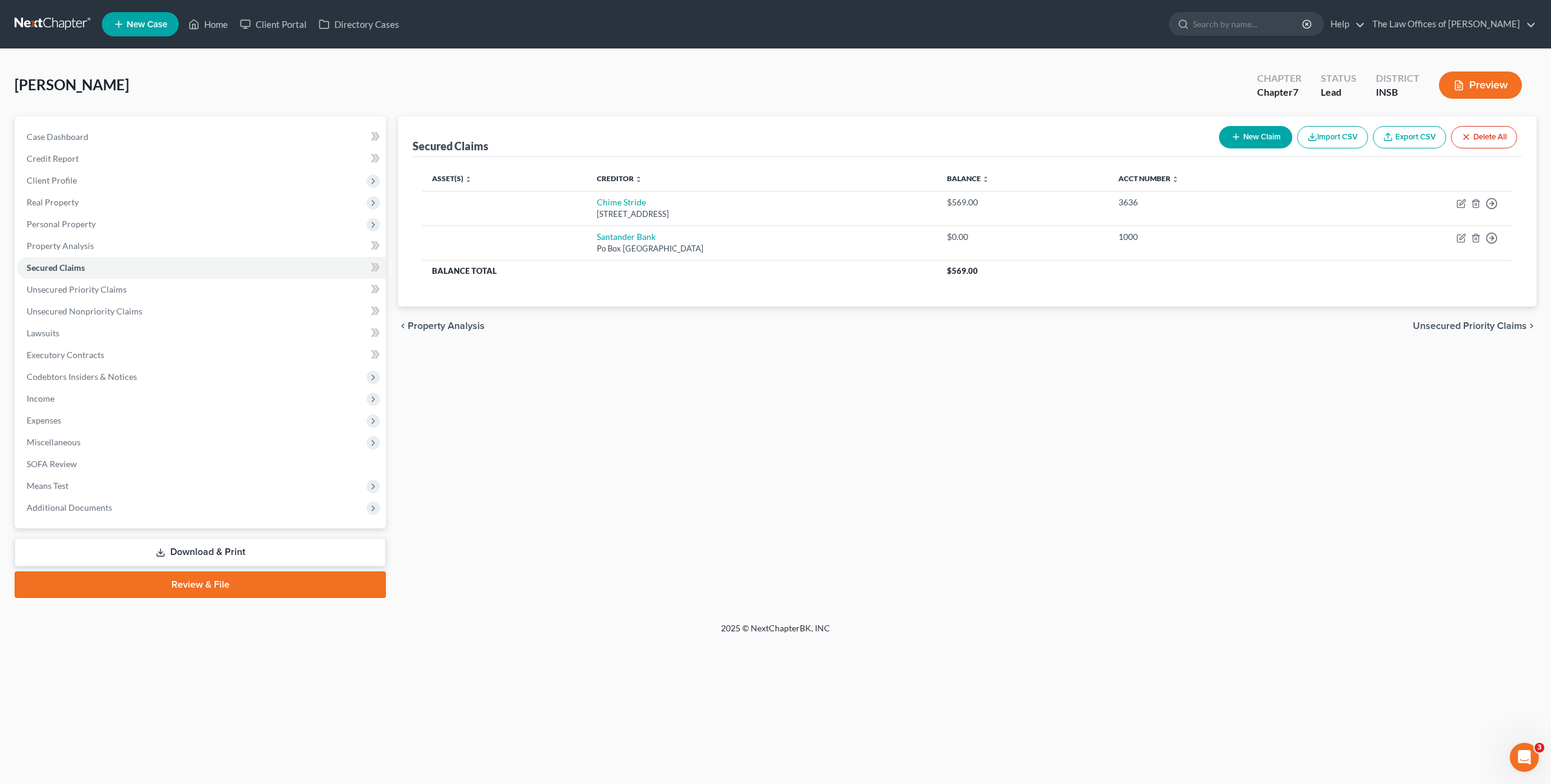
drag, startPoint x: 617, startPoint y: 367, endPoint x: 621, endPoint y: 355, distance: 12.6
click at [617, 366] on div "Secured Claims New Claim Import CSV Export CSV Delete All Asset(s) expand_more …" at bounding box center [967, 357] width 1151 height 482
click at [1498, 201] on td "Move to E Move to F Move to G Move to Notice Only" at bounding box center [1421, 208] width 182 height 35
click at [1490, 204] on line "button" at bounding box center [1492, 204] width 4 height 0
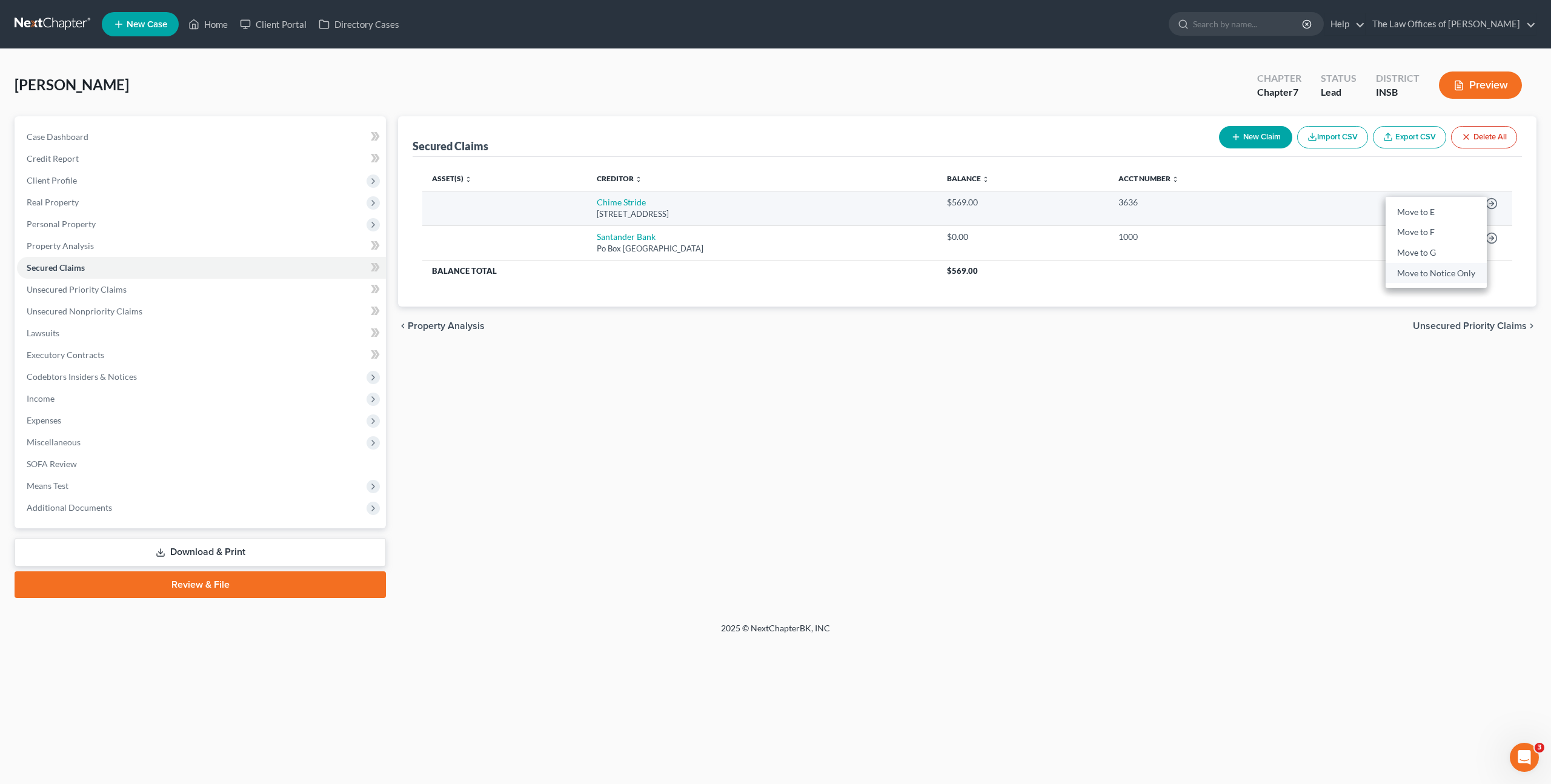
click at [1433, 275] on link "Move to Notice Only" at bounding box center [1436, 273] width 102 height 21
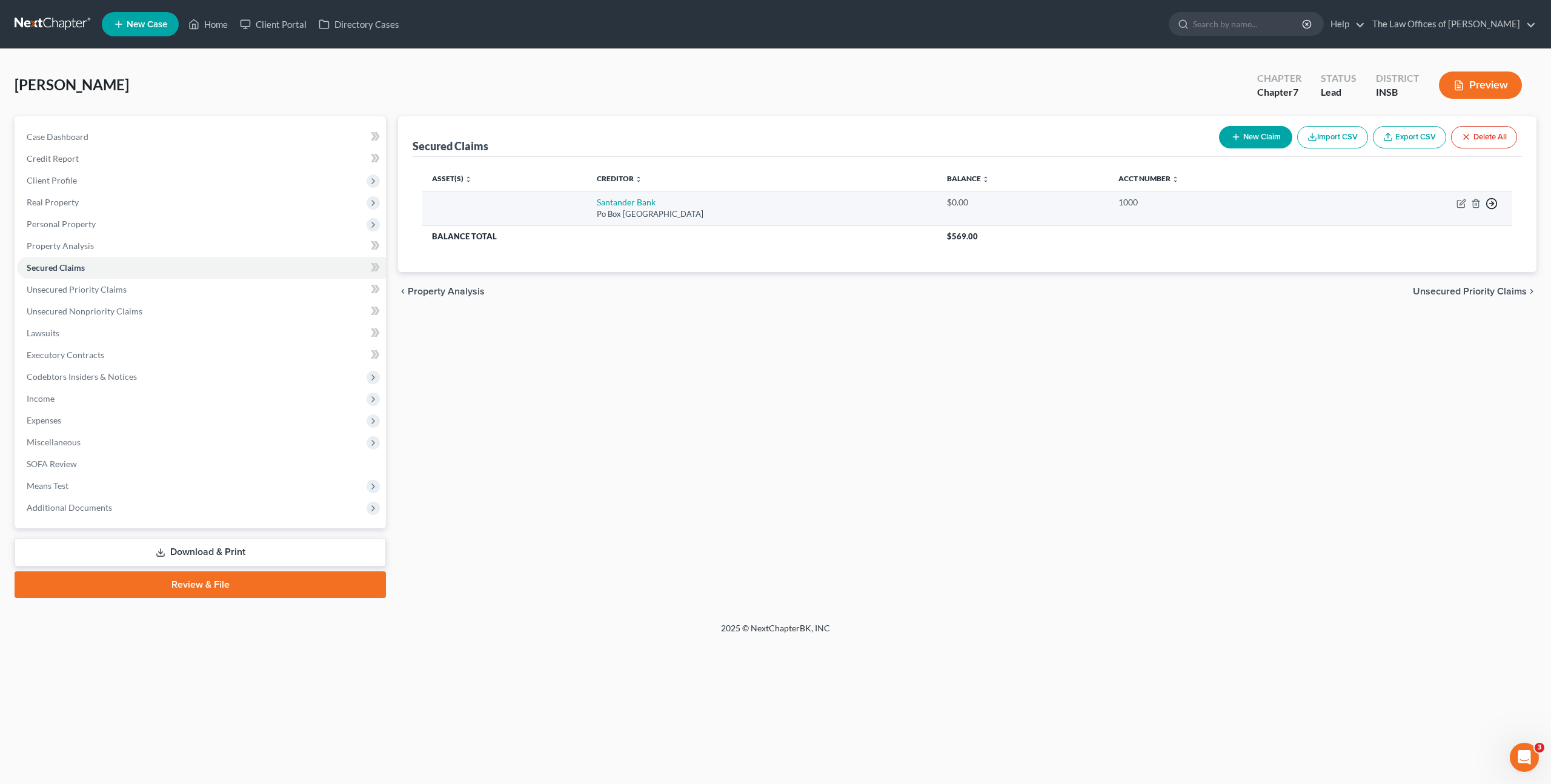
click at [1490, 204] on line "button" at bounding box center [1492, 204] width 4 height 0
click at [1412, 268] on link "Move to Notice Only" at bounding box center [1436, 273] width 102 height 21
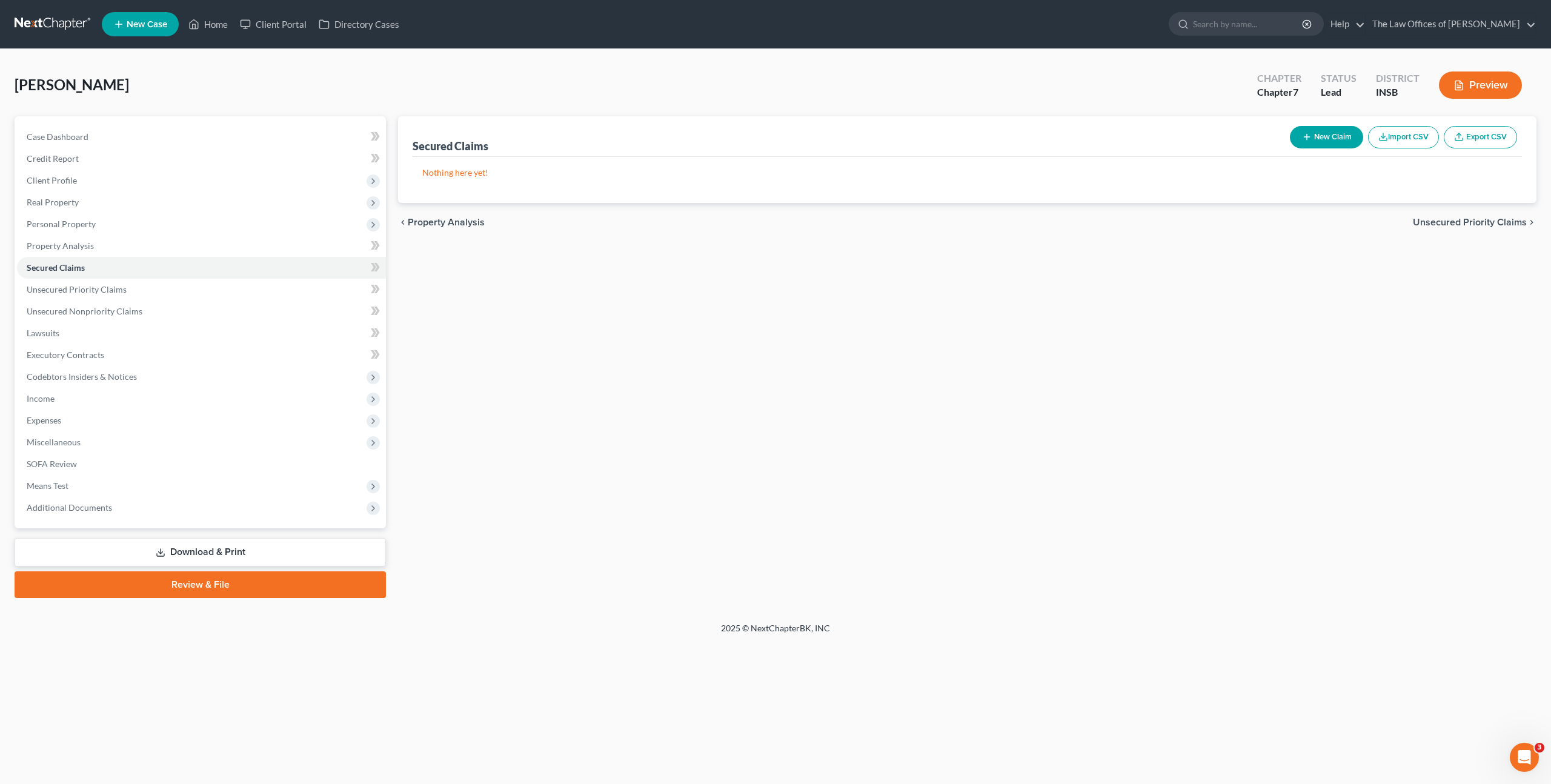
click at [1032, 375] on div "Secured Claims New Claim Import CSV Export CSV Nothing here yet! Previous 1 Nex…" at bounding box center [967, 357] width 1151 height 482
click at [379, 265] on icon at bounding box center [375, 267] width 9 height 15
click at [336, 276] on link "Secured Claims" at bounding box center [201, 267] width 369 height 21
click at [333, 276] on link "Secured Claims" at bounding box center [201, 267] width 369 height 21
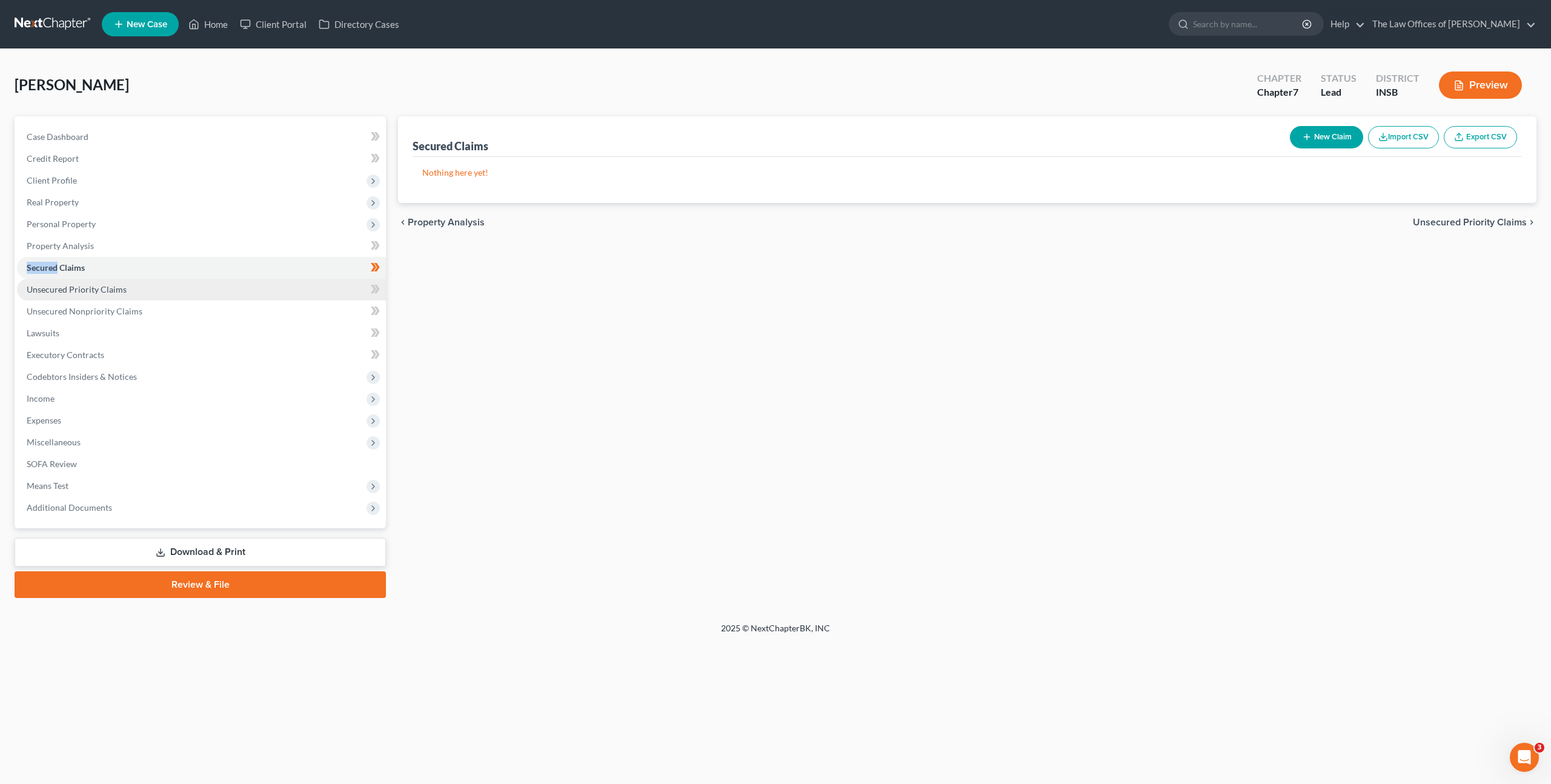
click at [332, 289] on link "Unsecured Priority Claims" at bounding box center [201, 290] width 369 height 21
click at [260, 266] on link "Secured Claims" at bounding box center [201, 267] width 369 height 21
click at [127, 297] on link "Unsecured Priority Claims" at bounding box center [201, 290] width 369 height 21
click at [132, 309] on span "Unsecured Nonpriority Claims" at bounding box center [84, 311] width 116 height 10
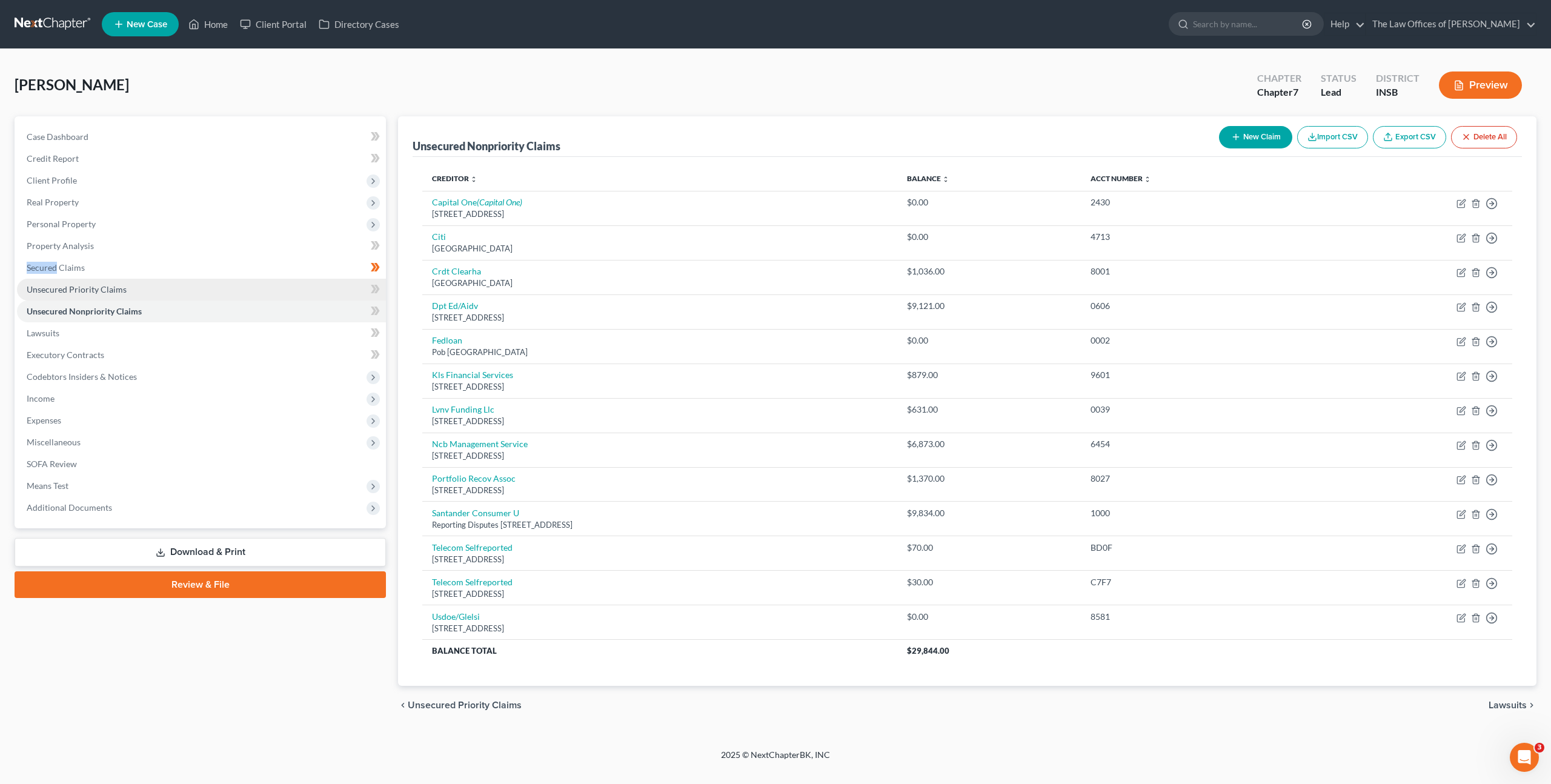
click at [176, 281] on link "Unsecured Priority Claims" at bounding box center [201, 290] width 369 height 21
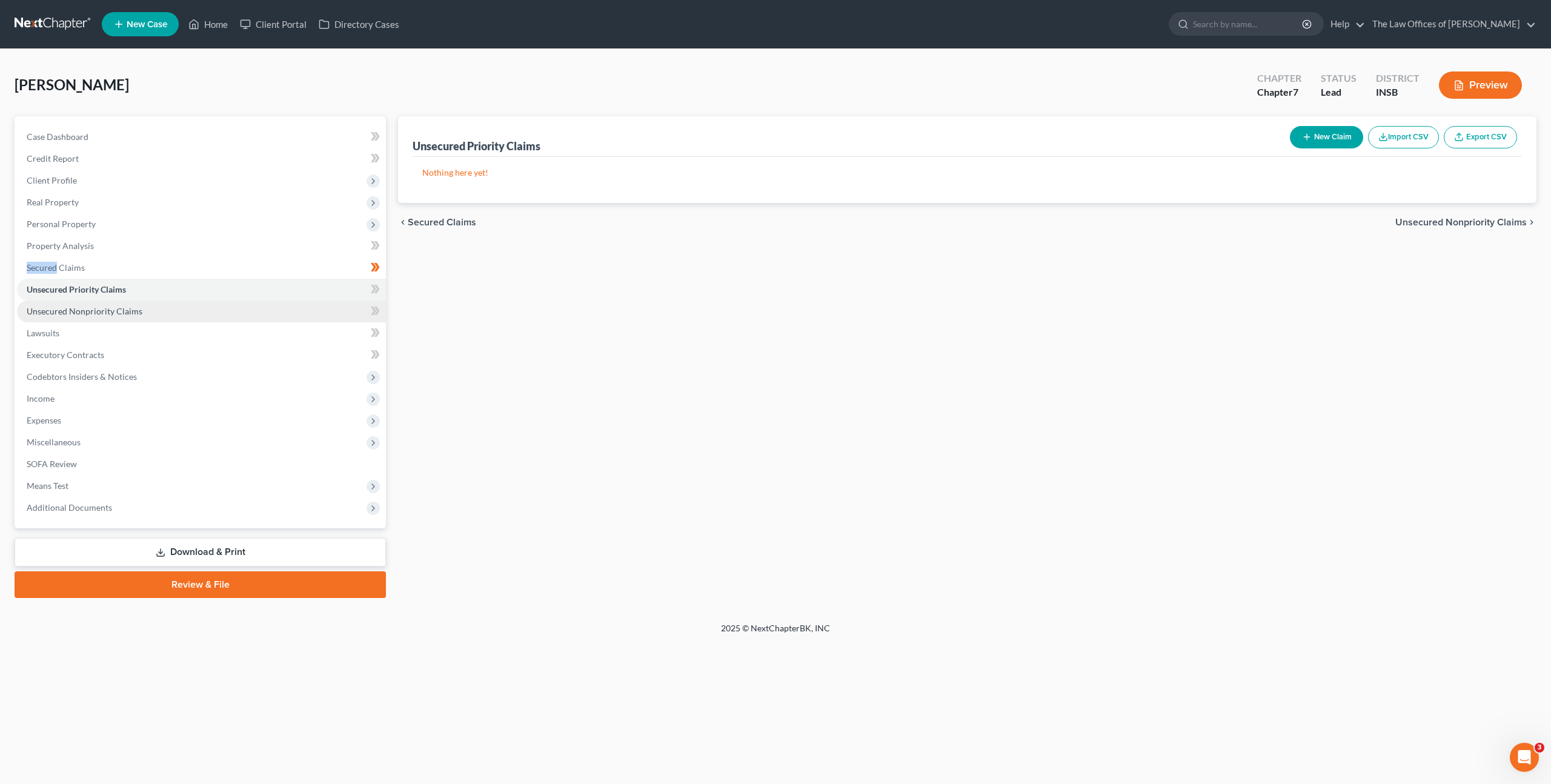
click at [158, 320] on link "Unsecured Nonpriority Claims" at bounding box center [201, 311] width 369 height 21
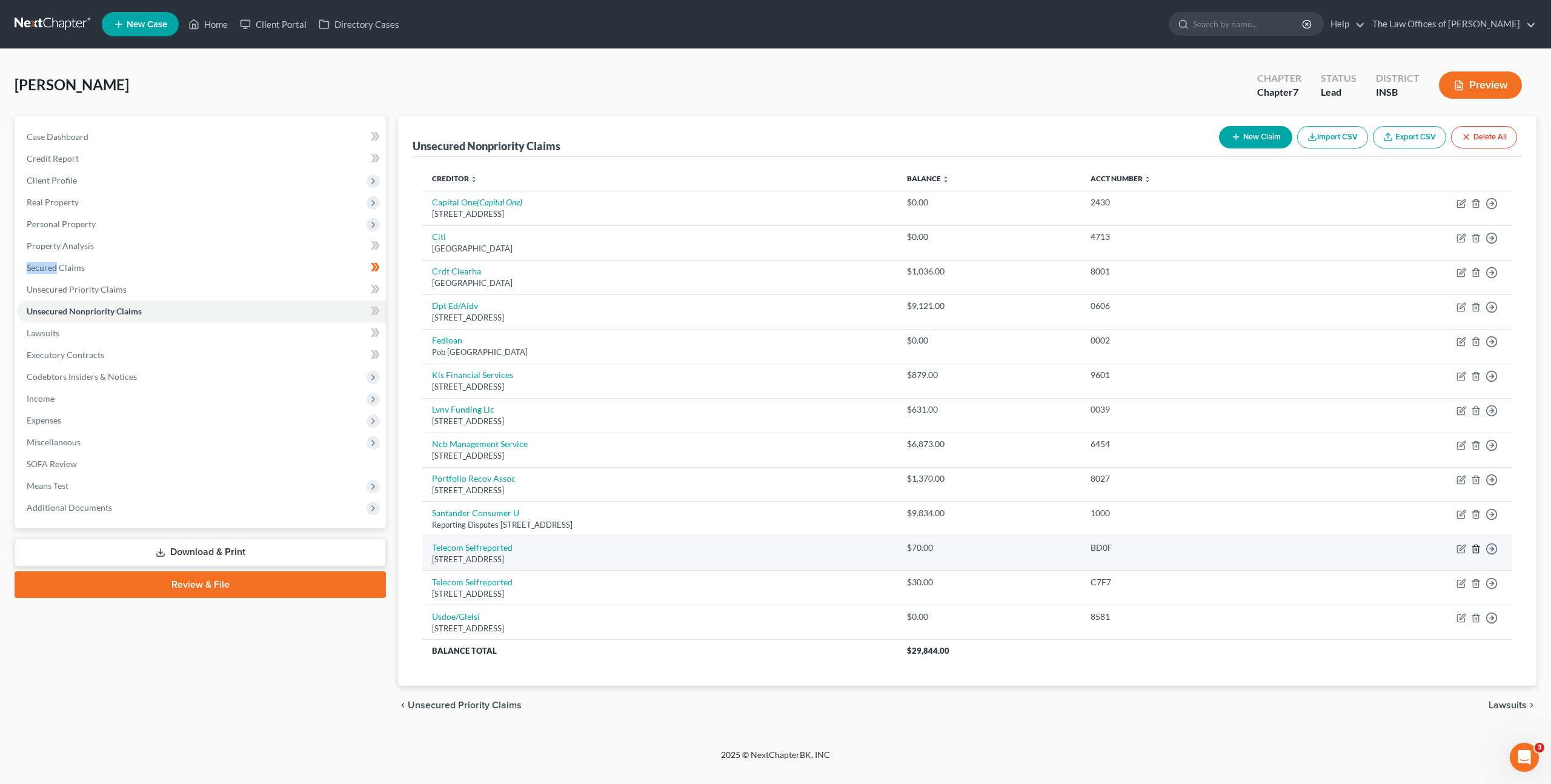
click at [1478, 550] on icon "button" at bounding box center [1476, 549] width 6 height 8
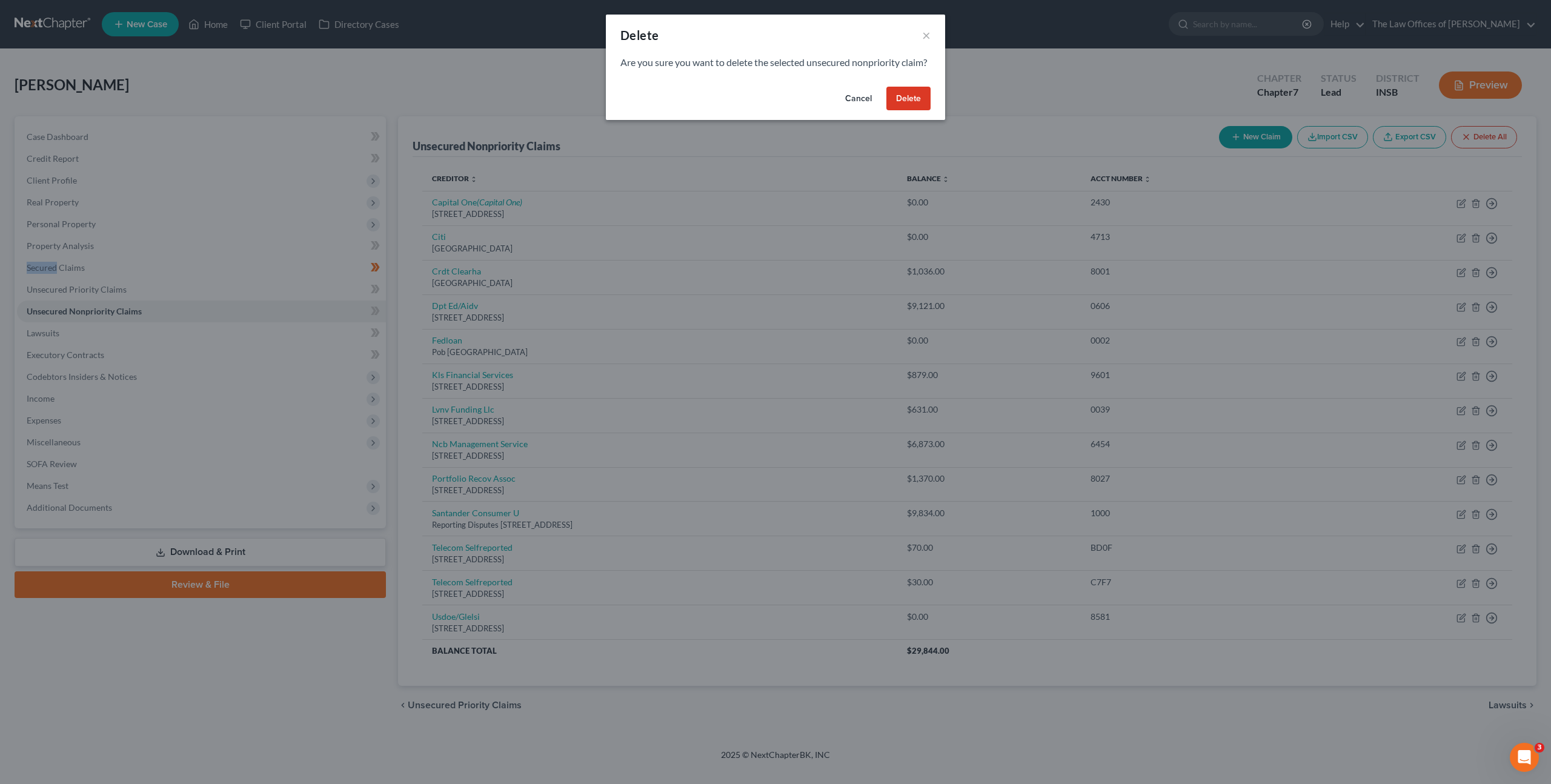
click at [891, 107] on button "Delete" at bounding box center [909, 98] width 45 height 24
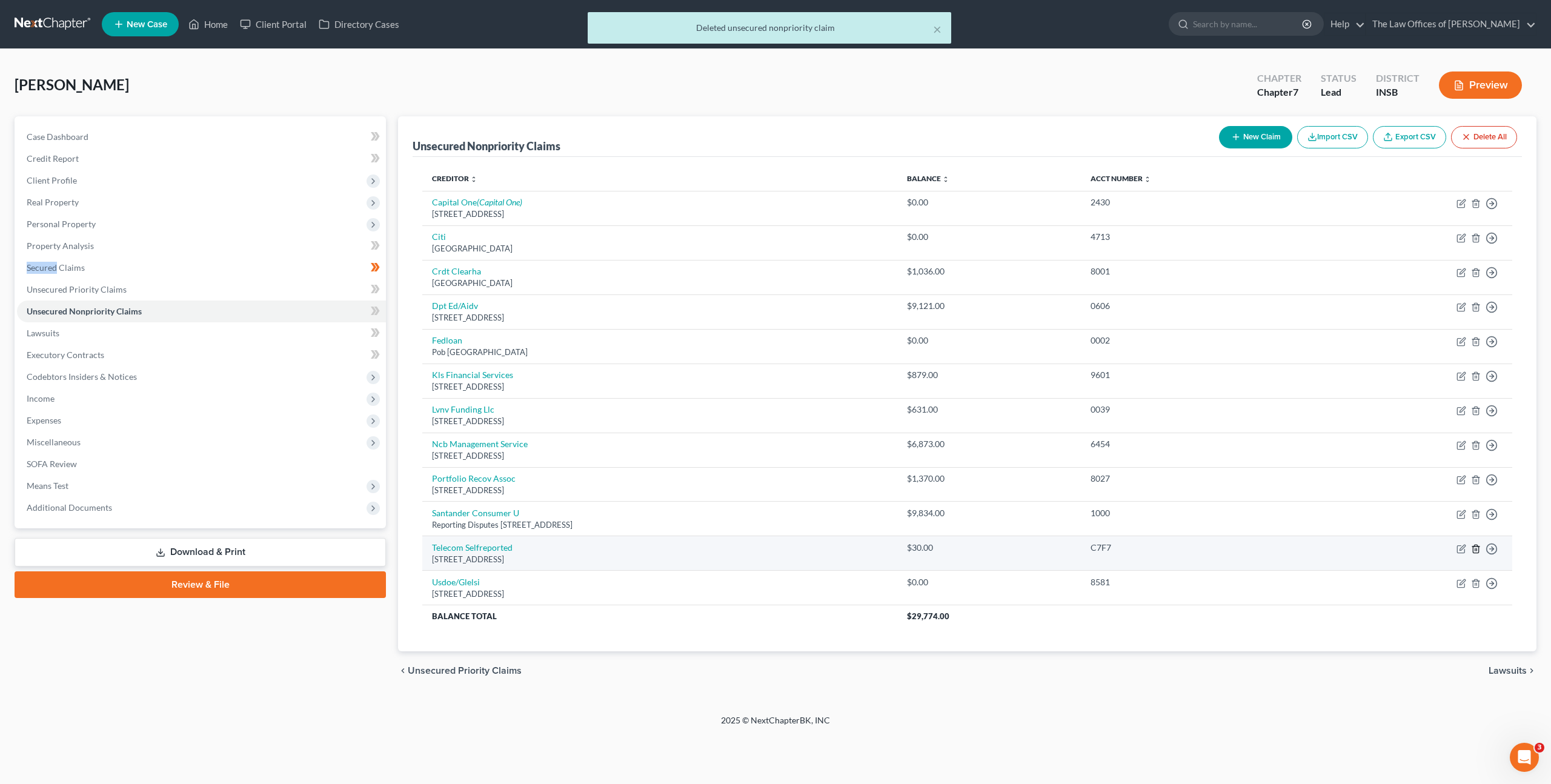
click at [1474, 544] on icon "button" at bounding box center [1476, 549] width 10 height 10
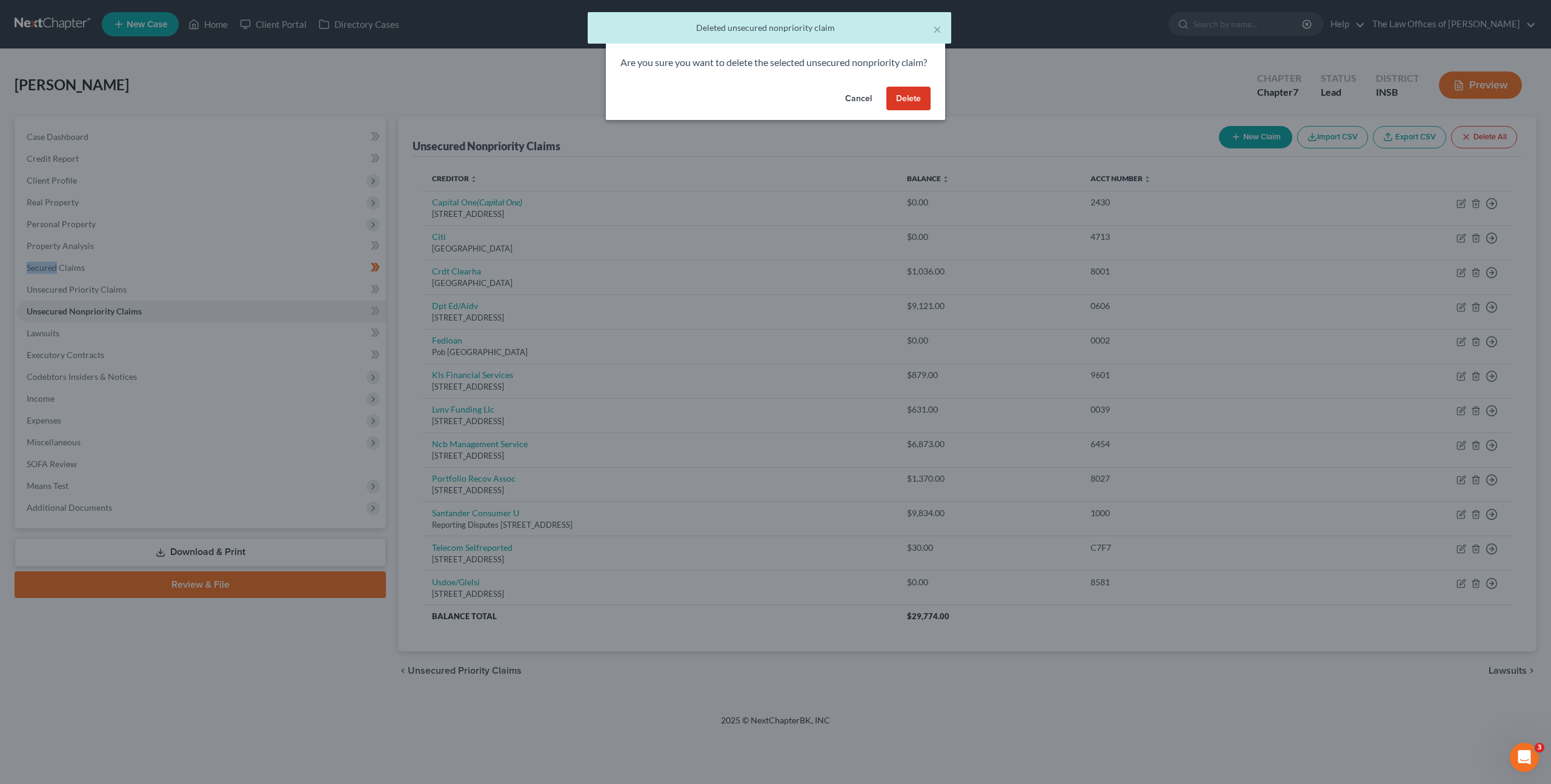
click at [915, 106] on button "Delete" at bounding box center [909, 98] width 45 height 24
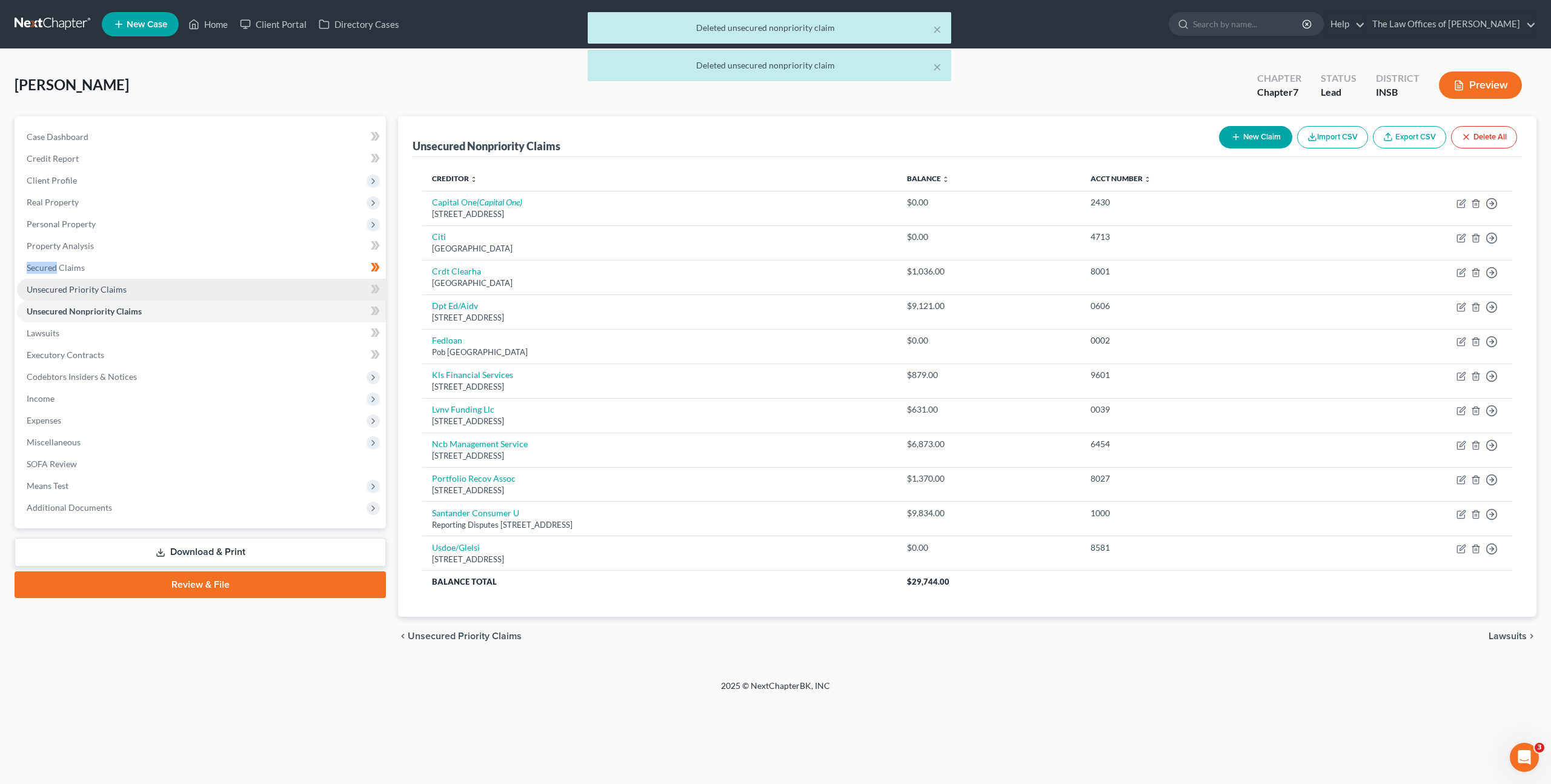
click at [161, 290] on link "Unsecured Priority Claims" at bounding box center [201, 290] width 369 height 21
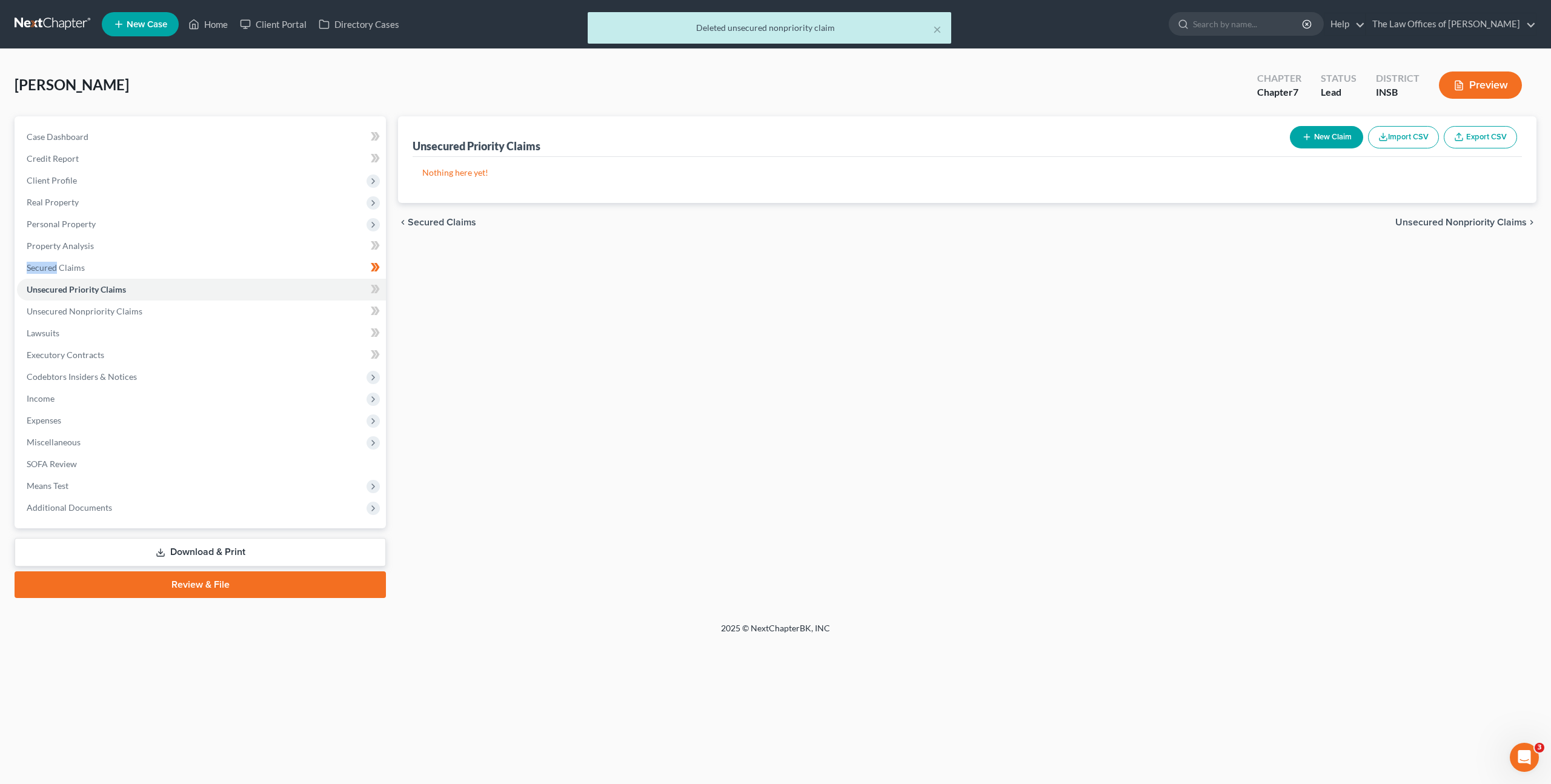
click at [1306, 139] on icon "button" at bounding box center [1307, 137] width 10 height 10
select select "0"
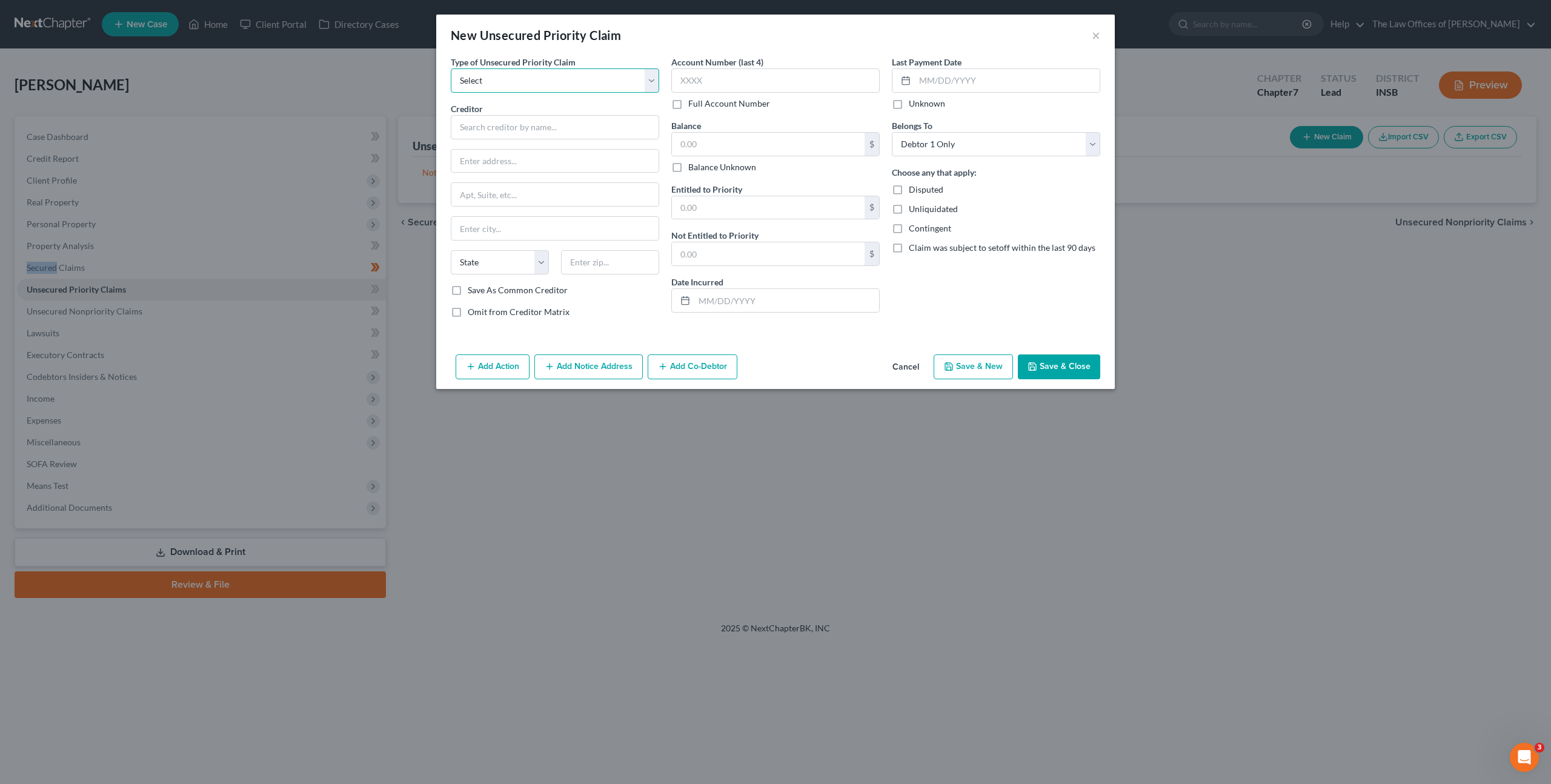
click at [599, 84] on select "Select Taxes & Other Government Units Domestic Support Obligations Extensions o…" at bounding box center [555, 80] width 209 height 24
click at [895, 365] on button "Cancel" at bounding box center [906, 367] width 46 height 24
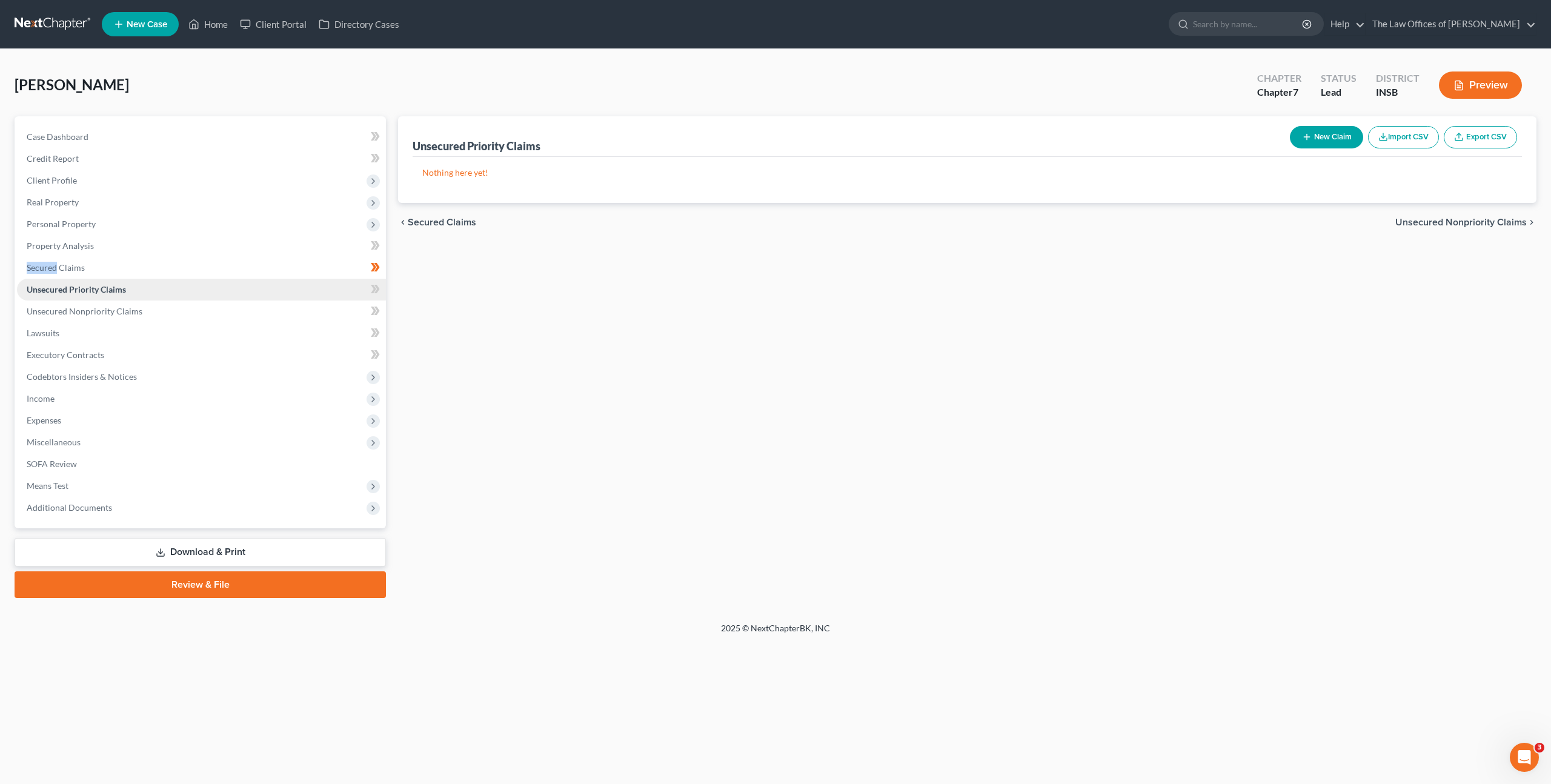
drag, startPoint x: 243, startPoint y: 280, endPoint x: 254, endPoint y: 284, distance: 11.7
click at [244, 279] on link "Unsecured Priority Claims" at bounding box center [201, 290] width 369 height 21
click at [369, 287] on span at bounding box center [376, 290] width 21 height 18
click at [325, 302] on link "Unsecured Nonpriority Claims" at bounding box center [201, 311] width 369 height 21
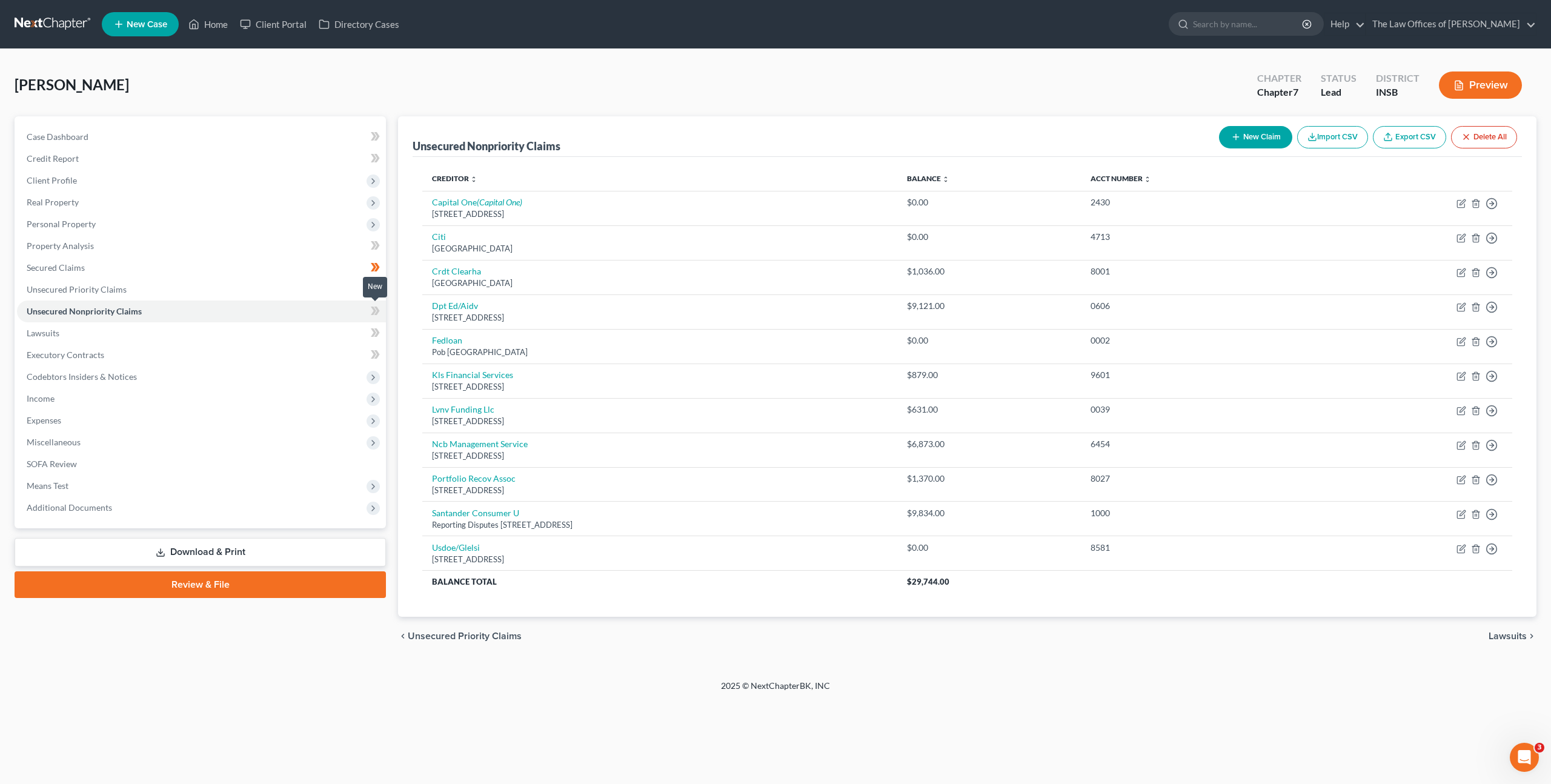
click at [380, 310] on span at bounding box center [376, 313] width 21 height 18
drag, startPoint x: 380, startPoint y: 310, endPoint x: 368, endPoint y: 309, distance: 12.0
click at [380, 311] on span at bounding box center [376, 313] width 21 height 18
drag, startPoint x: 295, startPoint y: 333, endPoint x: 341, endPoint y: 329, distance: 46.2
click at [295, 333] on link "Lawsuits" at bounding box center [201, 333] width 369 height 21
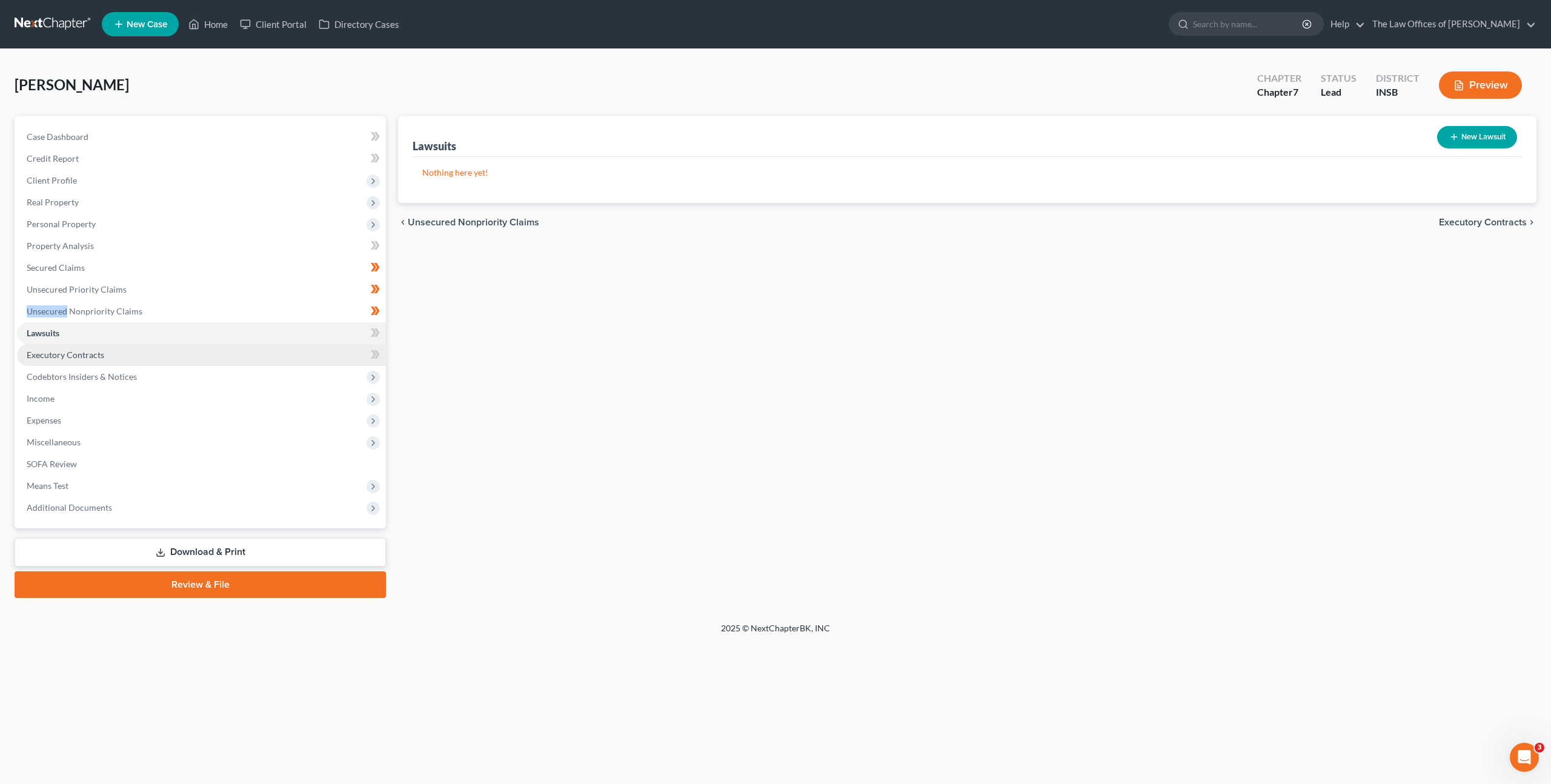
click at [288, 365] on link "Executory Contracts" at bounding box center [201, 355] width 369 height 21
click at [1472, 139] on button "New Contract" at bounding box center [1476, 137] width 83 height 22
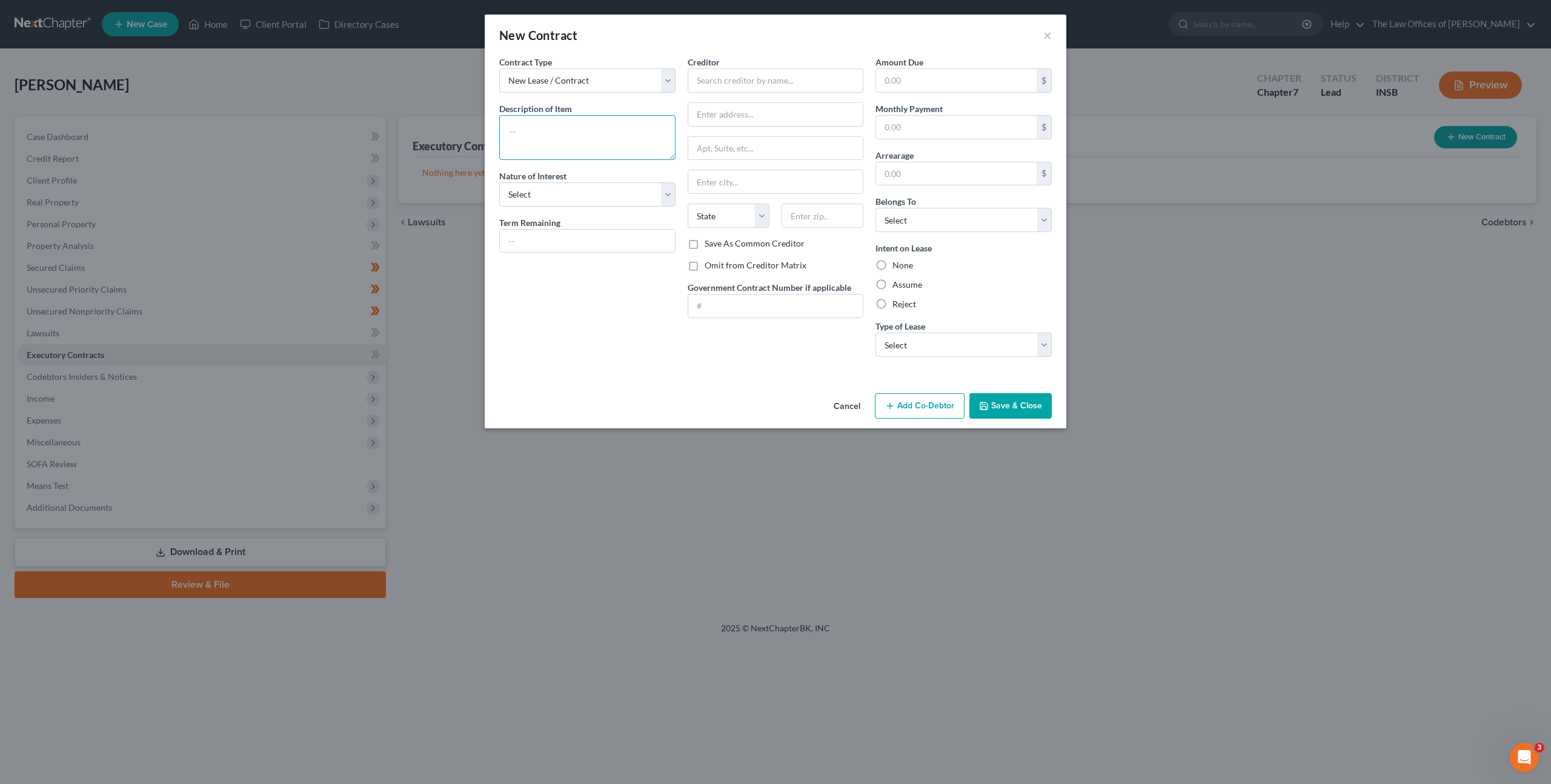
click at [539, 149] on textarea at bounding box center [588, 137] width 177 height 45
type textarea "Residential Lease: $800"
click at [738, 82] on input "text" at bounding box center [776, 80] width 177 height 24
click at [792, 83] on input "text" at bounding box center [776, 80] width 177 height 24
type input "[PERSON_NAME]"
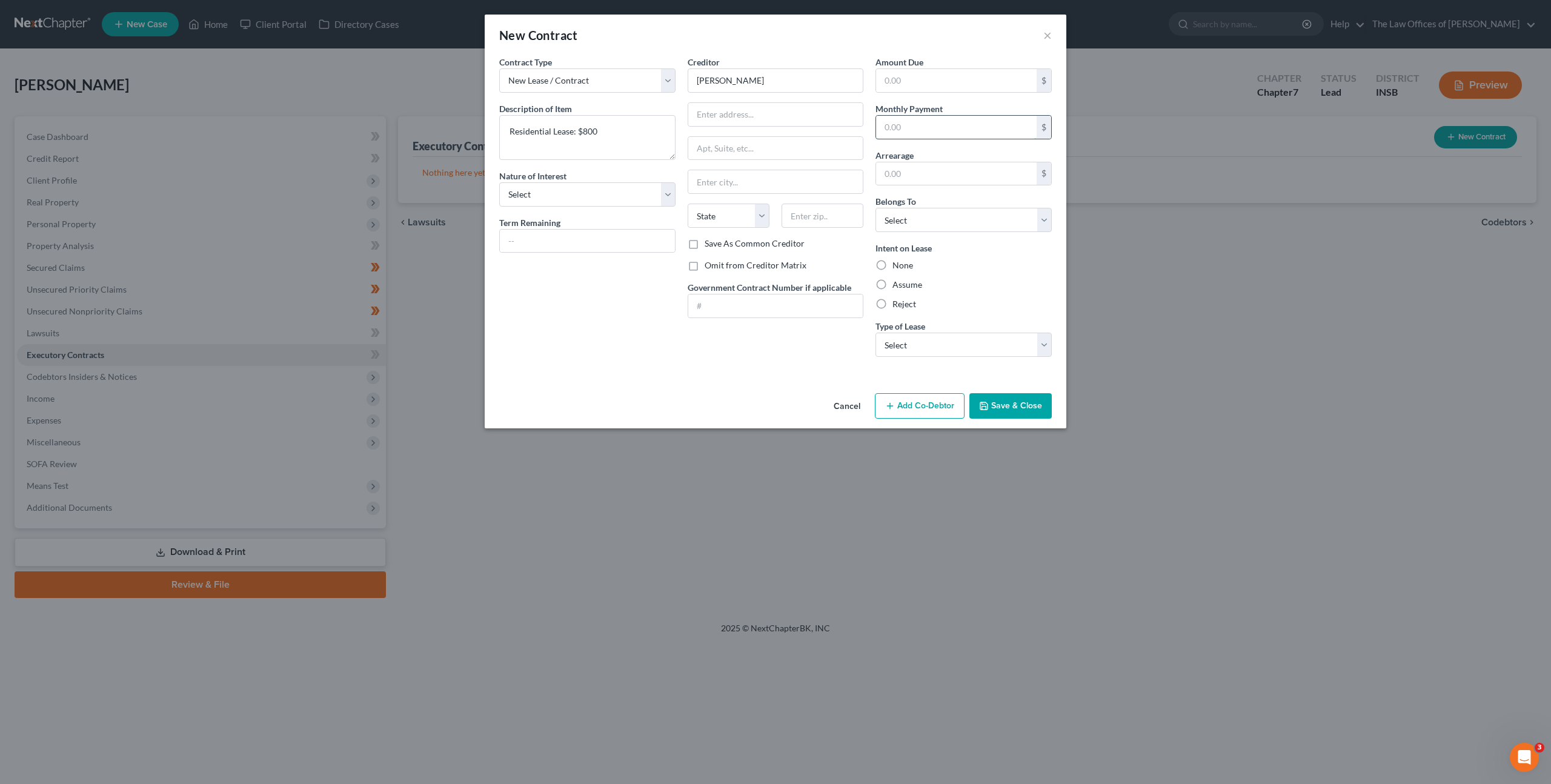
click at [922, 134] on input "text" at bounding box center [957, 127] width 161 height 23
drag, startPoint x: 693, startPoint y: 266, endPoint x: 783, endPoint y: 231, distance: 96.6
click at [705, 266] on label "Omit from Creditor Matrix" at bounding box center [755, 265] width 102 height 12
click at [710, 266] on input "Omit from Creditor Matrix" at bounding box center [714, 263] width 8 height 8
checkbox input "true"
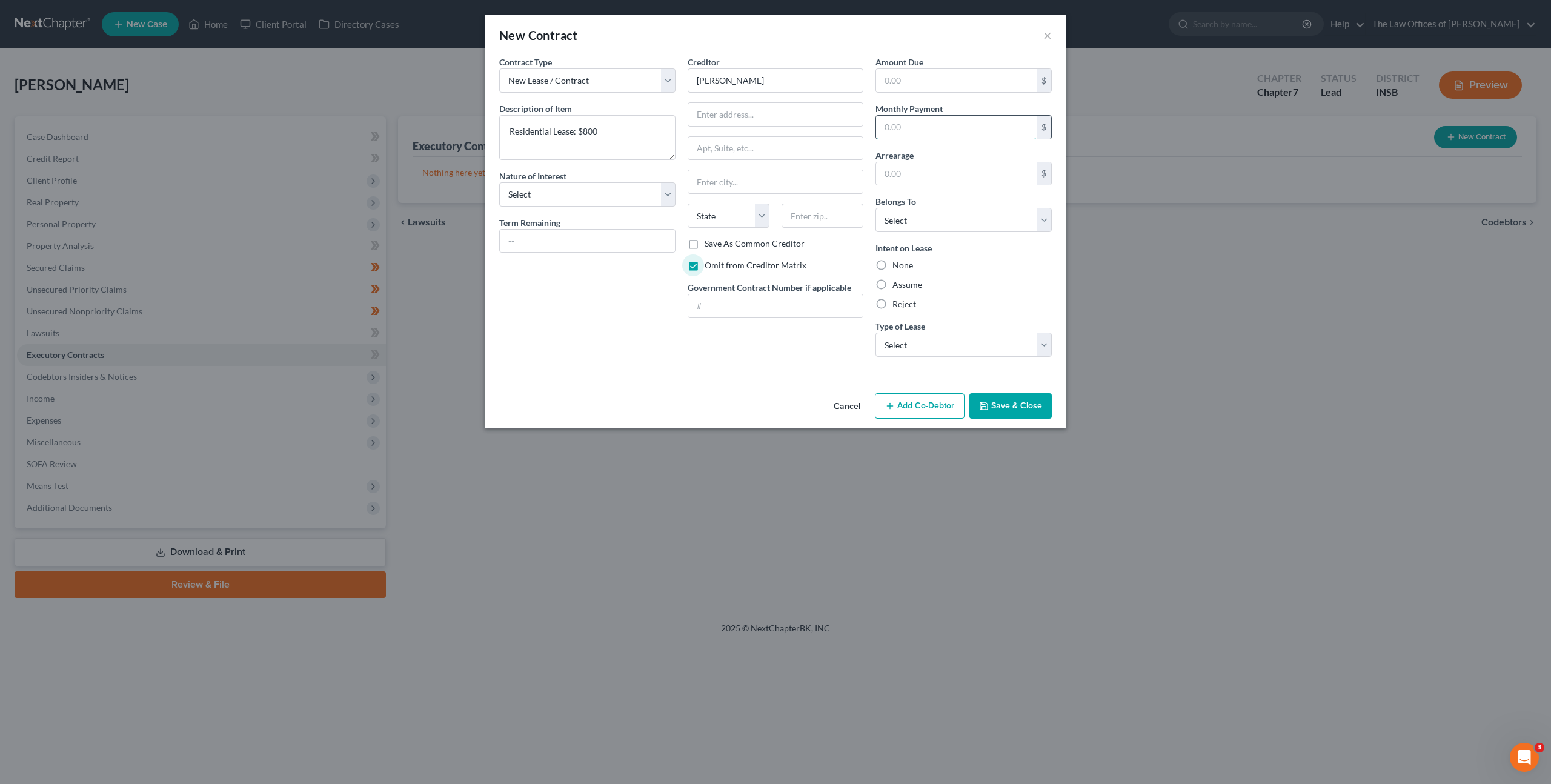
click at [947, 123] on input "text" at bounding box center [957, 127] width 161 height 23
type input "800"
click at [892, 284] on label "Assume" at bounding box center [907, 285] width 30 height 12
click at [897, 284] on input "Assume" at bounding box center [901, 283] width 8 height 8
radio input "true"
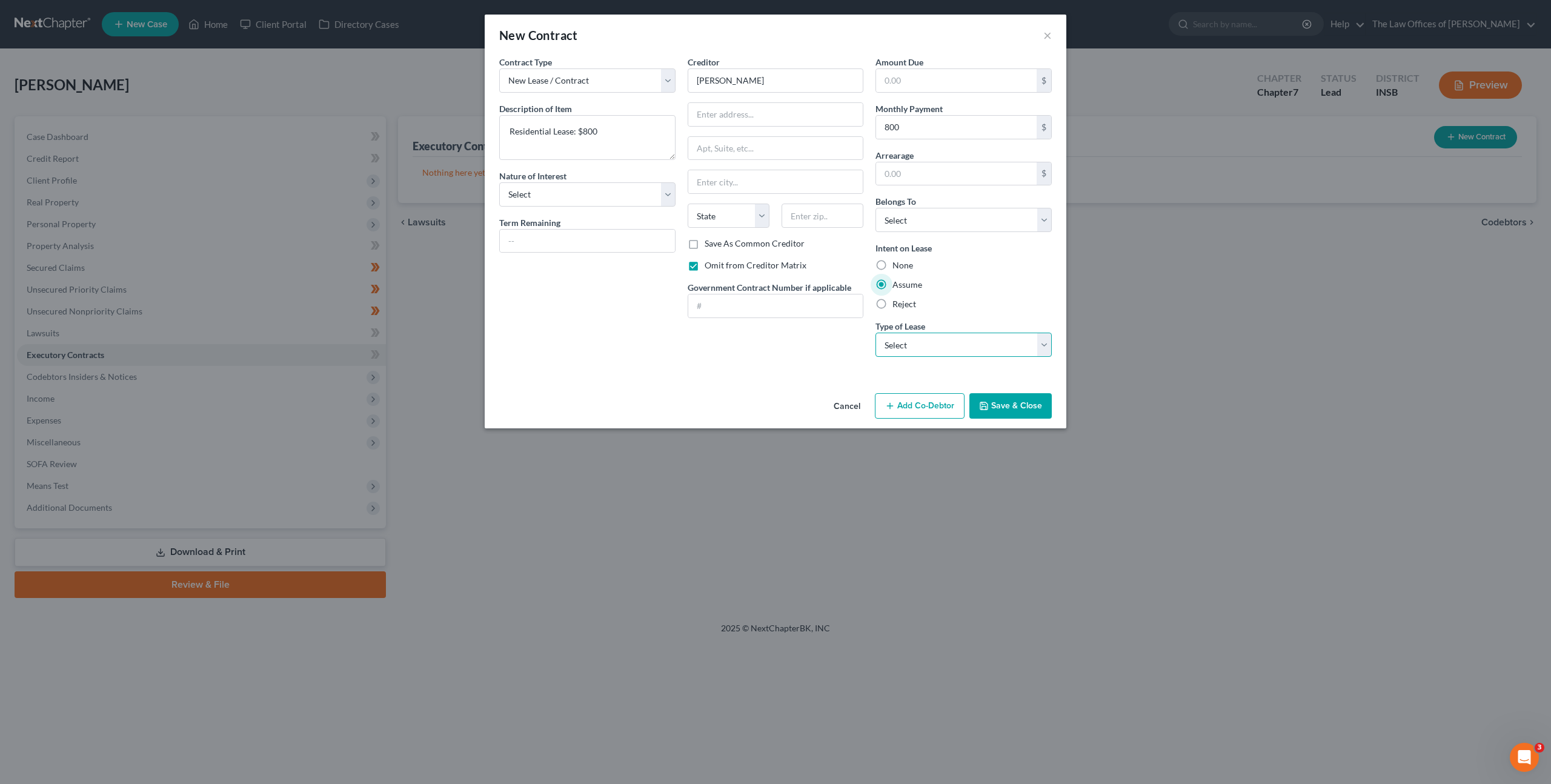
click at [923, 342] on select "Select Real Estate Car Other" at bounding box center [964, 344] width 177 height 24
select select "0"
click at [876, 333] on select "Select Real Estate Car Other" at bounding box center [964, 344] width 177 height 24
click at [954, 210] on select "Select Debtor 1 Only Debtor 2 Only Debtor 1 And Debtor 2 Only At Least One Of T…" at bounding box center [964, 220] width 177 height 24
select select "0"
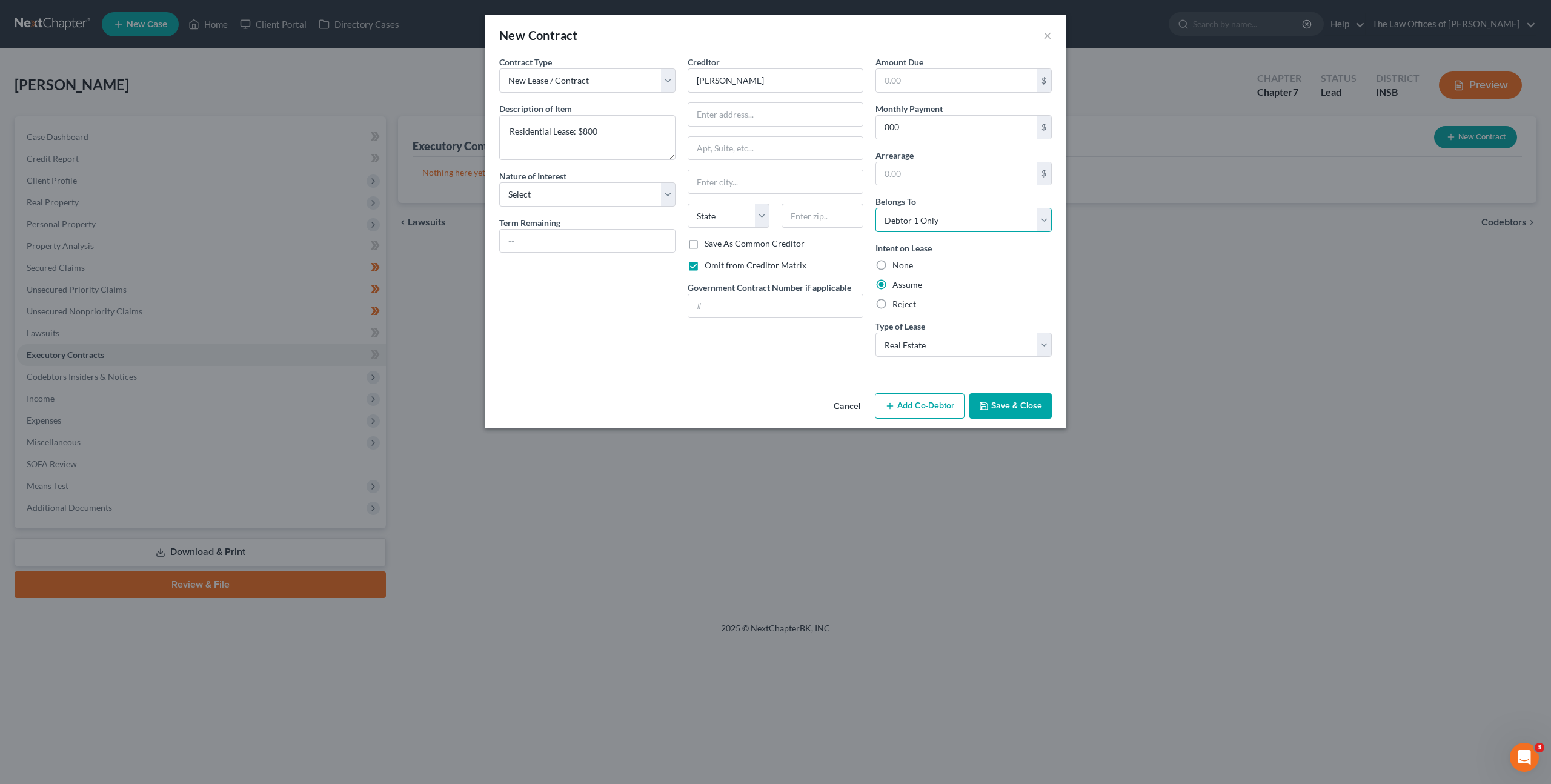
click at [876, 208] on select "Select Debtor 1 Only Debtor 2 Only Debtor 1 And Debtor 2 Only At Least One Of T…" at bounding box center [964, 220] width 177 height 24
click at [788, 382] on div "Contract Type New Lease / Contract New Timeshare Description of non-residential…" at bounding box center [775, 222] width 582 height 333
drag, startPoint x: 1009, startPoint y: 407, endPoint x: 1018, endPoint y: 374, distance: 34.2
click at [1009, 406] on button "Save & Close" at bounding box center [1011, 405] width 83 height 26
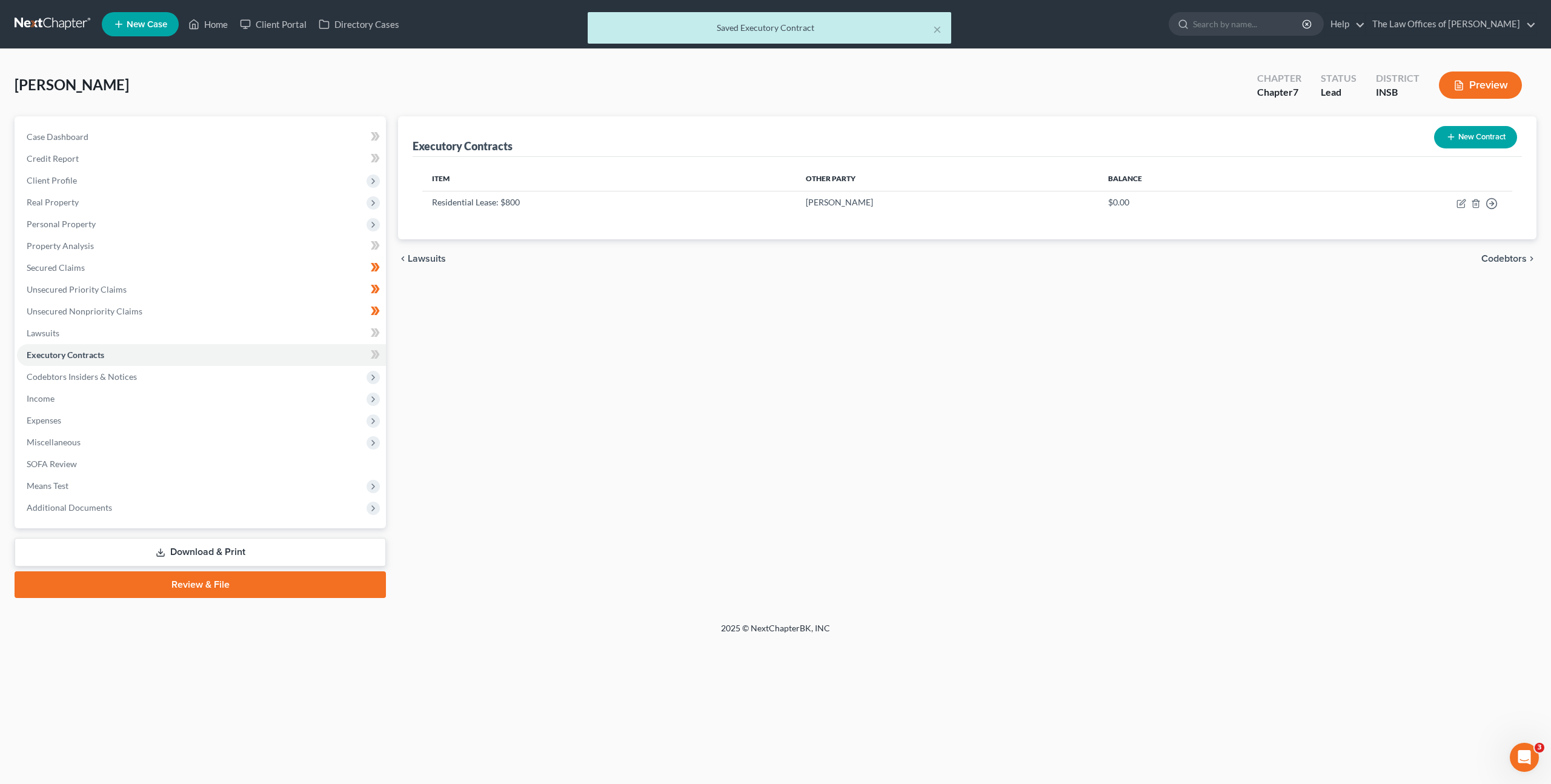
drag, startPoint x: 845, startPoint y: 400, endPoint x: 899, endPoint y: 365, distance: 64.4
click at [845, 400] on div "Executory Contracts New Contract Item Other Party Balance Residential Lease: $8…" at bounding box center [967, 357] width 1151 height 482
click at [1459, 204] on icon "button" at bounding box center [1462, 204] width 10 height 10
select select "0"
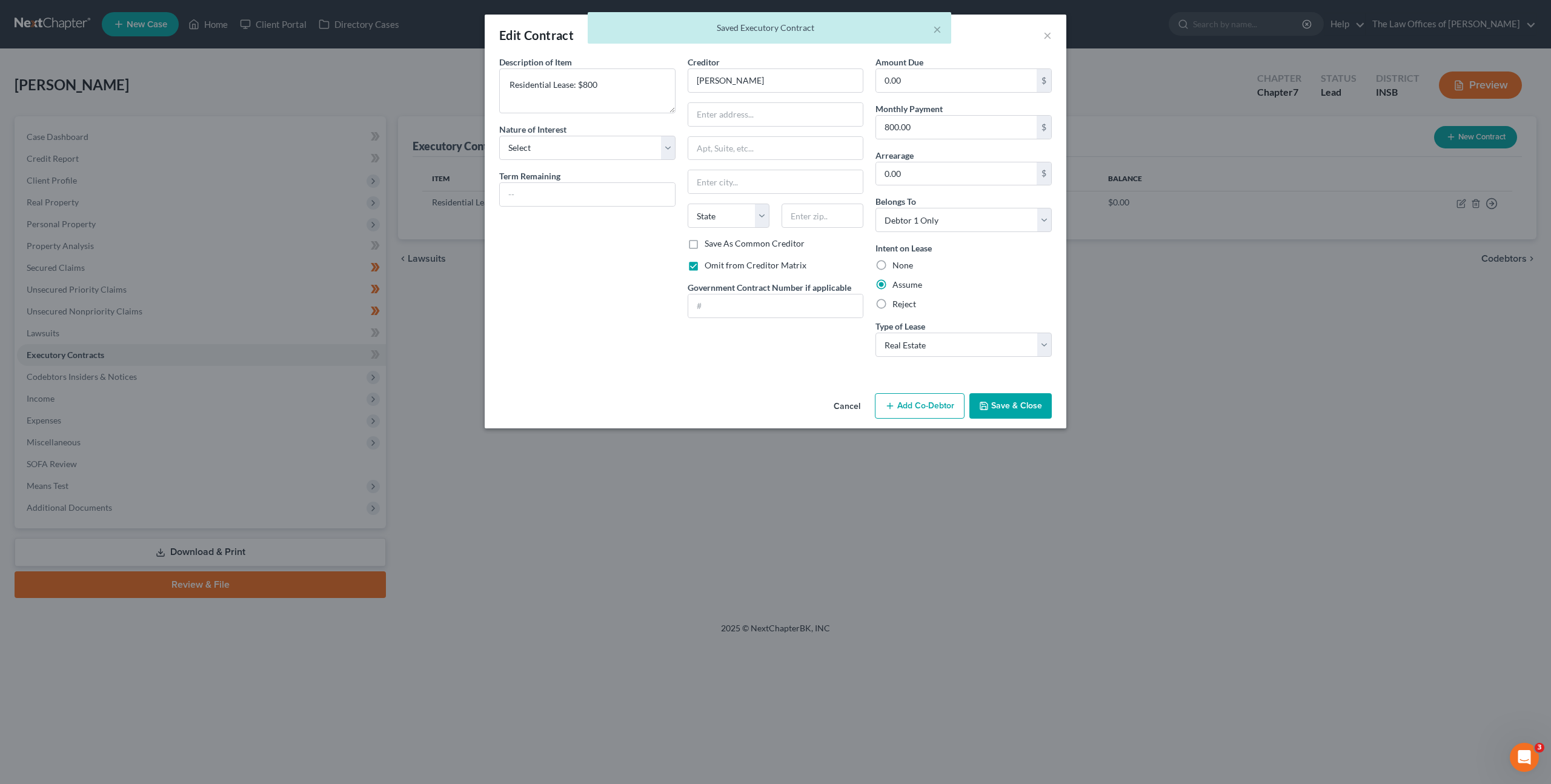
click at [844, 409] on button "Cancel" at bounding box center [847, 406] width 46 height 24
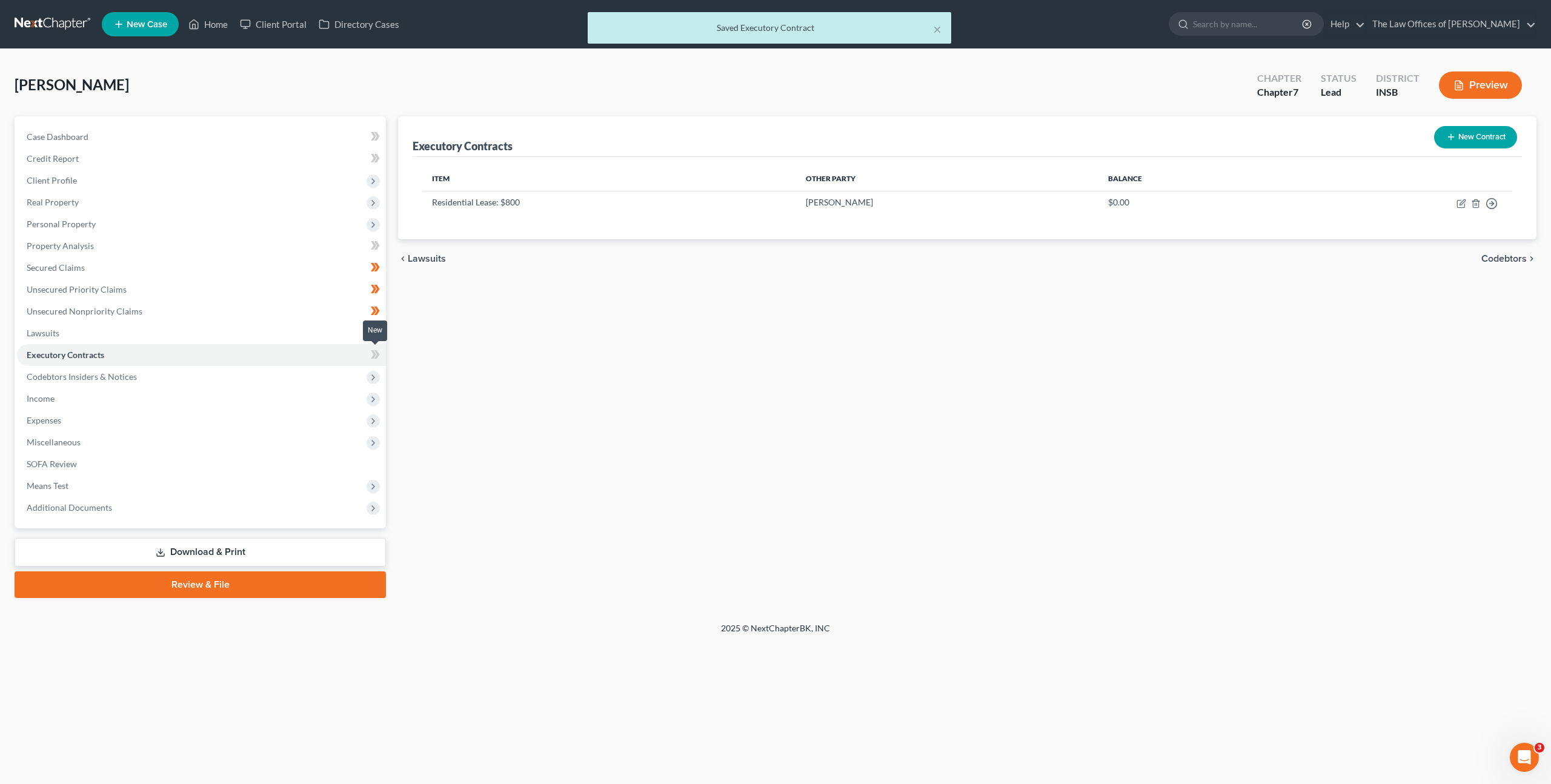
click at [371, 350] on icon at bounding box center [375, 355] width 9 height 15
click at [273, 368] on span "Codebtors Insiders & Notices" at bounding box center [201, 376] width 369 height 21
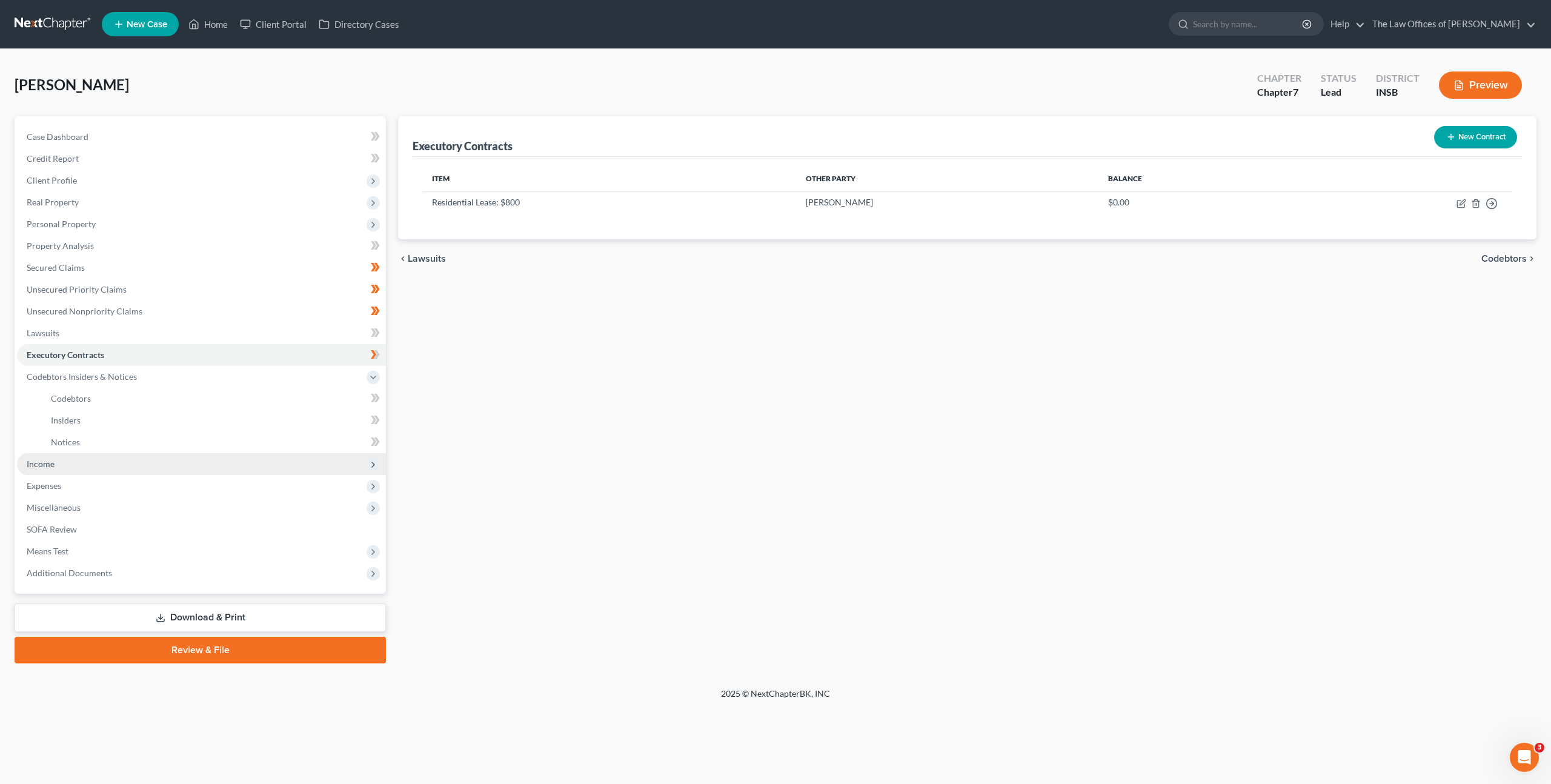
click at [216, 465] on span "Income" at bounding box center [201, 464] width 369 height 21
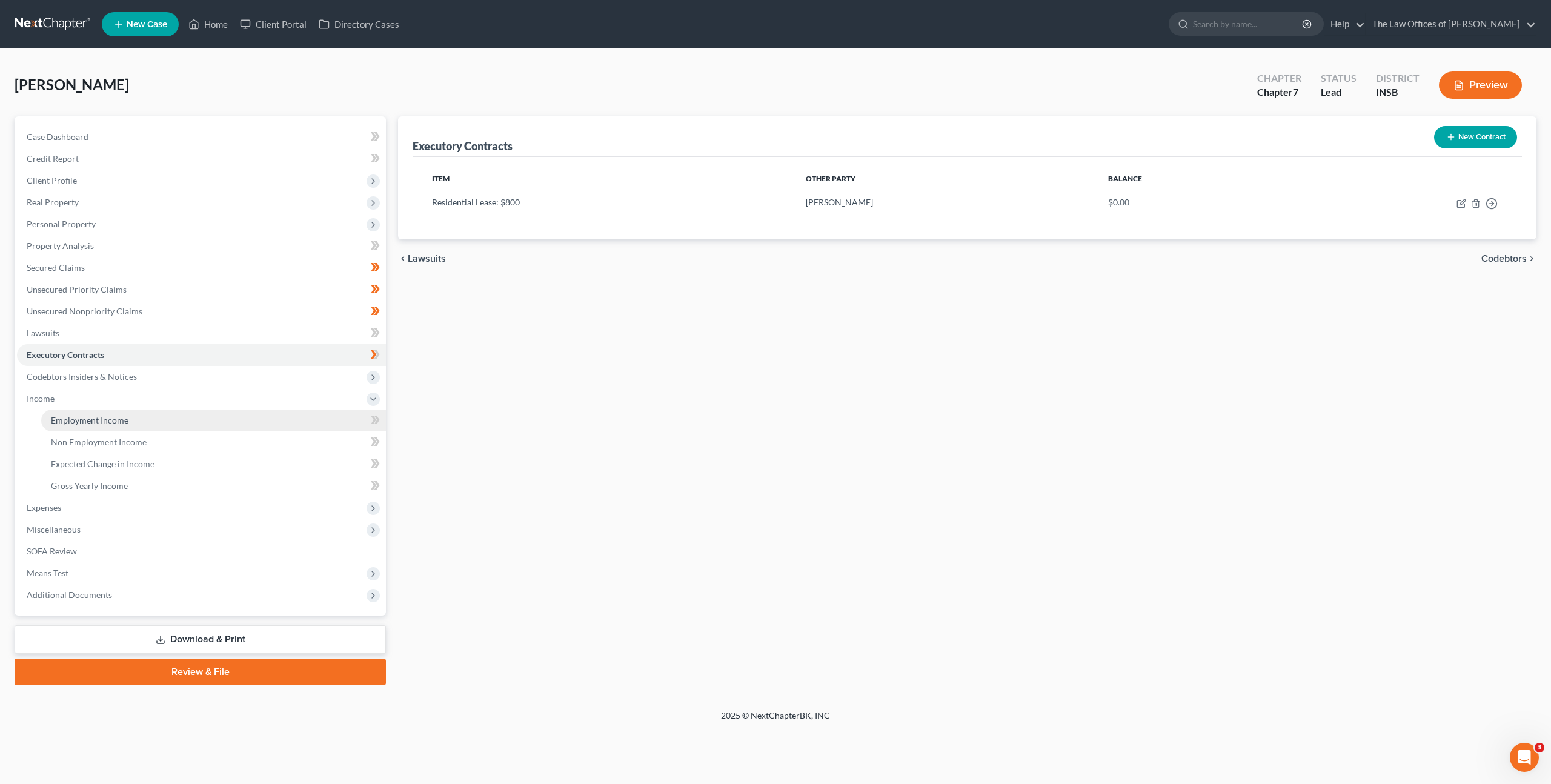
click at [192, 425] on link "Employment Income" at bounding box center [214, 420] width 345 height 21
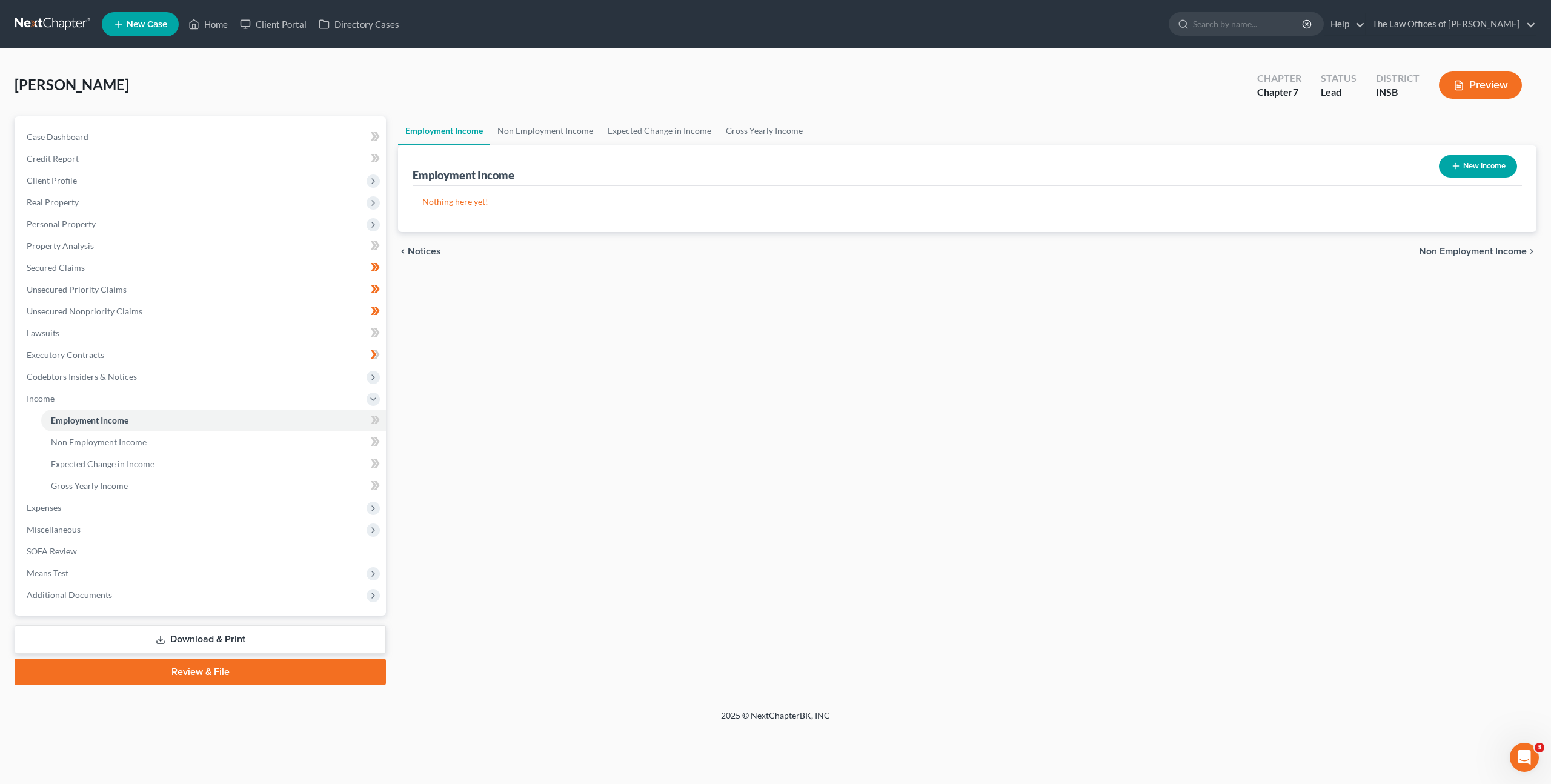
click at [1471, 165] on button "New Income" at bounding box center [1478, 166] width 78 height 22
select select "0"
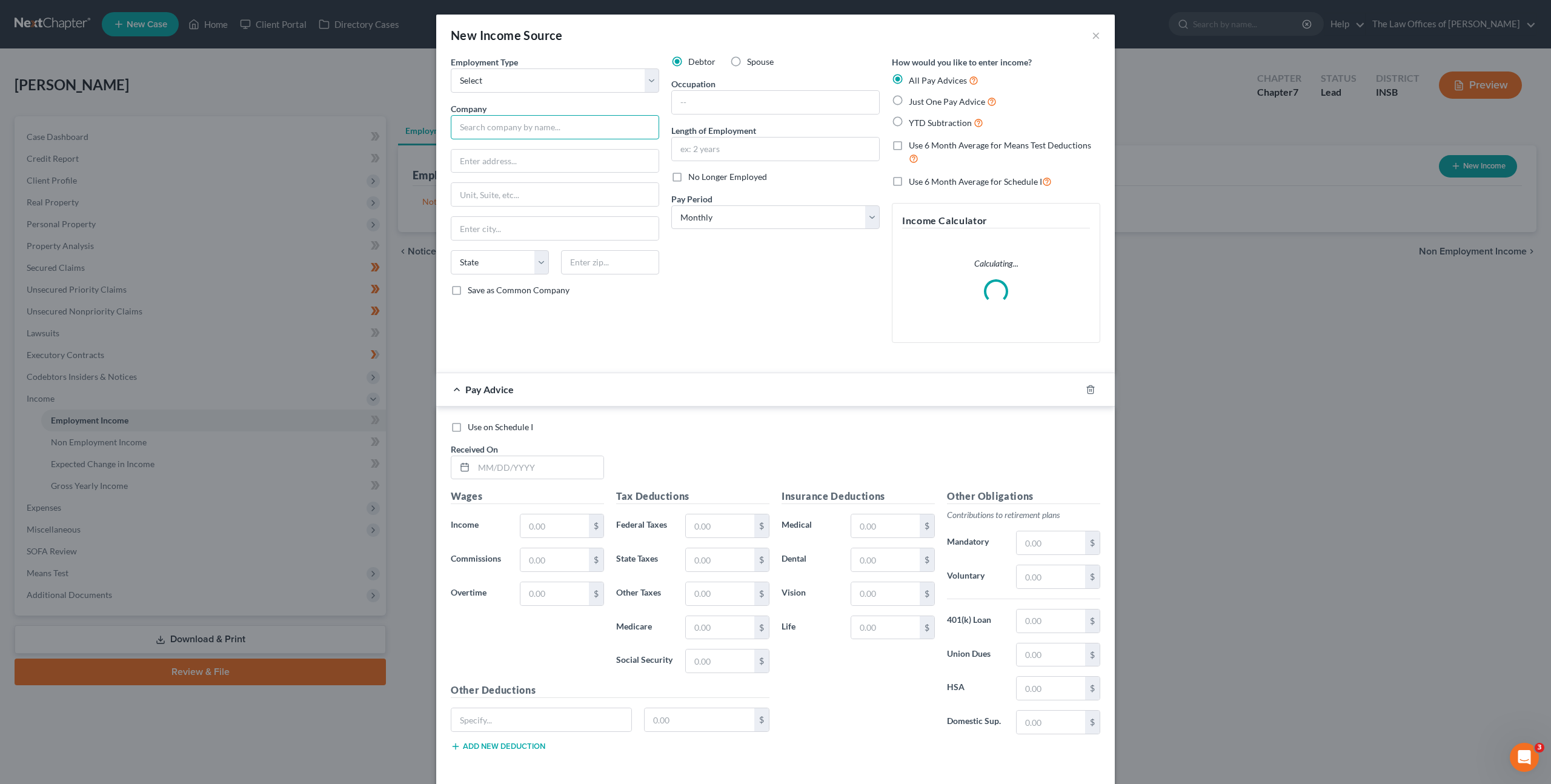
drag, startPoint x: 559, startPoint y: 126, endPoint x: 625, endPoint y: 136, distance: 66.8
click at [565, 128] on input "text" at bounding box center [555, 126] width 209 height 24
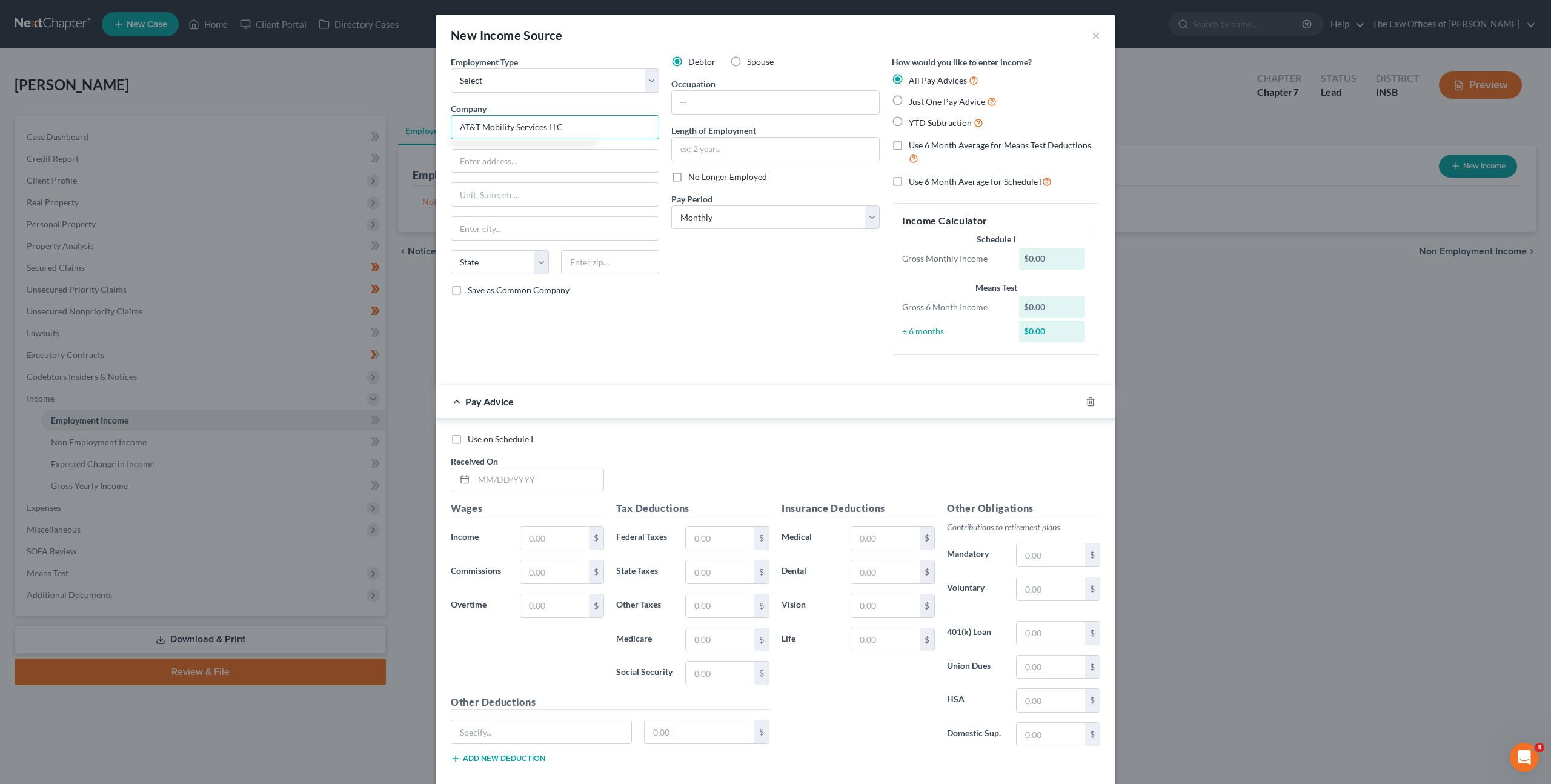
type input "AT&T Mobility Services LLC"
type input "5101 Vogel Road"
type input "47715"
drag, startPoint x: 753, startPoint y: 288, endPoint x: 754, endPoint y: 269, distance: 19.0
click at [753, 288] on div "Debtor Spouse Occupation Length of Employment No Longer Employed Pay Period * S…" at bounding box center [775, 210] width 220 height 309
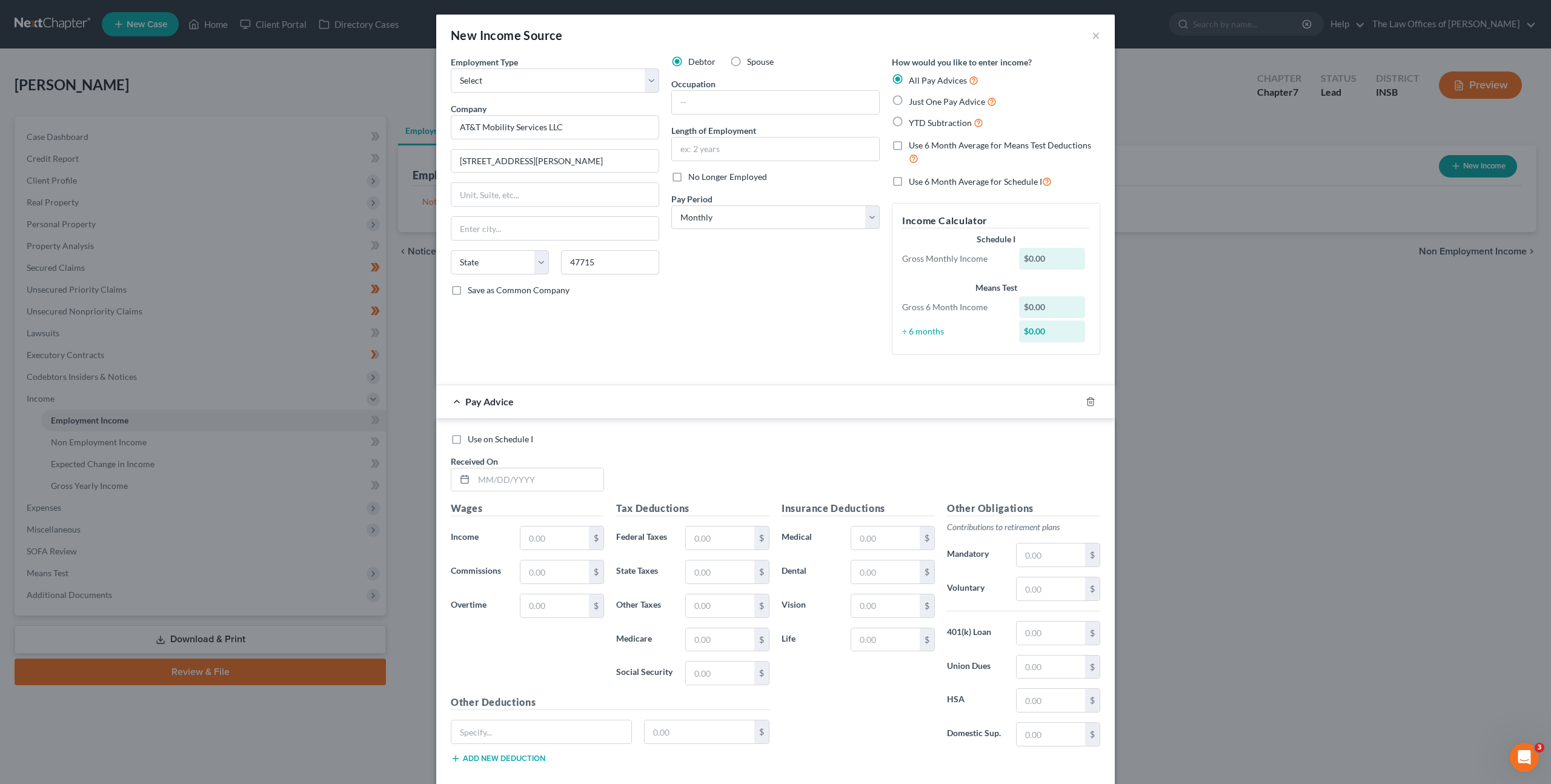
type input "Evansville"
select select "15"
click at [742, 92] on input "text" at bounding box center [775, 102] width 207 height 23
type input "Premium Service Consultant"
type input "2 years"
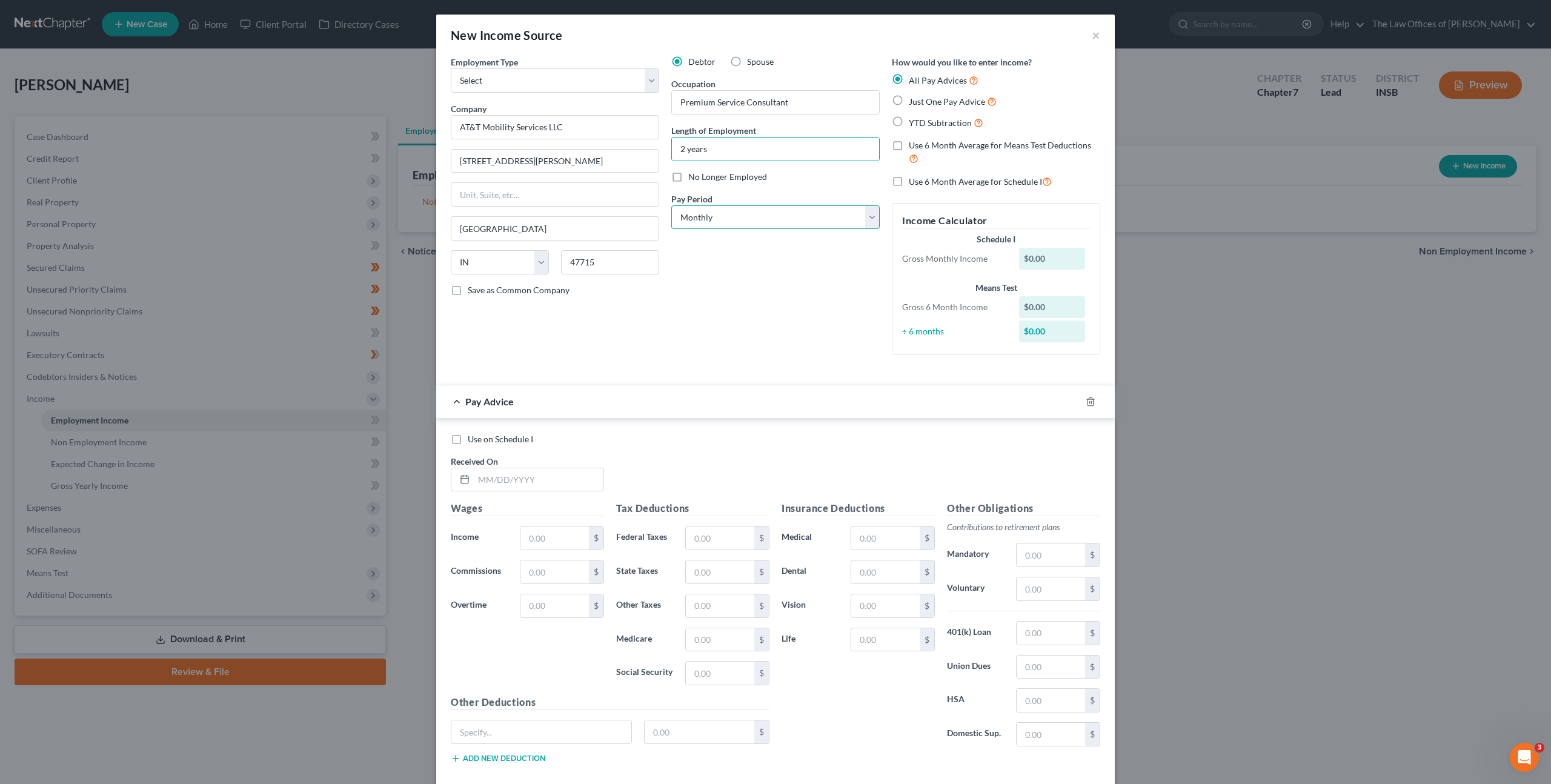
click at [715, 215] on select "Select Monthly Twice Monthly Every Other Week Weekly" at bounding box center [775, 217] width 209 height 24
select select "2"
click at [671, 205] on select "Select Monthly Twice Monthly Every Other Week Weekly" at bounding box center [775, 217] width 209 height 24
click at [731, 309] on div "Debtor Spouse Occupation Premium Service Consultant Length of Employment 2 year…" at bounding box center [775, 210] width 220 height 309
click at [551, 477] on input "text" at bounding box center [538, 479] width 130 height 23
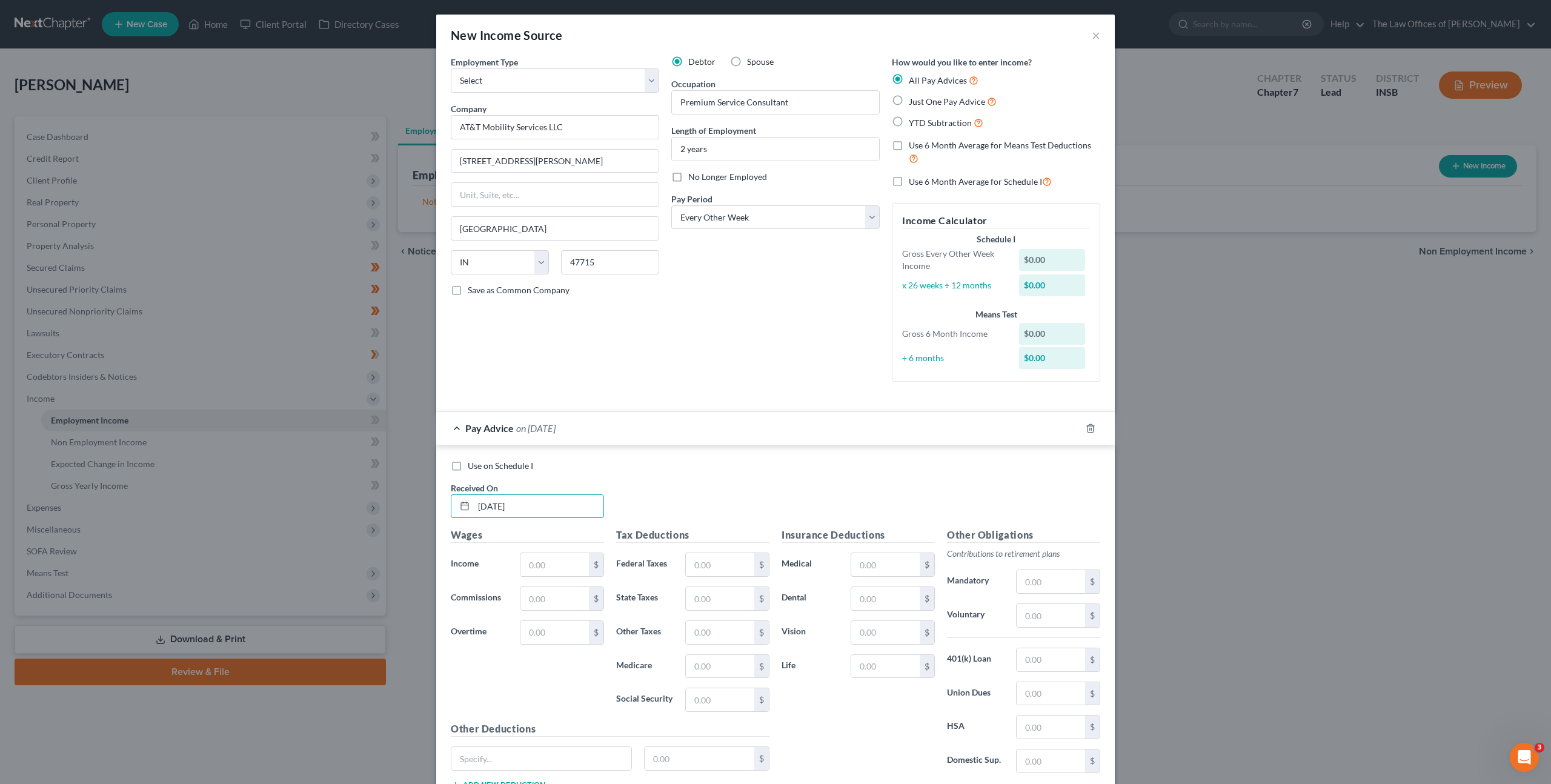
type input "01/01/2025"
click at [739, 349] on div "Debtor Spouse Occupation Premium Service Consultant Length of Employment 2 year…" at bounding box center [775, 224] width 220 height 336
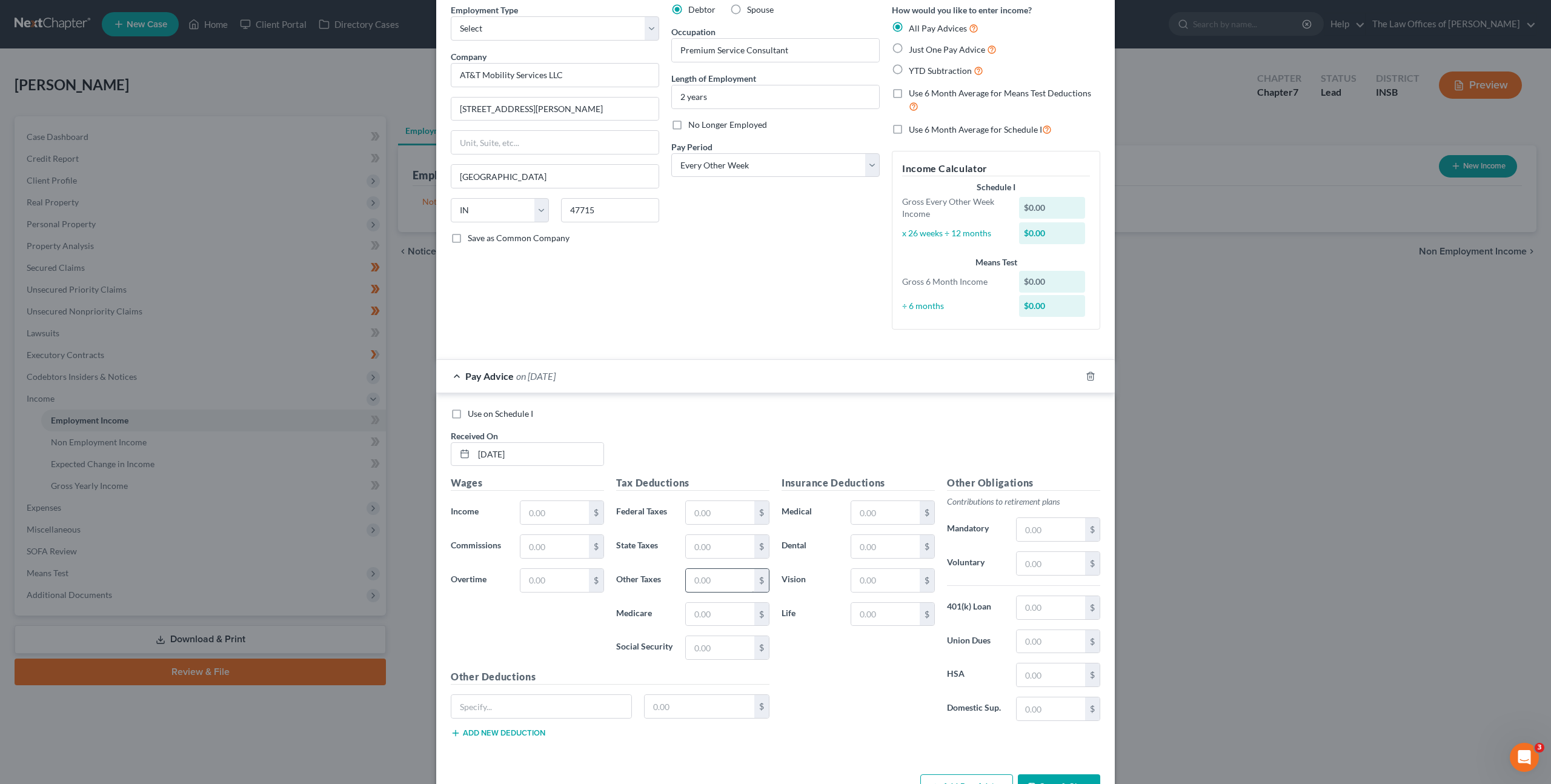
scroll to position [92, 0]
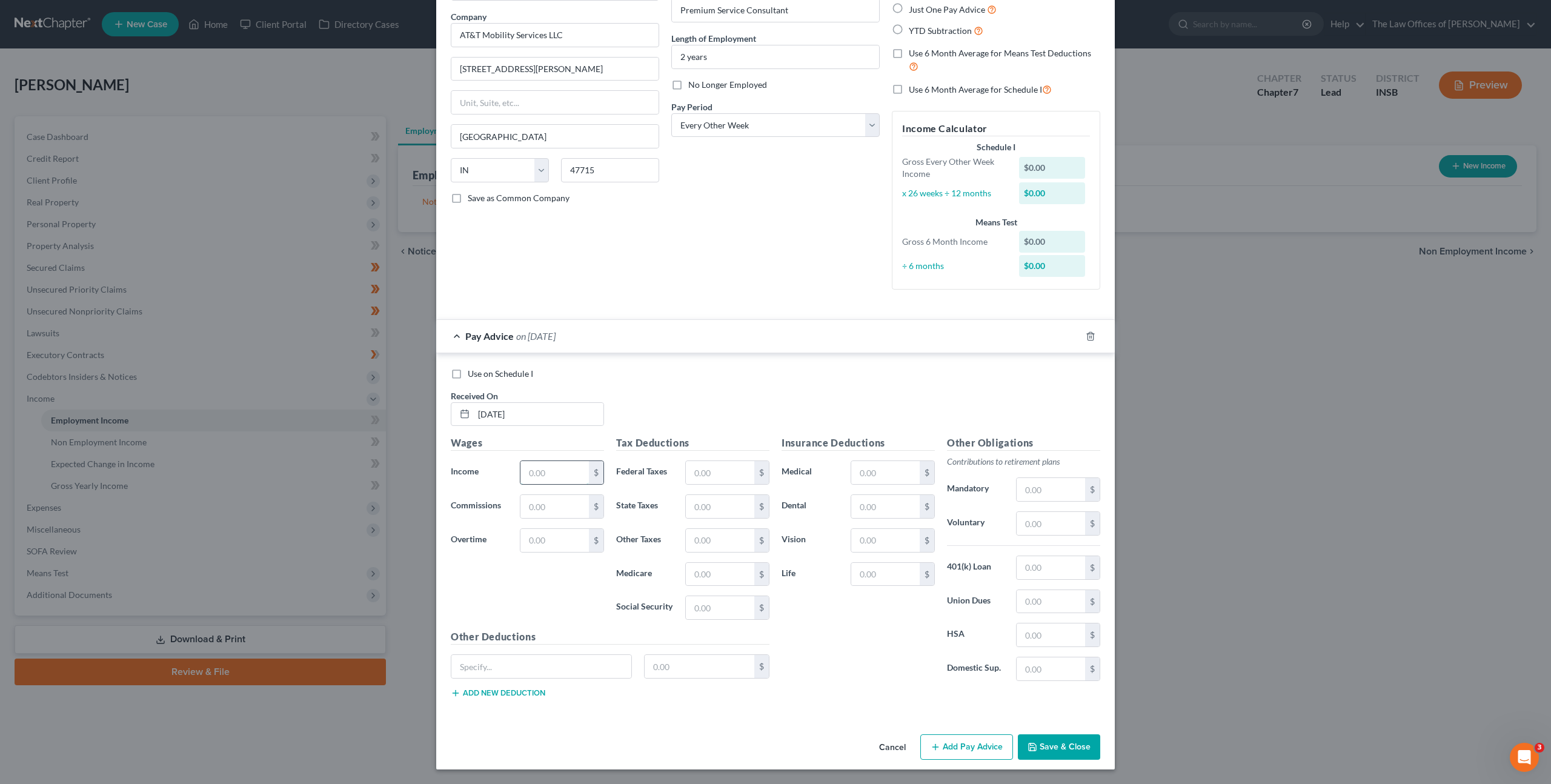
drag, startPoint x: 546, startPoint y: 460, endPoint x: 558, endPoint y: 468, distance: 14.4
click at [546, 461] on input "text" at bounding box center [555, 473] width 69 height 23
type input "1"
click at [906, 621] on div "Insurance Deductions Medical $ Dental $ Vision $ Life $" at bounding box center [858, 563] width 165 height 255
drag, startPoint x: 1052, startPoint y: 750, endPoint x: 1059, endPoint y: 722, distance: 28.9
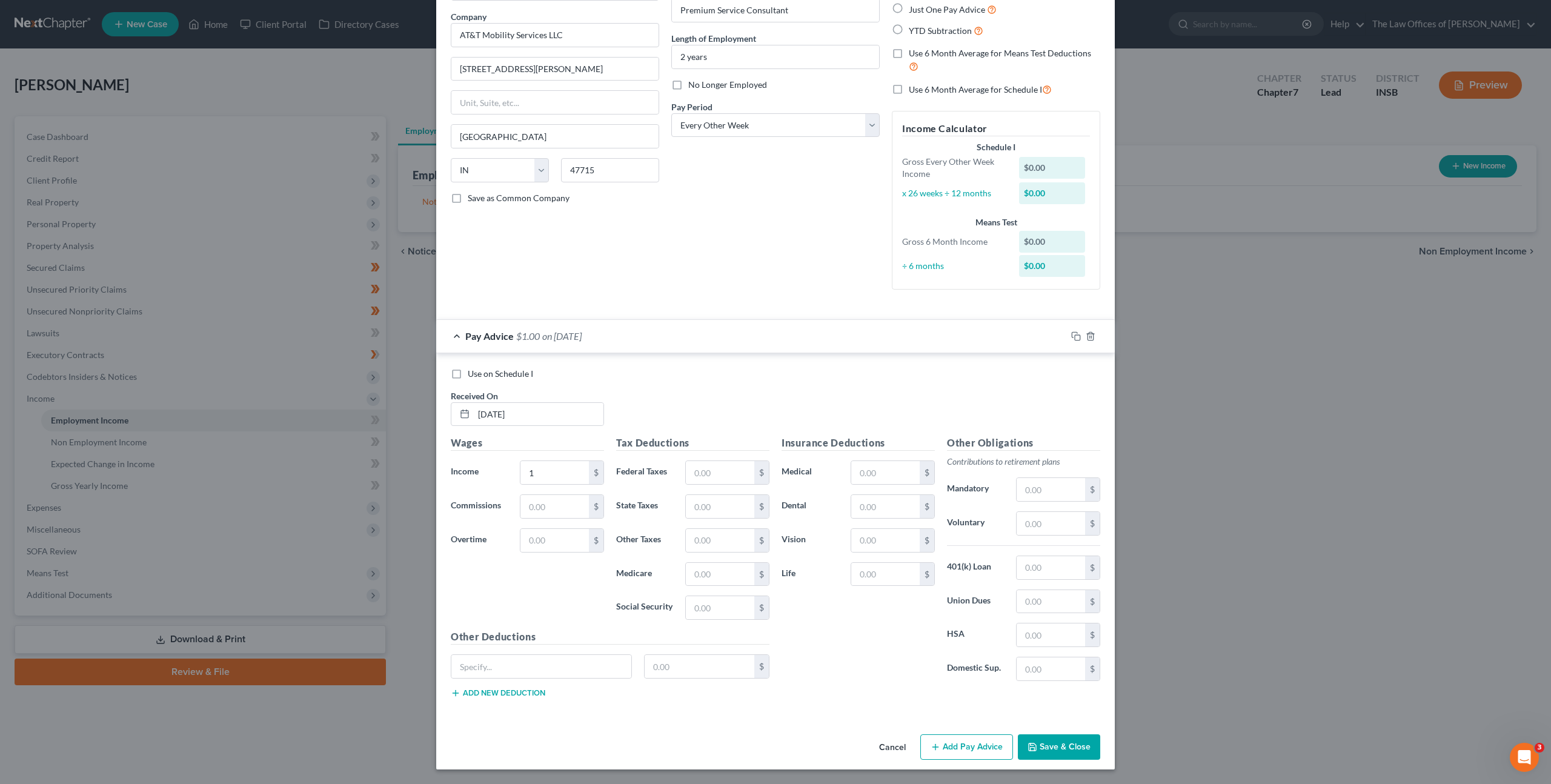
click at [1052, 750] on button "Save & Close" at bounding box center [1059, 747] width 83 height 26
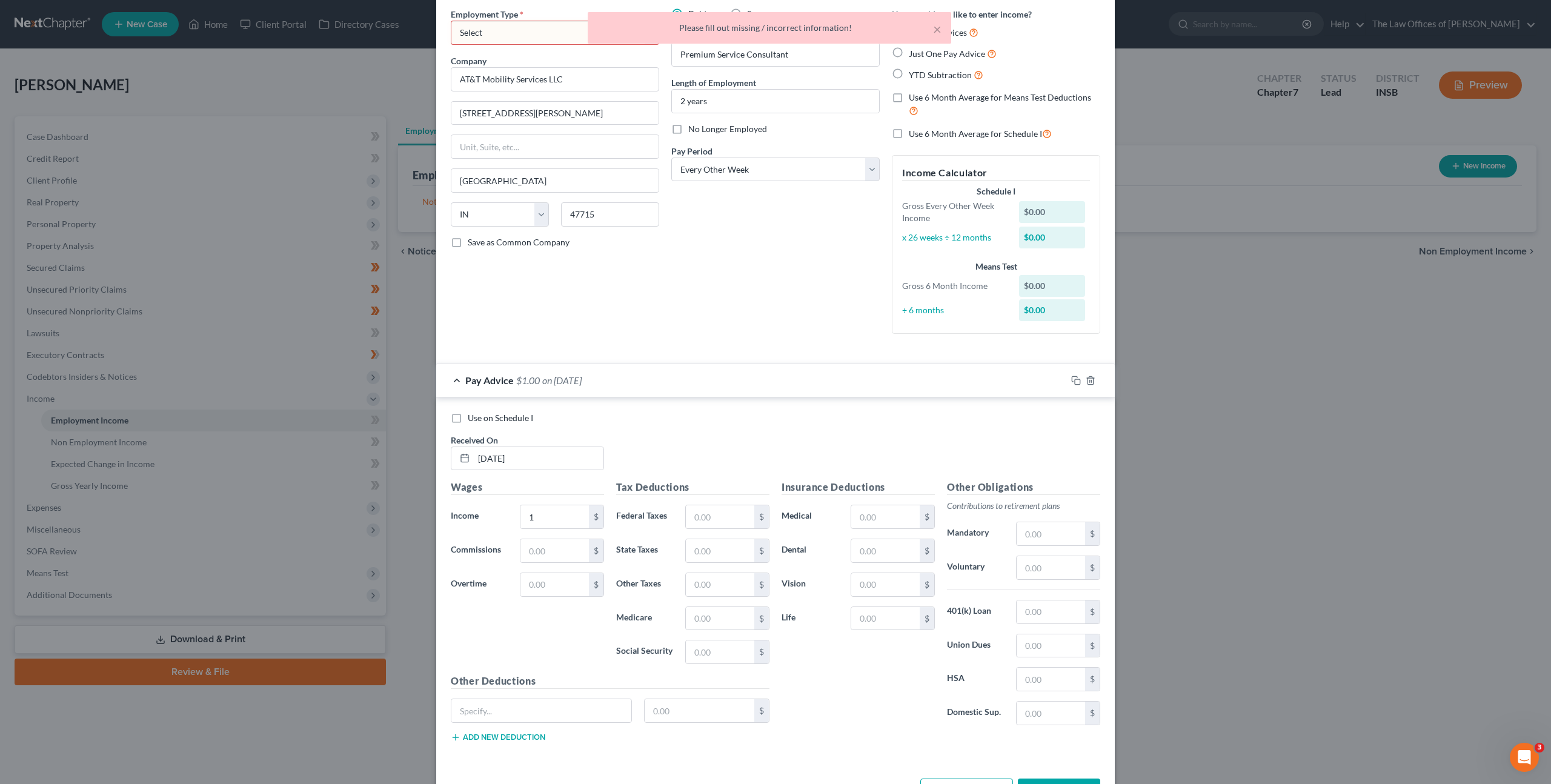
scroll to position [0, 0]
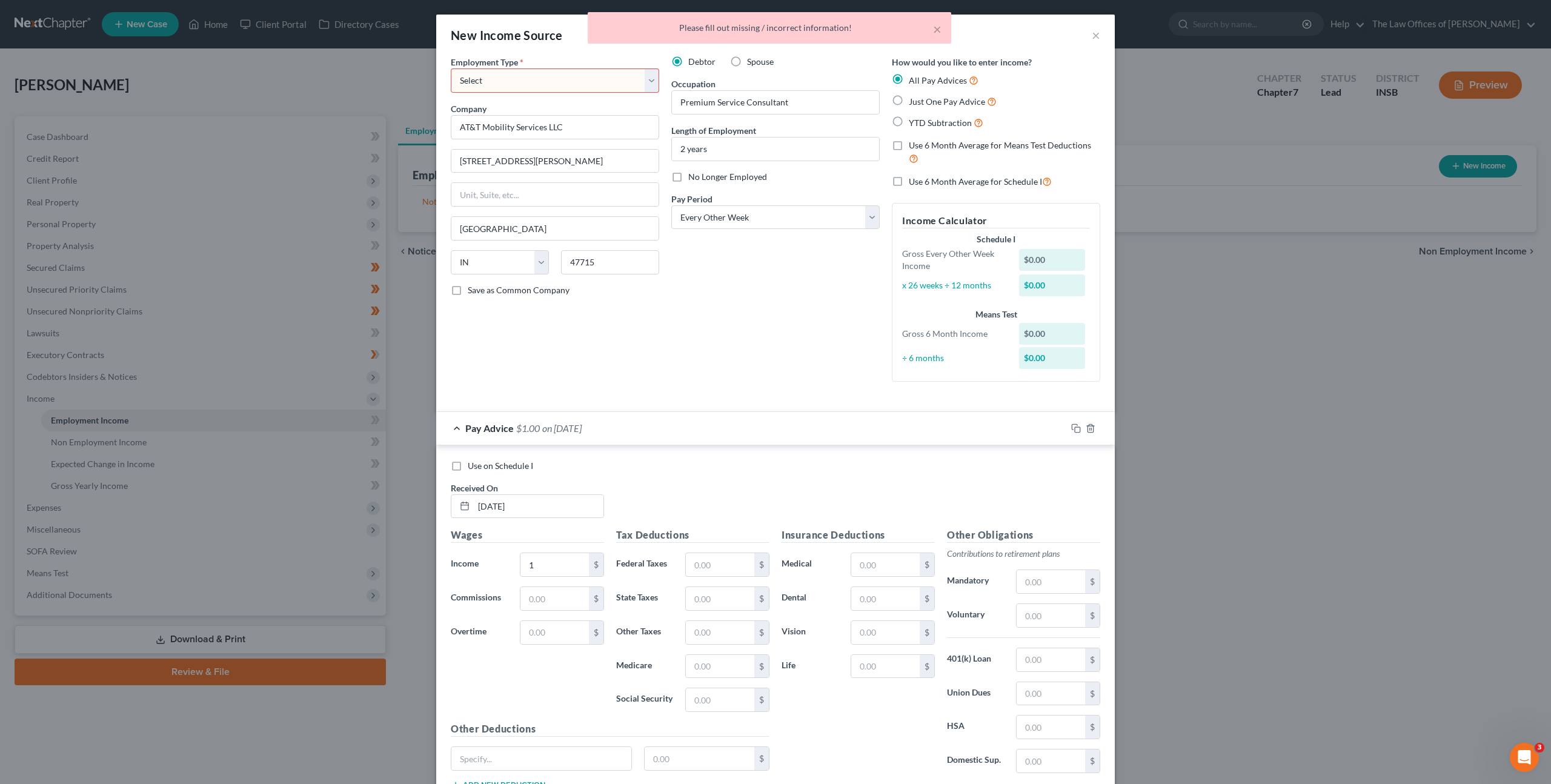
click at [555, 95] on div "Employment Type * Select Full or Part Time Employment Self Employment Company *…" at bounding box center [555, 224] width 220 height 336
click at [551, 79] on select "Select Full or Part Time Employment Self Employment" at bounding box center [555, 80] width 209 height 24
select select "0"
click at [451, 68] on select "Select Full or Part Time Employment Self Employment" at bounding box center [555, 80] width 209 height 24
click at [716, 327] on div "Debtor Spouse Occupation Premium Service Consultant Length of Employment 2 year…" at bounding box center [775, 224] width 220 height 336
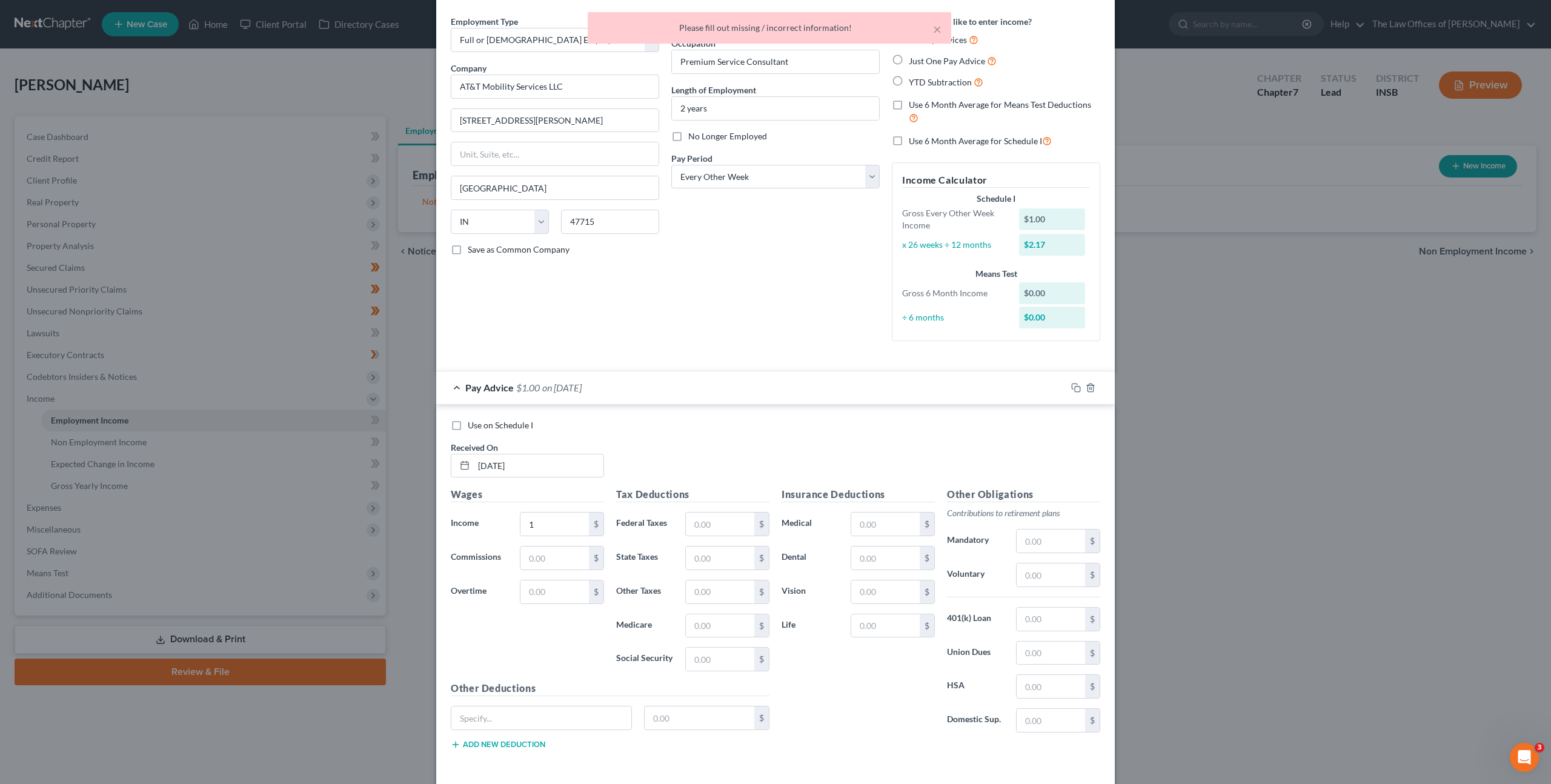
scroll to position [92, 0]
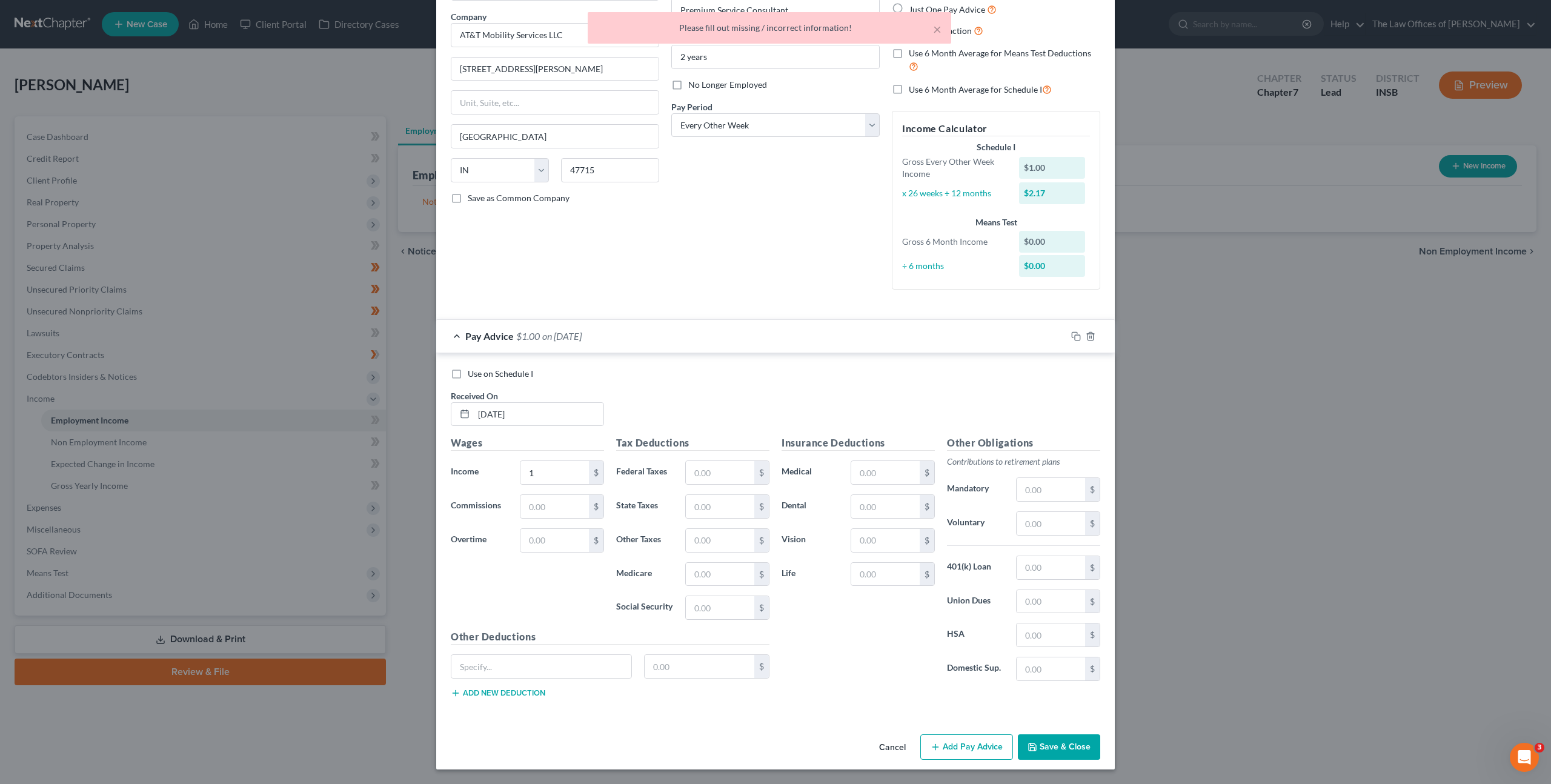
click at [1047, 725] on div "Employment Type * Select Full or Part Time Employment Self Employment Company *…" at bounding box center [776, 347] width 679 height 766
click at [1048, 739] on button "Save & Close" at bounding box center [1059, 747] width 83 height 26
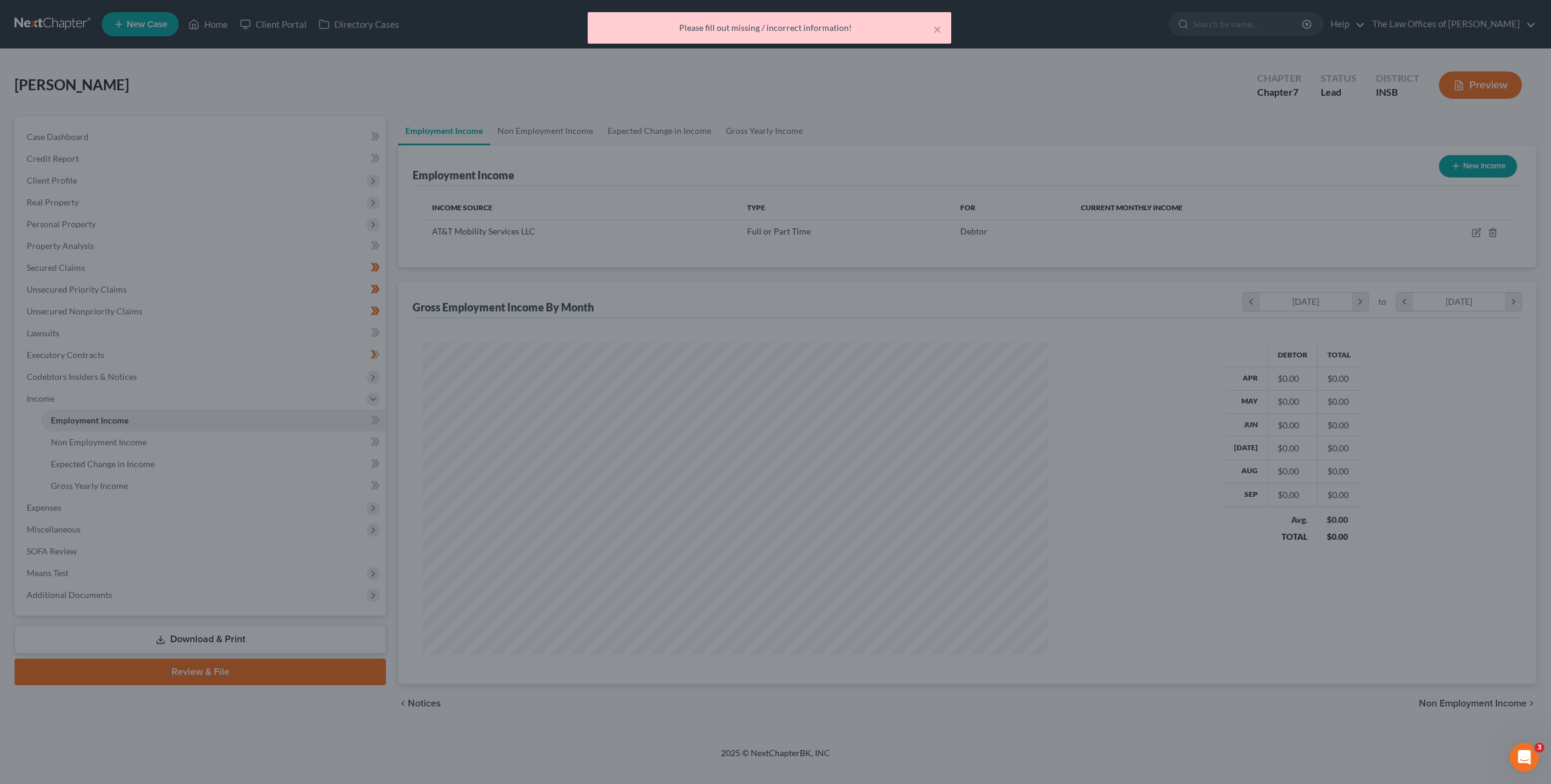
scroll to position [313, 650]
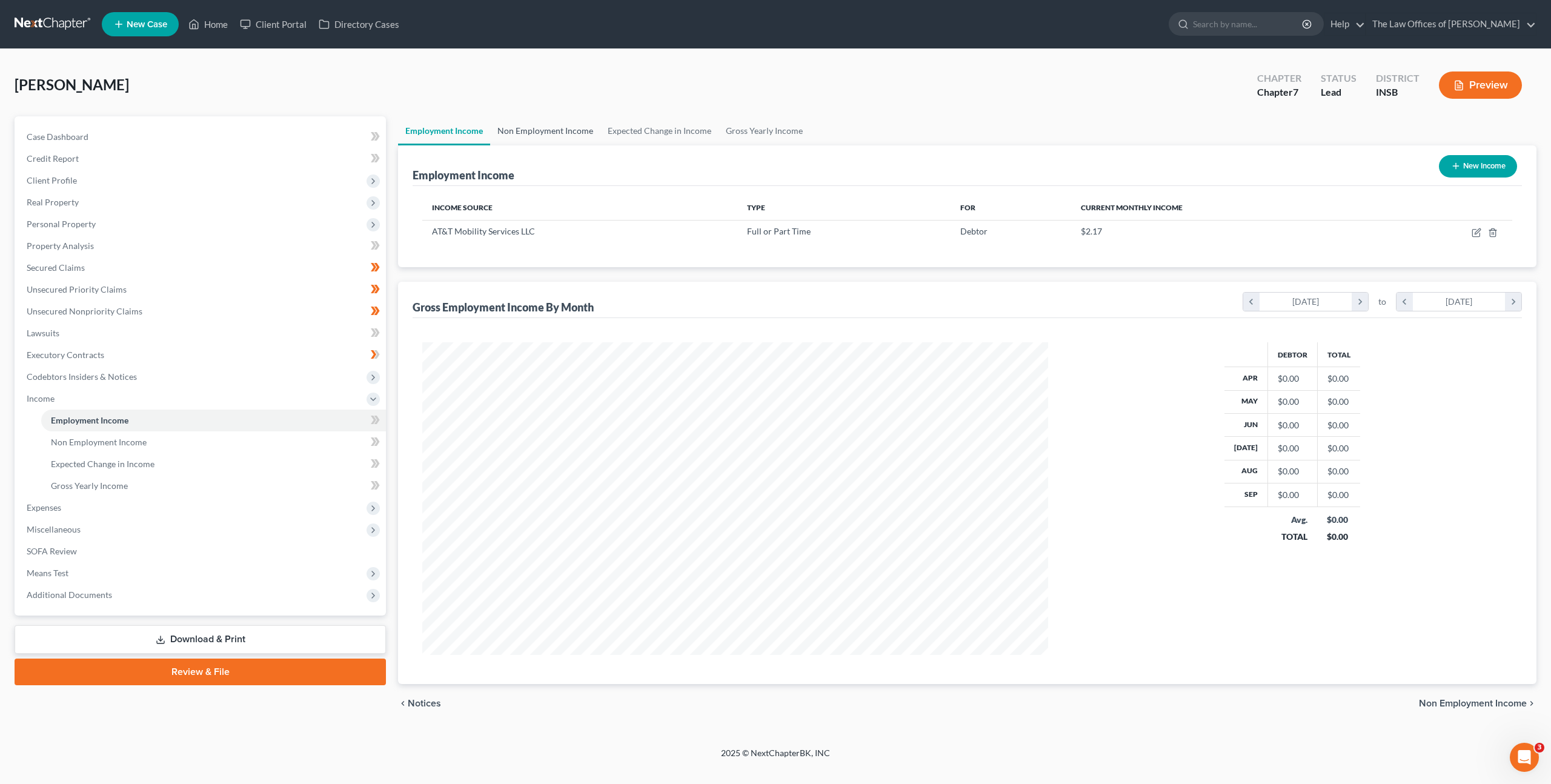
click at [534, 117] on link "Non Employment Income" at bounding box center [546, 130] width 111 height 29
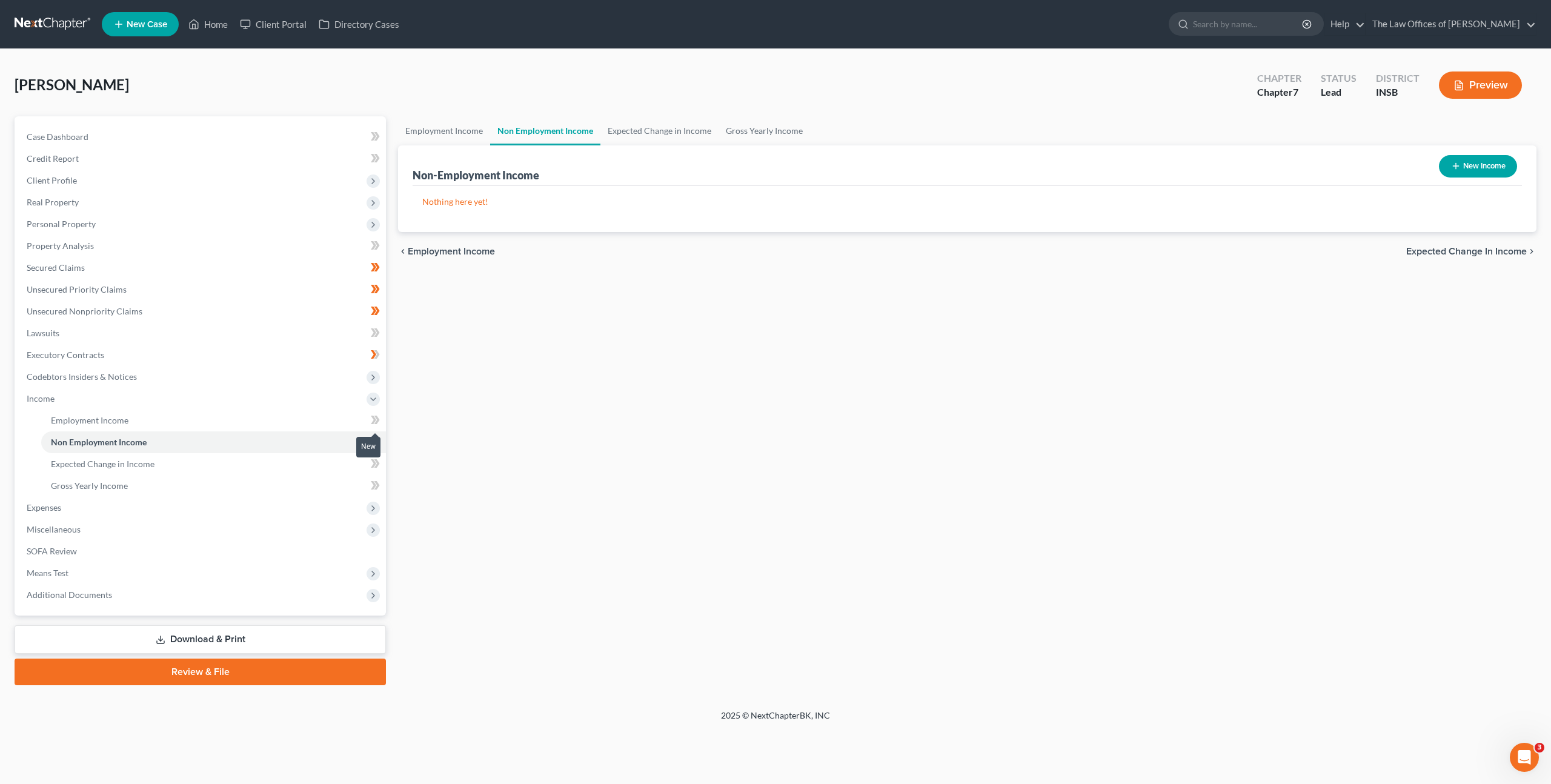
click at [380, 421] on span at bounding box center [376, 422] width 21 height 18
click at [1478, 173] on button "New Income" at bounding box center [1478, 166] width 78 height 22
select select "0"
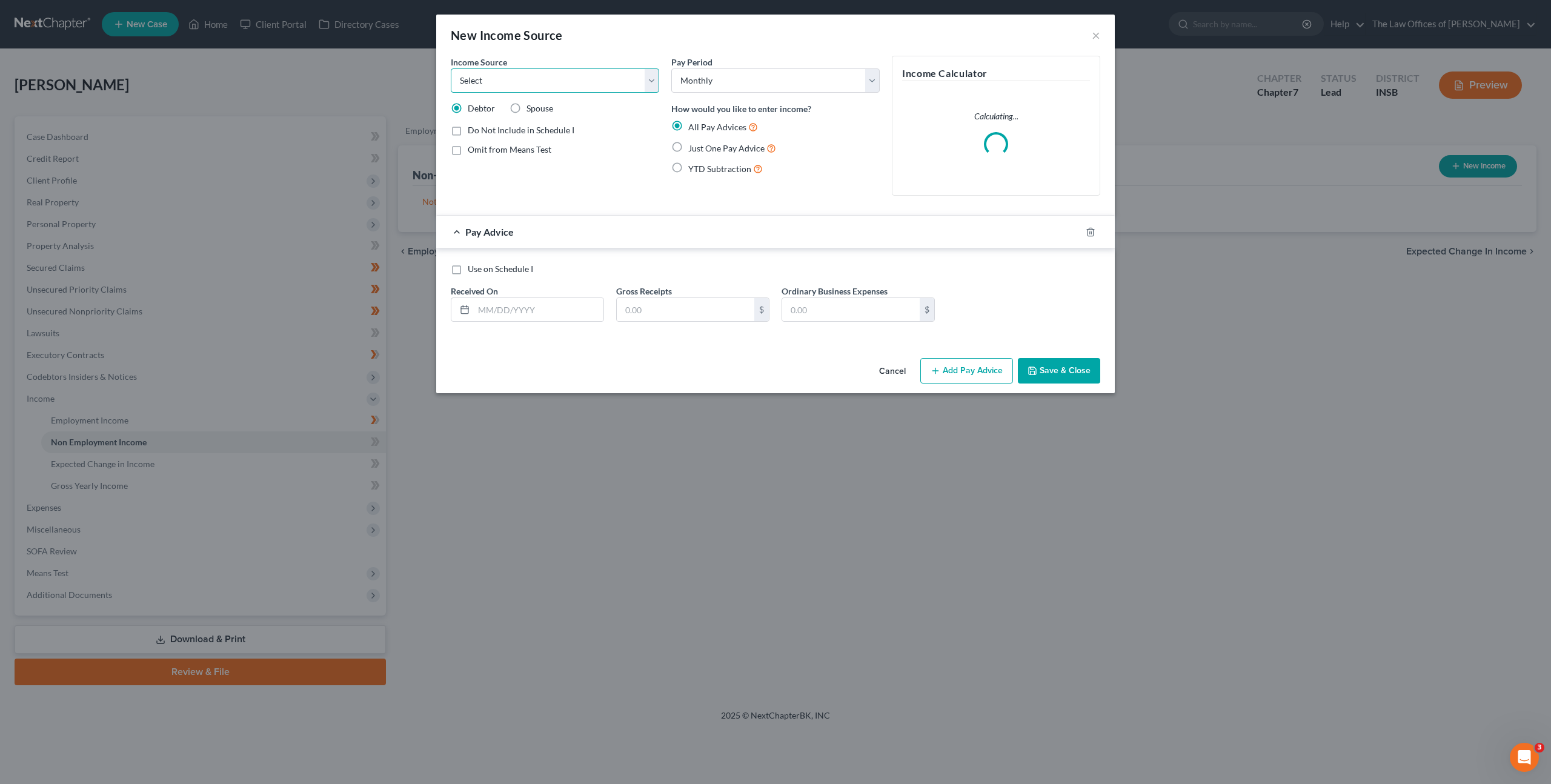
click at [582, 82] on select "Select Unemployment Disability (from employer) Pension Retirement Social Securi…" at bounding box center [555, 80] width 209 height 24
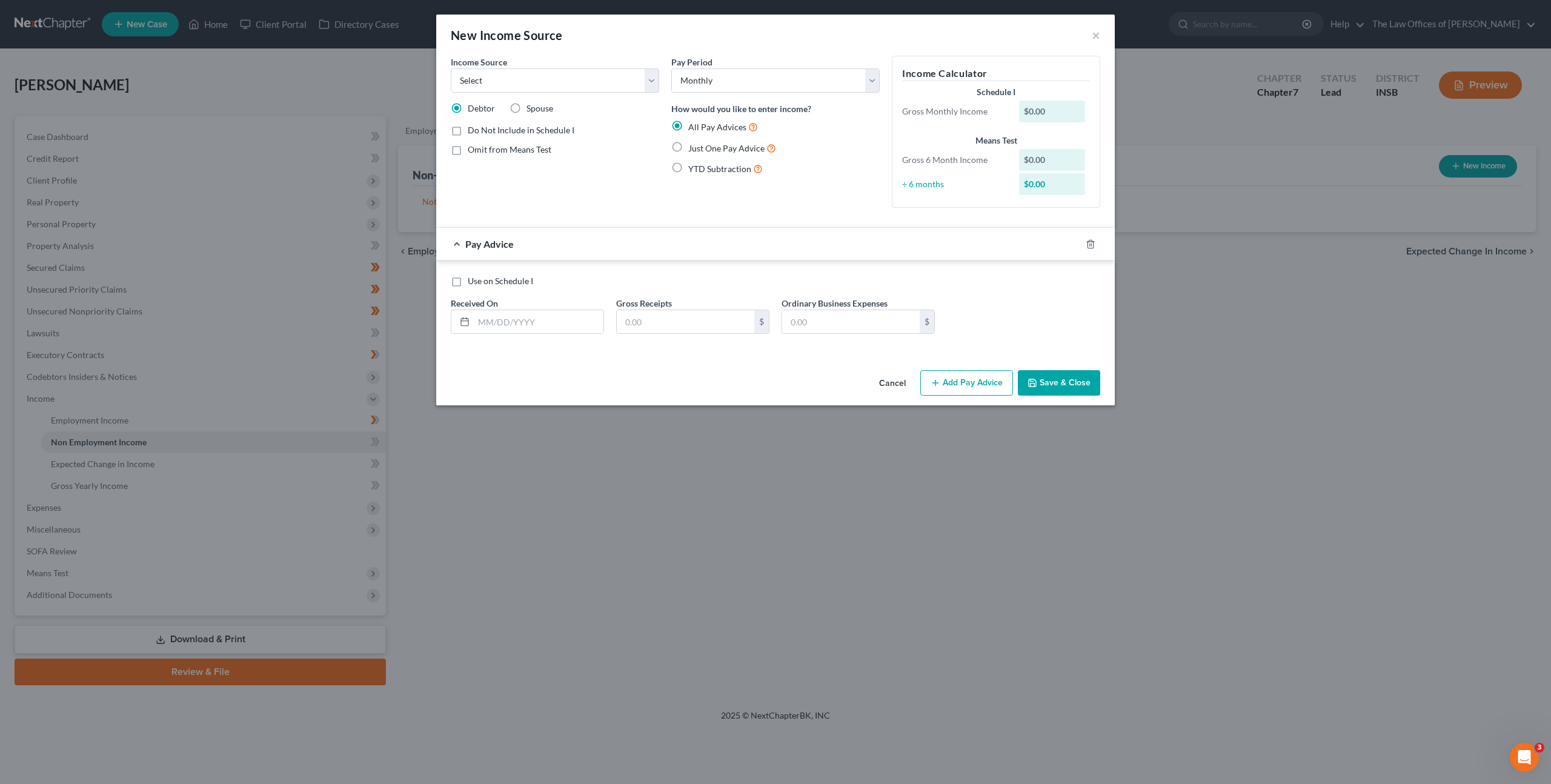
click at [874, 382] on button "Cancel" at bounding box center [892, 383] width 46 height 24
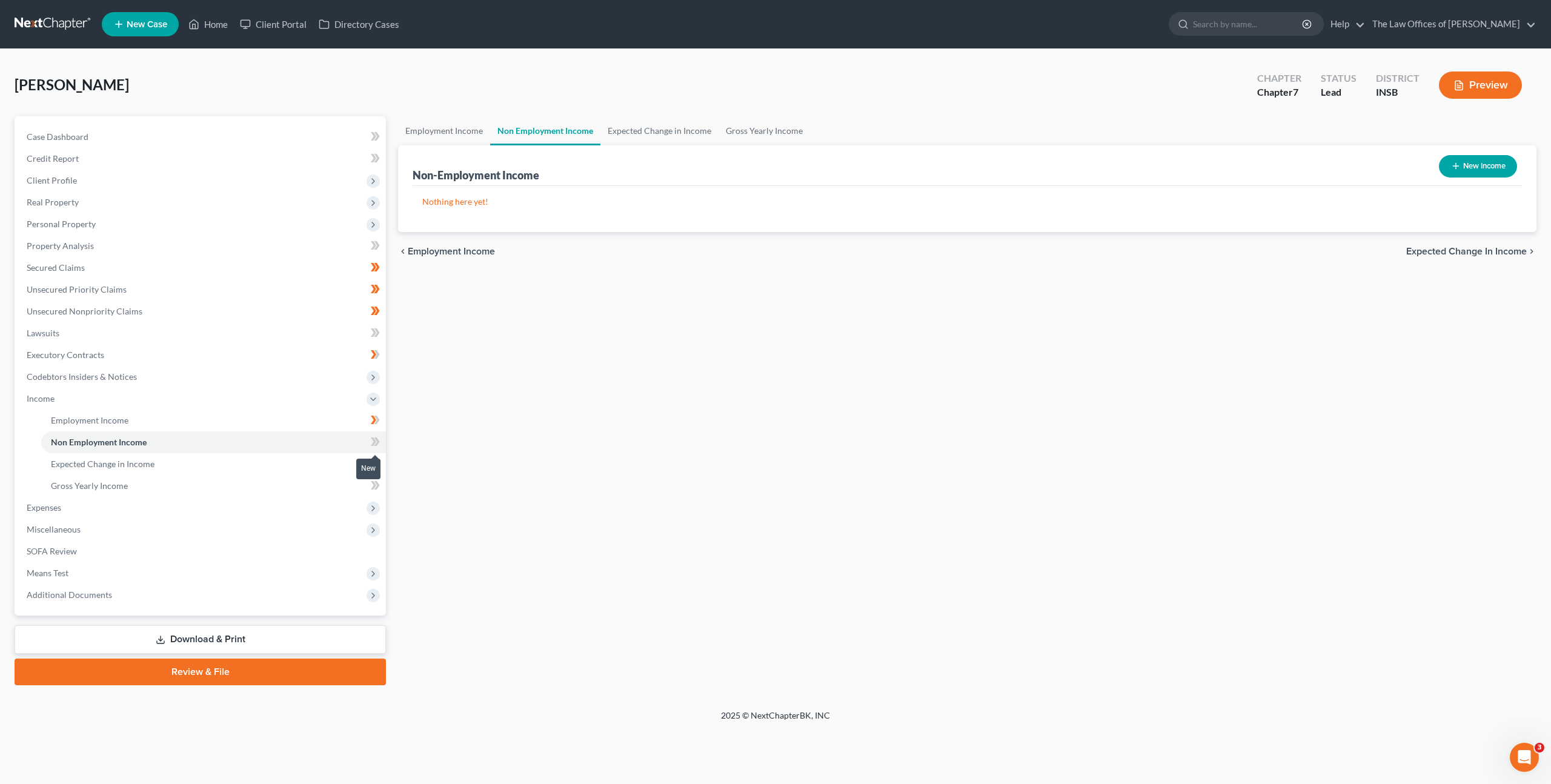
click at [380, 446] on span at bounding box center [376, 443] width 21 height 18
click at [333, 460] on link "Expected Change in Income" at bounding box center [214, 464] width 345 height 21
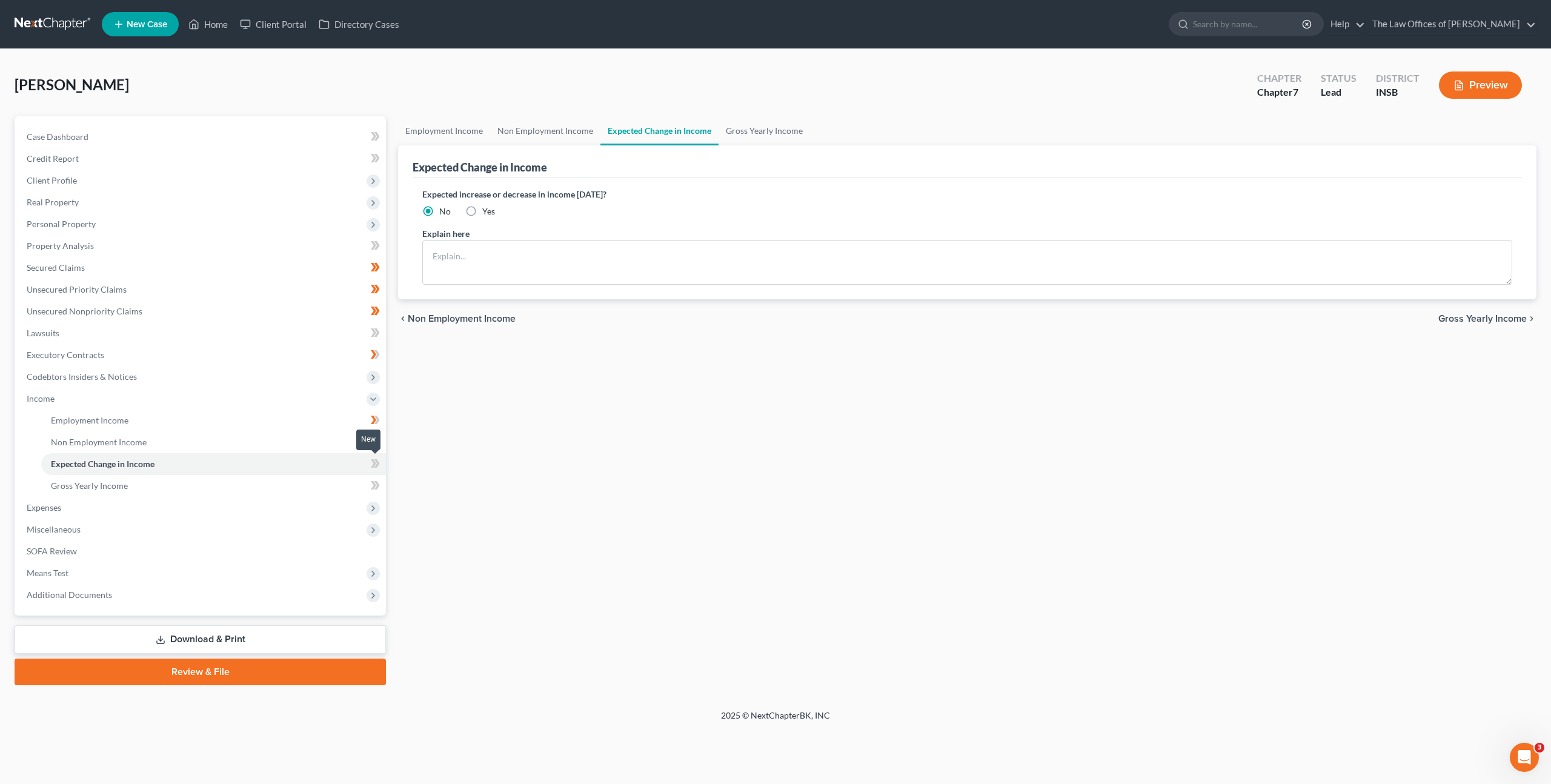
click at [375, 465] on icon at bounding box center [375, 464] width 9 height 15
click at [322, 485] on link "Gross Yearly Income" at bounding box center [214, 486] width 345 height 21
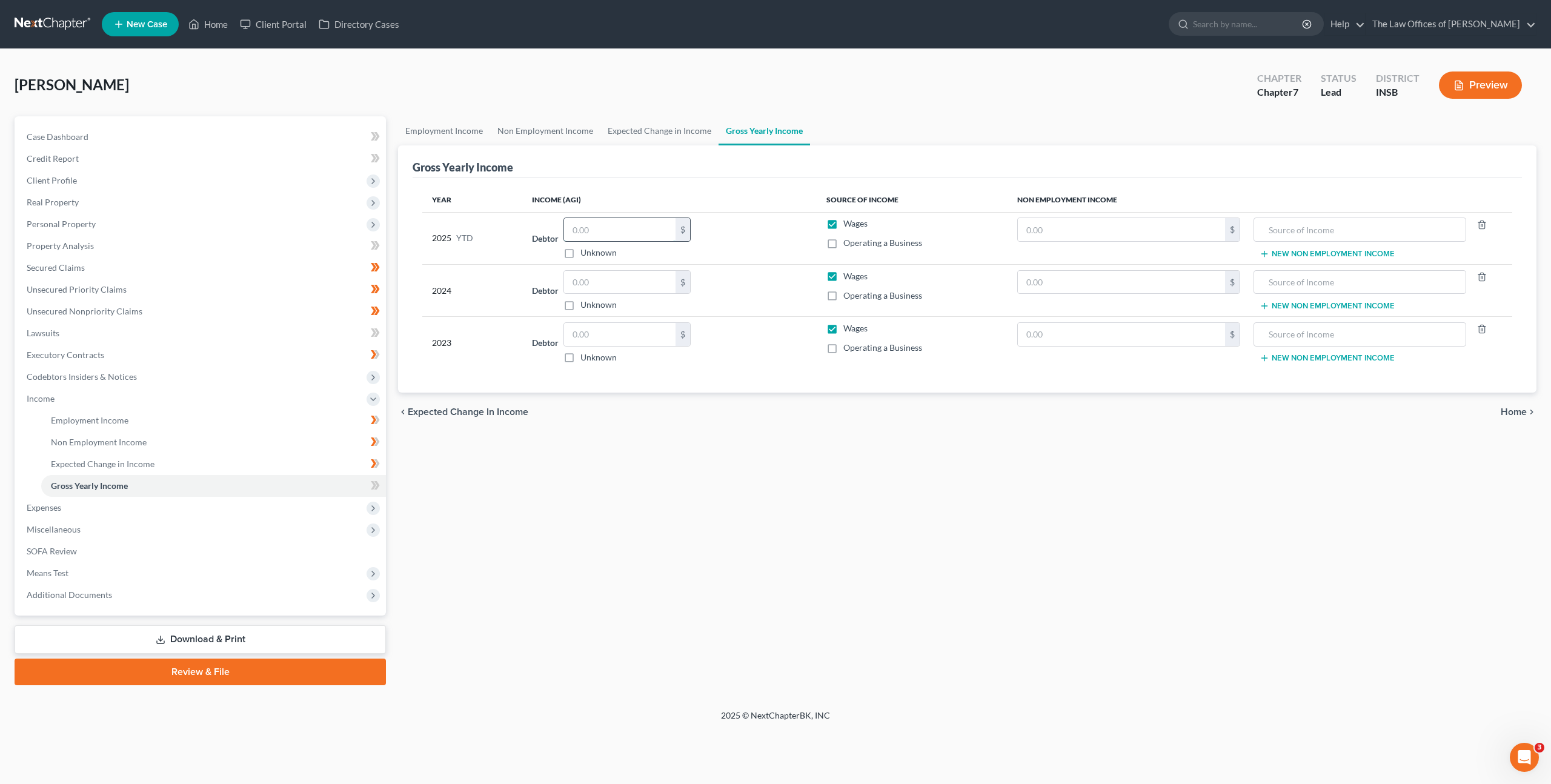
drag, startPoint x: 591, startPoint y: 236, endPoint x: 617, endPoint y: 224, distance: 28.6
click at [596, 233] on input "text" at bounding box center [619, 229] width 111 height 23
click at [612, 335] on input "text" at bounding box center [619, 334] width 111 height 23
click at [626, 284] on input "text" at bounding box center [619, 282] width 111 height 23
type input "25,807"
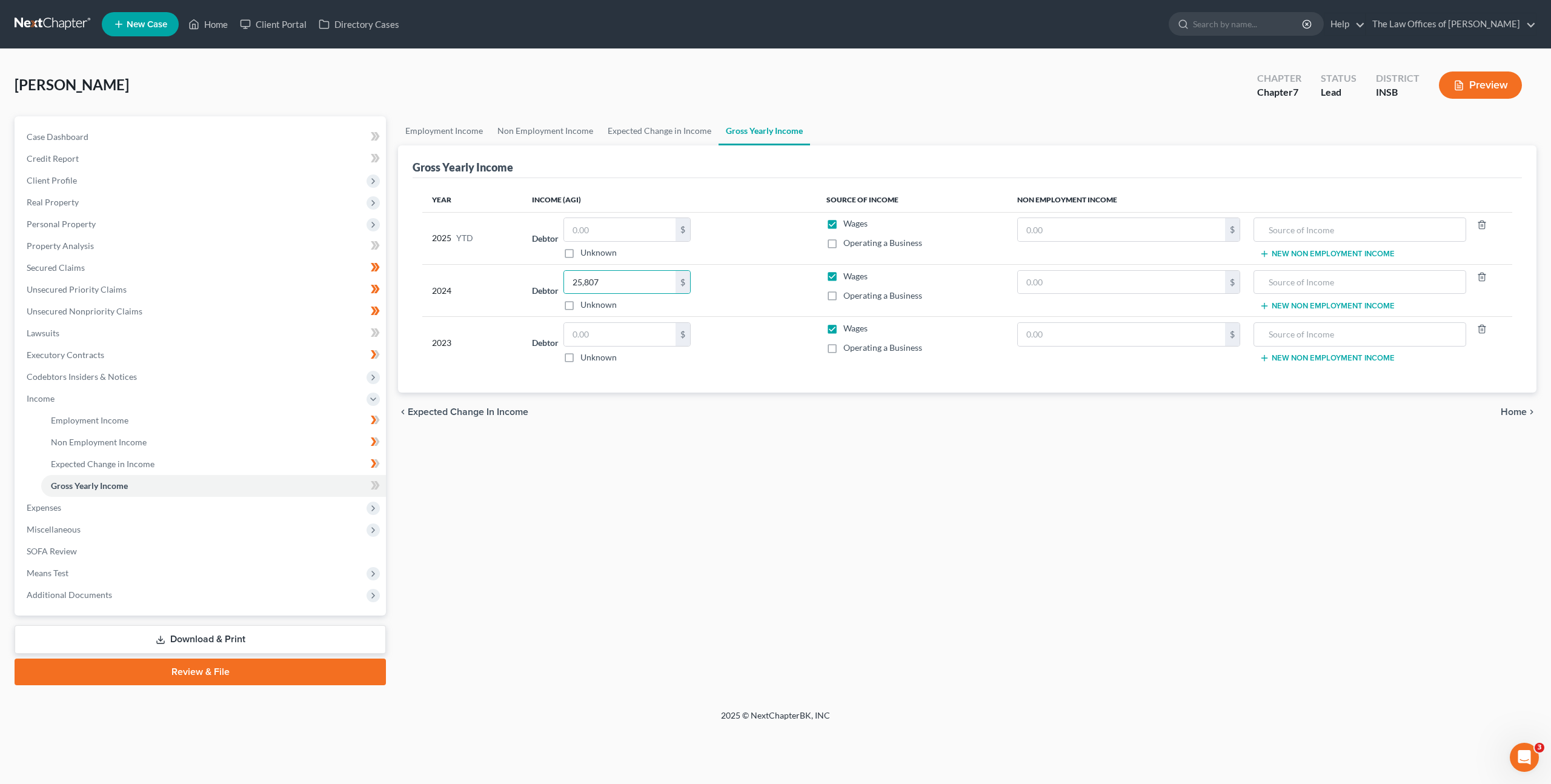
click at [1093, 246] on td "$" at bounding box center [1129, 238] width 243 height 52
click at [1099, 218] on input "text" at bounding box center [1121, 229] width 207 height 23
type input "835"
click at [1355, 218] on div at bounding box center [1360, 229] width 213 height 24
click at [1366, 228] on input "text" at bounding box center [1360, 229] width 200 height 23
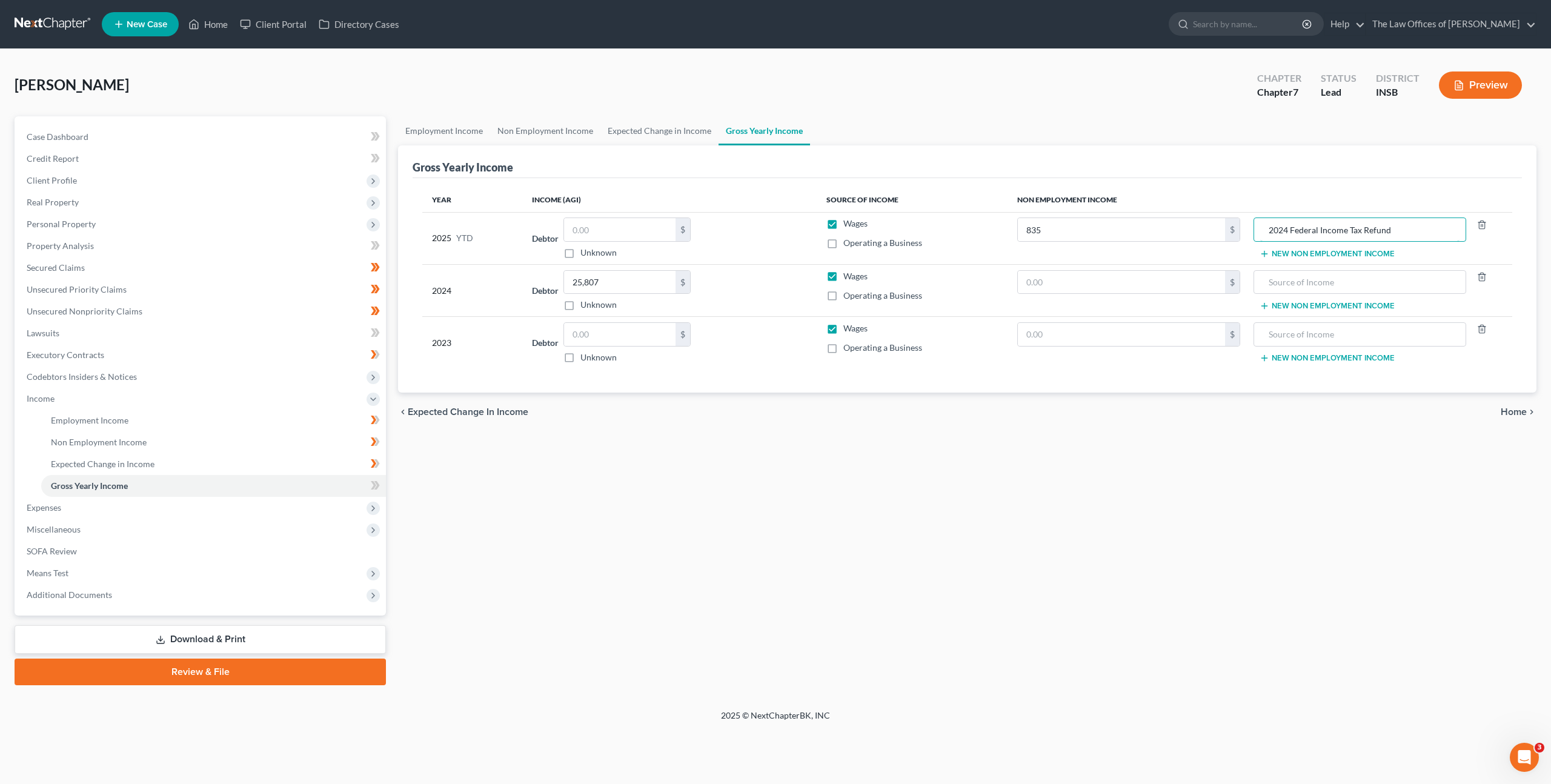
type input "2024 Federal Income Tax Refund"
click at [630, 330] on input "text" at bounding box center [619, 334] width 111 height 23
type input "41,808"
drag, startPoint x: 1059, startPoint y: 286, endPoint x: 1065, endPoint y: 287, distance: 6.1
click at [1059, 286] on input "text" at bounding box center [1121, 282] width 207 height 23
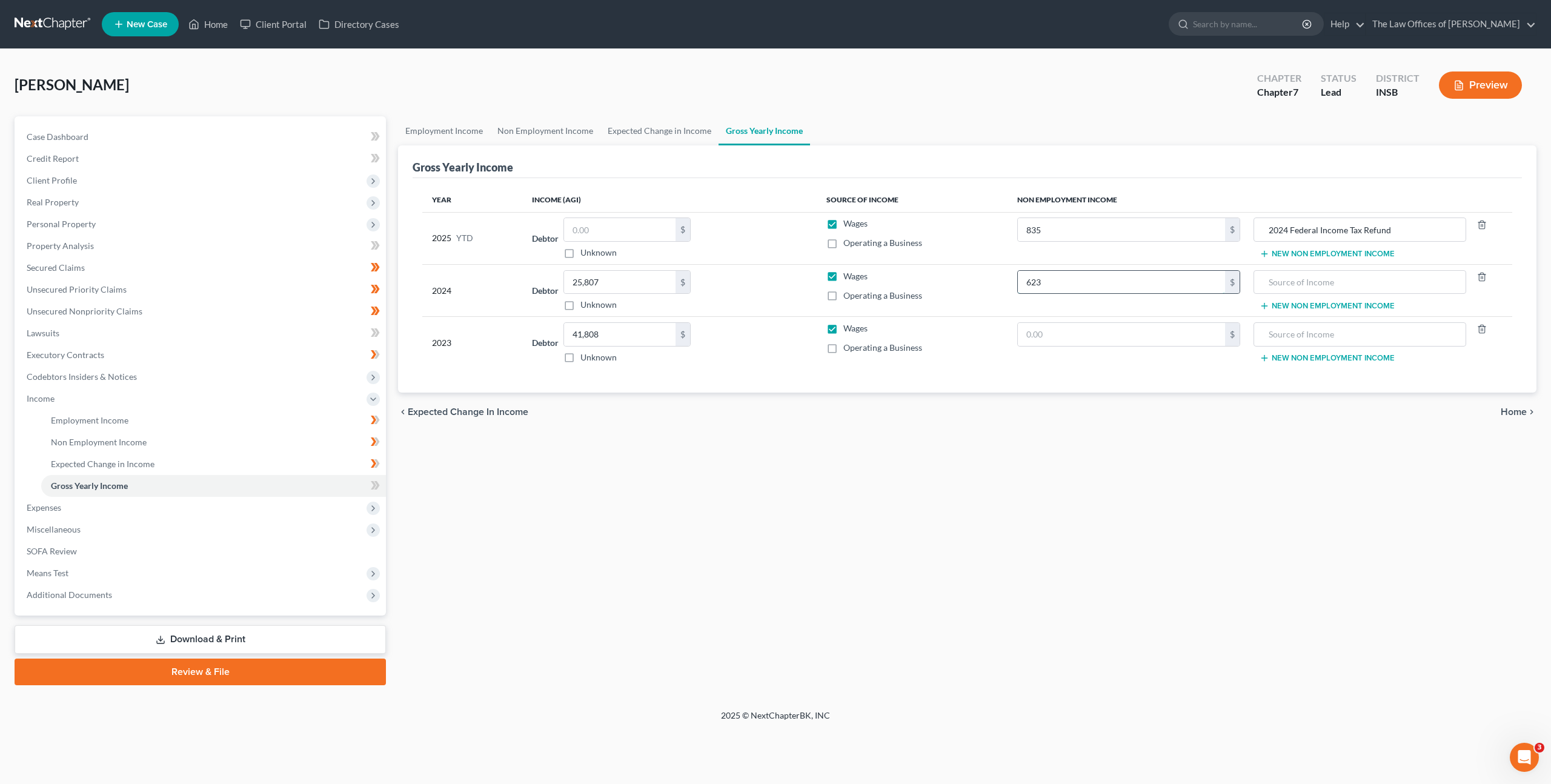
type input "623"
type input "2023 Federal Income Tax Refund"
click at [374, 487] on icon at bounding box center [373, 485] width 6 height 8
click at [324, 501] on span "Expenses" at bounding box center [201, 508] width 369 height 21
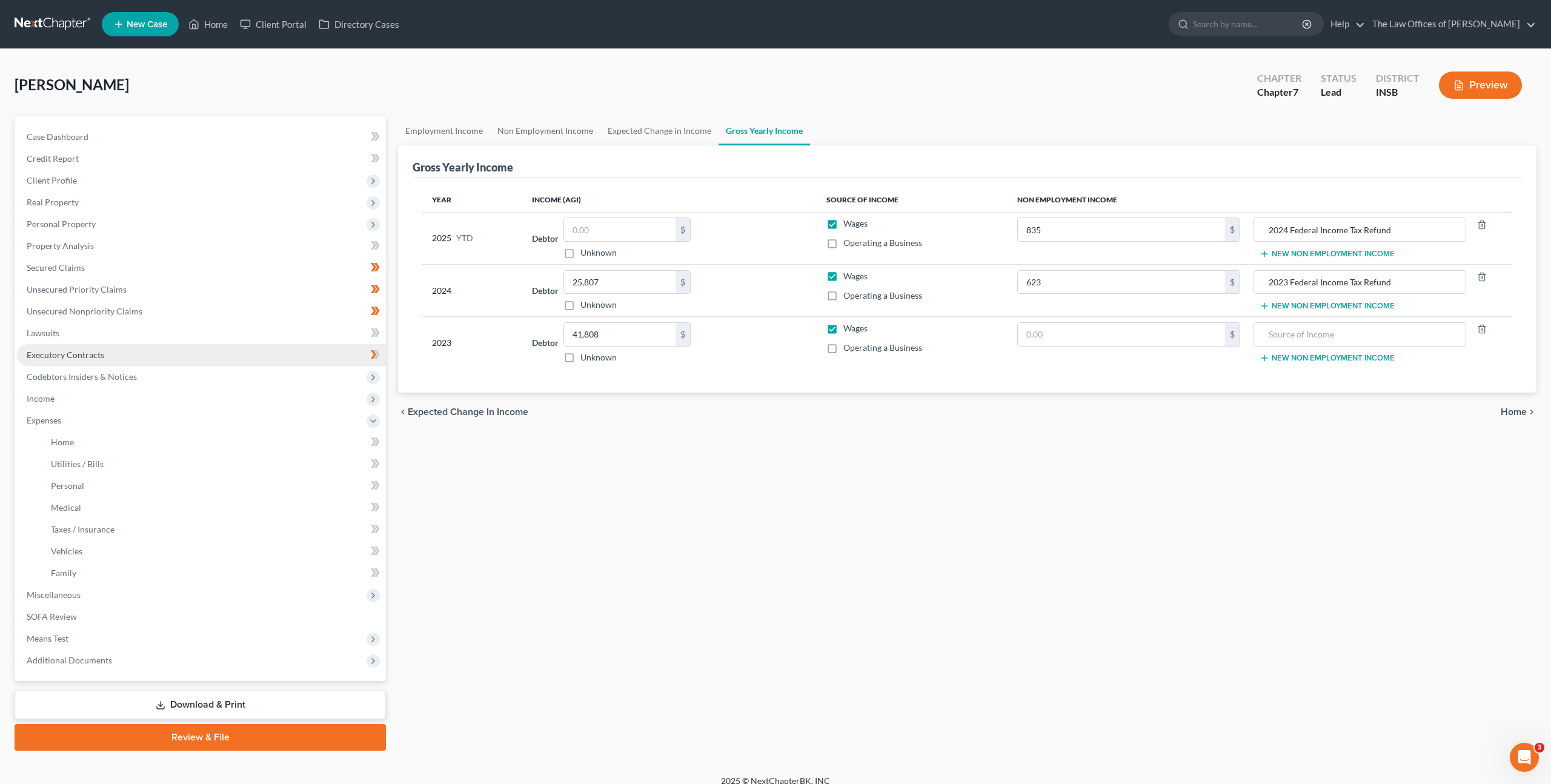
click at [170, 355] on link "Executory Contracts" at bounding box center [201, 355] width 369 height 21
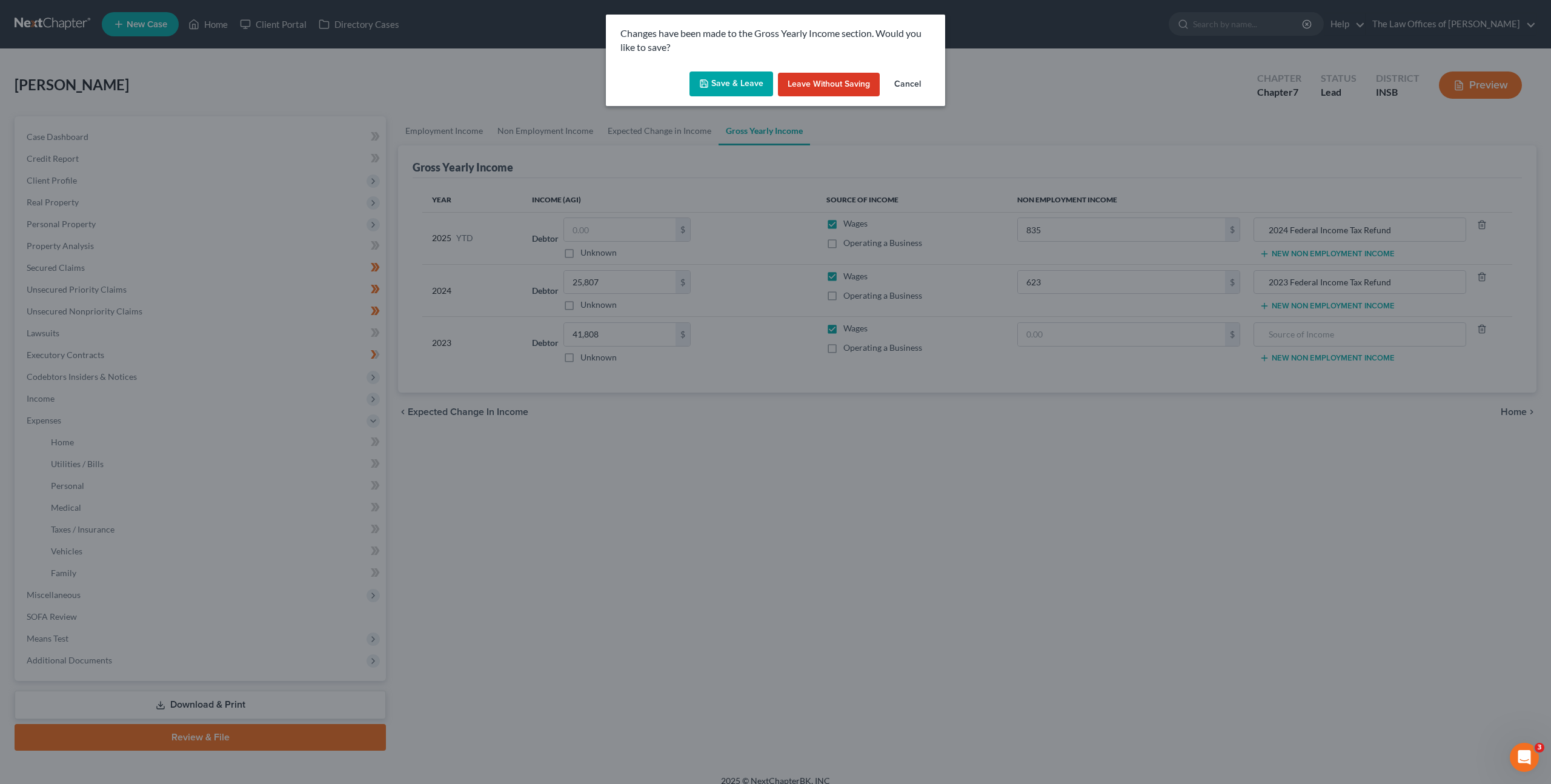
click at [159, 370] on div "Changes have been made to the Gross Yearly Income section. Would you like to sa…" at bounding box center [775, 392] width 1551 height 784
click at [739, 66] on div "Changes have been made to the Gross Yearly Income section. Would you like to sa…" at bounding box center [775, 40] width 339 height 52
click at [731, 83] on button "Save & Leave" at bounding box center [731, 84] width 83 height 26
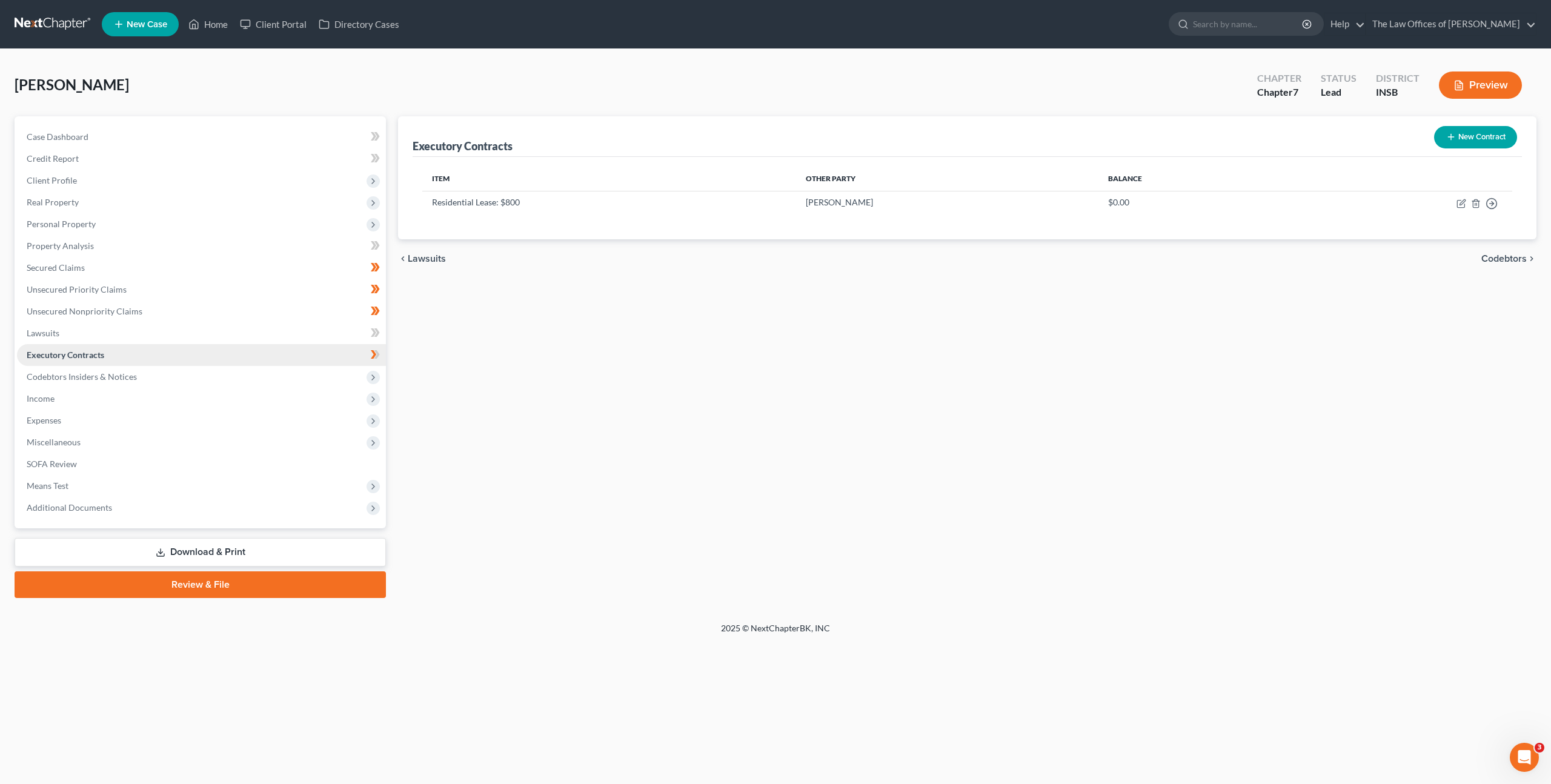
click at [93, 357] on span "Executory Contracts" at bounding box center [65, 355] width 78 height 10
click at [138, 402] on span "Income" at bounding box center [201, 399] width 369 height 21
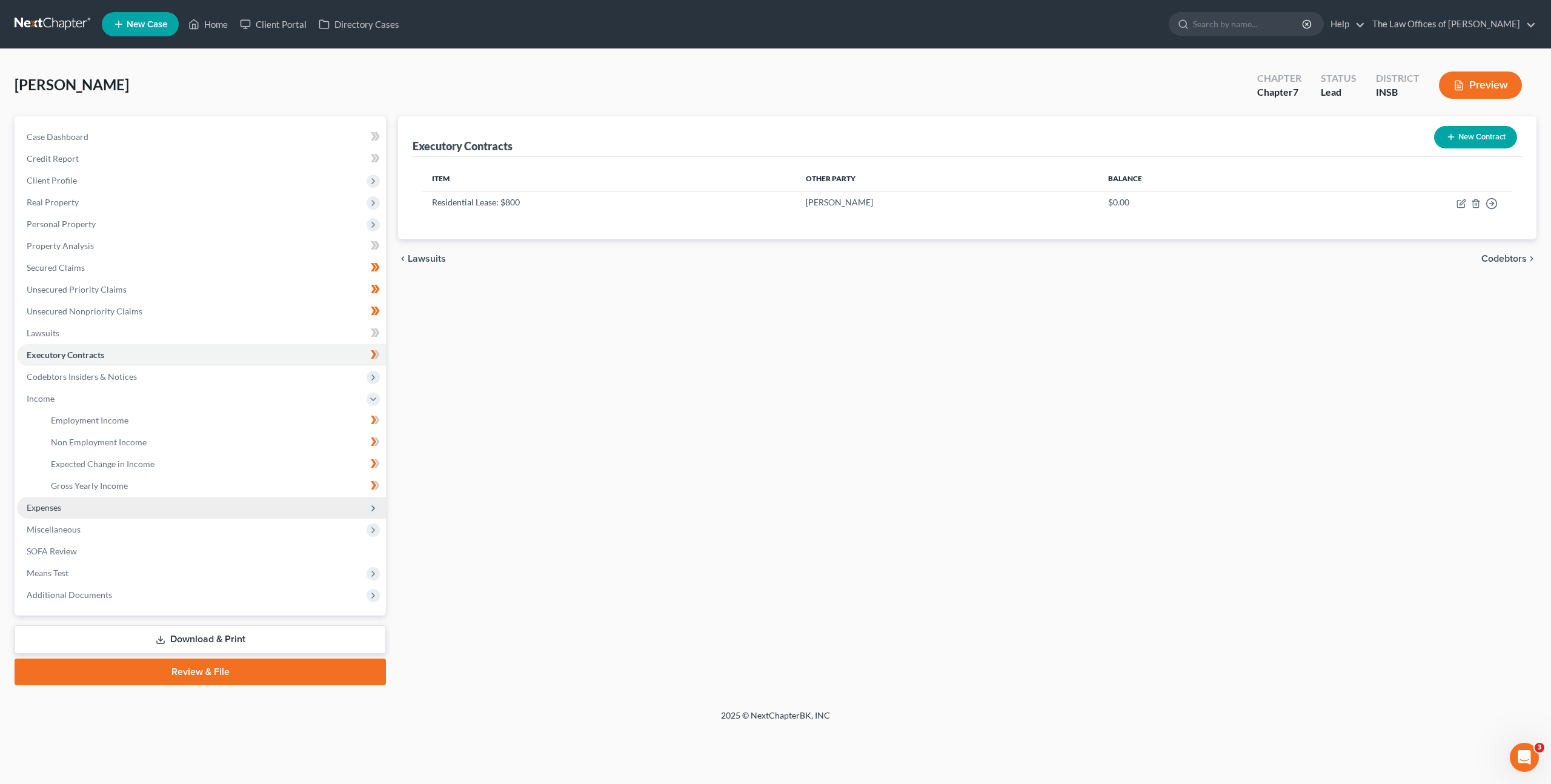
click at [84, 514] on span "Expenses" at bounding box center [201, 508] width 369 height 21
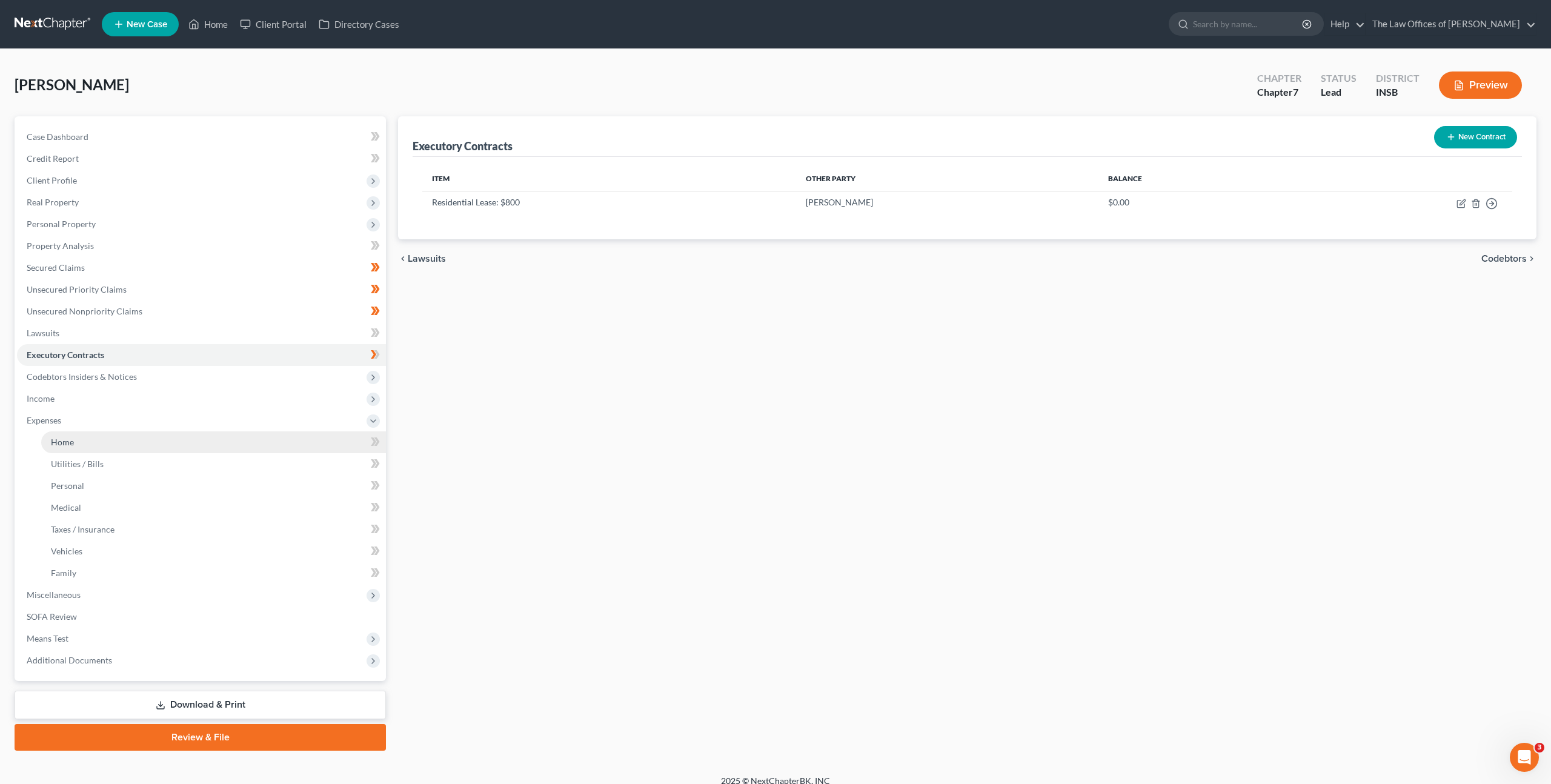
click at [161, 441] on link "Home" at bounding box center [214, 442] width 345 height 21
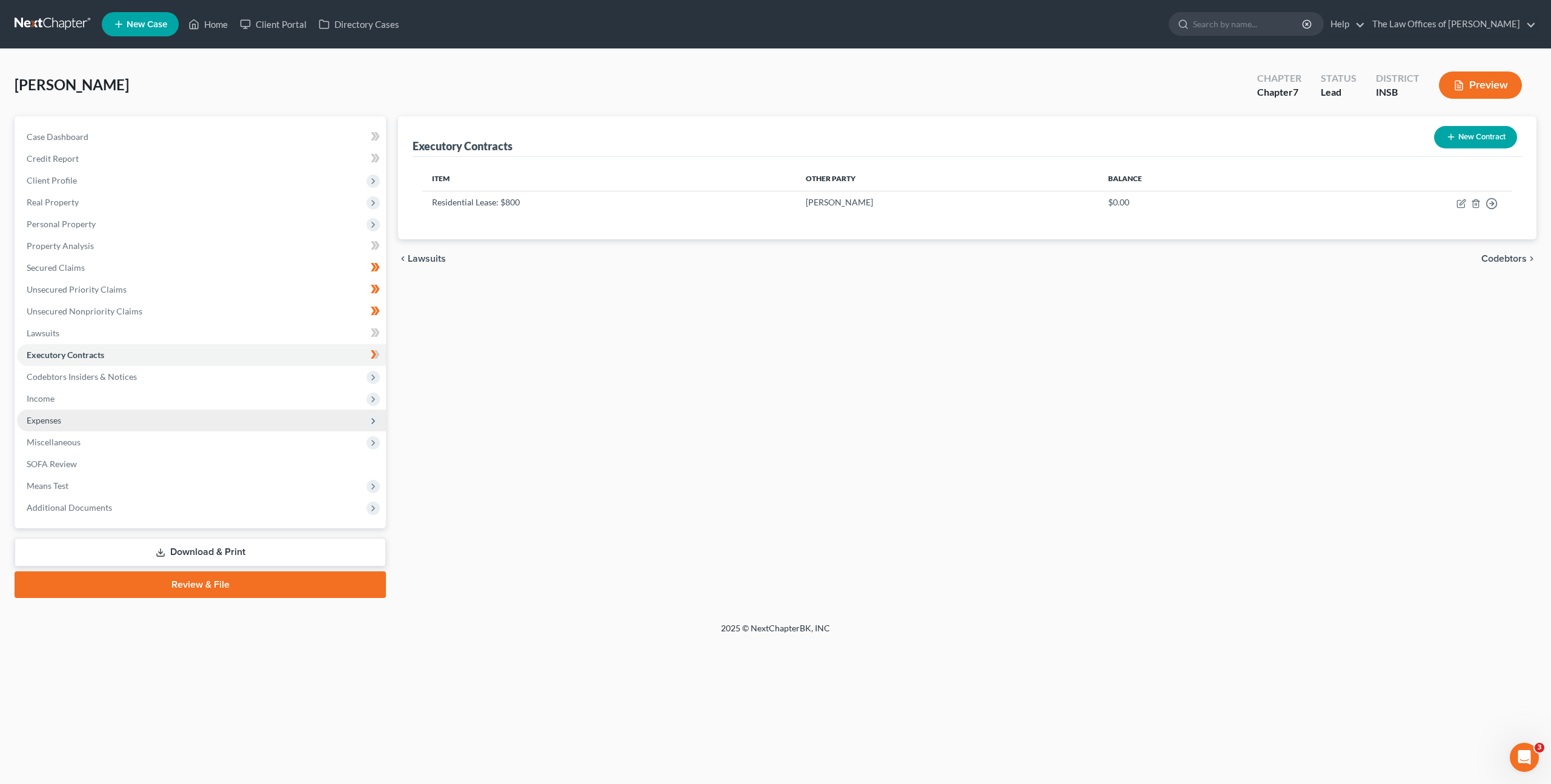
click at [198, 416] on span "Expenses" at bounding box center [201, 420] width 369 height 21
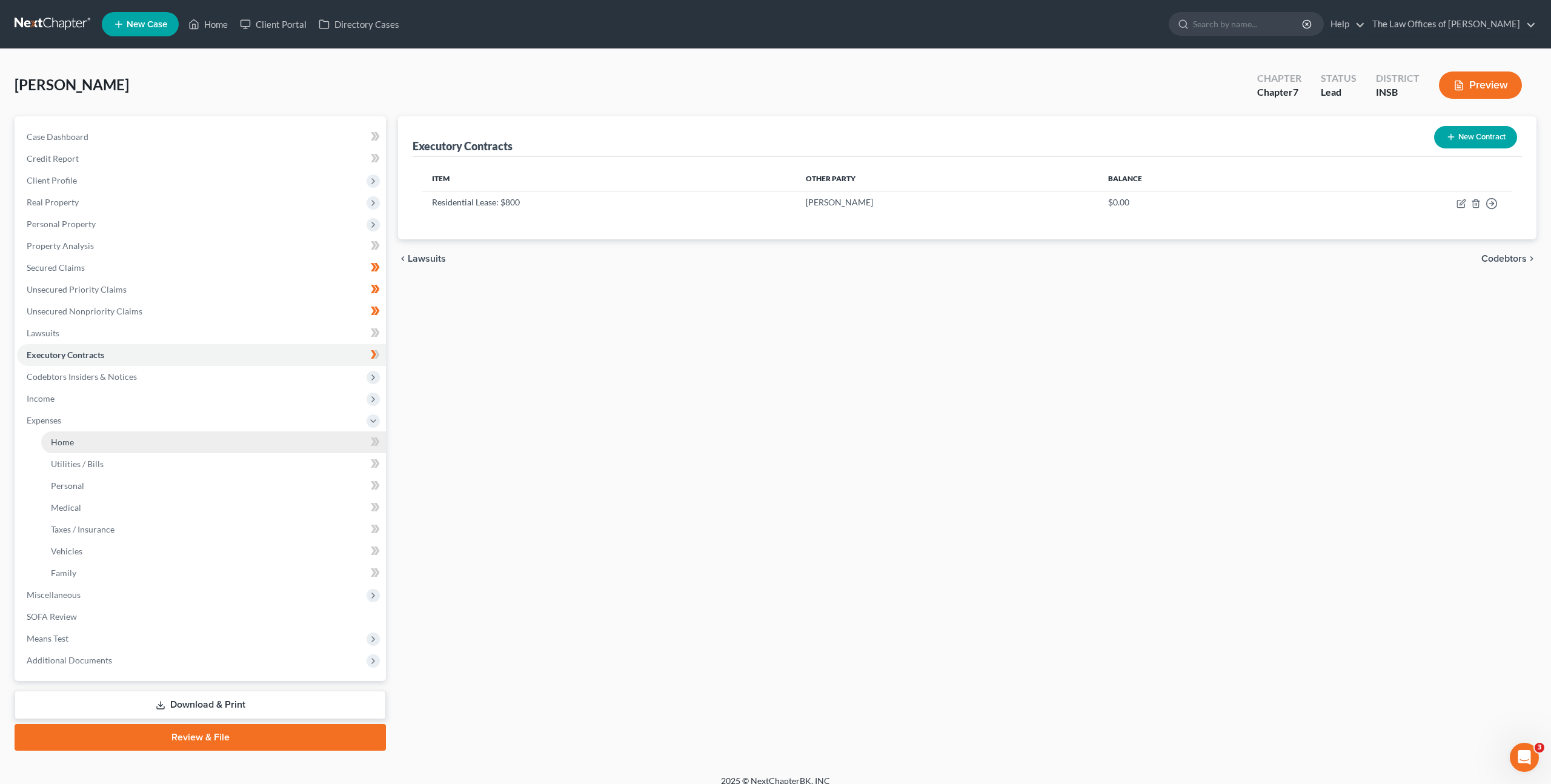
click at [188, 438] on link "Home" at bounding box center [214, 442] width 345 height 21
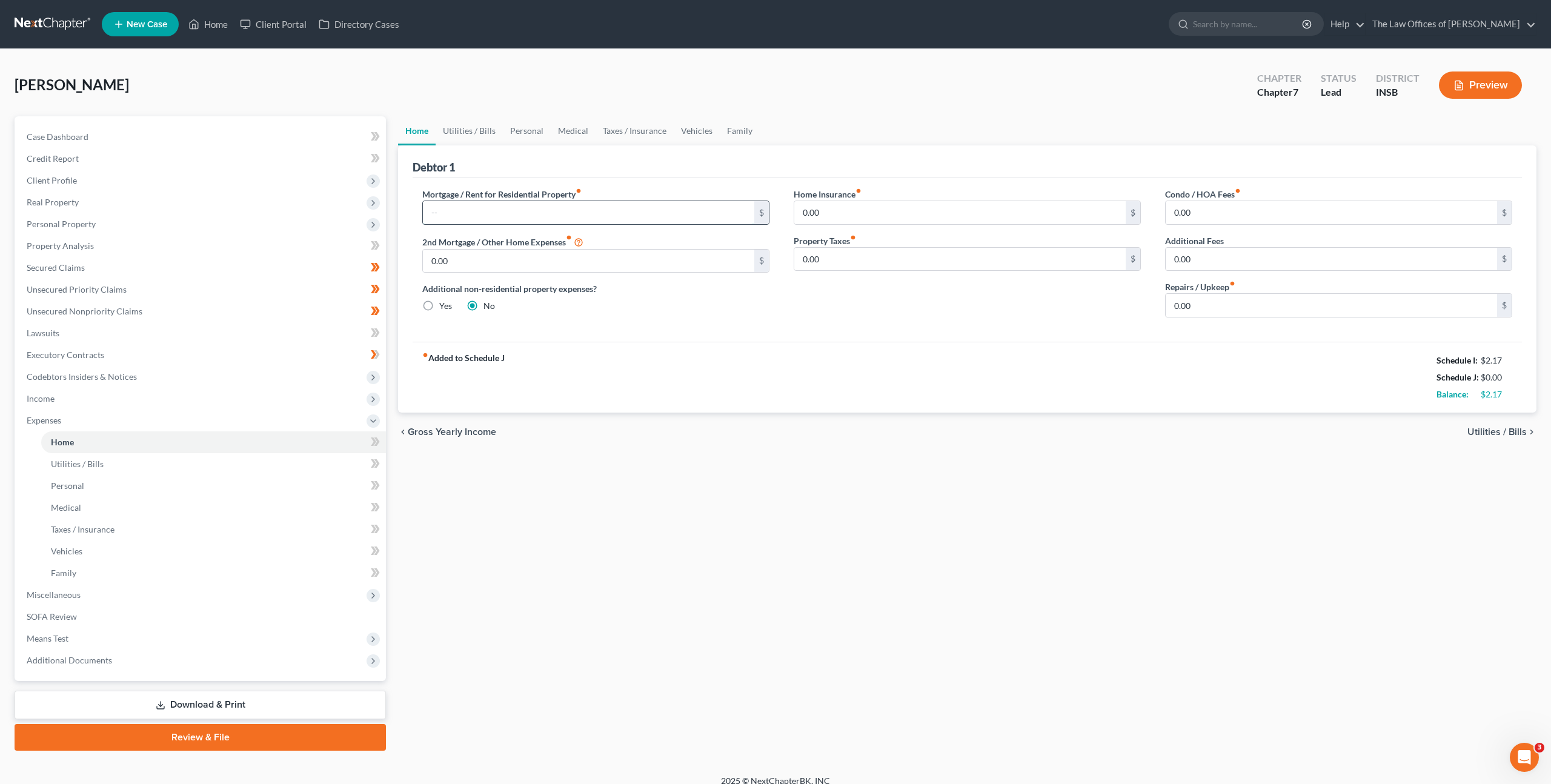
click at [585, 217] on input "text" at bounding box center [589, 213] width 332 height 23
type input "800"
click at [821, 227] on div "Home Insurance fiber_manual_record 0.00 $ Property Taxes fiber_manual_record 0.…" at bounding box center [967, 257] width 371 height 139
click at [821, 224] on div "Home Insurance fiber_manual_record 0.00 $ Property Taxes fiber_manual_record 0.…" at bounding box center [967, 257] width 371 height 139
click at [839, 218] on input "0.00" at bounding box center [960, 213] width 332 height 23
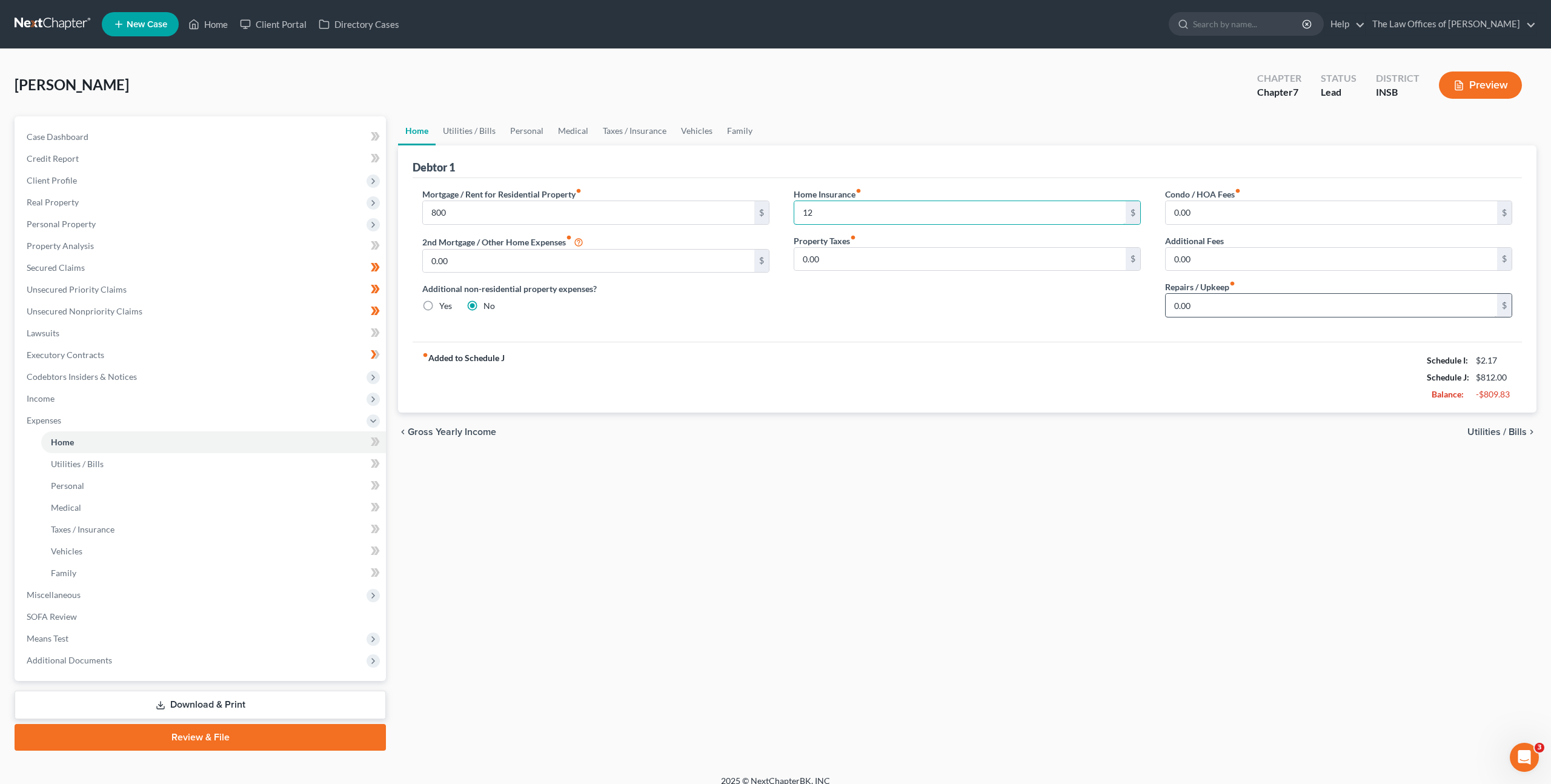
type input "12"
drag, startPoint x: 1222, startPoint y: 299, endPoint x: 1280, endPoint y: 338, distance: 69.9
click at [1225, 302] on input "0.00" at bounding box center [1331, 305] width 332 height 23
type input "15"
click at [1057, 352] on div "fiber_manual_record Added to Schedule J Schedule I: $2.17 Schedule J: $827.00 B…" at bounding box center [967, 377] width 1109 height 71
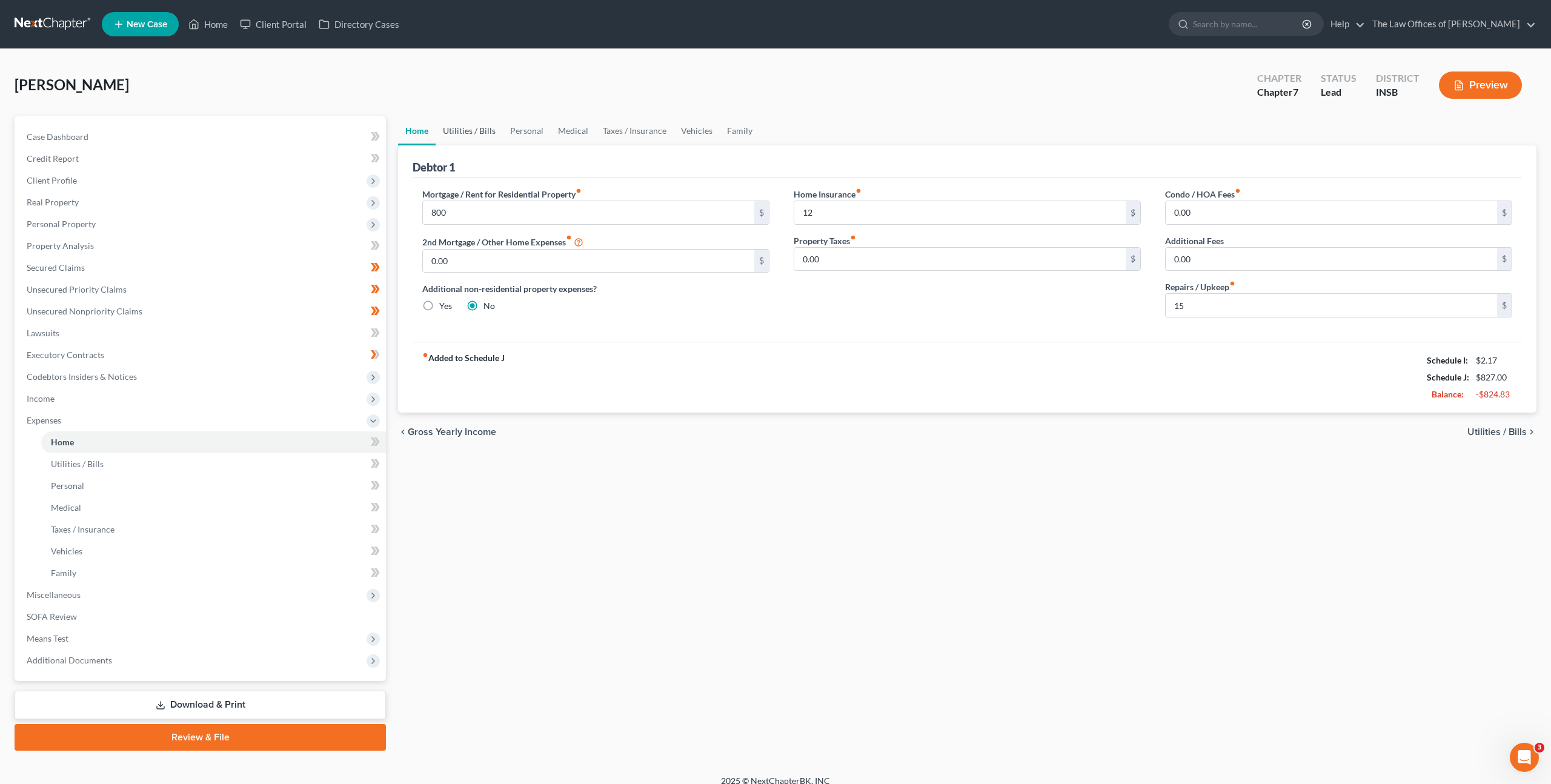
click at [452, 117] on link "Utilities / Bills" at bounding box center [469, 130] width 67 height 29
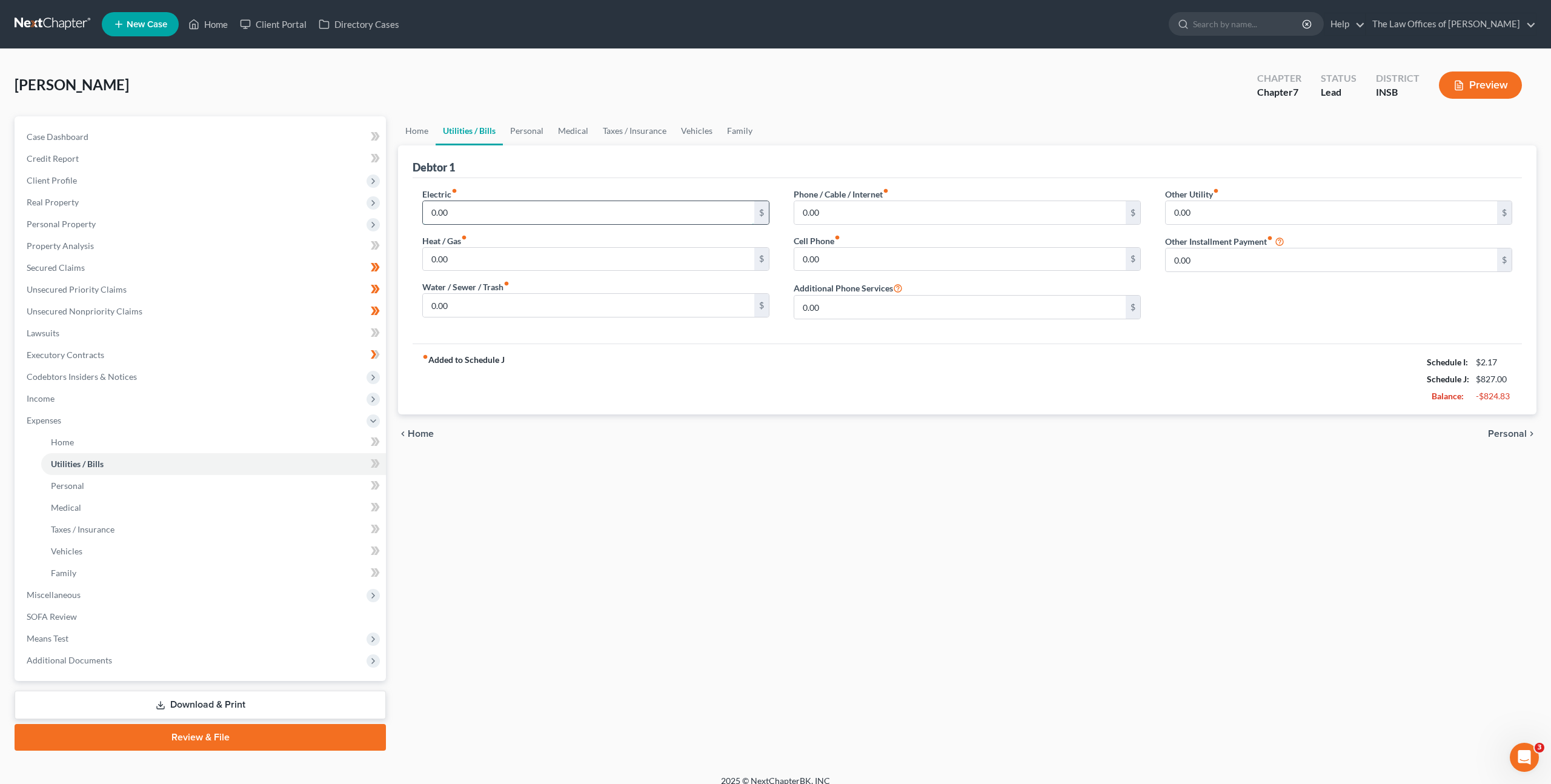
click at [464, 201] on input "0.00" at bounding box center [589, 213] width 332 height 23
drag, startPoint x: 548, startPoint y: 220, endPoint x: 282, endPoint y: 184, distance: 268.4
click at [336, 191] on div "Petition Navigation Case Dashboard Payments Invoices Payments Payments Credit R…" at bounding box center [775, 433] width 1534 height 635
click at [608, 276] on div "Electric fiber_manual_record 0.00 $ Heat / Gas fiber_manual_record 0.00 $ Water…" at bounding box center [596, 258] width 371 height 141
drag, startPoint x: 562, startPoint y: 216, endPoint x: 658, endPoint y: 231, distance: 97.2
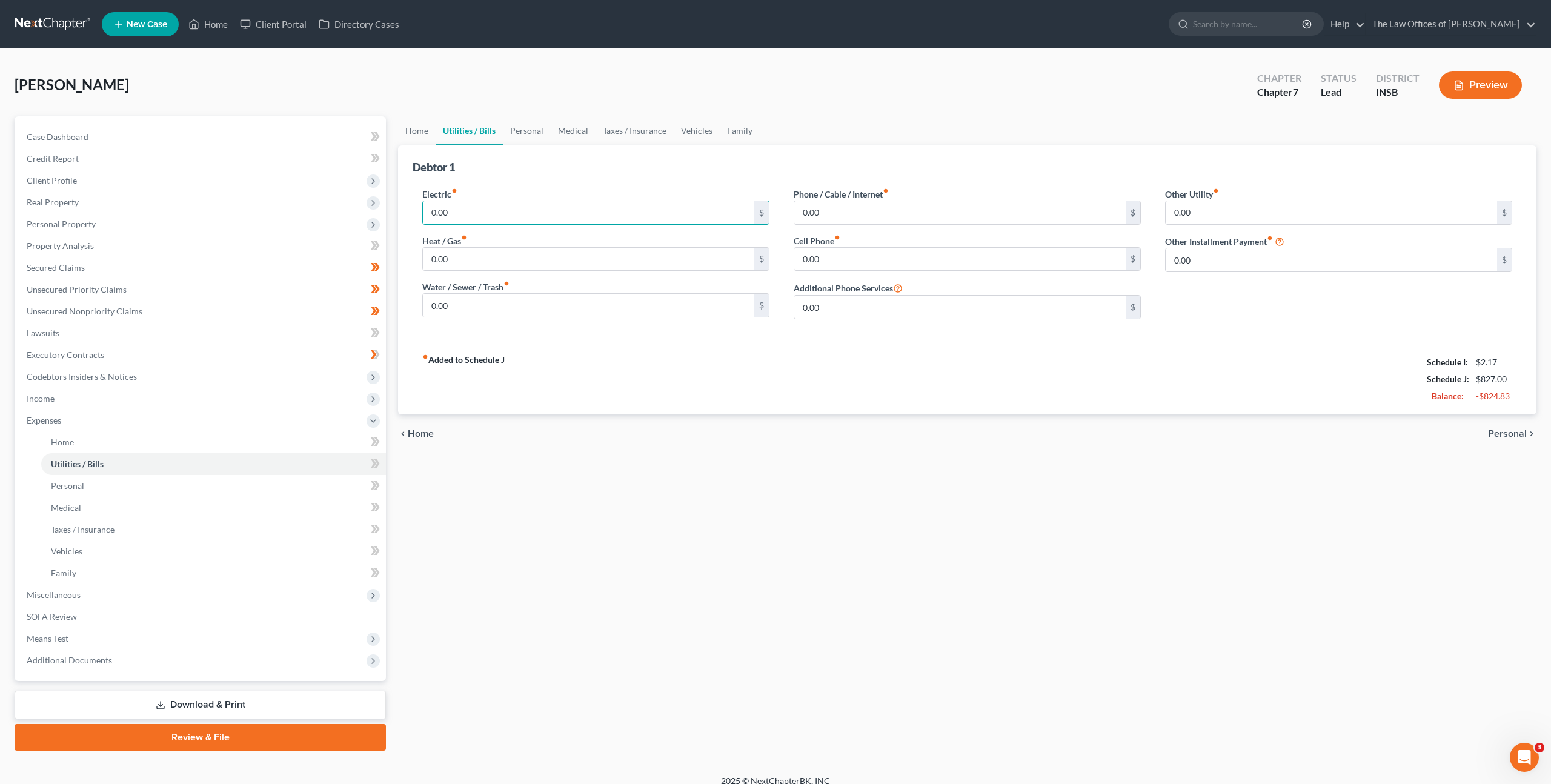
click at [562, 216] on input "0.00" at bounding box center [589, 213] width 332 height 23
type input "200"
click at [645, 350] on div "fiber_manual_record Added to Schedule J Schedule I: $2.17 Schedule J: $1,027.00…" at bounding box center [967, 379] width 1109 height 71
click at [545, 245] on div "Heat / Gas fiber_manual_record 0.00 $" at bounding box center [596, 253] width 348 height 37
click at [591, 249] on input "0.00" at bounding box center [589, 259] width 332 height 23
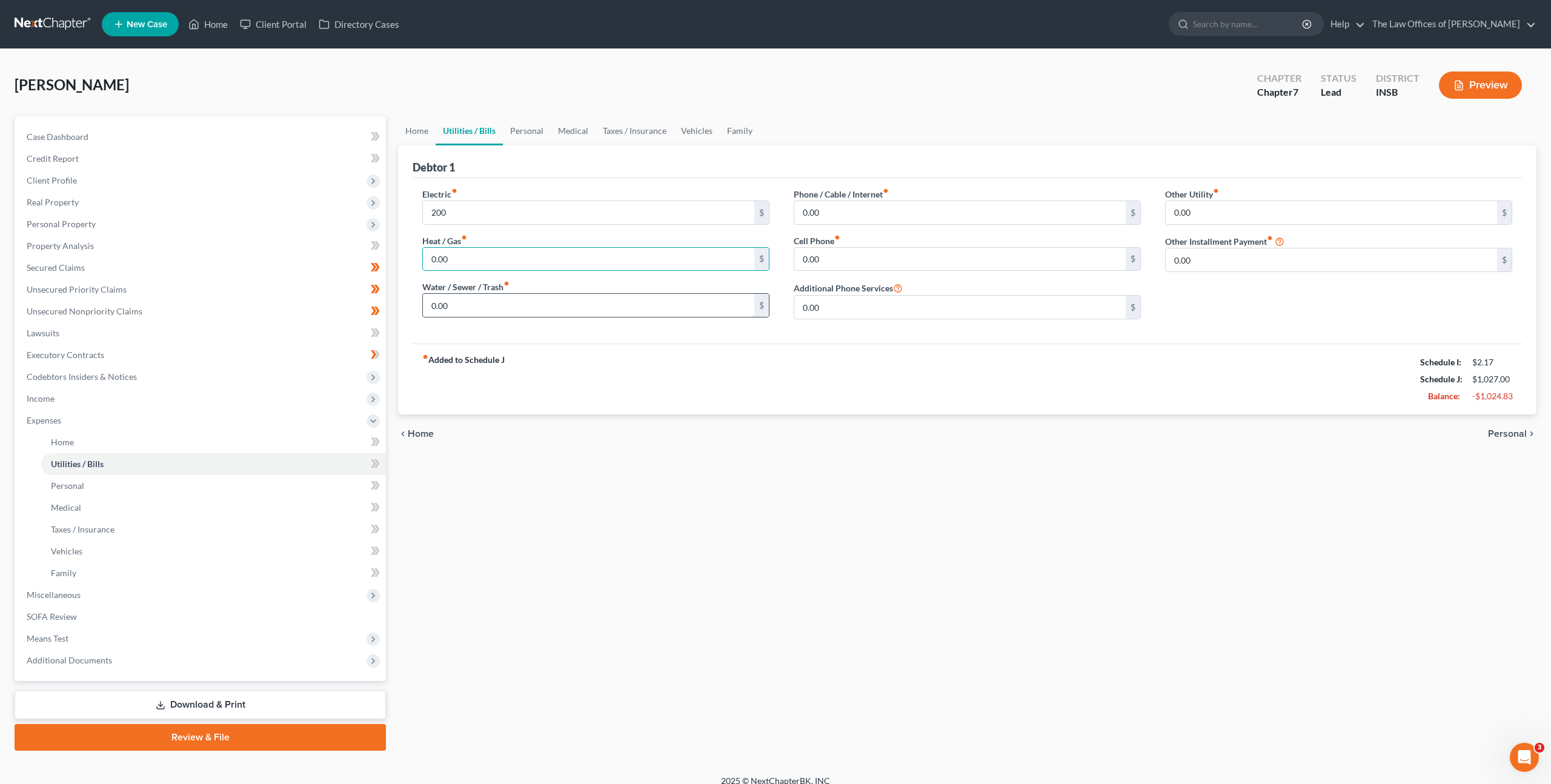
click at [616, 297] on input "0.00" at bounding box center [589, 305] width 332 height 23
click at [947, 201] on input "0.00" at bounding box center [960, 213] width 332 height 23
click at [901, 354] on div "fiber_manual_record Added to Schedule J Schedule I: $2.17 Schedule J: $1,027.00…" at bounding box center [967, 379] width 1109 height 71
click at [905, 214] on input "0.00" at bounding box center [960, 213] width 332 height 23
click at [868, 356] on div "fiber_manual_record Added to Schedule J Schedule I: $2.17 Schedule J: $1,027.00…" at bounding box center [967, 379] width 1109 height 71
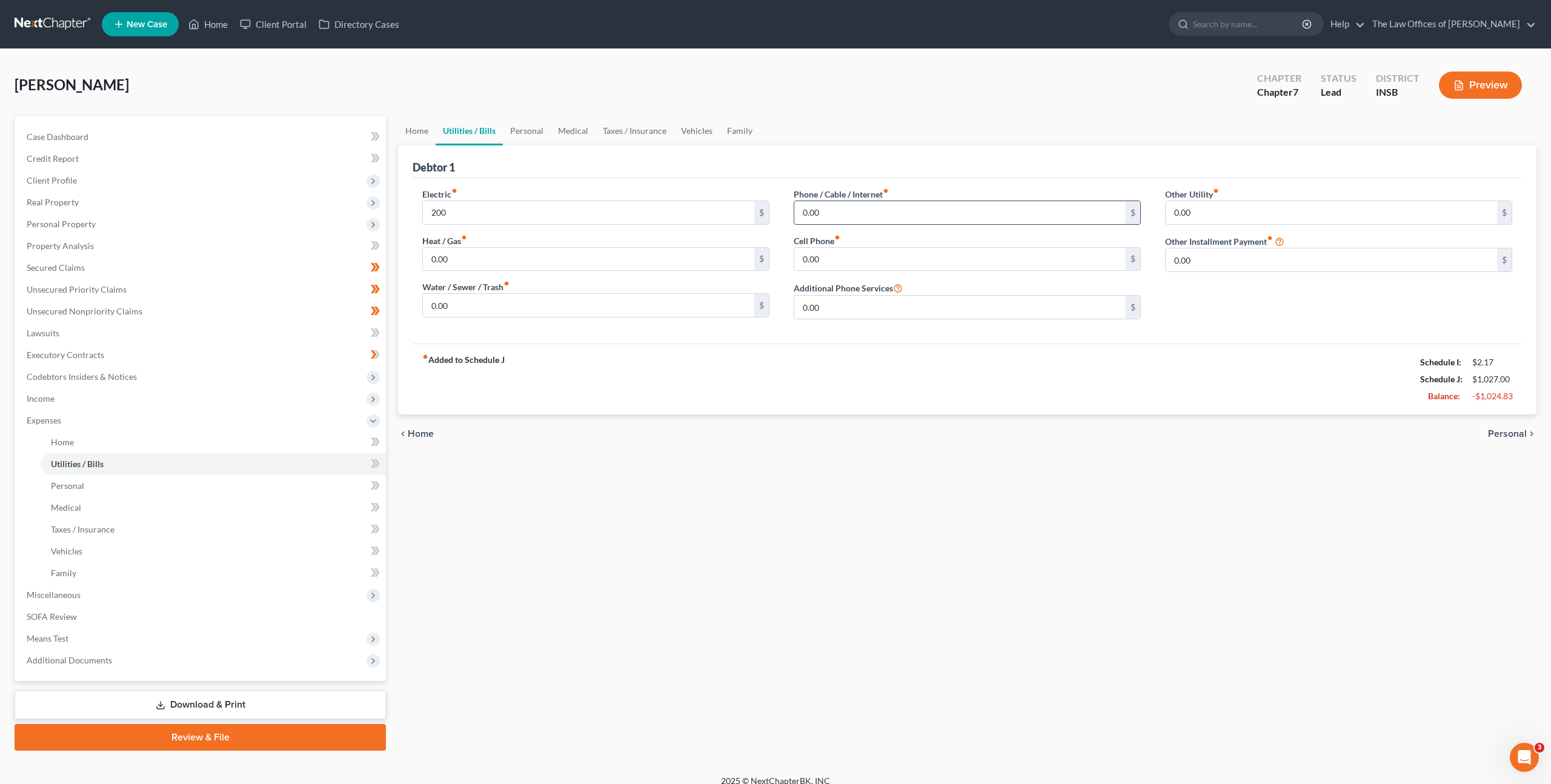
drag, startPoint x: 922, startPoint y: 202, endPoint x: 958, endPoint y: 204, distance: 36.1
click at [924, 201] on input "0.00" at bounding box center [960, 213] width 332 height 23
click at [975, 210] on input "0.00" at bounding box center [960, 213] width 332 height 23
drag, startPoint x: 983, startPoint y: 209, endPoint x: 674, endPoint y: 138, distance: 317.1
click at [614, 153] on div "Debtor 1 Electric fiber_manual_record 200 $ Heat / Gas fiber_manual_record 0.00…" at bounding box center [967, 280] width 1138 height 269
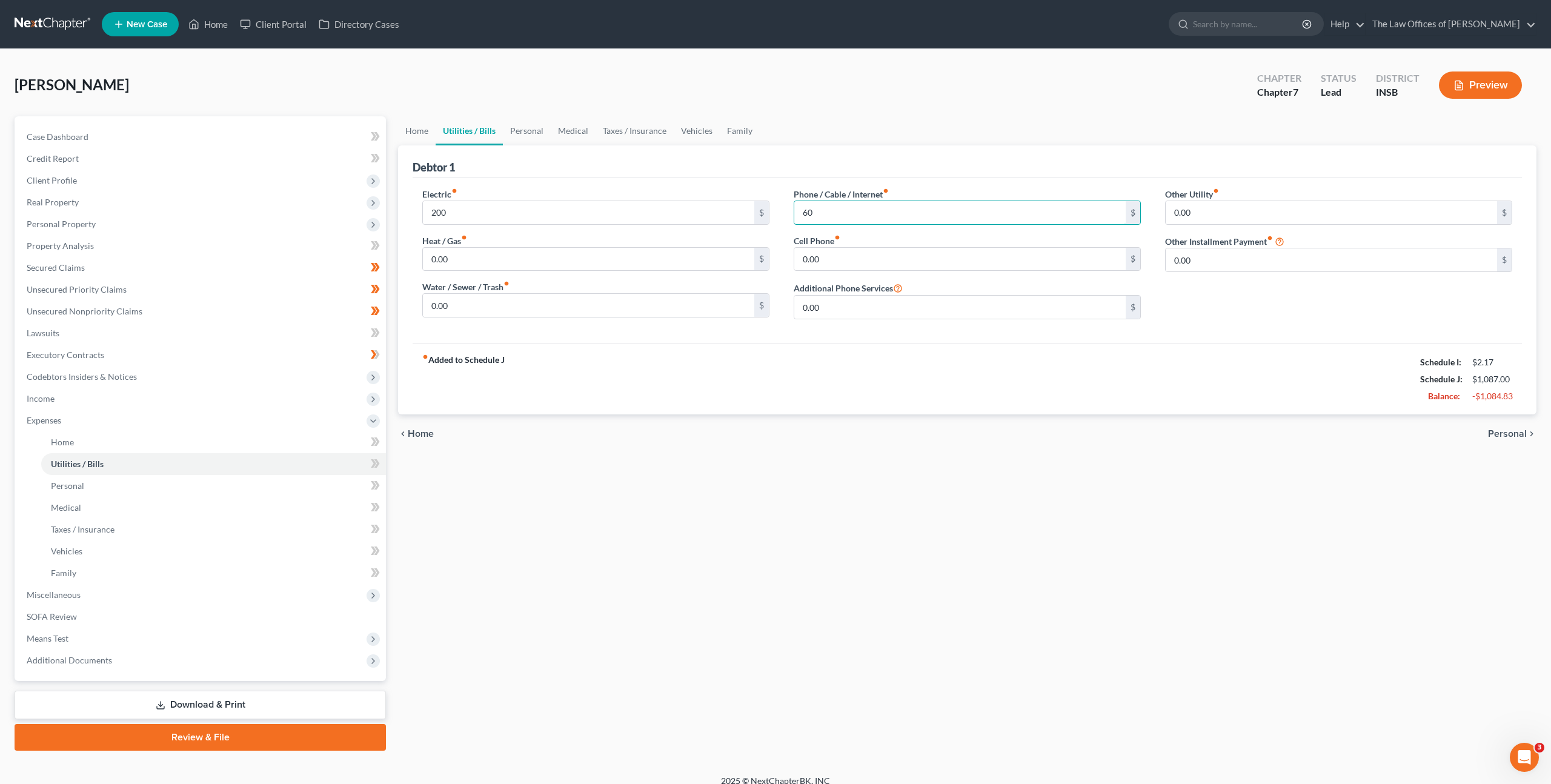
type input "60"
drag, startPoint x: 849, startPoint y: 261, endPoint x: 834, endPoint y: 260, distance: 15.0
click at [839, 261] on input "0.00" at bounding box center [960, 259] width 332 height 23
click at [785, 256] on div "Phone / Cable / Internet fiber_manual_record 60 $ Cell Phone fiber_manual_recor…" at bounding box center [967, 258] width 371 height 141
type input "170"
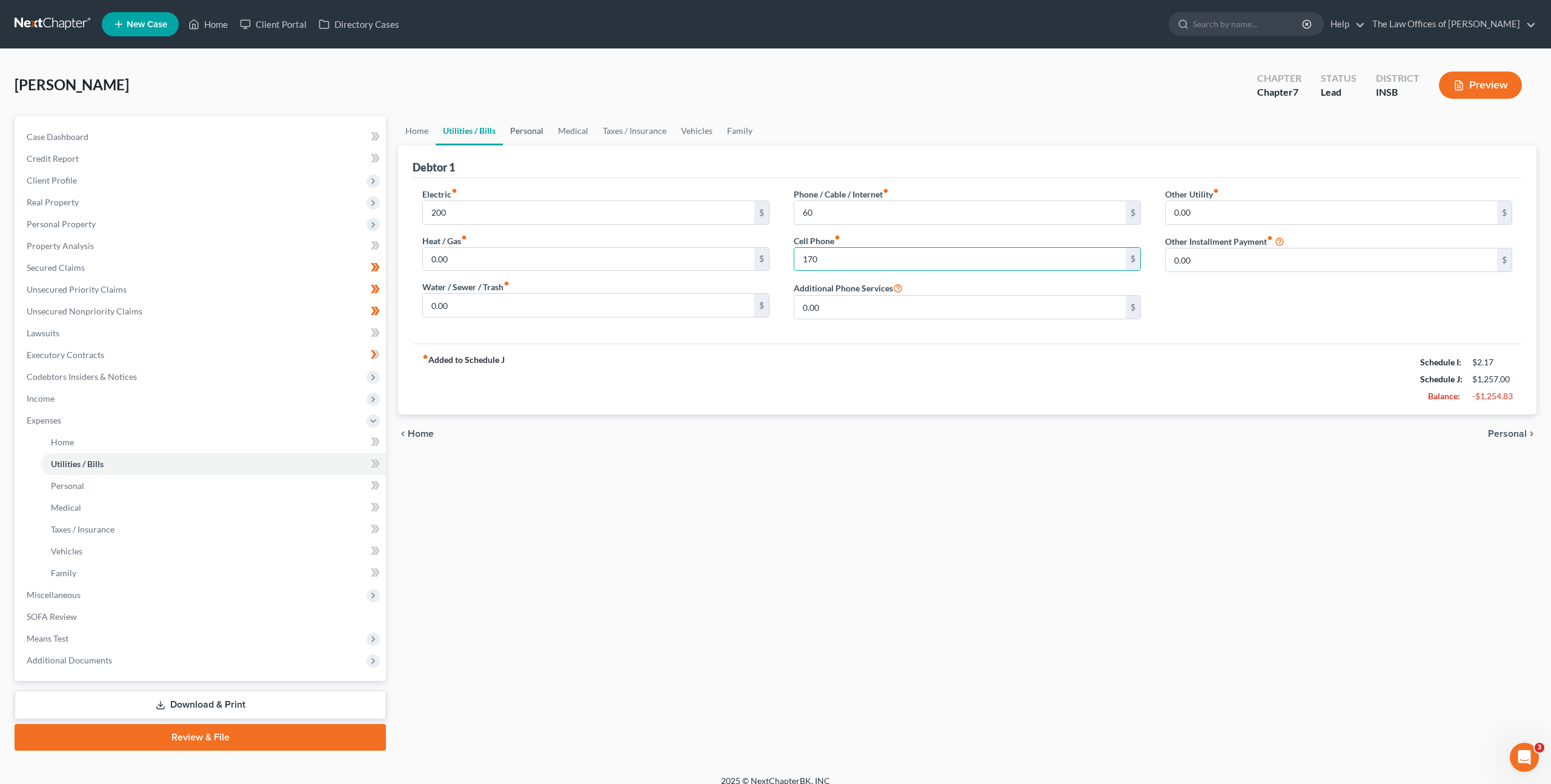
click at [535, 139] on link "Personal" at bounding box center [527, 130] width 48 height 29
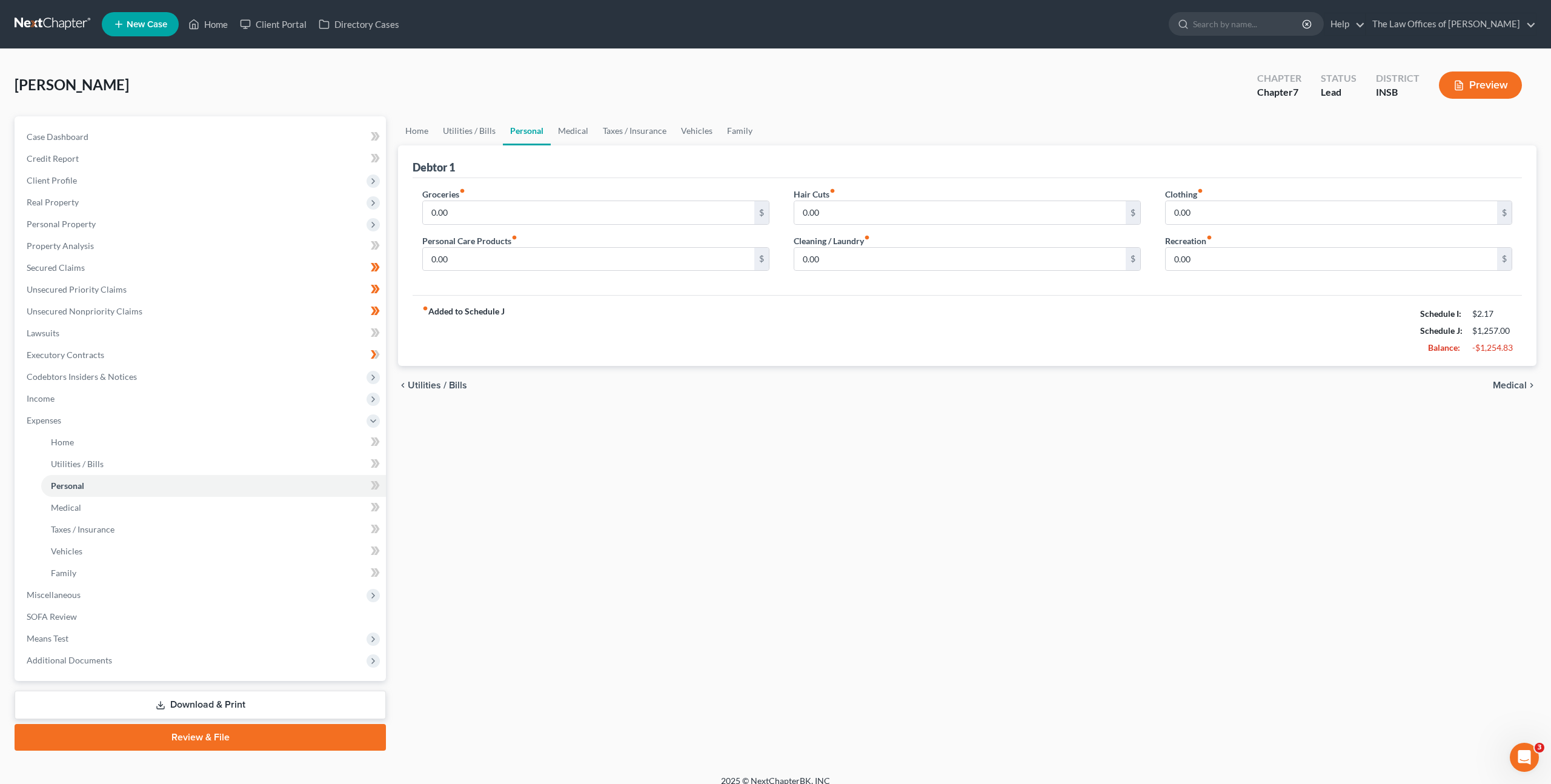
click at [534, 200] on div "Groceries fiber_manual_record 0.00 $" at bounding box center [596, 206] width 348 height 37
click at [560, 214] on input "0.00" at bounding box center [589, 213] width 332 height 23
click at [503, 205] on input "0.00" at bounding box center [584, 213] width 329 height 23
click at [264, 169] on div "Petition Navigation Case Dashboard Payments Invoices Payments Payments Credit R…" at bounding box center [775, 433] width 1534 height 635
click at [580, 249] on input "0.00" at bounding box center [589, 259] width 332 height 23
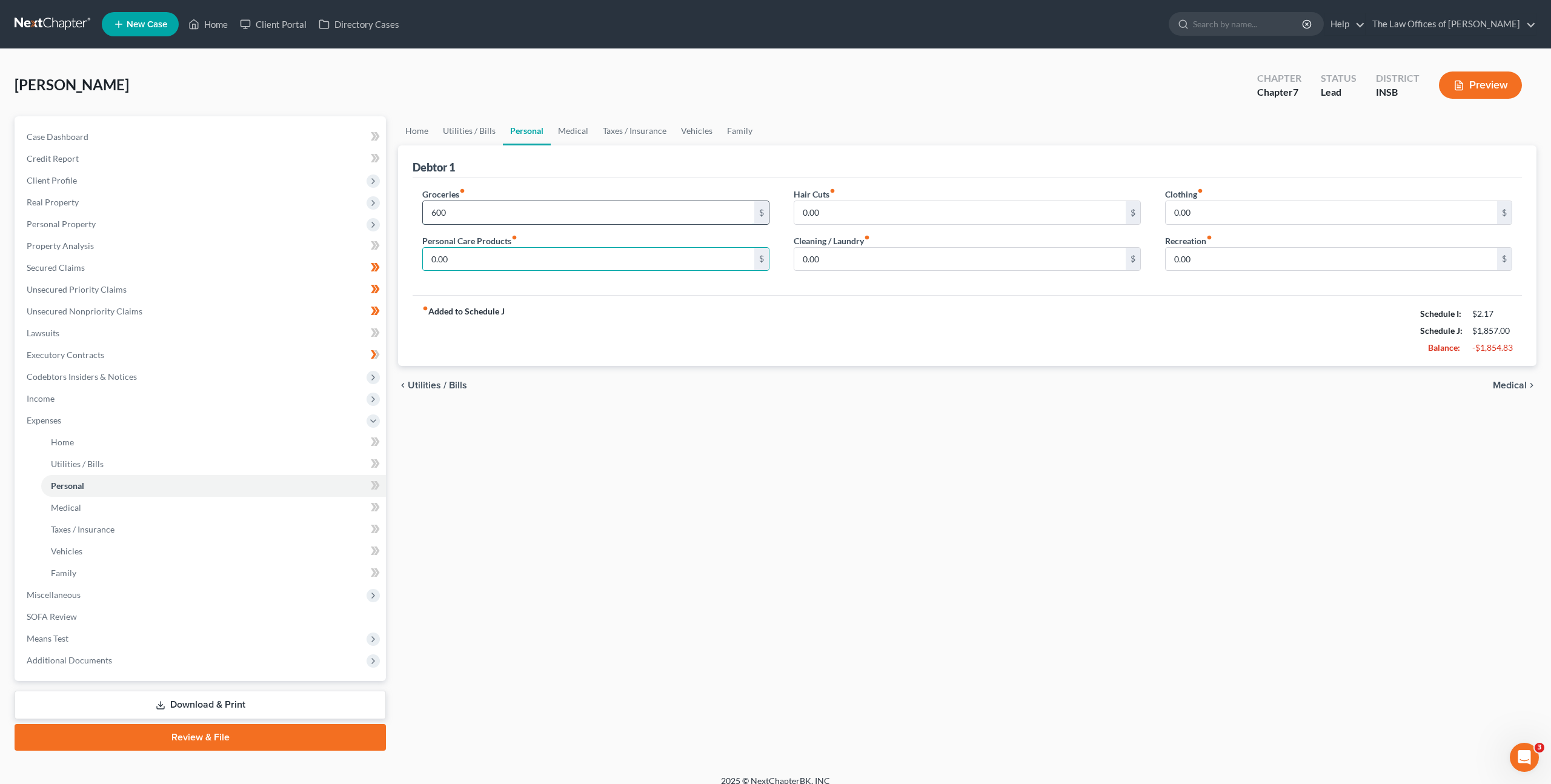
click at [466, 215] on input "600" at bounding box center [589, 213] width 332 height 23
type input "500"
type input "100"
drag, startPoint x: 830, startPoint y: 258, endPoint x: 881, endPoint y: 276, distance: 54.1
click at [830, 258] on input "0.00" at bounding box center [960, 259] width 332 height 23
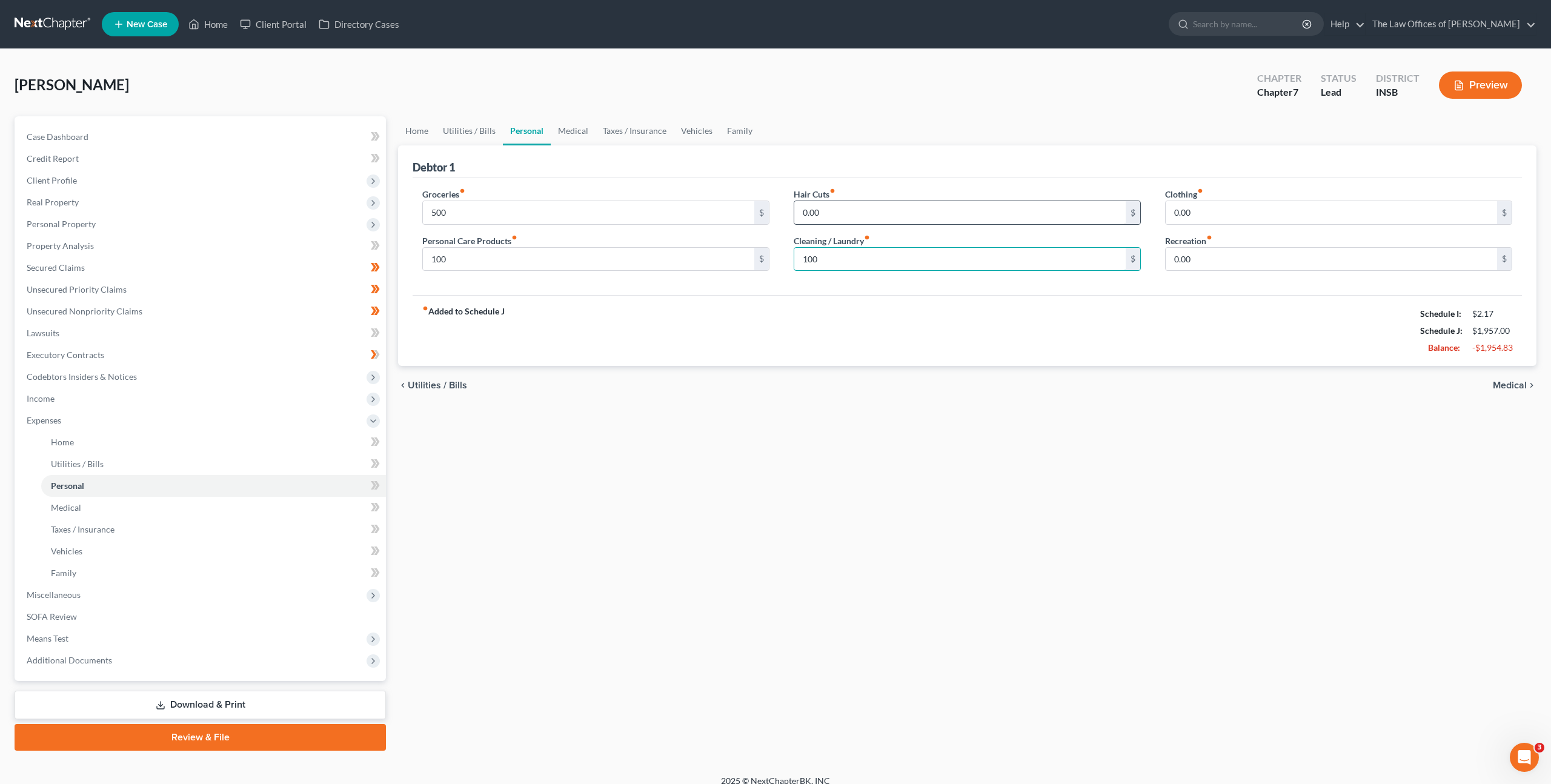
type input "100"
click at [877, 215] on input "0.00" at bounding box center [960, 213] width 332 height 23
click at [886, 585] on div "Home Utilities / Bills Personal Medical Taxes / Insurance Vehicles Family Debto…" at bounding box center [967, 433] width 1151 height 635
click at [825, 215] on input "30" at bounding box center [960, 213] width 332 height 23
type input "20"
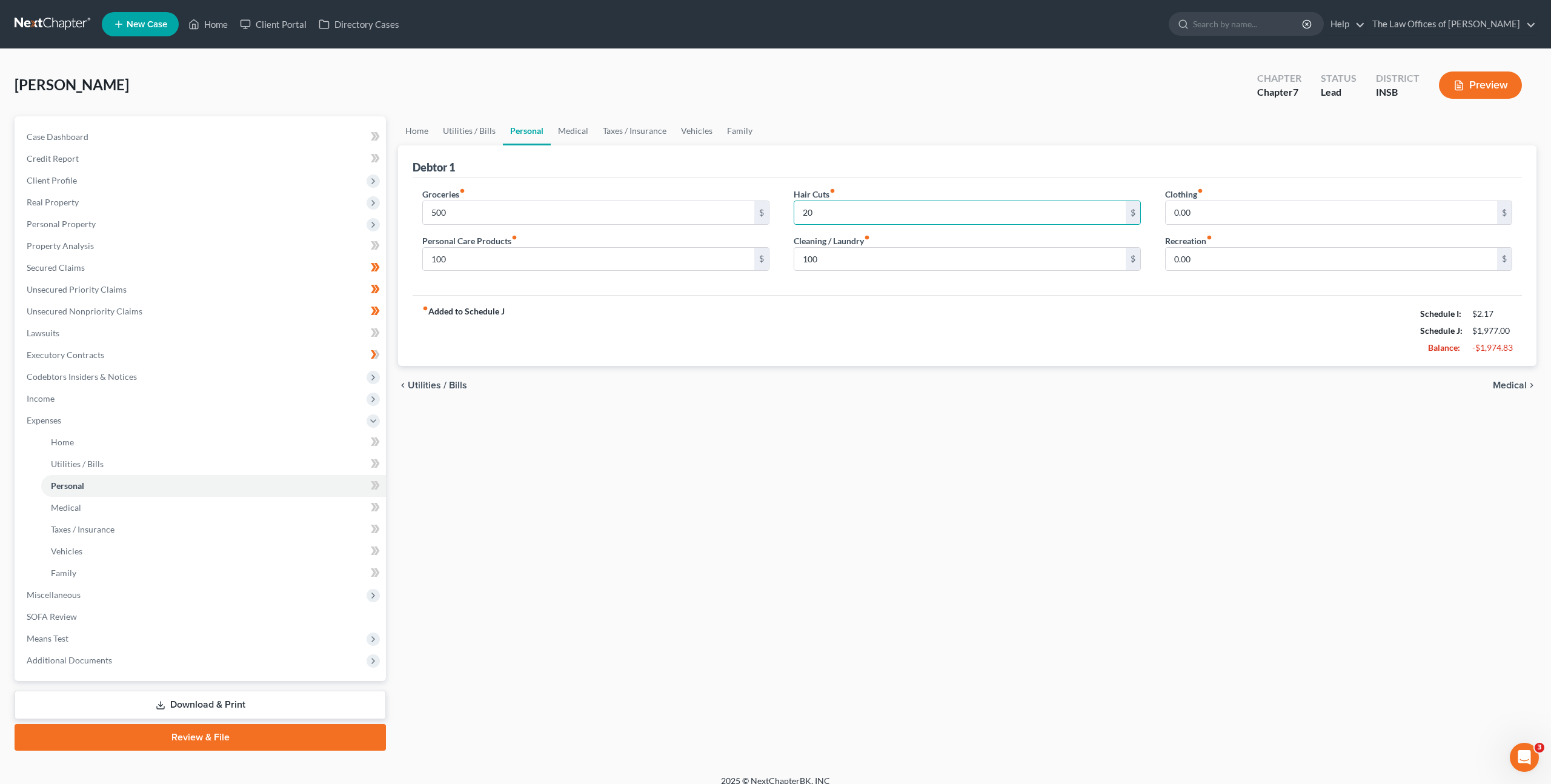
click at [1230, 276] on div "Clothing fiber_manual_record 0.00 $ Recreation fiber_manual_record 0.00 $" at bounding box center [1339, 234] width 371 height 93
click at [1241, 255] on input "0.00" at bounding box center [1331, 259] width 332 height 23
type input "100"
click at [1242, 219] on input "0.00" at bounding box center [1331, 213] width 332 height 23
type input "10"
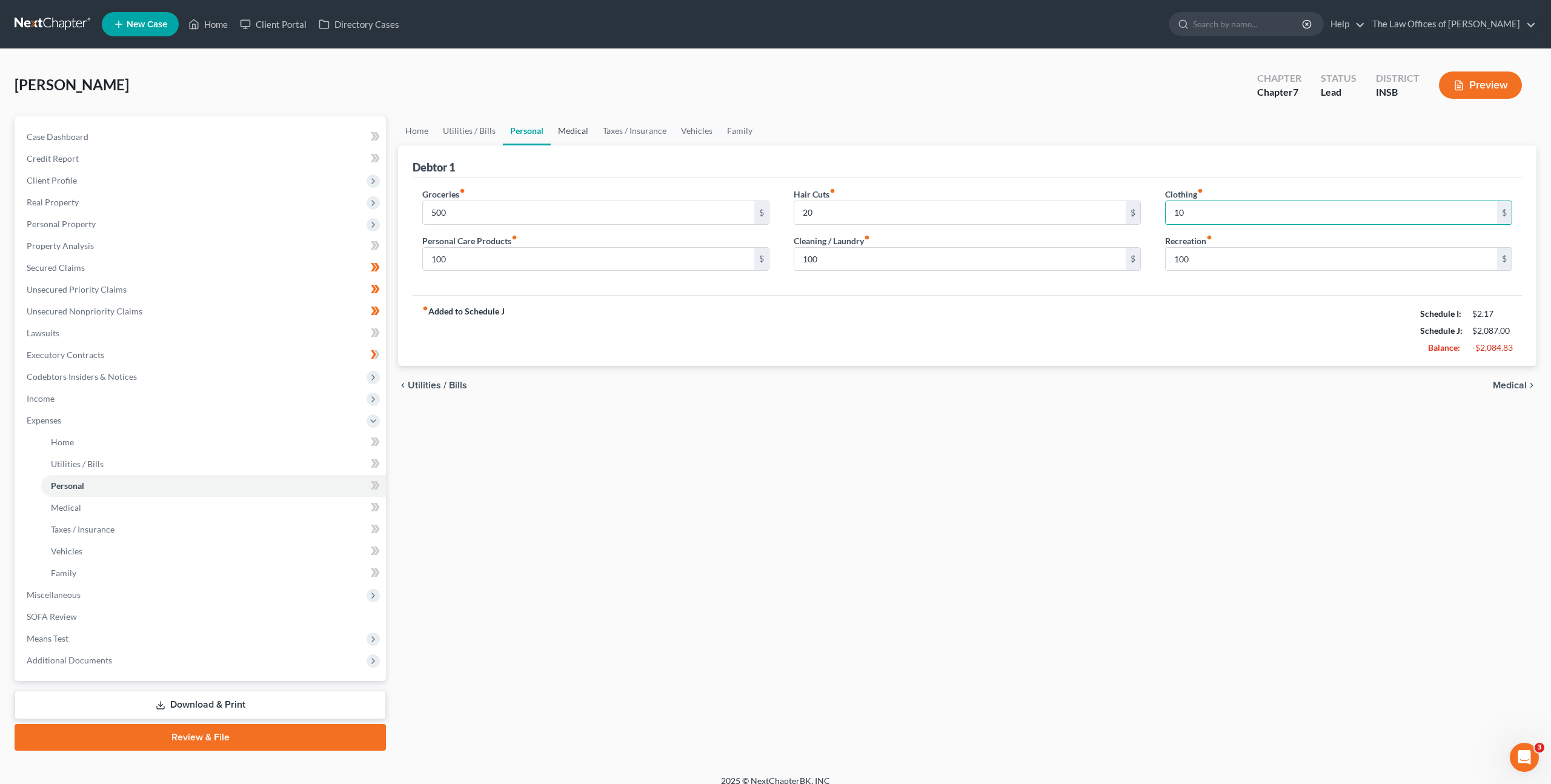
click at [560, 133] on link "Medical" at bounding box center [573, 130] width 45 height 29
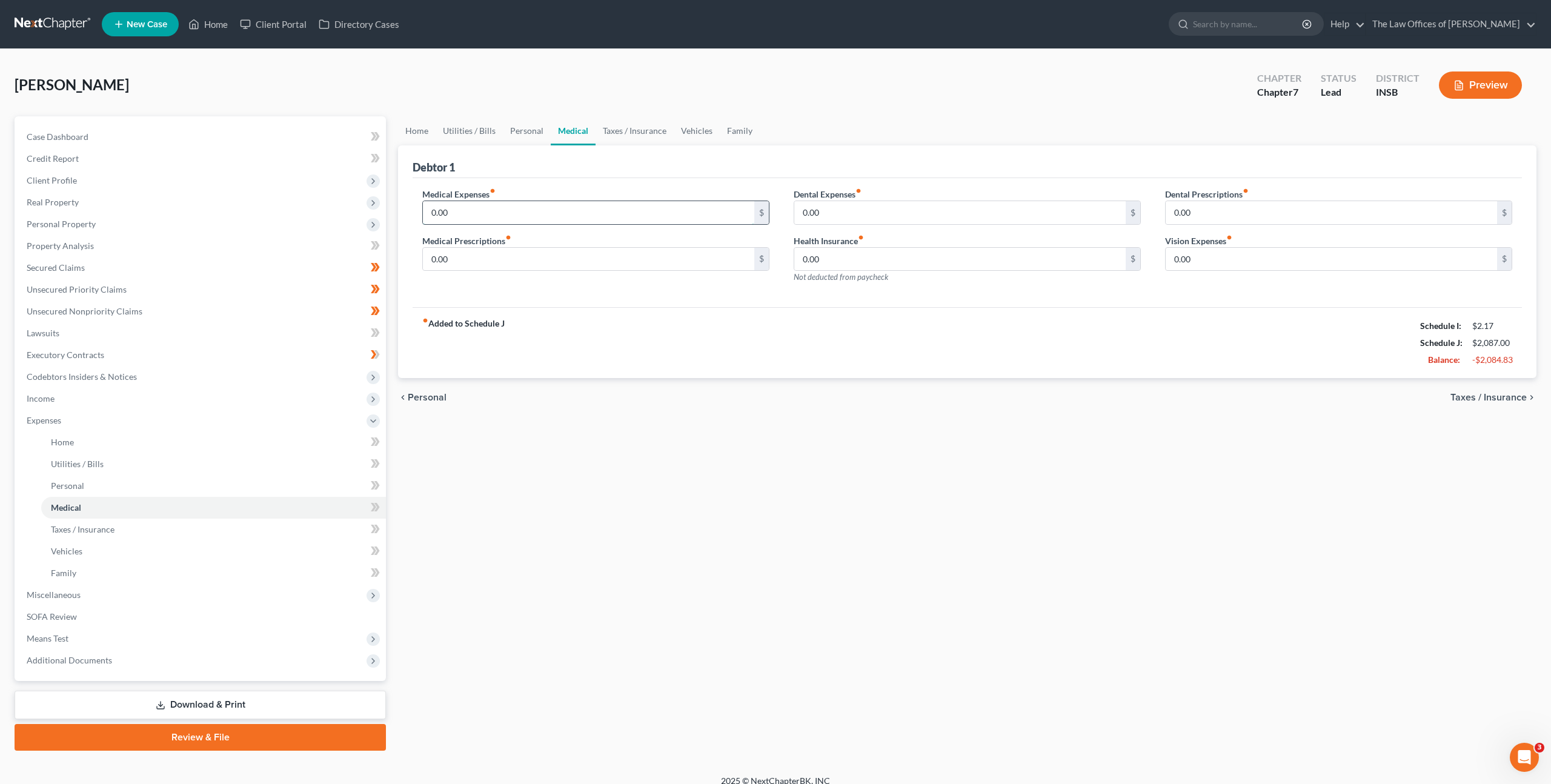
click at [555, 210] on input "0.00" at bounding box center [589, 213] width 332 height 23
click at [581, 309] on div "fiber_manual_record Added to Schedule J Schedule I: $2.17 Schedule J: $2,087.00…" at bounding box center [967, 342] width 1109 height 71
click at [584, 212] on input "0.00" at bounding box center [589, 213] width 332 height 23
click at [459, 262] on input "0.00" at bounding box center [584, 259] width 329 height 23
type input "200"
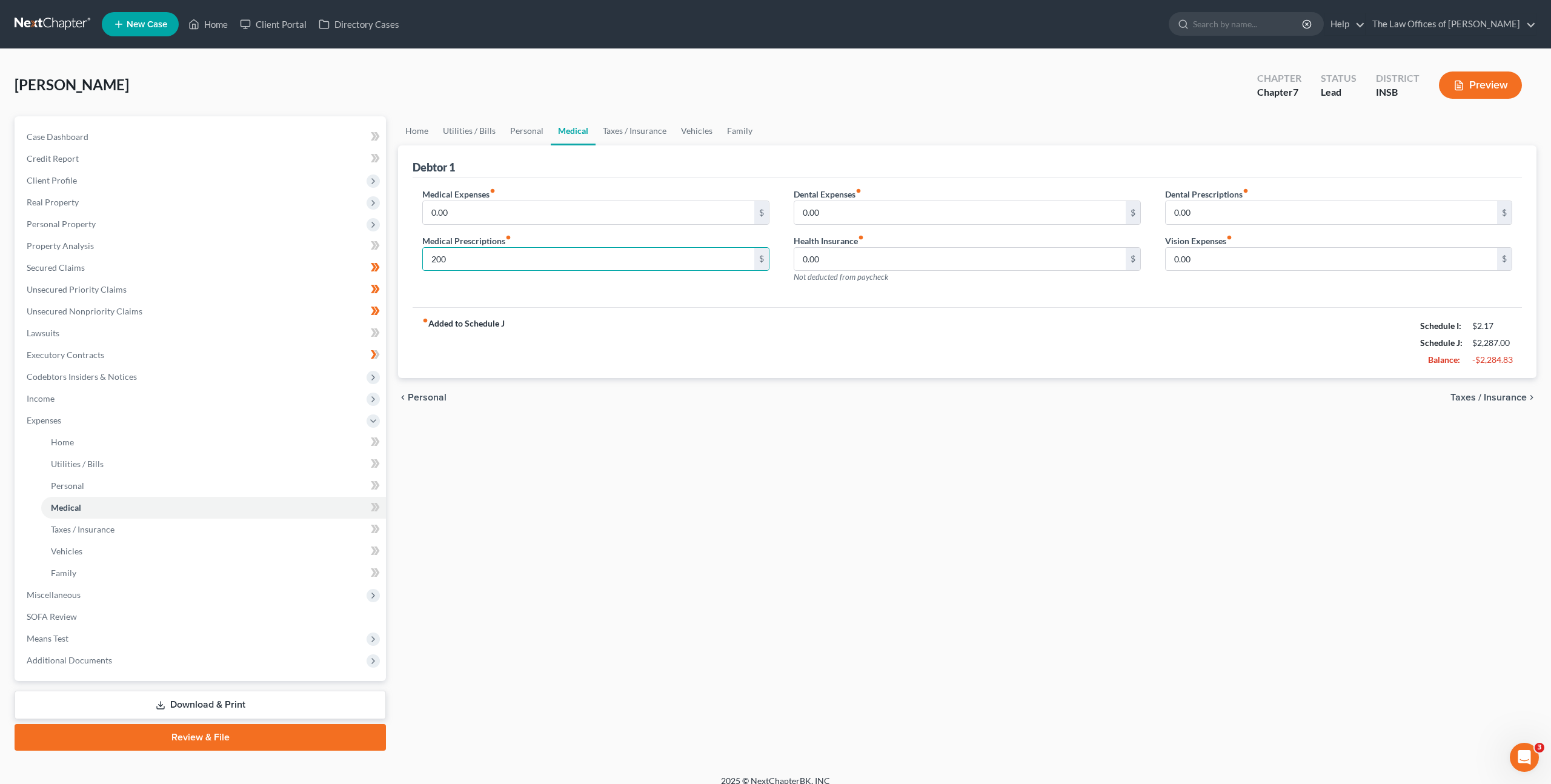
click at [719, 313] on div "fiber_manual_record Added to Schedule J Schedule I: $2.17 Schedule J: $2,287.00…" at bounding box center [967, 342] width 1109 height 71
click at [966, 206] on input "0.00" at bounding box center [960, 213] width 332 height 23
click at [1205, 236] on label "Vision Expenses fiber_manual_record" at bounding box center [1199, 240] width 67 height 12
click at [1218, 260] on input "0.00" at bounding box center [1331, 259] width 332 height 23
click at [893, 212] on input "0.00" at bounding box center [960, 213] width 332 height 23
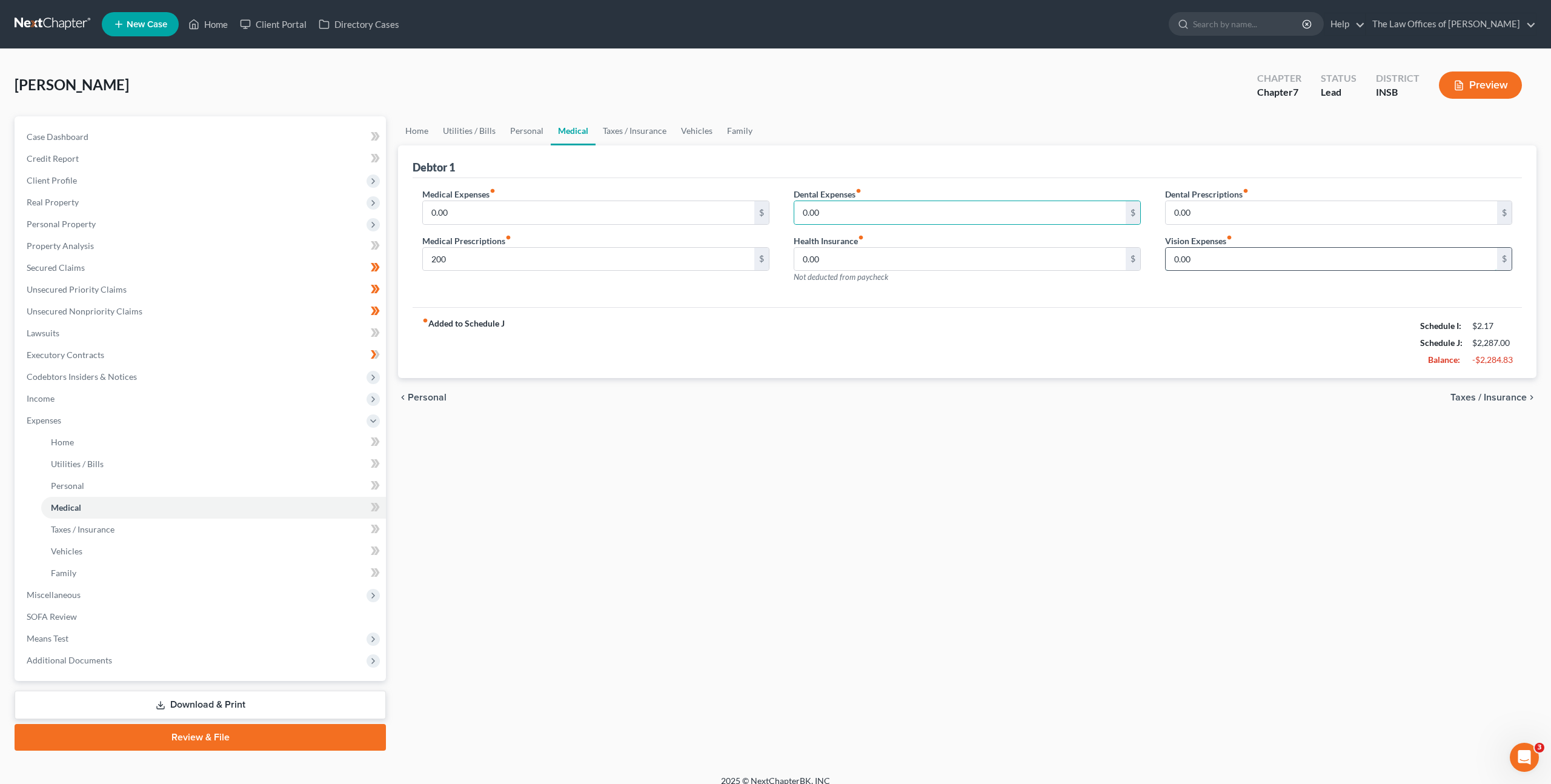
click at [1231, 263] on input "0.00" at bounding box center [1331, 259] width 332 height 23
drag, startPoint x: 906, startPoint y: 358, endPoint x: 898, endPoint y: 341, distance: 18.8
click at [906, 357] on div "fiber_manual_record Added to Schedule J Schedule I: $2.17 Schedule J: $2,287.00…" at bounding box center [967, 342] width 1109 height 71
click at [624, 123] on link "Taxes / Insurance" at bounding box center [635, 130] width 78 height 29
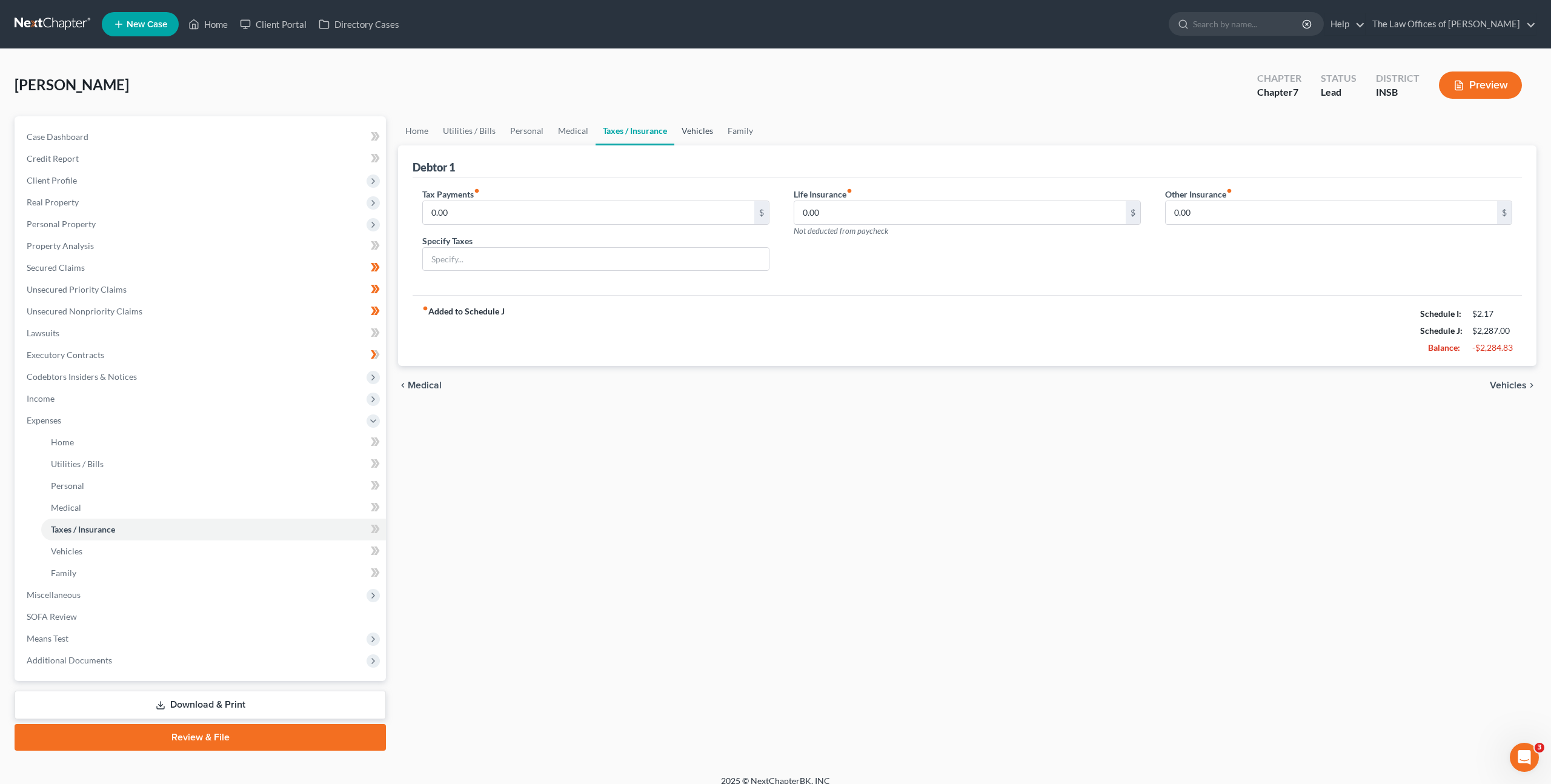
click at [688, 128] on link "Vehicles" at bounding box center [697, 130] width 46 height 29
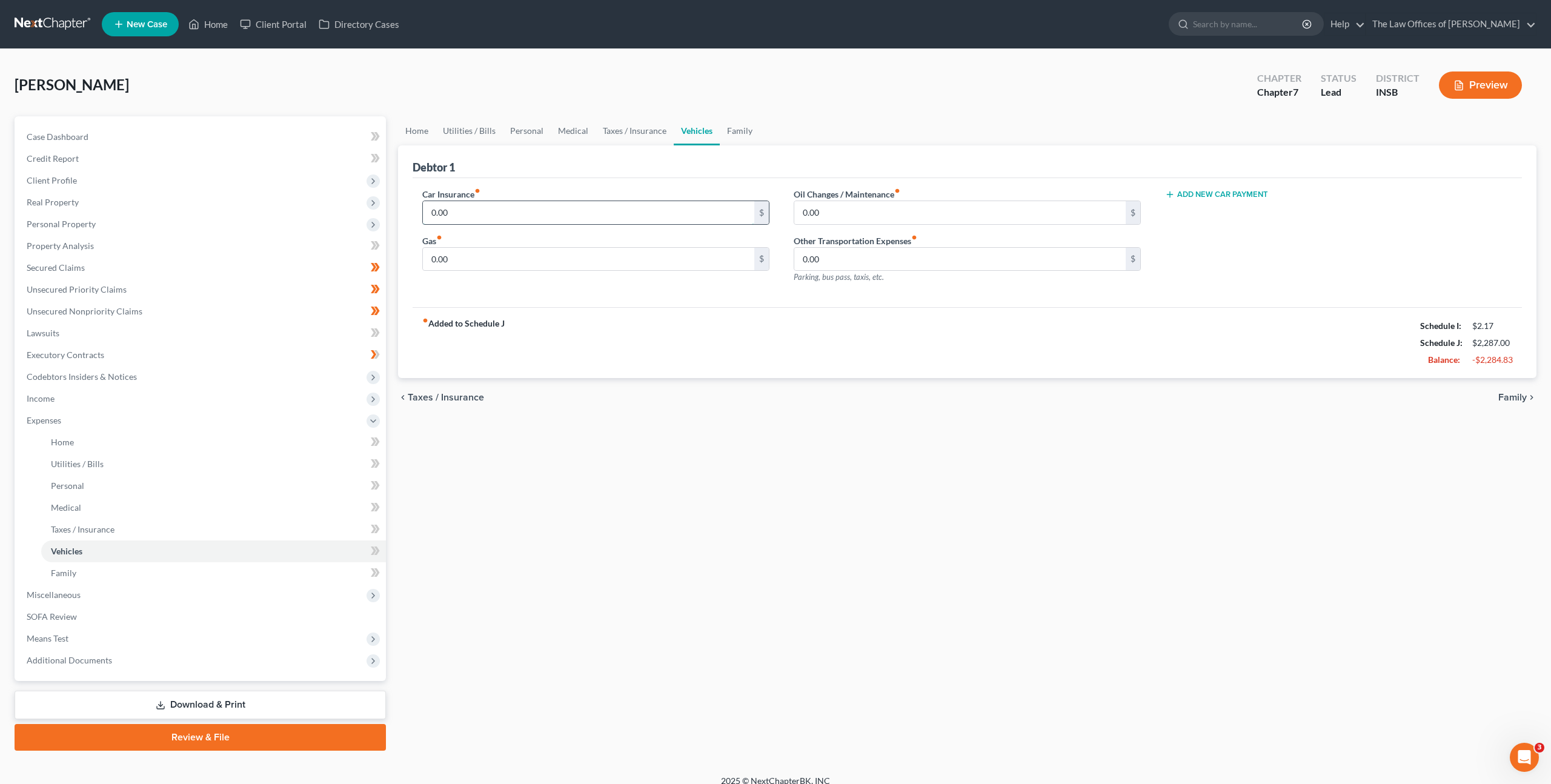
drag, startPoint x: 551, startPoint y: 210, endPoint x: 551, endPoint y: 222, distance: 12.0
click at [551, 210] on input "0.00" at bounding box center [589, 213] width 332 height 23
drag, startPoint x: 508, startPoint y: 193, endPoint x: 494, endPoint y: 205, distance: 18.4
click at [508, 195] on div "Car Insurance fiber_manual_record 0.00 $" at bounding box center [596, 206] width 348 height 37
click at [505, 211] on input "0.00" at bounding box center [589, 213] width 332 height 23
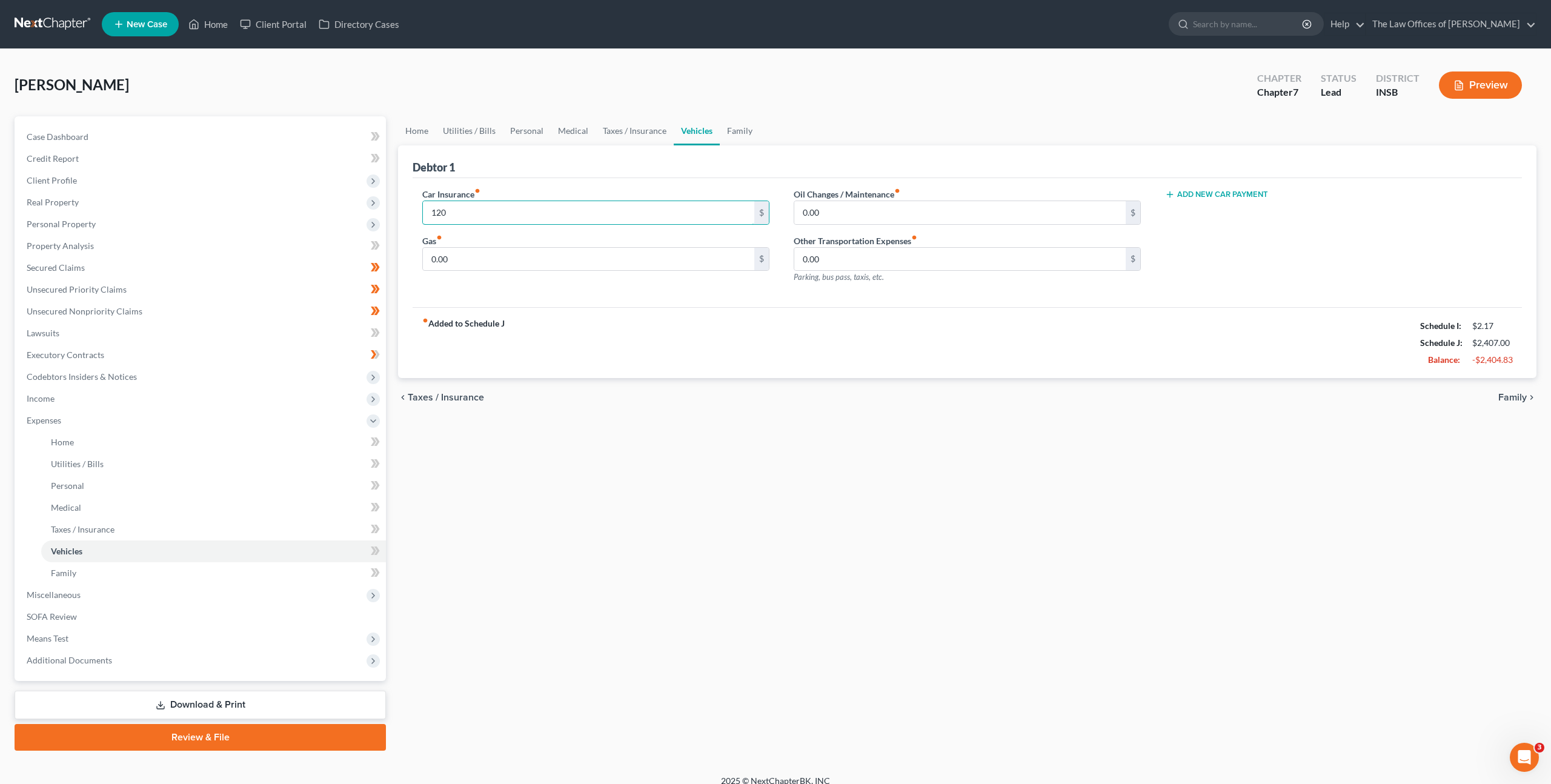
type input "120"
click at [493, 244] on div "Gas fiber_manual_record 0.00 $" at bounding box center [596, 253] width 348 height 37
click at [494, 254] on input "0.00" at bounding box center [589, 259] width 332 height 23
click at [475, 206] on input "120" at bounding box center [589, 213] width 332 height 23
click at [478, 258] on input "0.00" at bounding box center [589, 259] width 332 height 23
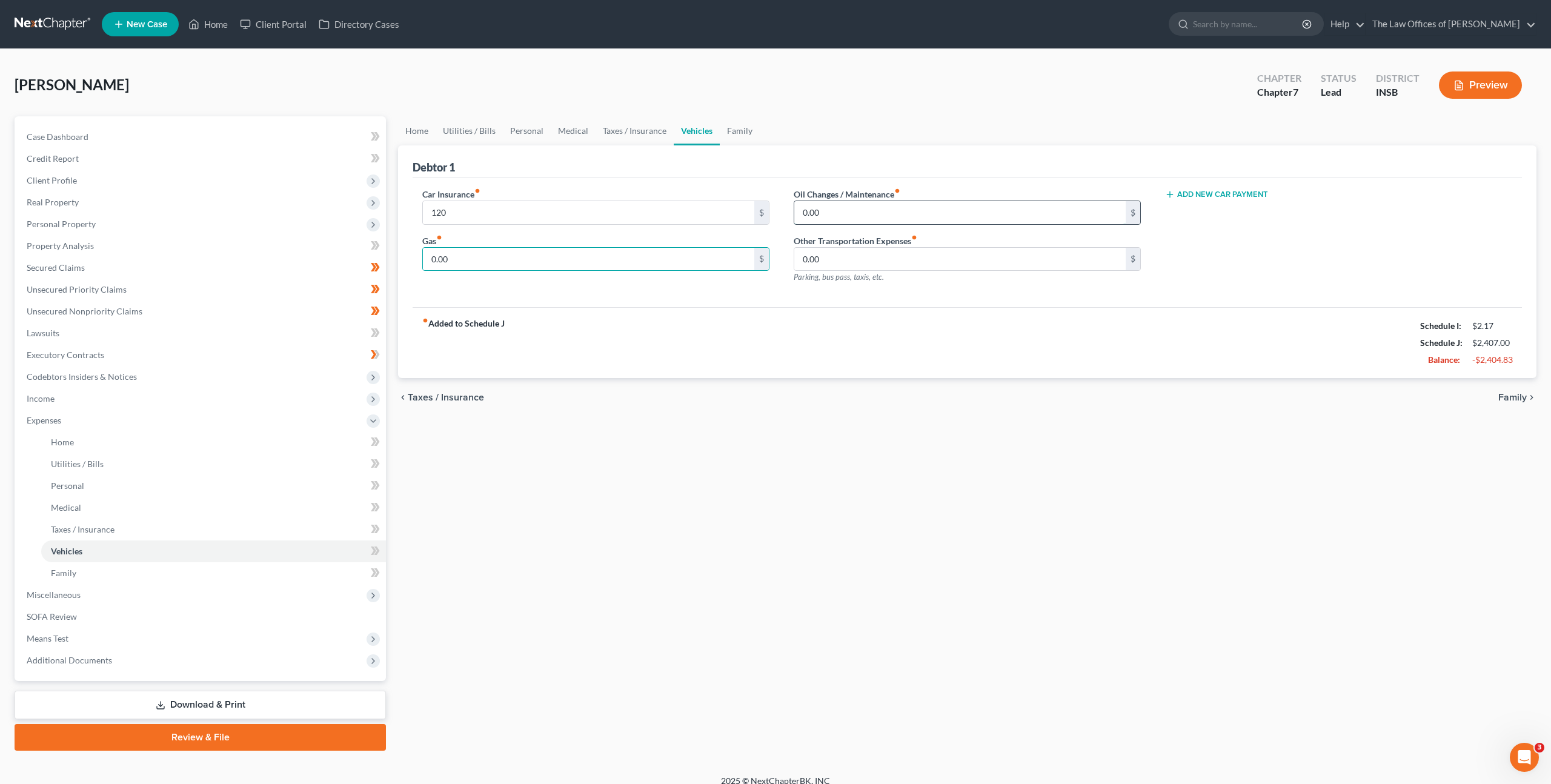
click at [872, 215] on input "0.00" at bounding box center [960, 213] width 332 height 23
type input "35"
click at [687, 262] on input "0.00" at bounding box center [589, 259] width 332 height 23
type input "200"
drag, startPoint x: 779, startPoint y: 340, endPoint x: 766, endPoint y: 336, distance: 13.6
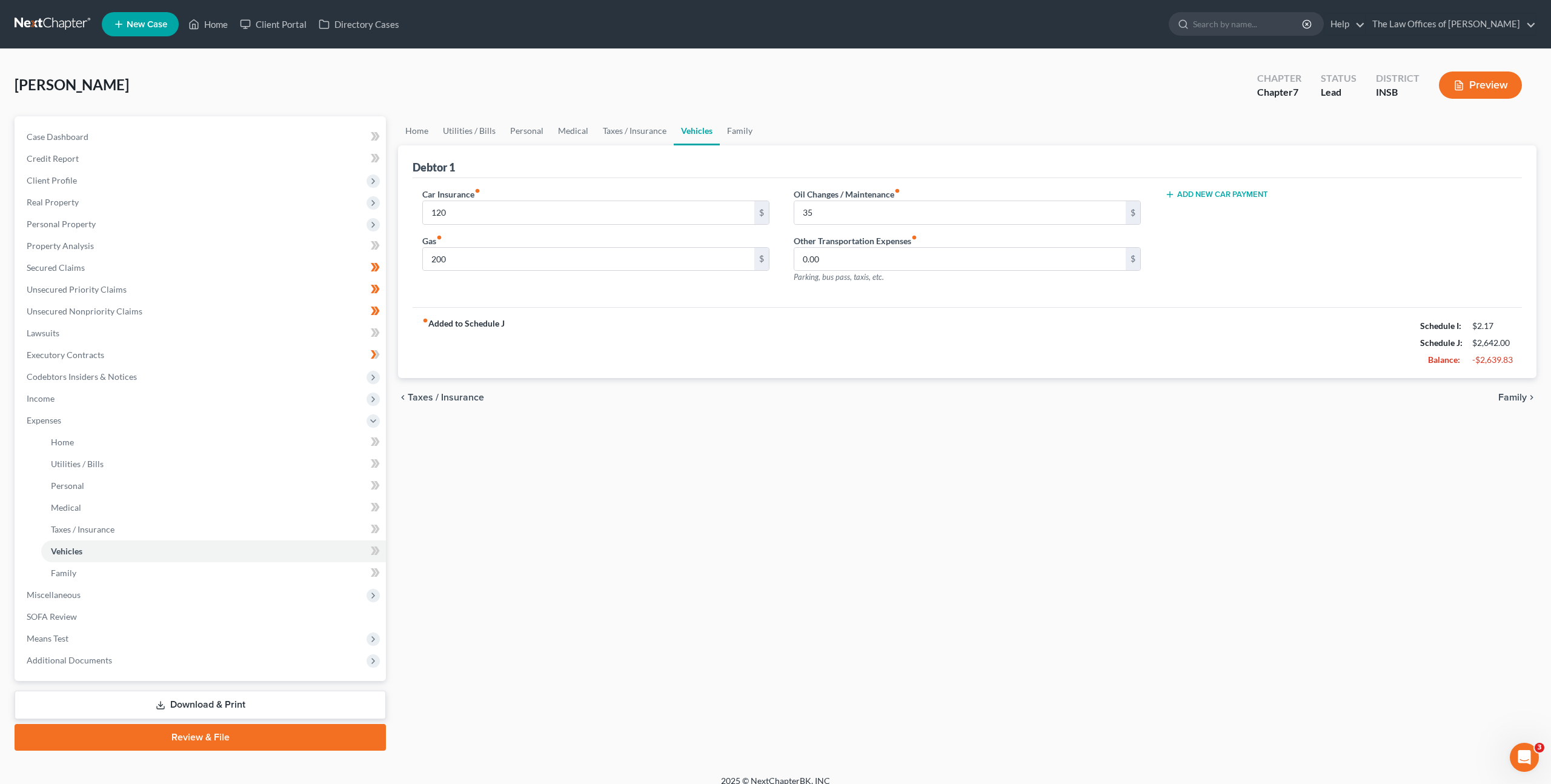
click at [779, 340] on div "fiber_manual_record Added to Schedule J Schedule I: $2.17 Schedule J: $2,642.00…" at bounding box center [967, 342] width 1109 height 71
click at [726, 139] on link "Family" at bounding box center [740, 130] width 40 height 29
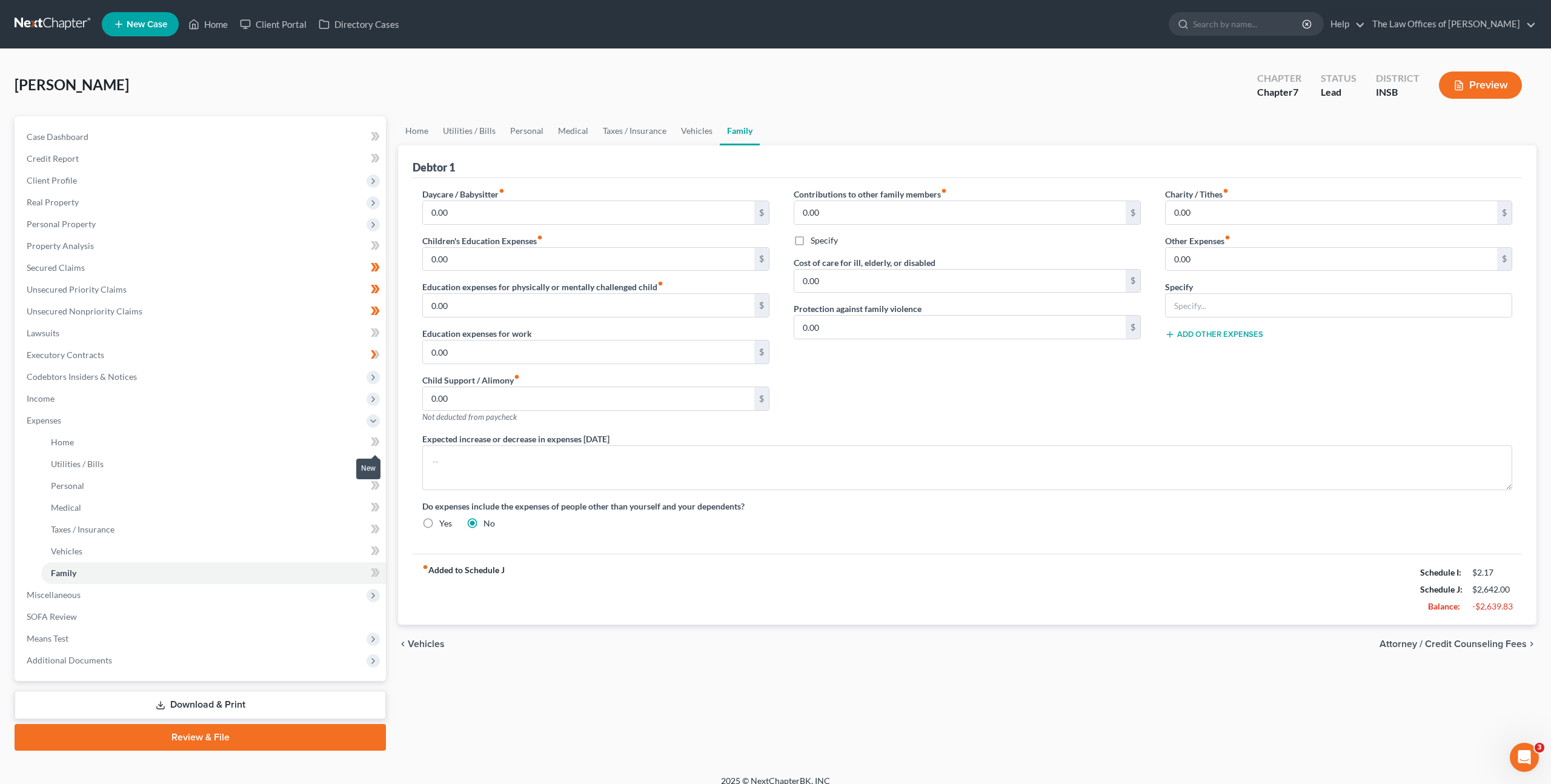
click at [376, 444] on icon at bounding box center [377, 442] width 6 height 8
click at [381, 468] on span at bounding box center [376, 465] width 21 height 18
click at [380, 492] on icon at bounding box center [375, 485] width 9 height 15
click at [378, 518] on link "Taxes / Insurance" at bounding box center [214, 529] width 345 height 21
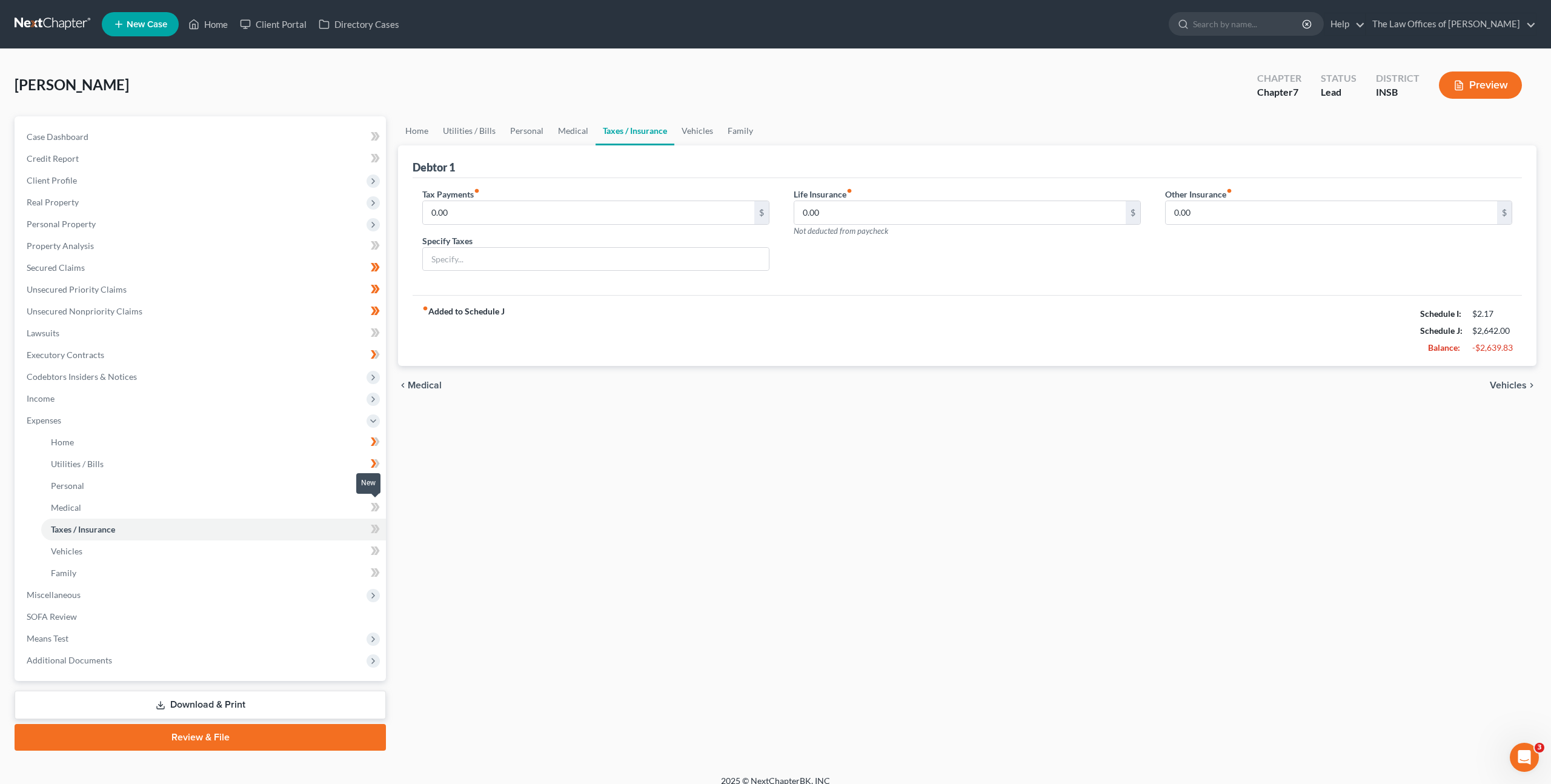
click at [377, 510] on icon at bounding box center [375, 508] width 9 height 15
click at [376, 532] on icon at bounding box center [377, 529] width 6 height 8
click at [376, 555] on icon at bounding box center [377, 550] width 6 height 8
click at [376, 574] on icon at bounding box center [377, 573] width 6 height 8
click at [475, 514] on div "Home Utilities / Bills Personal Medical Taxes / Insurance Vehicles Family Debto…" at bounding box center [967, 433] width 1151 height 635
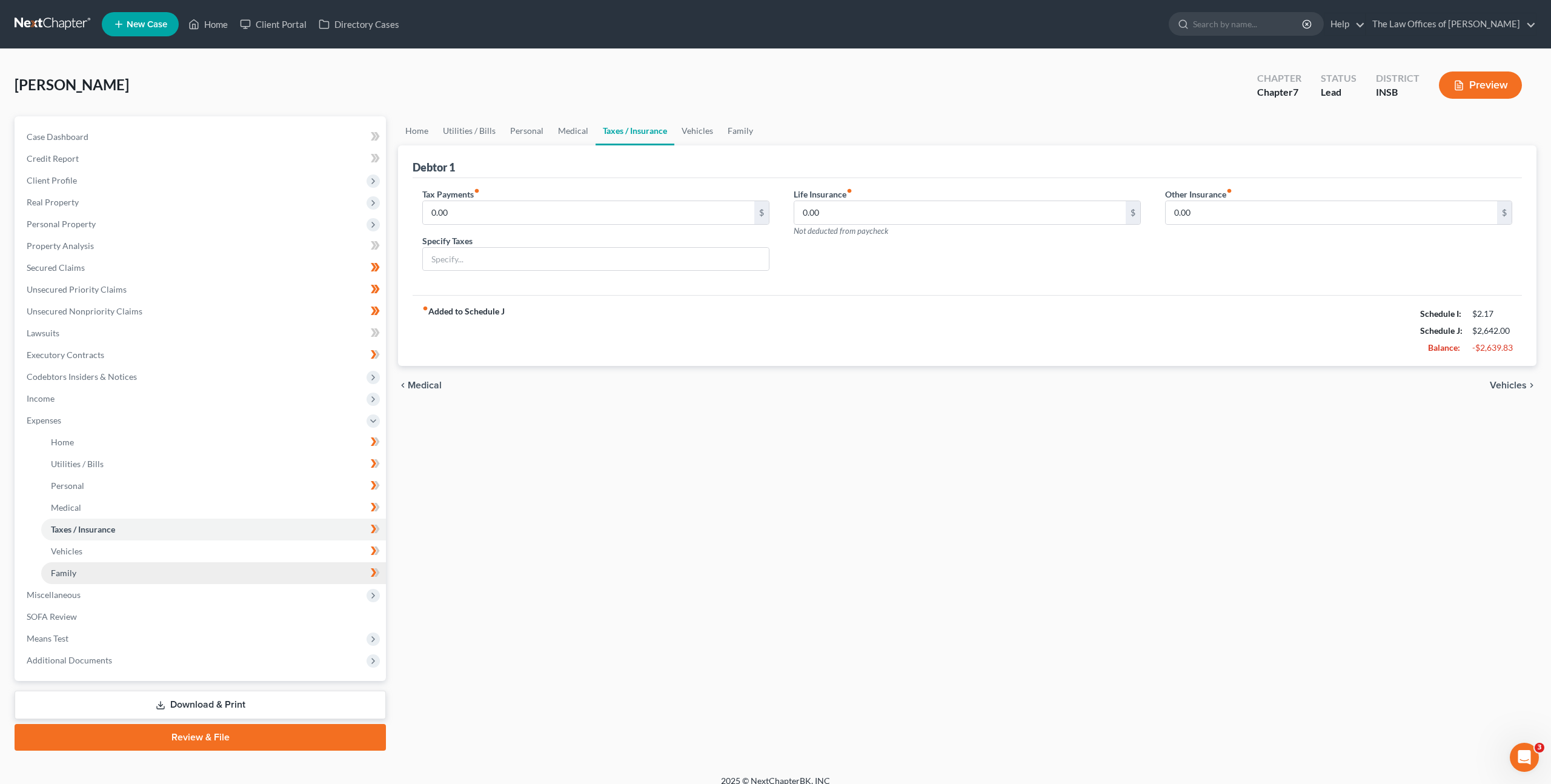
click at [324, 574] on link "Family" at bounding box center [214, 573] width 345 height 21
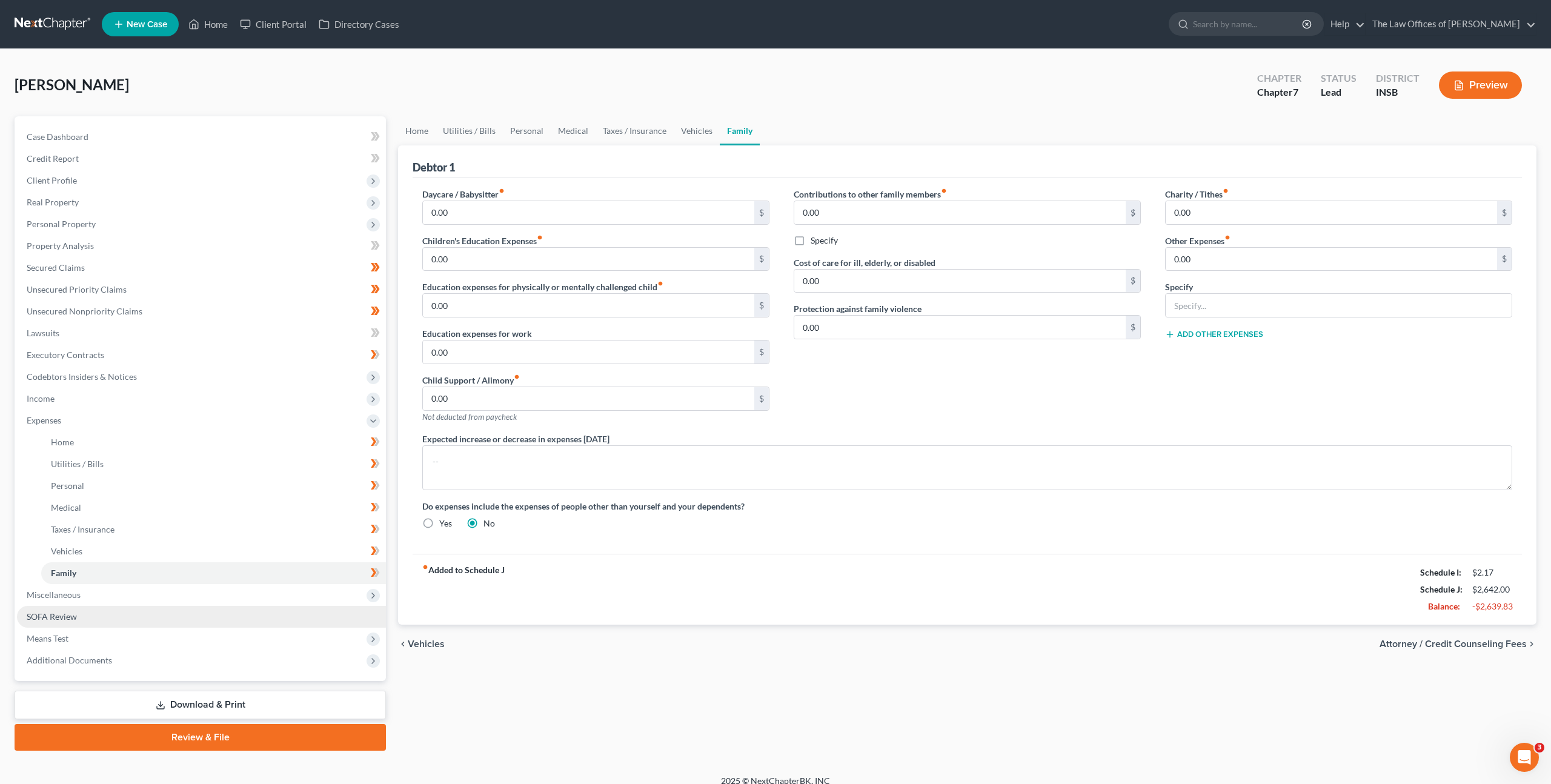
click at [240, 619] on link "SOFA Review" at bounding box center [201, 616] width 369 height 21
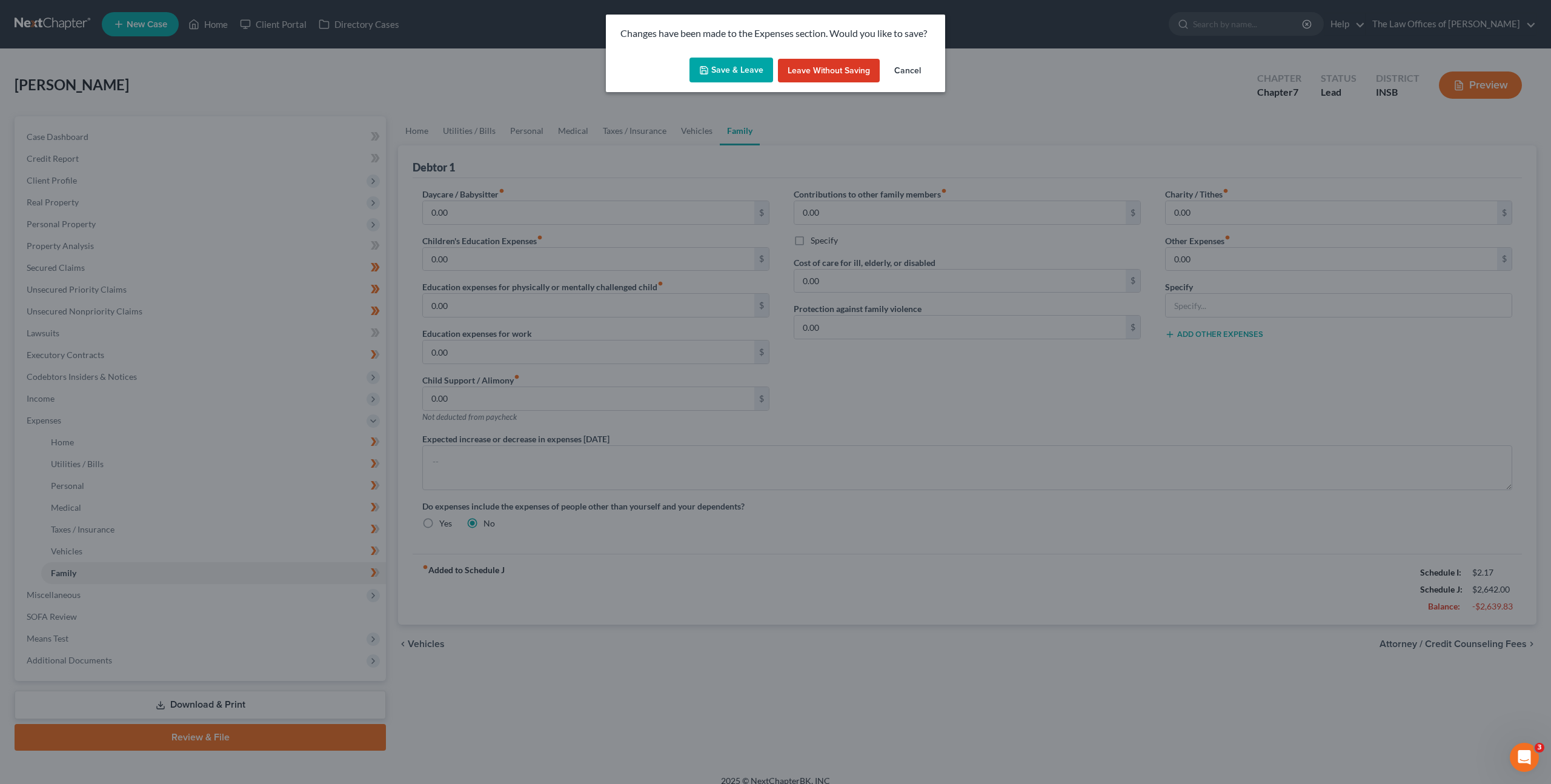
click at [749, 74] on button "Save & Leave" at bounding box center [731, 70] width 83 height 26
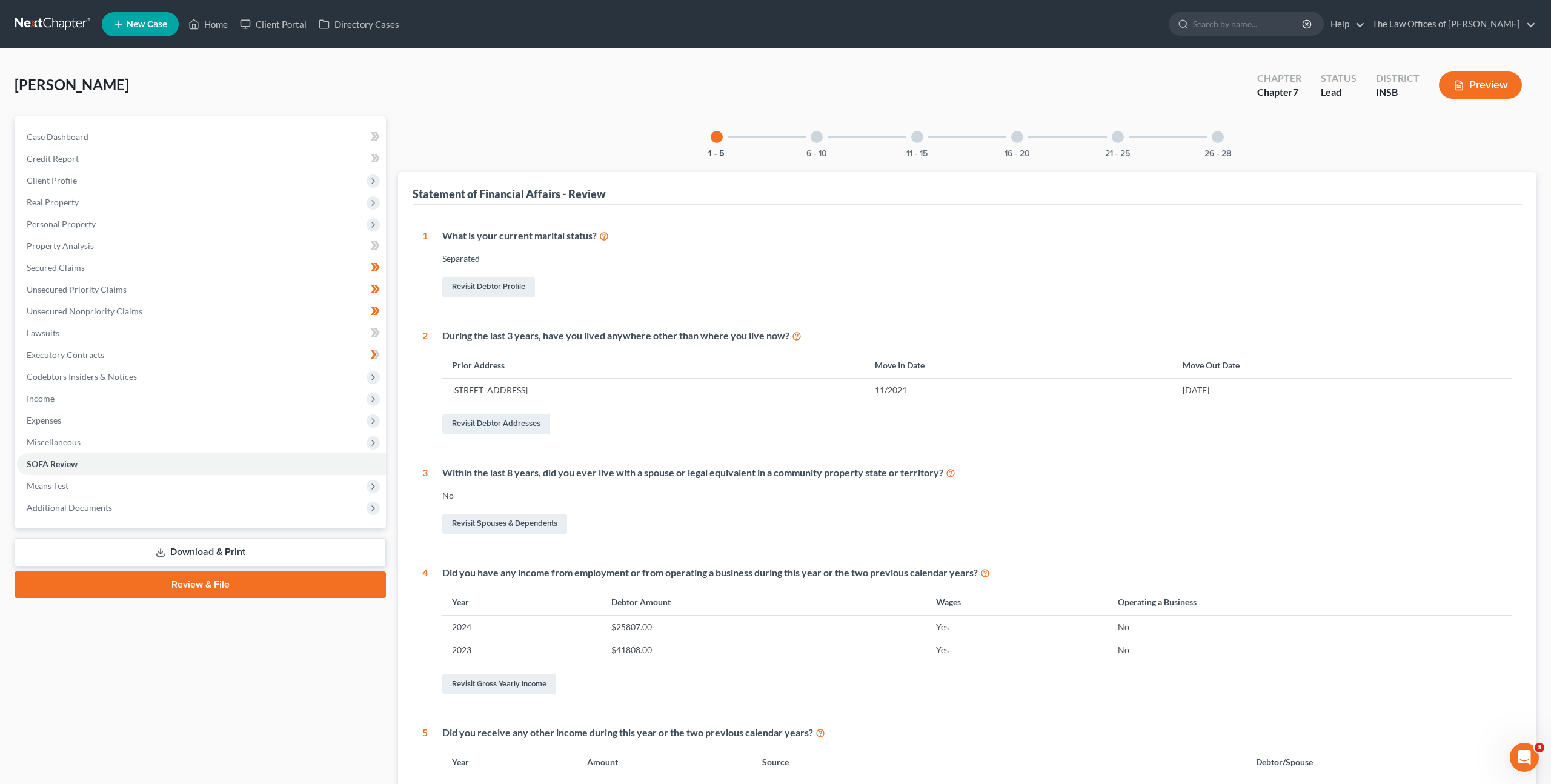
click at [814, 140] on div at bounding box center [816, 137] width 12 height 12
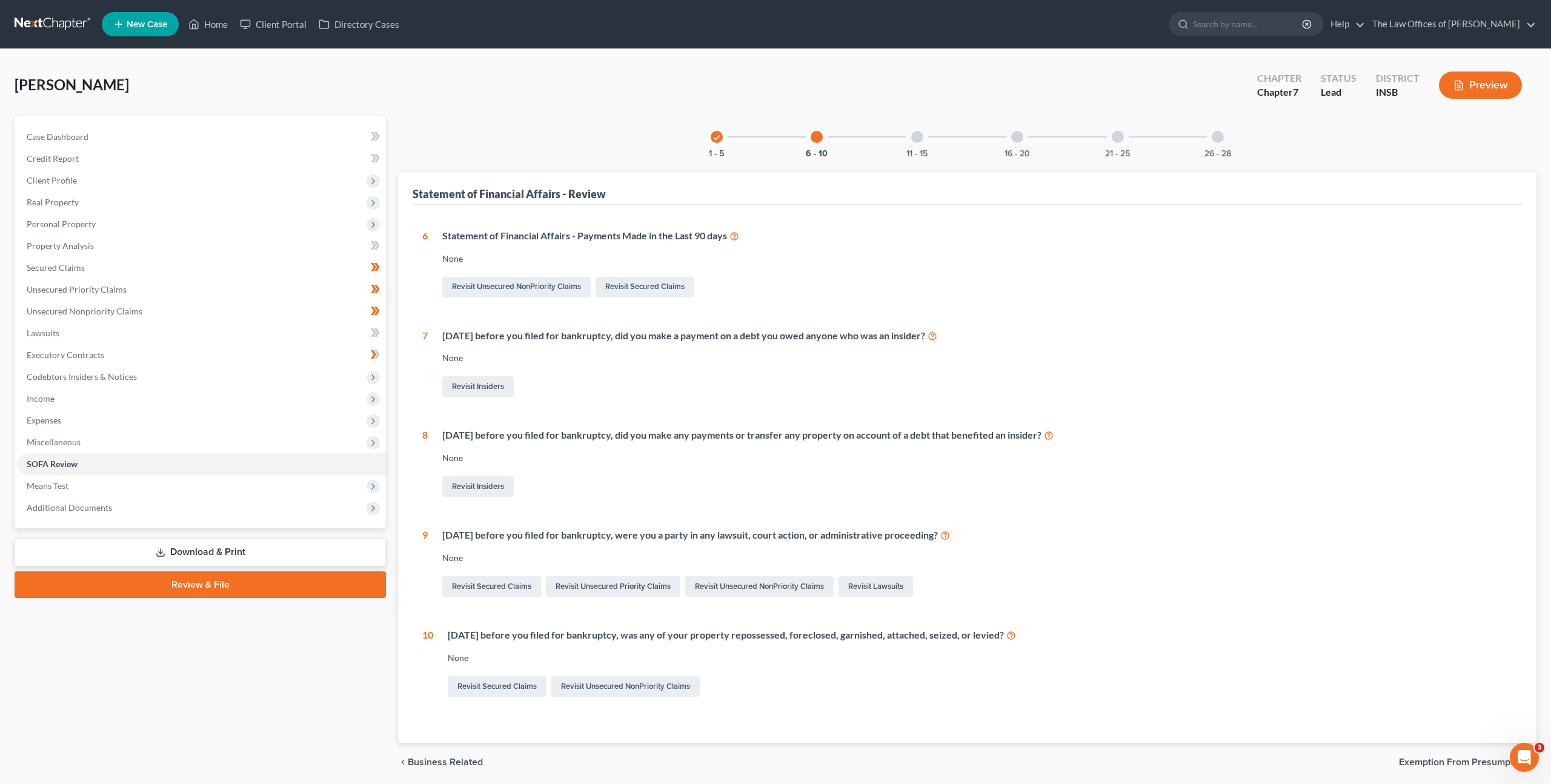
click at [923, 135] on div "11 - 15" at bounding box center [917, 137] width 41 height 41
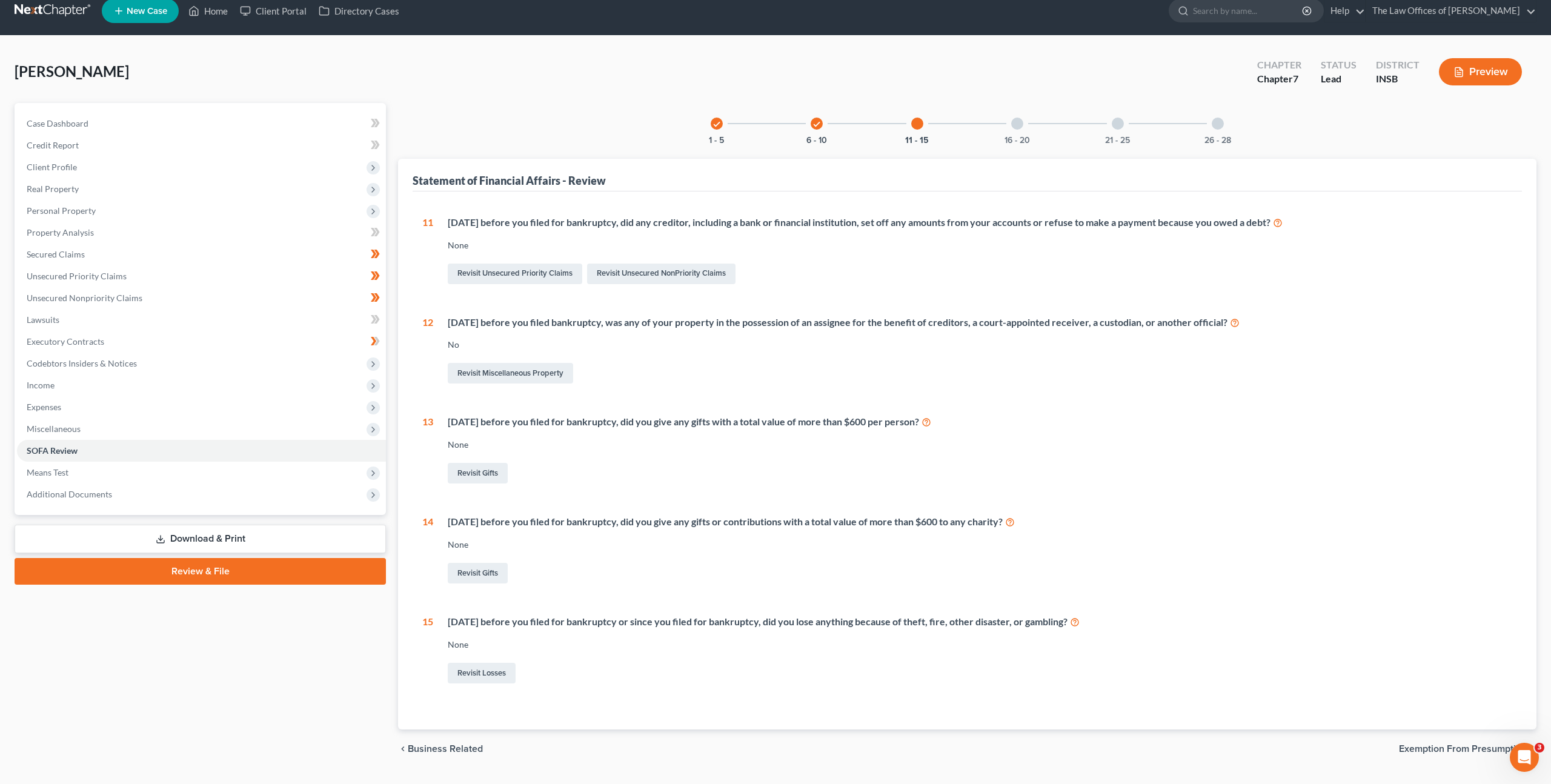
scroll to position [44, 0]
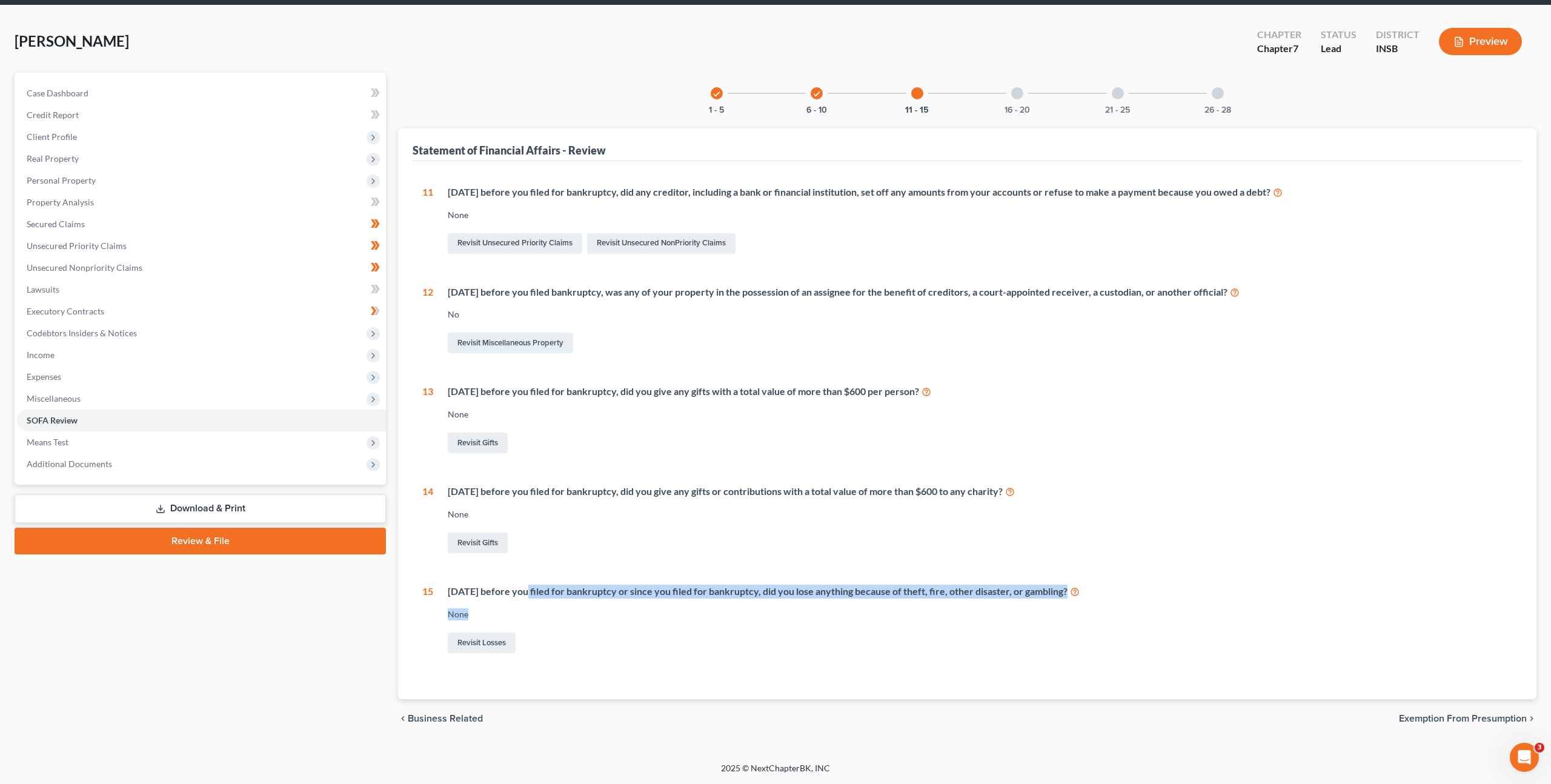
drag, startPoint x: 533, startPoint y: 593, endPoint x: 882, endPoint y: 616, distance: 349.8
click at [882, 616] on div "[DATE] before you filed for bankruptcy or since you filed for bankruptcy, did y…" at bounding box center [972, 620] width 1079 height 71
click at [899, 615] on div "None" at bounding box center [981, 614] width 1065 height 12
click at [1019, 89] on div at bounding box center [1017, 93] width 12 height 12
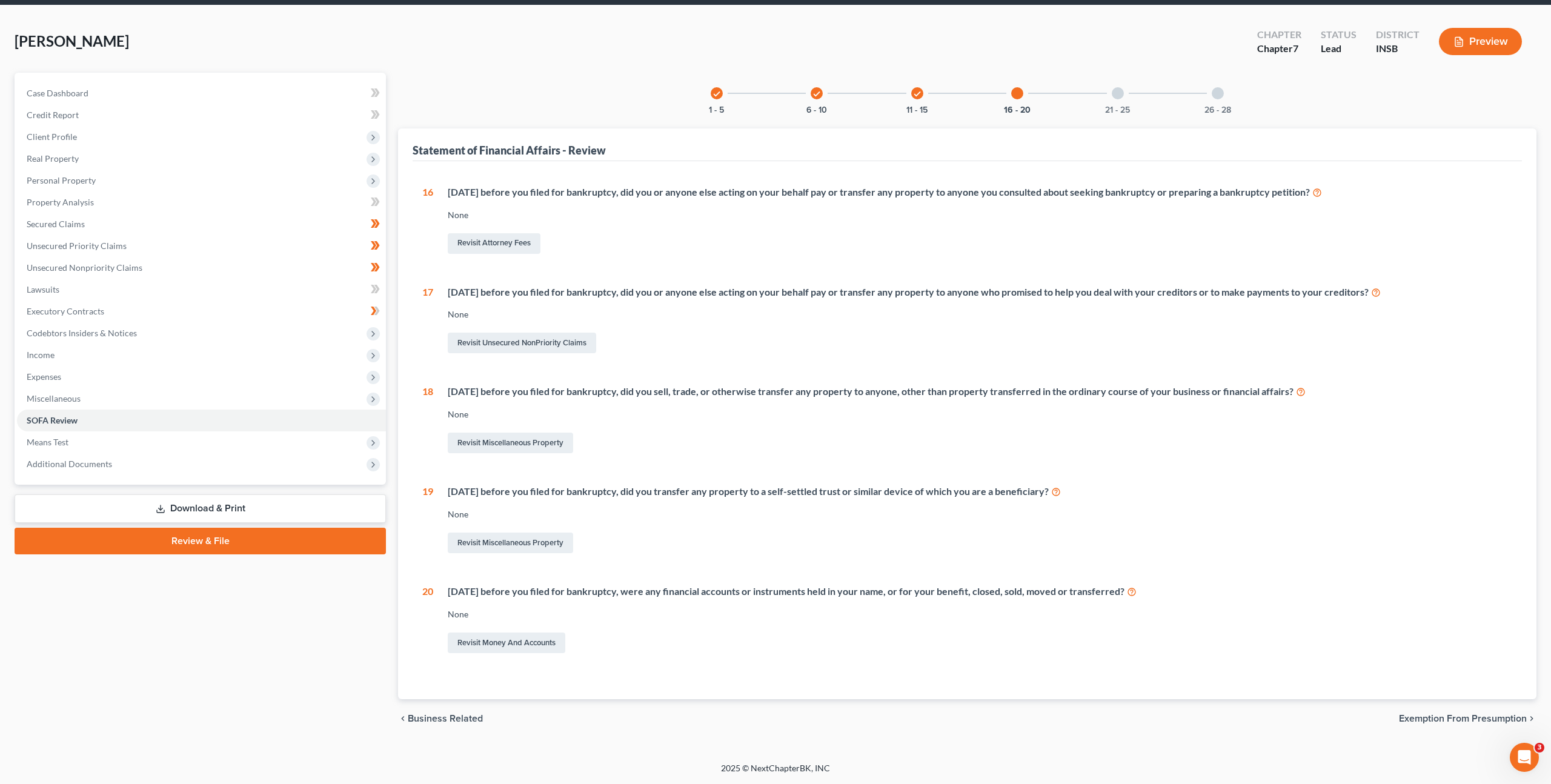
click at [1109, 80] on div "21 - 25" at bounding box center [1118, 93] width 41 height 41
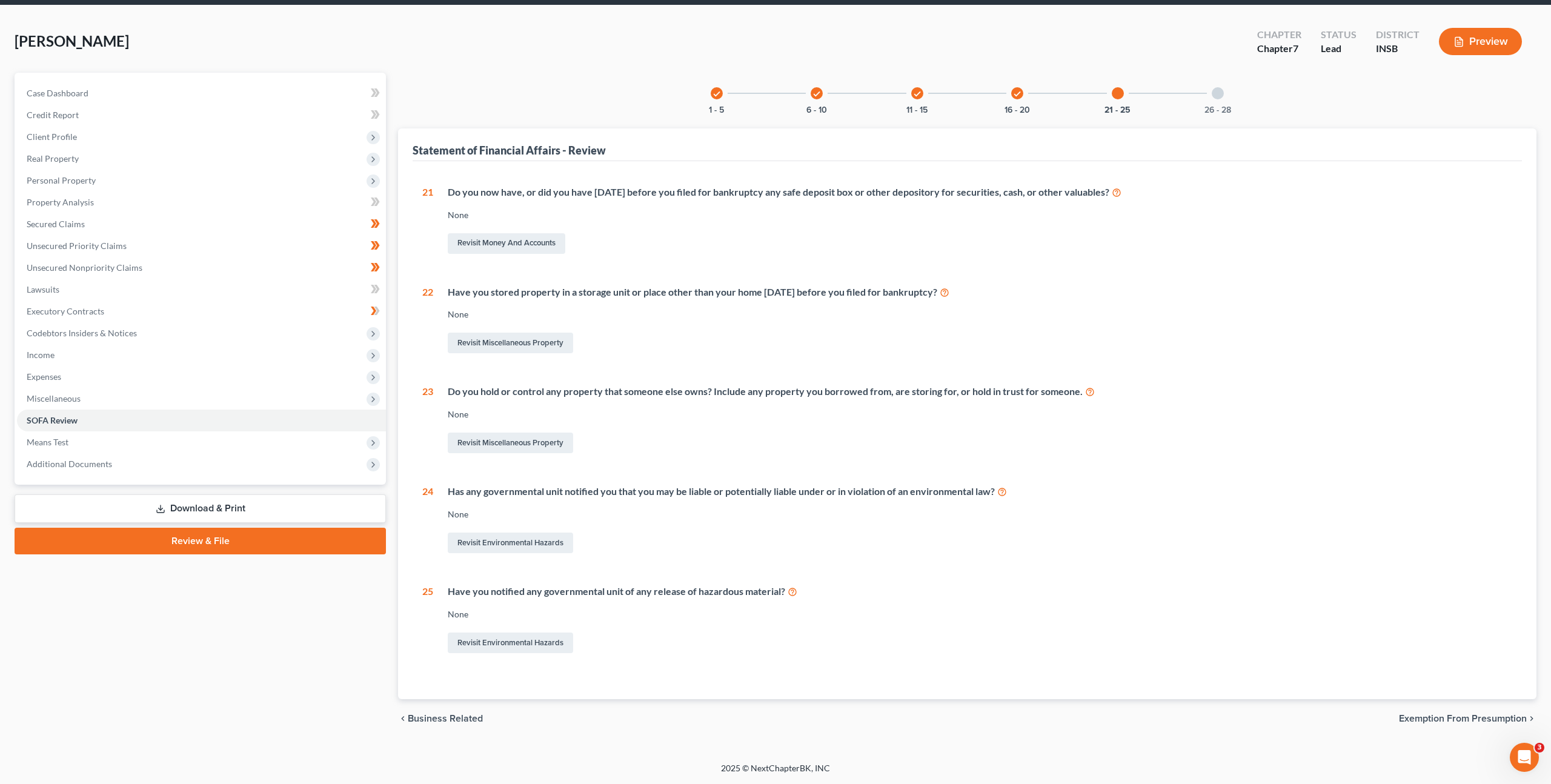
click at [1219, 95] on div at bounding box center [1218, 93] width 12 height 12
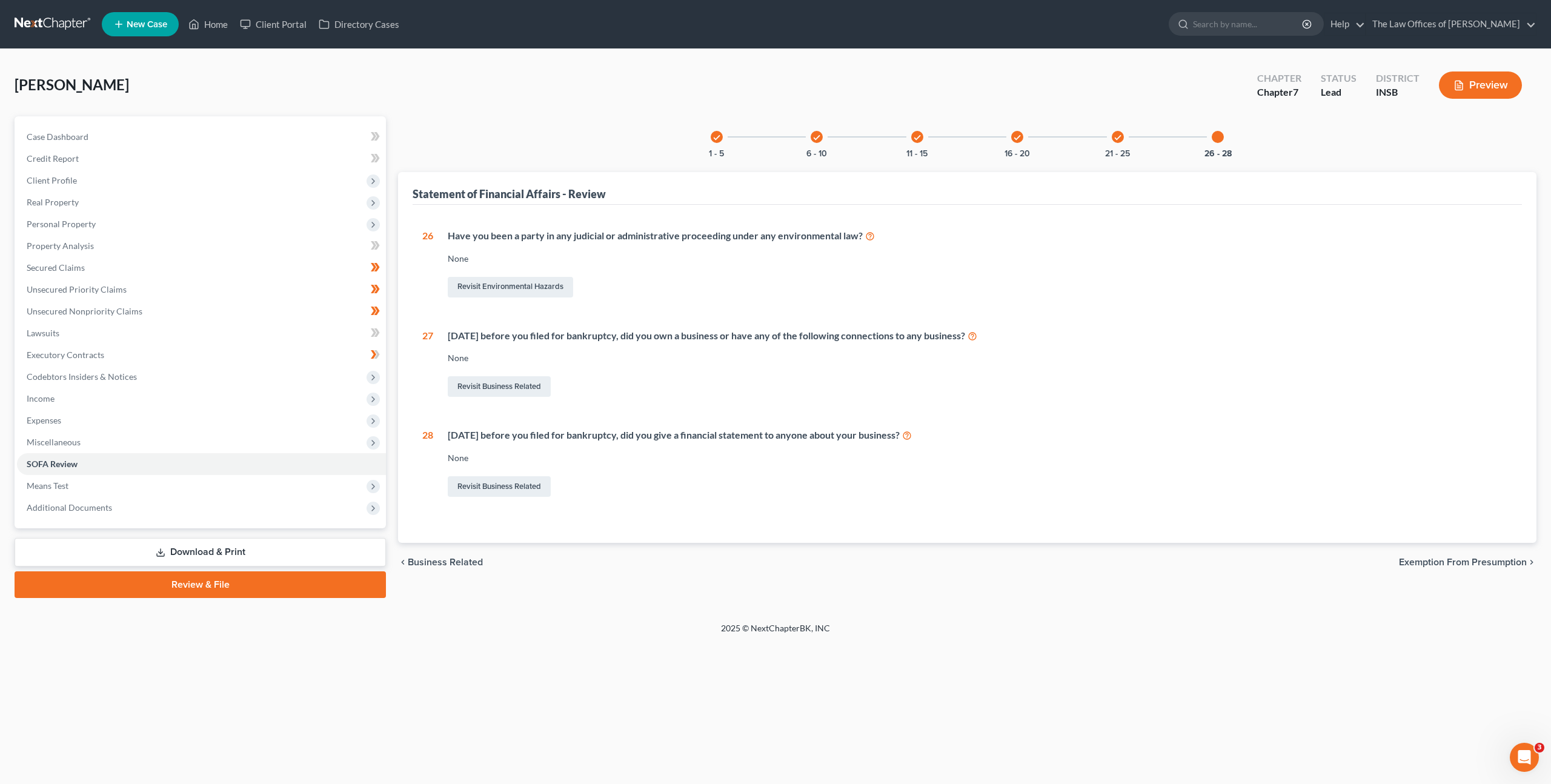
scroll to position [0, 0]
click at [183, 314] on link "Unsecured Nonpriority Claims" at bounding box center [201, 311] width 369 height 21
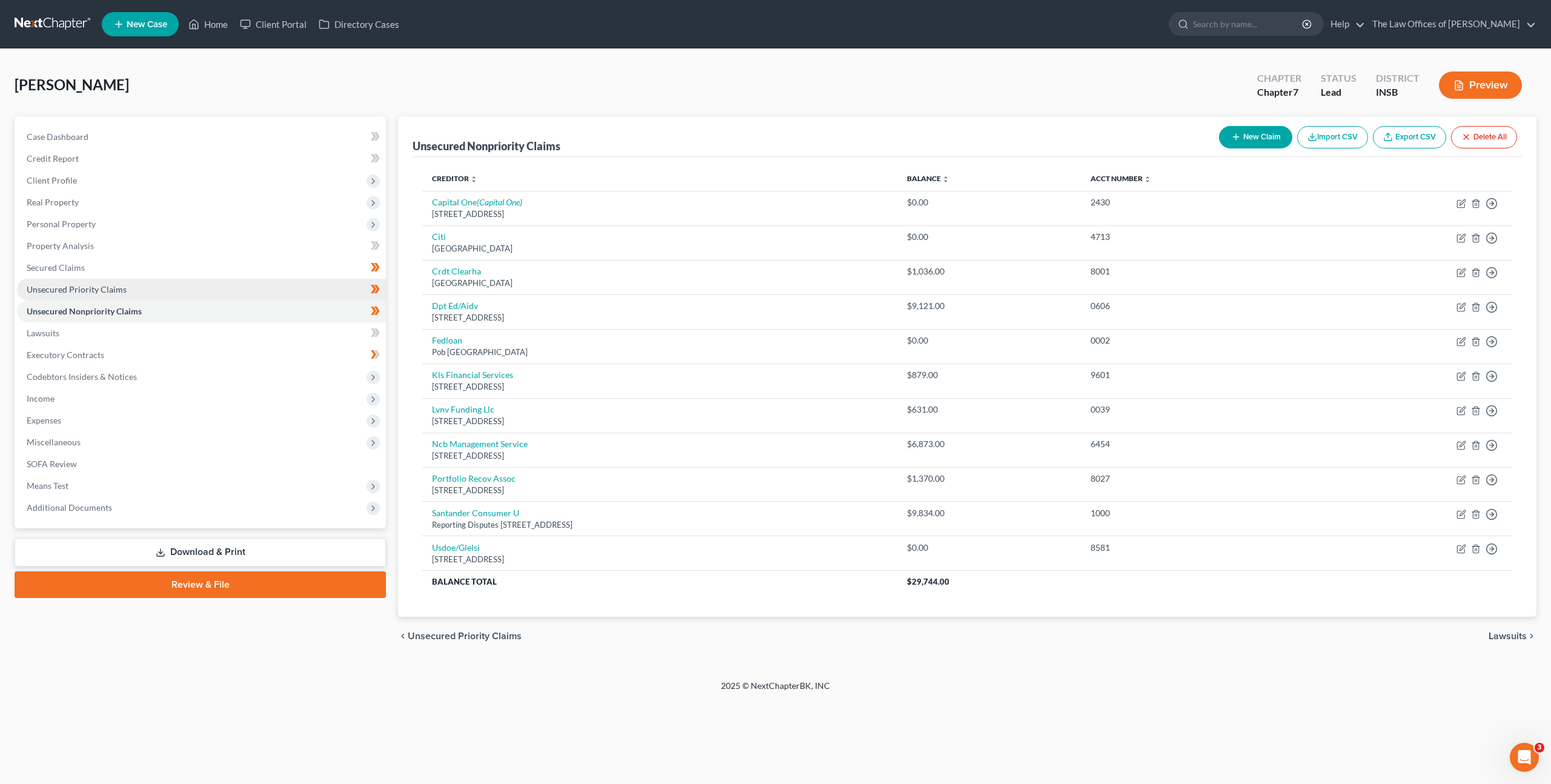
click at [179, 295] on link "Unsecured Priority Claims" at bounding box center [201, 290] width 369 height 21
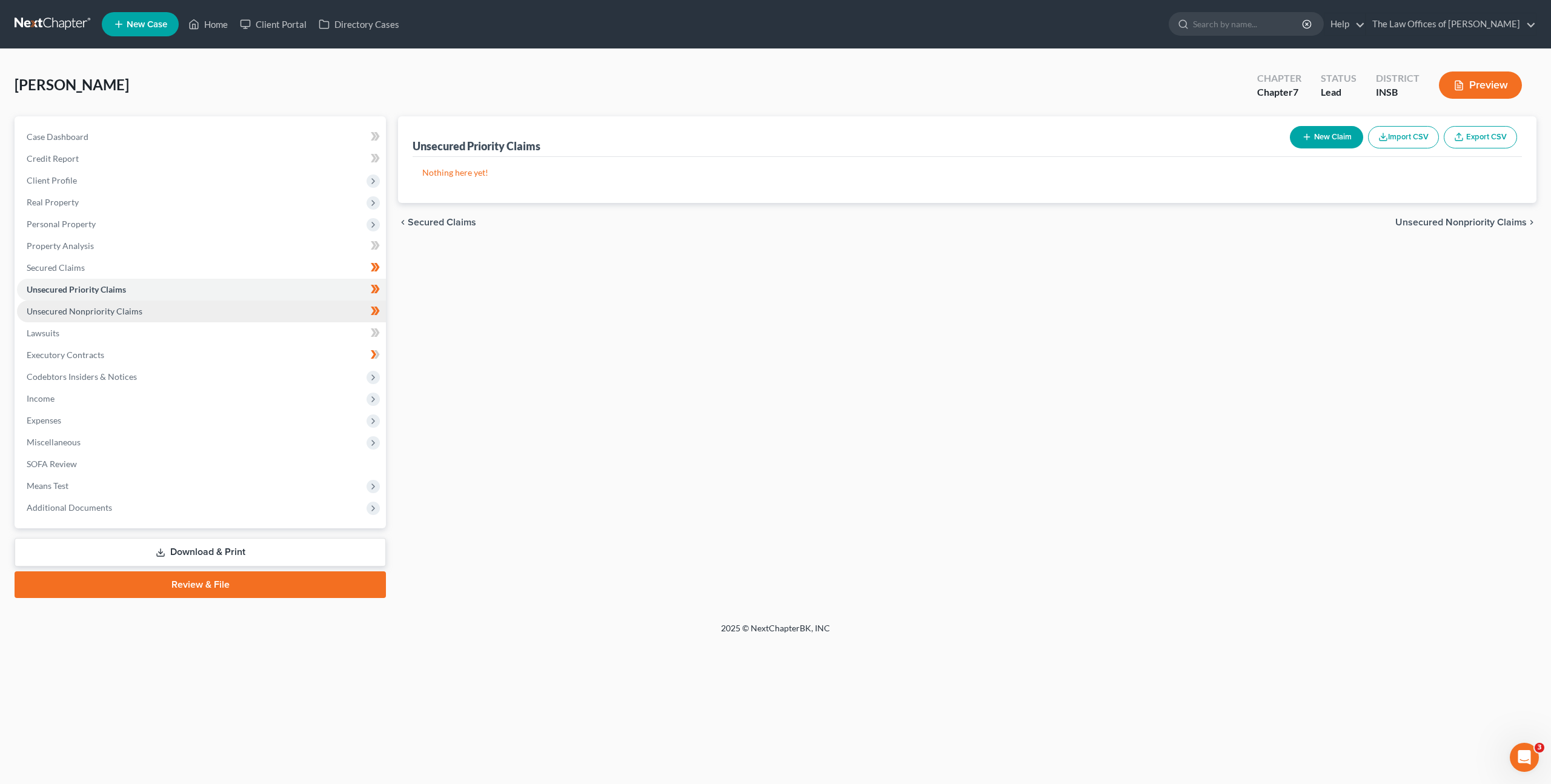
click at [169, 309] on link "Unsecured Nonpriority Claims" at bounding box center [201, 311] width 369 height 21
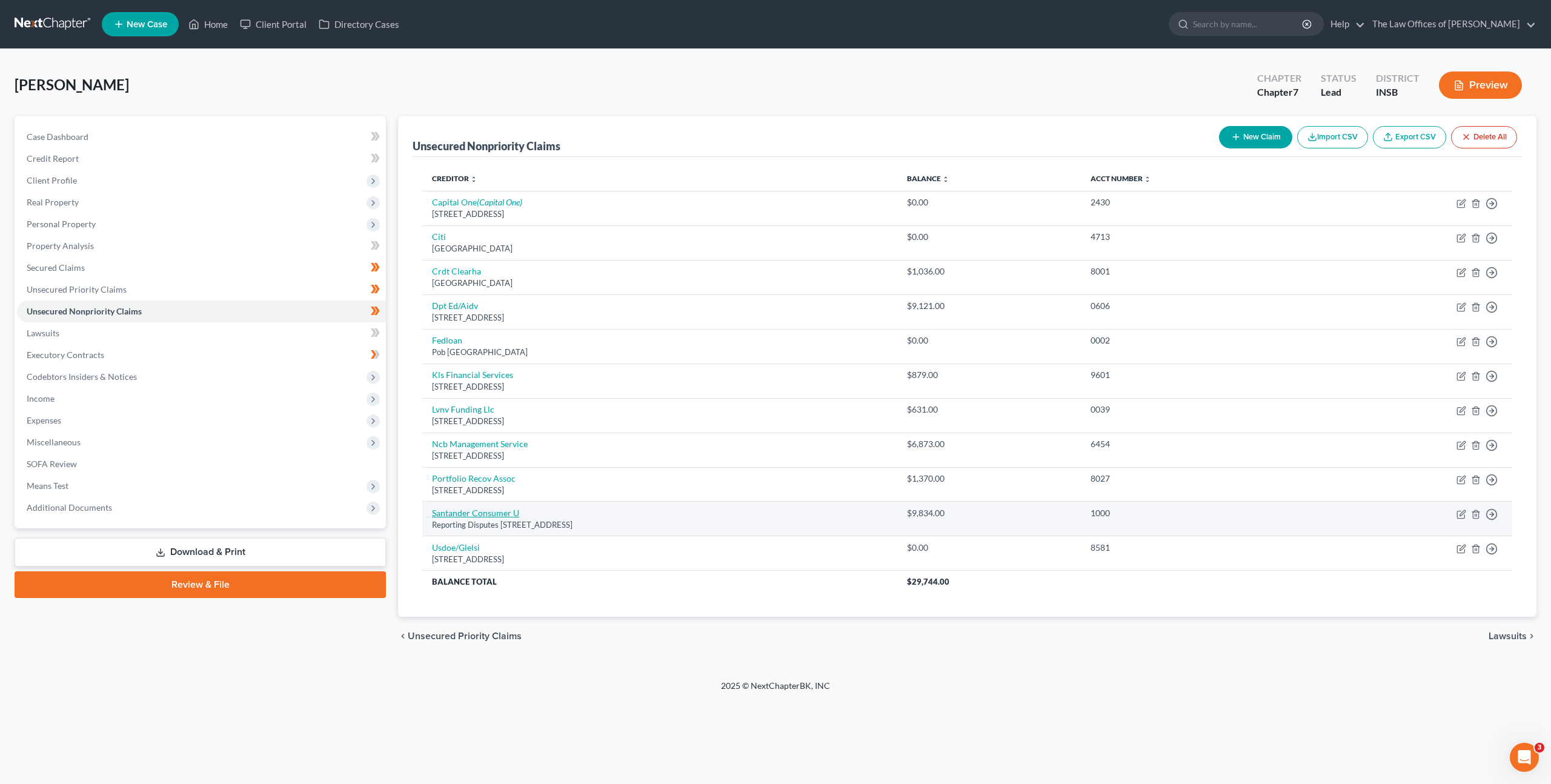
click at [460, 509] on link "Santander Consumer U" at bounding box center [475, 512] width 87 height 10
select select "45"
select select "1"
select select "0"
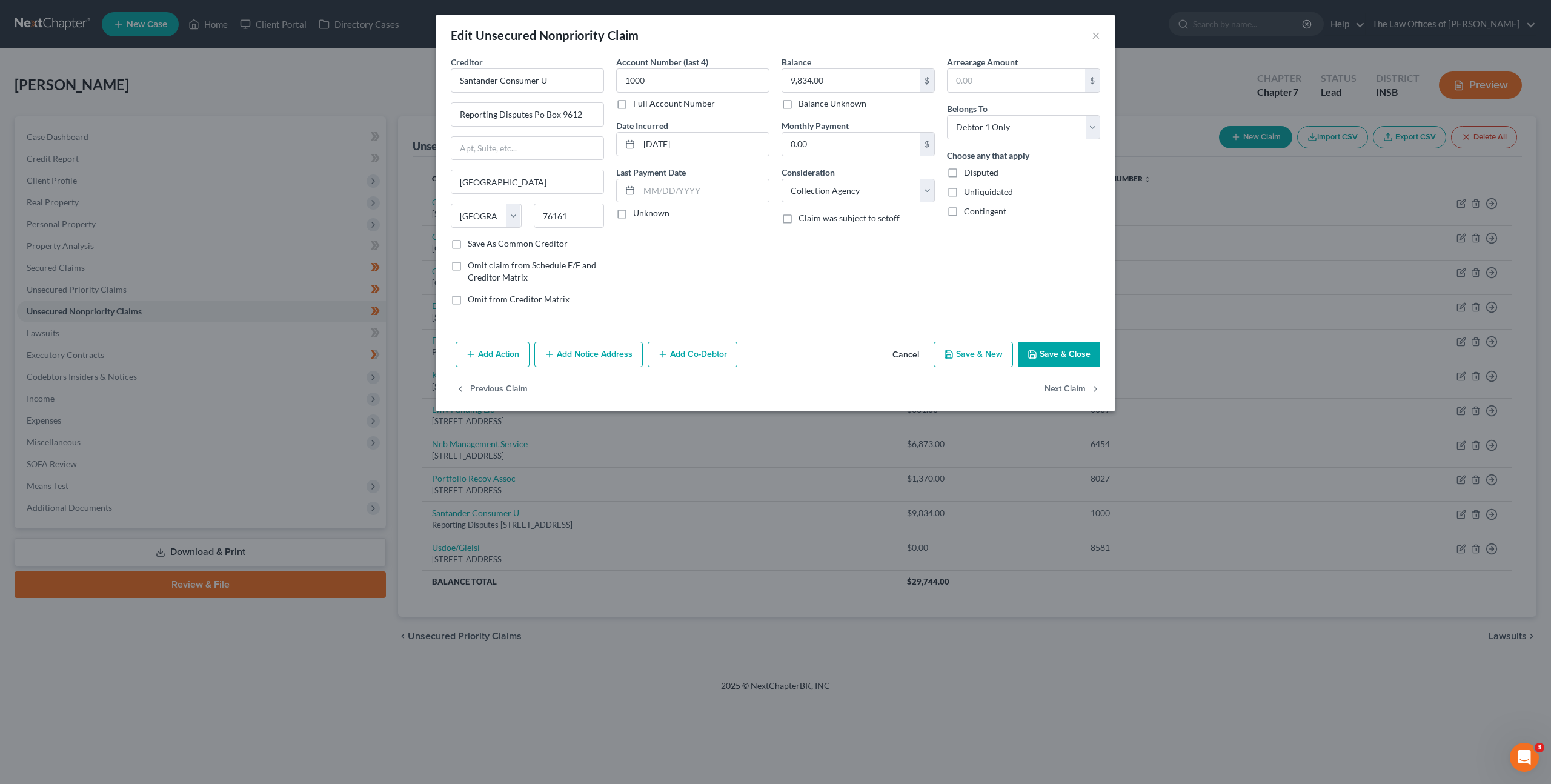
click at [565, 358] on button "Add Notice Address" at bounding box center [588, 354] width 108 height 26
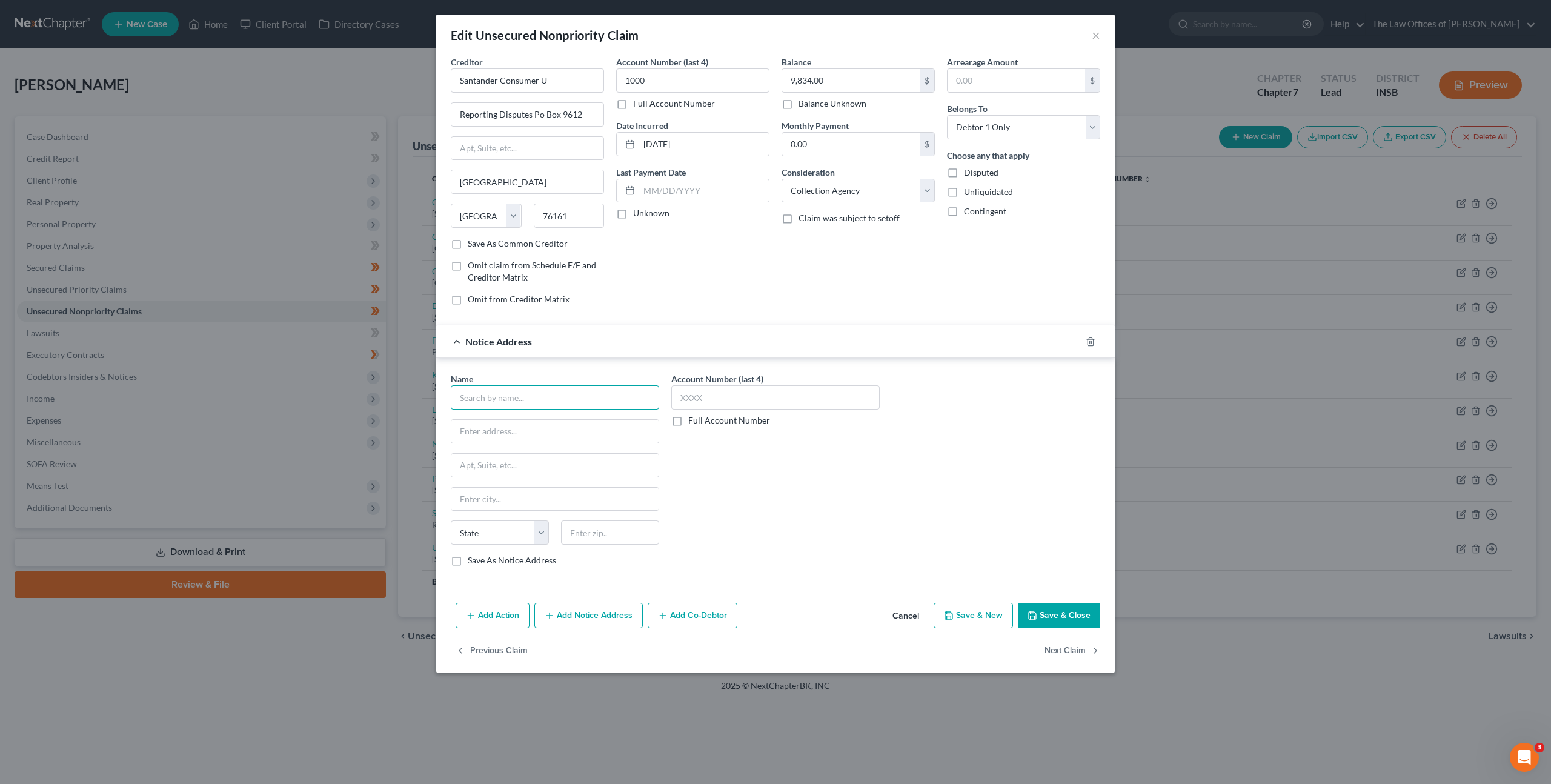
click at [539, 407] on input "text" at bounding box center [555, 397] width 209 height 24
click at [1095, 345] on div at bounding box center [1098, 341] width 34 height 19
click at [1095, 342] on icon "button" at bounding box center [1091, 342] width 10 height 10
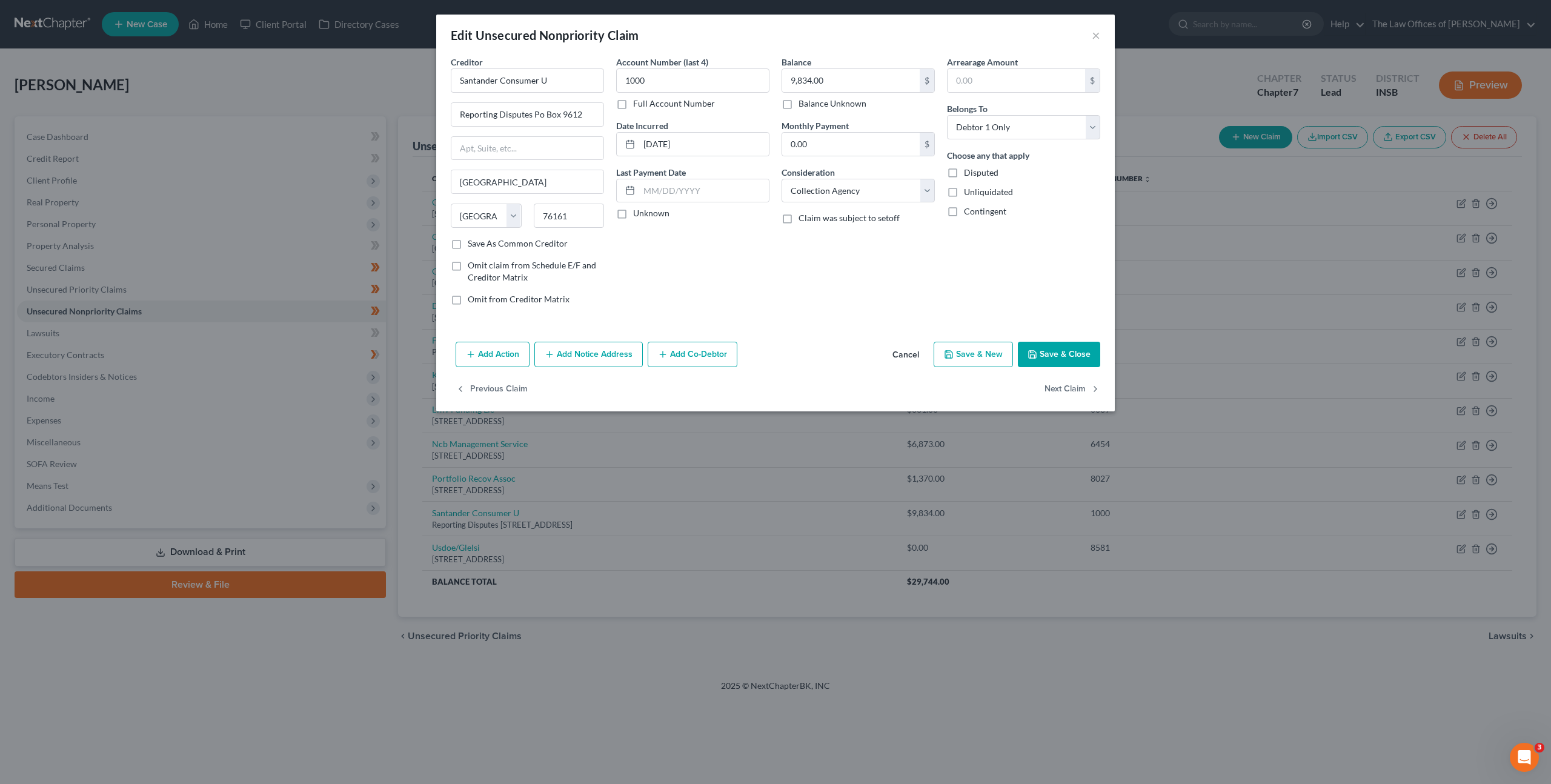
click at [696, 362] on button "Add Co-Debtor" at bounding box center [693, 354] width 90 height 26
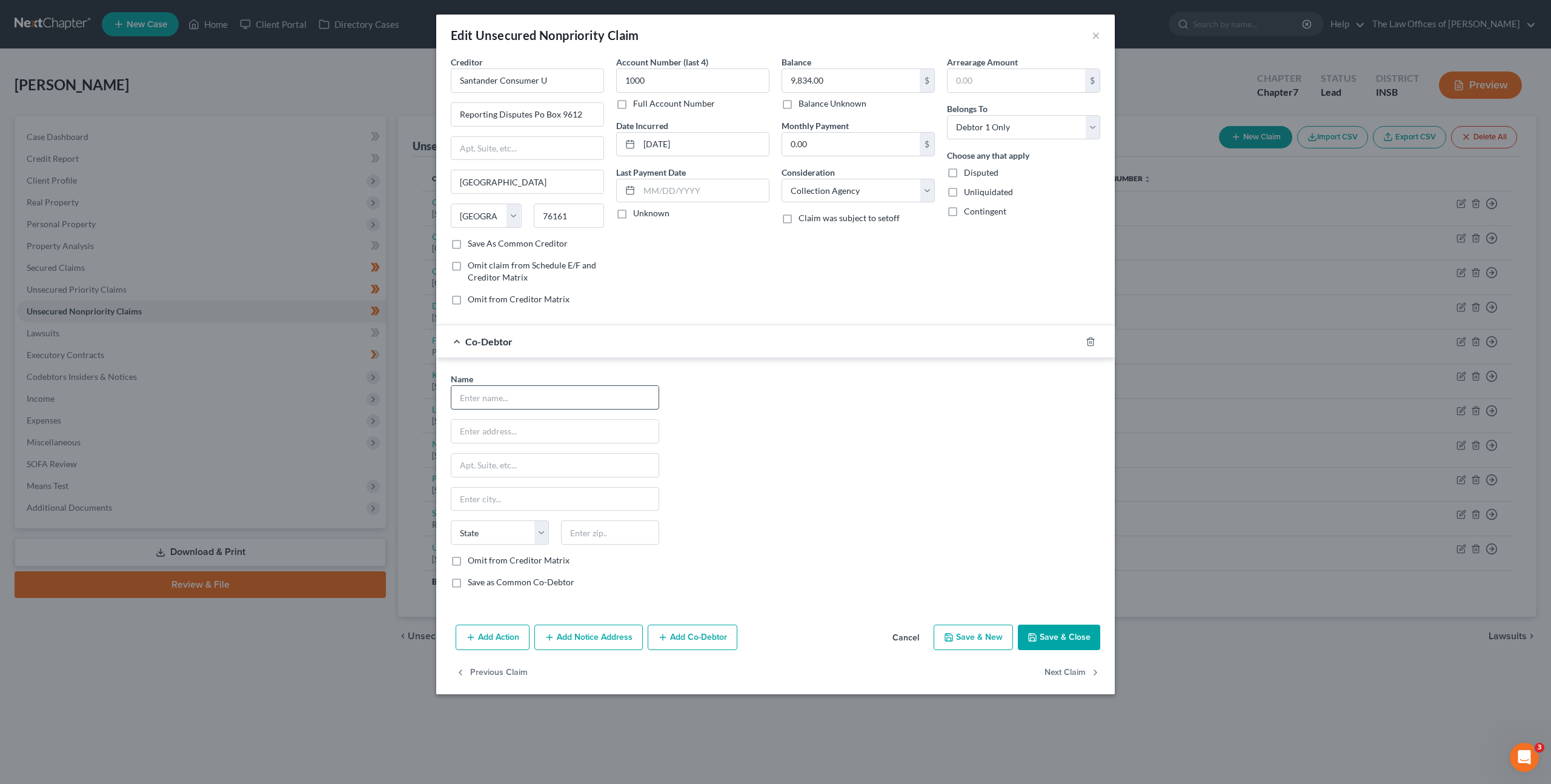
click at [539, 391] on input "text" at bounding box center [555, 398] width 207 height 23
click at [1087, 342] on icon "button" at bounding box center [1091, 342] width 10 height 10
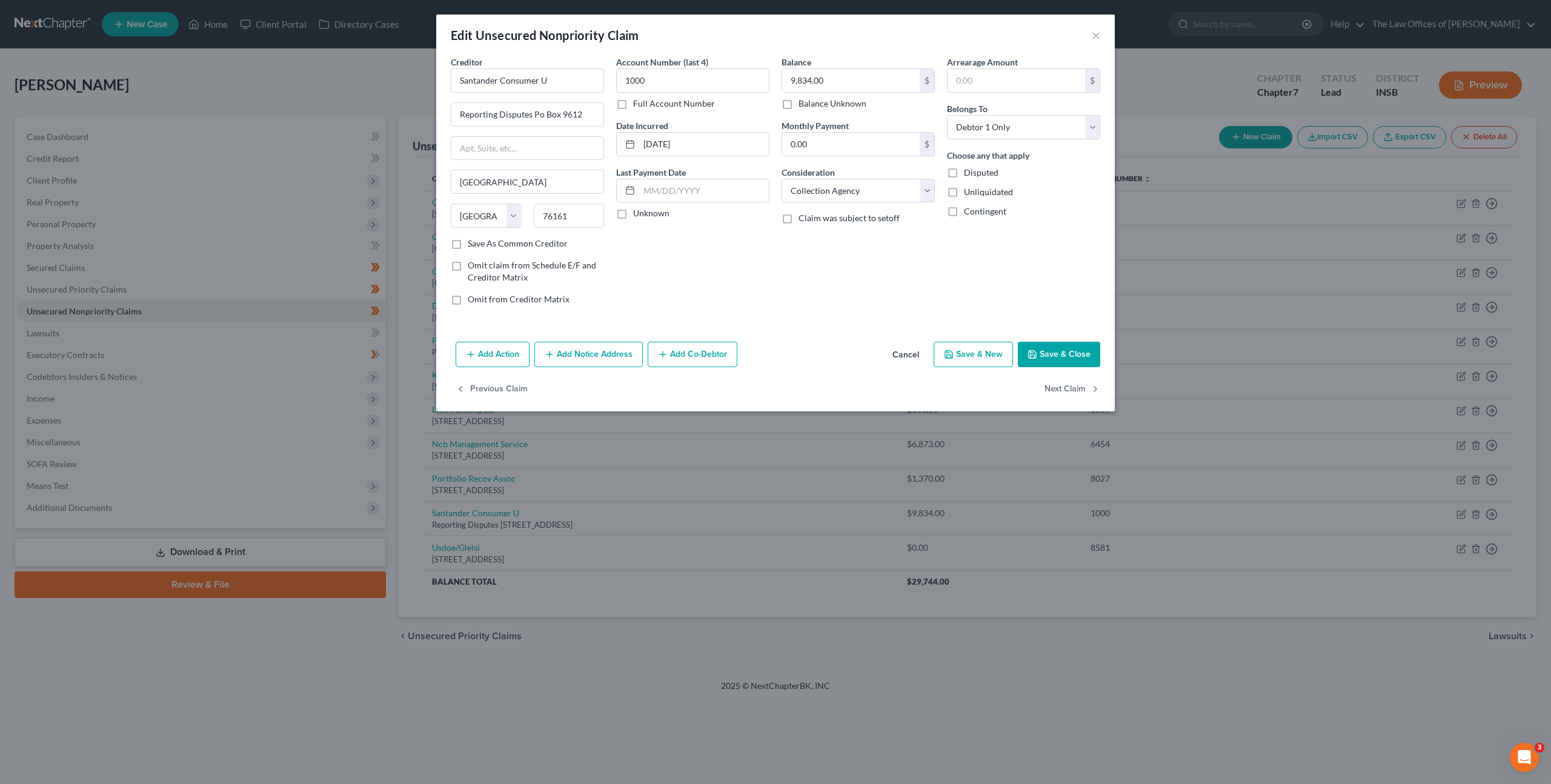
click at [512, 354] on button "Add Action" at bounding box center [493, 354] width 74 height 26
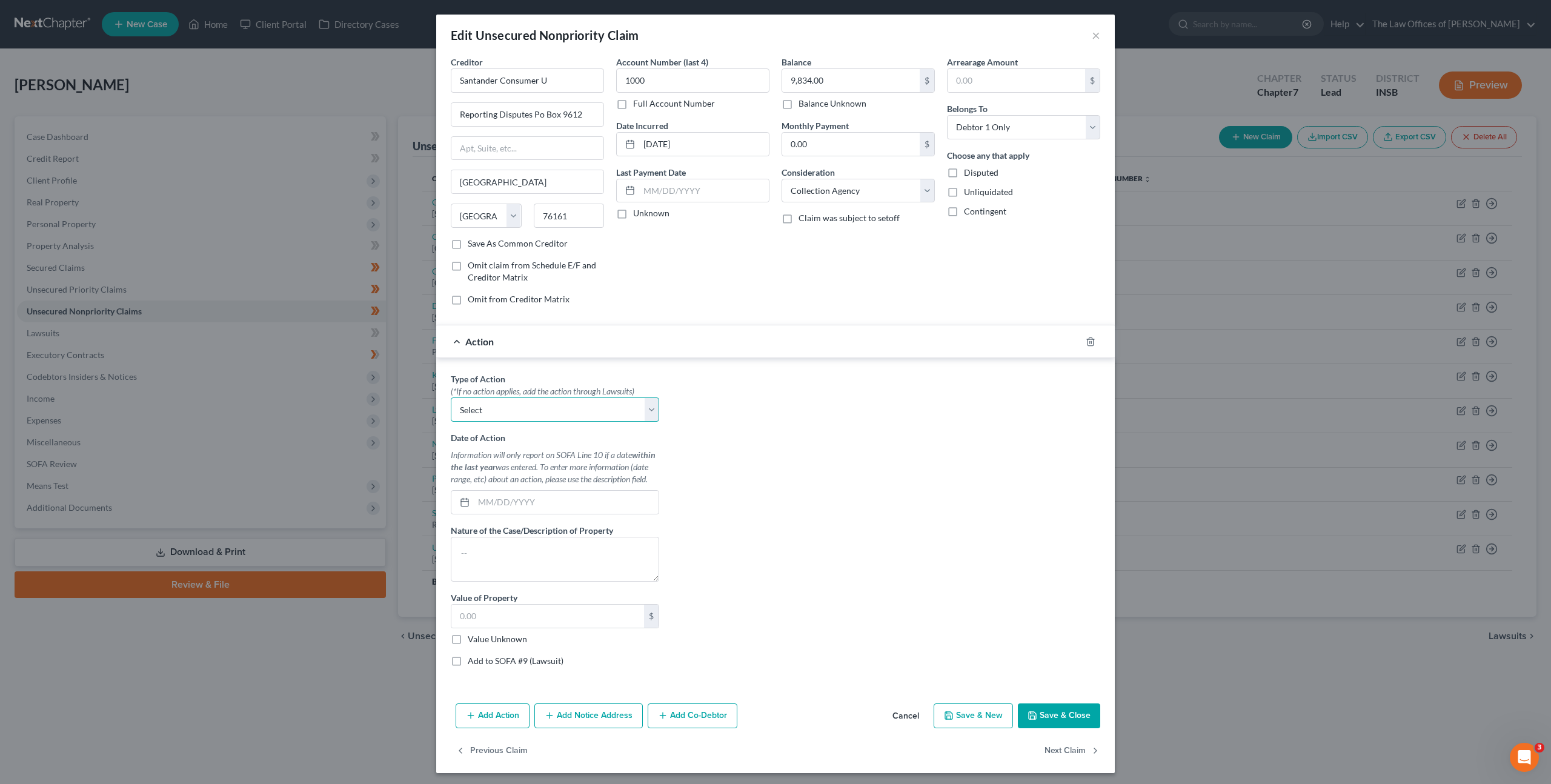
click at [537, 416] on select "Select Repossession Garnishment Foreclosure Personal Injury Attached, Seized, O…" at bounding box center [555, 409] width 209 height 24
select select "0"
click at [451, 398] on select "Select Repossession Garnishment Foreclosure Personal Injury Attached, Seized, O…" at bounding box center [555, 409] width 209 height 24
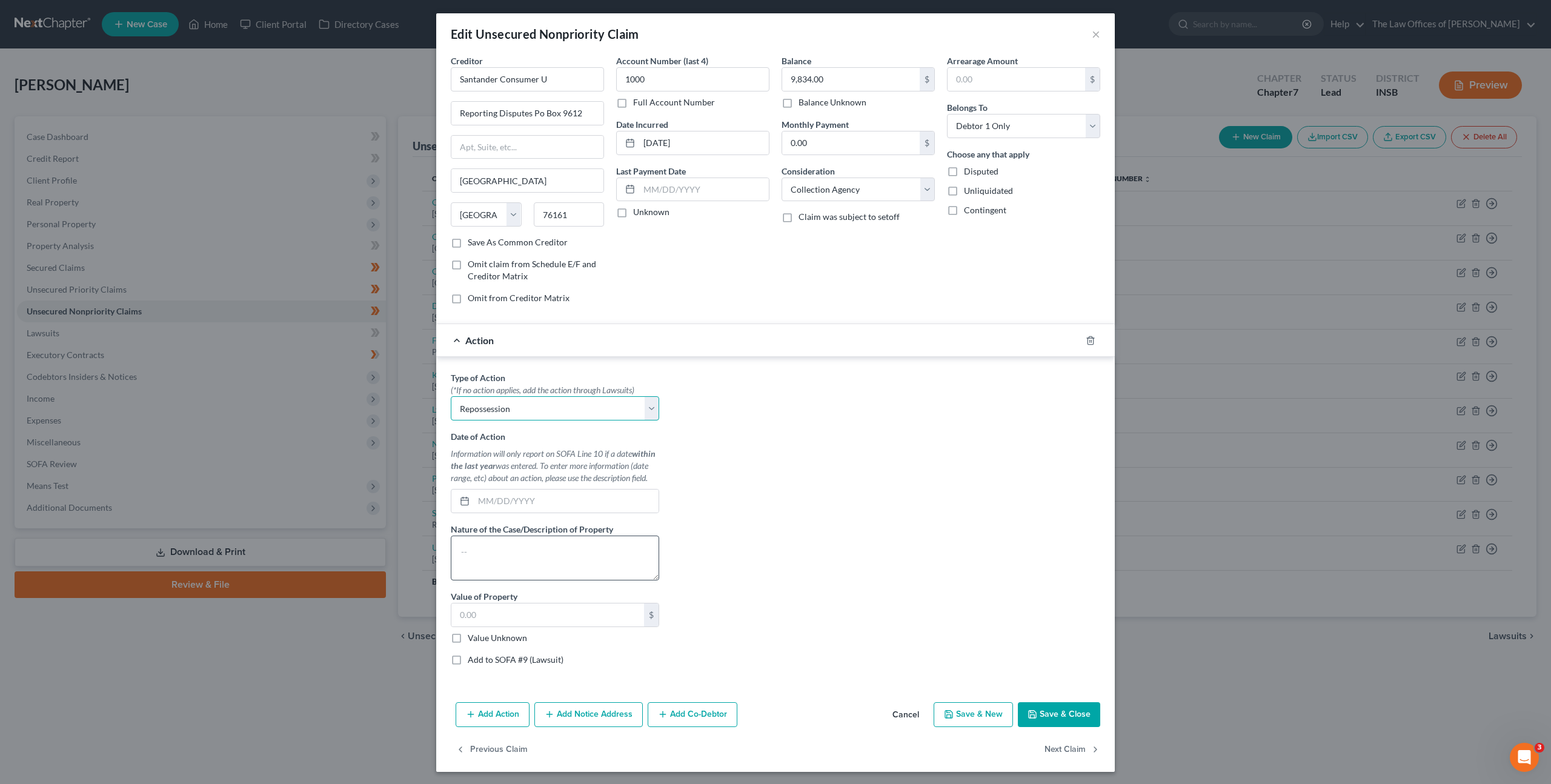
scroll to position [2, 0]
drag, startPoint x: 537, startPoint y: 545, endPoint x: 683, endPoint y: 541, distance: 146.1
click at [537, 545] on textarea at bounding box center [555, 556] width 209 height 45
type textarea "2016 Ford Escape"
click at [635, 505] on input "text" at bounding box center [566, 500] width 185 height 23
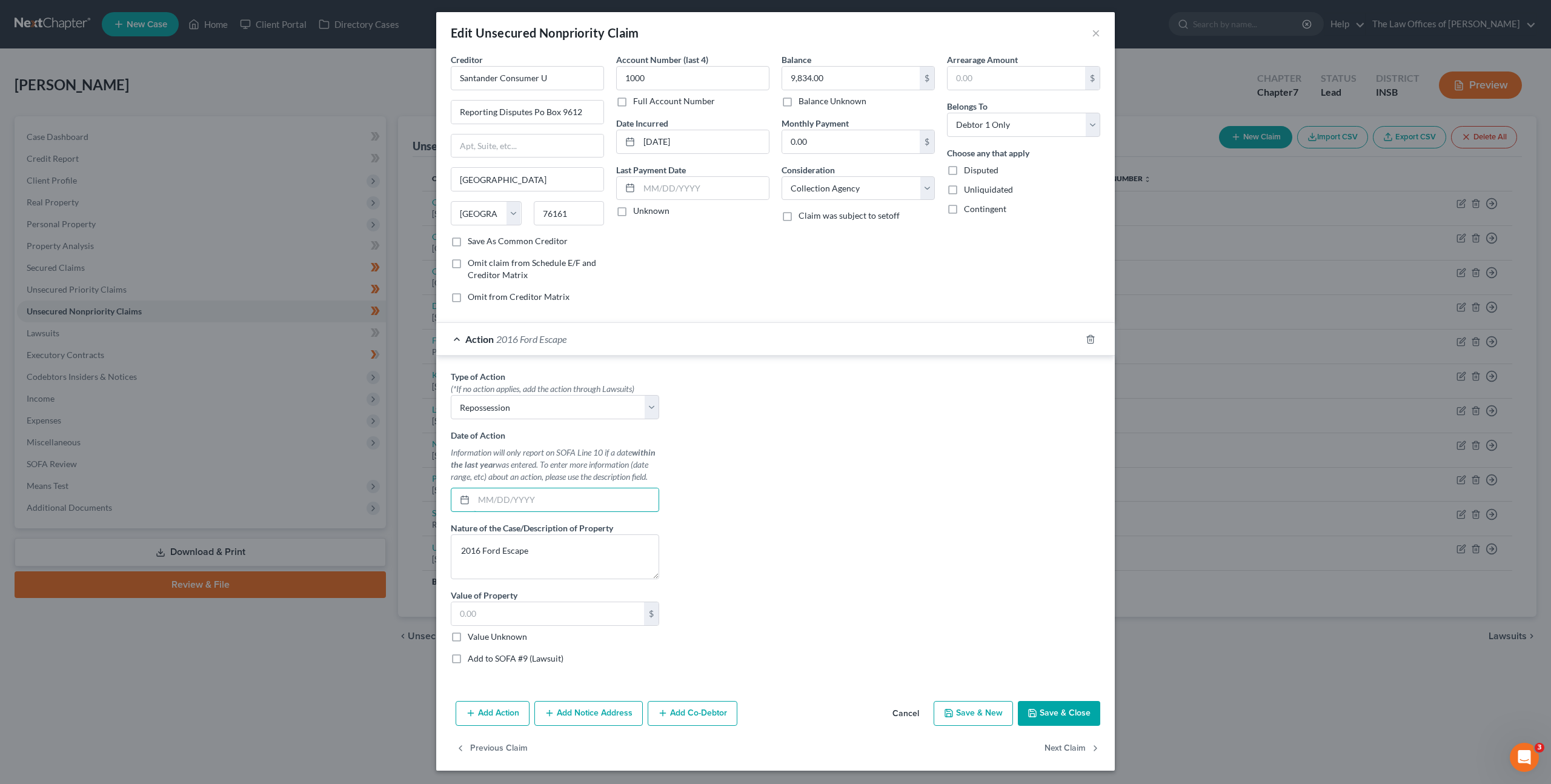
drag, startPoint x: 638, startPoint y: 503, endPoint x: 703, endPoint y: 468, distance: 73.8
click at [641, 503] on input "text" at bounding box center [566, 500] width 185 height 23
type input "1"
type input "0"
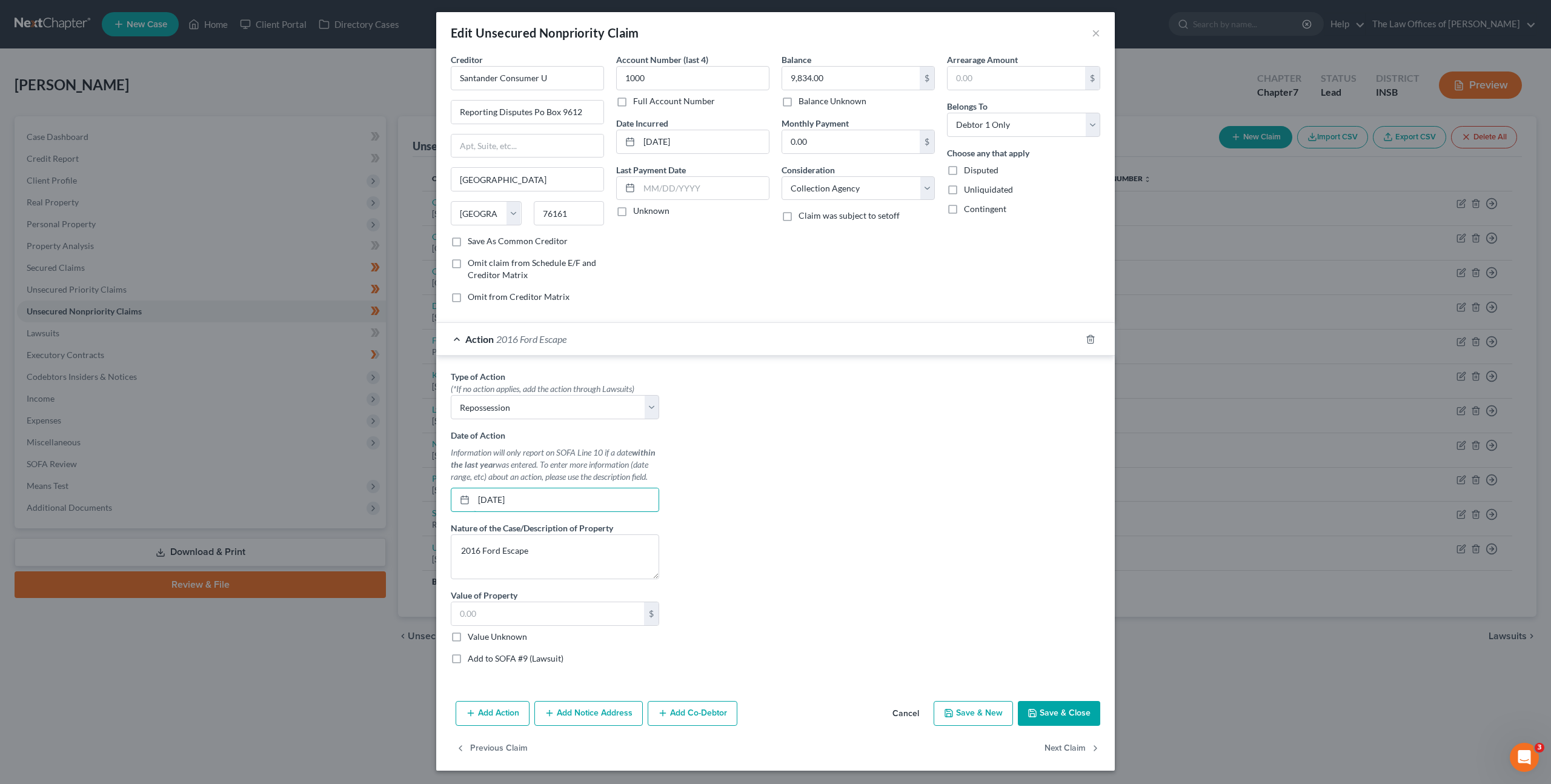
type input "[DATE]"
click at [541, 590] on div "Type of Action * (*If no action applies, add the action through Lawsuits) Selec…" at bounding box center [555, 522] width 220 height 304
click at [537, 562] on textarea "2016 Ford Escape" at bounding box center [555, 556] width 209 height 45
type textarea "2016 Ford Escape 110,000 miles"
click at [544, 611] on input "text" at bounding box center [547, 614] width 192 height 23
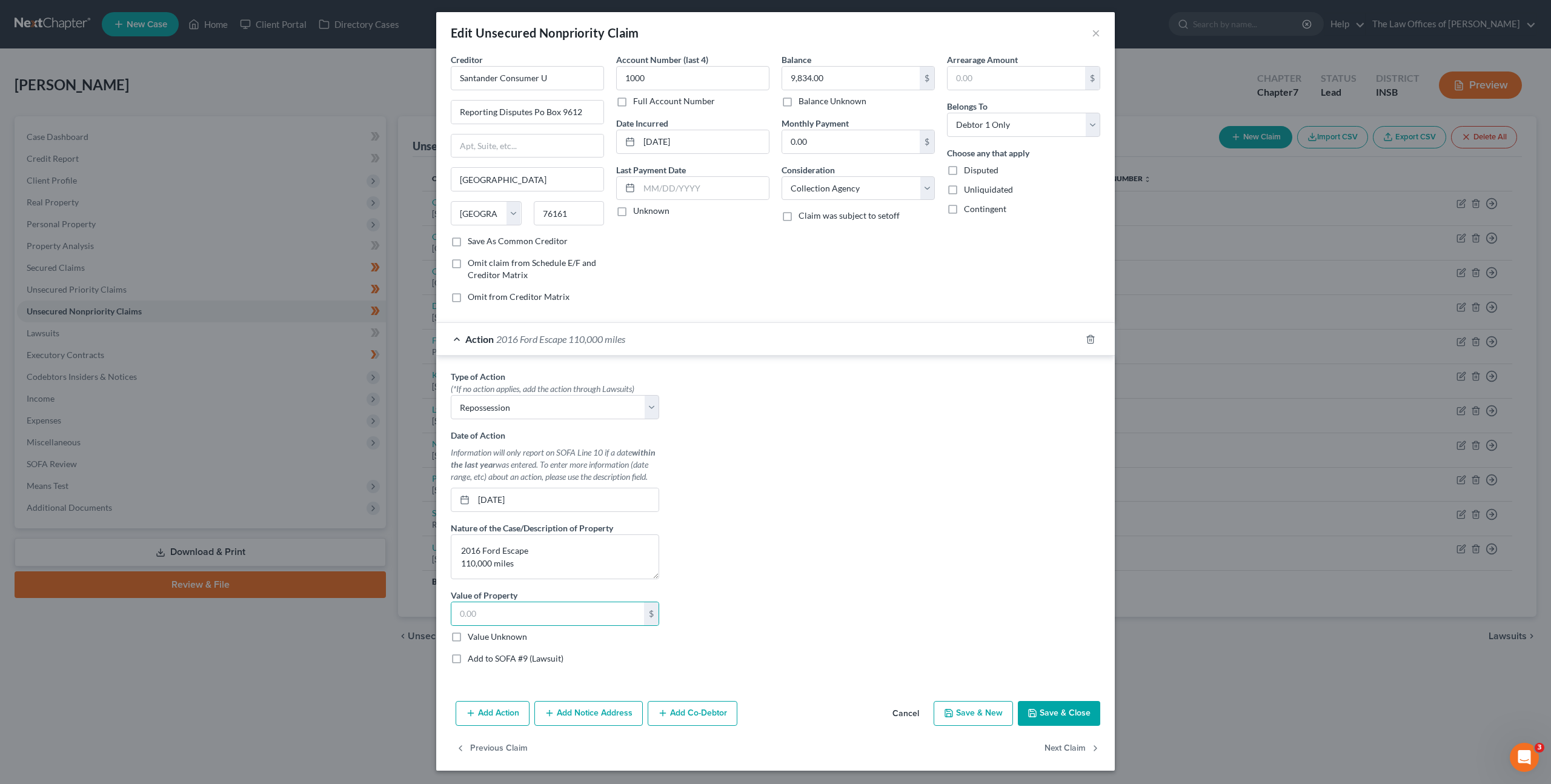
click at [1004, 448] on div "Type of Action * (*If no action applies, add the action through Lawsuits) Selec…" at bounding box center [776, 522] width 662 height 304
drag, startPoint x: 516, startPoint y: 610, endPoint x: 584, endPoint y: 610, distance: 68.0
click at [521, 610] on input "text" at bounding box center [547, 614] width 192 height 23
type input "4,000"
click at [988, 534] on div "Type of Action * (*If no action applies, add the action through Lawsuits) Selec…" at bounding box center [776, 522] width 662 height 304
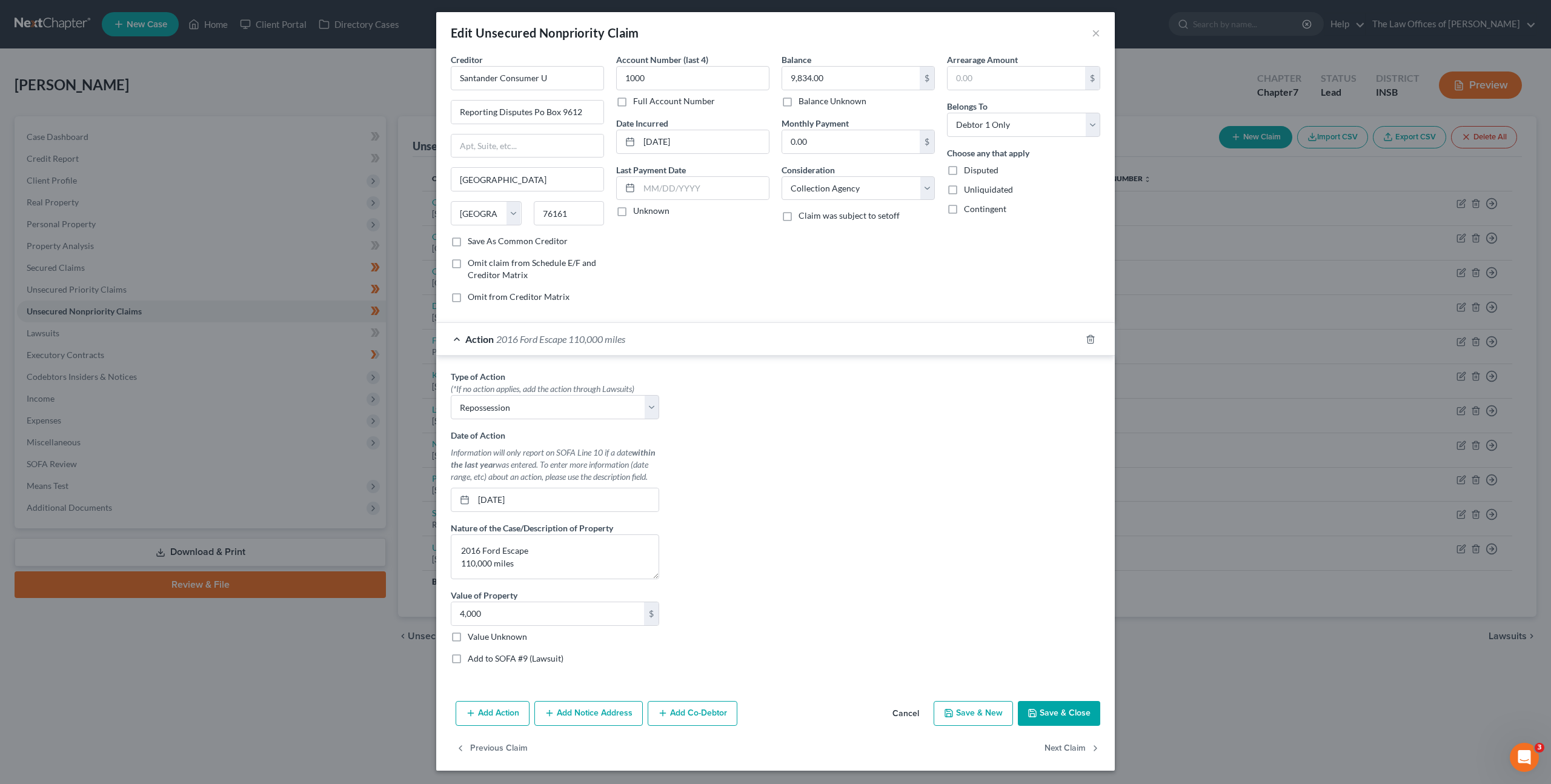
click at [1072, 717] on button "Save & Close" at bounding box center [1059, 713] width 83 height 26
